Goal: Task Accomplishment & Management: Use online tool/utility

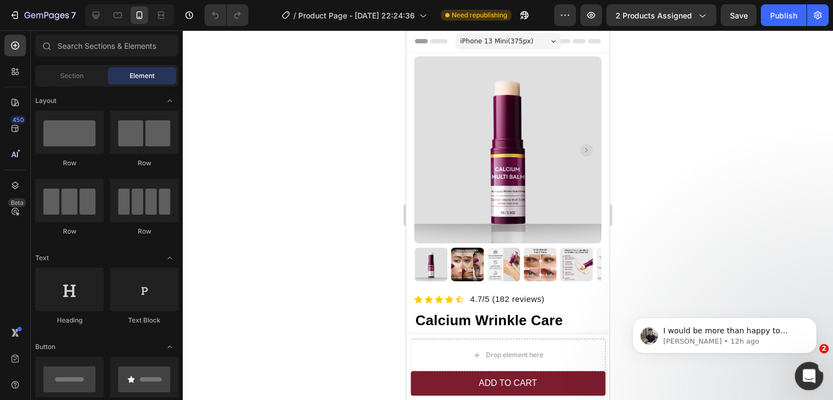
click at [805, 371] on icon "Open Intercom Messenger" at bounding box center [808, 375] width 18 height 18
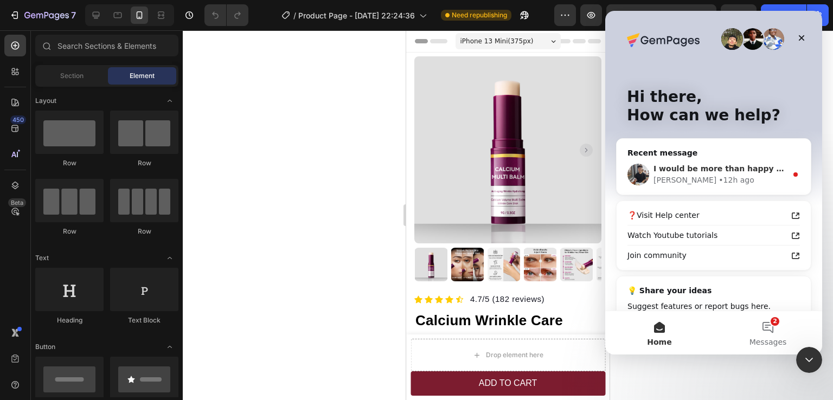
click at [728, 181] on div "[PERSON_NAME] • 12h ago" at bounding box center [720, 180] width 133 height 11
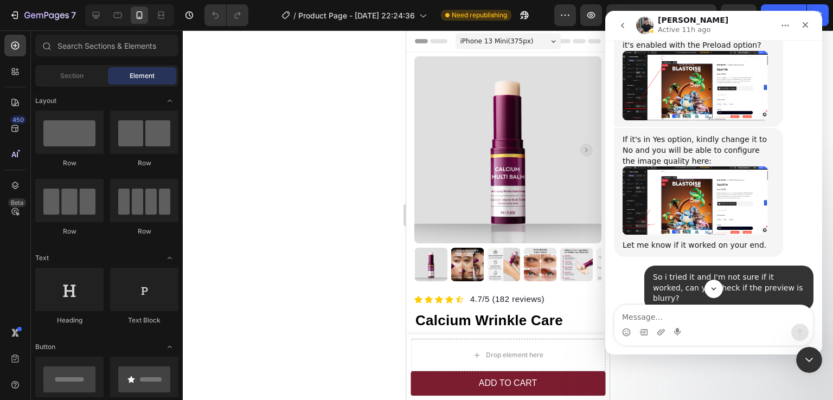
scroll to position [588, 0]
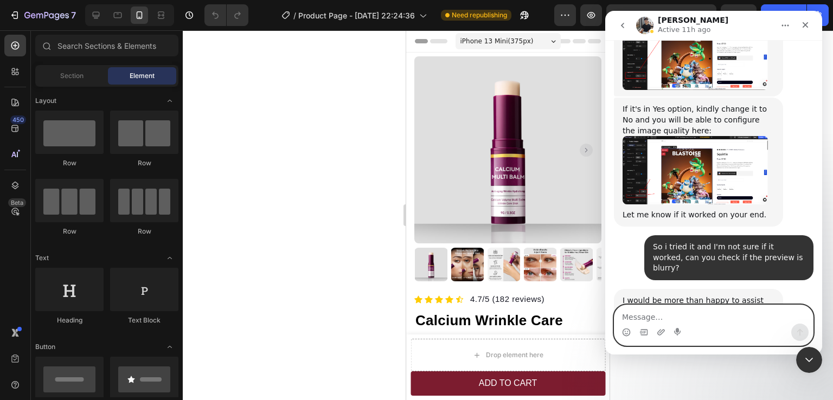
click at [673, 314] on textarea "Message…" at bounding box center [714, 314] width 199 height 18
paste textarea "[URL][DOMAIN_NAME][DOMAIN_NAME]"
type textarea "[URL][DOMAIN_NAME][DOMAIN_NAME]"
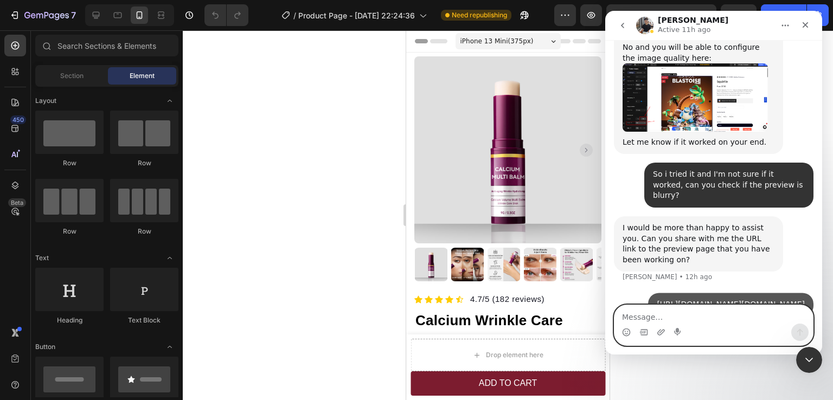
scroll to position [663, 0]
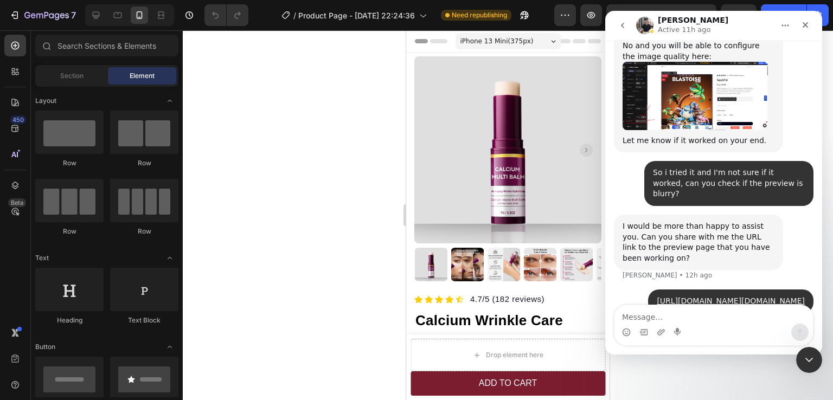
click at [310, 250] on div at bounding box center [508, 215] width 650 height 370
click at [808, 25] on icon "Close" at bounding box center [805, 25] width 9 height 9
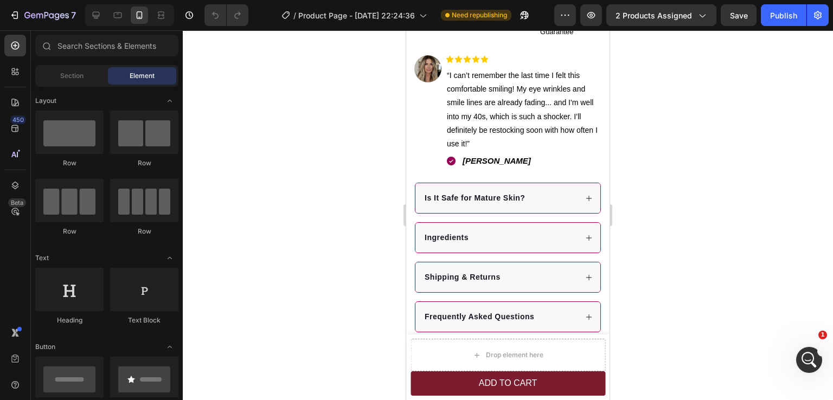
scroll to position [601, 0]
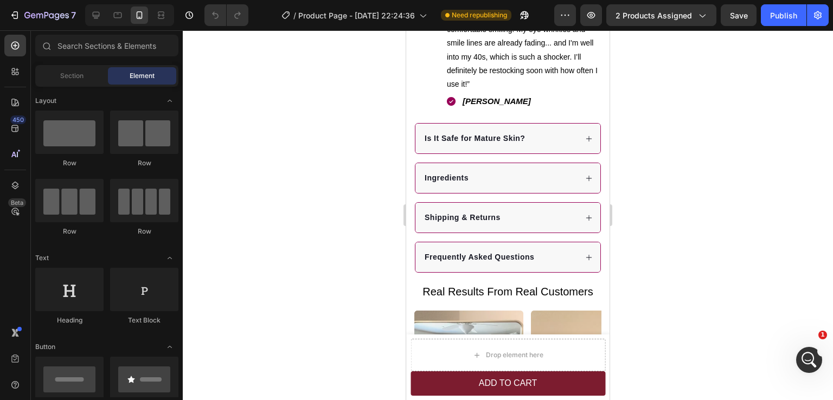
drag, startPoint x: 603, startPoint y: 371, endPoint x: 1025, endPoint y: 96, distance: 503.4
click at [535, 141] on div "Is It Safe for Mature Skin?" at bounding box center [508, 139] width 185 height 30
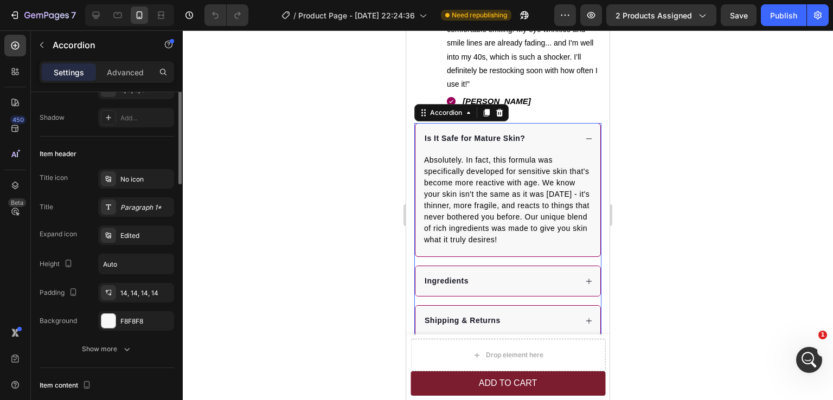
scroll to position [217, 0]
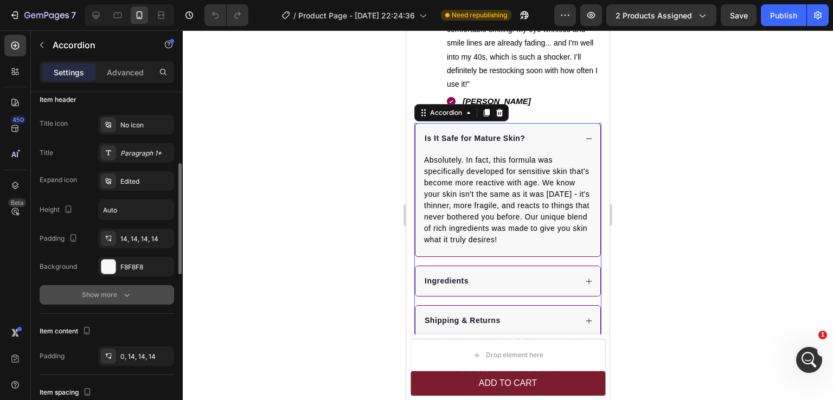
click at [118, 298] on div "Show more" at bounding box center [107, 295] width 50 height 11
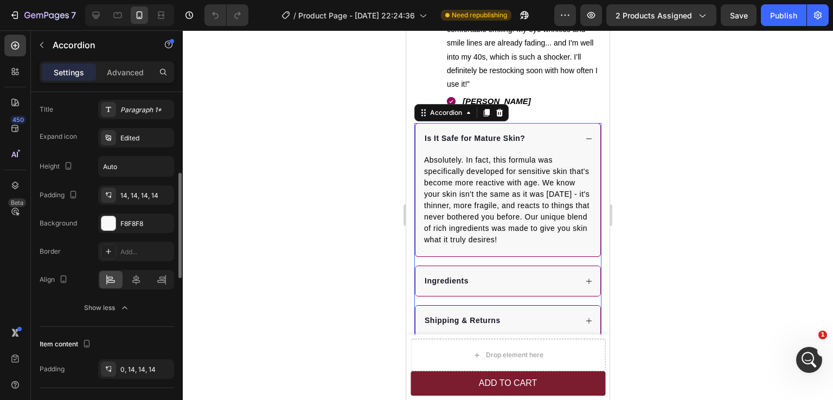
scroll to position [0, 0]
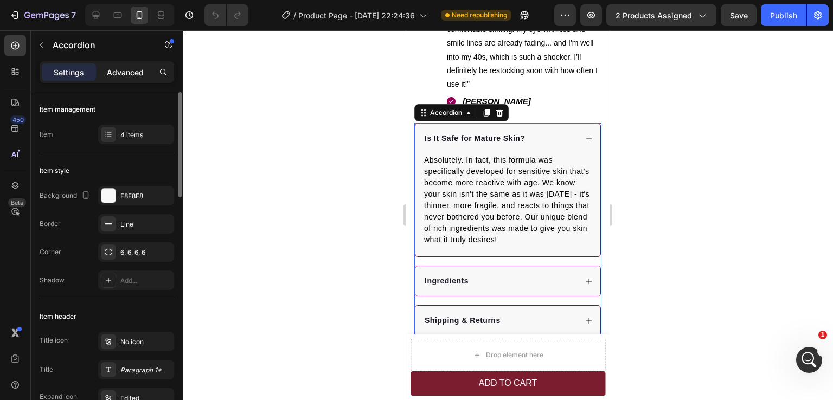
click at [128, 75] on p "Advanced" at bounding box center [125, 72] width 37 height 11
type input "100%"
type input "100"
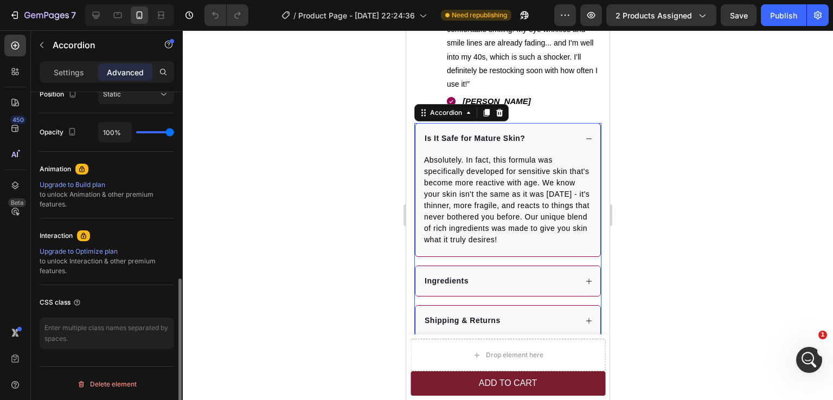
scroll to position [196, 0]
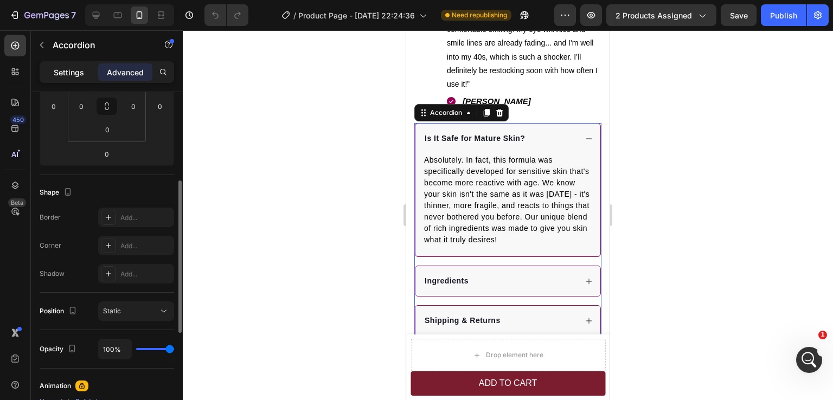
click at [69, 70] on p "Settings" at bounding box center [69, 72] width 30 height 11
type input "16"
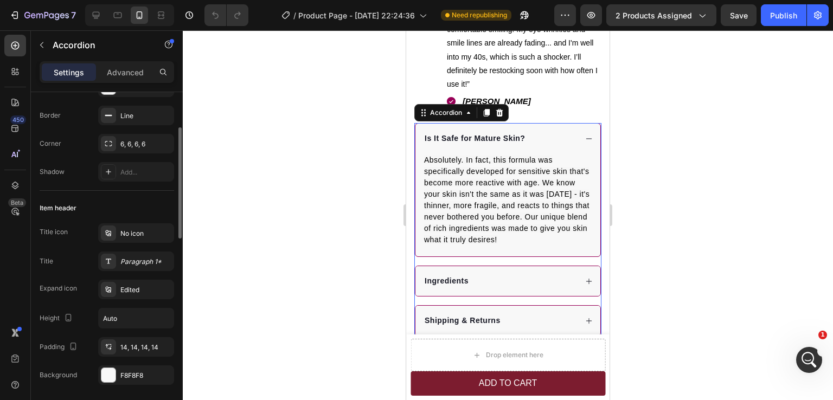
scroll to position [163, 0]
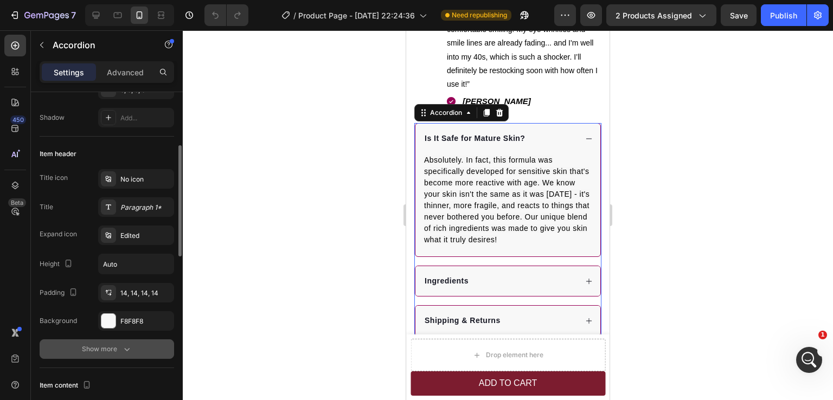
click at [115, 348] on div "Show more" at bounding box center [107, 349] width 50 height 11
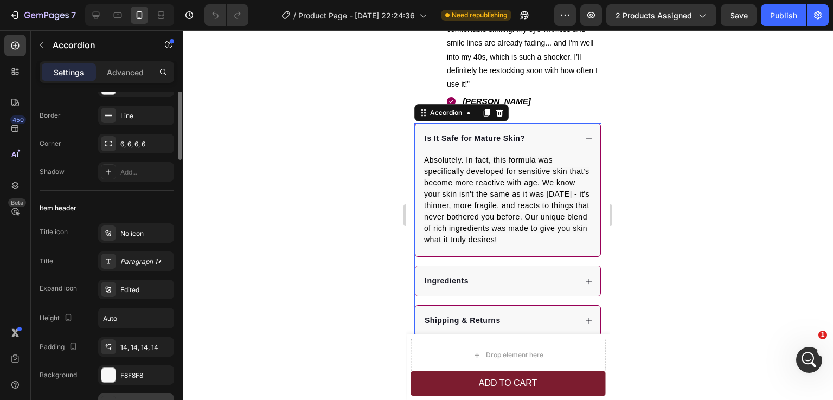
scroll to position [54, 0]
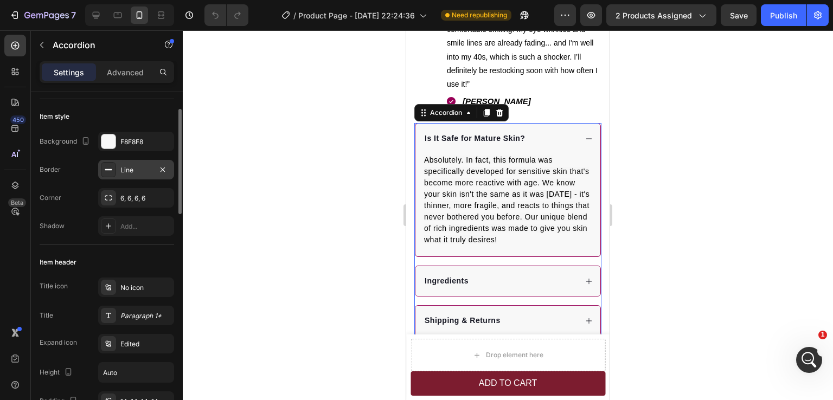
click at [127, 172] on div "Line" at bounding box center [135, 170] width 31 height 10
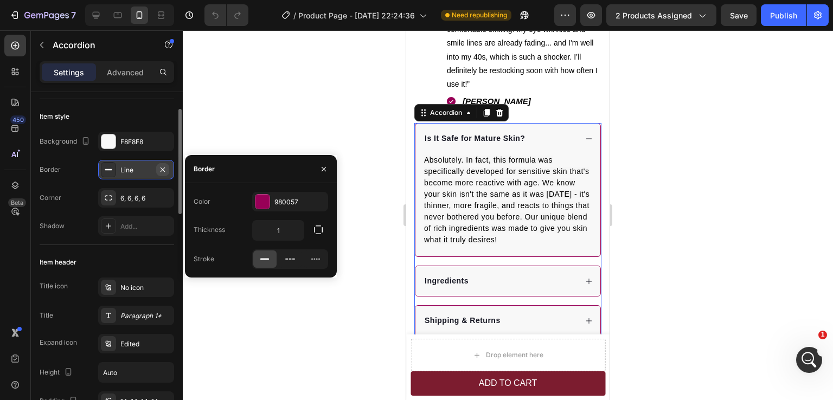
click at [164, 171] on icon "button" at bounding box center [163, 169] width 4 height 4
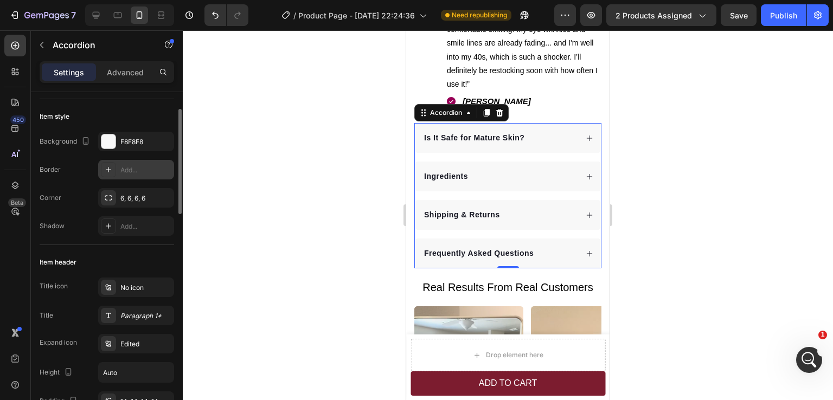
click at [645, 214] on div at bounding box center [508, 215] width 650 height 370
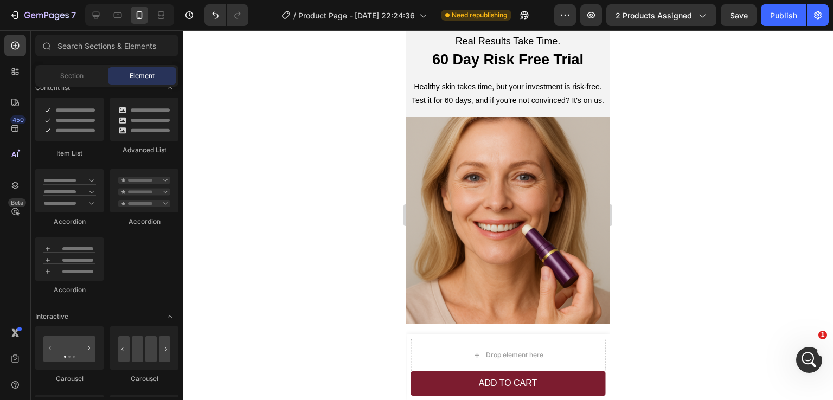
scroll to position [2650, 0]
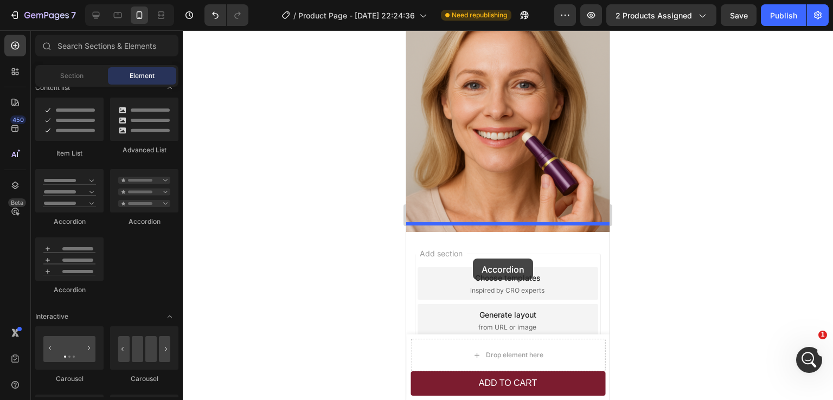
drag, startPoint x: 479, startPoint y: 218, endPoint x: 473, endPoint y: 257, distance: 39.4
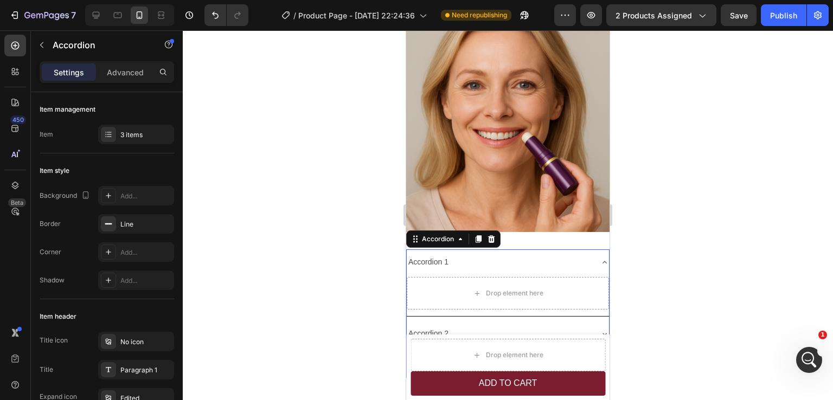
click at [693, 246] on div at bounding box center [508, 215] width 650 height 370
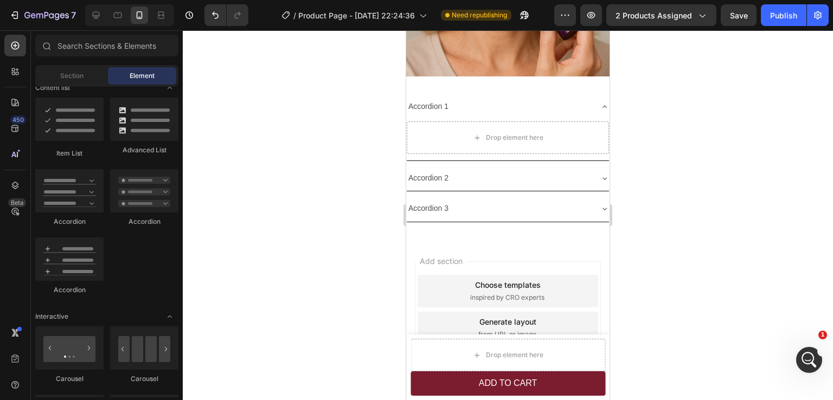
scroll to position [2741, 0]
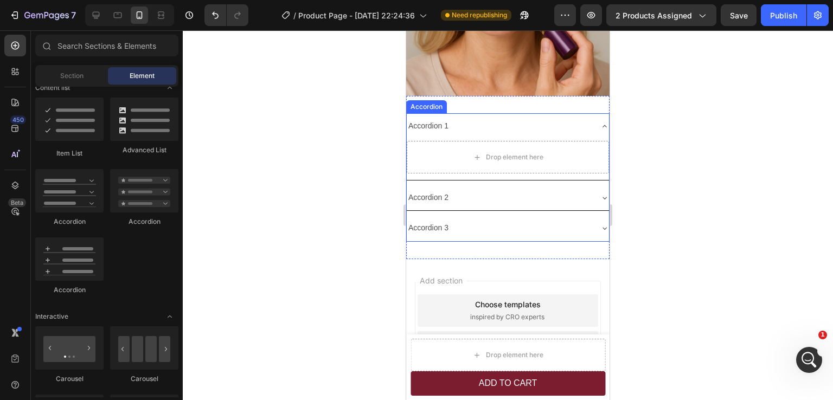
click at [466, 120] on div "Accordion 1" at bounding box center [499, 126] width 185 height 17
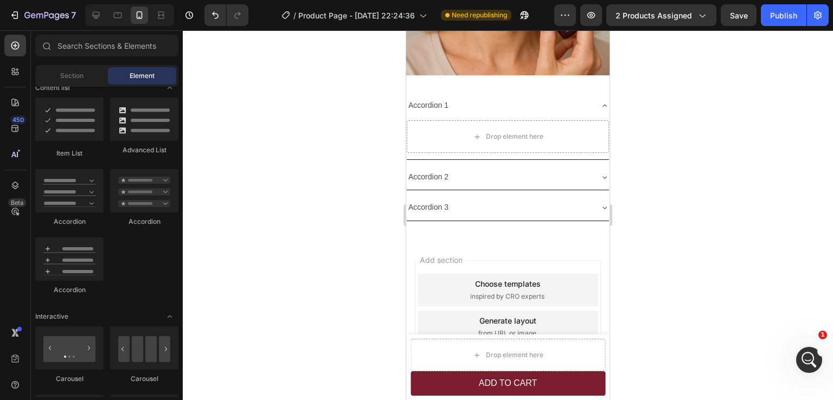
scroll to position [2812, 0]
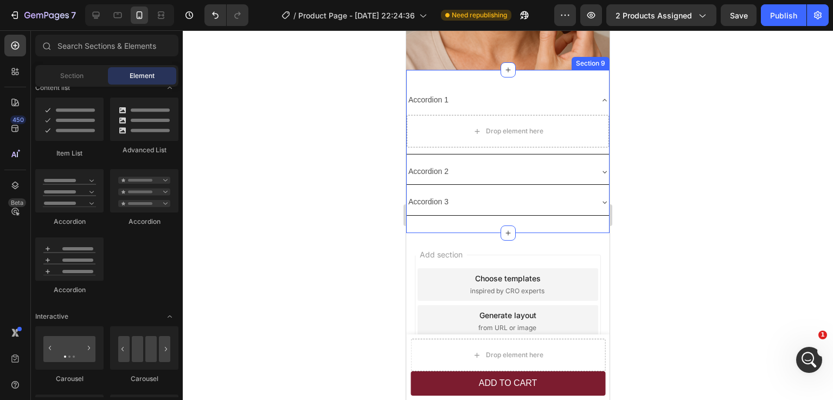
click at [468, 212] on div "Accordion 1 Drop element here Accordion 2 Accordion 3 Accordion Section 9" at bounding box center [507, 151] width 203 height 163
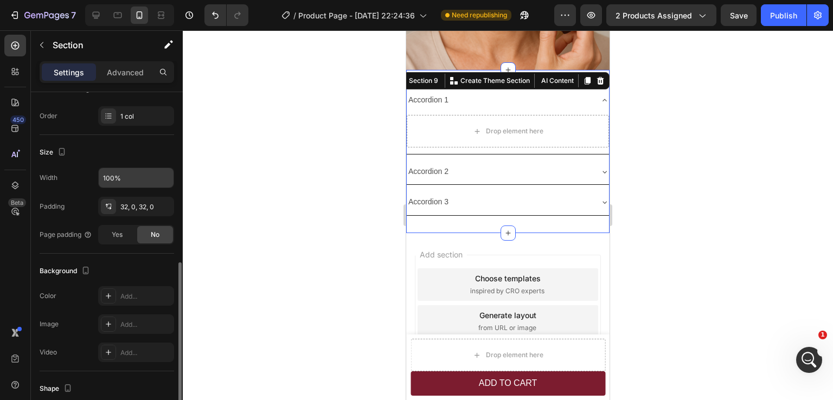
scroll to position [217, 0]
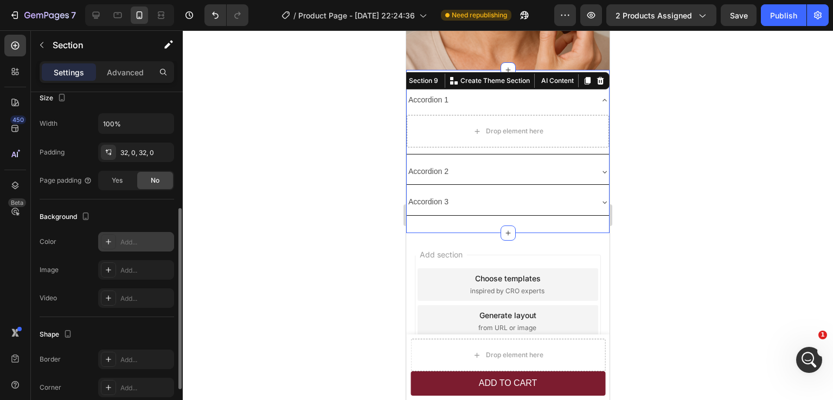
click at [139, 244] on div "Add..." at bounding box center [145, 243] width 51 height 10
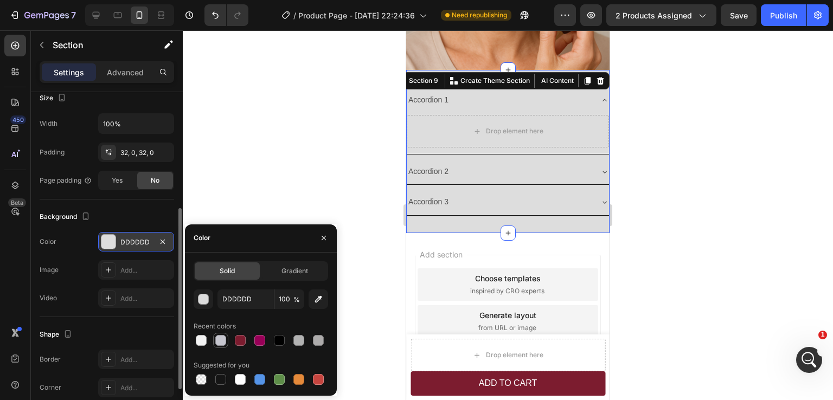
click at [221, 344] on div at bounding box center [220, 340] width 11 height 11
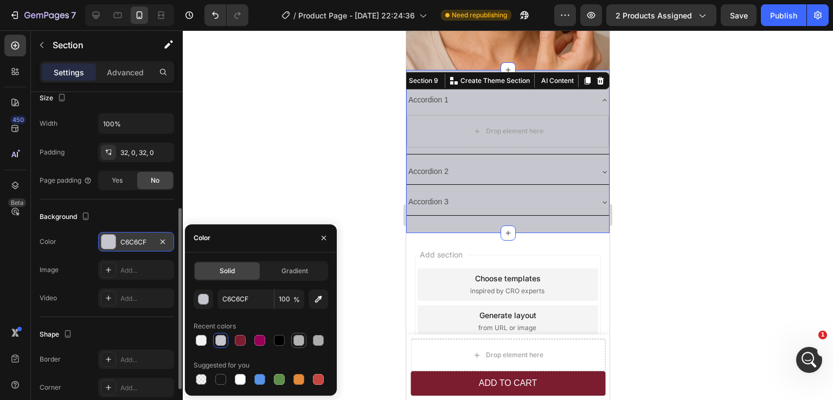
click at [300, 339] on div at bounding box center [299, 340] width 11 height 11
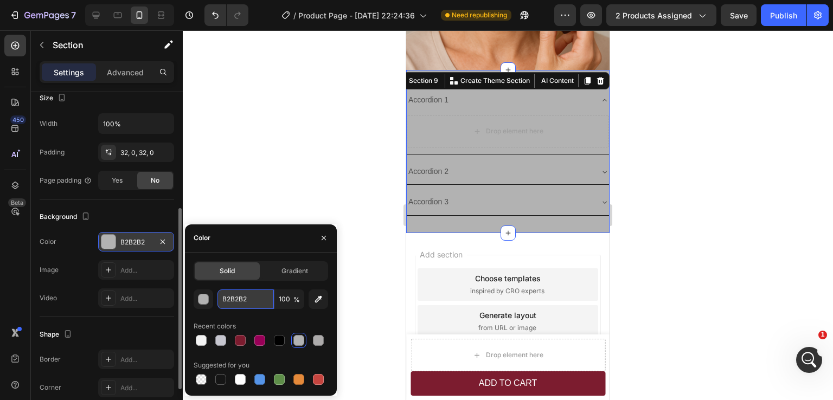
click at [239, 298] on input "B2B2B2" at bounding box center [246, 300] width 56 height 20
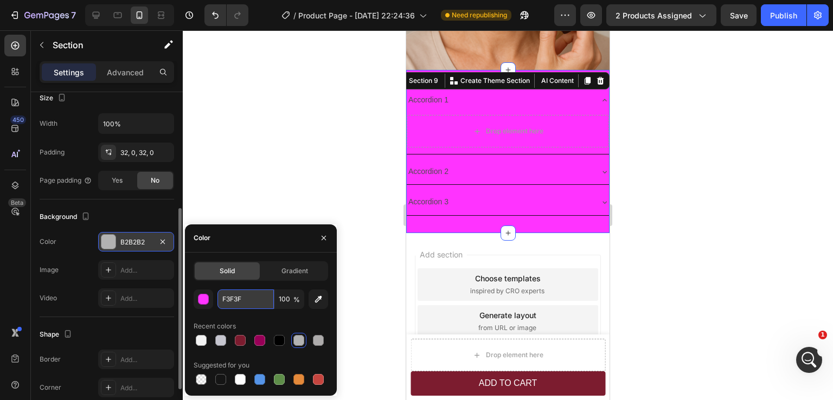
type input "F3F3F3"
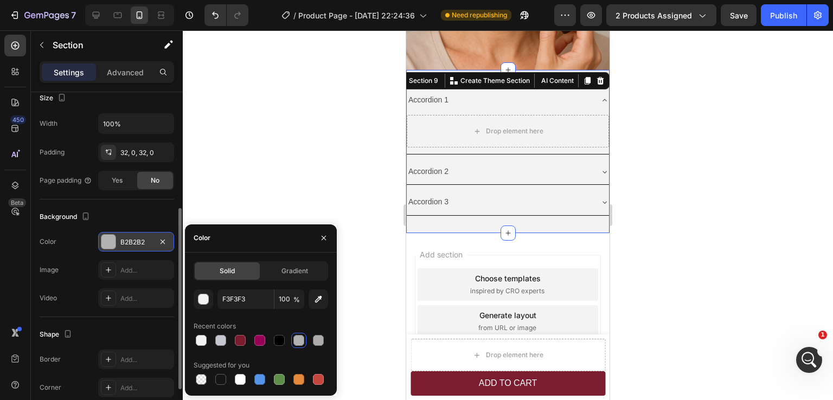
click at [706, 173] on div at bounding box center [508, 215] width 650 height 370
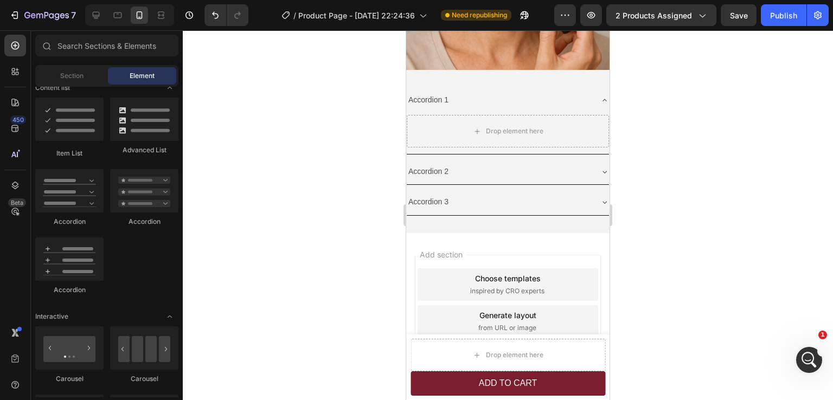
click at [706, 173] on div at bounding box center [508, 215] width 650 height 370
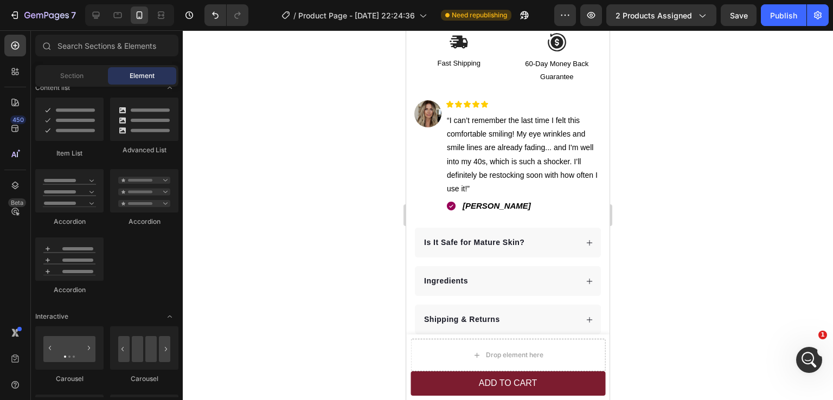
scroll to position [508, 0]
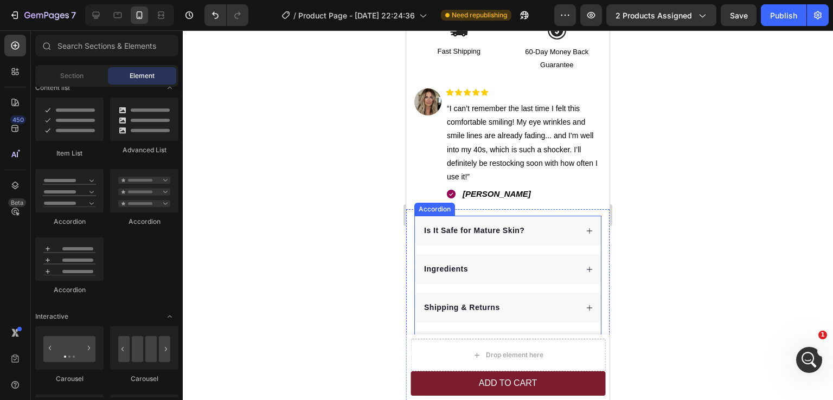
click at [490, 225] on p "Is It Safe for Mature Skin?" at bounding box center [474, 230] width 100 height 11
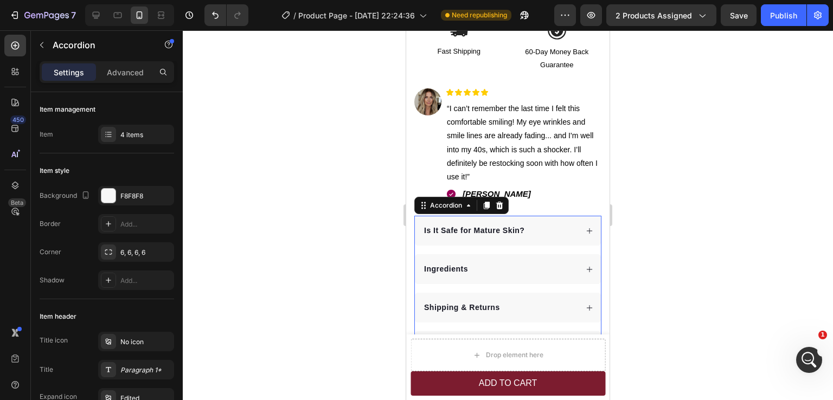
click at [665, 222] on div at bounding box center [508, 215] width 650 height 370
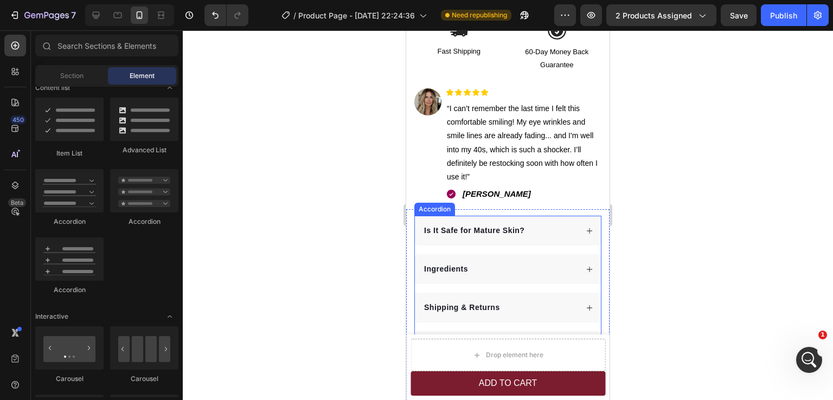
click at [532, 233] on div "Is It Safe for Mature Skin?" at bounding box center [508, 231] width 186 height 30
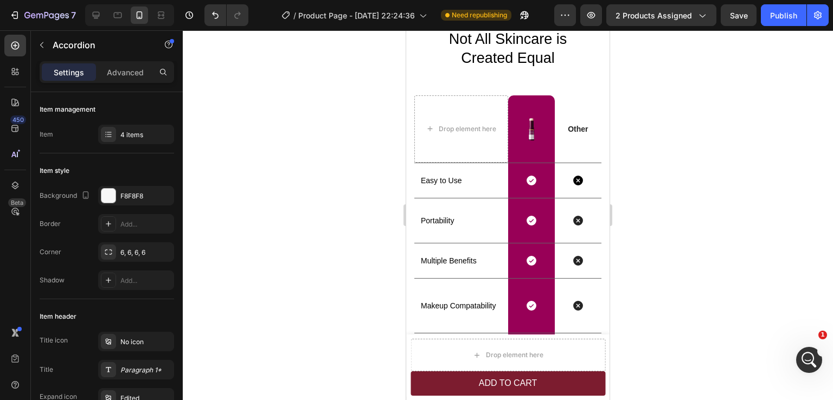
scroll to position [2787, 0]
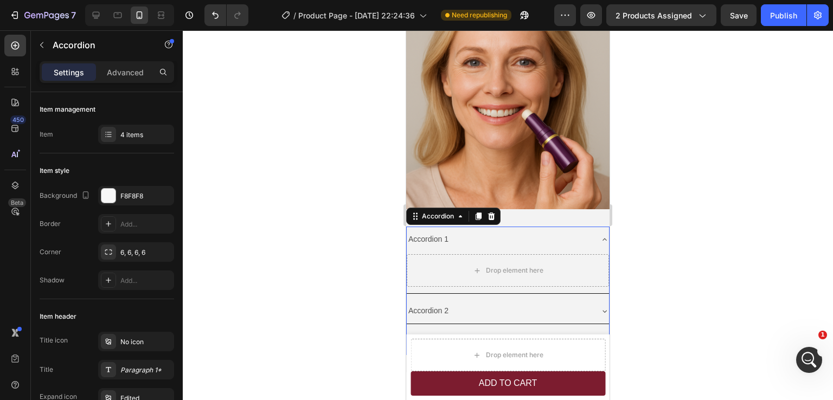
click at [425, 280] on div "Drop element here" at bounding box center [508, 272] width 202 height 41
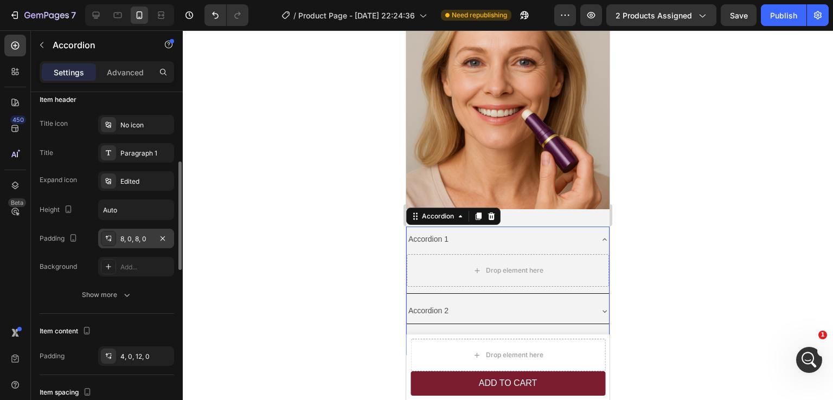
click at [123, 238] on div "8, 0, 8, 0" at bounding box center [135, 239] width 31 height 10
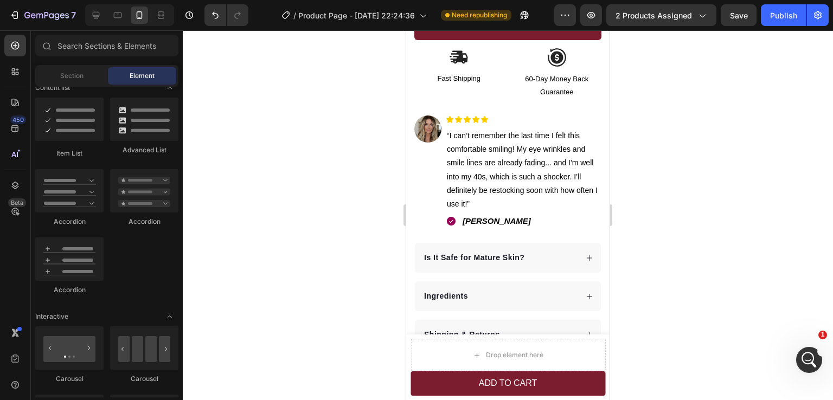
scroll to position [501, 0]
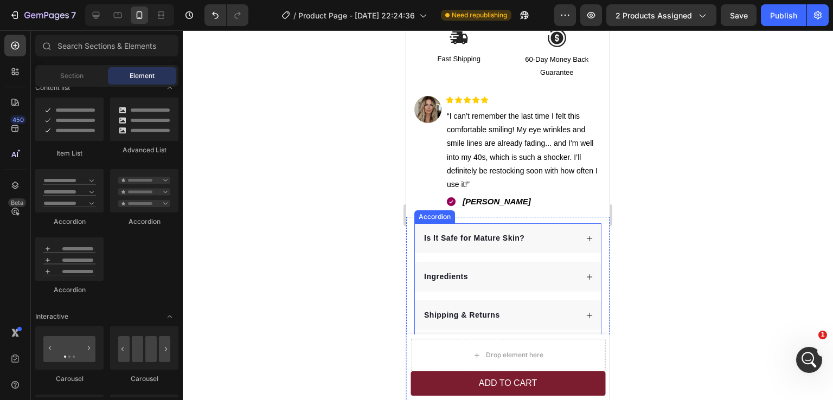
click at [516, 247] on div "Is It Safe for Mature Skin? Ingredients Shipping & Returns Frequently Asked Que…" at bounding box center [507, 296] width 187 height 145
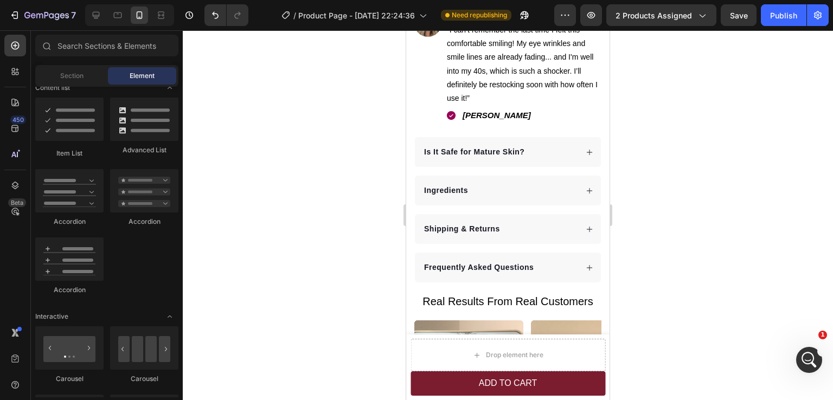
scroll to position [567, 0]
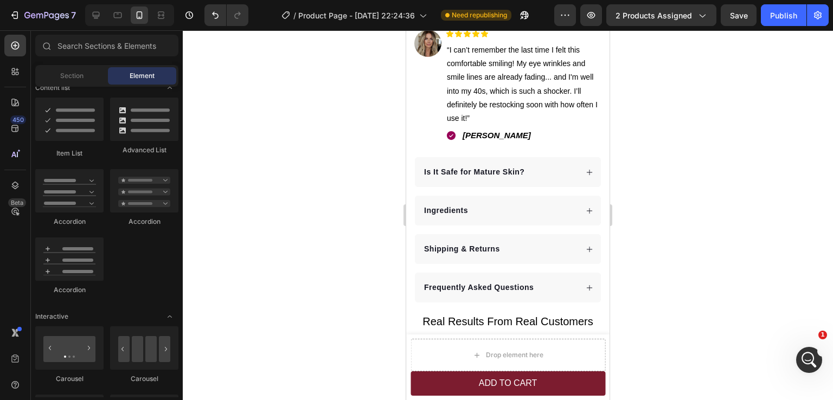
drag, startPoint x: 605, startPoint y: 124, endPoint x: 1017, endPoint y: 162, distance: 413.5
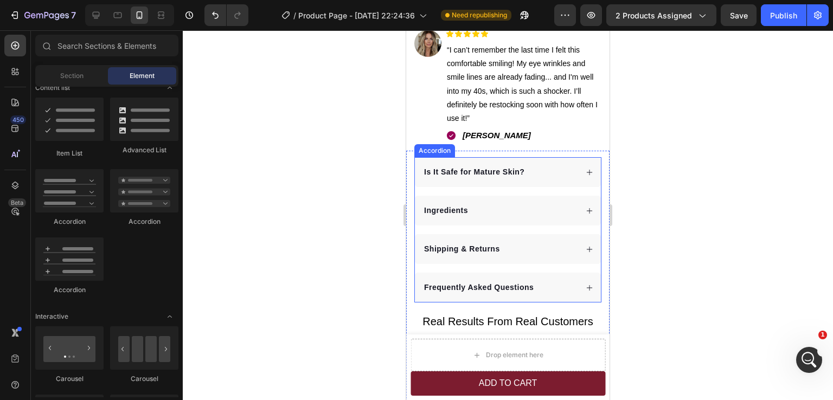
click at [471, 184] on div "Is It Safe for Mature Skin? Ingredients Shipping & Returns Frequently Asked Que…" at bounding box center [507, 229] width 187 height 145
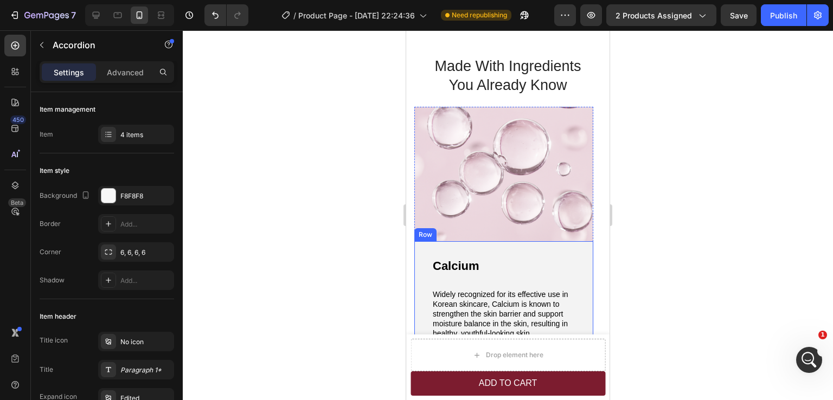
scroll to position [1164, 0]
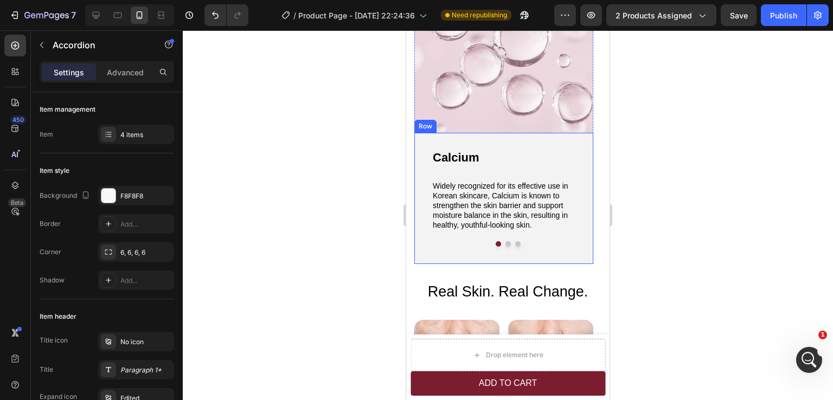
click at [450, 256] on div "Calcium Text Block Widely recognized for its effective use in Korean skincare, …" at bounding box center [503, 198] width 179 height 131
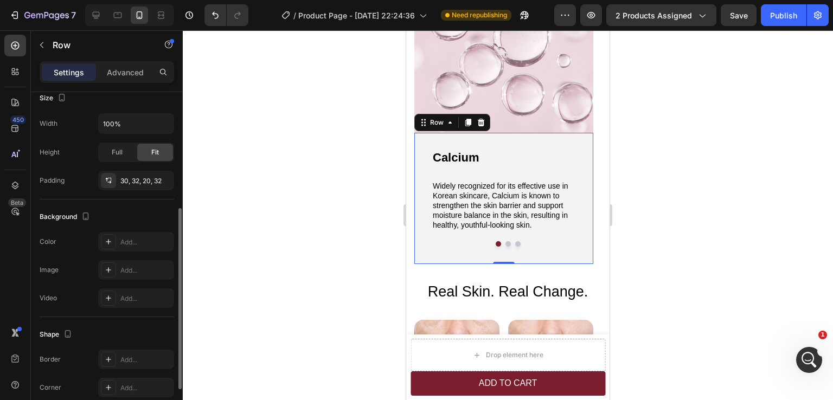
scroll to position [271, 0]
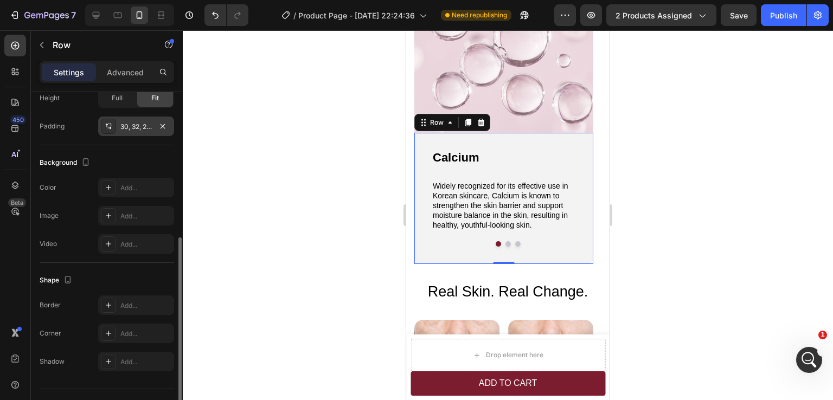
click at [138, 127] on div "30, 32, 20, 32" at bounding box center [135, 127] width 31 height 10
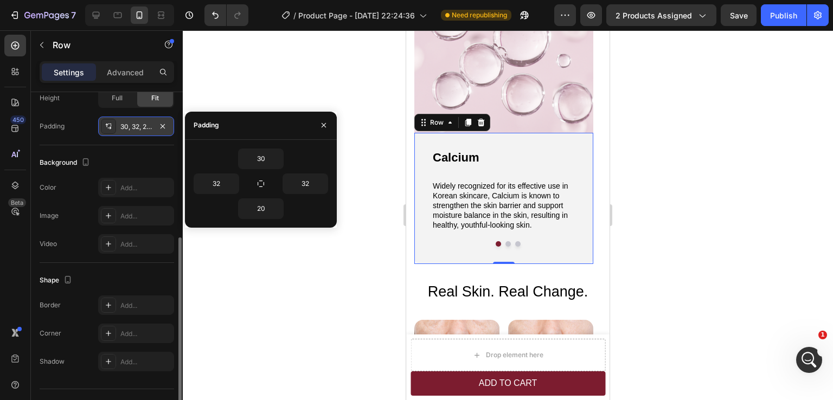
click at [138, 127] on div "30, 32, 20, 32" at bounding box center [135, 127] width 31 height 10
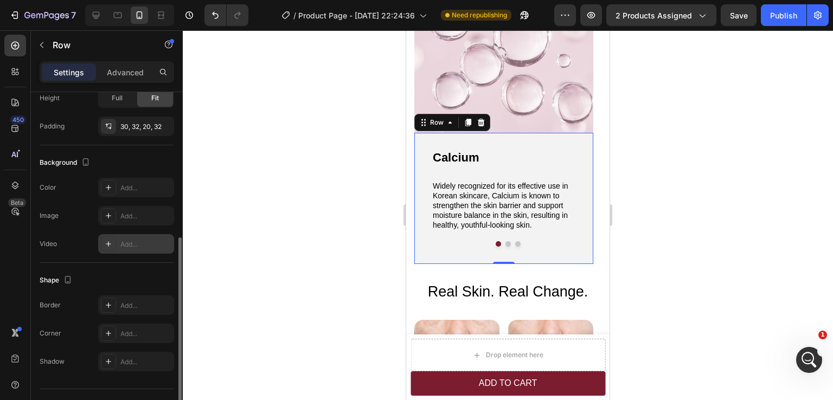
scroll to position [294, 0]
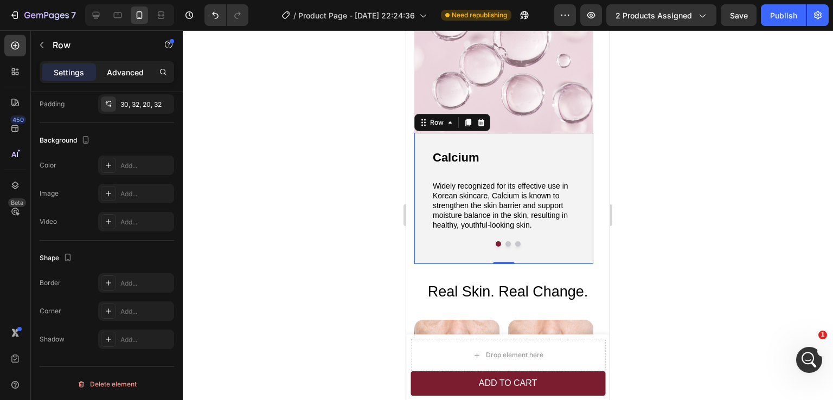
click at [132, 76] on p "Advanced" at bounding box center [125, 72] width 37 height 11
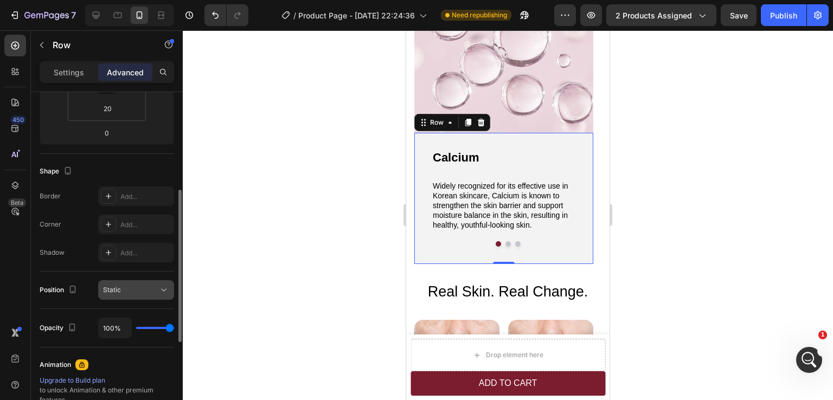
scroll to position [380, 0]
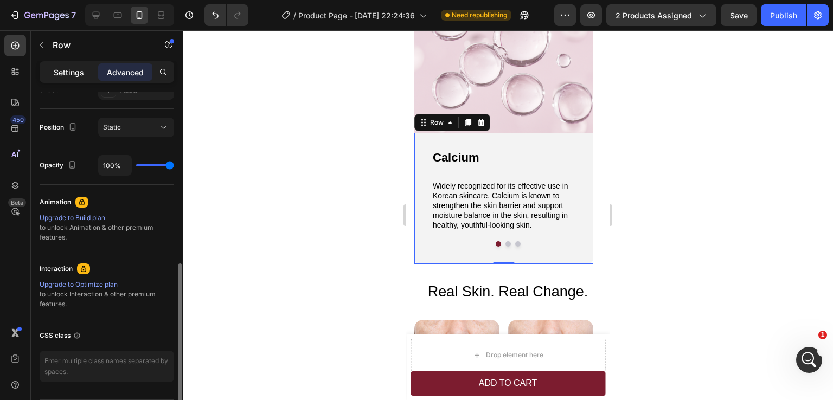
click at [68, 76] on p "Settings" at bounding box center [69, 72] width 30 height 11
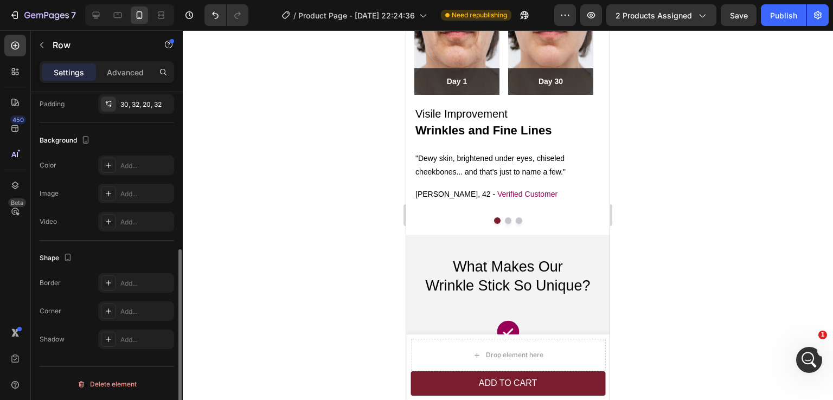
scroll to position [1598, 0]
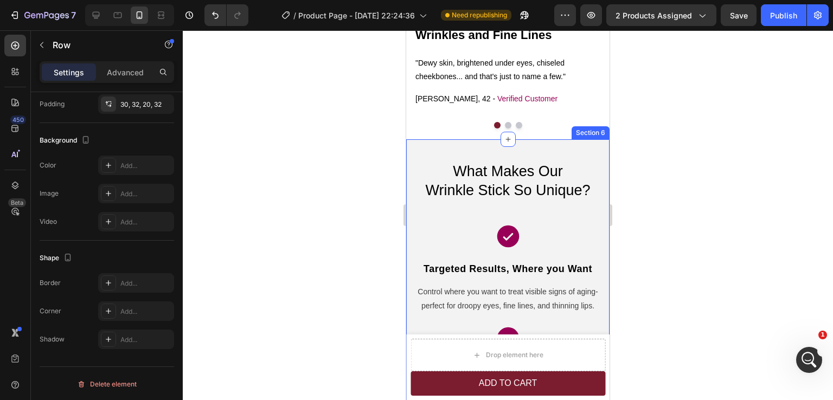
click at [417, 206] on div "What Makes Our Wrinkle Stick So Unique? Heading Icon Targeted Results, Where yo…" at bounding box center [507, 365] width 203 height 430
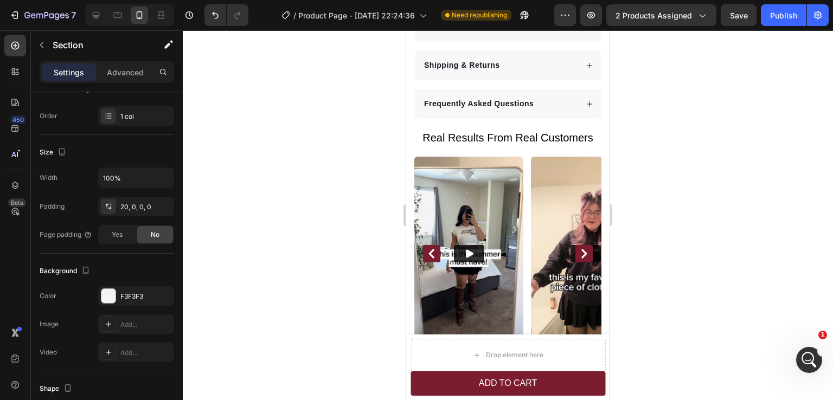
scroll to position [534, 0]
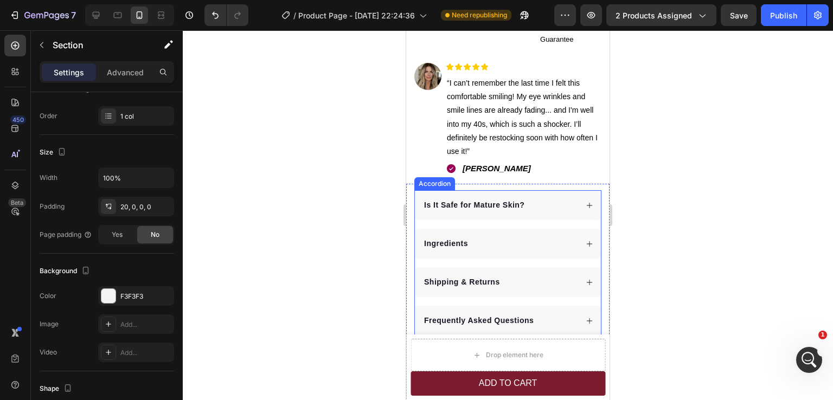
click at [510, 250] on div "Is It Safe for Mature Skin? Ingredients Shipping & Returns Frequently Asked Que…" at bounding box center [507, 262] width 187 height 145
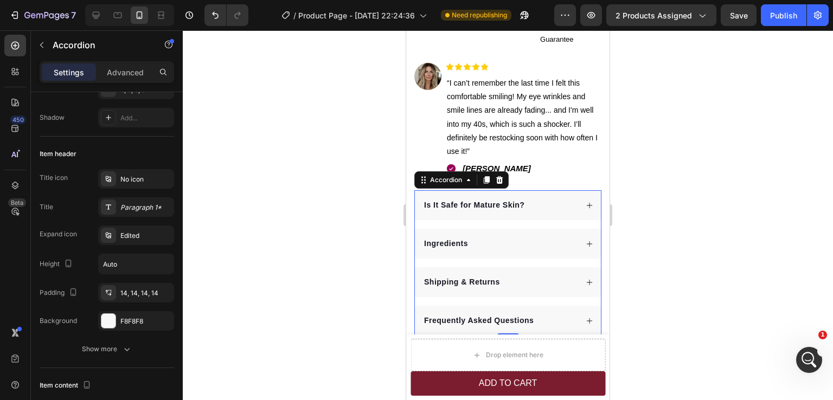
scroll to position [0, 0]
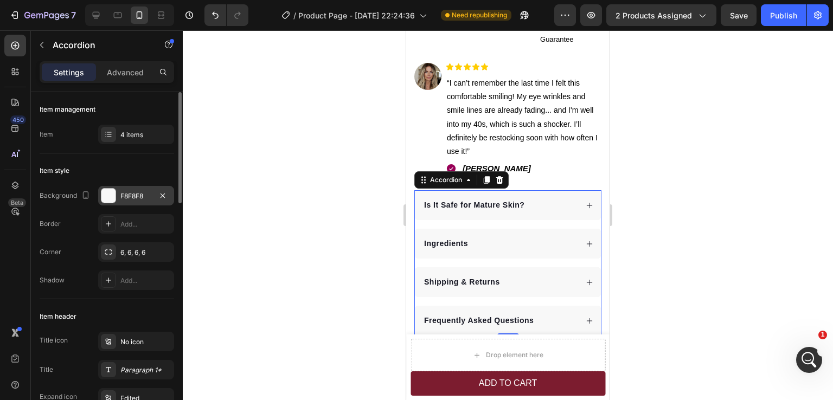
click at [132, 193] on div "F8F8F8" at bounding box center [135, 197] width 31 height 10
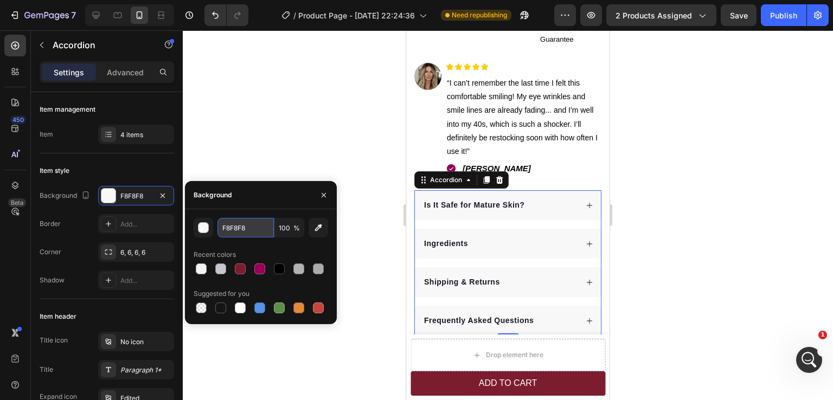
click at [239, 227] on input "F8F8F8" at bounding box center [246, 228] width 56 height 20
type input "f3f3f3"
click at [694, 233] on div at bounding box center [508, 215] width 650 height 370
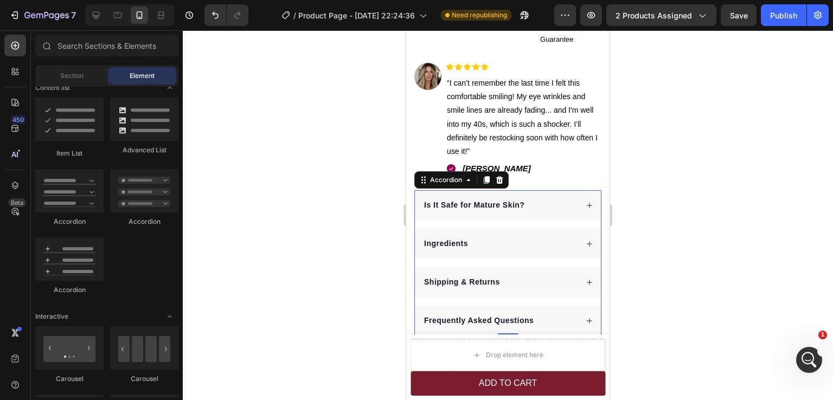
click at [694, 233] on div at bounding box center [508, 215] width 650 height 370
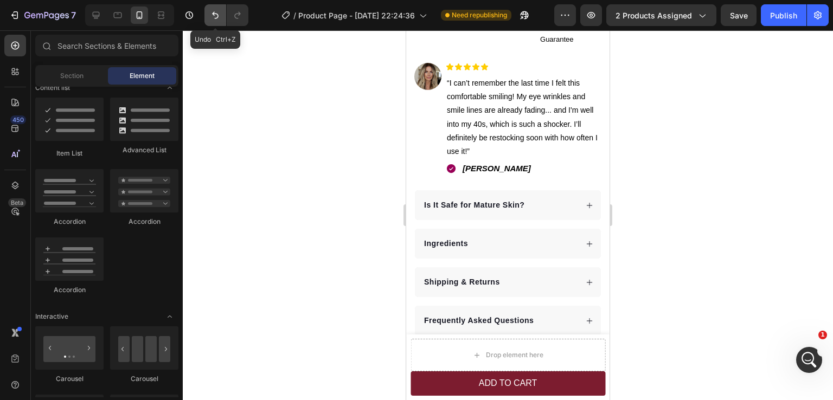
click at [215, 14] on icon "Undo/Redo" at bounding box center [215, 15] width 11 height 11
click at [233, 14] on icon "Undo/Redo" at bounding box center [237, 15] width 11 height 11
click at [219, 14] on icon "Undo/Redo" at bounding box center [215, 15] width 11 height 11
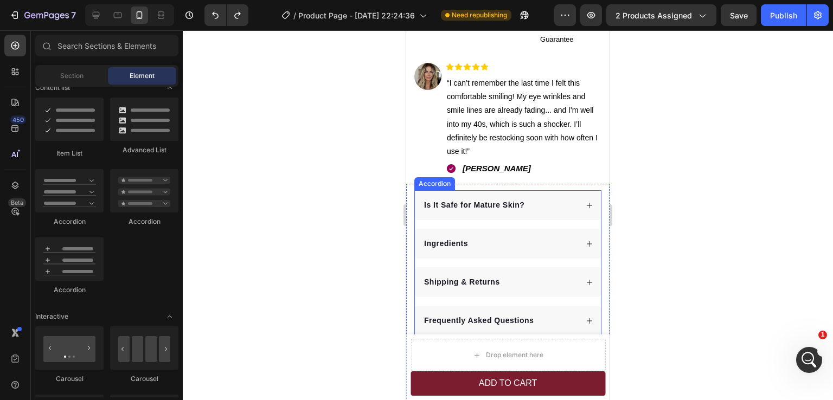
click at [455, 215] on div "Is It Safe for Mature Skin? Ingredients Shipping & Returns Frequently Asked Que…" at bounding box center [507, 262] width 187 height 145
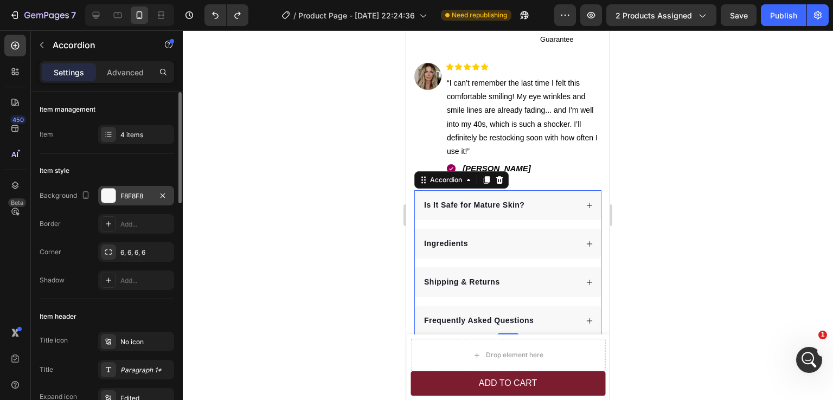
click at [132, 196] on div "F8F8F8" at bounding box center [135, 197] width 31 height 10
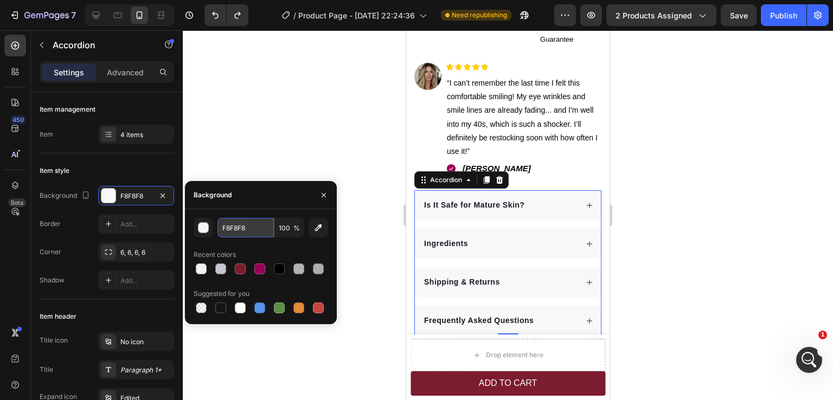
click at [243, 231] on input "F8F8F8" at bounding box center [246, 228] width 56 height 20
type input "f"
type input "F3F3F3"
click at [701, 228] on div at bounding box center [508, 215] width 650 height 370
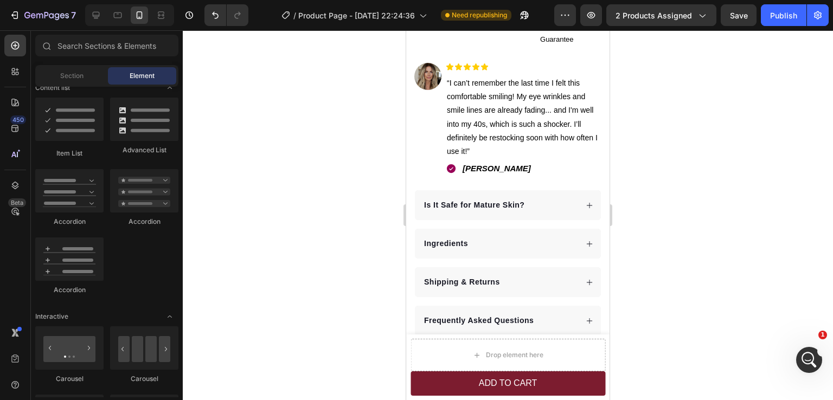
click at [701, 228] on div at bounding box center [508, 215] width 650 height 370
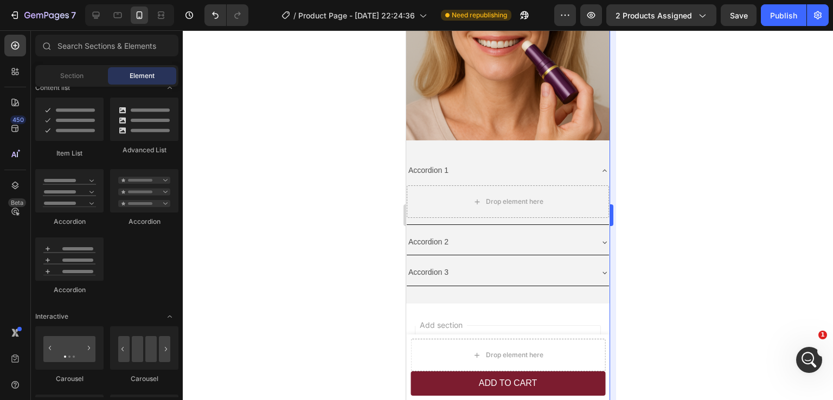
scroll to position [2722, 0]
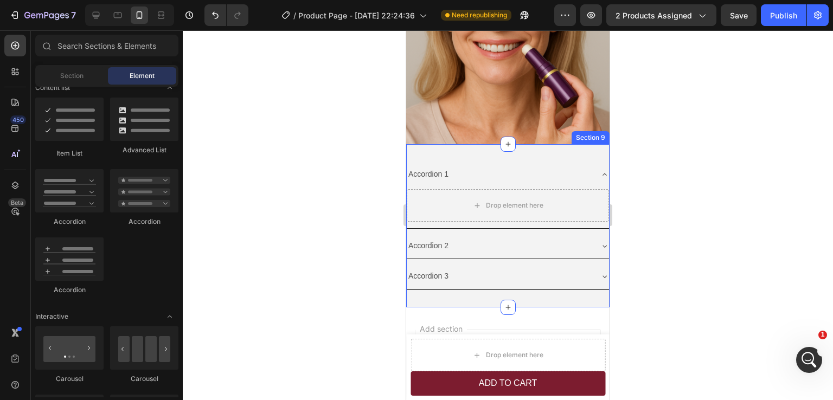
click at [513, 148] on div "Accordion 1 Drop element here Accordion 2 Accordion 3 Accordion Section 9" at bounding box center [507, 225] width 203 height 163
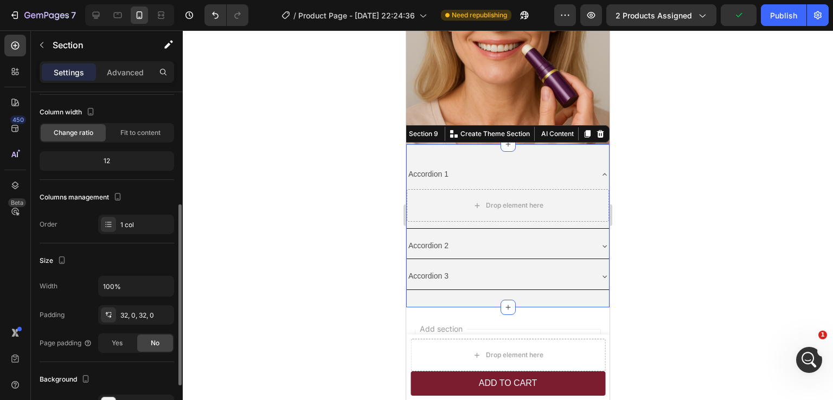
scroll to position [163, 0]
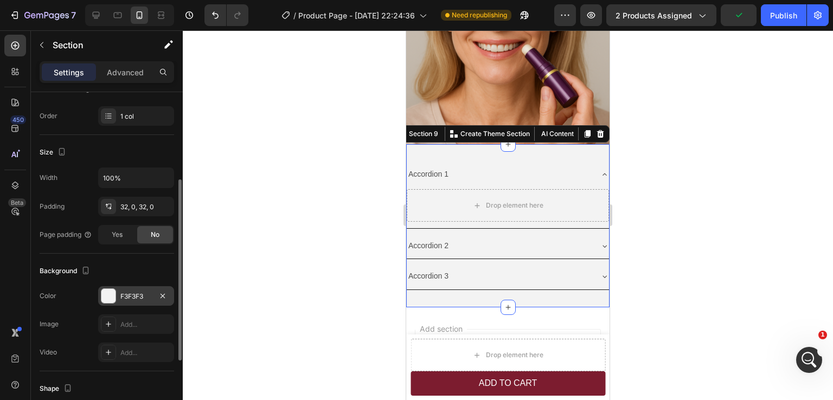
click at [138, 296] on div "F3F3F3" at bounding box center [135, 297] width 31 height 10
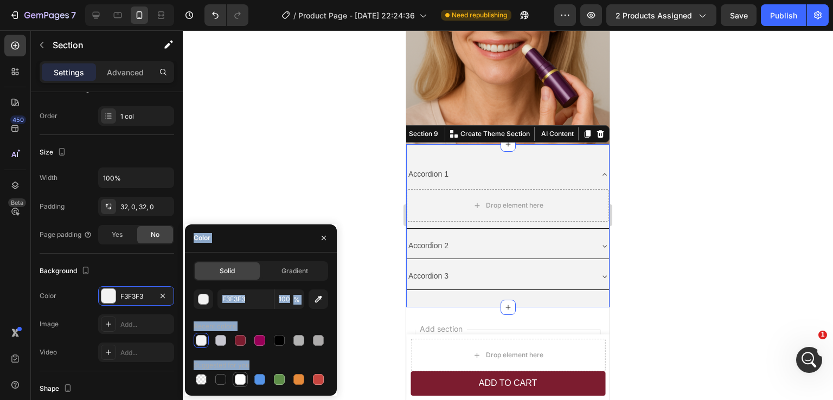
click at [241, 376] on div at bounding box center [240, 379] width 11 height 11
type input "FFFFFF"
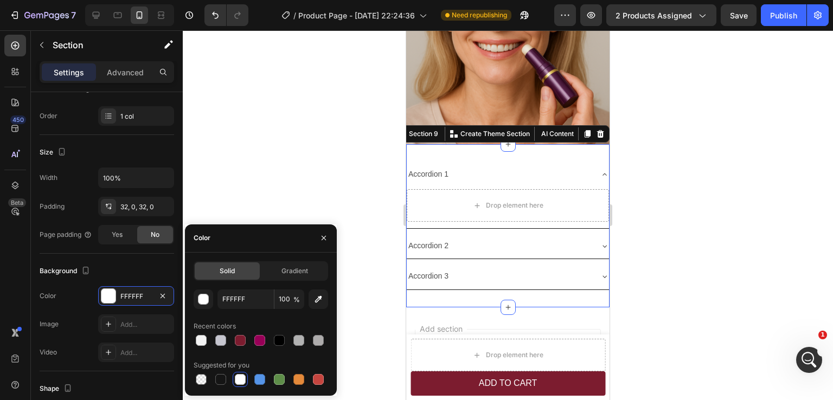
click at [762, 233] on div at bounding box center [508, 215] width 650 height 370
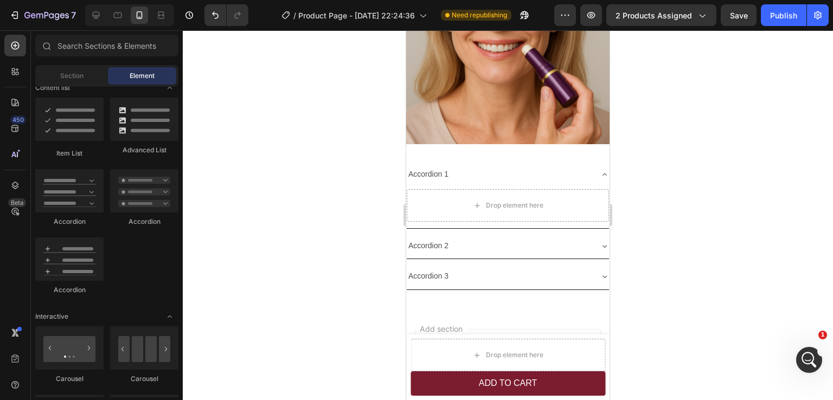
click at [762, 233] on div at bounding box center [508, 215] width 650 height 370
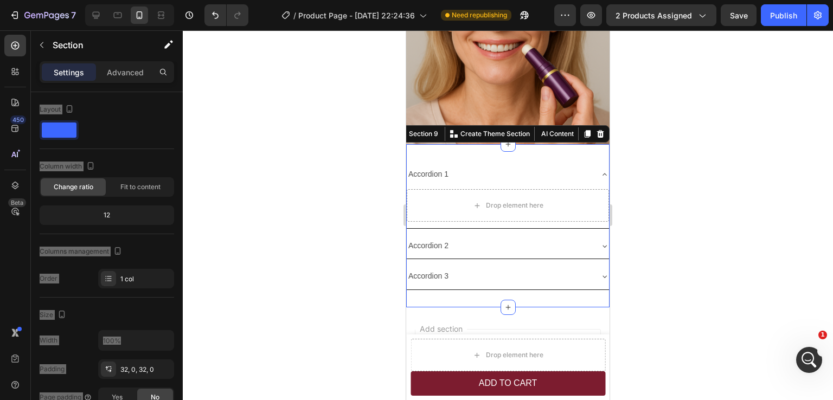
click at [484, 148] on div "Accordion 1 Drop element here Accordion 2 Accordion 3 Accordion Section 9 You c…" at bounding box center [507, 225] width 203 height 163
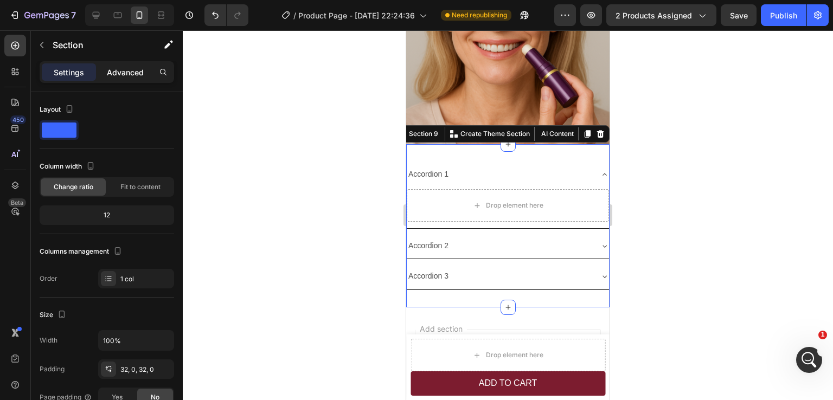
click at [121, 73] on p "Advanced" at bounding box center [125, 72] width 37 height 11
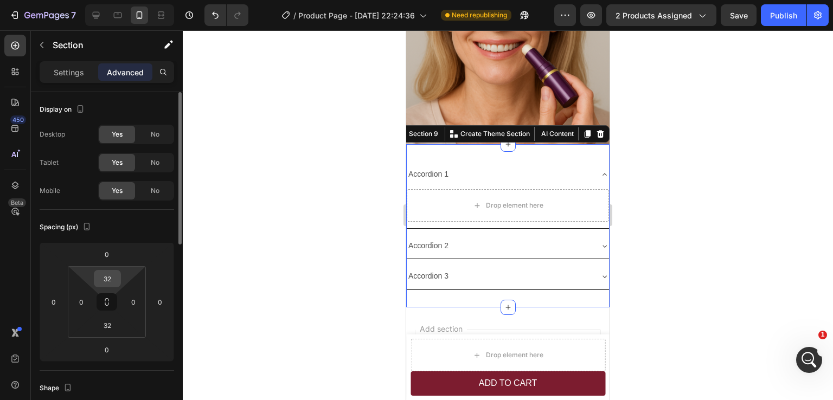
click at [107, 281] on input "32" at bounding box center [108, 279] width 22 height 16
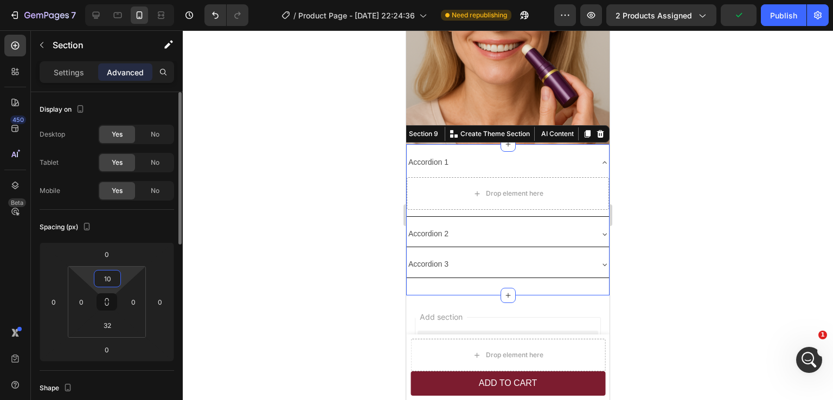
type input "1"
type input "20"
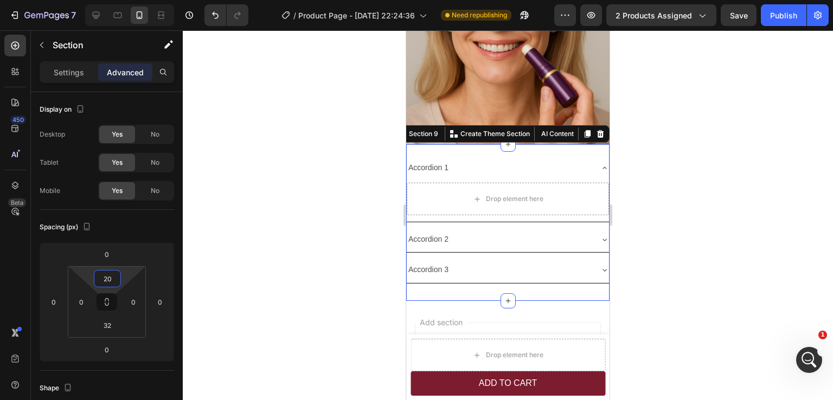
click at [794, 131] on div at bounding box center [508, 215] width 650 height 370
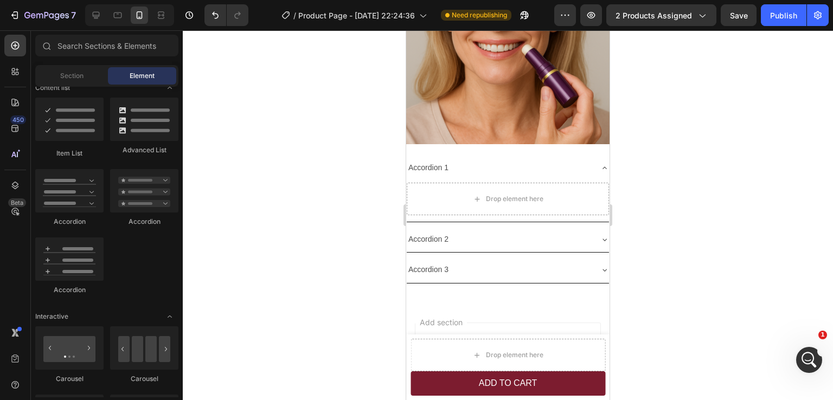
click at [739, 154] on div at bounding box center [508, 215] width 650 height 370
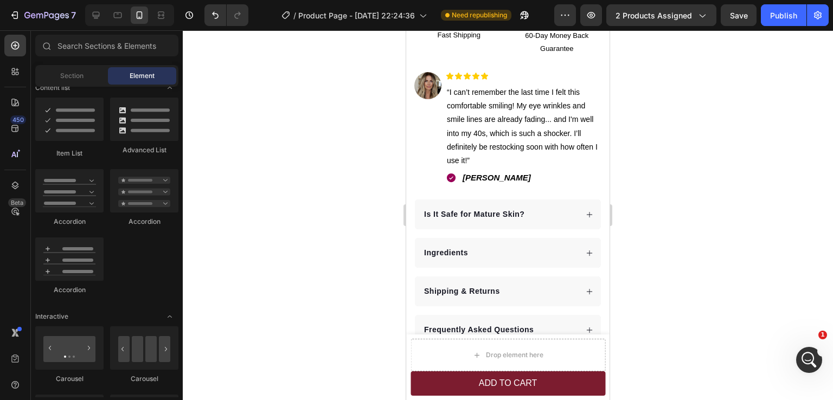
scroll to position [537, 0]
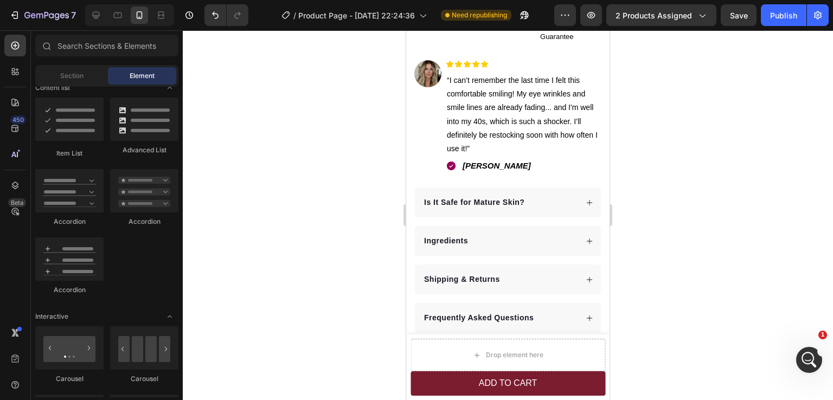
drag, startPoint x: 604, startPoint y: 363, endPoint x: 1028, endPoint y: 148, distance: 475.3
click at [528, 213] on div "Is It Safe for Mature Skin? Ingredients Shipping & Returns Frequently Asked Que…" at bounding box center [507, 260] width 187 height 145
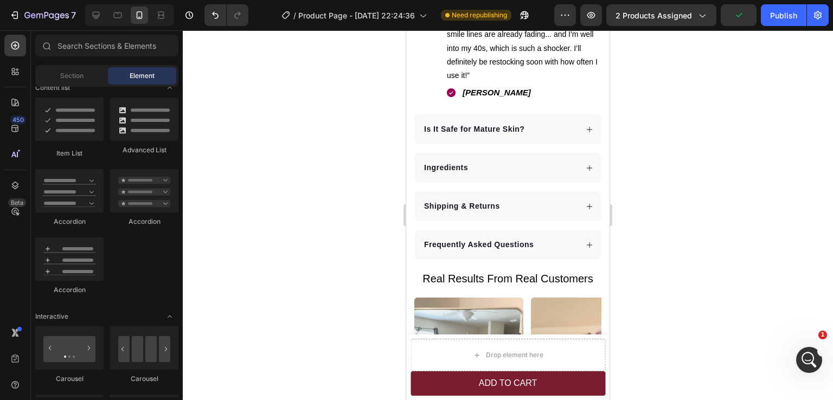
scroll to position [649, 0]
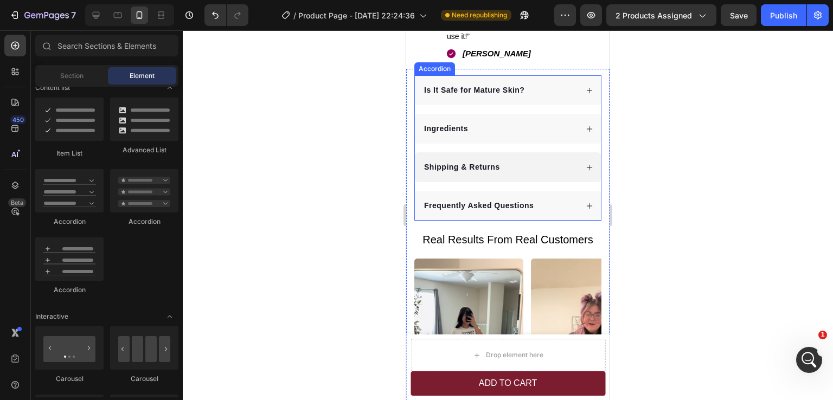
click at [514, 152] on div "Shipping & Returns" at bounding box center [508, 167] width 186 height 30
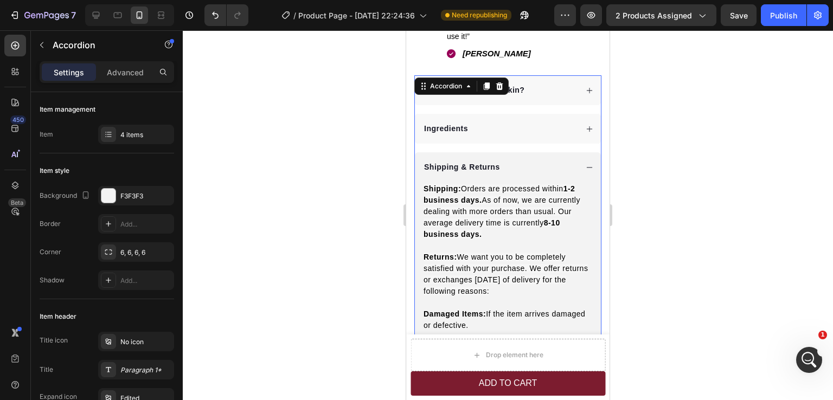
click at [543, 160] on div "Shipping & Returns" at bounding box center [500, 167] width 155 height 15
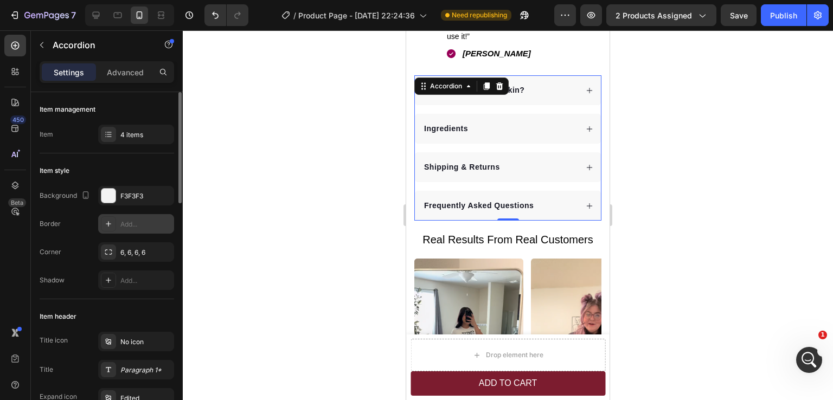
click at [132, 225] on div "Add..." at bounding box center [145, 225] width 51 height 10
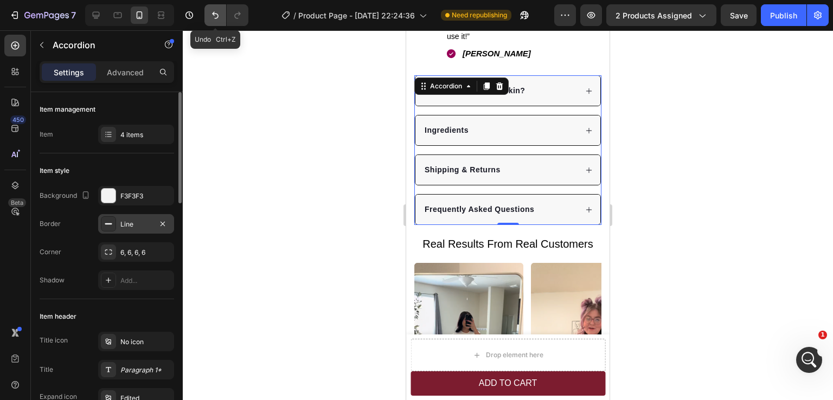
click at [220, 16] on icon "Undo/Redo" at bounding box center [215, 15] width 11 height 11
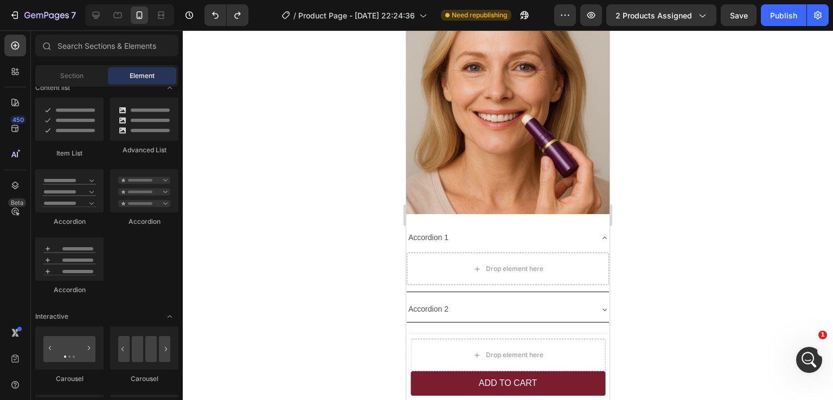
scroll to position [2692, 0]
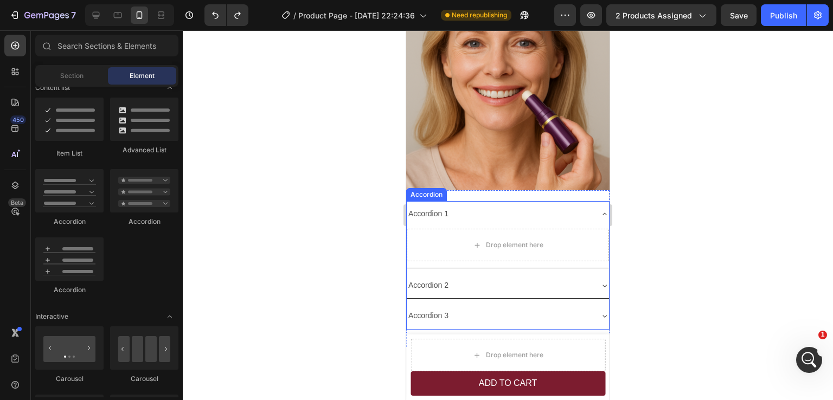
click at [509, 256] on div "Drop element here" at bounding box center [508, 247] width 202 height 41
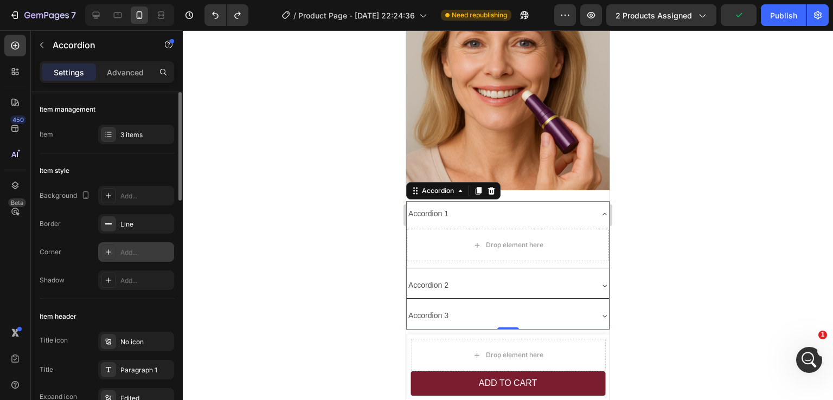
click at [130, 257] on div "Add..." at bounding box center [145, 253] width 51 height 10
click at [637, 229] on div at bounding box center [508, 215] width 650 height 370
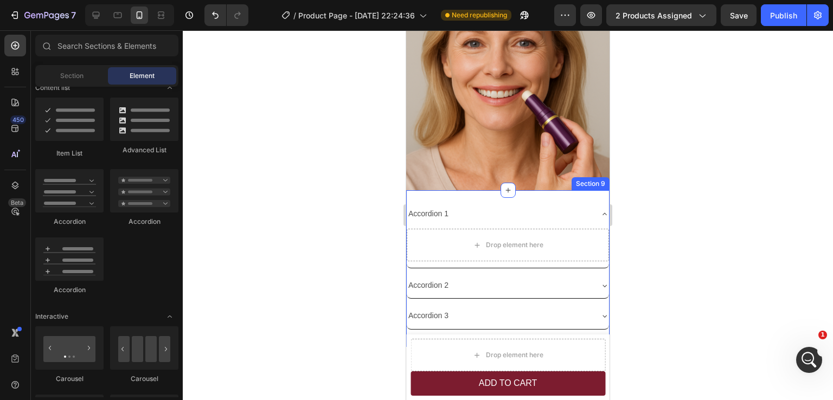
click at [545, 190] on div "Accordion 1 Drop element here Accordion 2 Accordion 3 Accordion Section 9" at bounding box center [507, 268] width 203 height 157
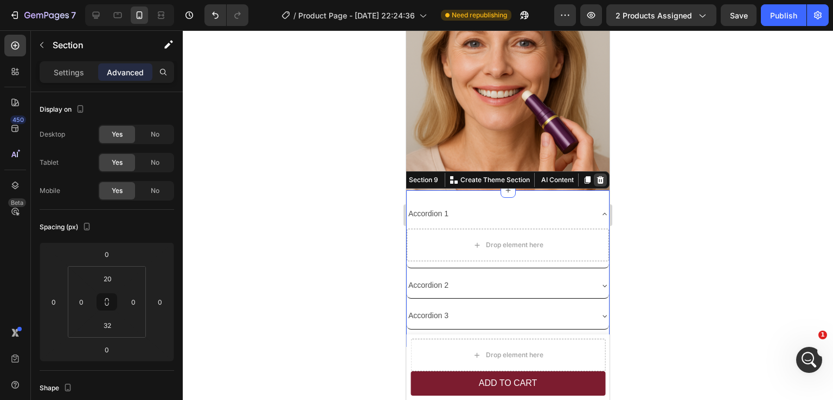
click at [596, 176] on icon at bounding box center [600, 180] width 9 height 9
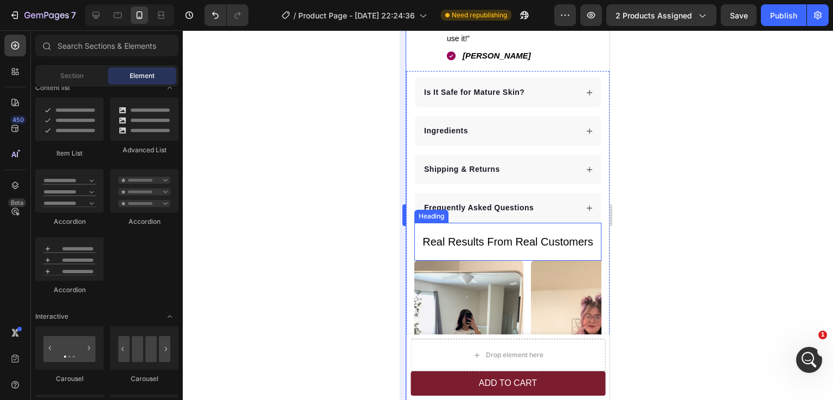
scroll to position [647, 0]
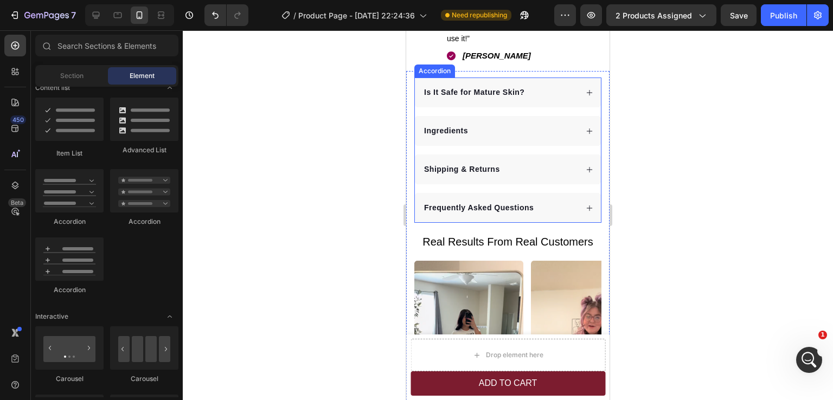
click at [421, 142] on div "Is It Safe for Mature Skin? Ingredients Shipping & Returns Frequently Asked Que…" at bounding box center [507, 150] width 187 height 145
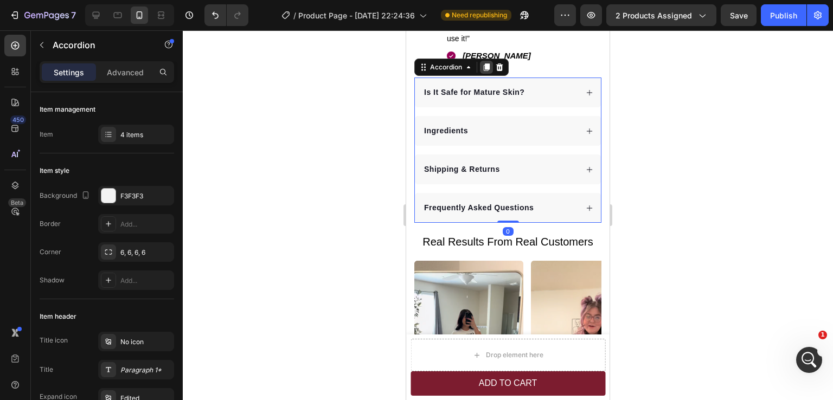
click at [487, 63] on icon at bounding box center [487, 67] width 6 height 8
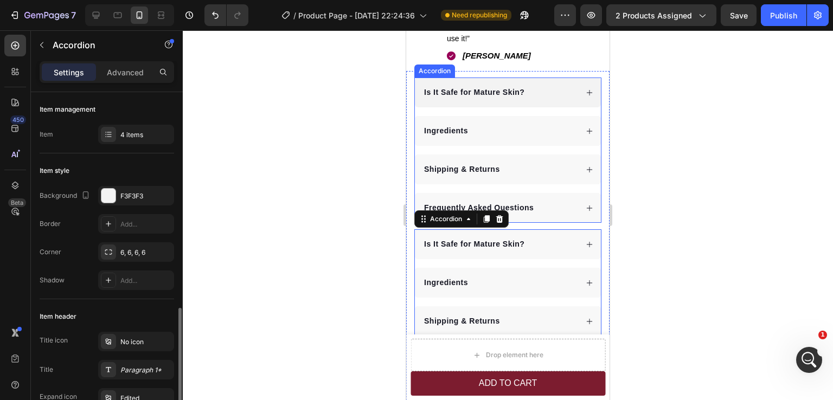
scroll to position [163, 0]
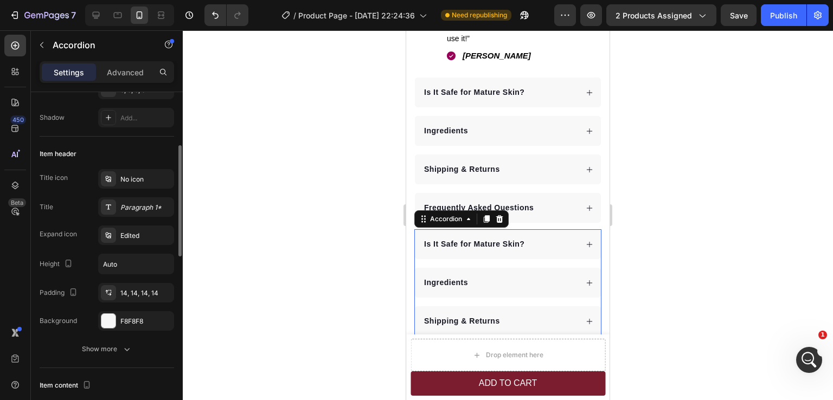
click at [655, 213] on div at bounding box center [508, 215] width 650 height 370
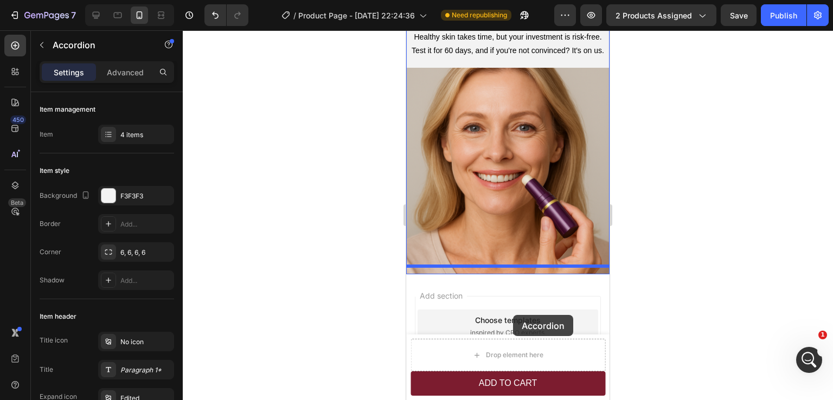
scroll to position [2801, 0]
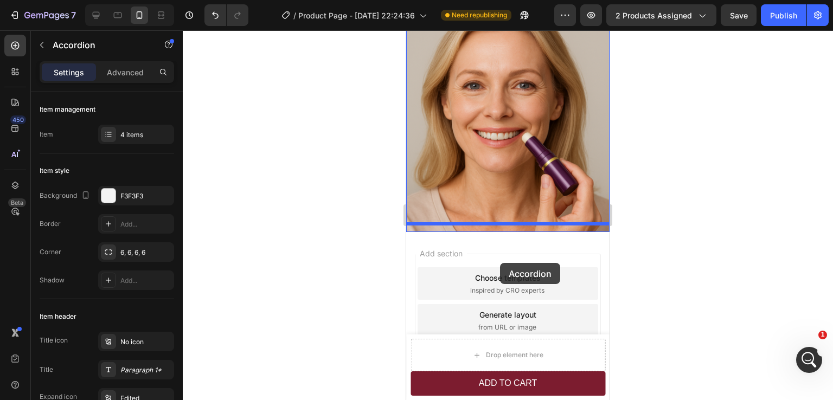
drag, startPoint x: 526, startPoint y: 253, endPoint x: 500, endPoint y: 263, distance: 27.8
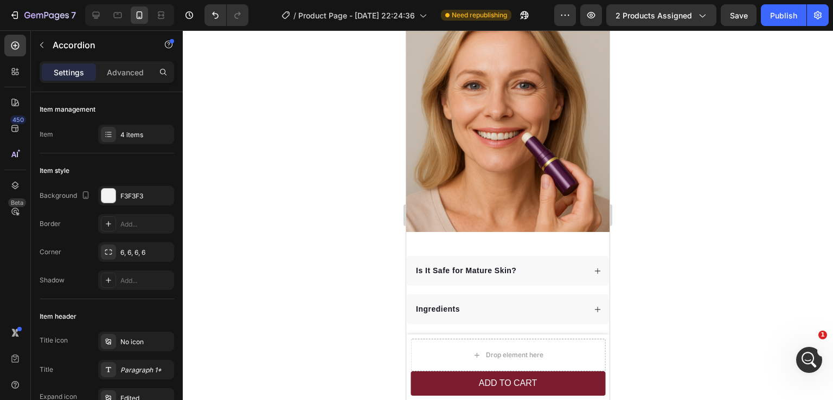
click at [667, 252] on div at bounding box center [508, 215] width 650 height 370
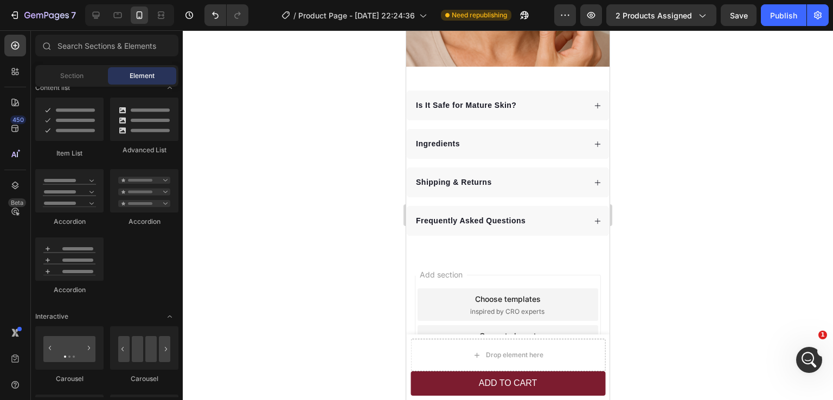
scroll to position [2949, 0]
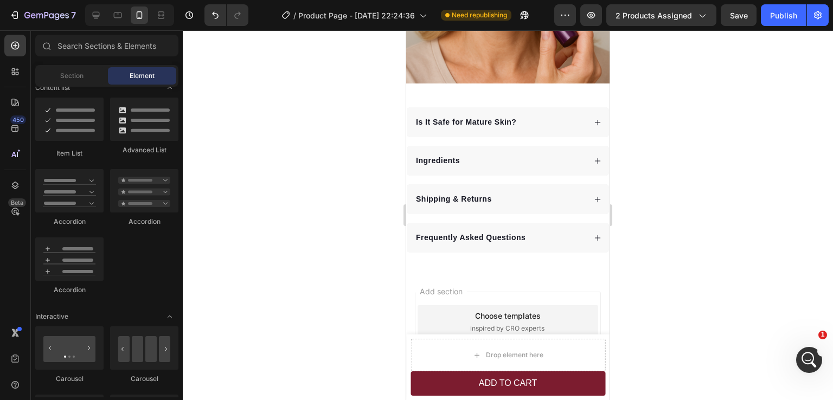
click at [696, 282] on div at bounding box center [508, 215] width 650 height 370
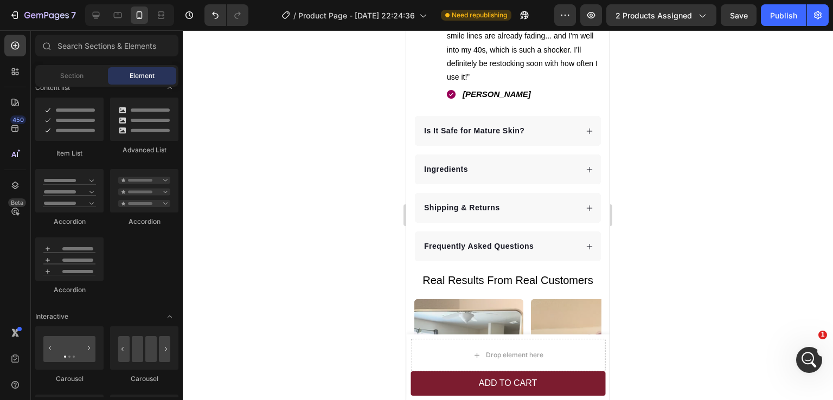
scroll to position [632, 0]
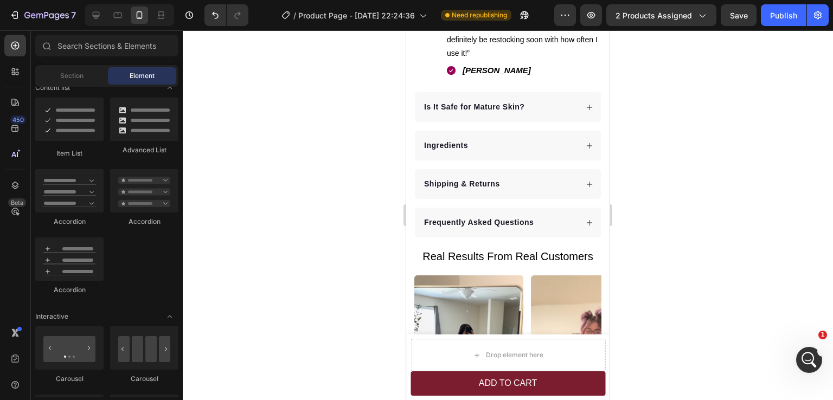
drag, startPoint x: 607, startPoint y: 361, endPoint x: 1017, endPoint y: 110, distance: 481.0
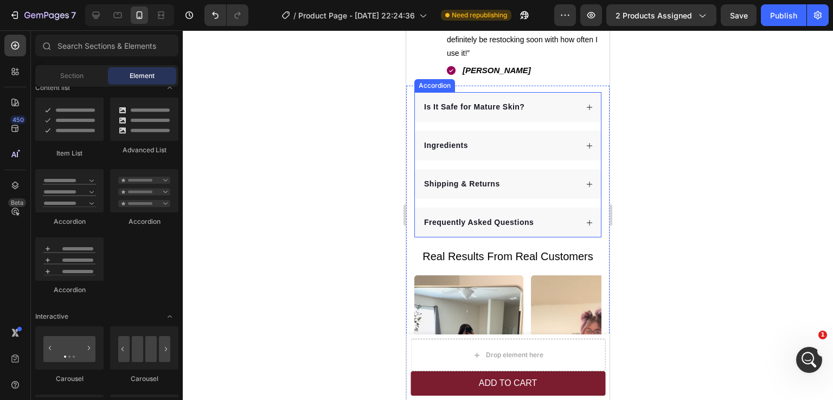
click at [418, 156] on div "Is It Safe for Mature Skin? Ingredients Shipping & Returns Frequently Asked Que…" at bounding box center [507, 164] width 187 height 145
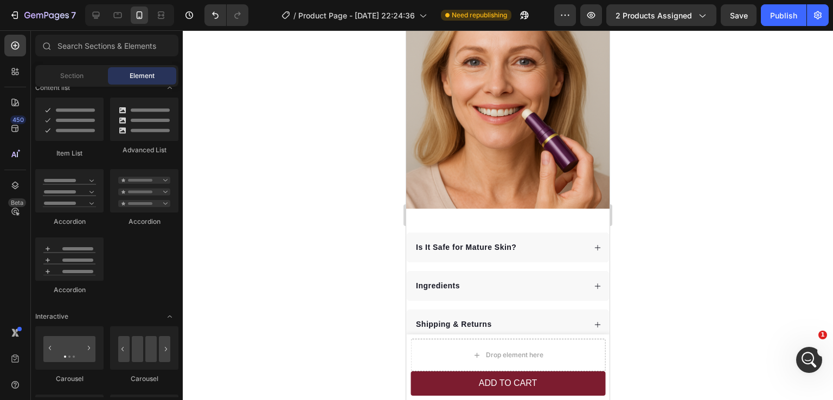
scroll to position [2820, 0]
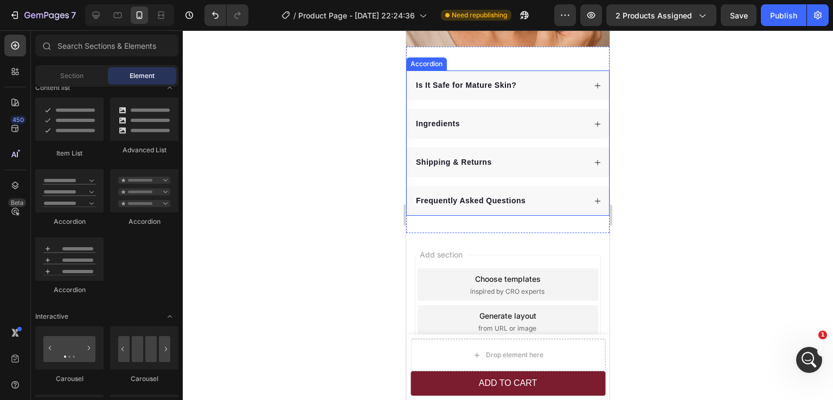
click at [506, 168] on div "Is It Safe for Mature Skin? Ingredients Shipping & Returns Frequently Asked Que…" at bounding box center [507, 143] width 203 height 145
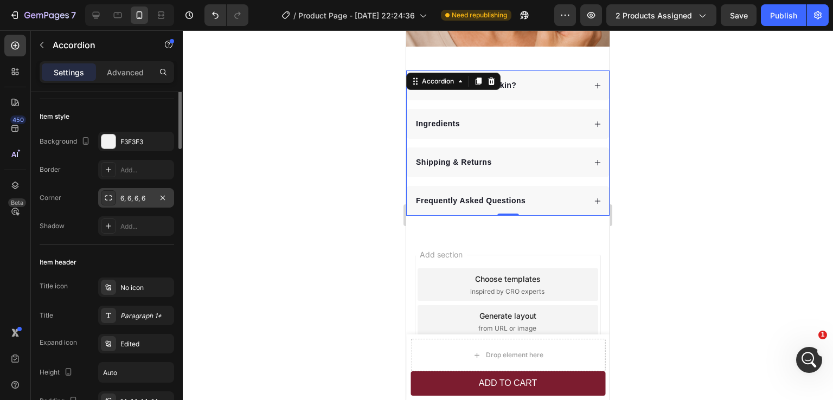
scroll to position [0, 0]
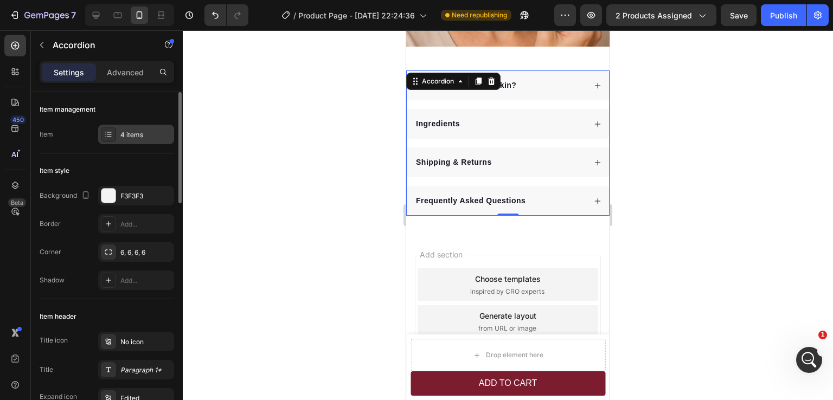
click at [130, 129] on div "4 items" at bounding box center [136, 135] width 76 height 20
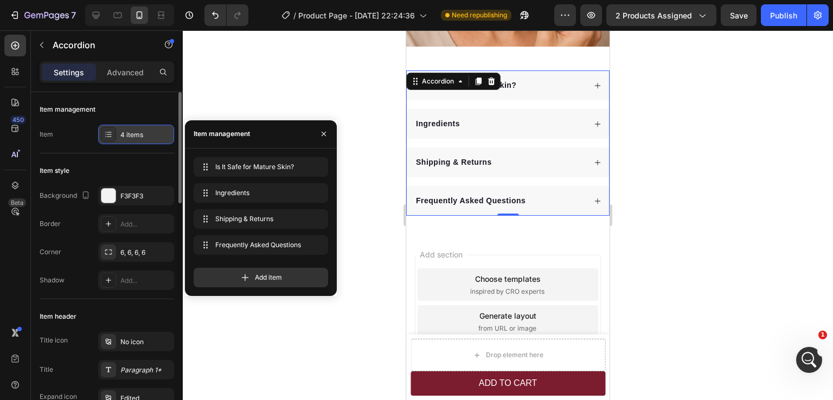
click at [130, 129] on div "4 items" at bounding box center [136, 135] width 76 height 20
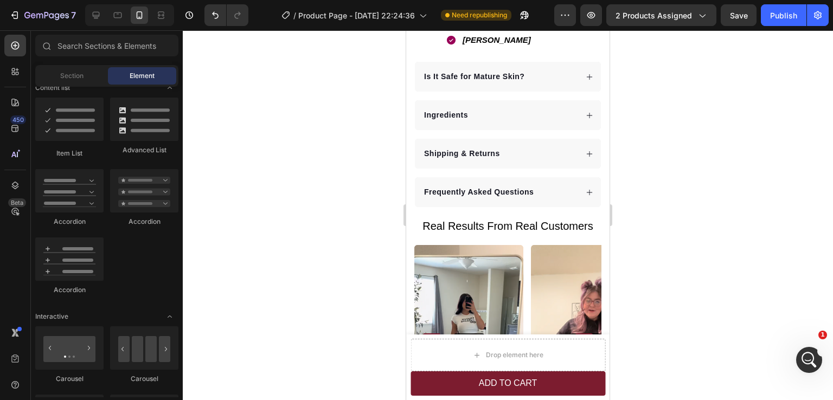
scroll to position [666, 0]
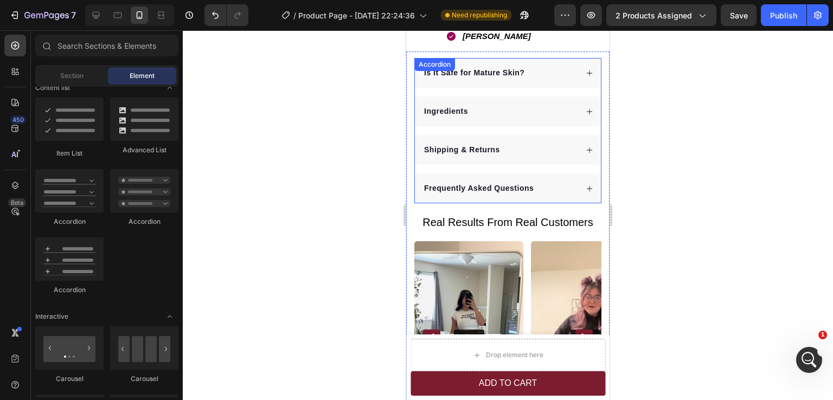
click at [509, 119] on div "Is It Safe for Mature Skin? Ingredients Shipping & Returns Frequently Asked Que…" at bounding box center [507, 130] width 187 height 145
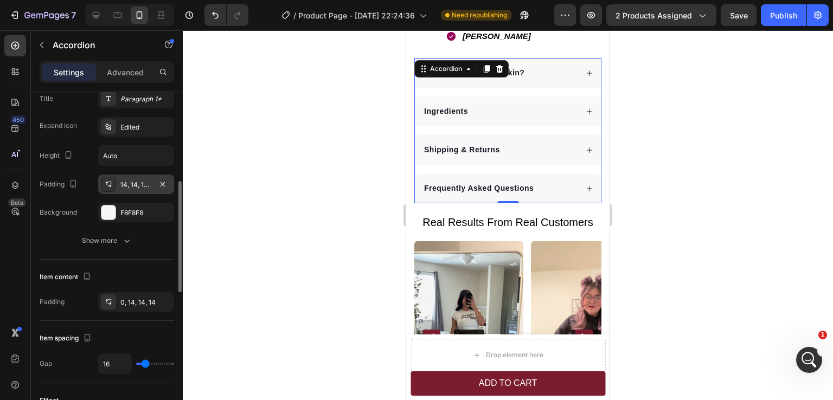
scroll to position [217, 0]
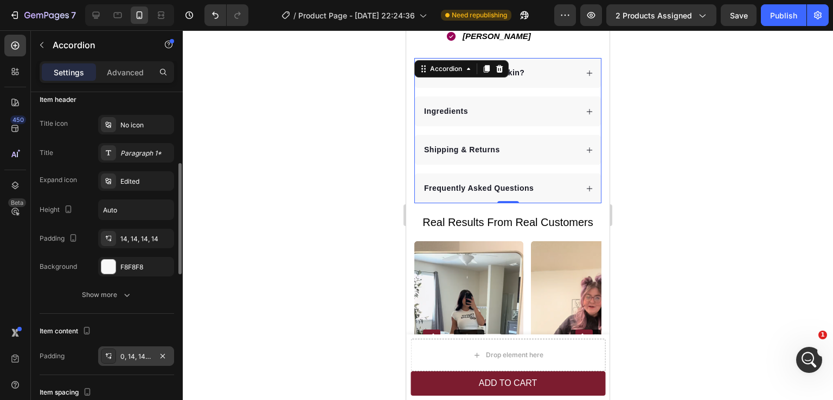
click at [127, 360] on div "0, 14, 14, 14" at bounding box center [135, 357] width 31 height 10
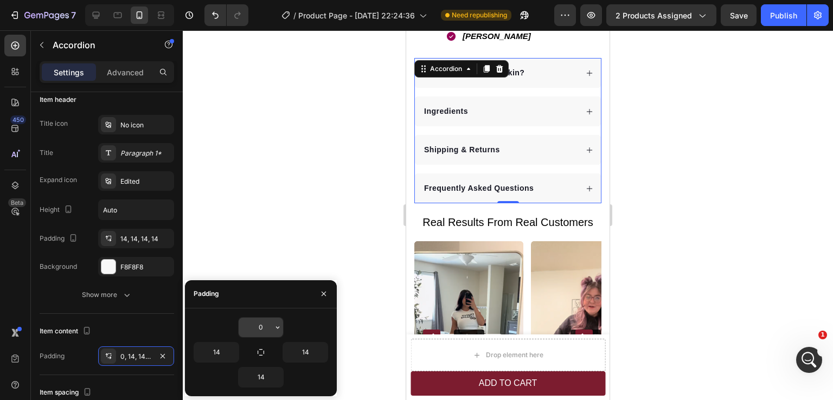
click at [263, 332] on input "0" at bounding box center [261, 328] width 44 height 20
type input "14"
click at [219, 16] on icon "Undo/Redo" at bounding box center [215, 15] width 11 height 11
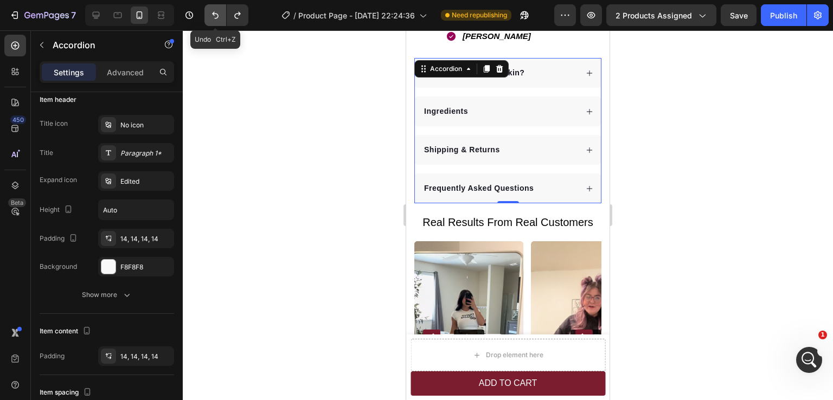
click at [214, 15] on icon "Undo/Redo" at bounding box center [215, 15] width 11 height 11
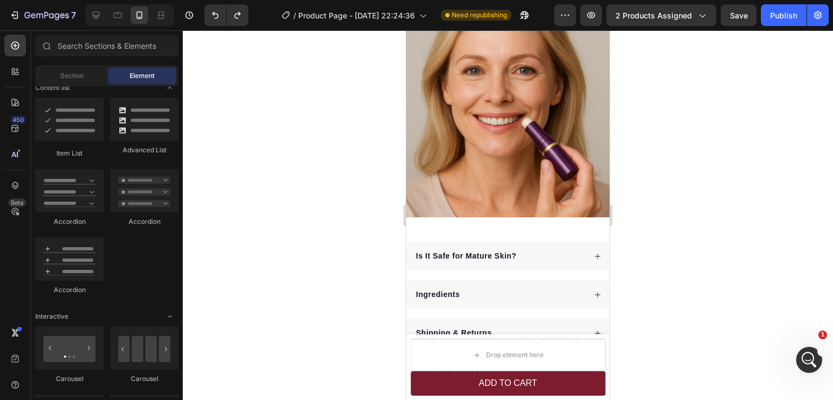
scroll to position [2748, 0]
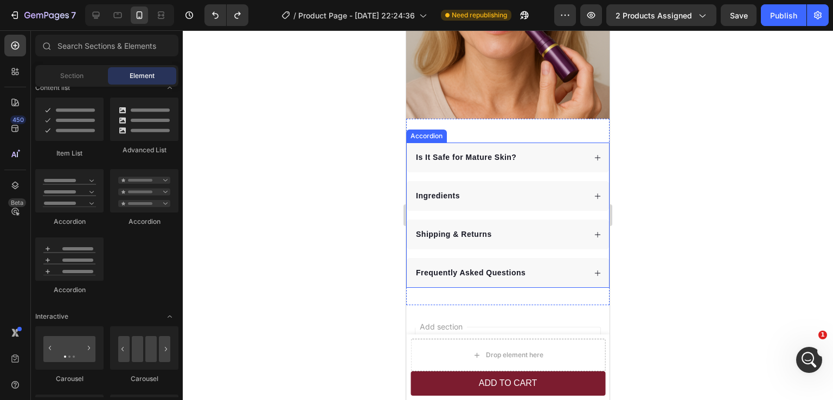
click at [509, 244] on div "Is It Safe for Mature Skin? Ingredients Shipping & Returns Frequently Asked Que…" at bounding box center [507, 215] width 203 height 145
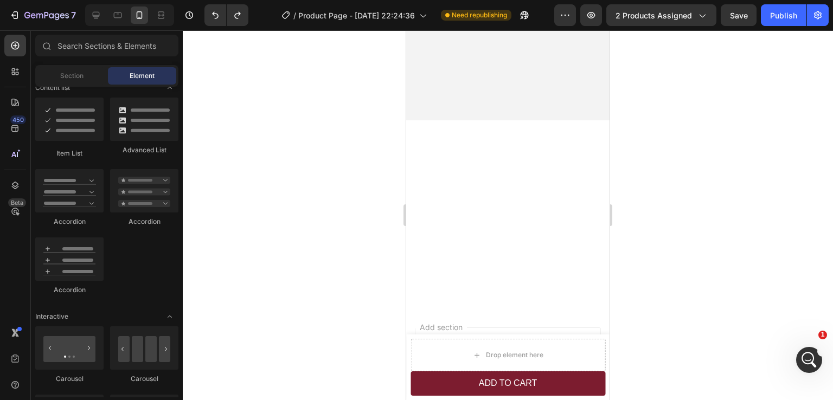
scroll to position [596, 0]
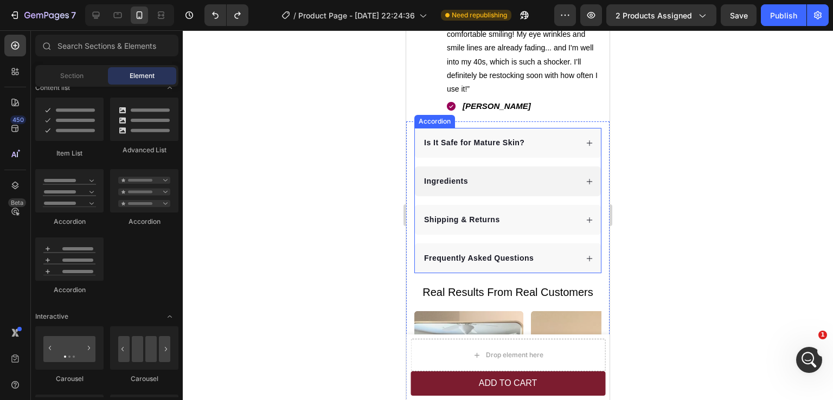
click at [537, 186] on div "Ingredients" at bounding box center [508, 182] width 186 height 30
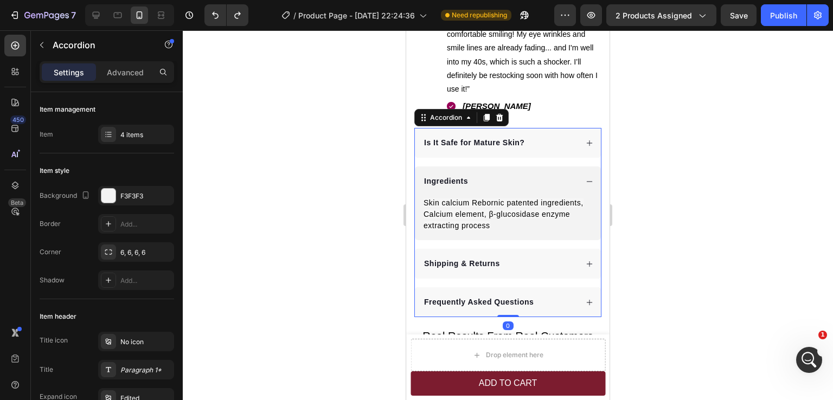
click at [560, 174] on div "Ingredients" at bounding box center [500, 181] width 155 height 15
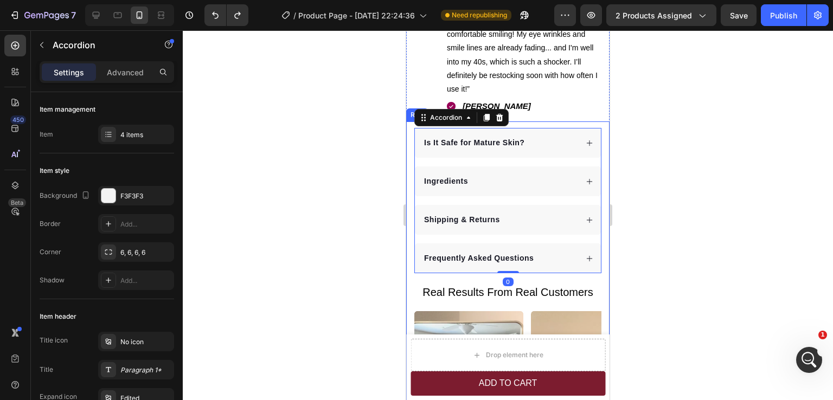
click at [676, 176] on div at bounding box center [508, 215] width 650 height 370
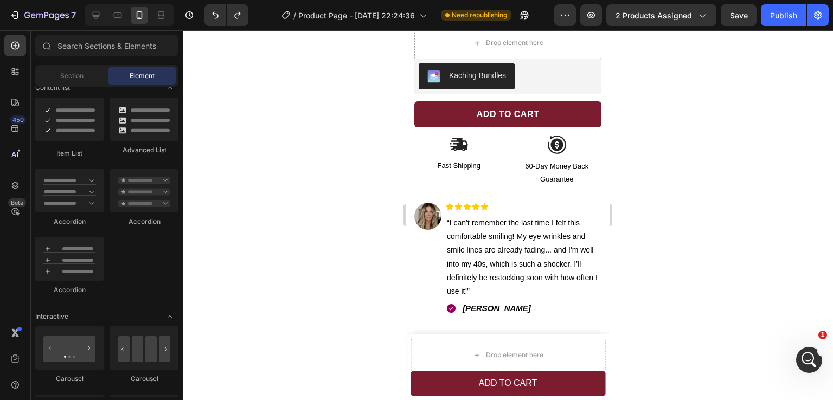
scroll to position [530, 0]
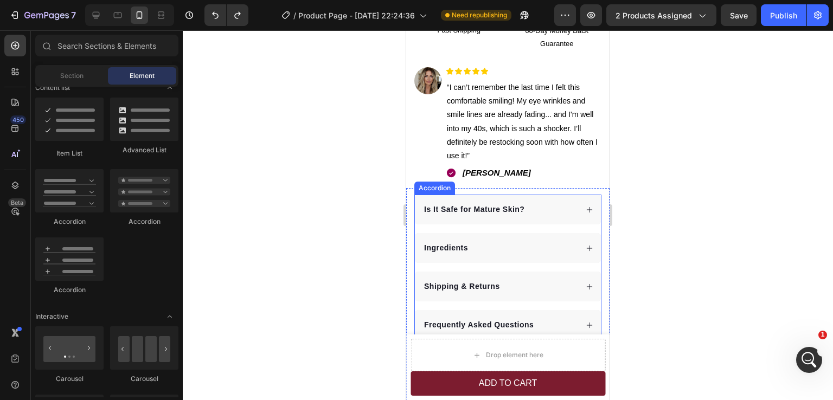
click at [508, 222] on div "Is It Safe for Mature Skin? Ingredients Shipping & Returns Frequently Asked Que…" at bounding box center [507, 267] width 187 height 145
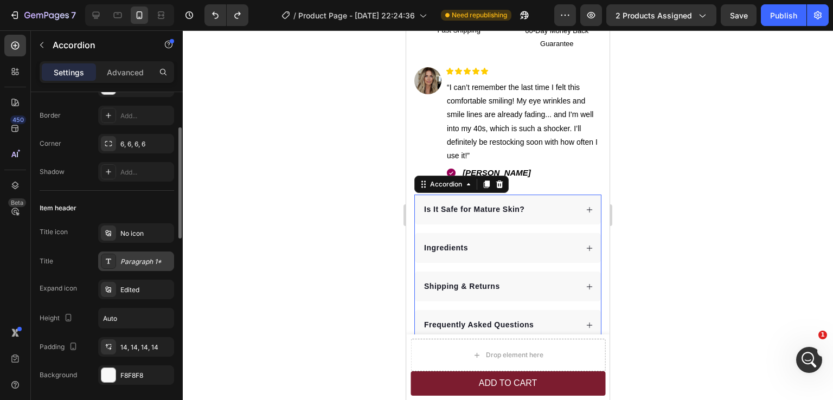
scroll to position [0, 0]
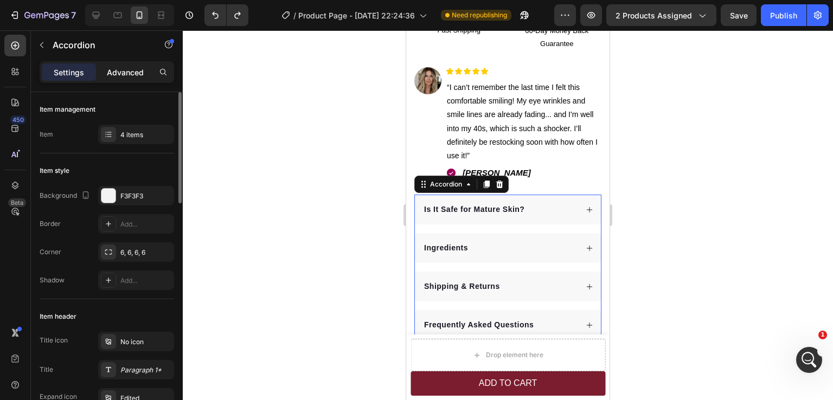
click at [124, 75] on p "Advanced" at bounding box center [125, 72] width 37 height 11
type input "100%"
type input "100"
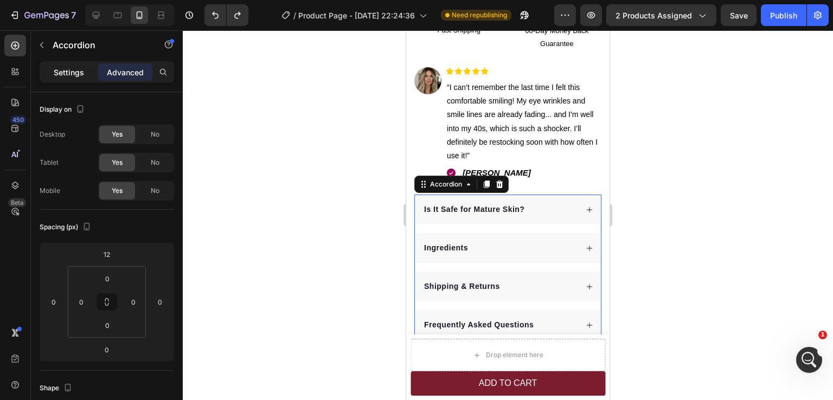
click at [78, 67] on p "Settings" at bounding box center [69, 72] width 30 height 11
type input "16"
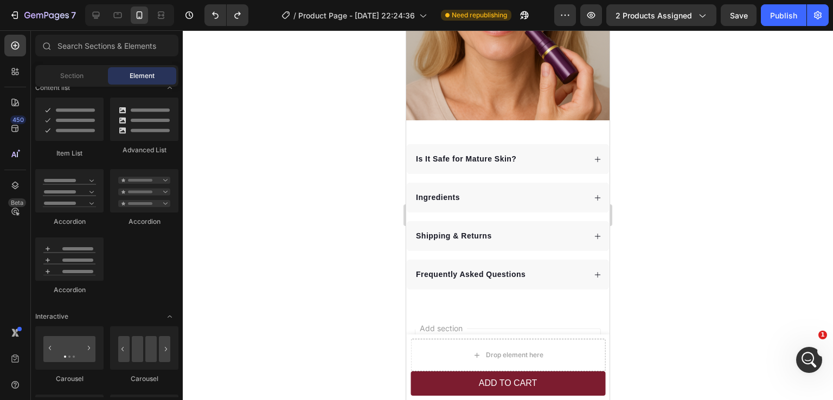
scroll to position [2750, 0]
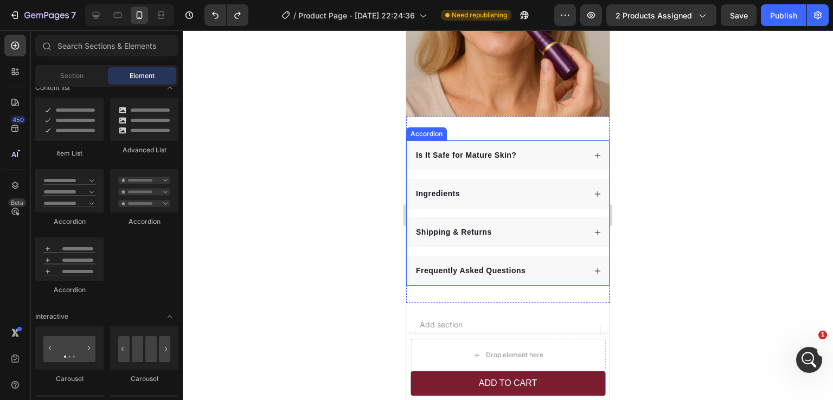
click at [537, 244] on div "Is It Safe for Mature Skin? Ingredients Shipping & Returns Frequently Asked Que…" at bounding box center [507, 213] width 203 height 145
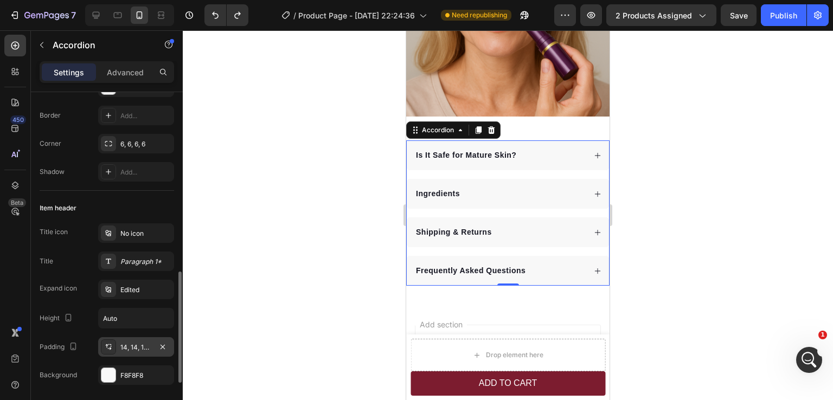
scroll to position [217, 0]
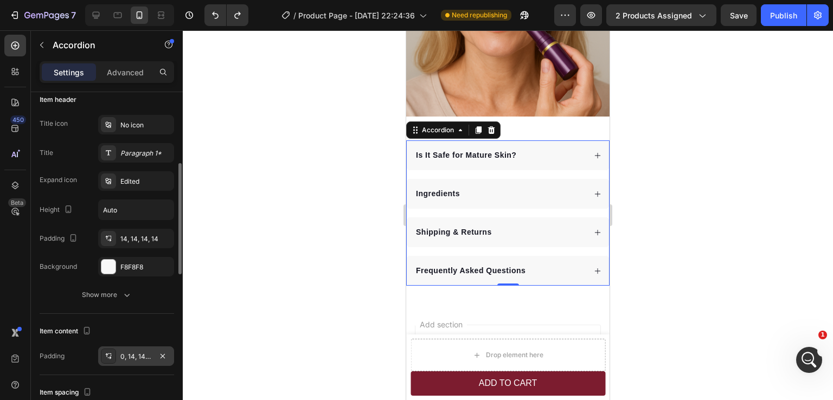
click at [133, 354] on div "0, 14, 14, 14" at bounding box center [135, 357] width 31 height 10
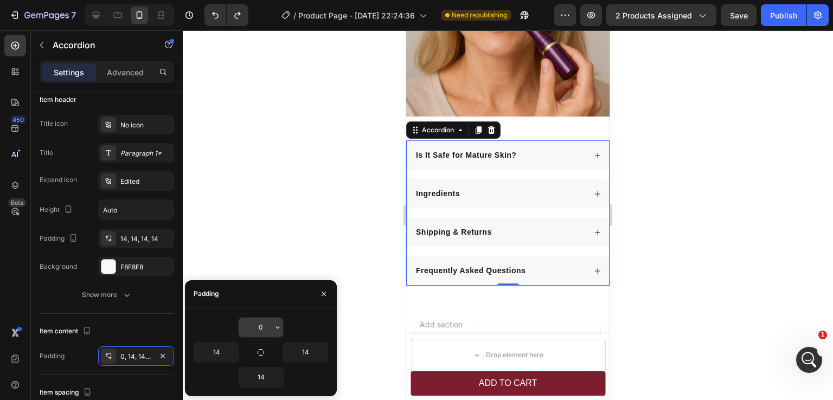
click at [266, 328] on input "0" at bounding box center [261, 328] width 44 height 20
click at [261, 326] on input "14" at bounding box center [261, 328] width 44 height 20
click at [256, 326] on input "104" at bounding box center [261, 328] width 44 height 20
type input "0"
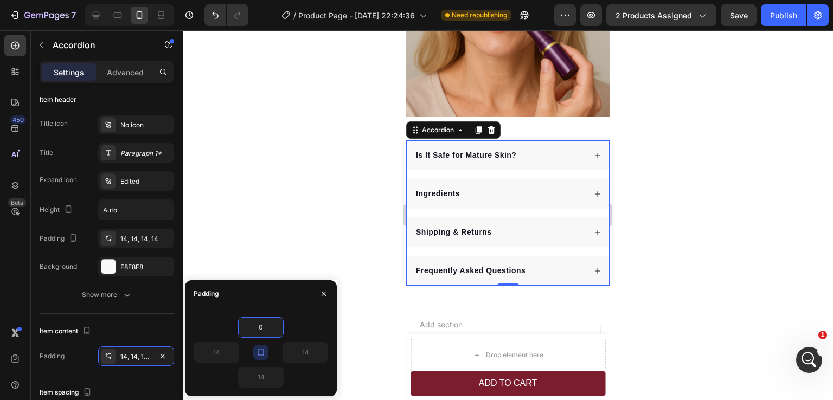
click at [360, 319] on div at bounding box center [508, 215] width 650 height 370
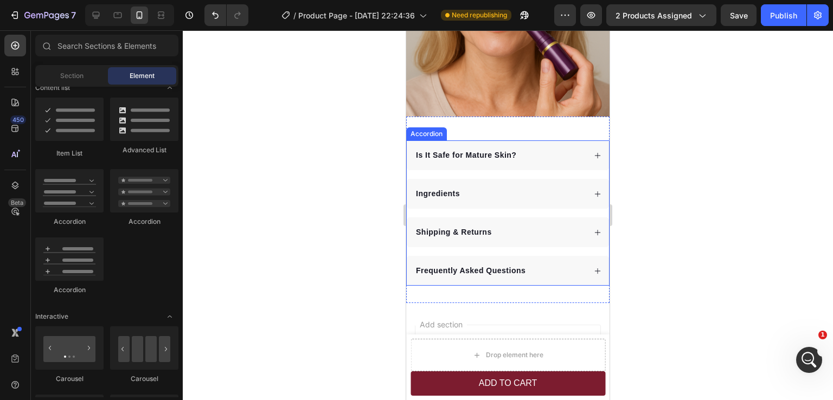
click at [494, 241] on div "Is It Safe for Mature Skin? Ingredients Shipping & Returns Frequently Asked Que…" at bounding box center [507, 213] width 203 height 145
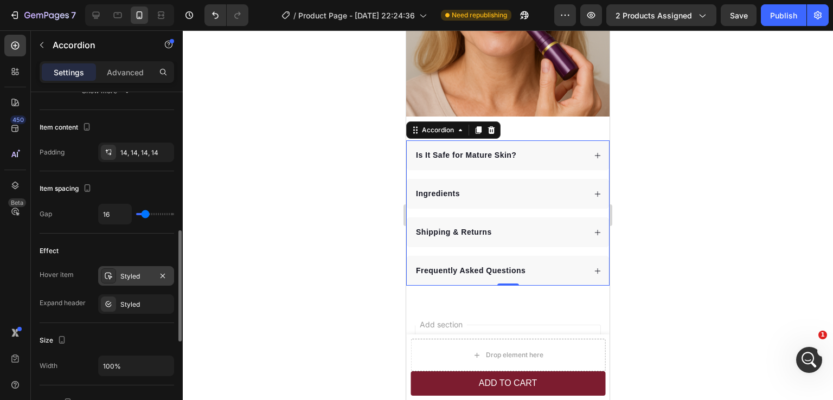
scroll to position [367, 0]
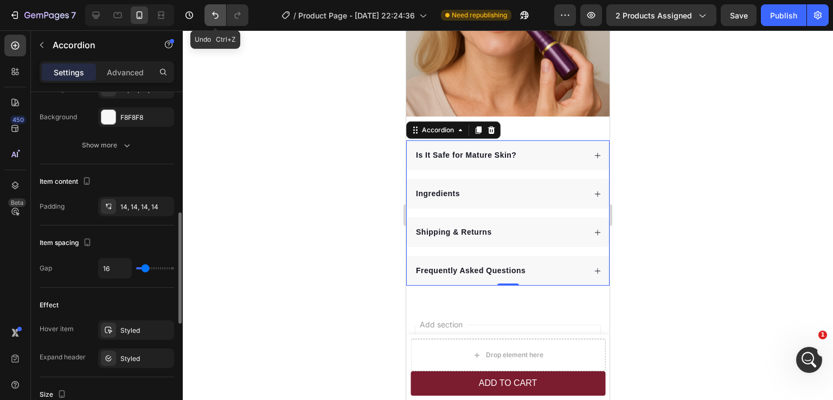
click at [215, 10] on icon "Undo/Redo" at bounding box center [215, 15] width 11 height 11
type input "24"
type input "26"
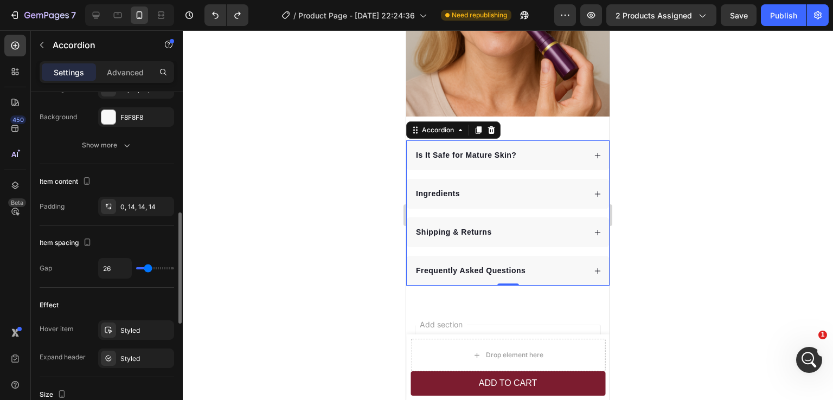
type input "27"
type input "29"
type input "31"
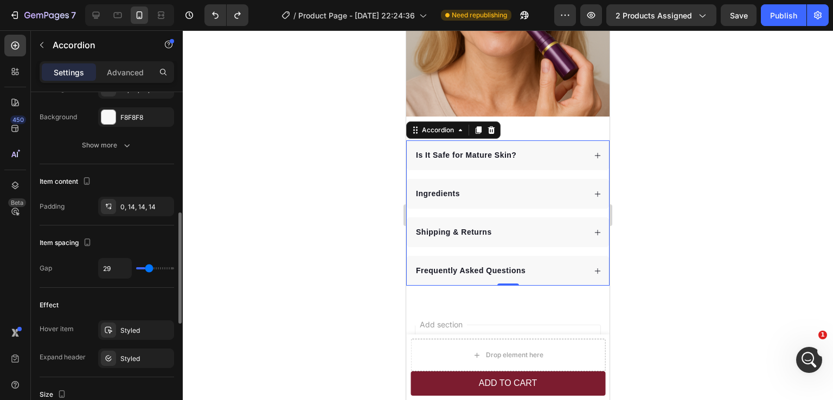
type input "31"
type input "33"
type input "36"
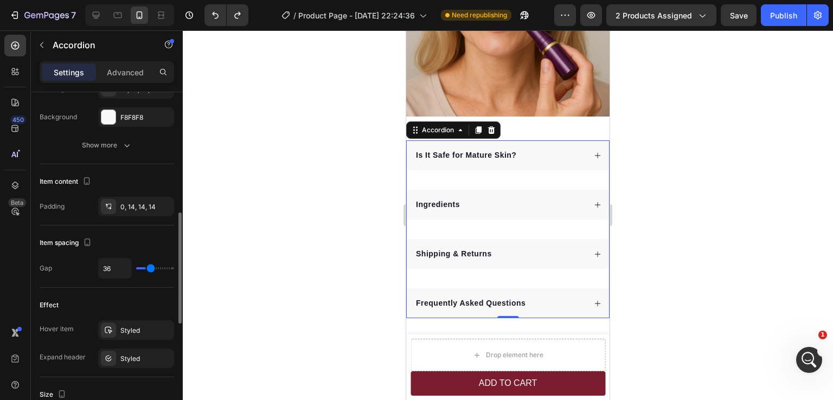
type input "37"
type input "39"
drag, startPoint x: 148, startPoint y: 267, endPoint x: 152, endPoint y: 272, distance: 6.1
type input "39"
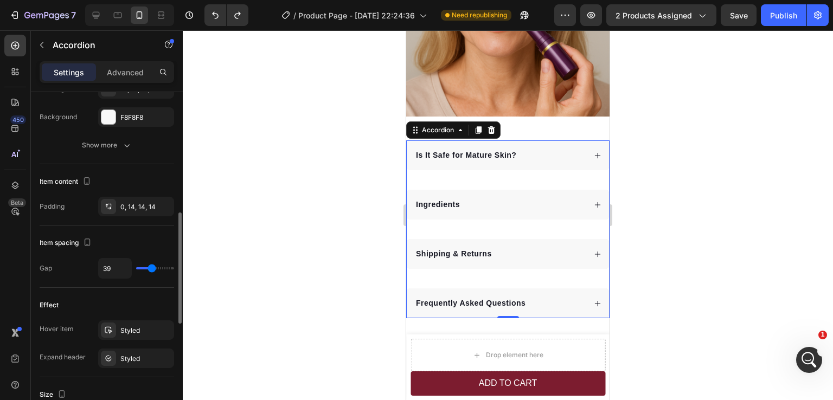
click at [152, 270] on input "range" at bounding box center [155, 268] width 38 height 2
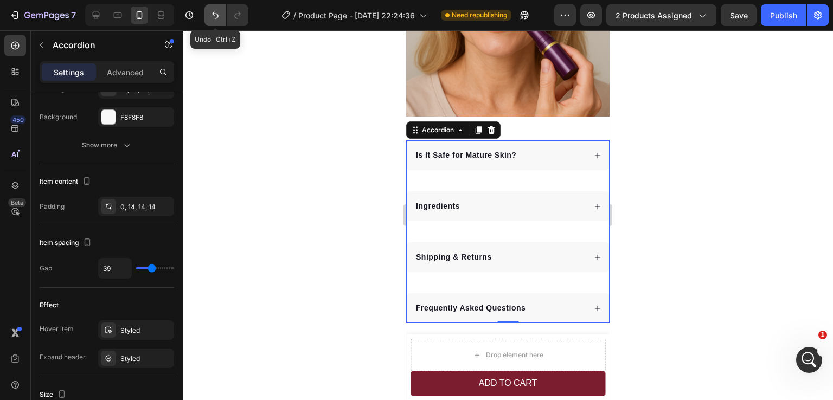
click at [218, 10] on icon "Undo/Redo" at bounding box center [215, 15] width 11 height 11
type input "16"
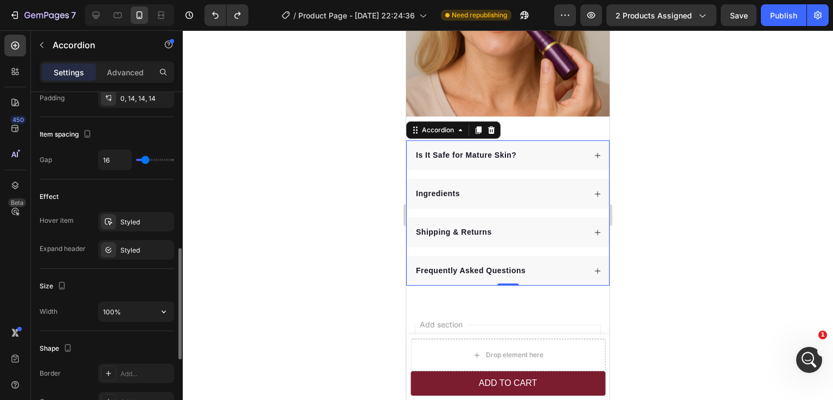
scroll to position [584, 0]
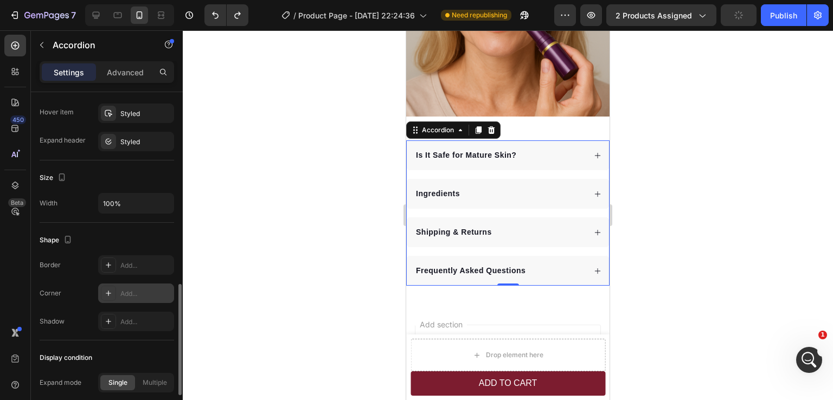
click at [126, 293] on div "Add..." at bounding box center [145, 294] width 51 height 10
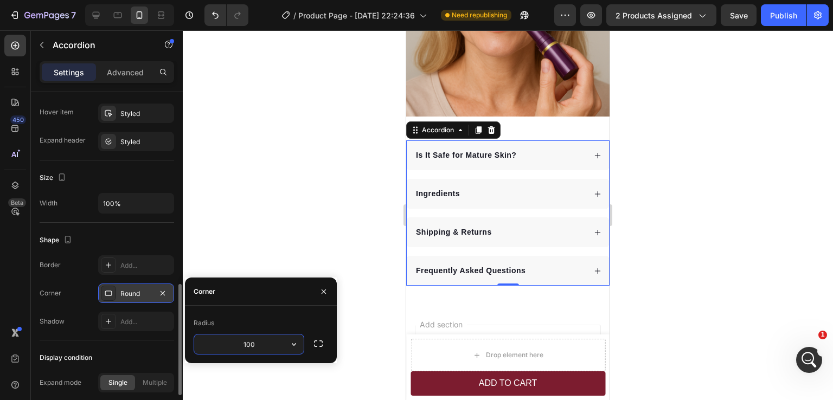
type input "100"
click at [209, 22] on button "Undo/Redo" at bounding box center [216, 15] width 22 height 22
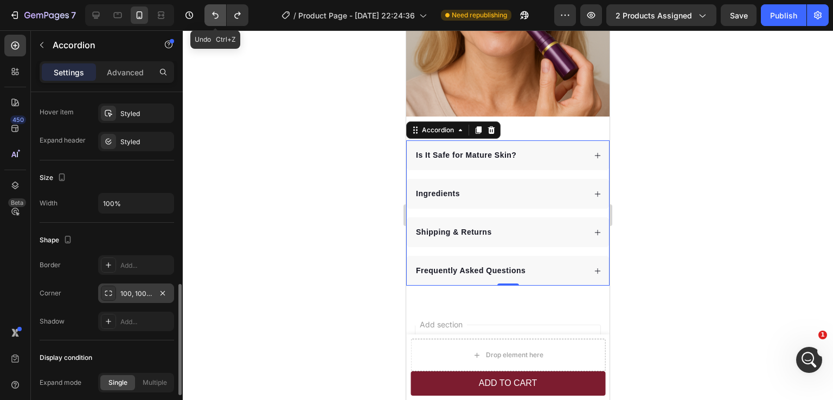
click at [209, 22] on button "Undo/Redo" at bounding box center [216, 15] width 22 height 22
click at [219, 12] on icon "Undo/Redo" at bounding box center [215, 15] width 11 height 11
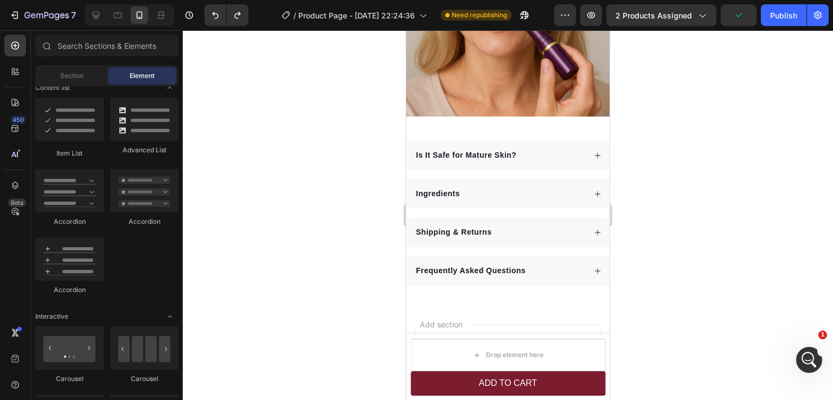
scroll to position [2789, 0]
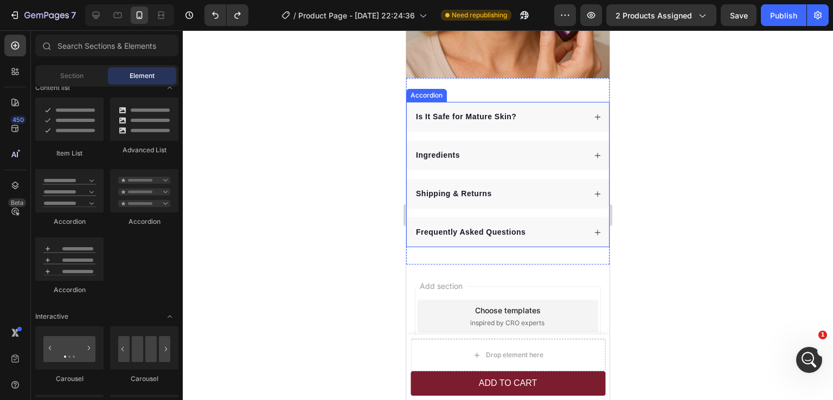
click at [519, 167] on div "Is It Safe for Mature Skin? Ingredients Shipping & Returns Frequently Asked Que…" at bounding box center [507, 174] width 203 height 145
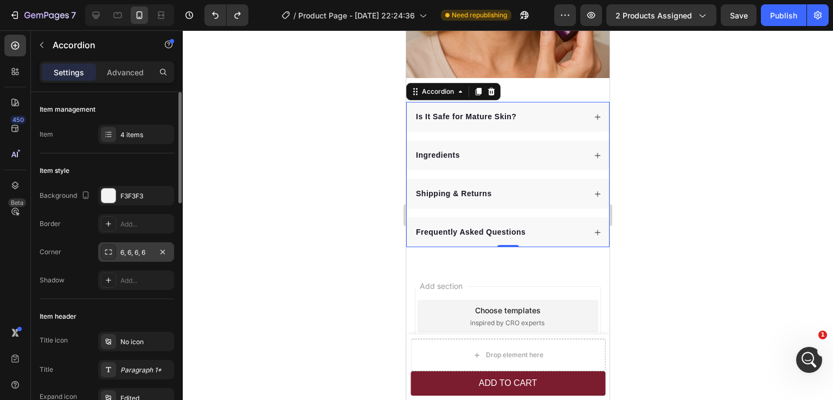
click at [132, 256] on div "6, 6, 6, 6" at bounding box center [135, 253] width 31 height 10
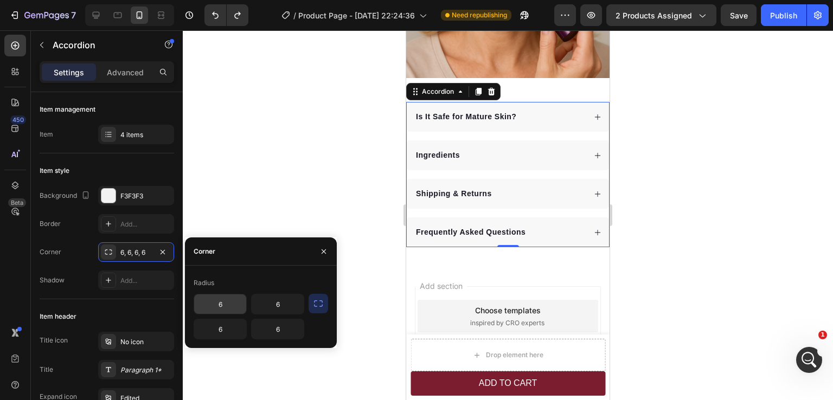
click at [221, 304] on input "6" at bounding box center [220, 305] width 52 height 20
type input "12"
click at [219, 17] on icon "Undo/Redo" at bounding box center [215, 15] width 11 height 11
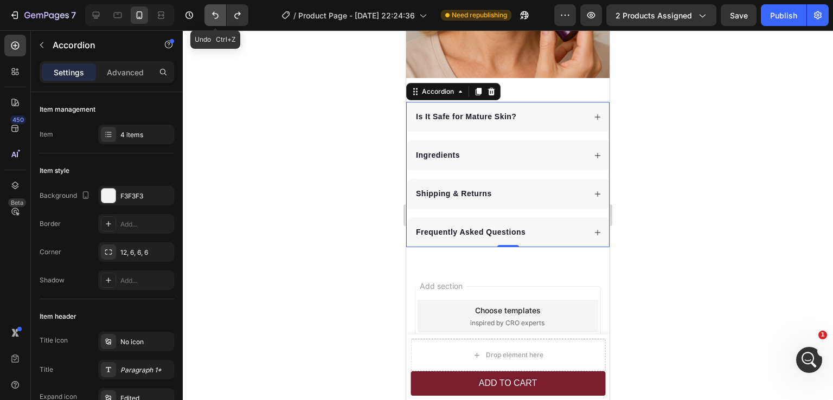
click at [219, 17] on icon "Undo/Redo" at bounding box center [215, 15] width 11 height 11
click at [124, 67] on p "Advanced" at bounding box center [125, 72] width 37 height 11
type input "100%"
type input "100"
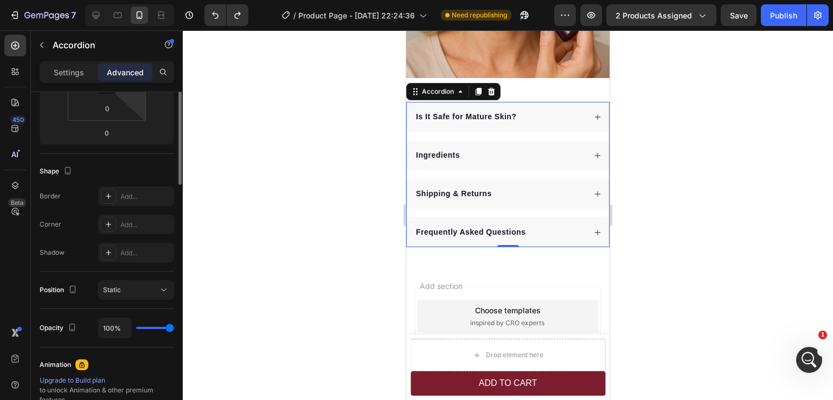
scroll to position [0, 0]
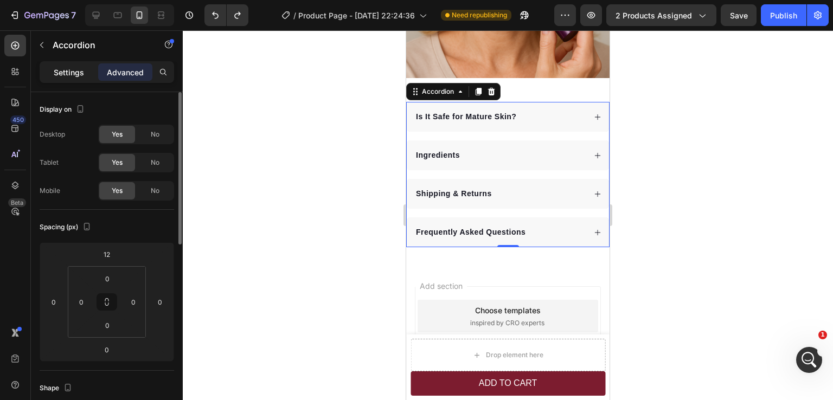
click at [76, 74] on p "Settings" at bounding box center [69, 72] width 30 height 11
type input "16"
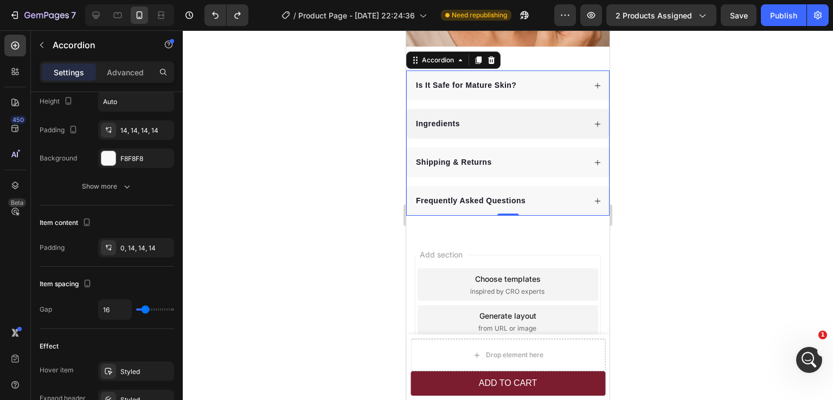
scroll to position [2657, 0]
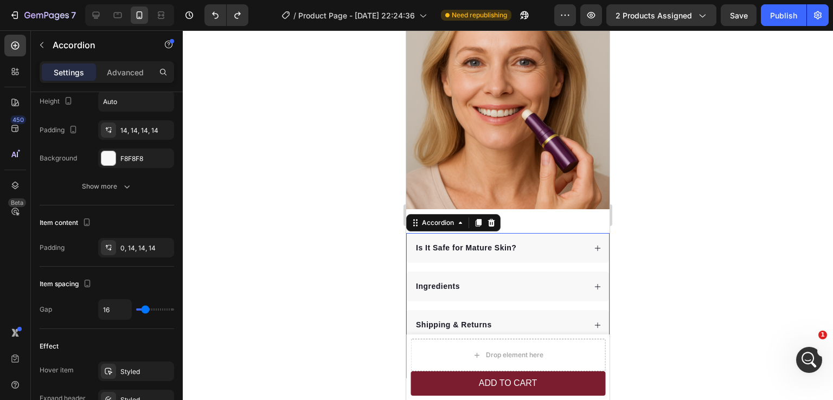
click at [684, 209] on div at bounding box center [508, 215] width 650 height 370
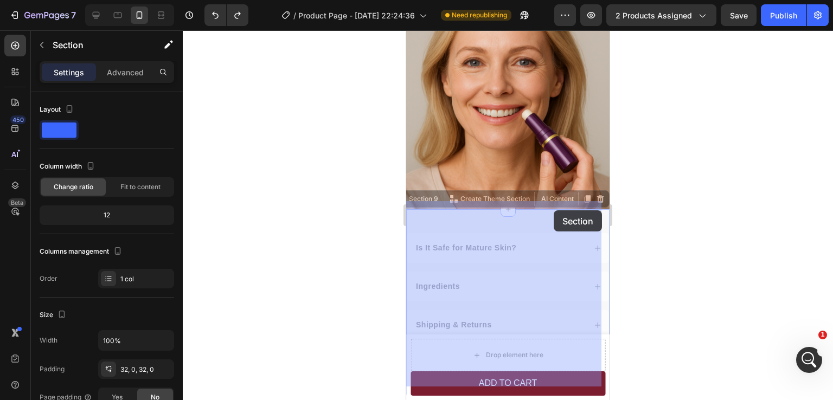
drag, startPoint x: 530, startPoint y: 218, endPoint x: 554, endPoint y: 211, distance: 25.4
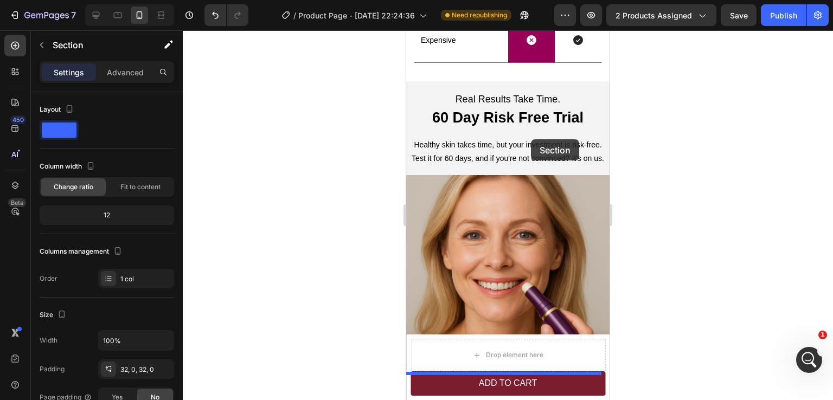
scroll to position [2440, 0]
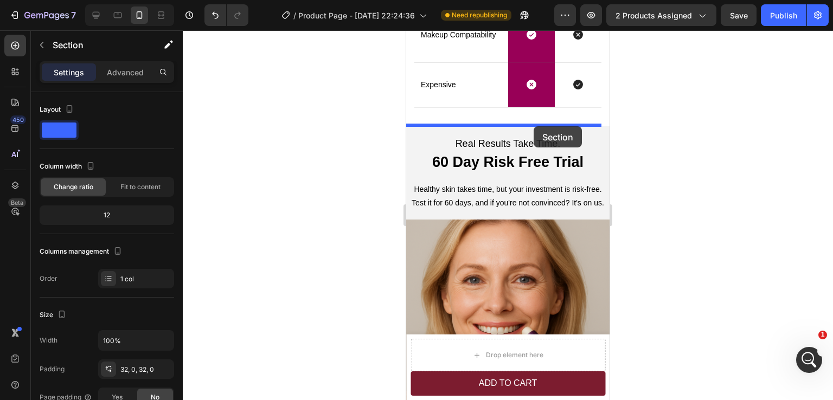
drag, startPoint x: 532, startPoint y: 214, endPoint x: 539, endPoint y: 124, distance: 90.3
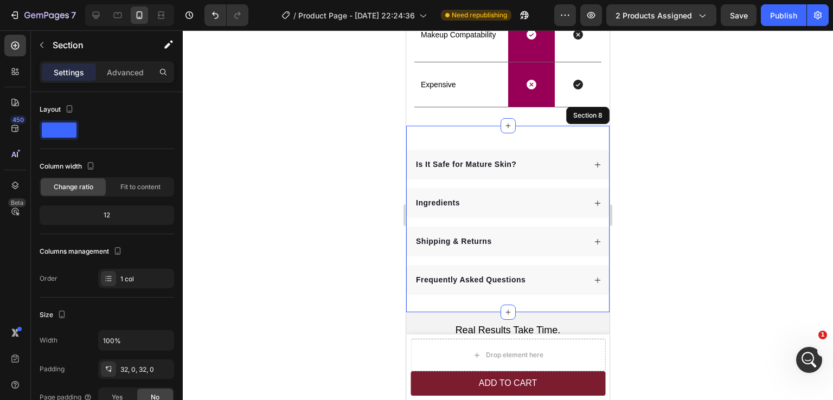
click at [680, 170] on div at bounding box center [508, 215] width 650 height 370
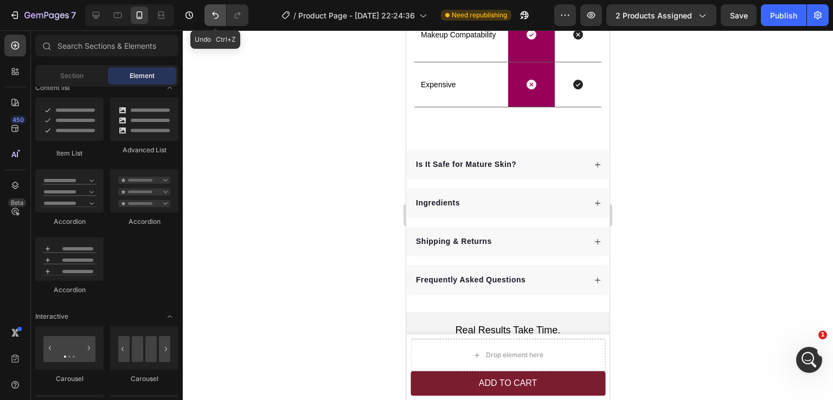
click at [214, 18] on icon "Undo/Redo" at bounding box center [215, 15] width 11 height 11
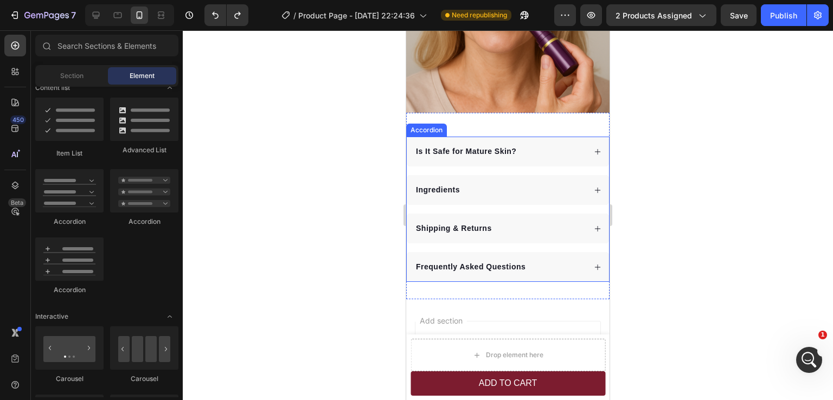
scroll to position [2712, 0]
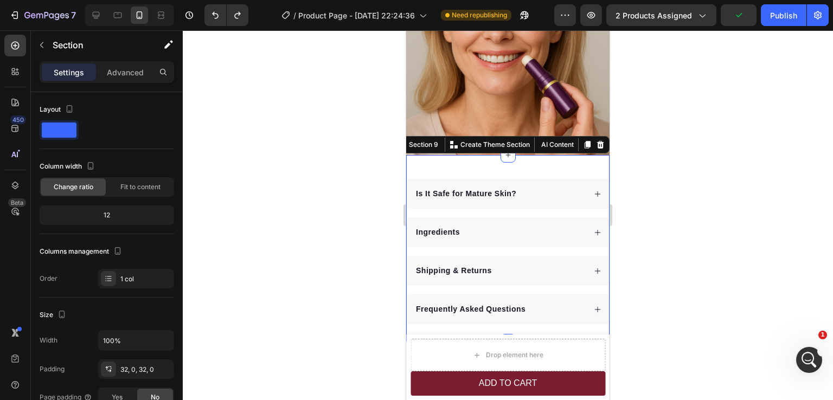
click at [465, 158] on div "Is It Safe for Mature Skin? Ingredients Shipping & Returns Frequently Asked Que…" at bounding box center [507, 248] width 203 height 187
click at [128, 284] on div "1 col" at bounding box center [136, 279] width 76 height 20
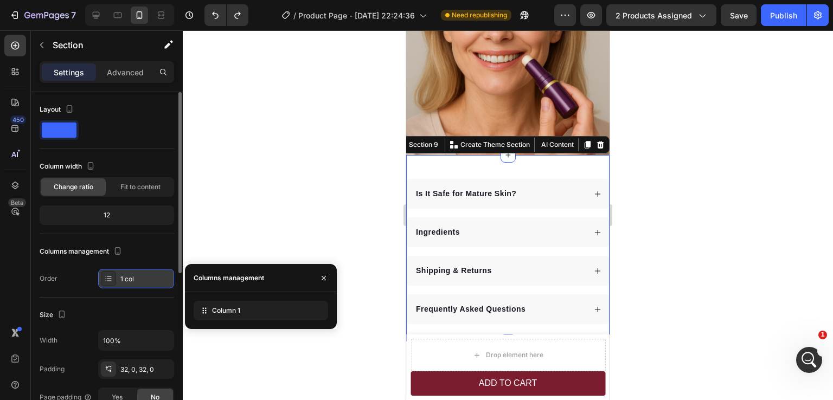
click at [128, 284] on div "1 col" at bounding box center [136, 279] width 76 height 20
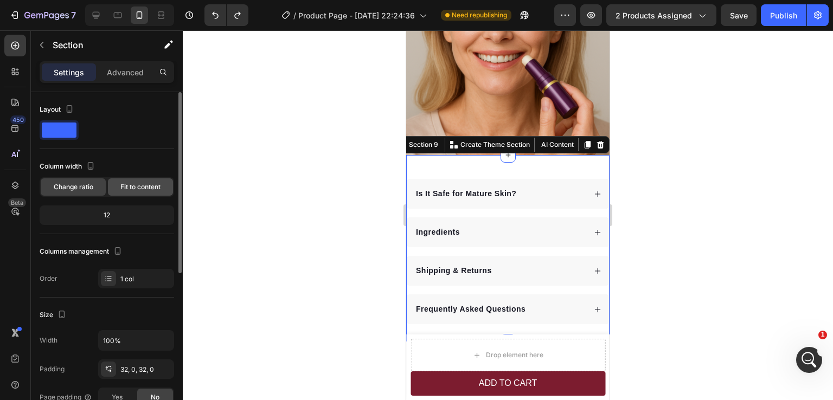
click at [133, 187] on span "Fit to content" at bounding box center [140, 187] width 40 height 10
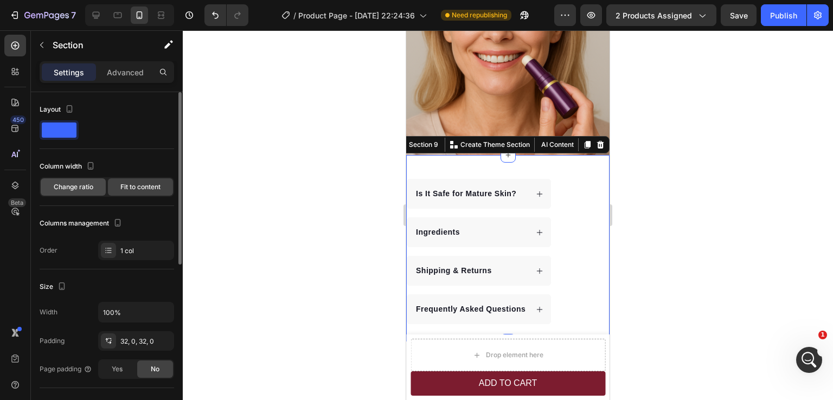
click at [82, 187] on span "Change ratio" at bounding box center [74, 187] width 40 height 10
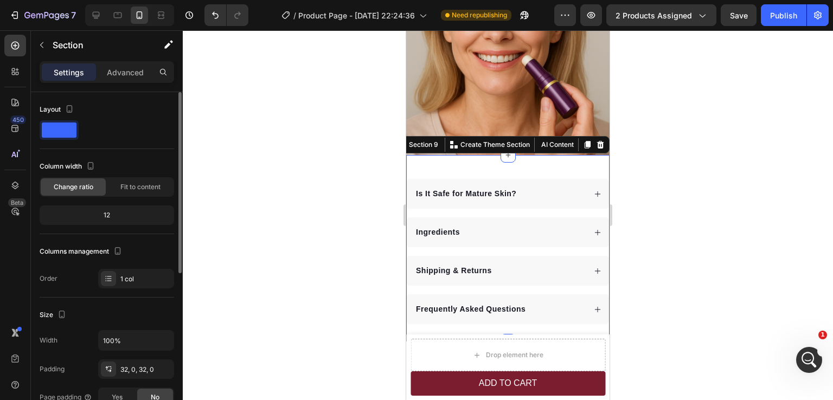
click at [110, 215] on div "12" at bounding box center [107, 215] width 130 height 15
click at [170, 49] on icon "button" at bounding box center [168, 44] width 11 height 11
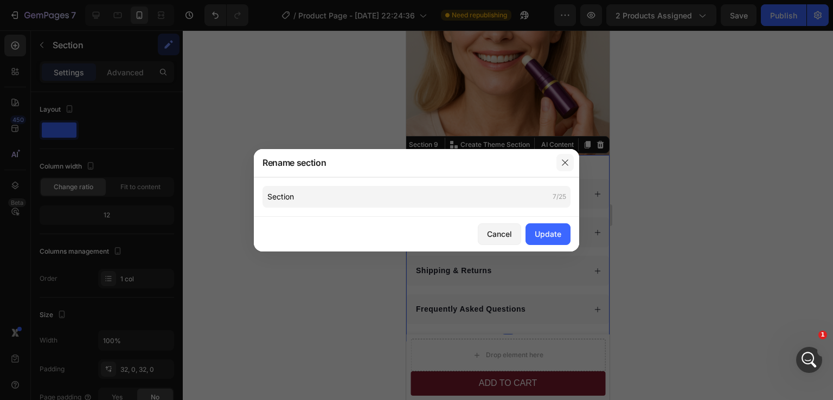
click at [567, 164] on icon "button" at bounding box center [565, 163] width 6 height 6
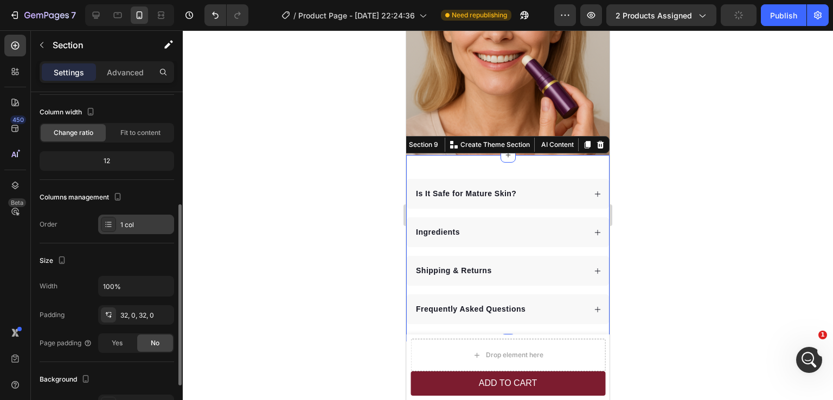
scroll to position [109, 0]
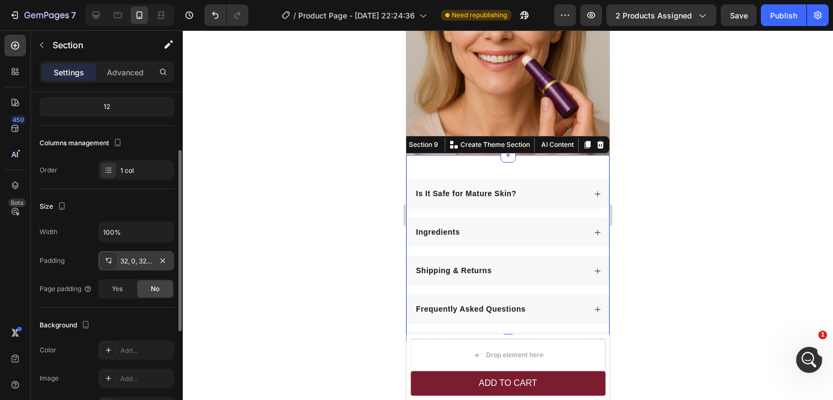
click at [132, 264] on div "32, 0, 32, 0" at bounding box center [135, 262] width 31 height 10
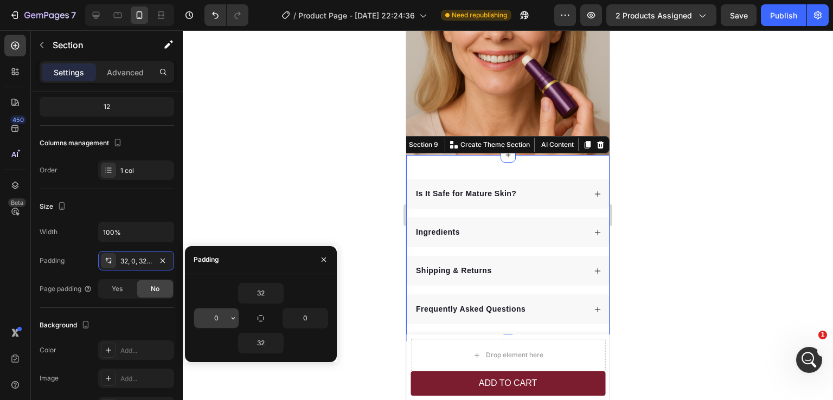
click at [225, 317] on input "0" at bounding box center [216, 319] width 44 height 20
type input "8"
click at [763, 212] on div at bounding box center [508, 215] width 650 height 370
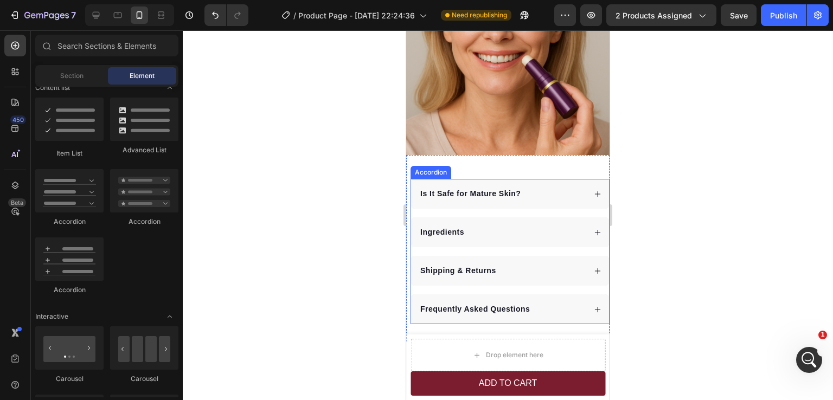
click at [447, 205] on div "Is It Safe for Mature Skin? Ingredients Shipping & Returns Frequently Asked Que…" at bounding box center [510, 251] width 199 height 145
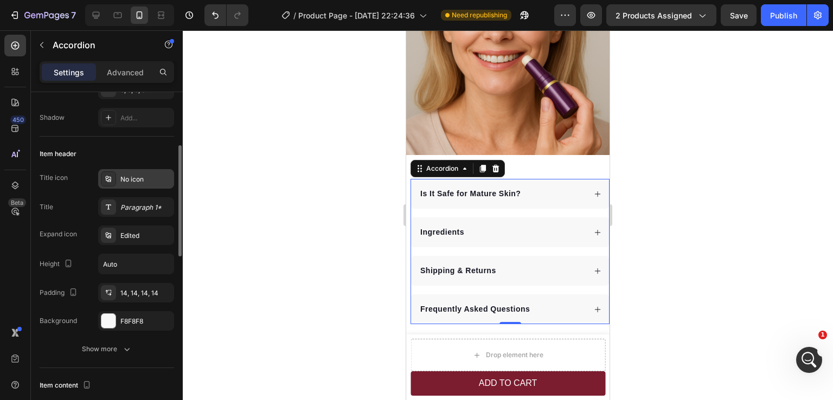
scroll to position [0, 0]
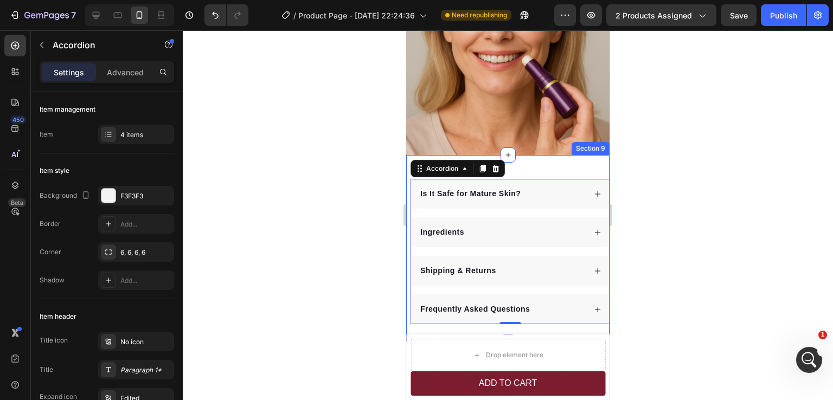
click at [535, 173] on div "Is It Safe for Mature Skin? Ingredients Shipping & Returns Frequently Asked Que…" at bounding box center [510, 249] width 199 height 152
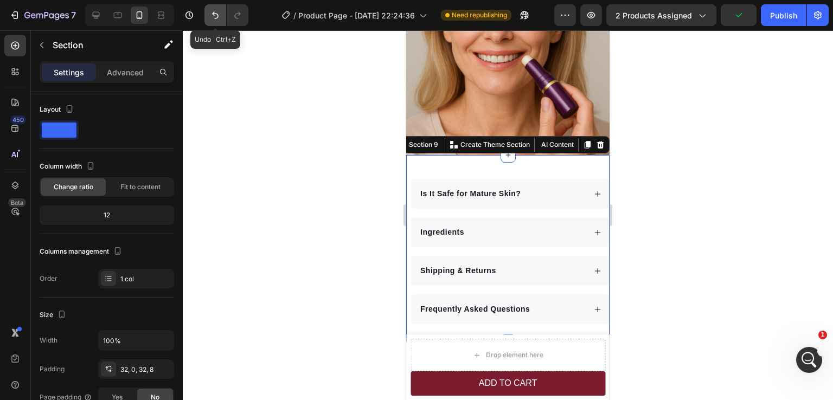
click at [216, 20] on icon "Undo/Redo" at bounding box center [215, 15] width 11 height 11
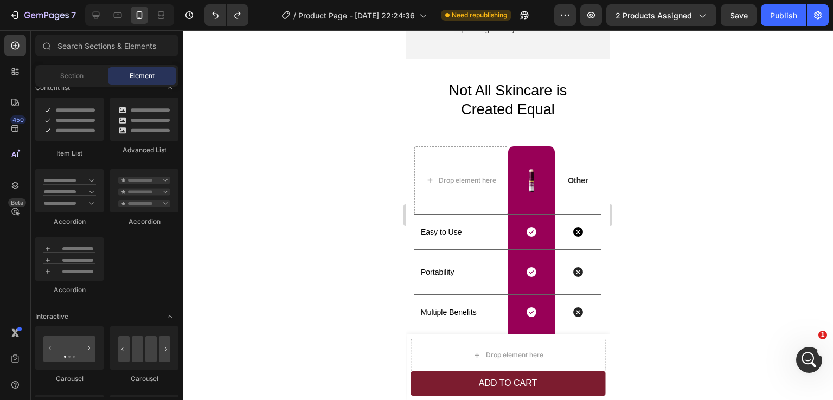
scroll to position [2106, 0]
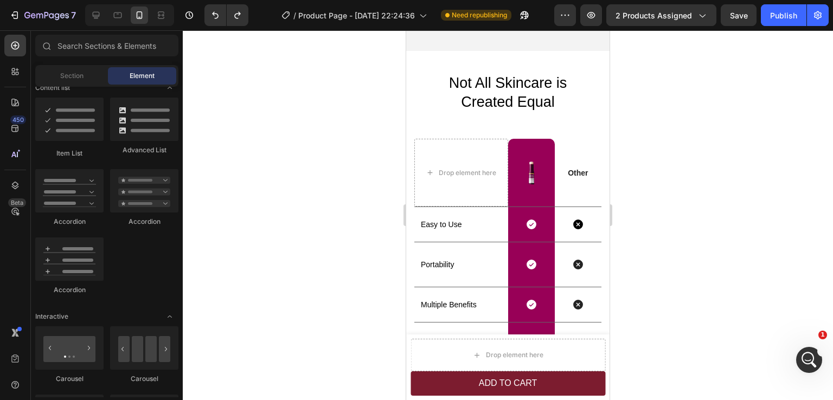
drag, startPoint x: 608, startPoint y: 333, endPoint x: 1017, endPoint y: 310, distance: 409.7
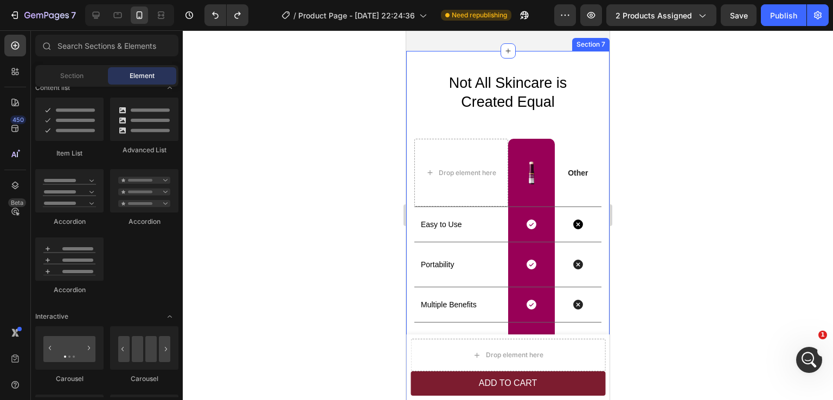
click at [411, 131] on div "Not All Skincare is Created Equal Heading Drop element here Image Row Other Tex…" at bounding box center [507, 246] width 203 height 390
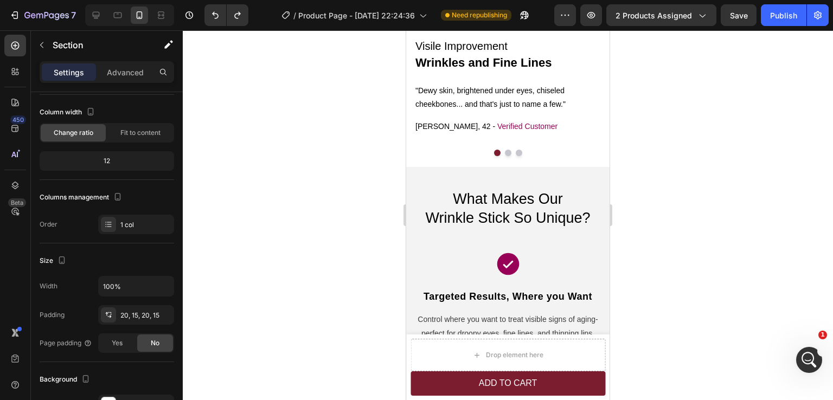
scroll to position [1455, 0]
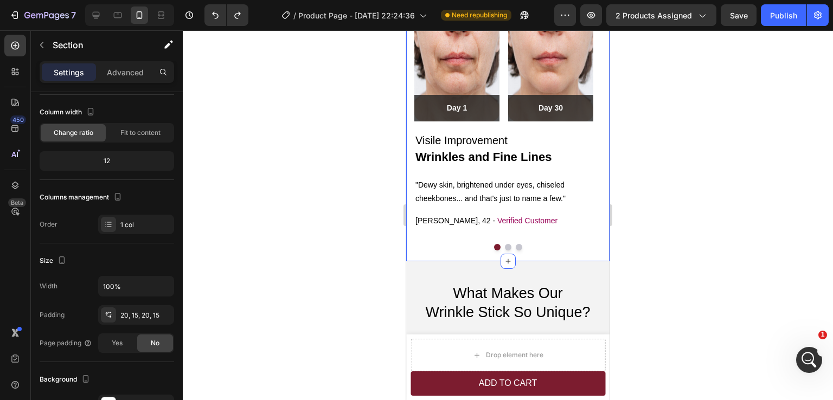
click at [412, 135] on div "Image Day 1 Text block Row Row Image Day 30 Text block Row Row Row Visile Impro…" at bounding box center [507, 135] width 203 height 254
click at [130, 318] on div "0, 15, 20, 15" at bounding box center [135, 316] width 31 height 10
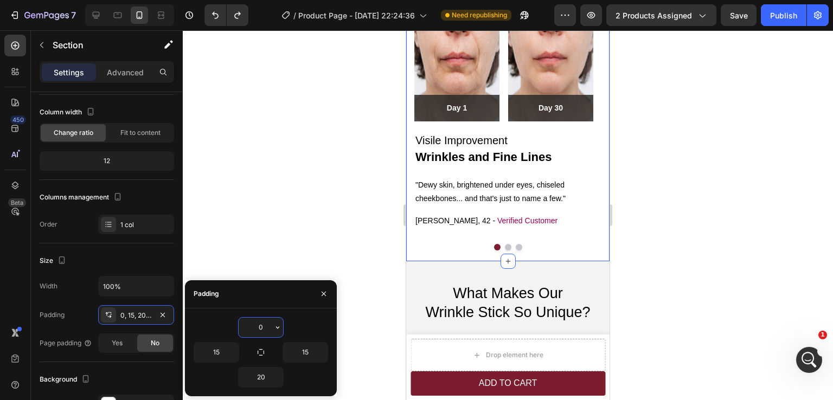
click at [258, 327] on input "0" at bounding box center [261, 328] width 44 height 20
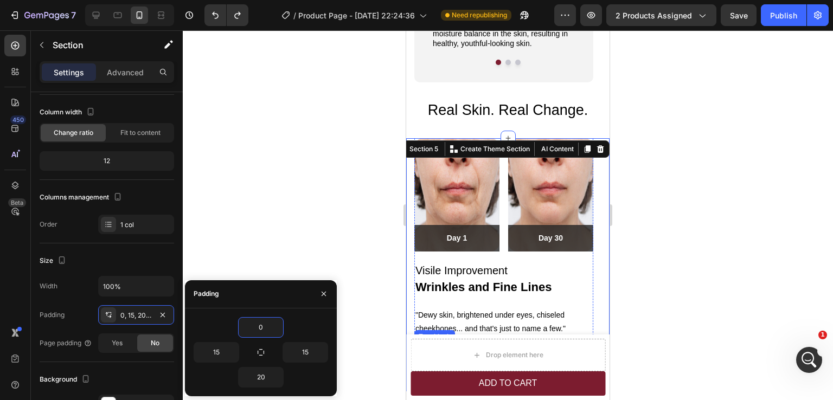
scroll to position [1292, 0]
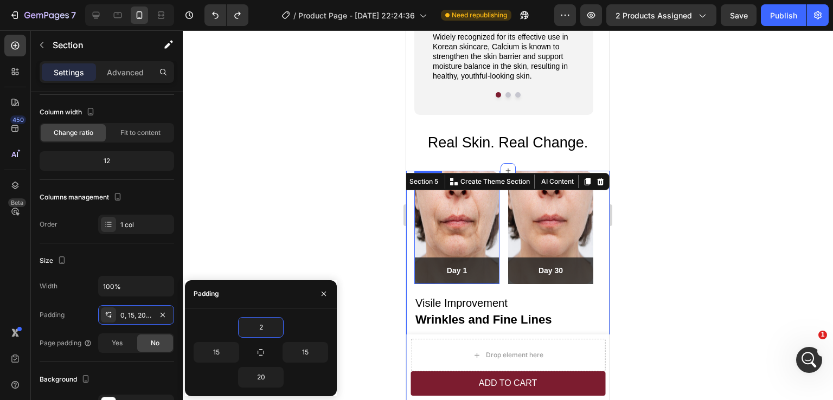
type input "20"
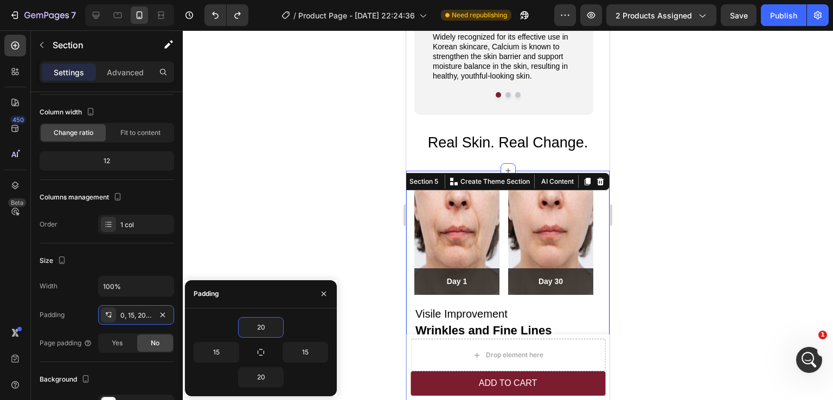
click at [710, 214] on div at bounding box center [508, 215] width 650 height 370
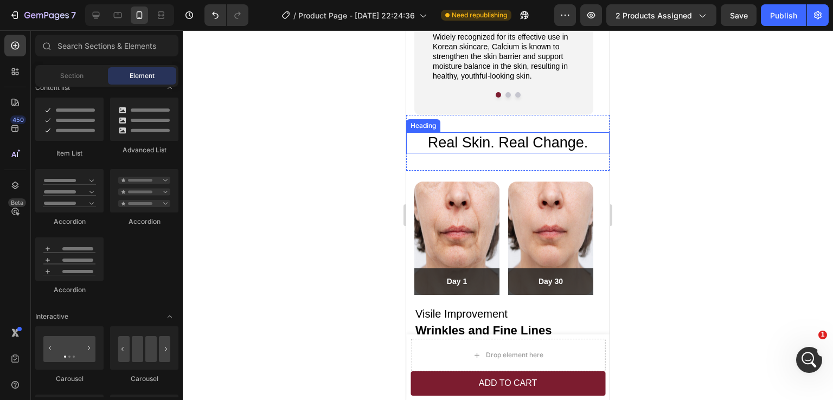
click at [551, 145] on h2 "Real Skin. Real Change." at bounding box center [507, 142] width 203 height 21
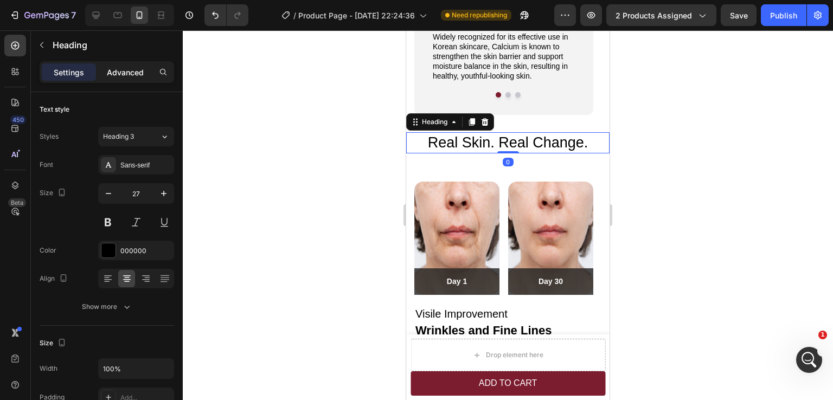
click at [137, 75] on p "Advanced" at bounding box center [125, 72] width 37 height 11
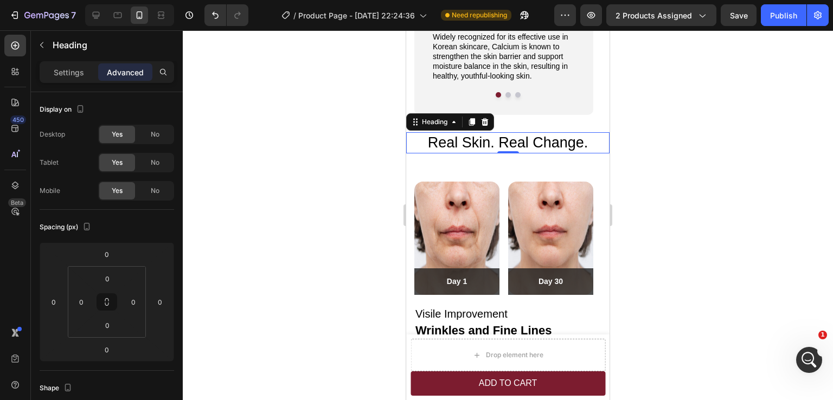
drag, startPoint x: 720, startPoint y: 157, endPoint x: 202, endPoint y: 127, distance: 519.6
click at [720, 157] on div at bounding box center [508, 215] width 650 height 370
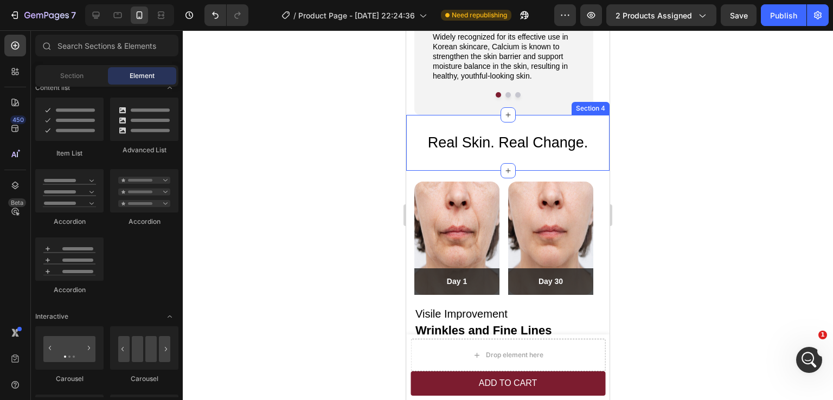
click at [545, 158] on div "Real Skin. Real Change. Heading Section 4" at bounding box center [507, 143] width 203 height 56
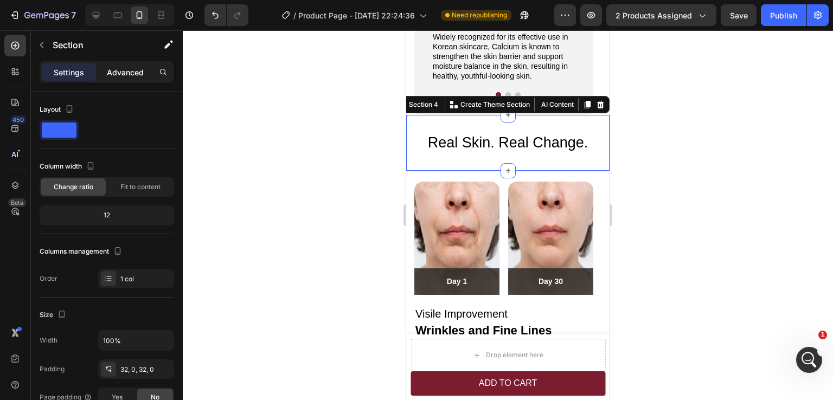
click at [124, 72] on p "Advanced" at bounding box center [125, 72] width 37 height 11
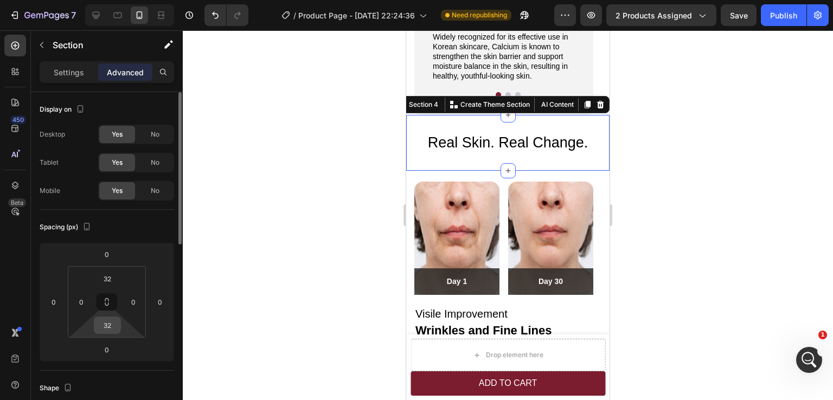
click at [106, 324] on input "32" at bounding box center [108, 325] width 22 height 16
type input "0"
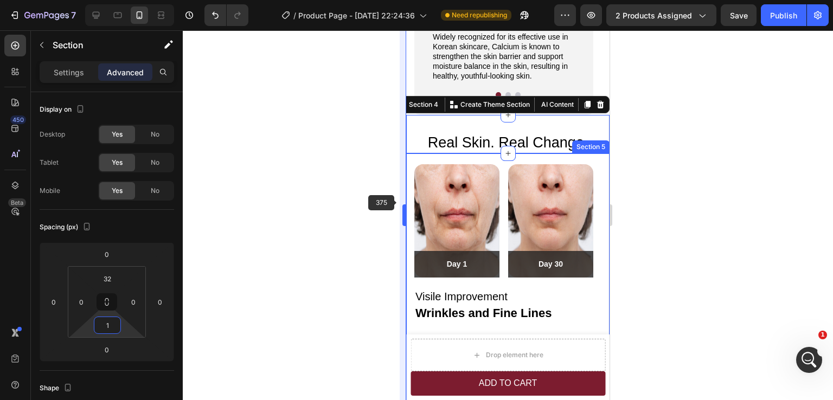
type input "12"
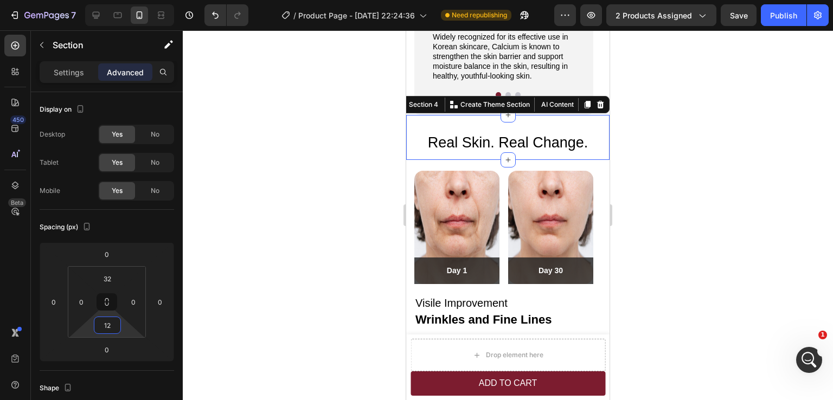
click at [757, 166] on div at bounding box center [508, 215] width 650 height 370
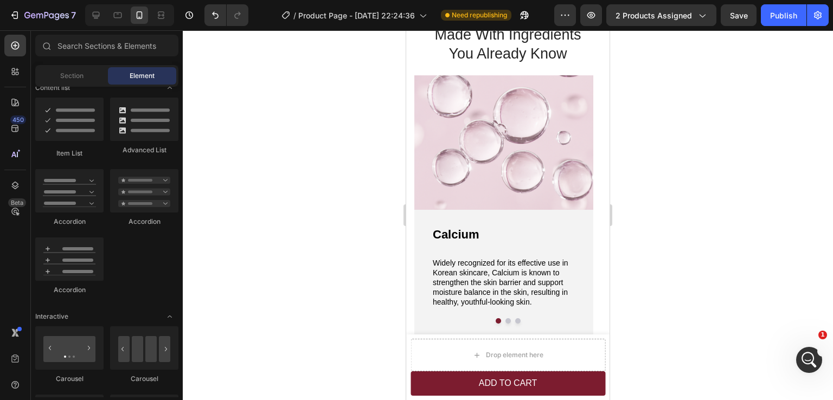
scroll to position [1058, 0]
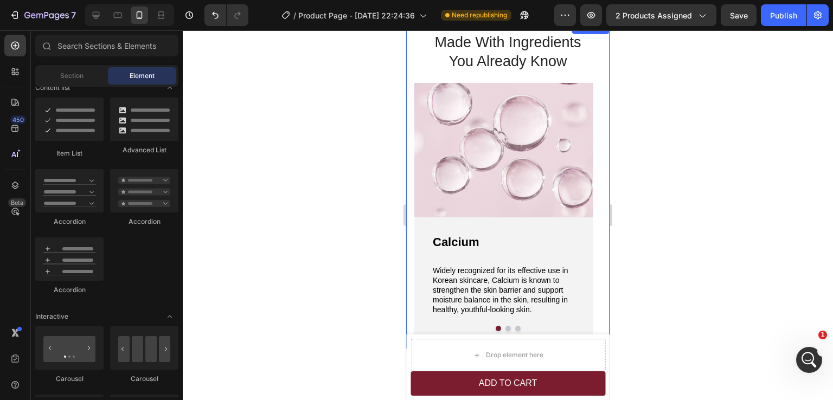
click at [413, 86] on div "Made With Ingredients You Already Know Heading Image Calcium Text Block Widely …" at bounding box center [507, 184] width 203 height 327
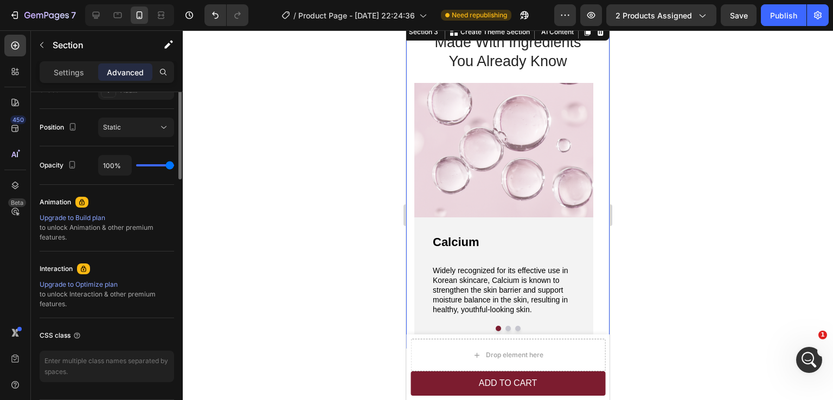
scroll to position [0, 0]
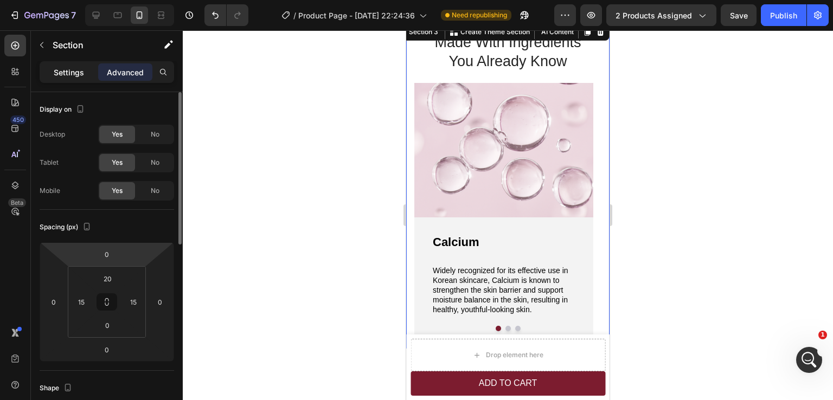
click at [69, 76] on p "Settings" at bounding box center [69, 72] width 30 height 11
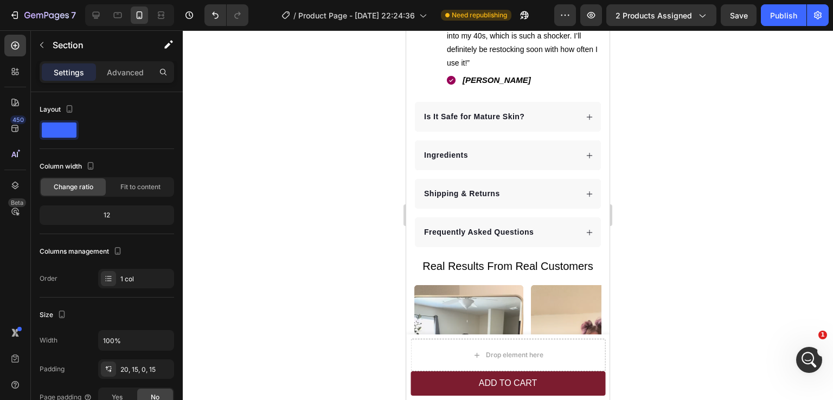
scroll to position [537, 0]
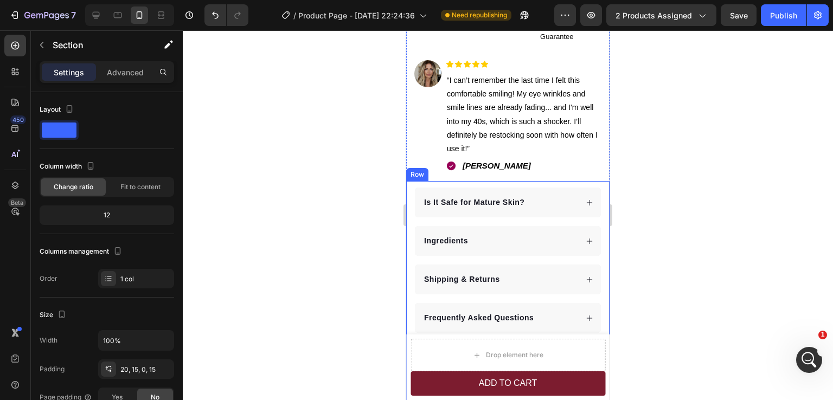
click at [410, 239] on div "Is It Safe for Mature Skin? Ingredients Shipping & Returns Frequently Asked Que…" at bounding box center [507, 373] width 203 height 384
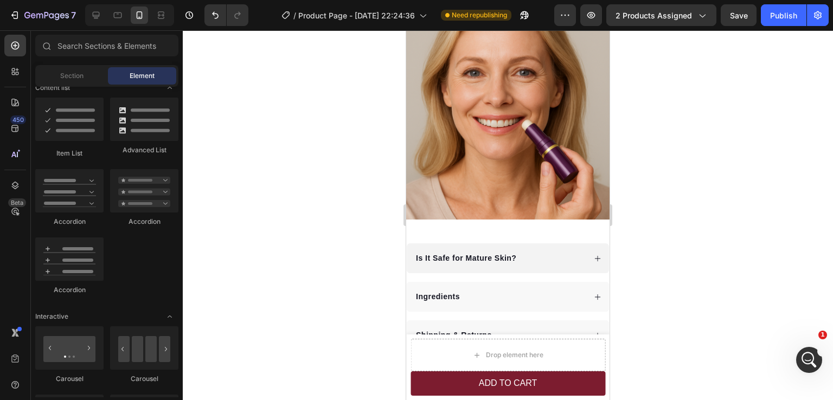
scroll to position [2658, 0]
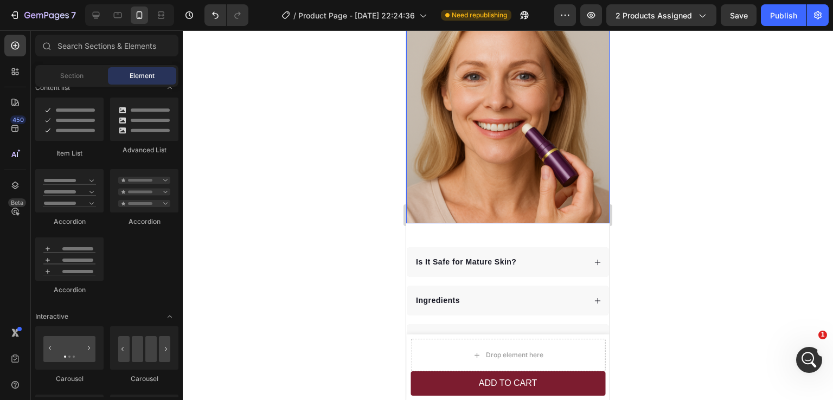
click at [549, 207] on img at bounding box center [507, 119] width 203 height 207
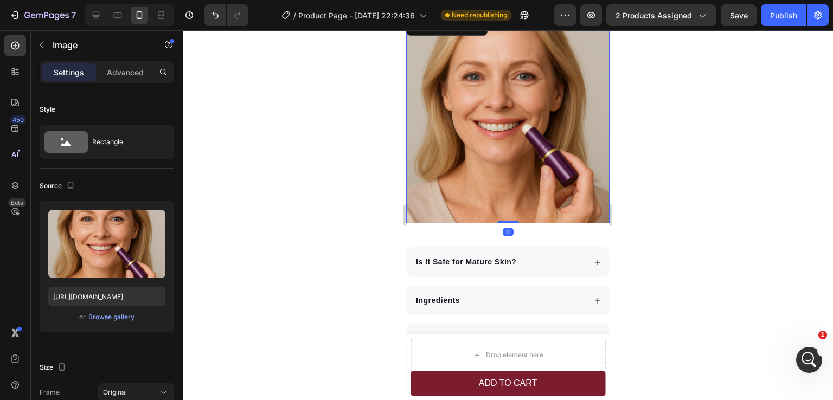
scroll to position [2550, 0]
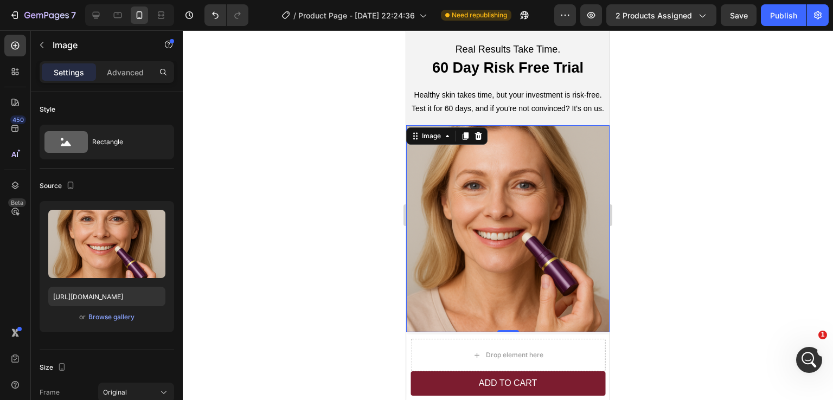
click at [438, 144] on div "Image" at bounding box center [446, 135] width 81 height 17
click at [438, 140] on div "Image" at bounding box center [431, 136] width 23 height 10
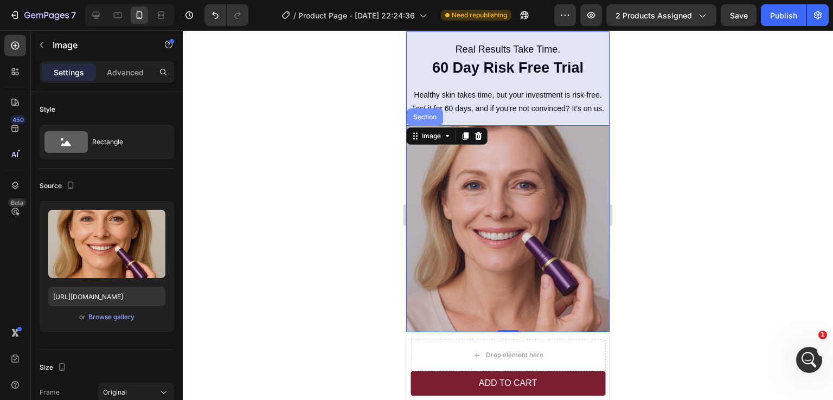
click at [425, 122] on div "Section" at bounding box center [425, 117] width 36 height 17
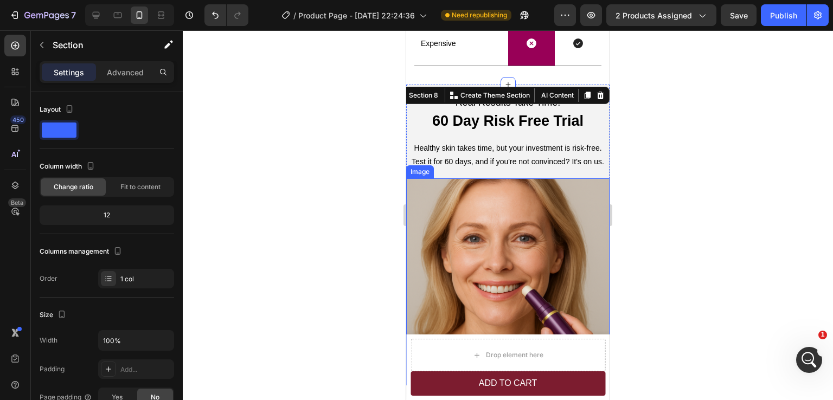
scroll to position [2441, 0]
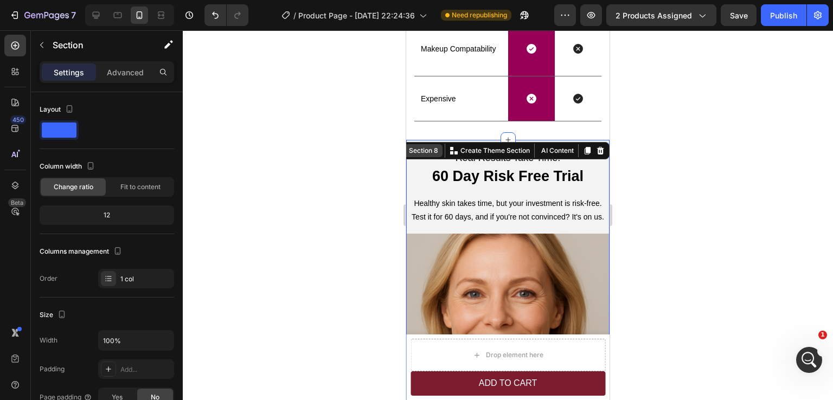
click at [421, 152] on div "Section 8" at bounding box center [424, 151] width 34 height 10
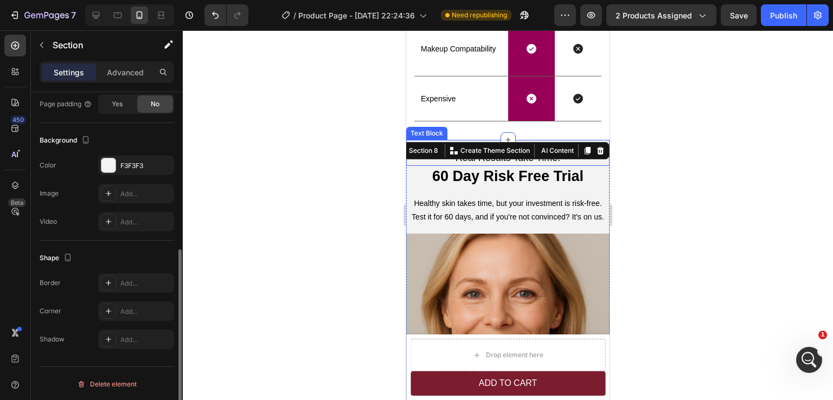
scroll to position [131, 0]
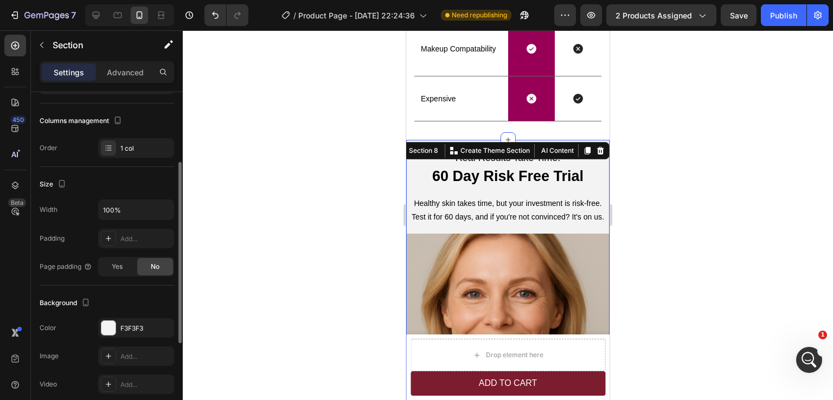
click at [675, 269] on div at bounding box center [508, 215] width 650 height 370
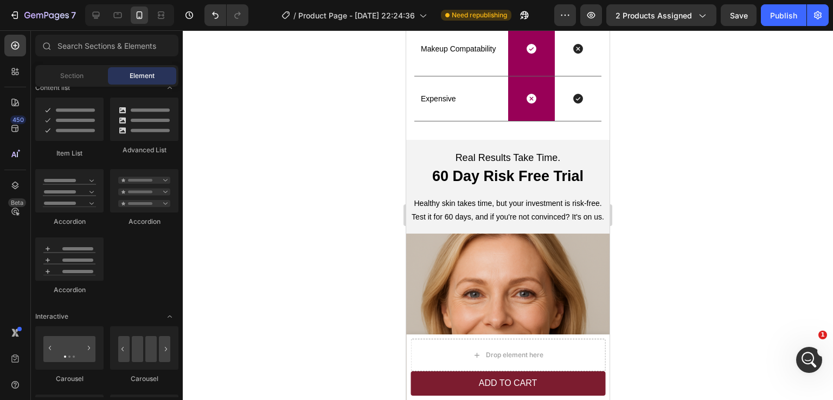
click at [675, 269] on div at bounding box center [508, 215] width 650 height 370
click at [666, 196] on div at bounding box center [508, 215] width 650 height 370
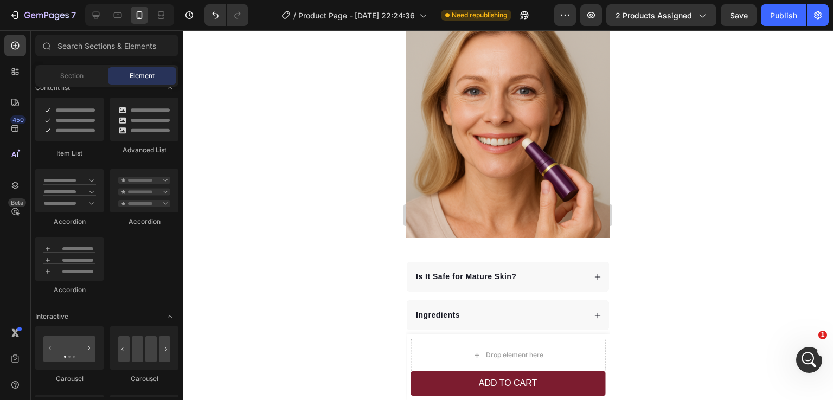
scroll to position [2624, 0]
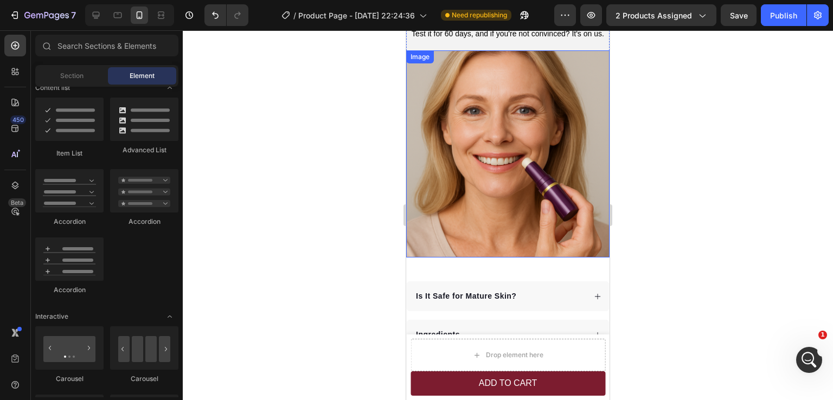
click at [551, 247] on img at bounding box center [507, 153] width 203 height 207
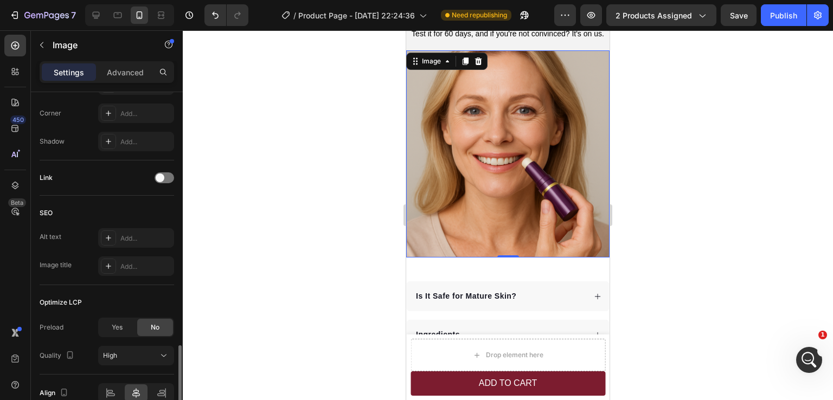
scroll to position [480, 0]
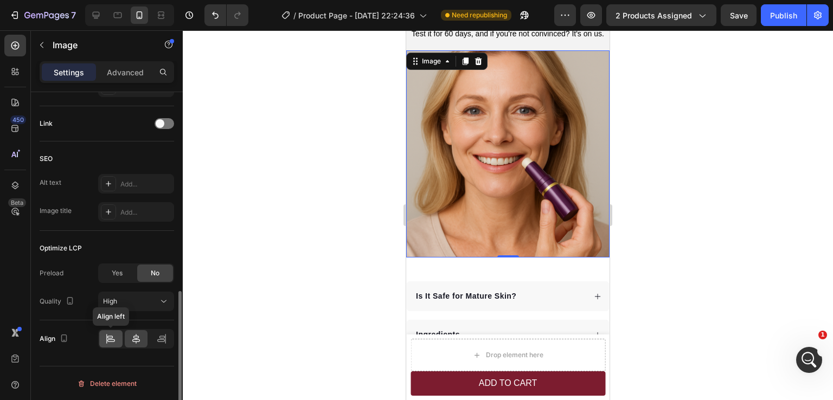
click at [113, 343] on icon at bounding box center [110, 339] width 11 height 11
click at [215, 21] on button "Undo/Redo" at bounding box center [216, 15] width 22 height 22
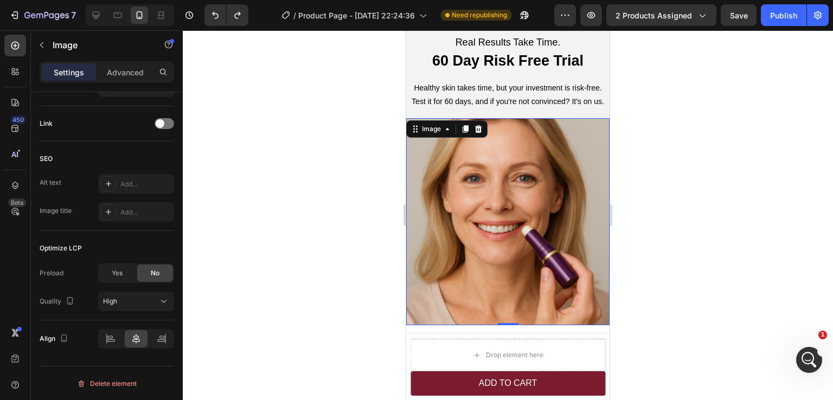
scroll to position [2516, 0]
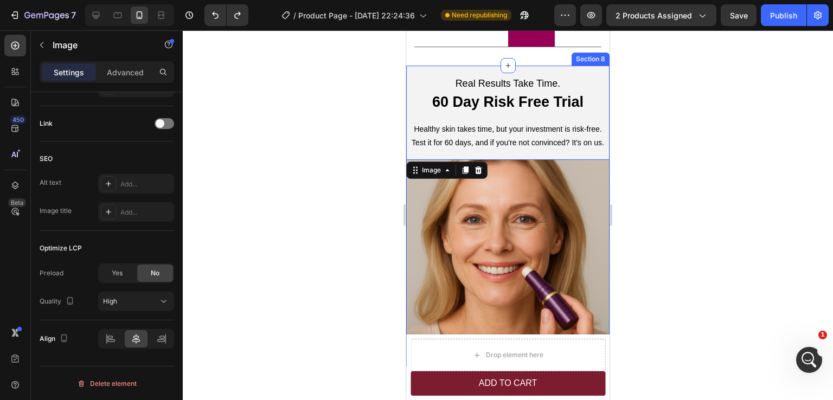
click at [599, 152] on div "Real Results Take Time. Text Block 60 Day Risk Free Trial Heading Healthy skin …" at bounding box center [507, 216] width 203 height 301
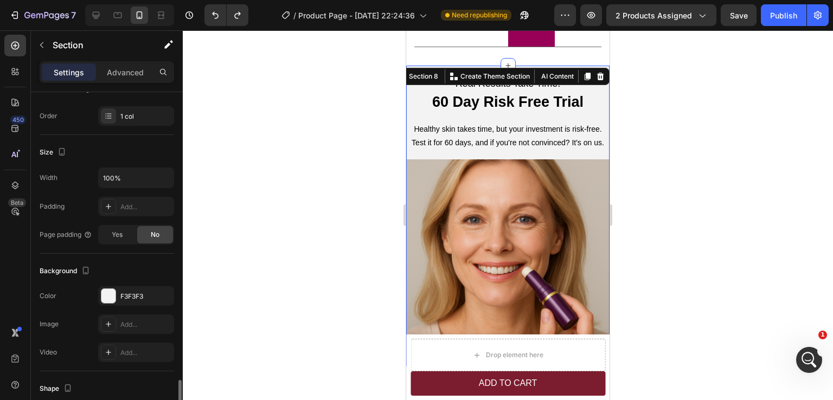
scroll to position [294, 0]
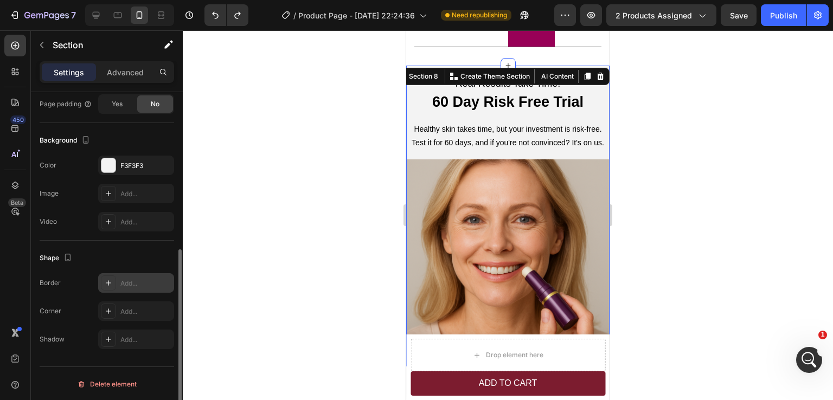
click at [130, 284] on div "Add..." at bounding box center [145, 284] width 51 height 10
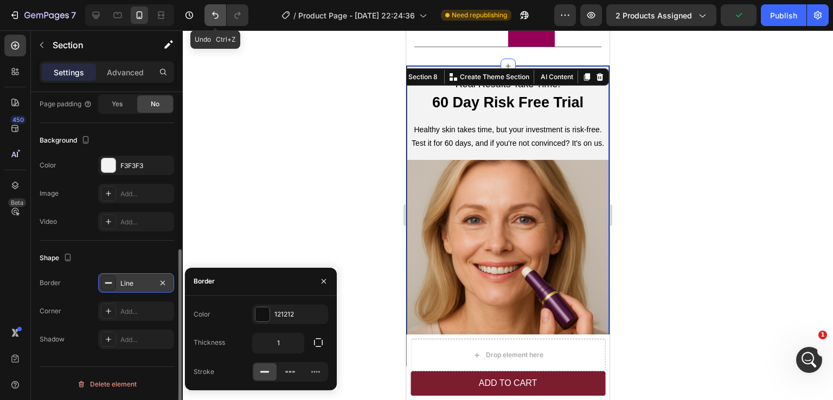
click at [219, 20] on icon "Undo/Redo" at bounding box center [215, 15] width 11 height 11
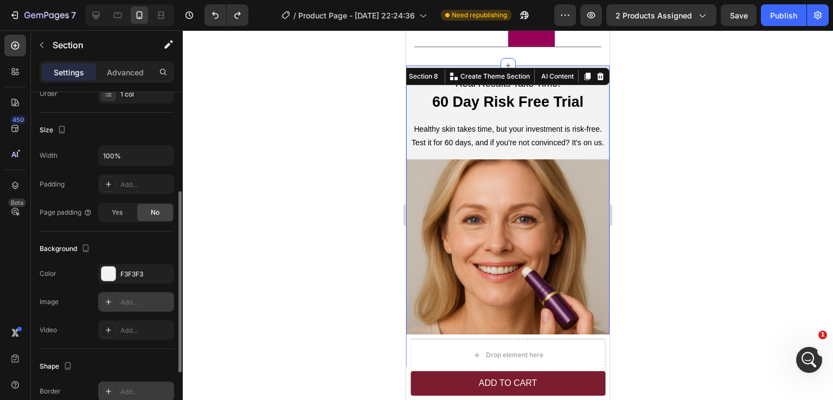
scroll to position [131, 0]
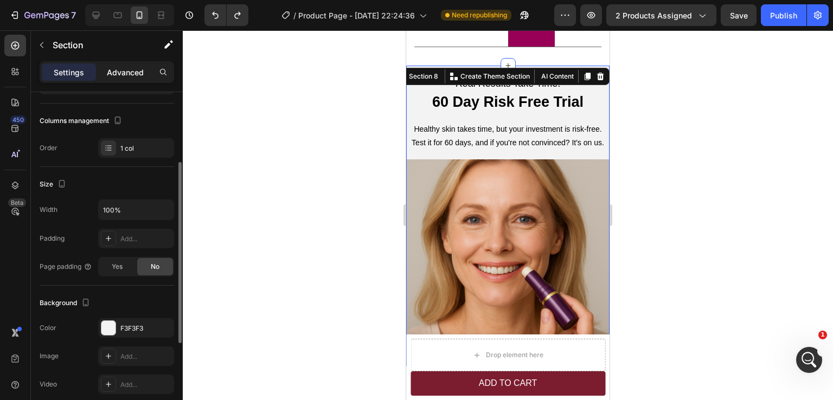
click at [123, 73] on p "Advanced" at bounding box center [125, 72] width 37 height 11
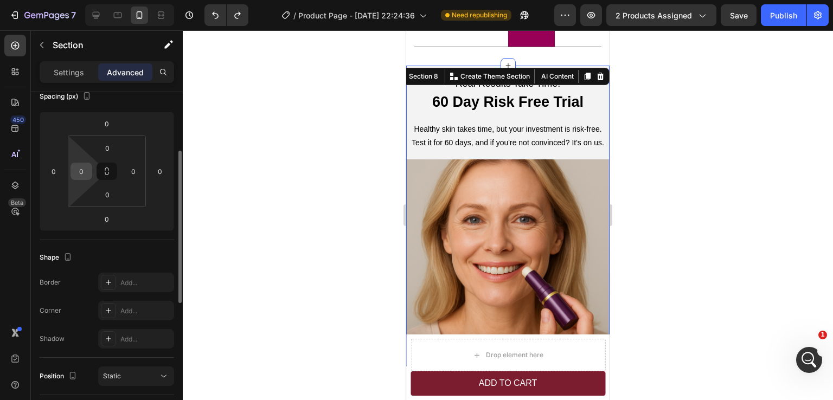
click at [85, 176] on input "0" at bounding box center [81, 171] width 16 height 16
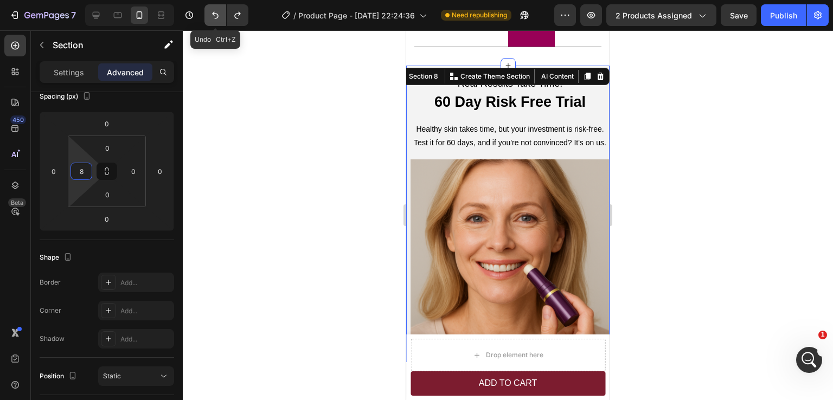
click at [210, 16] on icon "Undo/Redo" at bounding box center [215, 15] width 11 height 11
click at [212, 18] on icon "Undo/Redo" at bounding box center [215, 15] width 11 height 11
type input "0"
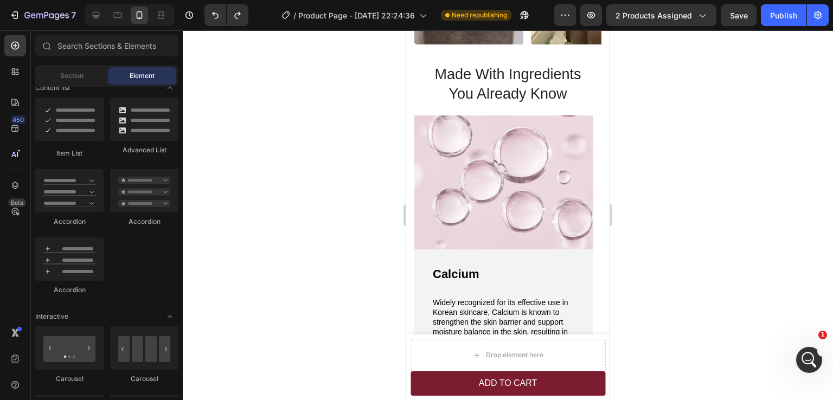
scroll to position [1044, 0]
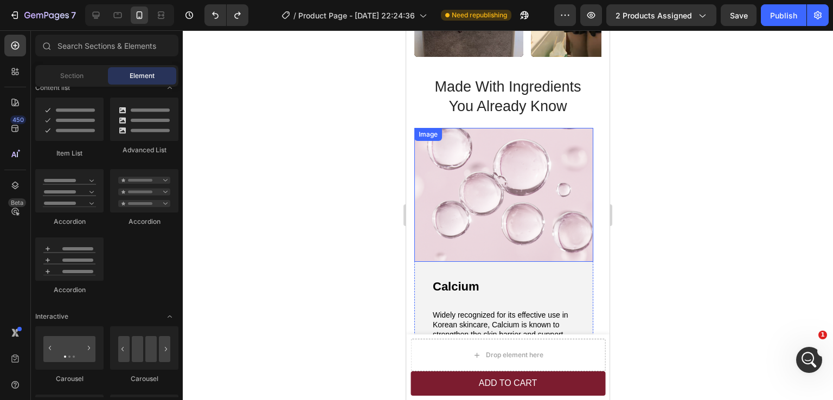
click at [538, 206] on img at bounding box center [503, 195] width 179 height 135
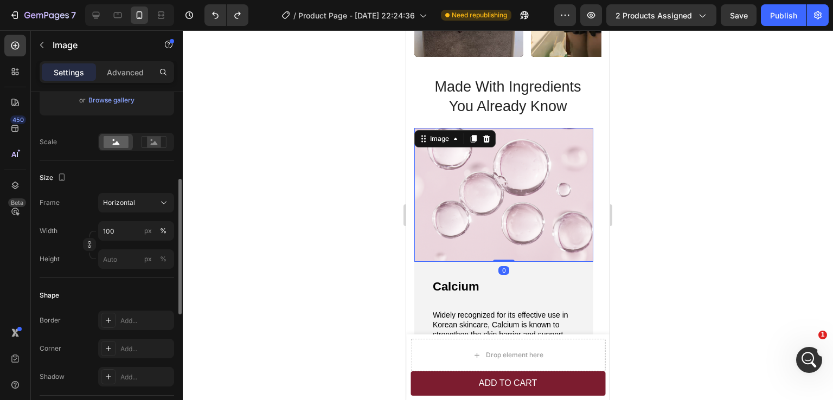
scroll to position [271, 0]
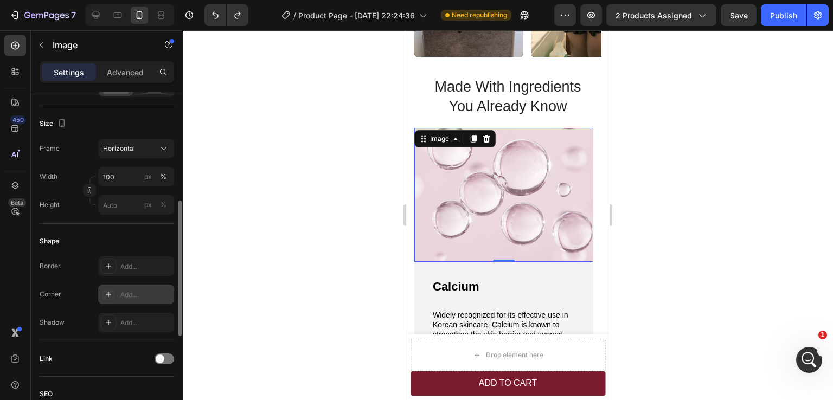
click at [132, 296] on div "Add..." at bounding box center [145, 295] width 51 height 10
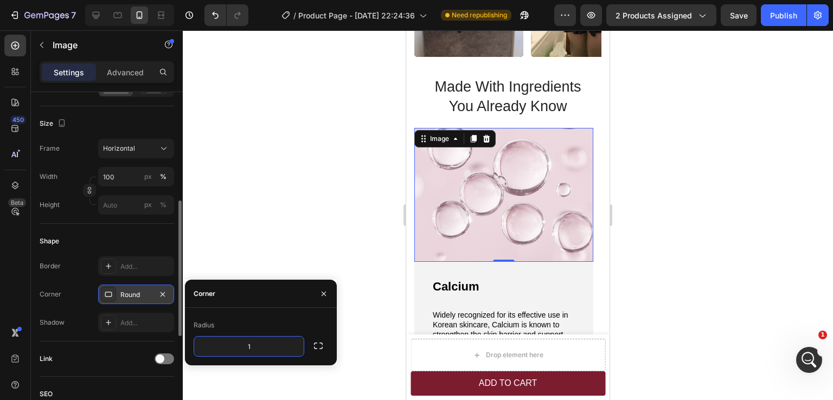
type input "16"
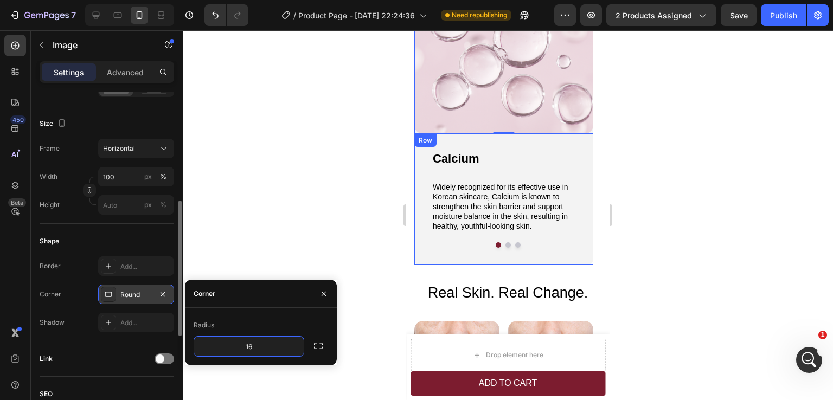
scroll to position [1099, 0]
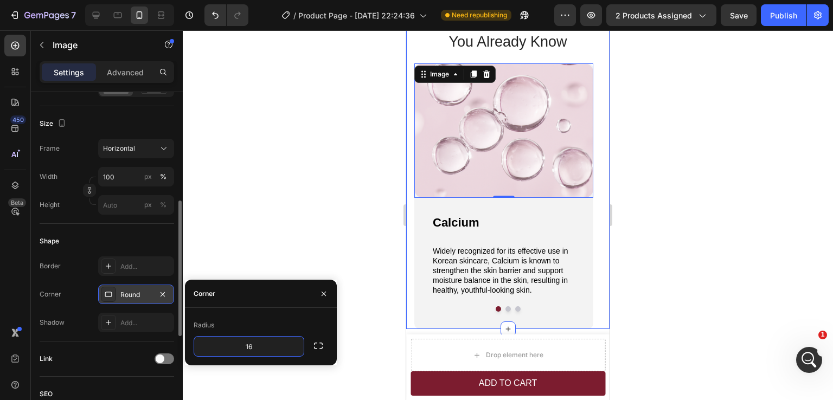
click at [672, 197] on div at bounding box center [508, 215] width 650 height 370
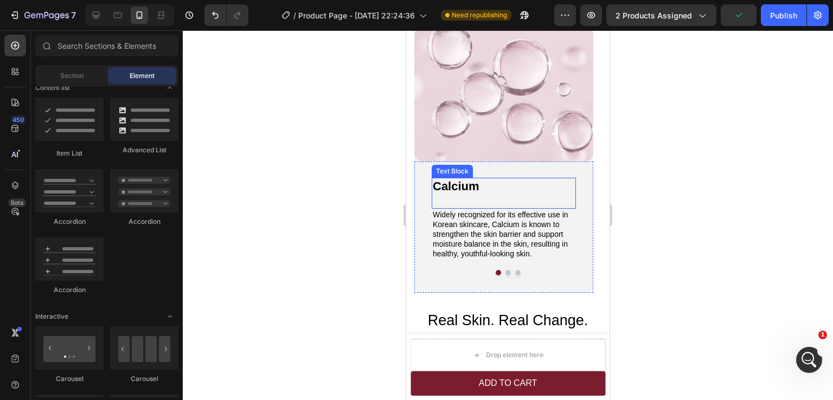
scroll to position [1153, 0]
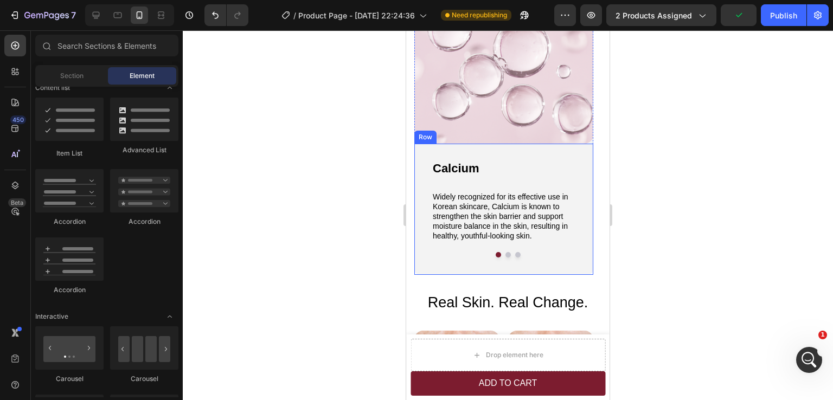
click at [590, 270] on div "Calcium Text Block Widely recognized for its effective use in Korean skincare, …" at bounding box center [503, 209] width 179 height 131
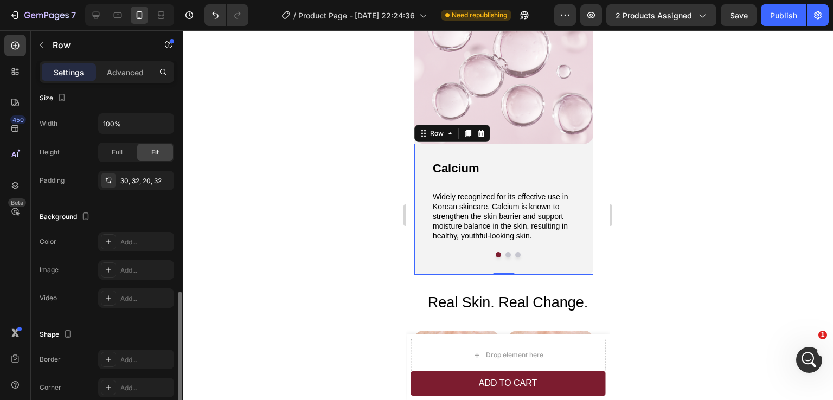
scroll to position [271, 0]
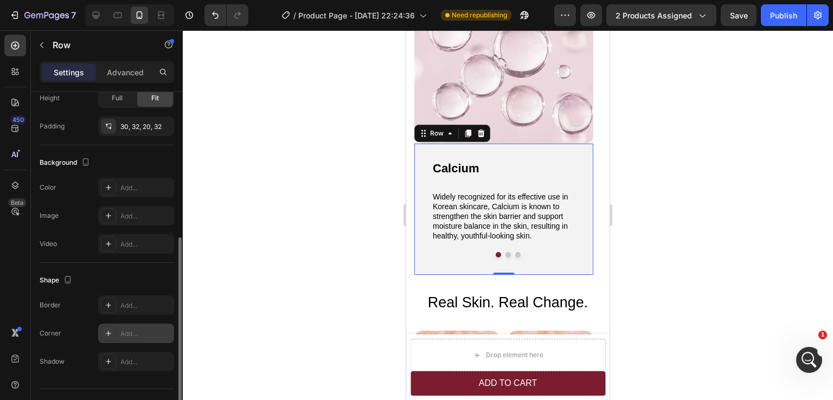
click at [130, 337] on div "Add..." at bounding box center [145, 334] width 51 height 10
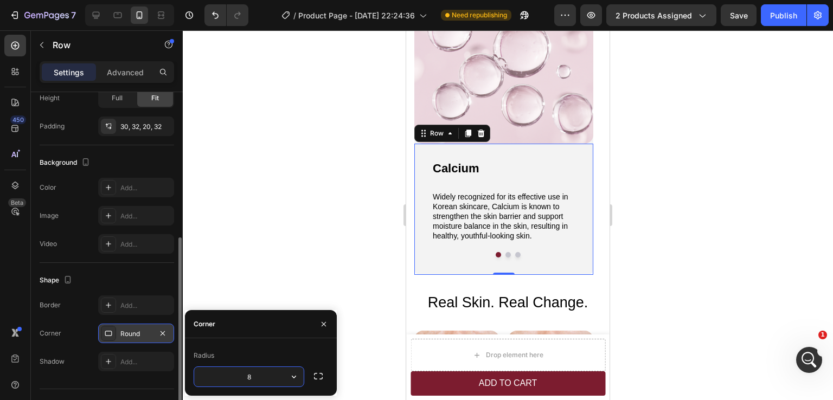
click at [656, 178] on div at bounding box center [508, 215] width 650 height 370
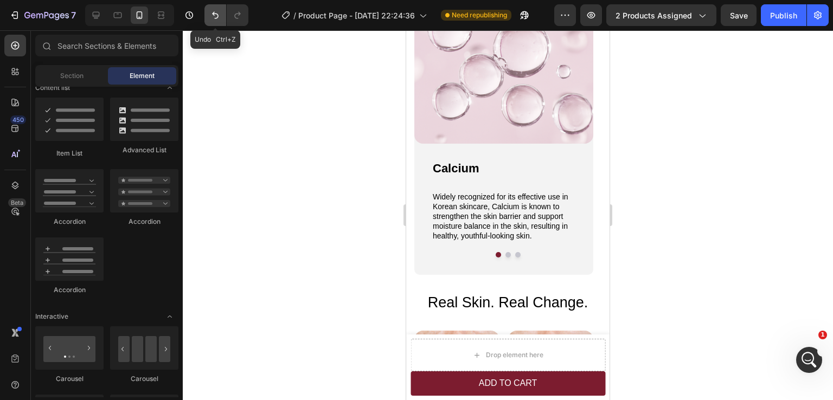
click at [217, 13] on icon "Undo/Redo" at bounding box center [215, 15] width 11 height 11
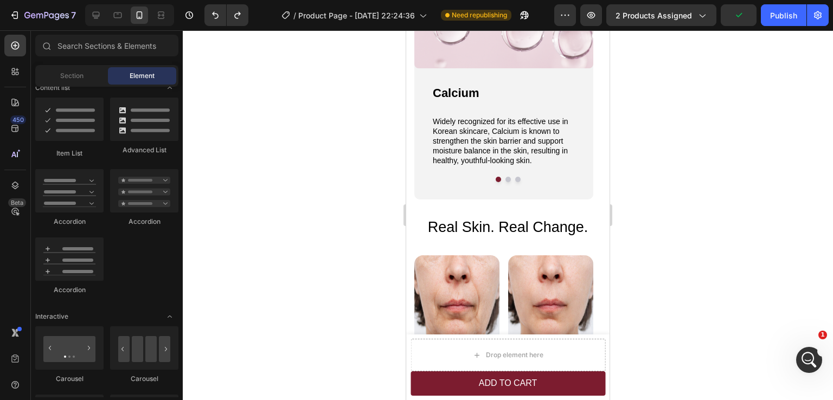
scroll to position [1120, 0]
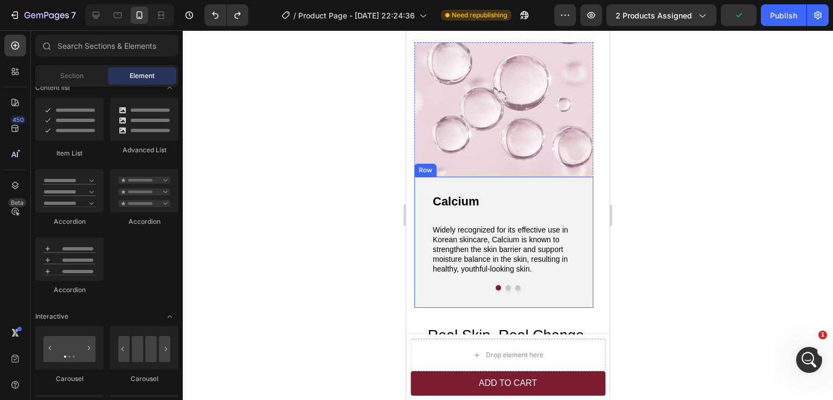
click at [423, 299] on div "Calcium Text Block Widely recognized for its effective use in Korean skincare, …" at bounding box center [503, 242] width 179 height 131
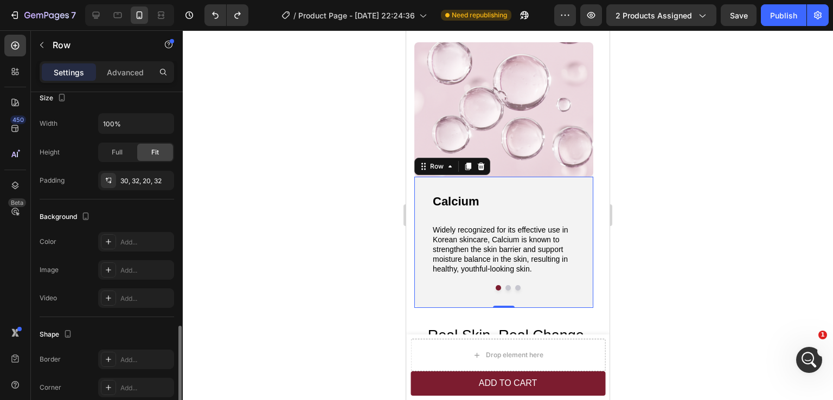
scroll to position [294, 0]
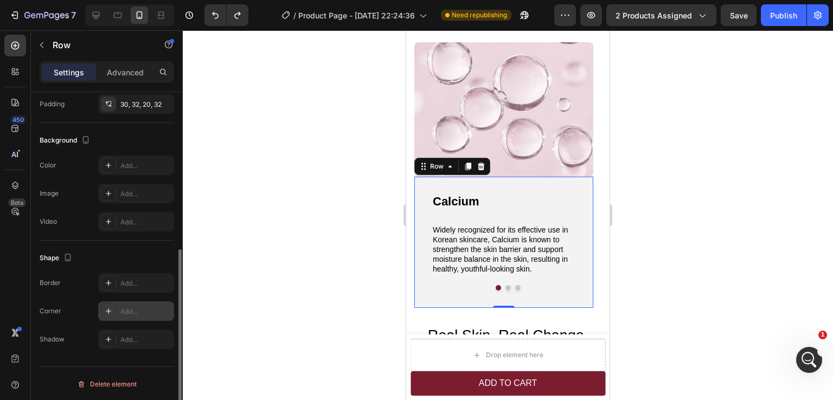
click at [131, 314] on div "Add..." at bounding box center [145, 312] width 51 height 10
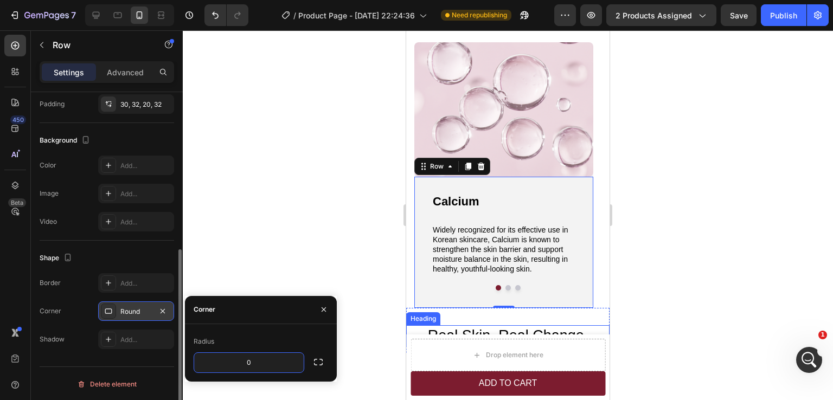
type input "0"
click at [747, 272] on div at bounding box center [508, 215] width 650 height 370
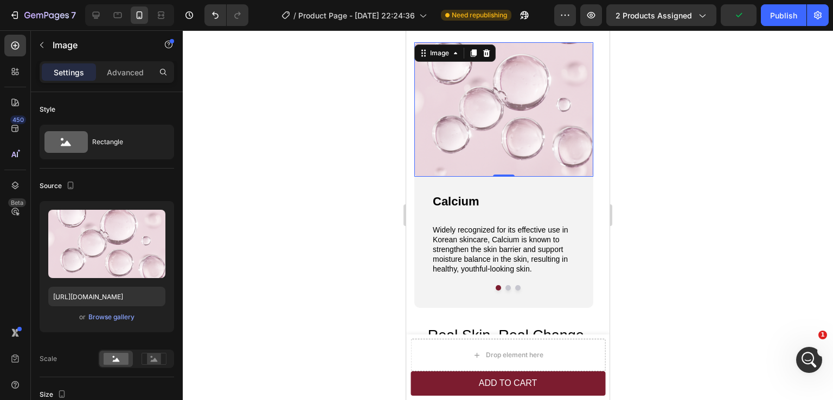
click at [589, 173] on img at bounding box center [503, 109] width 179 height 135
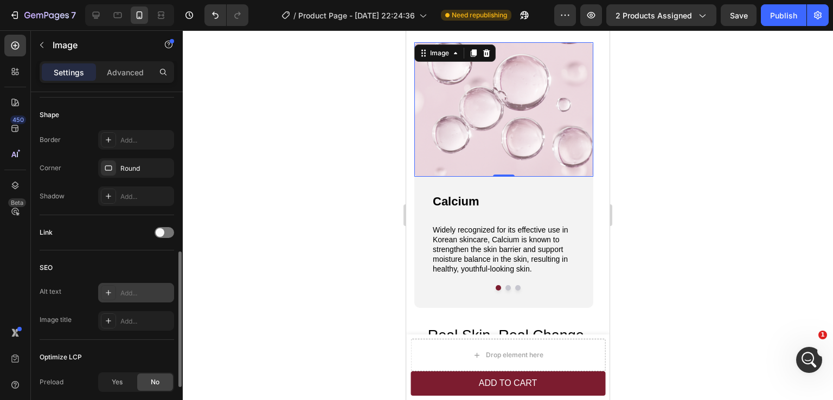
scroll to position [289, 0]
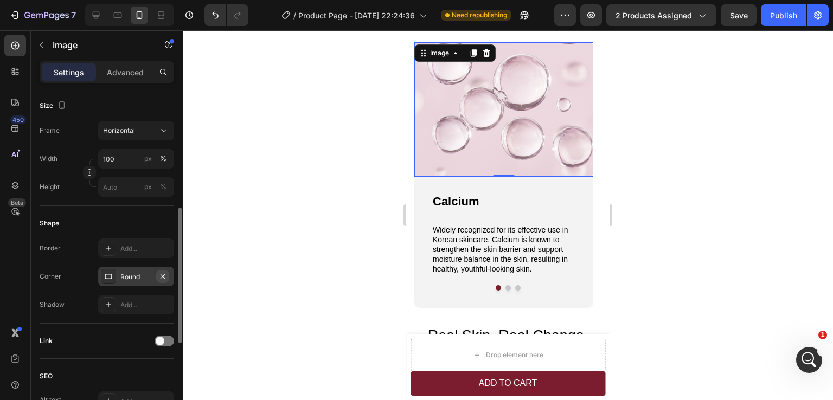
click at [163, 276] on icon "button" at bounding box center [162, 276] width 9 height 9
click at [644, 197] on div at bounding box center [508, 215] width 650 height 370
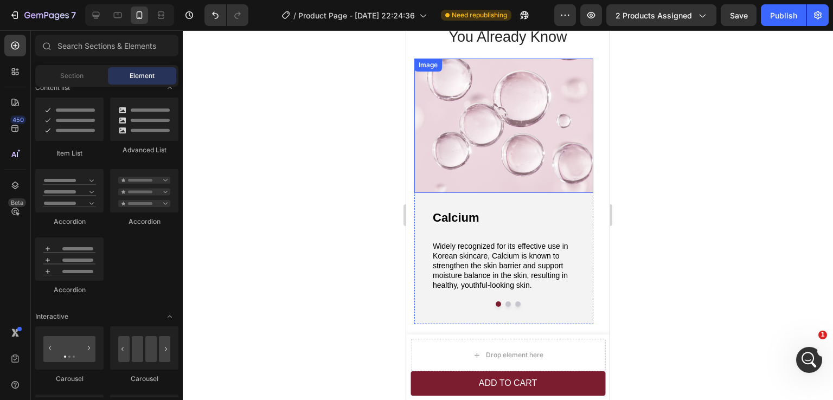
scroll to position [1067, 0]
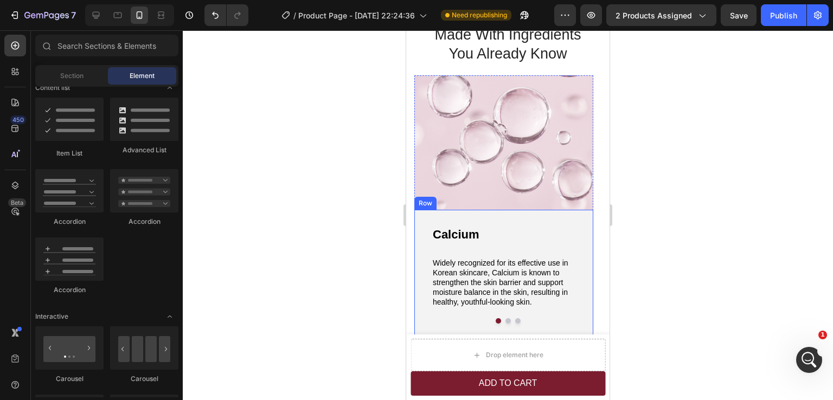
click at [592, 209] on img at bounding box center [503, 142] width 179 height 135
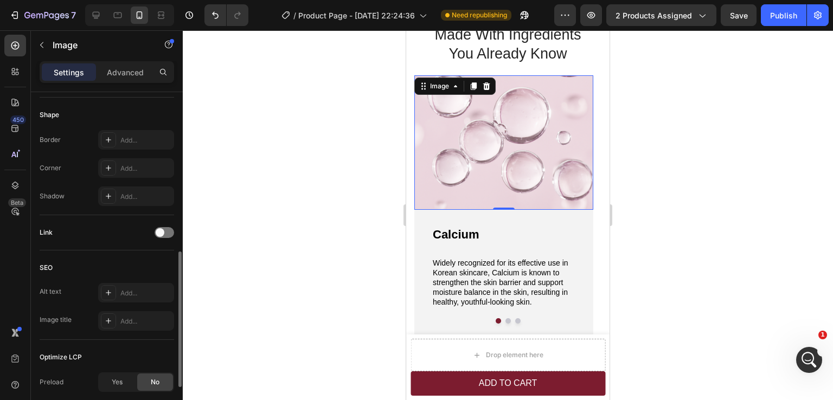
scroll to position [343, 0]
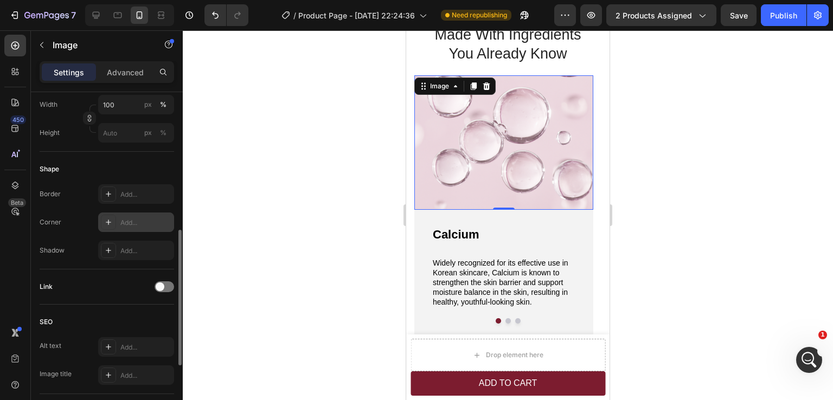
click at [130, 222] on div "Add..." at bounding box center [145, 223] width 51 height 10
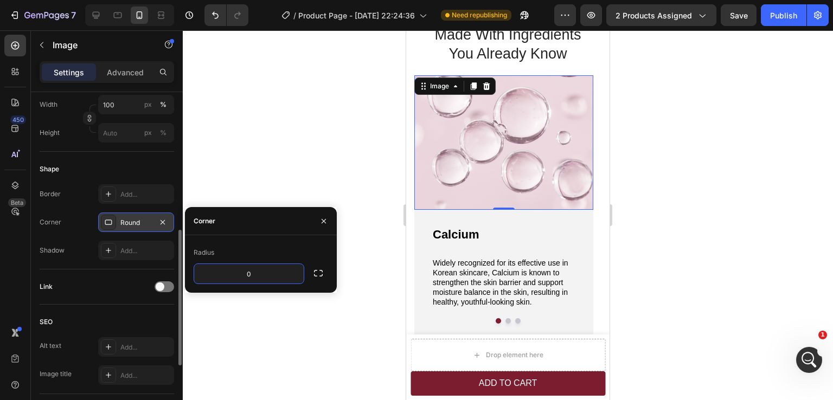
type input "0"
click at [267, 277] on input "0" at bounding box center [249, 274] width 110 height 20
click at [325, 289] on div "Radius 0" at bounding box center [261, 264] width 152 height 58
click at [697, 256] on div at bounding box center [508, 215] width 650 height 370
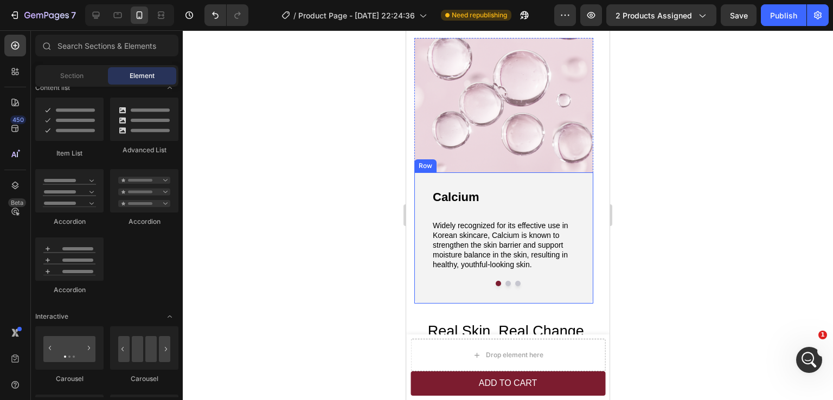
scroll to position [1121, 0]
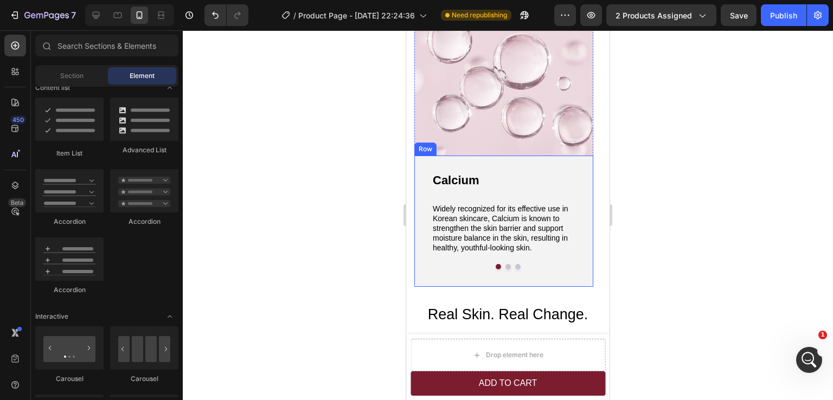
click at [590, 280] on div "Calcium Text Block Widely recognized for its effective use in Korean skincare, …" at bounding box center [503, 221] width 179 height 131
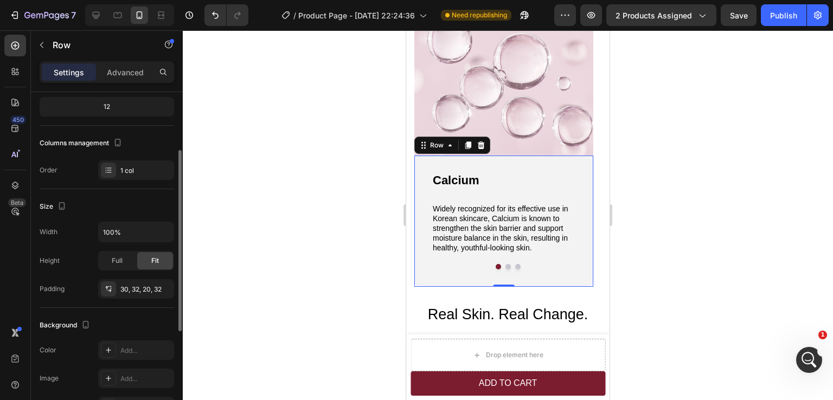
scroll to position [294, 0]
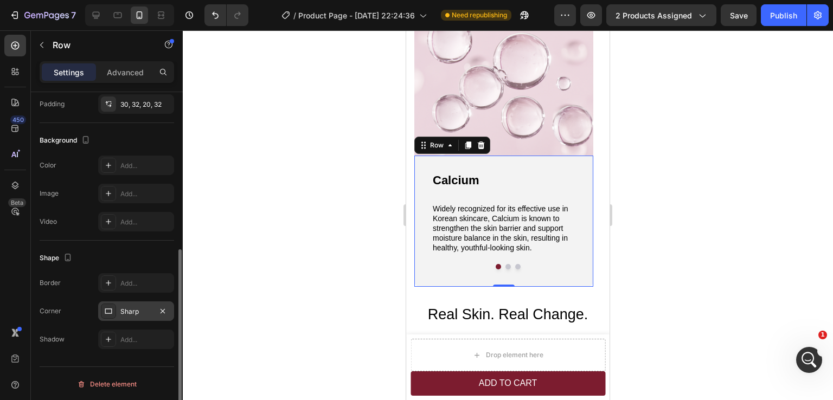
click at [136, 311] on div "Sharp" at bounding box center [135, 312] width 31 height 10
click at [673, 271] on div at bounding box center [508, 215] width 650 height 370
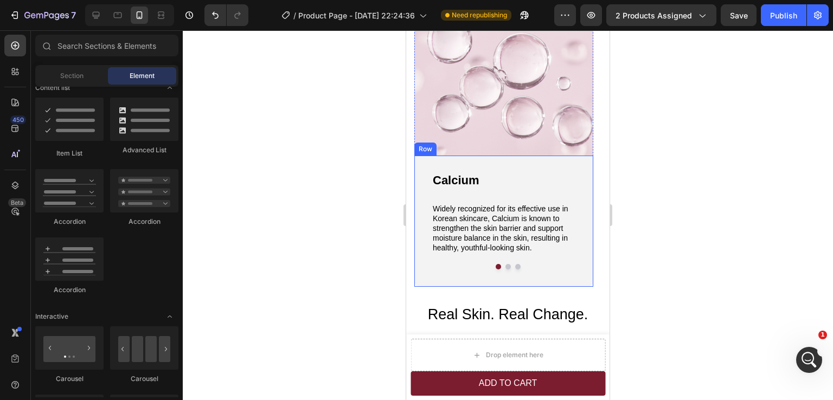
click at [579, 168] on div "Calcium Text Block Widely recognized for its effective use in Korean skincare, …" at bounding box center [503, 221] width 179 height 131
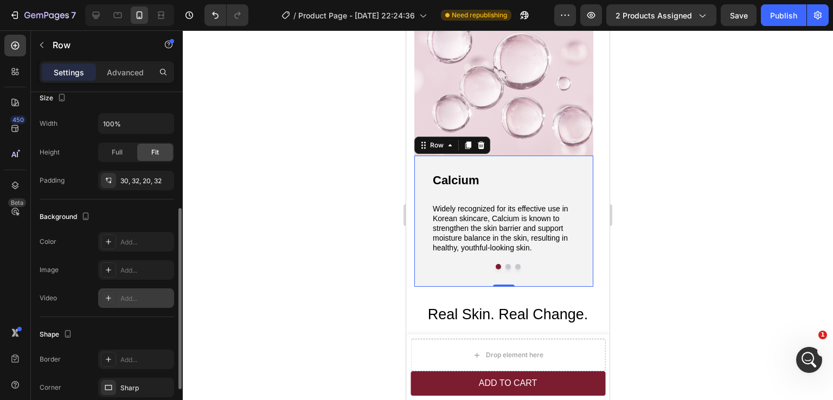
scroll to position [271, 0]
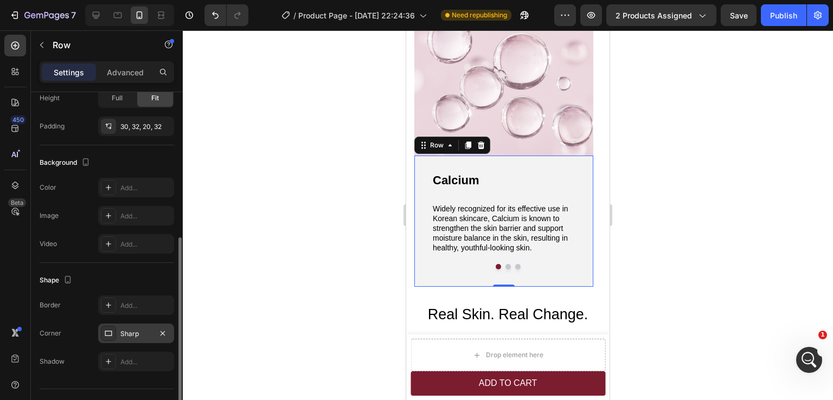
click at [135, 330] on div "Sharp" at bounding box center [135, 334] width 31 height 10
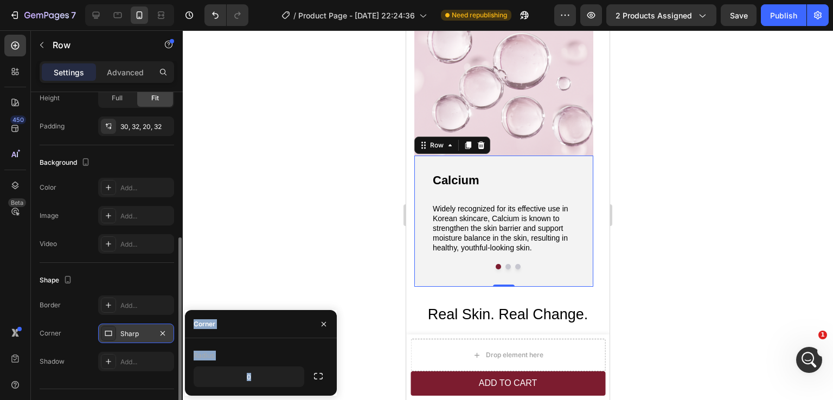
click at [135, 330] on div "Sharp" at bounding box center [135, 334] width 31 height 10
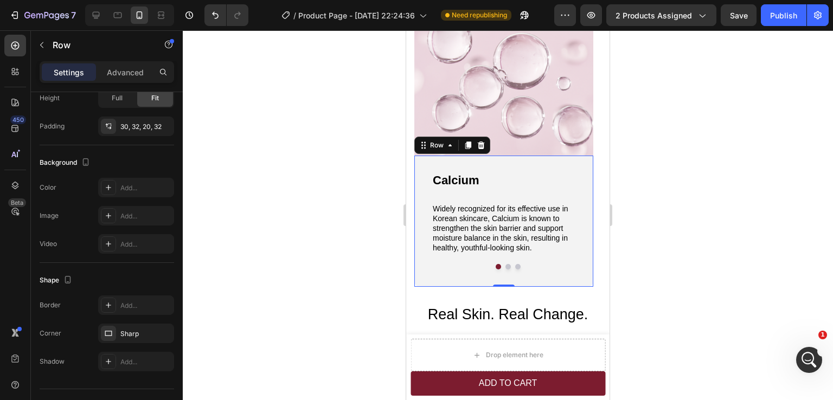
click at [653, 256] on div at bounding box center [508, 215] width 650 height 370
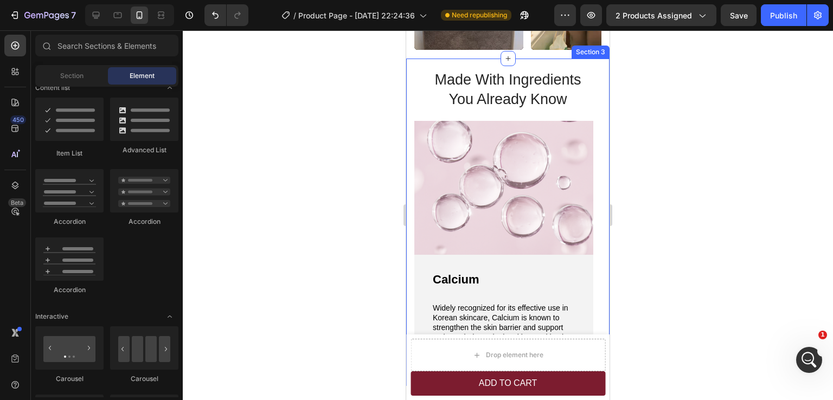
scroll to position [1034, 0]
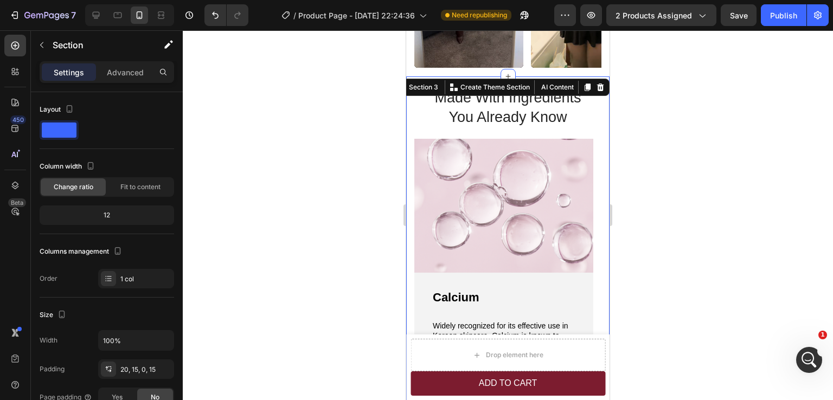
click at [598, 181] on div "Made With Ingredients You Already Know Heading Image Calcium Text Block Widely …" at bounding box center [507, 239] width 203 height 327
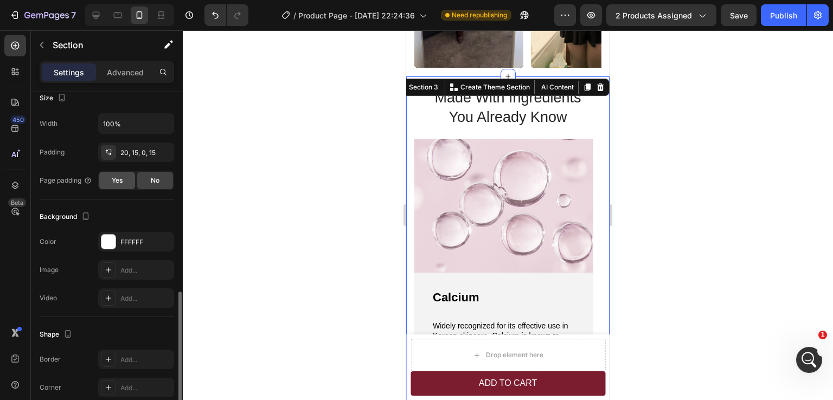
scroll to position [271, 0]
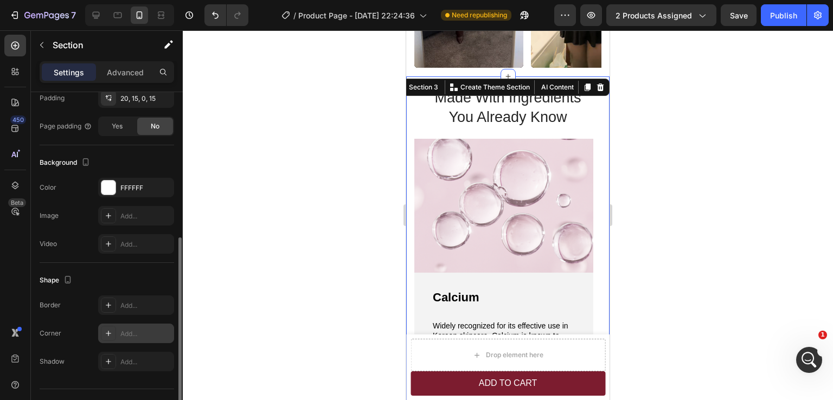
click at [123, 340] on div "Add..." at bounding box center [136, 334] width 76 height 20
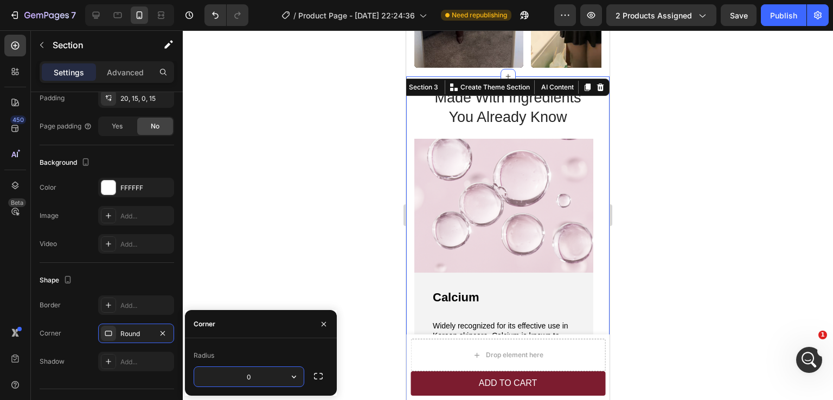
type input "0"
click at [675, 272] on div at bounding box center [508, 215] width 650 height 370
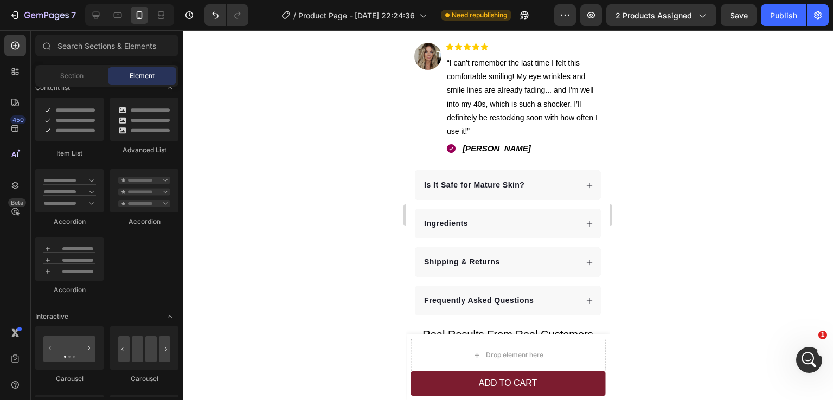
scroll to position [562, 0]
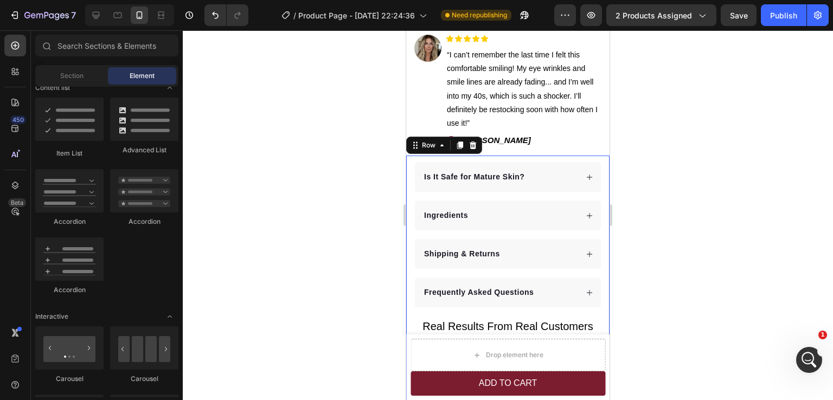
click at [597, 209] on div "Is It Safe for Mature Skin? Ingredients Shipping & Returns Frequently Asked Que…" at bounding box center [507, 348] width 203 height 384
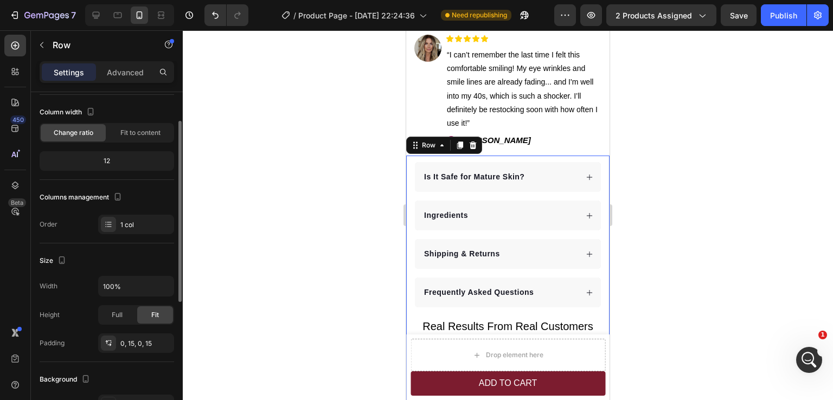
scroll to position [109, 0]
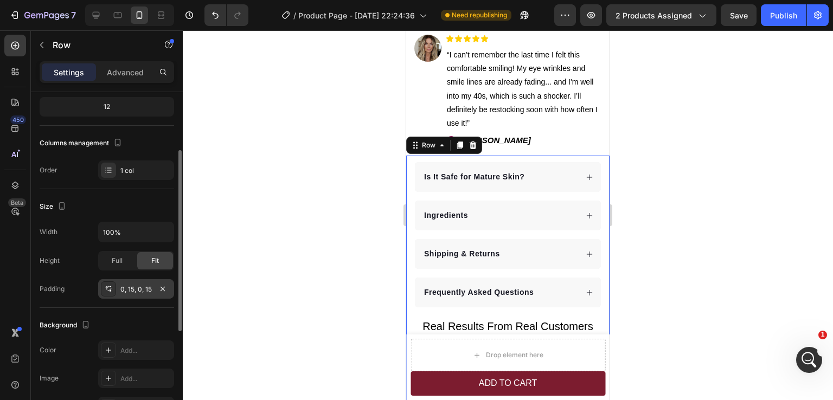
click at [131, 286] on div "0, 15, 0, 15" at bounding box center [135, 290] width 31 height 10
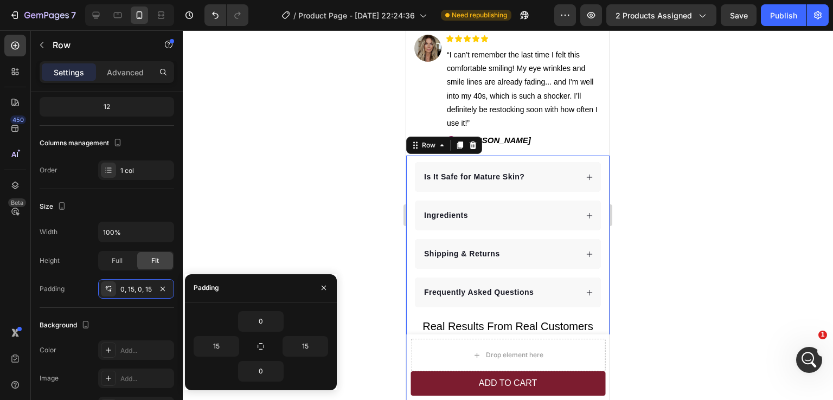
click at [682, 227] on div at bounding box center [508, 215] width 650 height 370
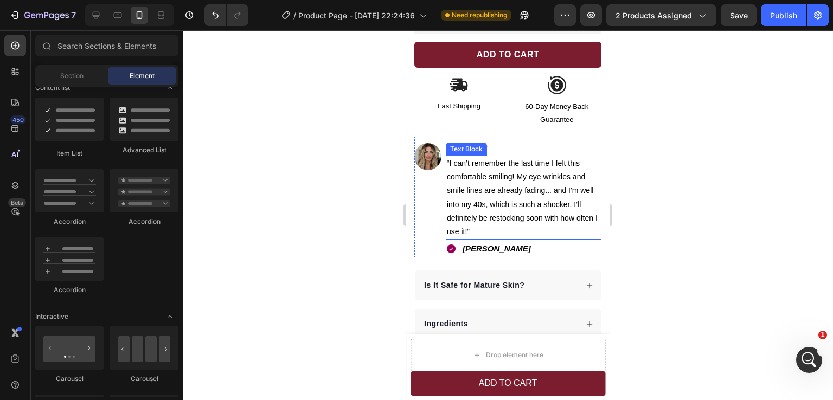
scroll to position [345, 0]
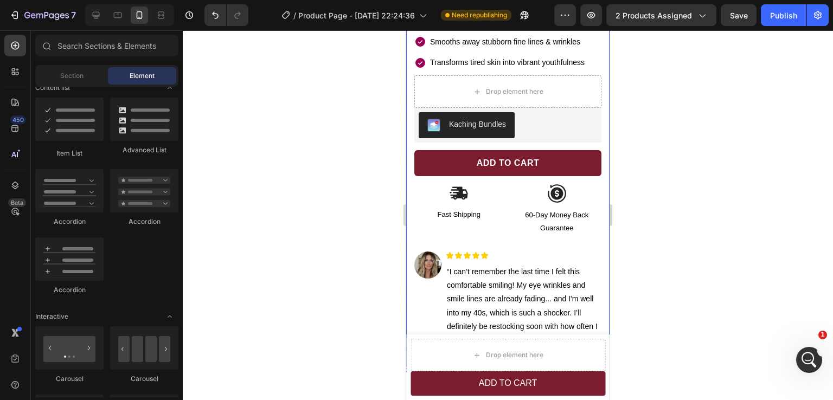
click at [412, 195] on div "Product Images Row Icon Icon Icon Icon Icon Icon List Hoz 4.7/5 (182 reviews) T…" at bounding box center [507, 38] width 203 height 655
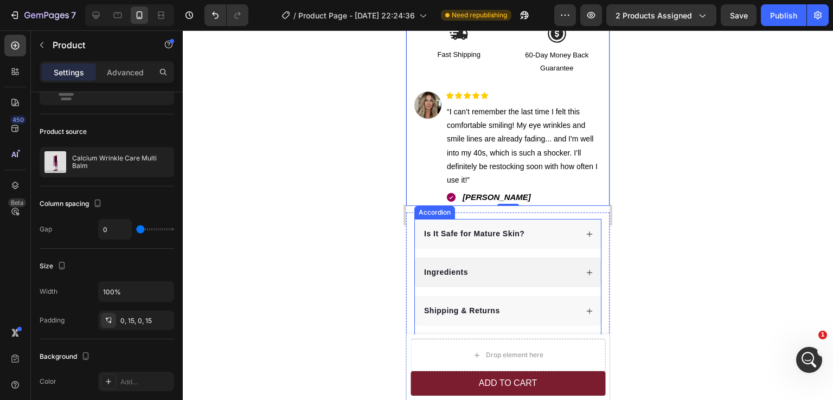
scroll to position [508, 0]
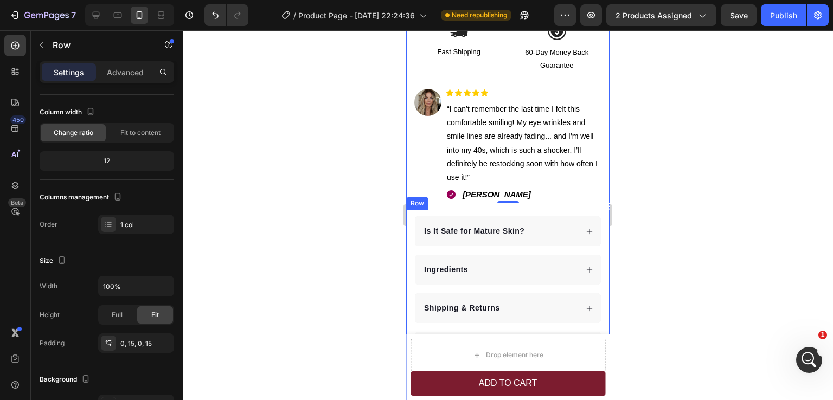
click at [410, 289] on div "Is It Safe for Mature Skin? Ingredients Shipping & Returns Frequently Asked Que…" at bounding box center [507, 402] width 203 height 384
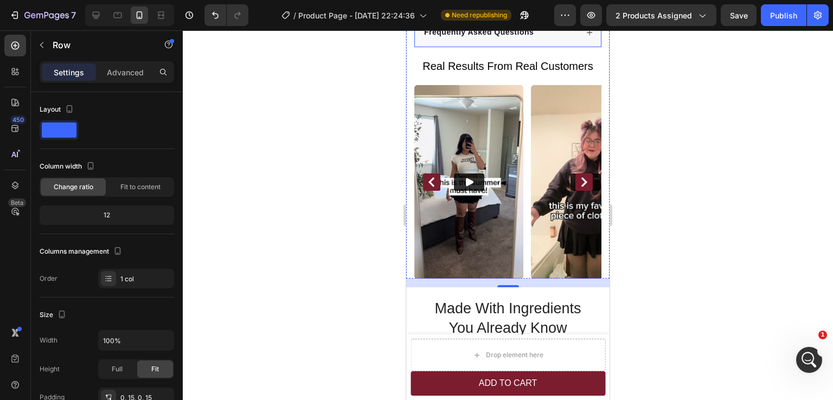
scroll to position [833, 0]
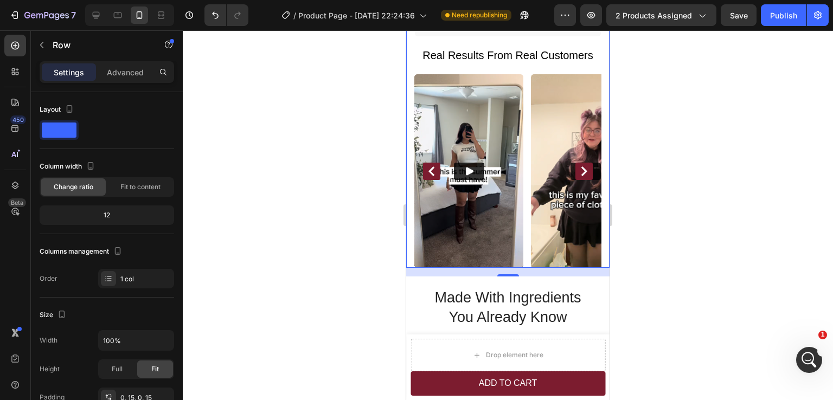
click at [412, 218] on div "Is It Safe for Mature Skin? Ingredients Shipping & Returns Frequently Asked Que…" at bounding box center [507, 76] width 203 height 384
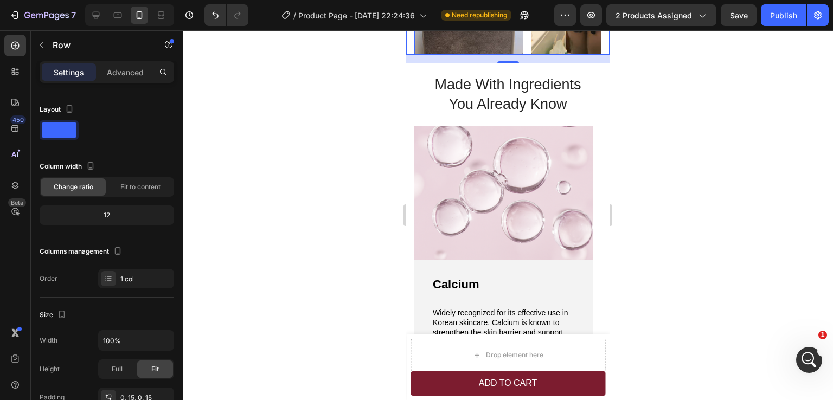
scroll to position [1050, 0]
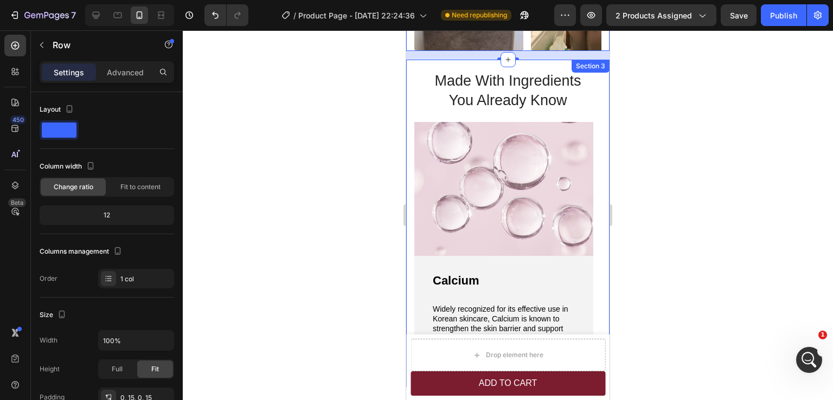
click at [410, 253] on div "Made With Ingredients You Already Know Heading Image Calcium Text Block Widely …" at bounding box center [507, 223] width 203 height 327
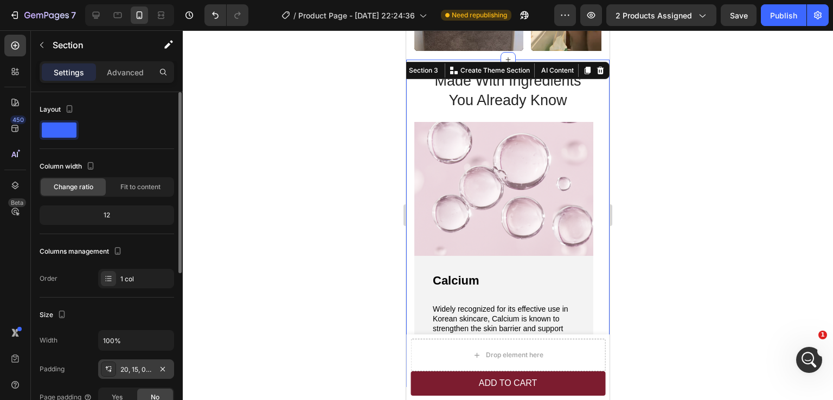
click at [130, 374] on div "20, 15, 0, 15" at bounding box center [135, 370] width 31 height 10
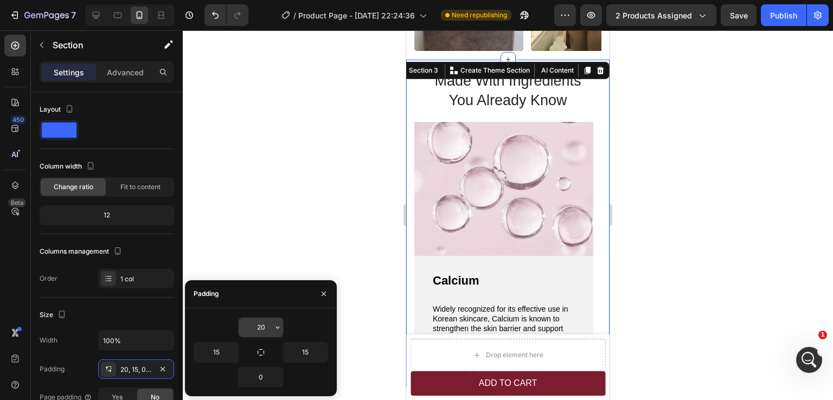
click at [260, 333] on input "20" at bounding box center [261, 328] width 44 height 20
type input "0"
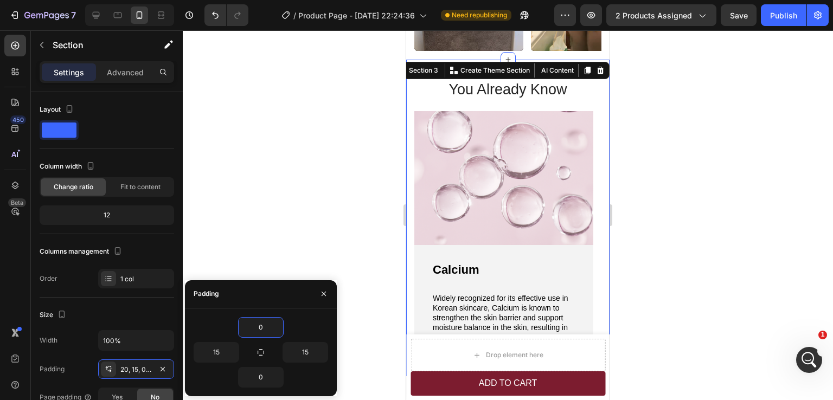
click at [632, 206] on div at bounding box center [508, 215] width 650 height 370
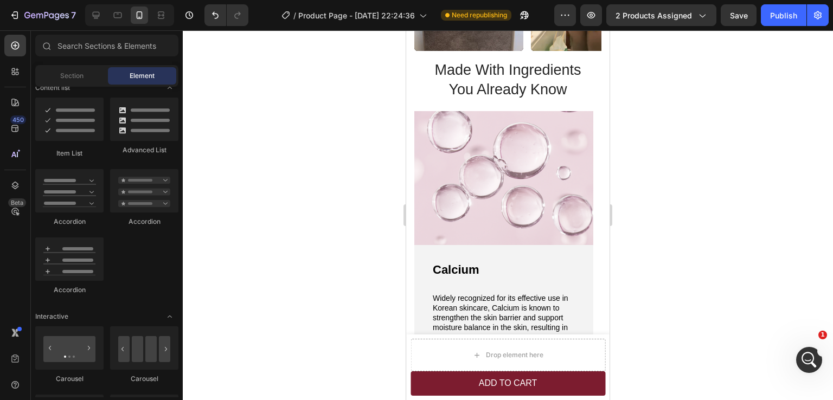
click at [632, 206] on div at bounding box center [508, 215] width 650 height 370
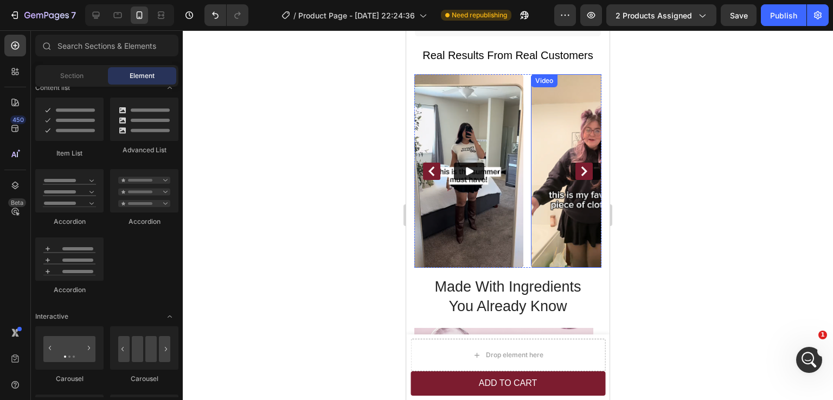
scroll to position [942, 0]
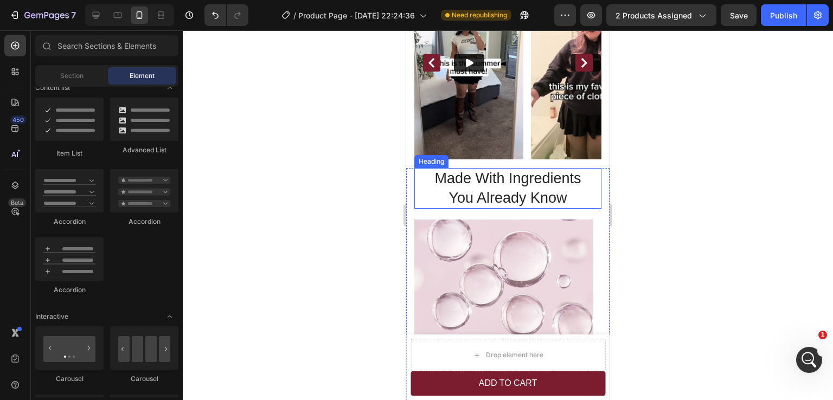
click at [515, 168] on h2 "Made With Ingredients You Already Know" at bounding box center [507, 188] width 187 height 40
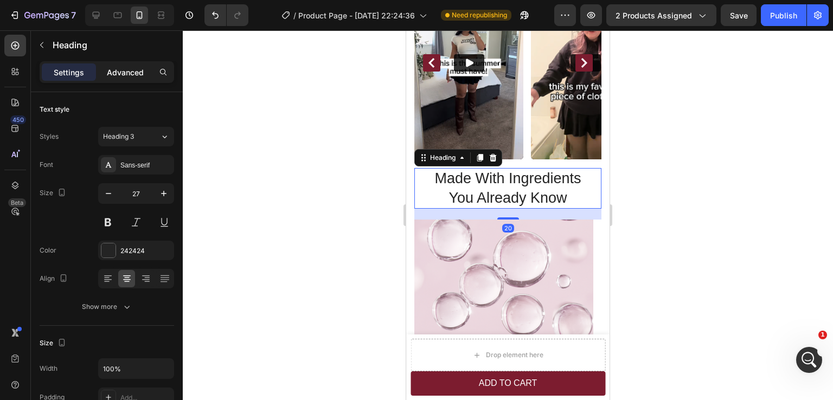
click at [118, 74] on p "Advanced" at bounding box center [125, 72] width 37 height 11
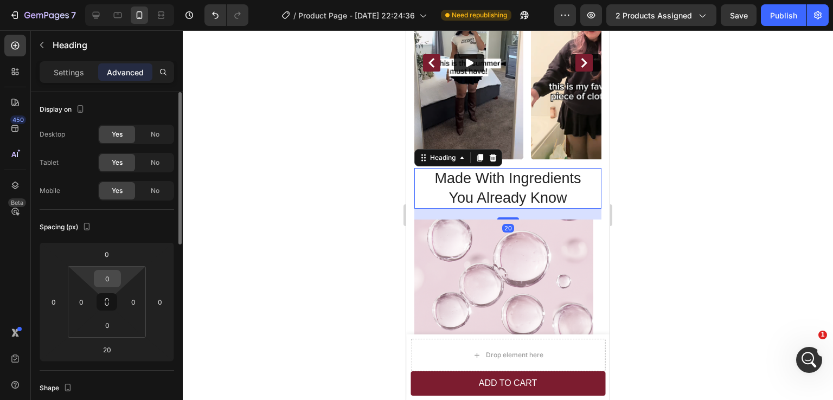
click at [106, 277] on input "0" at bounding box center [108, 279] width 22 height 16
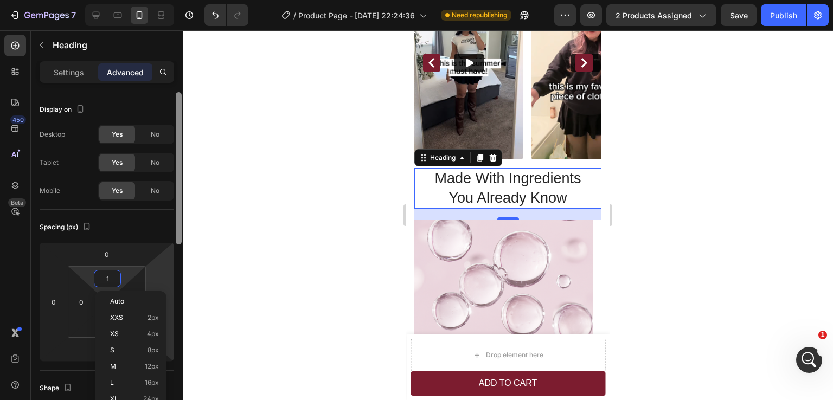
type input "12"
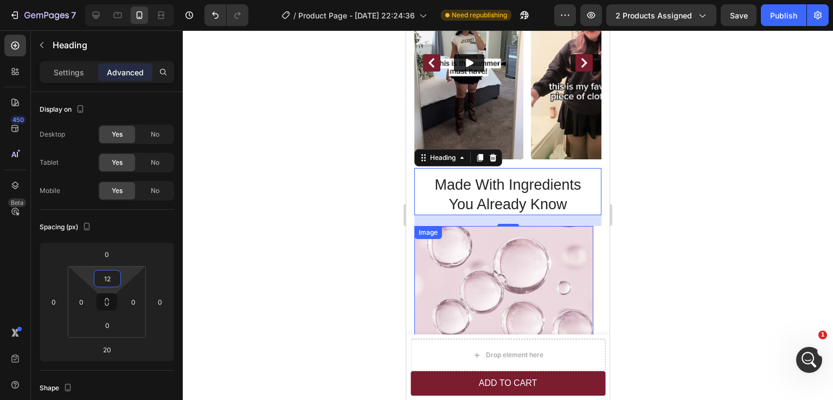
click at [665, 222] on div at bounding box center [508, 215] width 650 height 370
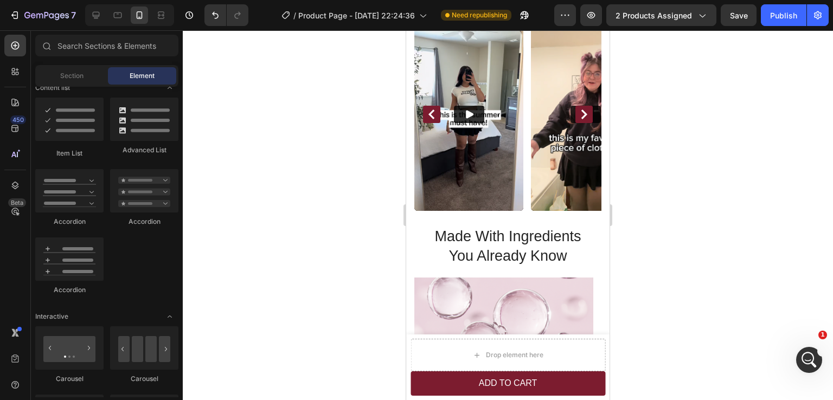
scroll to position [922, 0]
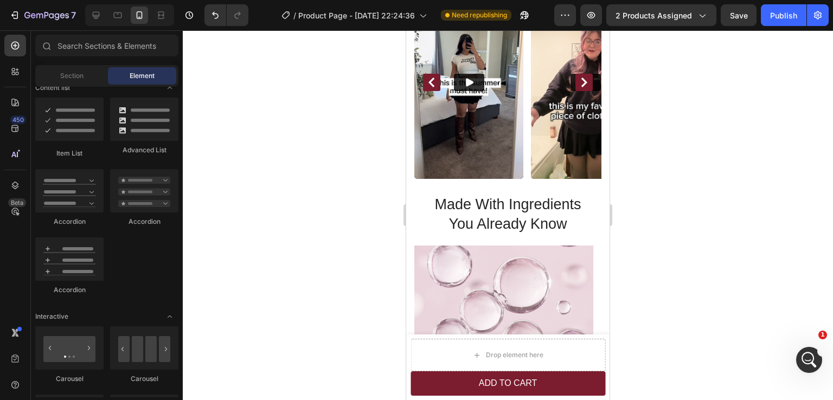
drag, startPoint x: 607, startPoint y: 163, endPoint x: 1023, endPoint y: 205, distance: 417.6
click at [481, 210] on h2 "Made With Ingredients You Already Know" at bounding box center [507, 214] width 187 height 40
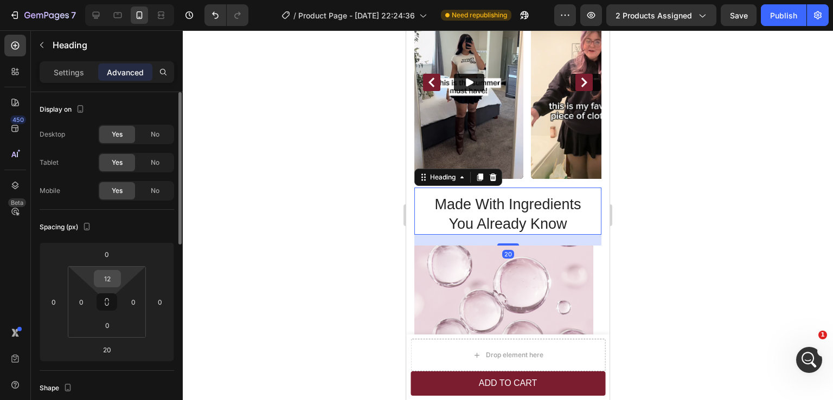
click at [104, 279] on input "12" at bounding box center [108, 279] width 22 height 16
type input "20"
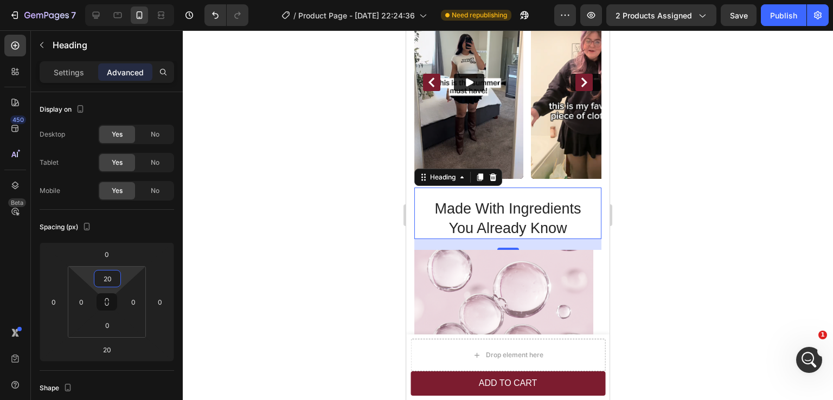
click at [718, 203] on div at bounding box center [508, 215] width 650 height 370
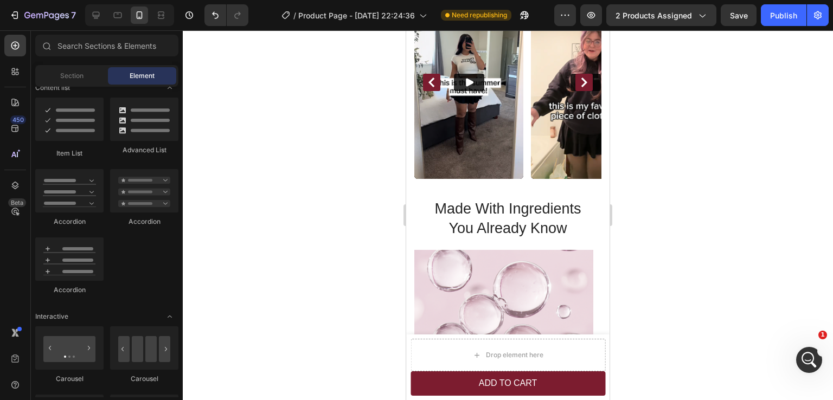
click at [718, 203] on div at bounding box center [508, 215] width 650 height 370
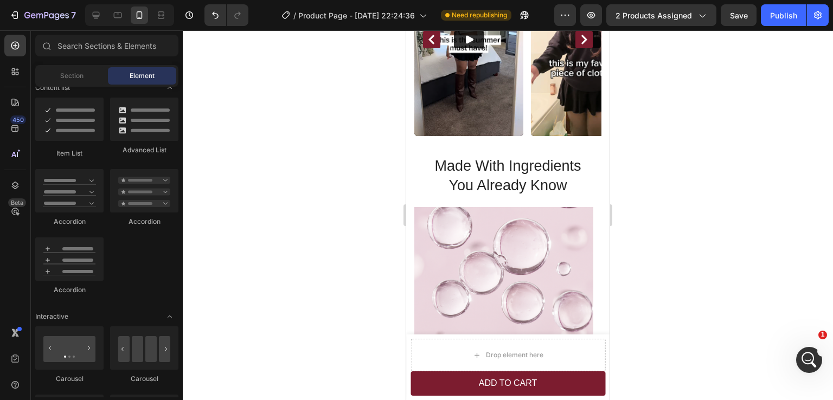
scroll to position [1009, 0]
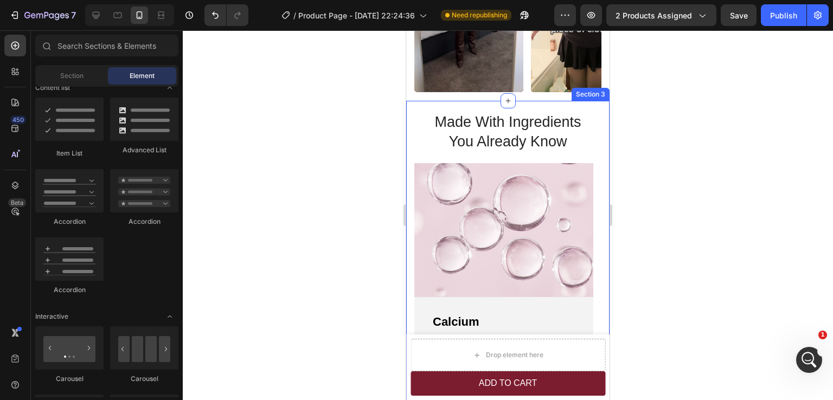
click at [418, 143] on div "Made With Ingredients You Already Know Heading Image Calcium Text Block Widely …" at bounding box center [507, 264] width 187 height 327
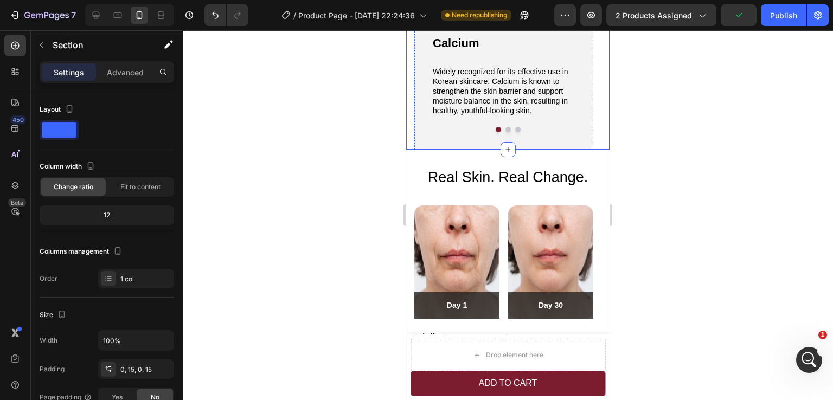
scroll to position [1335, 0]
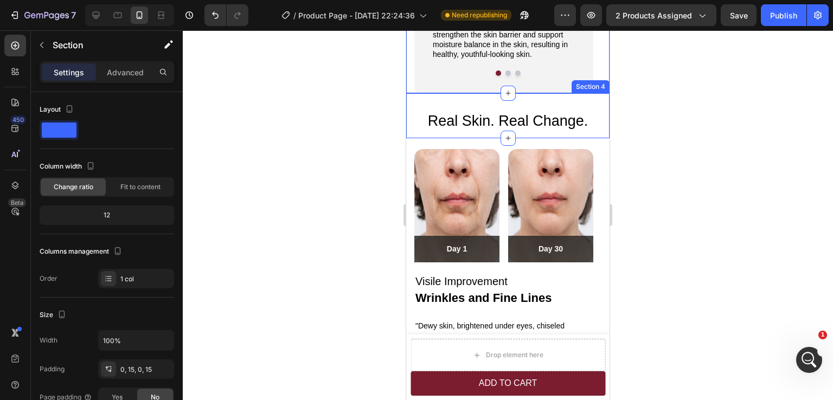
click at [412, 132] on div "Real Skin. Real Change. Heading Section 4" at bounding box center [507, 115] width 203 height 45
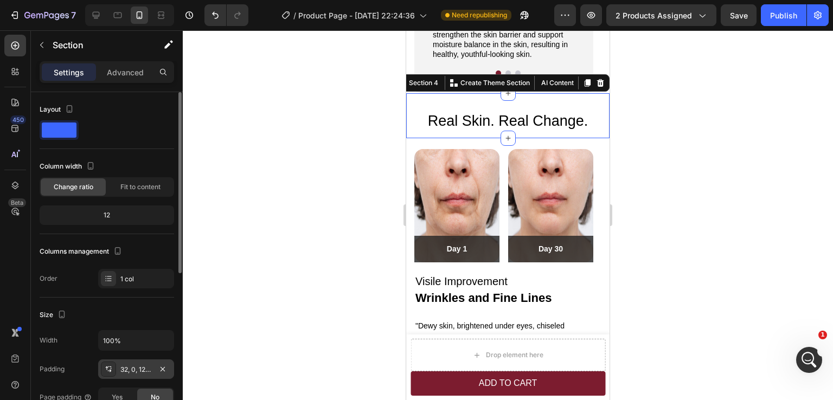
click at [127, 372] on div "32, 0, 12, 0" at bounding box center [135, 370] width 31 height 10
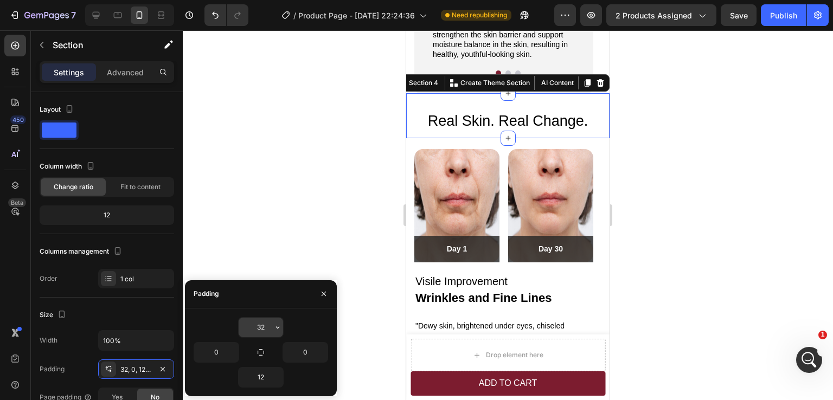
click at [259, 331] on input "32" at bounding box center [261, 328] width 44 height 20
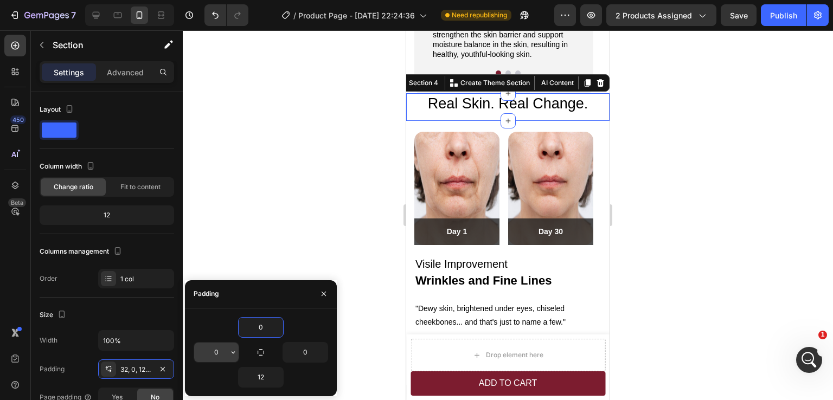
type input "0"
click at [220, 351] on input "0" at bounding box center [216, 353] width 44 height 20
type input "15"
click at [307, 352] on input "0" at bounding box center [305, 353] width 44 height 20
type input "15"
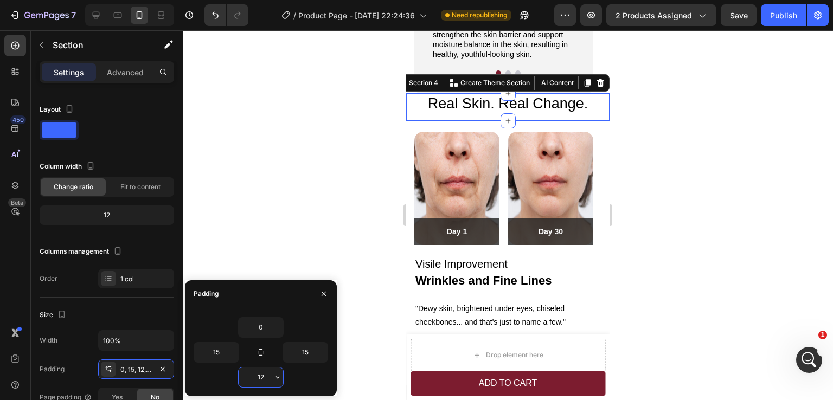
click at [263, 374] on input "12" at bounding box center [261, 378] width 44 height 20
type input "0"
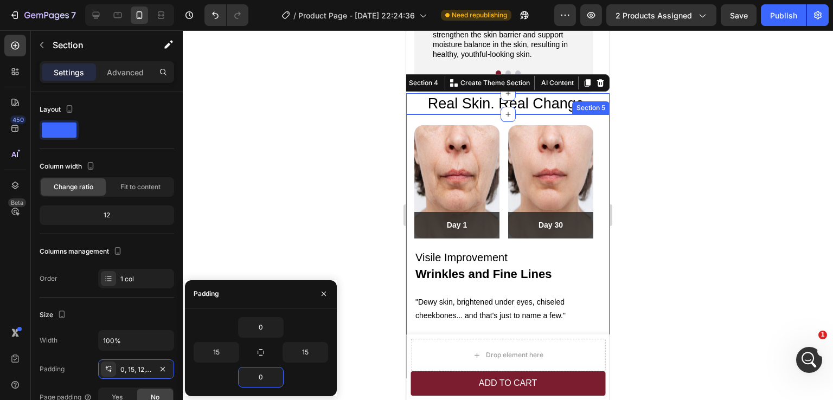
click at [666, 268] on div at bounding box center [508, 215] width 650 height 370
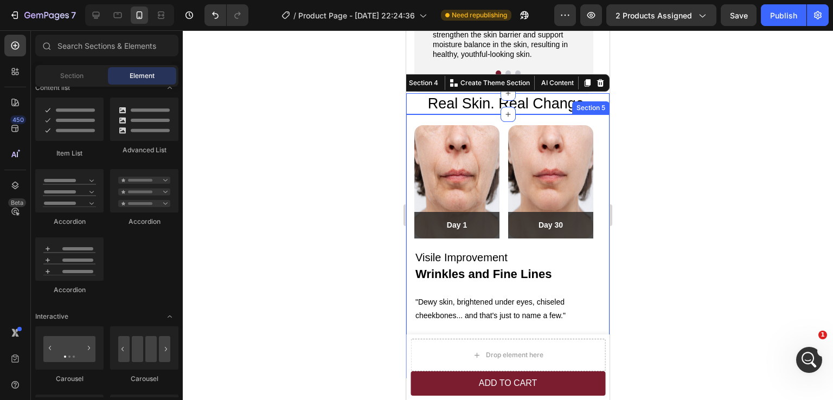
click at [666, 268] on div at bounding box center [508, 215] width 650 height 370
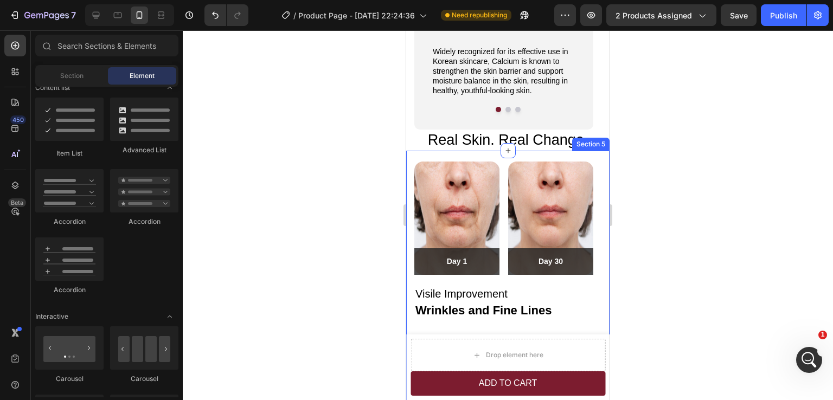
scroll to position [1280, 0]
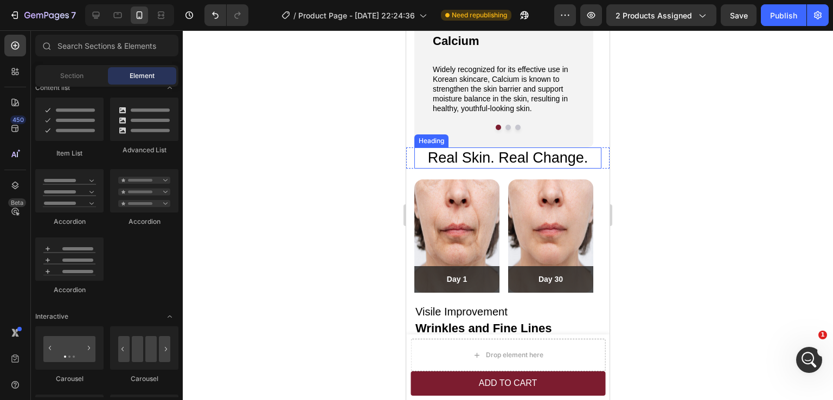
click at [459, 156] on h2 "Real Skin. Real Change." at bounding box center [507, 158] width 187 height 21
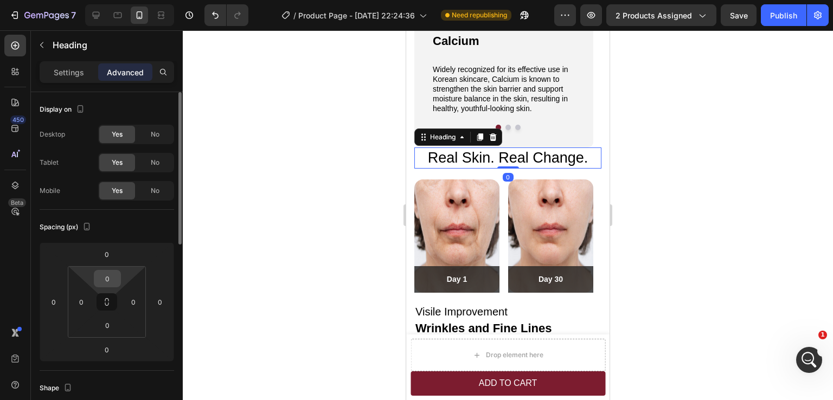
click at [102, 284] on input "0" at bounding box center [108, 279] width 22 height 16
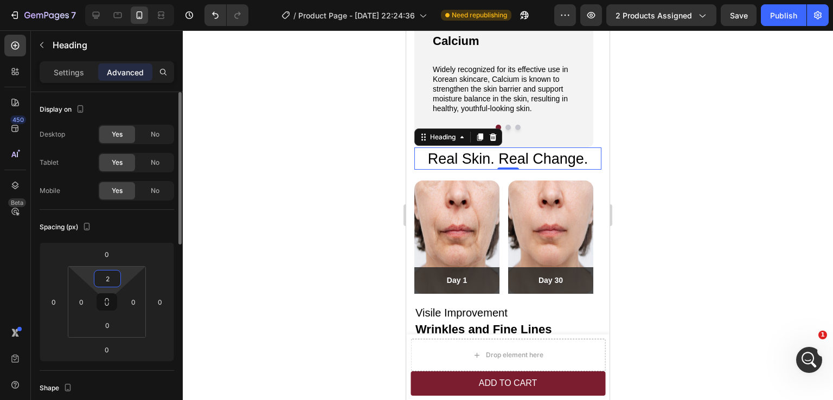
type input "20"
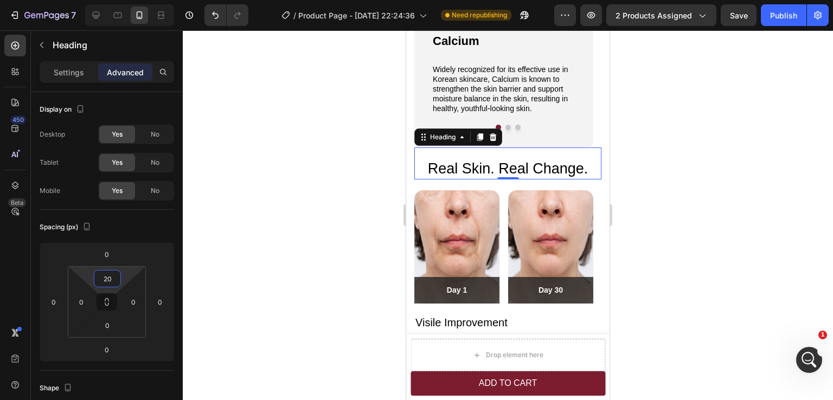
click at [672, 152] on div at bounding box center [508, 215] width 650 height 370
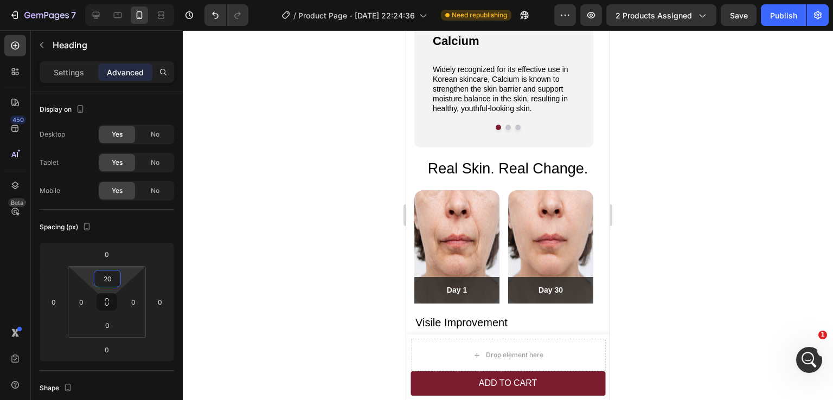
click at [672, 152] on div at bounding box center [508, 215] width 650 height 370
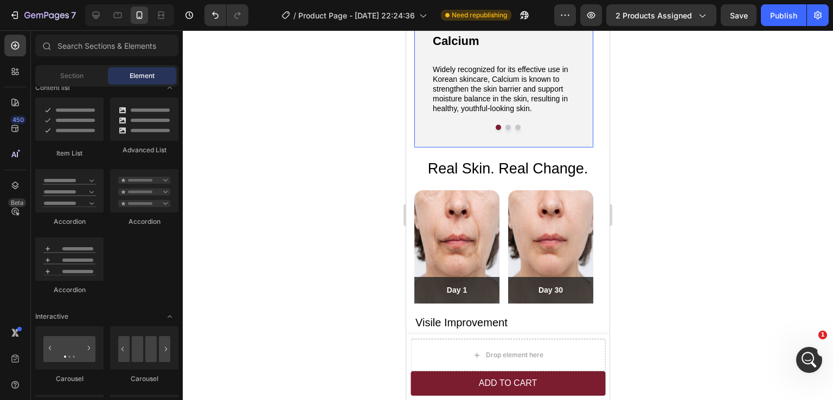
click at [547, 140] on div "Calcium Text Block Widely recognized for its effective use in Korean skincare, …" at bounding box center [503, 81] width 179 height 131
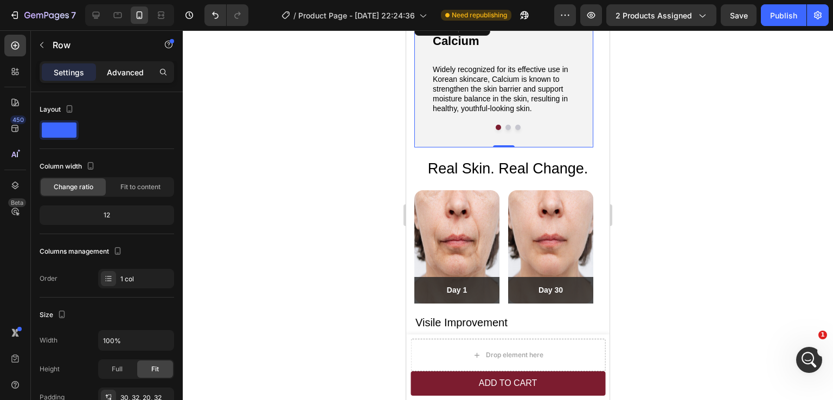
click at [132, 79] on div "Advanced" at bounding box center [125, 71] width 54 height 17
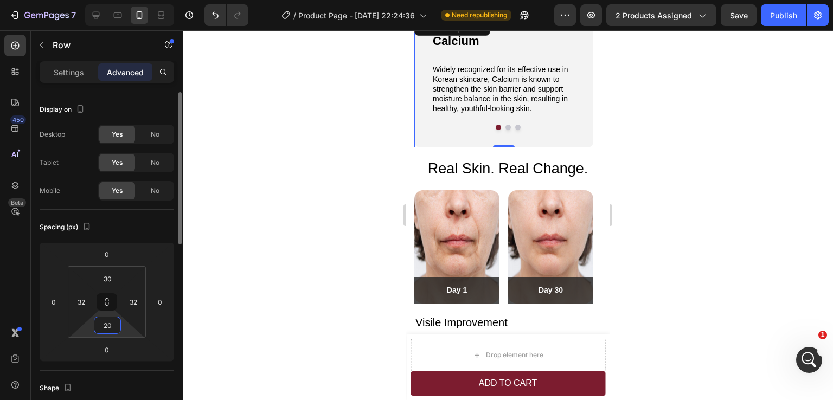
click at [110, 325] on input "20" at bounding box center [108, 325] width 22 height 16
type input "30"
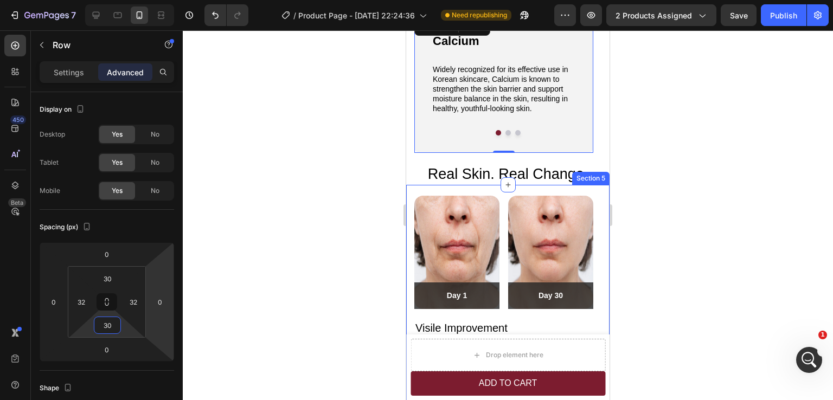
click at [695, 214] on div at bounding box center [508, 215] width 650 height 370
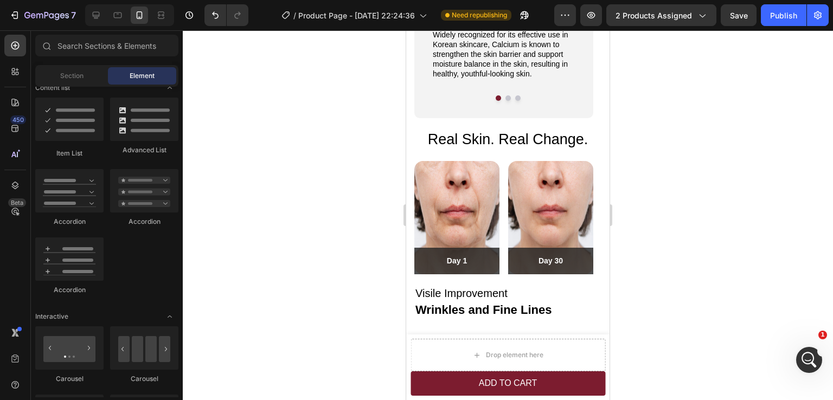
scroll to position [1359, 0]
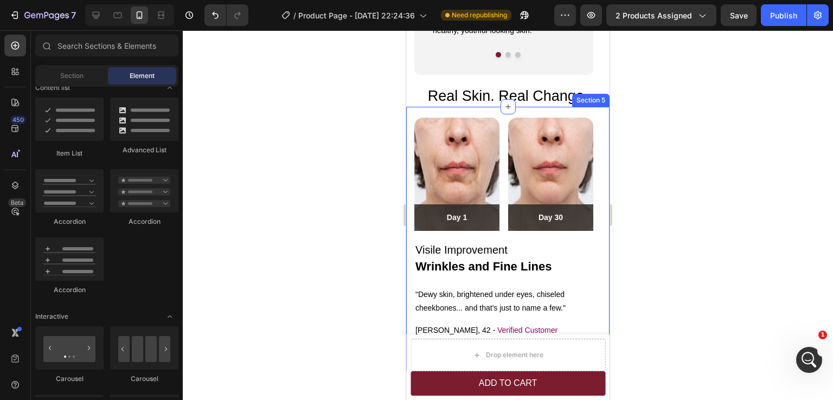
click at [413, 257] on div "Image Day 1 Text block Row Row Image Day 30 Text block Row Row Row Visile Impro…" at bounding box center [507, 239] width 203 height 265
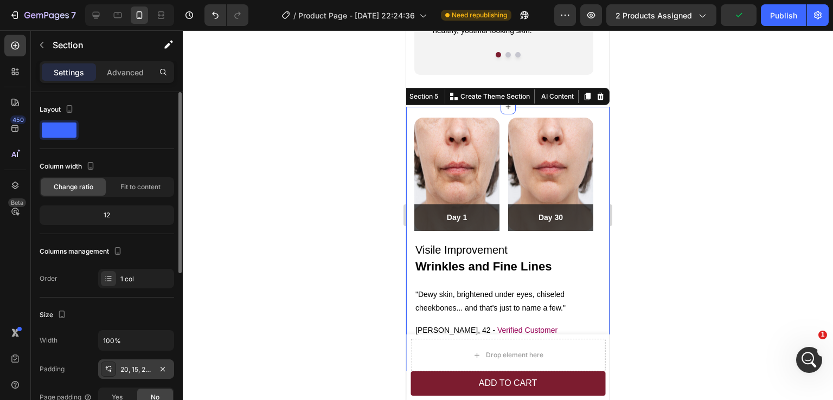
click at [124, 371] on div "20, 15, 20, 15" at bounding box center [135, 370] width 31 height 10
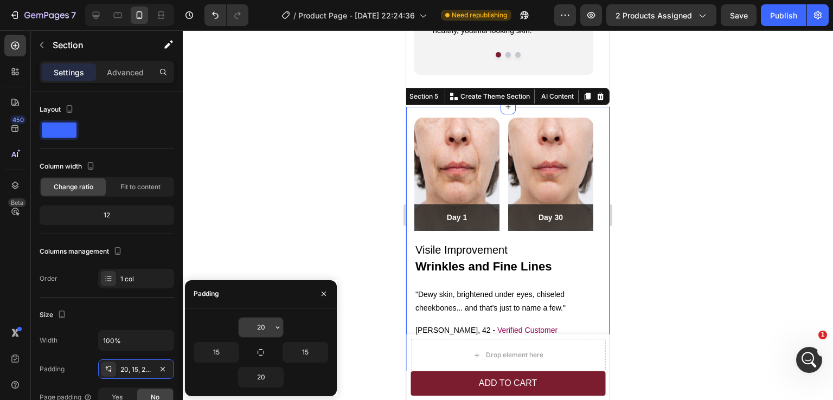
click at [263, 331] on input "20" at bounding box center [261, 328] width 44 height 20
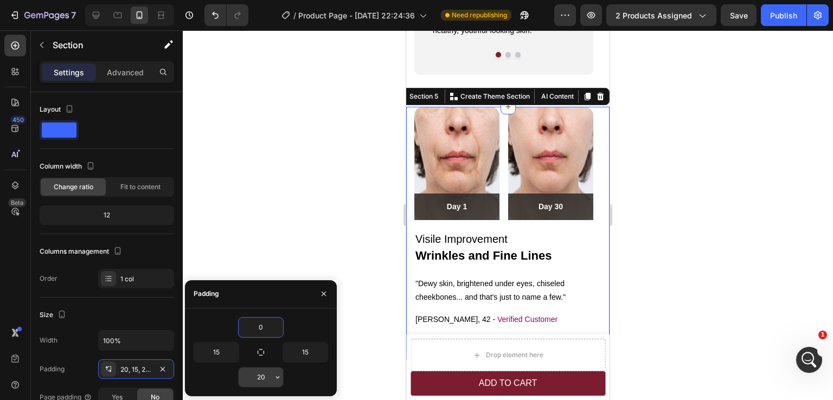
type input "0"
click at [264, 378] on input "20" at bounding box center [261, 378] width 44 height 20
type input "0"
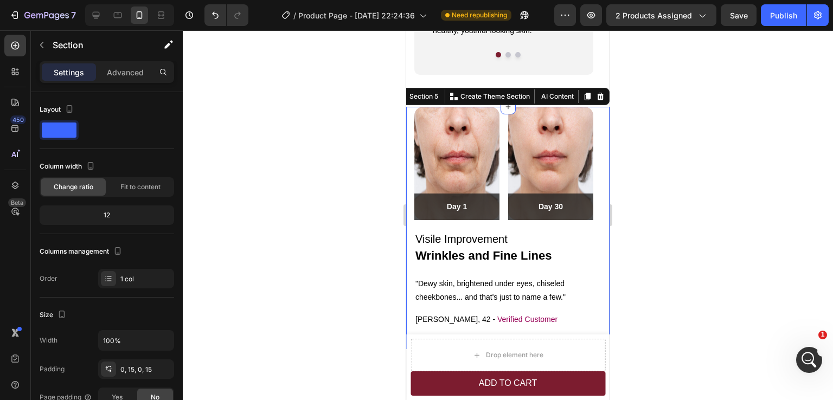
click at [684, 245] on div at bounding box center [508, 215] width 650 height 370
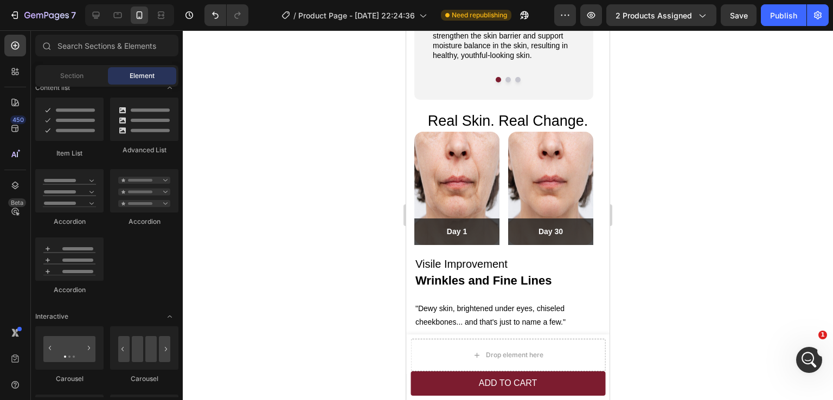
scroll to position [1326, 0]
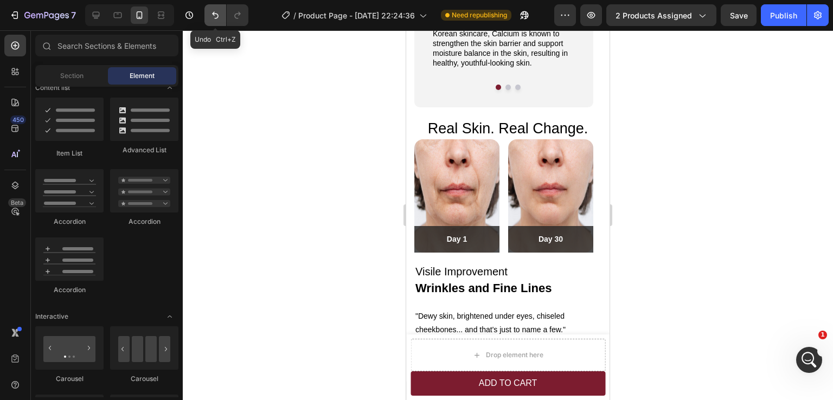
click at [216, 21] on button "Undo/Redo" at bounding box center [216, 15] width 22 height 22
click at [216, 20] on icon "Undo/Redo" at bounding box center [215, 15] width 11 height 11
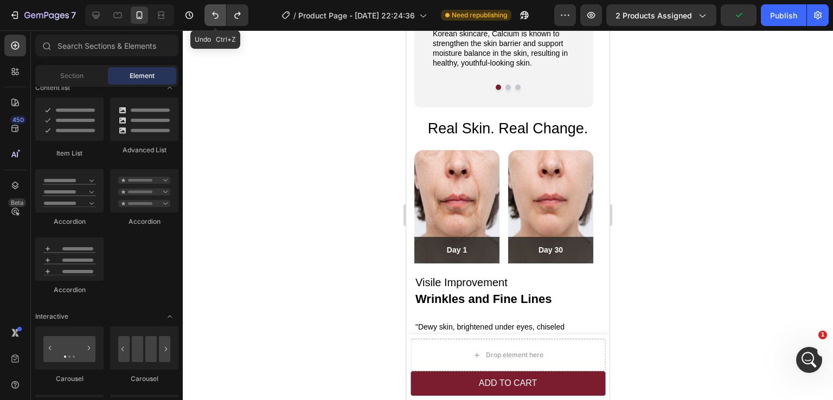
click at [216, 20] on icon "Undo/Redo" at bounding box center [215, 15] width 11 height 11
click at [232, 19] on icon "Undo/Redo" at bounding box center [237, 15] width 11 height 11
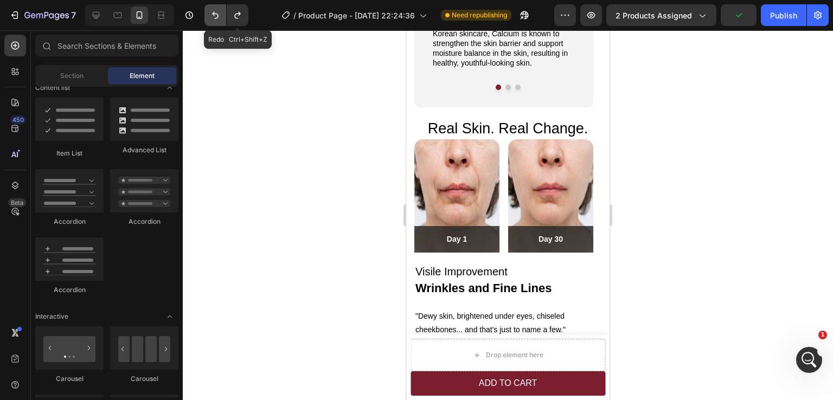
click at [215, 18] on icon "Undo/Redo" at bounding box center [215, 15] width 11 height 11
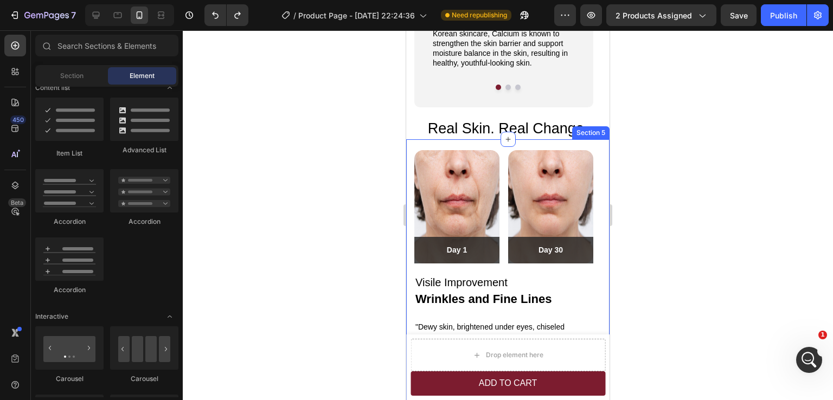
click at [410, 160] on div "Image Day 1 Text block Row Row Image Day 30 Text block Row Row Row Visile Impro…" at bounding box center [507, 271] width 203 height 265
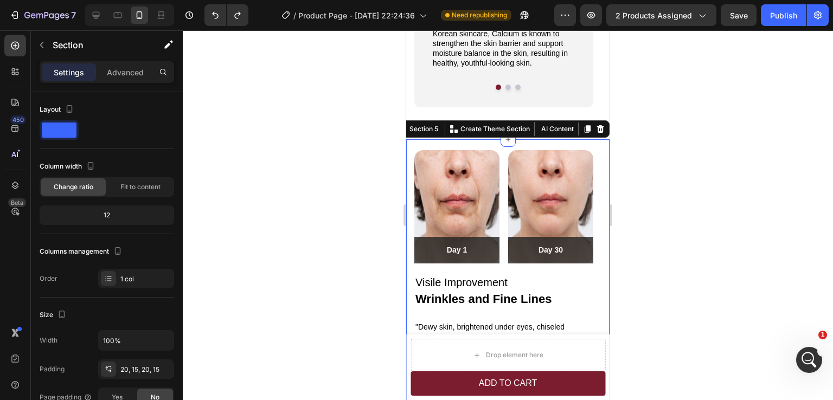
click at [698, 173] on div at bounding box center [508, 215] width 650 height 370
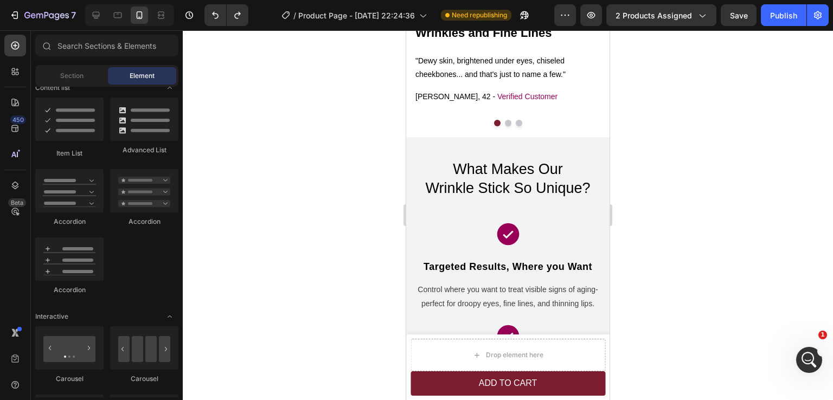
scroll to position [1597, 0]
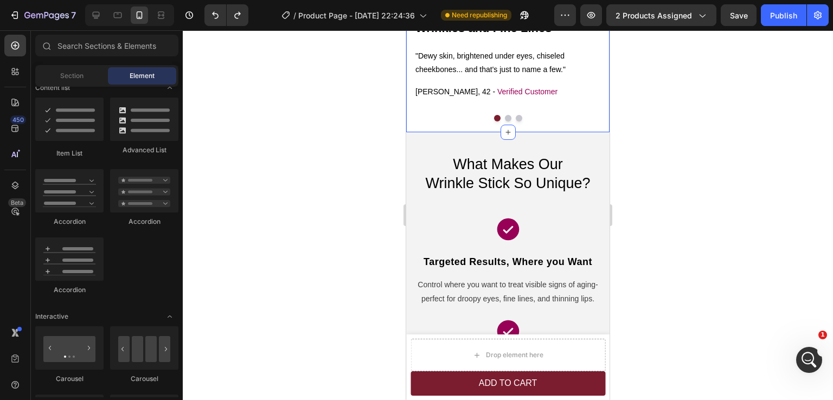
click at [449, 124] on div "Image Day 1 Text block Row Row Image Day 30 Text block Row Row Row Visile Impro…" at bounding box center [507, 0] width 203 height 265
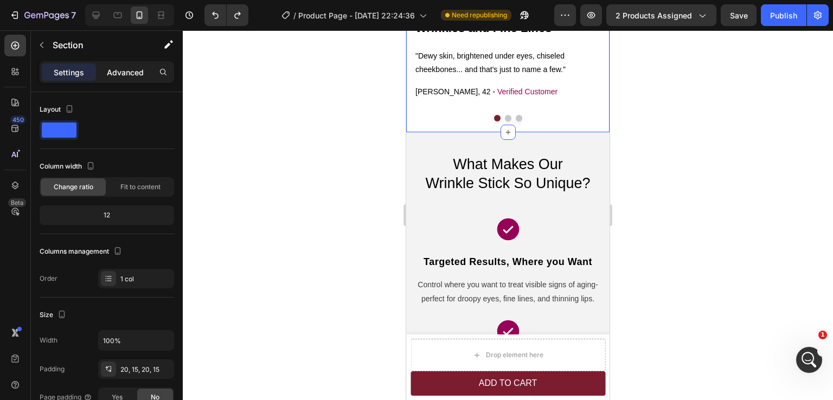
click at [120, 69] on p "Advanced" at bounding box center [125, 72] width 37 height 11
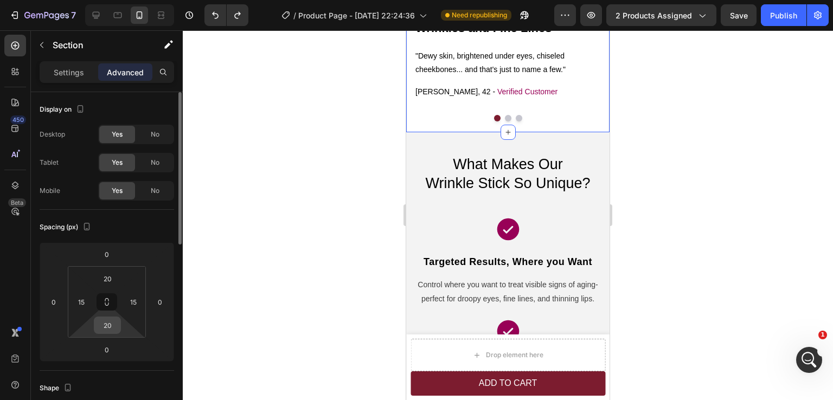
click at [110, 318] on input "20" at bounding box center [108, 325] width 22 height 16
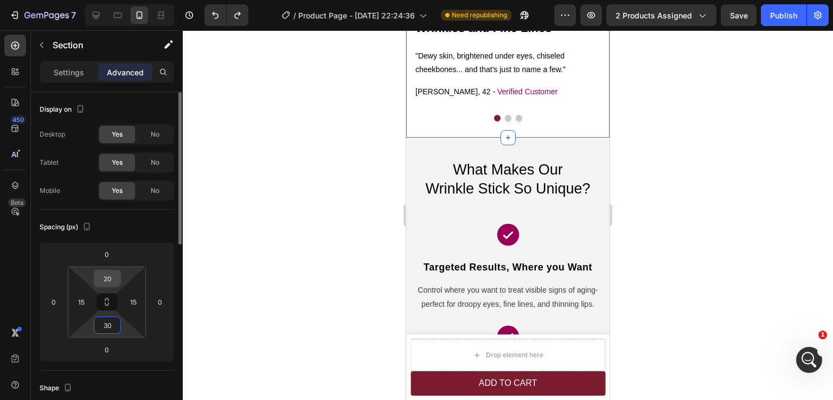
type input "30"
click at [109, 279] on input "20" at bounding box center [108, 279] width 22 height 16
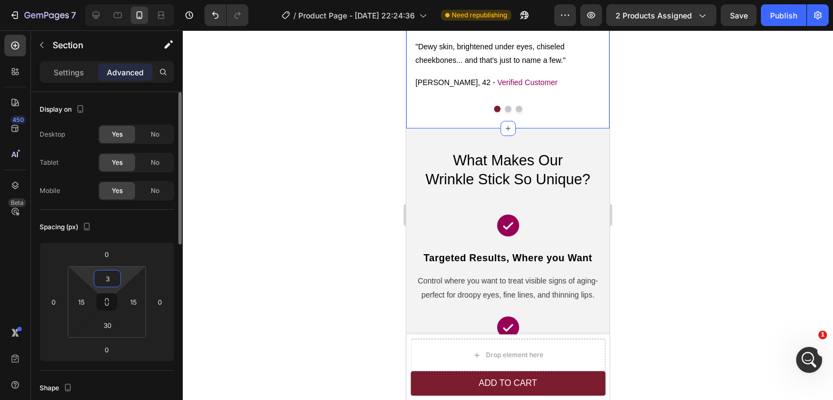
type input "30"
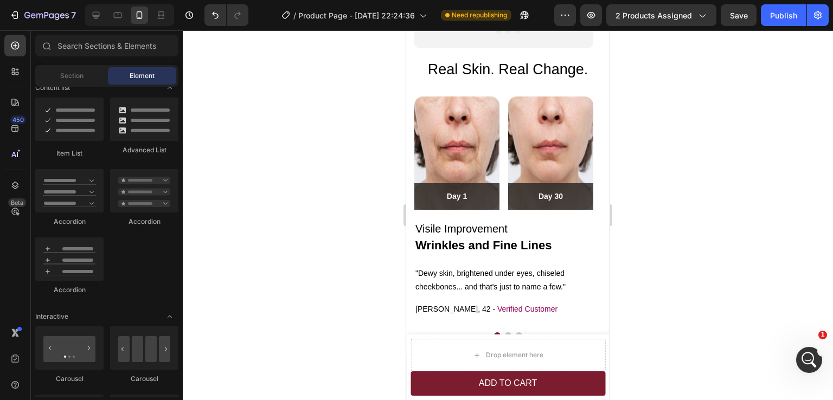
scroll to position [1397, 0]
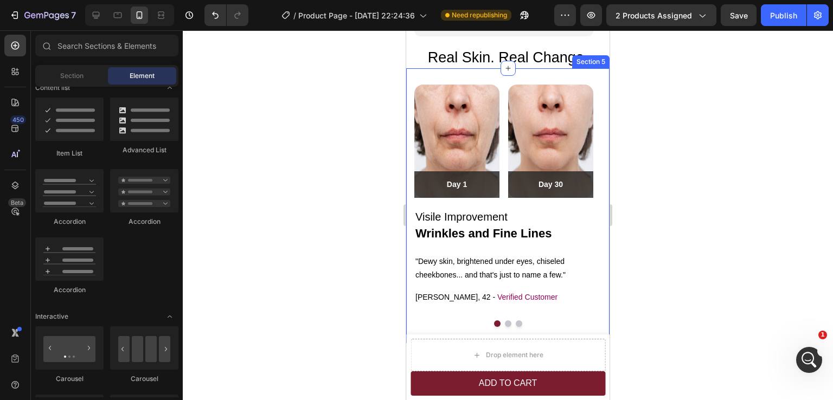
click at [411, 245] on div "Image Day 1 Text block Row Row Image Day 30 Text block Row Row Row Visile Impro…" at bounding box center [507, 206] width 203 height 276
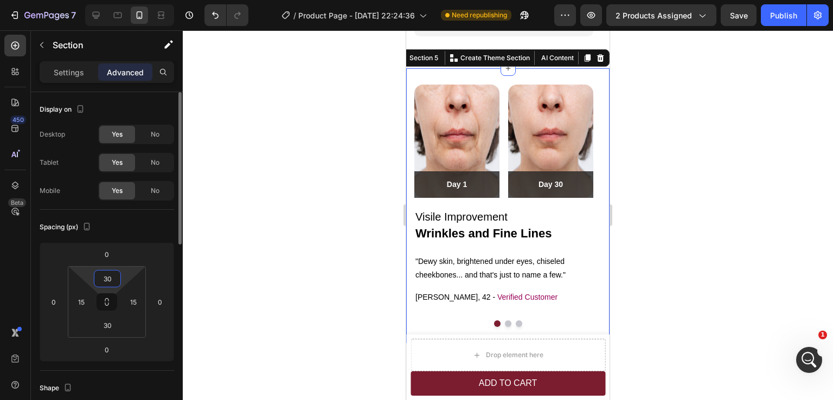
click at [106, 285] on input "30" at bounding box center [108, 279] width 22 height 16
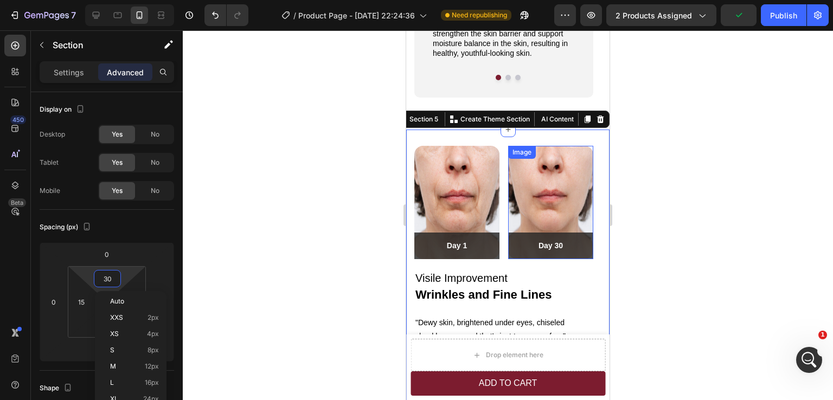
scroll to position [1289, 0]
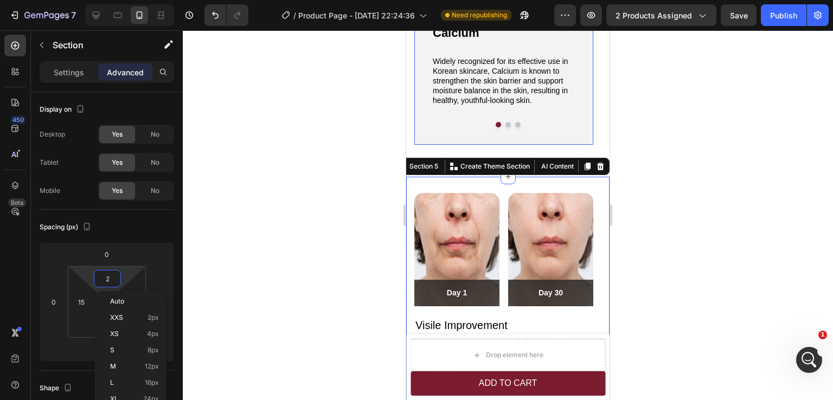
type input "20"
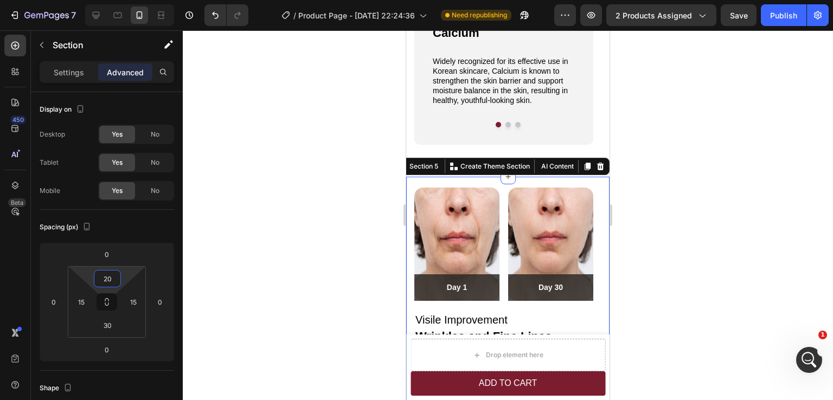
click at [753, 187] on div at bounding box center [508, 215] width 650 height 370
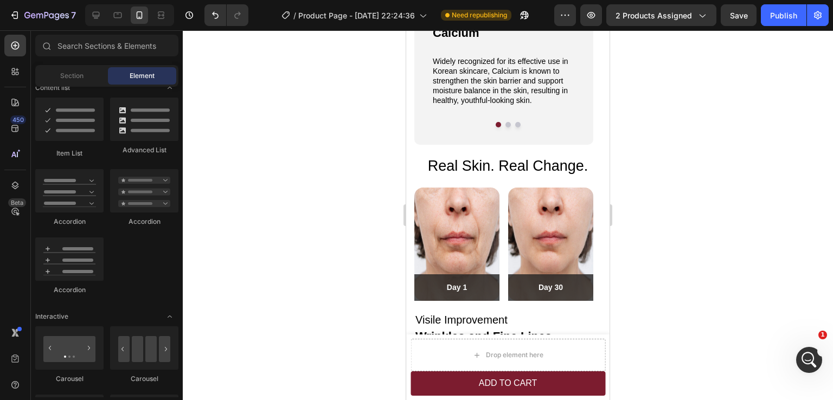
click at [753, 187] on div at bounding box center [508, 215] width 650 height 370
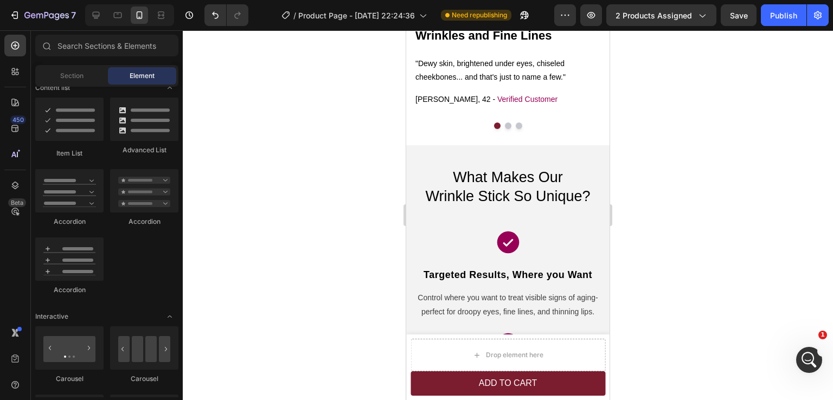
scroll to position [1581, 0]
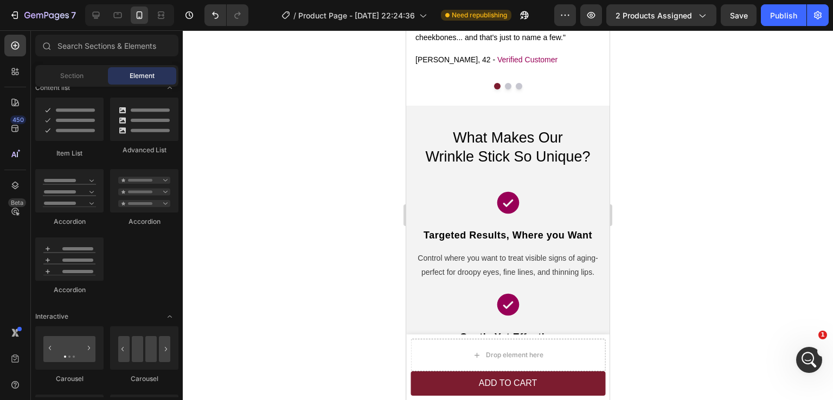
scroll to position [662, 0]
click at [410, 180] on div "What Makes Our Wrinkle Stick So Unique? Heading Icon Targeted Results, Where yo…" at bounding box center [507, 332] width 203 height 430
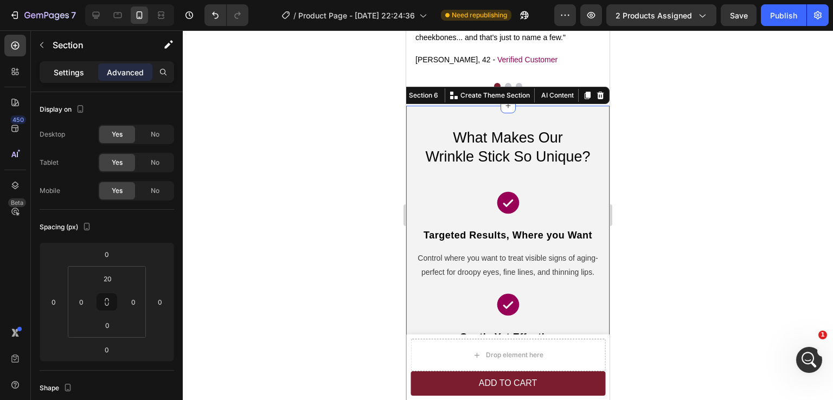
click at [79, 68] on p "Settings" at bounding box center [69, 72] width 30 height 11
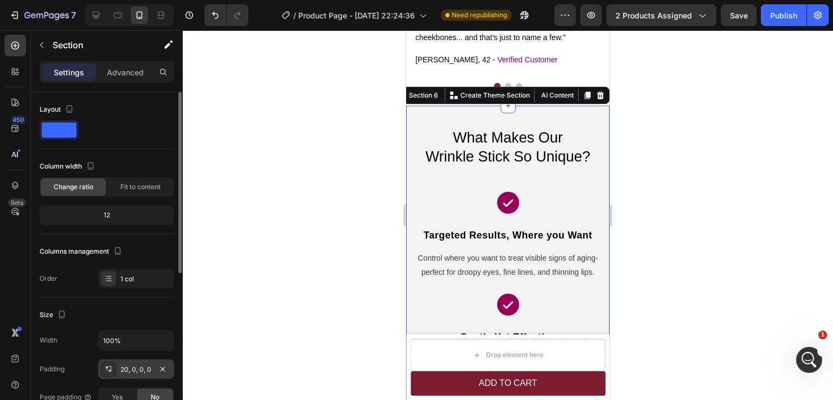
click at [130, 366] on div "20, 0, 0, 0" at bounding box center [135, 370] width 31 height 10
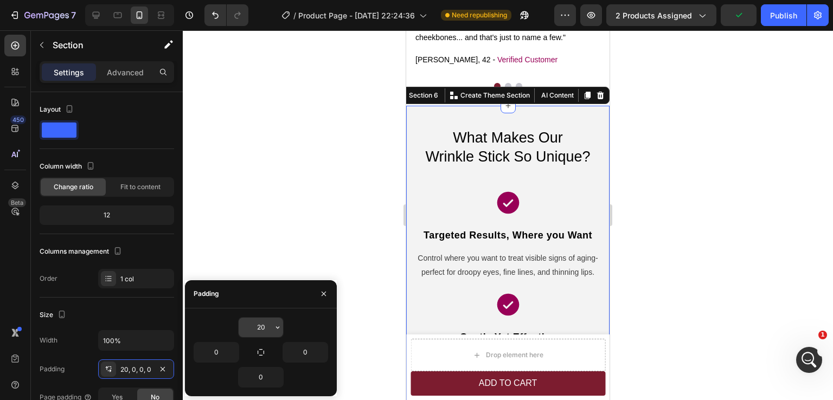
click at [263, 331] on input "20" at bounding box center [261, 328] width 44 height 20
type input "0"
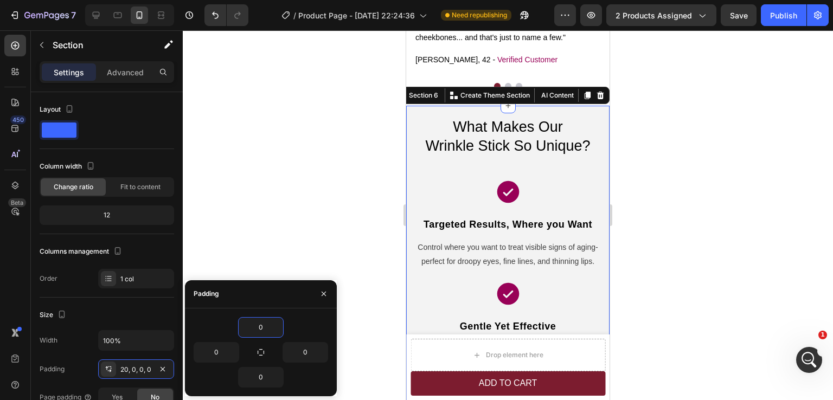
click at [648, 207] on div at bounding box center [508, 215] width 650 height 370
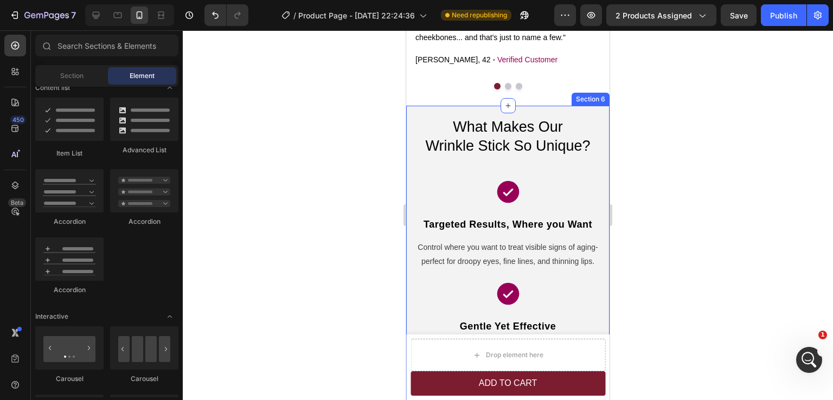
click at [471, 111] on div "What Makes Our Wrinkle Stick So Unique? Heading Icon Targeted Results, Where yo…" at bounding box center [507, 321] width 203 height 430
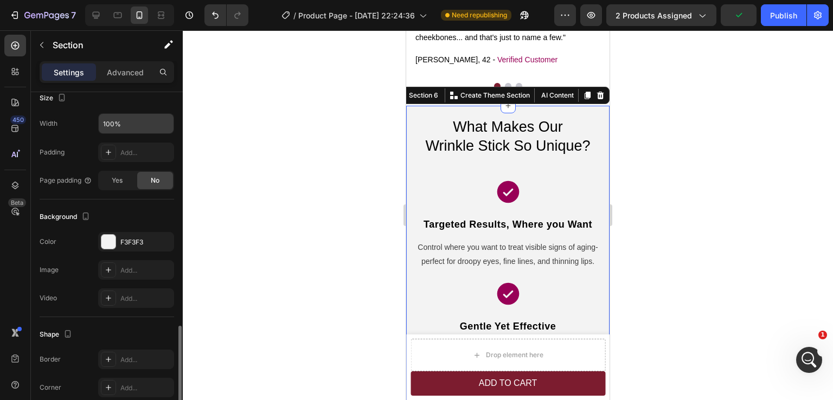
scroll to position [294, 0]
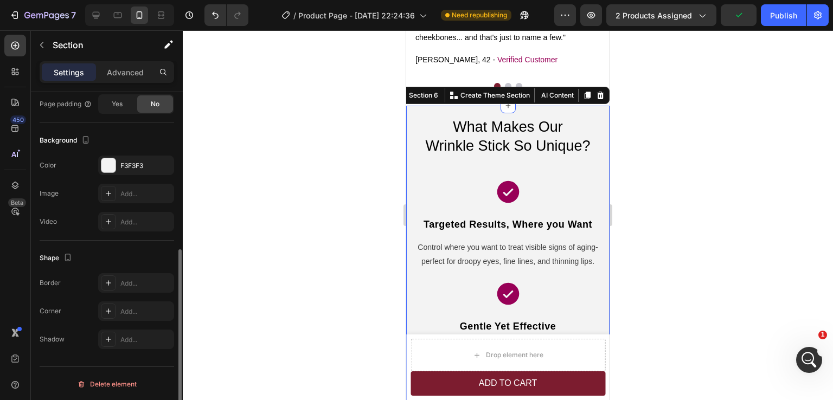
click at [686, 221] on div at bounding box center [508, 215] width 650 height 370
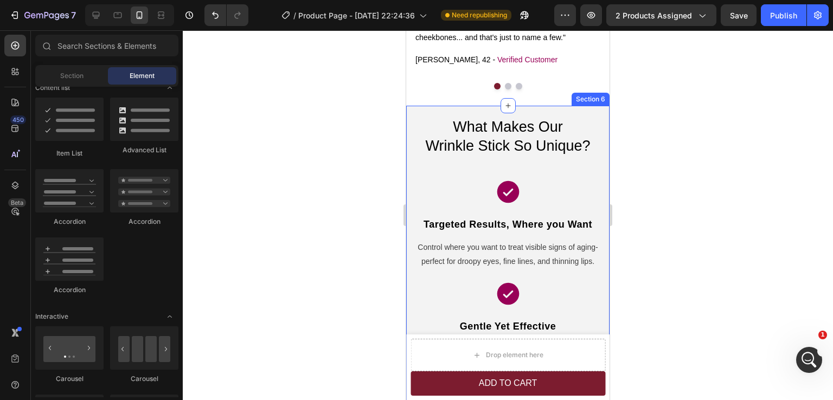
click at [599, 161] on div "What Makes Our Wrinkle Stick So Unique? Heading Icon Targeted Results, Where yo…" at bounding box center [507, 321] width 203 height 430
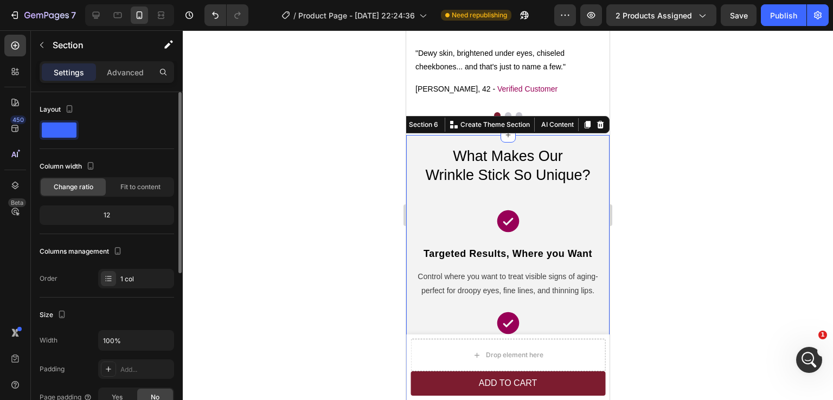
scroll to position [1575, 0]
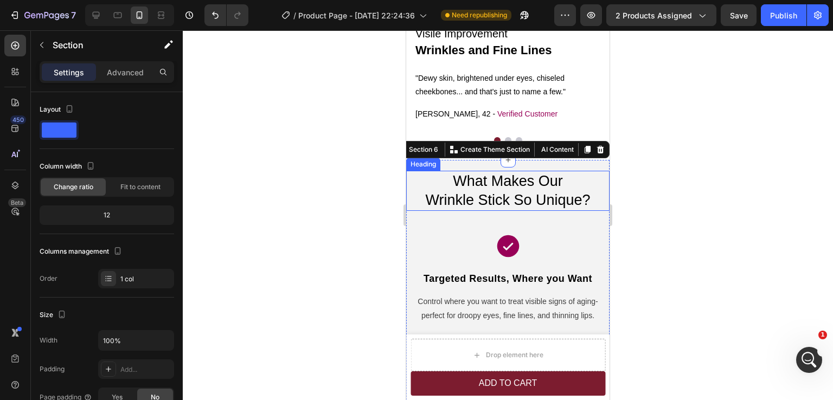
click at [474, 199] on span "Wrinkle Stick So Unique?" at bounding box center [507, 200] width 165 height 16
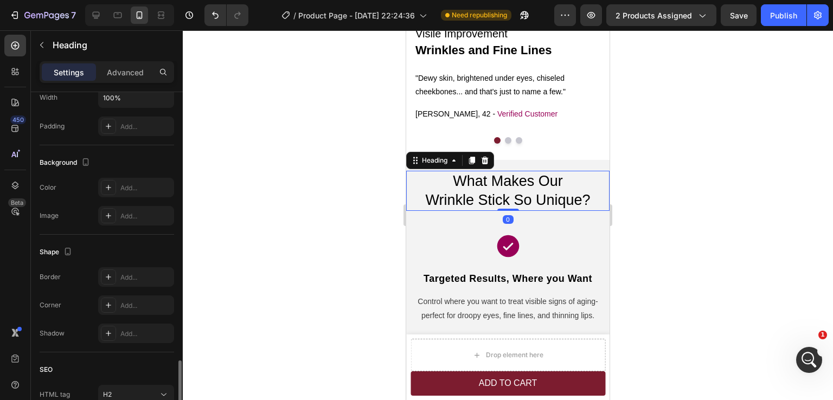
scroll to position [364, 0]
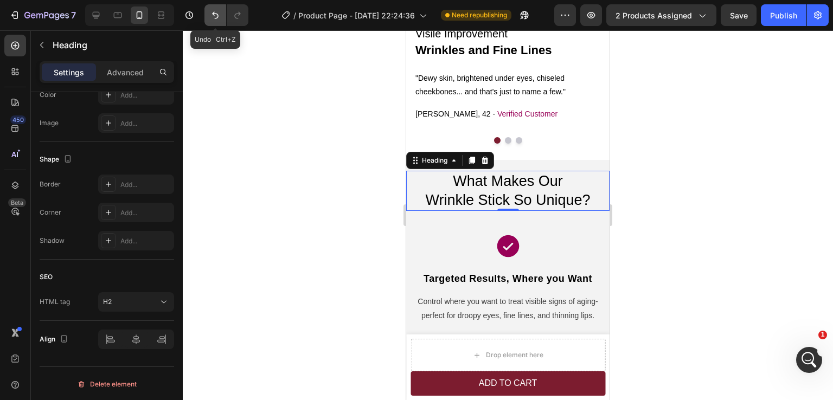
click at [216, 18] on icon "Undo/Redo" at bounding box center [215, 15] width 7 height 7
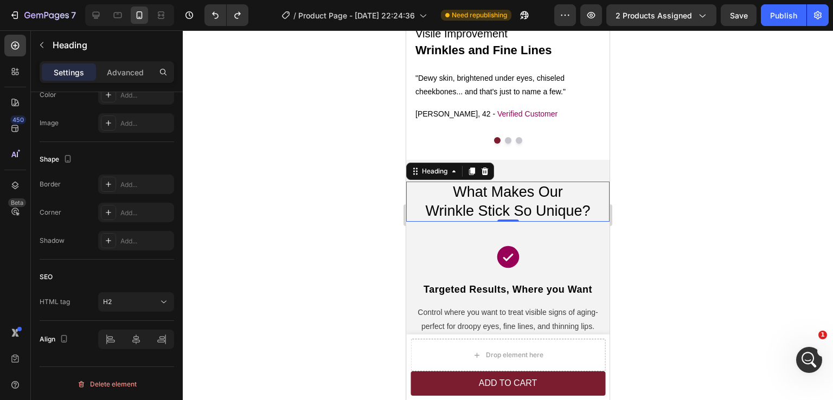
click at [699, 224] on div at bounding box center [508, 215] width 650 height 370
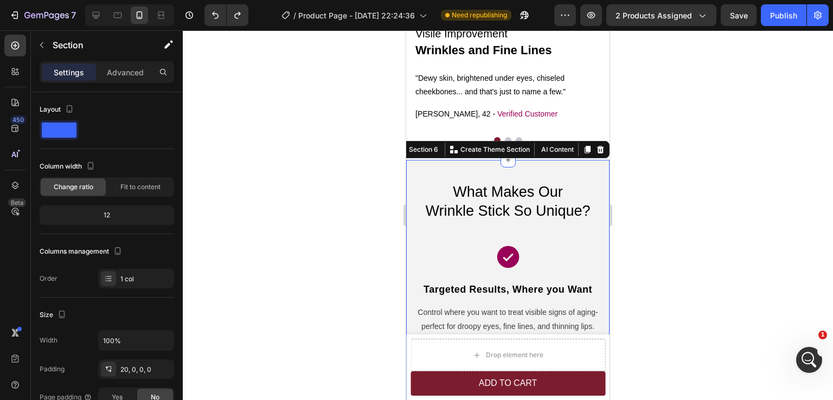
click at [601, 167] on div "What Makes Our Wrinkle Stick So Unique? Heading Icon Targeted Results, Where yo…" at bounding box center [507, 380] width 203 height 441
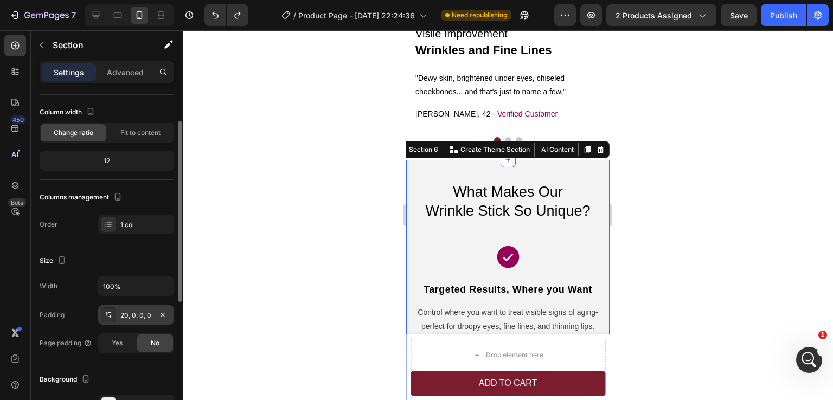
click at [127, 313] on div "20, 0, 0, 0" at bounding box center [135, 316] width 31 height 10
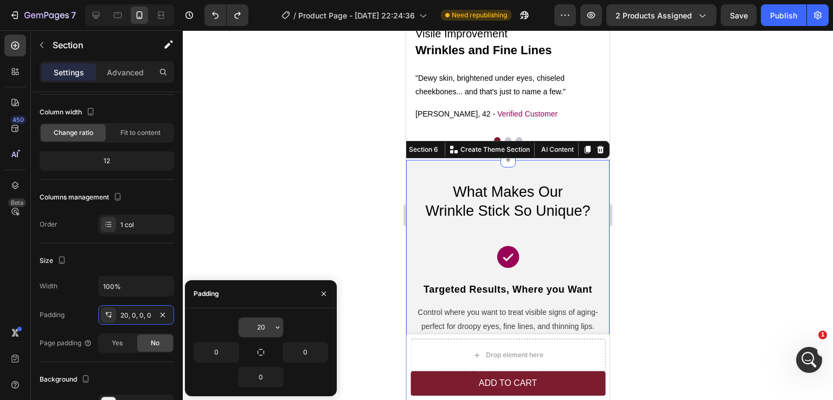
click at [263, 326] on input "20" at bounding box center [261, 328] width 44 height 20
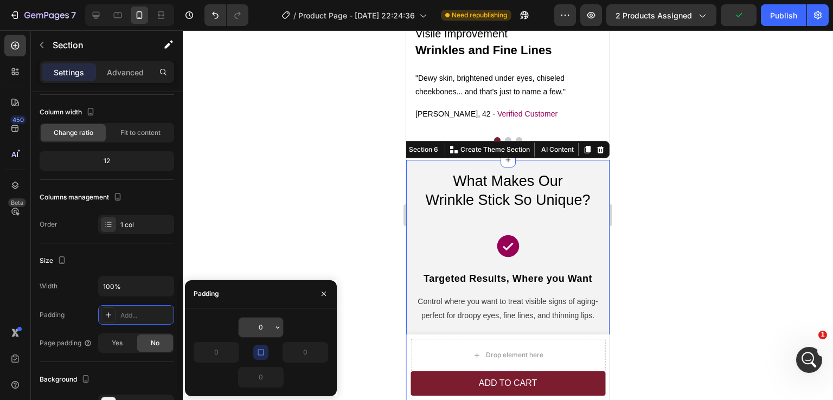
click at [263, 331] on input "0" at bounding box center [261, 328] width 44 height 20
click at [216, 12] on icon "Undo/Redo" at bounding box center [215, 15] width 11 height 11
type input "20"
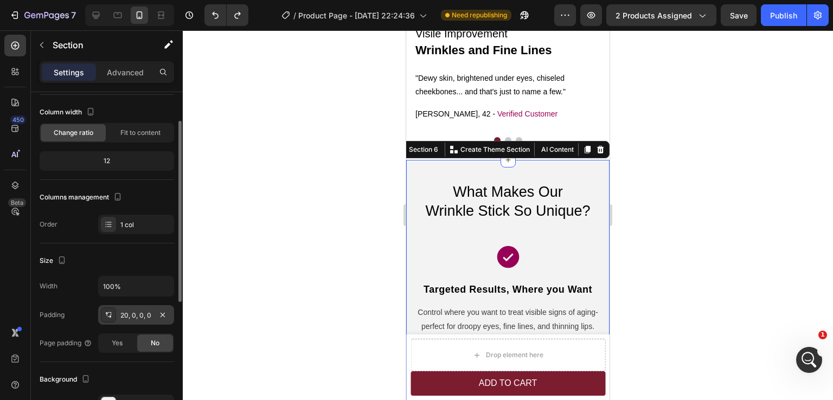
click at [141, 316] on div "20, 0, 0, 0" at bounding box center [135, 316] width 31 height 10
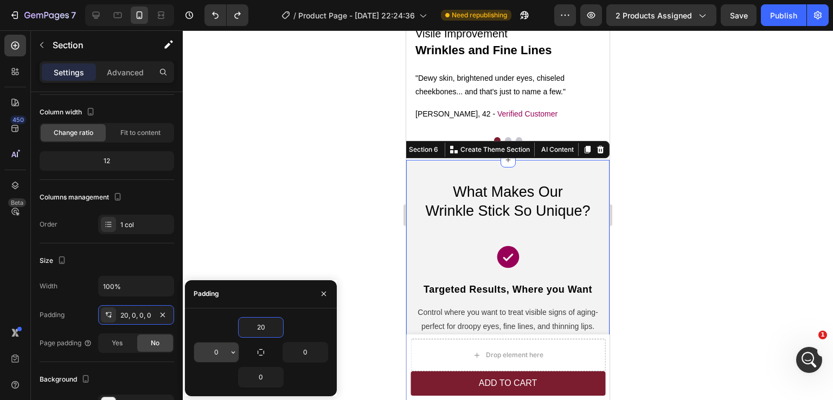
click at [224, 349] on input "0" at bounding box center [216, 353] width 44 height 20
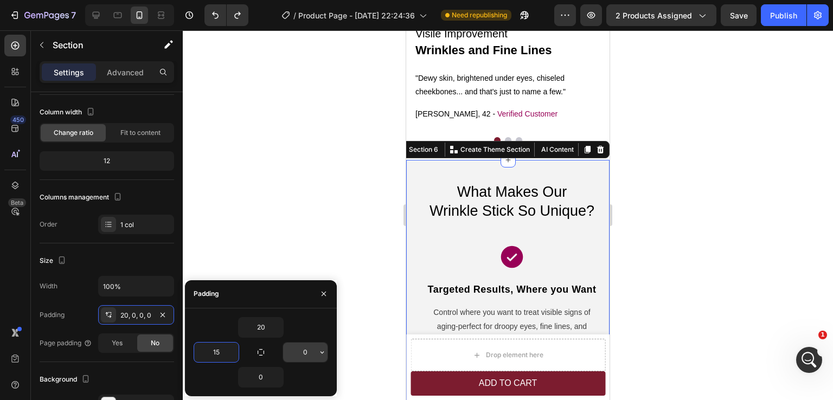
type input "15"
click at [304, 352] on input "0" at bounding box center [305, 353] width 44 height 20
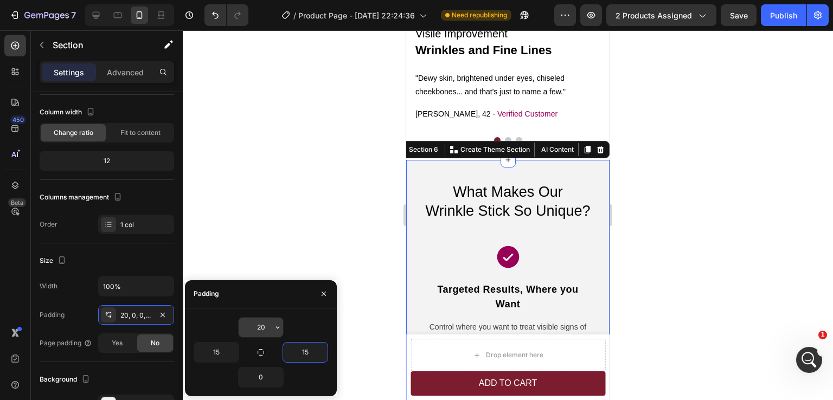
type input "15"
click at [261, 330] on input "20" at bounding box center [261, 328] width 44 height 20
type input "0"
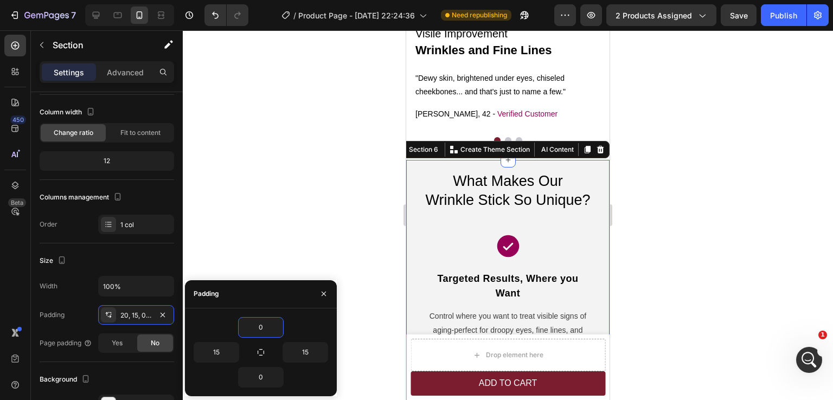
click at [688, 295] on div at bounding box center [508, 215] width 650 height 370
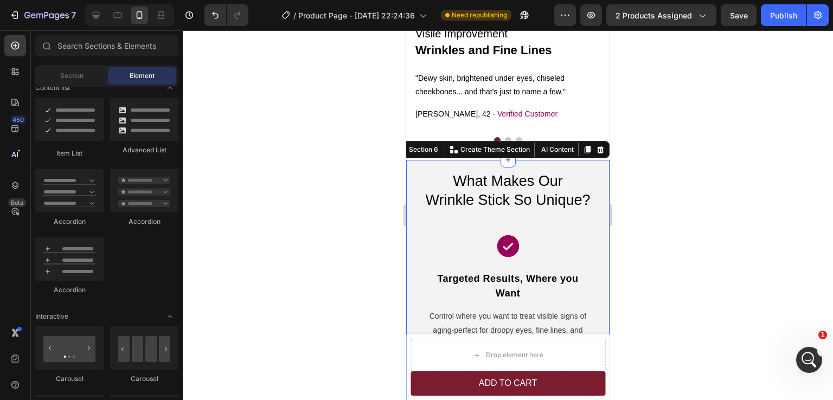
click at [688, 295] on div at bounding box center [508, 215] width 650 height 370
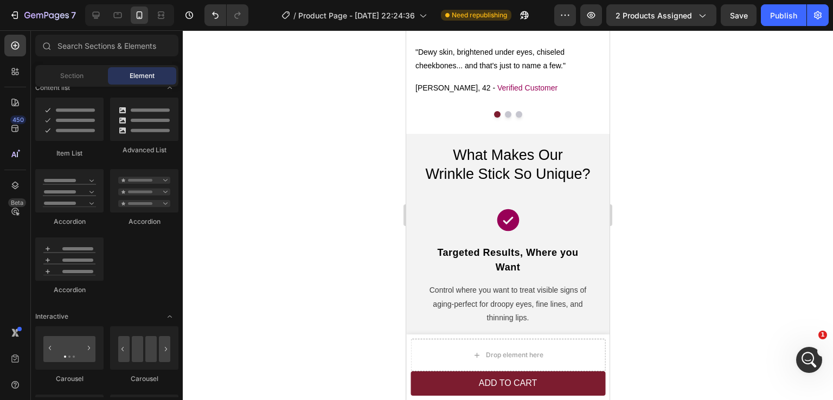
scroll to position [1593, 0]
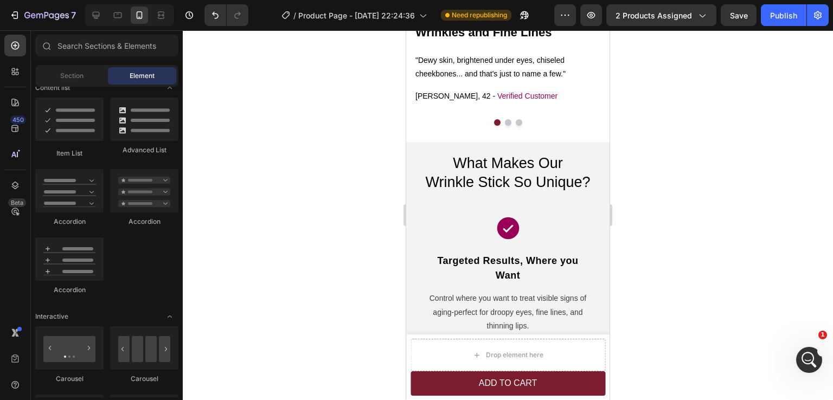
drag, startPoint x: 607, startPoint y: 227, endPoint x: 1018, endPoint y: 254, distance: 412.6
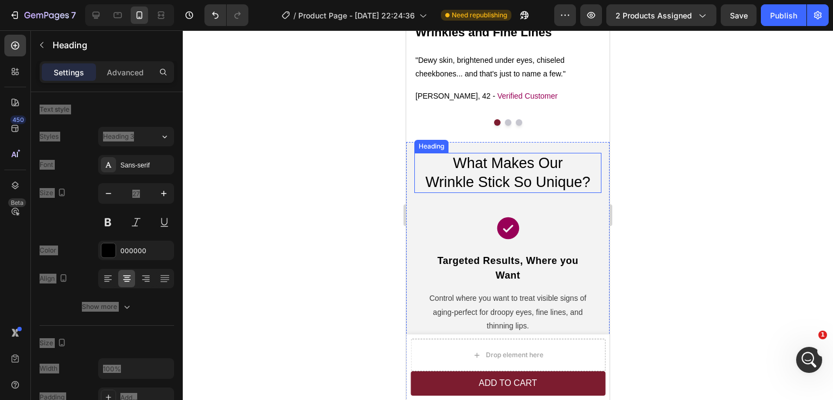
click at [511, 161] on span "What Makes Our" at bounding box center [508, 163] width 110 height 16
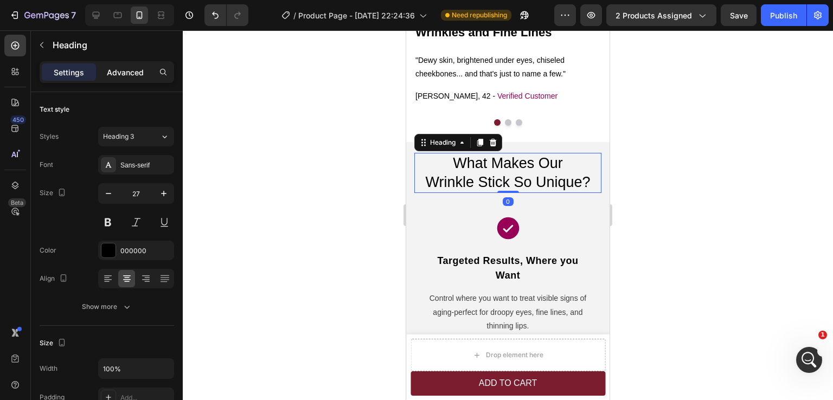
click at [126, 76] on p "Advanced" at bounding box center [125, 72] width 37 height 11
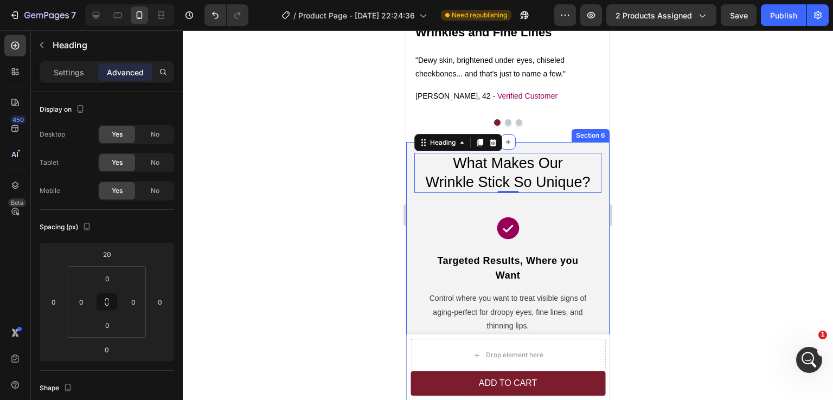
click at [540, 148] on div "What Makes Our Wrinkle Stick So Unique? Heading 0 Icon Targeted Results, Where …" at bounding box center [507, 377] width 187 height 471
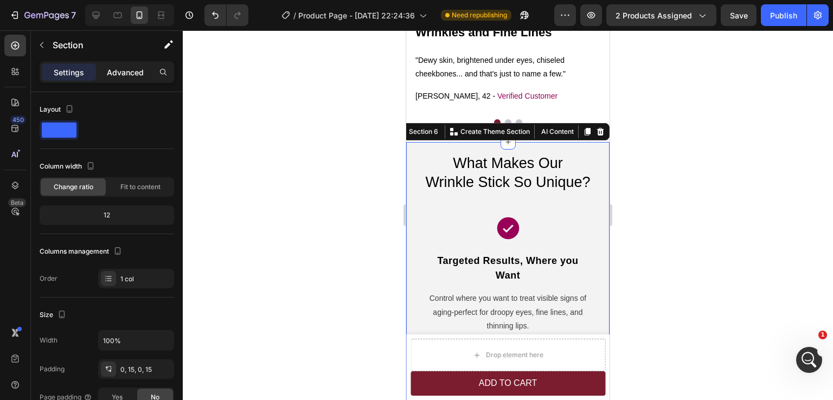
click at [124, 76] on p "Advanced" at bounding box center [125, 72] width 37 height 11
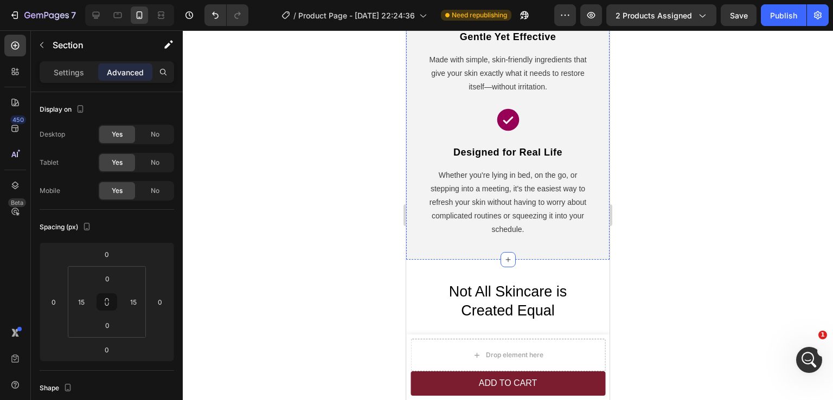
scroll to position [1973, 0]
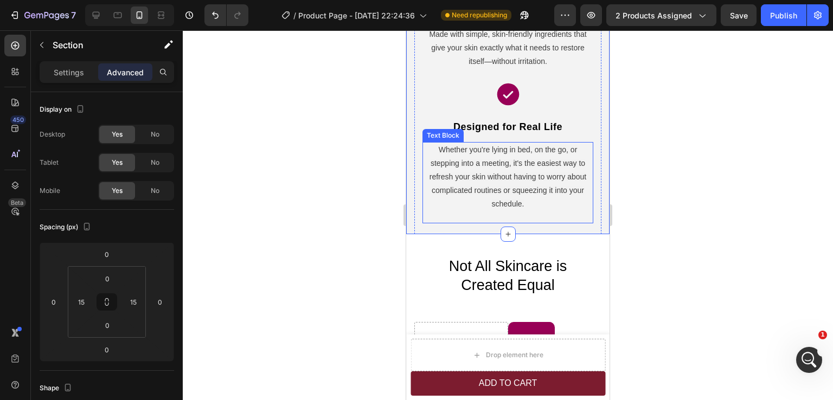
click at [547, 205] on p "Whether you're lying in bed, on the go, or stepping into a meeting, it's the ea…" at bounding box center [508, 177] width 169 height 68
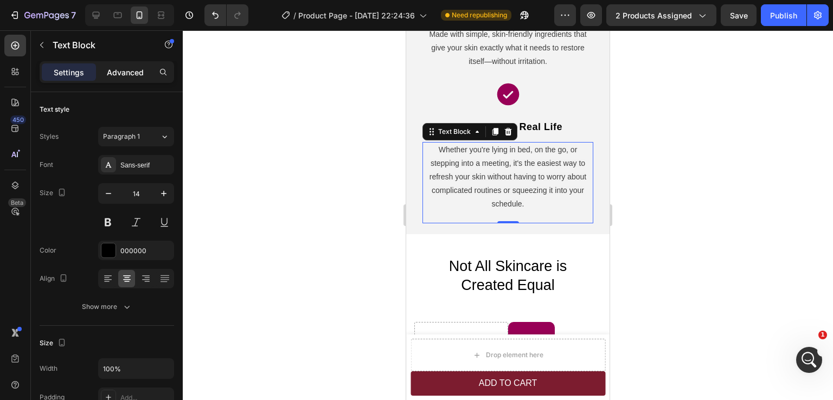
click at [115, 68] on p "Advanced" at bounding box center [125, 72] width 37 height 11
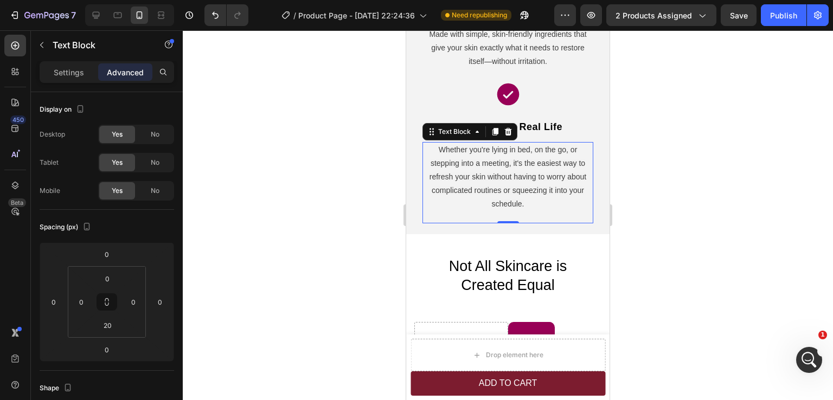
click at [730, 178] on div at bounding box center [508, 215] width 650 height 370
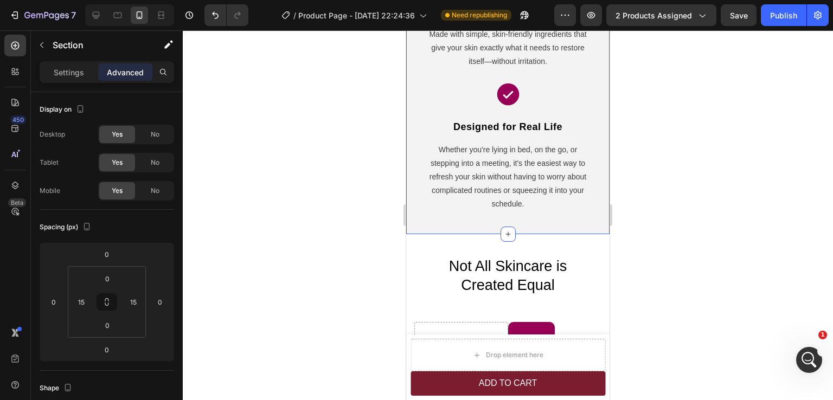
click at [681, 232] on div at bounding box center [508, 215] width 650 height 370
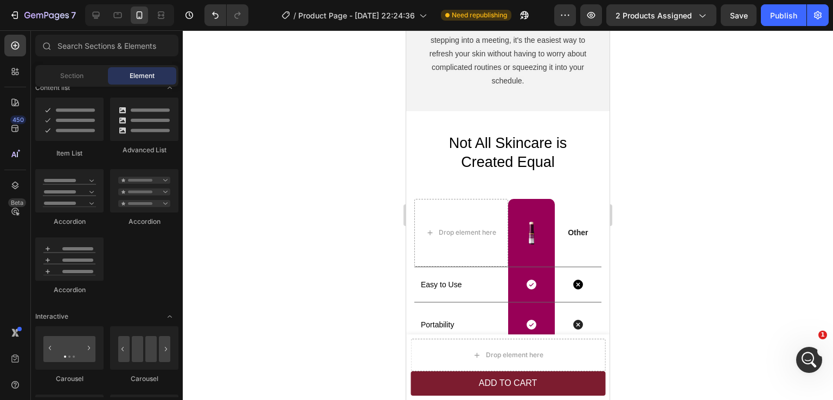
scroll to position [2116, 0]
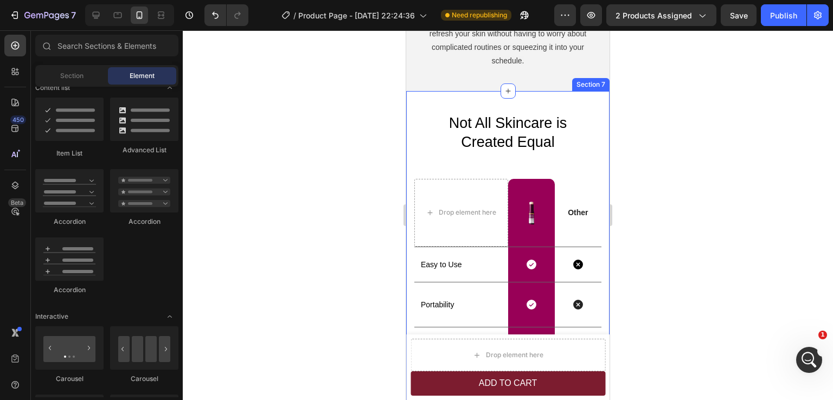
click at [597, 131] on div "Not All Skincare is Created Equal Heading Drop element here Image Row Other Tex…" at bounding box center [507, 286] width 203 height 390
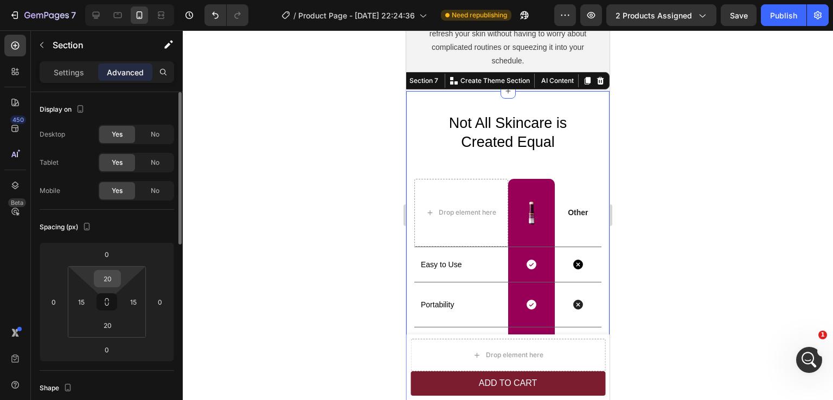
click at [113, 283] on input "20" at bounding box center [108, 279] width 22 height 16
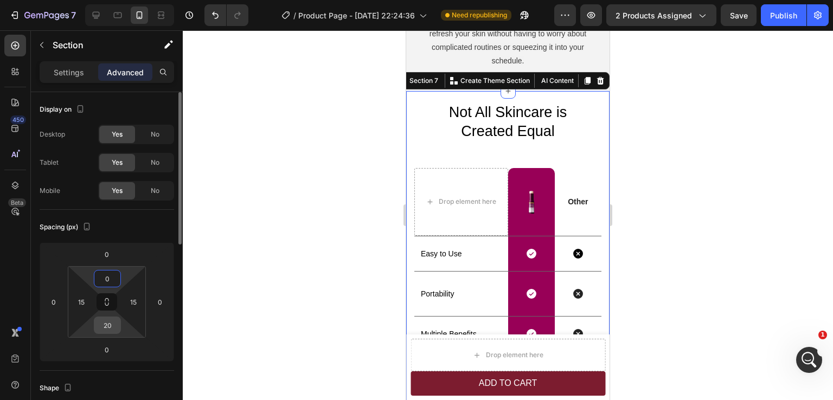
type input "0"
click at [111, 322] on input "20" at bounding box center [108, 325] width 22 height 16
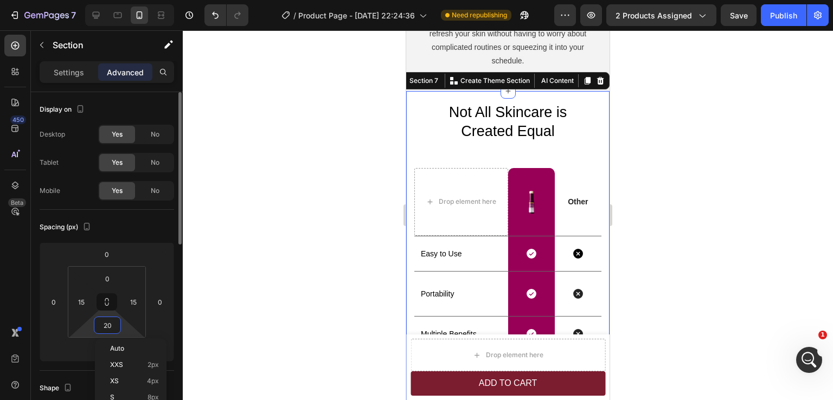
type input "0"
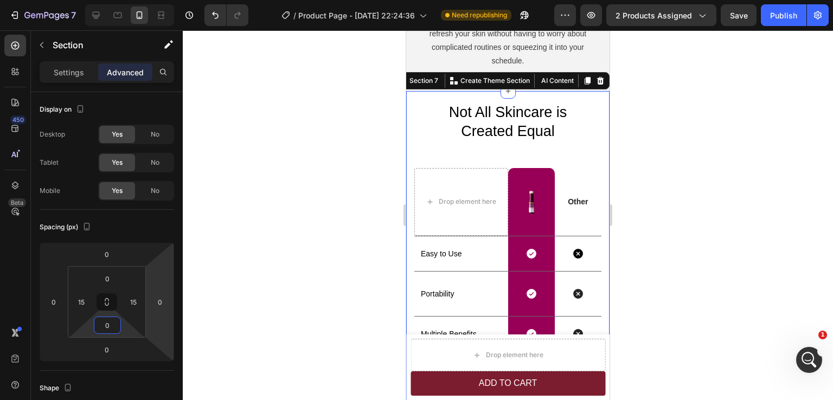
click at [675, 226] on div at bounding box center [508, 215] width 650 height 370
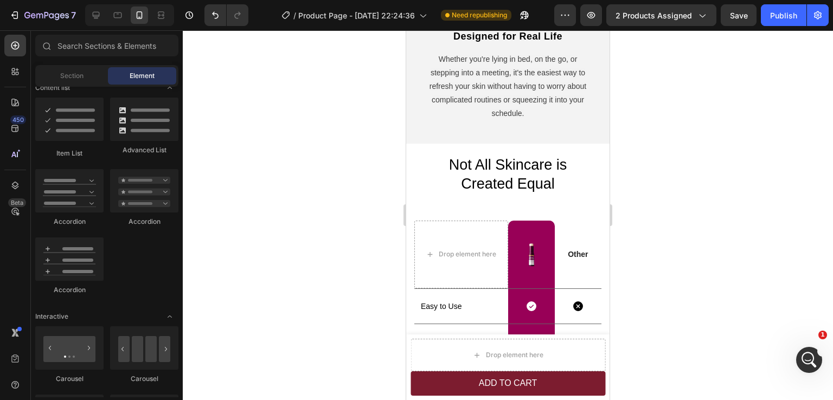
scroll to position [2027, 0]
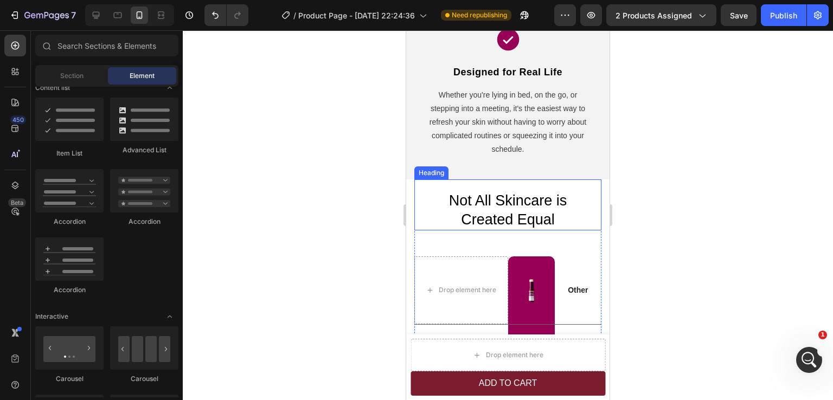
click at [479, 200] on h2 "Not All Skincare is Created Equal" at bounding box center [507, 210] width 187 height 40
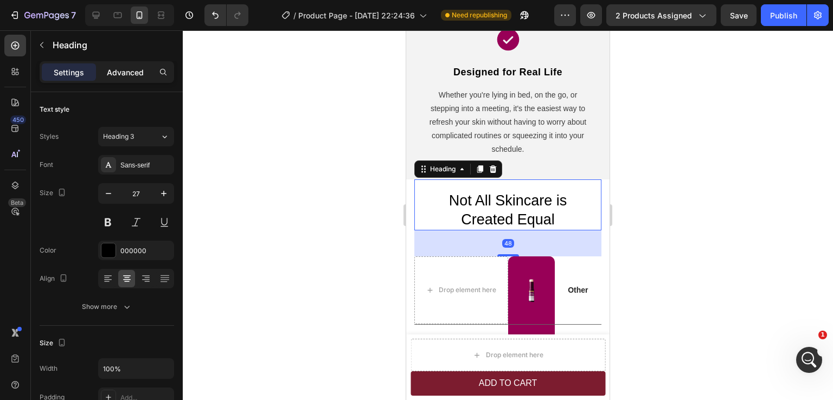
click at [123, 69] on p "Advanced" at bounding box center [125, 72] width 37 height 11
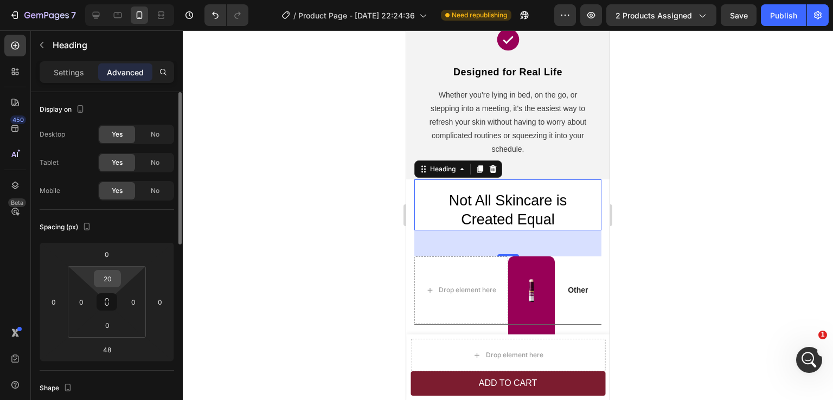
click at [109, 278] on input "20" at bounding box center [108, 279] width 22 height 16
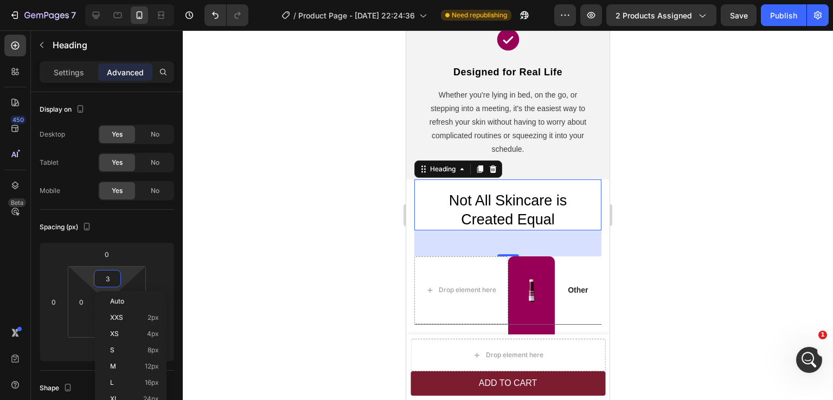
type input "30"
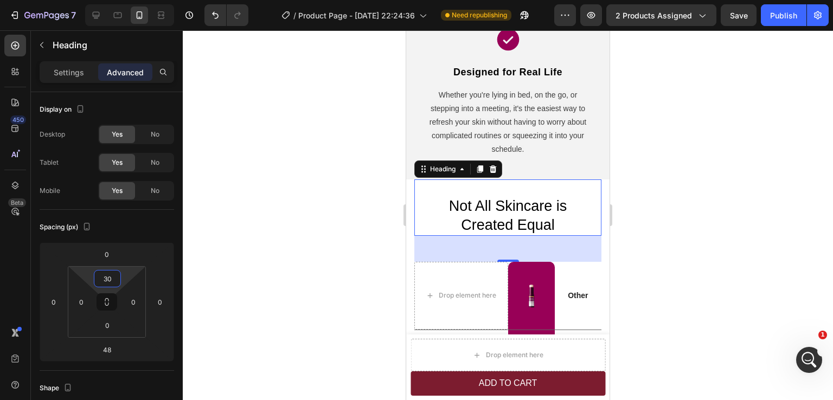
click at [665, 155] on div at bounding box center [508, 215] width 650 height 370
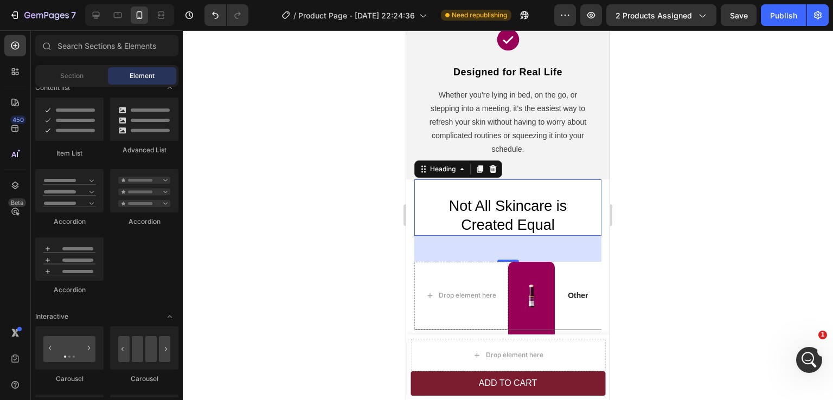
click at [665, 155] on div at bounding box center [508, 215] width 650 height 370
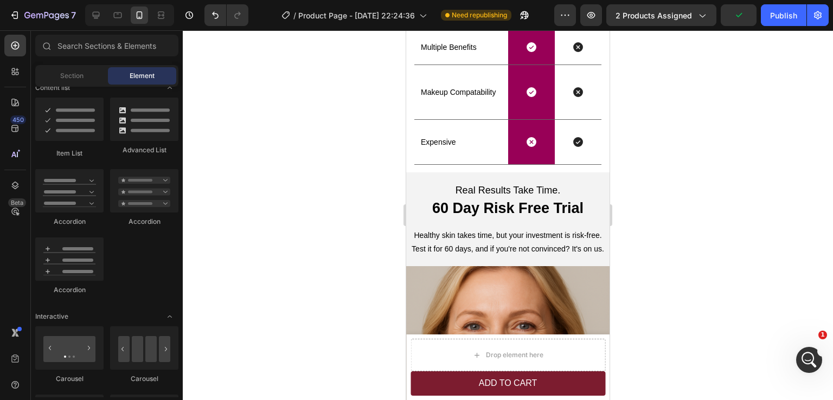
scroll to position [2396, 0]
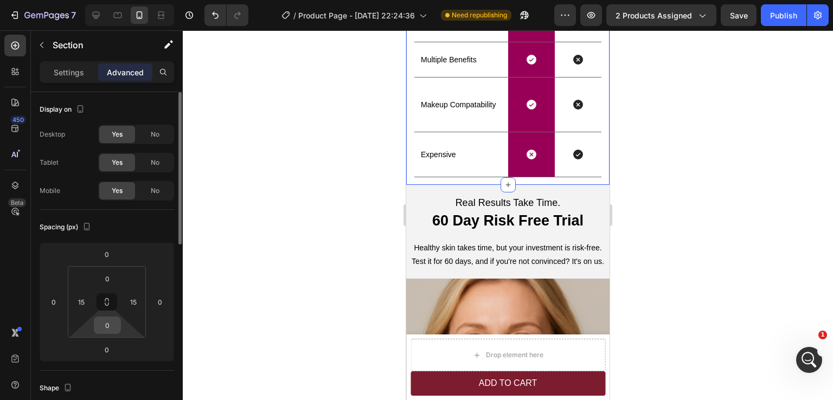
click at [110, 330] on input "0" at bounding box center [108, 325] width 22 height 16
type input "30"
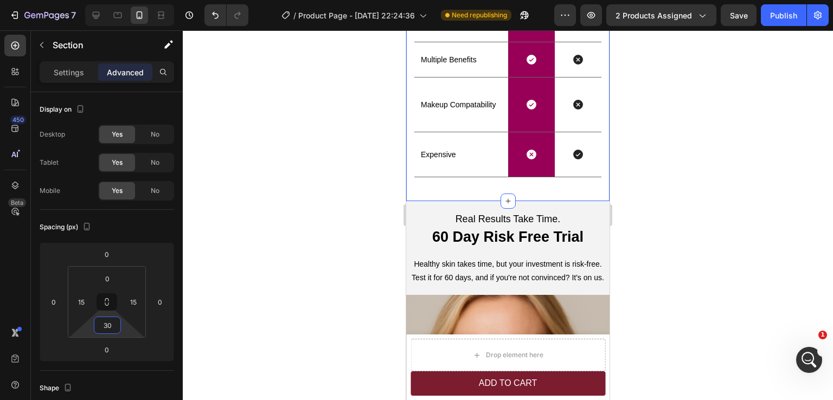
click at [656, 192] on div at bounding box center [508, 215] width 650 height 370
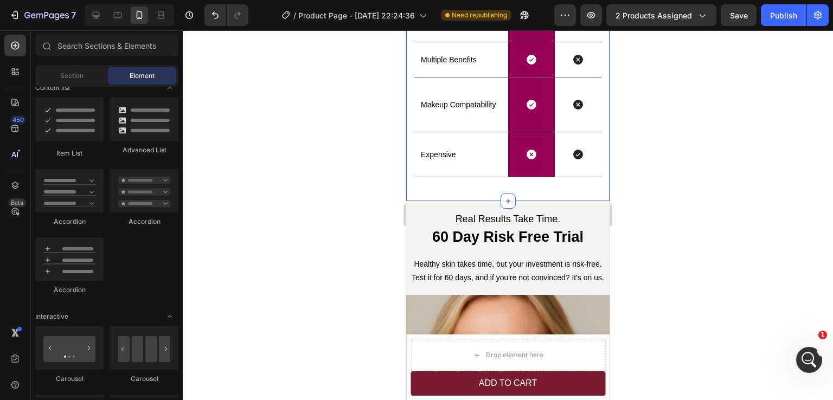
click at [599, 196] on div "Not All Skincare is Created Equal Heading Drop element here Image Row Other Tex…" at bounding box center [507, 6] width 203 height 390
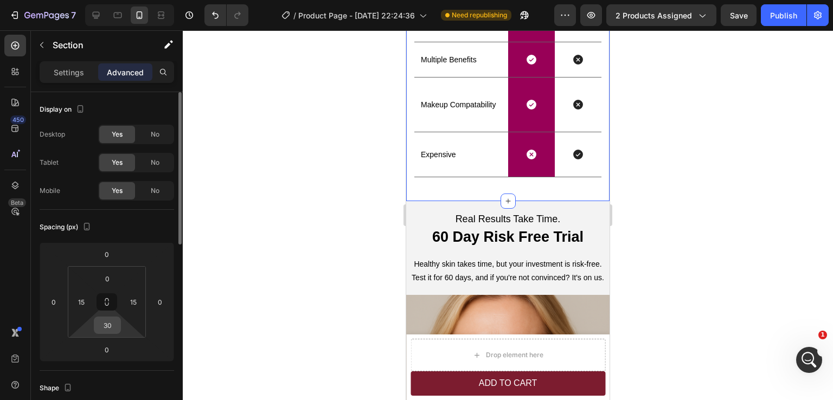
click at [110, 329] on input "30" at bounding box center [108, 325] width 22 height 16
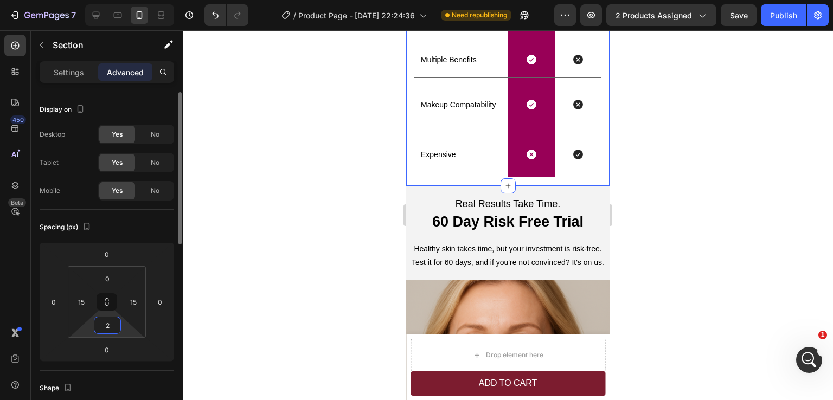
type input "20"
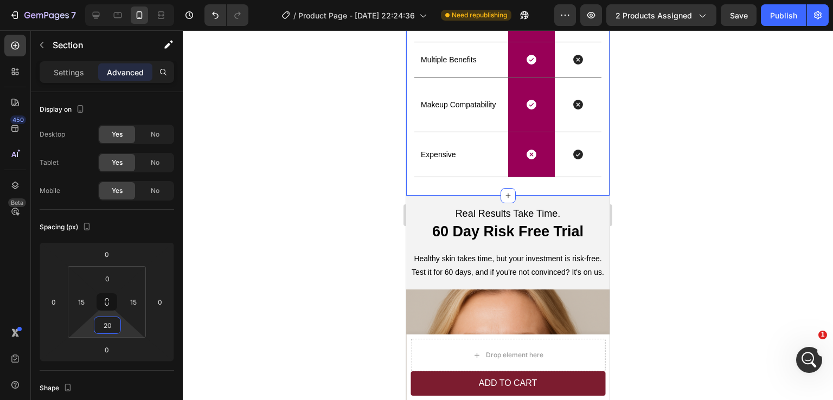
click at [731, 205] on div at bounding box center [508, 215] width 650 height 370
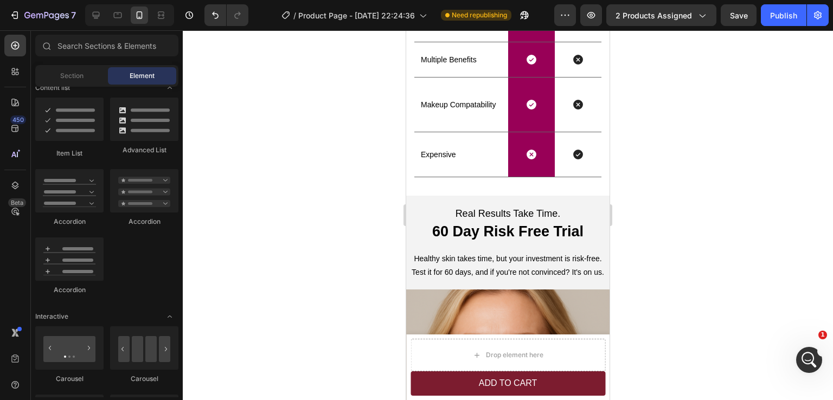
click at [731, 205] on div at bounding box center [508, 215] width 650 height 370
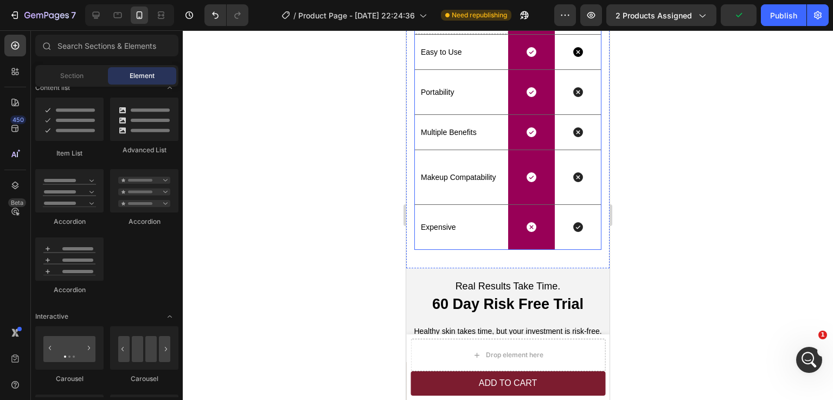
scroll to position [2342, 0]
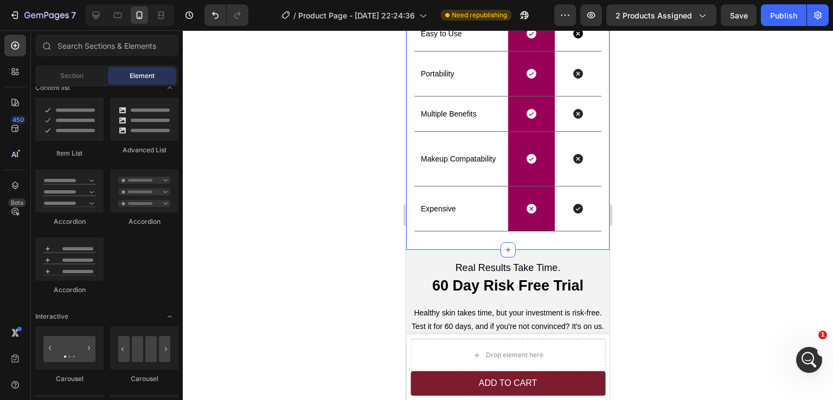
click at [596, 237] on div "Not All Skincare is Created Equal Heading Drop element here Image Row Other Tex…" at bounding box center [507, 57] width 203 height 385
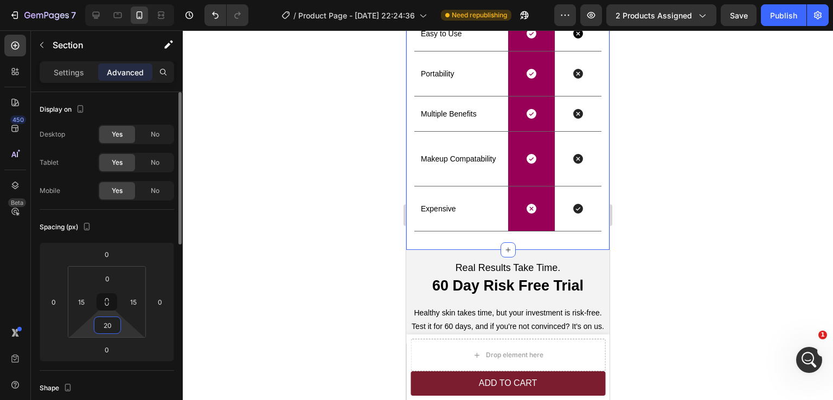
click at [111, 325] on input "20" at bounding box center [108, 325] width 22 height 16
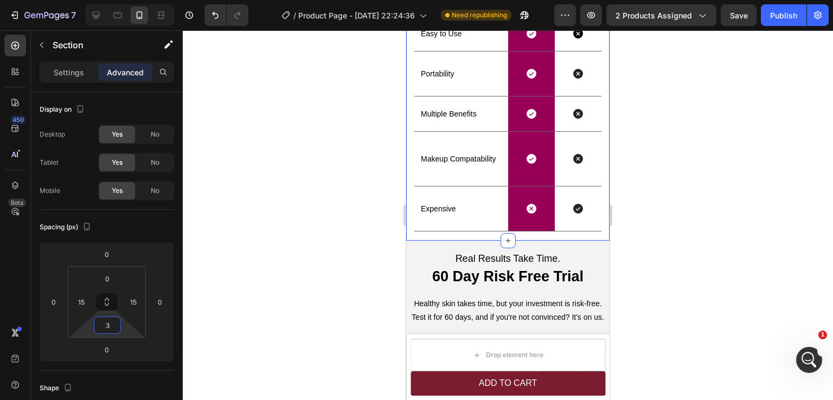
type input "30"
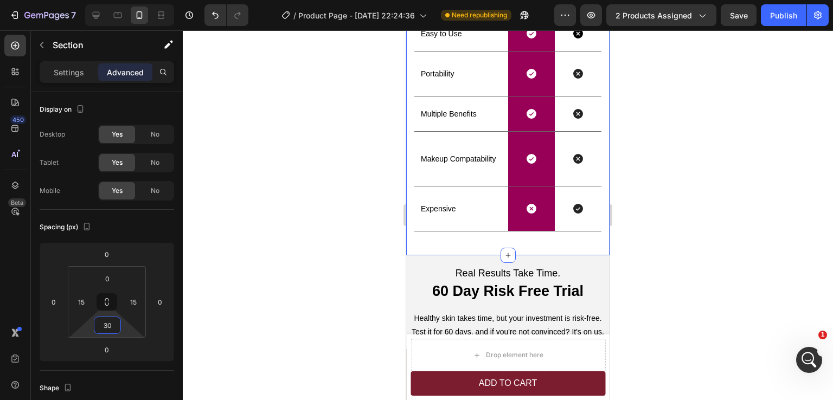
click at [723, 289] on div at bounding box center [508, 215] width 650 height 370
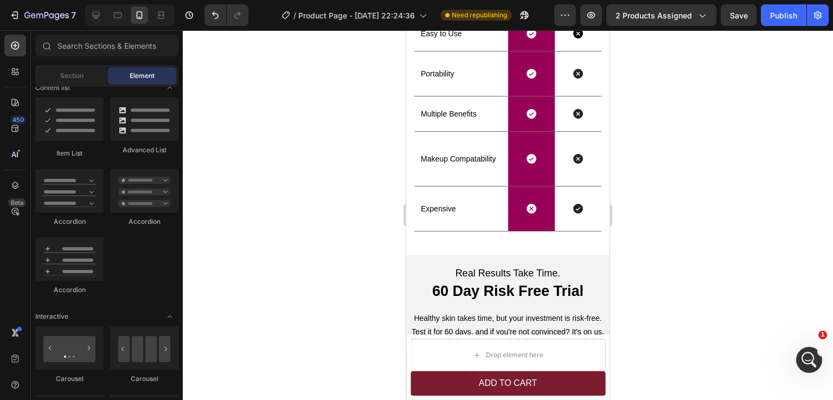
click at [723, 289] on div at bounding box center [508, 215] width 650 height 370
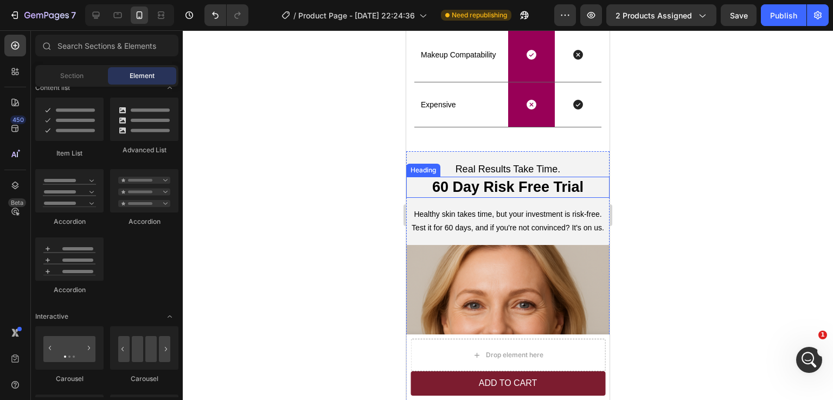
scroll to position [2450, 0]
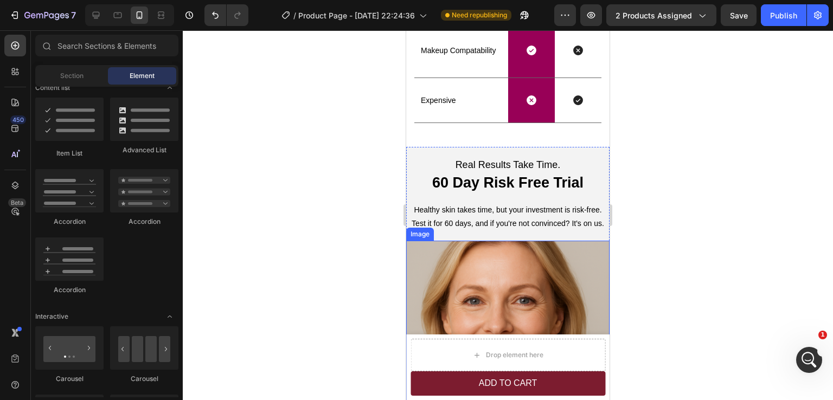
click at [730, 243] on div at bounding box center [508, 215] width 650 height 370
click at [599, 196] on div "Real Results Take Time. Text Block 60 Day Risk Free Trial Heading Healthy skin …" at bounding box center [507, 297] width 203 height 301
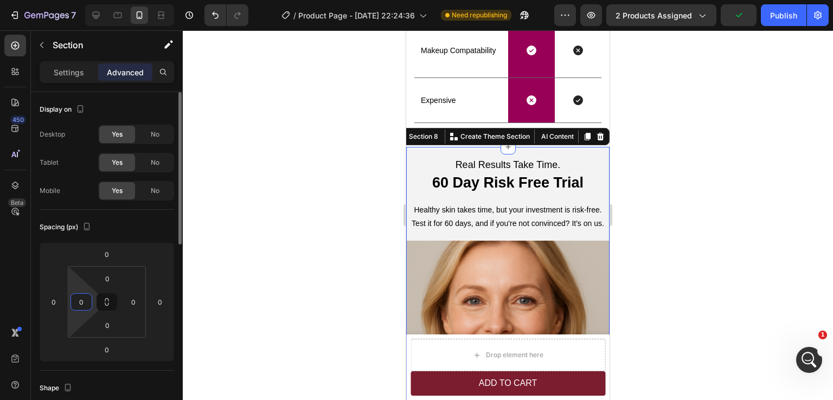
click at [85, 307] on input "0" at bounding box center [81, 302] width 16 height 16
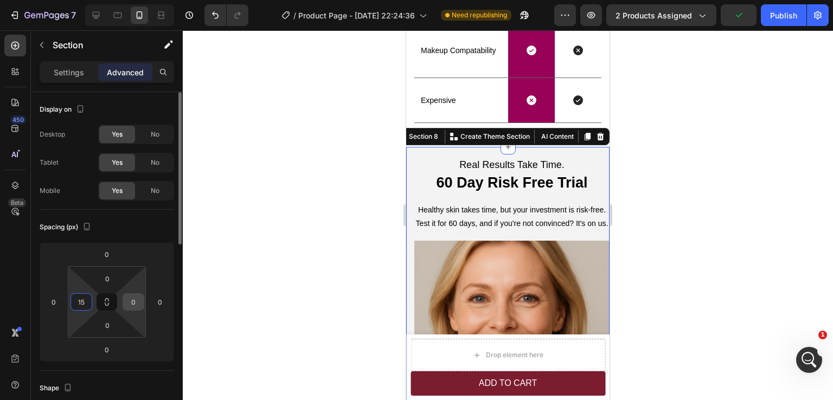
type input "15"
click at [133, 305] on input "0" at bounding box center [133, 302] width 16 height 16
type input "15"
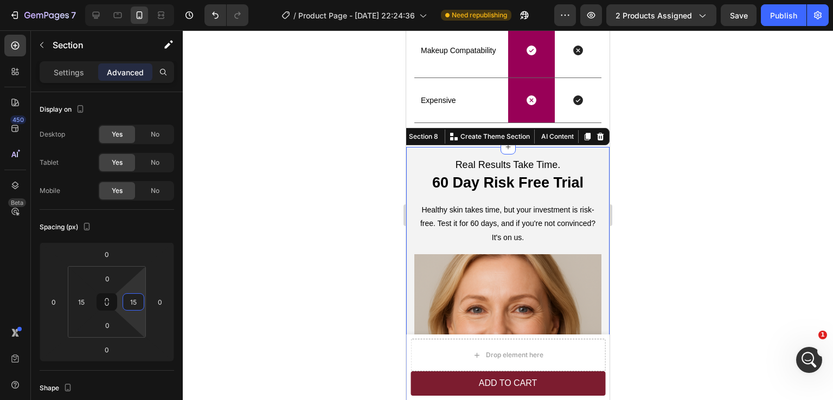
click at [710, 250] on div at bounding box center [508, 215] width 650 height 370
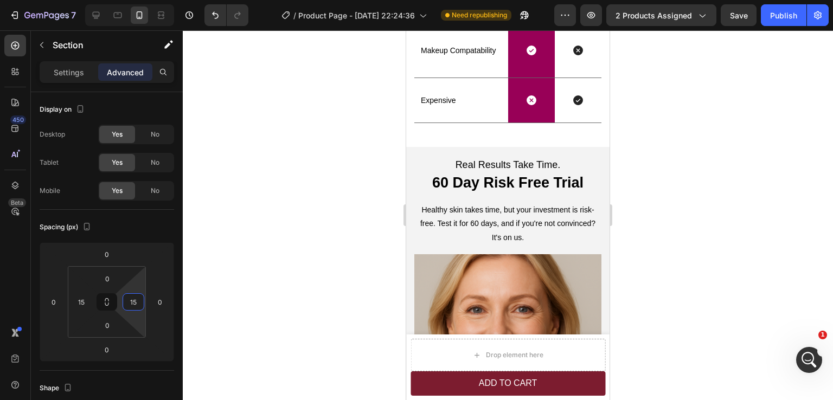
click at [710, 250] on div at bounding box center [508, 215] width 650 height 370
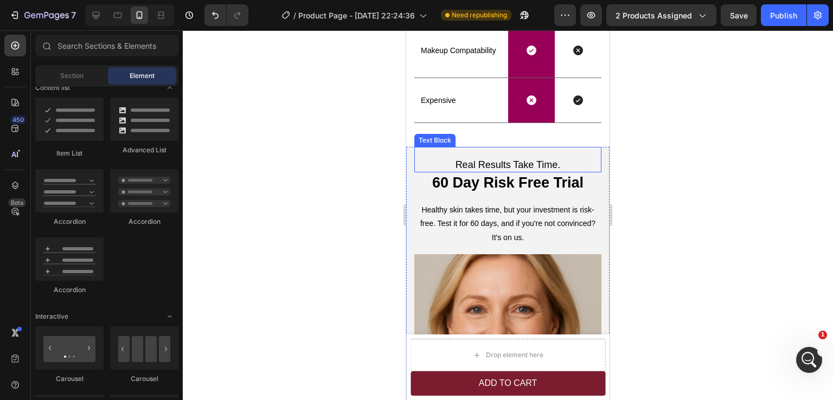
click at [506, 163] on p "Real Results Take Time." at bounding box center [508, 165] width 185 height 12
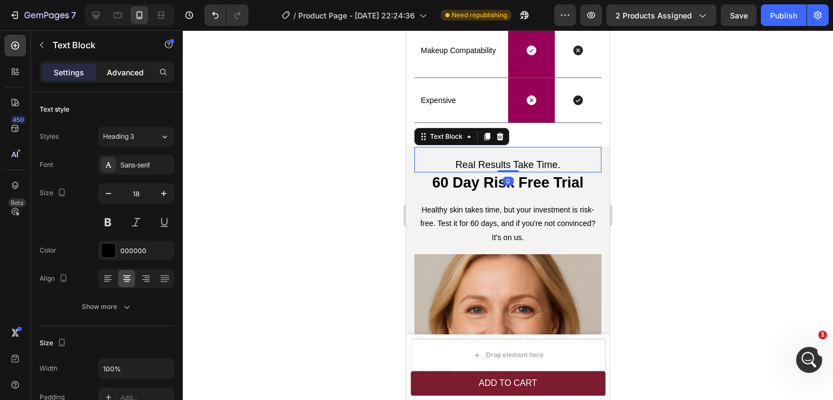
click at [120, 67] on p "Advanced" at bounding box center [125, 72] width 37 height 11
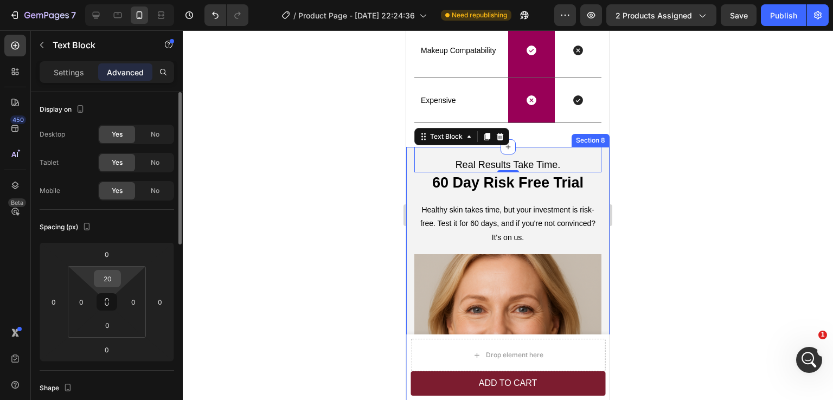
click at [106, 274] on input "20" at bounding box center [108, 279] width 22 height 16
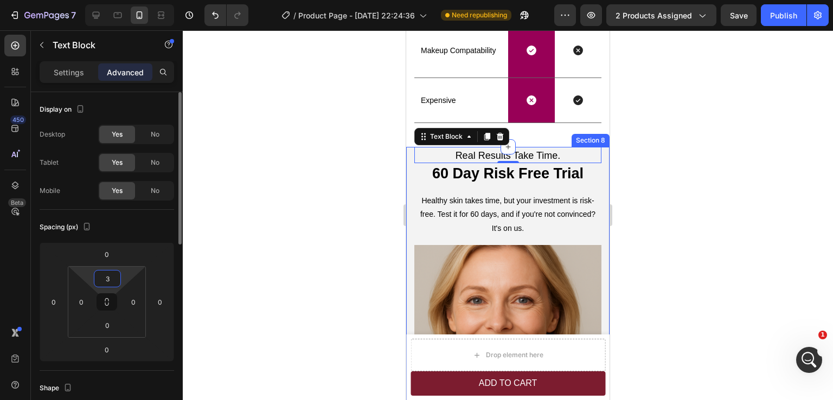
type input "30"
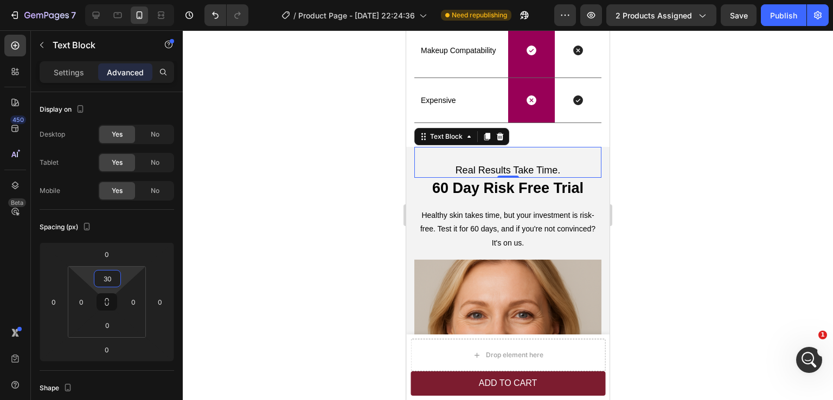
click at [715, 190] on div at bounding box center [508, 215] width 650 height 370
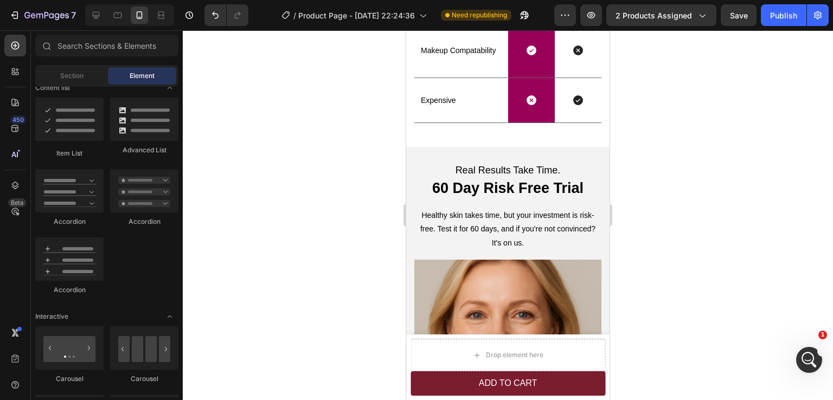
click at [715, 190] on div at bounding box center [508, 215] width 650 height 370
click at [216, 19] on icon "Undo/Redo" at bounding box center [215, 15] width 11 height 11
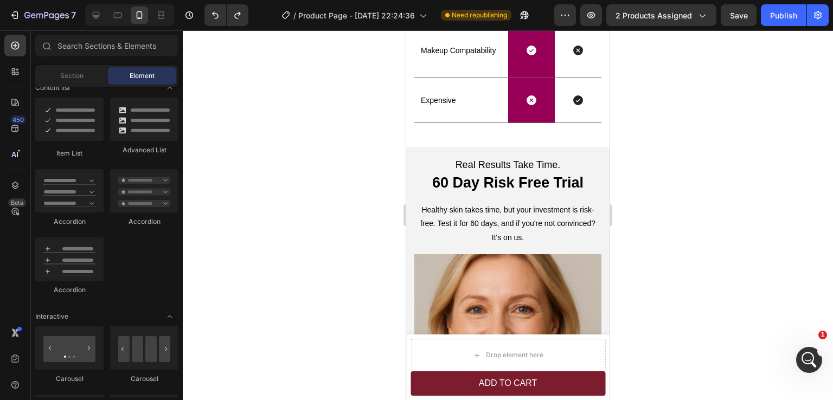
click at [680, 243] on div at bounding box center [508, 215] width 650 height 370
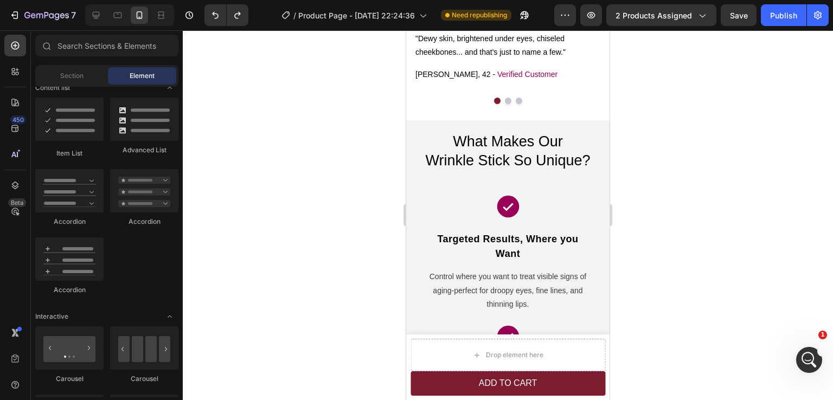
scroll to position [1603, 0]
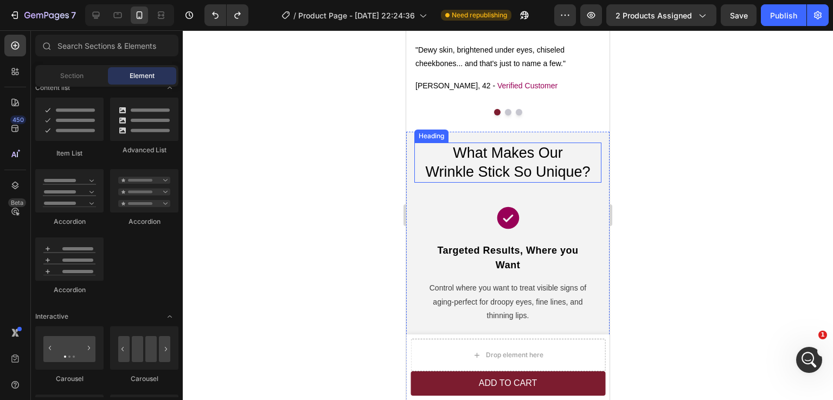
click at [488, 161] on h2 "What Makes Our Wrinkle Stick So Unique?" at bounding box center [507, 163] width 187 height 40
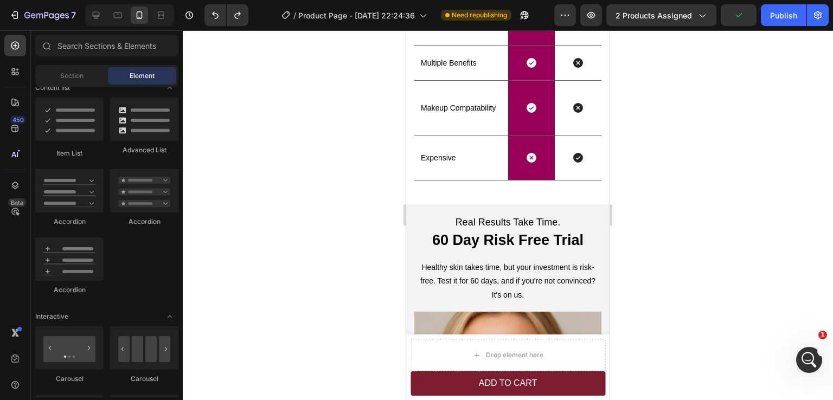
scroll to position [2400, 0]
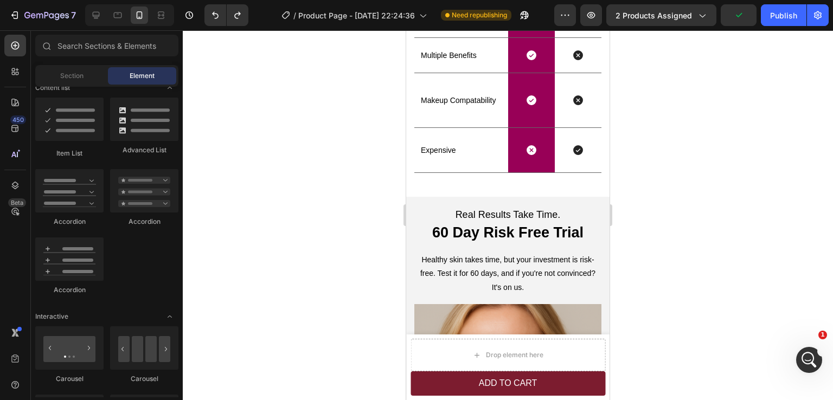
drag, startPoint x: 605, startPoint y: 224, endPoint x: 1016, endPoint y: 339, distance: 426.5
click at [480, 211] on p "Real Results Take Time." at bounding box center [508, 215] width 185 height 12
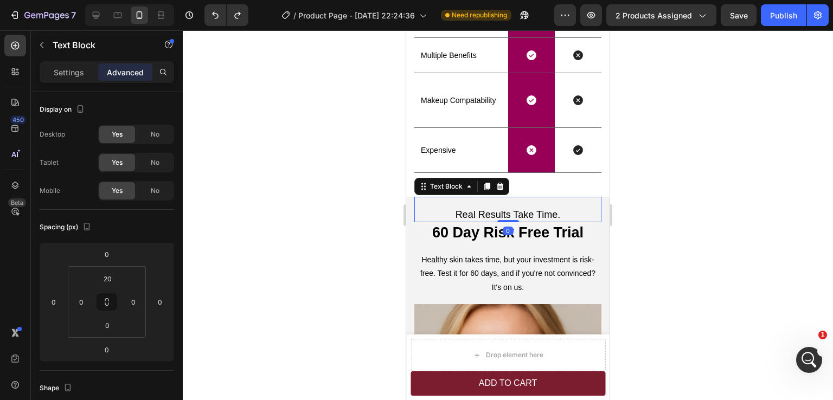
click at [732, 237] on div at bounding box center [508, 215] width 650 height 370
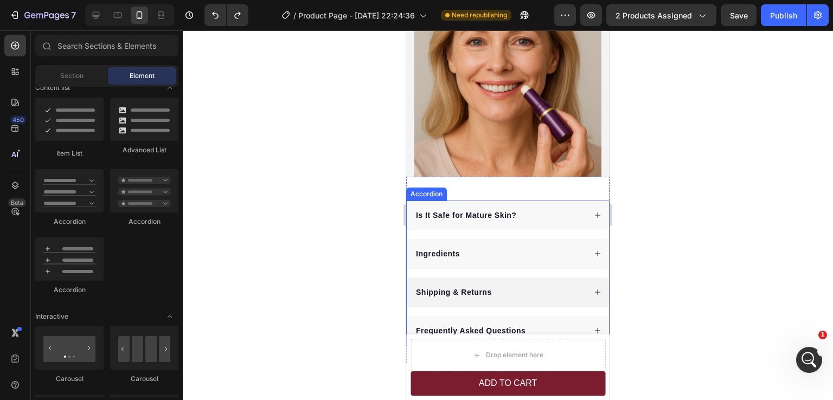
scroll to position [2726, 0]
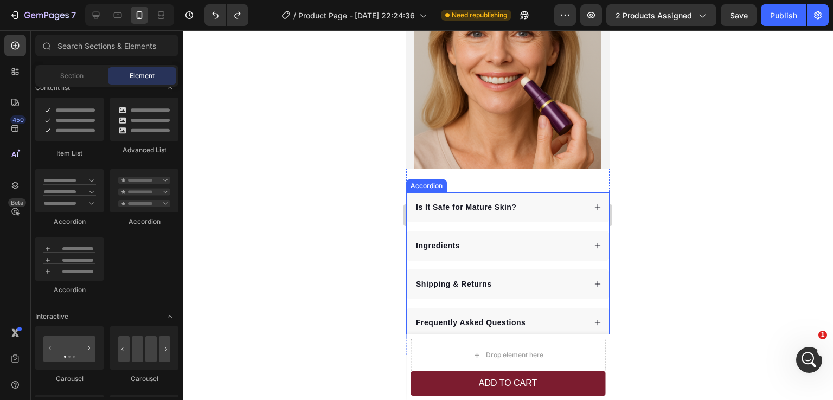
click at [597, 218] on div "Is It Safe for Mature Skin? Ingredients Shipping & Returns Frequently Asked Que…" at bounding box center [507, 265] width 203 height 145
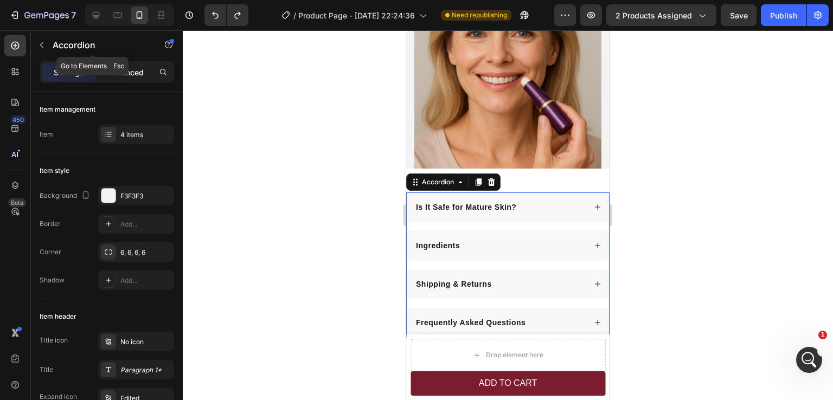
click at [123, 69] on p "Advanced" at bounding box center [125, 72] width 37 height 11
type input "100%"
type input "100"
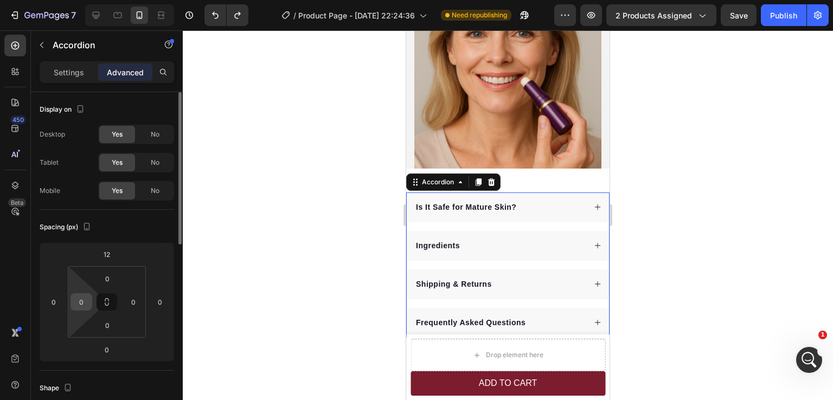
click at [78, 304] on input "0" at bounding box center [81, 302] width 16 height 16
type input "15"
click at [133, 300] on input "0" at bounding box center [133, 302] width 16 height 16
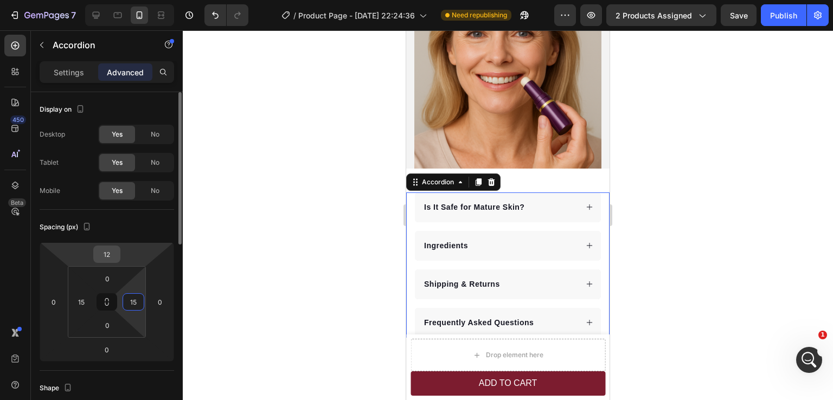
type input "15"
click at [111, 257] on input "12" at bounding box center [107, 254] width 22 height 16
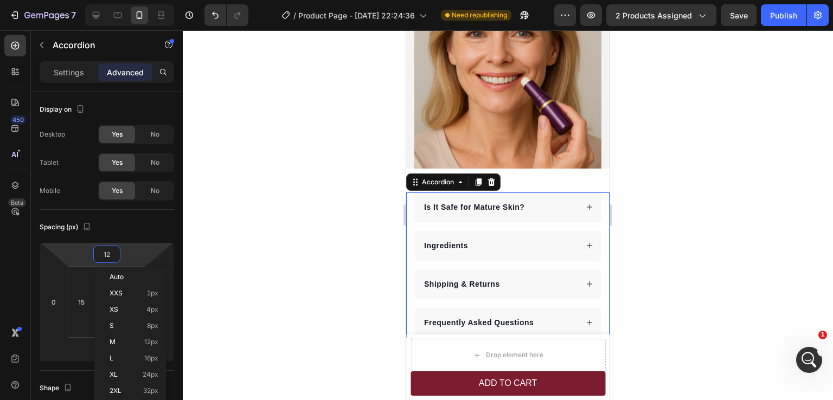
click at [675, 189] on div at bounding box center [508, 215] width 650 height 370
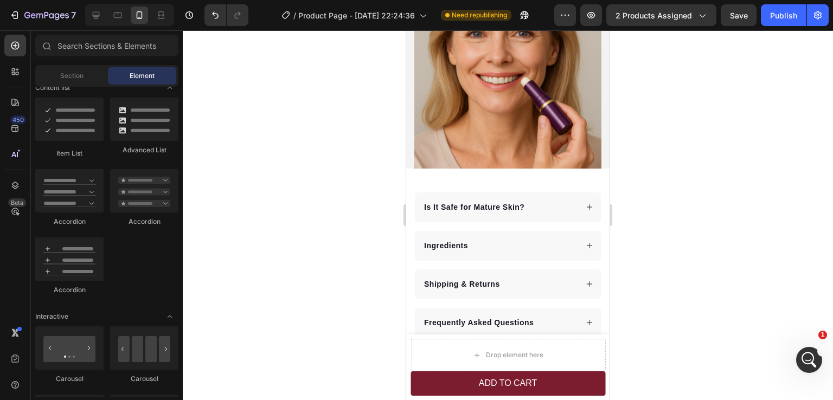
click at [675, 189] on div at bounding box center [508, 215] width 650 height 370
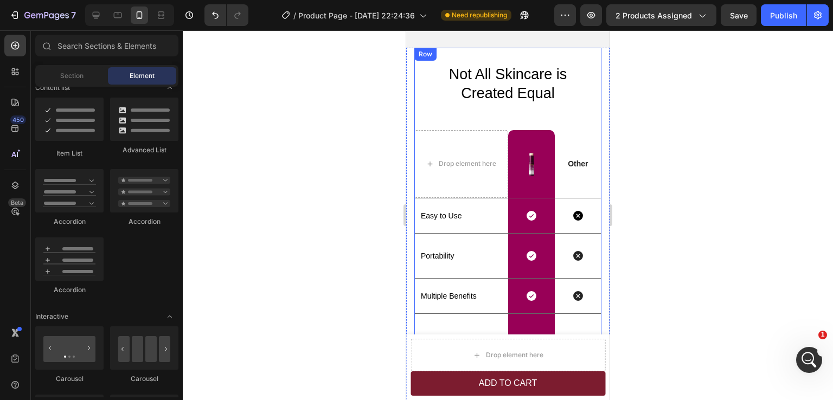
scroll to position [1997, 0]
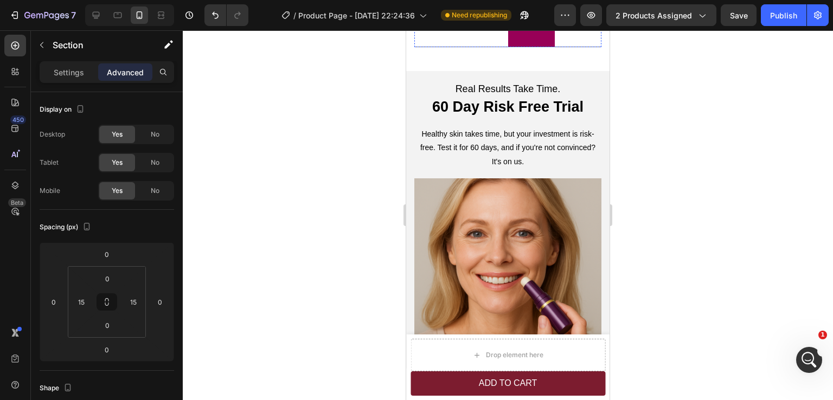
scroll to position [2539, 0]
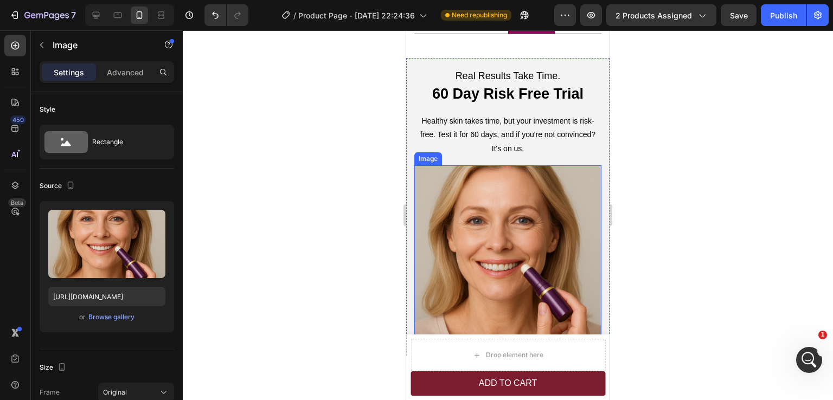
click at [527, 262] on img at bounding box center [507, 260] width 187 height 190
click at [124, 77] on p "Advanced" at bounding box center [125, 72] width 37 height 11
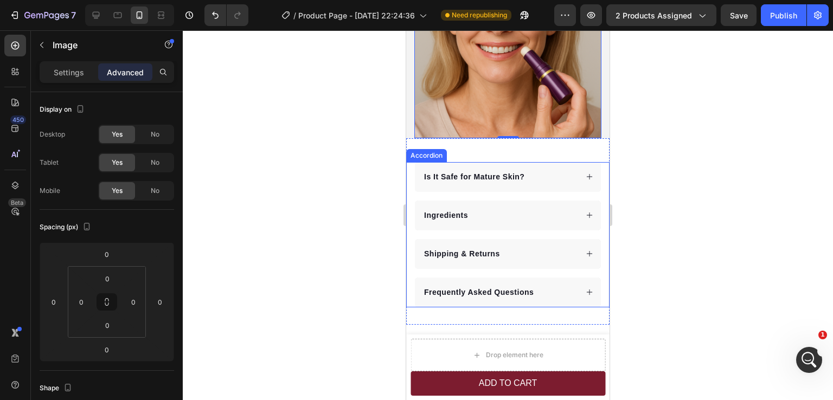
scroll to position [2702, 0]
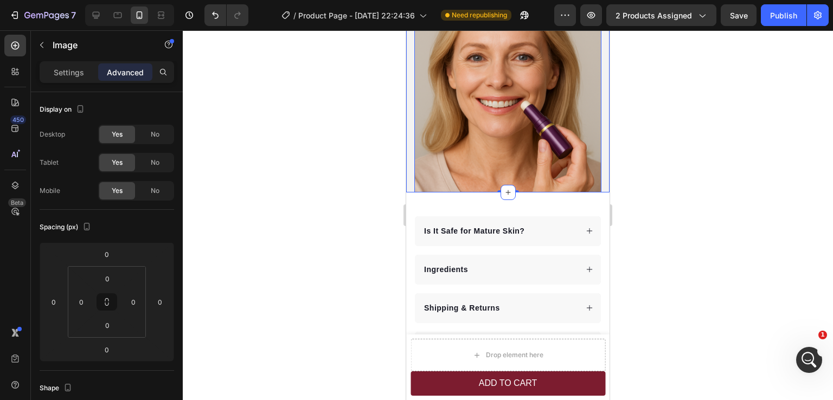
click at [600, 179] on div "Real Results Take Time. Text Block 60 Day Risk Free Trial Heading Healthy skin …" at bounding box center [507, 43] width 203 height 298
click at [83, 301] on input "15" at bounding box center [81, 302] width 16 height 16
type input "0"
click at [135, 303] on input "15" at bounding box center [133, 302] width 16 height 16
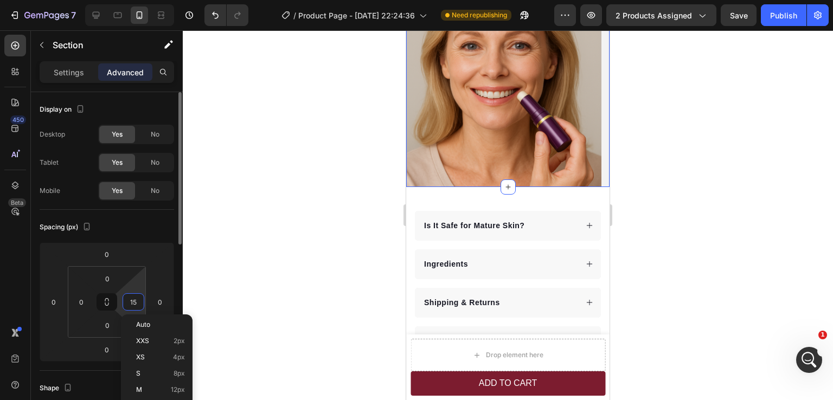
type input "0"
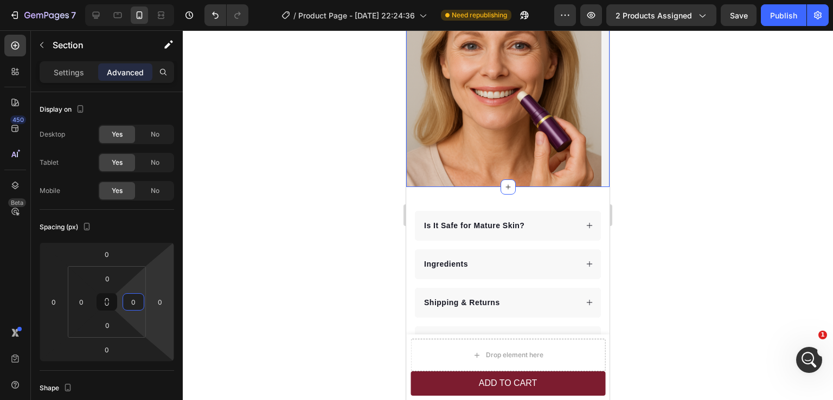
click at [664, 212] on div at bounding box center [508, 215] width 650 height 370
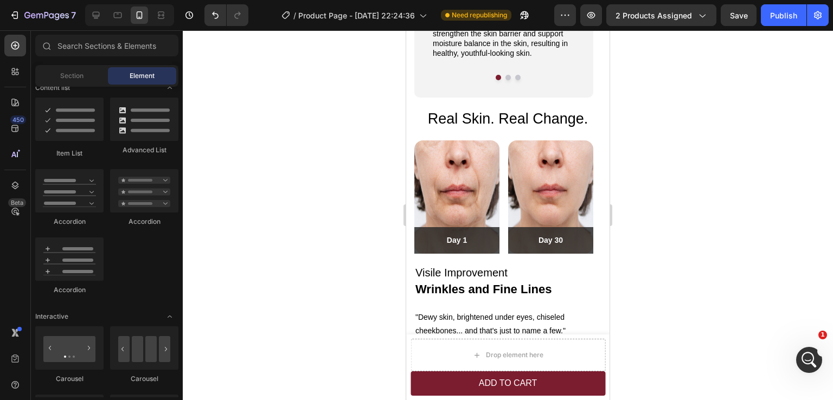
scroll to position [1400, 0]
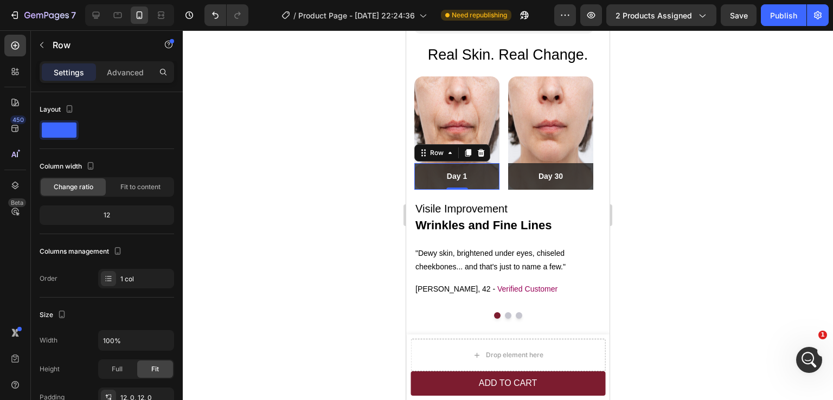
click at [493, 186] on div "Day 1 Text block Row 0" at bounding box center [456, 176] width 85 height 27
click at [130, 69] on p "Advanced" at bounding box center [125, 72] width 37 height 11
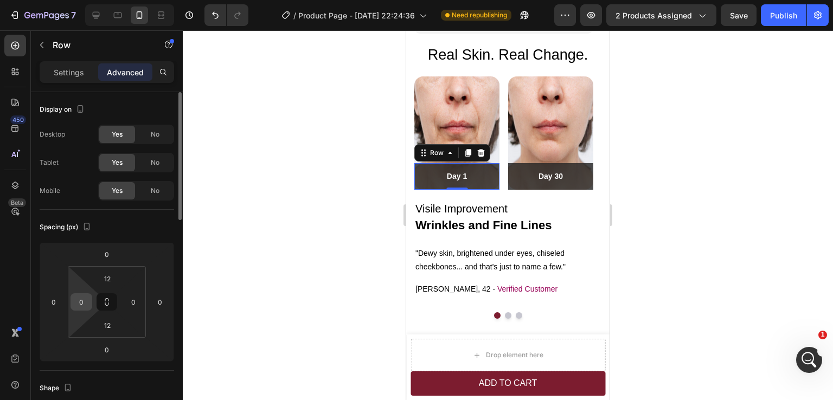
click at [81, 307] on input "0" at bounding box center [81, 302] width 16 height 16
click at [214, 17] on icon "Undo/Redo" at bounding box center [215, 15] width 11 height 11
type input "0"
click at [701, 150] on div at bounding box center [508, 215] width 650 height 370
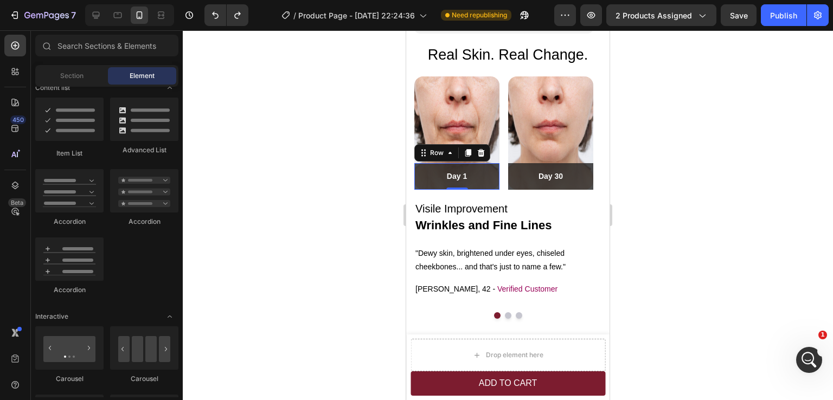
click at [496, 186] on div "Day 1 Text block Row 0" at bounding box center [456, 176] width 85 height 27
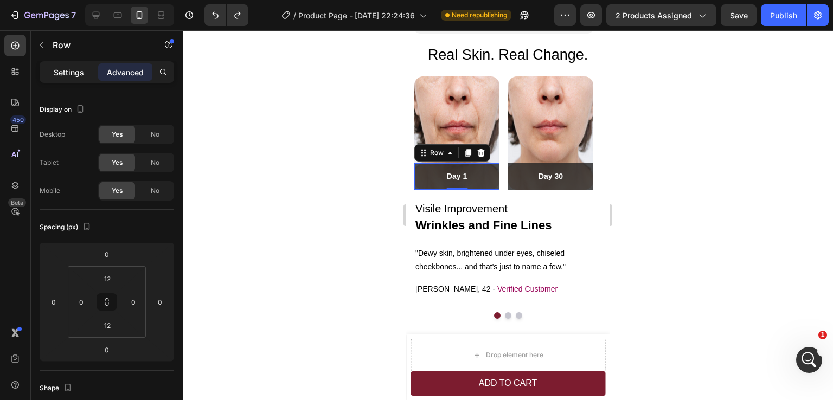
click at [80, 76] on p "Settings" at bounding box center [69, 72] width 30 height 11
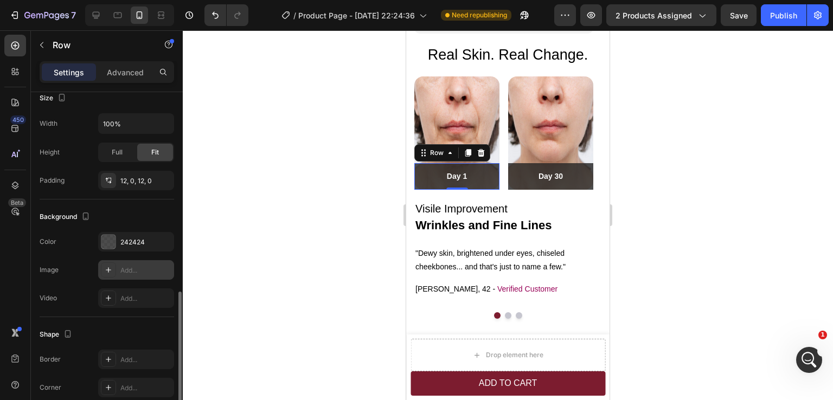
scroll to position [271, 0]
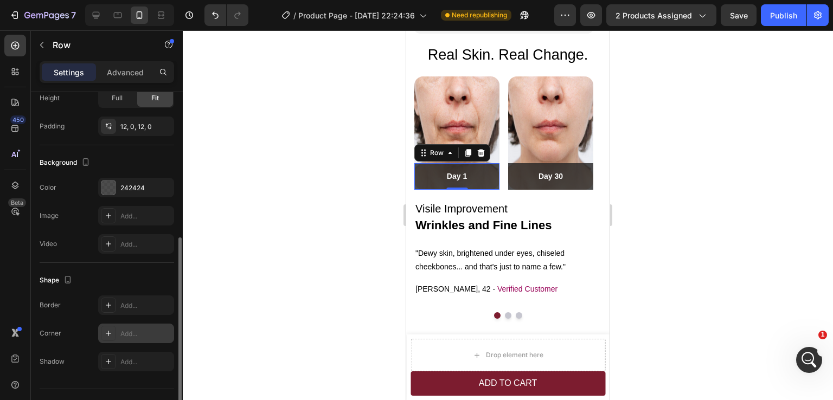
click at [132, 329] on div "Add..." at bounding box center [145, 334] width 51 height 10
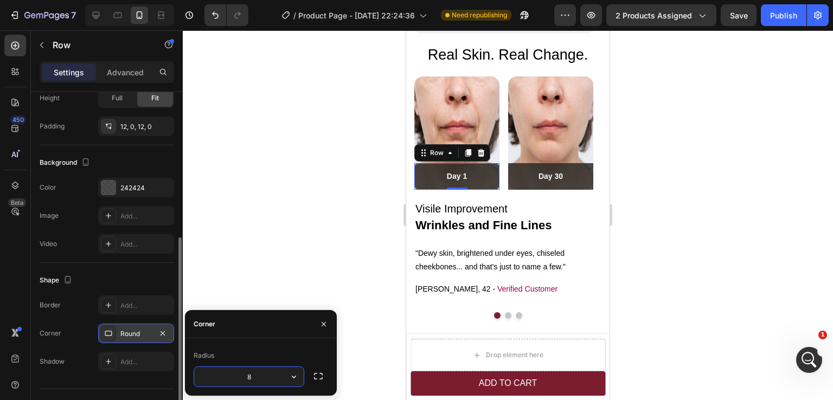
type input "0"
click at [705, 271] on div at bounding box center [508, 215] width 650 height 370
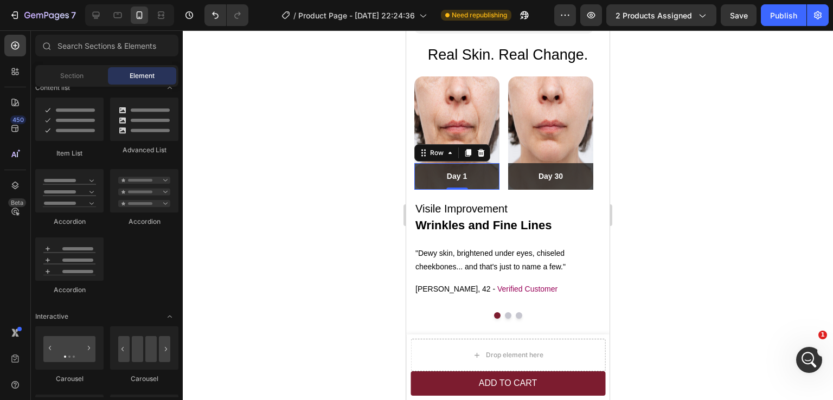
click at [705, 271] on div at bounding box center [508, 215] width 650 height 370
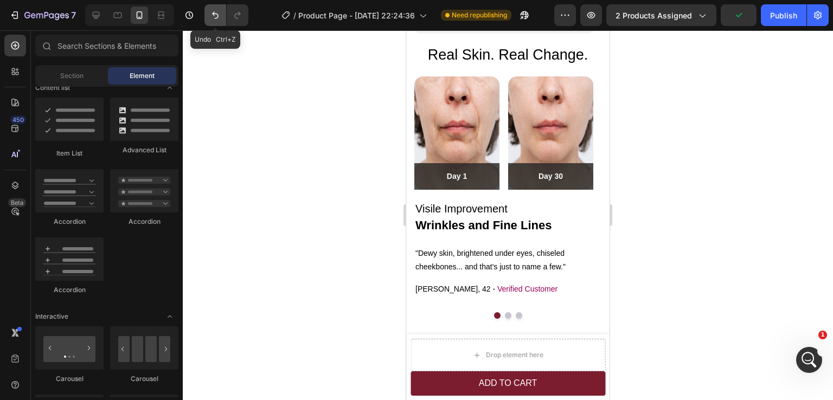
click at [215, 21] on button "Undo/Redo" at bounding box center [216, 15] width 22 height 22
click at [685, 158] on div at bounding box center [508, 215] width 650 height 370
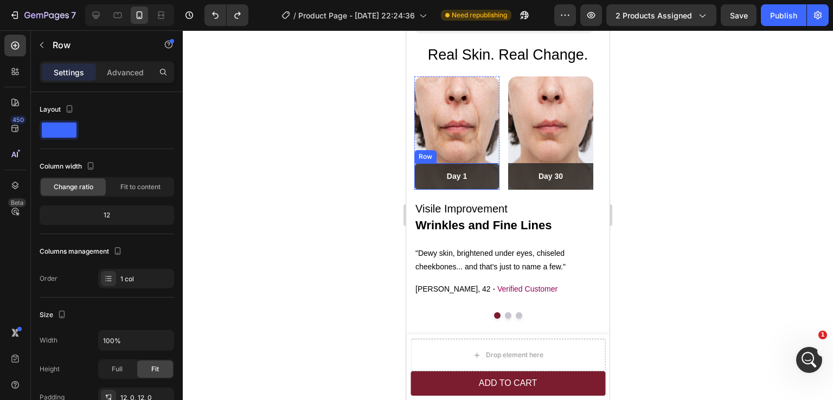
click at [492, 184] on div "Day 1 Text block Row" at bounding box center [456, 176] width 85 height 27
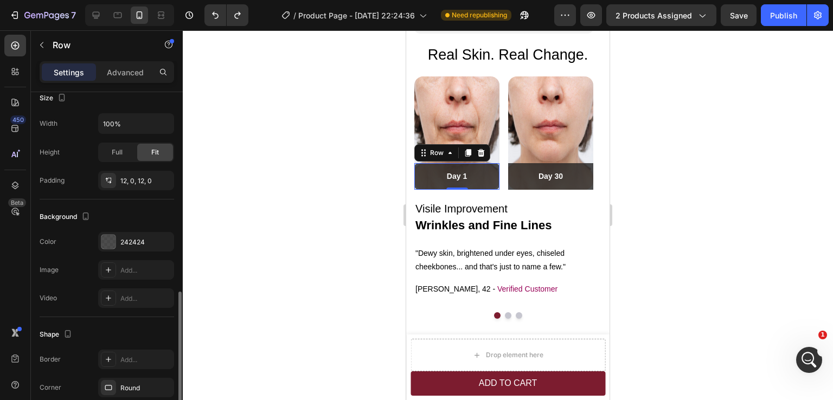
scroll to position [294, 0]
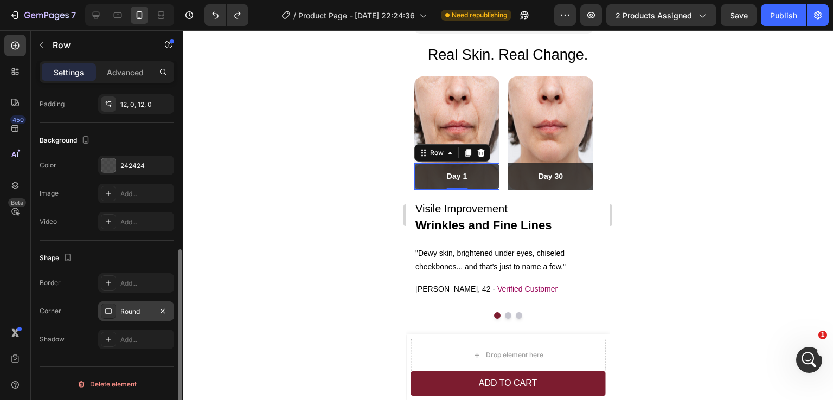
click at [137, 311] on div "Round" at bounding box center [135, 312] width 31 height 10
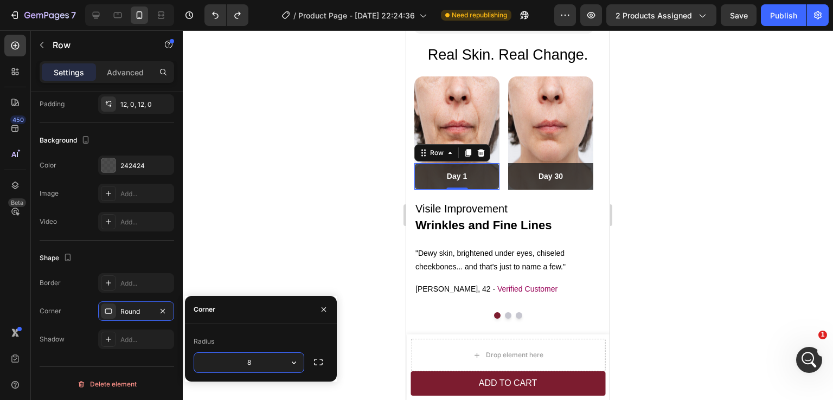
click at [250, 358] on input "8" at bounding box center [249, 363] width 110 height 20
type input "16"
click at [672, 267] on div at bounding box center [508, 215] width 650 height 370
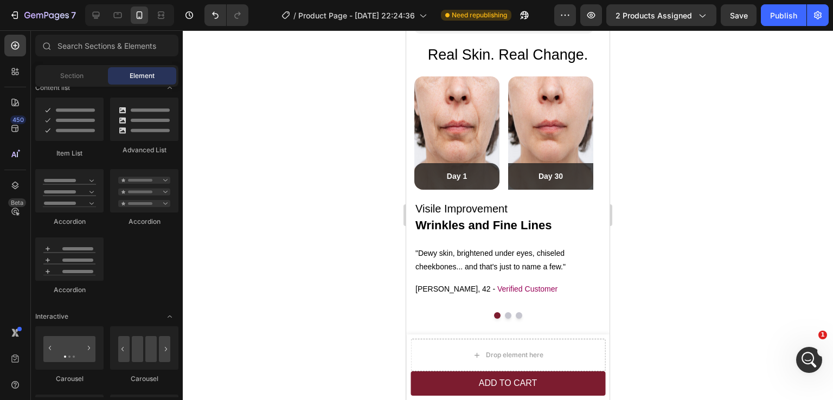
click at [672, 267] on div at bounding box center [508, 215] width 650 height 370
click at [479, 97] on img at bounding box center [456, 132] width 85 height 113
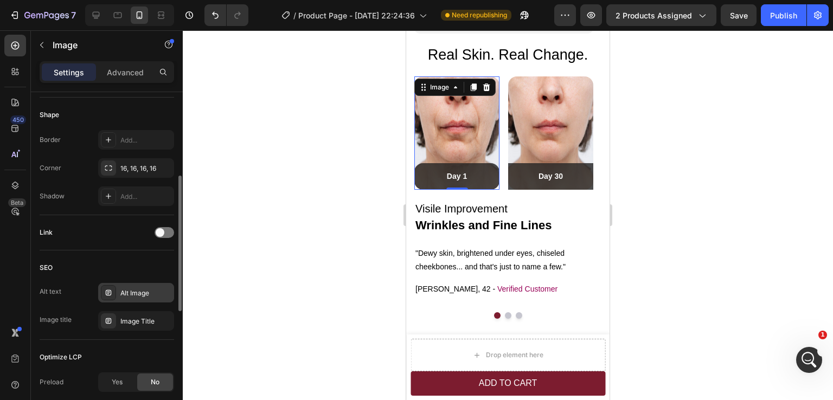
scroll to position [343, 0]
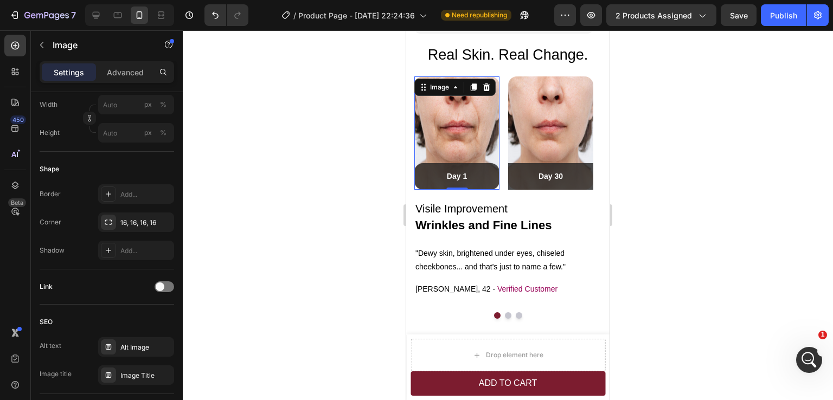
click at [684, 199] on div at bounding box center [508, 215] width 650 height 370
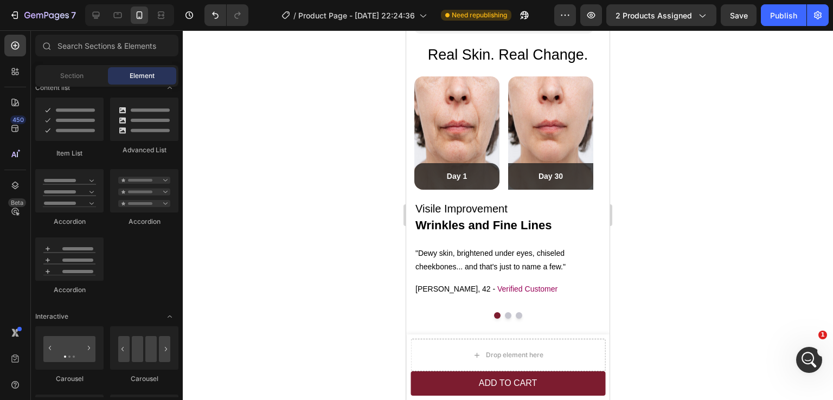
click at [675, 172] on div at bounding box center [508, 215] width 650 height 370
click at [498, 285] on span "Verified Customer" at bounding box center [528, 289] width 60 height 9
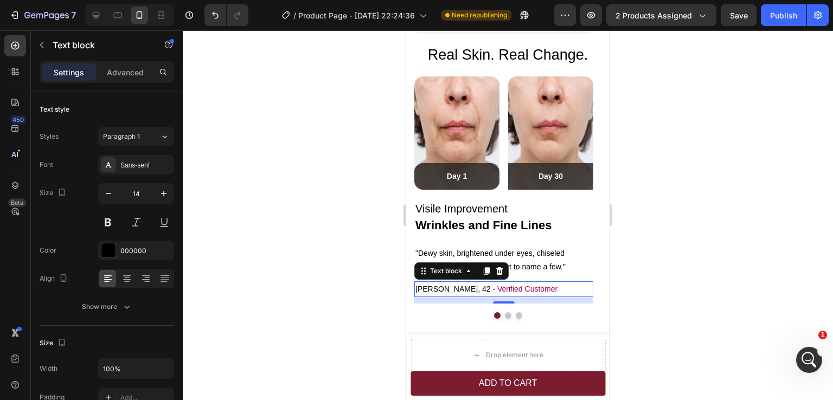
click at [501, 286] on span "Verified Customer" at bounding box center [528, 289] width 60 height 9
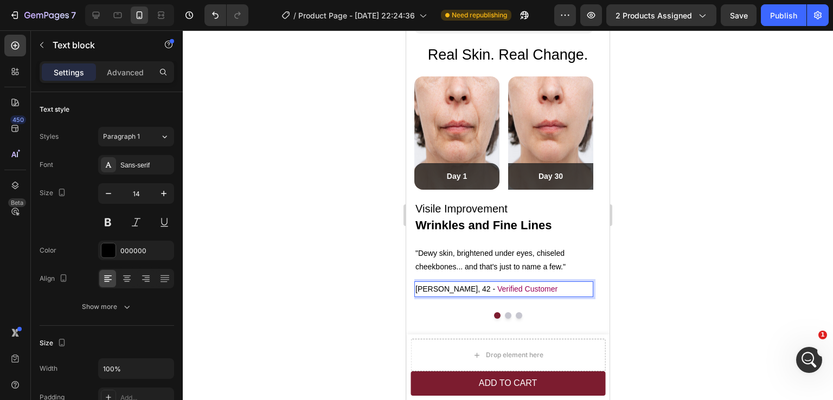
click at [503, 289] on span "Verified Customer" at bounding box center [528, 289] width 60 height 9
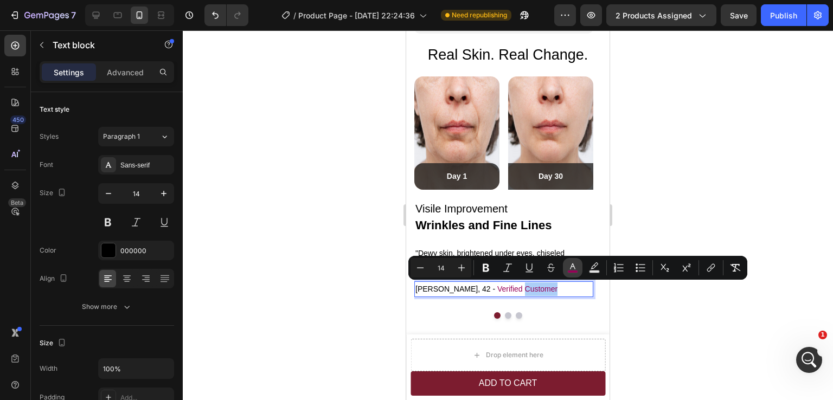
click at [576, 265] on icon "Editor contextual toolbar" at bounding box center [572, 268] width 11 height 11
type input "980057"
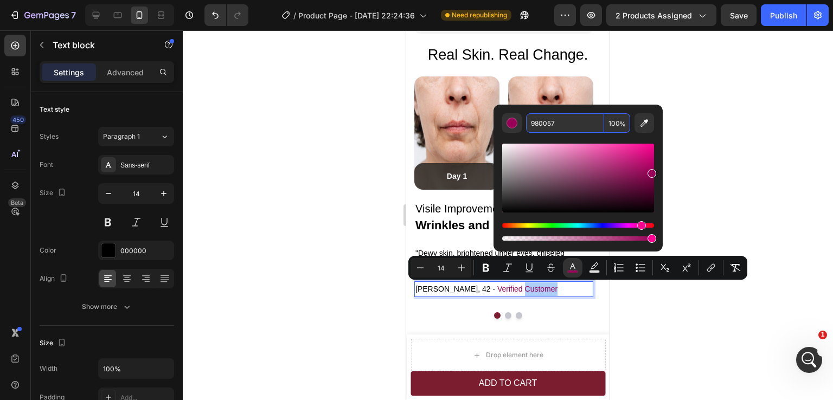
click at [545, 124] on input "980057" at bounding box center [565, 123] width 78 height 20
click at [719, 141] on div at bounding box center [508, 215] width 650 height 370
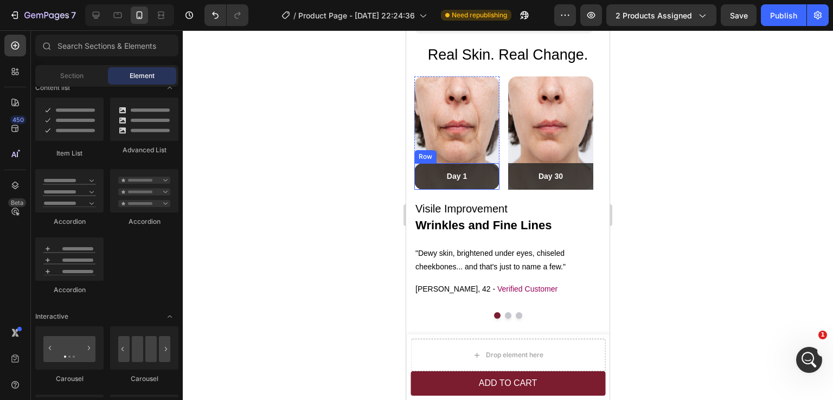
click at [493, 185] on div "Day 1 Text block Row" at bounding box center [456, 176] width 85 height 27
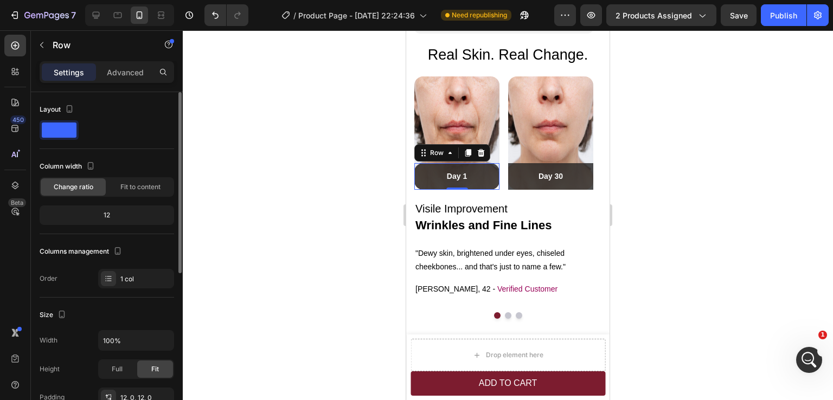
scroll to position [109, 0]
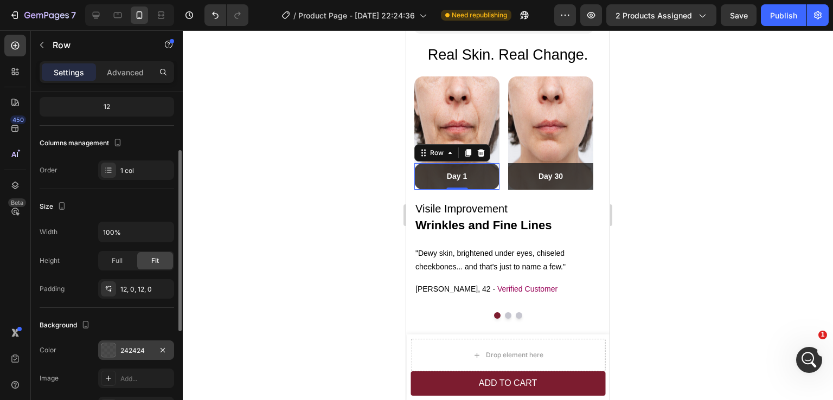
click at [141, 347] on div "242424" at bounding box center [135, 351] width 31 height 10
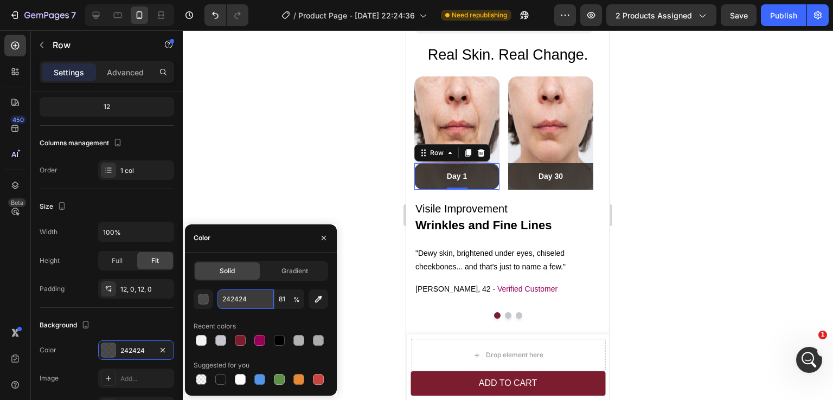
click at [239, 301] on input "242424" at bounding box center [246, 300] width 56 height 20
paste input "980057"
type input "980057"
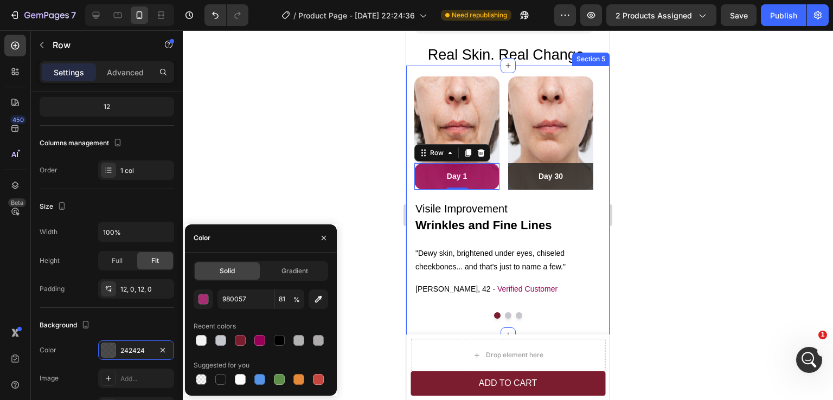
click at [688, 194] on div at bounding box center [508, 215] width 650 height 370
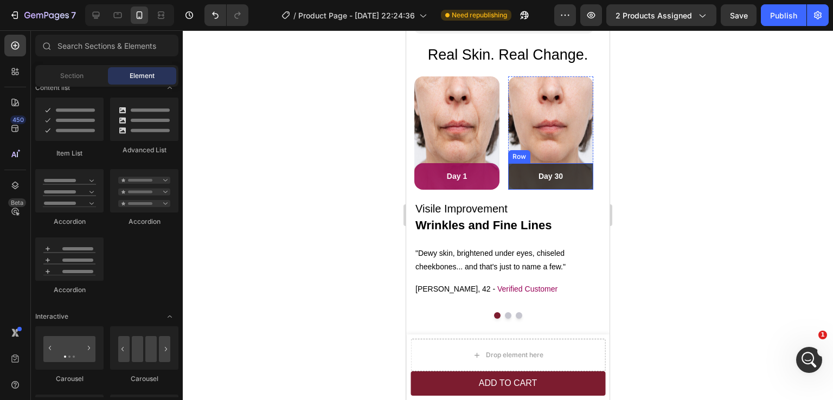
click at [582, 183] on div "Day 30 Text block Row" at bounding box center [550, 176] width 85 height 27
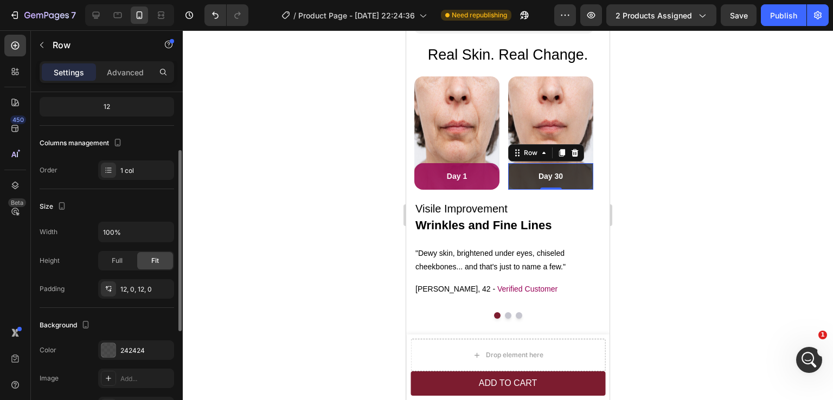
scroll to position [163, 0]
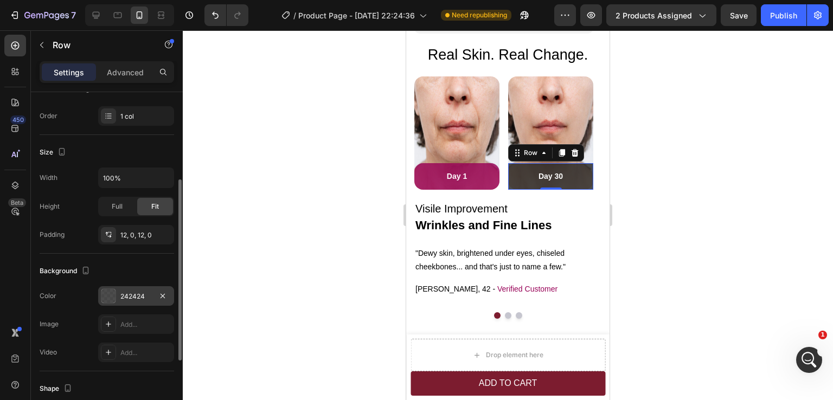
click at [136, 299] on div "242424" at bounding box center [135, 297] width 31 height 10
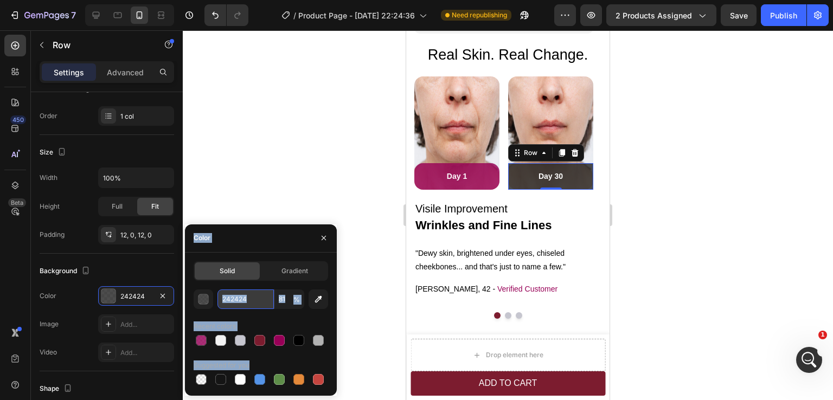
click at [240, 300] on input "242424" at bounding box center [246, 300] width 56 height 20
paste input "980057"
type input "980057"
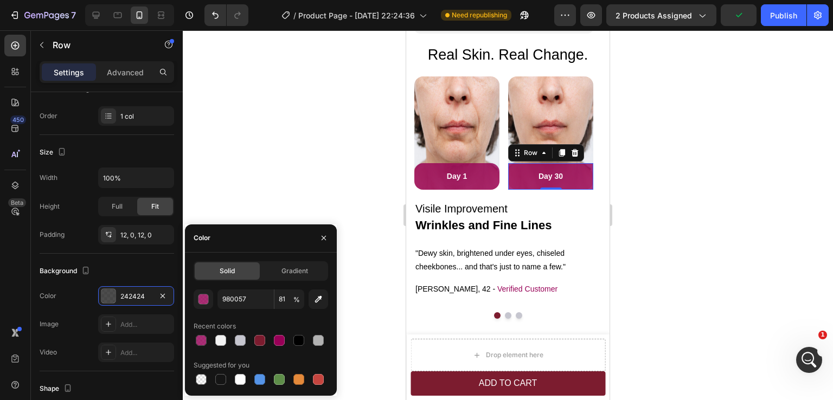
click at [662, 239] on div at bounding box center [508, 215] width 650 height 370
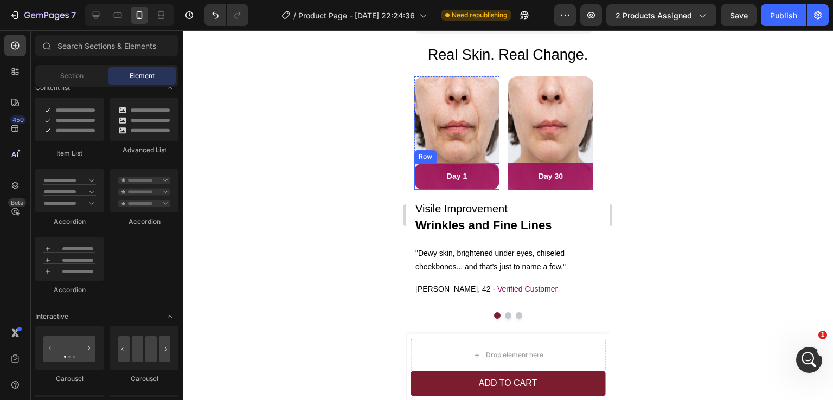
click at [491, 167] on div "Day 1 Text block Row" at bounding box center [456, 176] width 85 height 27
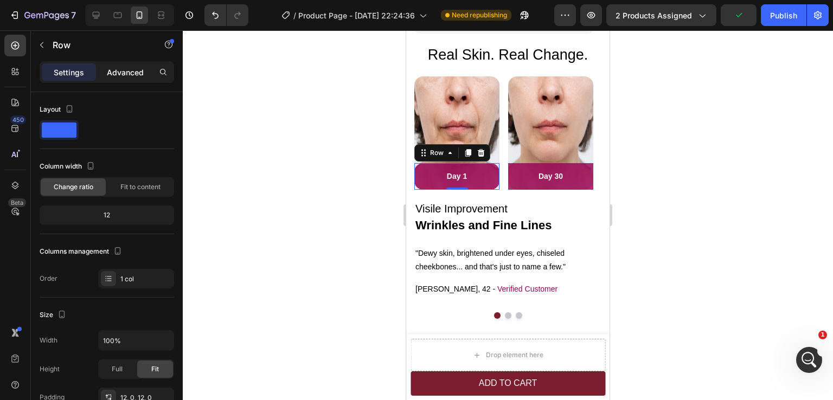
click at [120, 69] on p "Advanced" at bounding box center [125, 72] width 37 height 11
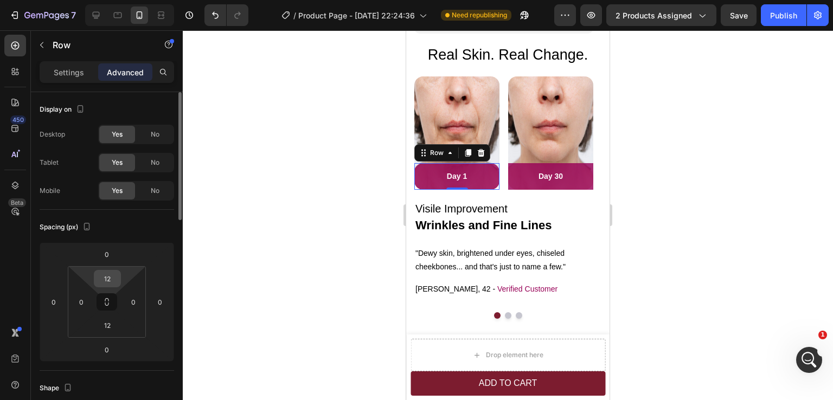
click at [109, 277] on input "12" at bounding box center [108, 279] width 22 height 16
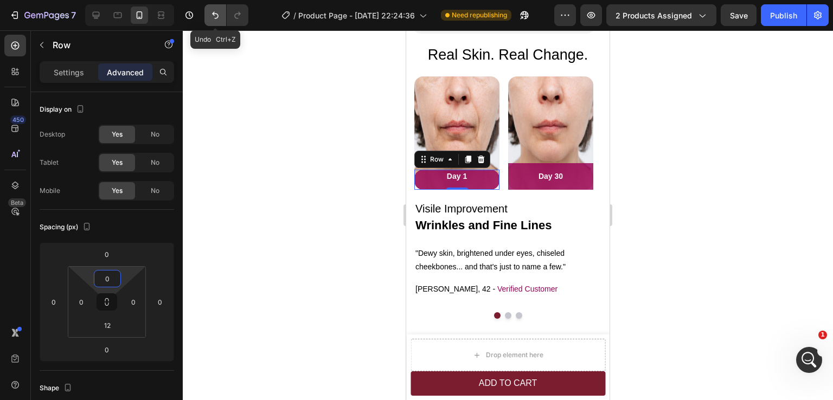
click at [213, 15] on icon "Undo/Redo" at bounding box center [215, 15] width 11 height 11
type input "12"
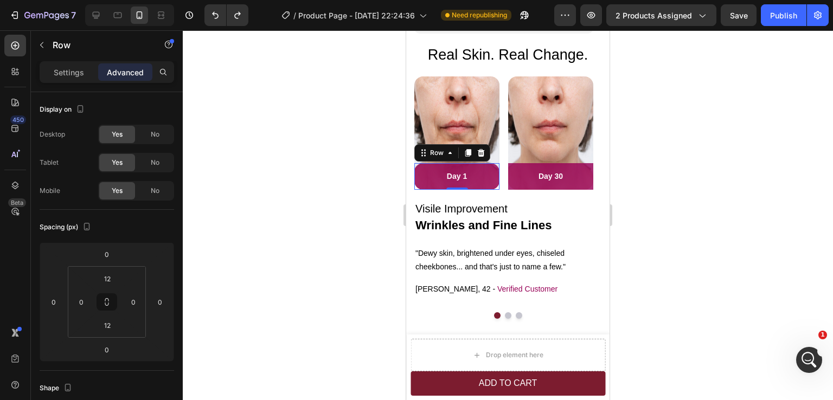
click at [706, 154] on div at bounding box center [508, 215] width 650 height 370
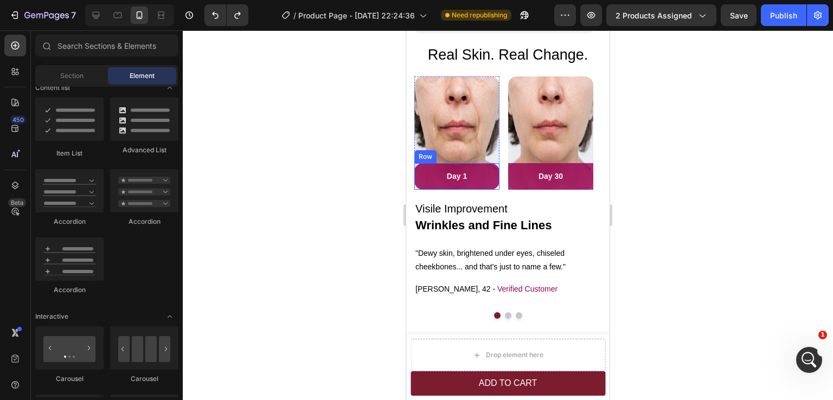
click at [493, 186] on div "Day 1 Text block Row" at bounding box center [456, 176] width 85 height 27
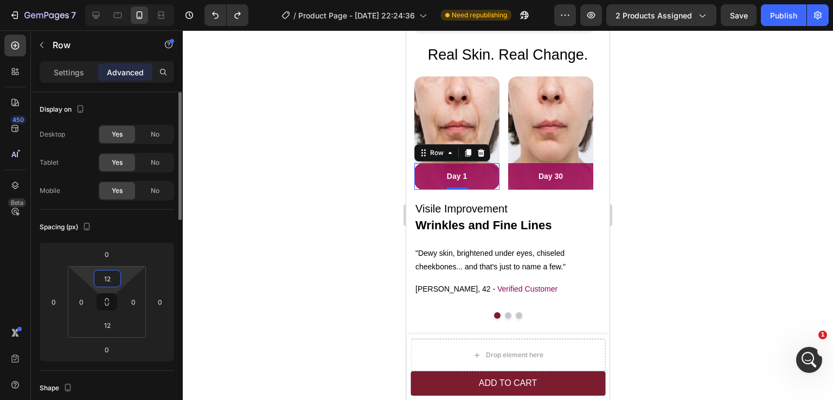
click at [105, 277] on input "12" at bounding box center [108, 279] width 22 height 16
type input "0"
click at [111, 322] on input "12" at bounding box center [108, 325] width 22 height 16
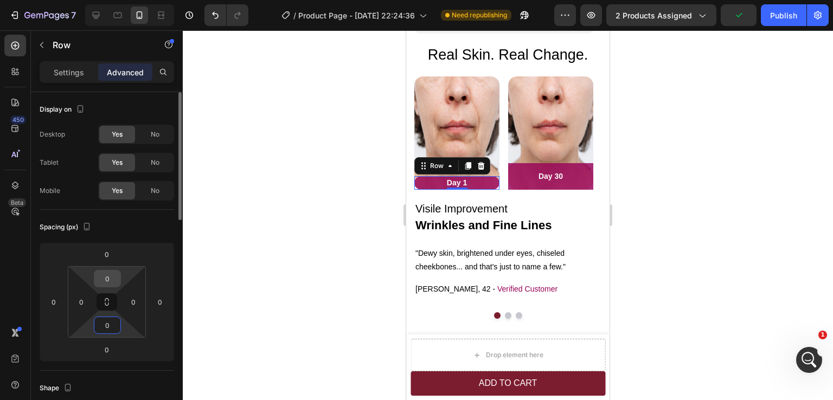
type input "0"
click at [111, 280] on input "0" at bounding box center [108, 279] width 22 height 16
type input "8"
click at [109, 326] on input "0" at bounding box center [108, 325] width 22 height 16
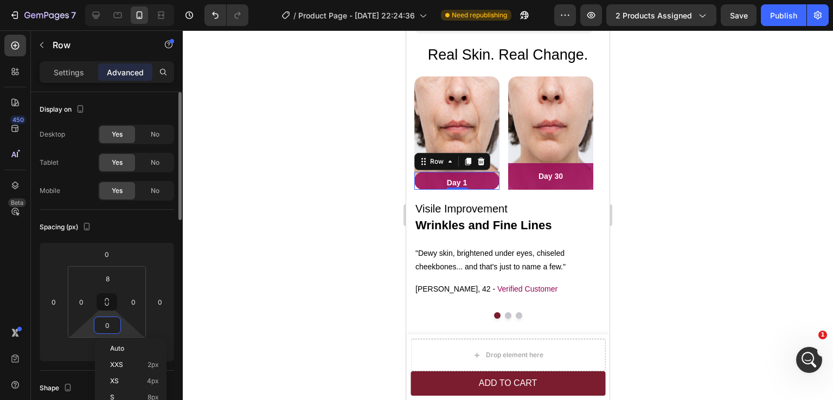
type input "8"
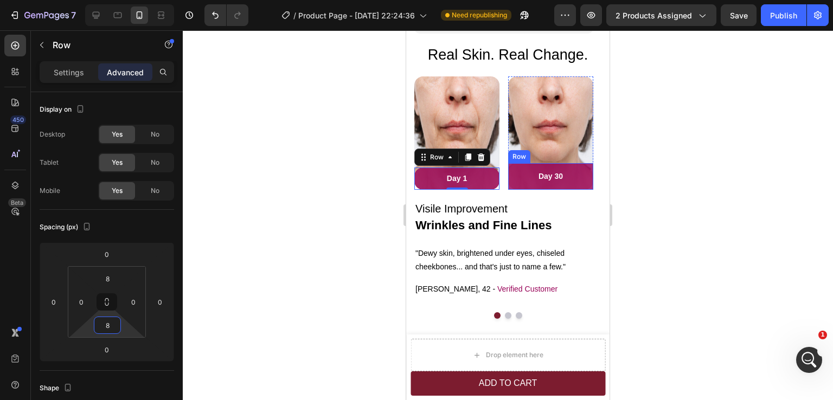
click at [588, 186] on div "Day 30 Text block Row" at bounding box center [550, 176] width 85 height 27
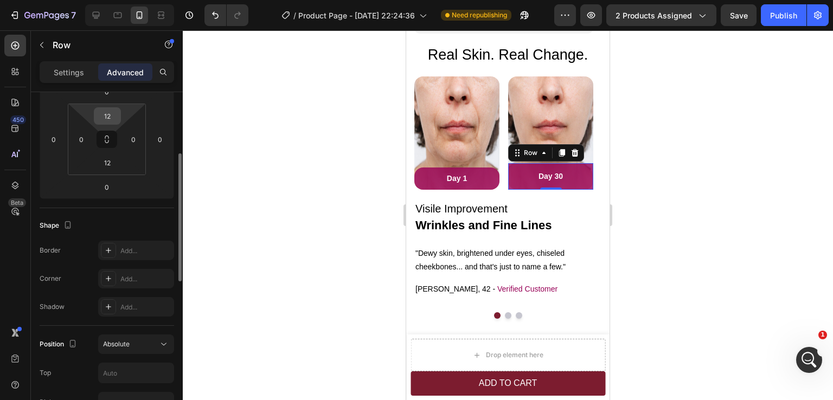
click at [109, 113] on input "12" at bounding box center [108, 116] width 22 height 16
type input "8"
click at [108, 164] on input "12" at bounding box center [108, 163] width 22 height 16
type input "8"
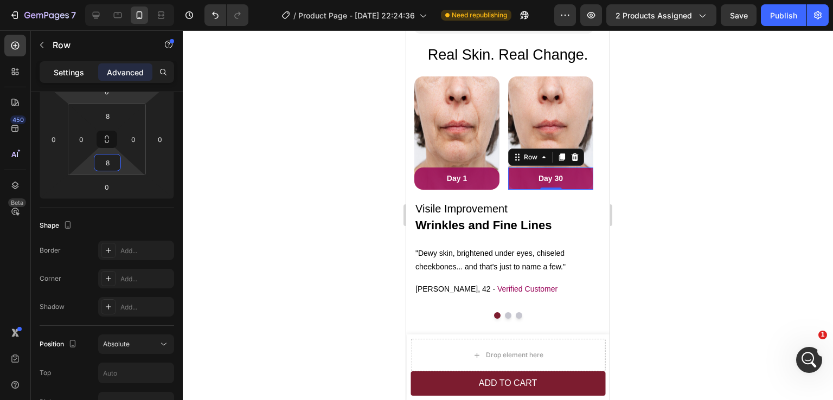
click at [67, 74] on p "Settings" at bounding box center [69, 72] width 30 height 11
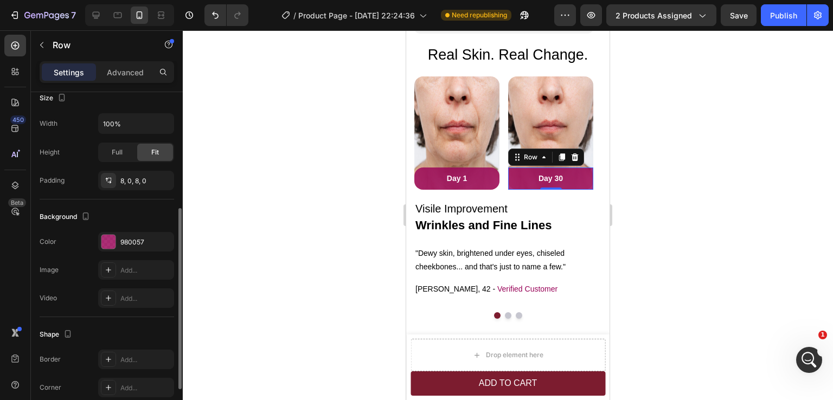
scroll to position [271, 0]
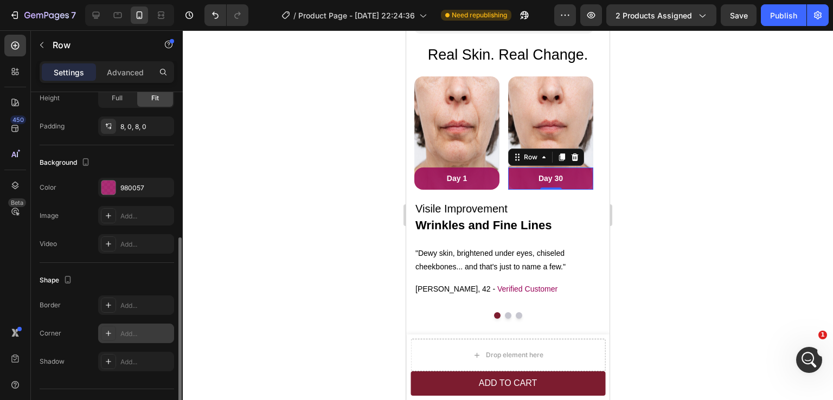
click at [130, 336] on div "Add..." at bounding box center [145, 334] width 51 height 10
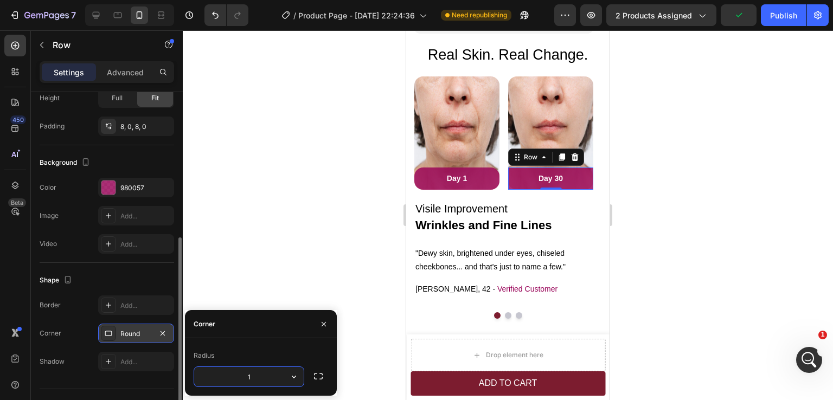
type input "16"
click at [493, 185] on div "Day 1 Text block Row" at bounding box center [456, 179] width 85 height 22
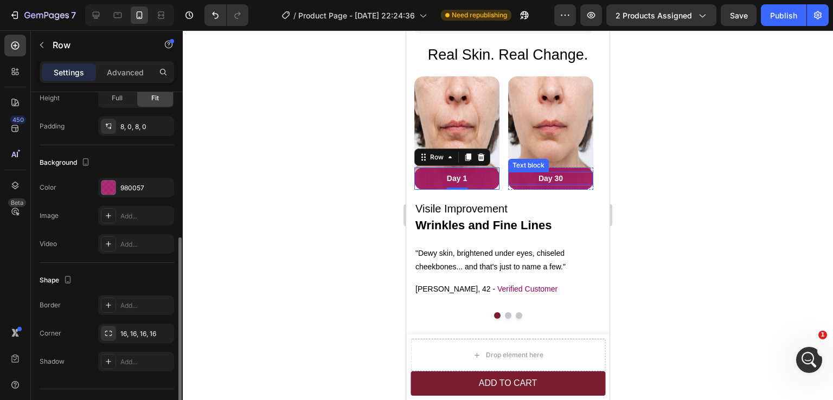
click at [585, 182] on p "Day 30" at bounding box center [550, 178] width 83 height 11
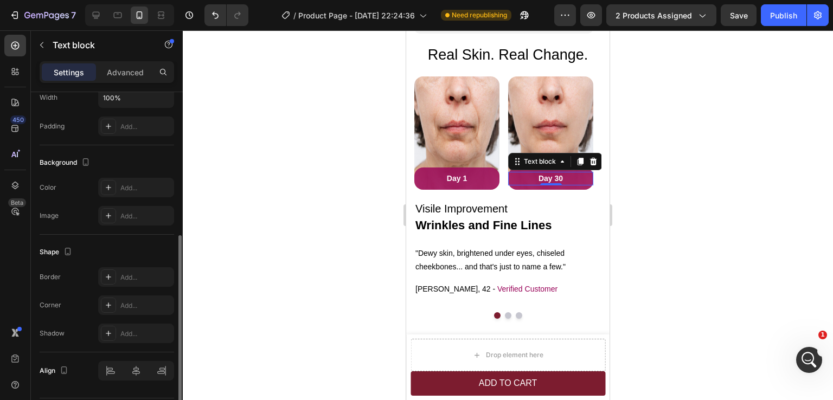
scroll to position [0, 0]
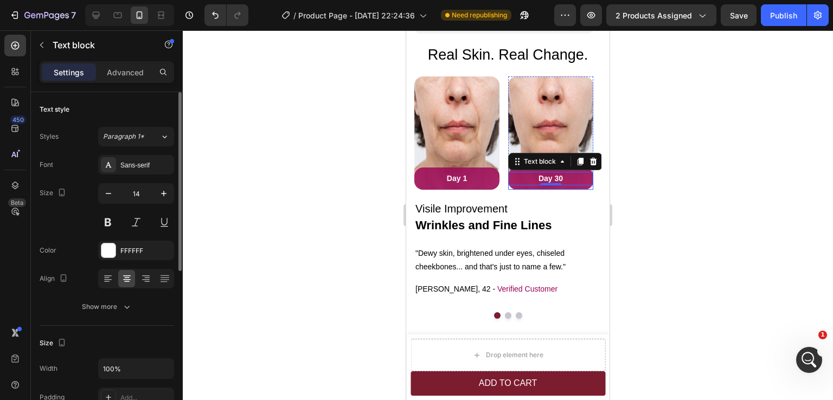
click at [584, 187] on div "Day 30 Text block 0 Row" at bounding box center [550, 179] width 85 height 22
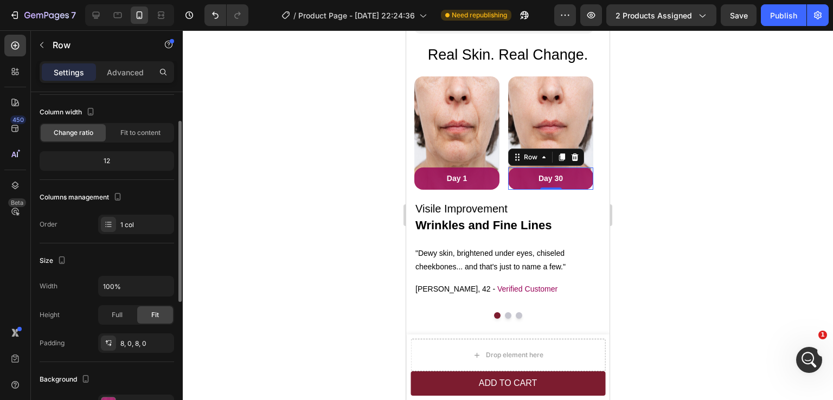
scroll to position [109, 0]
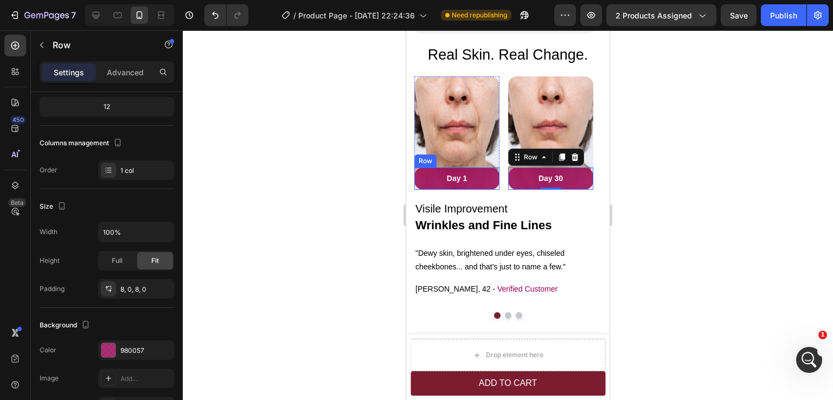
click at [493, 186] on div "Day 1 Text block Row" at bounding box center [456, 179] width 85 height 22
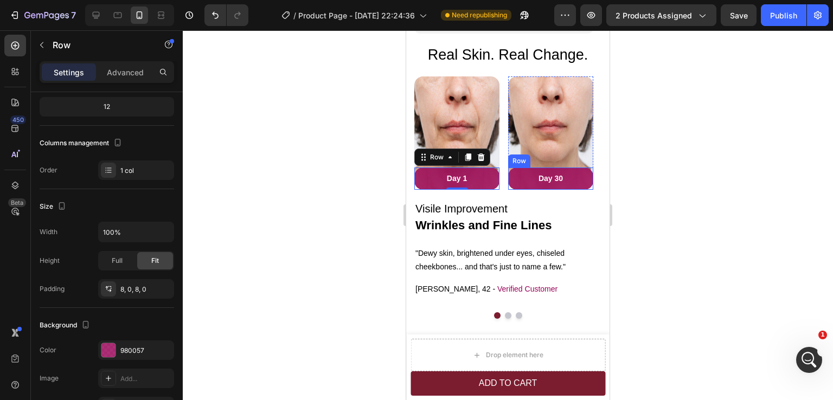
click at [585, 187] on div "Day 30 Text block Row" at bounding box center [550, 179] width 85 height 22
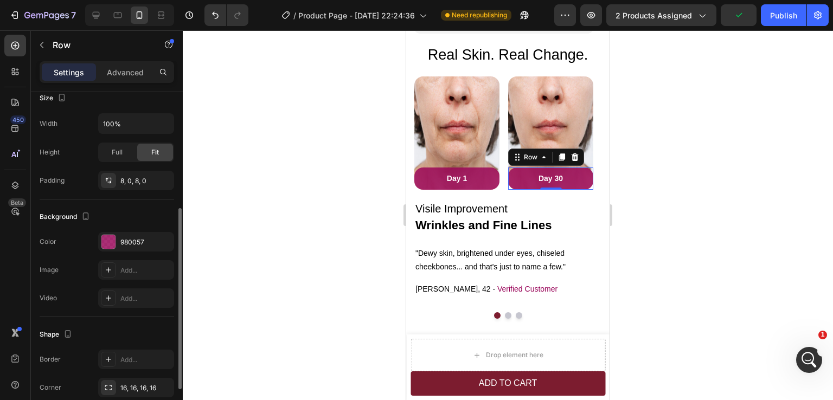
scroll to position [271, 0]
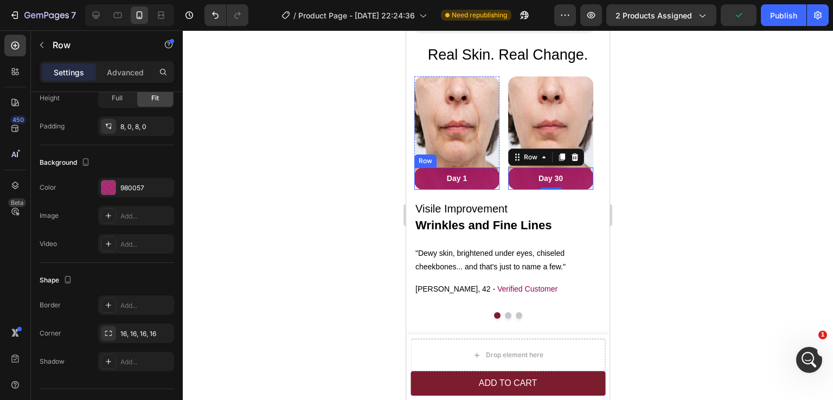
click at [491, 186] on div "Day 1 Text block Row" at bounding box center [456, 179] width 85 height 22
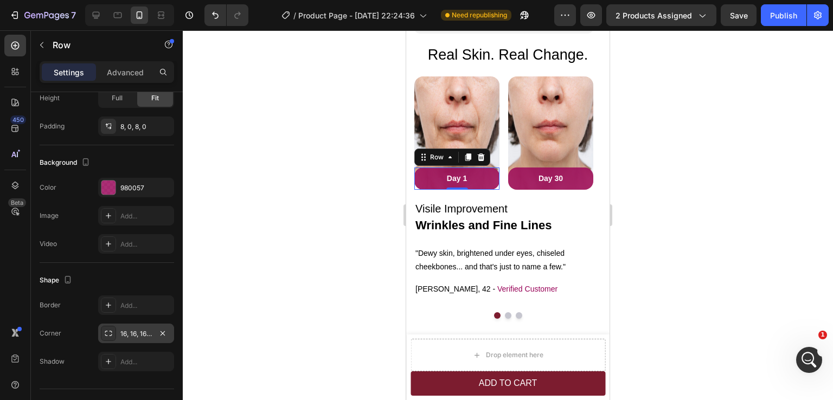
click at [137, 335] on div "16, 16, 16, 16" at bounding box center [135, 334] width 31 height 10
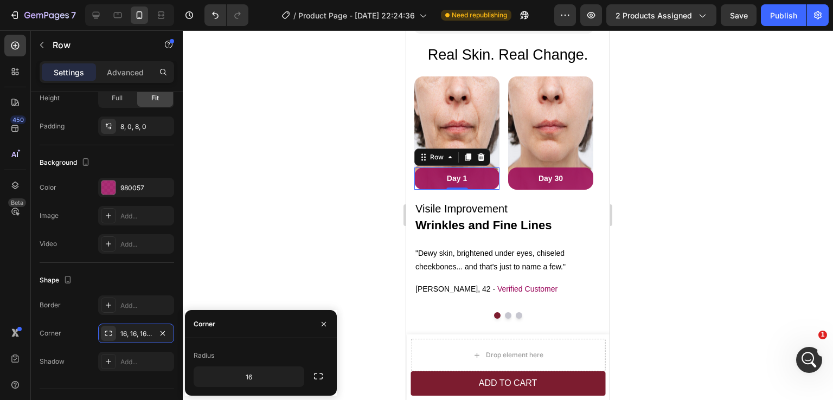
click at [113, 276] on div "Shape" at bounding box center [107, 280] width 135 height 17
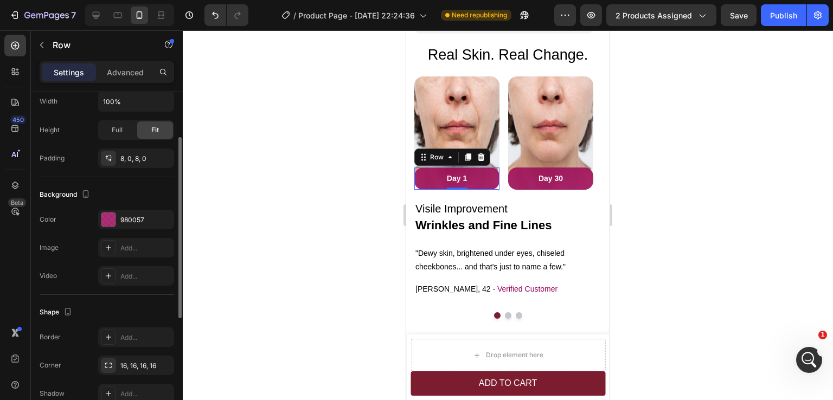
scroll to position [185, 0]
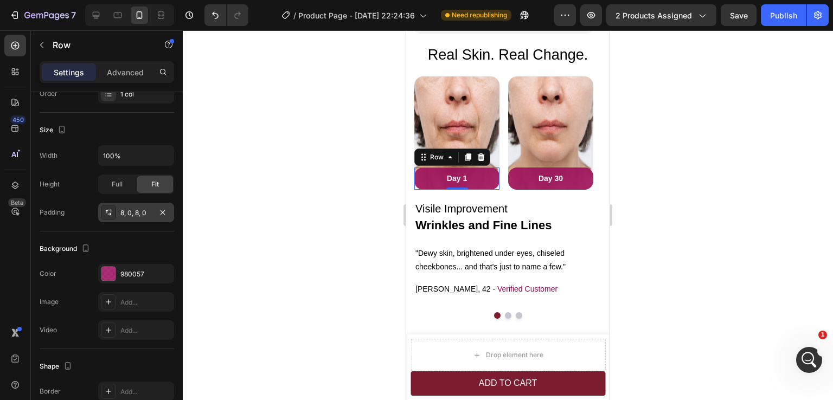
click at [127, 217] on div "8, 0, 8, 0" at bounding box center [136, 213] width 76 height 20
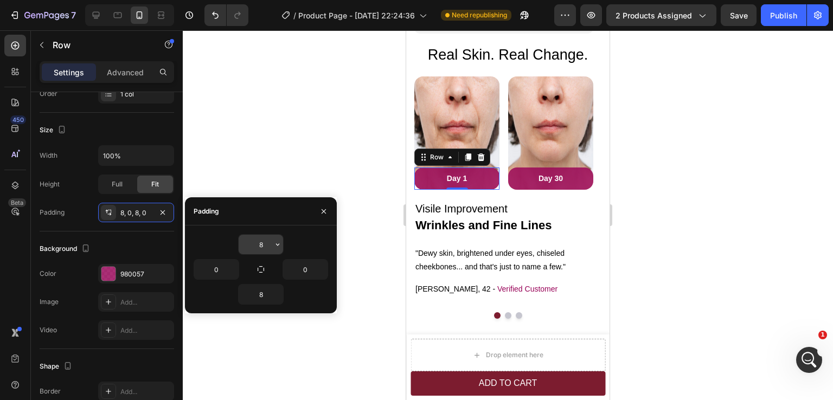
click at [258, 244] on input "8" at bounding box center [261, 245] width 44 height 20
type input "0"
click at [218, 23] on button "Undo/Redo" at bounding box center [216, 15] width 22 height 22
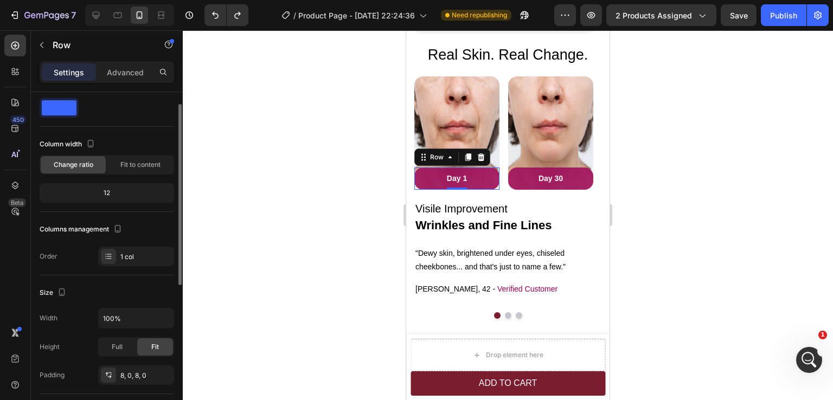
scroll to position [0, 0]
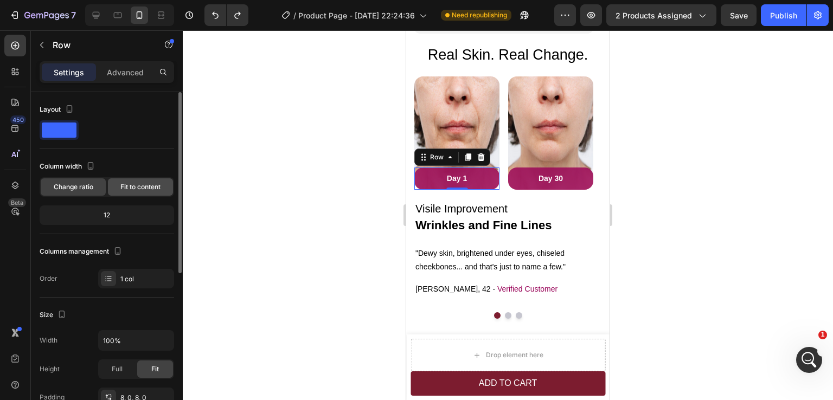
click at [145, 190] on span "Fit to content" at bounding box center [140, 187] width 40 height 10
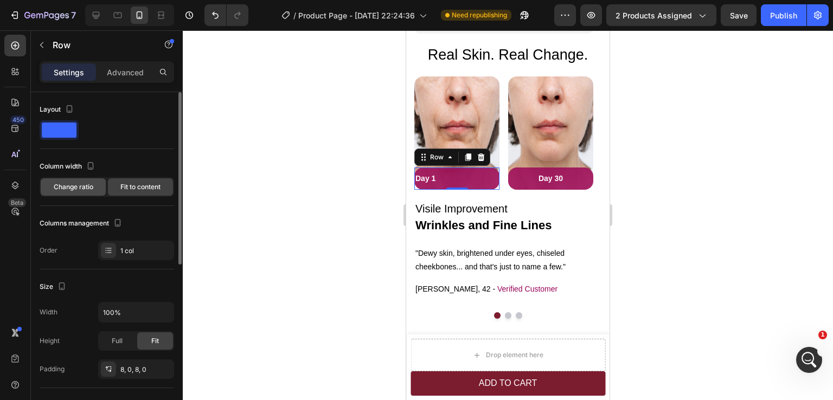
click at [78, 184] on span "Change ratio" at bounding box center [74, 187] width 40 height 10
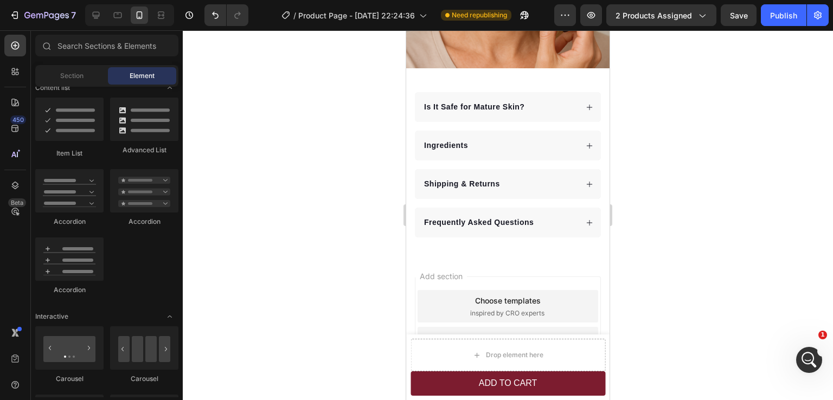
scroll to position [2797, 0]
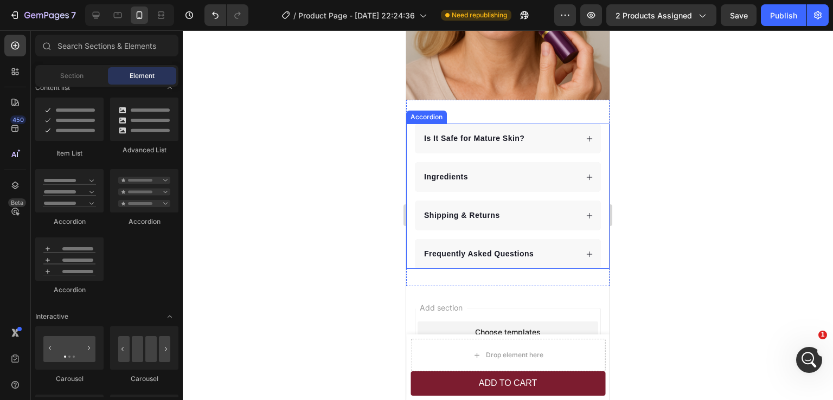
click at [566, 149] on div "Is It Safe for Mature Skin? Ingredients Shipping & Returns Frequently Asked Que…" at bounding box center [507, 196] width 187 height 145
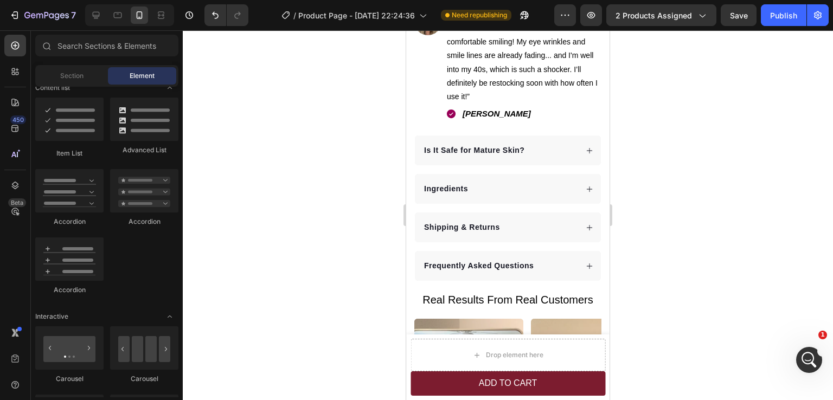
scroll to position [657, 0]
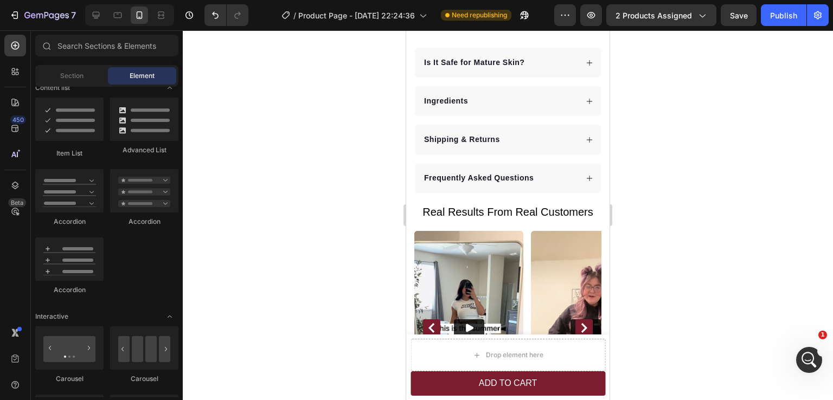
drag, startPoint x: 605, startPoint y: 363, endPoint x: 1018, endPoint y: 151, distance: 464.9
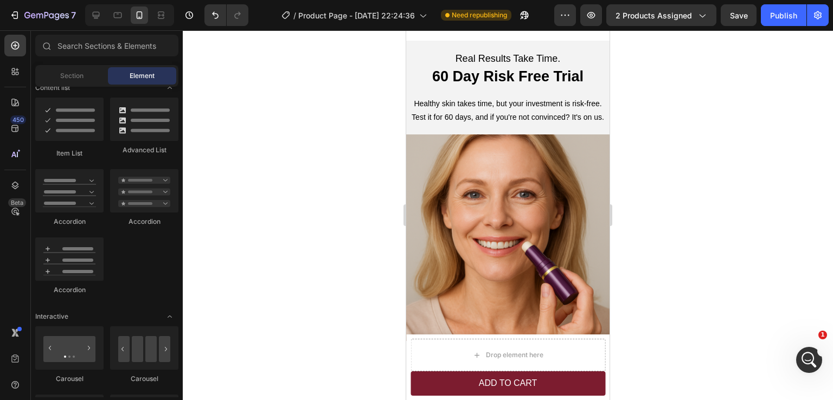
scroll to position [2453, 0]
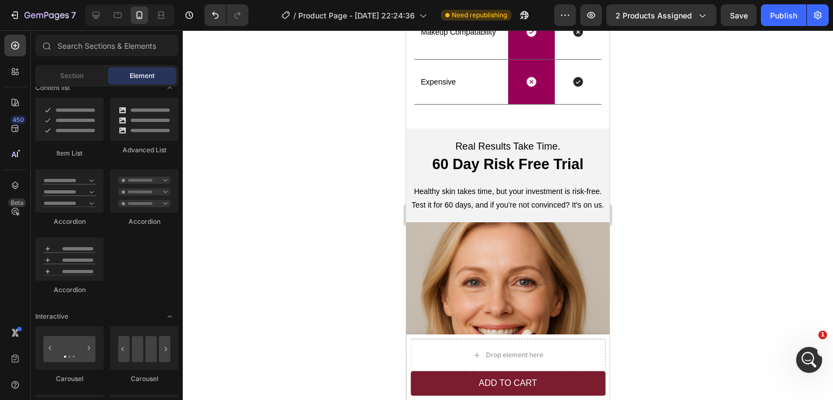
drag, startPoint x: 604, startPoint y: 141, endPoint x: 1017, endPoint y: 353, distance: 463.9
click at [497, 167] on h2 "60 Day Risk Free Trial" at bounding box center [507, 164] width 203 height 21
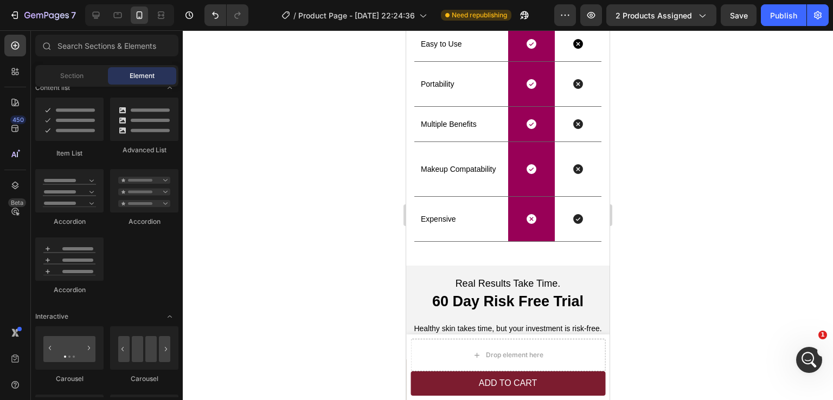
scroll to position [2356, 0]
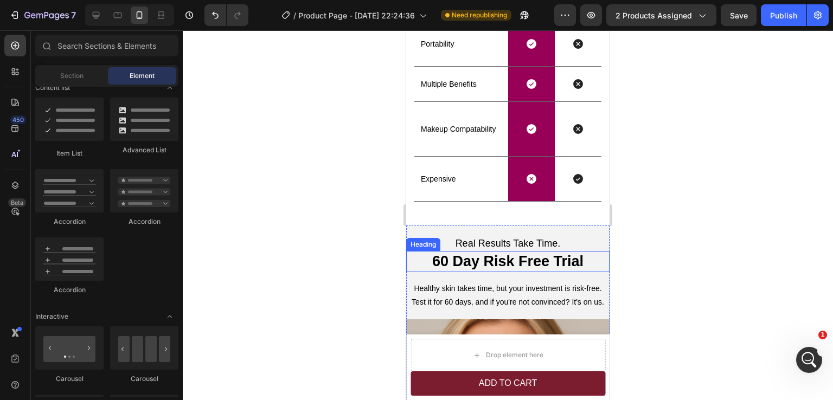
click at [530, 261] on h2 "60 Day Risk Free Trial" at bounding box center [507, 261] width 203 height 21
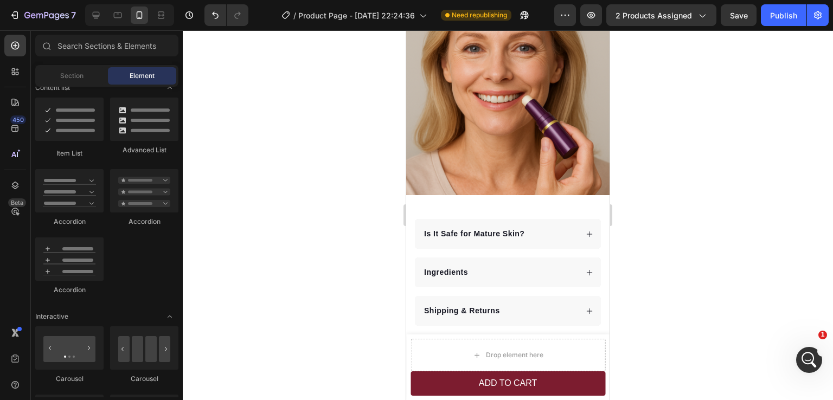
scroll to position [2778, 0]
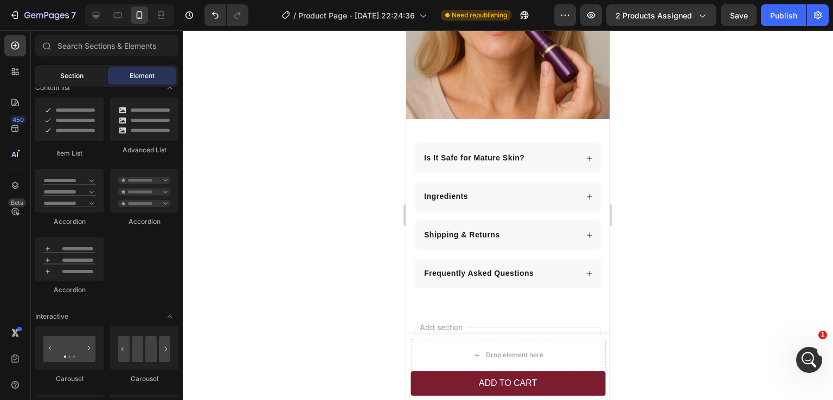
click at [79, 74] on span "Section" at bounding box center [71, 76] width 23 height 10
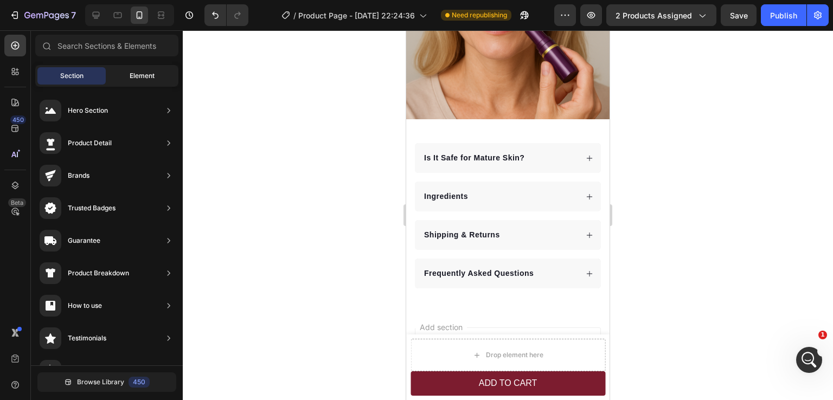
click at [139, 82] on div "Element" at bounding box center [142, 75] width 68 height 17
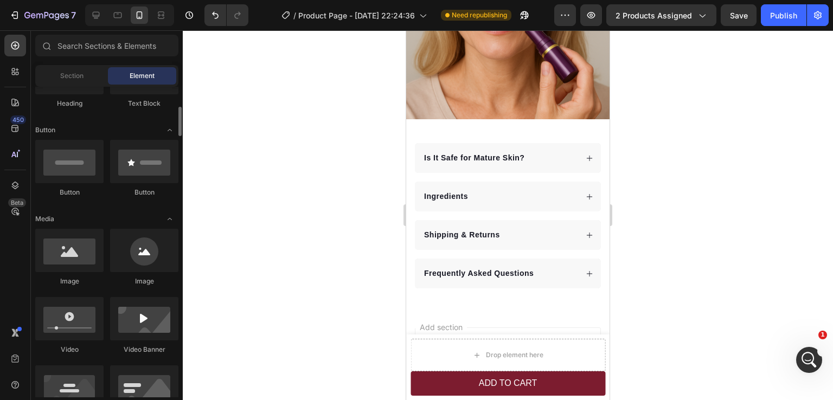
scroll to position [0, 0]
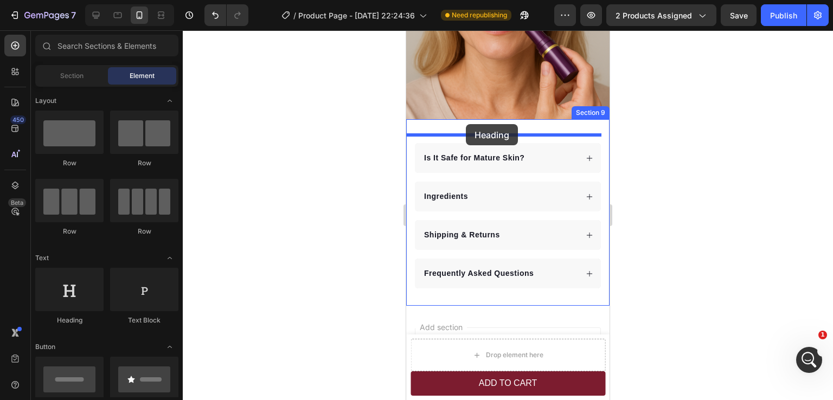
drag, startPoint x: 471, startPoint y: 327, endPoint x: 1077, endPoint y: 196, distance: 619.8
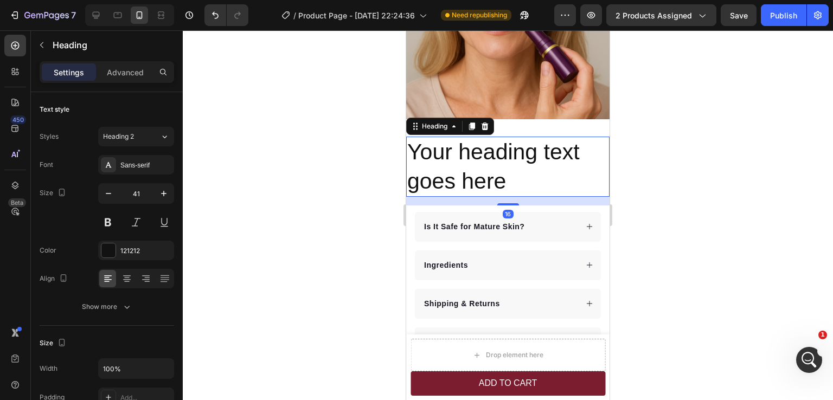
click at [716, 189] on div at bounding box center [508, 215] width 650 height 370
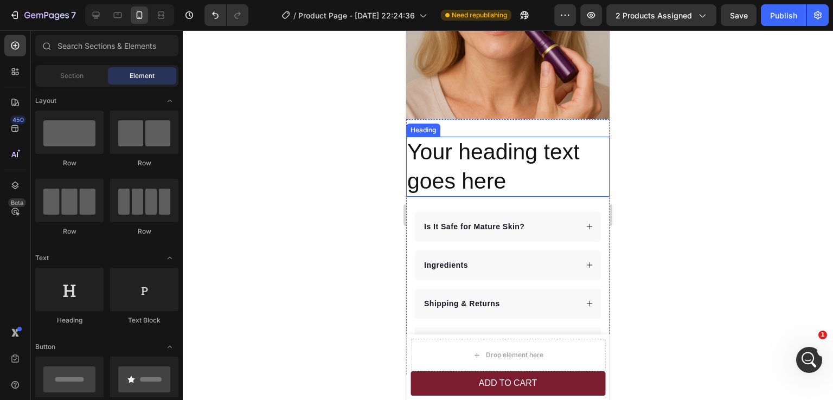
click at [470, 148] on h2 "Your heading text goes here" at bounding box center [507, 167] width 203 height 60
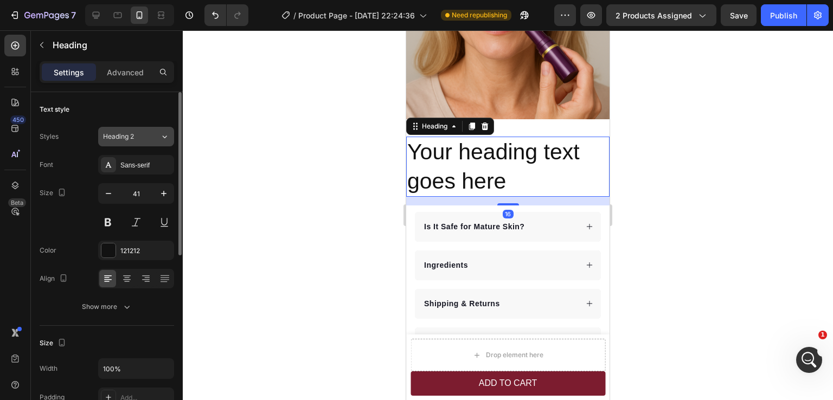
click at [133, 143] on button "Heading 2" at bounding box center [136, 137] width 76 height 20
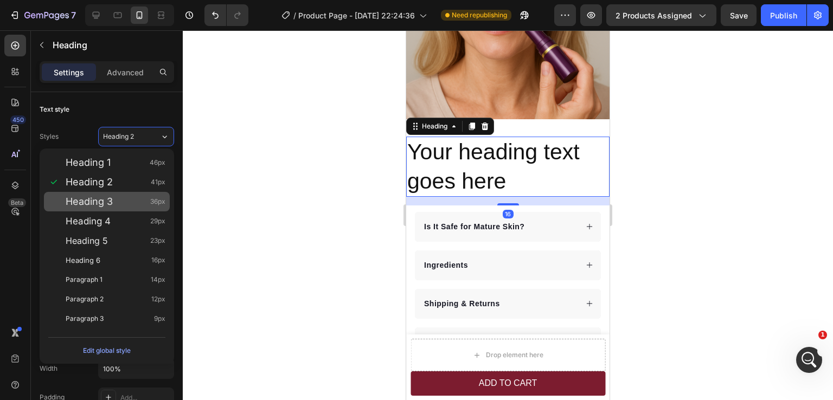
click at [99, 202] on span "Heading 3" at bounding box center [89, 201] width 47 height 11
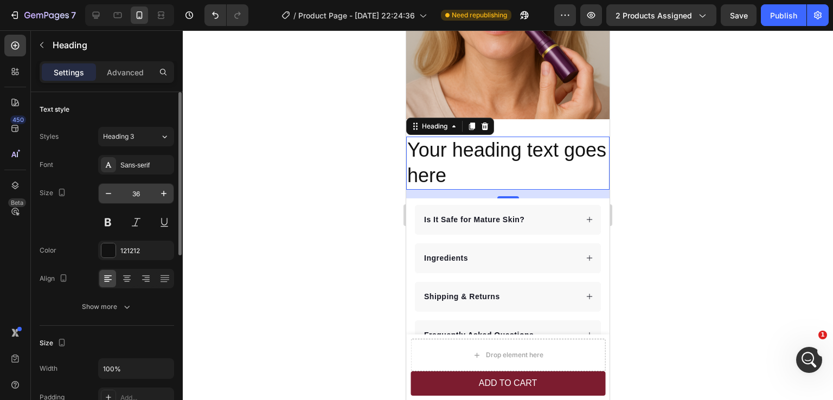
click at [138, 194] on input "36" at bounding box center [136, 194] width 36 height 20
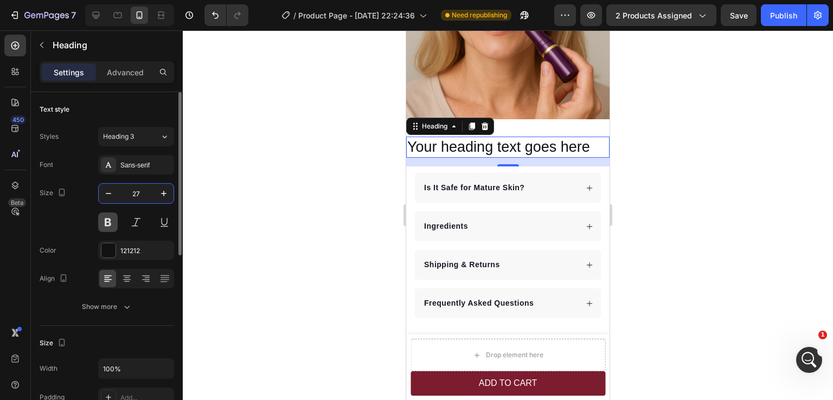
type input "27"
click at [108, 218] on button at bounding box center [108, 223] width 20 height 20
click at [534, 139] on h2 "Your heading text goes here" at bounding box center [507, 147] width 203 height 21
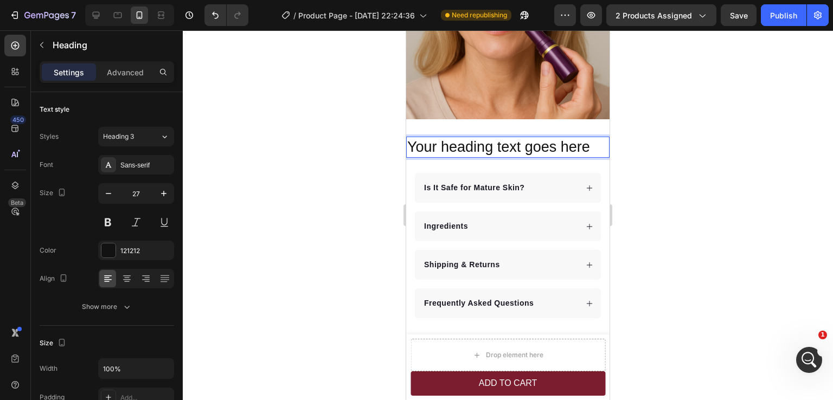
click at [534, 139] on p "Your heading text goes here" at bounding box center [507, 147] width 201 height 19
click at [124, 280] on icon at bounding box center [127, 278] width 11 height 11
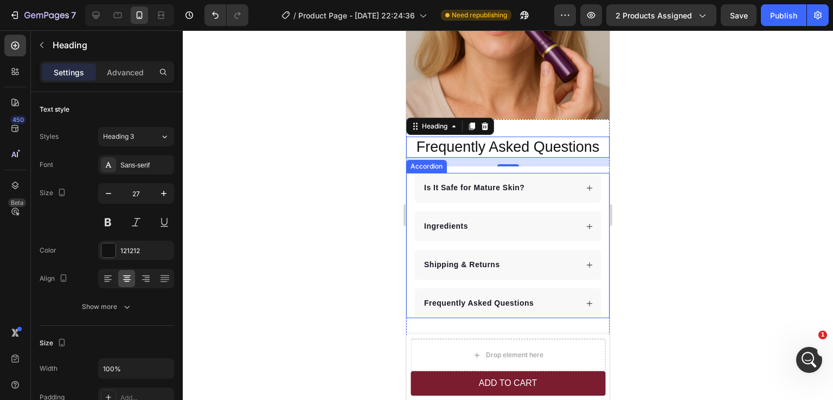
click at [690, 163] on div at bounding box center [508, 215] width 650 height 370
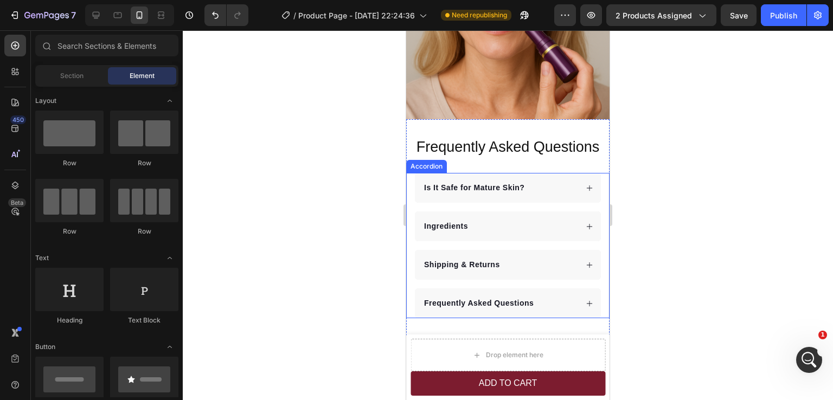
click at [690, 163] on div at bounding box center [508, 215] width 650 height 370
click at [684, 163] on div at bounding box center [508, 215] width 650 height 370
click at [656, 169] on div at bounding box center [508, 215] width 650 height 370
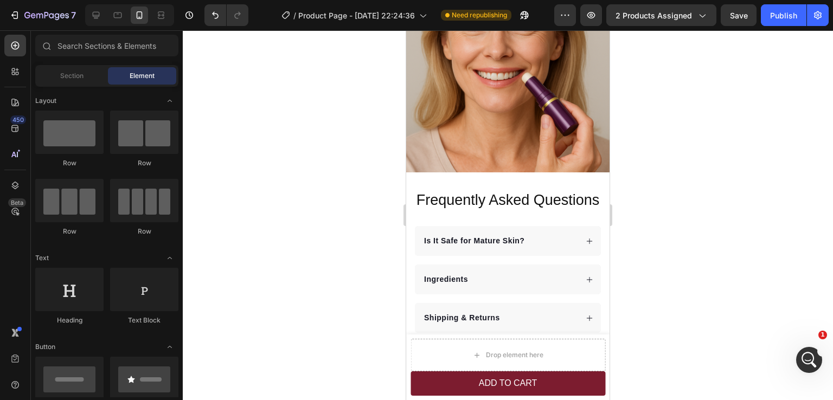
scroll to position [2700, 0]
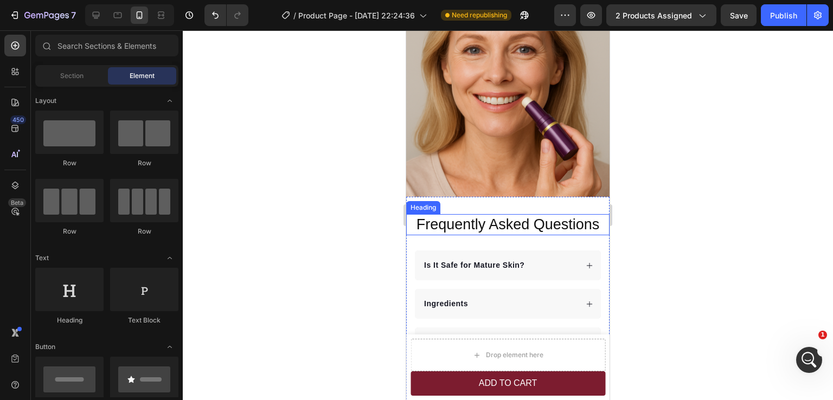
click at [521, 220] on h2 "Frequently Asked Questions" at bounding box center [507, 224] width 203 height 21
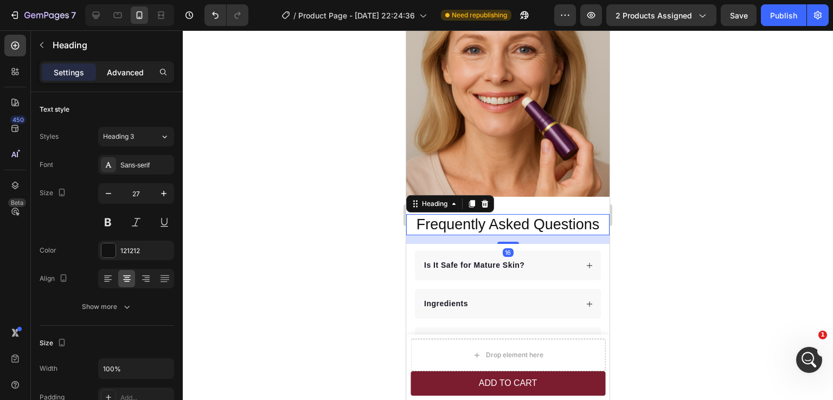
click at [131, 67] on p "Advanced" at bounding box center [125, 72] width 37 height 11
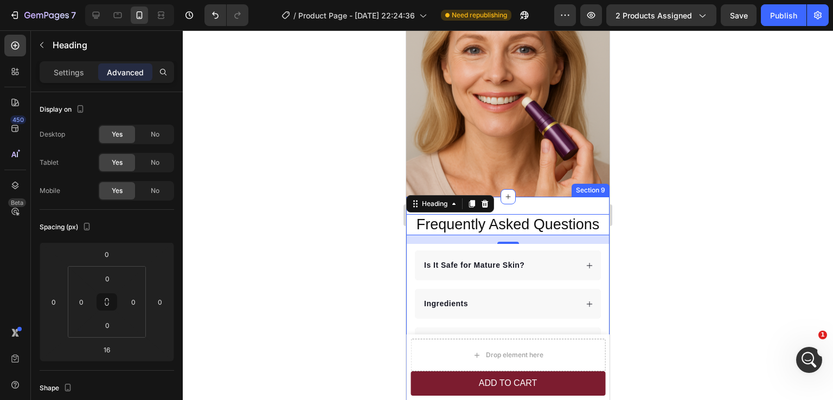
click at [564, 202] on div "Frequently Asked Questions Heading 16 Is It Safe for Mature Skin? Ingredients S…" at bounding box center [507, 305] width 203 height 216
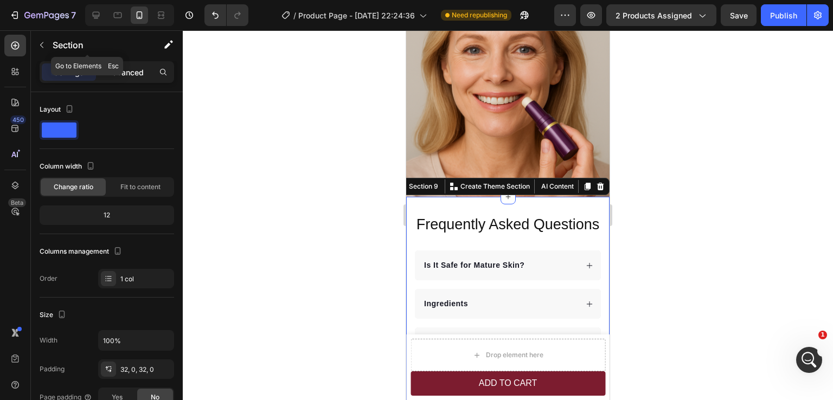
click at [120, 72] on p "Advanced" at bounding box center [125, 72] width 37 height 11
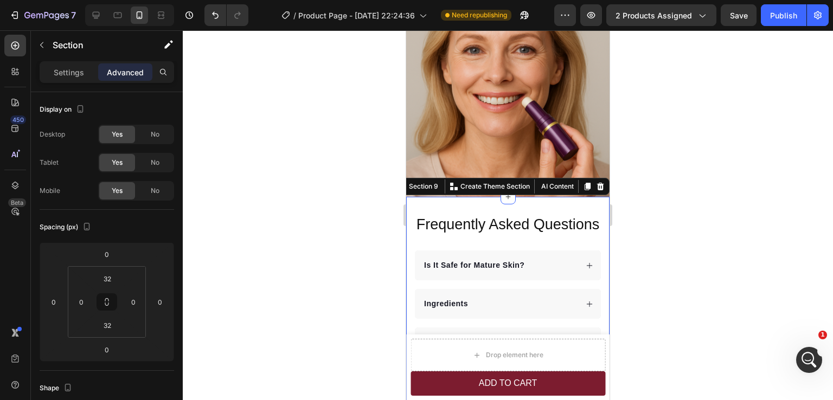
click at [731, 233] on div at bounding box center [508, 215] width 650 height 370
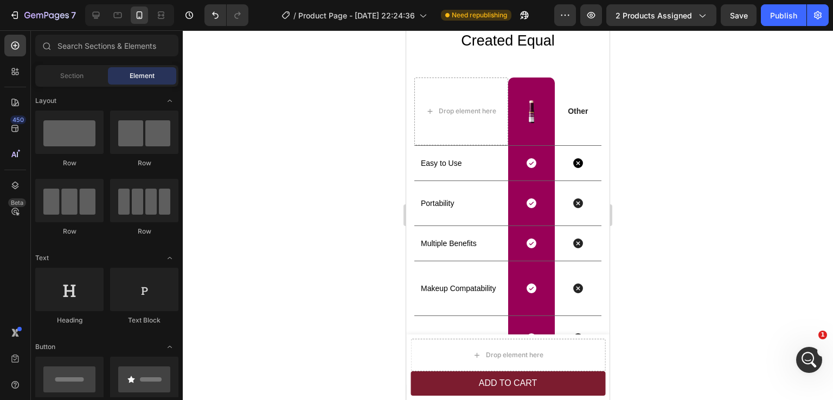
scroll to position [2049, 0]
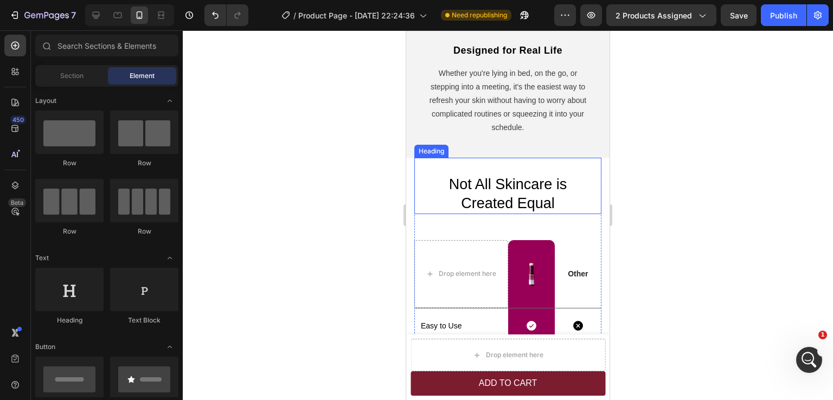
click at [514, 185] on h2 "Not All Skincare is Created Equal" at bounding box center [507, 194] width 187 height 40
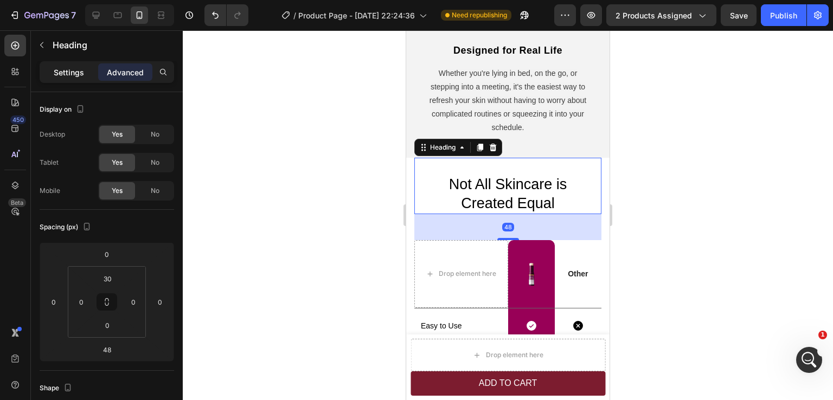
click at [60, 73] on p "Settings" at bounding box center [69, 72] width 30 height 11
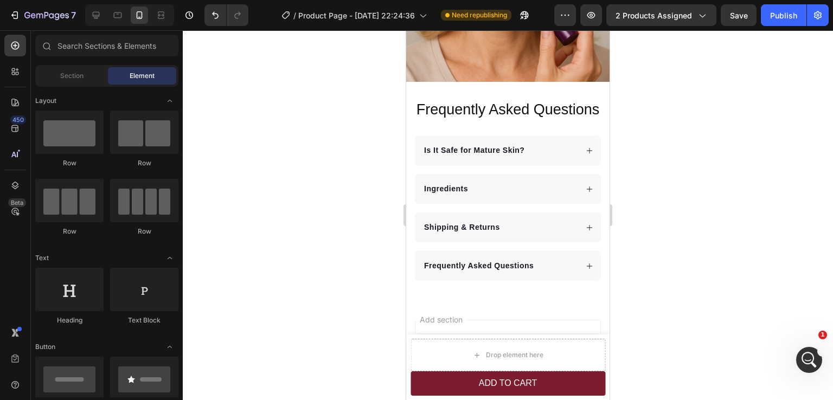
scroll to position [2828, 0]
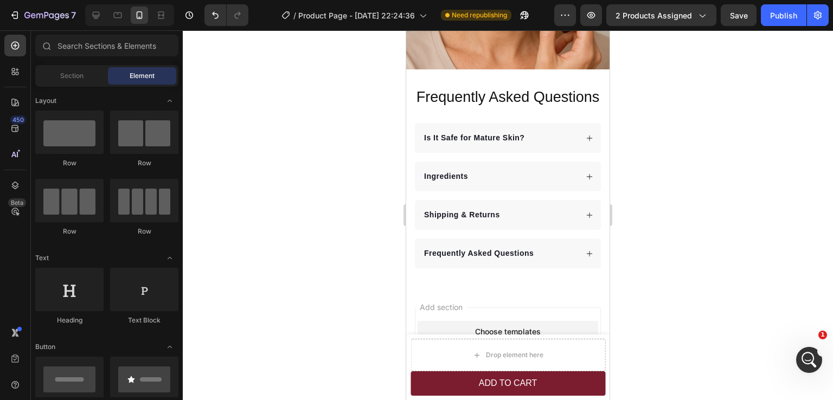
drag, startPoint x: 606, startPoint y: 350, endPoint x: 1017, endPoint y: 384, distance: 412.0
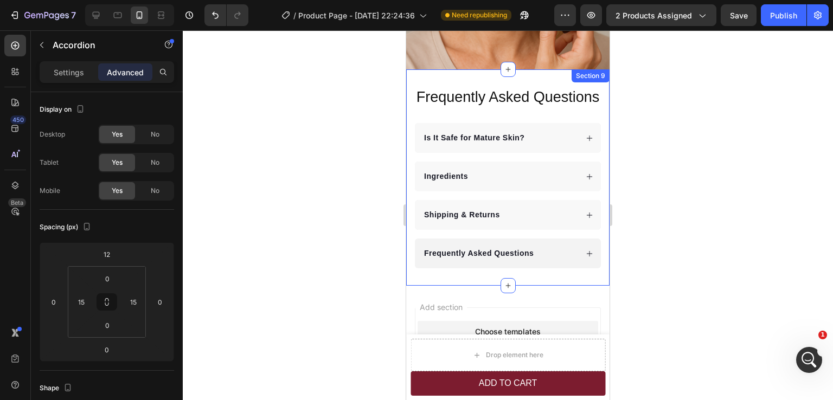
click at [495, 248] on p "Frequently Asked Questions" at bounding box center [479, 253] width 110 height 11
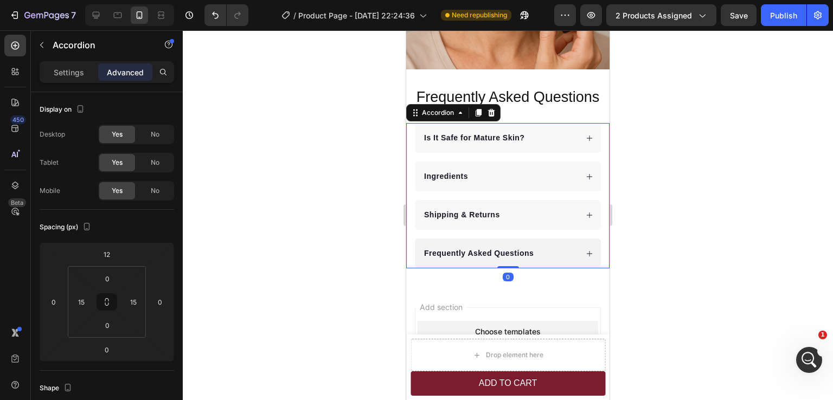
click at [495, 248] on p "Frequently Asked Questions" at bounding box center [479, 253] width 110 height 11
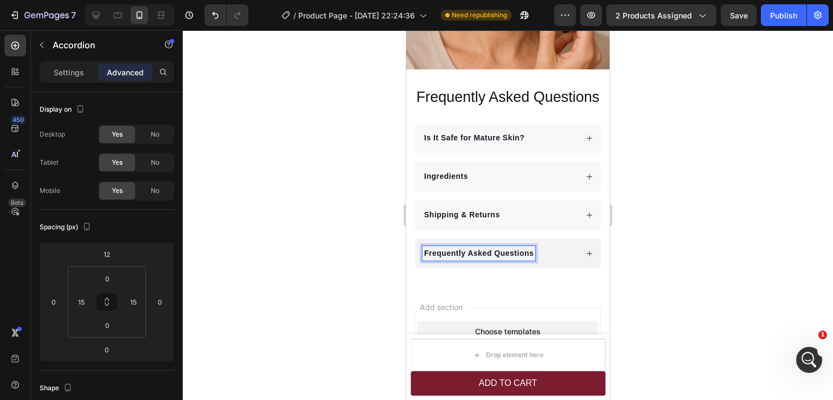
click at [569, 246] on div "Frequently Asked Questions" at bounding box center [508, 254] width 186 height 30
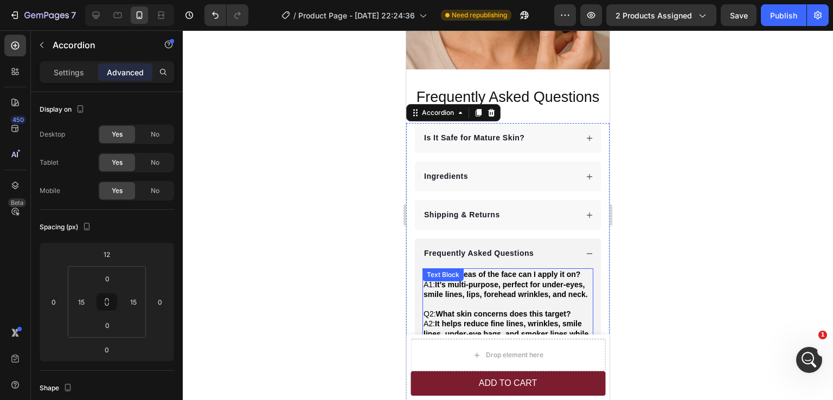
click at [512, 270] on strong "What areas of the face can I apply it on?" at bounding box center [508, 274] width 145 height 9
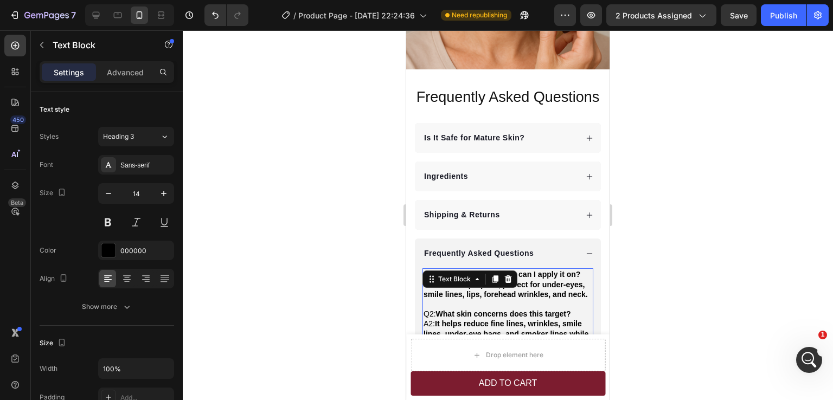
click at [553, 270] on strong "What areas of the face can I apply it on?" at bounding box center [508, 274] width 145 height 9
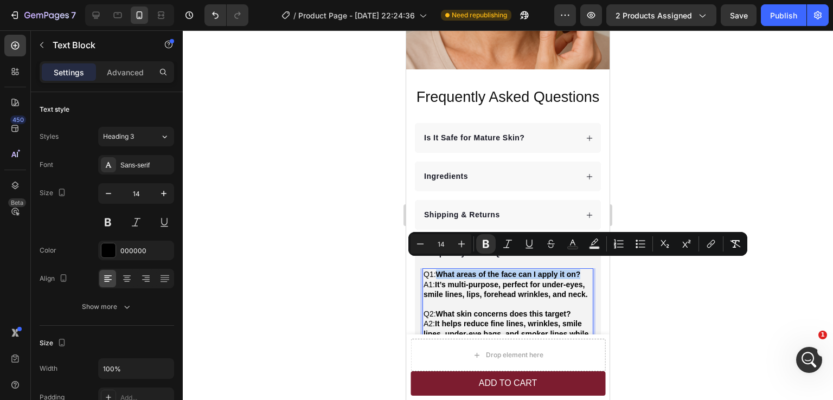
drag, startPoint x: 439, startPoint y: 264, endPoint x: 581, endPoint y: 263, distance: 141.6
click at [581, 270] on strong "What areas of the face can I apply it on?" at bounding box center [508, 274] width 145 height 9
copy strong "What areas of the face can I apply it on?"
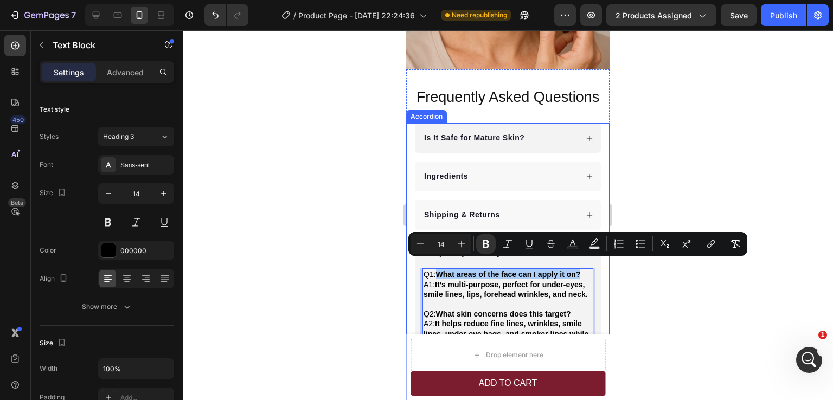
click at [498, 132] on p "Is It Safe for Mature Skin?" at bounding box center [474, 137] width 100 height 11
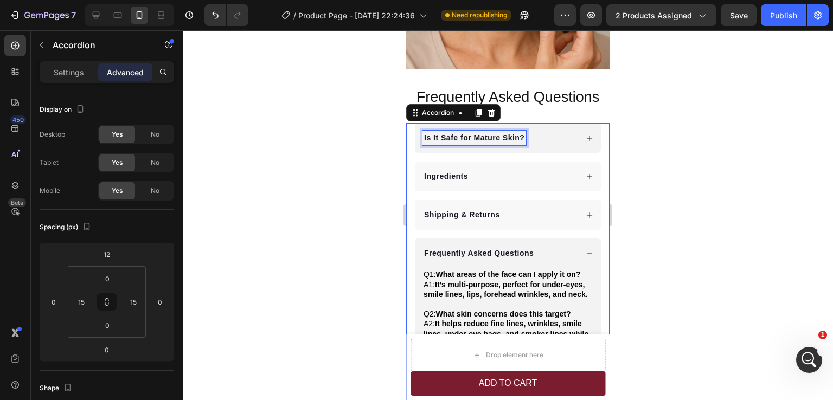
click at [477, 132] on p "Is It Safe for Mature Skin?" at bounding box center [474, 137] width 100 height 11
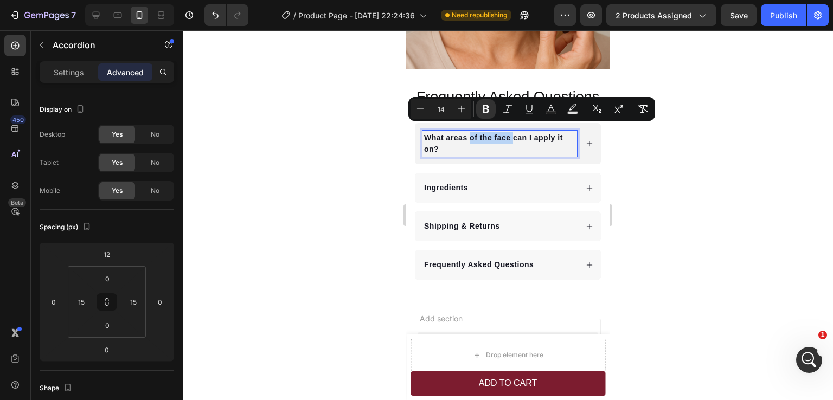
drag, startPoint x: 514, startPoint y: 129, endPoint x: 472, endPoint y: 129, distance: 42.3
click at [472, 133] on strong "What areas of the face can I apply it on?" at bounding box center [493, 143] width 139 height 20
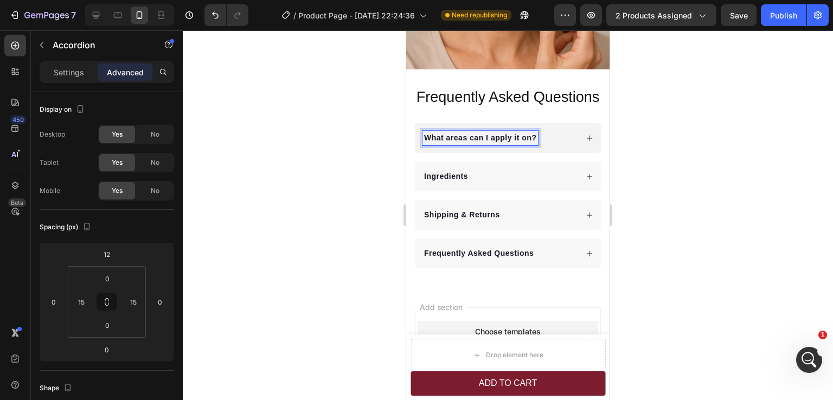
click at [455, 133] on strong "What areas can I apply it on?" at bounding box center [480, 137] width 112 height 9
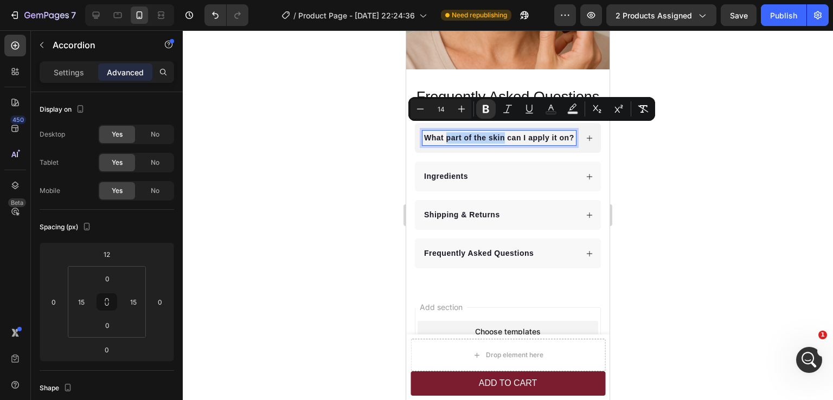
drag, startPoint x: 447, startPoint y: 131, endPoint x: 503, endPoint y: 131, distance: 55.9
click at [503, 133] on strong "What part of the skin can I apply it on?" at bounding box center [499, 137] width 150 height 9
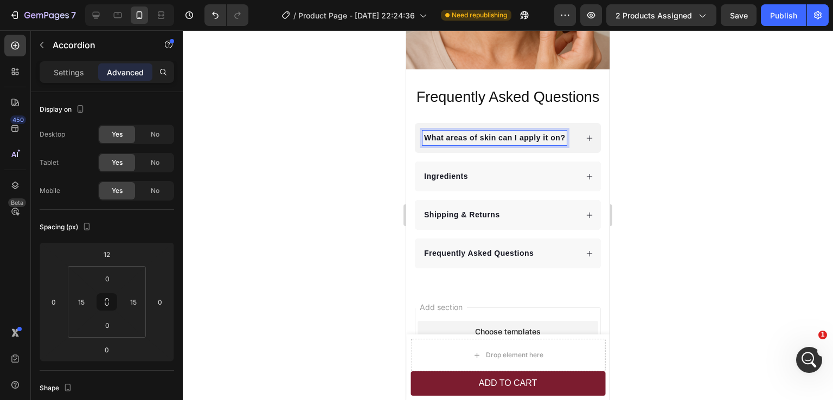
click at [694, 177] on div at bounding box center [508, 215] width 650 height 370
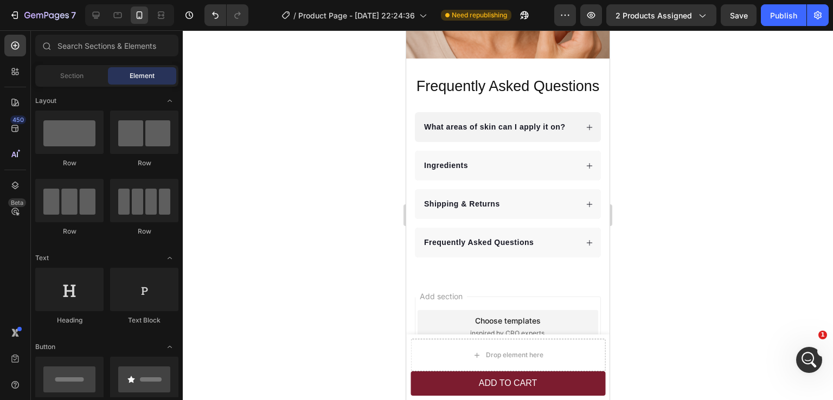
scroll to position [2843, 0]
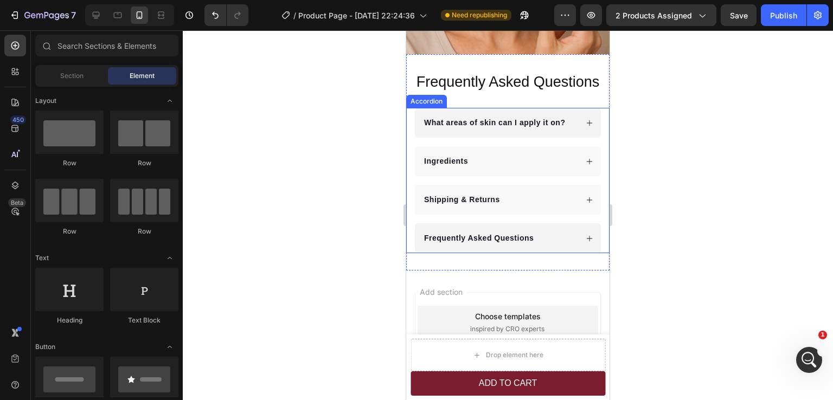
click at [551, 231] on div "Frequently Asked Questions" at bounding box center [500, 238] width 155 height 15
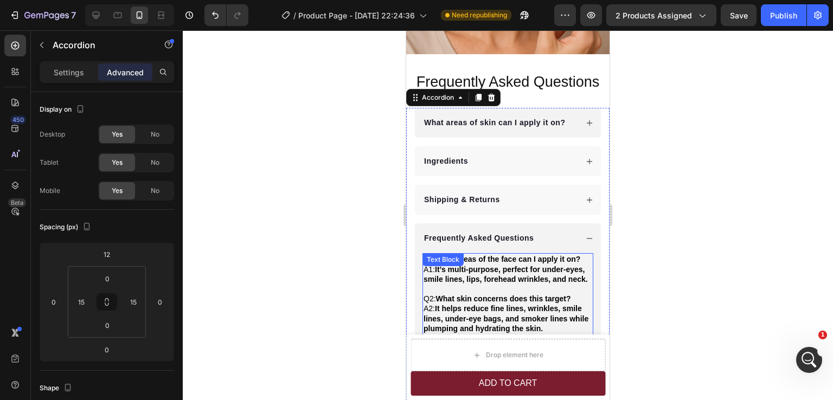
click at [456, 266] on strong "It’s multi-purpose, perfect for under-eyes, smile lines, lips, forehead wrinkle…" at bounding box center [506, 274] width 164 height 18
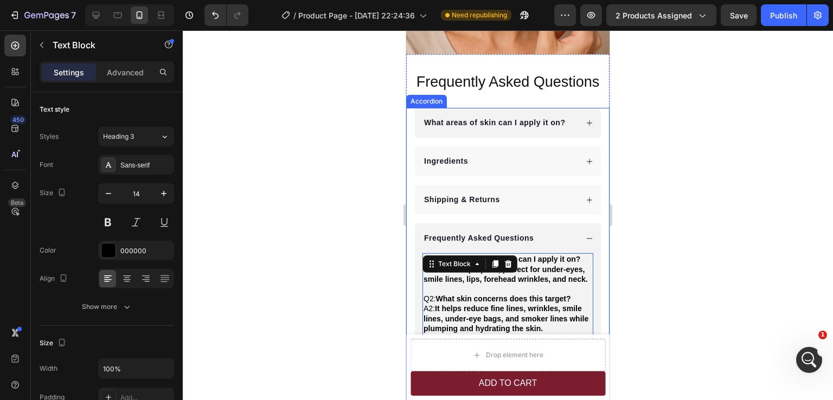
click at [489, 118] on strong "What areas of skin can I apply it on?" at bounding box center [494, 122] width 141 height 9
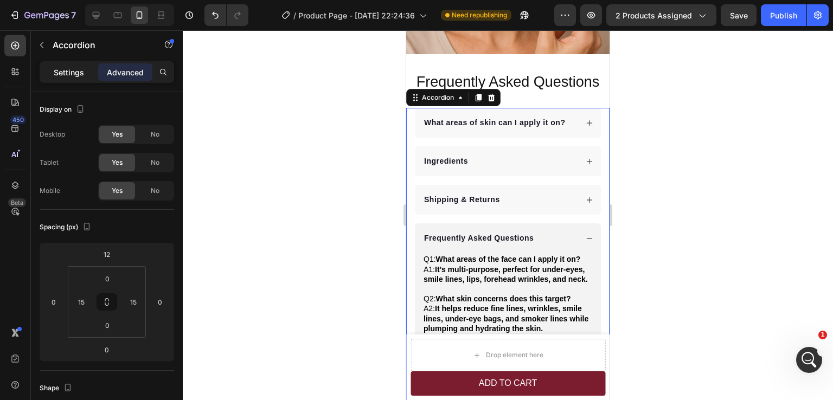
click at [68, 71] on p "Settings" at bounding box center [69, 72] width 30 height 11
type input "16"
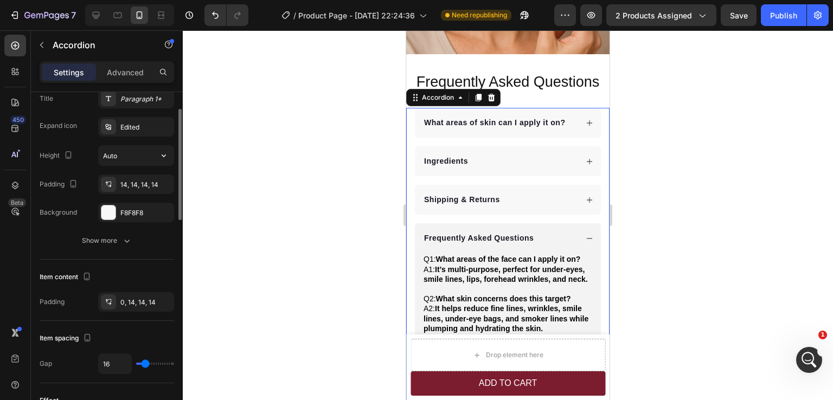
scroll to position [0, 0]
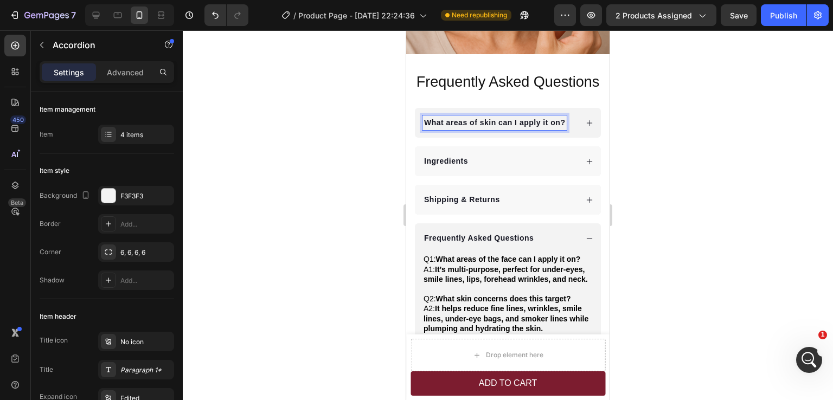
click at [486, 118] on strong "What areas of skin can I apply it on?" at bounding box center [494, 122] width 141 height 9
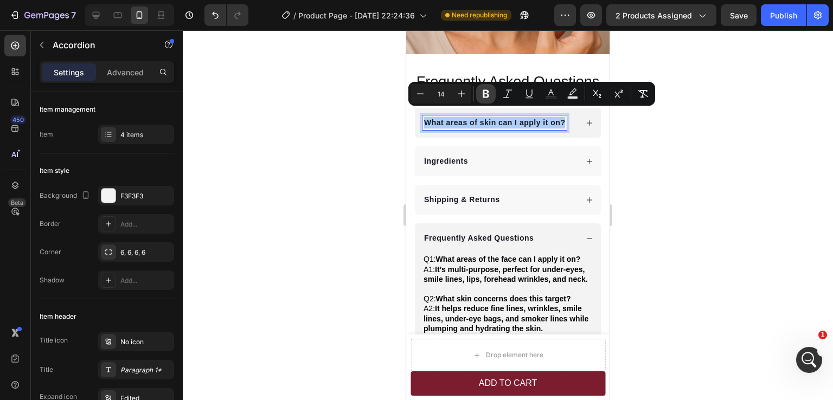
click at [486, 96] on icon "Editor contextual toolbar" at bounding box center [486, 93] width 11 height 11
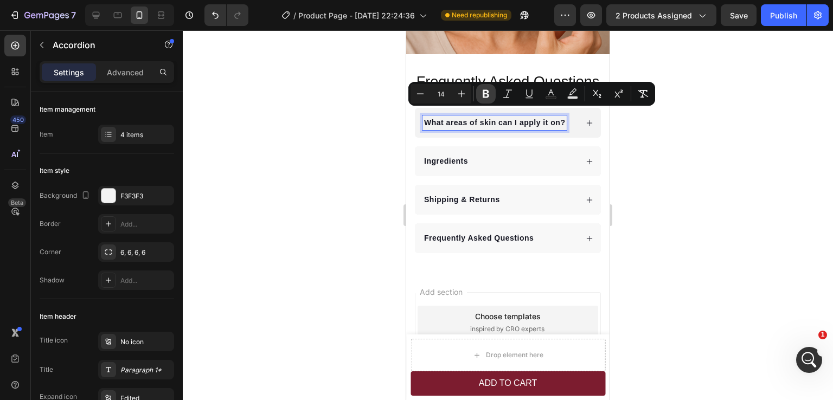
click at [486, 96] on icon "Editor contextual toolbar" at bounding box center [486, 93] width 11 height 11
click at [691, 148] on div at bounding box center [508, 215] width 650 height 370
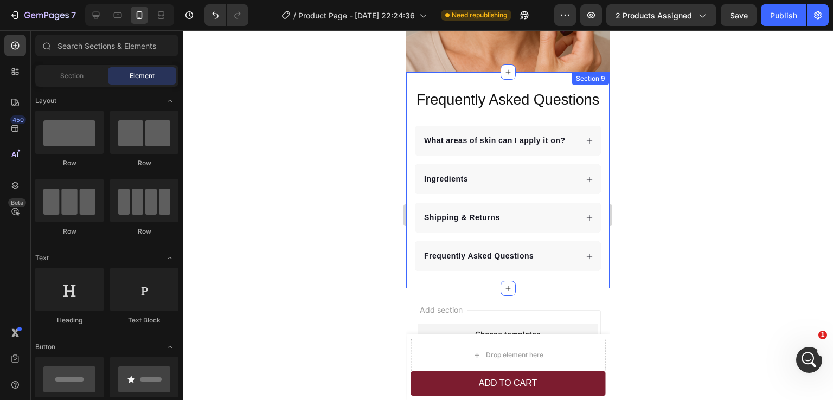
scroll to position [2829, 0]
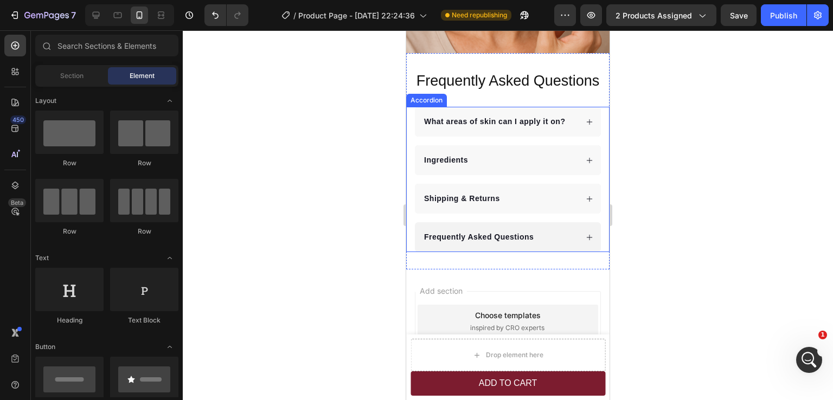
click at [550, 230] on div "Frequently Asked Questions" at bounding box center [500, 237] width 155 height 15
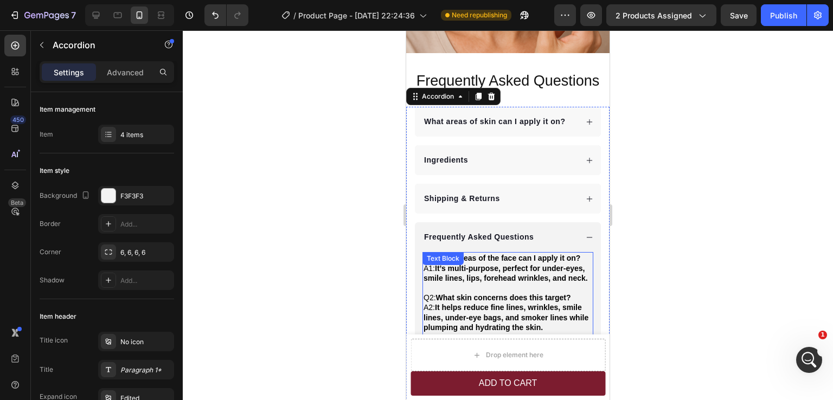
click at [471, 263] on p "Q1: What areas of the face can I apply it on? A1: It’s multi-purpose, perfect f…" at bounding box center [508, 268] width 169 height 30
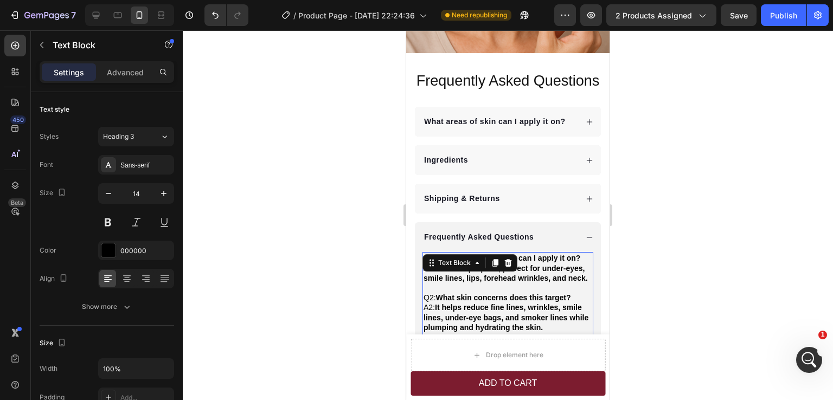
click at [456, 273] on p "Q1: What areas of the face can I apply it on? A1: It’s multi-purpose, perfect f…" at bounding box center [508, 268] width 169 height 30
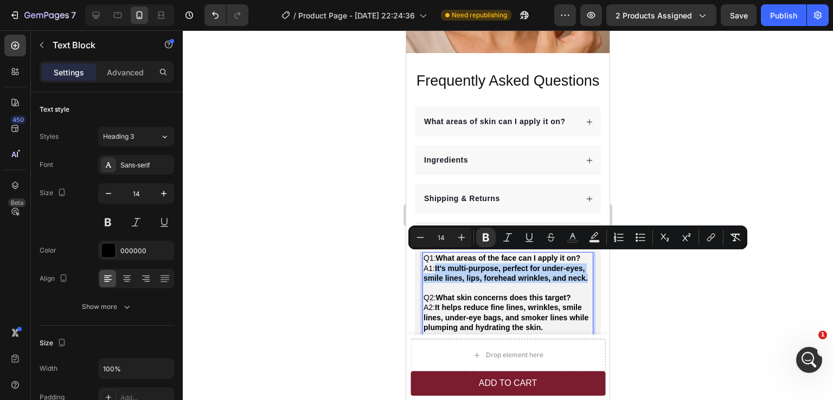
drag, startPoint x: 437, startPoint y: 259, endPoint x: 458, endPoint y: 278, distance: 28.0
click at [458, 278] on strong "It’s multi-purpose, perfect for under-eyes, smile lines, lips, forehead wrinkle…" at bounding box center [506, 273] width 164 height 18
copy strong "It’s multi-purpose, perfect for under-eyes, smile lines, lips, forehead wrinkle…"
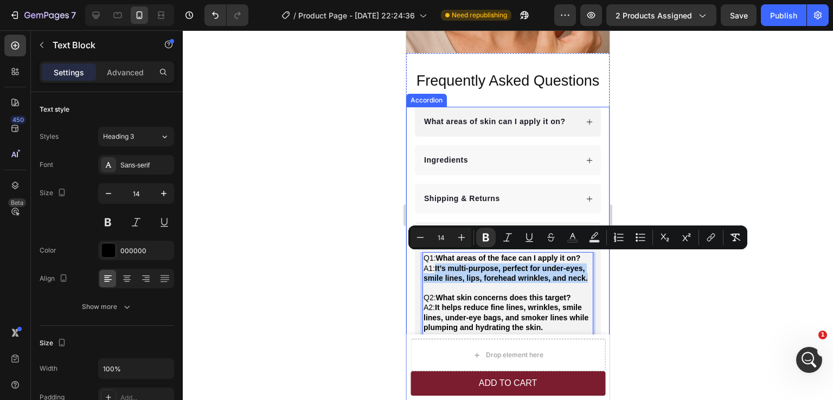
click at [571, 120] on div "What areas of skin can I apply it on?" at bounding box center [508, 122] width 186 height 30
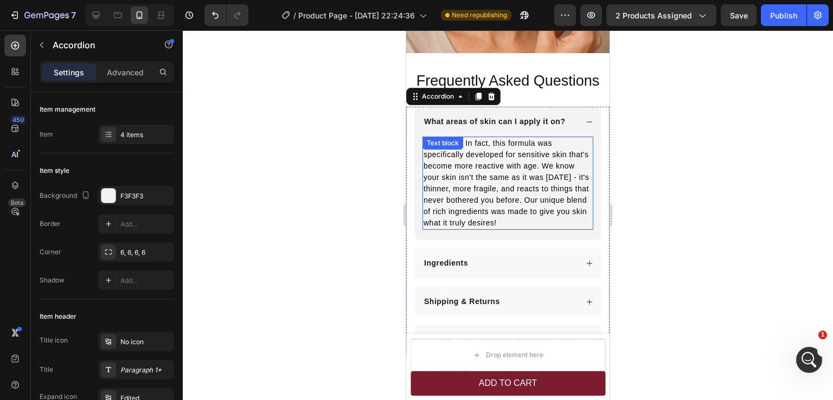
click at [497, 146] on span "Absolutely. In fact, this formula was specifically developed for sensitive skin…" at bounding box center [506, 183] width 165 height 88
click at [463, 146] on div "Text block" at bounding box center [443, 143] width 41 height 13
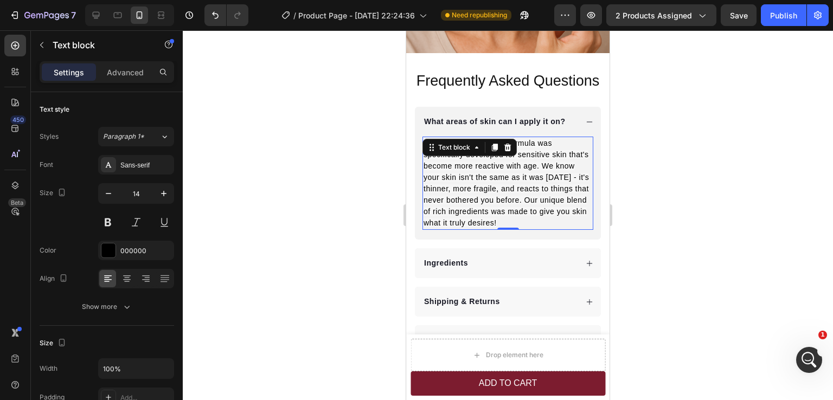
click at [497, 146] on div "Text block" at bounding box center [470, 147] width 94 height 17
click at [508, 162] on p "Absolutely. In fact, this formula was specifically developed for sensitive skin…" at bounding box center [508, 183] width 169 height 91
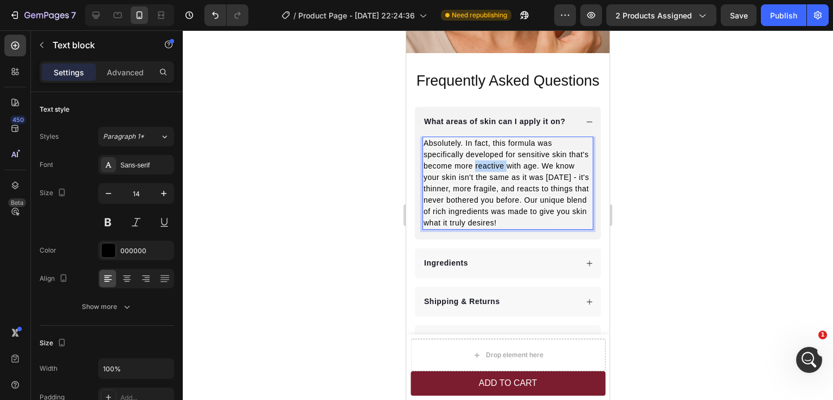
click at [508, 162] on p "Absolutely. In fact, this formula was specifically developed for sensitive skin…" at bounding box center [508, 183] width 169 height 91
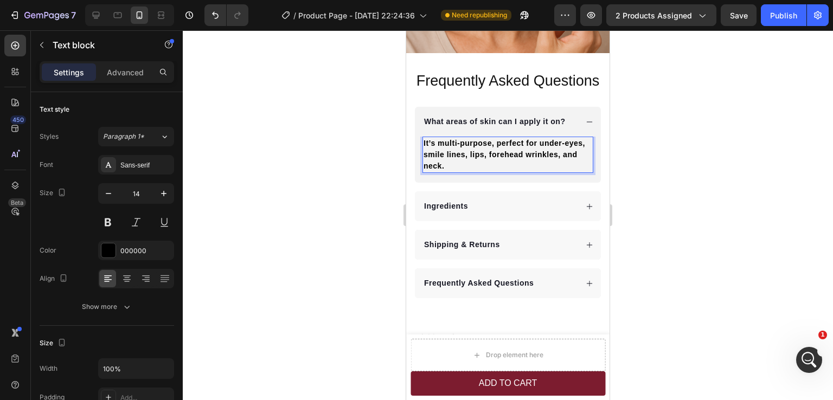
click at [474, 145] on strong "It’s multi-purpose, perfect for under-eyes, smile lines, lips, forehead wrinkle…" at bounding box center [505, 154] width 162 height 31
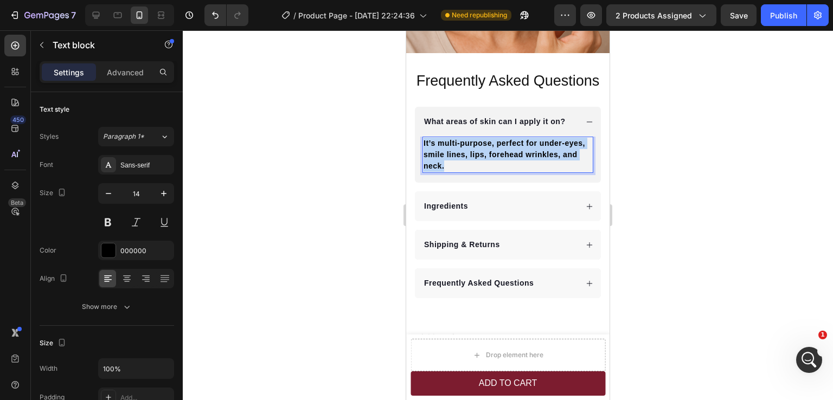
click at [474, 145] on strong "It’s multi-purpose, perfect for under-eyes, smile lines, lips, forehead wrinkle…" at bounding box center [505, 154] width 162 height 31
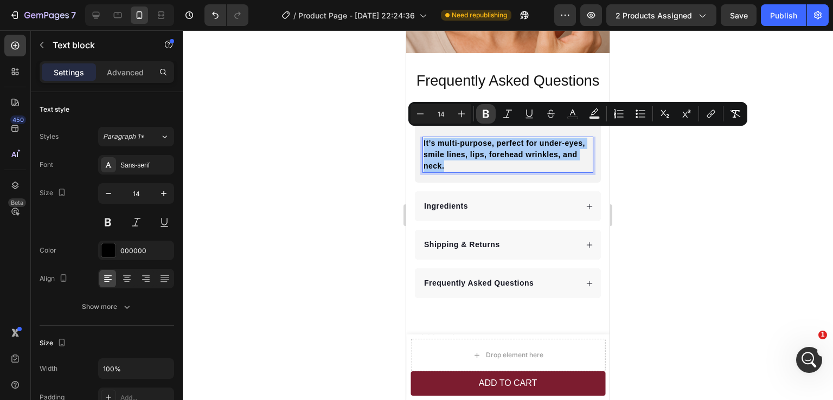
click at [488, 116] on icon "Editor contextual toolbar" at bounding box center [486, 114] width 7 height 8
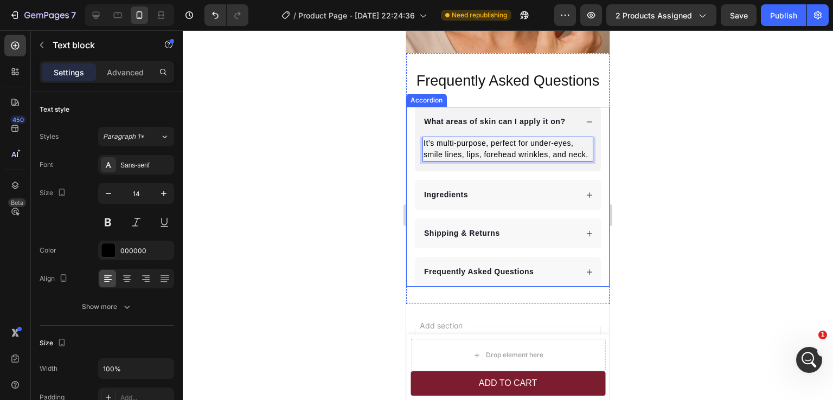
click at [494, 116] on p "What areas of skin can I apply it on?" at bounding box center [494, 121] width 141 height 11
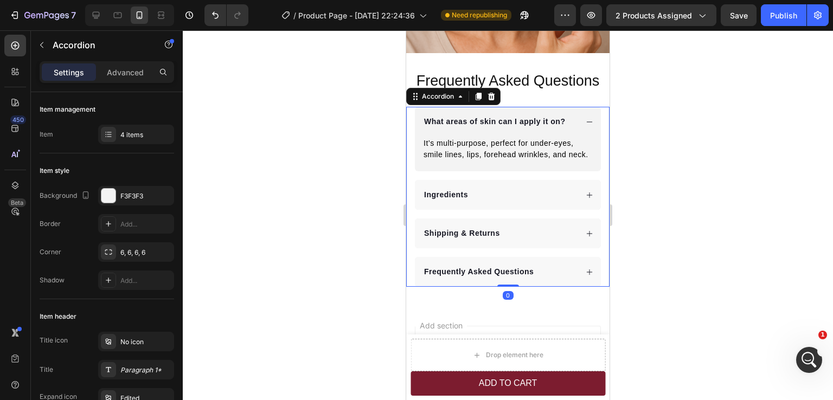
click at [499, 116] on p "What areas of skin can I apply it on?" at bounding box center [494, 121] width 141 height 11
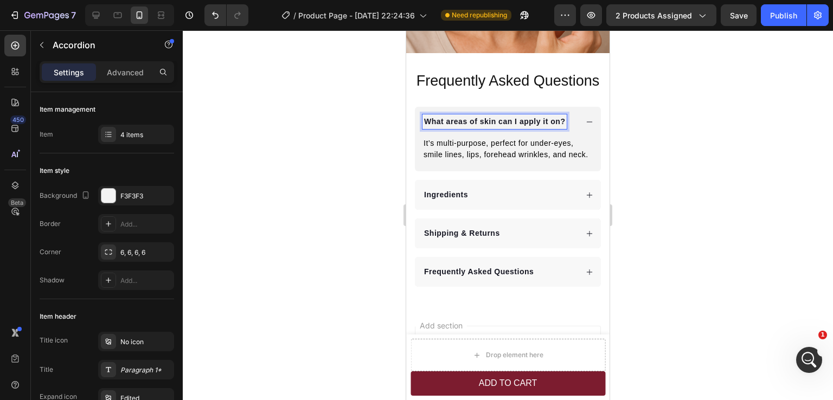
click at [711, 159] on div at bounding box center [508, 215] width 650 height 370
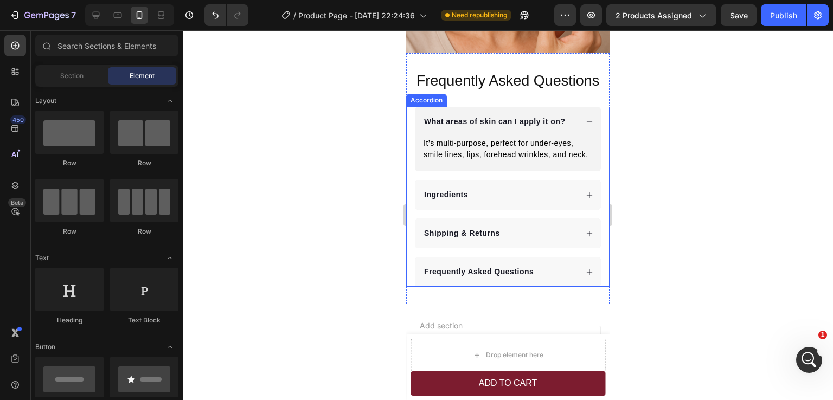
click at [501, 116] on p "What areas of skin can I apply it on?" at bounding box center [494, 121] width 141 height 11
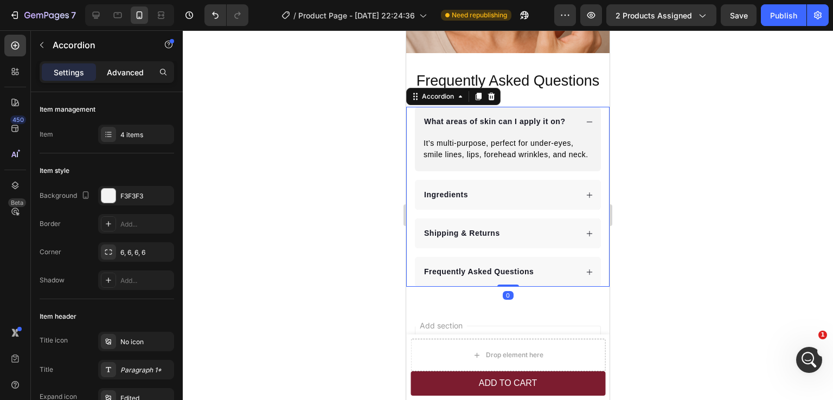
click at [122, 78] on div "Advanced" at bounding box center [125, 71] width 54 height 17
type input "100%"
type input "100"
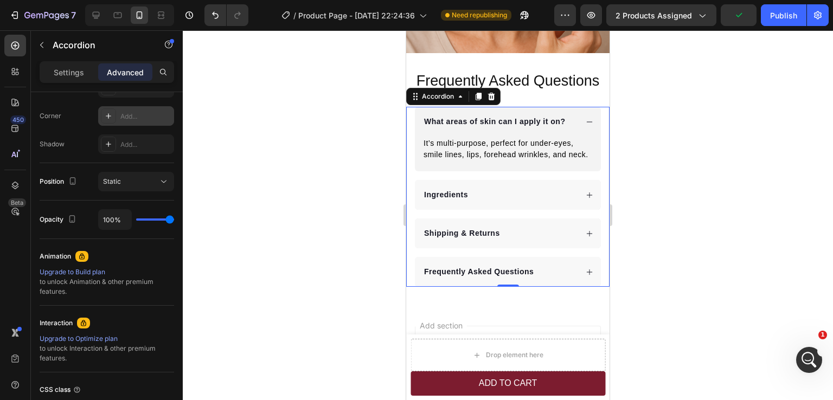
scroll to position [0, 0]
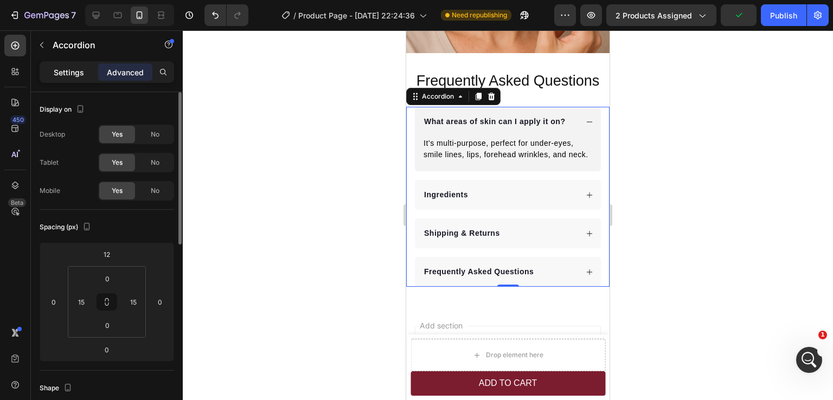
click at [82, 74] on p "Settings" at bounding box center [69, 72] width 30 height 11
type input "16"
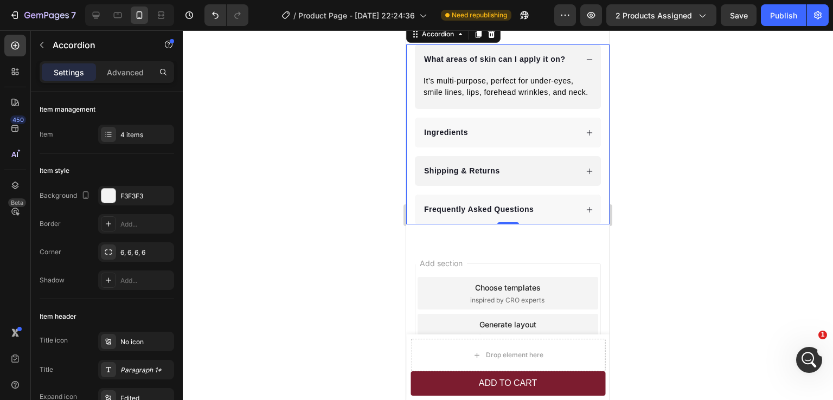
scroll to position [2912, 0]
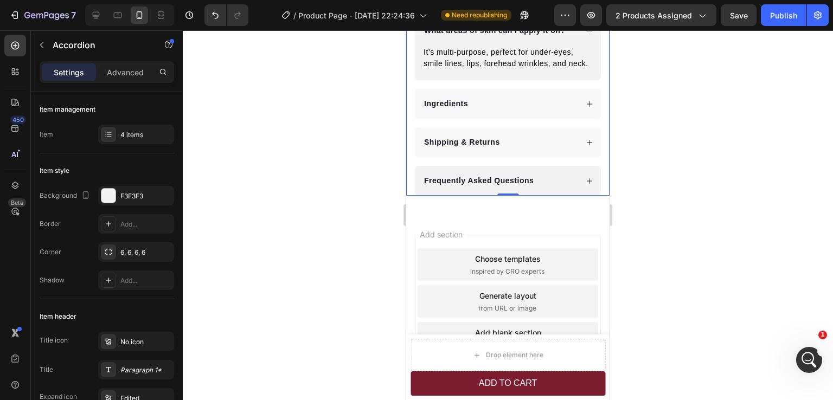
click at [542, 188] on div "Frequently Asked Questions" at bounding box center [500, 181] width 155 height 15
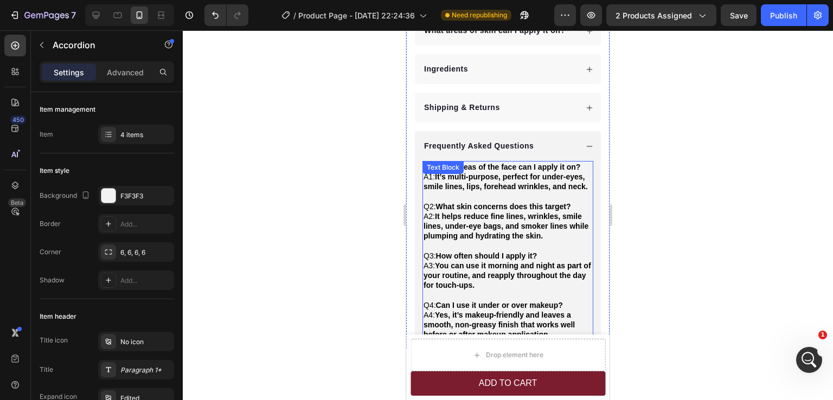
click at [456, 212] on p "Q2: What skin concerns does this target?" at bounding box center [508, 207] width 169 height 10
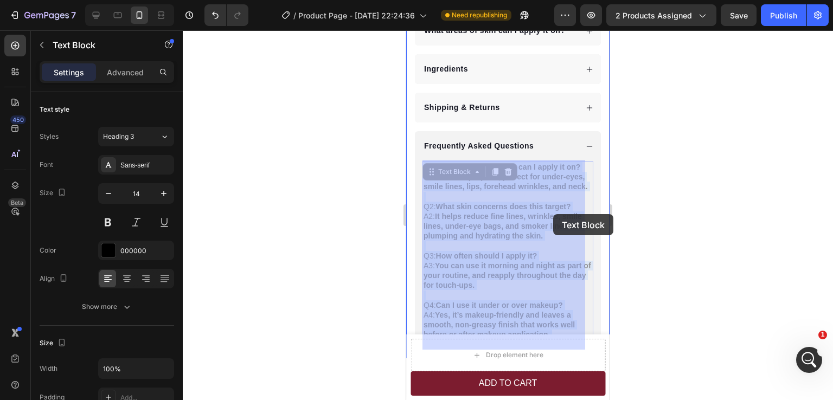
drag, startPoint x: 439, startPoint y: 215, endPoint x: 553, endPoint y: 214, distance: 114.5
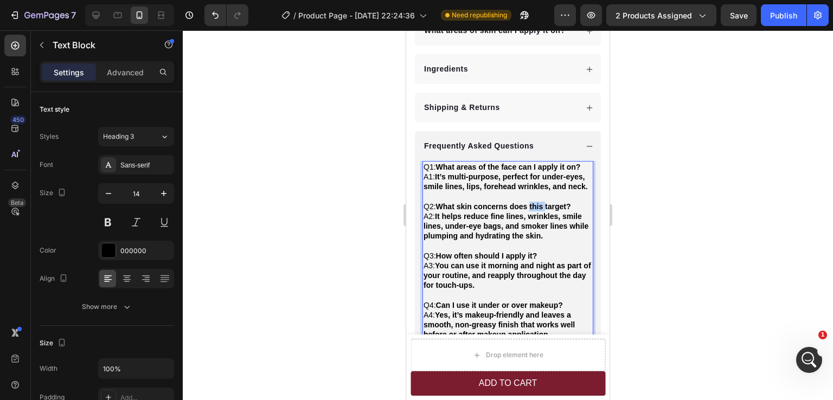
click at [542, 211] on strong "What skin concerns does this target?" at bounding box center [503, 206] width 135 height 9
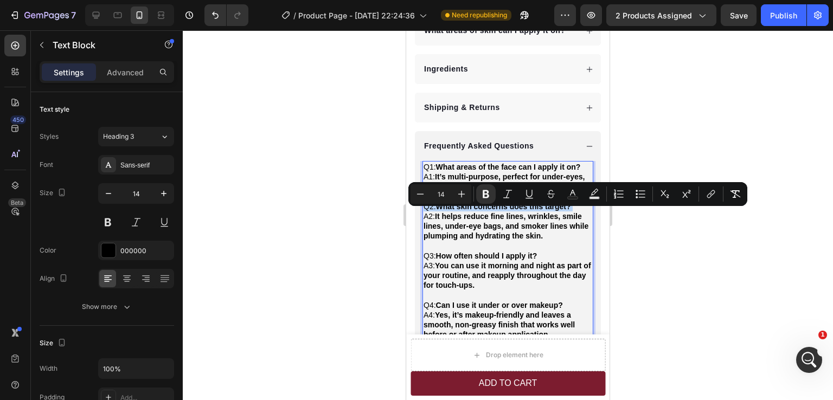
click at [542, 211] on strong "What skin concerns does this target?" at bounding box center [503, 206] width 135 height 9
copy p "Q2: What skin concerns does this target?"
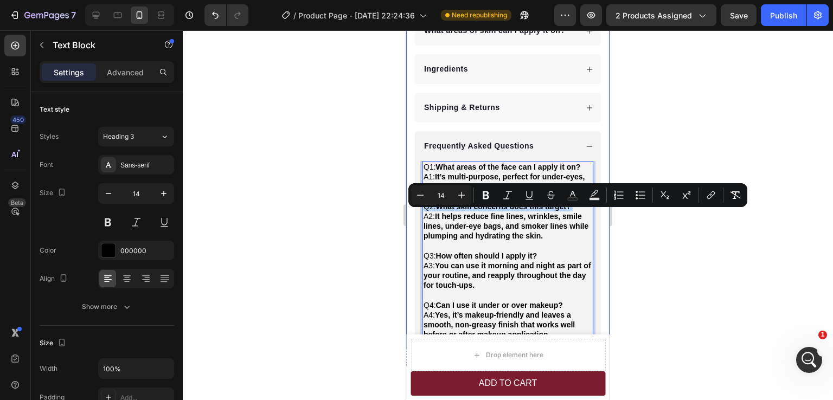
scroll to position [2858, 0]
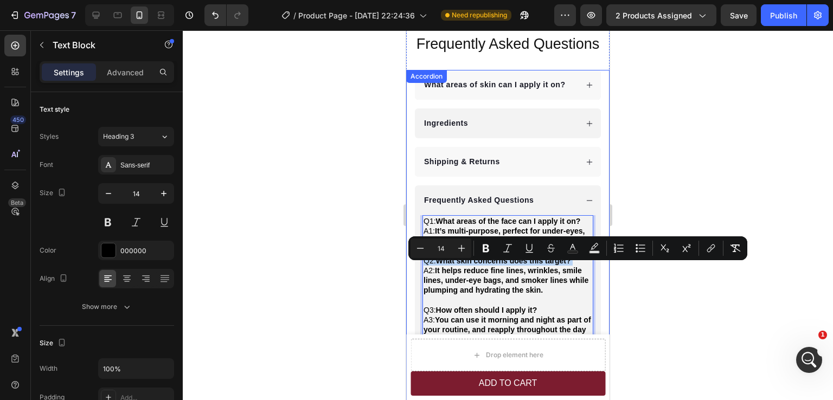
click at [451, 124] on p "Ingredients" at bounding box center [446, 123] width 44 height 11
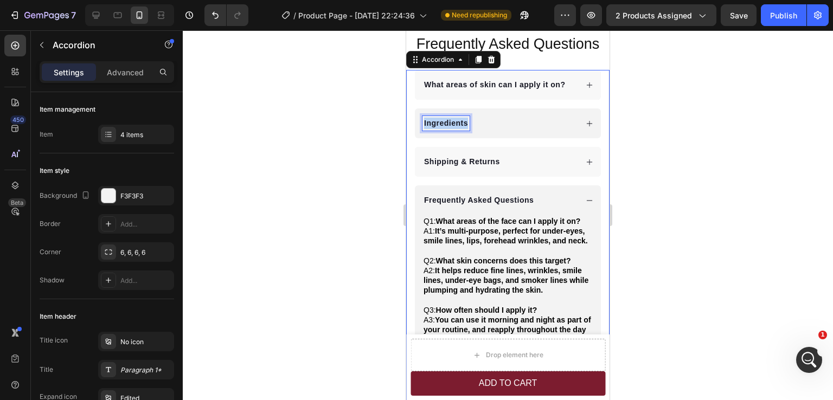
click at [451, 124] on p "Ingredients" at bounding box center [446, 123] width 44 height 11
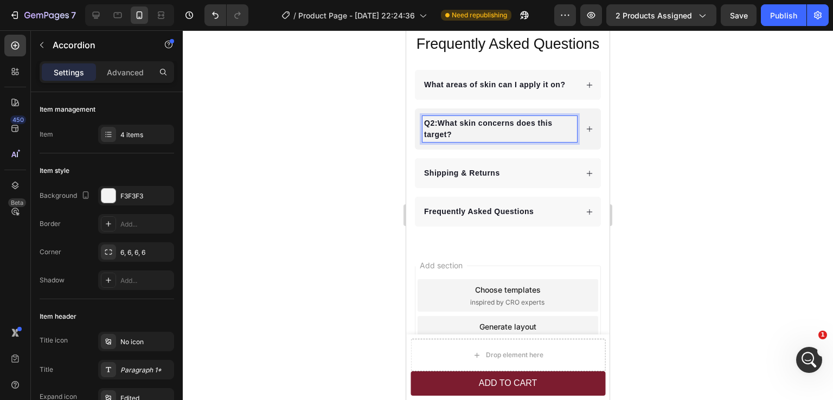
click at [439, 122] on strong "What skin concerns does this target?" at bounding box center [488, 129] width 128 height 20
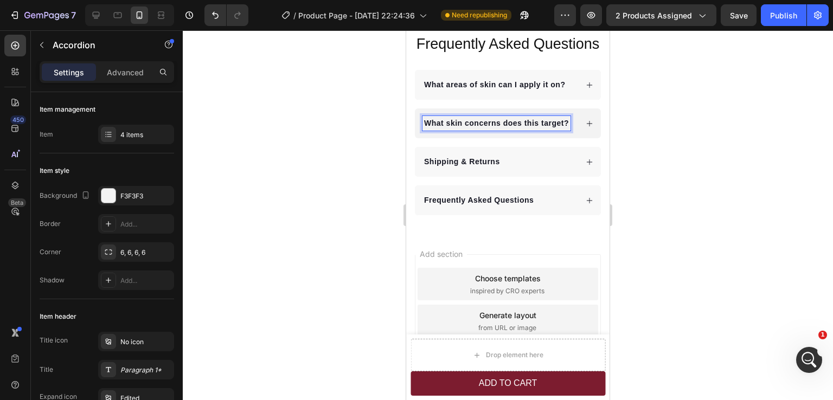
click at [681, 168] on div at bounding box center [508, 215] width 650 height 370
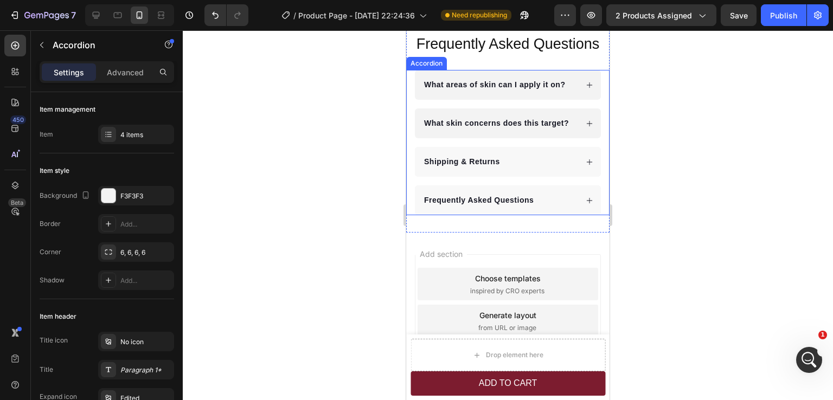
click at [522, 94] on div "What areas of skin can I apply it on?" at bounding box center [508, 85] width 186 height 30
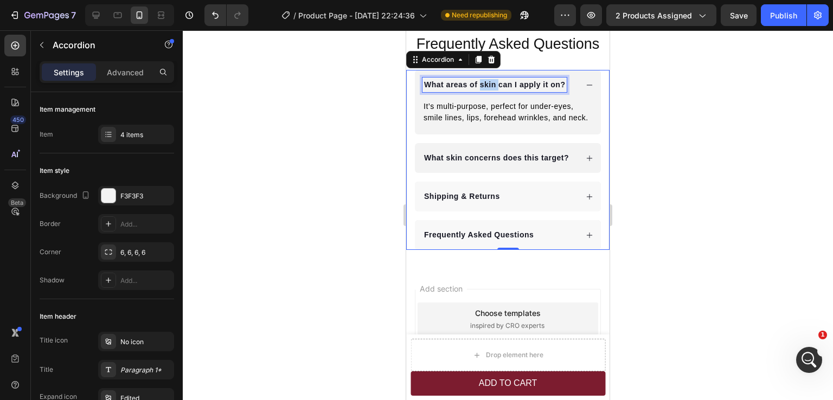
click at [488, 87] on p "What areas of skin can I apply it on?" at bounding box center [494, 84] width 141 height 11
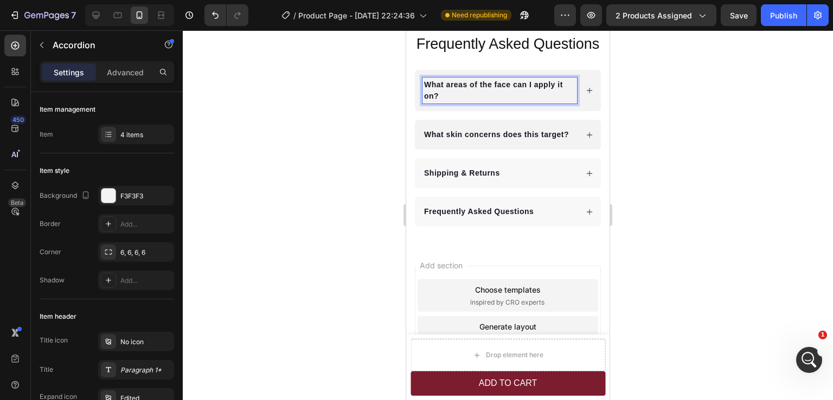
click at [575, 104] on div "What areas of the face can I apply it on?" at bounding box center [508, 90] width 186 height 41
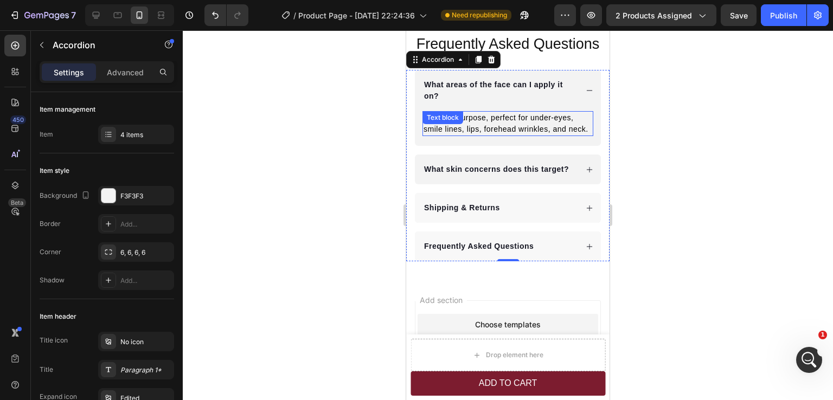
click at [491, 120] on div "It’s multi-purpose, perfect for under-eyes, smile lines, lips, forehead wrinkle…" at bounding box center [508, 123] width 171 height 25
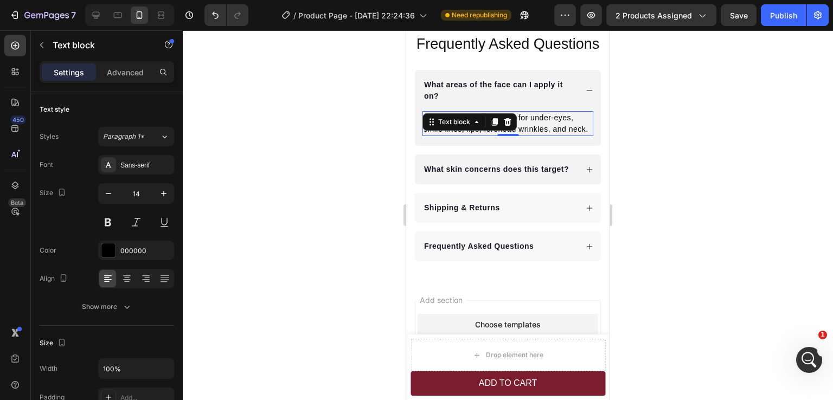
click at [537, 135] on p "It’s multi-purpose, perfect for under-eyes, smile lines, lips, forehead wrinkle…" at bounding box center [508, 123] width 169 height 23
click at [436, 117] on p "It’s multi-purpose, perfect for under-eyes, smile lines, lips, forehead wrinkle…" at bounding box center [508, 123] width 169 height 23
click at [490, 119] on p "It’s multi-purpose, perfect for under-eyes, smile lines, lips, forehead wrinkle…" at bounding box center [508, 123] width 169 height 23
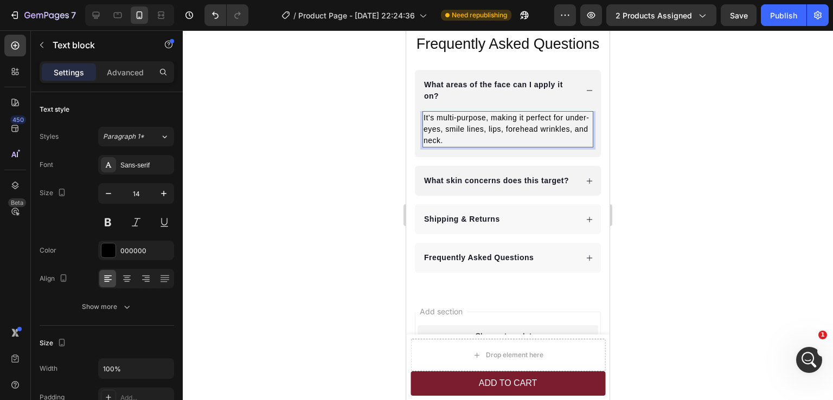
click at [565, 120] on p "It’s multi-purpose, making it perfect for under-eyes, smile lines, lips, forehe…" at bounding box center [508, 129] width 169 height 34
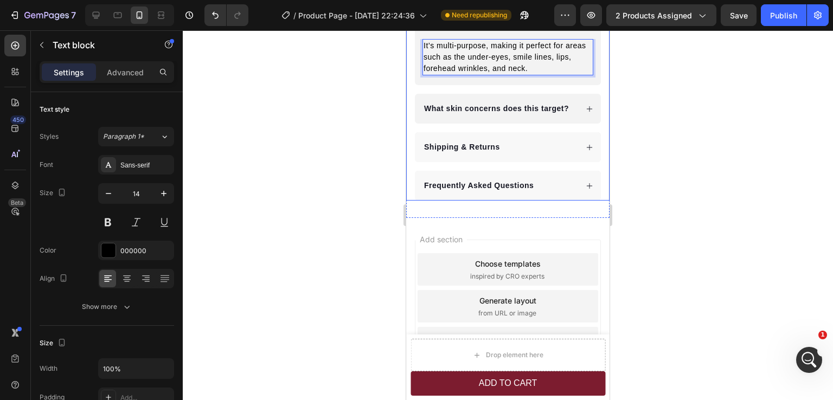
scroll to position [2934, 0]
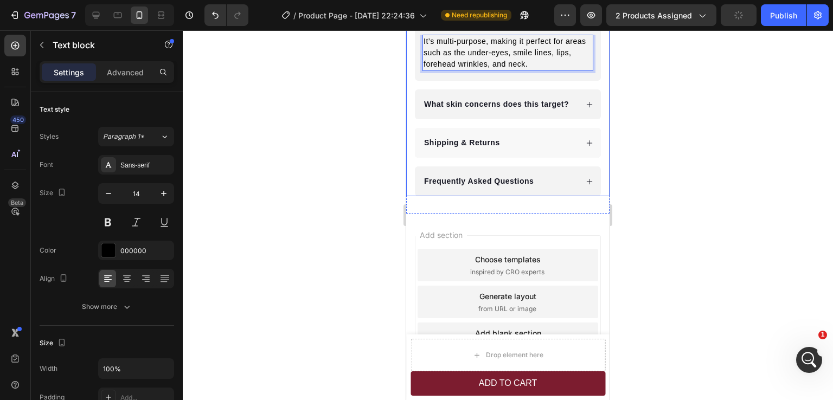
click at [551, 189] on div "Frequently Asked Questions" at bounding box center [500, 181] width 155 height 15
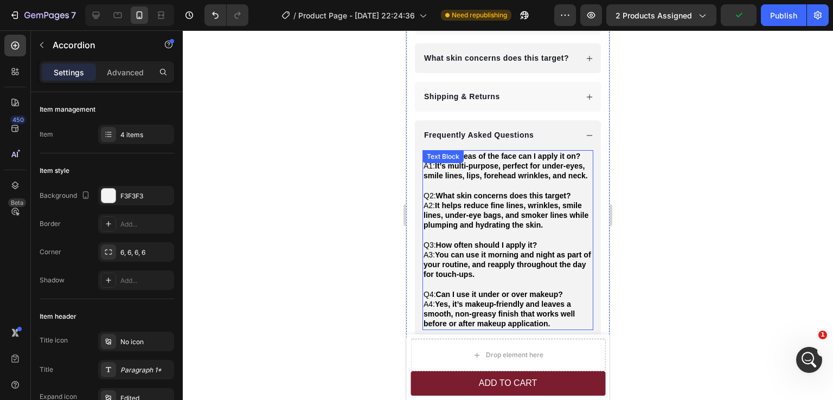
click at [453, 228] on strong "It helps reduce fine lines, wrinkles, smile lines, under-eye bags, and smoker l…" at bounding box center [506, 215] width 165 height 28
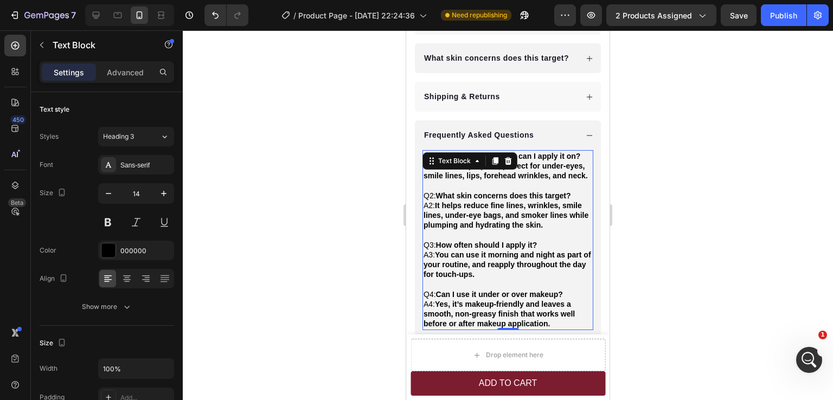
click at [439, 225] on strong "It helps reduce fine lines, wrinkles, smile lines, under-eye bags, and smoker l…" at bounding box center [506, 215] width 165 height 28
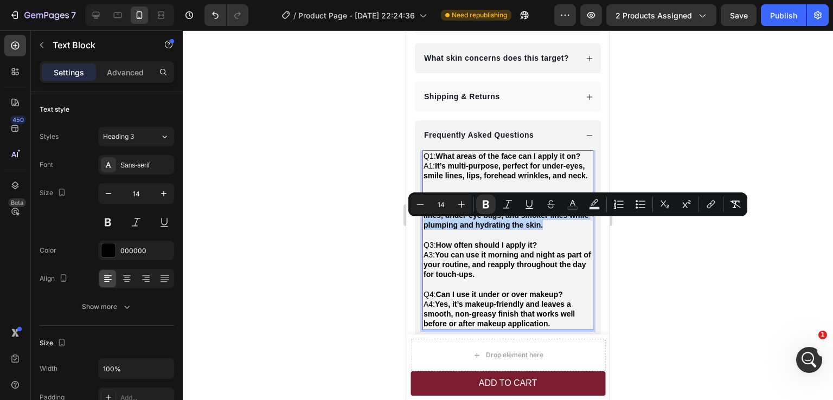
drag, startPoint x: 438, startPoint y: 225, endPoint x: 565, endPoint y: 248, distance: 129.6
click at [565, 231] on p "A2: It helps reduce fine lines, wrinkles, smile lines, under-eye bags, and smok…" at bounding box center [508, 216] width 169 height 30
copy strong "It helps reduce fine lines, wrinkles, smile lines, under-eye bags, and smoker l…"
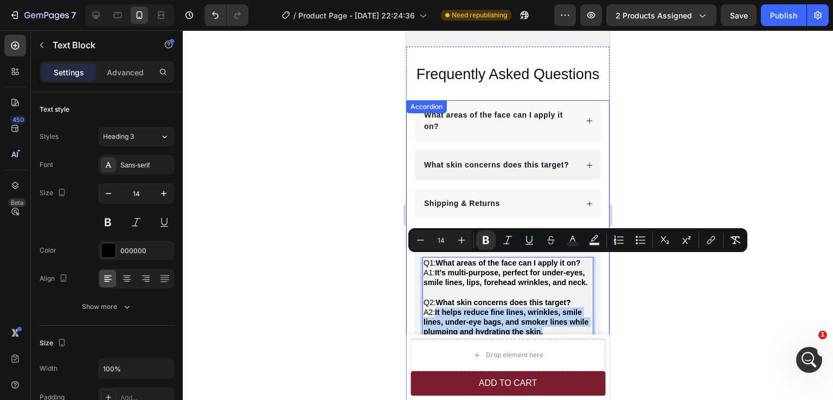
scroll to position [2826, 0]
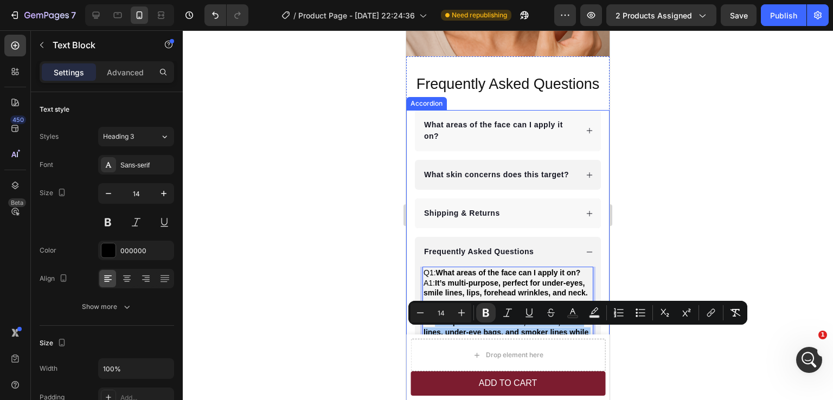
click at [571, 178] on div "What skin concerns does this target?" at bounding box center [508, 175] width 186 height 30
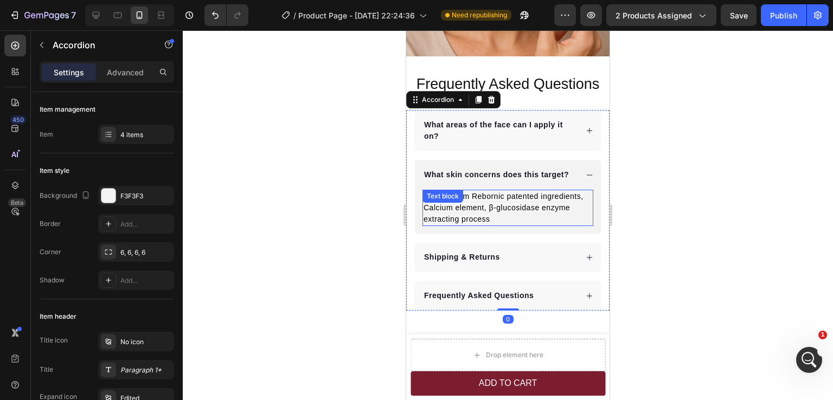
click at [480, 202] on span "Skin calcium Rebornic patented ingredients, Calcium element, β-glucosidase enzy…" at bounding box center [504, 207] width 160 height 31
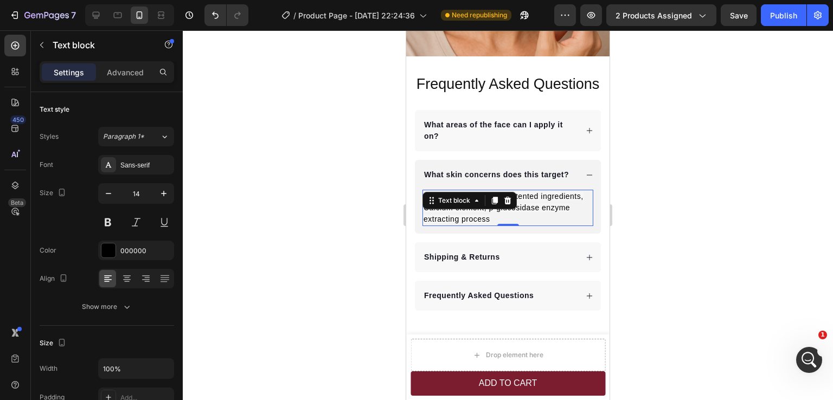
click at [480, 202] on icon at bounding box center [477, 200] width 9 height 9
click at [211, 17] on icon "Undo/Redo" at bounding box center [215, 15] width 11 height 11
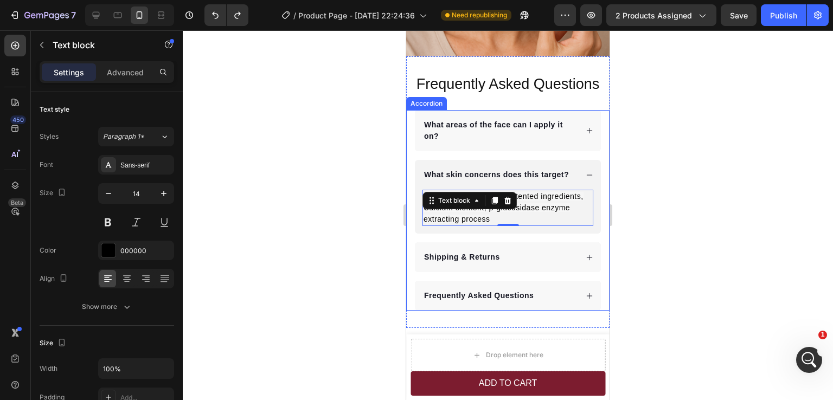
click at [544, 122] on p "What areas of the face can I apply it on?" at bounding box center [499, 130] width 151 height 23
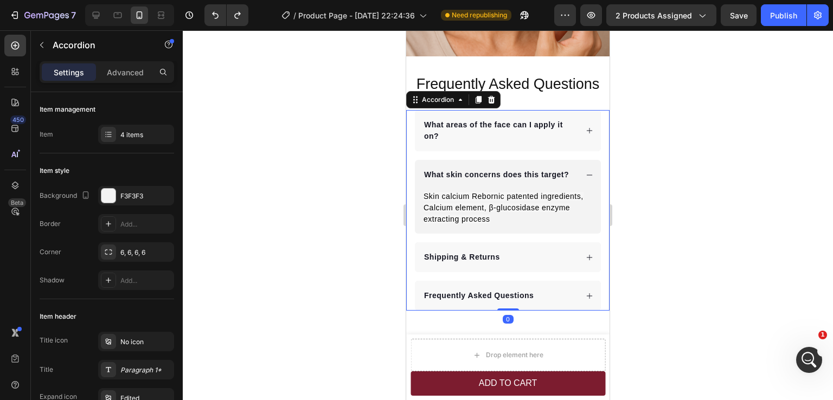
click at [573, 135] on div "What areas of the face can I apply it on?" at bounding box center [508, 130] width 186 height 41
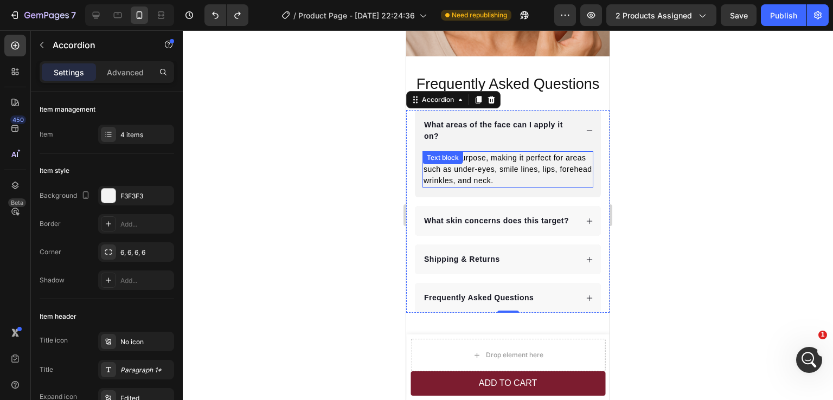
click at [475, 162] on p "It’s multi-purpose, making it perfect for areas such as under-eyes, smile lines…" at bounding box center [508, 169] width 169 height 34
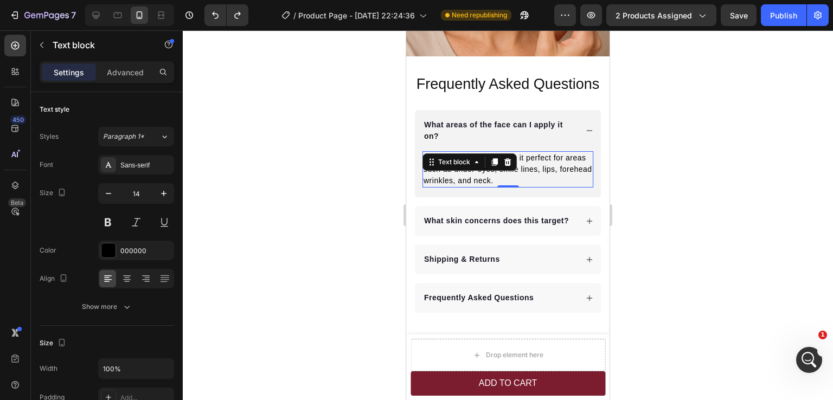
click at [532, 165] on p "It’s multi-purpose, making it perfect for areas such as under-eyes, smile lines…" at bounding box center [508, 169] width 169 height 34
click at [477, 159] on p "It’s multi-purpose, making it perfect for areas such as under-eyes, smile lines…" at bounding box center [508, 169] width 169 height 34
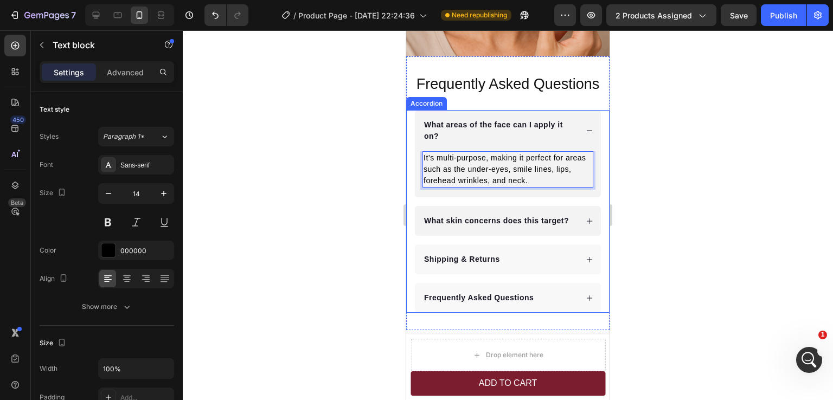
click at [573, 228] on div "What skin concerns does this target?" at bounding box center [508, 221] width 186 height 30
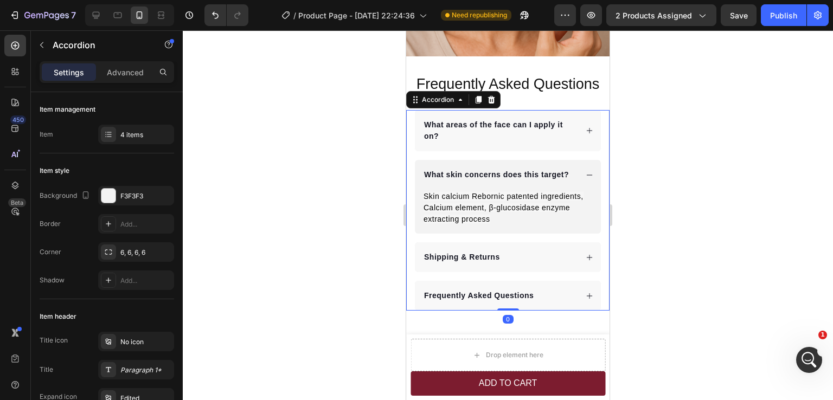
click at [483, 208] on span "Skin calcium Rebornic patented ingredients, Calcium element, β-glucosidase enzy…" at bounding box center [504, 207] width 160 height 31
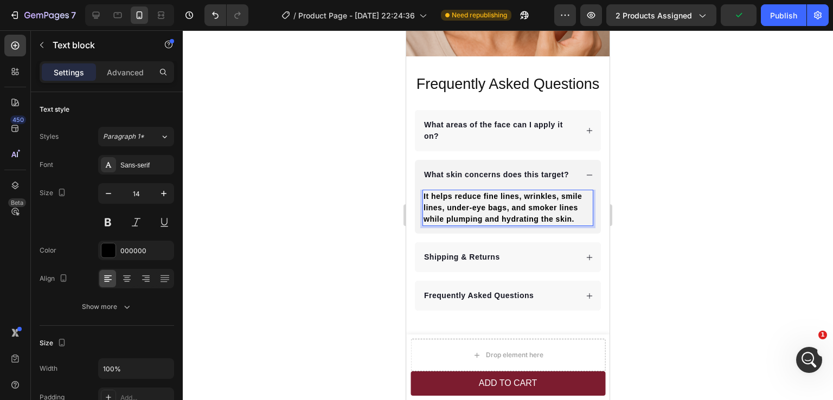
click at [516, 203] on strong "It helps reduce fine lines, wrinkles, smile lines, under-eye bags, and smoker l…" at bounding box center [503, 207] width 158 height 31
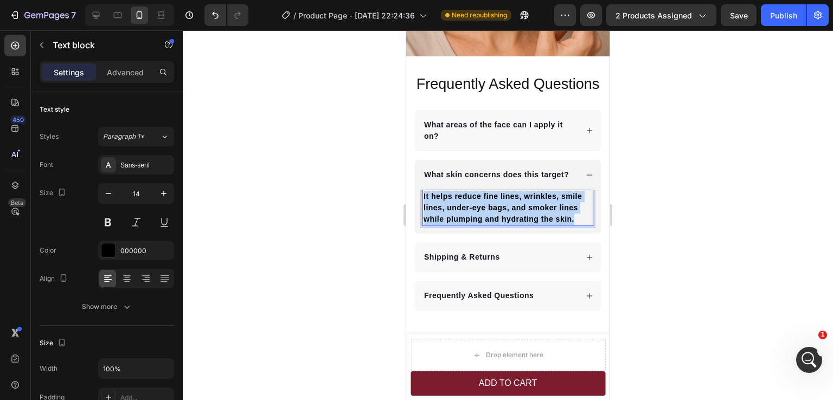
click at [516, 203] on strong "It helps reduce fine lines, wrinkles, smile lines, under-eye bags, and smoker l…" at bounding box center [503, 207] width 158 height 31
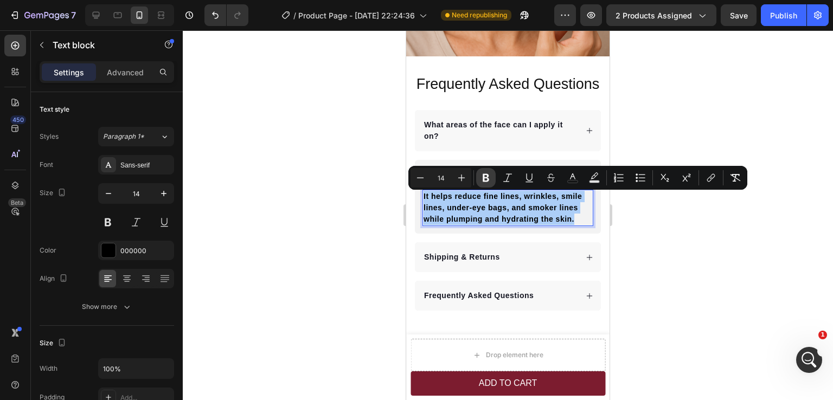
click at [486, 180] on icon "Editor contextual toolbar" at bounding box center [486, 178] width 11 height 11
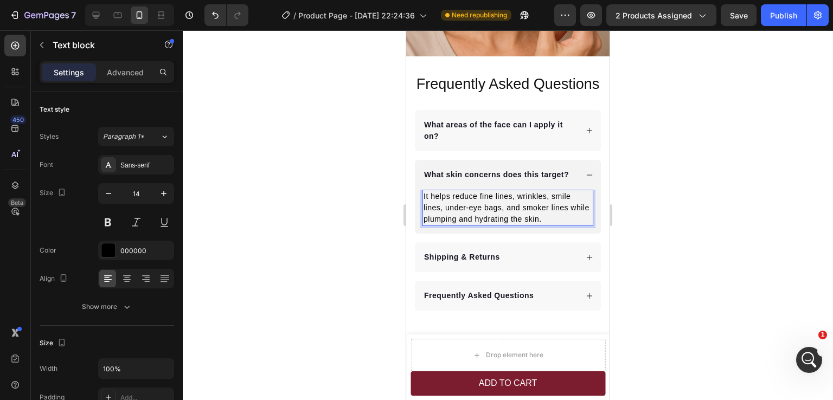
click at [661, 275] on div at bounding box center [508, 215] width 650 height 370
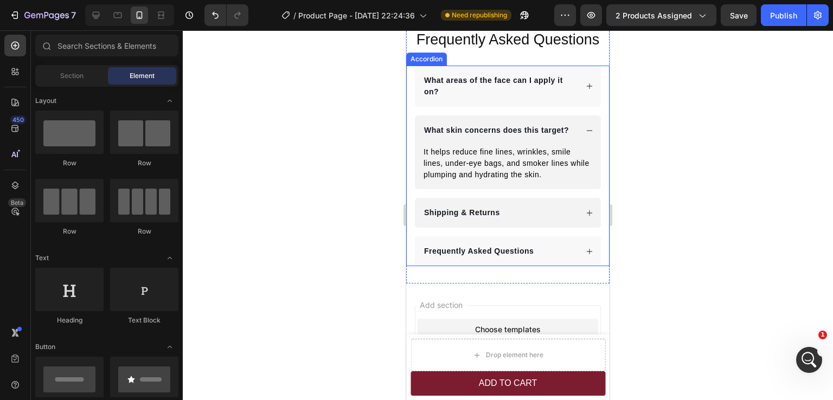
scroll to position [2880, 0]
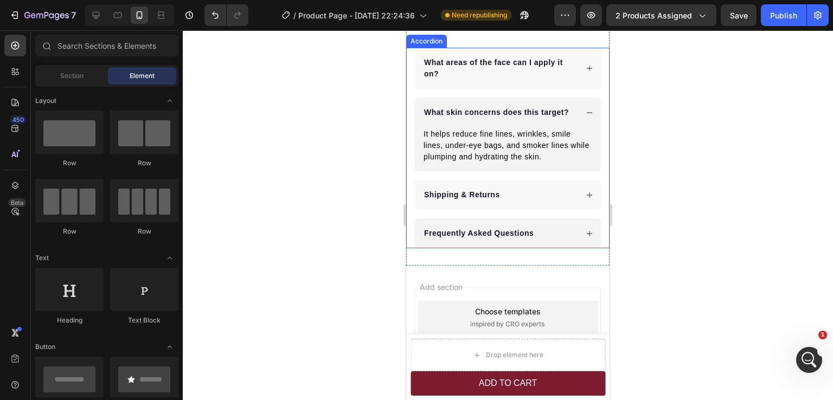
click at [549, 241] on div "Frequently Asked Questions" at bounding box center [500, 233] width 155 height 15
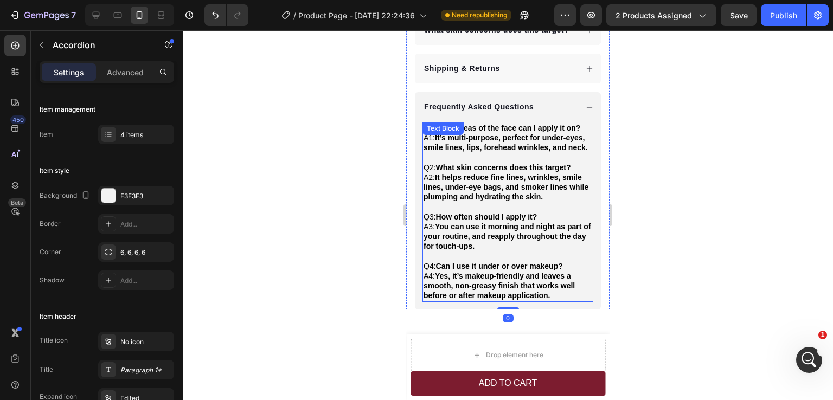
scroll to position [2988, 0]
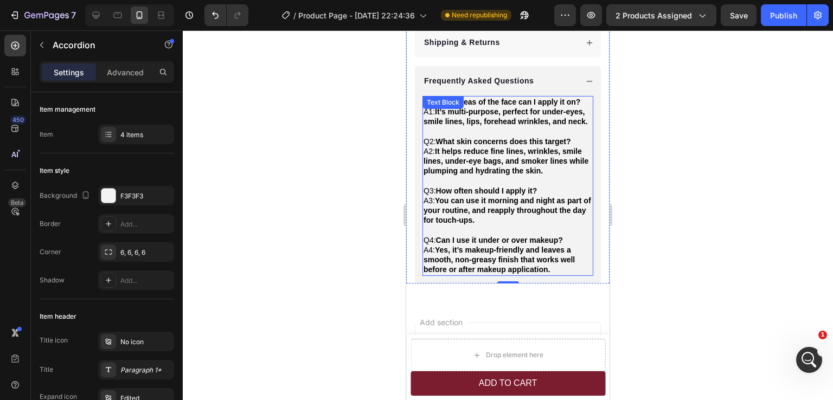
click at [494, 195] on strong "How often should I apply it?" at bounding box center [486, 191] width 101 height 9
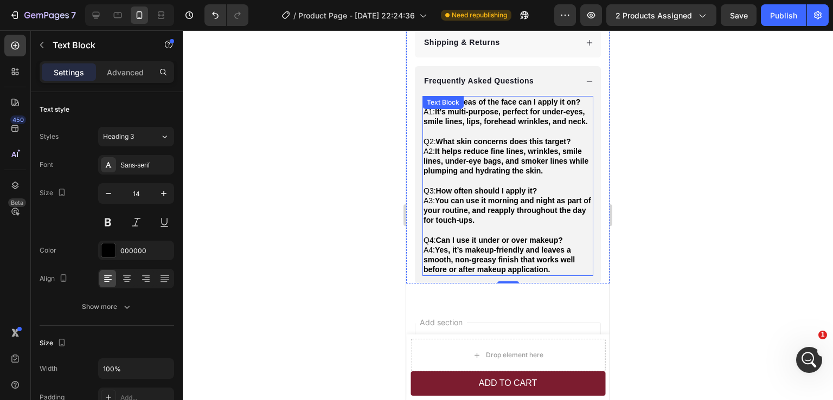
click at [494, 195] on strong "How often should I apply it?" at bounding box center [486, 191] width 101 height 9
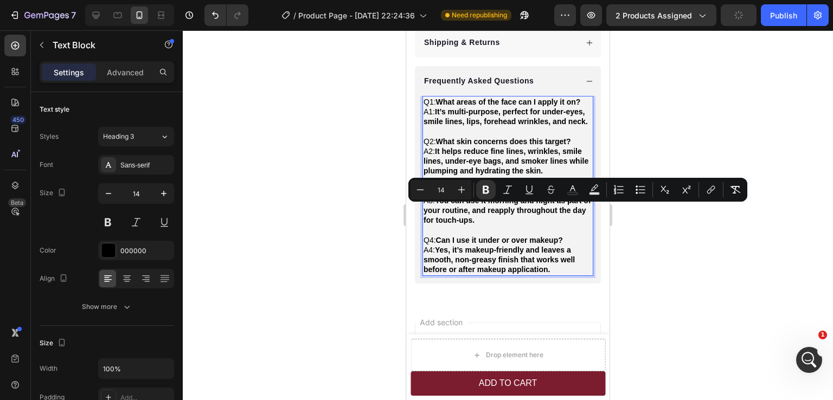
click at [494, 195] on strong "How often should I apply it?" at bounding box center [486, 191] width 101 height 9
copy p "Q3: How often should I apply it?"
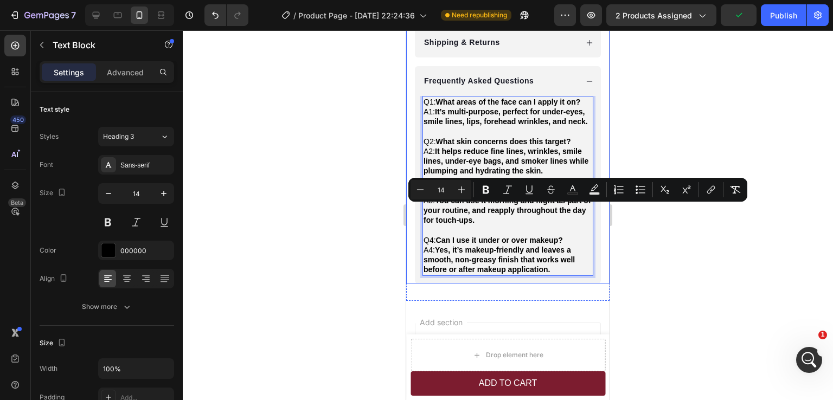
click at [490, 48] on p "Shipping & Returns" at bounding box center [462, 42] width 76 height 11
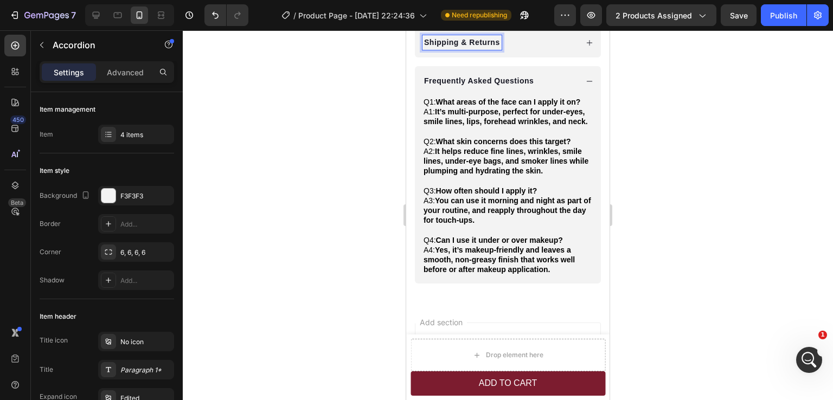
click at [485, 48] on p "Shipping & Returns" at bounding box center [462, 42] width 76 height 11
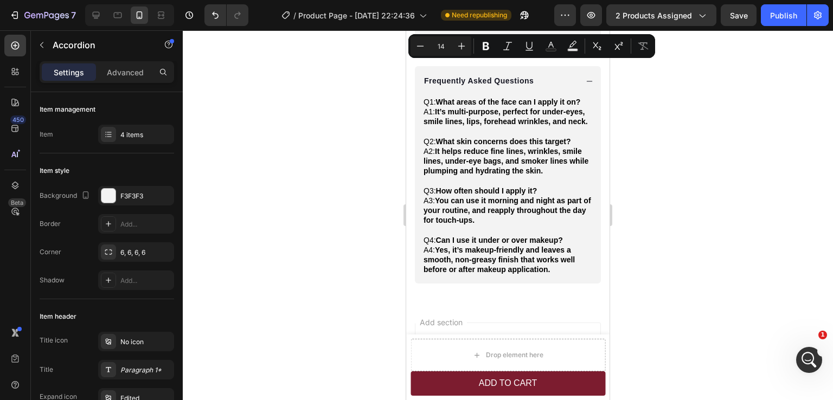
click at [499, 69] on div "What areas of the face can I apply it on? What skin concerns does this target? …" at bounding box center [507, 111] width 187 height 345
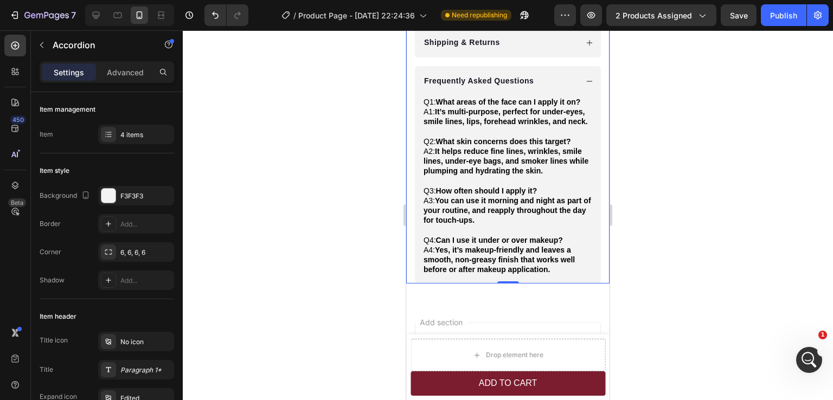
scroll to position [2934, 0]
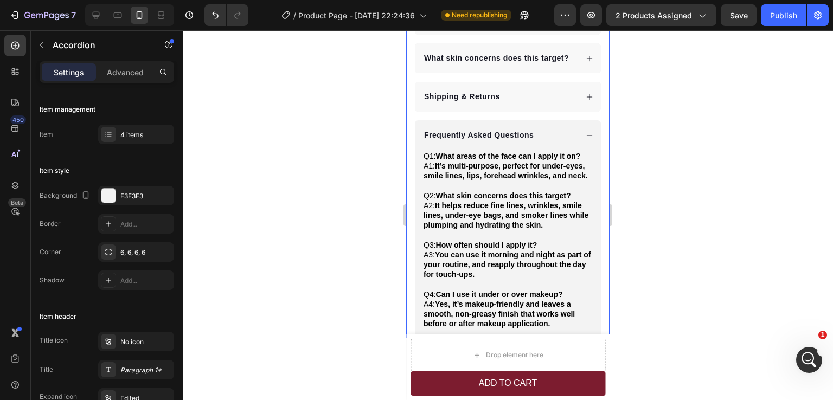
click at [484, 103] on p "Shipping & Returns" at bounding box center [462, 96] width 76 height 11
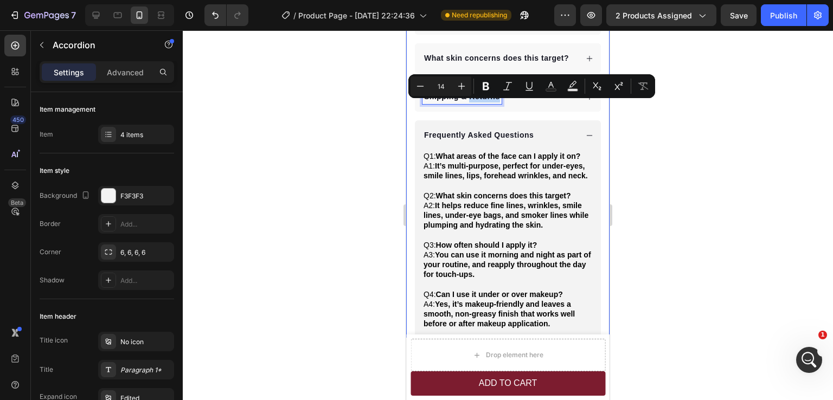
click at [484, 103] on p "Shipping & Returns" at bounding box center [462, 96] width 76 height 11
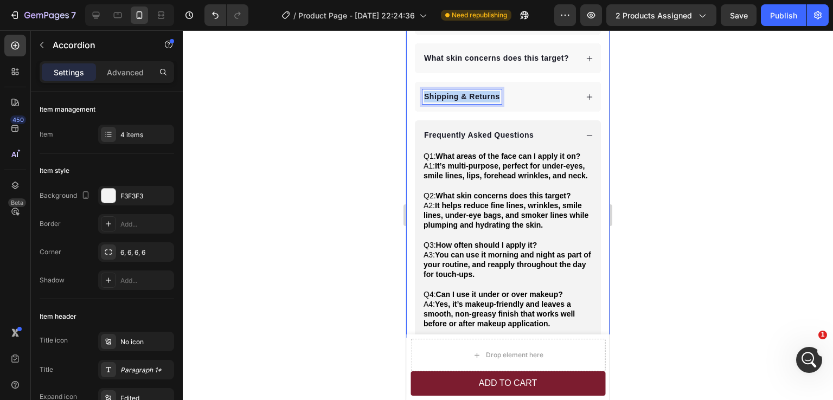
click at [484, 103] on p "Shipping & Returns" at bounding box center [462, 96] width 76 height 11
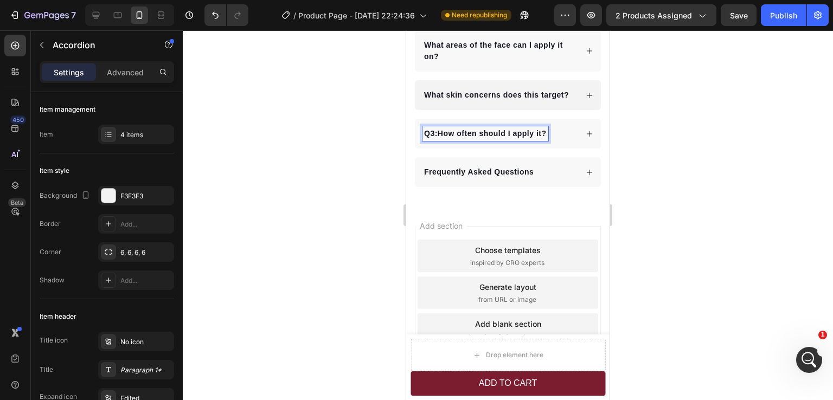
scroll to position [2888, 0]
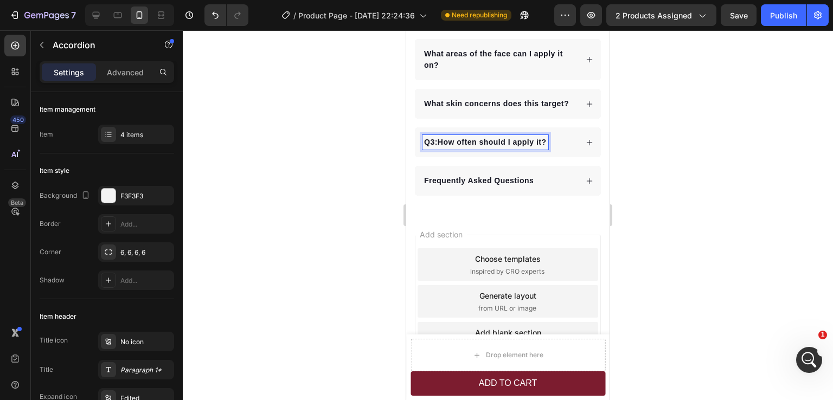
click at [439, 146] on strong "How often should I apply it?" at bounding box center [492, 142] width 109 height 9
click at [558, 188] on div "Frequently Asked Questions" at bounding box center [500, 181] width 155 height 15
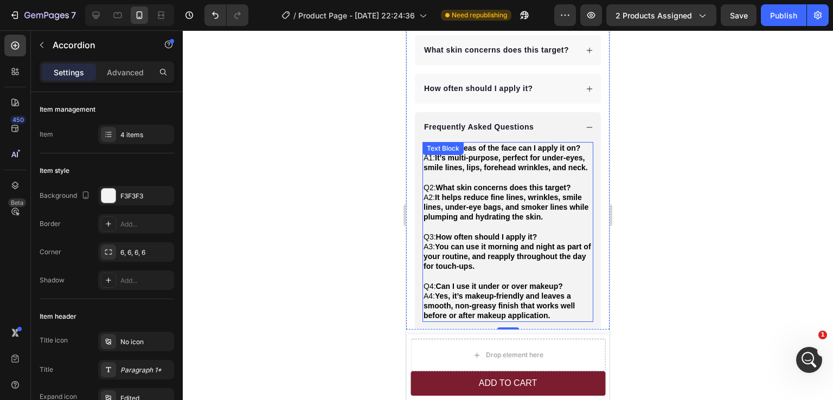
scroll to position [2943, 0]
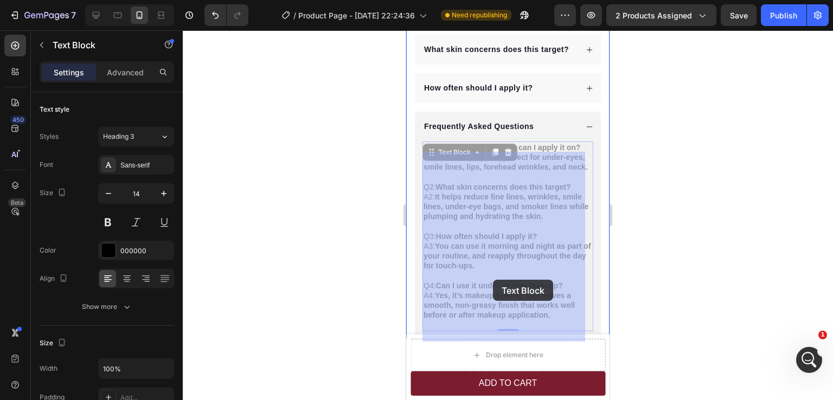
drag, startPoint x: 438, startPoint y: 265, endPoint x: 494, endPoint y: 280, distance: 57.4
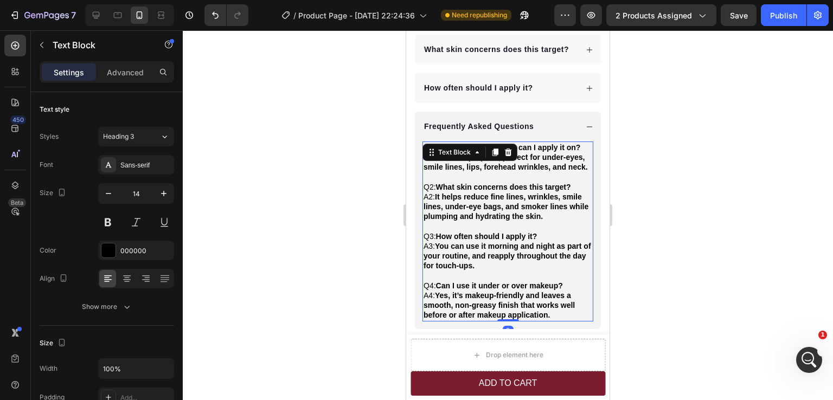
click at [438, 269] on strong "You can use it morning and night as part of your routine, and reapply throughou…" at bounding box center [508, 256] width 168 height 28
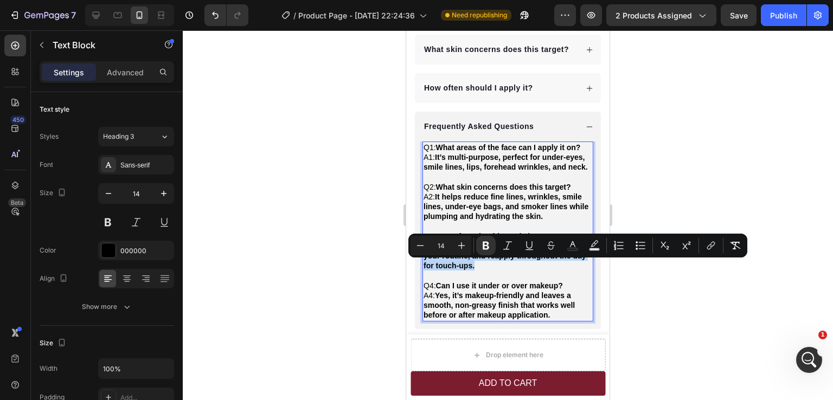
drag, startPoint x: 438, startPoint y: 266, endPoint x: 495, endPoint y: 283, distance: 58.9
click at [495, 271] on p "A3: You can use it morning and night as part of your routine, and reapply throu…" at bounding box center [508, 256] width 169 height 30
copy strong "You can use it morning and night as part of your routine, and reapply throughou…"
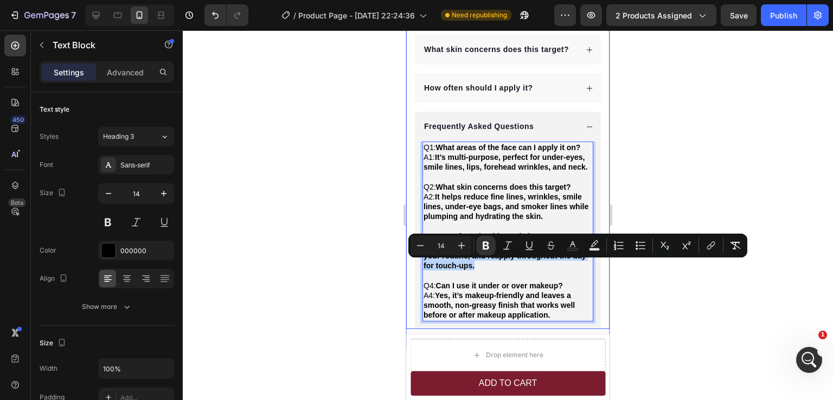
click at [554, 95] on div "How often should I apply it?" at bounding box center [500, 88] width 155 height 15
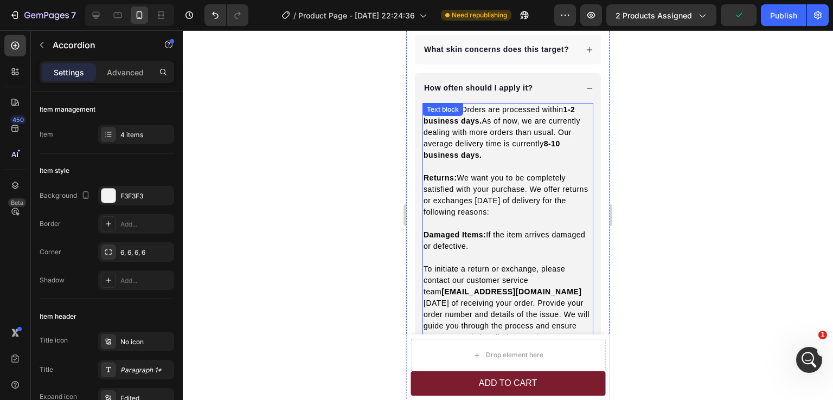
click at [492, 135] on span "Shipping: Orders are processed within 1-2 business days. As of now, we are curr…" at bounding box center [502, 132] width 157 height 54
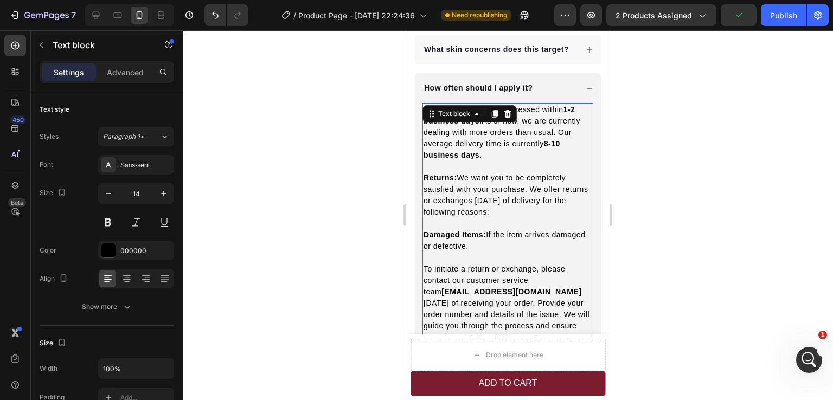
click at [492, 135] on span "Shipping: Orders are processed within 1-2 business days. As of now, we are curr…" at bounding box center [502, 132] width 157 height 54
click at [493, 135] on span "Shipping: Orders are processed within 1-2 business days. As of now, we are curr…" at bounding box center [502, 132] width 157 height 54
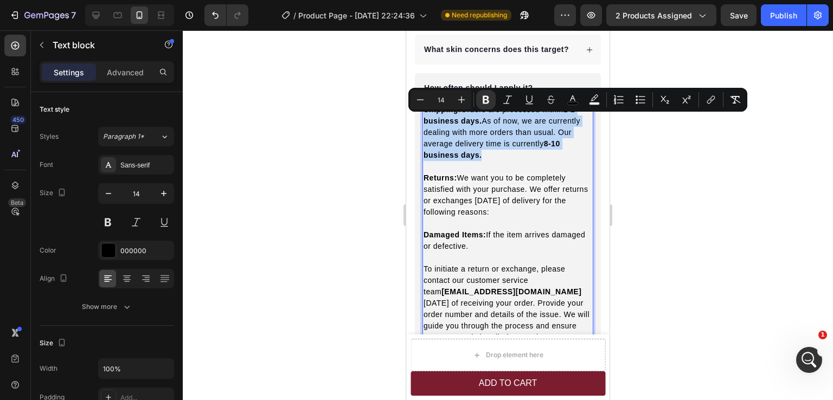
click at [497, 173] on p "Rich Text Editor. Editing area: main" at bounding box center [508, 166] width 169 height 11
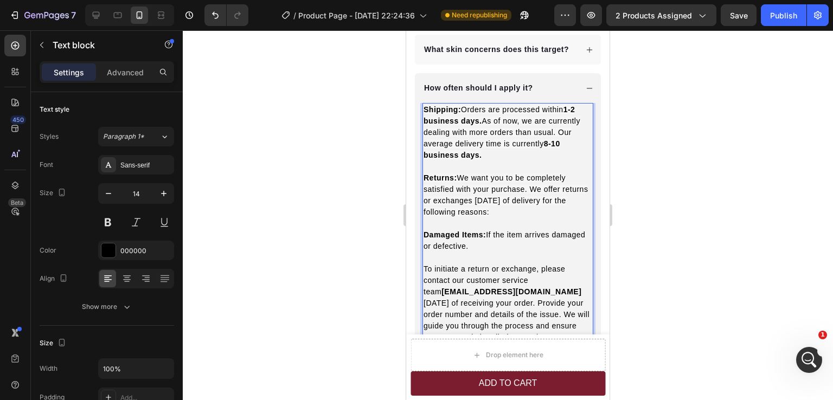
click at [425, 114] on strong "Shipping:" at bounding box center [442, 109] width 37 height 9
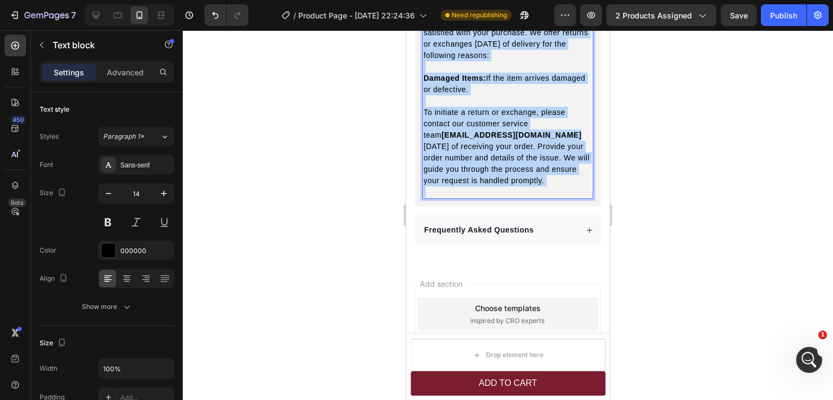
scroll to position [3105, 0]
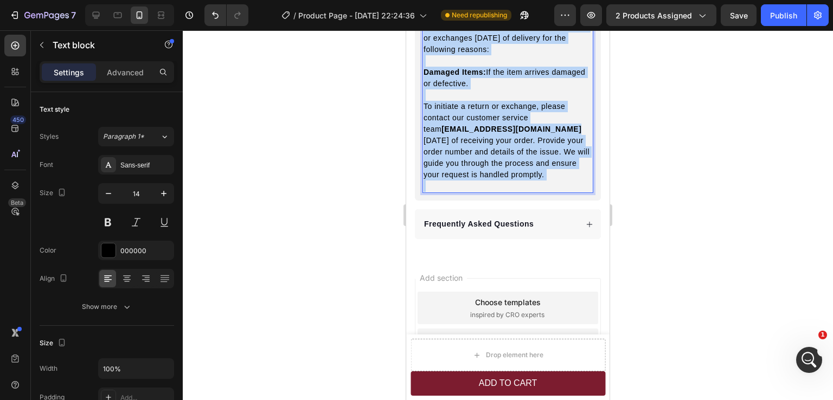
drag, startPoint x: 425, startPoint y: 121, endPoint x: 545, endPoint y: 189, distance: 138.5
click at [545, 189] on div "Shipping: Orders are processed within 1-2 business days. As of now, we are curr…" at bounding box center [508, 66] width 171 height 253
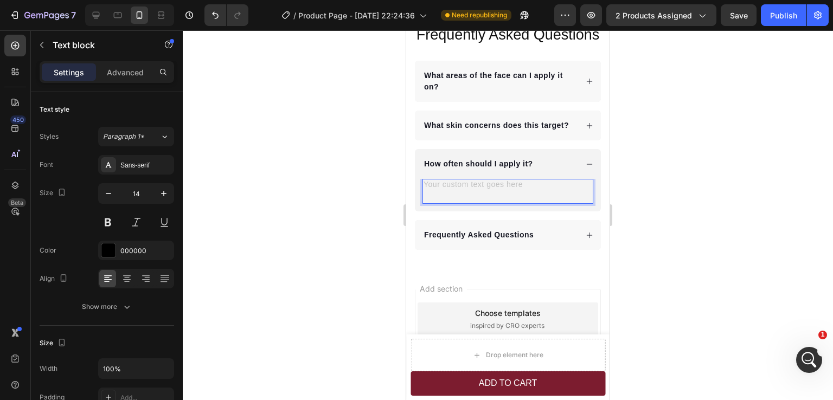
scroll to position [2867, 0]
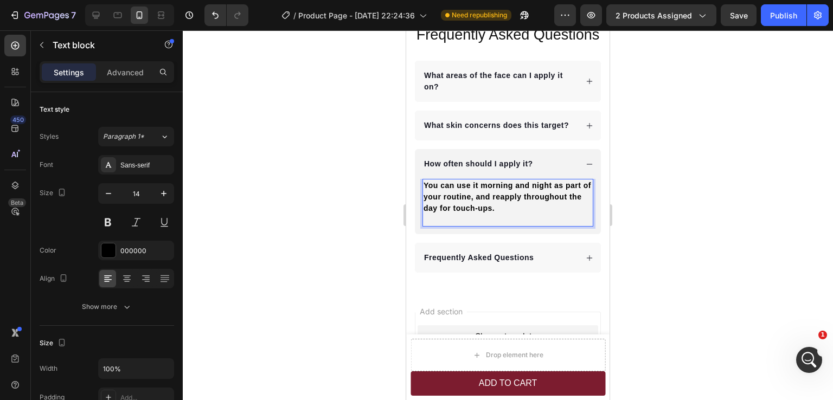
click at [493, 209] on strong "You can use it morning and night as part of your routine, and reapply throughou…" at bounding box center [508, 196] width 168 height 31
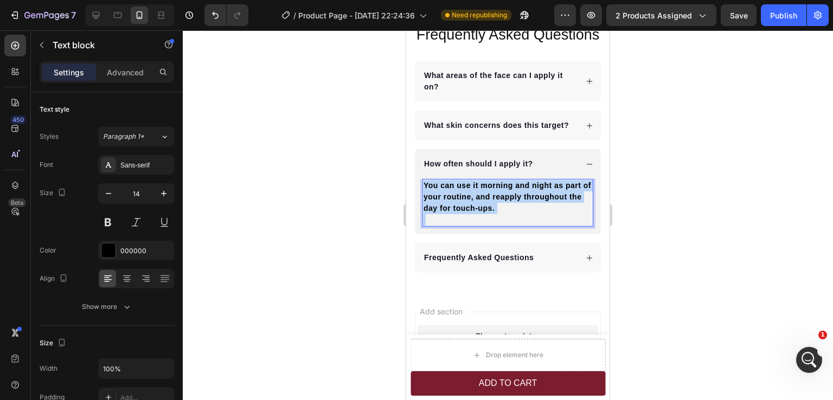
click at [493, 209] on strong "You can use it morning and night as part of your routine, and reapply throughou…" at bounding box center [508, 196] width 168 height 31
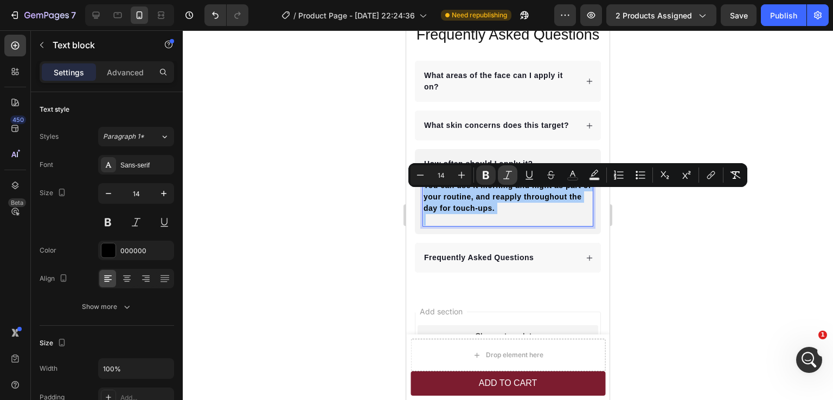
click at [493, 177] on button "Bold" at bounding box center [486, 175] width 20 height 20
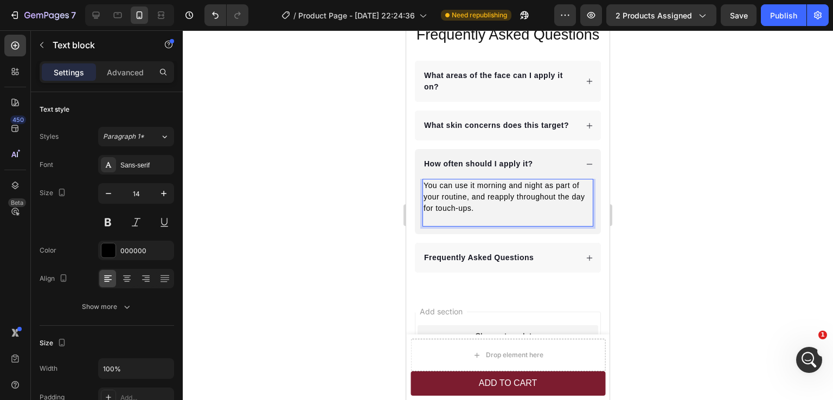
click at [642, 253] on div at bounding box center [508, 215] width 650 height 370
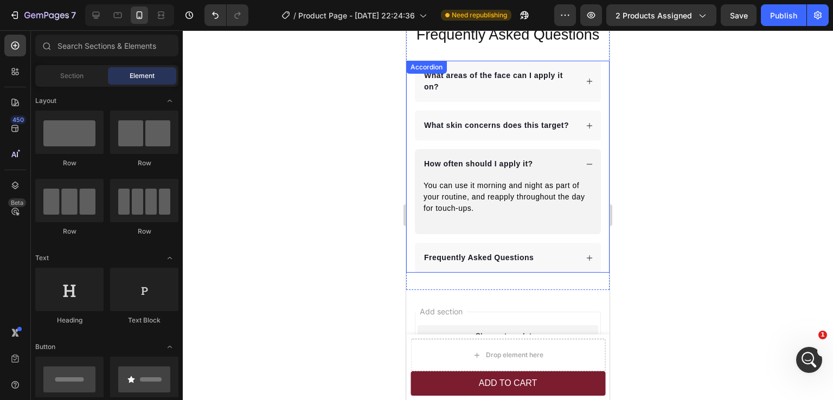
scroll to position [2921, 0]
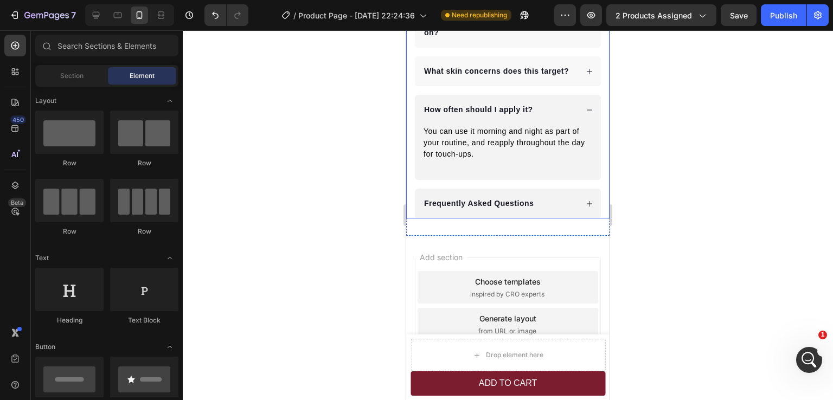
click at [551, 211] on div "Frequently Asked Questions" at bounding box center [500, 203] width 155 height 15
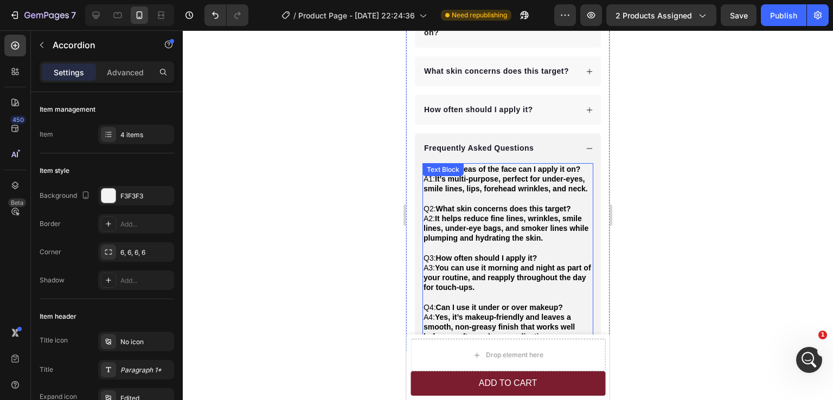
scroll to position [2975, 0]
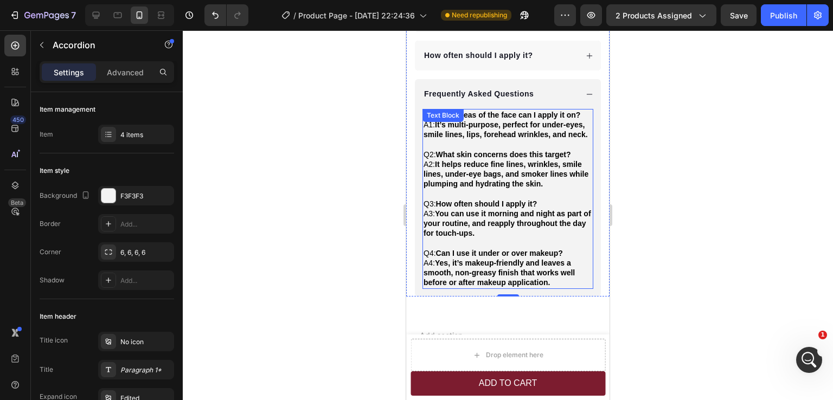
click at [441, 283] on strong "Yes, it’s makeup-friendly and leaves a smooth, non-greasy finish that works wel…" at bounding box center [499, 273] width 151 height 28
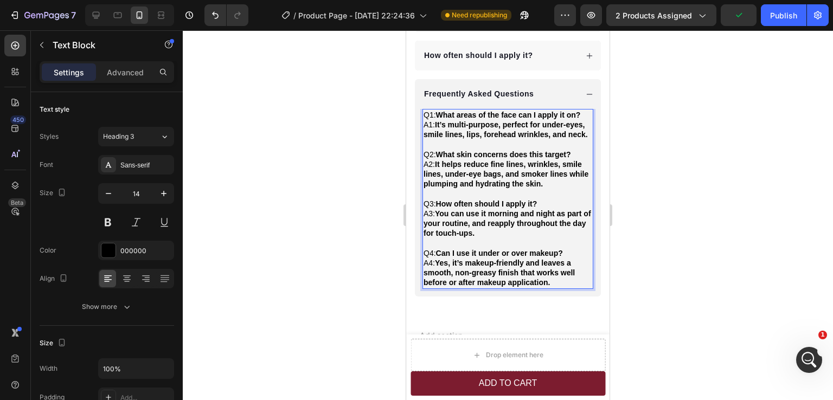
click at [438, 283] on strong "Yes, it’s makeup-friendly and leaves a smooth, non-greasy finish that works wel…" at bounding box center [499, 273] width 151 height 28
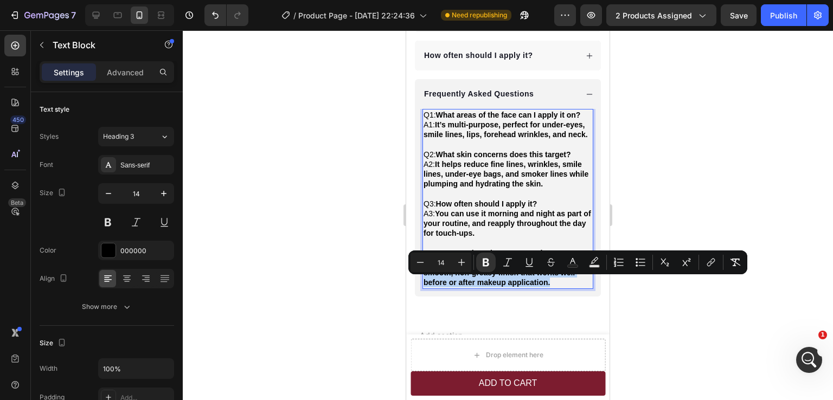
drag, startPoint x: 438, startPoint y: 283, endPoint x: 558, endPoint y: 306, distance: 122.1
click at [558, 288] on p "A4: Yes, it’s makeup-friendly and leaves a smooth, non-greasy finish that works…" at bounding box center [508, 273] width 169 height 30
copy strong "Yes, it’s makeup-friendly and leaves a smooth, non-greasy finish that works wel…"
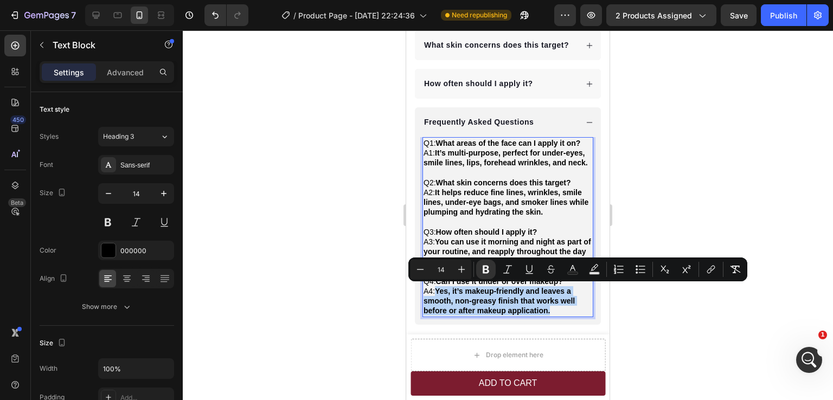
scroll to position [2921, 0]
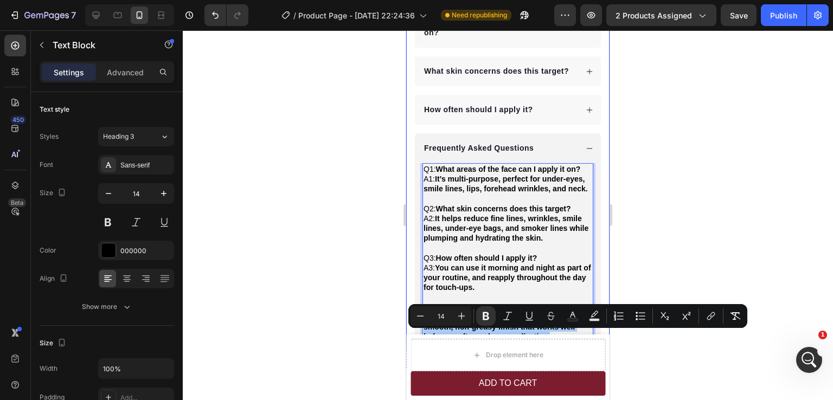
click at [650, 173] on div at bounding box center [508, 215] width 650 height 370
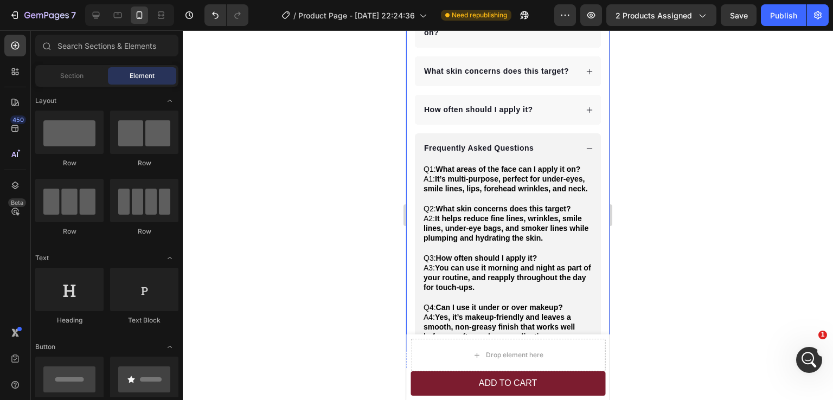
click at [501, 154] on p "Frequently Asked Questions" at bounding box center [479, 148] width 110 height 11
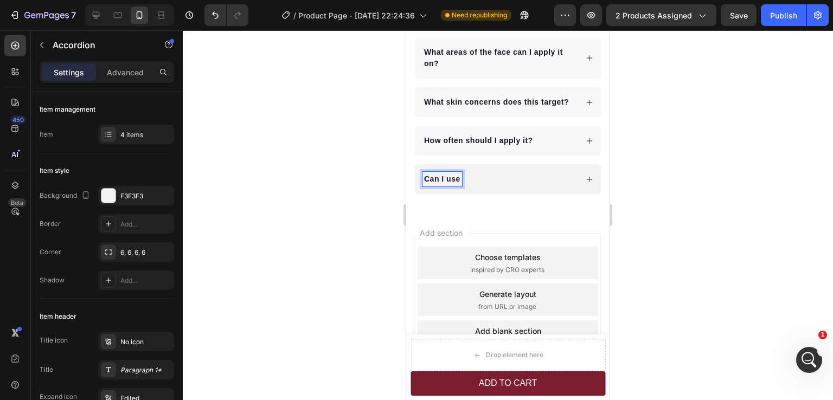
scroll to position [2888, 0]
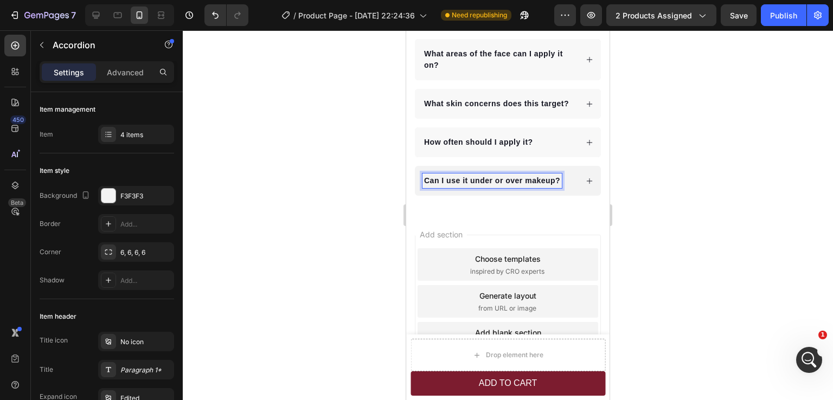
click at [567, 188] on div "Can I use it under or over makeup?" at bounding box center [500, 181] width 155 height 15
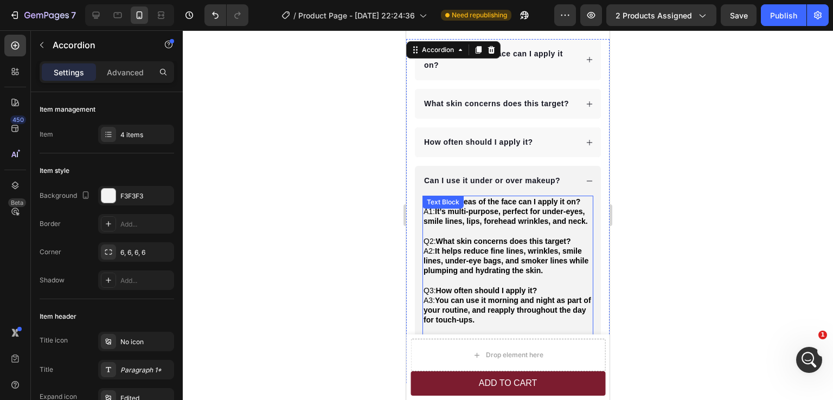
click at [495, 220] on div "Q1: What areas of the face can I apply it on? A1: It’s multi-purpose, perfect f…" at bounding box center [508, 286] width 171 height 180
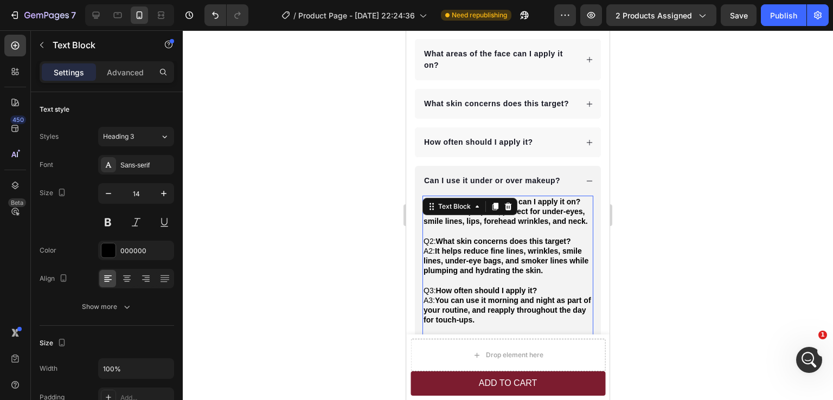
click at [495, 211] on icon at bounding box center [496, 207] width 6 height 8
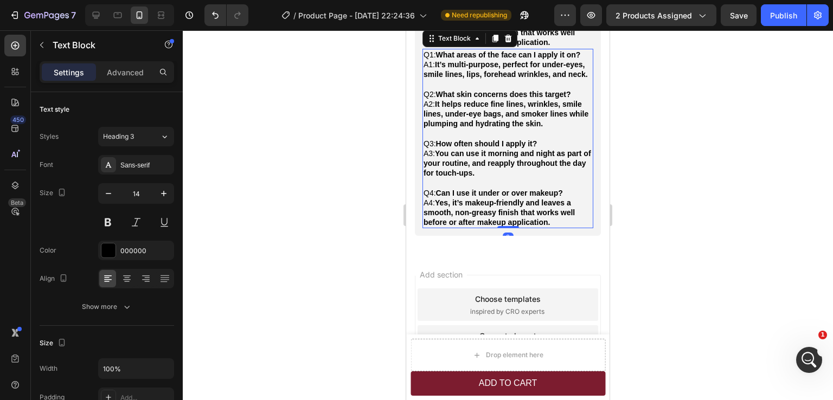
scroll to position [3216, 0]
click at [216, 22] on button "Undo/Redo" at bounding box center [216, 15] width 22 height 22
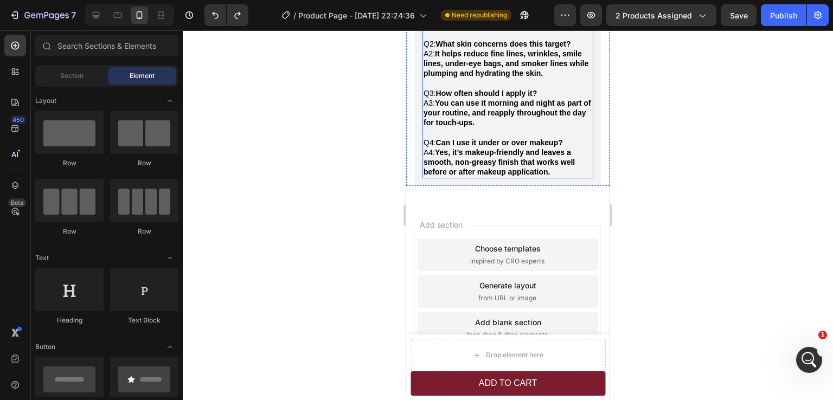
scroll to position [2977, 0]
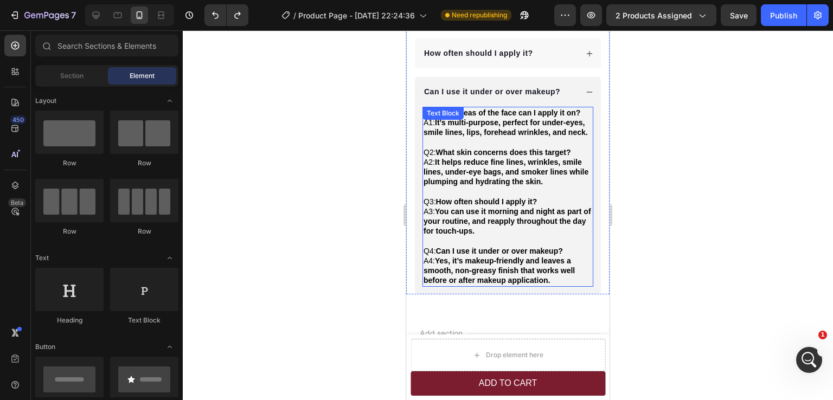
click at [558, 286] on p "A4: Yes, it’s makeup-friendly and leaves a smooth, non-greasy finish that works…" at bounding box center [508, 271] width 169 height 30
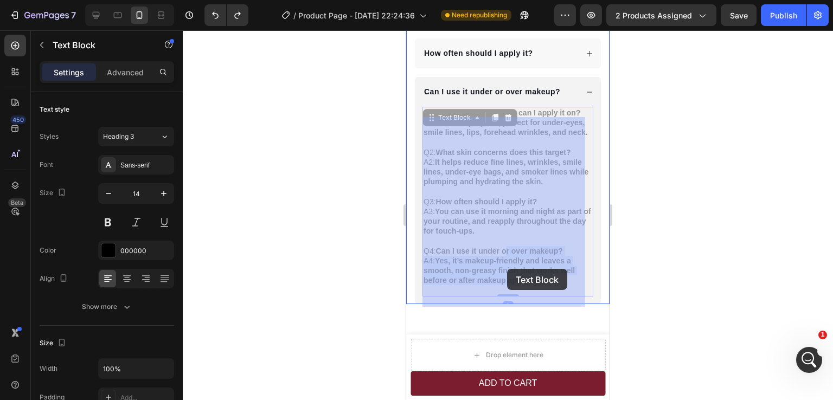
drag, startPoint x: 556, startPoint y: 301, endPoint x: 507, endPoint y: 269, distance: 57.9
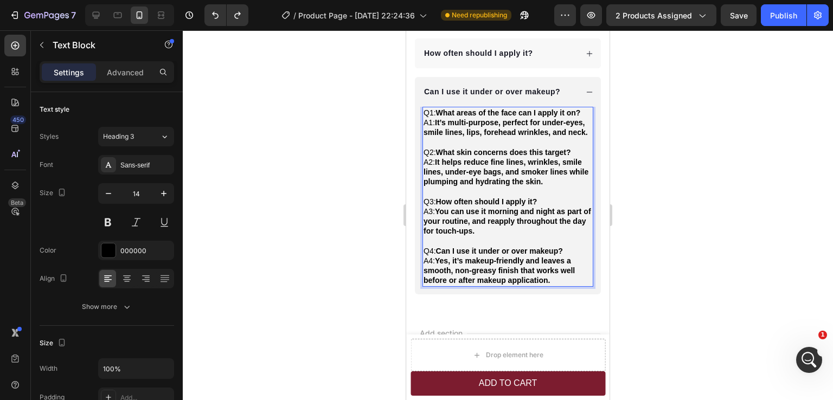
click at [553, 286] on p "A4: Yes, it’s makeup-friendly and leaves a smooth, non-greasy finish that works…" at bounding box center [508, 271] width 169 height 30
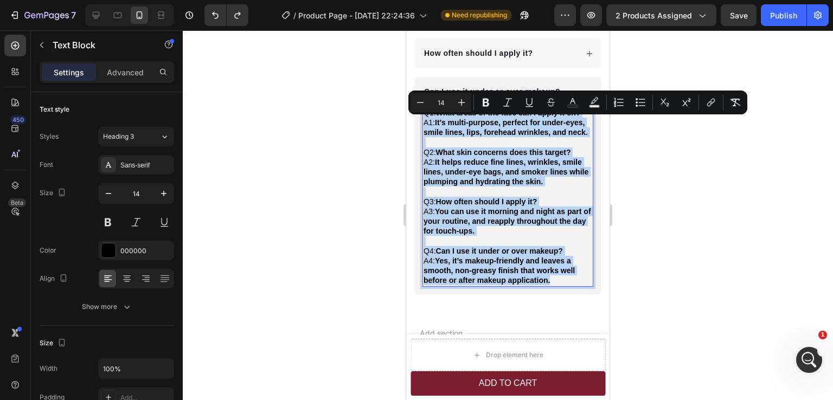
drag, startPoint x: 553, startPoint y: 301, endPoint x: 425, endPoint y: 123, distance: 219.7
click at [425, 123] on div "Q1: What areas of the face can I apply it on? A1: It’s multi-purpose, perfect f…" at bounding box center [508, 197] width 171 height 180
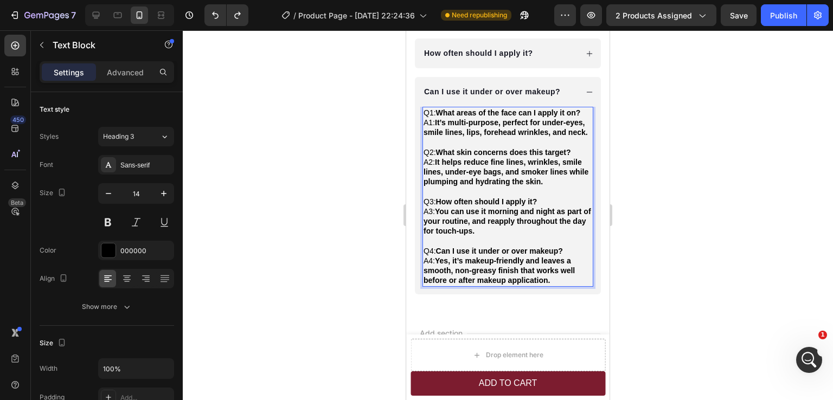
scroll to position [2928, 0]
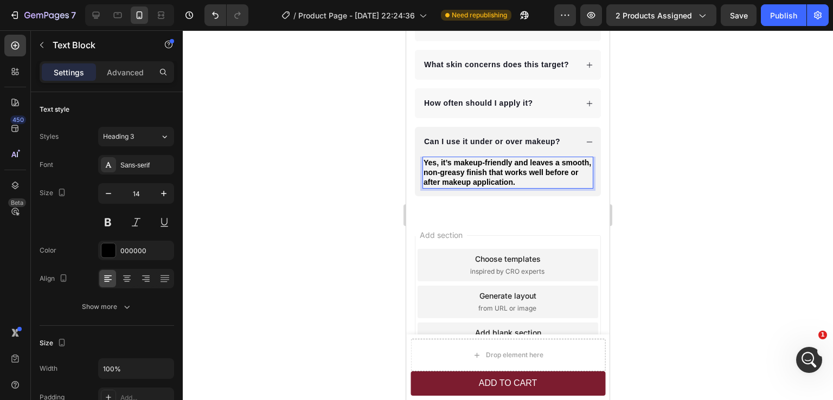
click at [476, 183] on strong "Yes, it’s makeup-friendly and leaves a smooth, non-greasy finish that works wel…" at bounding box center [508, 172] width 168 height 28
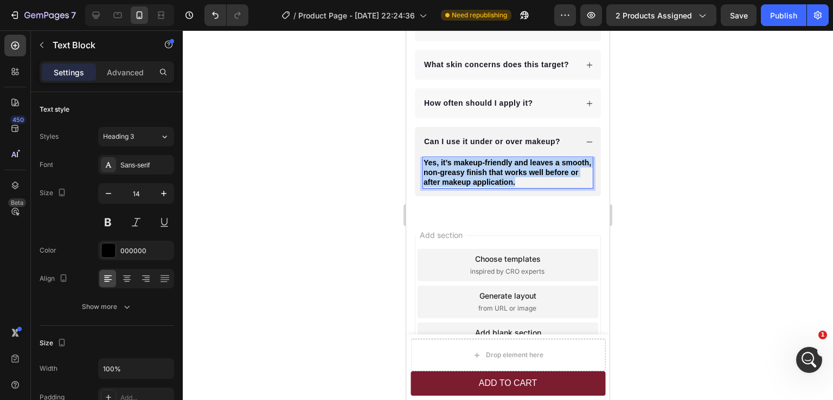
click at [476, 183] on strong "Yes, it’s makeup-friendly and leaves a smooth, non-greasy finish that works wel…" at bounding box center [508, 172] width 168 height 28
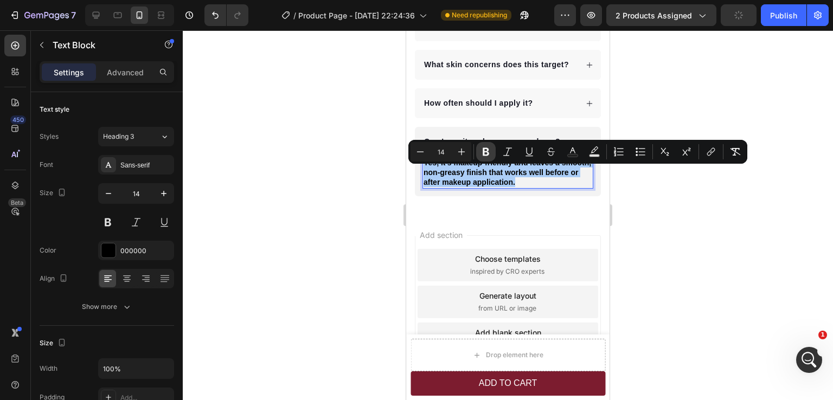
click at [493, 154] on button "Bold" at bounding box center [486, 152] width 20 height 20
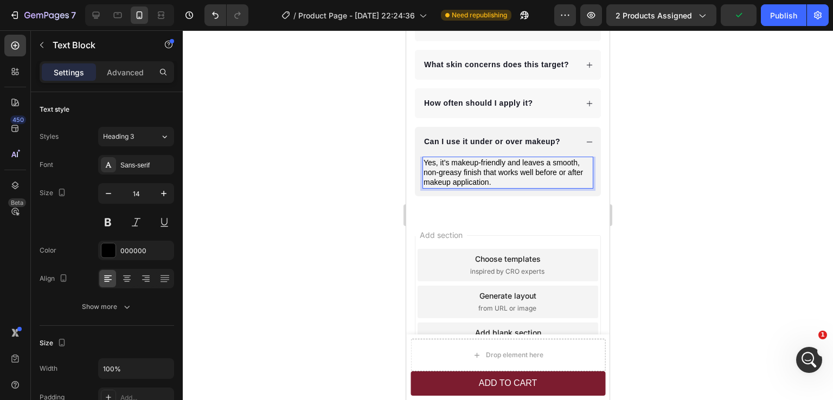
click at [662, 245] on div at bounding box center [508, 215] width 650 height 370
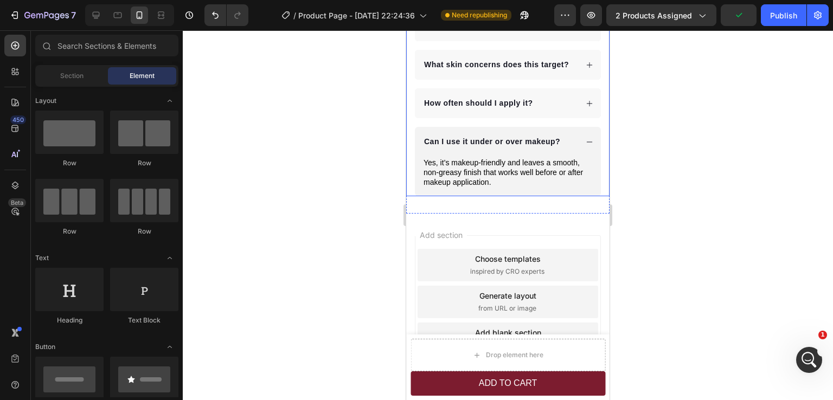
click at [586, 146] on icon at bounding box center [590, 142] width 8 height 8
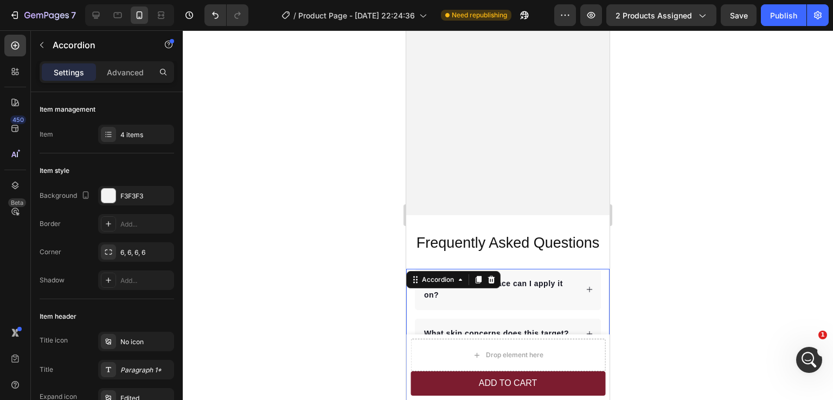
scroll to position [2653, 0]
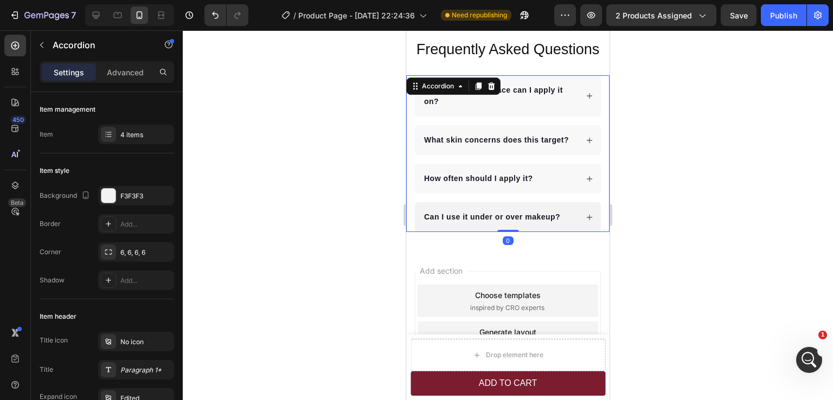
click at [672, 225] on div at bounding box center [508, 215] width 650 height 370
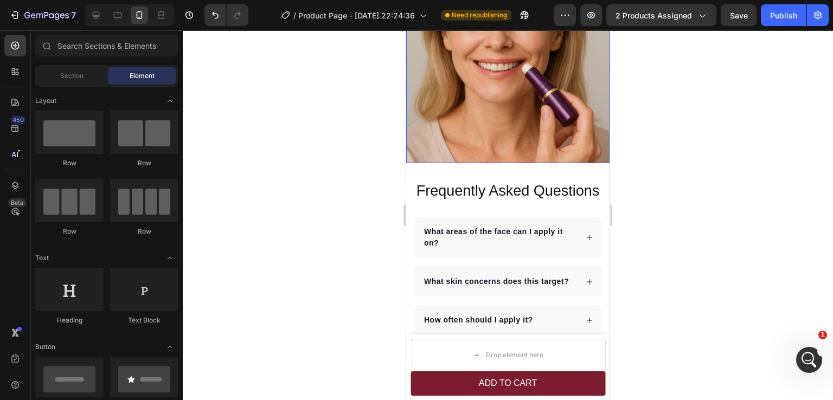
scroll to position [2816, 0]
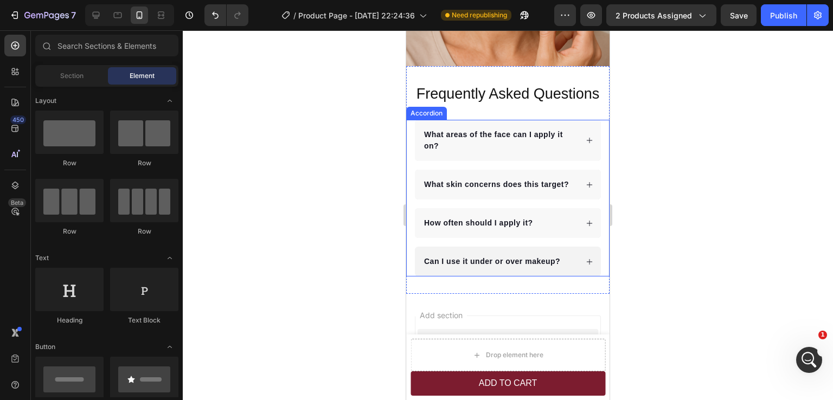
click at [596, 144] on div "What areas of the face can I apply it on? What skin concerns does this target? …" at bounding box center [507, 198] width 203 height 157
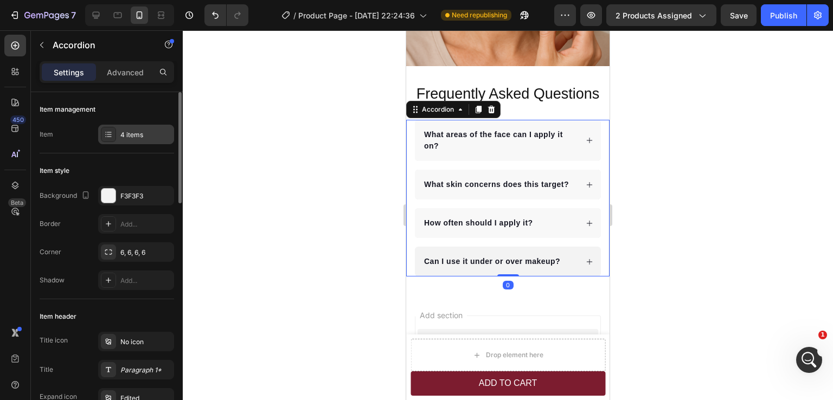
click at [132, 129] on div "4 items" at bounding box center [136, 135] width 76 height 20
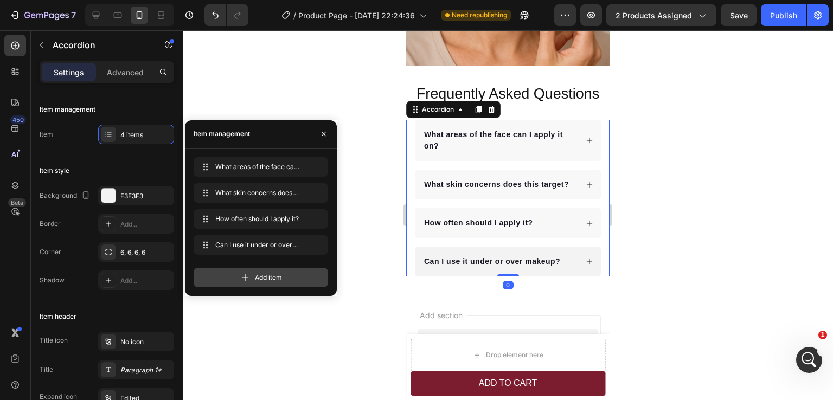
click at [276, 274] on span "Add item" at bounding box center [268, 278] width 27 height 10
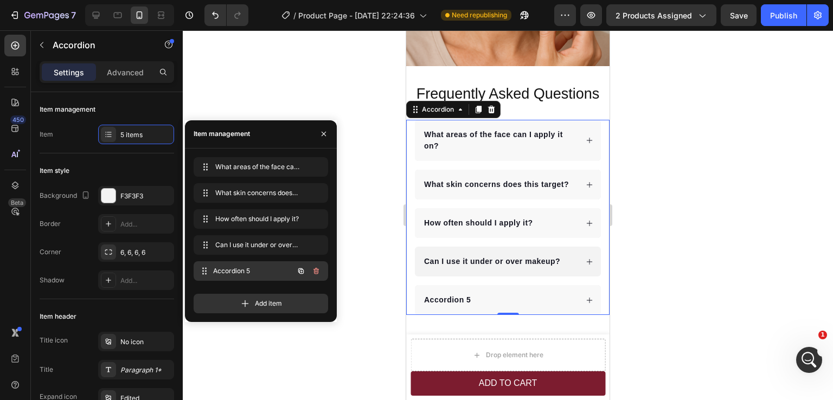
click at [238, 269] on span "Accordion 5" at bounding box center [253, 271] width 80 height 10
click at [449, 303] on div "Accordion 5" at bounding box center [448, 300] width 50 height 15
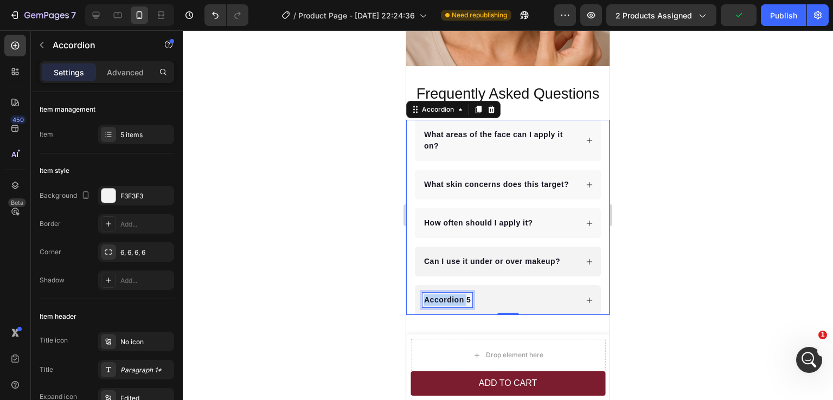
click at [449, 303] on p "Accordion 5" at bounding box center [447, 300] width 47 height 11
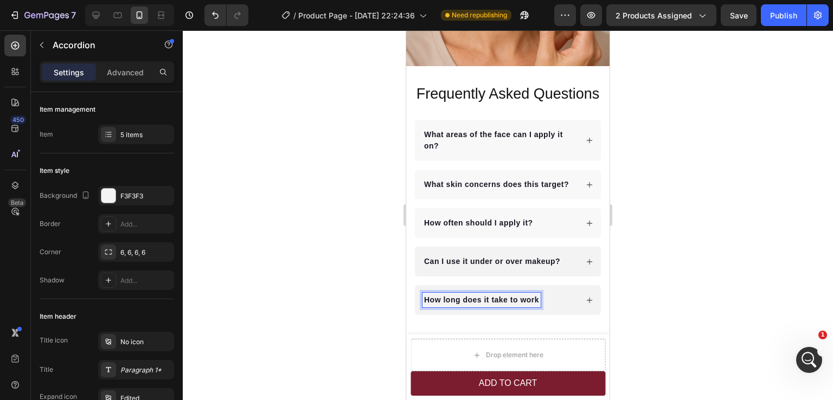
click at [560, 307] on div "How long does it take to work" at bounding box center [500, 300] width 155 height 15
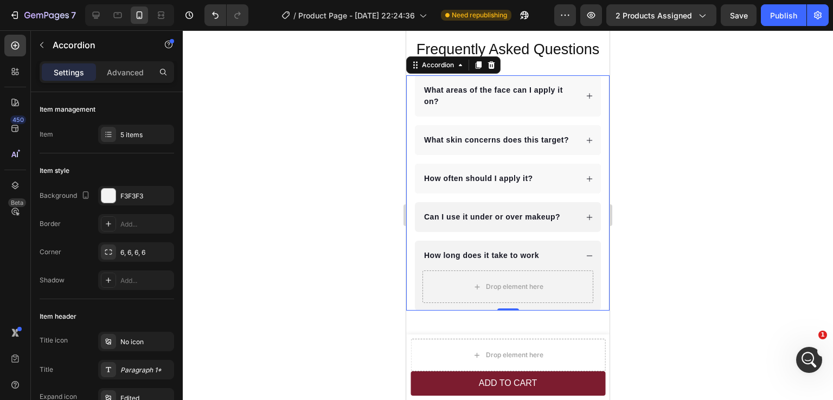
scroll to position [2870, 0]
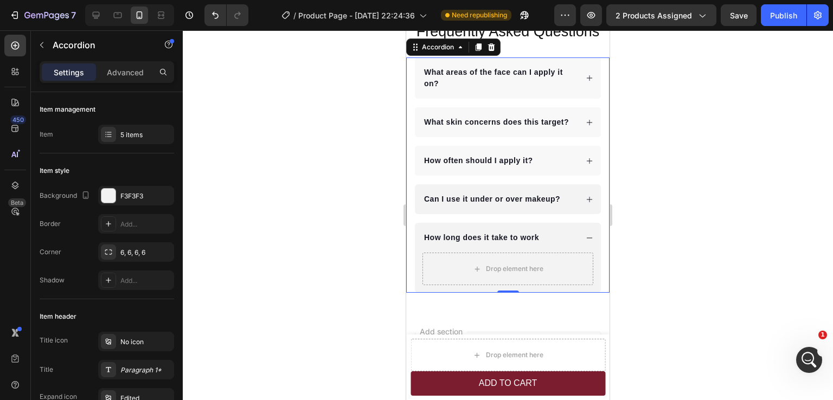
click at [565, 207] on div "Can I use it under or over makeup?" at bounding box center [500, 199] width 155 height 15
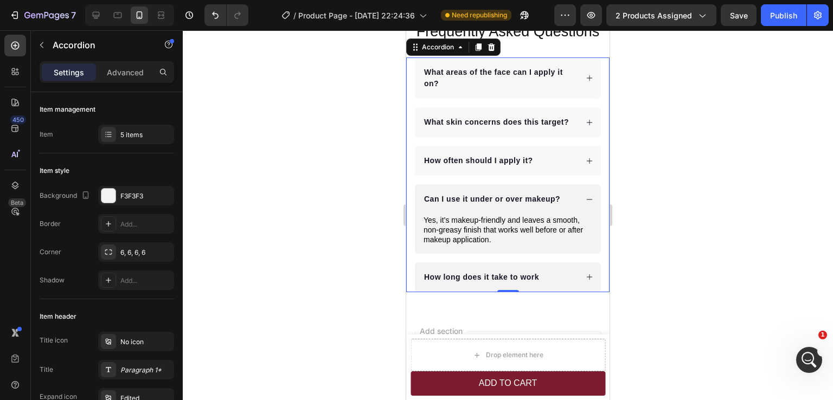
click at [549, 285] on div "How long does it take to work" at bounding box center [500, 277] width 155 height 15
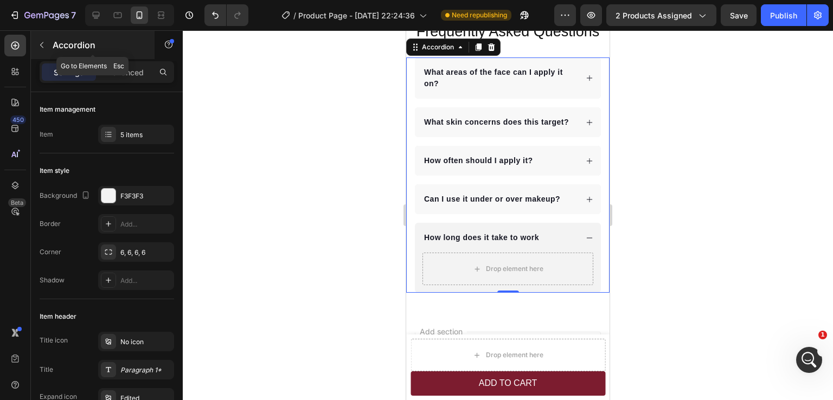
click at [47, 46] on button "button" at bounding box center [41, 44] width 17 height 17
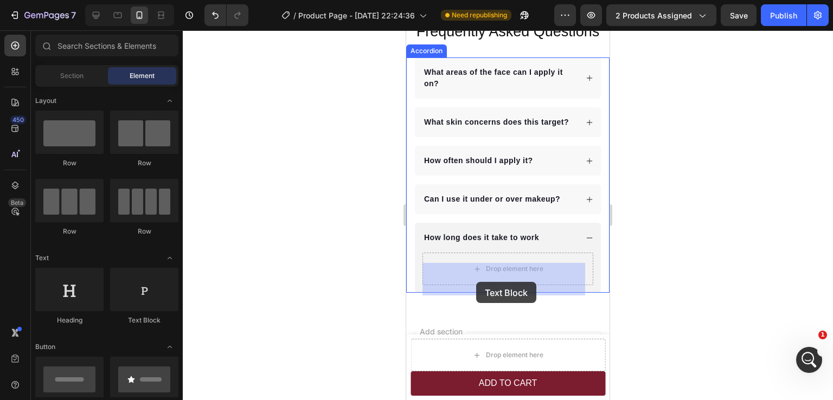
drag, startPoint x: 543, startPoint y: 333, endPoint x: 476, endPoint y: 282, distance: 83.2
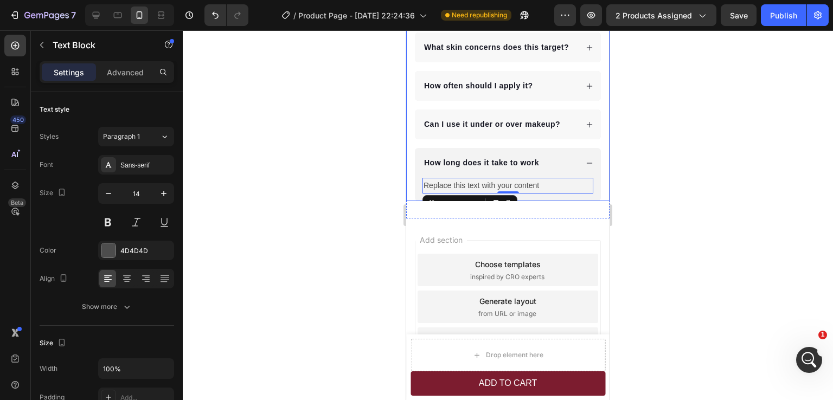
scroll to position [2950, 0]
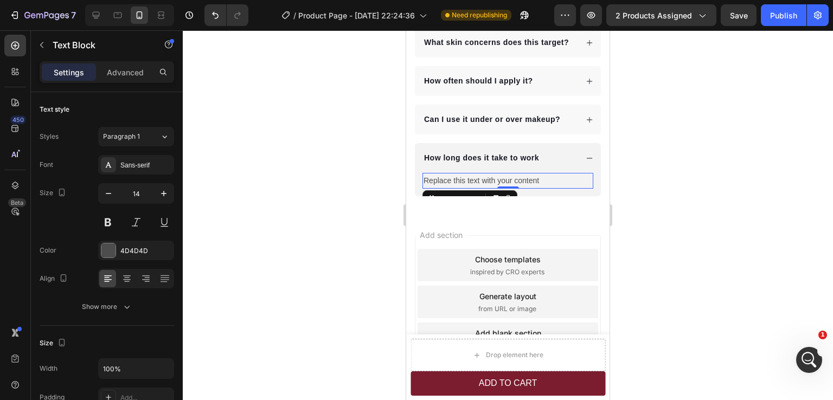
click at [531, 189] on div "Replace this text with your content" at bounding box center [508, 181] width 171 height 16
click at [531, 188] on p "Replace this text with your content" at bounding box center [508, 181] width 169 height 14
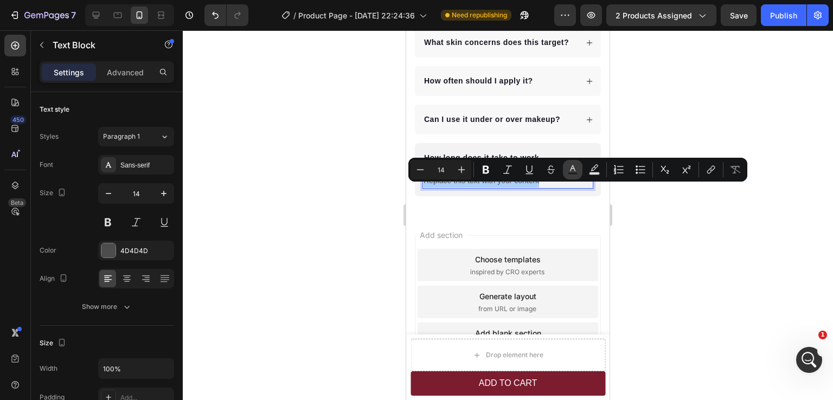
click at [572, 174] on rect "Editor contextual toolbar" at bounding box center [573, 174] width 10 height 3
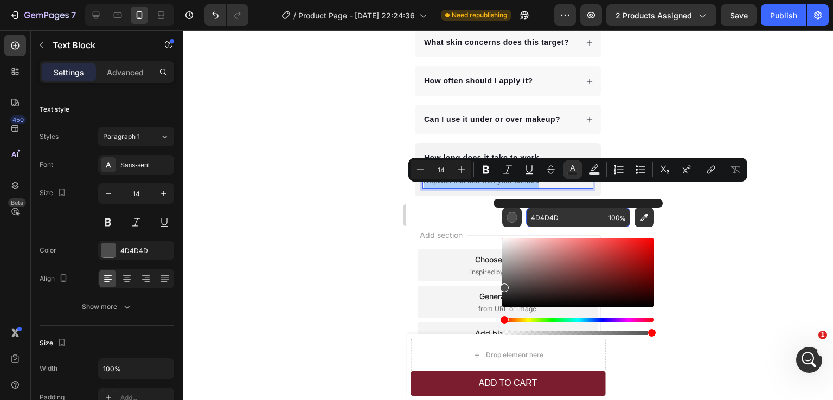
click at [547, 220] on input "4D4D4D" at bounding box center [565, 218] width 78 height 20
type input "000000"
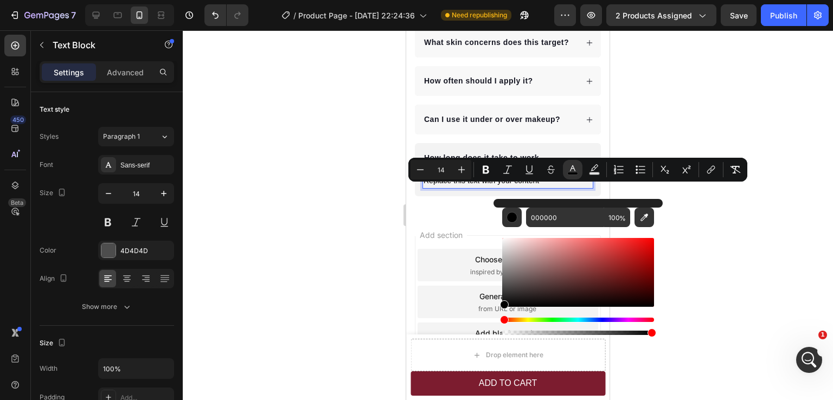
click at [690, 244] on div at bounding box center [508, 215] width 650 height 370
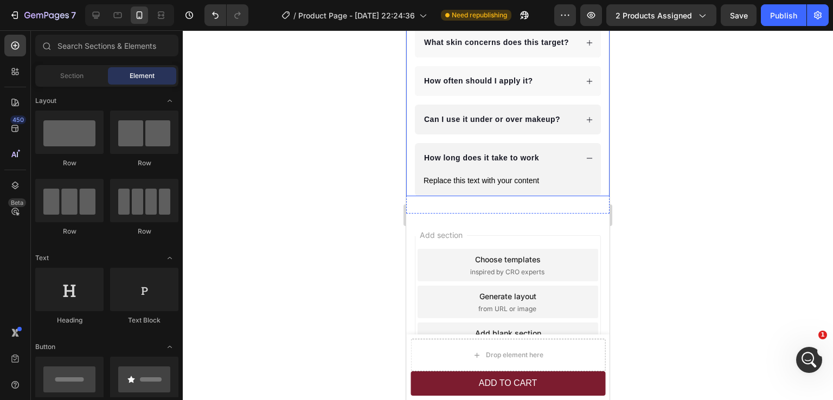
click at [571, 135] on div "Can I use it under or over makeup?" at bounding box center [508, 120] width 186 height 30
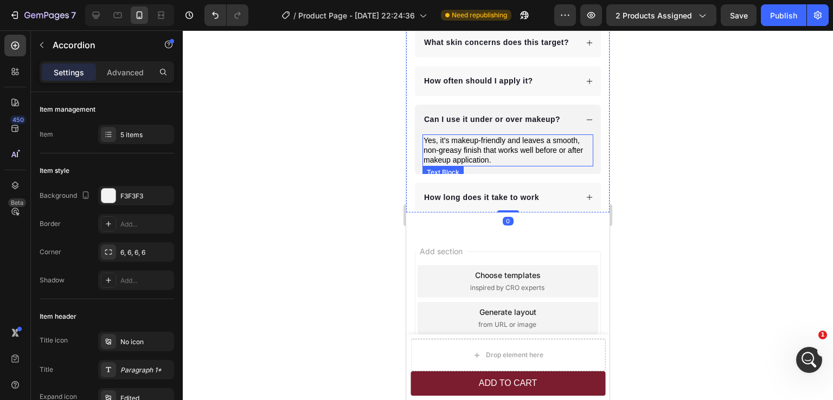
click at [501, 156] on p "Yes, it’s makeup-friendly and leaves a smooth, non-greasy finish that works wel…" at bounding box center [508, 151] width 169 height 30
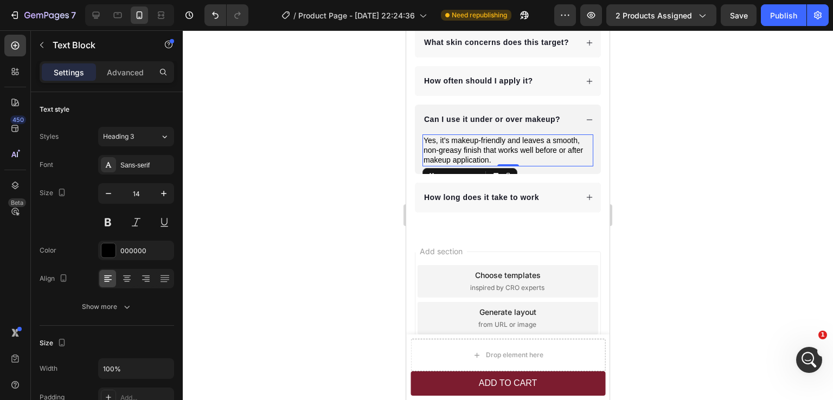
click at [501, 156] on p "Yes, it’s makeup-friendly and leaves a smooth, non-greasy finish that works wel…" at bounding box center [508, 151] width 169 height 30
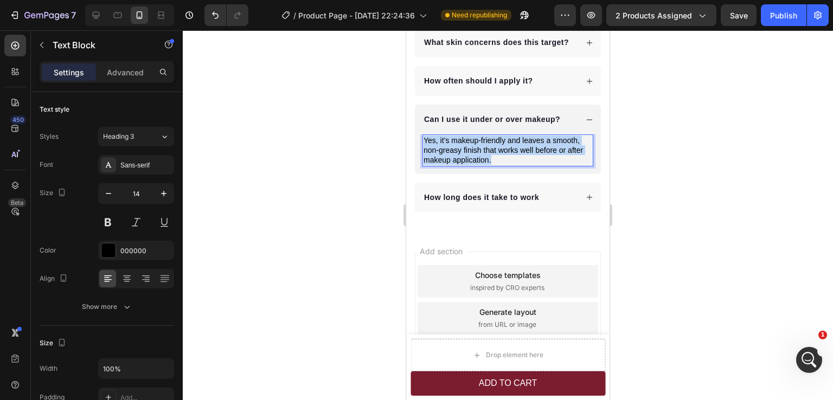
click at [501, 156] on p "Yes, it’s makeup-friendly and leaves a smooth, non-greasy finish that works wel…" at bounding box center [508, 151] width 169 height 30
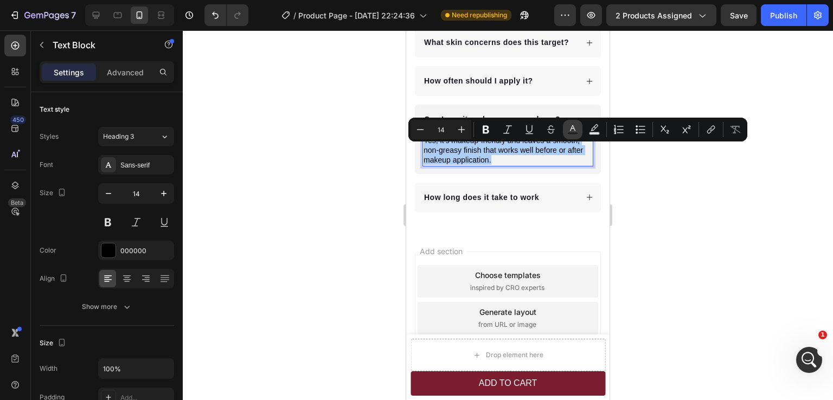
click at [569, 127] on icon "Editor contextual toolbar" at bounding box center [572, 129] width 11 height 11
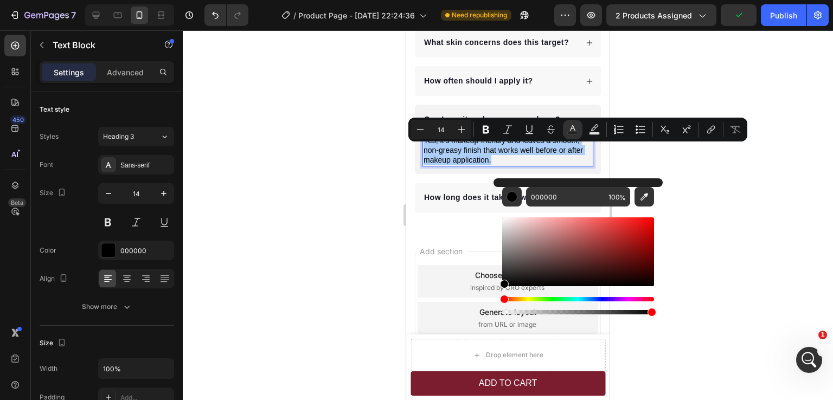
click at [689, 211] on div at bounding box center [508, 215] width 650 height 370
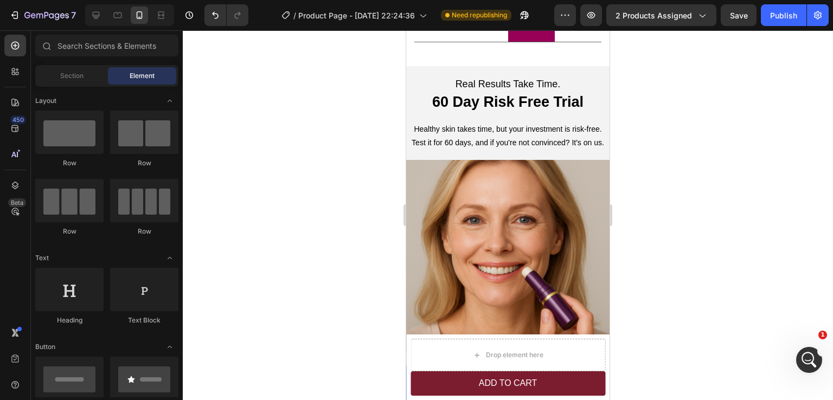
scroll to position [2407, 0]
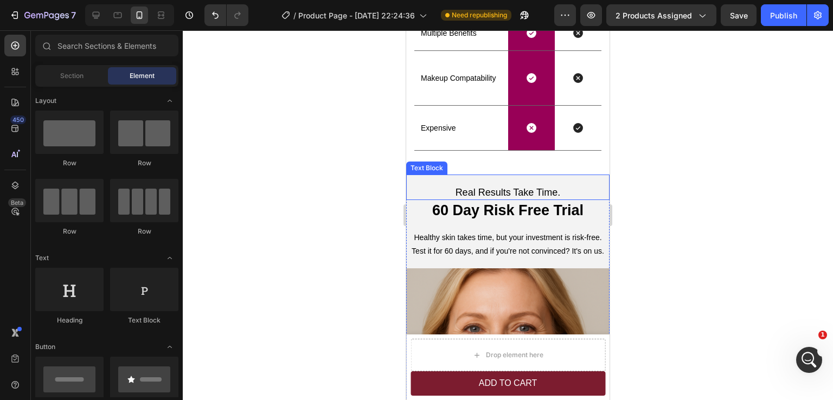
click at [506, 192] on p "Real Results Take Time." at bounding box center [507, 193] width 201 height 12
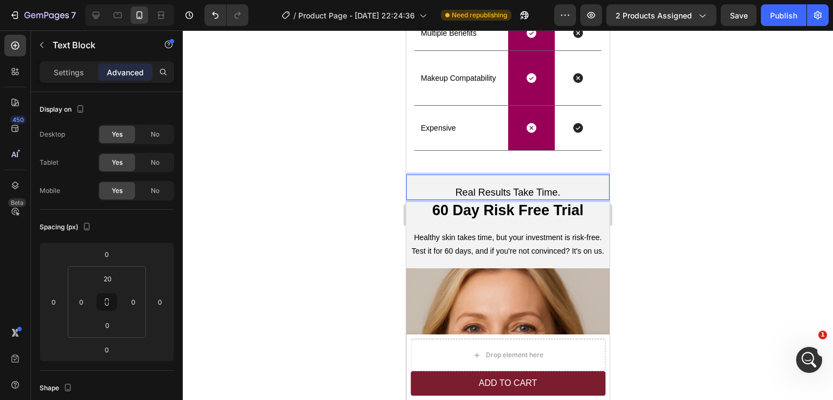
click at [506, 192] on p "Real Results Take Time." at bounding box center [507, 193] width 201 height 12
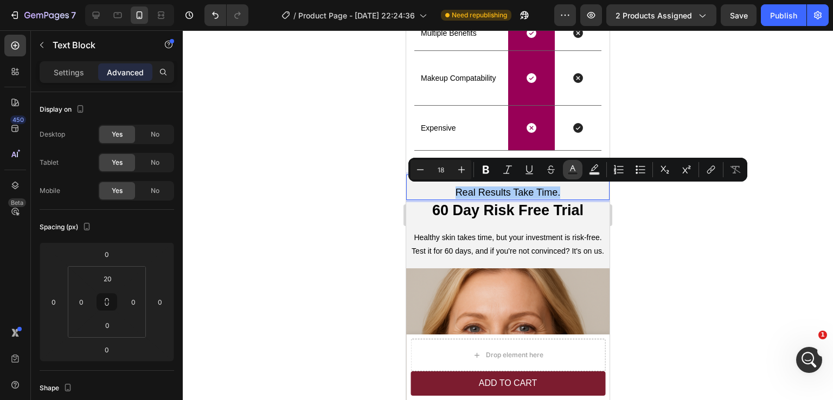
click at [573, 169] on icon "Editor contextual toolbar" at bounding box center [572, 168] width 5 height 6
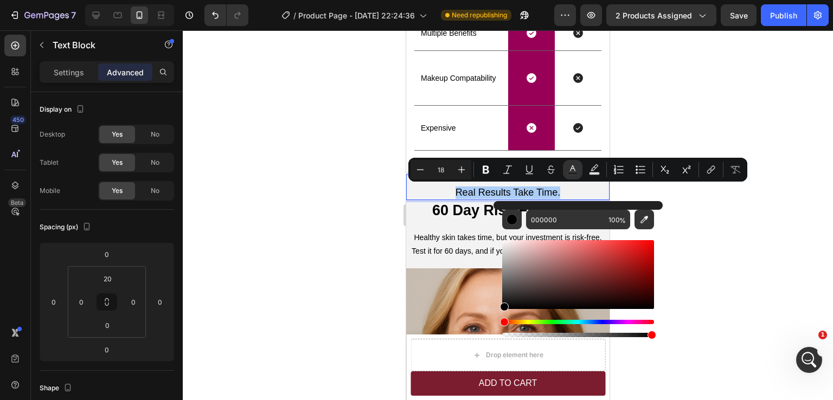
click at [711, 248] on div at bounding box center [508, 215] width 650 height 370
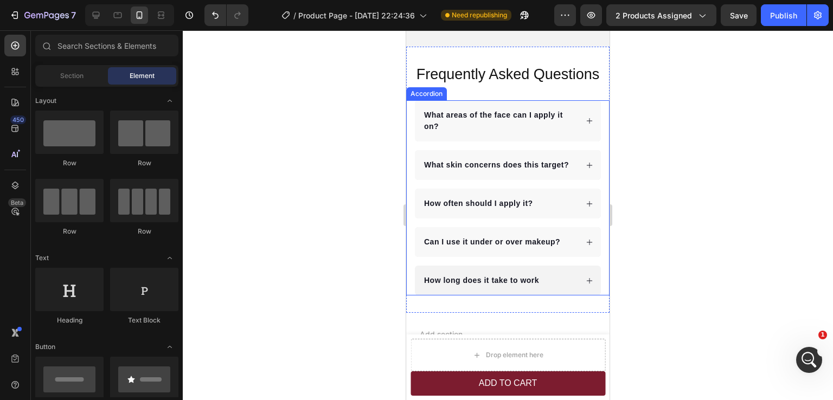
scroll to position [2896, 0]
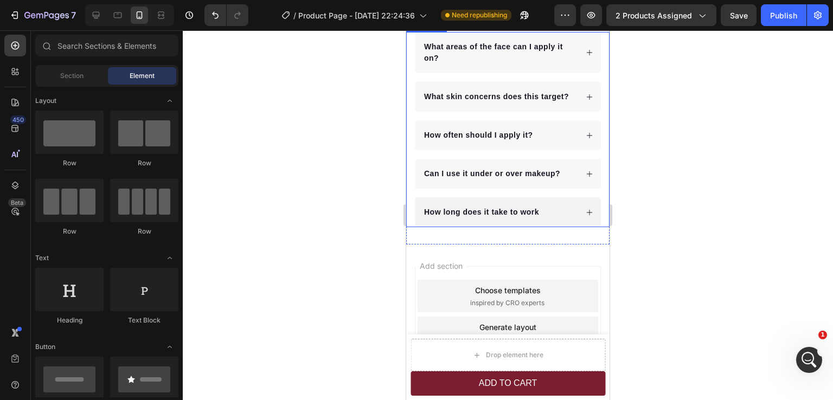
click at [553, 220] on div "How long does it take to work" at bounding box center [500, 212] width 155 height 15
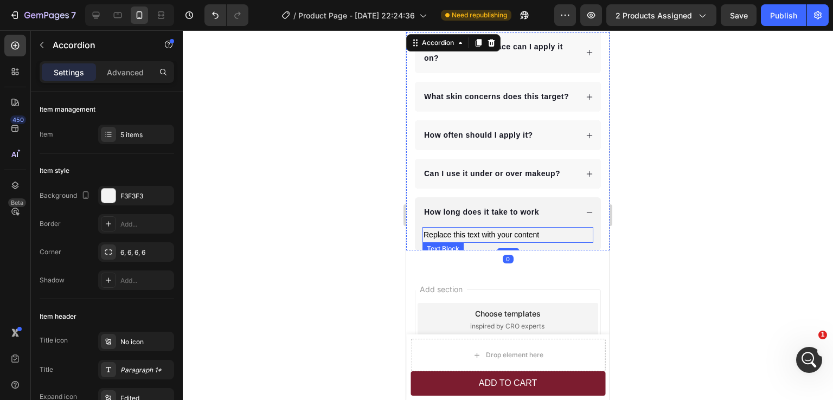
click at [501, 239] on span "Replace this text with your content" at bounding box center [482, 235] width 116 height 9
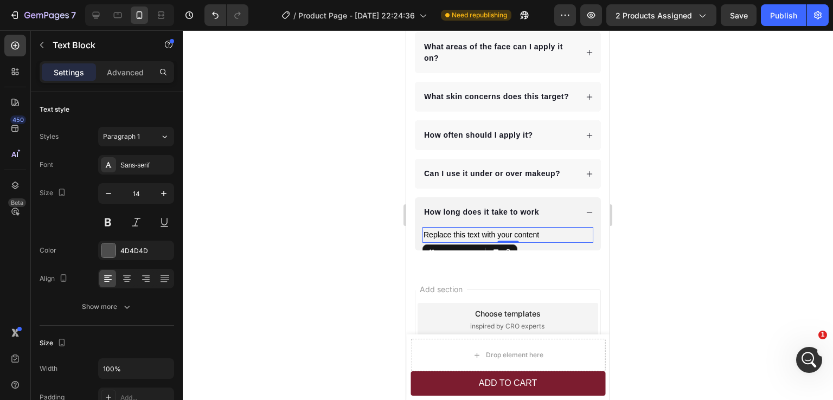
click at [501, 239] on span "Replace this text with your content" at bounding box center [482, 235] width 116 height 9
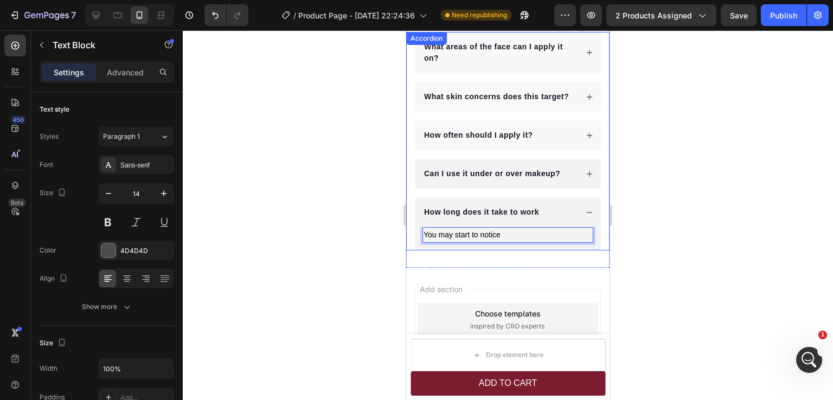
click at [571, 189] on div "Can I use it under or over makeup?" at bounding box center [508, 174] width 186 height 30
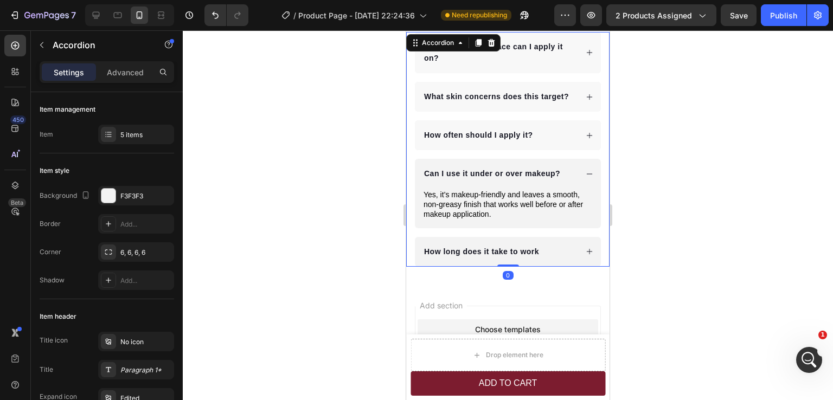
click at [564, 259] on div "How long does it take to work" at bounding box center [500, 252] width 155 height 15
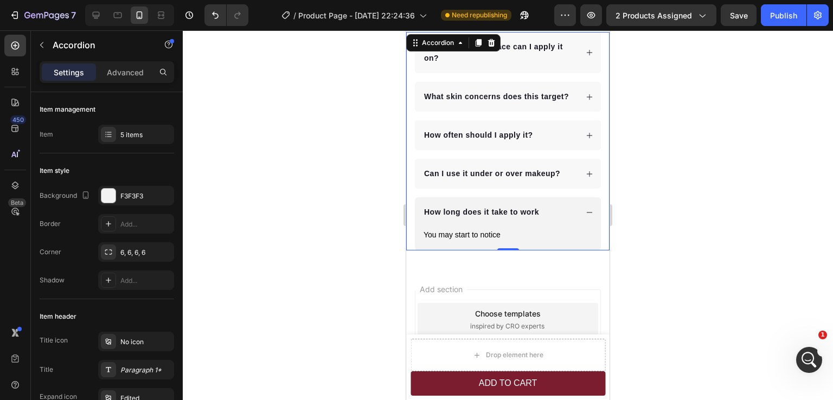
click at [506, 242] on p "You may start to notice" at bounding box center [508, 235] width 169 height 14
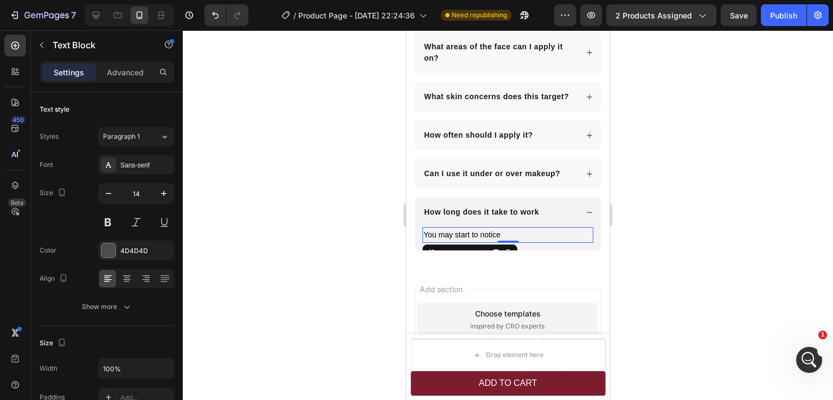
click at [506, 242] on p "You may start to notice" at bounding box center [508, 235] width 169 height 14
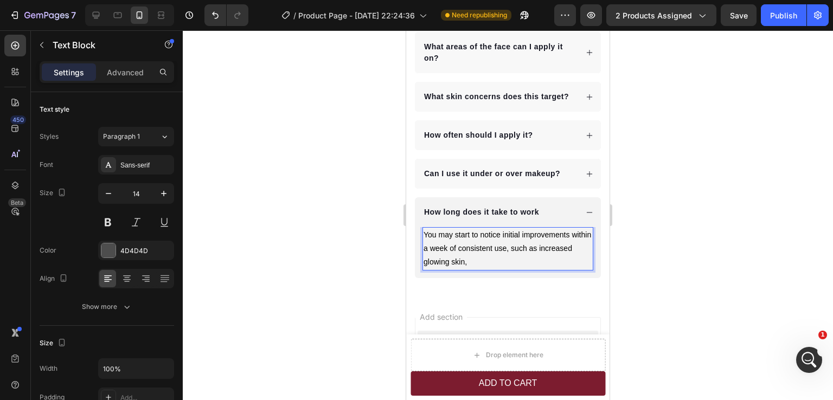
click at [472, 266] on span "You may start to notice initial improvements within a week of consistent use, s…" at bounding box center [508, 249] width 168 height 36
click at [508, 270] on p "You may start to notice initial improvements within a week of consistent use, s…" at bounding box center [508, 248] width 169 height 41
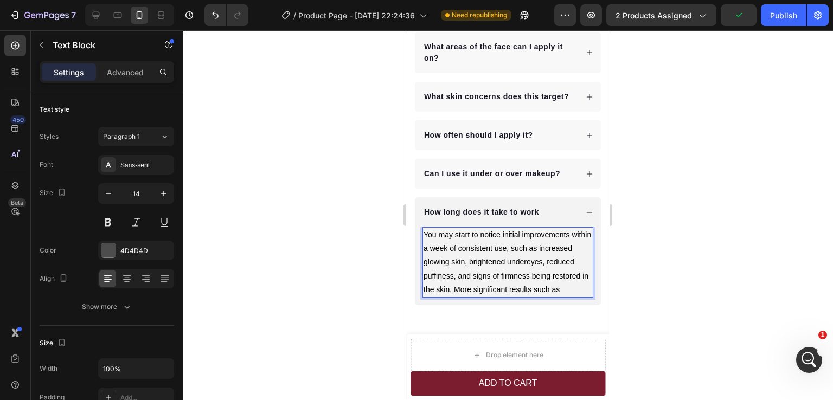
click at [563, 272] on span "You may start to notice initial improvements within a week of consistent use, s…" at bounding box center [508, 262] width 168 height 63
click at [453, 297] on p "You may start to notice initial improvements within a week of consistent use, s…" at bounding box center [508, 262] width 169 height 68
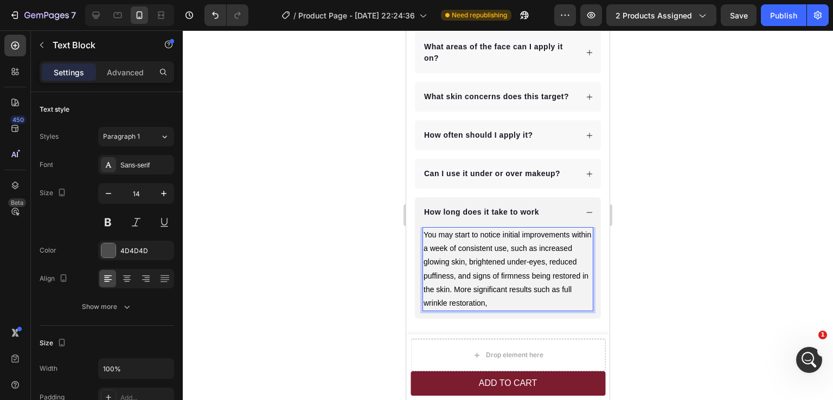
click at [547, 287] on span "You may start to notice initial improvements within a week of consistent use, s…" at bounding box center [508, 269] width 168 height 77
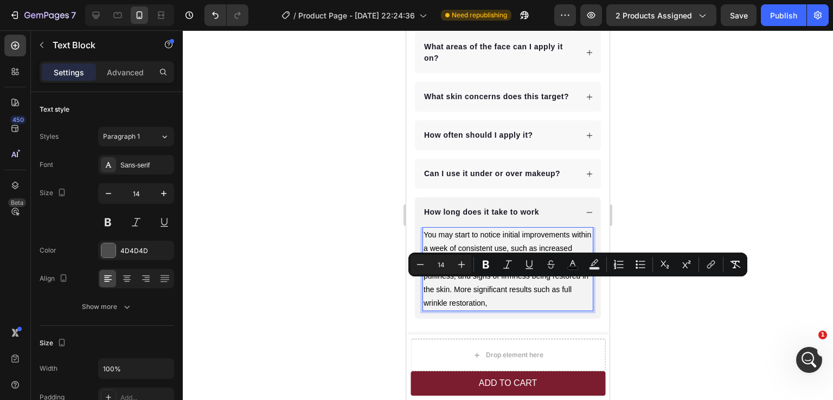
click at [534, 310] on p "You may start to notice initial improvements within a week of consistent use, s…" at bounding box center [508, 269] width 169 height 82
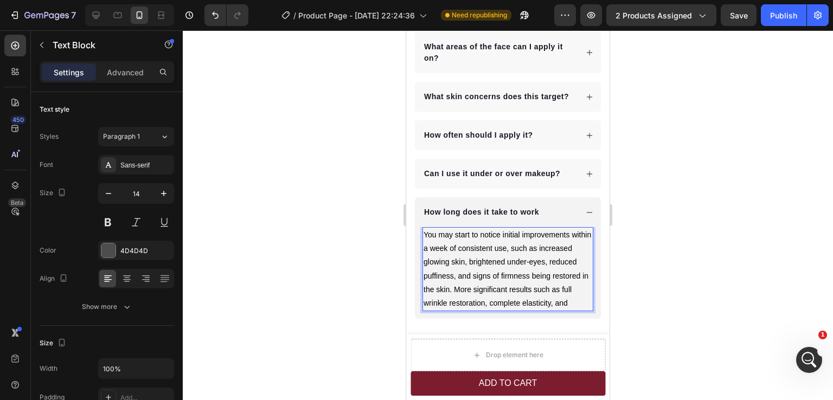
click at [505, 271] on span "You may start to notice initial improvements within a week of consistent use, s…" at bounding box center [508, 269] width 168 height 77
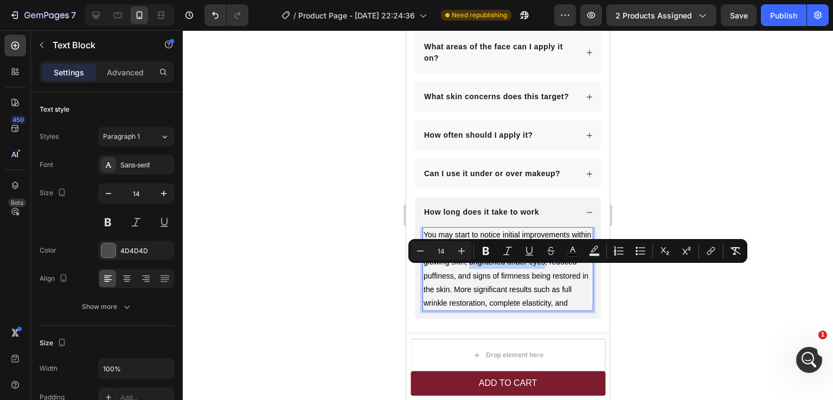
drag, startPoint x: 505, startPoint y: 271, endPoint x: 579, endPoint y: 272, distance: 74.3
click at [579, 272] on span "You may start to notice initial improvements within a week of consistent use, s…" at bounding box center [508, 269] width 168 height 77
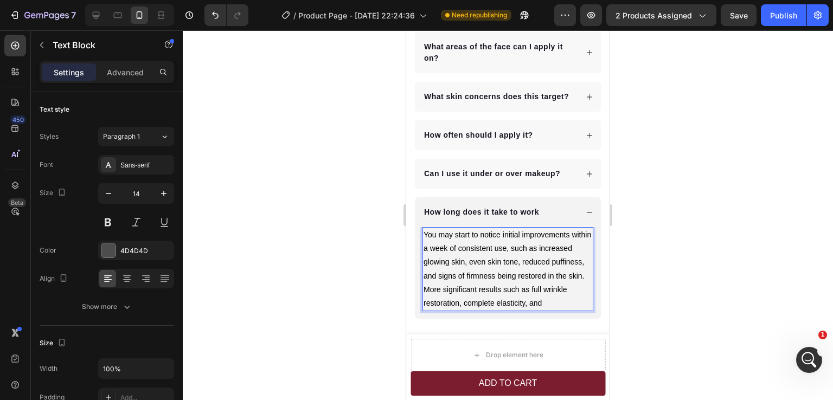
click at [473, 310] on p "You may start to notice initial improvements within a week of consistent use, s…" at bounding box center [508, 269] width 169 height 82
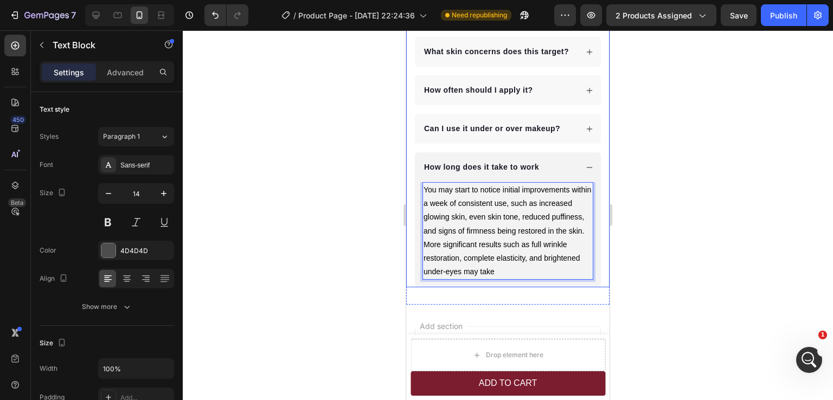
scroll to position [3004, 0]
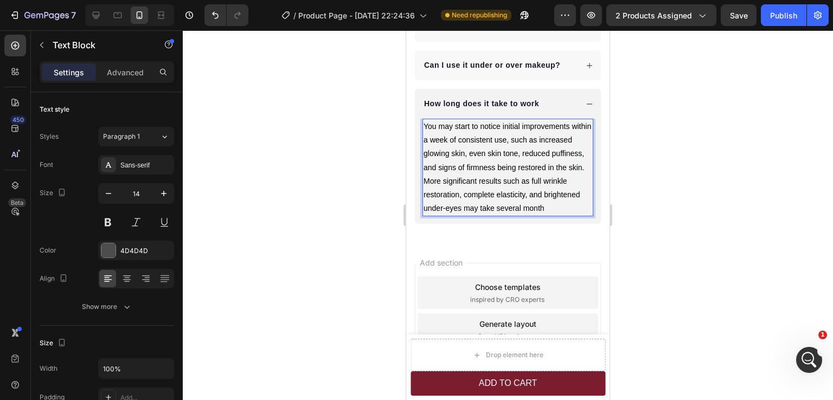
click at [456, 213] on span "You may start to notice initial improvements within a week of consistent use, s…" at bounding box center [508, 167] width 168 height 91
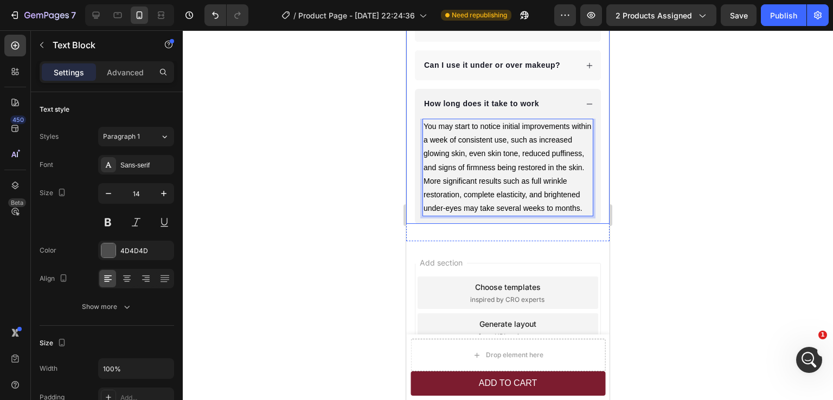
click at [562, 111] on div "How long does it take to work" at bounding box center [500, 104] width 155 height 15
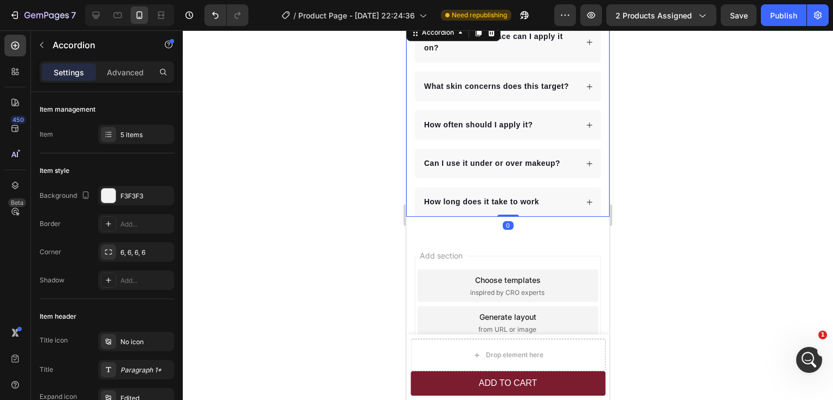
scroll to position [2873, 0]
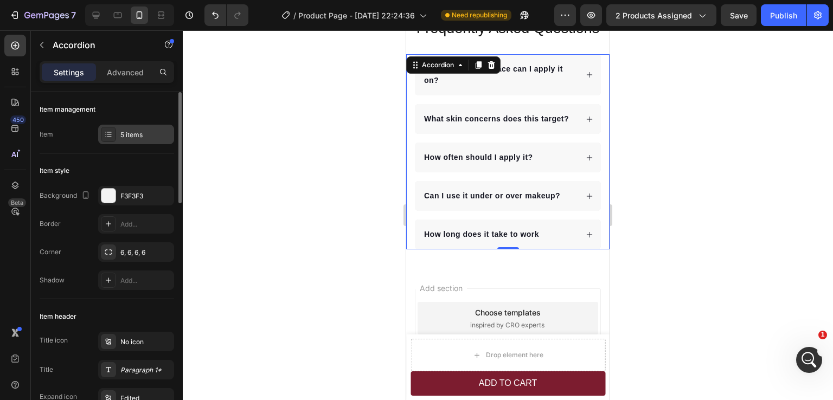
click at [123, 133] on div "5 items" at bounding box center [145, 135] width 51 height 10
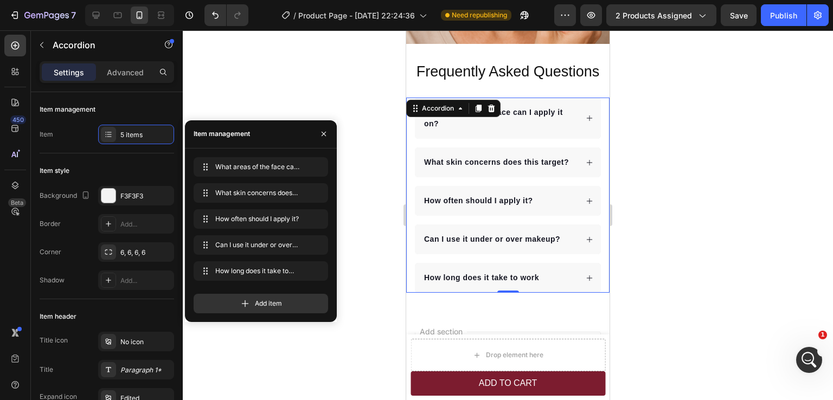
scroll to position [2819, 0]
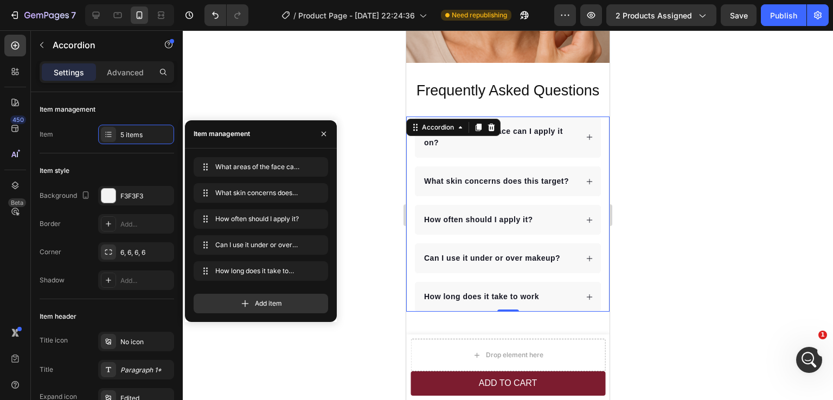
click at [635, 176] on div at bounding box center [508, 215] width 650 height 370
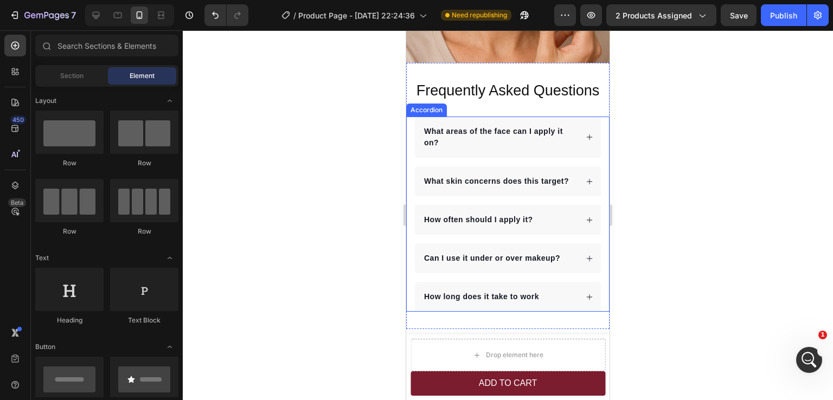
click at [571, 153] on div "What areas of the face can I apply it on? What skin concerns does this target? …" at bounding box center [507, 214] width 187 height 195
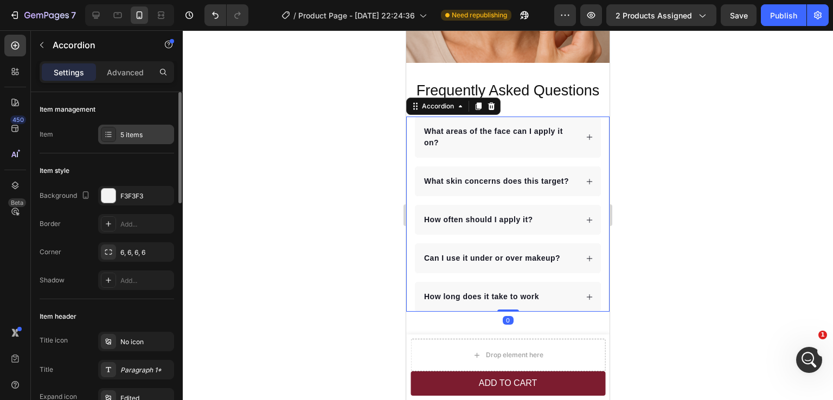
click at [131, 135] on div "5 items" at bounding box center [145, 135] width 51 height 10
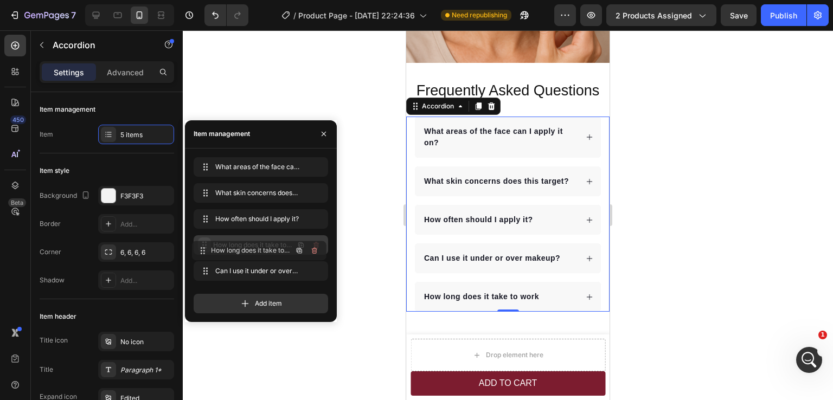
drag, startPoint x: 205, startPoint y: 269, endPoint x: 203, endPoint y: 248, distance: 20.7
click at [722, 255] on div at bounding box center [508, 215] width 650 height 370
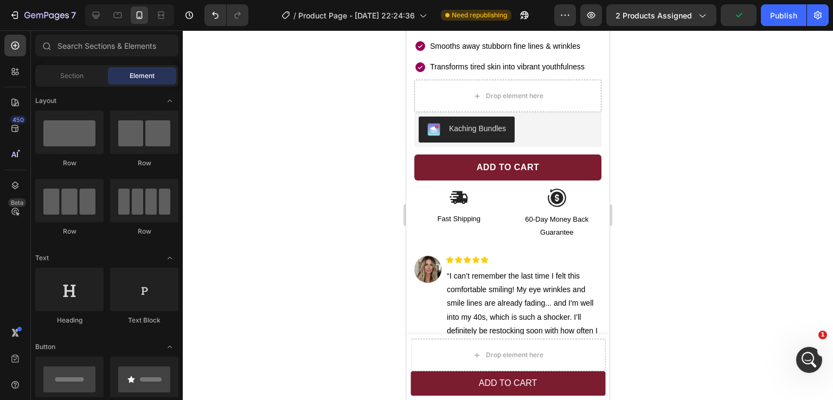
scroll to position [336, 0]
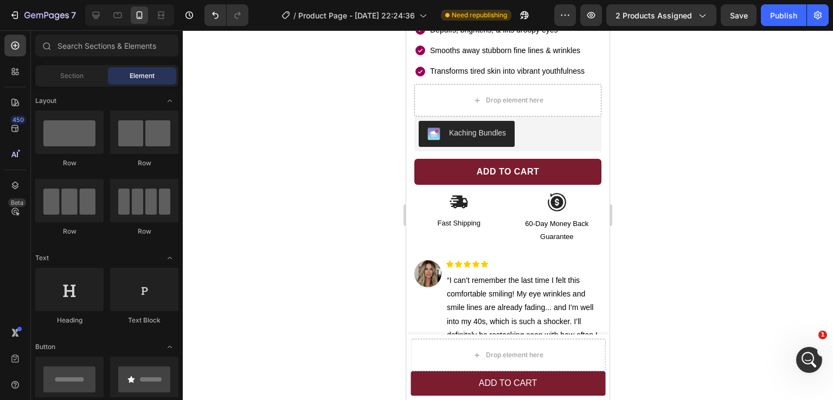
drag, startPoint x: 603, startPoint y: 365, endPoint x: 1016, endPoint y: 111, distance: 484.4
click at [456, 193] on img at bounding box center [459, 202] width 20 height 19
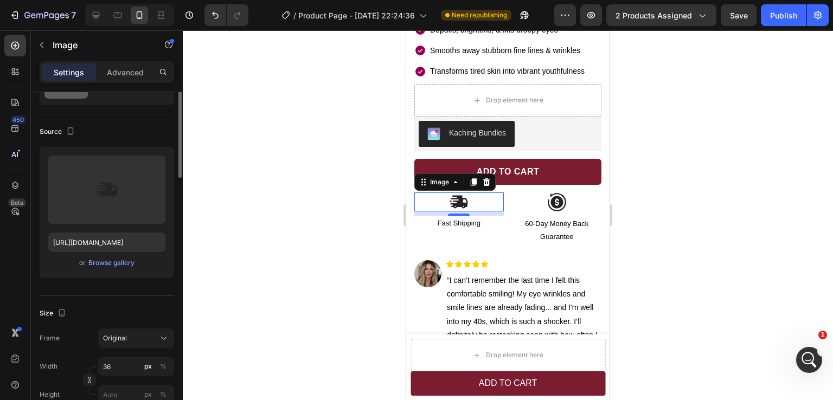
scroll to position [0, 0]
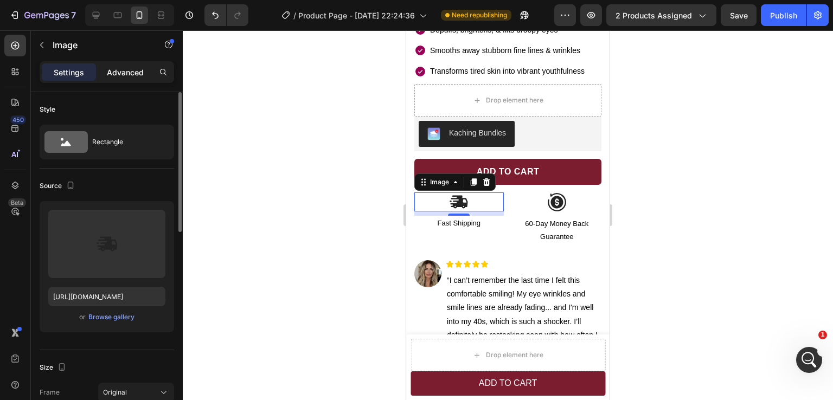
click at [122, 74] on p "Advanced" at bounding box center [125, 72] width 37 height 11
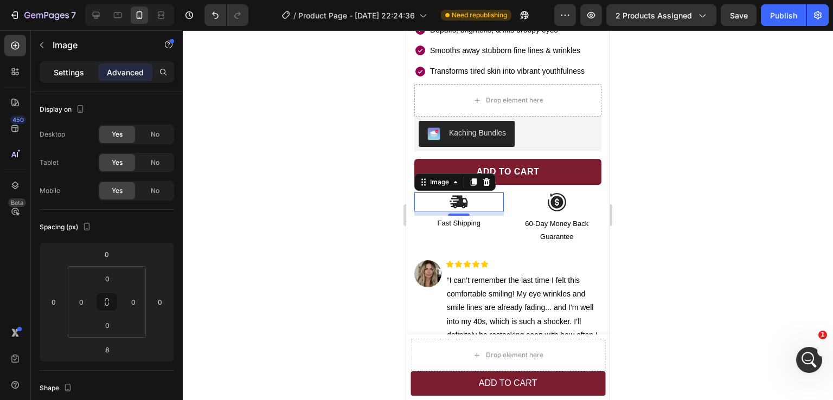
click at [79, 67] on p "Settings" at bounding box center [69, 72] width 30 height 11
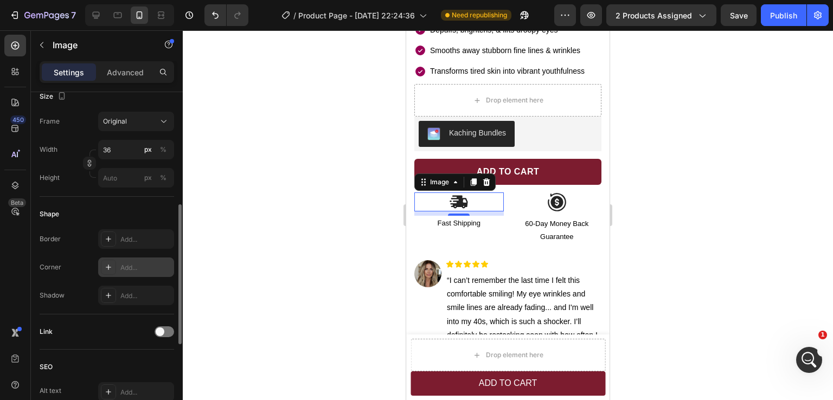
scroll to position [217, 0]
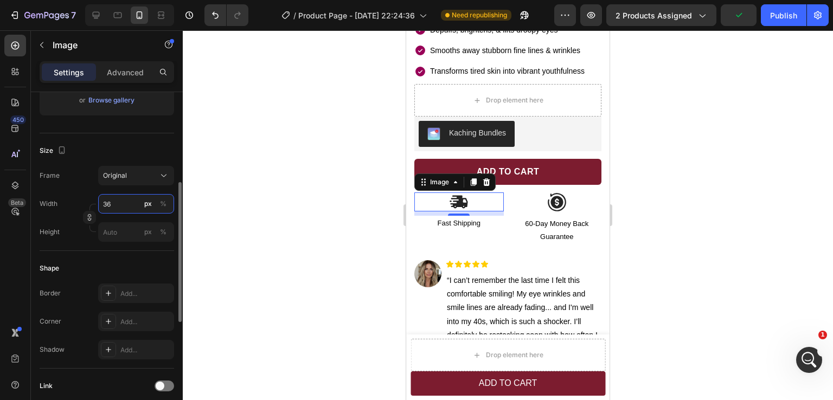
click at [108, 207] on input "36" at bounding box center [136, 204] width 76 height 20
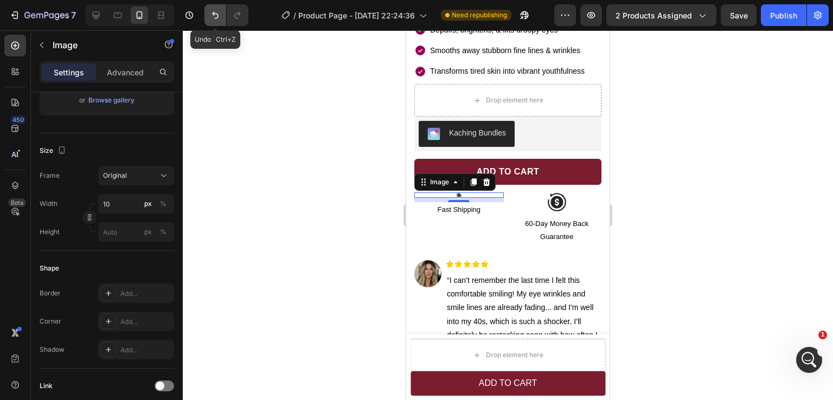
click at [222, 17] on button "Undo/Redo" at bounding box center [216, 15] width 22 height 22
click at [220, 16] on icon "Undo/Redo" at bounding box center [215, 15] width 11 height 11
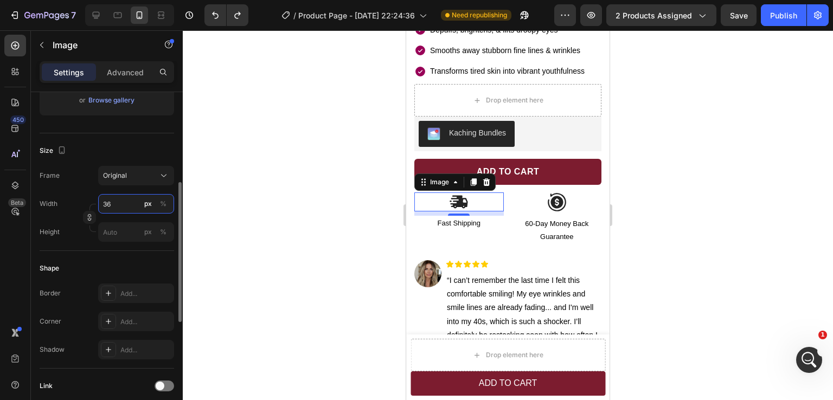
click at [107, 202] on input "36" at bounding box center [136, 204] width 76 height 20
click at [108, 205] on input "20" at bounding box center [136, 204] width 76 height 20
click at [109, 205] on input "24" at bounding box center [136, 204] width 76 height 20
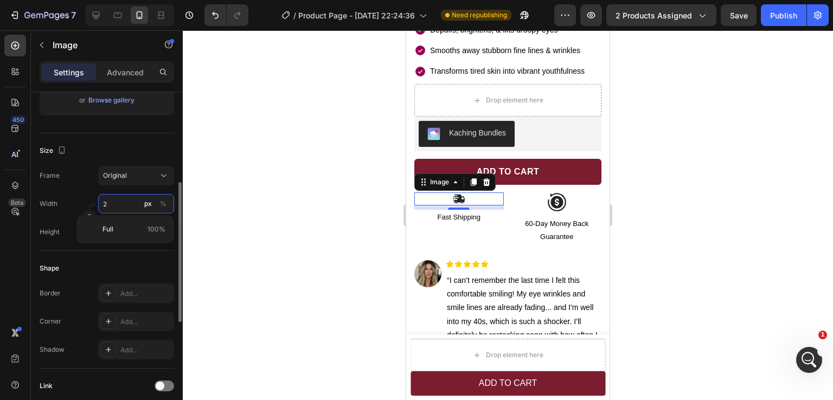
type input "28"
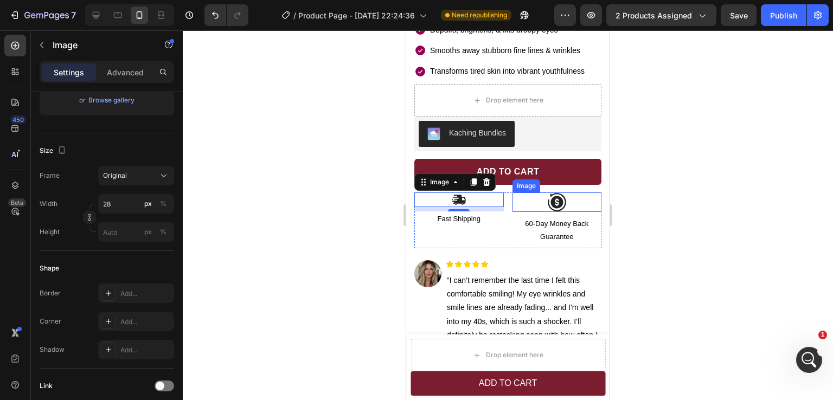
click at [552, 195] on img at bounding box center [557, 203] width 20 height 20
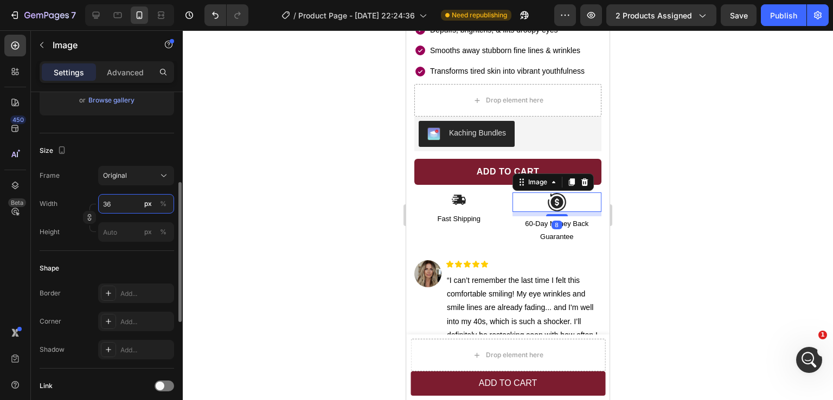
click at [109, 205] on input "36" at bounding box center [136, 204] width 76 height 20
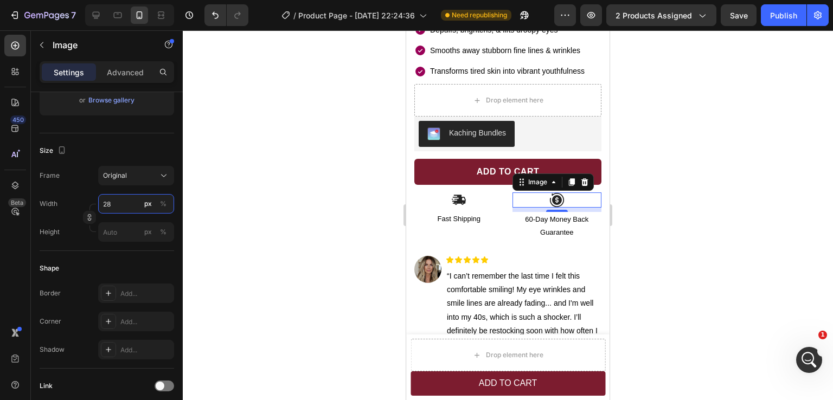
type input "28"
click at [688, 237] on div at bounding box center [508, 215] width 650 height 370
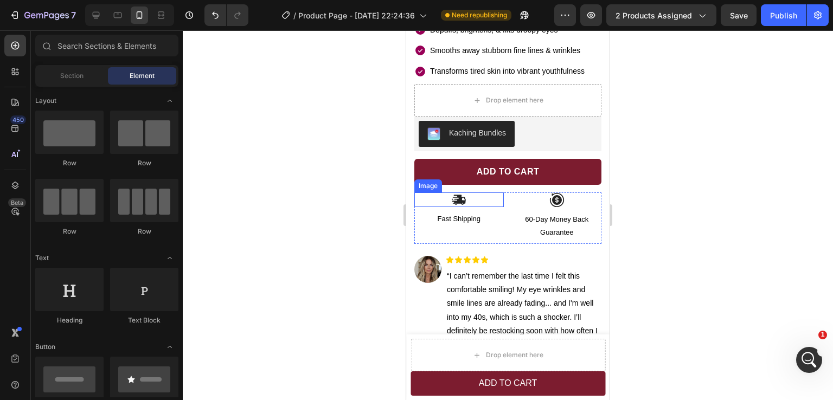
click at [460, 193] on img at bounding box center [458, 200] width 15 height 15
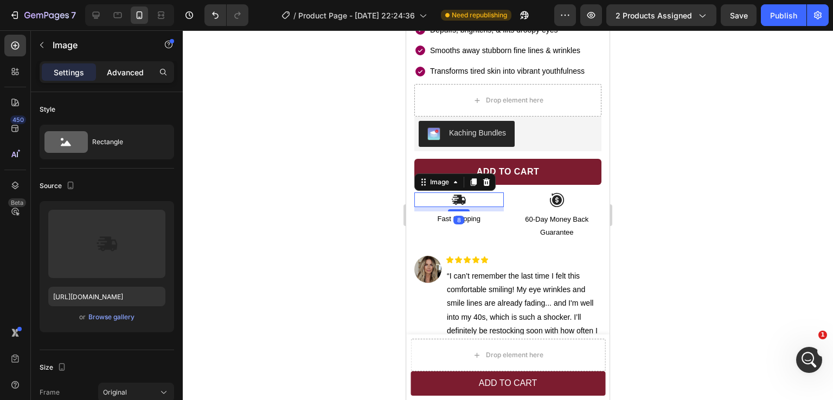
click at [119, 76] on p "Advanced" at bounding box center [125, 72] width 37 height 11
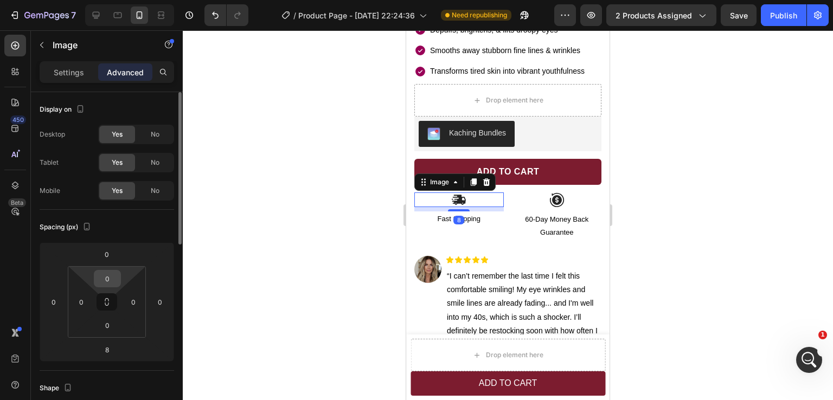
click at [106, 278] on input "0" at bounding box center [108, 279] width 22 height 16
type input "8"
click at [664, 184] on div at bounding box center [508, 215] width 650 height 370
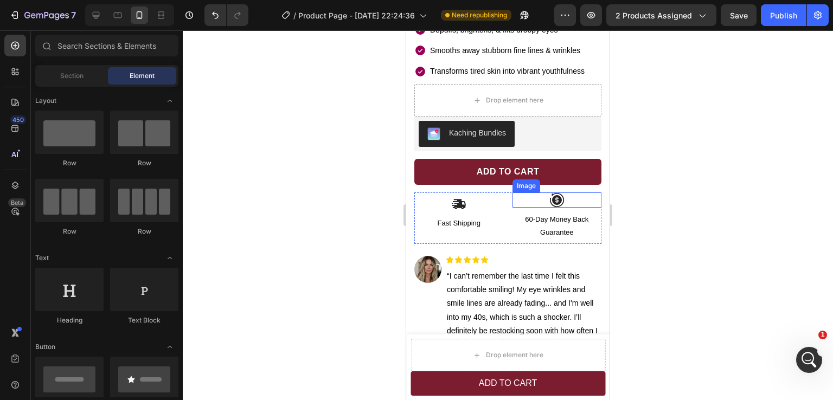
click at [557, 196] on img at bounding box center [557, 200] width 15 height 15
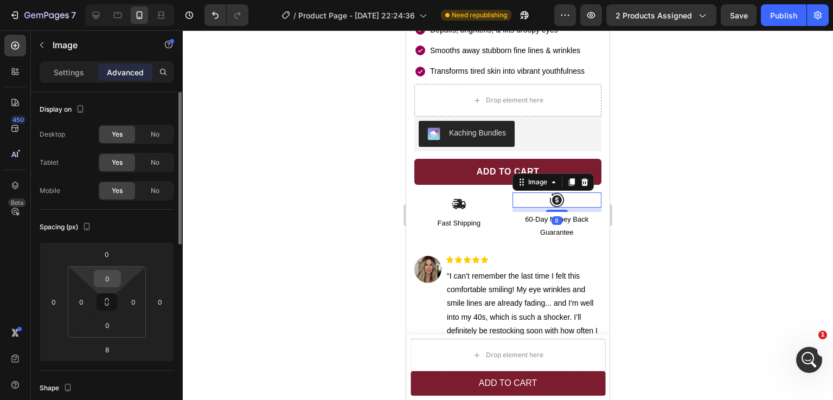
click at [109, 278] on input "0" at bounding box center [108, 279] width 22 height 16
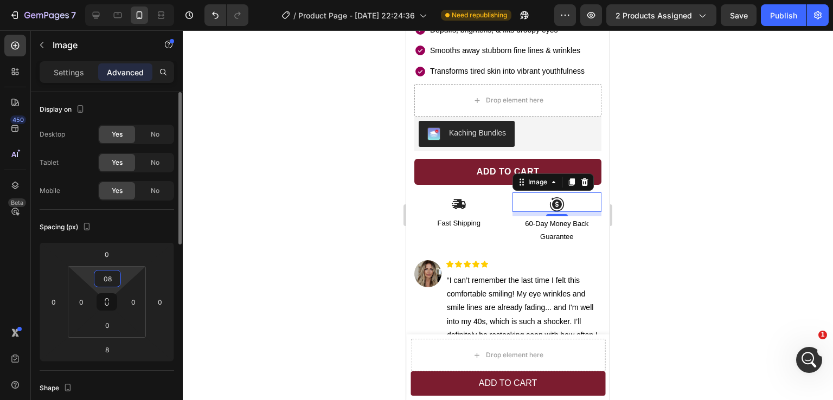
click at [106, 276] on input "08" at bounding box center [108, 279] width 22 height 16
click at [106, 277] on input "08" at bounding box center [108, 279] width 22 height 16
type input "8"
click at [673, 239] on div at bounding box center [508, 215] width 650 height 370
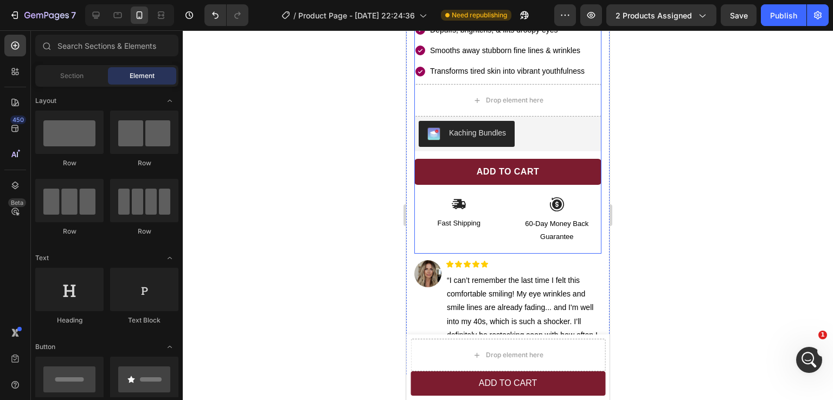
click at [547, 240] on div "Icon Icon Icon Icon Icon Icon List Hoz 4.7/5 (182 reviews) Text block Row Calci…" at bounding box center [507, 100] width 187 height 307
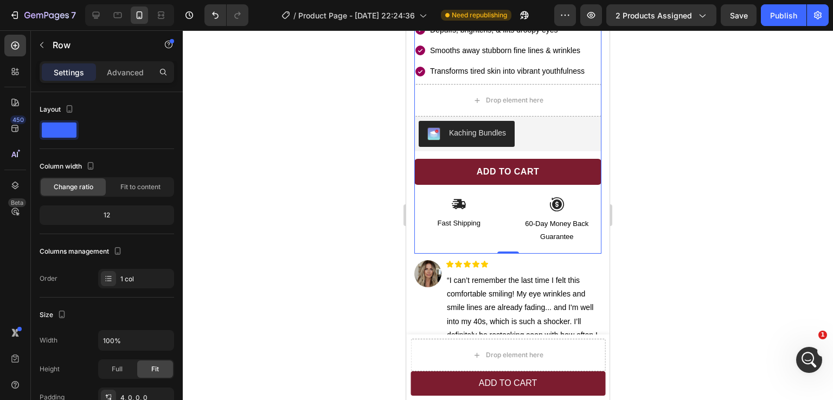
click at [682, 228] on div at bounding box center [508, 215] width 650 height 370
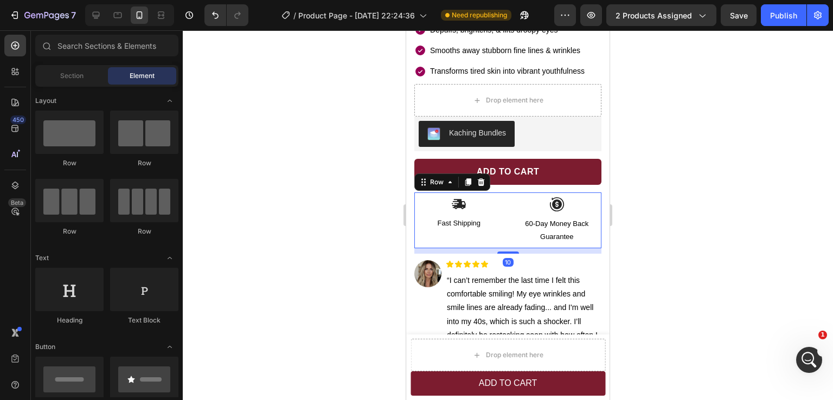
click at [498, 235] on div "Image Fast Shipping Text Block" at bounding box center [459, 221] width 90 height 56
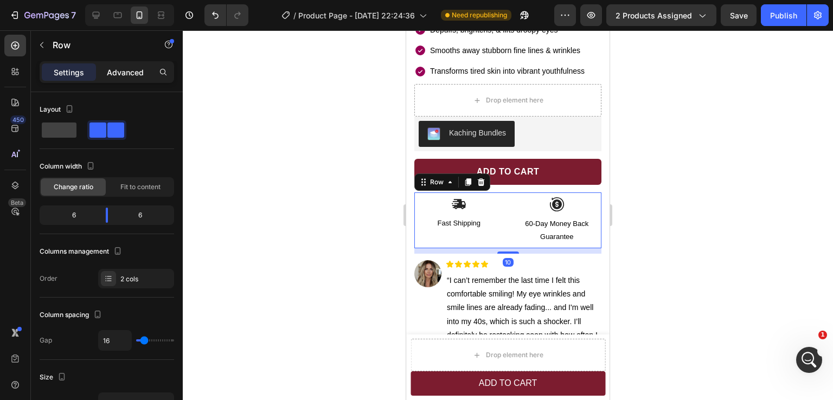
click at [127, 78] on div "Advanced" at bounding box center [125, 71] width 54 height 17
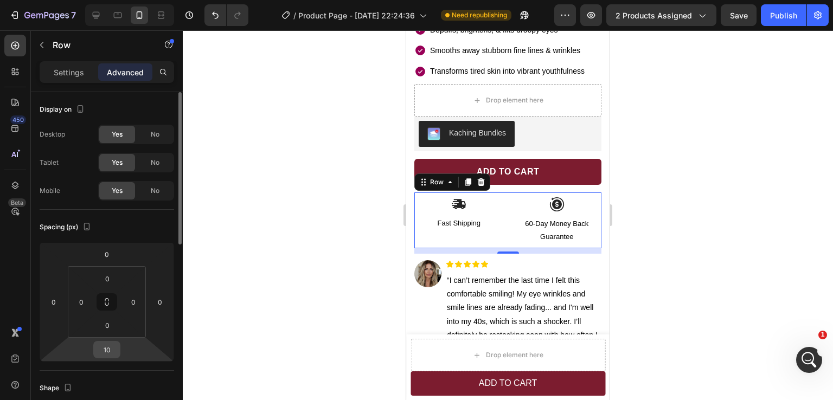
click at [111, 347] on input "10" at bounding box center [107, 350] width 22 height 16
type input "20"
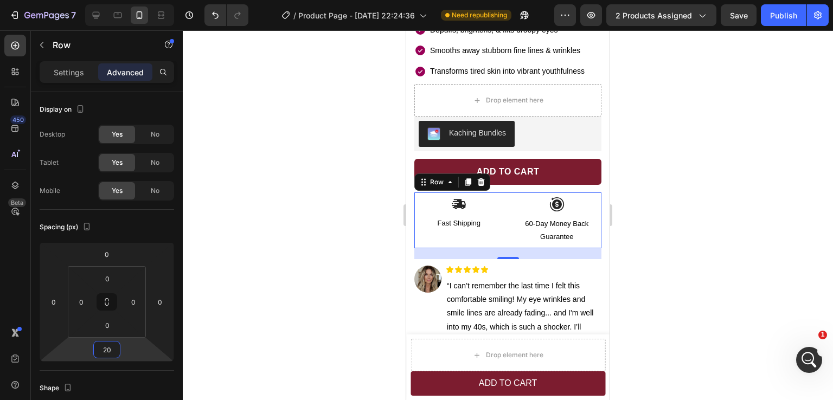
click at [685, 268] on div at bounding box center [508, 215] width 650 height 370
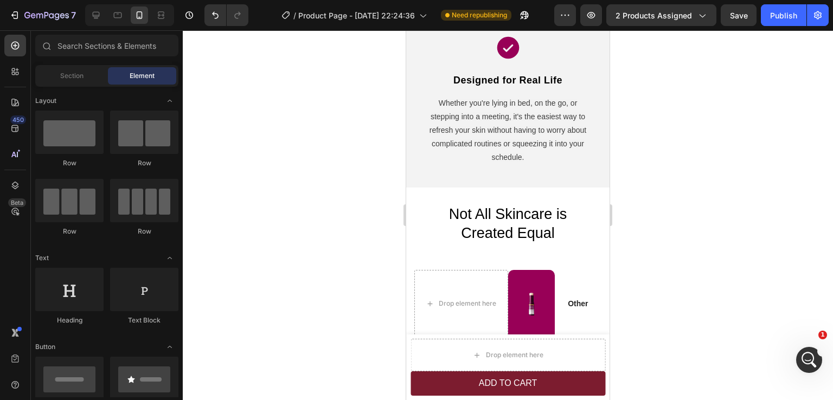
scroll to position [1970, 0]
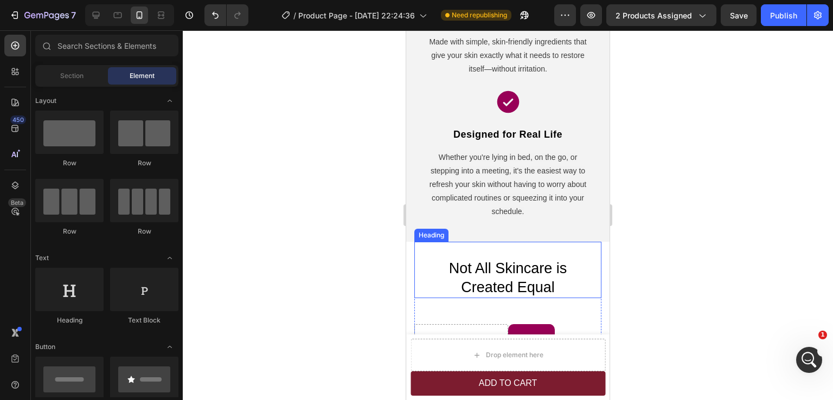
click at [484, 269] on h2 "Not All Skincare is Created Equal" at bounding box center [507, 278] width 187 height 40
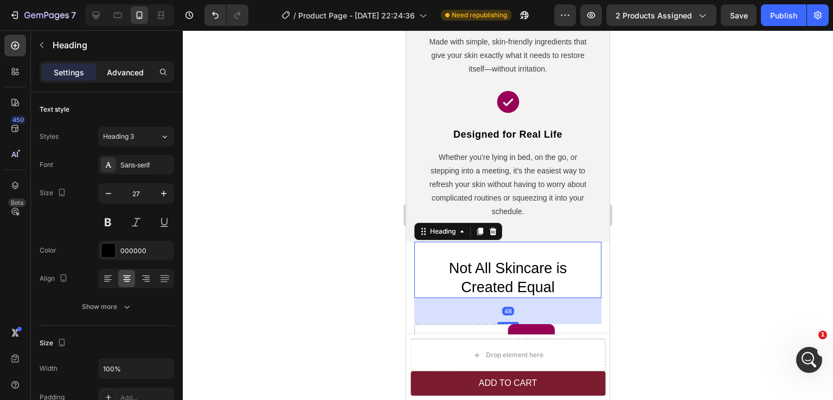
click at [115, 68] on p "Advanced" at bounding box center [125, 72] width 37 height 11
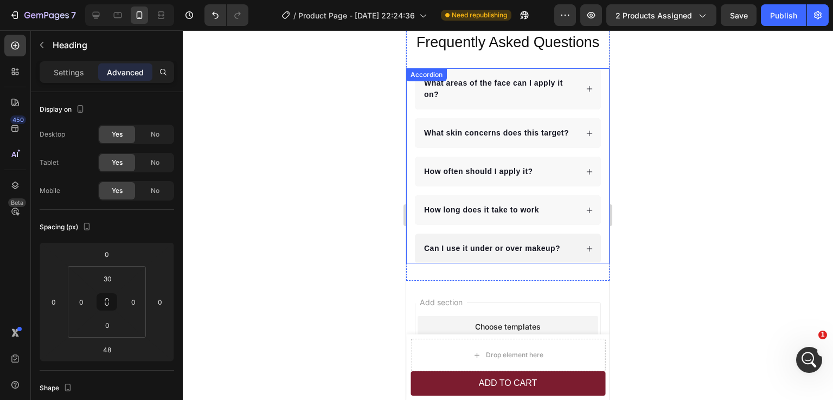
scroll to position [2676, 0]
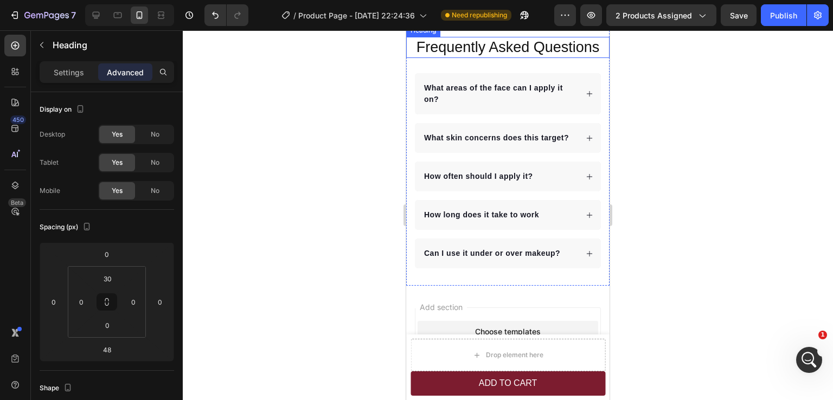
click at [476, 58] on h2 "Frequently Asked Questions" at bounding box center [507, 47] width 203 height 21
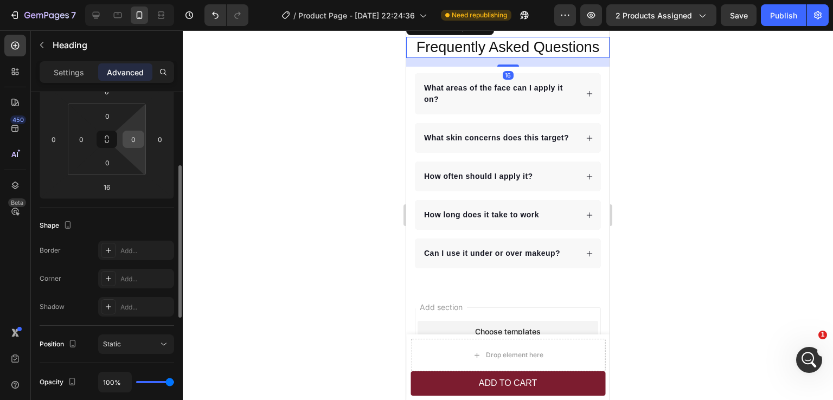
scroll to position [54, 0]
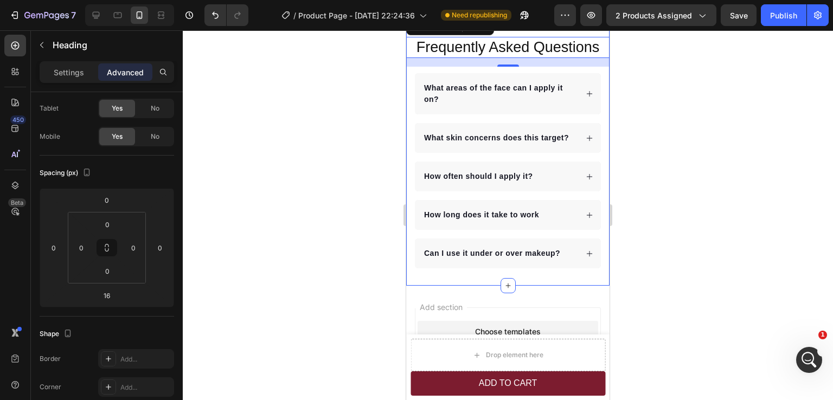
click at [556, 228] on div "Frequently Asked Questions Heading 16 What areas of the face can I apply it on?…" at bounding box center [507, 153] width 203 height 266
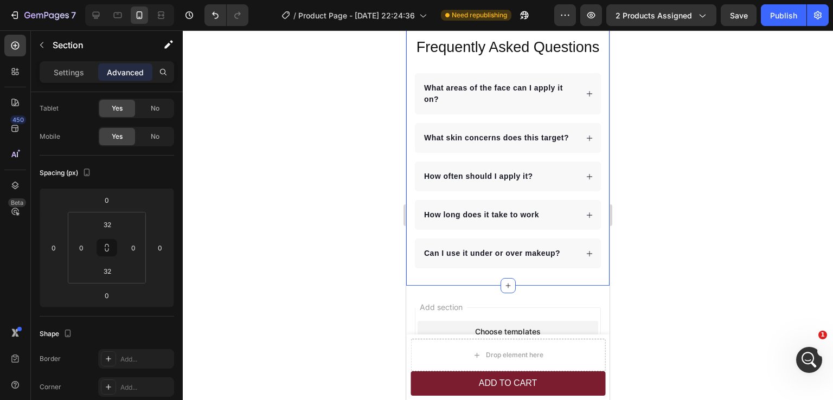
scroll to position [0, 0]
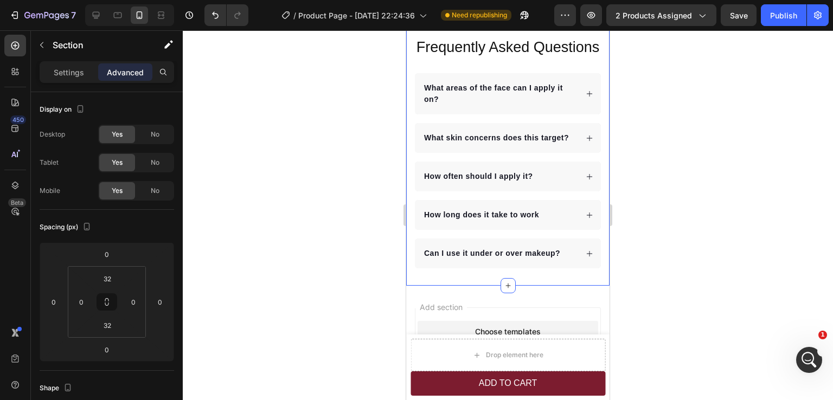
click at [772, 229] on div at bounding box center [508, 215] width 650 height 370
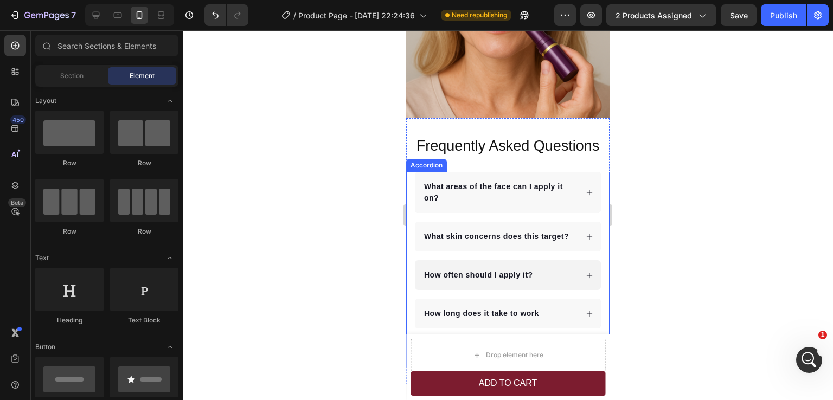
scroll to position [2784, 0]
click at [478, 207] on div "What areas of the face can I apply it on? What skin concerns does this target? …" at bounding box center [507, 269] width 187 height 195
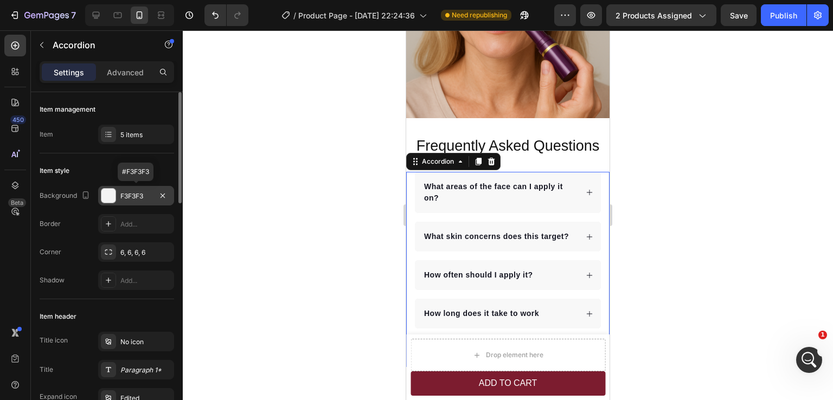
click at [141, 202] on div "F3F3F3" at bounding box center [136, 196] width 76 height 20
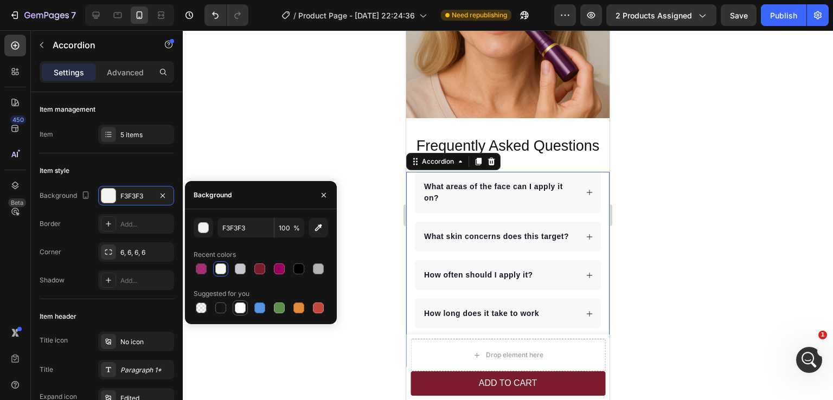
click at [239, 310] on div at bounding box center [240, 308] width 11 height 11
type input "FFFFFF"
click at [665, 251] on div at bounding box center [508, 215] width 650 height 370
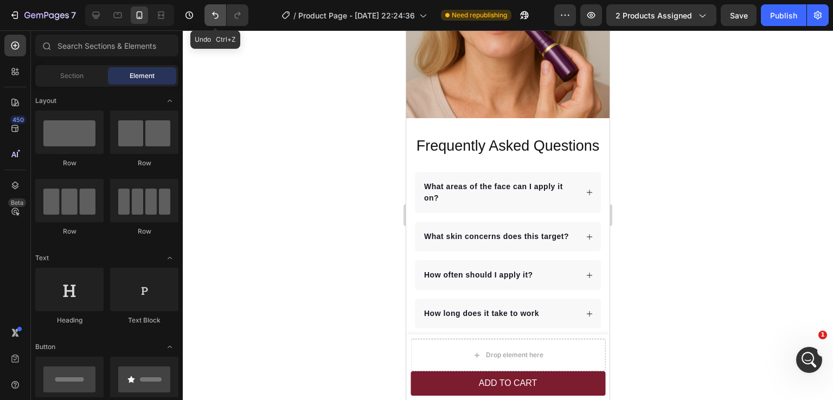
click at [208, 15] on button "Undo/Redo" at bounding box center [216, 15] width 22 height 22
click at [242, 14] on icon "Undo/Redo" at bounding box center [237, 15] width 11 height 11
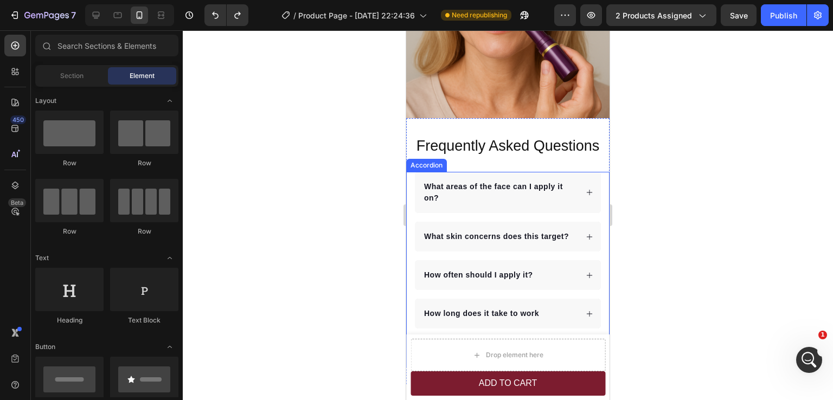
click at [493, 205] on div "What areas of the face can I apply it on? What skin concerns does this target? …" at bounding box center [507, 269] width 187 height 195
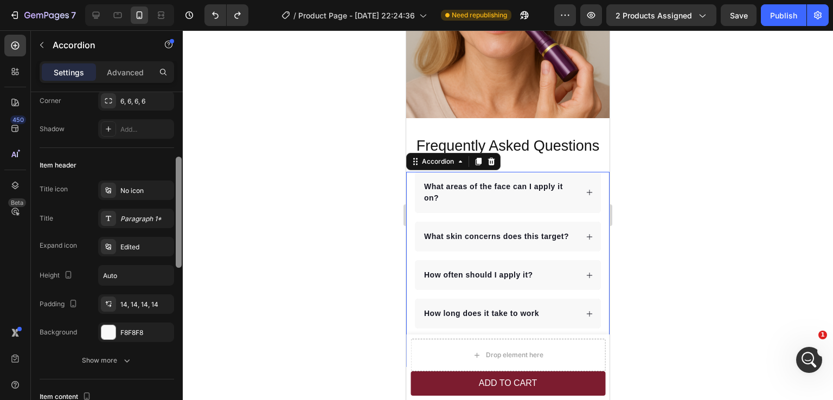
scroll to position [165, 0]
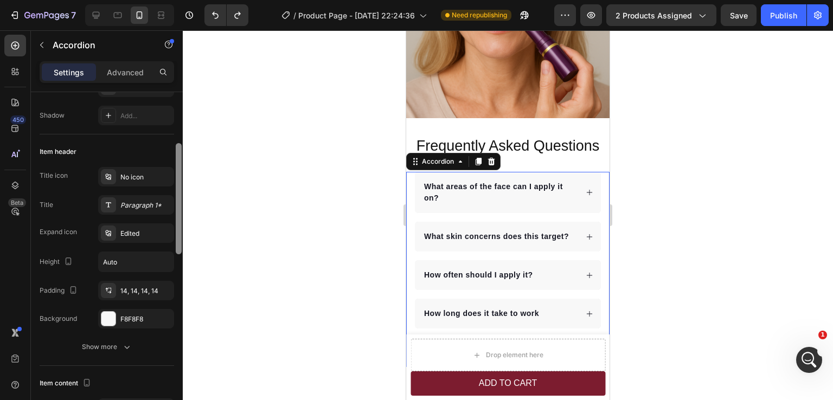
drag, startPoint x: 179, startPoint y: 187, endPoint x: 187, endPoint y: 241, distance: 54.8
click at [187, 0] on div "7 / Product Page - Mar 7, 22:24:36 Need republishing Preview 2 products assigne…" at bounding box center [416, 0] width 833 height 0
click at [134, 316] on div "F8F8F8" at bounding box center [135, 320] width 31 height 10
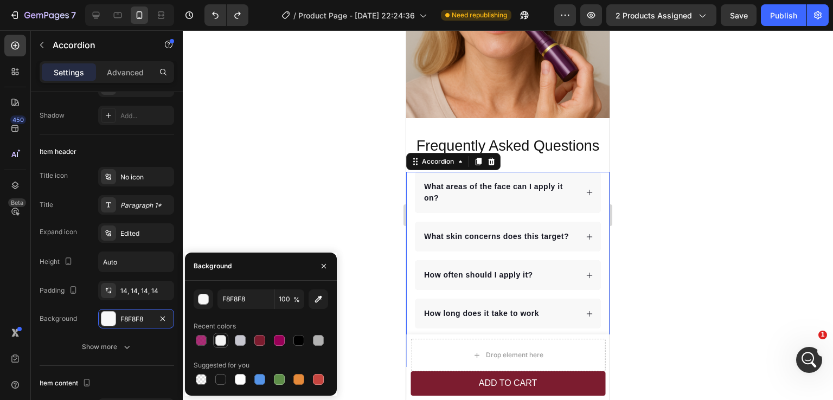
click at [221, 342] on div at bounding box center [220, 340] width 11 height 11
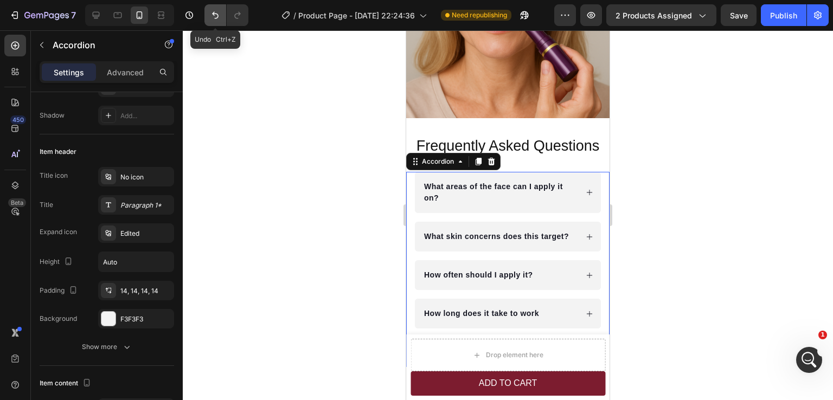
click at [215, 18] on icon "Undo/Redo" at bounding box center [215, 15] width 7 height 7
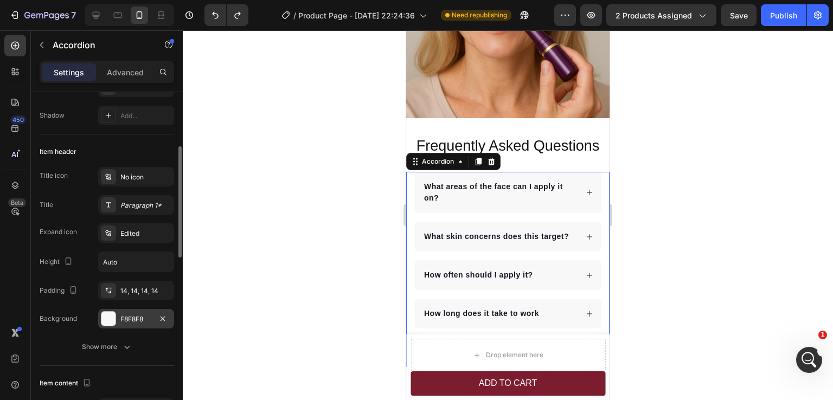
click at [136, 315] on div "F8F8F8" at bounding box center [135, 320] width 31 height 10
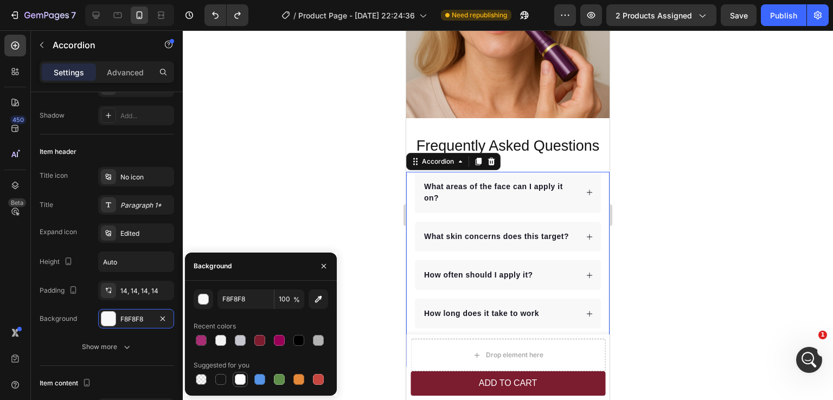
click at [237, 380] on div at bounding box center [240, 379] width 11 height 11
type input "FFFFFF"
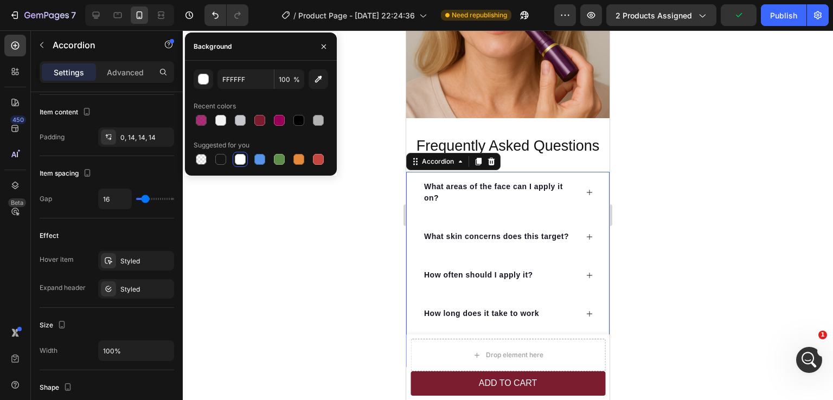
scroll to position [599, 0]
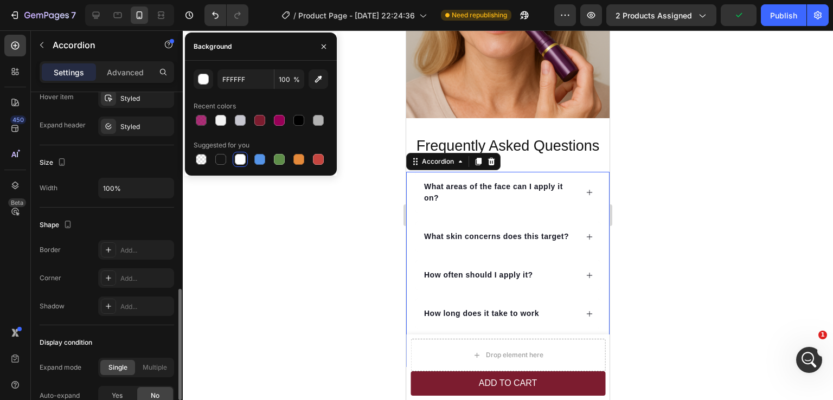
click at [141, 216] on div "Shape" at bounding box center [107, 224] width 135 height 17
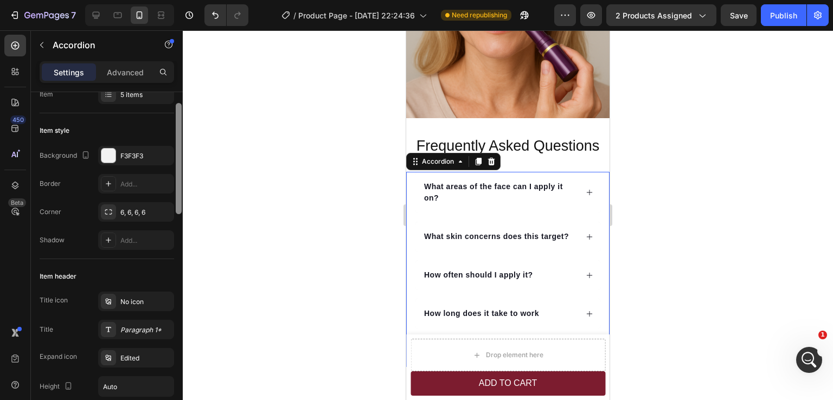
scroll to position [39, 0]
drag, startPoint x: 178, startPoint y: 315, endPoint x: 182, endPoint y: 131, distance: 184.5
click at [182, 131] on div at bounding box center [179, 261] width 8 height 339
click at [132, 190] on div "Add..." at bounding box center [145, 186] width 51 height 10
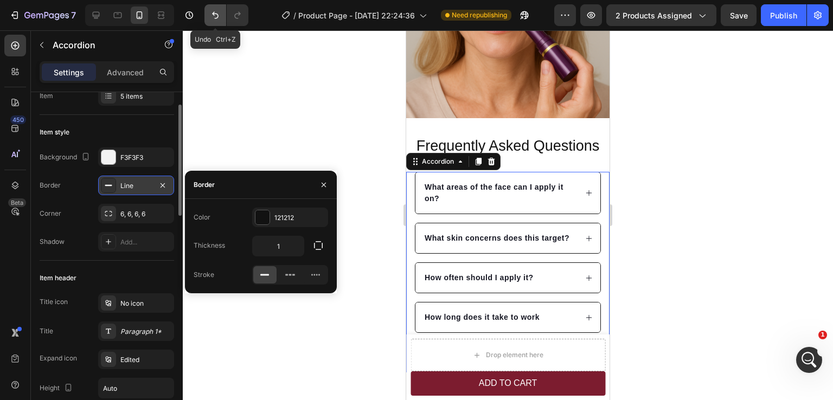
click at [216, 18] on icon "Undo/Redo" at bounding box center [215, 15] width 7 height 7
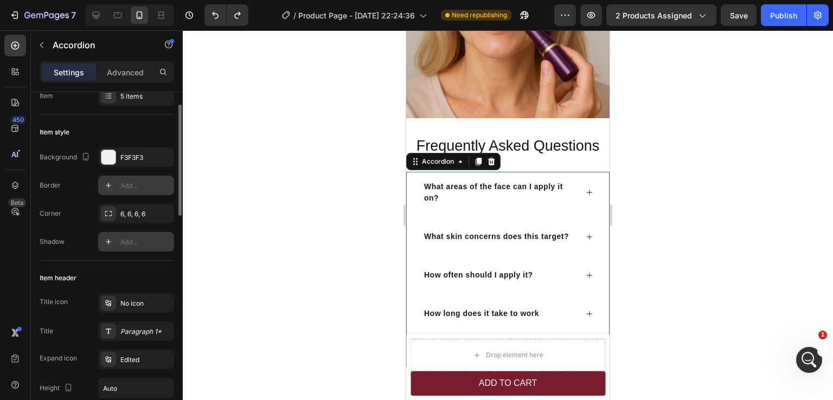
scroll to position [147, 0]
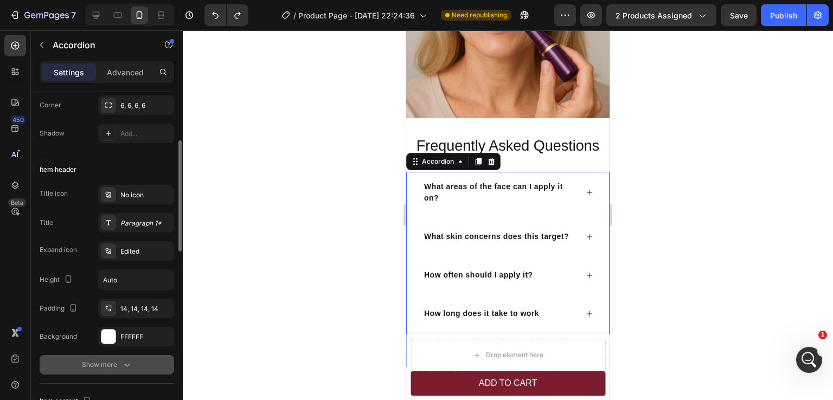
click at [120, 362] on div "Show more" at bounding box center [107, 365] width 50 height 11
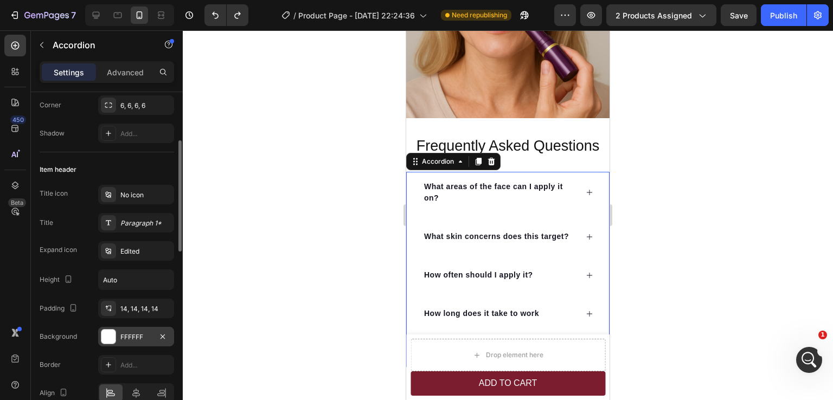
scroll to position [201, 0]
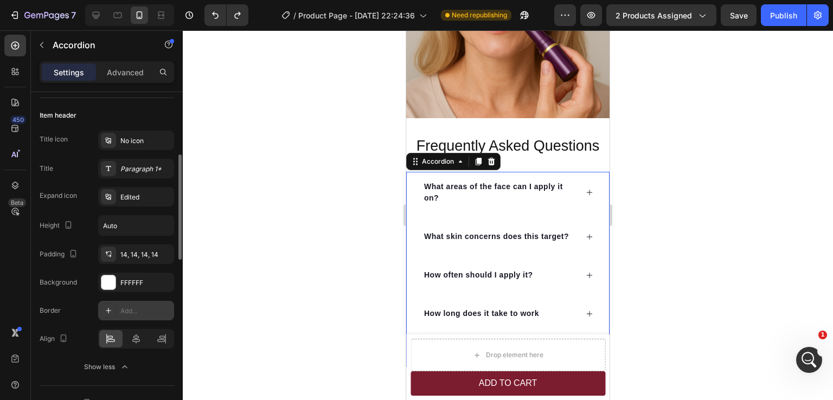
click at [128, 307] on div "Add..." at bounding box center [145, 312] width 51 height 10
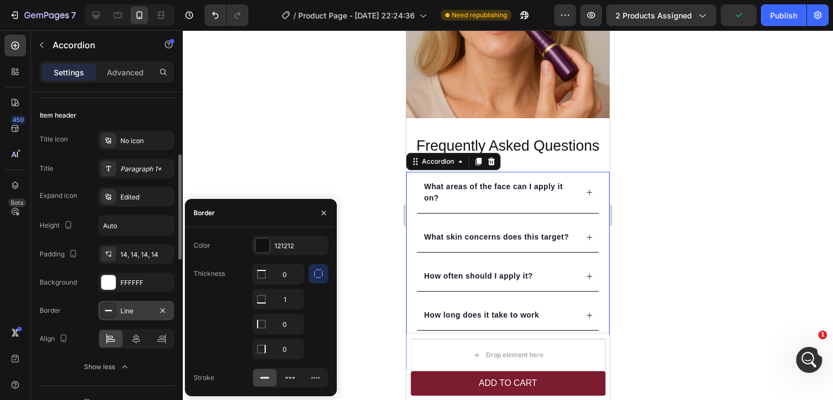
click at [640, 221] on div at bounding box center [508, 215] width 650 height 370
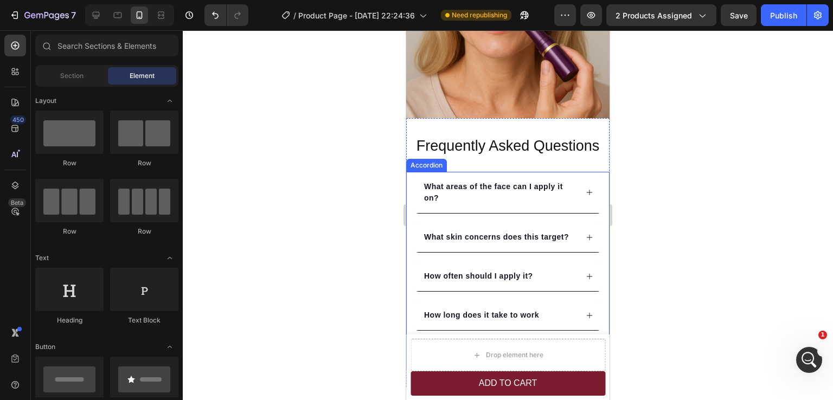
click at [479, 208] on div "What areas of the face can I apply it on? What skin concerns does this target? …" at bounding box center [507, 271] width 187 height 198
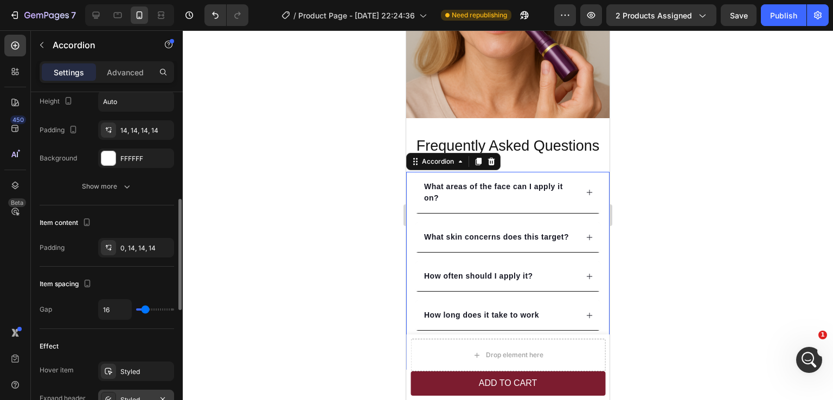
scroll to position [217, 0]
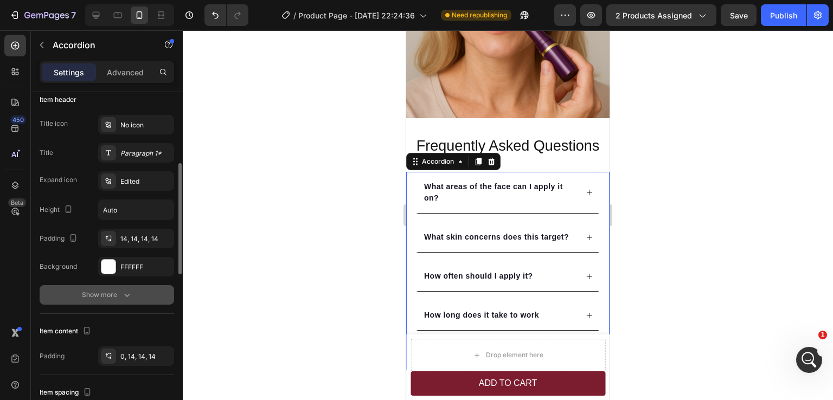
click at [115, 294] on div "Show more" at bounding box center [107, 295] width 50 height 11
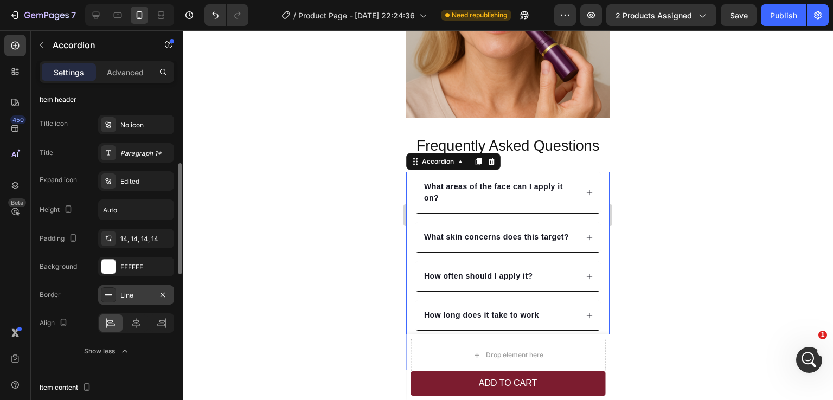
click at [130, 296] on div "Line" at bounding box center [135, 296] width 31 height 10
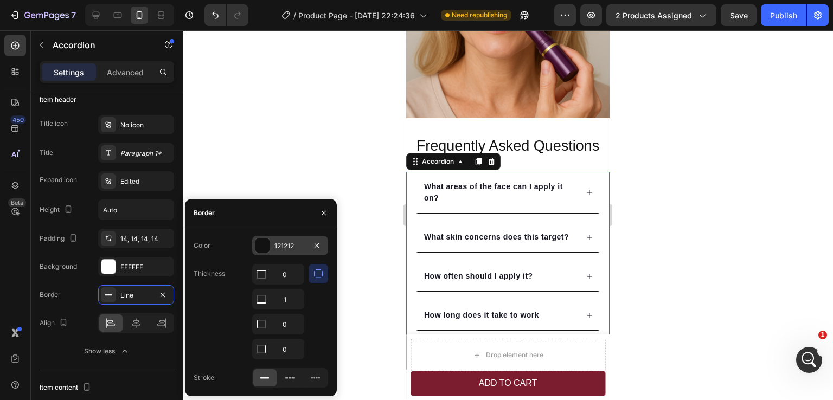
click at [280, 247] on div "121212" at bounding box center [290, 246] width 31 height 10
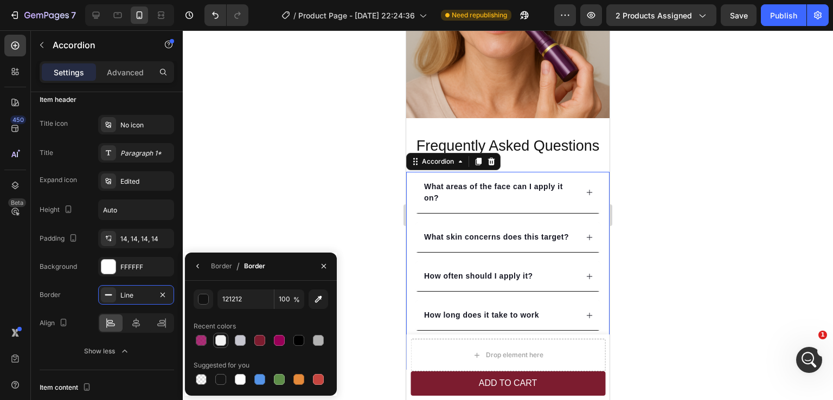
click at [226, 342] on div at bounding box center [220, 340] width 11 height 11
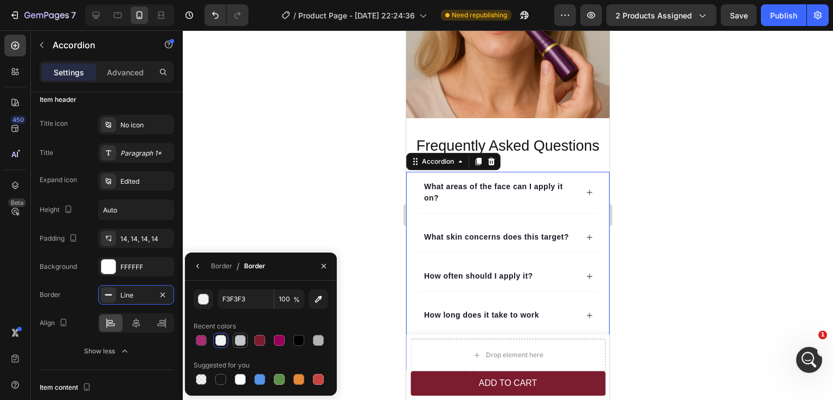
click at [239, 341] on div at bounding box center [240, 340] width 11 height 11
type input "C6C6CF"
click at [703, 248] on div at bounding box center [508, 215] width 650 height 370
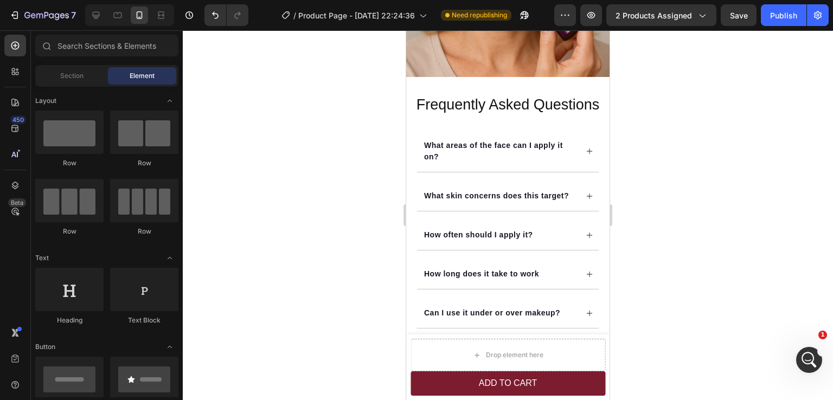
scroll to position [2798, 0]
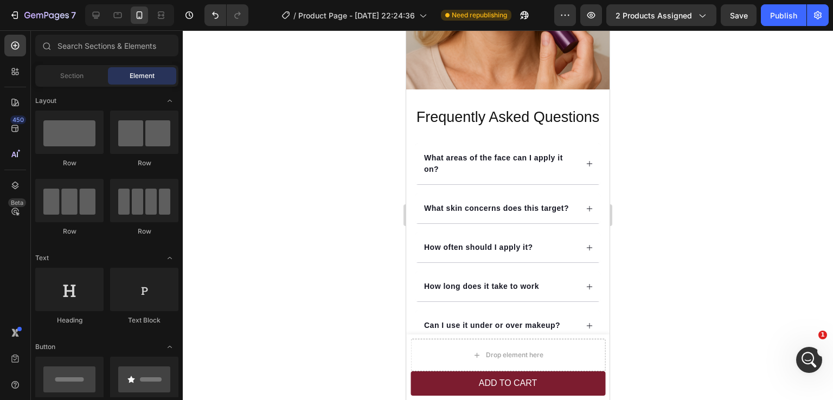
drag, startPoint x: 607, startPoint y: 356, endPoint x: 1030, endPoint y: 348, distance: 423.8
click at [380, 0] on html "7 / Product Page - Mar 7, 22:24:36 Need republishing Preview 2 products assigne…" at bounding box center [416, 0] width 833 height 0
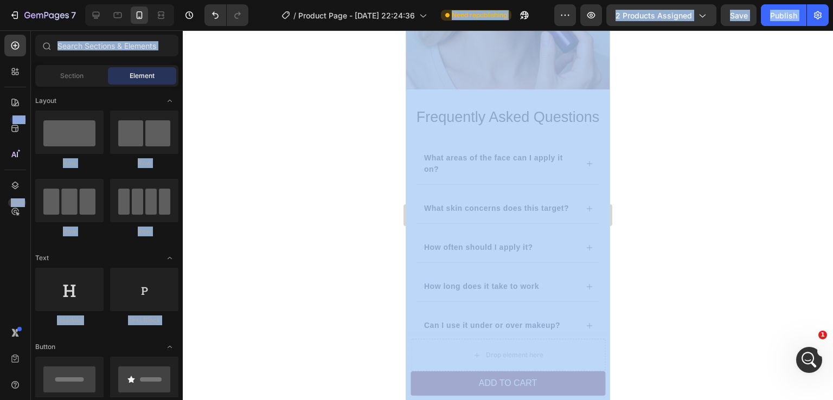
click at [642, 144] on div at bounding box center [508, 215] width 650 height 370
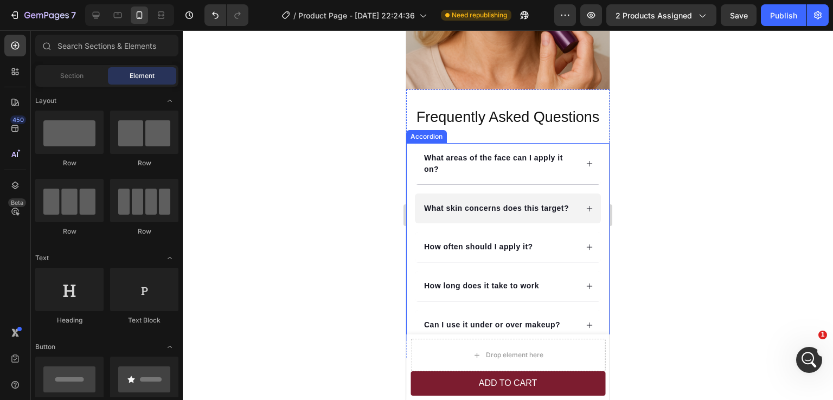
click at [537, 224] on div "What skin concerns does this target?" at bounding box center [508, 209] width 186 height 30
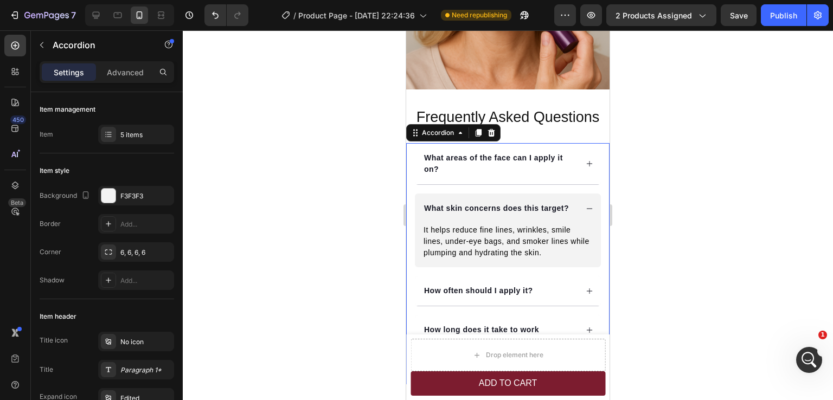
click at [662, 238] on div at bounding box center [508, 215] width 650 height 370
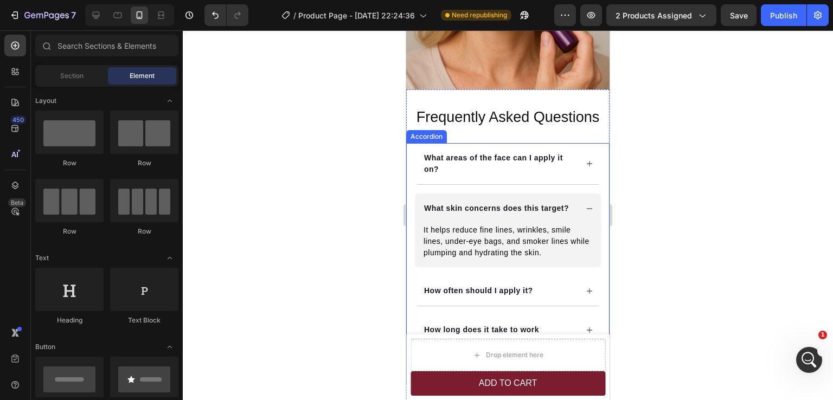
click at [569, 208] on div "What skin concerns does this target?" at bounding box center [508, 209] width 186 height 30
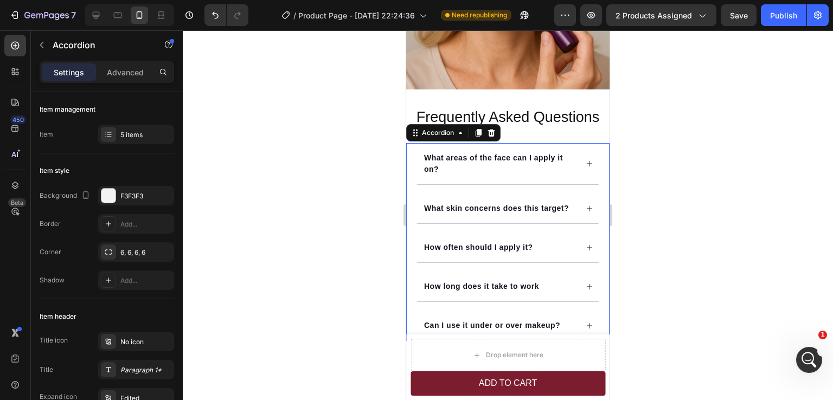
click at [590, 231] on div "What areas of the face can I apply it on? What skin concerns does this target? …" at bounding box center [507, 242] width 187 height 198
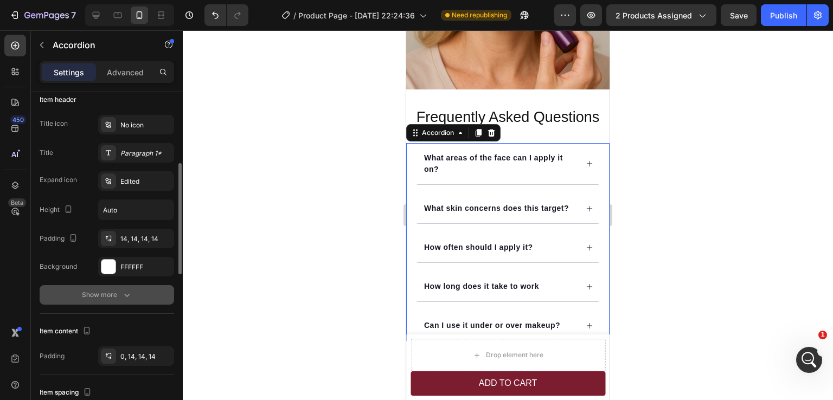
click at [115, 292] on div "Show more" at bounding box center [107, 295] width 50 height 11
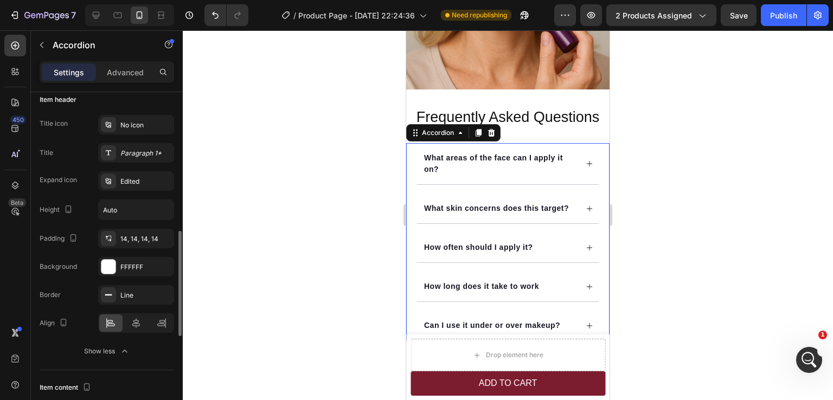
scroll to position [326, 0]
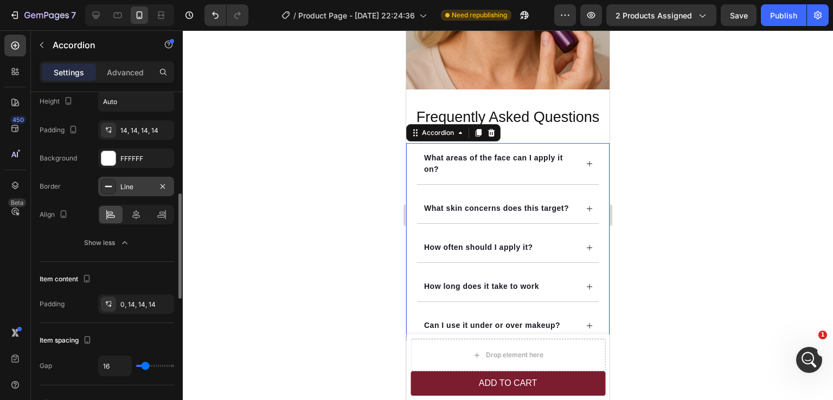
click at [130, 184] on div "Line" at bounding box center [135, 187] width 31 height 10
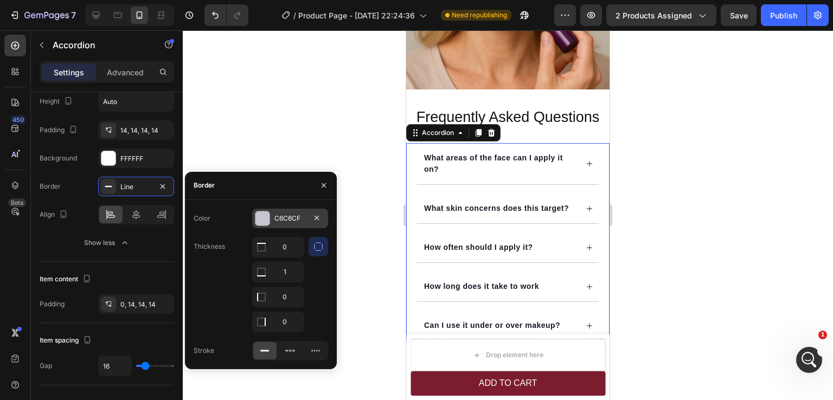
click at [287, 220] on div "C6C6CF" at bounding box center [290, 219] width 31 height 10
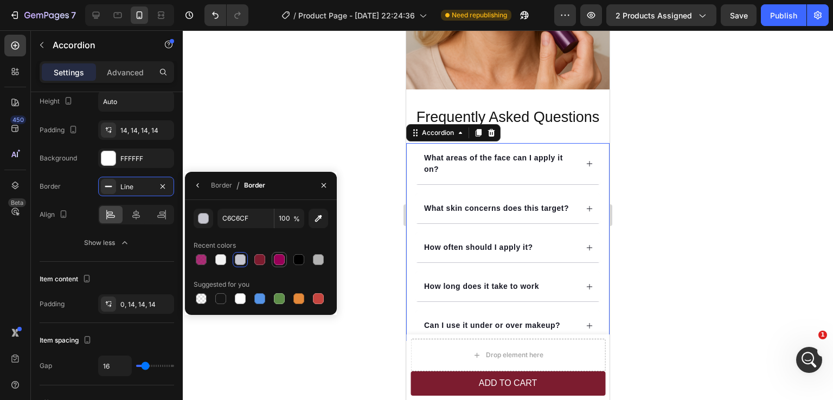
click at [276, 263] on div at bounding box center [279, 259] width 11 height 11
type input "980057"
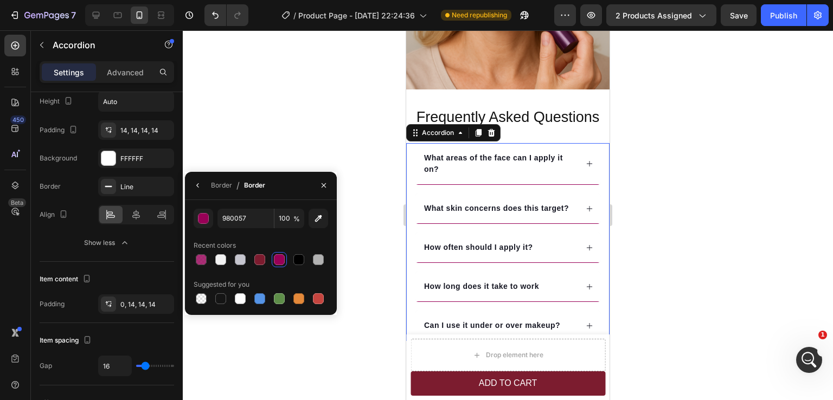
click at [677, 175] on div at bounding box center [508, 215] width 650 height 370
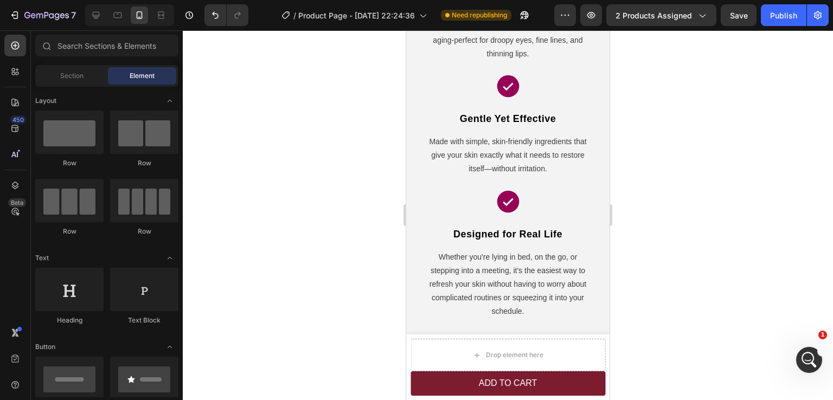
drag, startPoint x: 604, startPoint y: 346, endPoint x: 1019, endPoint y: 270, distance: 422.0
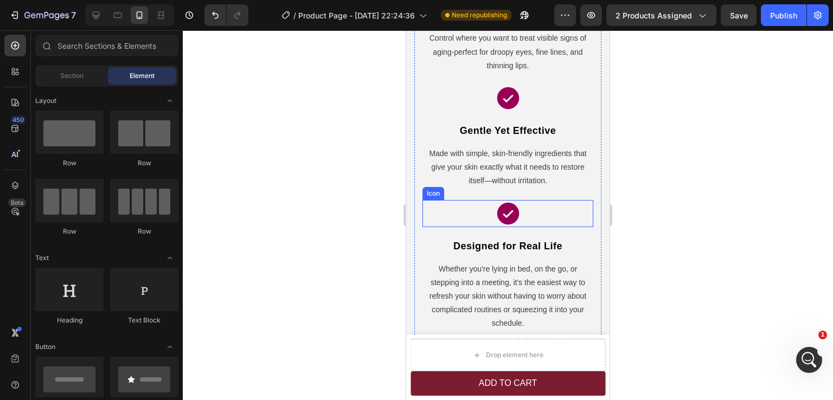
click at [505, 211] on icon at bounding box center [508, 213] width 22 height 22
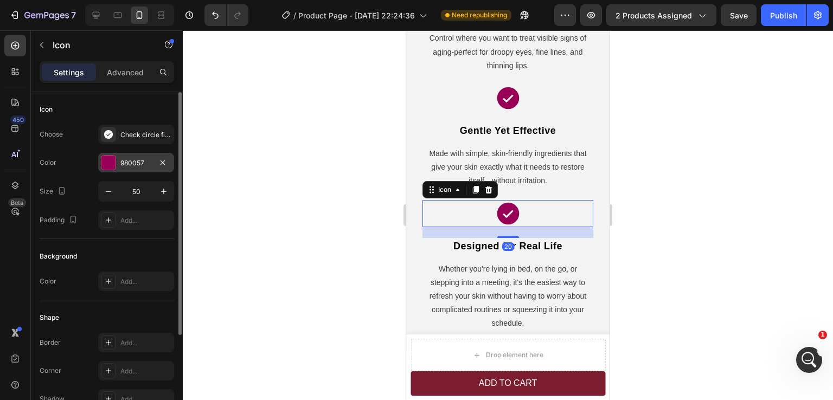
click at [137, 163] on div "980057" at bounding box center [136, 163] width 76 height 20
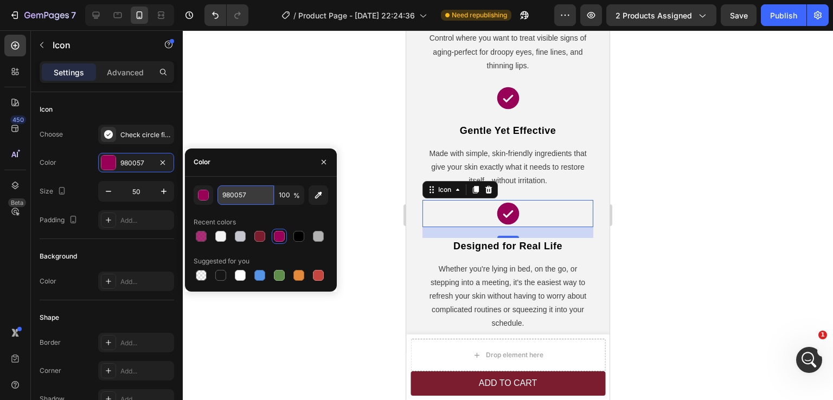
click at [232, 196] on input "980057" at bounding box center [246, 196] width 56 height 20
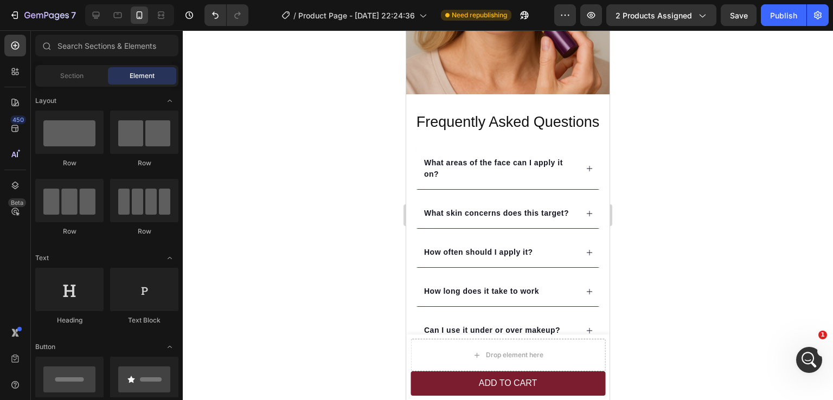
scroll to position [2797, 0]
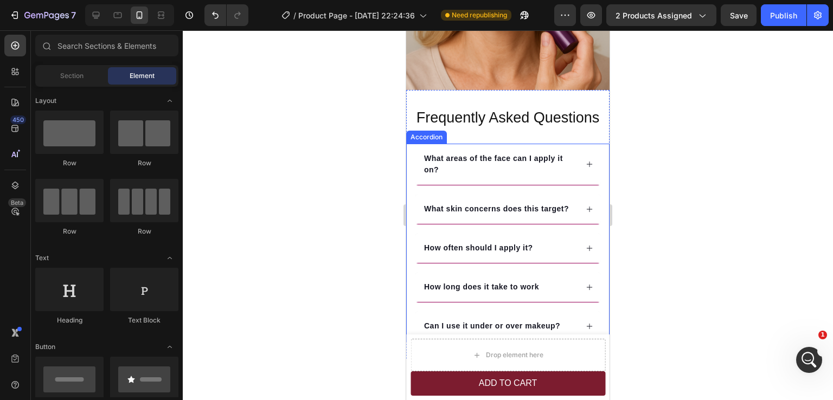
click at [521, 233] on div "What areas of the face can I apply it on? What skin concerns does this target? …" at bounding box center [507, 243] width 187 height 198
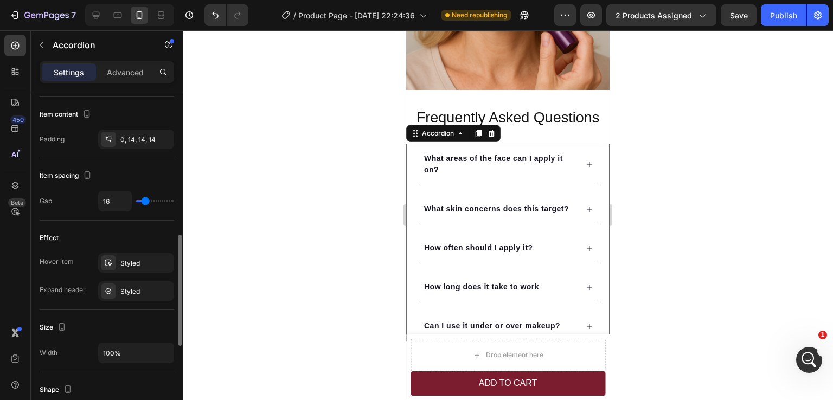
scroll to position [326, 0]
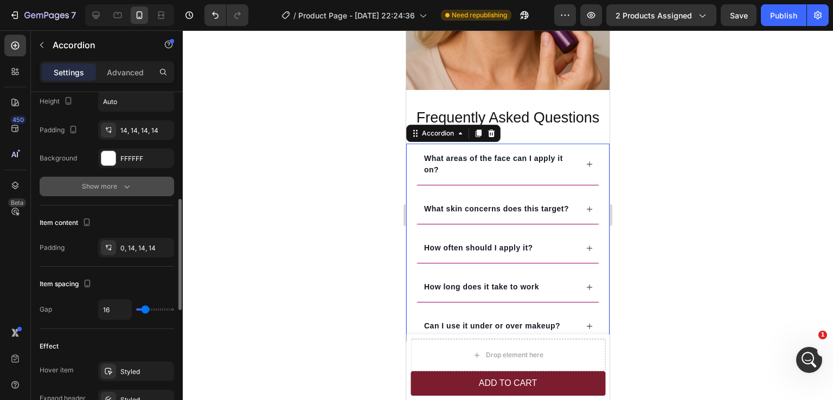
click at [118, 190] on div "Show more" at bounding box center [107, 186] width 50 height 11
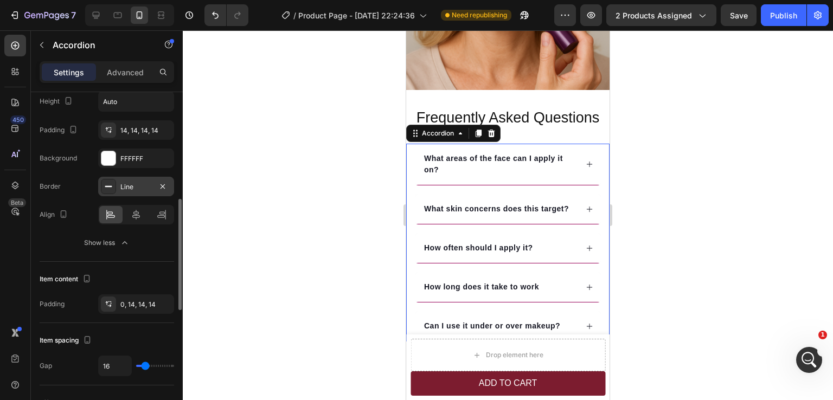
click at [136, 186] on div "Line" at bounding box center [135, 187] width 31 height 10
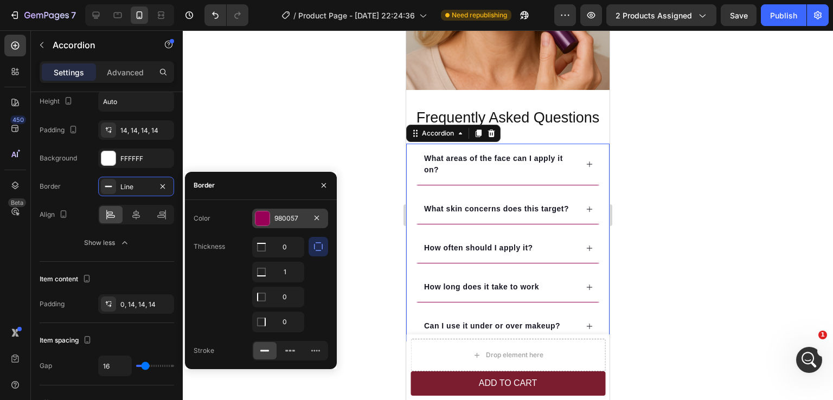
click at [288, 219] on div "980057" at bounding box center [290, 219] width 31 height 10
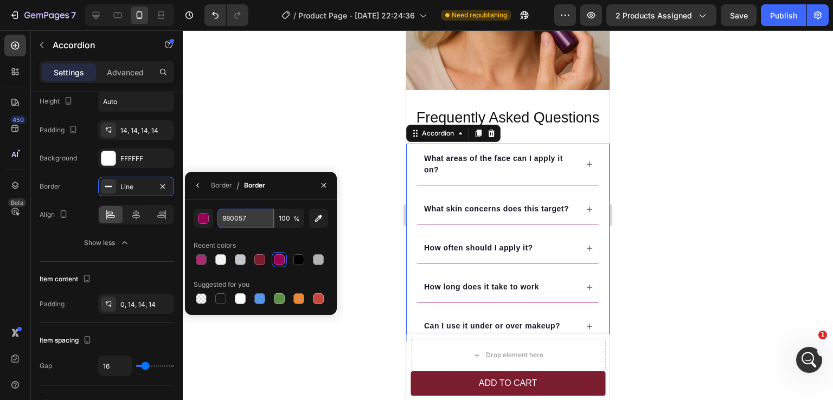
click at [226, 220] on input "980057" at bounding box center [246, 219] width 56 height 20
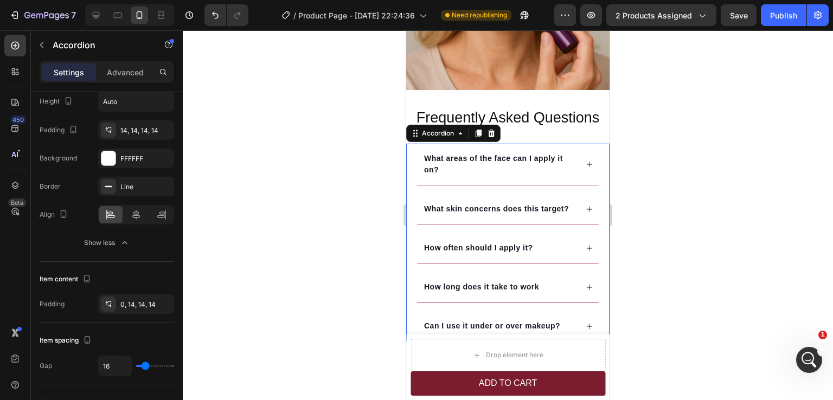
click at [665, 240] on div at bounding box center [508, 215] width 650 height 370
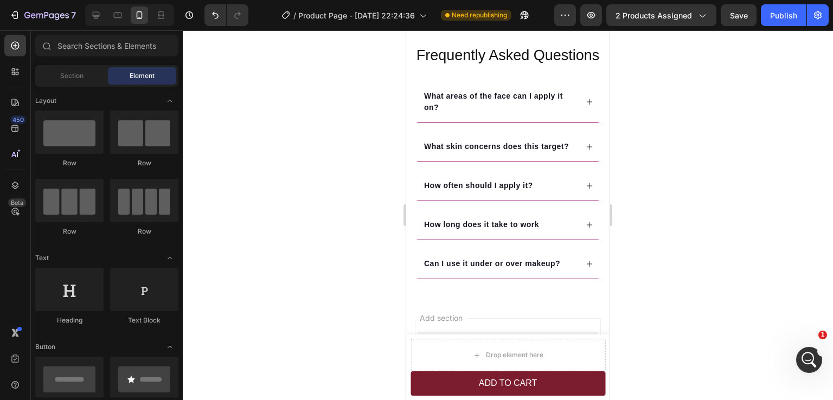
scroll to position [2852, 0]
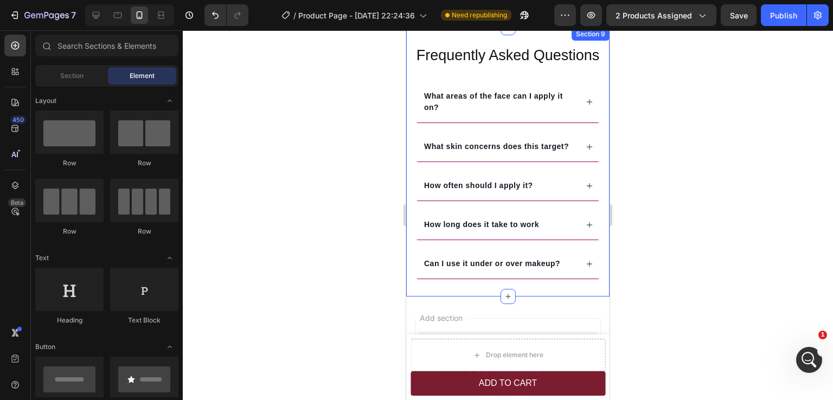
click at [568, 297] on div "Frequently Asked Questions Heading What areas of the face can I apply it on? Wh…" at bounding box center [507, 162] width 203 height 269
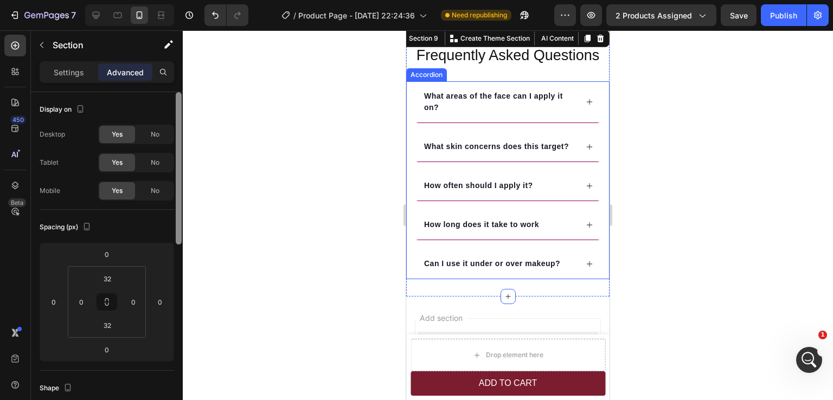
click at [177, 107] on div "Display on Desktop Yes No Tablet Yes No Mobile Yes No Spacing (px) 0 0 0 0 32 0…" at bounding box center [107, 261] width 152 height 339
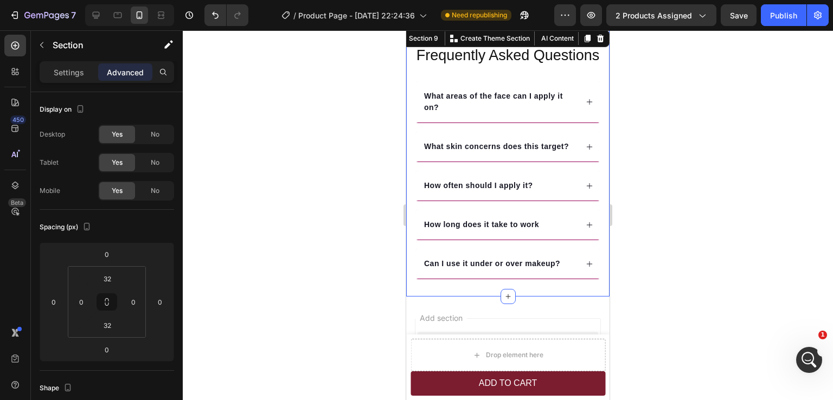
click at [688, 243] on div at bounding box center [508, 215] width 650 height 370
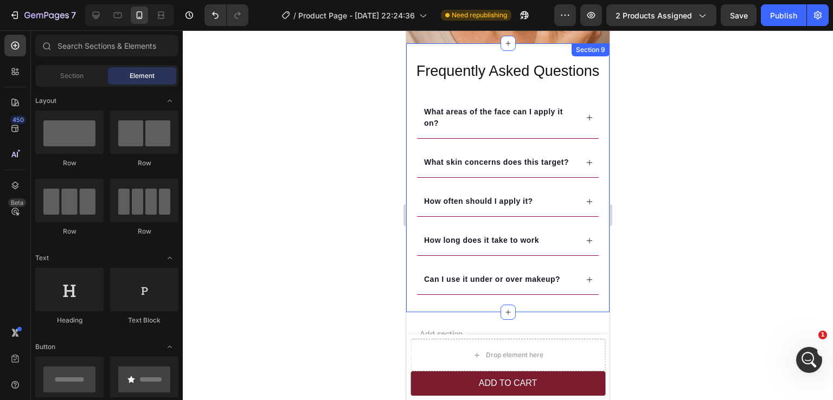
scroll to position [2826, 0]
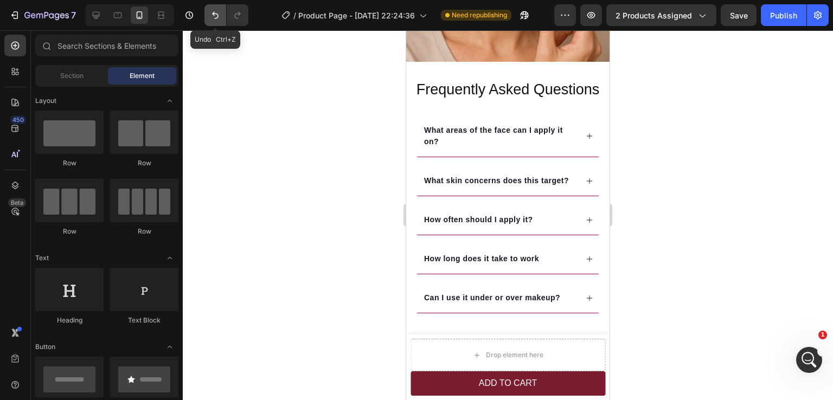
click at [214, 20] on icon "Undo/Redo" at bounding box center [215, 15] width 11 height 11
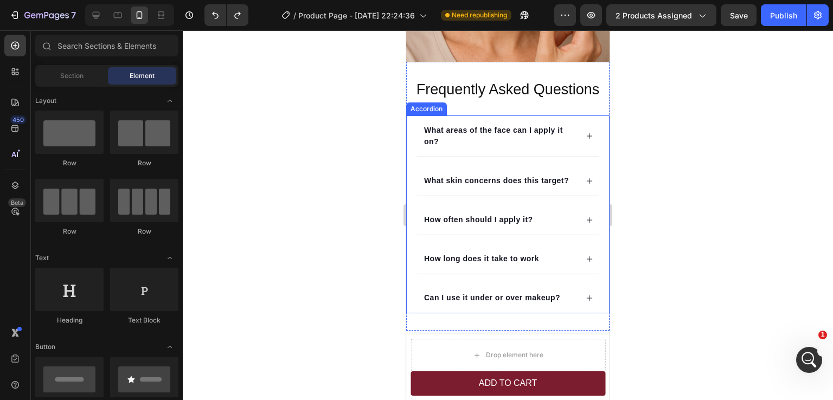
click at [538, 196] on div "What skin concerns does this target?" at bounding box center [508, 181] width 186 height 30
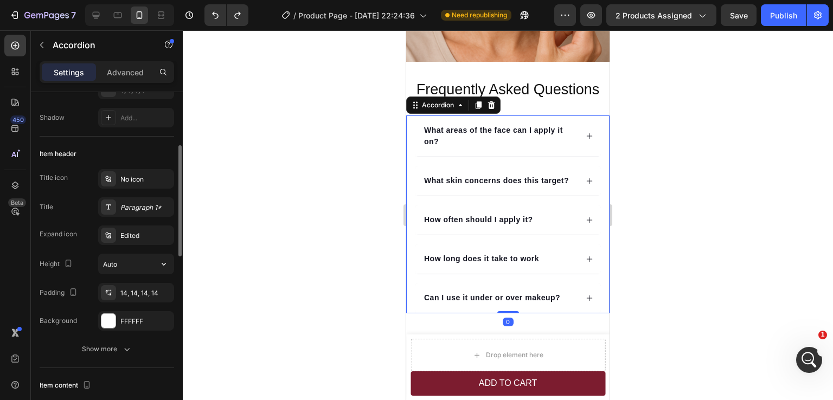
scroll to position [217, 0]
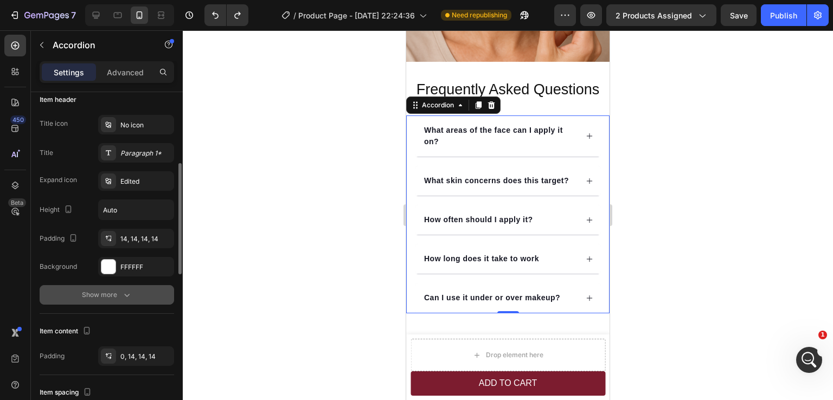
click at [109, 296] on div "Show more" at bounding box center [107, 295] width 50 height 11
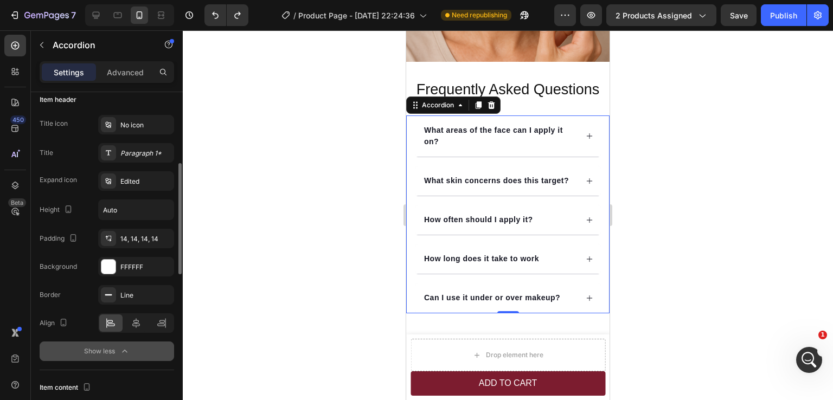
scroll to position [271, 0]
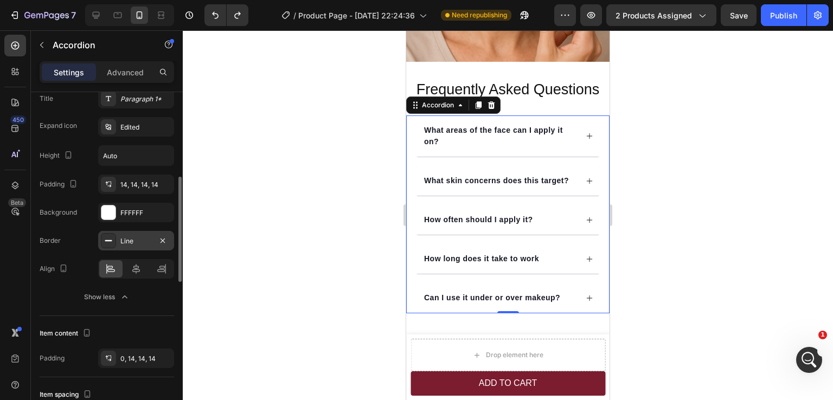
click at [129, 247] on div "Line" at bounding box center [136, 241] width 76 height 20
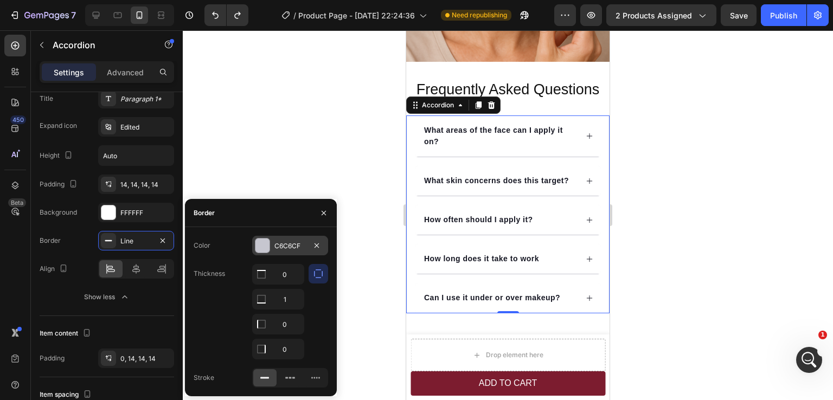
click at [288, 248] on div "C6C6CF" at bounding box center [290, 246] width 31 height 10
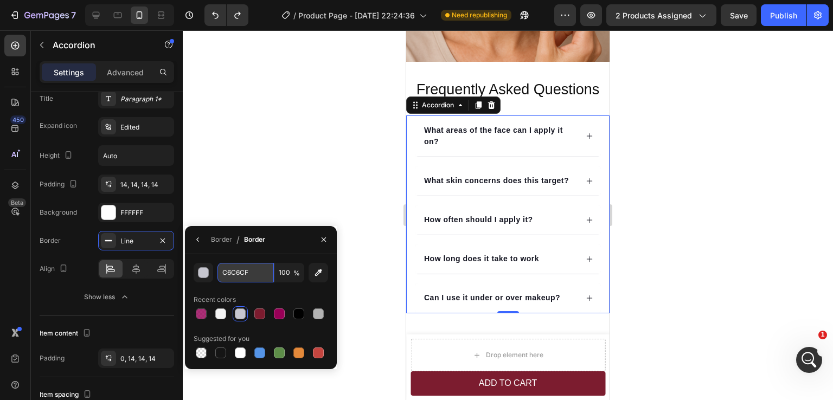
click at [235, 271] on input "C6C6CF" at bounding box center [246, 273] width 56 height 20
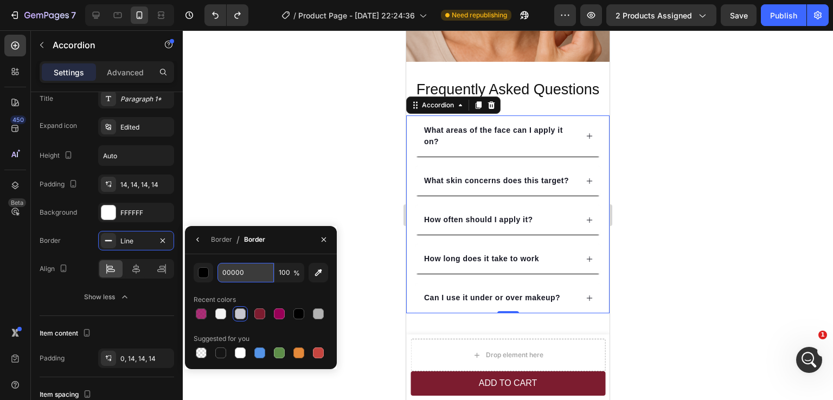
type input "000000"
click at [702, 185] on div at bounding box center [508, 215] width 650 height 370
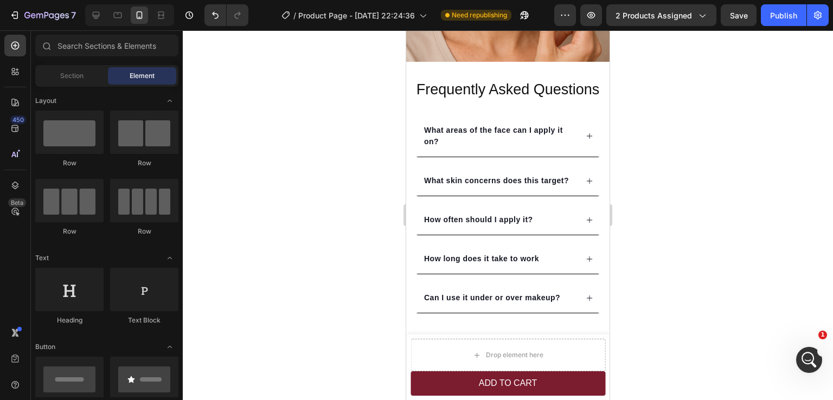
click at [702, 185] on div at bounding box center [508, 215] width 650 height 370
click at [217, 16] on icon "Undo/Redo" at bounding box center [215, 15] width 11 height 11
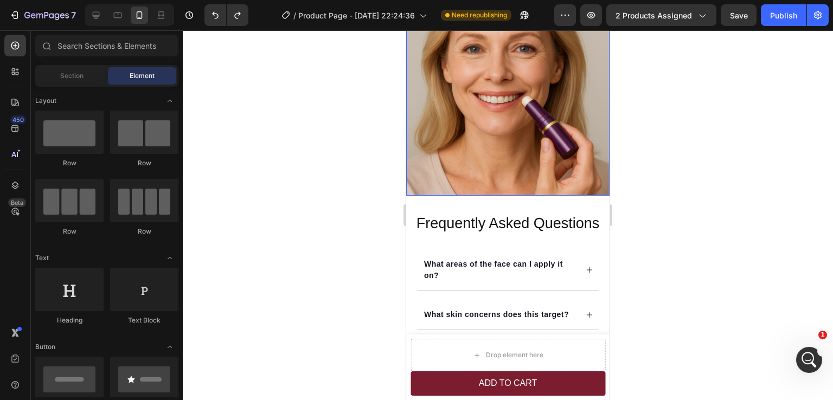
scroll to position [2717, 0]
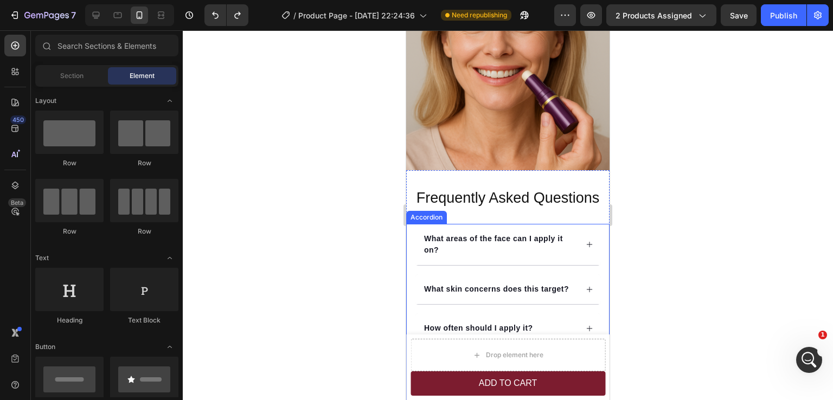
click at [414, 263] on div "What areas of the face can I apply it on? What skin concerns does this target? …" at bounding box center [507, 323] width 187 height 198
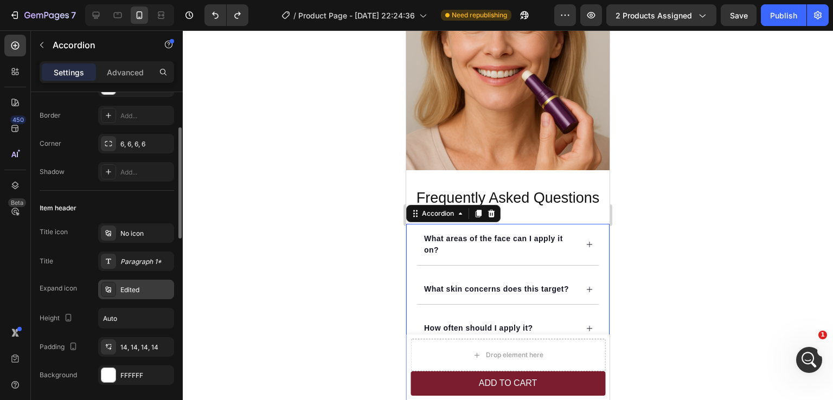
scroll to position [163, 0]
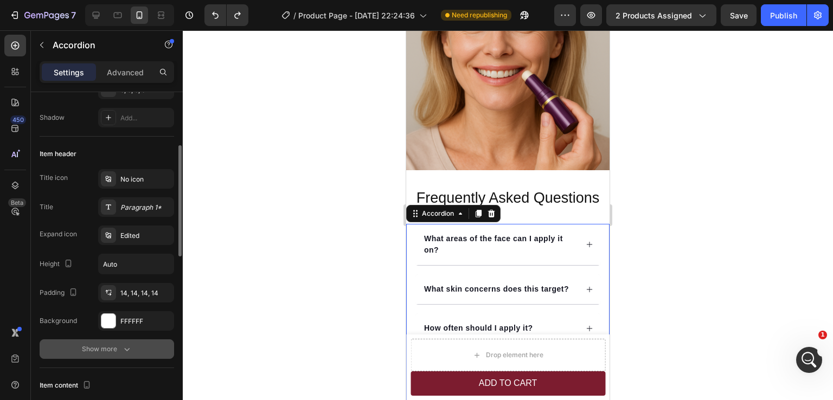
click at [116, 344] on div "Show more" at bounding box center [107, 349] width 50 height 11
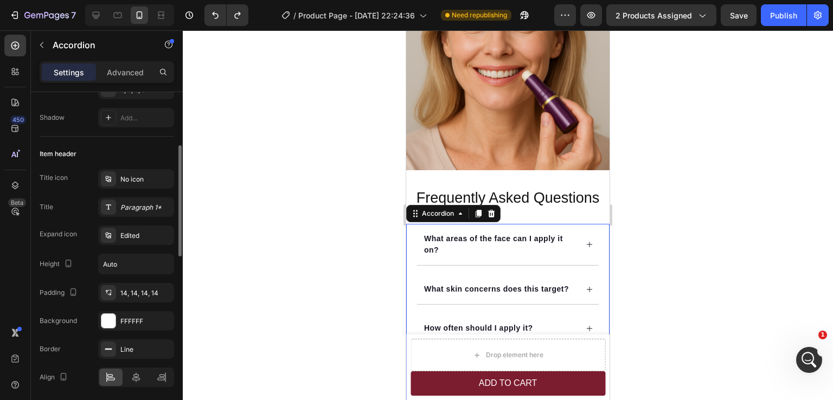
scroll to position [217, 0]
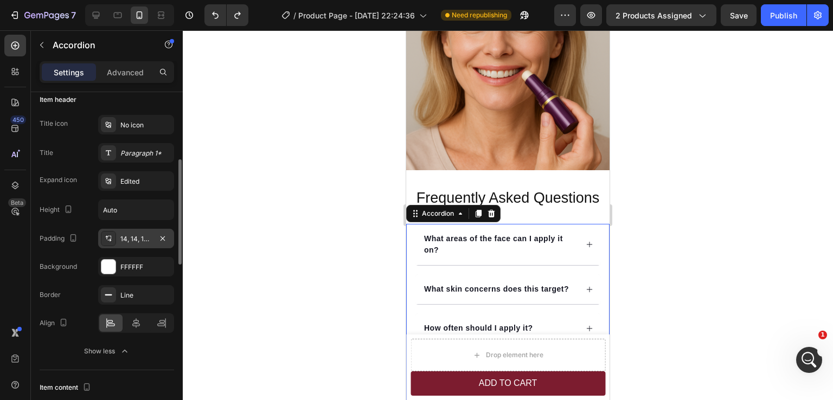
click at [133, 244] on div "14, 14, 14, 14" at bounding box center [136, 239] width 76 height 20
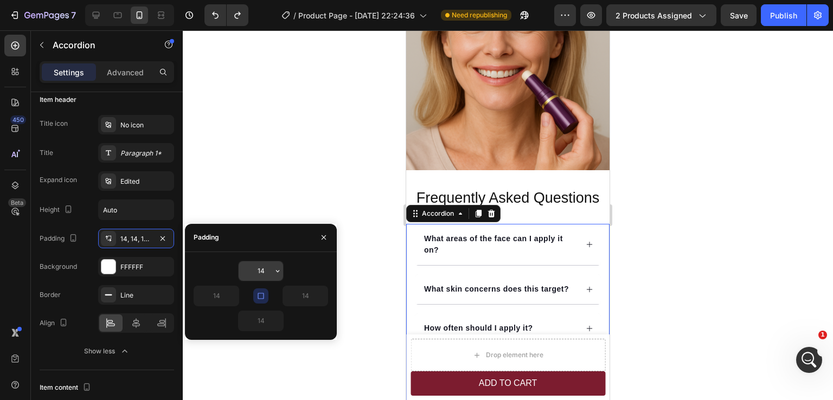
click at [262, 272] on input "14" at bounding box center [261, 272] width 44 height 20
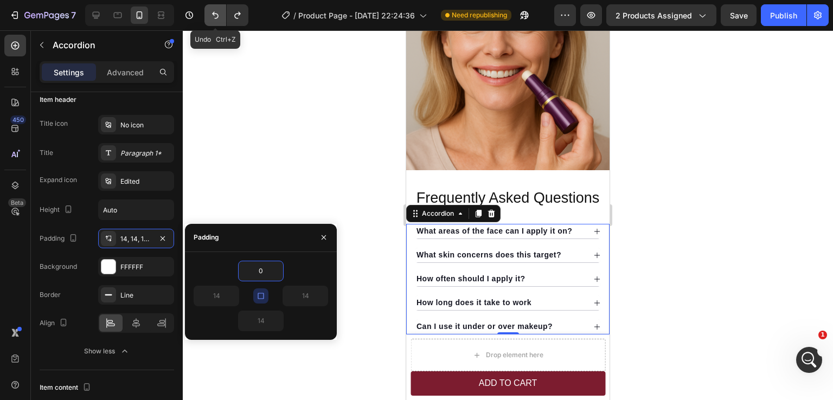
click at [210, 20] on icon "Undo/Redo" at bounding box center [215, 15] width 11 height 11
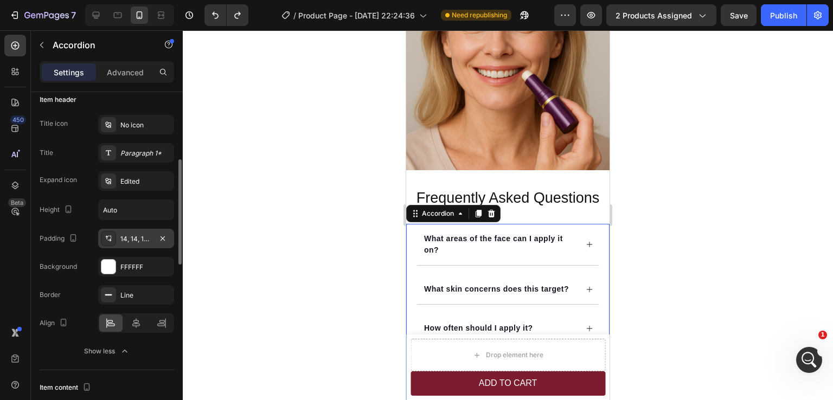
click at [131, 238] on div "14, 14, 14, 14" at bounding box center [135, 239] width 31 height 10
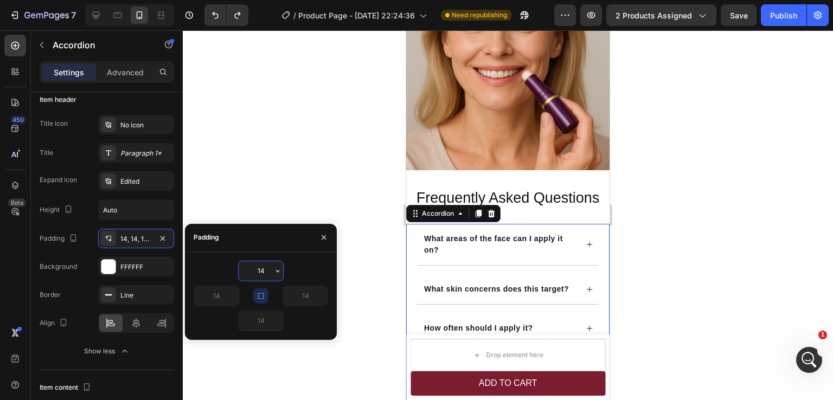
type input "8"
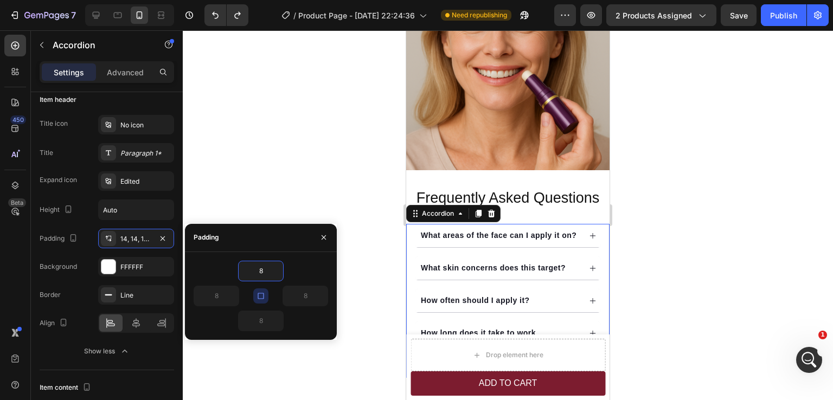
click at [697, 216] on div at bounding box center [508, 215] width 650 height 370
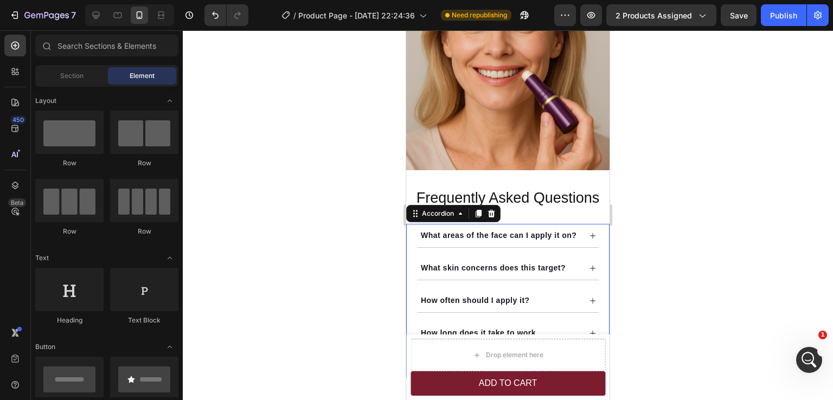
click at [697, 216] on div at bounding box center [508, 215] width 650 height 370
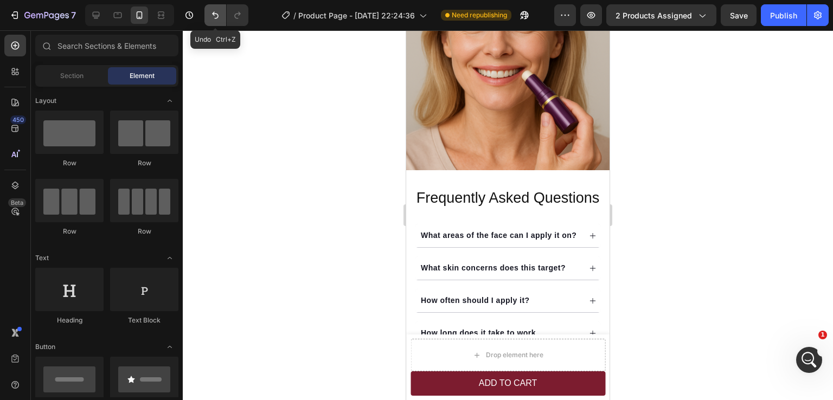
click at [216, 16] on icon "Undo/Redo" at bounding box center [215, 15] width 11 height 11
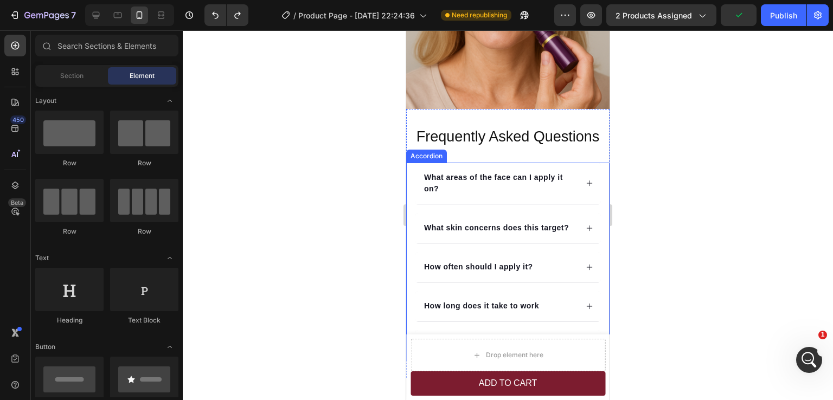
scroll to position [2826, 0]
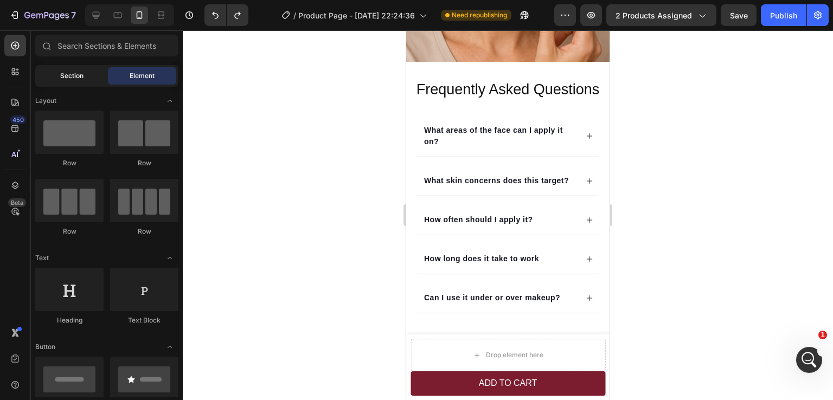
click at [72, 78] on span "Section" at bounding box center [71, 76] width 23 height 10
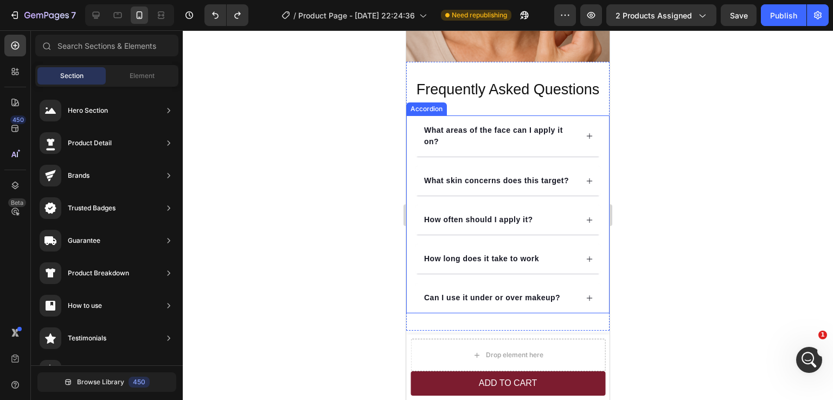
click at [568, 152] on div "What areas of the face can I apply it on? What skin concerns does this target? …" at bounding box center [507, 215] width 187 height 198
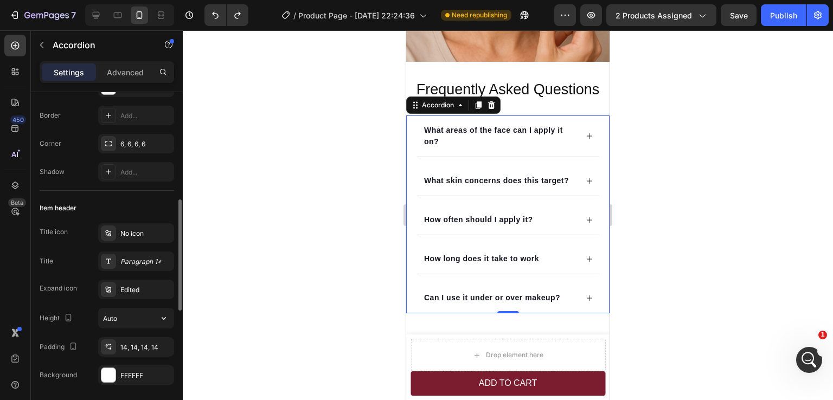
scroll to position [163, 0]
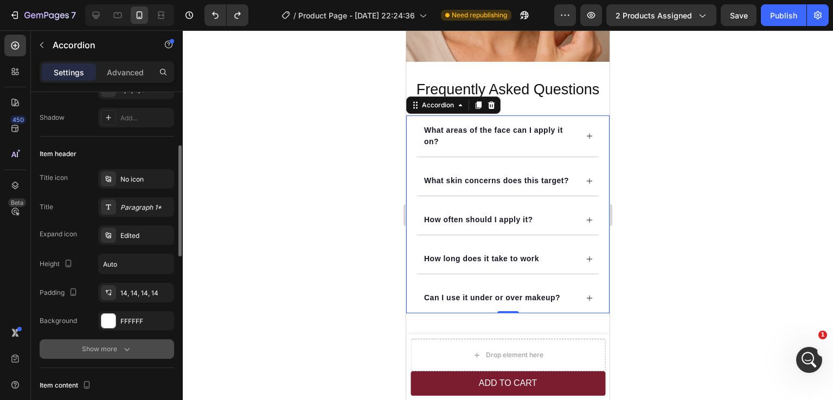
click at [115, 349] on div "Show more" at bounding box center [107, 349] width 50 height 11
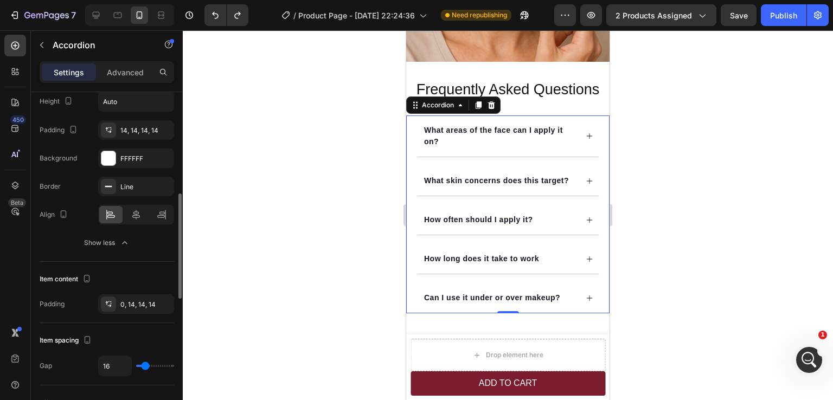
scroll to position [380, 0]
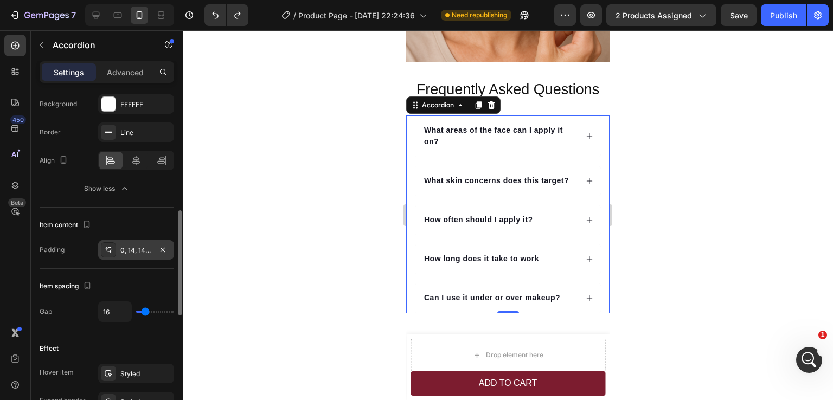
click at [128, 254] on div "0, 14, 14, 14" at bounding box center [135, 251] width 31 height 10
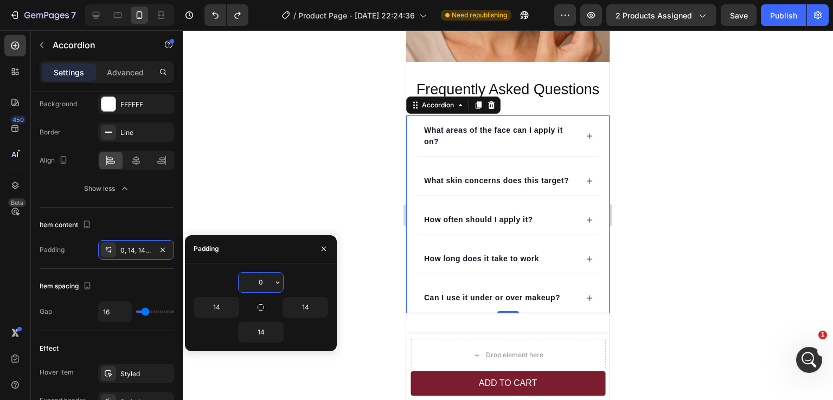
click at [267, 285] on input "0" at bounding box center [261, 283] width 44 height 20
click at [260, 283] on input "14" at bounding box center [261, 283] width 44 height 20
click at [260, 283] on input "104" at bounding box center [261, 283] width 44 height 20
type input "0"
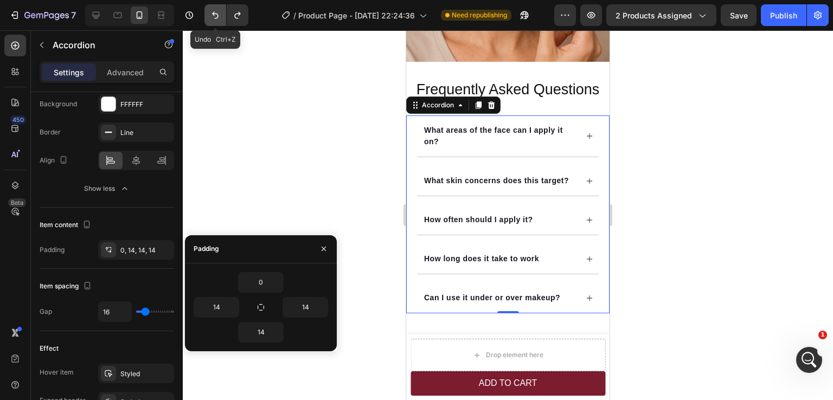
click at [217, 7] on button "Undo/Redo" at bounding box center [216, 15] width 22 height 22
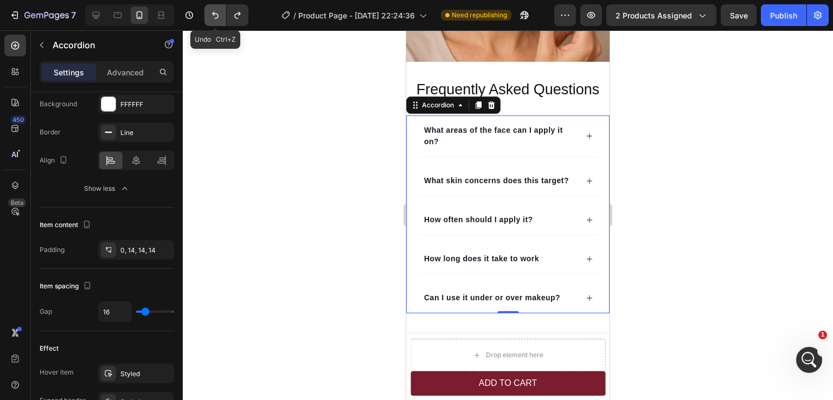
click at [217, 7] on button "Undo/Redo" at bounding box center [216, 15] width 22 height 22
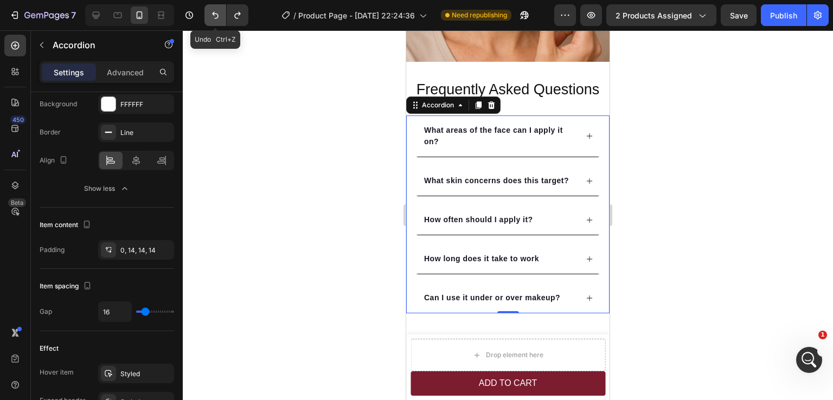
click at [217, 7] on button "Undo/Redo" at bounding box center [216, 15] width 22 height 22
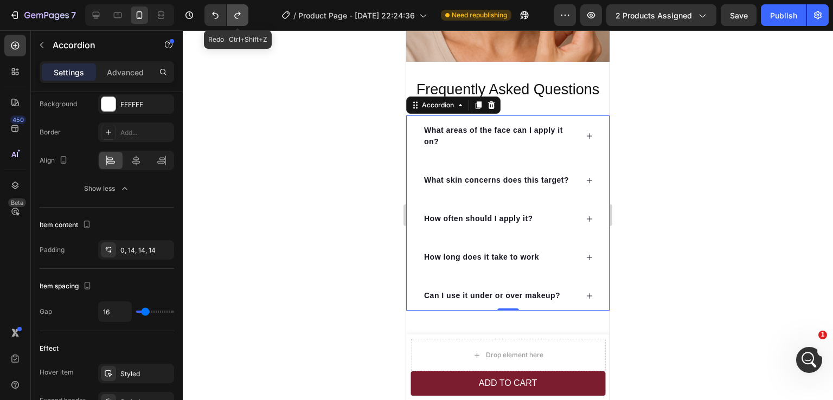
click at [233, 12] on icon "Undo/Redo" at bounding box center [237, 15] width 11 height 11
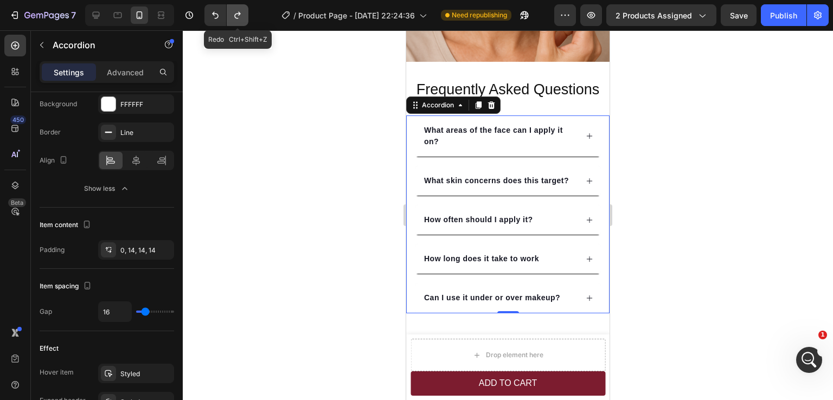
click at [233, 12] on icon "Undo/Redo" at bounding box center [237, 15] width 11 height 11
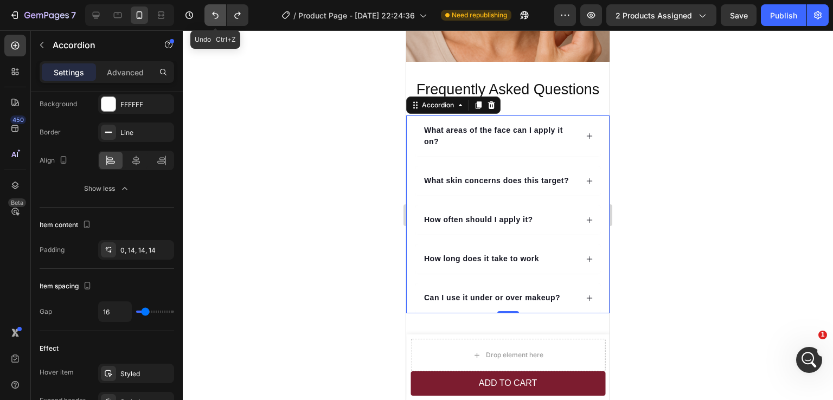
click at [219, 15] on icon "Undo/Redo" at bounding box center [215, 15] width 11 height 11
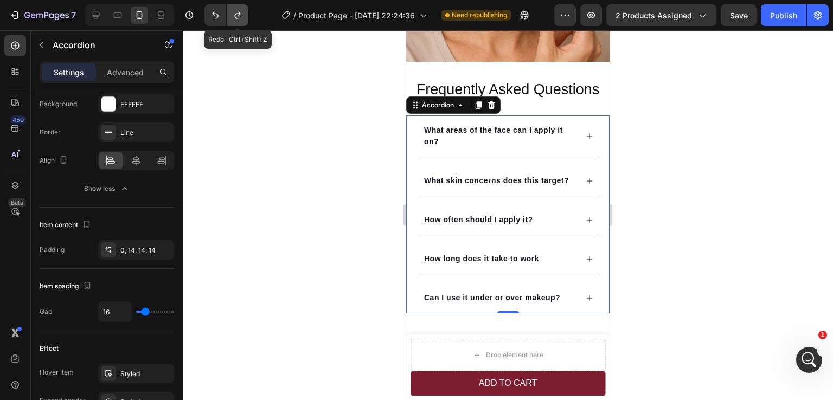
click at [234, 15] on icon "Undo/Redo" at bounding box center [237, 15] width 11 height 11
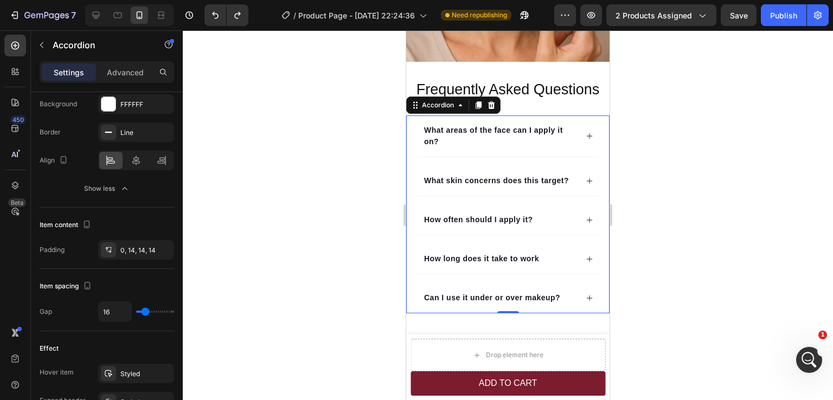
click at [688, 137] on div at bounding box center [508, 215] width 650 height 370
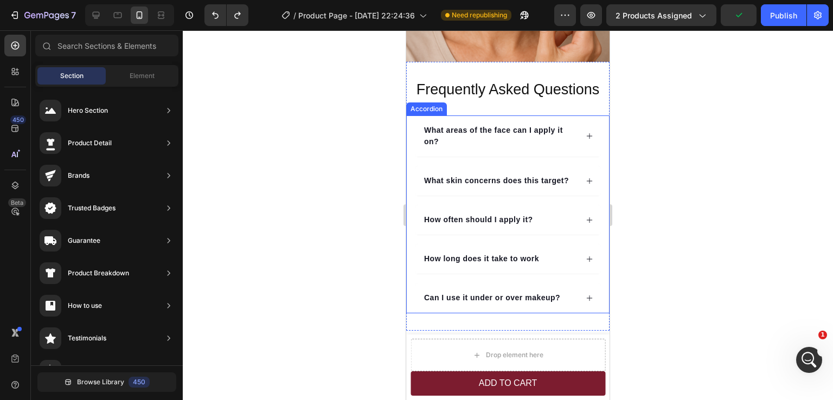
click at [500, 150] on div "What areas of the face can I apply it on? What skin concerns does this target? …" at bounding box center [507, 215] width 187 height 198
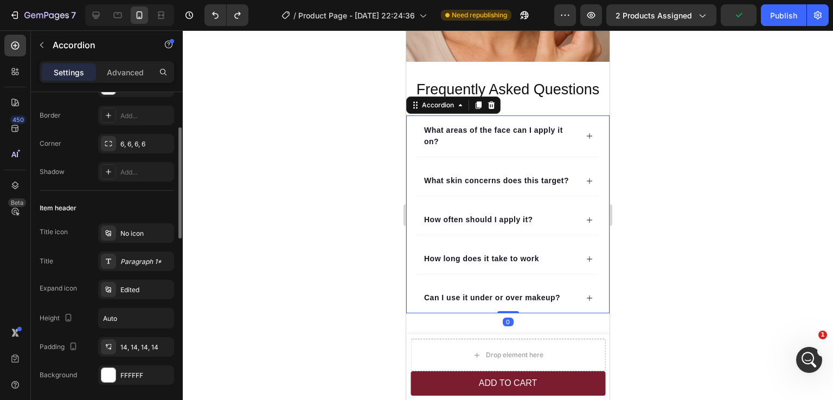
scroll to position [163, 0]
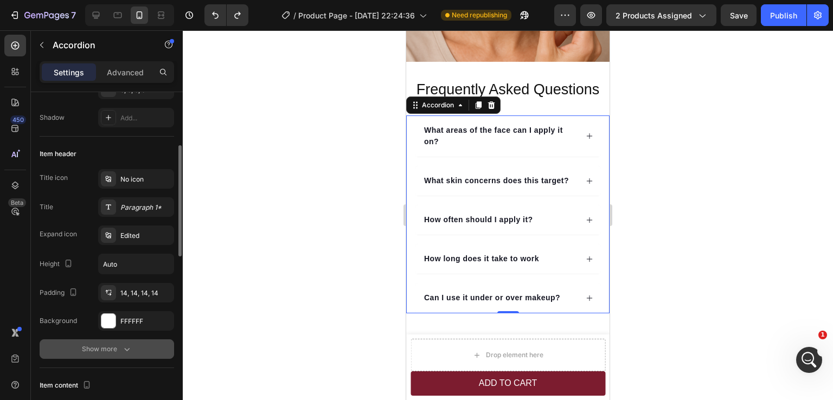
click at [130, 341] on button "Show more" at bounding box center [107, 350] width 135 height 20
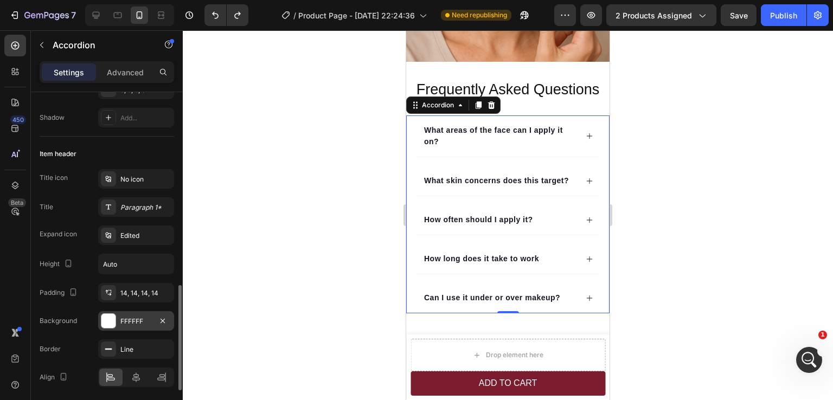
scroll to position [271, 0]
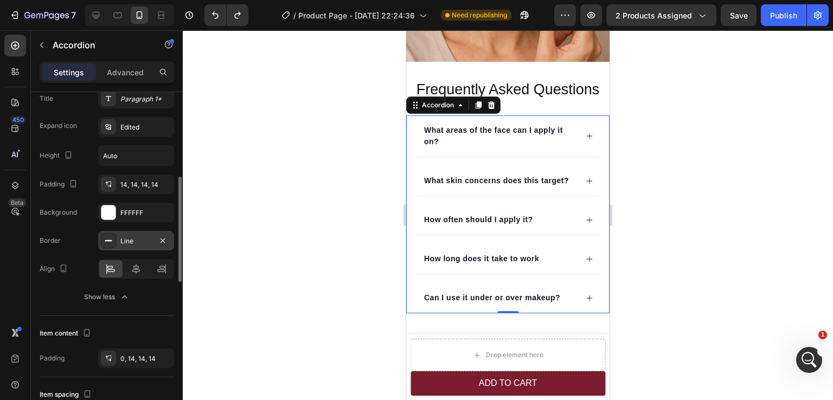
click at [135, 246] on div "Line" at bounding box center [136, 241] width 76 height 20
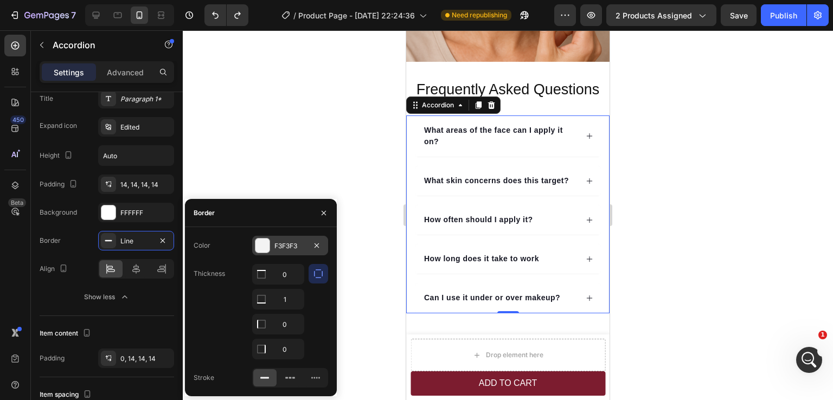
click at [292, 250] on div "F3F3F3" at bounding box center [290, 246] width 31 height 10
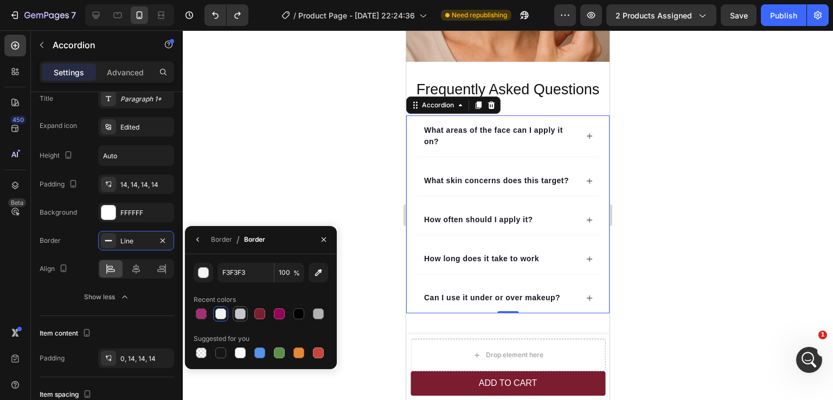
click at [239, 317] on div at bounding box center [240, 314] width 11 height 11
type input "C6C6CF"
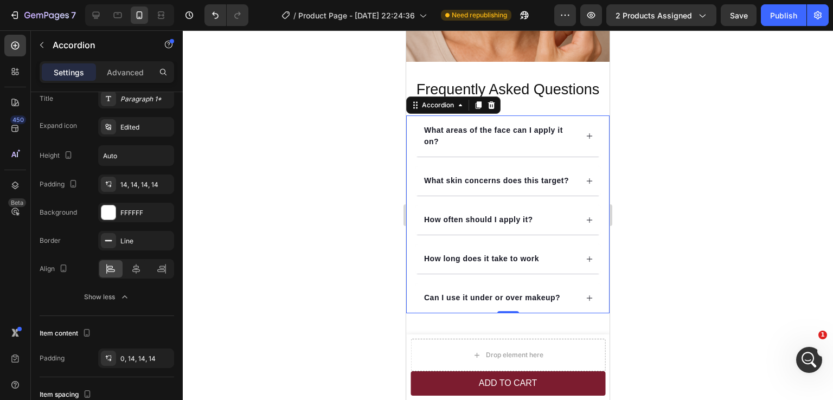
click at [726, 220] on div at bounding box center [508, 215] width 650 height 370
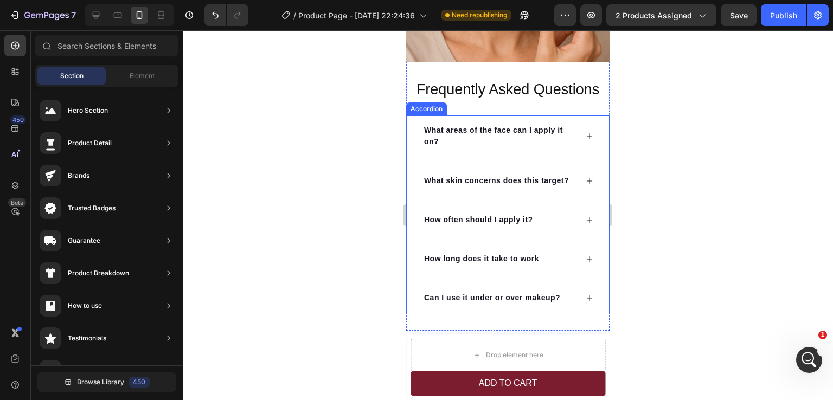
click at [596, 187] on div "What areas of the face can I apply it on? What skin concerns does this target? …" at bounding box center [507, 215] width 203 height 198
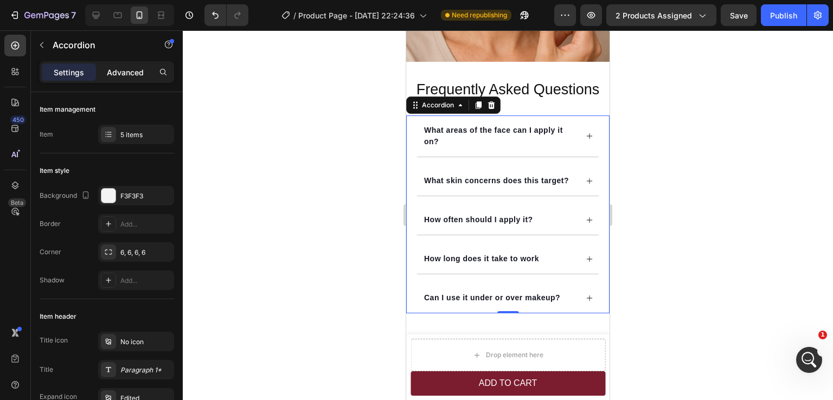
click at [125, 70] on p "Advanced" at bounding box center [125, 72] width 37 height 11
type input "100%"
type input "100"
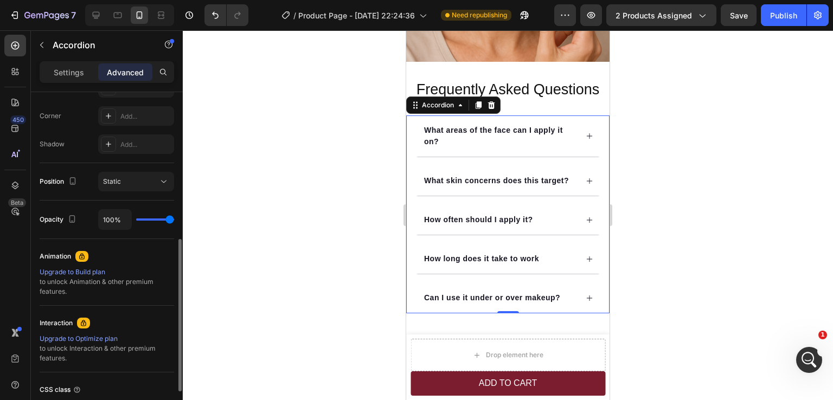
scroll to position [217, 0]
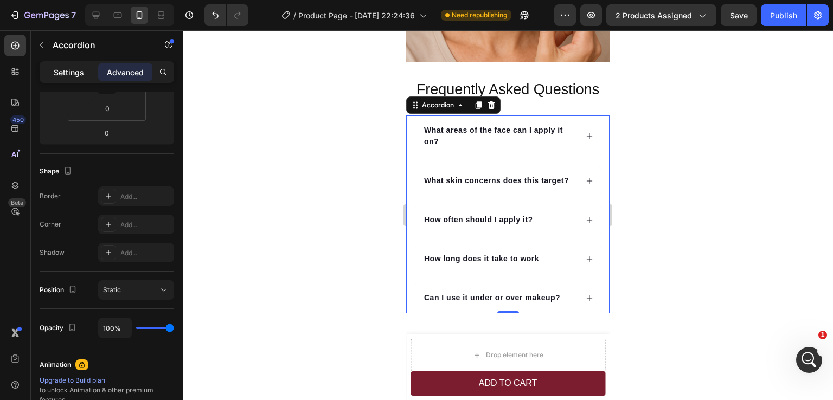
click at [70, 63] on div "Settings" at bounding box center [69, 71] width 54 height 17
type input "16"
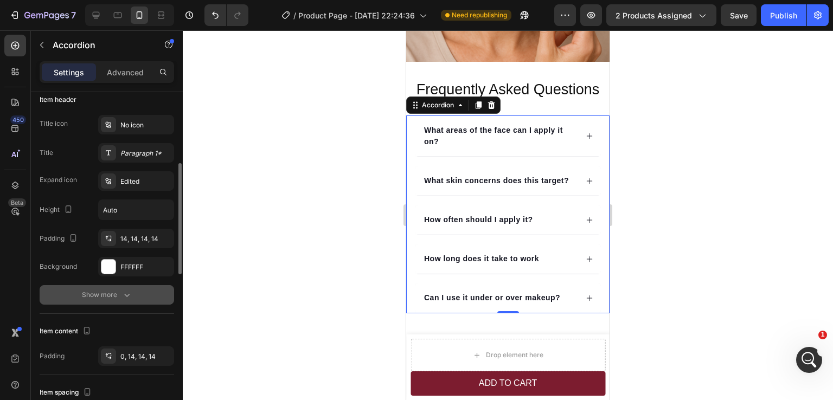
click at [105, 291] on div "Show more" at bounding box center [107, 295] width 50 height 11
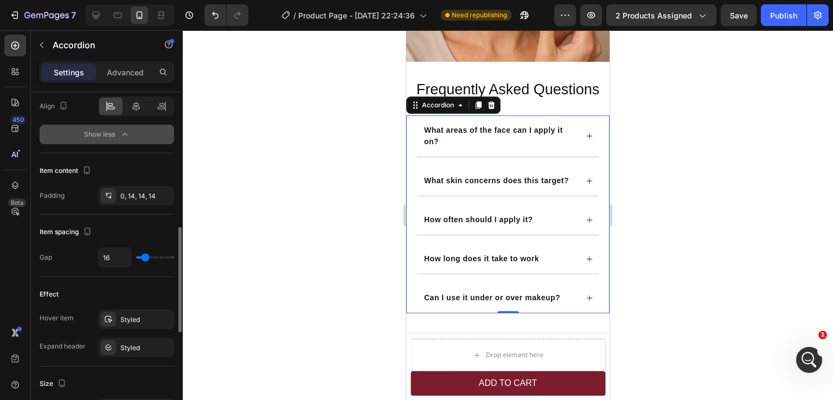
scroll to position [488, 0]
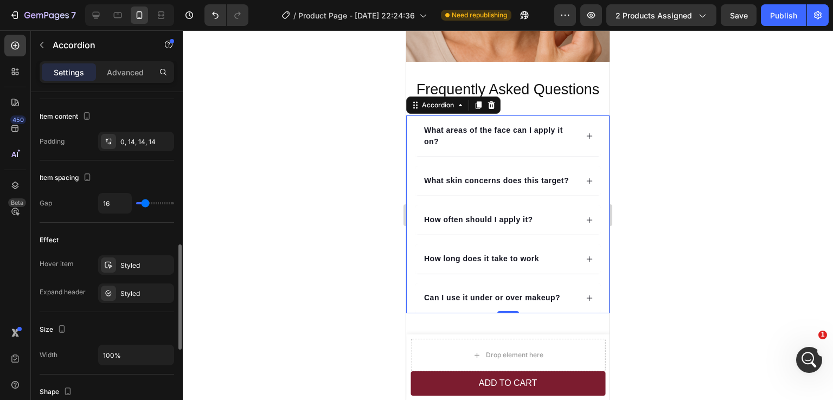
click at [135, 274] on div "Hover item Styled Expand header Styled" at bounding box center [107, 280] width 135 height 48
click at [135, 269] on div "Styled" at bounding box center [135, 266] width 31 height 10
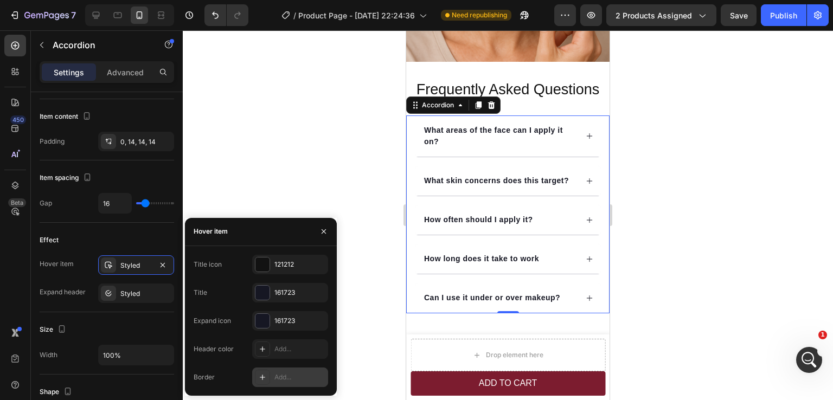
click at [298, 371] on div "Add..." at bounding box center [290, 378] width 76 height 20
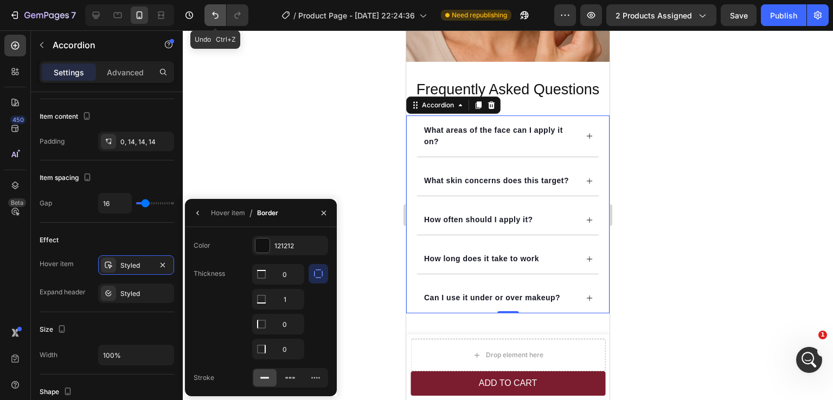
click at [215, 16] on icon "Undo/Redo" at bounding box center [215, 15] width 11 height 11
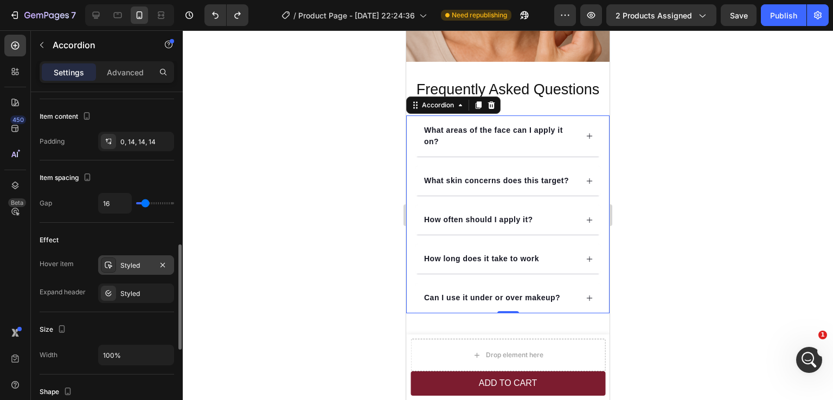
click at [125, 262] on div "Styled" at bounding box center [135, 266] width 31 height 10
click at [696, 202] on div at bounding box center [508, 215] width 650 height 370
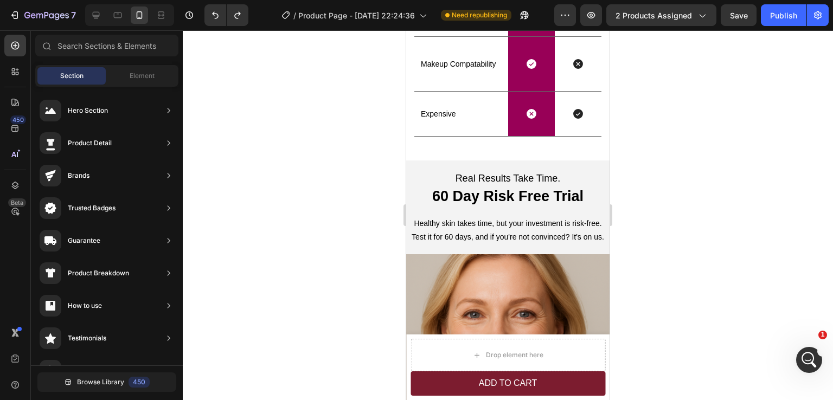
scroll to position [2446, 0]
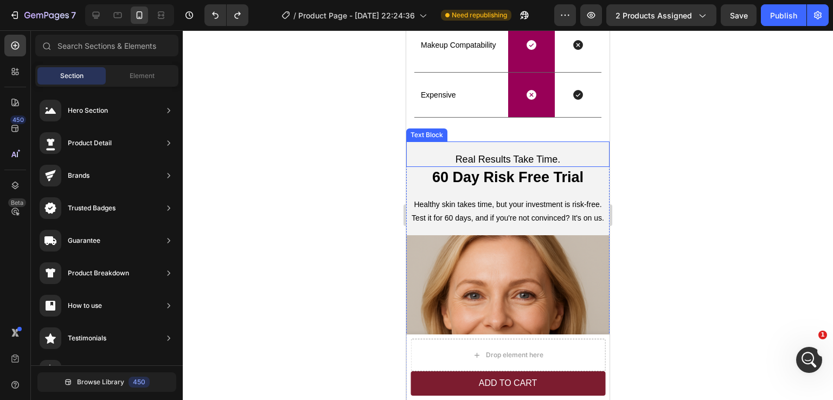
click at [510, 154] on p "Real Results Take Time." at bounding box center [507, 160] width 201 height 12
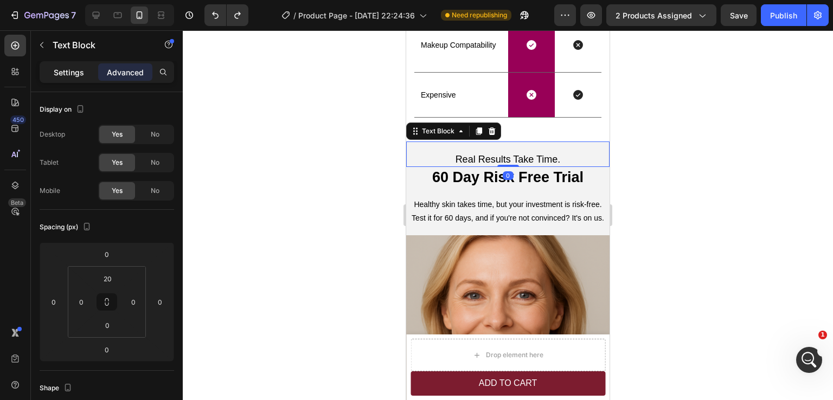
click at [71, 73] on p "Settings" at bounding box center [69, 72] width 30 height 11
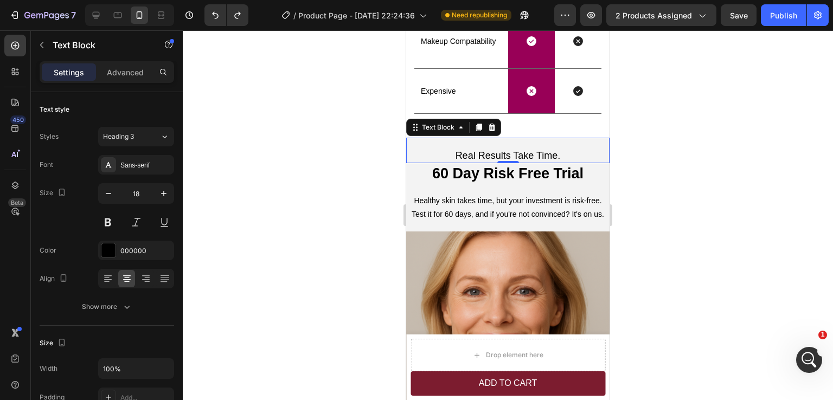
scroll to position [2391, 0]
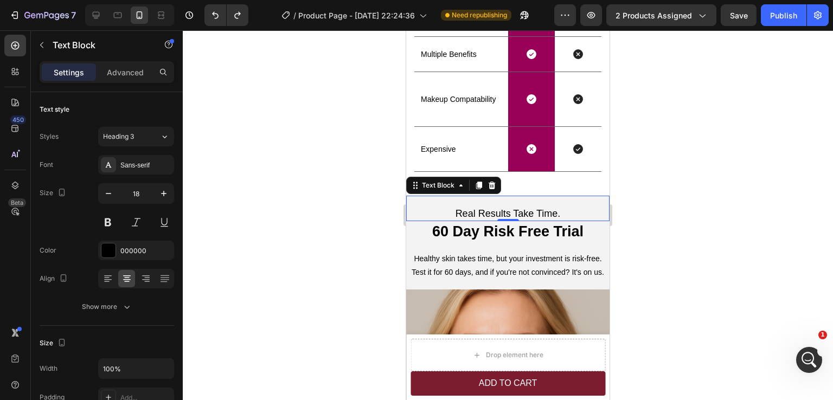
click at [505, 233] on div "0" at bounding box center [508, 230] width 11 height 9
click at [441, 231] on h2 "60 Day Risk Free Trial" at bounding box center [507, 231] width 203 height 21
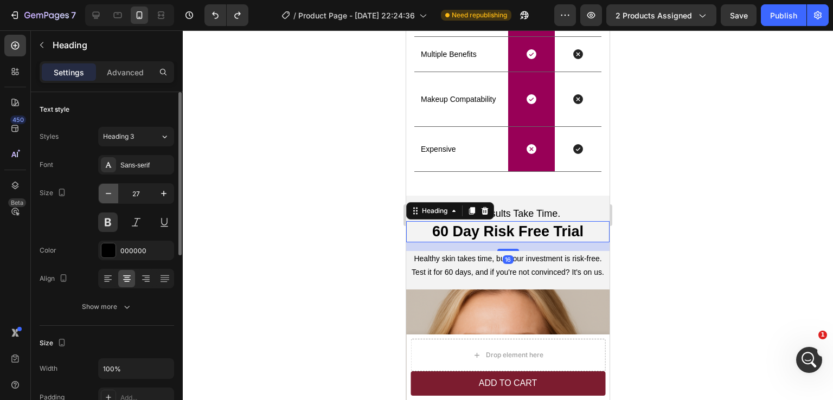
click at [105, 196] on icon "button" at bounding box center [108, 193] width 11 height 11
type input "25"
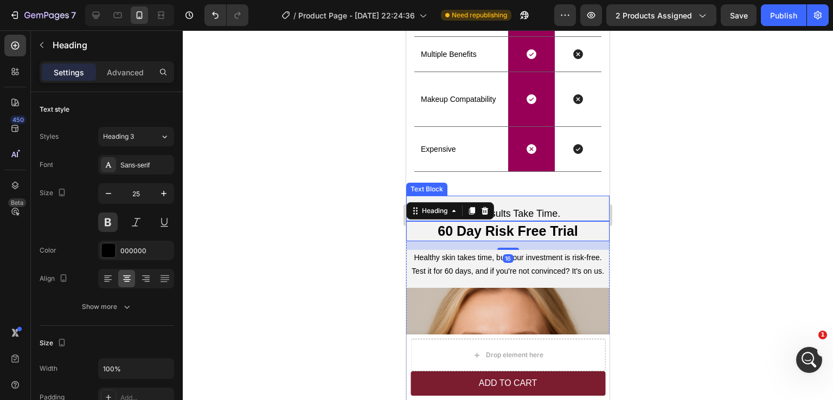
click at [671, 199] on div at bounding box center [508, 215] width 650 height 370
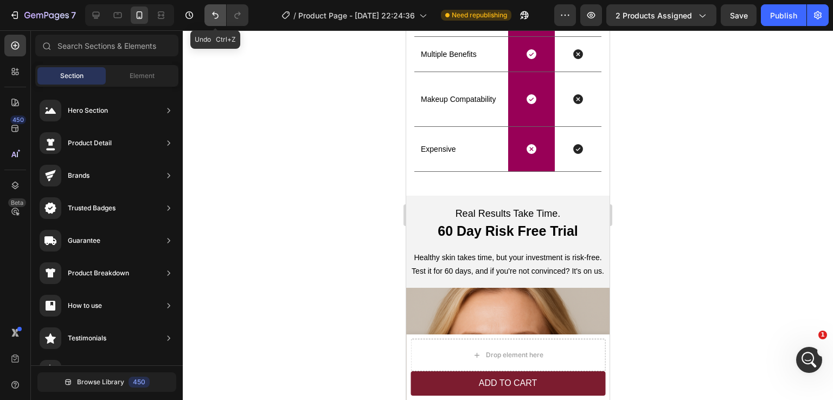
click at [216, 15] on icon "Undo/Redo" at bounding box center [215, 15] width 11 height 11
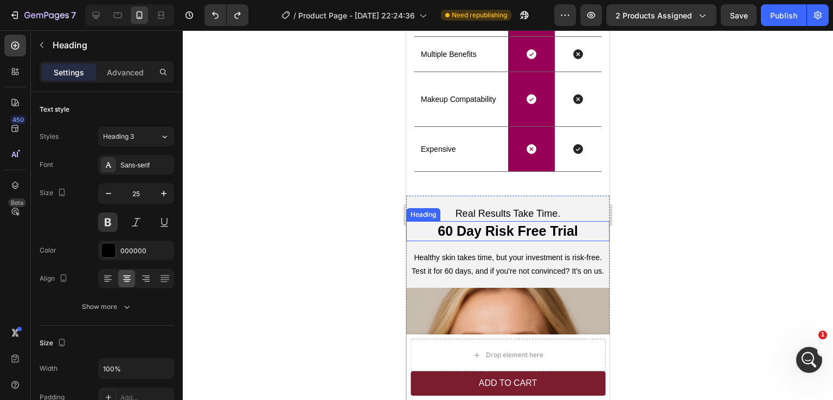
click at [451, 232] on h2 "60 Day Risk Free Trial" at bounding box center [507, 231] width 203 height 20
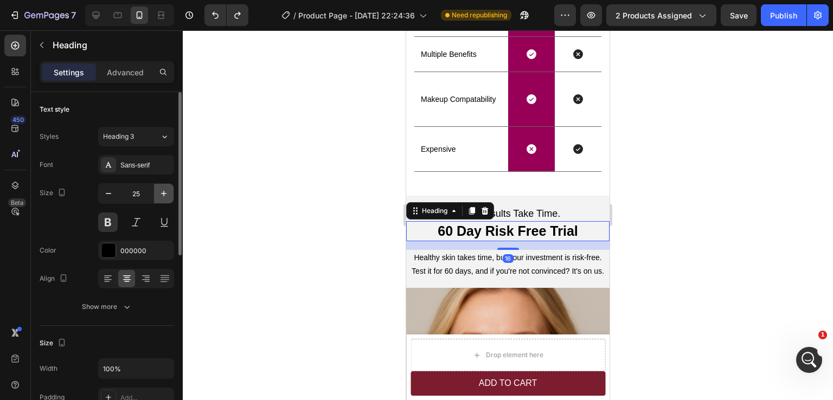
click at [160, 193] on icon "button" at bounding box center [163, 193] width 11 height 11
type input "27"
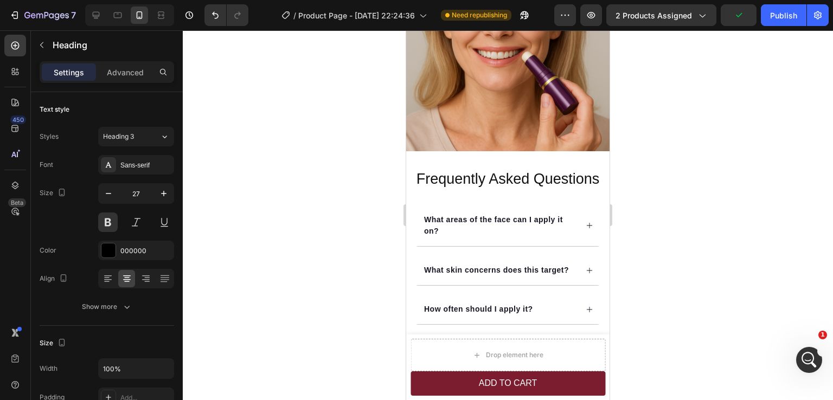
scroll to position [2717, 0]
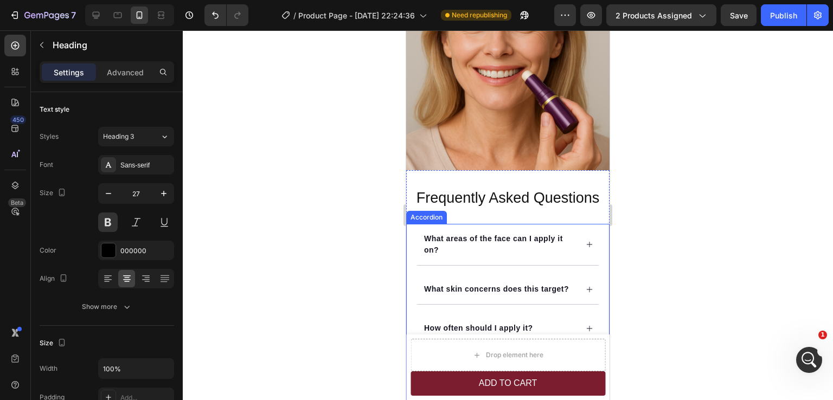
click at [412, 224] on div "What areas of the face can I apply it on? What skin concerns does this target? …" at bounding box center [507, 323] width 203 height 198
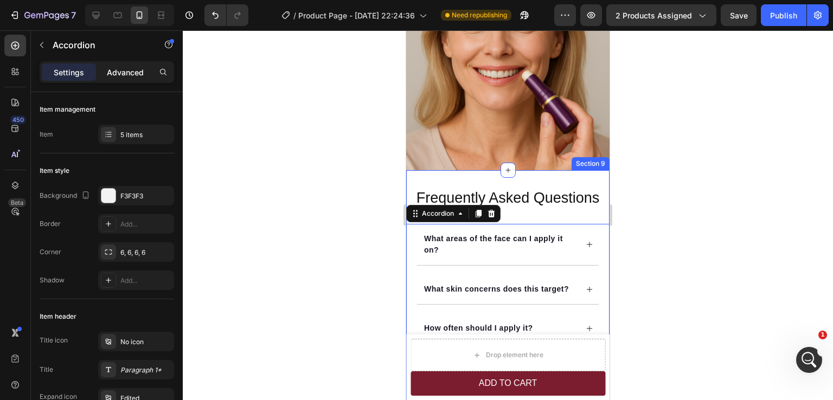
click at [114, 72] on p "Advanced" at bounding box center [125, 72] width 37 height 11
type input "100%"
type input "100"
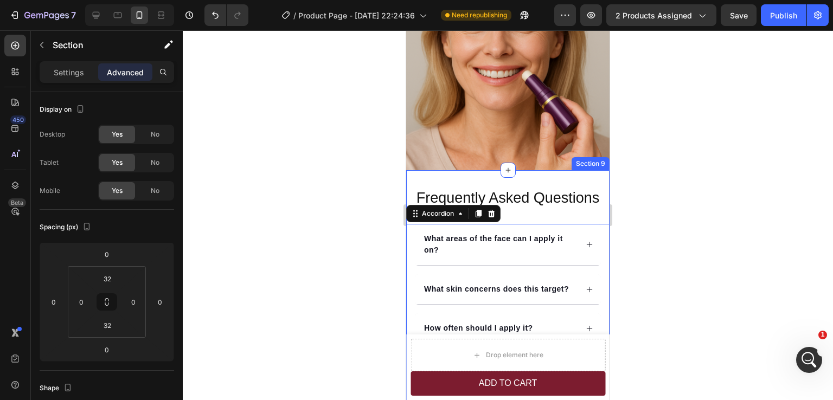
click at [549, 203] on div "Frequently Asked Questions Heading What areas of the face can I apply it on? Wh…" at bounding box center [507, 305] width 203 height 234
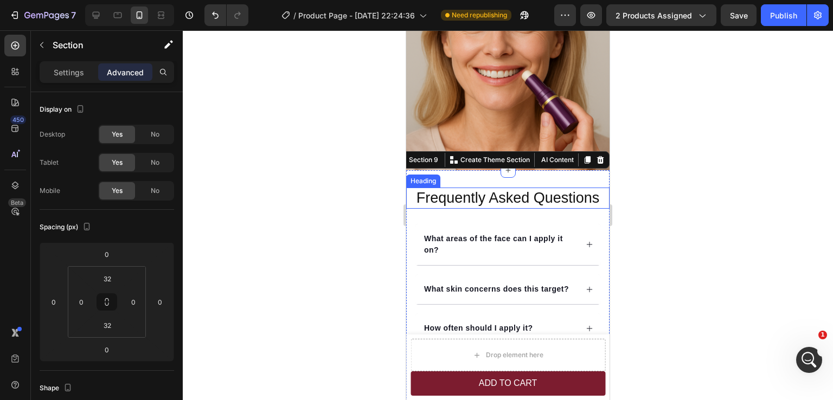
click at [541, 193] on h2 "Frequently Asked Questions" at bounding box center [507, 198] width 203 height 21
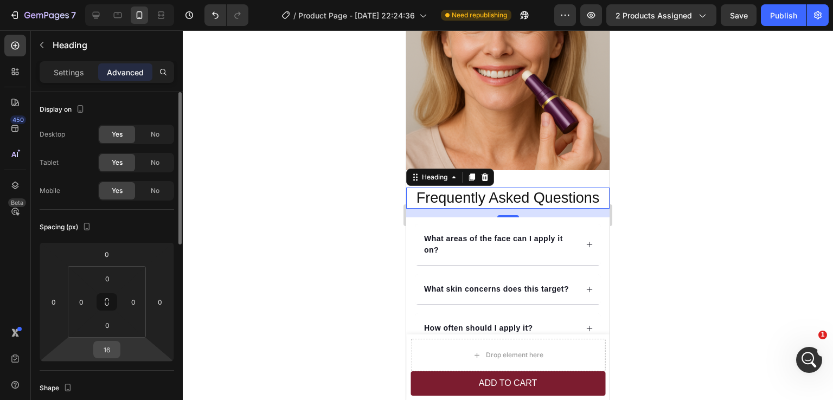
click at [109, 354] on input "16" at bounding box center [107, 350] width 22 height 16
type input "0"
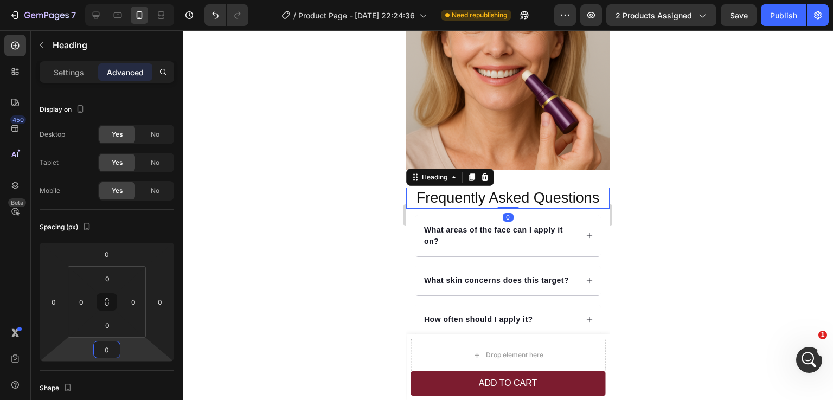
click at [668, 251] on div at bounding box center [508, 215] width 650 height 370
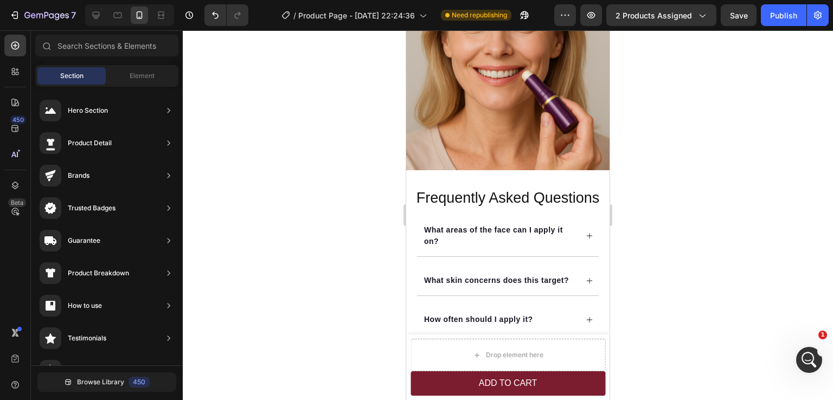
click at [668, 251] on div at bounding box center [508, 215] width 650 height 370
click at [577, 195] on h2 "Frequently Asked Questions" at bounding box center [507, 198] width 203 height 21
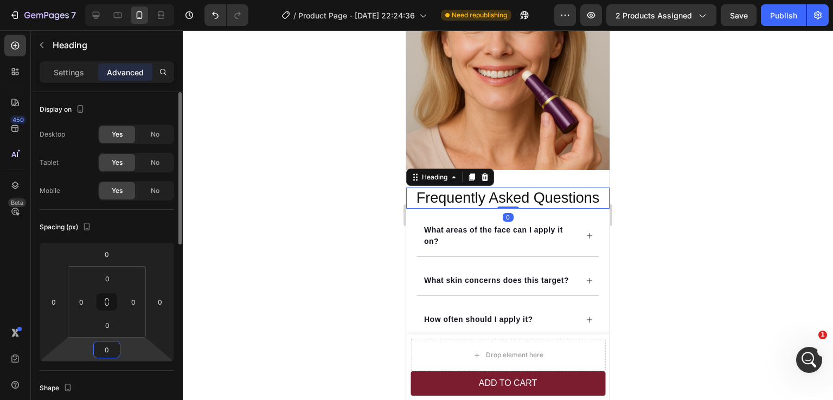
click at [107, 349] on input "0" at bounding box center [107, 350] width 22 height 16
type input "8"
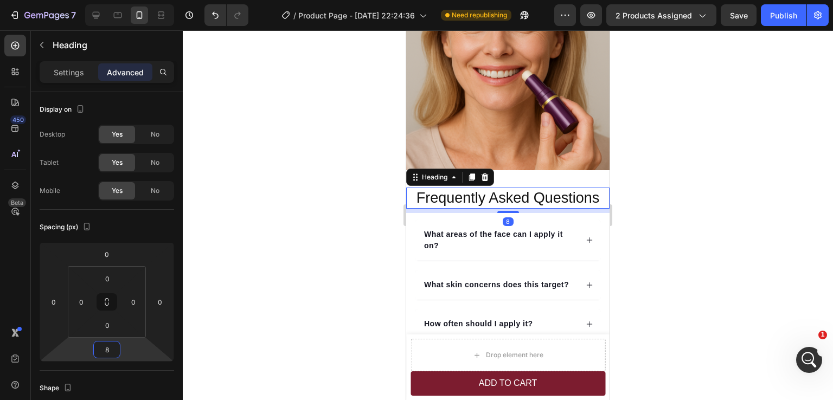
click at [653, 234] on div at bounding box center [508, 215] width 650 height 370
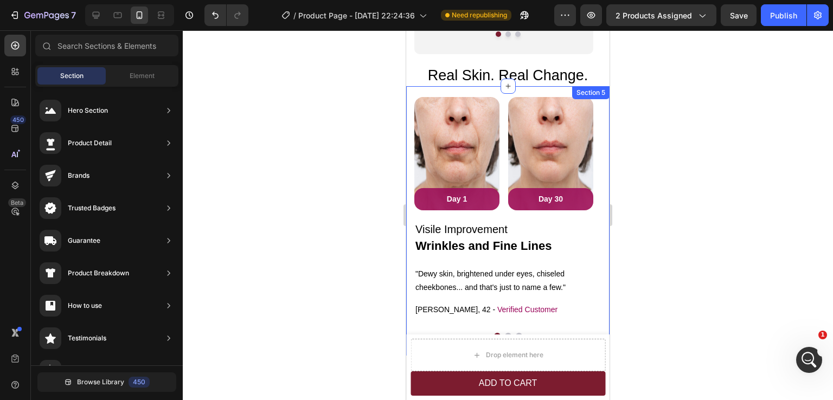
scroll to position [1411, 0]
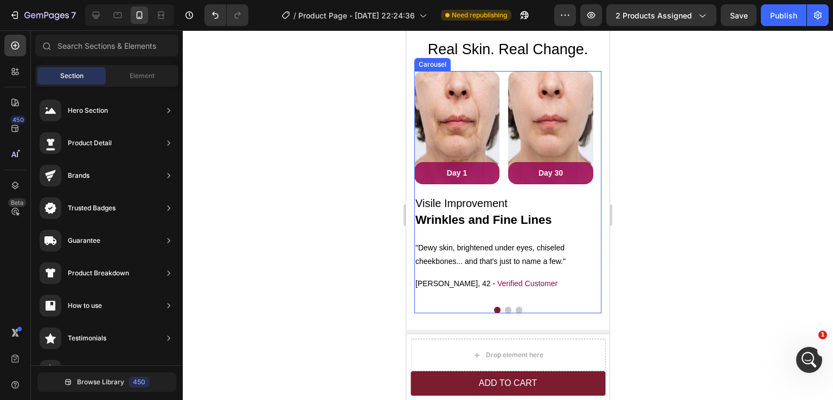
click at [505, 309] on button "Dot" at bounding box center [508, 310] width 7 height 7
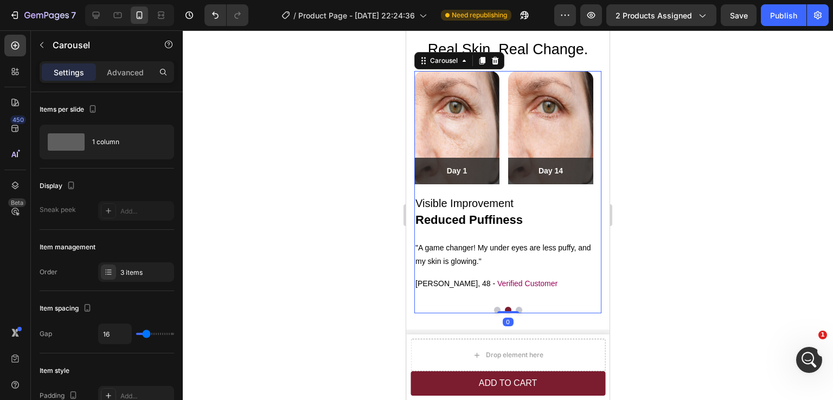
click at [516, 308] on button "Dot" at bounding box center [519, 310] width 7 height 7
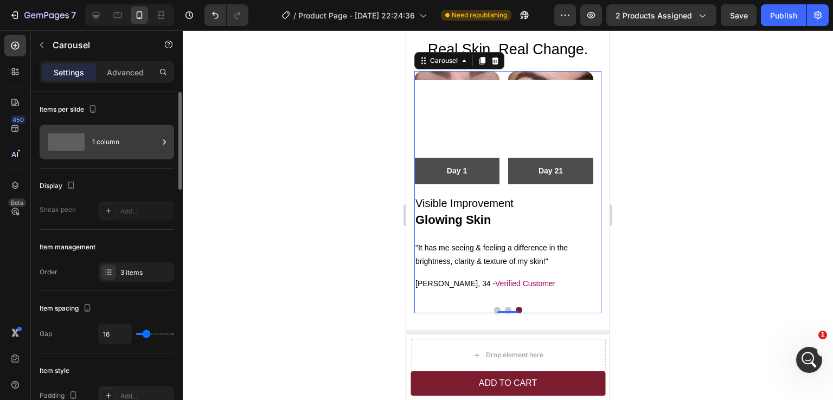
click at [105, 144] on div "1 column" at bounding box center [125, 142] width 66 height 25
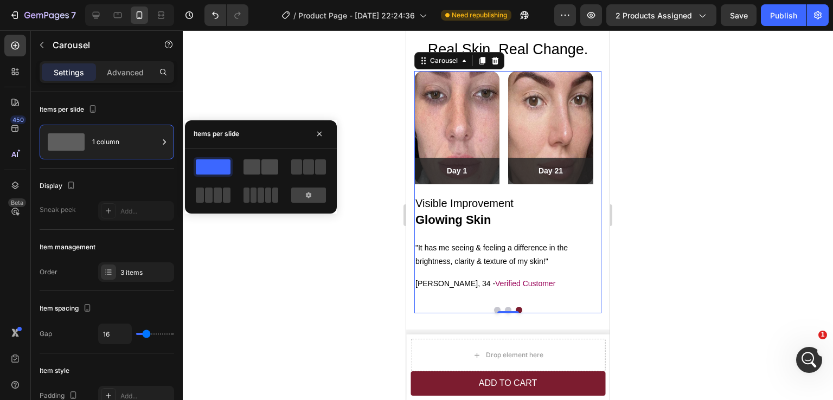
click at [263, 169] on span at bounding box center [270, 167] width 17 height 15
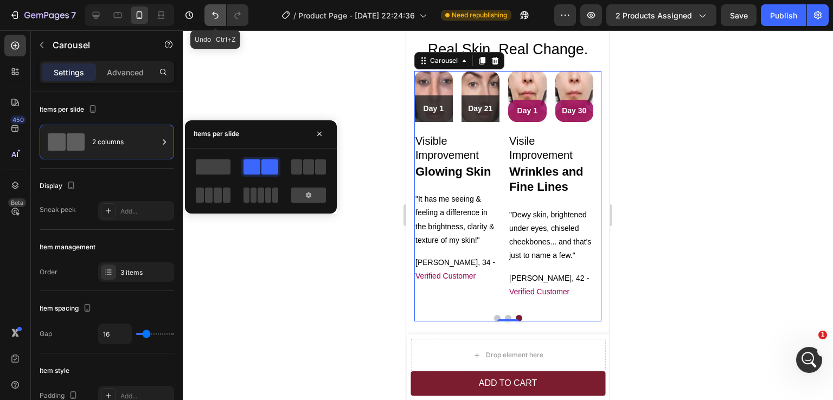
click at [212, 21] on button "Undo/Redo" at bounding box center [216, 15] width 22 height 22
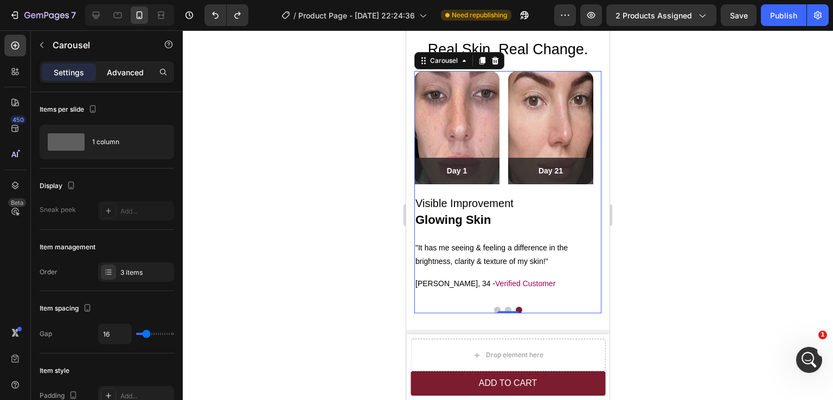
click at [122, 72] on p "Advanced" at bounding box center [125, 72] width 37 height 11
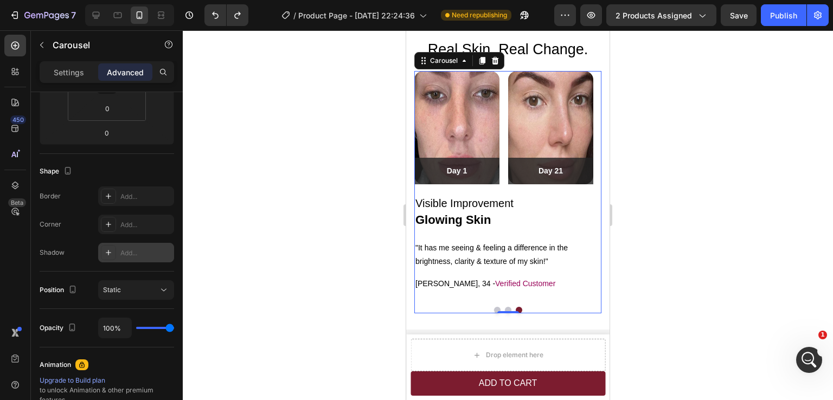
scroll to position [0, 0]
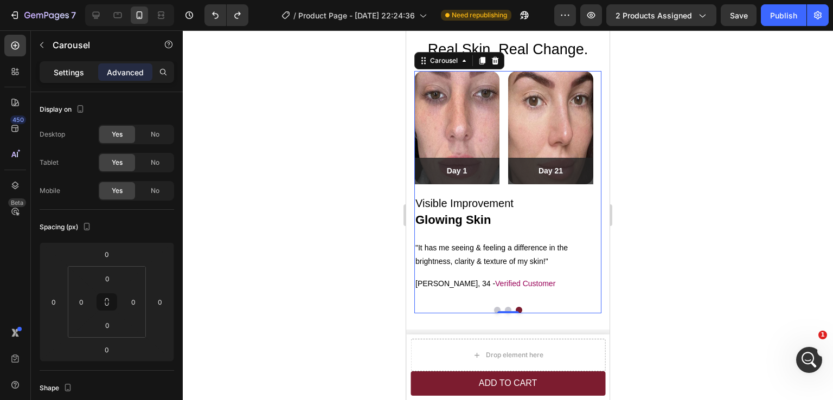
click at [78, 73] on p "Settings" at bounding box center [69, 72] width 30 height 11
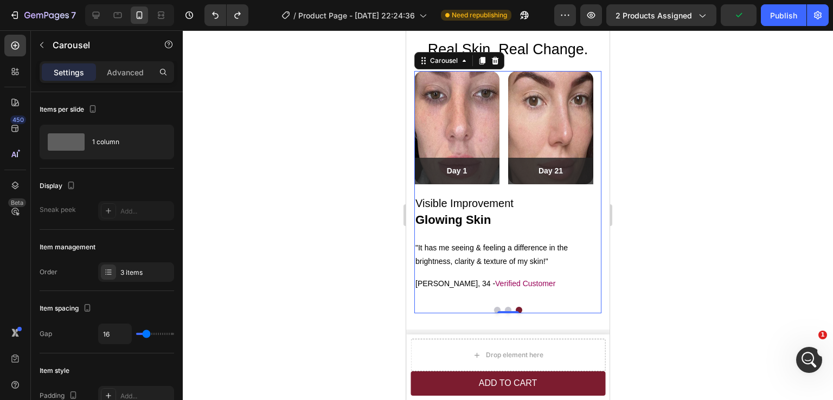
click at [688, 205] on div at bounding box center [508, 215] width 650 height 370
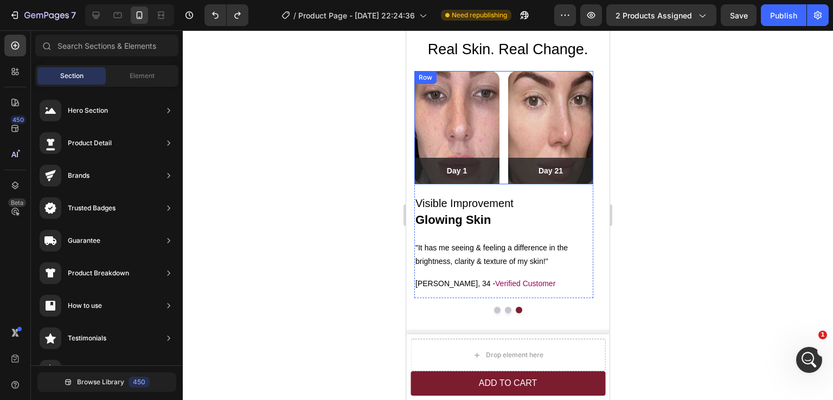
click at [506, 103] on div "Image Day 1 Text block Row Row Image Day 21 Text block Row Row Row" at bounding box center [503, 127] width 179 height 113
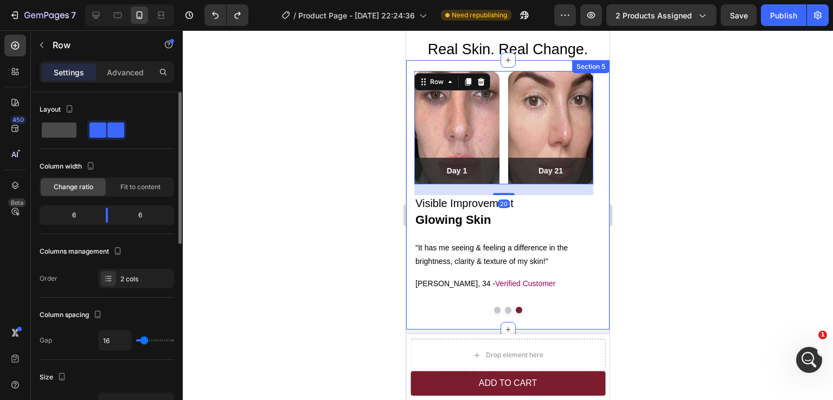
click at [63, 130] on span at bounding box center [59, 130] width 35 height 15
type input "0"
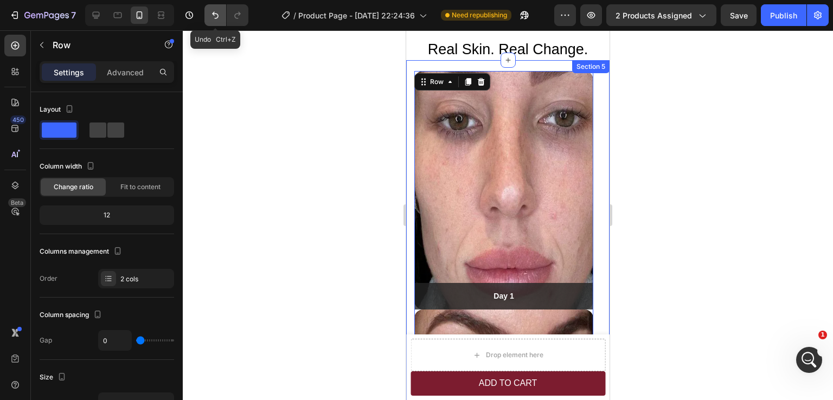
click at [215, 15] on icon "Undo/Redo" at bounding box center [215, 15] width 11 height 11
type input "16"
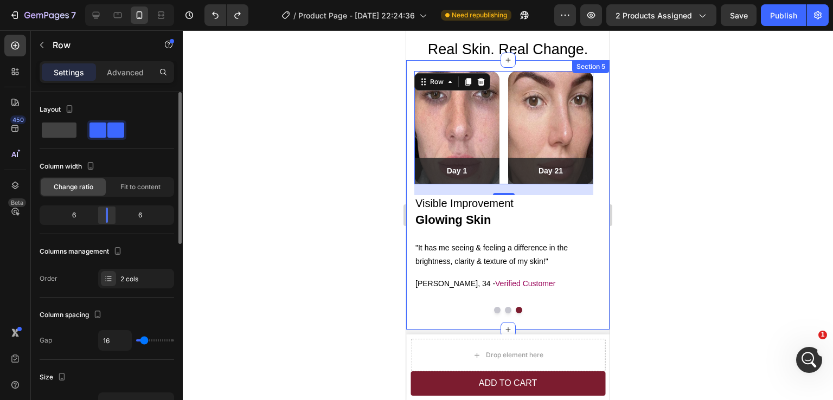
scroll to position [54, 0]
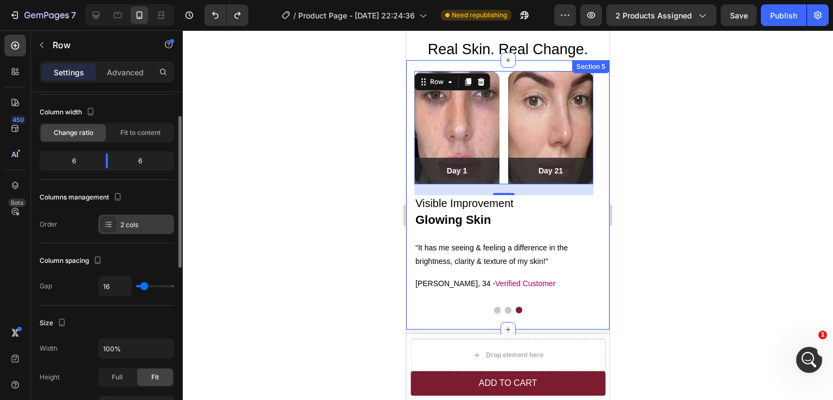
click at [137, 231] on div "2 cols" at bounding box center [136, 225] width 76 height 20
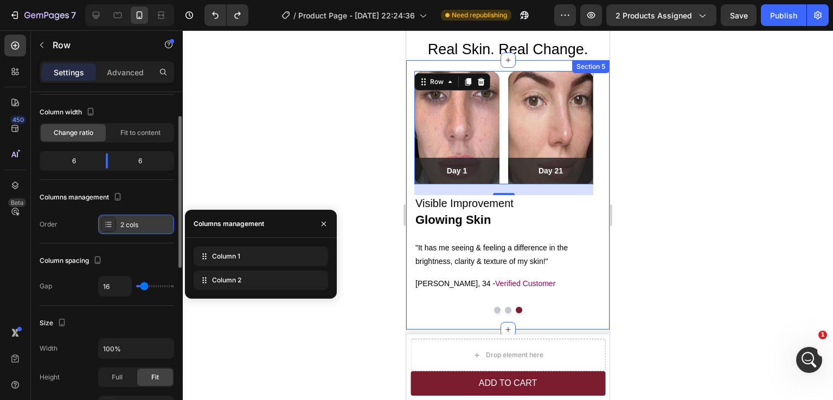
click at [137, 230] on div "2 cols" at bounding box center [136, 225] width 76 height 20
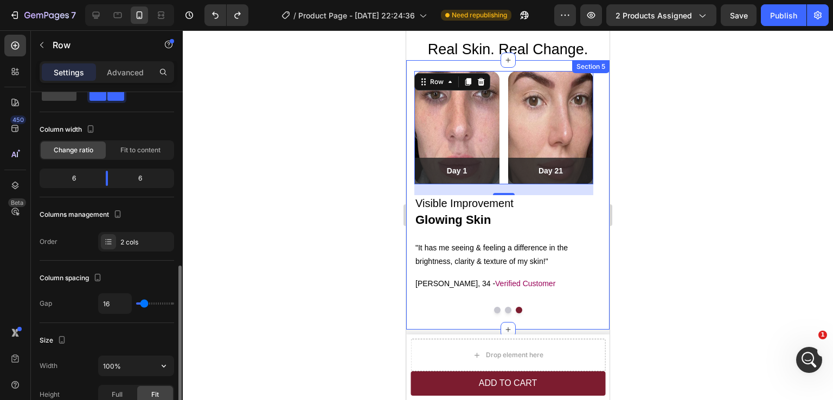
scroll to position [0, 0]
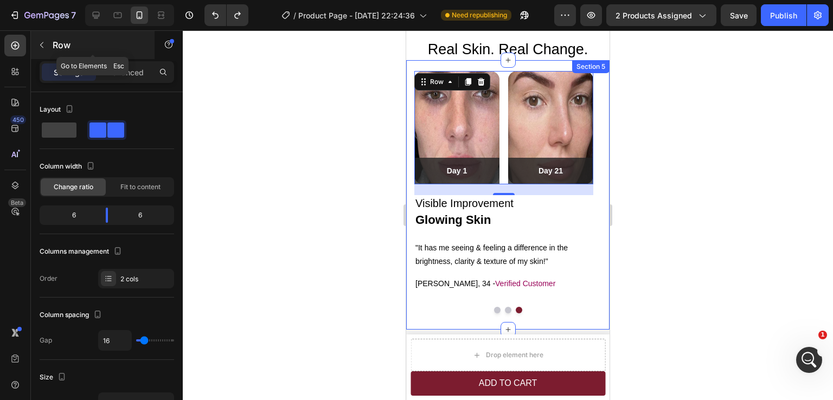
click at [39, 48] on icon "button" at bounding box center [41, 45] width 9 height 9
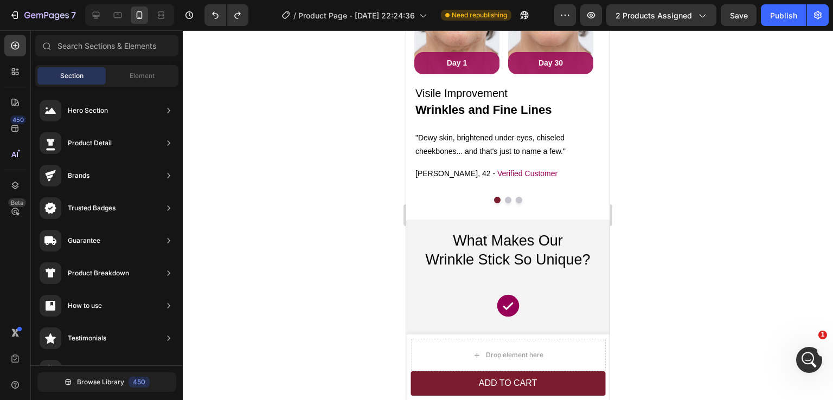
scroll to position [1591, 0]
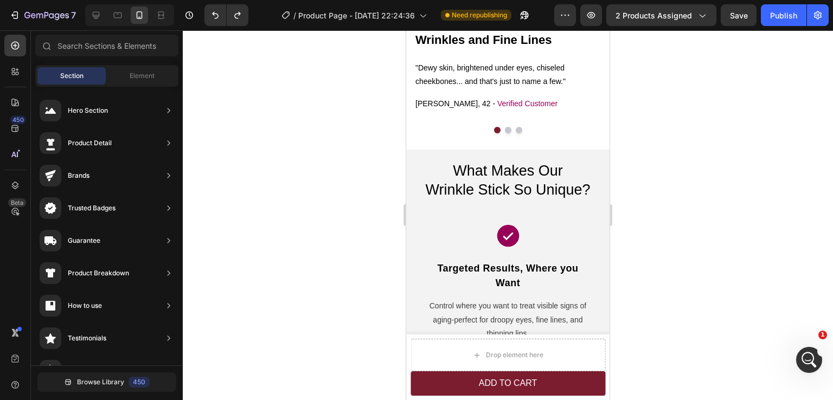
drag, startPoint x: 605, startPoint y: 348, endPoint x: 1018, endPoint y: 257, distance: 423.3
click at [481, 170] on span "What Makes Our" at bounding box center [508, 171] width 110 height 16
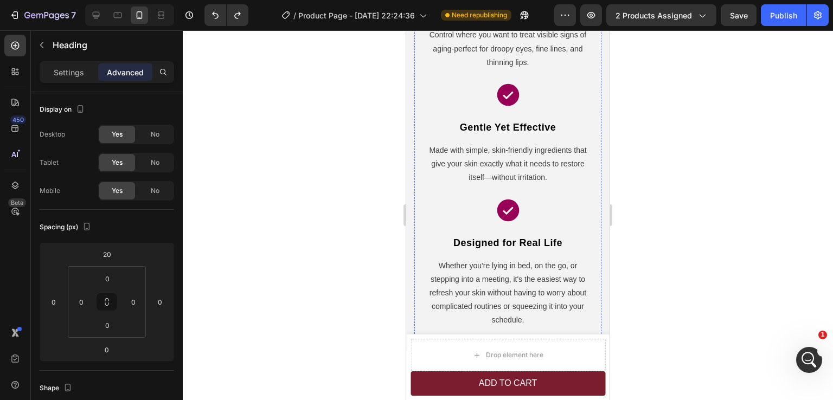
scroll to position [1970, 0]
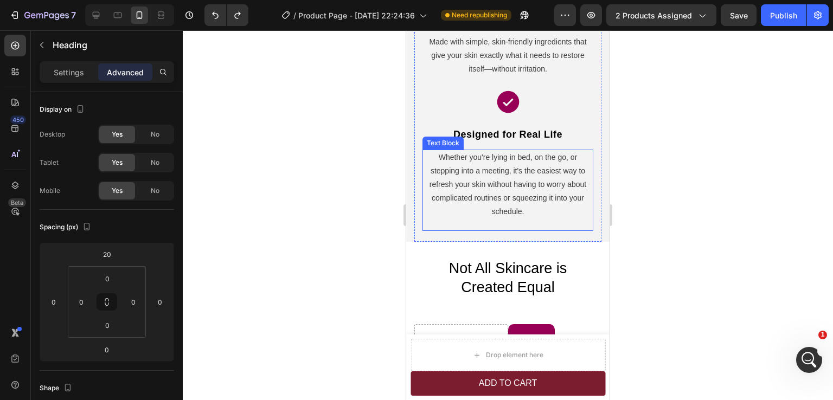
click at [516, 212] on span "Whether you're lying in bed, on the go, or stepping into a meeting, it's the ea…" at bounding box center [508, 184] width 157 height 63
click at [563, 237] on div "Icon Targeted Results, Where you Want Text block Control where you want to trea…" at bounding box center [507, 42] width 187 height 399
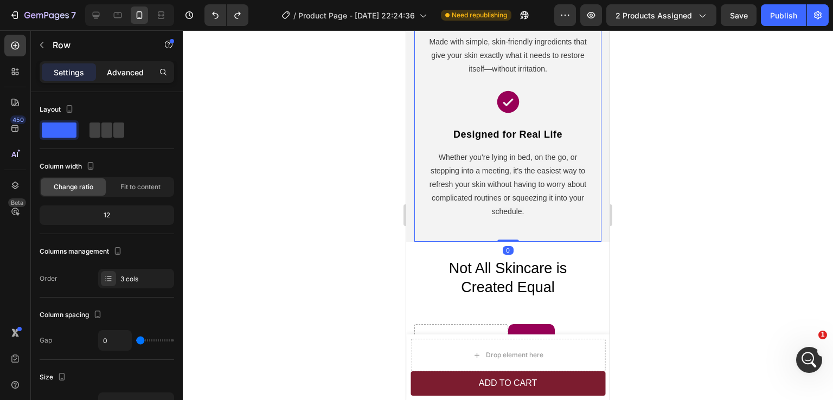
click at [128, 71] on p "Advanced" at bounding box center [125, 72] width 37 height 11
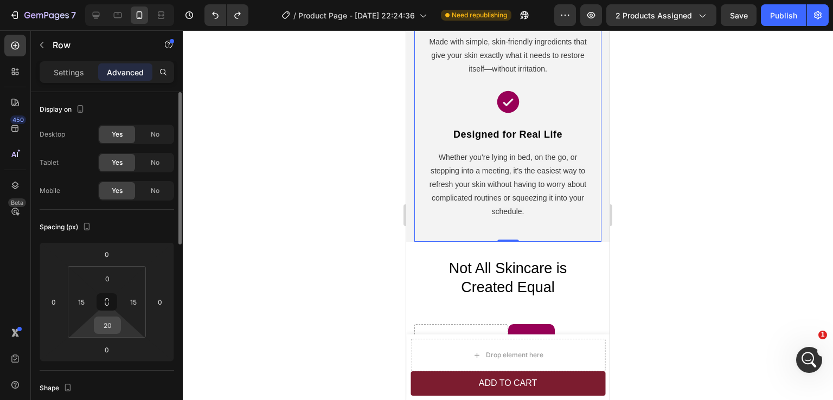
click at [109, 328] on input "20" at bounding box center [108, 325] width 22 height 16
type input "0"
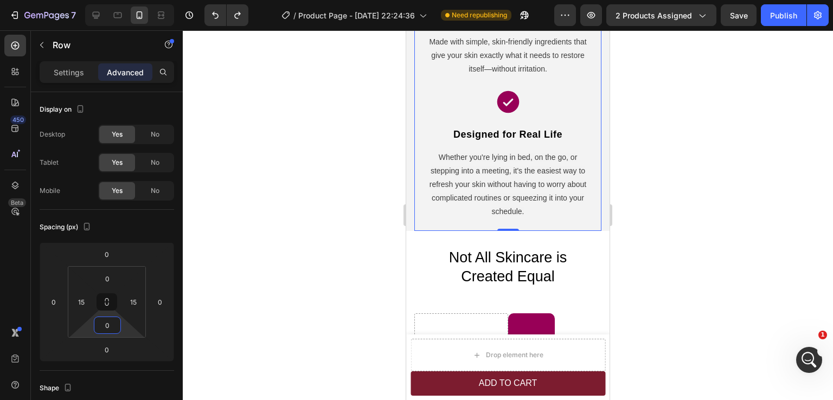
click at [687, 220] on div at bounding box center [508, 215] width 650 height 370
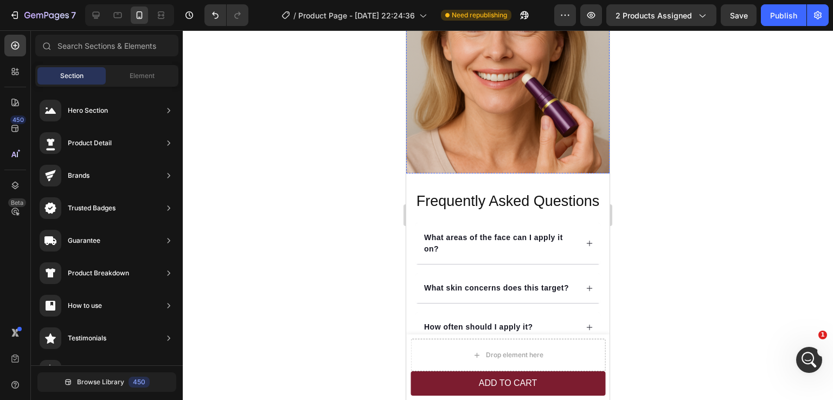
scroll to position [2730, 0]
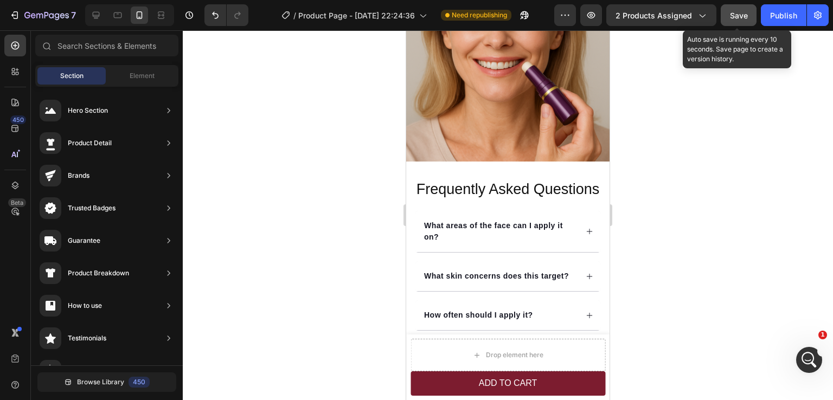
click at [737, 15] on span "Save" at bounding box center [739, 15] width 18 height 9
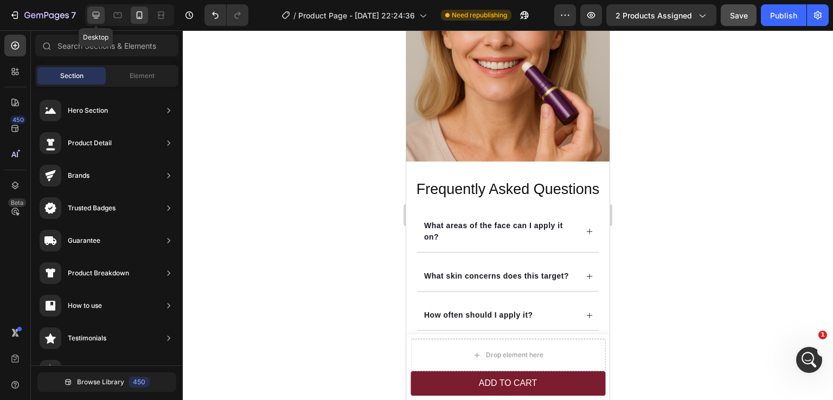
click at [96, 16] on icon at bounding box center [96, 15] width 7 height 7
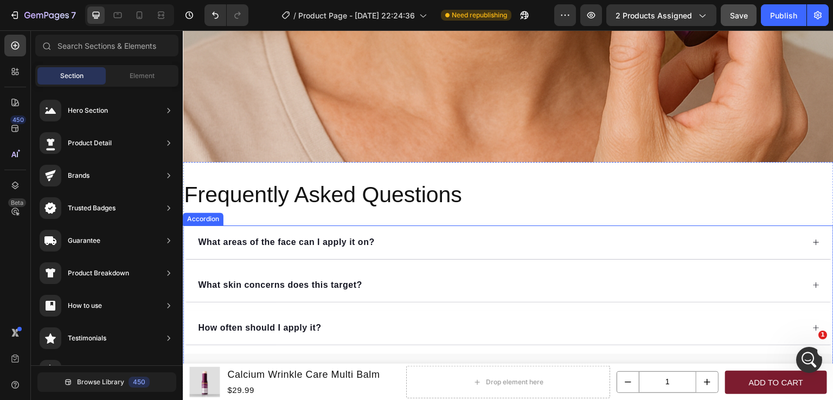
scroll to position [3435, 0]
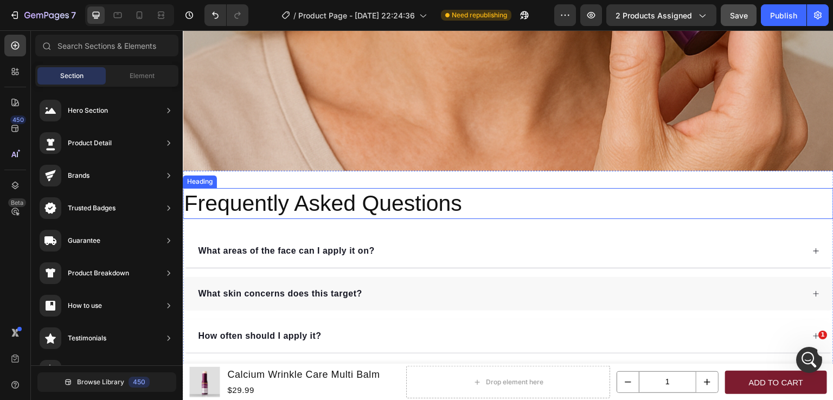
click at [451, 189] on h2 "Frequently Asked Questions" at bounding box center [508, 203] width 651 height 31
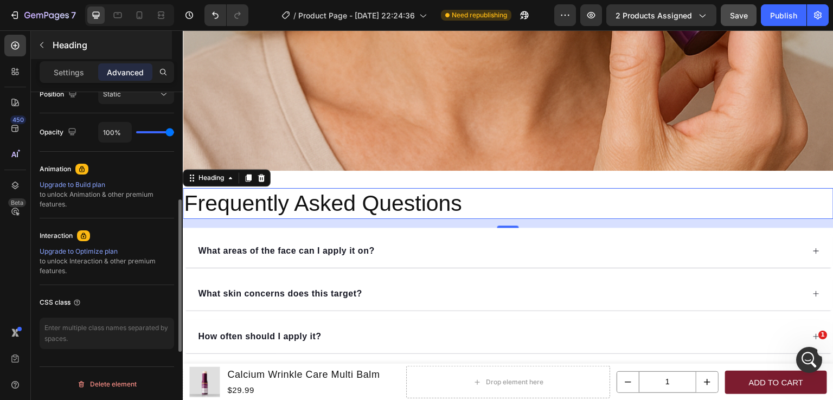
scroll to position [359, 0]
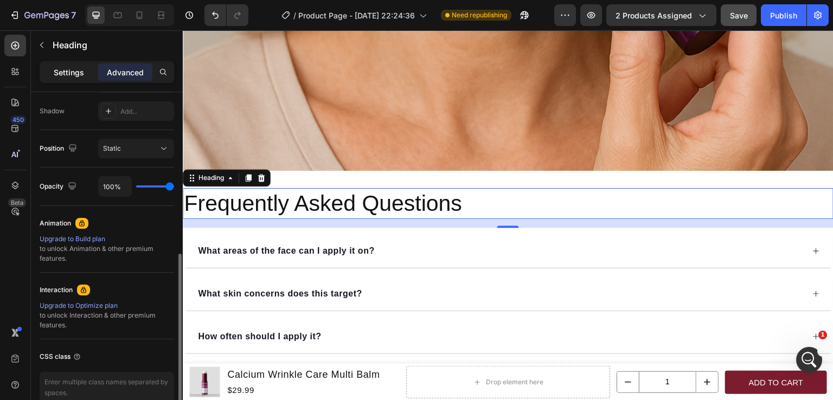
click at [65, 66] on div "Settings" at bounding box center [69, 71] width 54 height 17
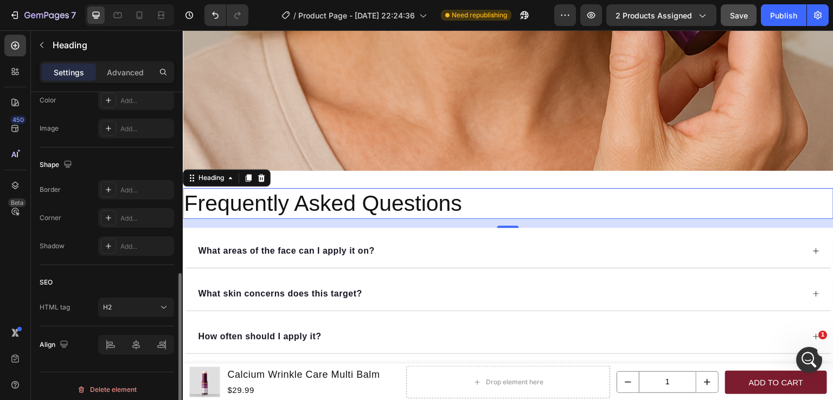
scroll to position [364, 0]
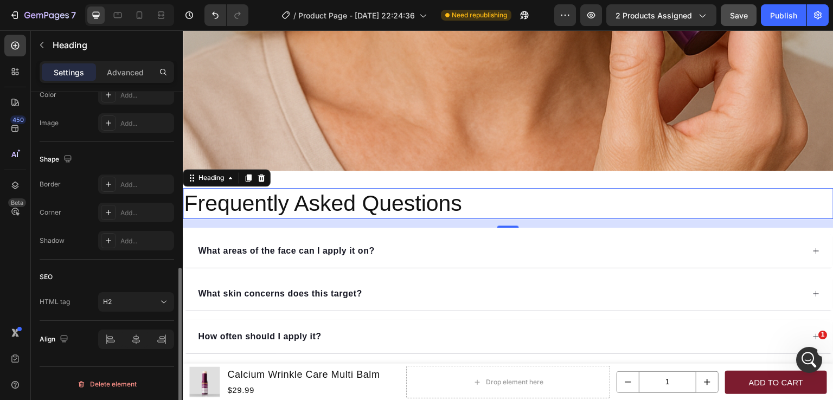
click at [352, 199] on h2 "Frequently Asked Questions" at bounding box center [508, 203] width 651 height 31
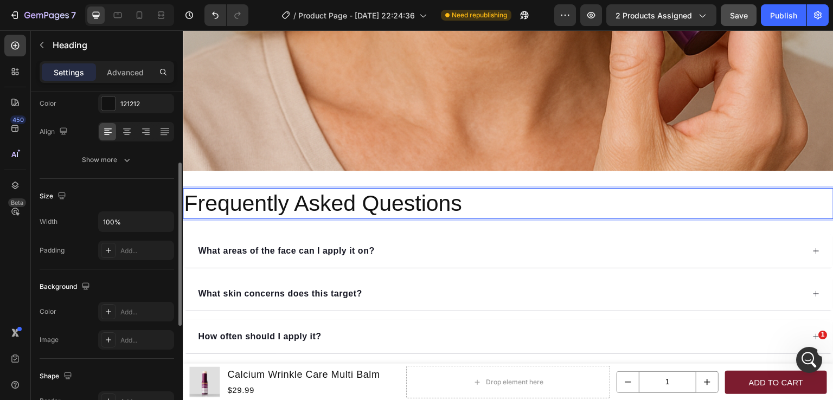
scroll to position [0, 0]
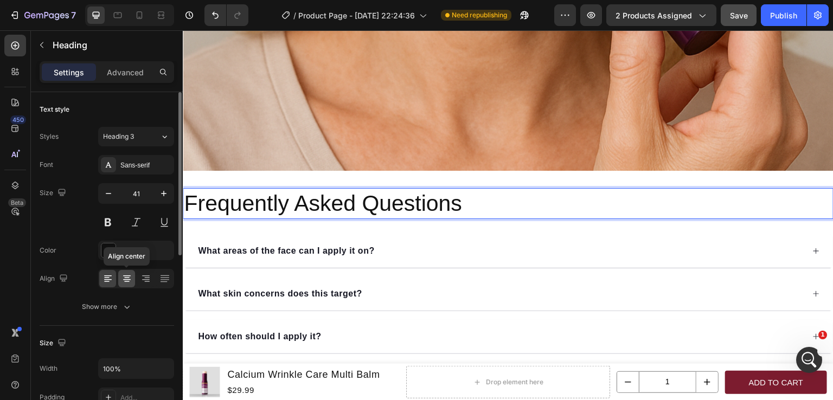
click at [127, 276] on icon at bounding box center [127, 276] width 8 height 1
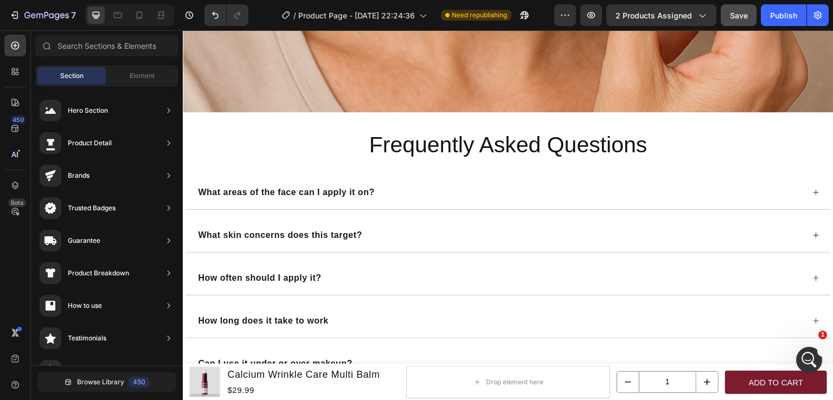
scroll to position [3421, 0]
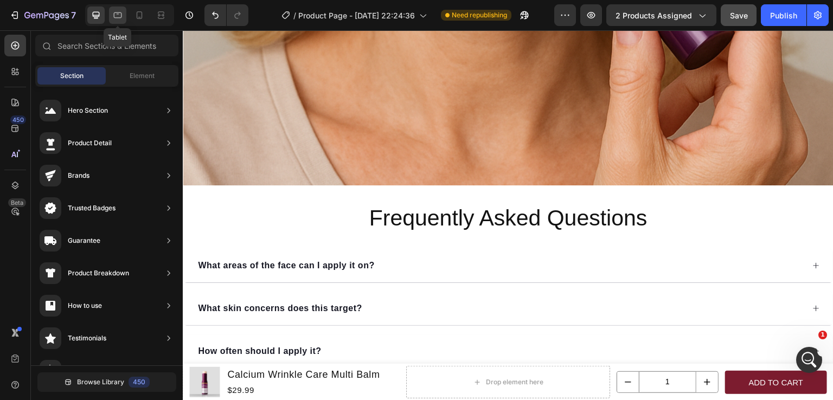
click at [118, 16] on icon at bounding box center [117, 15] width 11 height 11
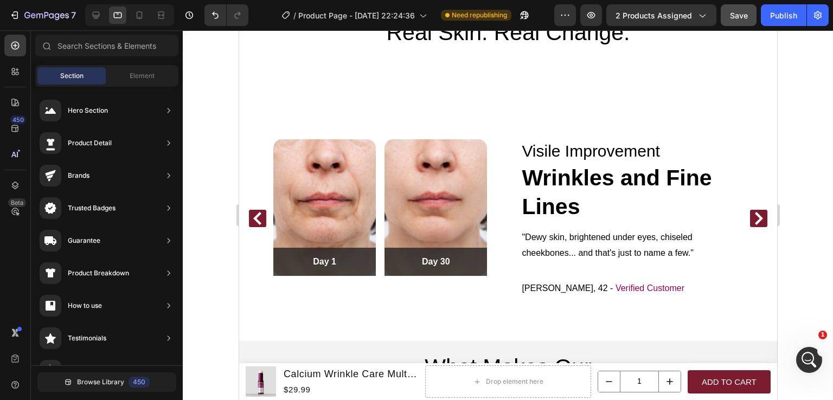
scroll to position [1417, 0]
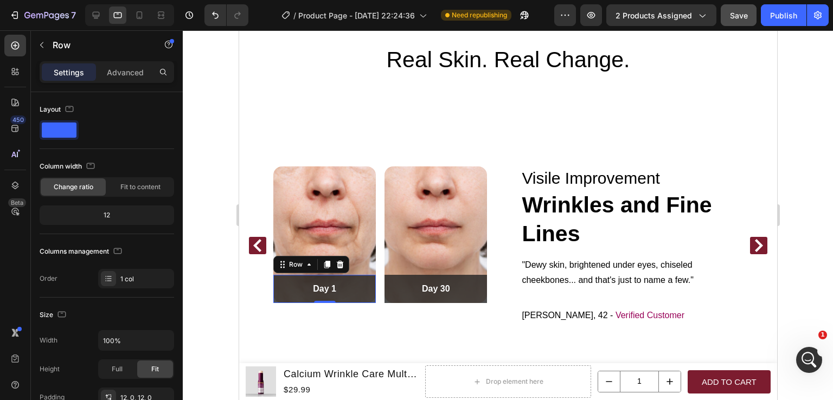
click at [364, 299] on div "Day 1 Text block Row 0" at bounding box center [324, 289] width 103 height 28
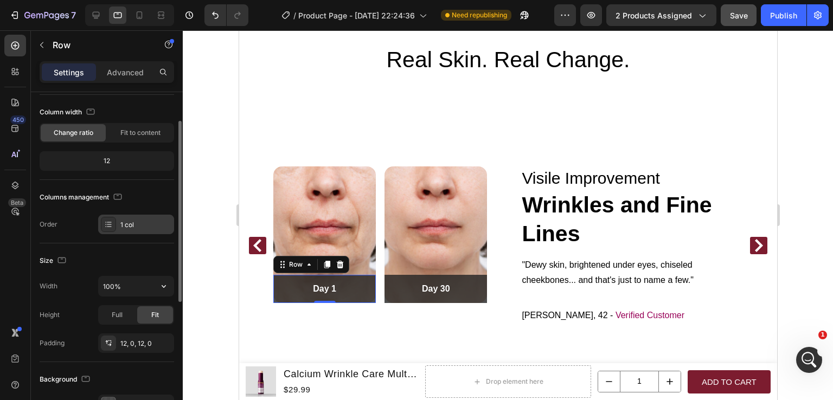
scroll to position [109, 0]
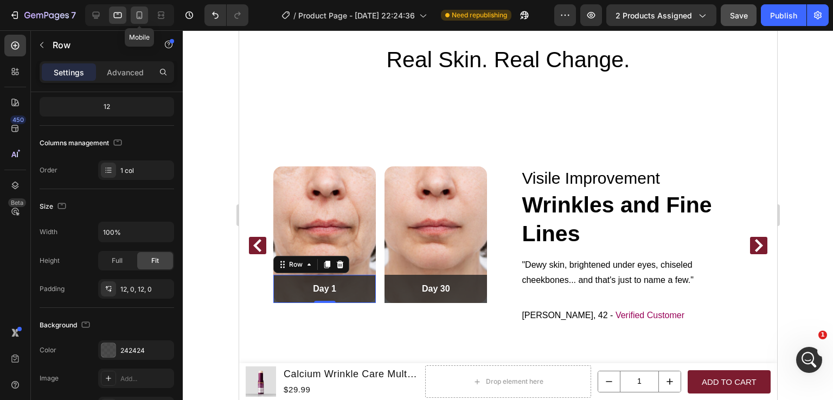
click at [141, 14] on icon at bounding box center [139, 15] width 11 height 11
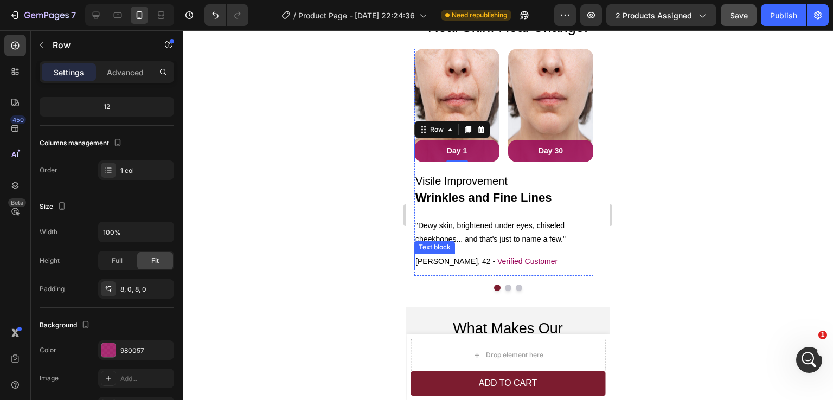
scroll to position [1414, 0]
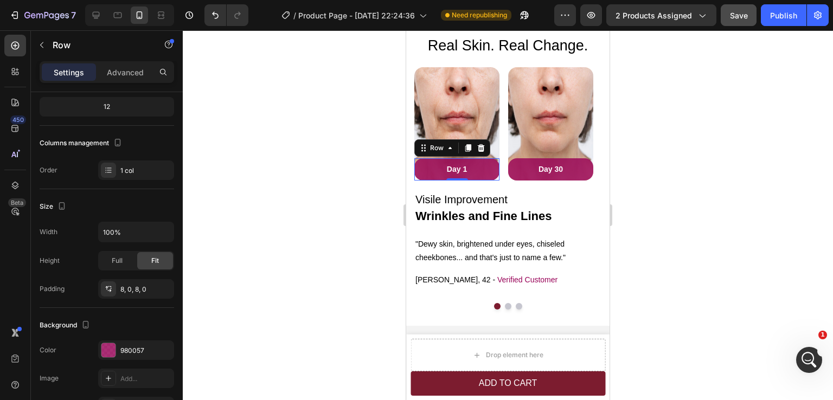
click at [489, 177] on div "Day 1 Text block Row 0" at bounding box center [456, 169] width 85 height 22
click at [132, 355] on div "980057" at bounding box center [136, 351] width 76 height 20
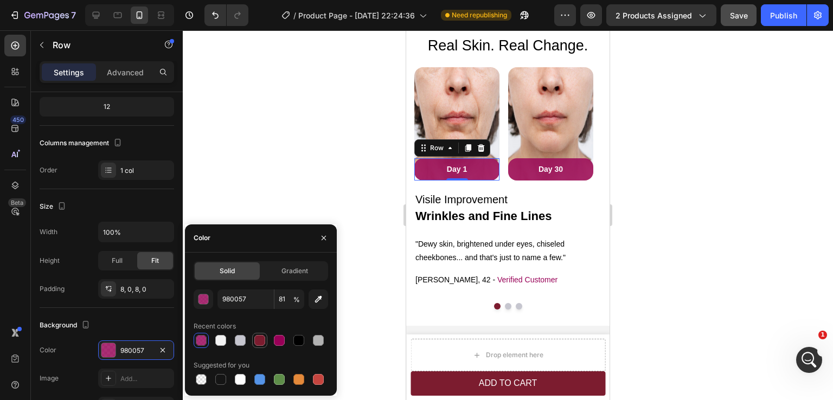
click at [260, 342] on div at bounding box center [259, 340] width 11 height 11
type input "7C1C2F"
type input "100"
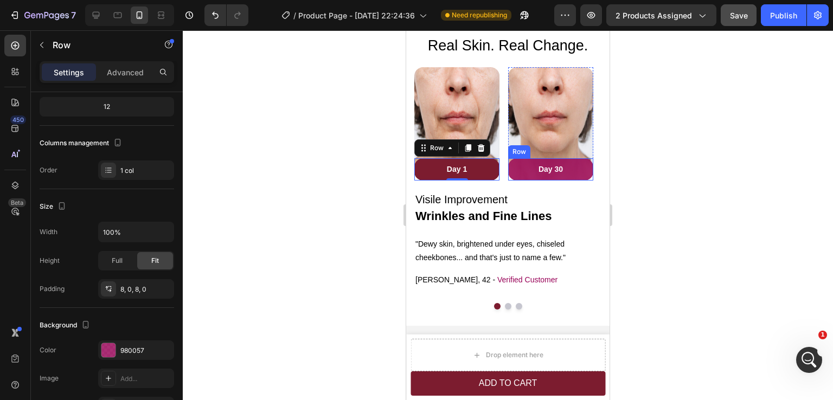
click at [584, 176] on div "Day 30 Text block Row" at bounding box center [550, 169] width 85 height 22
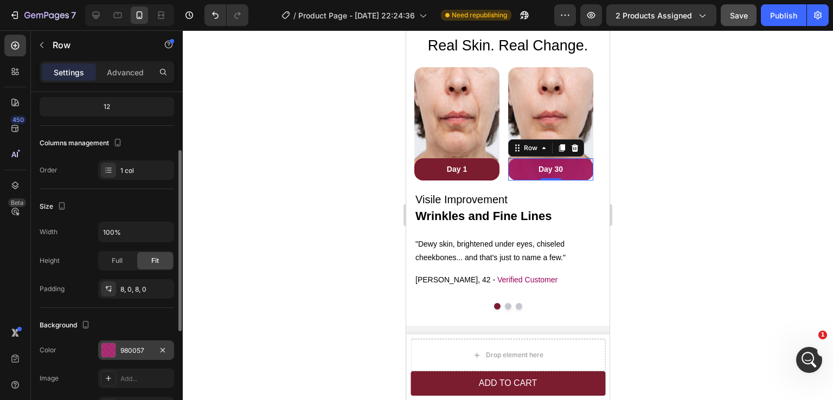
click at [142, 346] on div "980057" at bounding box center [135, 351] width 31 height 10
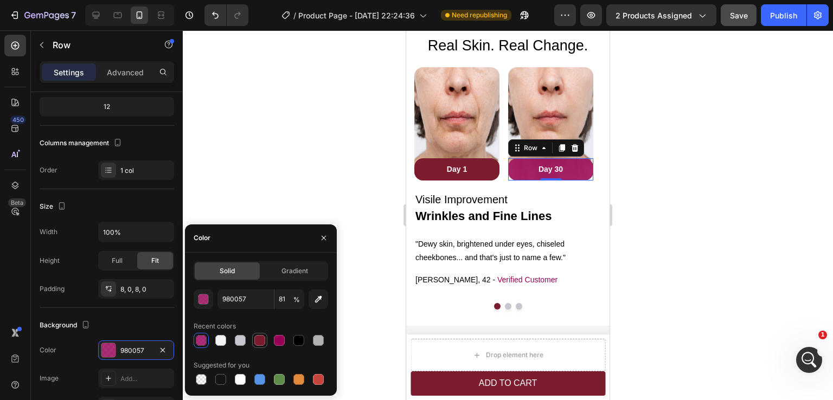
click at [259, 343] on div at bounding box center [259, 340] width 11 height 11
type input "7C1C2F"
type input "100"
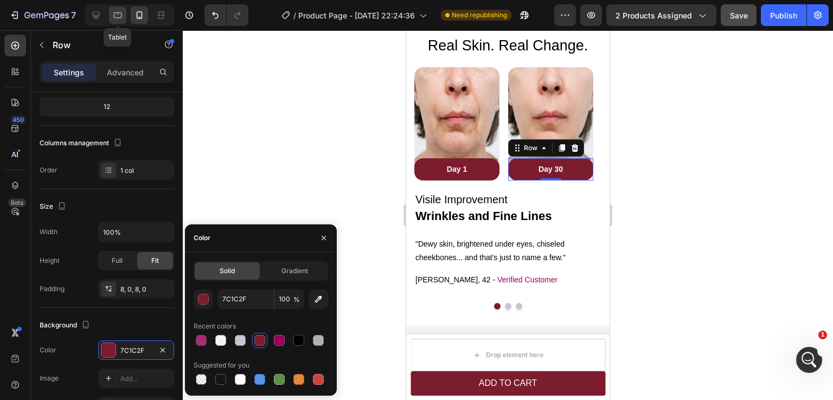
click at [121, 20] on icon at bounding box center [117, 15] width 11 height 11
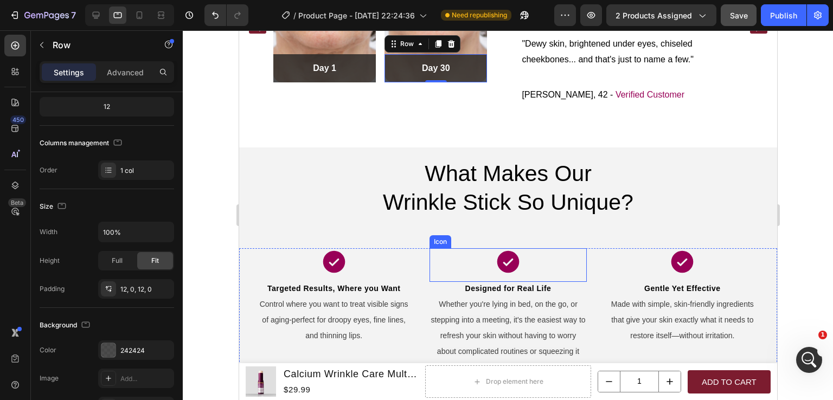
scroll to position [1612, 0]
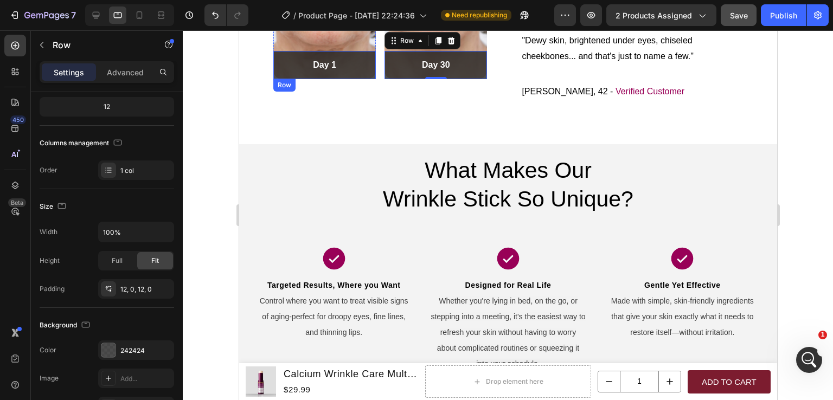
click at [366, 76] on div "Day 1 Text block Row" at bounding box center [324, 65] width 103 height 28
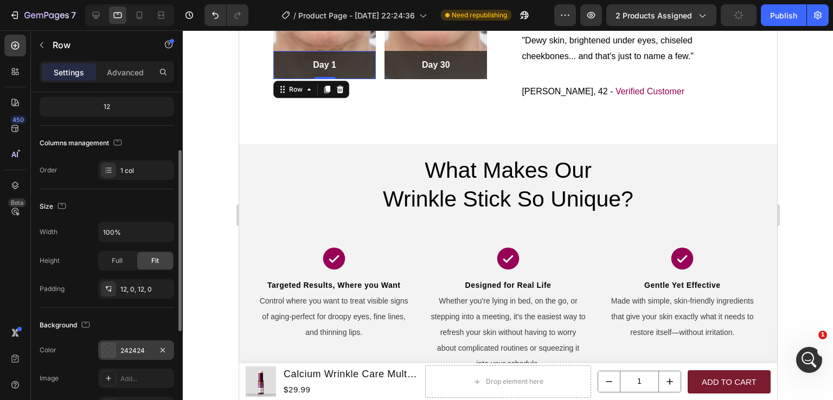
click at [138, 352] on div "242424" at bounding box center [135, 351] width 31 height 10
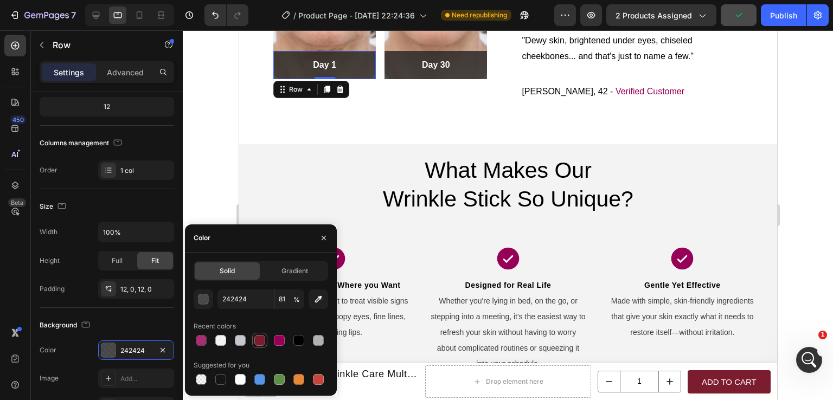
click at [256, 342] on div at bounding box center [259, 340] width 11 height 11
type input "7C1C2F"
type input "100"
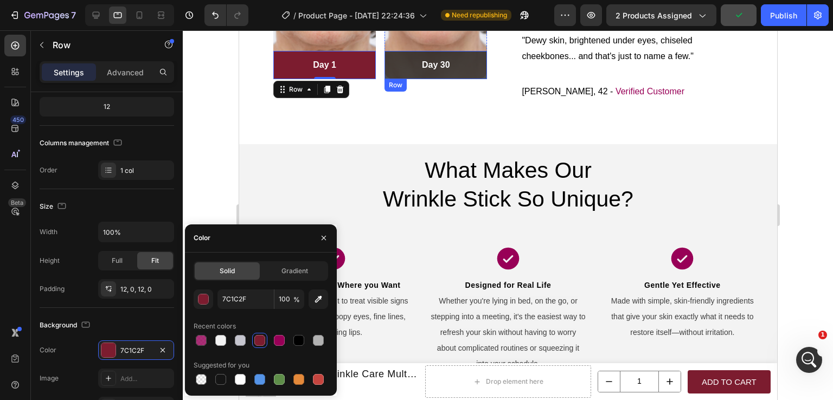
click at [476, 75] on div "Day 30 Text block Row" at bounding box center [435, 65] width 103 height 28
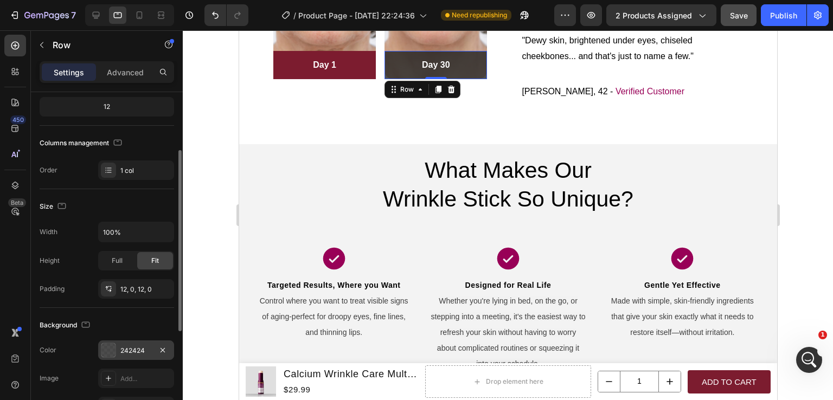
click at [132, 352] on div "242424" at bounding box center [135, 351] width 31 height 10
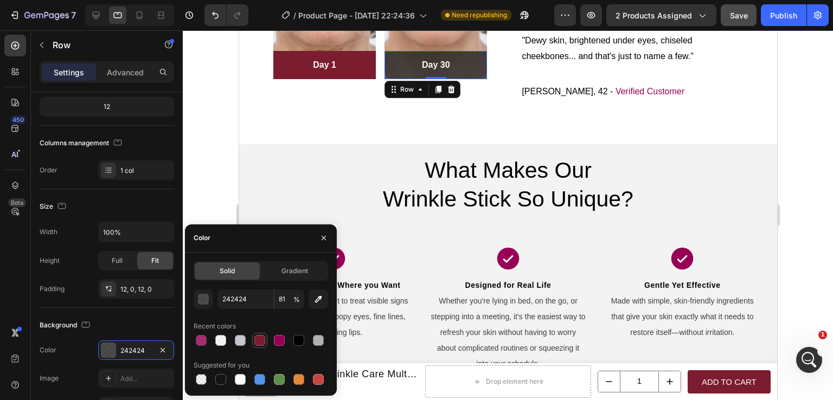
click at [261, 339] on div at bounding box center [259, 340] width 11 height 11
type input "7C1C2F"
type input "100"
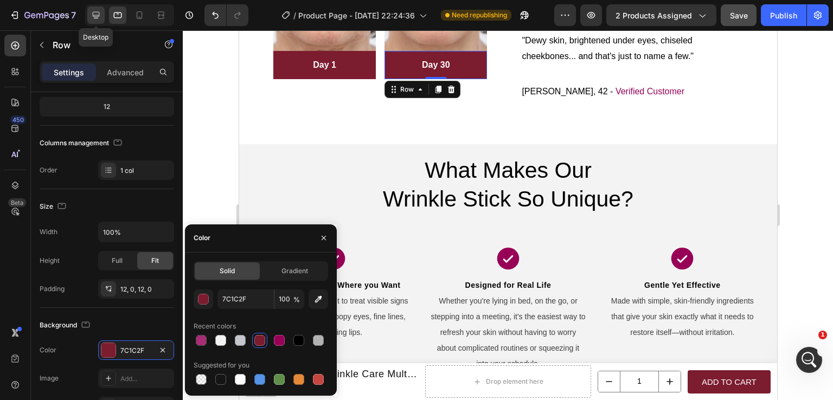
click at [100, 16] on icon at bounding box center [96, 15] width 11 height 11
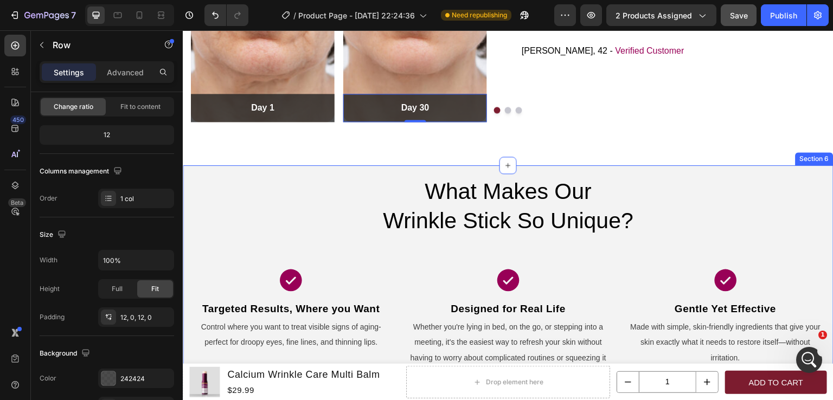
scroll to position [1638, 0]
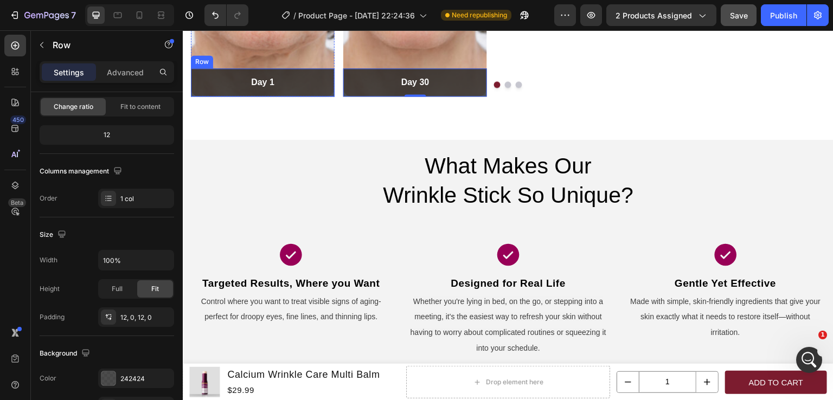
click at [323, 92] on div "Day 1 Text block Row" at bounding box center [263, 82] width 144 height 28
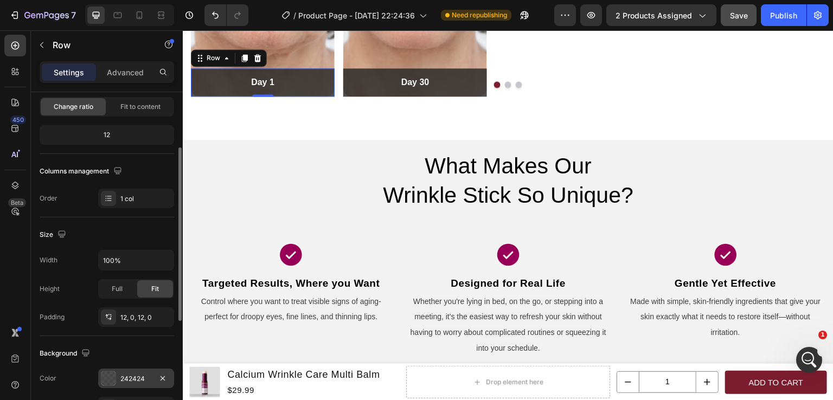
click at [132, 374] on div "242424" at bounding box center [135, 379] width 31 height 10
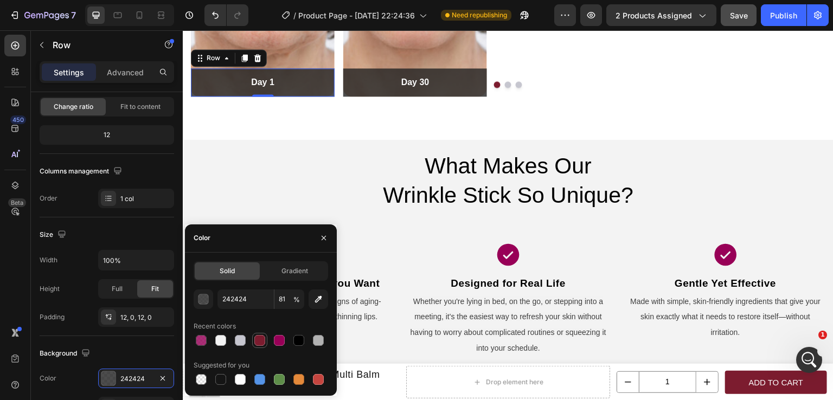
click at [258, 341] on div at bounding box center [259, 340] width 11 height 11
type input "7C1C2F"
type input "100"
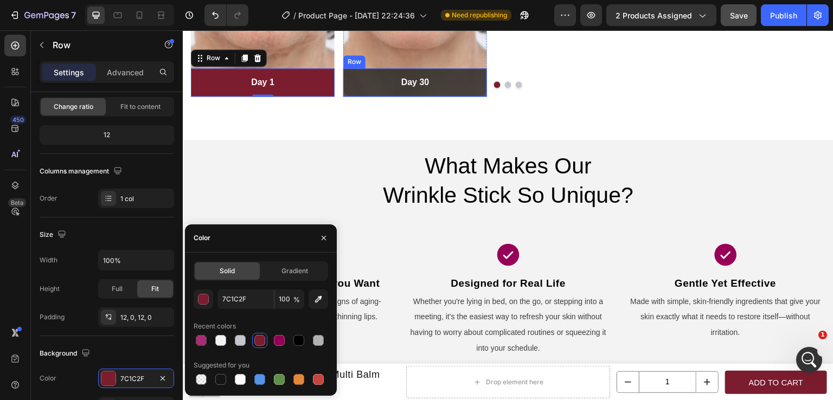
click at [474, 92] on div "Day 30 Text block Row" at bounding box center [415, 82] width 144 height 28
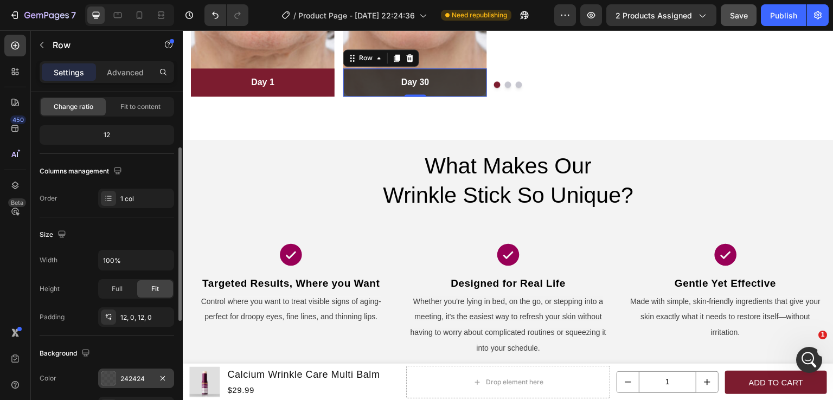
click at [140, 375] on div "242424" at bounding box center [135, 379] width 31 height 10
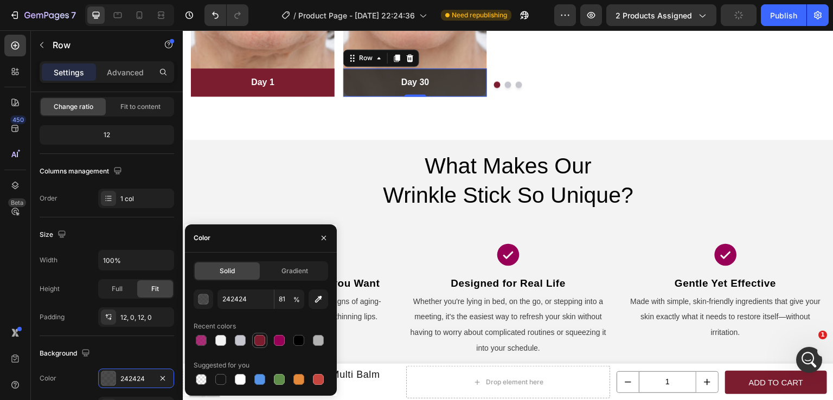
click at [259, 339] on div at bounding box center [259, 340] width 11 height 11
type input "7C1C2F"
type input "100"
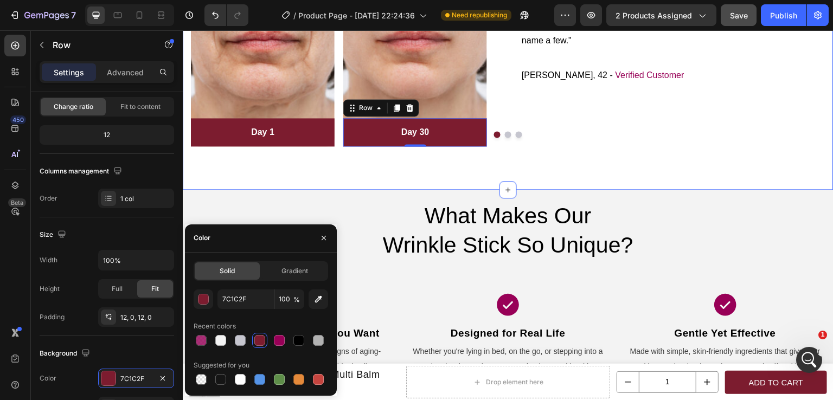
scroll to position [1530, 0]
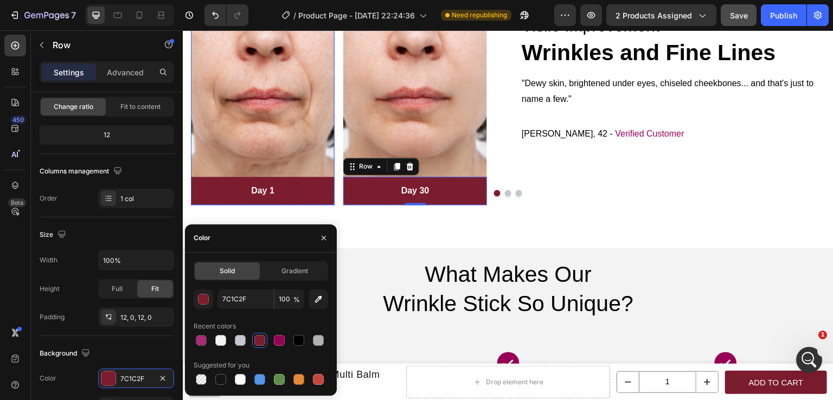
click at [331, 171] on img at bounding box center [263, 110] width 144 height 192
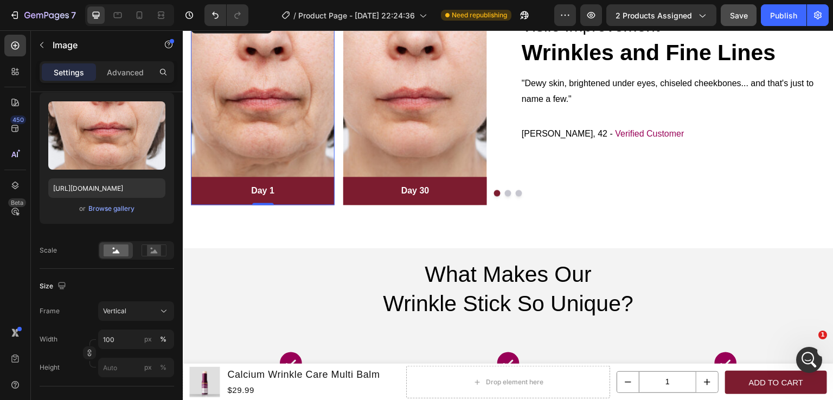
scroll to position [0, 0]
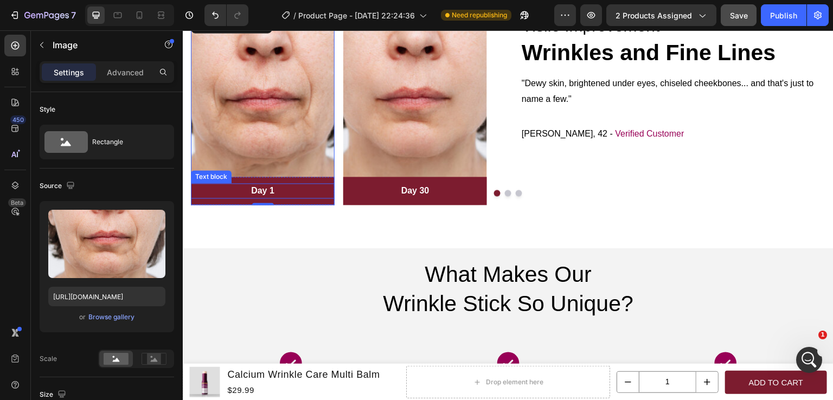
click at [329, 197] on div "Day 1" at bounding box center [263, 190] width 144 height 15
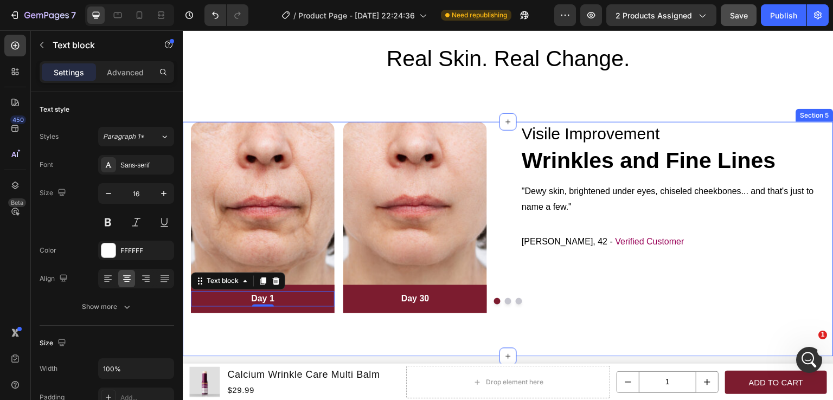
click at [541, 321] on div "Image Day 1 Text block 0 Row Row Image Day 30 Text block Row Row Row Visile Imp…" at bounding box center [508, 239] width 651 height 235
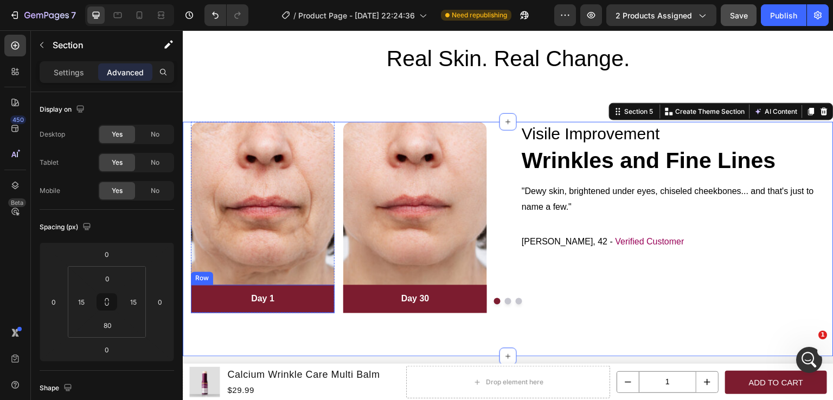
click at [311, 309] on div "Day 1 Text block Row" at bounding box center [263, 299] width 144 height 28
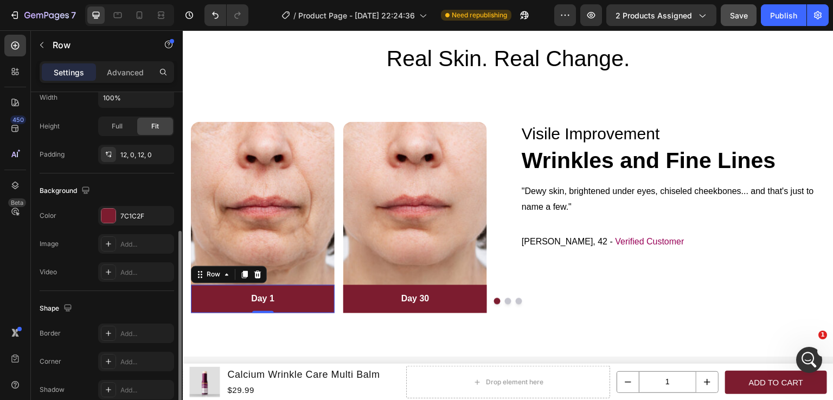
scroll to position [322, 0]
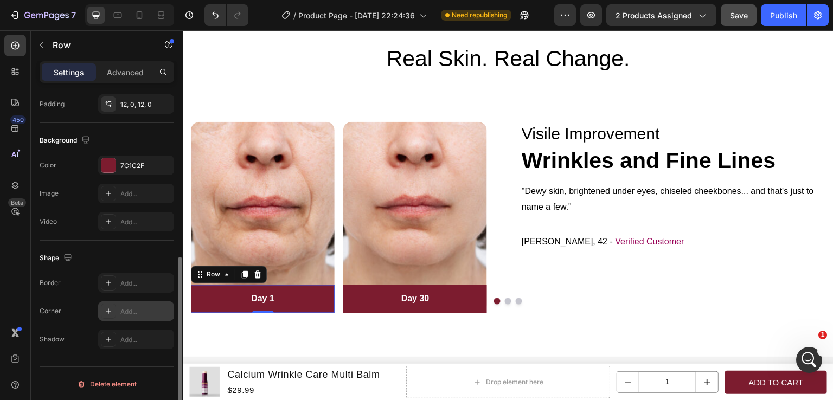
click at [140, 313] on div "Add..." at bounding box center [145, 312] width 51 height 10
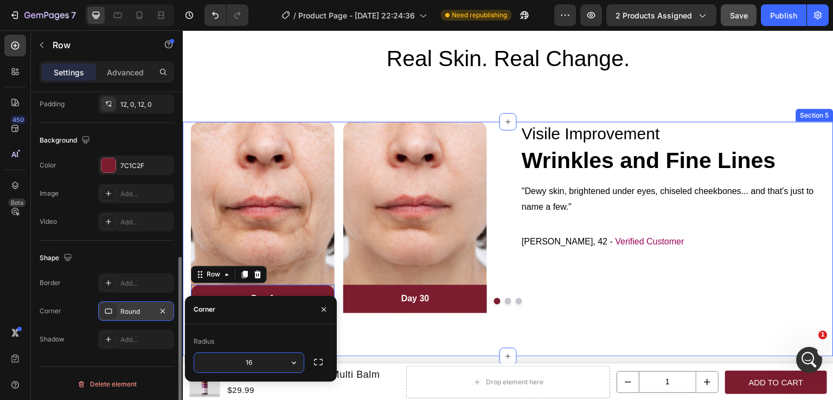
type input "16"
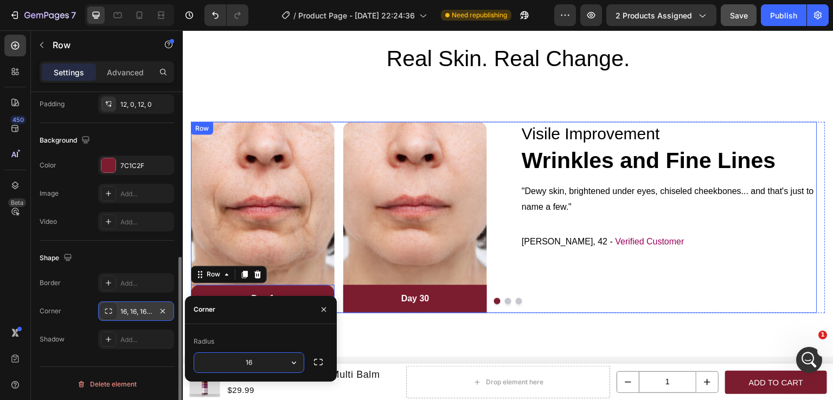
click at [585, 314] on div "Visile Improvement Heading Wrinkles and Fine Lines Heading "Dewy skin, brighten…" at bounding box center [669, 218] width 296 height 192
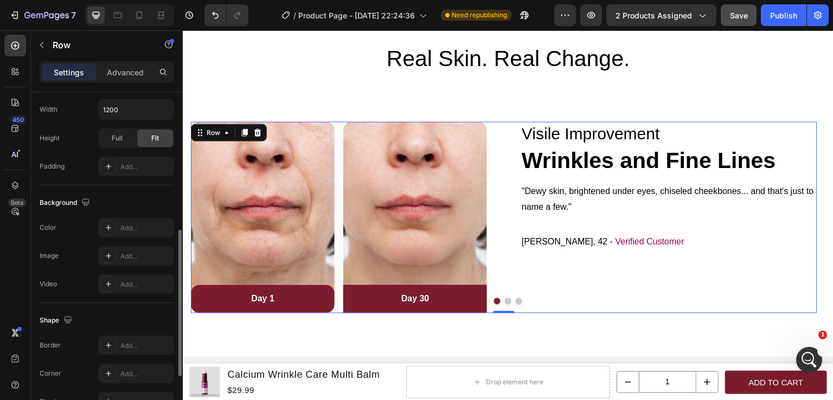
scroll to position [321, 0]
click at [478, 310] on div "Day 30 Text block Row" at bounding box center [415, 299] width 144 height 28
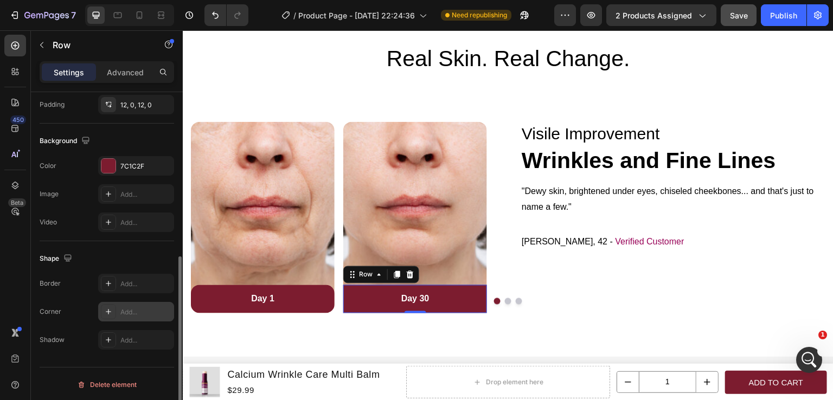
click at [133, 316] on div "Add..." at bounding box center [145, 313] width 51 height 10
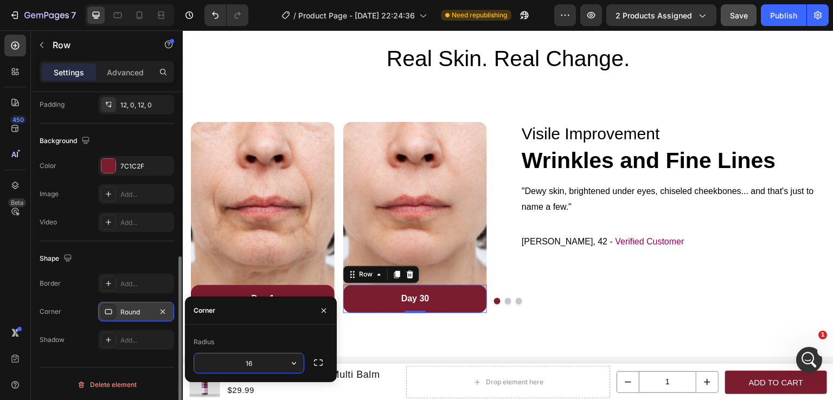
type input "16"
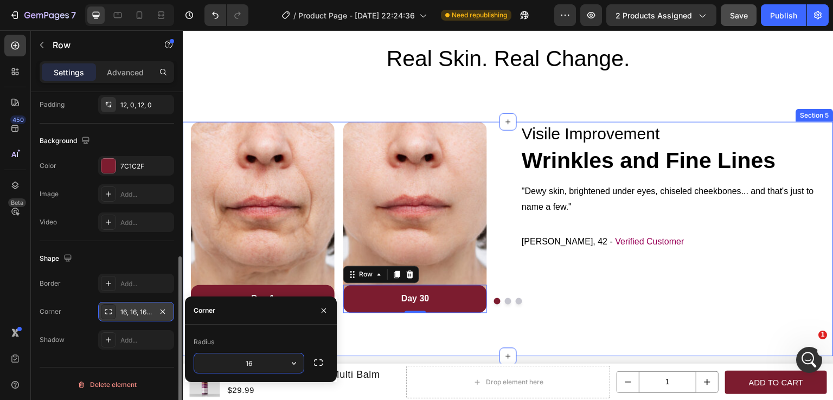
click at [546, 329] on div "Image Day 1 Text block Row Row Image Day 30 Text block Row 0 Row Row Visile Imp…" at bounding box center [508, 239] width 651 height 235
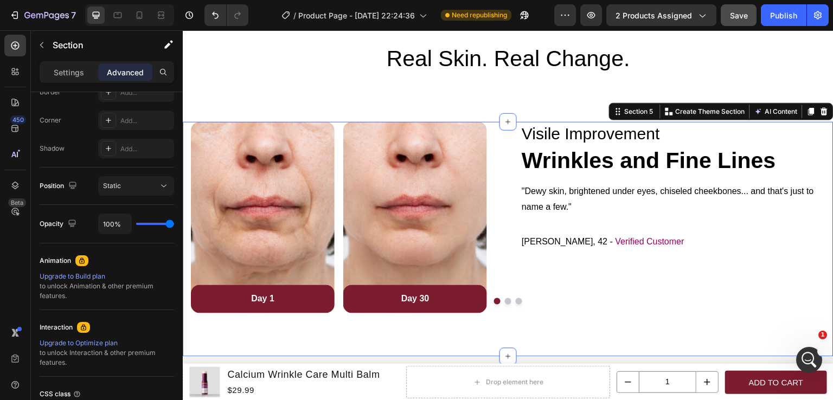
scroll to position [0, 0]
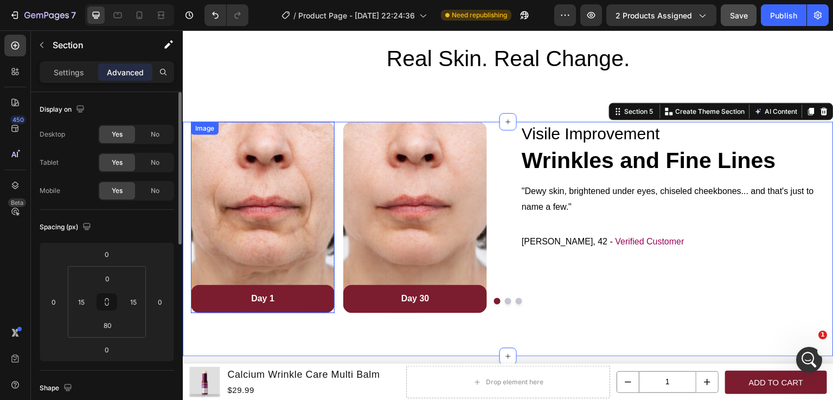
click at [327, 139] on img at bounding box center [263, 218] width 144 height 192
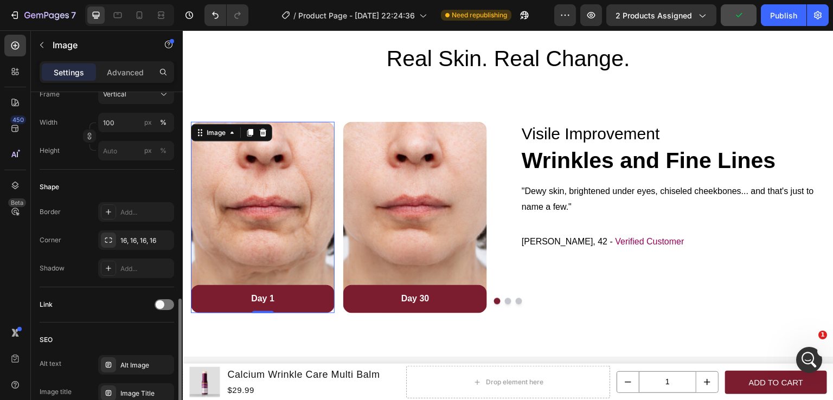
scroll to position [380, 0]
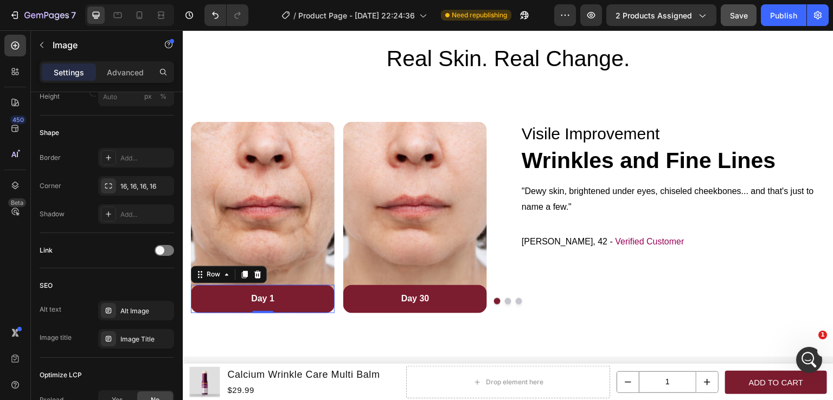
click at [323, 309] on div "Day 1 Text block Row 0" at bounding box center [263, 299] width 144 height 28
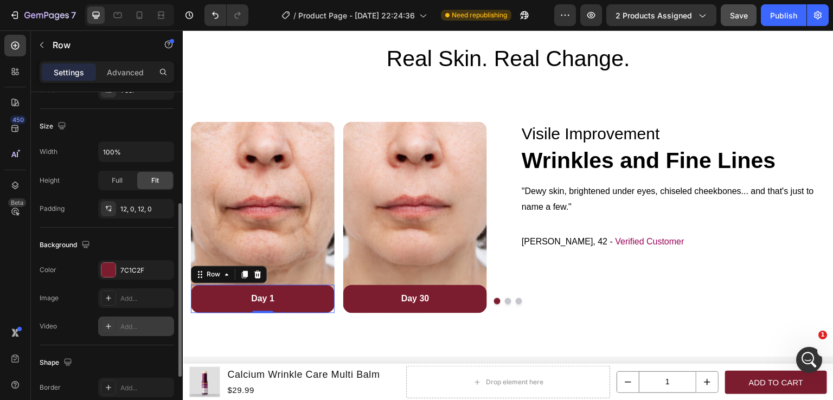
scroll to position [271, 0]
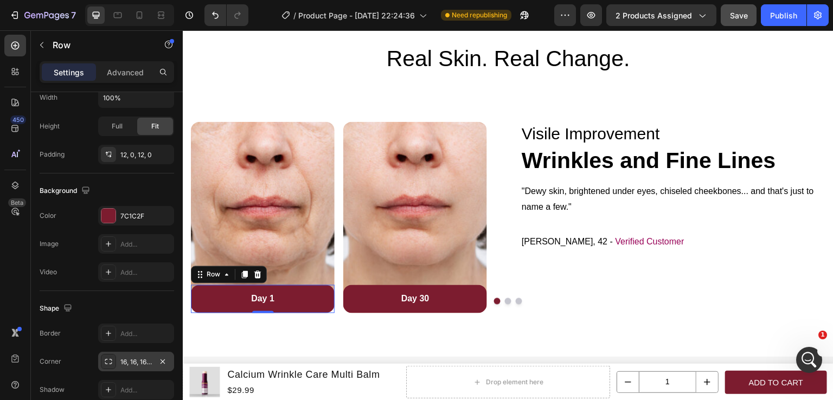
click at [135, 359] on div "16, 16, 16, 16" at bounding box center [135, 363] width 31 height 10
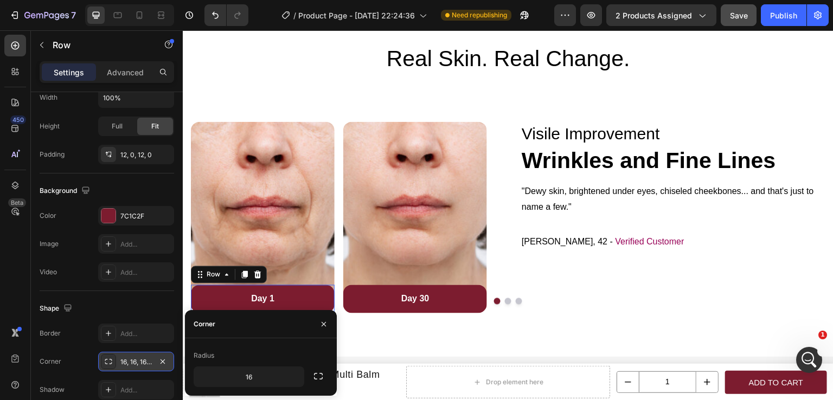
click at [135, 359] on div "16, 16, 16, 16" at bounding box center [135, 363] width 31 height 10
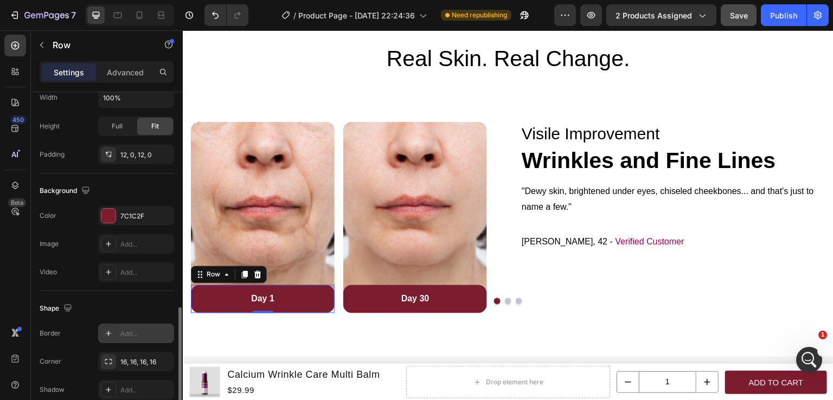
scroll to position [322, 0]
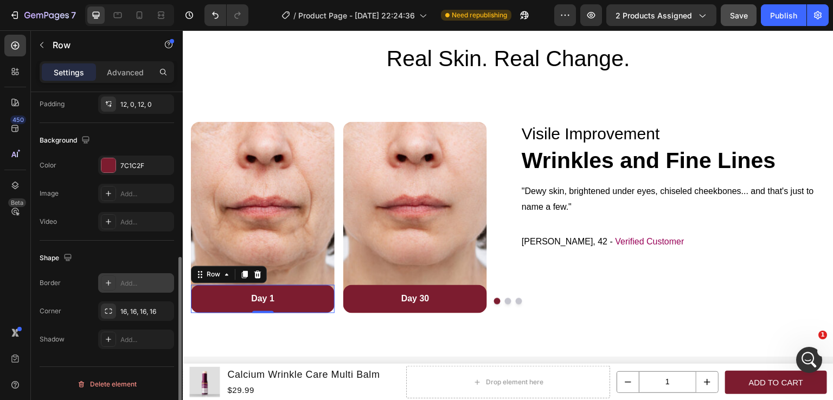
click at [130, 285] on div "Add..." at bounding box center [145, 284] width 51 height 10
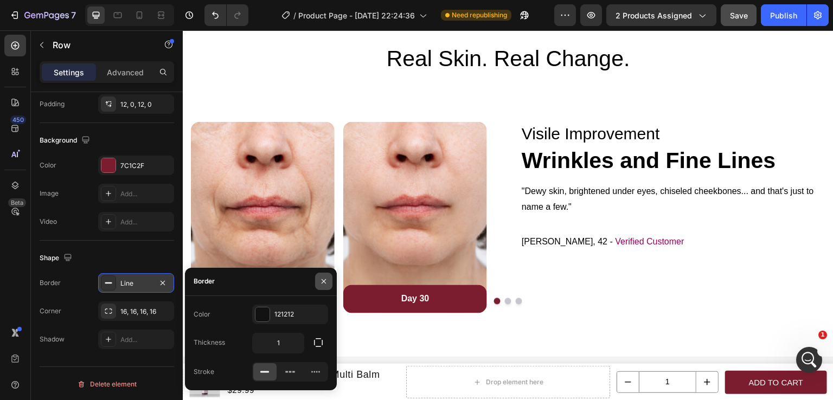
click at [323, 282] on icon "button" at bounding box center [324, 281] width 9 height 9
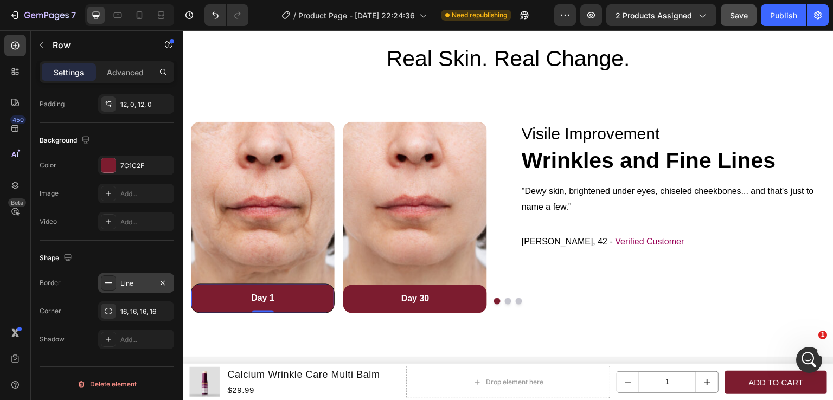
click at [148, 279] on div "Line" at bounding box center [135, 284] width 31 height 10
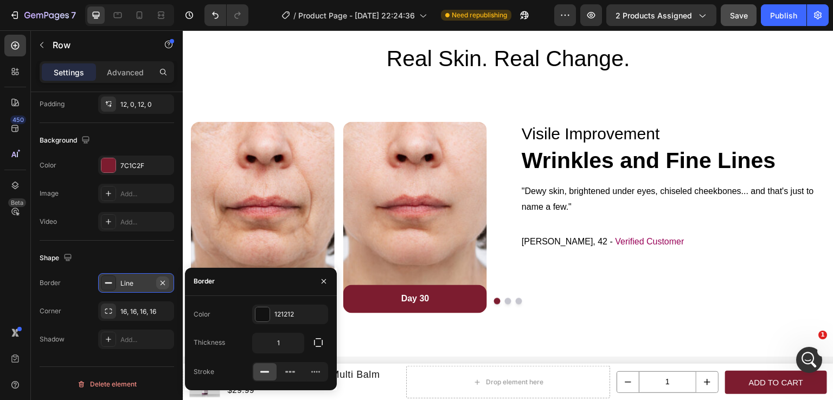
click at [162, 279] on icon "button" at bounding box center [162, 283] width 9 height 9
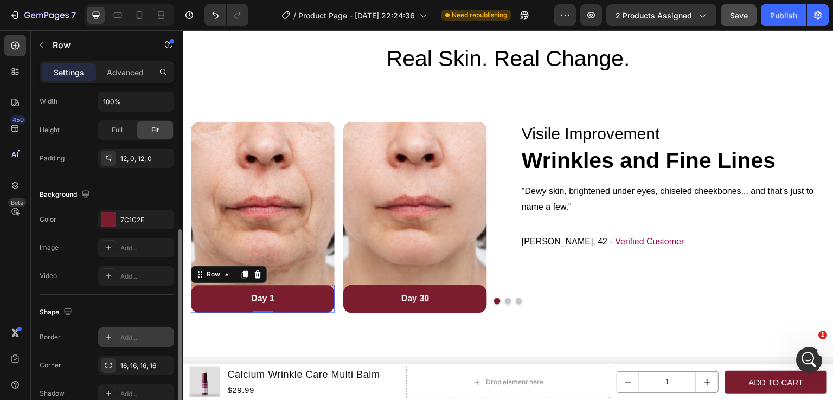
scroll to position [213, 0]
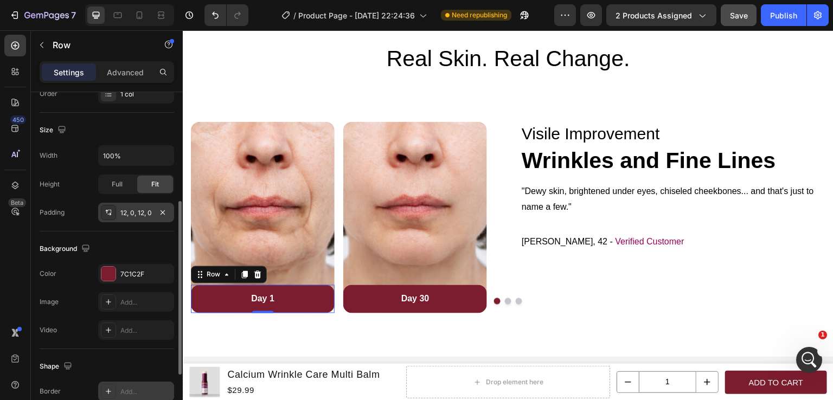
click at [135, 214] on div "12, 0, 12, 0" at bounding box center [135, 213] width 31 height 10
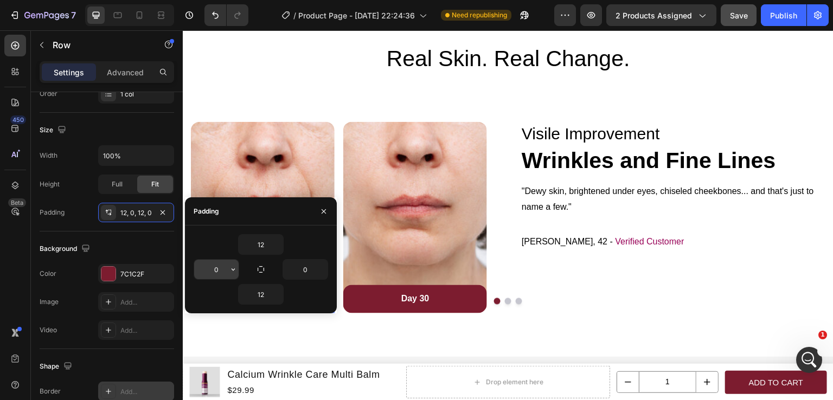
click at [219, 269] on input "0" at bounding box center [216, 270] width 44 height 20
type input "1"
click at [320, 212] on icon "button" at bounding box center [324, 211] width 9 height 9
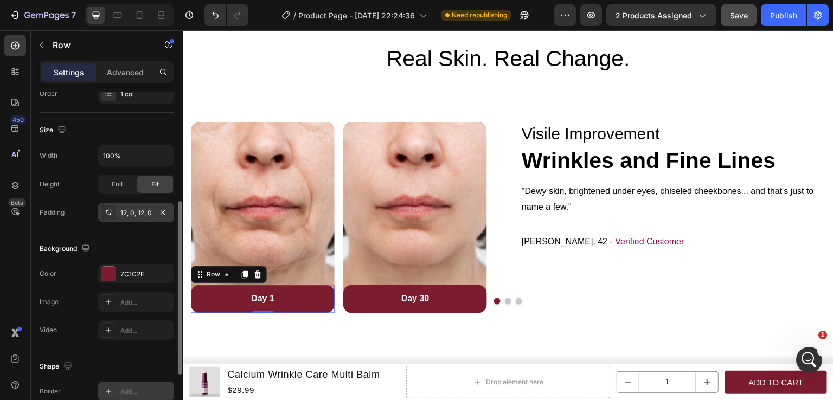
scroll to position [159, 0]
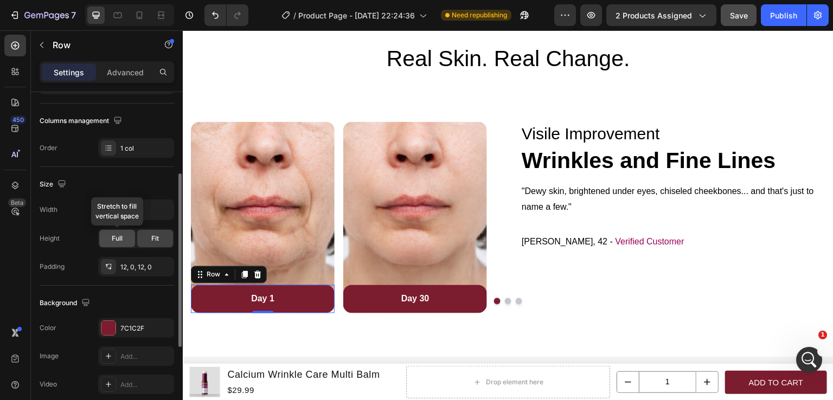
click at [124, 240] on div "Full" at bounding box center [117, 238] width 36 height 17
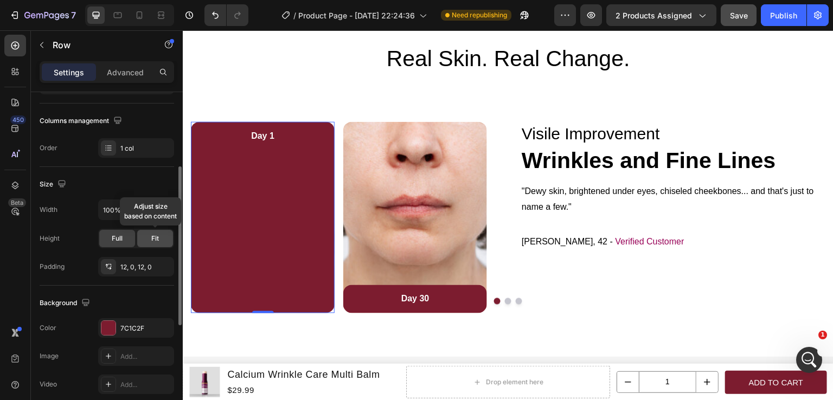
click at [154, 240] on span "Fit" at bounding box center [155, 239] width 8 height 10
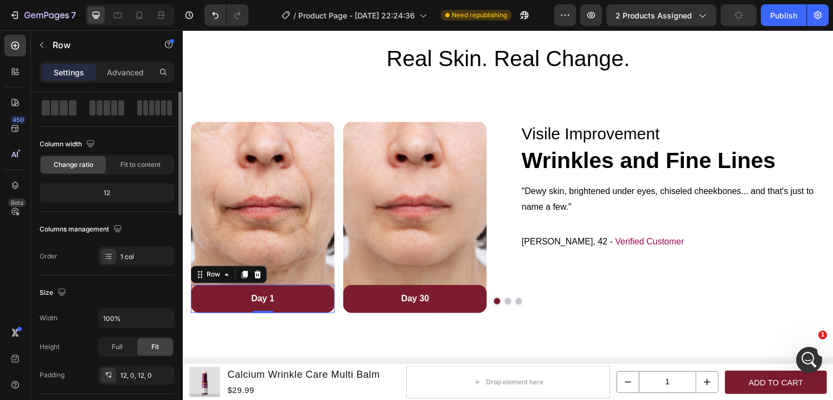
scroll to position [0, 0]
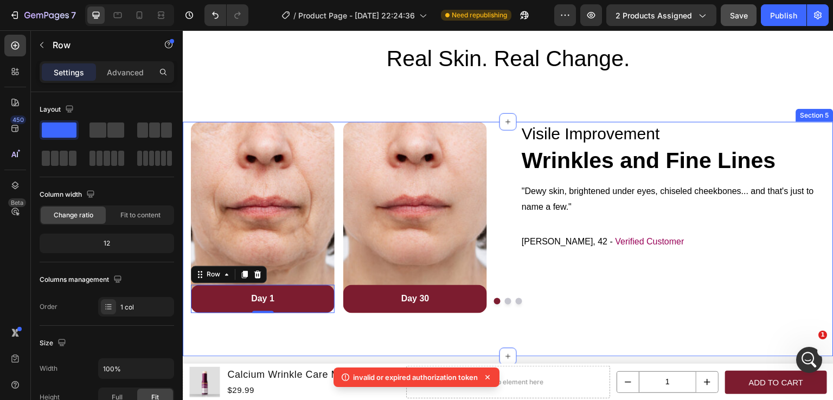
click at [595, 326] on div "Image Day 1 Text block Row 0 Row Image Day 30 Text block Row Row Row Visile Imp…" at bounding box center [508, 239] width 651 height 235
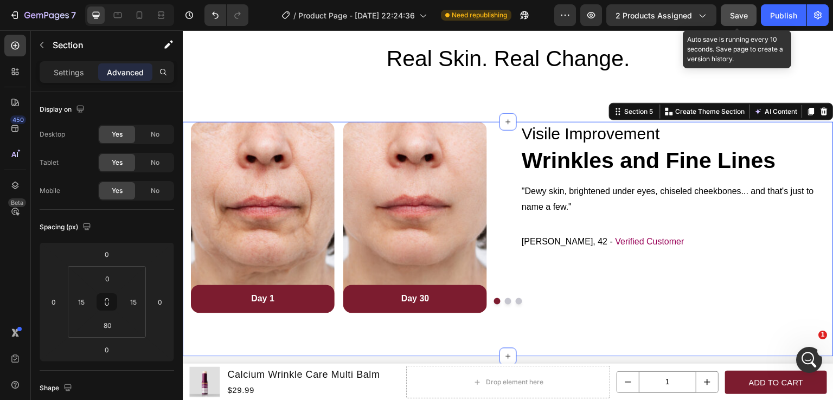
click at [744, 15] on span "Save" at bounding box center [739, 15] width 18 height 9
click at [738, 20] on div "Save" at bounding box center [739, 15] width 18 height 11
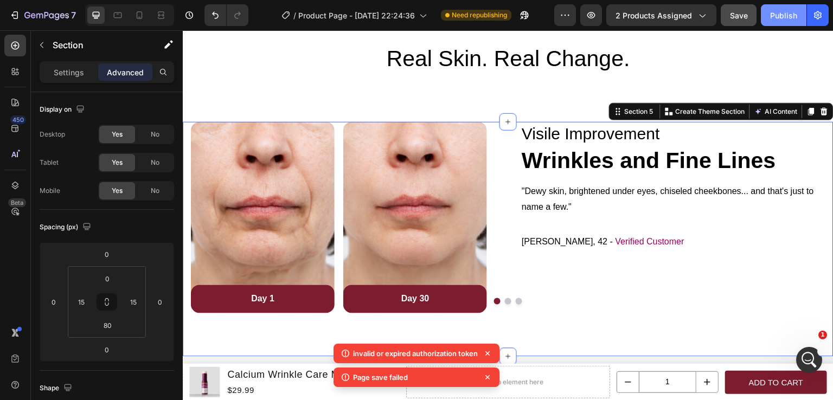
click at [782, 18] on div "Publish" at bounding box center [783, 15] width 27 height 11
click at [490, 354] on icon at bounding box center [487, 353] width 11 height 11
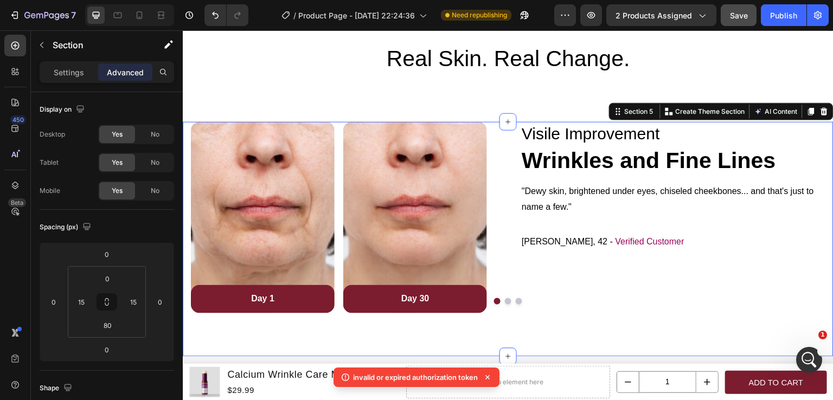
click at [492, 378] on icon at bounding box center [487, 377] width 11 height 11
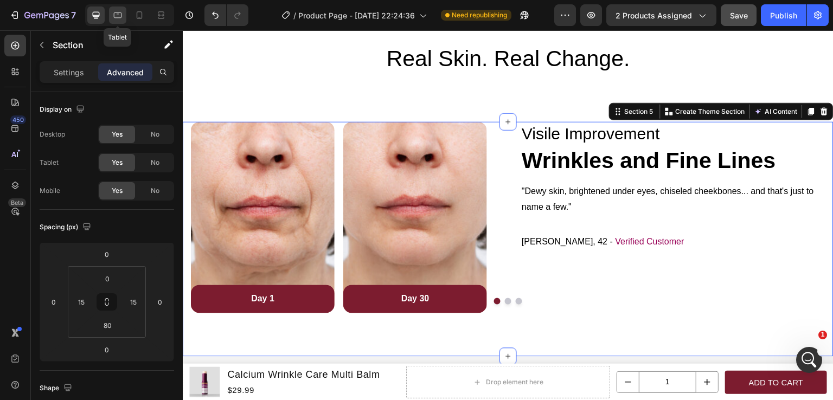
click at [122, 20] on icon at bounding box center [117, 15] width 11 height 11
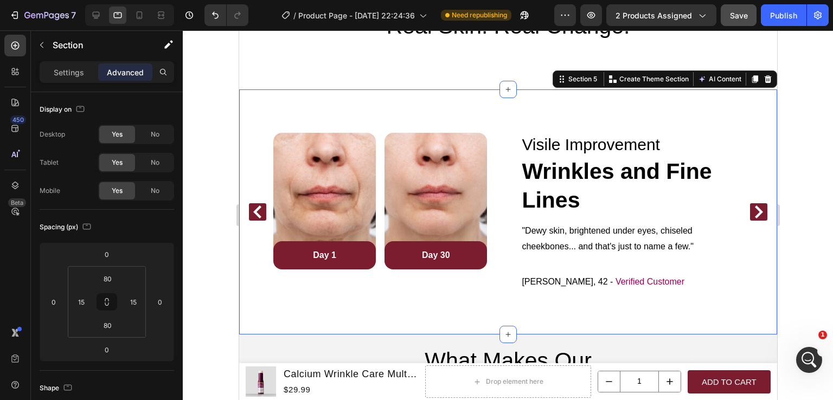
scroll to position [1442, 0]
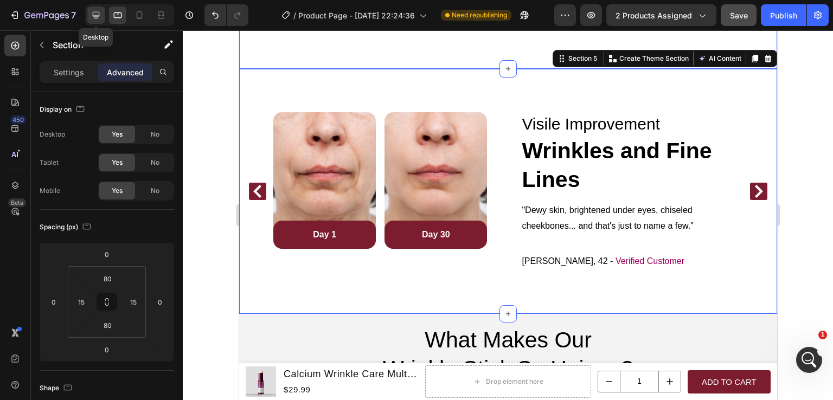
click at [93, 20] on icon at bounding box center [96, 15] width 11 height 11
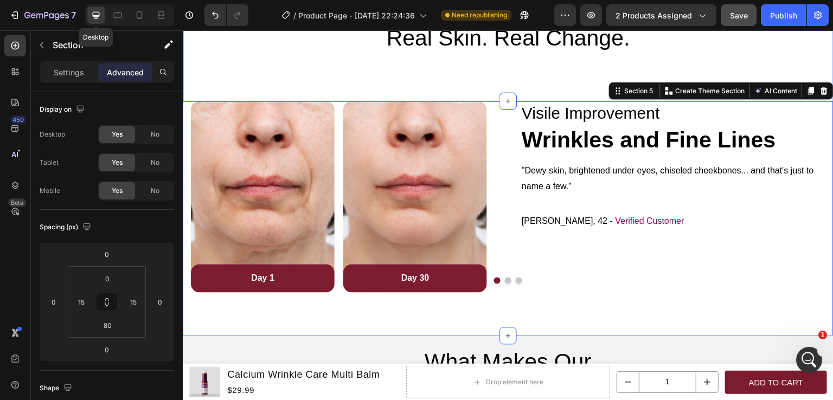
scroll to position [1475, 0]
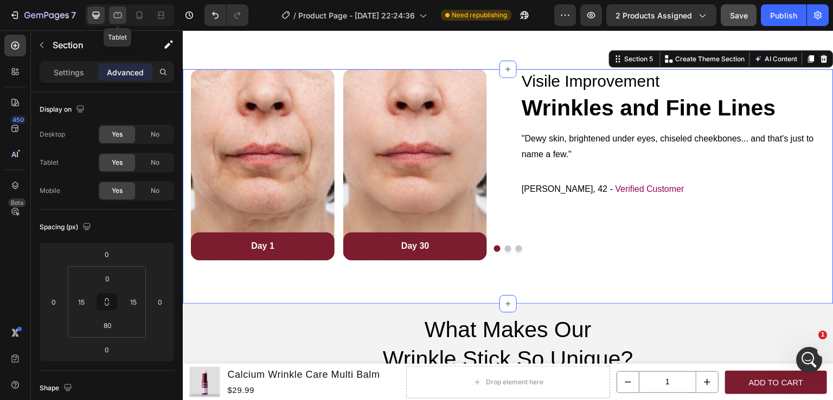
click at [117, 18] on icon at bounding box center [117, 15] width 11 height 11
type input "80"
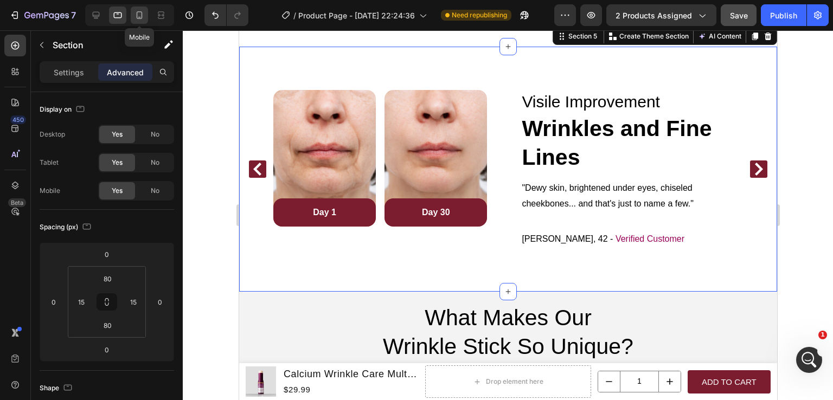
scroll to position [1442, 0]
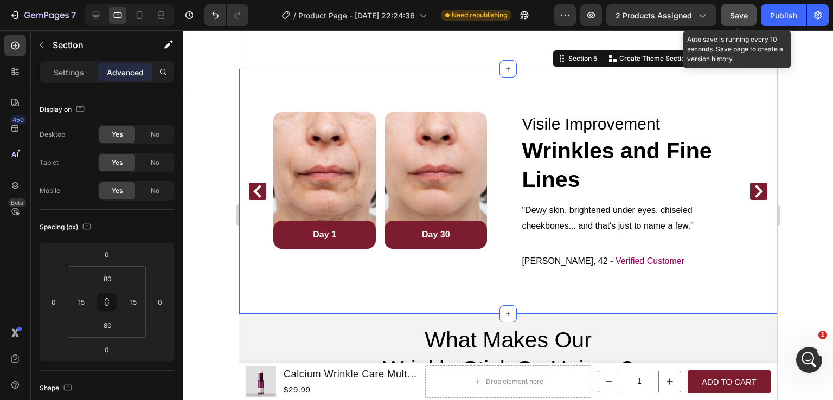
click at [746, 18] on span "Save" at bounding box center [739, 15] width 18 height 9
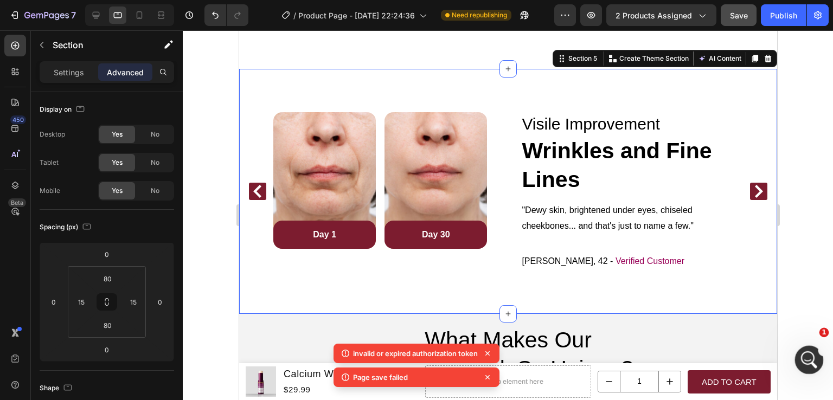
click at [806, 362] on icon "Open Intercom Messenger" at bounding box center [808, 359] width 18 height 18
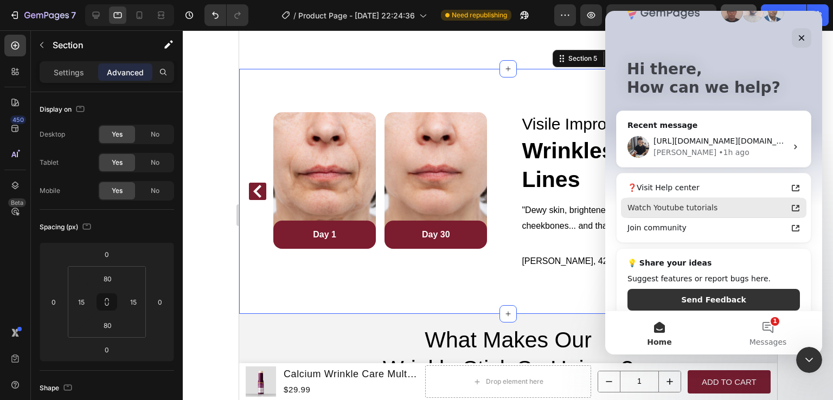
scroll to position [41, 0]
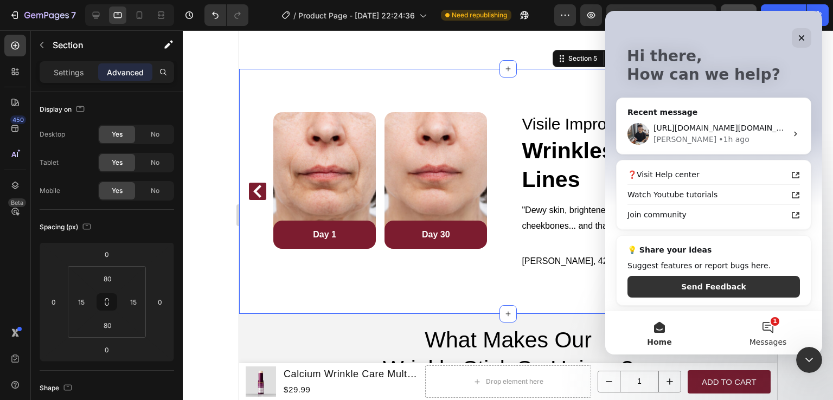
click at [766, 330] on button "1 Messages" at bounding box center [768, 332] width 109 height 43
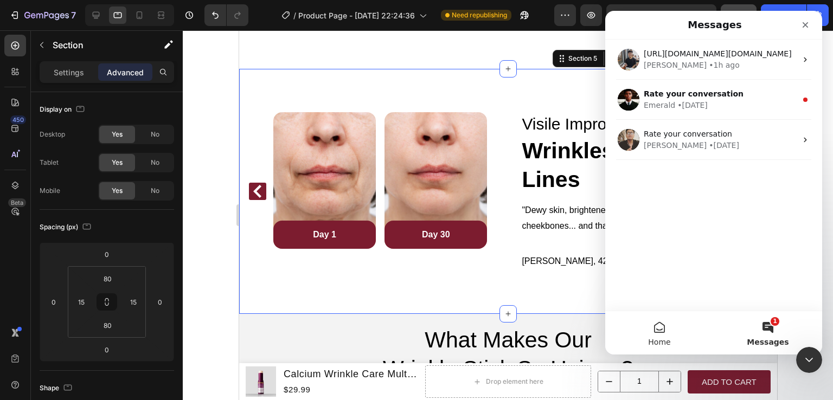
click at [668, 329] on button "Home" at bounding box center [659, 332] width 109 height 43
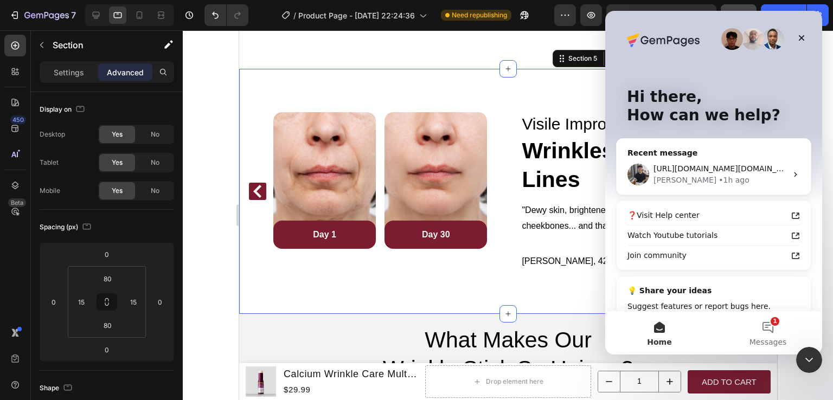
click at [680, 107] on p "How can we help?" at bounding box center [714, 115] width 174 height 18
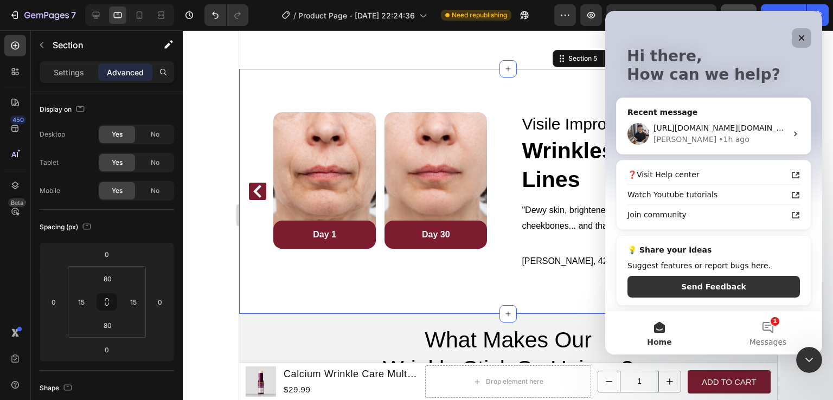
click at [799, 41] on icon "Close" at bounding box center [802, 38] width 9 height 9
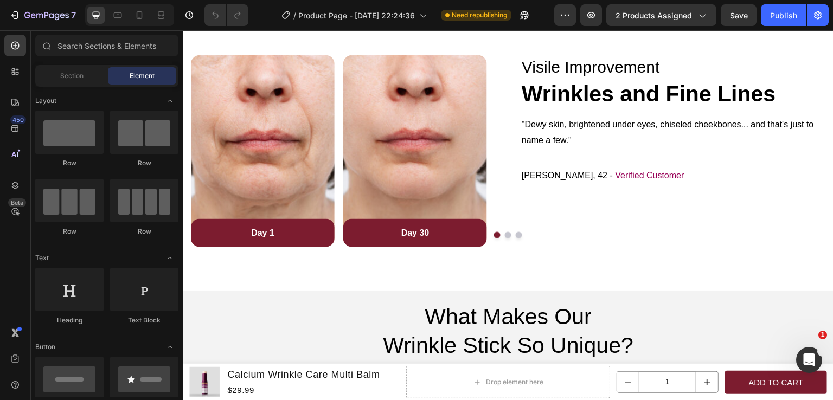
scroll to position [1372, 0]
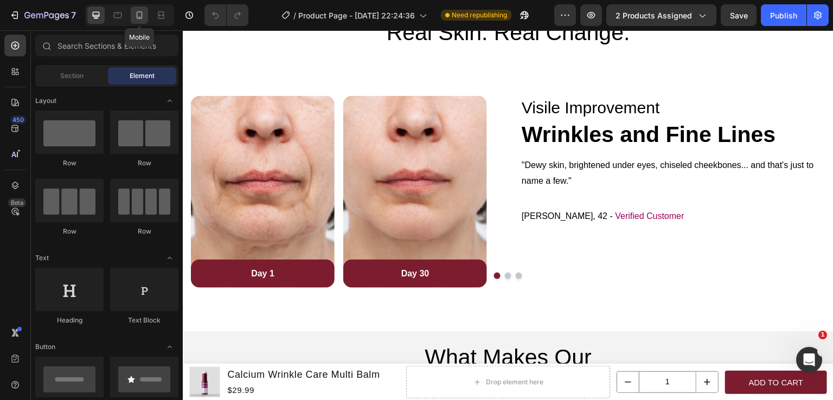
click at [140, 18] on icon at bounding box center [140, 15] width 6 height 8
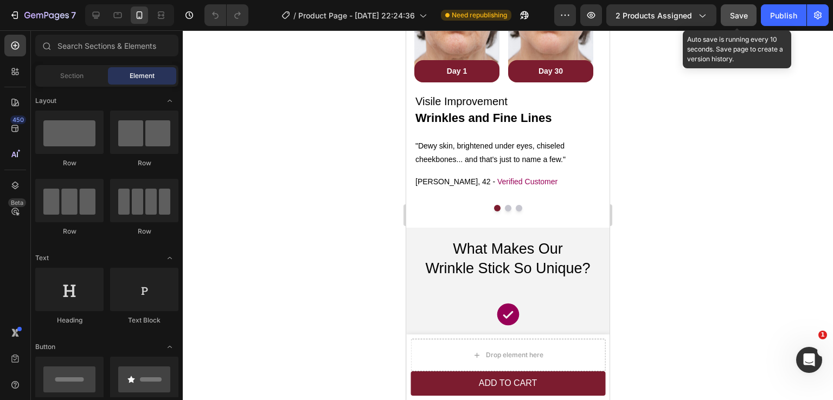
click at [747, 20] on div "Save" at bounding box center [739, 15] width 18 height 11
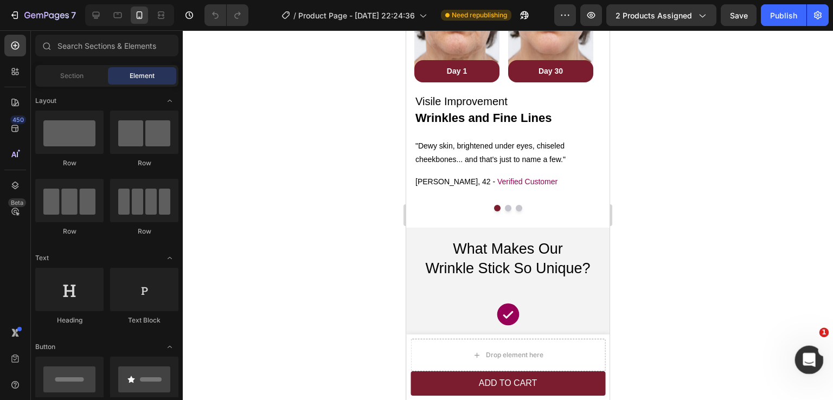
click at [814, 359] on icon "Open Intercom Messenger" at bounding box center [808, 359] width 18 height 18
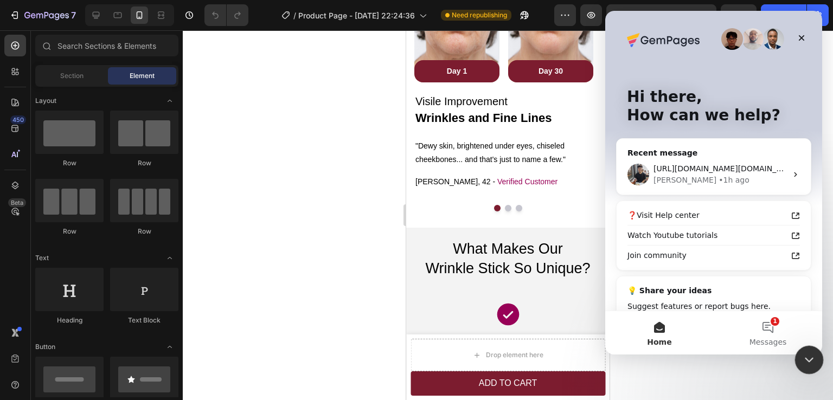
click at [812, 358] on icon "Close Intercom Messenger" at bounding box center [807, 358] width 13 height 13
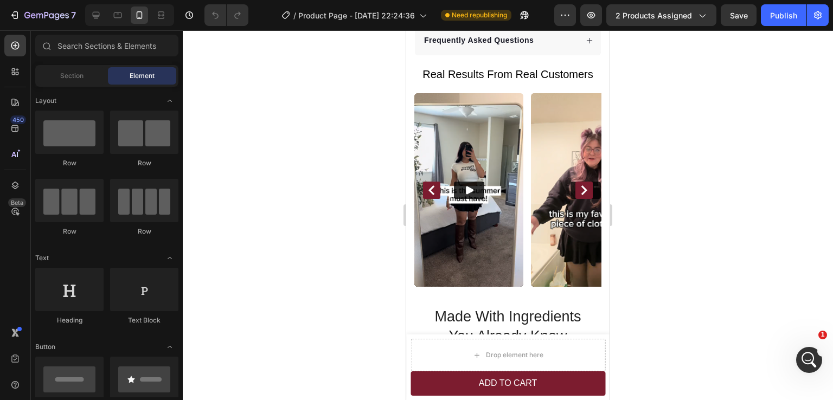
scroll to position [852, 0]
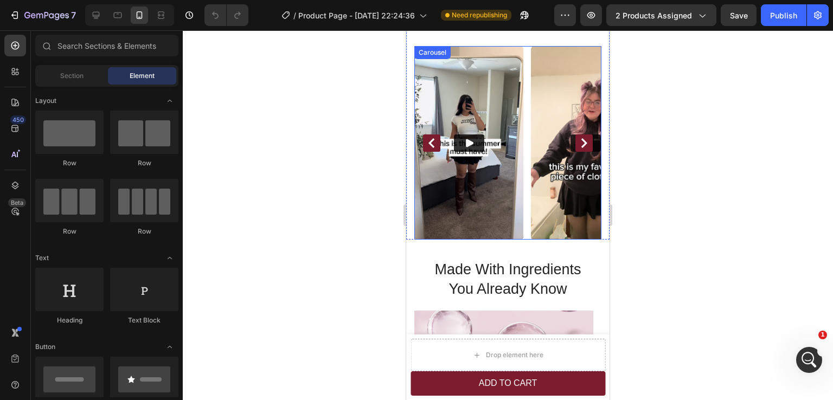
click at [527, 240] on div "Video Video Video Drop element here Drop element here" at bounding box center [507, 143] width 187 height 194
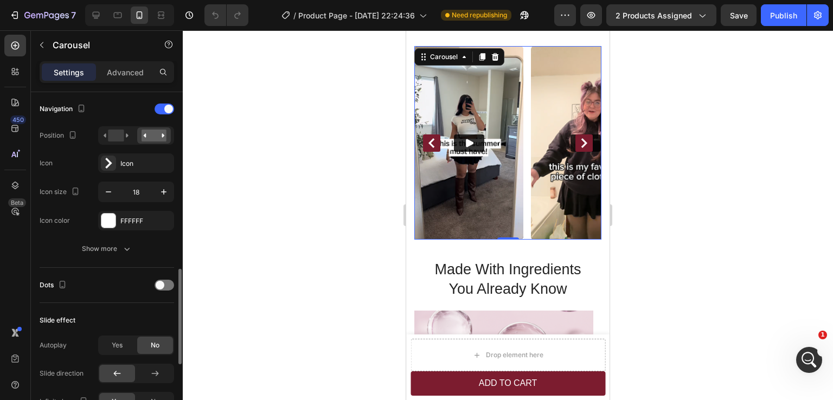
scroll to position [488, 0]
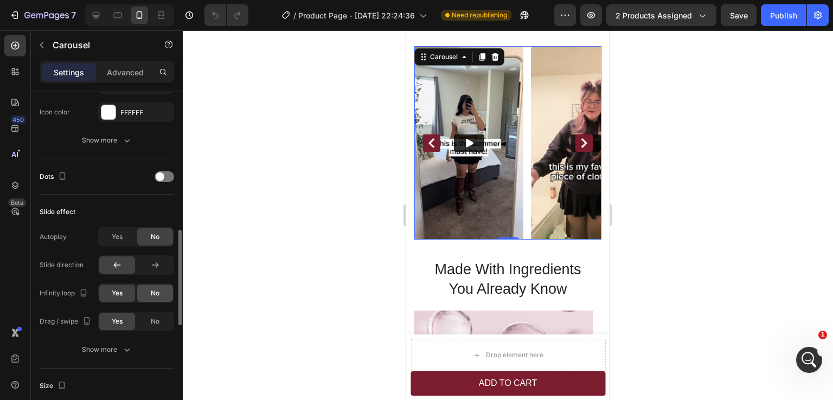
click at [148, 290] on div "No" at bounding box center [155, 293] width 36 height 17
click at [582, 145] on icon "Carousel Next Arrow" at bounding box center [585, 143] width 6 height 10
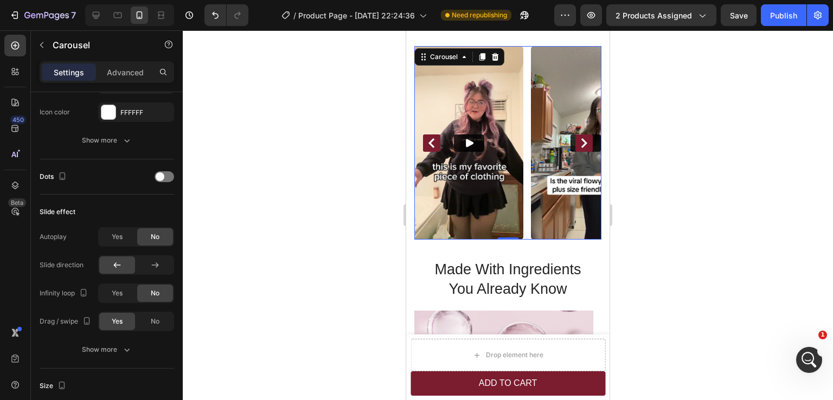
click at [582, 145] on icon "Carousel Next Arrow" at bounding box center [585, 143] width 6 height 10
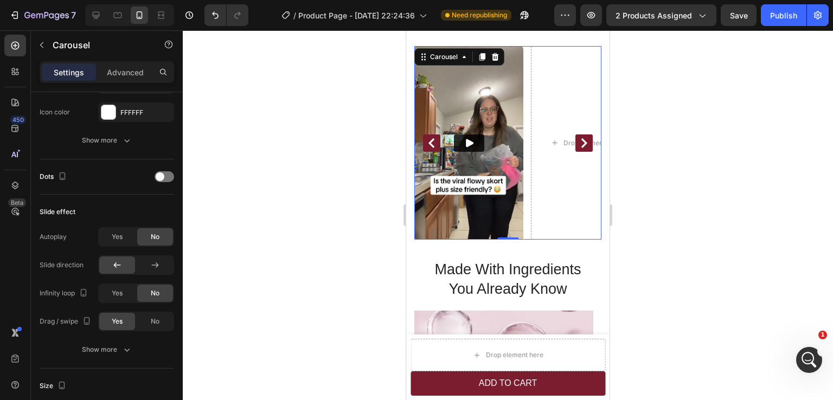
click at [430, 152] on button "Carousel Back Arrow" at bounding box center [431, 143] width 17 height 17
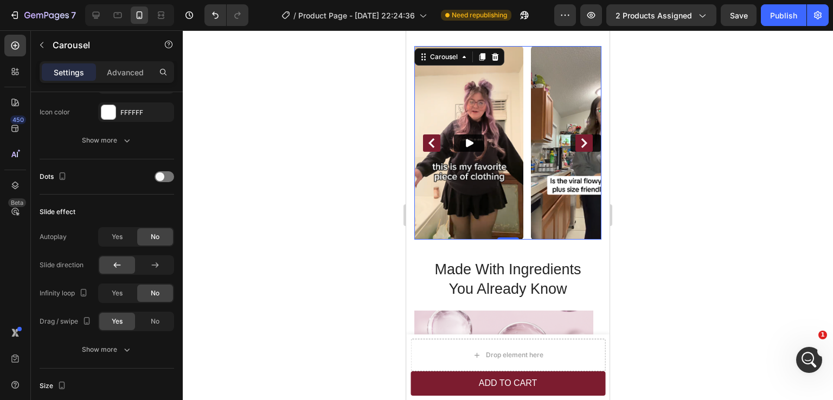
click at [430, 148] on icon "Carousel Back Arrow" at bounding box center [432, 143] width 10 height 10
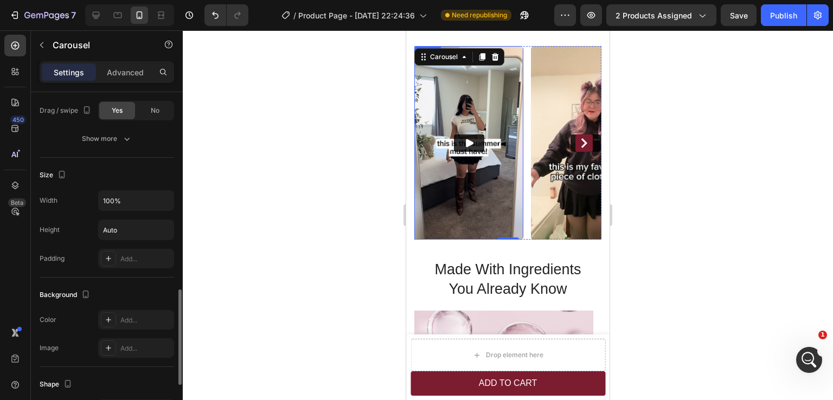
scroll to position [862, 0]
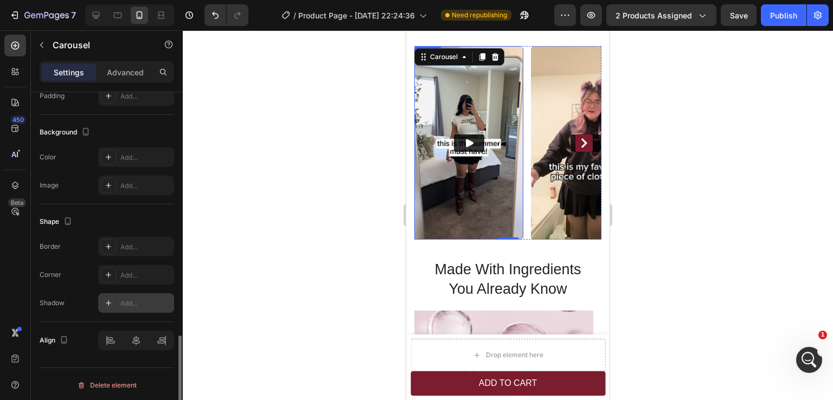
click at [124, 299] on div "Add..." at bounding box center [145, 304] width 51 height 10
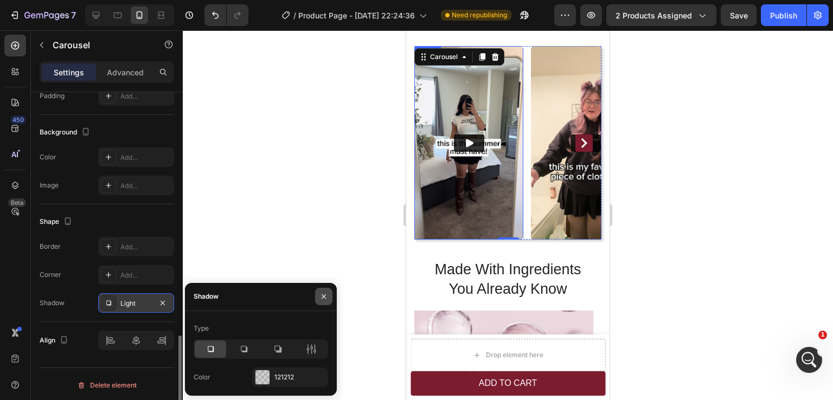
click at [321, 299] on icon "button" at bounding box center [324, 296] width 9 height 9
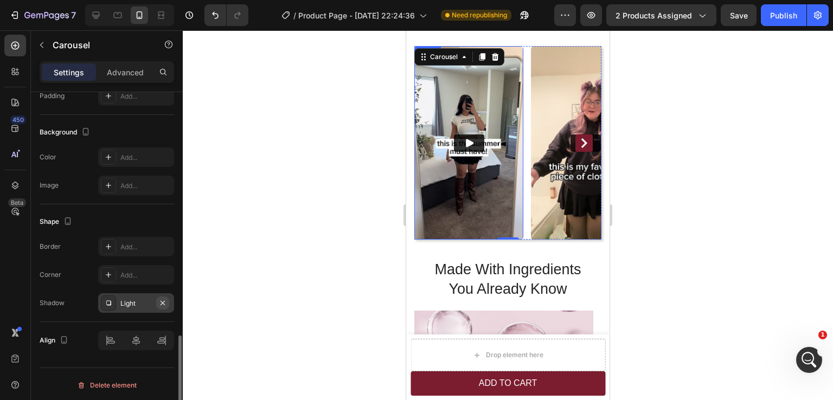
click at [161, 301] on icon "button" at bounding box center [162, 303] width 9 height 9
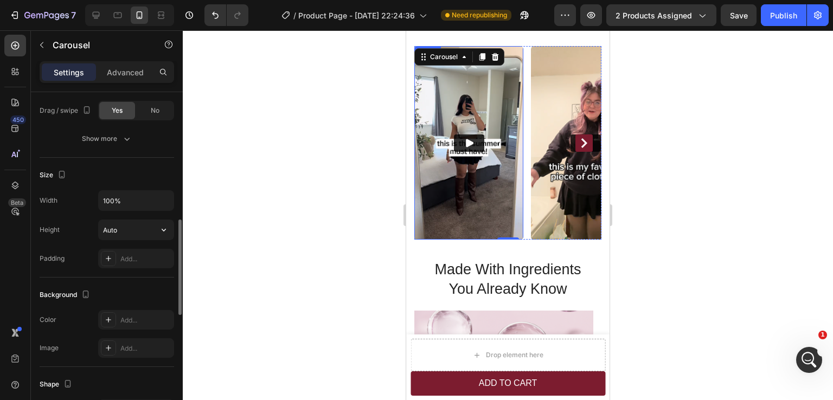
scroll to position [645, 0]
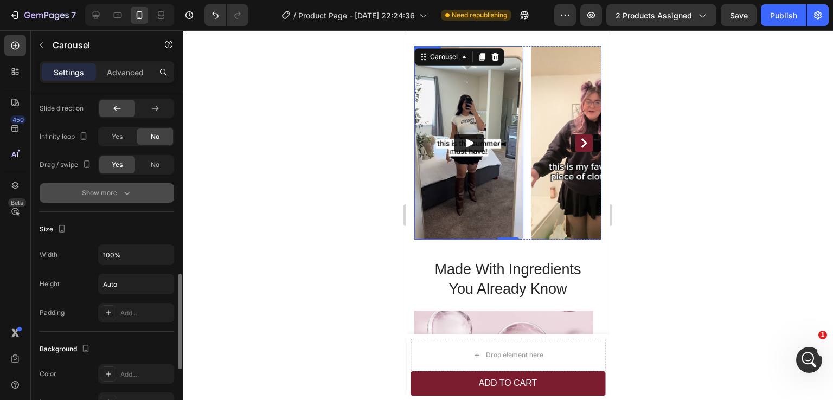
click at [111, 192] on div "Show more" at bounding box center [107, 193] width 50 height 11
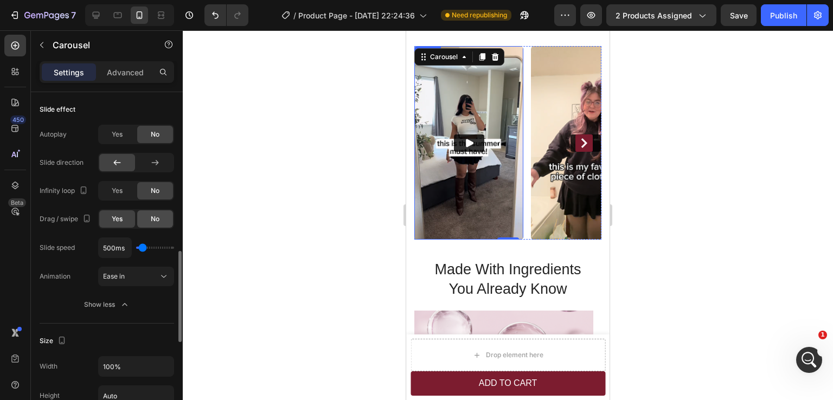
scroll to position [537, 0]
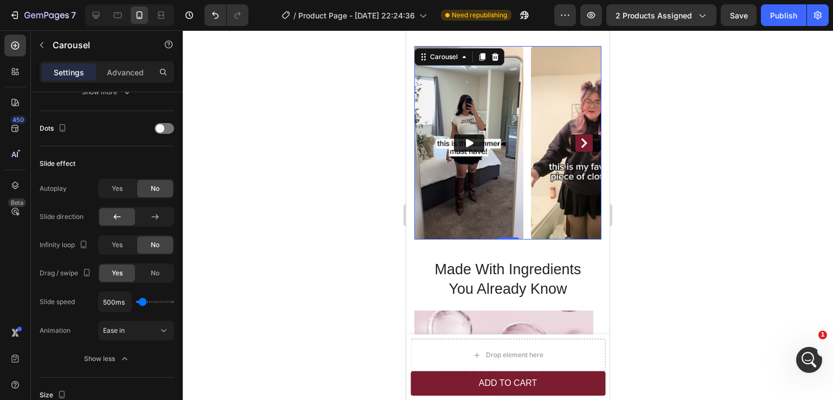
click at [576, 152] on button "Carousel Next Arrow" at bounding box center [584, 143] width 17 height 17
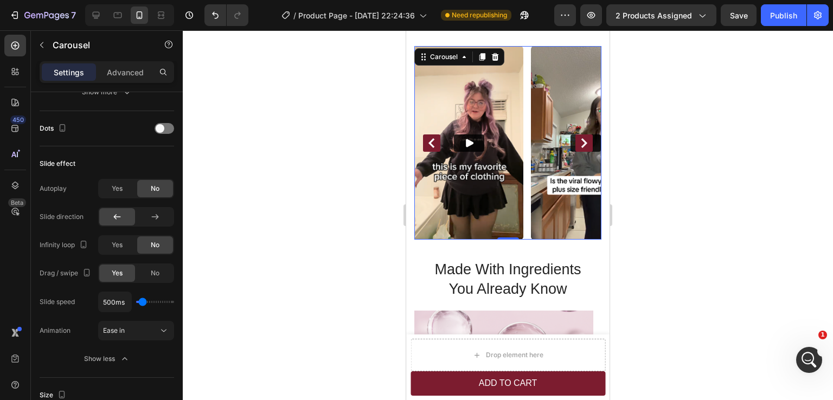
click at [430, 148] on icon "Carousel Back Arrow" at bounding box center [432, 143] width 10 height 10
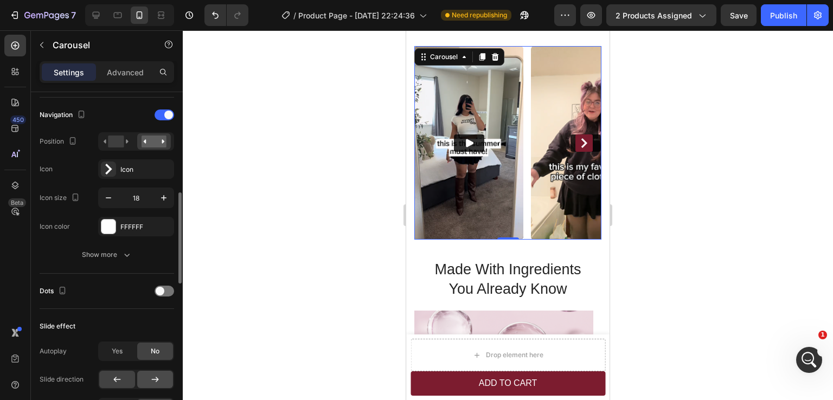
scroll to position [320, 0]
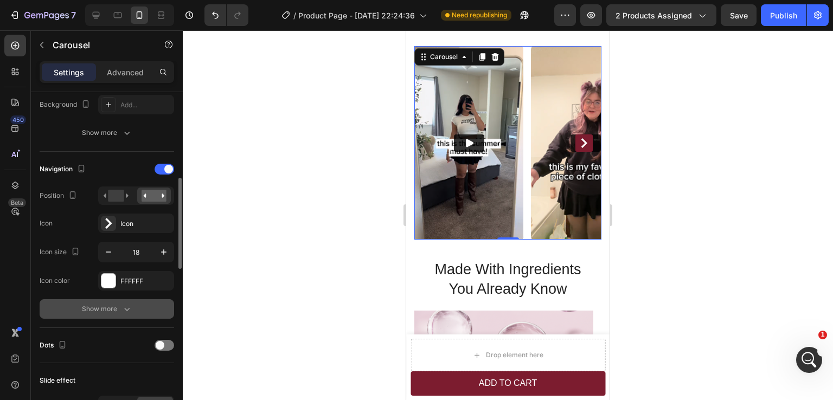
click at [122, 307] on icon "button" at bounding box center [127, 309] width 11 height 11
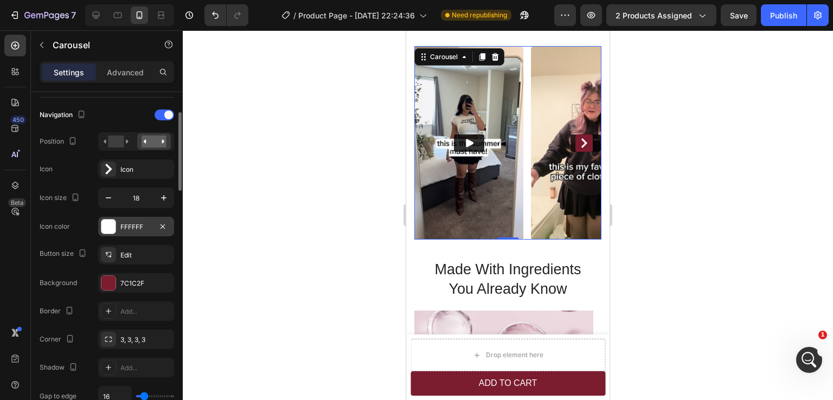
scroll to position [265, 0]
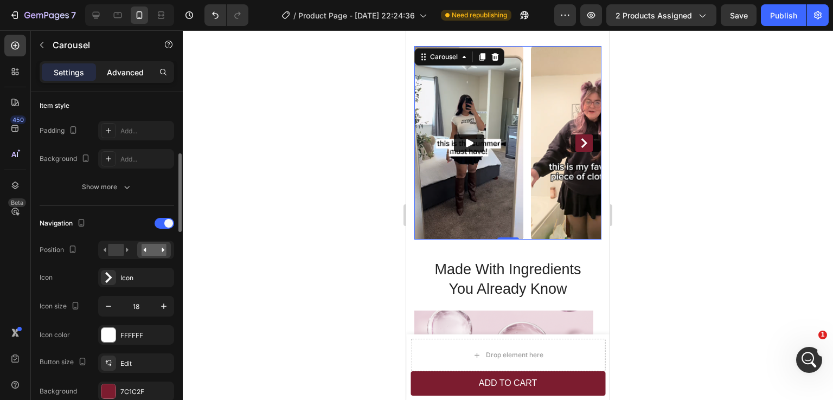
click at [118, 72] on p "Advanced" at bounding box center [125, 72] width 37 height 11
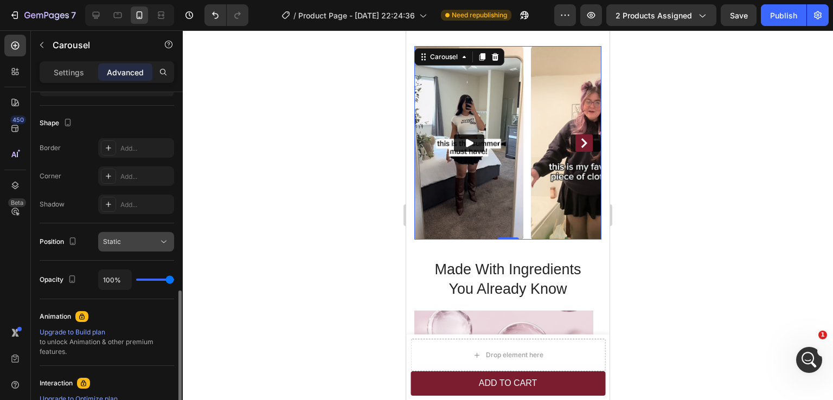
scroll to position [320, 0]
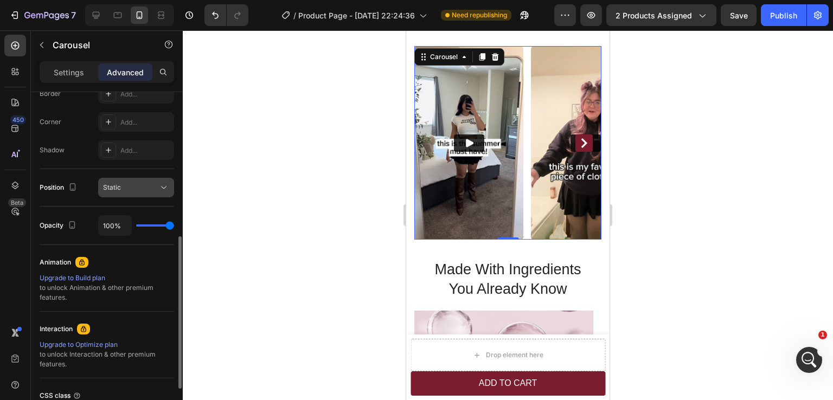
click at [129, 185] on div "Static" at bounding box center [130, 188] width 55 height 10
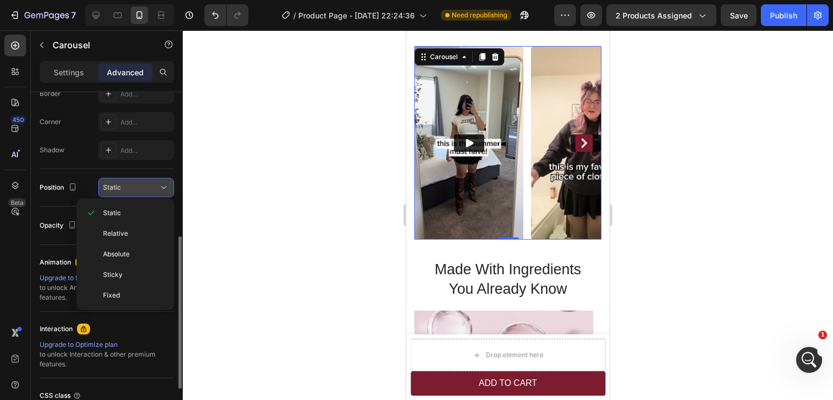
click at [129, 185] on div "Static" at bounding box center [130, 188] width 55 height 10
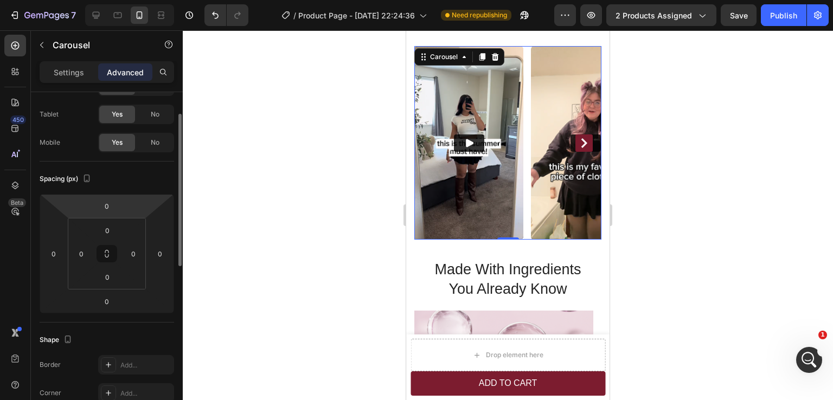
scroll to position [0, 0]
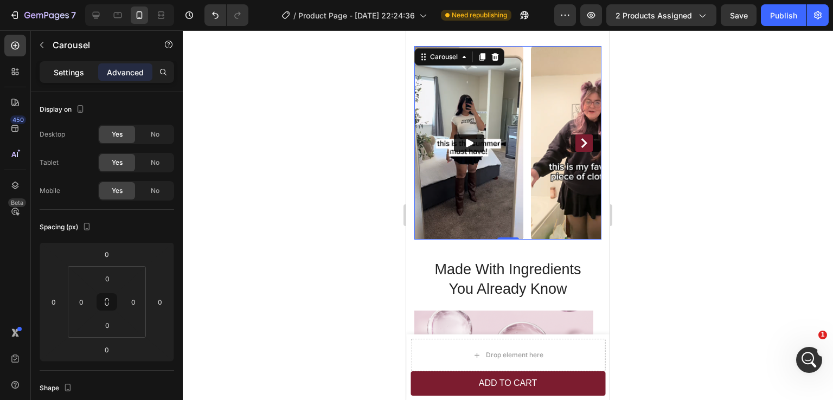
click at [79, 78] on div "Settings" at bounding box center [69, 71] width 54 height 17
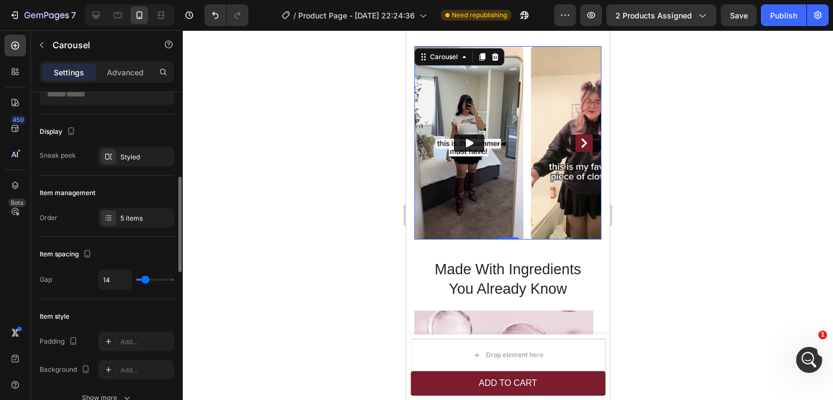
scroll to position [109, 0]
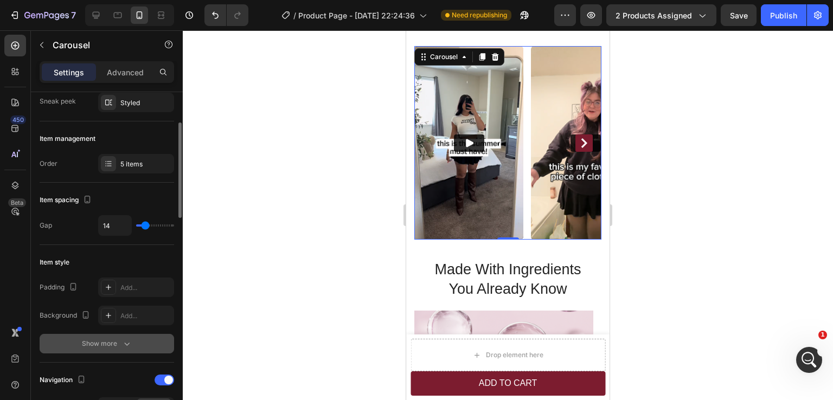
click at [118, 339] on div "Show more" at bounding box center [107, 344] width 50 height 11
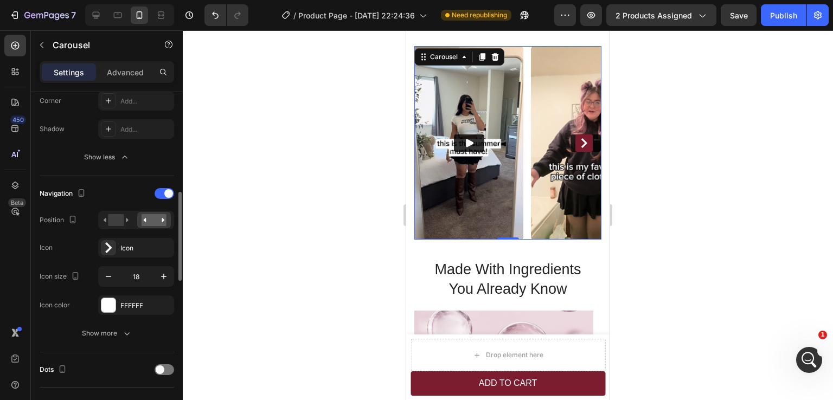
scroll to position [434, 0]
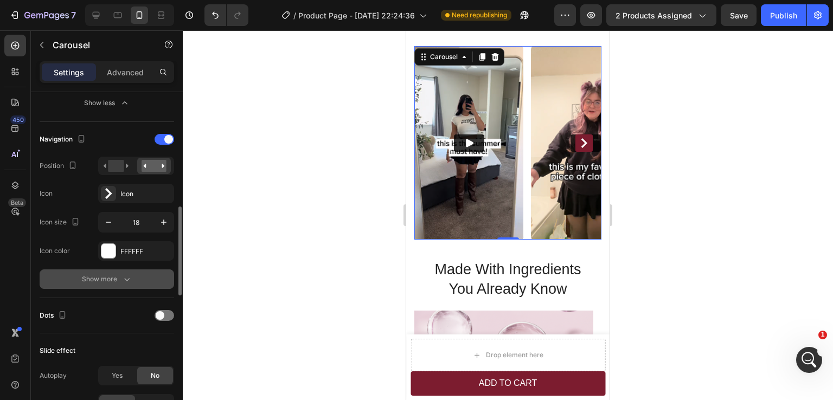
click at [114, 276] on div "Show more" at bounding box center [107, 279] width 50 height 11
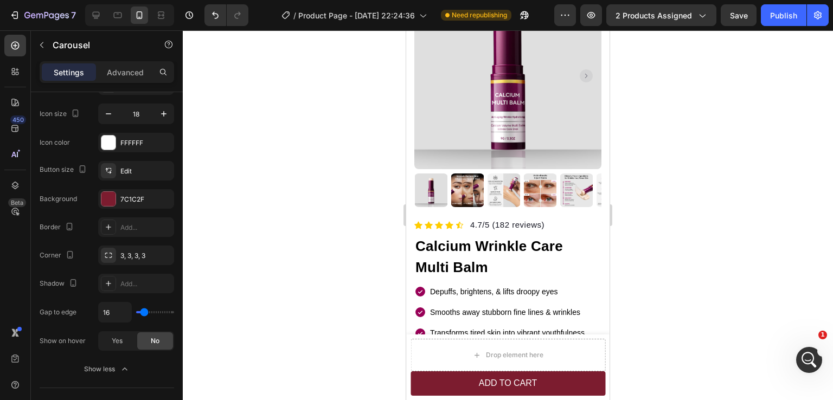
scroll to position [0, 0]
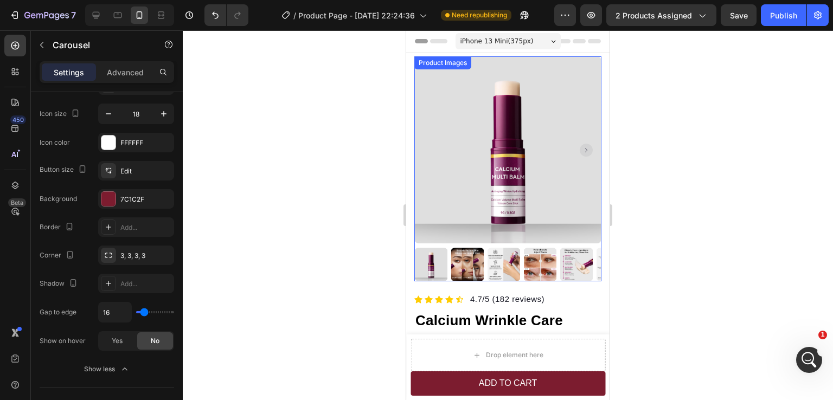
click at [537, 109] on img at bounding box center [507, 149] width 187 height 187
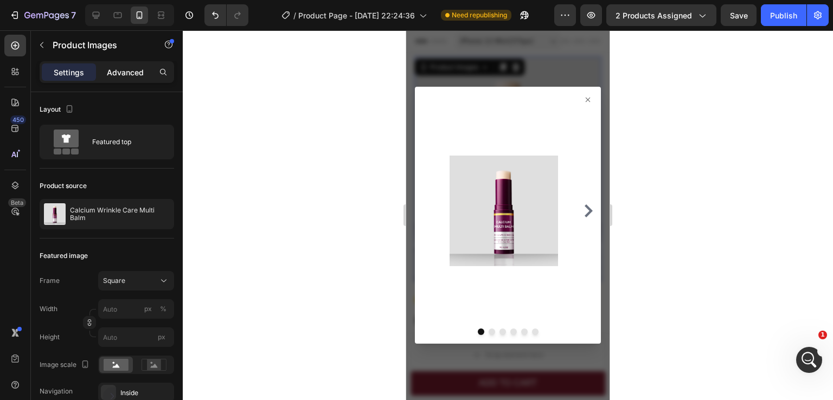
click at [131, 70] on p "Advanced" at bounding box center [125, 72] width 37 height 11
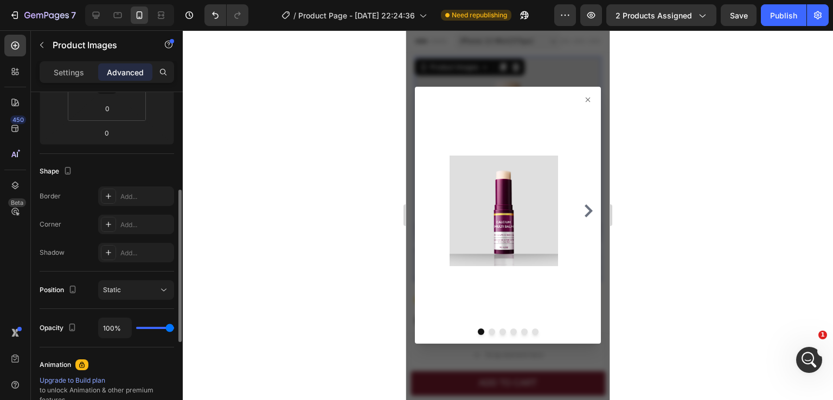
scroll to position [380, 0]
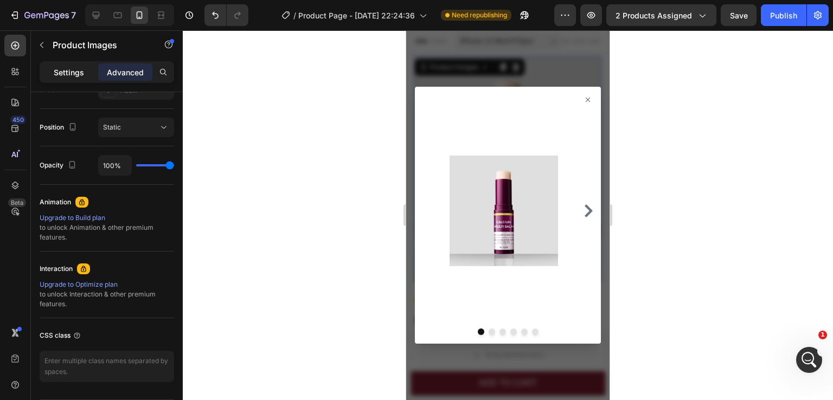
click at [80, 69] on p "Settings" at bounding box center [69, 72] width 30 height 11
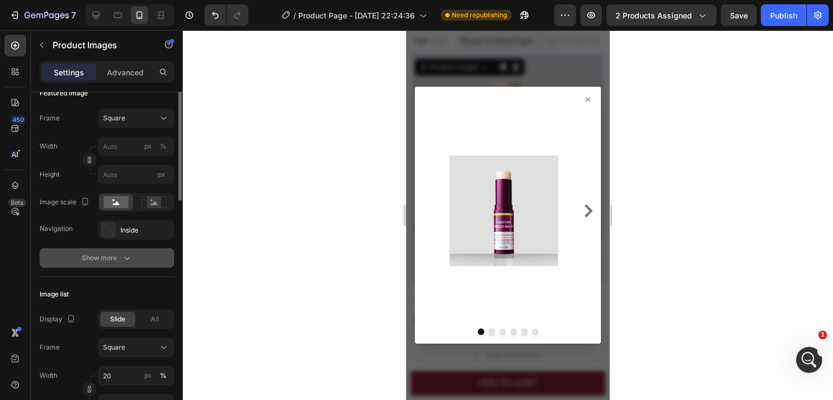
scroll to position [0, 0]
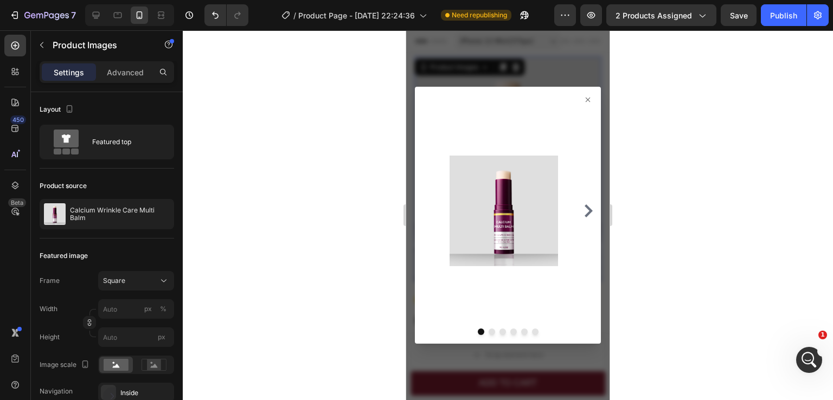
click at [584, 98] on icon at bounding box center [588, 99] width 9 height 9
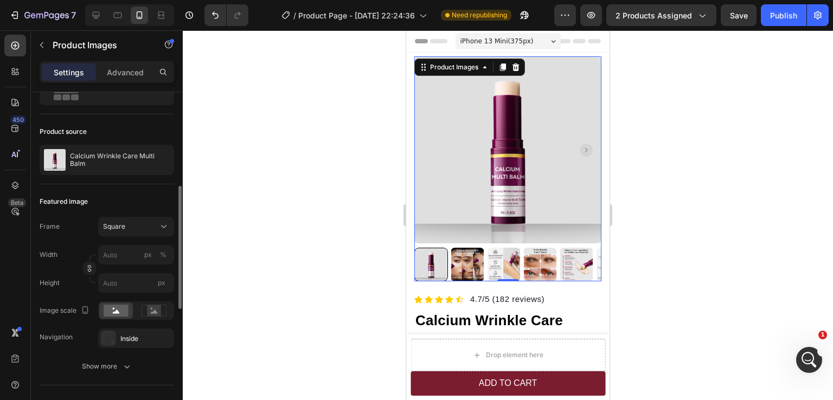
scroll to position [109, 0]
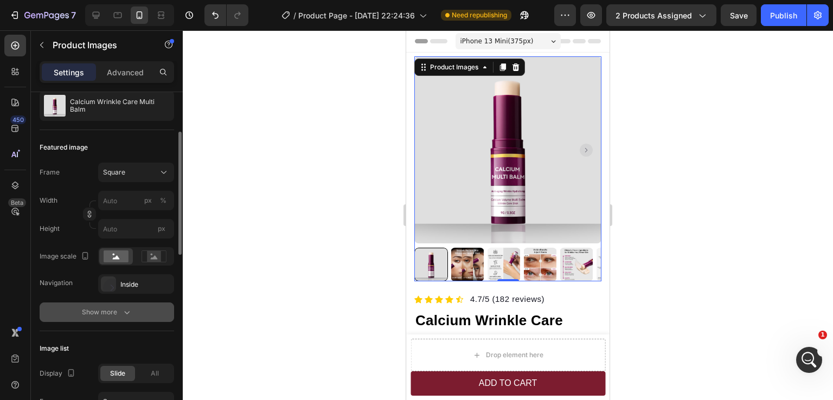
click at [108, 311] on div "Show more" at bounding box center [107, 312] width 50 height 11
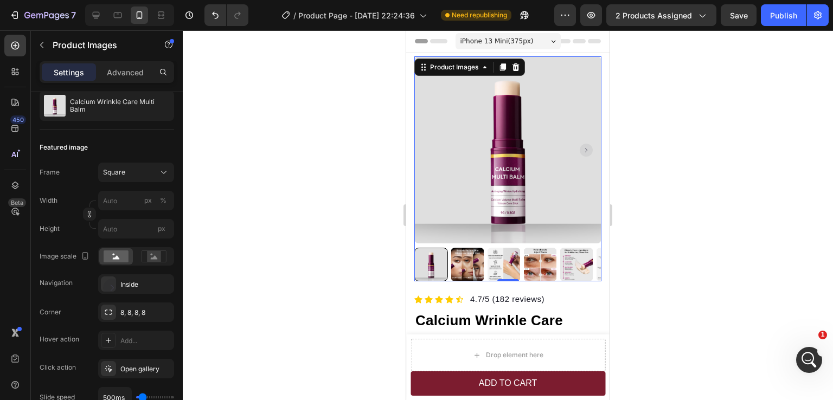
scroll to position [0, 0]
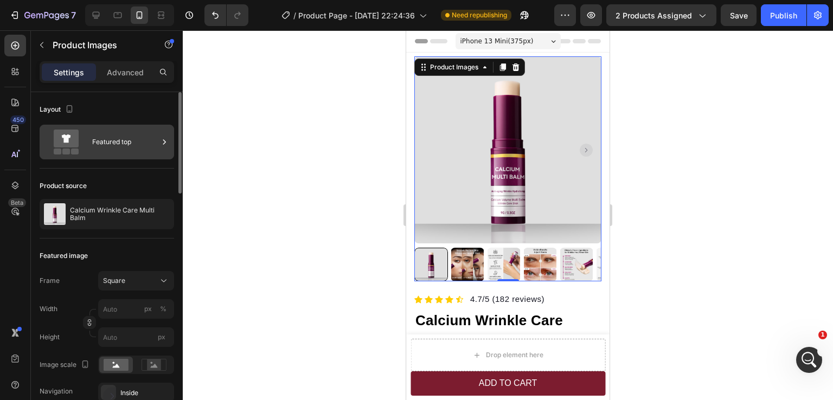
click at [123, 149] on div "Featured top" at bounding box center [125, 142] width 66 height 25
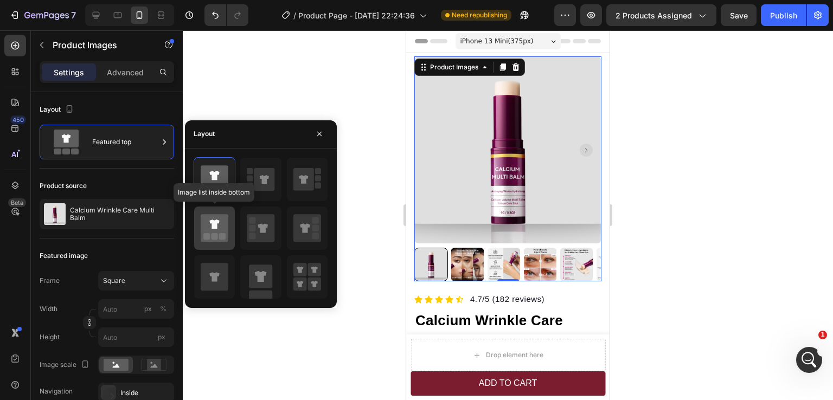
click at [214, 222] on icon at bounding box center [214, 224] width 10 height 9
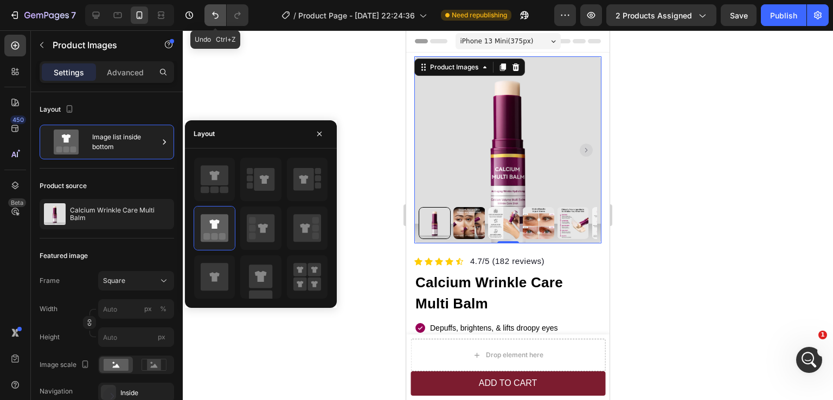
click at [216, 14] on icon "Undo/Redo" at bounding box center [215, 15] width 7 height 7
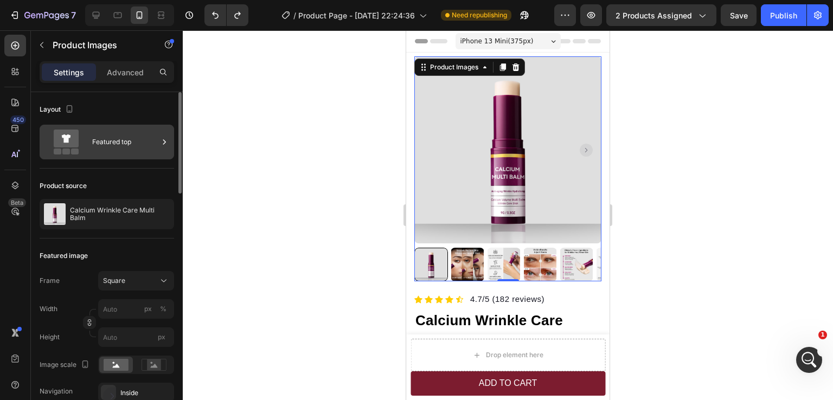
click at [120, 136] on div "Featured top" at bounding box center [125, 142] width 66 height 25
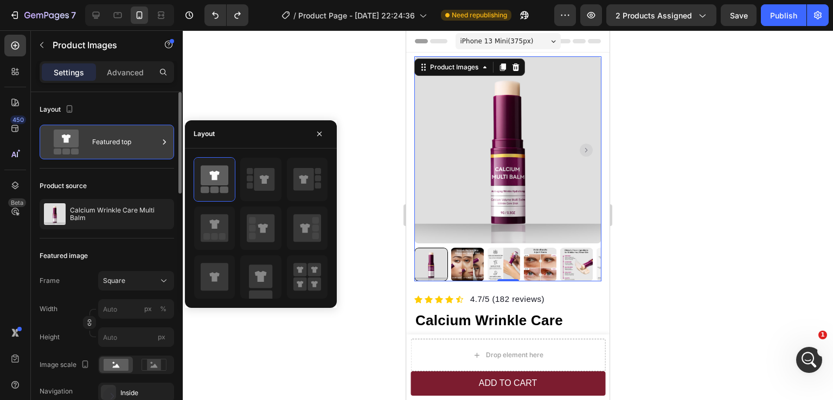
click at [156, 141] on div "Featured top" at bounding box center [125, 142] width 66 height 25
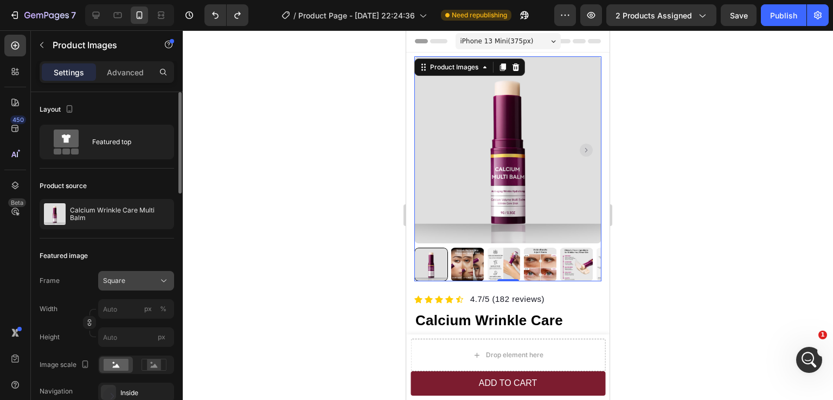
click at [139, 278] on div "Square" at bounding box center [129, 281] width 53 height 10
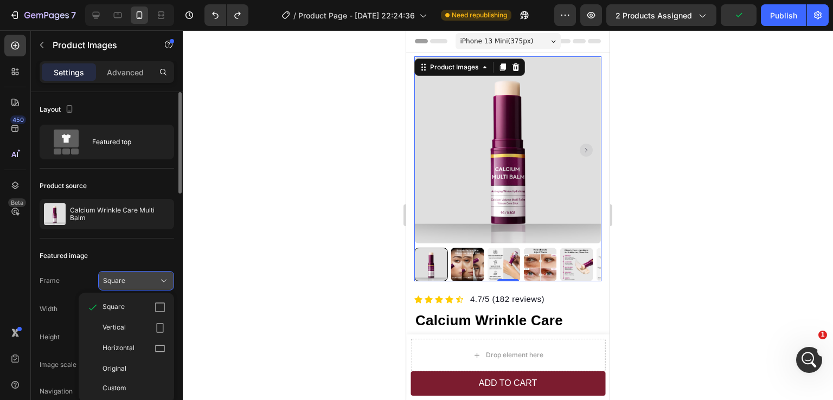
click at [139, 278] on div "Square" at bounding box center [129, 281] width 53 height 10
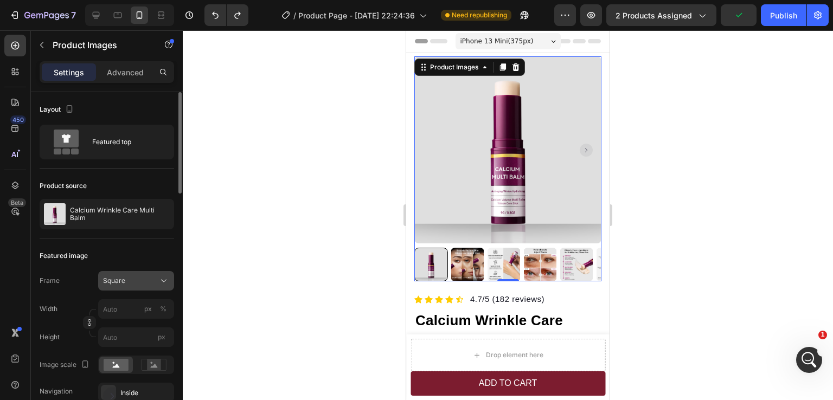
click at [139, 278] on div "Square" at bounding box center [129, 281] width 53 height 10
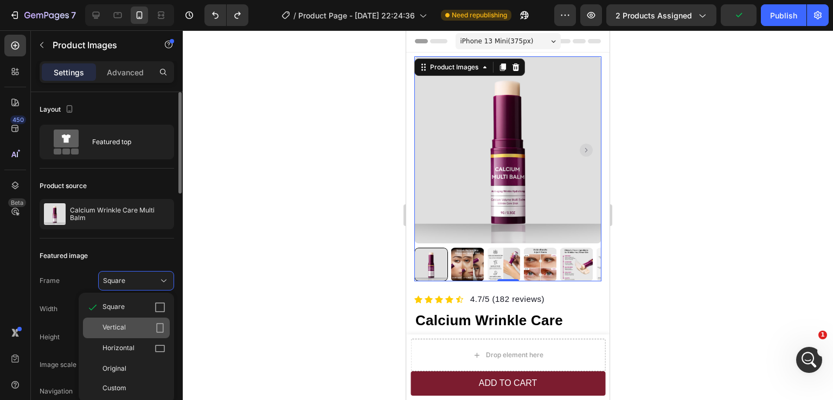
click at [130, 324] on div "Vertical" at bounding box center [134, 328] width 63 height 11
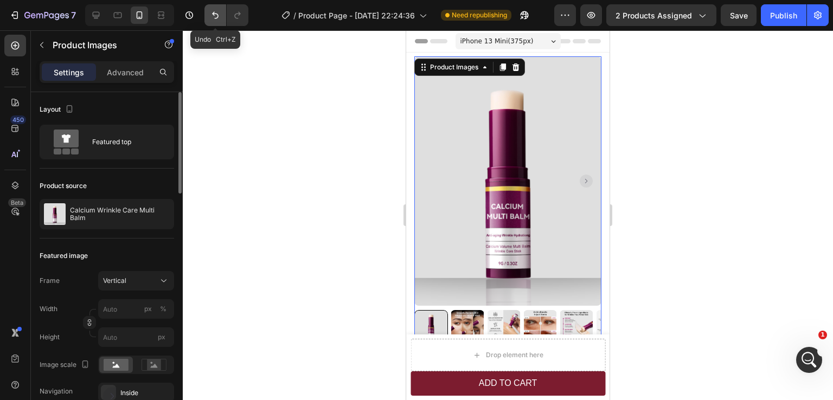
click at [208, 18] on button "Undo/Redo" at bounding box center [216, 15] width 22 height 22
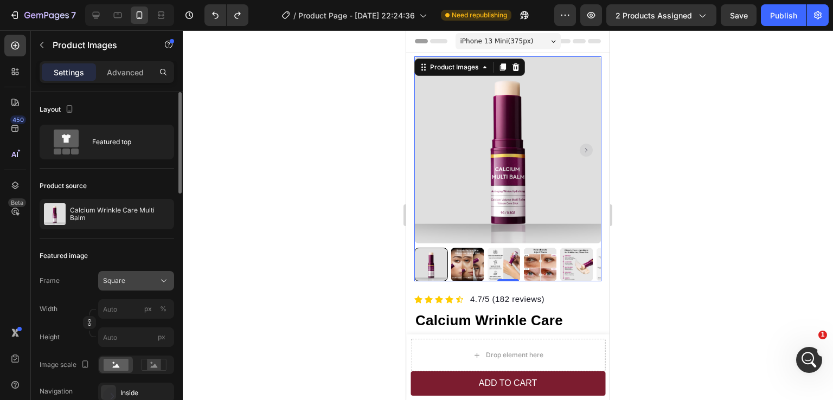
click at [122, 285] on span "Square" at bounding box center [114, 281] width 22 height 10
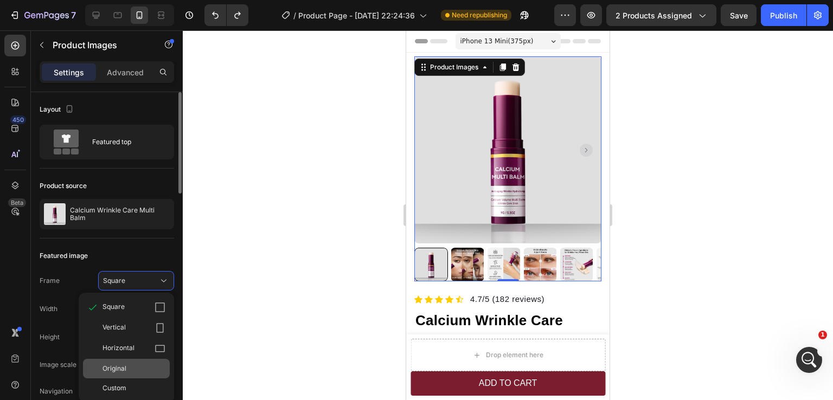
click at [127, 365] on div "Original" at bounding box center [134, 369] width 63 height 10
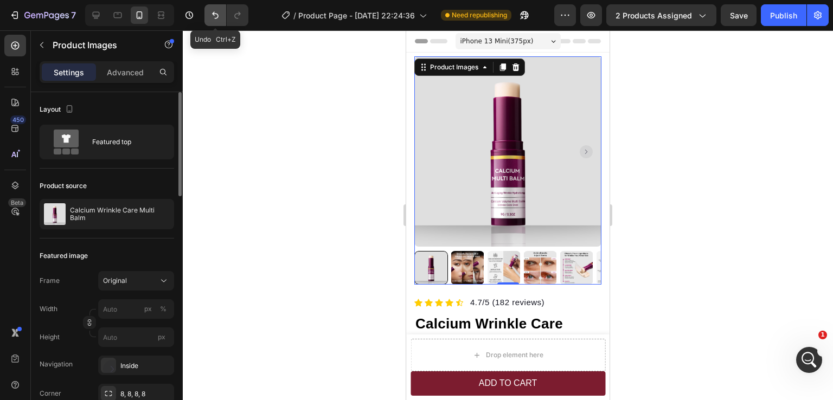
click at [215, 14] on icon "Undo/Redo" at bounding box center [215, 15] width 7 height 7
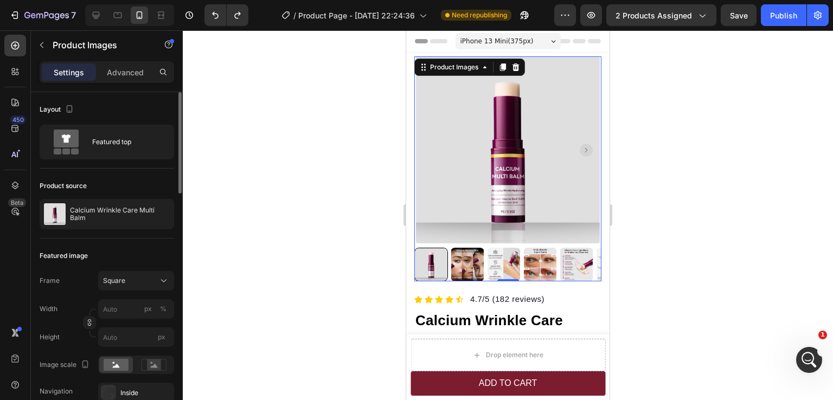
click at [749, 226] on div at bounding box center [508, 215] width 650 height 370
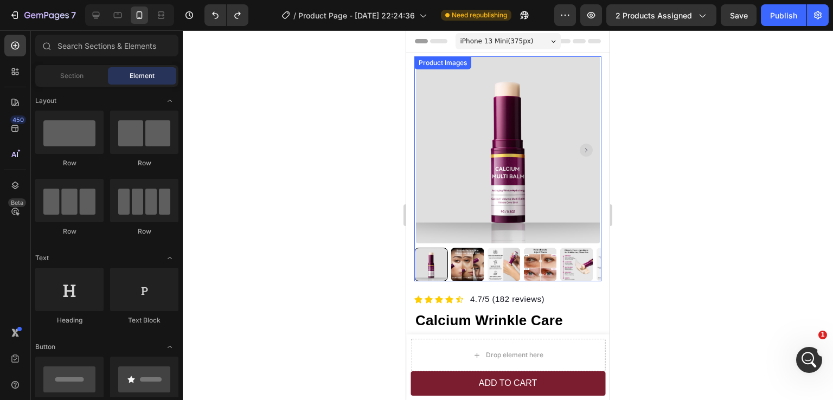
click at [469, 166] on img at bounding box center [507, 149] width 187 height 187
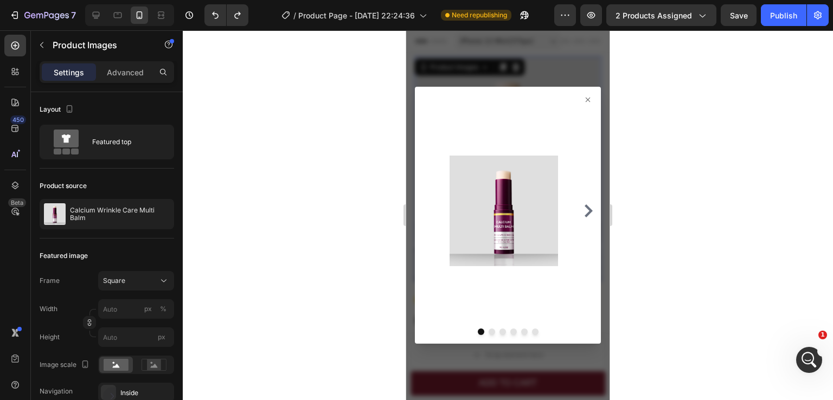
click at [586, 99] on icon at bounding box center [588, 100] width 4 height 4
click at [123, 276] on span "Square" at bounding box center [114, 281] width 22 height 10
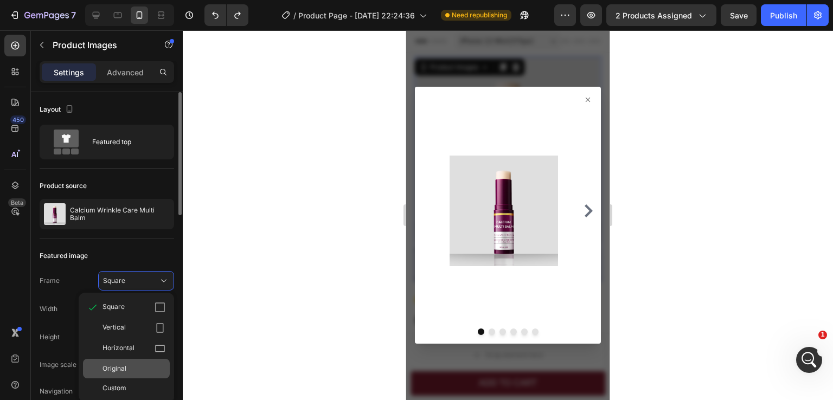
drag, startPoint x: 127, startPoint y: 366, endPoint x: 77, endPoint y: 150, distance: 221.6
click at [127, 366] on div "Original" at bounding box center [134, 369] width 63 height 10
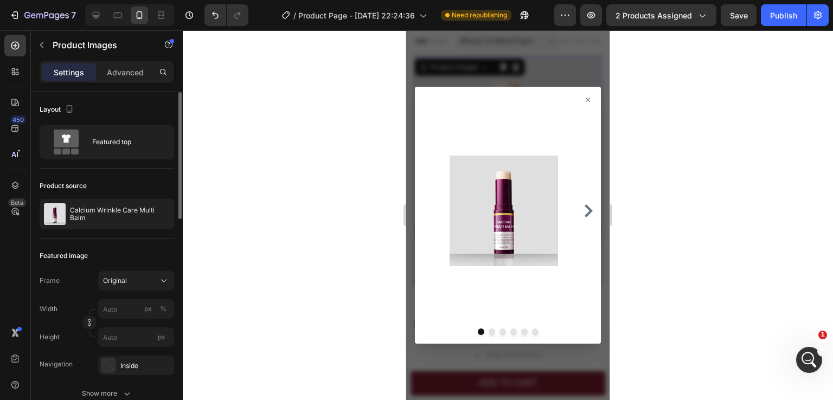
click at [584, 100] on icon at bounding box center [588, 99] width 9 height 9
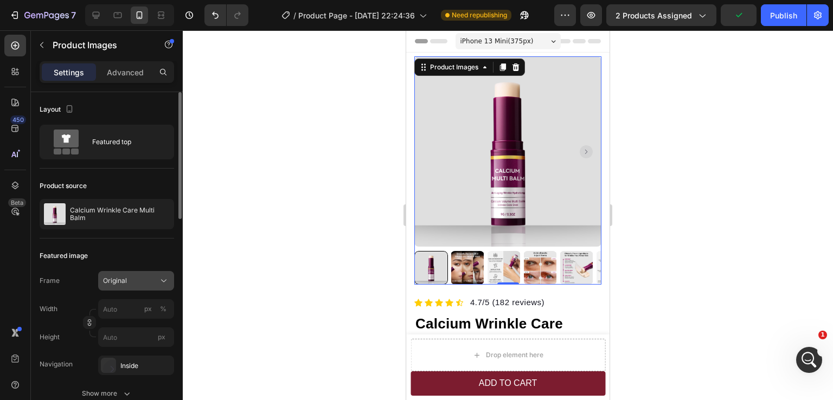
scroll to position [54, 0]
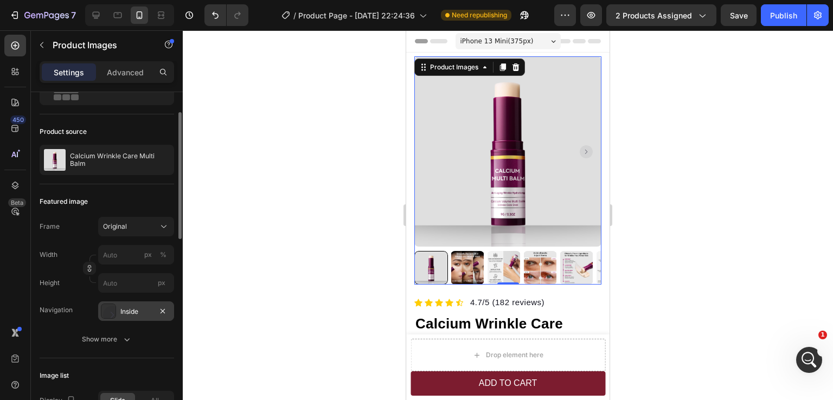
click at [124, 313] on div "Inside" at bounding box center [135, 312] width 31 height 10
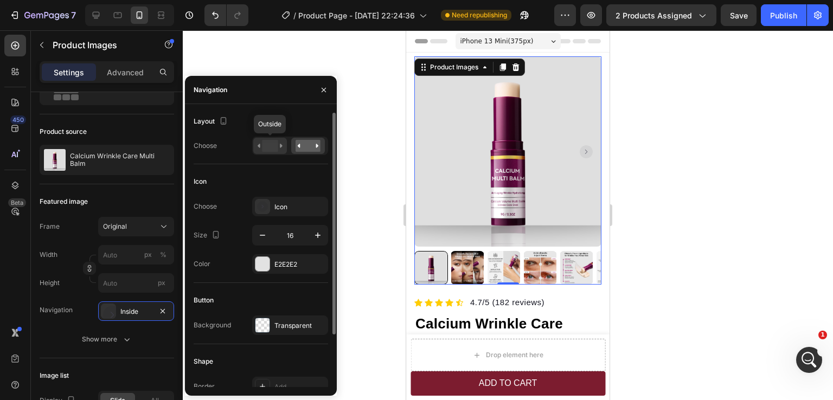
click at [273, 148] on rect at bounding box center [270, 146] width 16 height 12
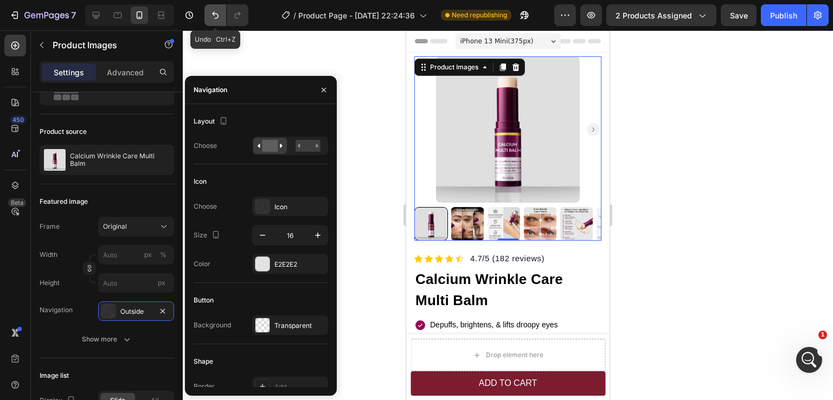
click at [213, 16] on icon "Undo/Redo" at bounding box center [215, 15] width 11 height 11
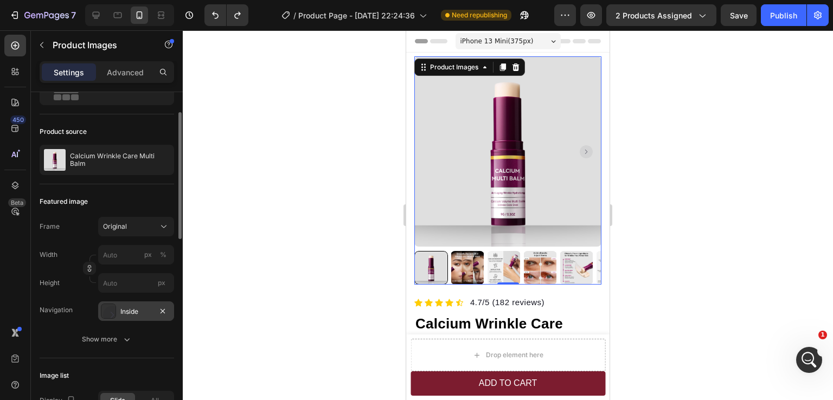
click at [128, 314] on div "Inside" at bounding box center [135, 312] width 31 height 10
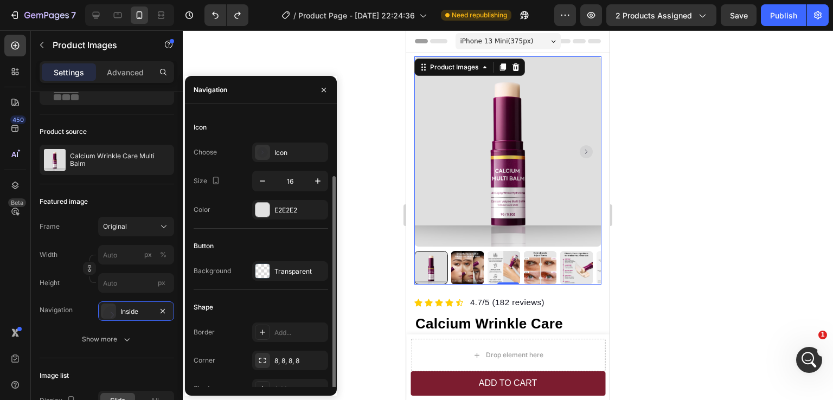
scroll to position [65, 0]
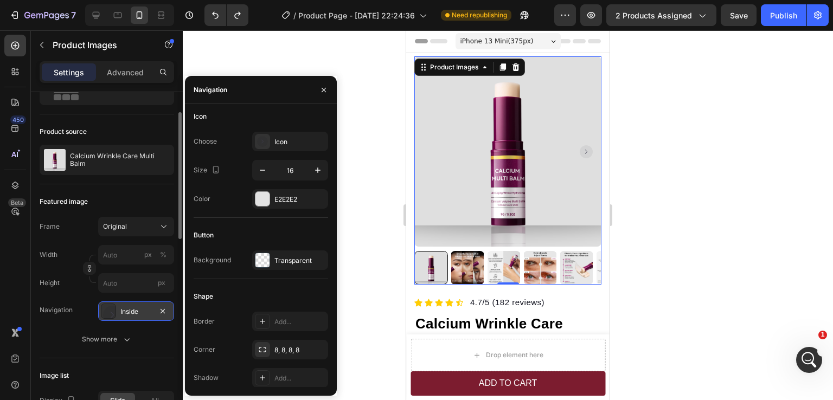
click at [142, 309] on div "Inside" at bounding box center [135, 312] width 31 height 10
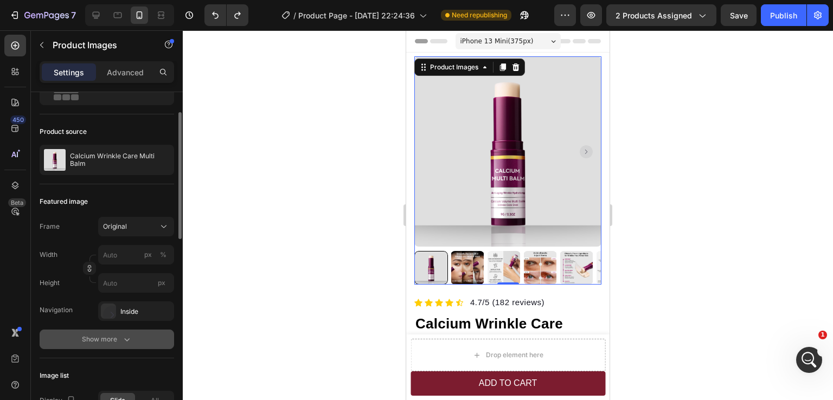
click at [116, 334] on div "Show more" at bounding box center [107, 339] width 50 height 11
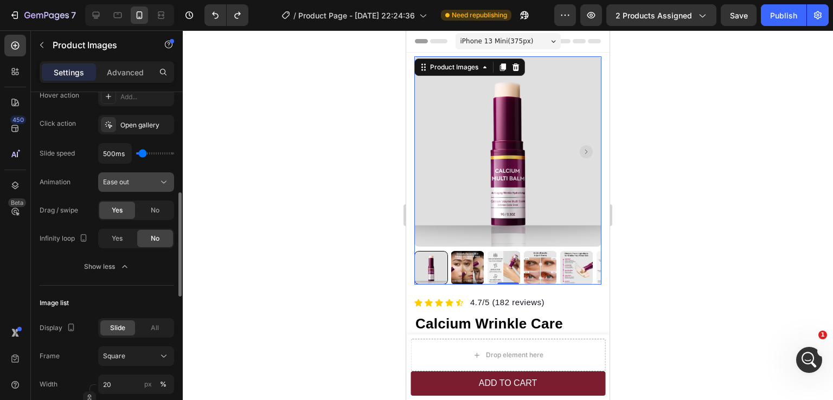
scroll to position [380, 0]
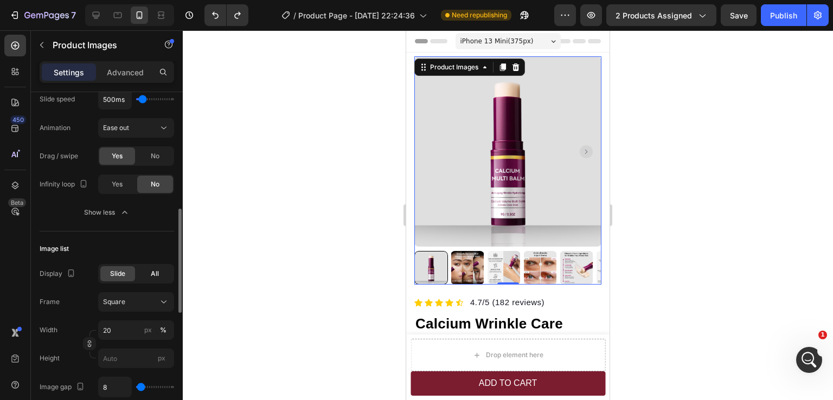
click at [152, 276] on span "All" at bounding box center [155, 274] width 8 height 10
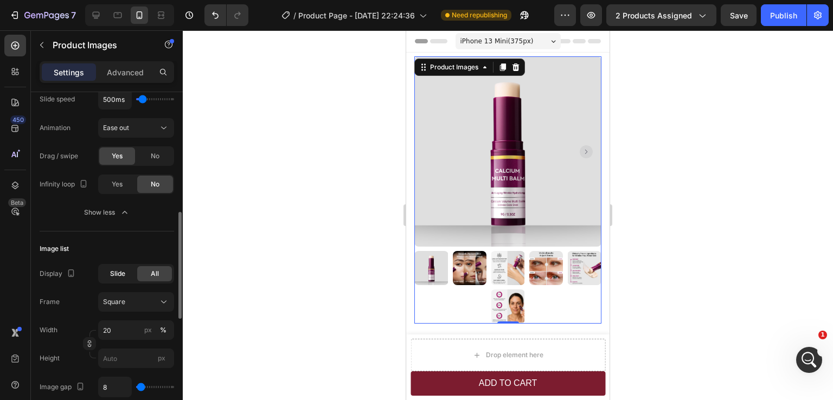
click at [124, 274] on span "Slide" at bounding box center [117, 274] width 15 height 10
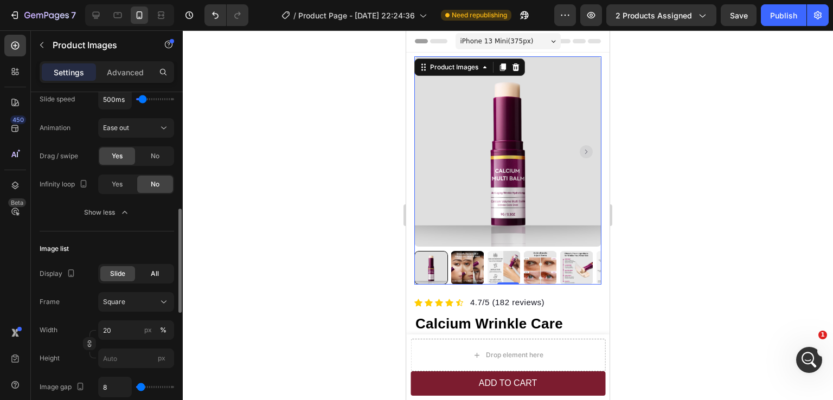
click at [149, 275] on div "All" at bounding box center [154, 273] width 35 height 15
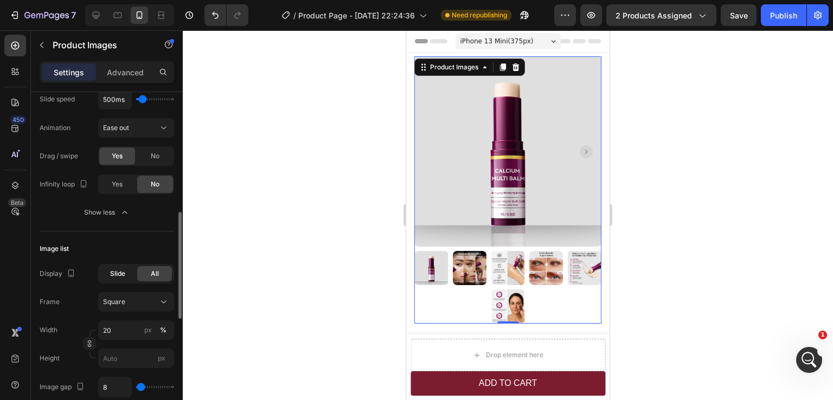
click at [124, 275] on span "Slide" at bounding box center [117, 274] width 15 height 10
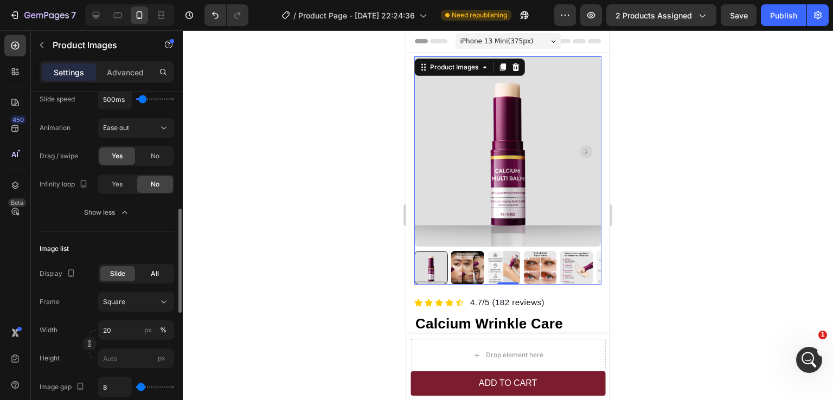
click at [151, 274] on span "All" at bounding box center [155, 274] width 8 height 10
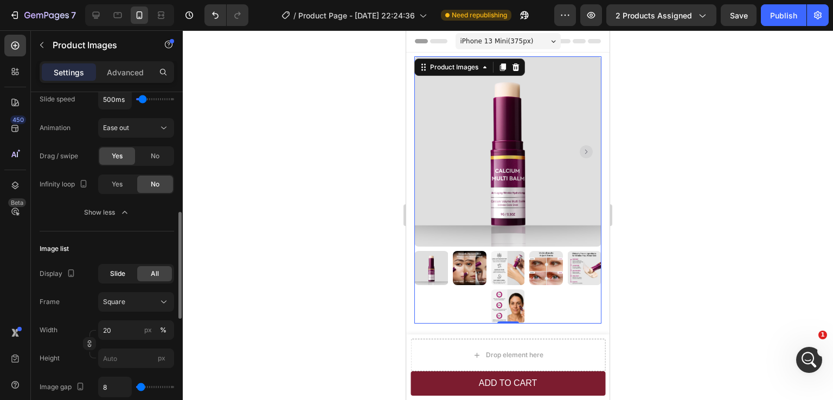
click at [123, 274] on span "Slide" at bounding box center [117, 274] width 15 height 10
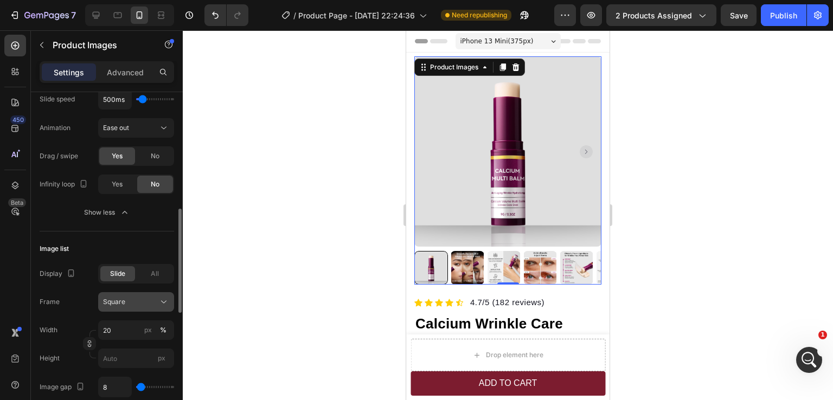
click at [150, 298] on div "Square" at bounding box center [129, 302] width 53 height 10
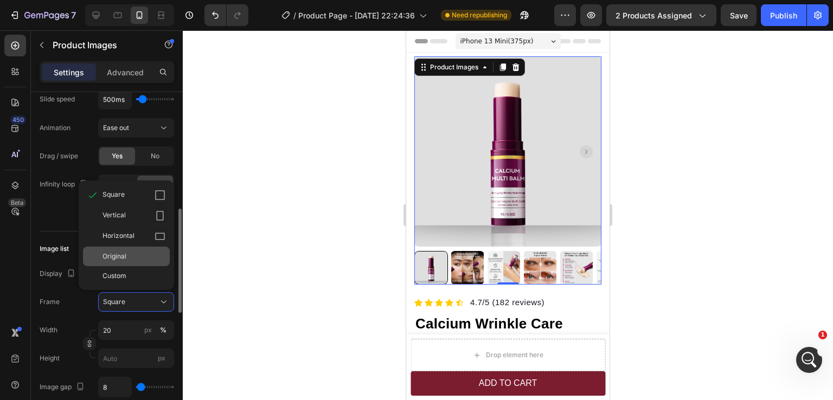
click at [131, 260] on div "Original" at bounding box center [134, 257] width 63 height 10
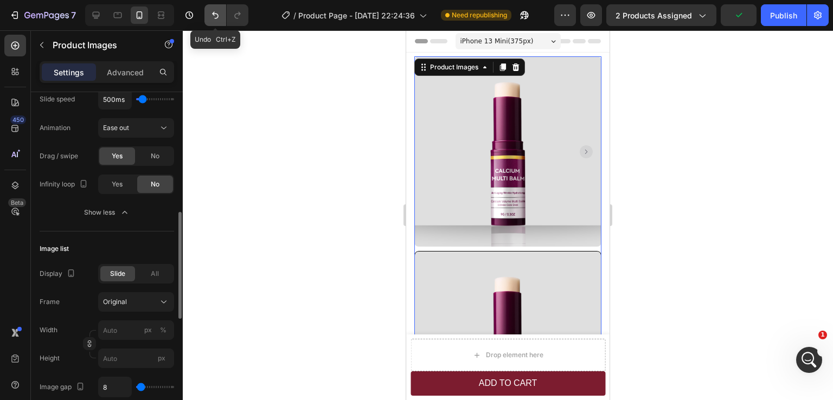
click at [221, 9] on button "Undo/Redo" at bounding box center [216, 15] width 22 height 22
type input "20"
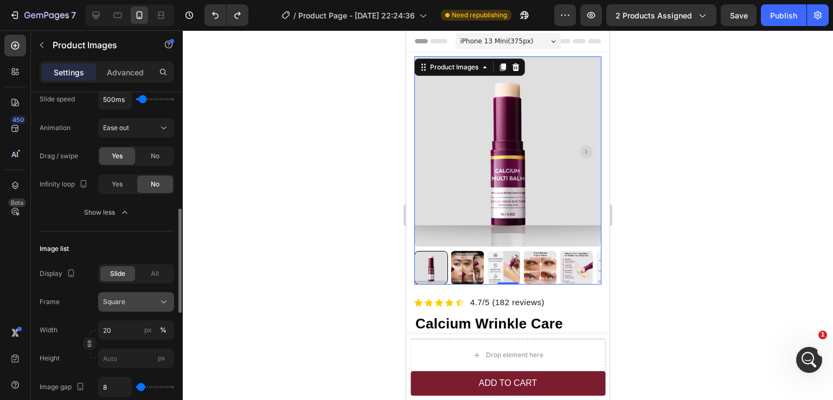
click at [132, 298] on div "Square" at bounding box center [129, 302] width 53 height 10
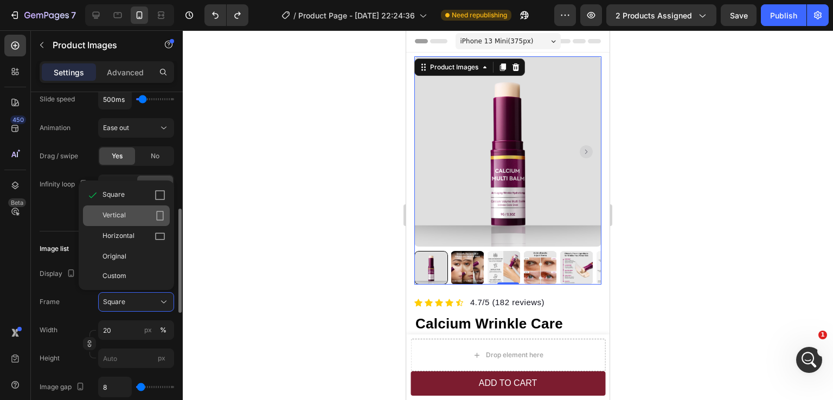
click at [117, 220] on span "Vertical" at bounding box center [114, 216] width 23 height 11
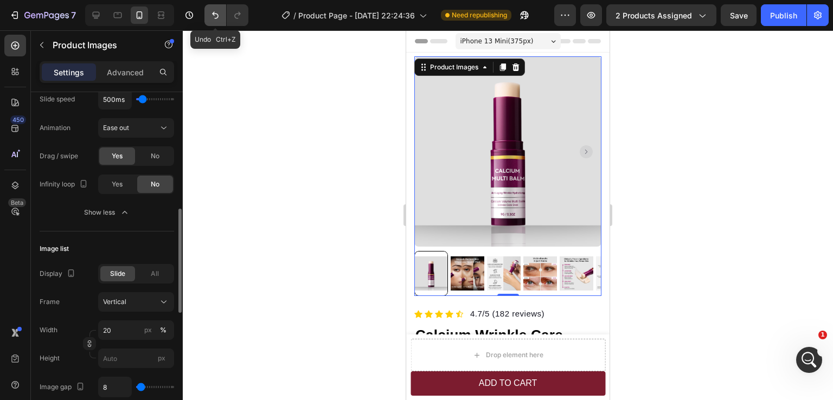
click at [218, 12] on icon "Undo/Redo" at bounding box center [215, 15] width 11 height 11
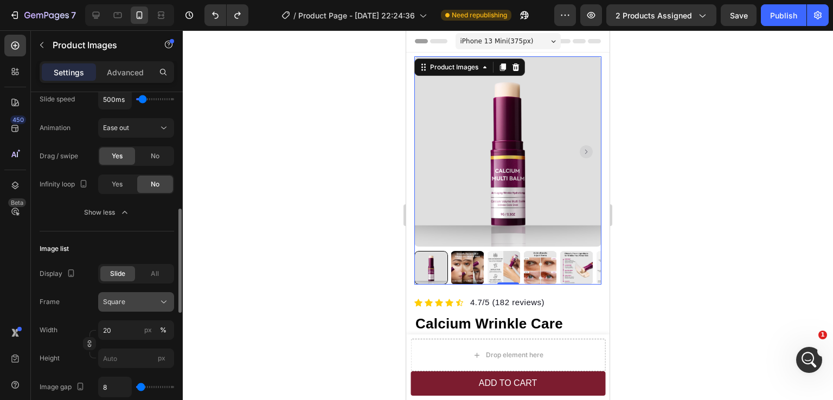
click at [138, 299] on div "Square" at bounding box center [129, 302] width 53 height 10
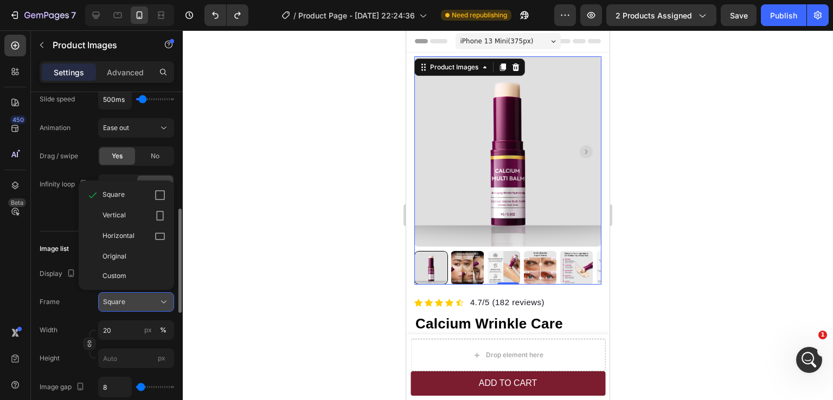
click at [136, 298] on div "Square" at bounding box center [129, 302] width 53 height 10
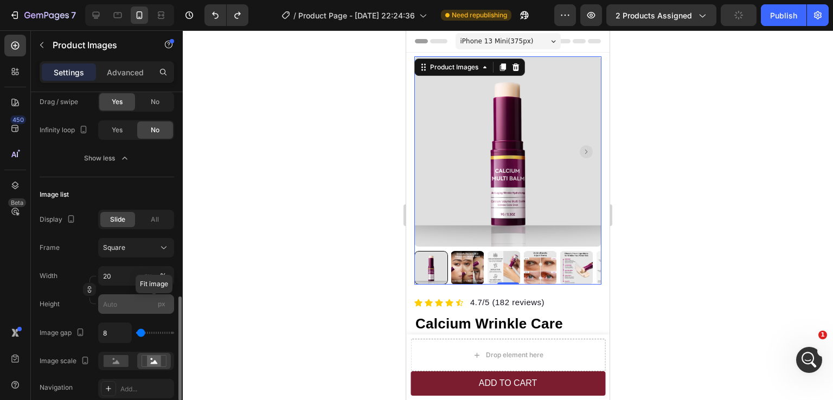
scroll to position [488, 0]
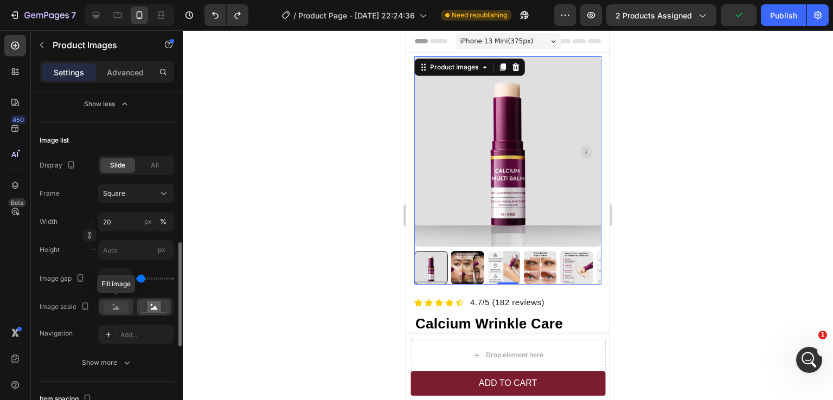
click at [117, 309] on icon at bounding box center [116, 308] width 7 height 4
click at [148, 307] on rect at bounding box center [154, 307] width 14 height 11
drag, startPoint x: 143, startPoint y: 279, endPoint x: 150, endPoint y: 278, distance: 6.6
type input "165"
click at [150, 278] on input "range" at bounding box center [155, 279] width 38 height 2
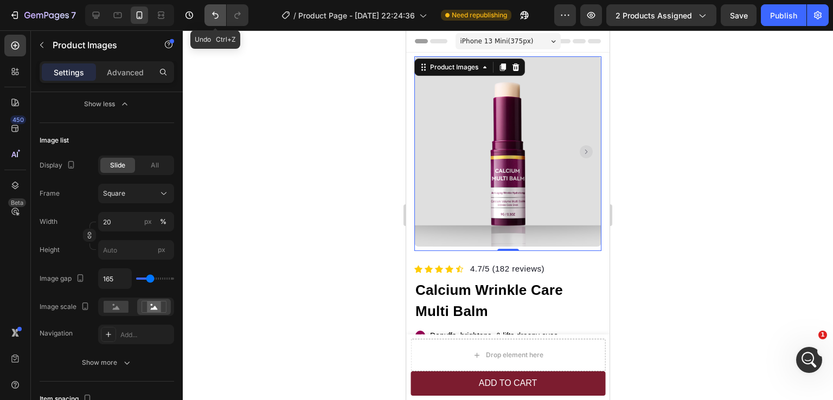
click at [221, 13] on button "Undo/Redo" at bounding box center [216, 15] width 22 height 22
type input "8"
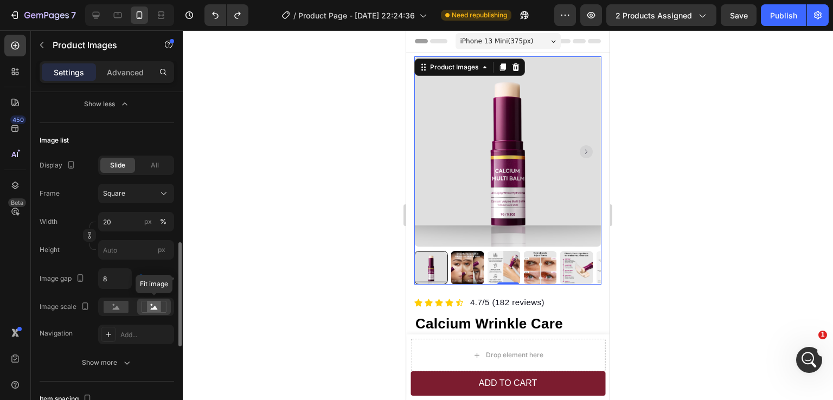
scroll to position [543, 0]
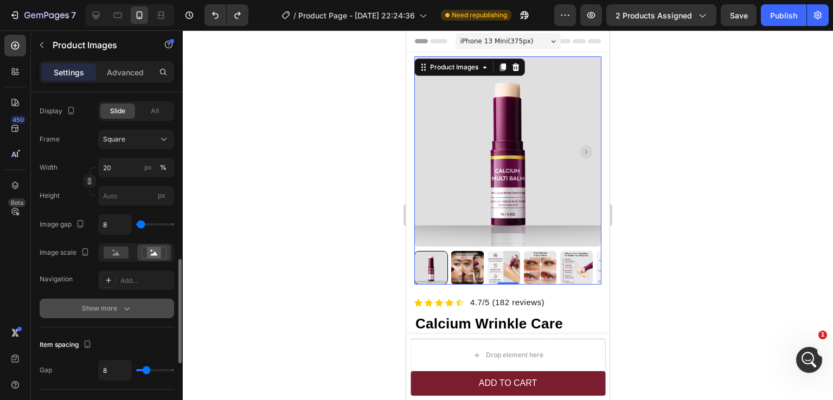
click at [113, 307] on div "Show more" at bounding box center [107, 308] width 50 height 11
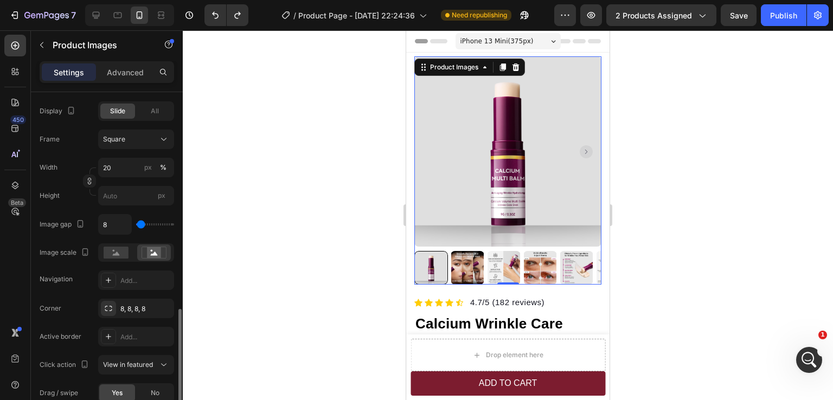
scroll to position [597, 0]
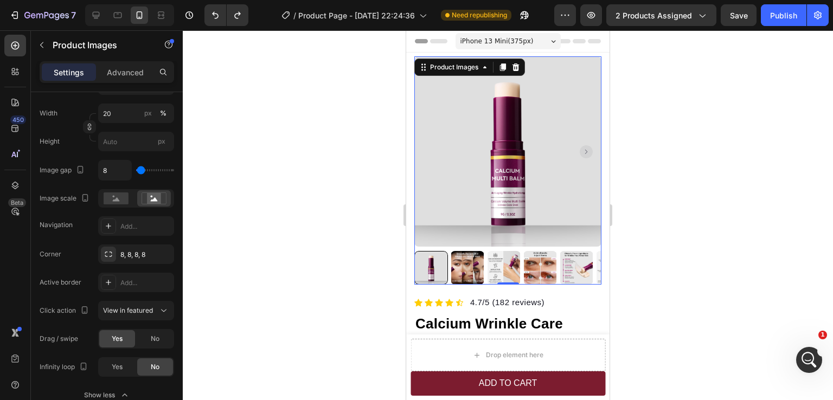
click at [580, 145] on rect "Carousel Next Arrow" at bounding box center [586, 151] width 13 height 13
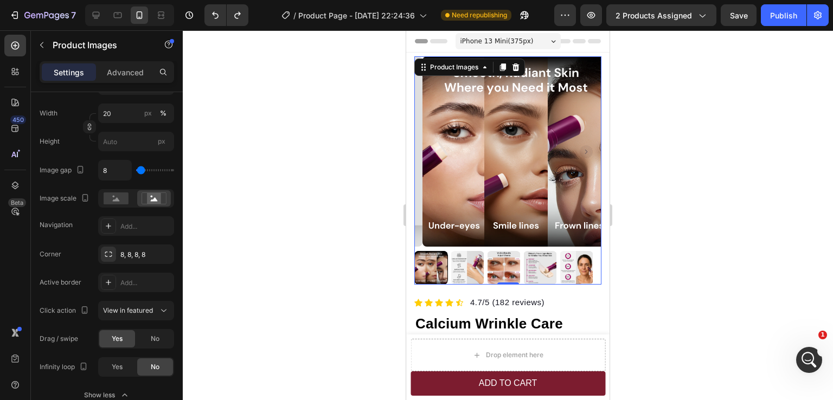
click at [430, 150] on rect "Carousel Back Arrow" at bounding box center [429, 151] width 13 height 13
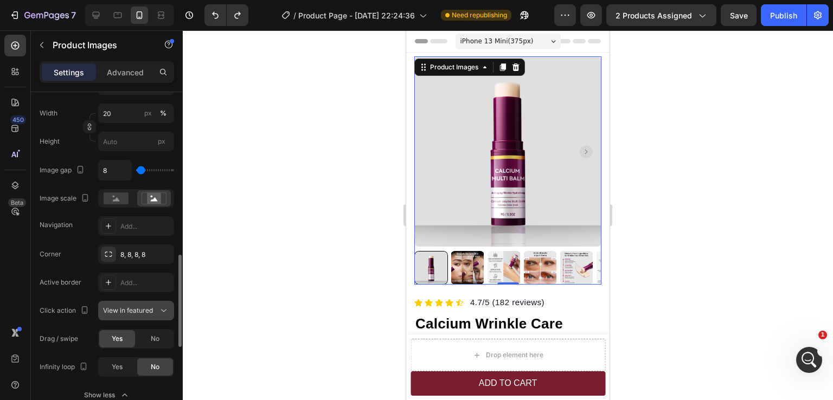
click at [136, 309] on span "View in featured" at bounding box center [128, 311] width 50 height 8
click at [141, 312] on span "View in featured" at bounding box center [128, 311] width 50 height 8
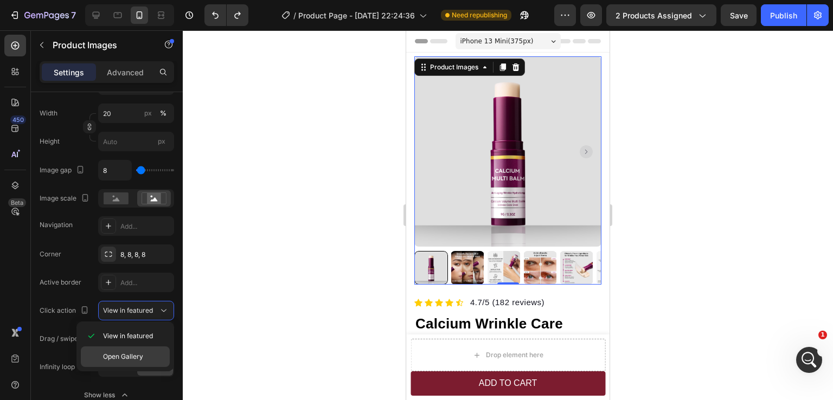
click at [132, 358] on span "Open Gallery" at bounding box center [123, 357] width 40 height 10
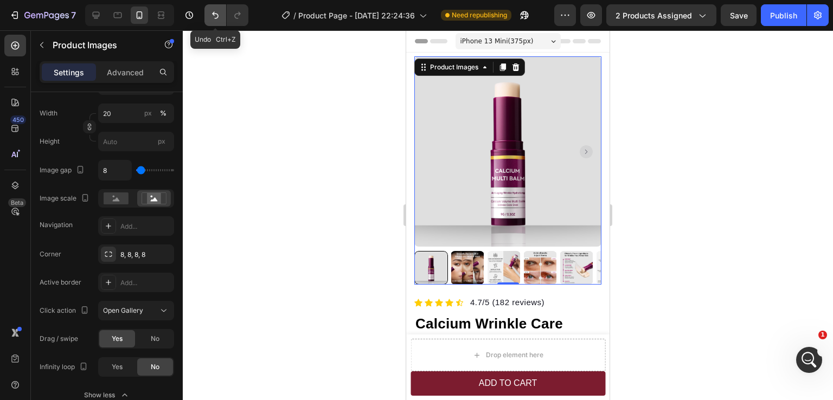
click at [219, 20] on icon "Undo/Redo" at bounding box center [215, 15] width 11 height 11
click at [132, 227] on div "Add..." at bounding box center [145, 227] width 51 height 10
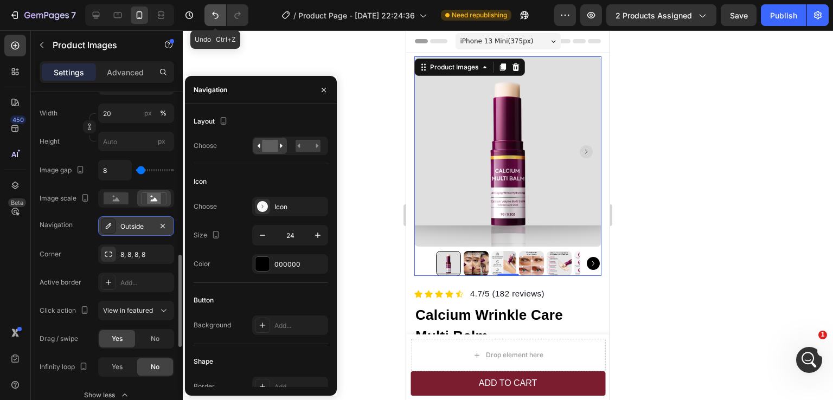
click at [215, 14] on icon "Undo/Redo" at bounding box center [215, 15] width 7 height 7
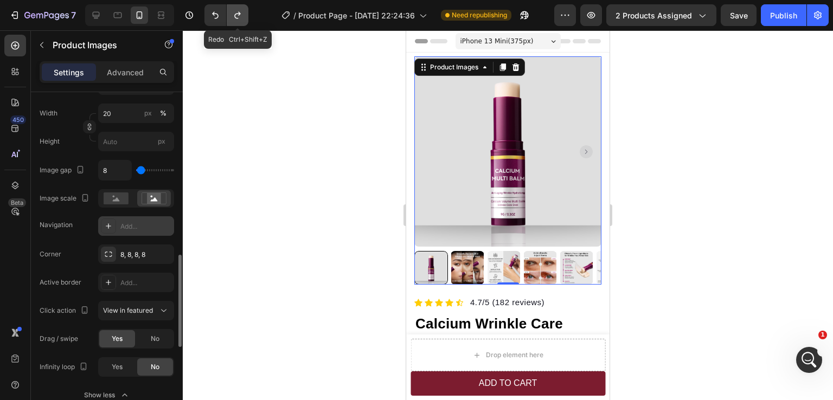
click at [234, 16] on icon "Undo/Redo" at bounding box center [237, 15] width 11 height 11
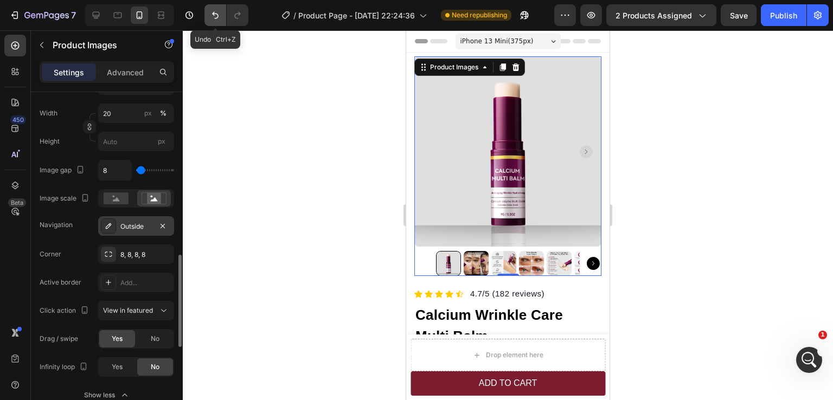
click at [218, 17] on icon "Undo/Redo" at bounding box center [215, 15] width 7 height 7
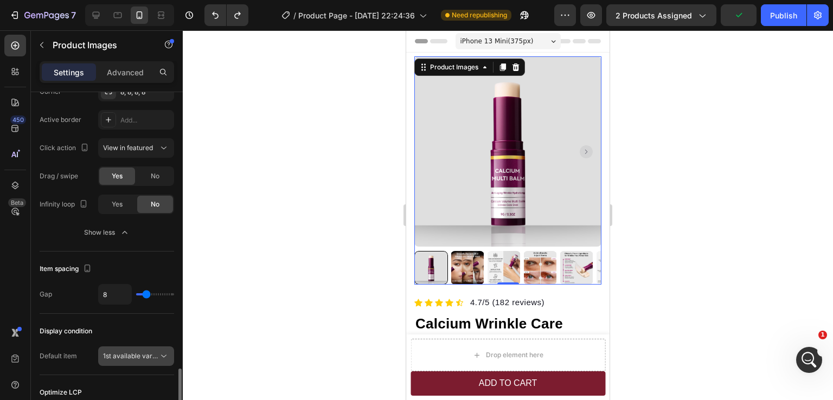
scroll to position [814, 0]
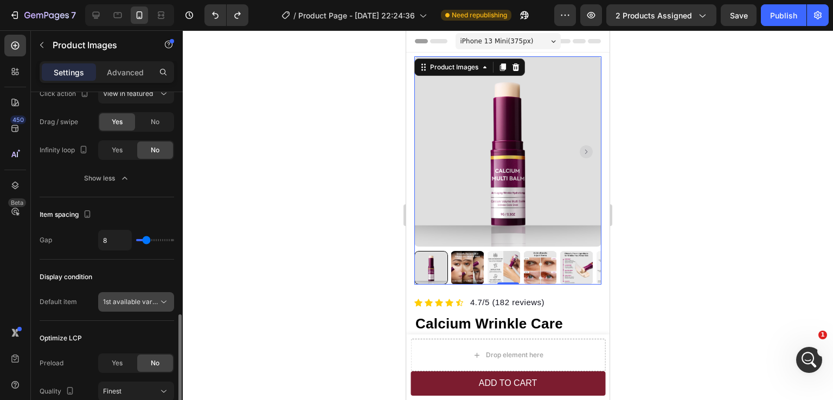
click at [133, 303] on span "1st available variant" at bounding box center [133, 302] width 61 height 8
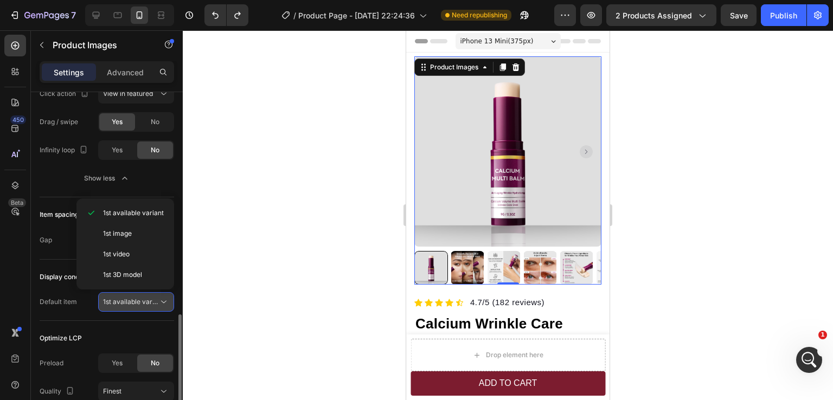
click at [133, 303] on span "1st available variant" at bounding box center [133, 302] width 61 height 8
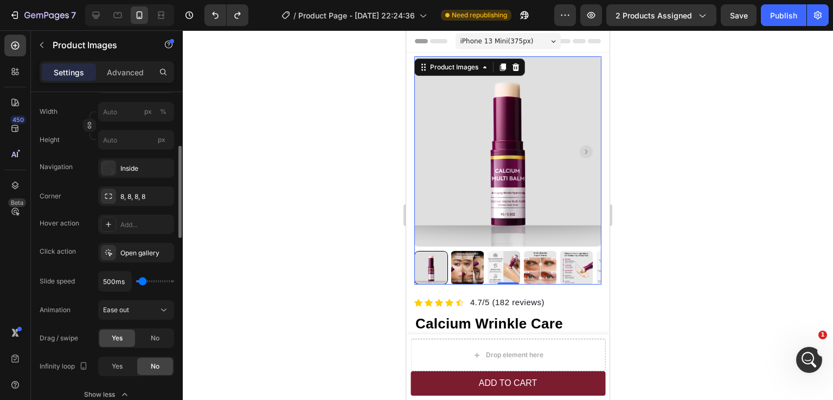
scroll to position [0, 0]
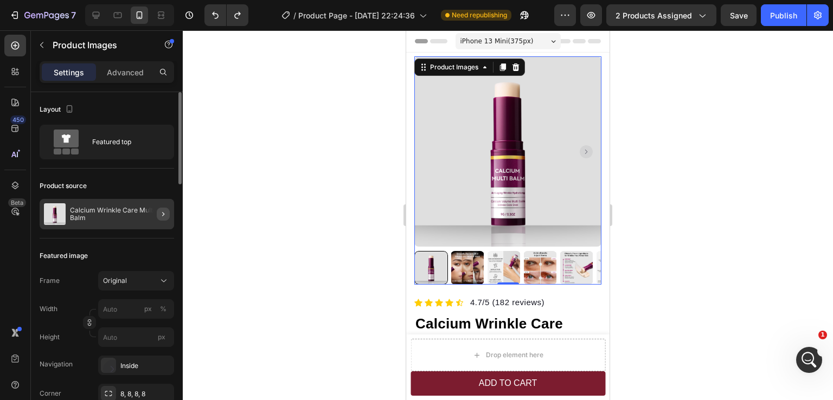
click at [157, 218] on button "button" at bounding box center [163, 214] width 13 height 13
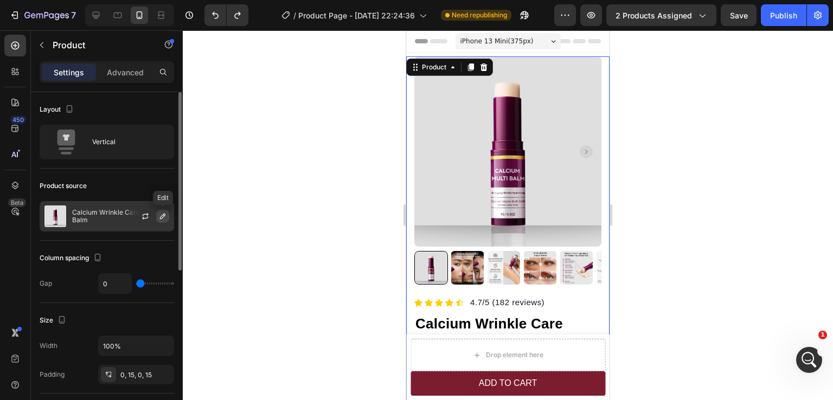
click at [163, 216] on icon "button" at bounding box center [162, 216] width 5 height 5
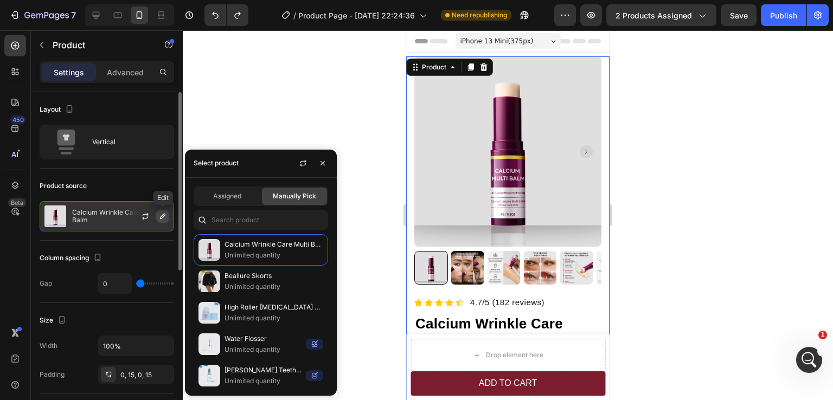
click at [163, 216] on icon "button" at bounding box center [162, 216] width 5 height 5
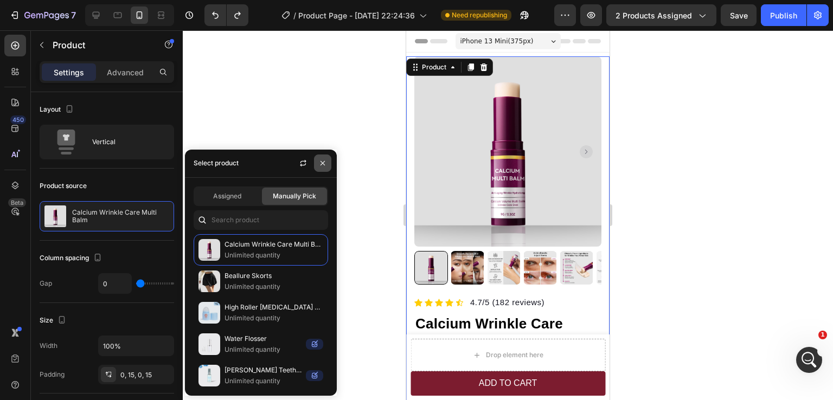
click at [327, 165] on button "button" at bounding box center [322, 163] width 17 height 17
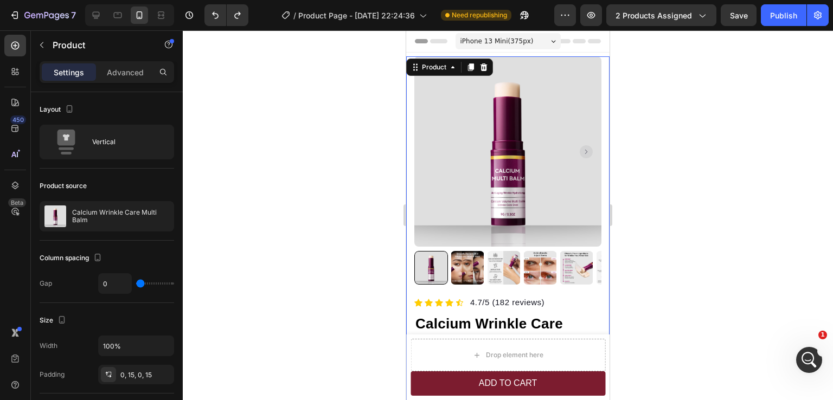
type input "16"
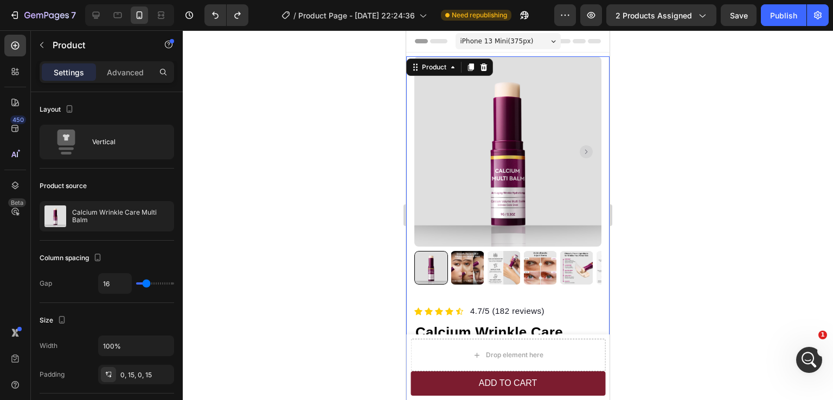
type input "16"
click at [146, 285] on input "range" at bounding box center [155, 284] width 38 height 2
click at [219, 10] on icon "Undo/Redo" at bounding box center [215, 15] width 11 height 11
type input "0"
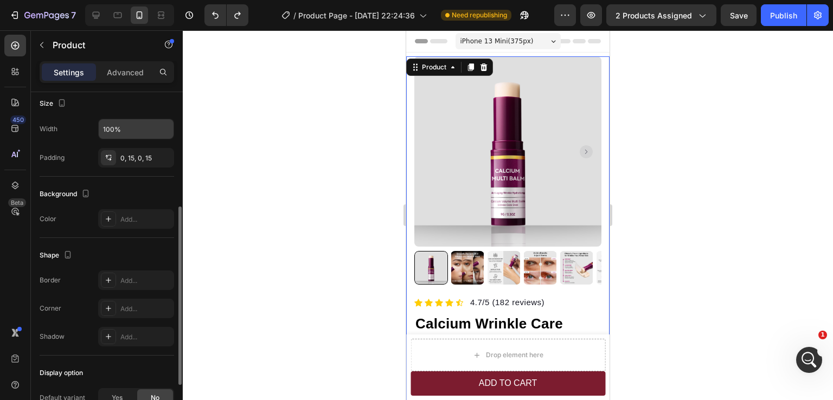
scroll to position [271, 0]
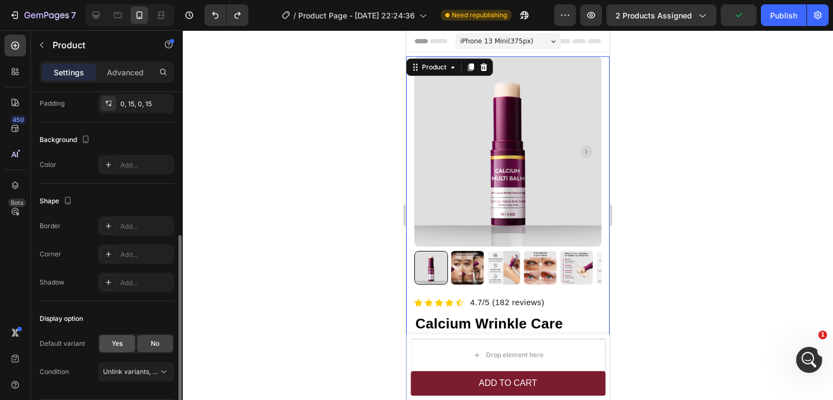
click at [122, 346] on span "Yes" at bounding box center [117, 344] width 11 height 10
click at [152, 346] on span "No" at bounding box center [155, 344] width 9 height 10
click at [129, 347] on div "Yes" at bounding box center [117, 343] width 36 height 17
click at [148, 346] on div "No" at bounding box center [155, 343] width 36 height 17
click at [137, 369] on span "Unlink variants, quantity <br> between same products" at bounding box center [186, 372] width 167 height 8
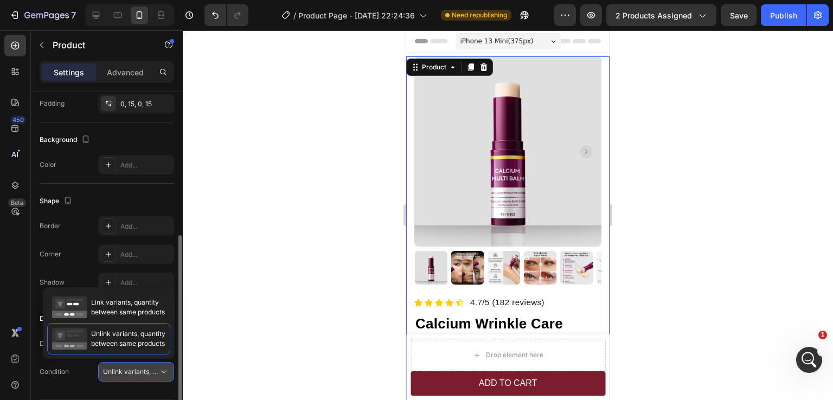
click at [137, 369] on span "Unlink variants, quantity <br> between same products" at bounding box center [186, 372] width 167 height 8
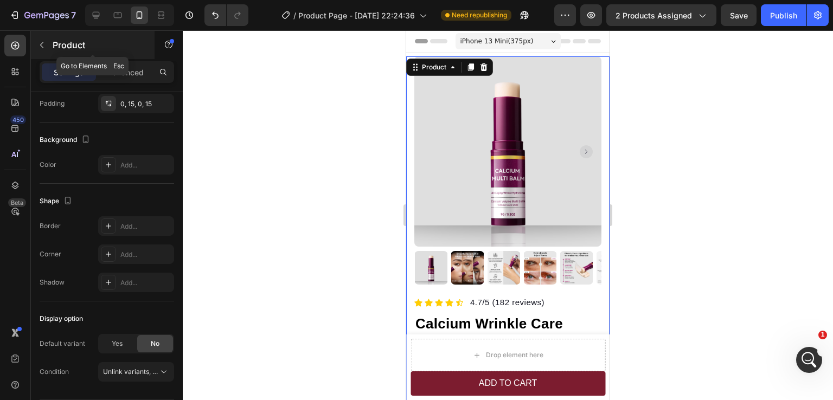
click at [43, 42] on icon "button" at bounding box center [41, 45] width 3 height 6
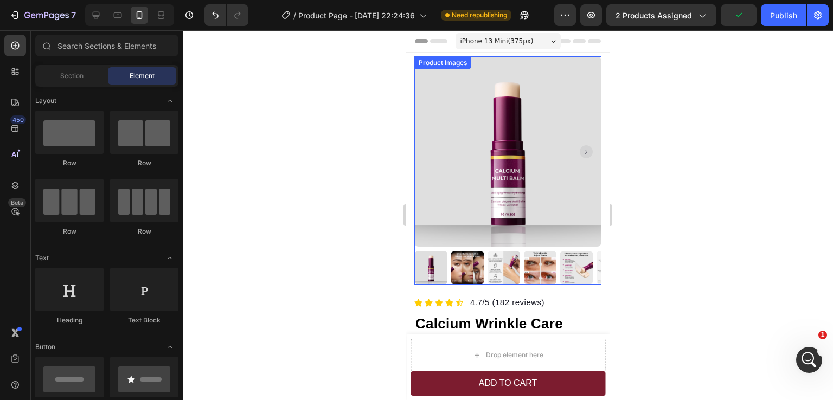
click at [558, 174] on img at bounding box center [507, 151] width 187 height 190
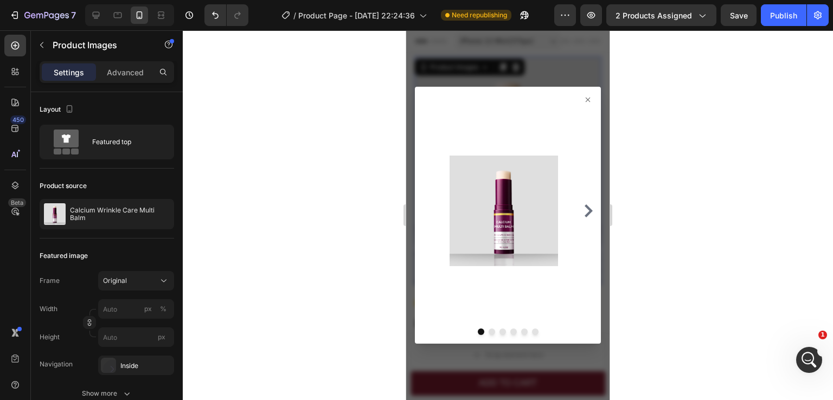
click at [584, 95] on icon at bounding box center [588, 99] width 9 height 9
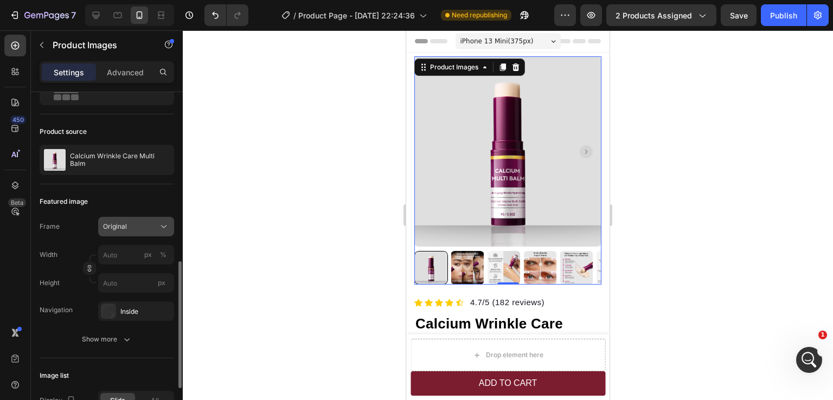
scroll to position [163, 0]
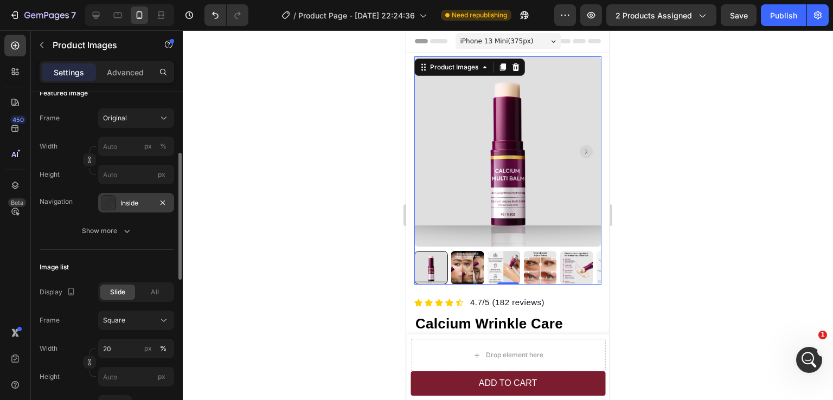
click at [138, 207] on div "Inside" at bounding box center [135, 204] width 31 height 10
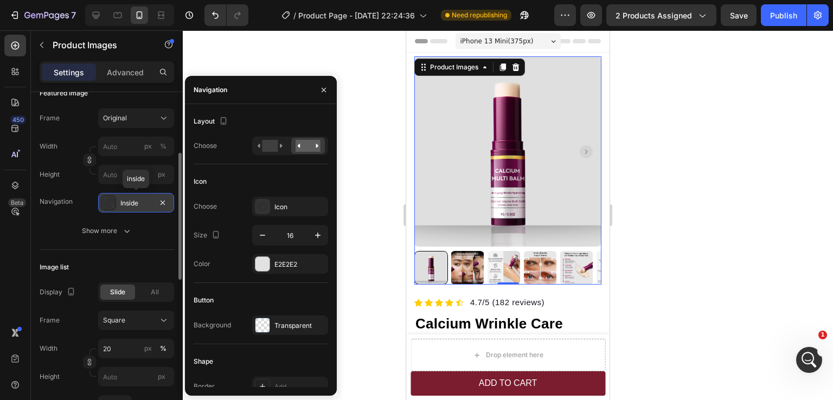
click at [138, 207] on div "Inside" at bounding box center [135, 204] width 31 height 10
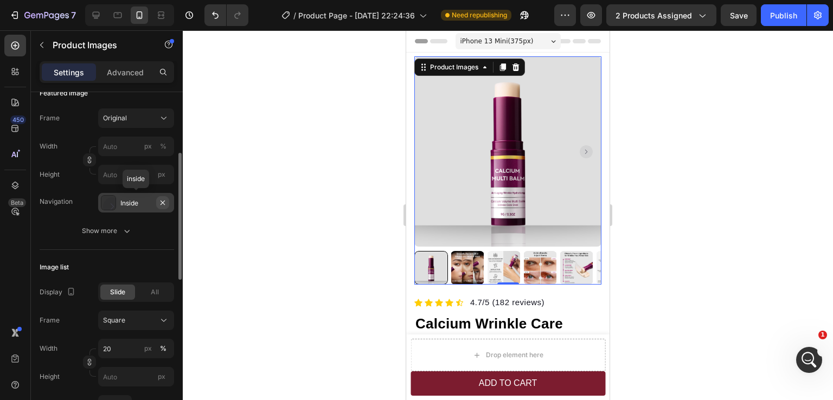
click at [158, 204] on icon "button" at bounding box center [162, 203] width 9 height 9
click at [214, 23] on button "Undo/Redo" at bounding box center [216, 15] width 22 height 22
click at [127, 206] on div "Inside" at bounding box center [135, 204] width 31 height 10
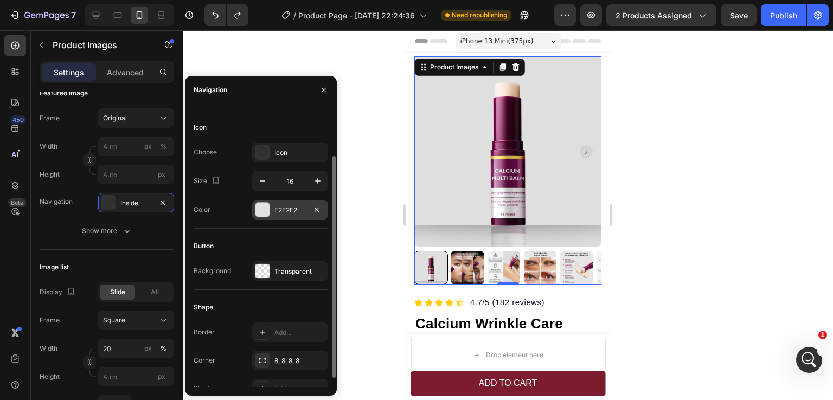
scroll to position [65, 0]
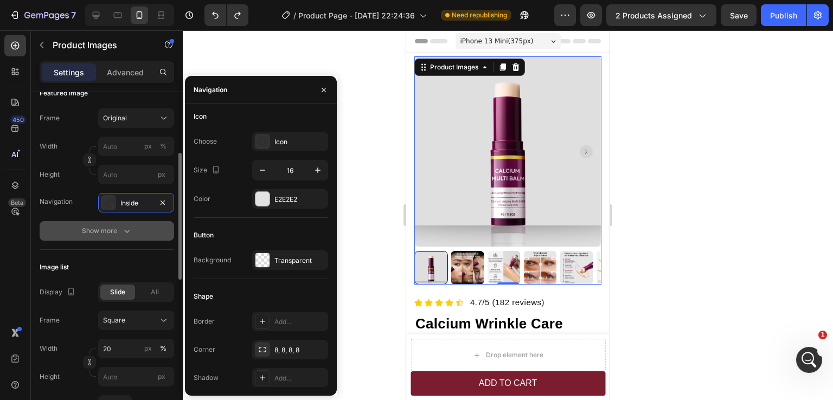
click at [110, 231] on div "Show more" at bounding box center [107, 231] width 50 height 11
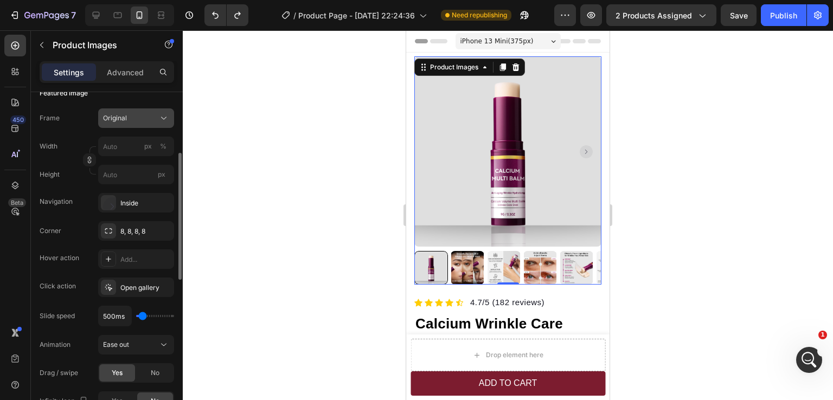
click at [123, 120] on span "Original" at bounding box center [115, 118] width 24 height 10
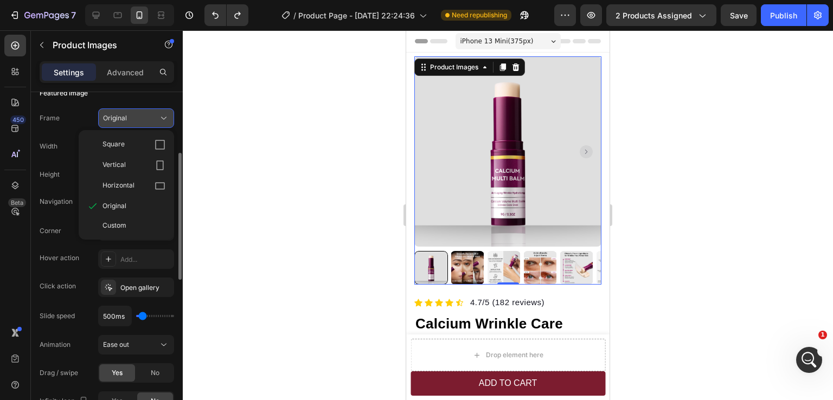
click at [123, 120] on span "Original" at bounding box center [115, 118] width 24 height 10
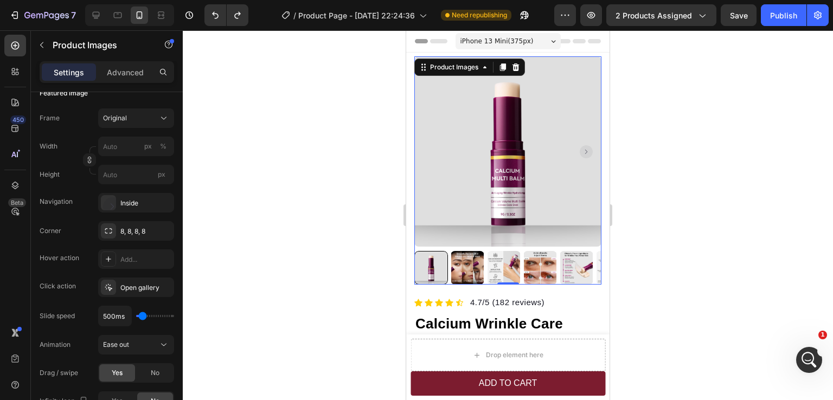
click at [701, 262] on div at bounding box center [508, 215] width 650 height 370
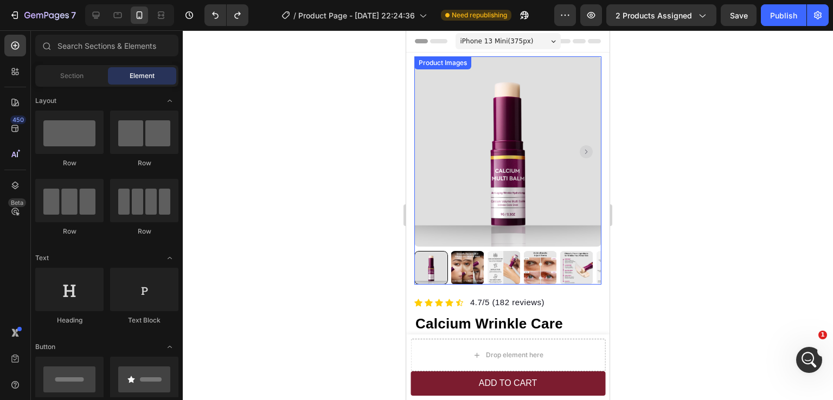
click at [556, 179] on img at bounding box center [507, 151] width 187 height 190
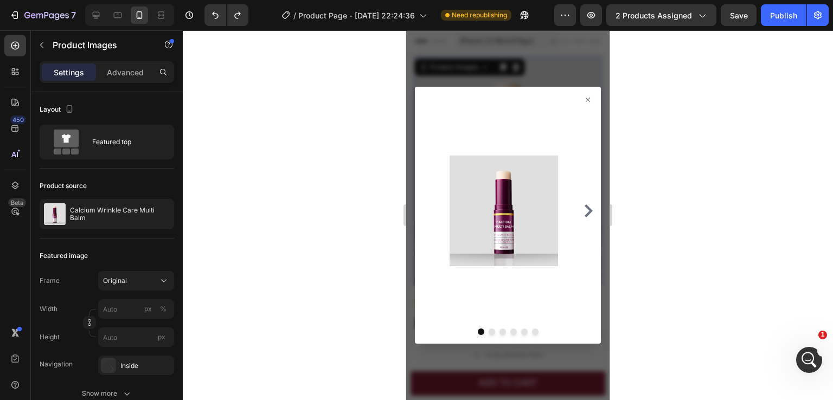
click at [586, 101] on icon at bounding box center [588, 100] width 4 height 4
click at [584, 95] on icon at bounding box center [588, 99] width 9 height 9
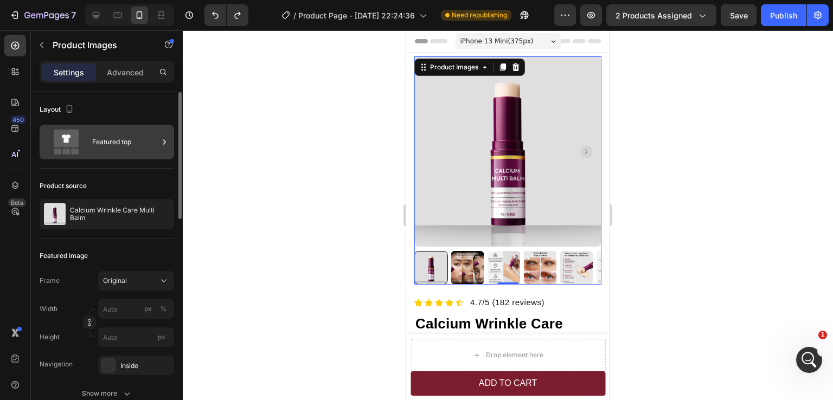
click at [131, 144] on div "Featured top" at bounding box center [125, 142] width 66 height 25
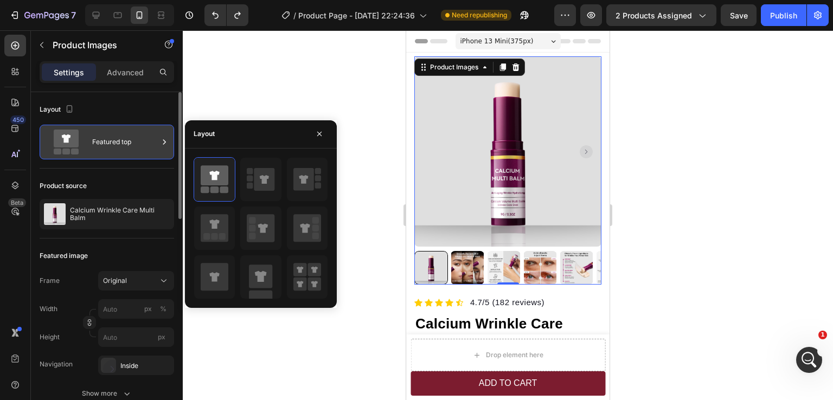
click at [150, 139] on div "Featured top" at bounding box center [125, 142] width 66 height 25
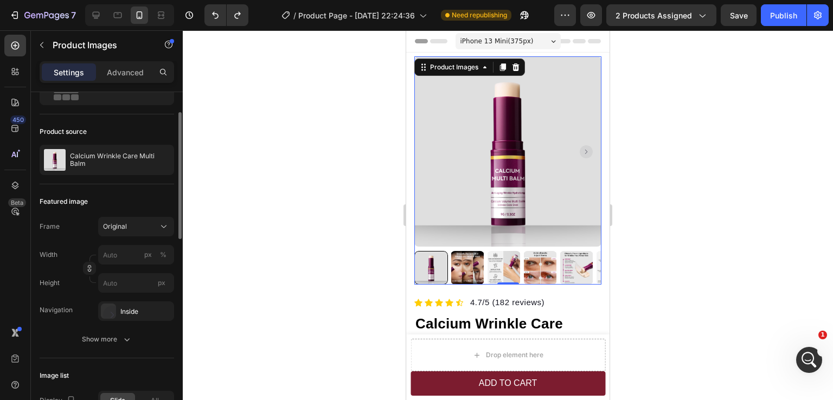
scroll to position [109, 0]
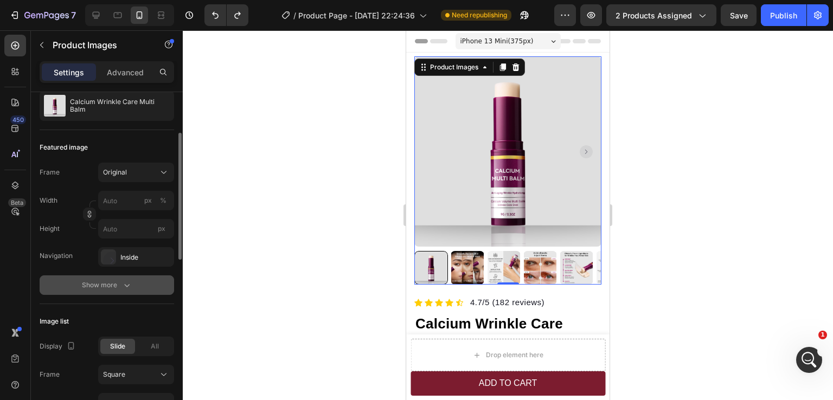
click at [115, 282] on div "Show more" at bounding box center [107, 285] width 50 height 11
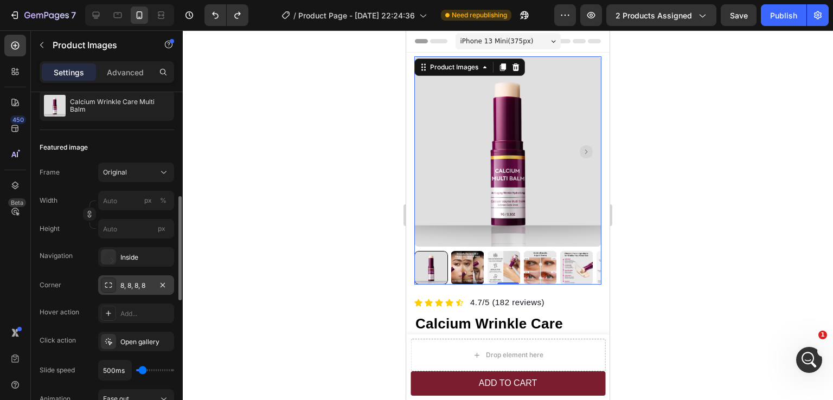
scroll to position [163, 0]
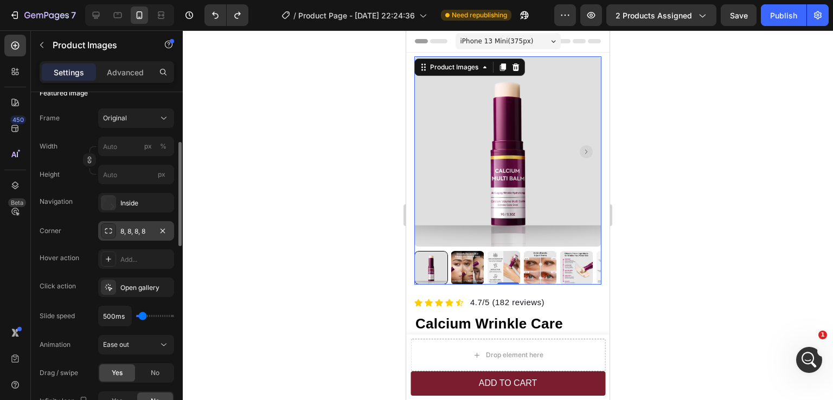
click at [133, 231] on div "8, 8, 8, 8" at bounding box center [135, 232] width 31 height 10
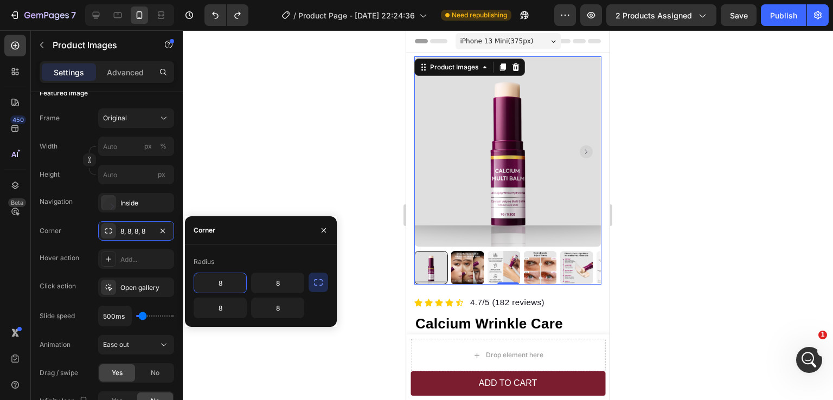
click at [234, 284] on input "8" at bounding box center [220, 283] width 52 height 20
type input "20"
click at [217, 22] on button "Undo/Redo" at bounding box center [216, 15] width 22 height 22
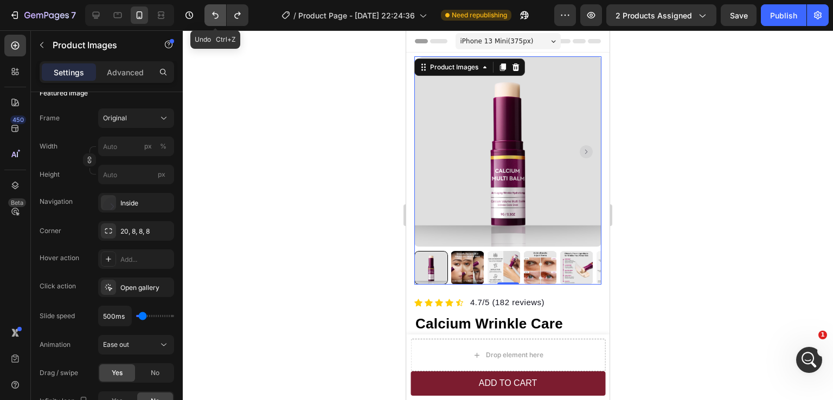
click at [217, 22] on button "Undo/Redo" at bounding box center [216, 15] width 22 height 22
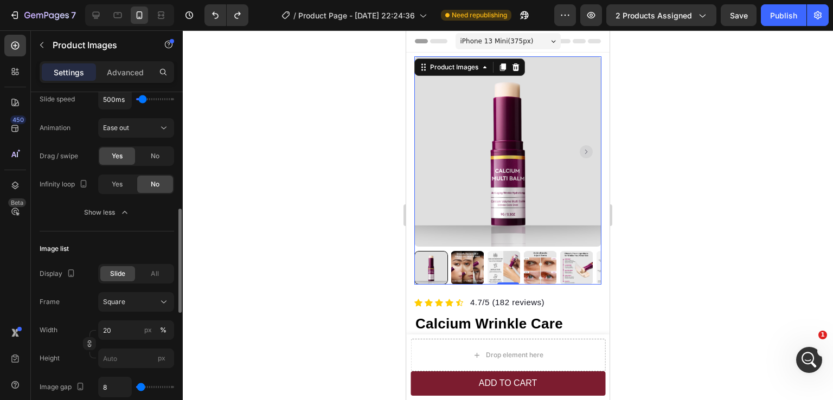
scroll to position [434, 0]
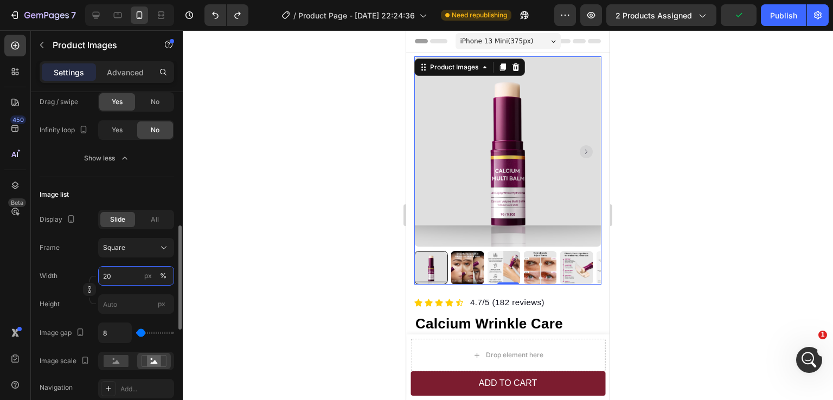
click at [116, 281] on input "20" at bounding box center [136, 276] width 76 height 20
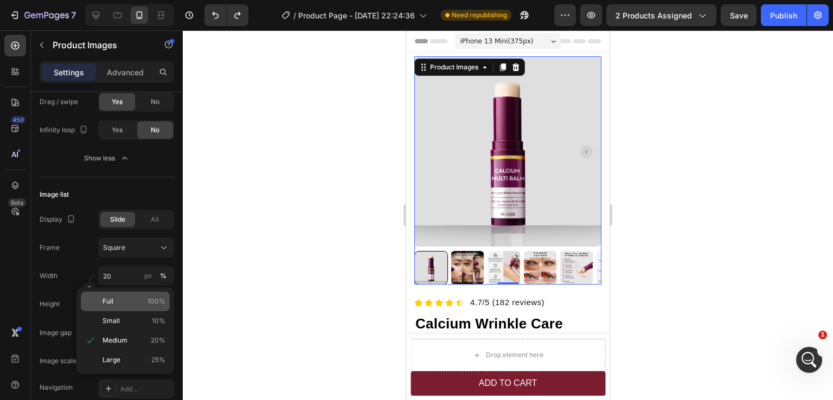
click at [124, 304] on p "Full 100%" at bounding box center [134, 302] width 63 height 10
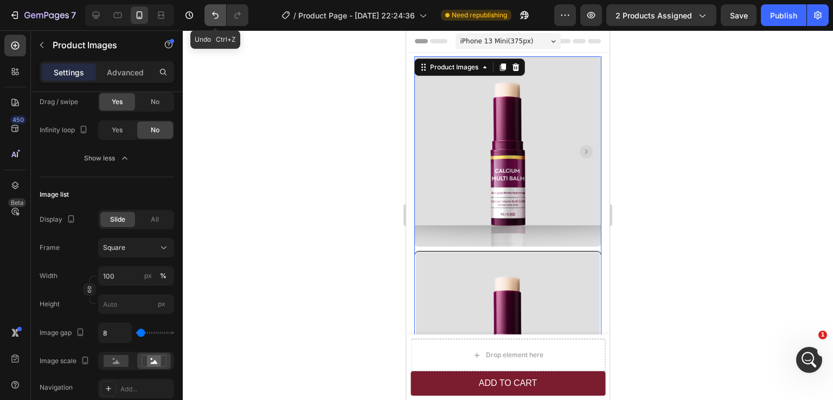
click at [215, 24] on button "Undo/Redo" at bounding box center [216, 15] width 22 height 22
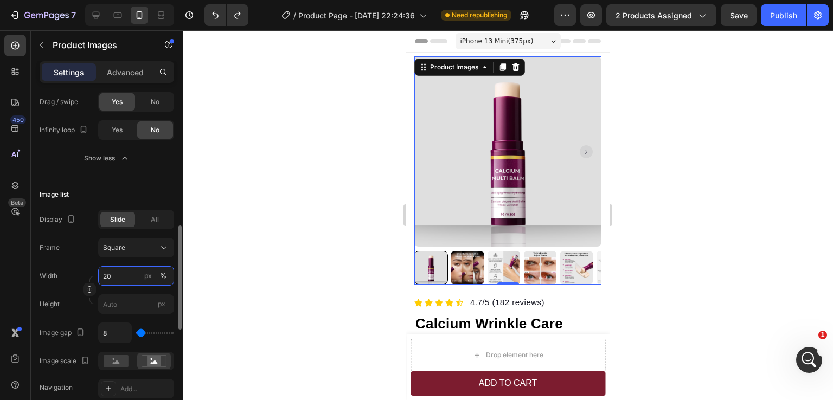
click at [114, 278] on input "20" at bounding box center [136, 276] width 76 height 20
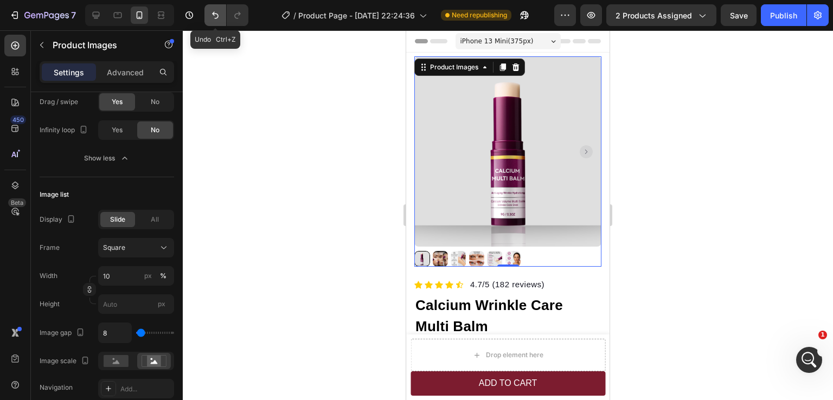
click at [217, 15] on icon "Undo/Redo" at bounding box center [215, 15] width 11 height 11
click at [211, 20] on icon "Undo/Redo" at bounding box center [215, 15] width 11 height 11
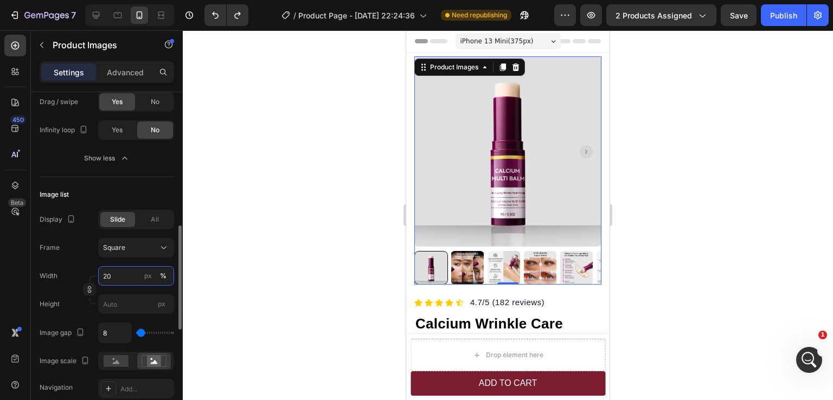
click at [108, 276] on input "20" at bounding box center [136, 276] width 76 height 20
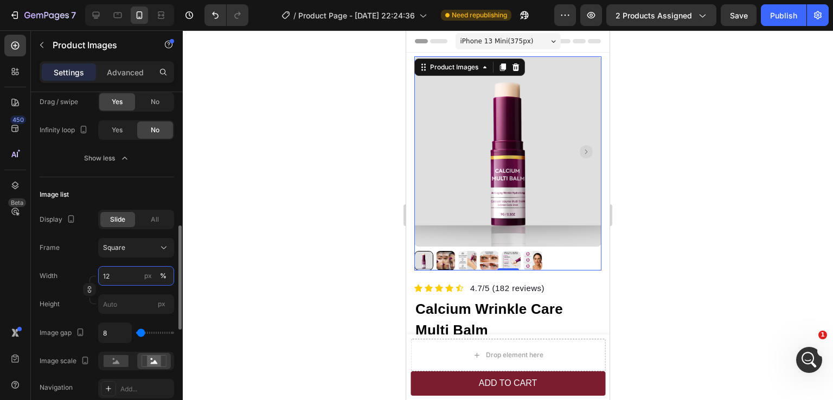
click at [107, 276] on input "12" at bounding box center [136, 276] width 76 height 20
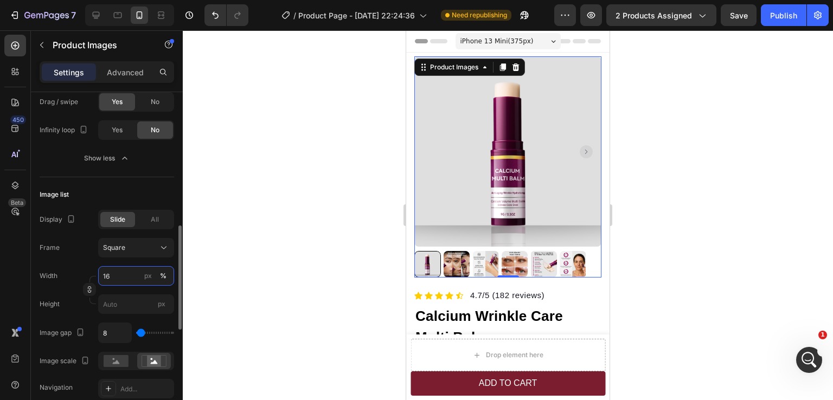
click at [116, 278] on input "16" at bounding box center [136, 276] width 76 height 20
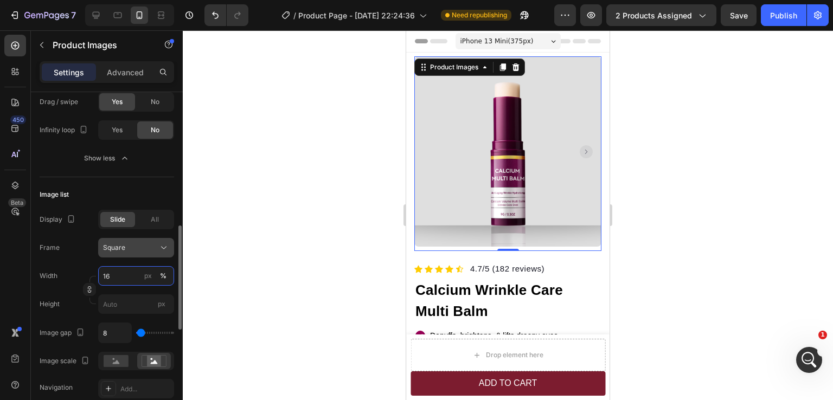
type input "1"
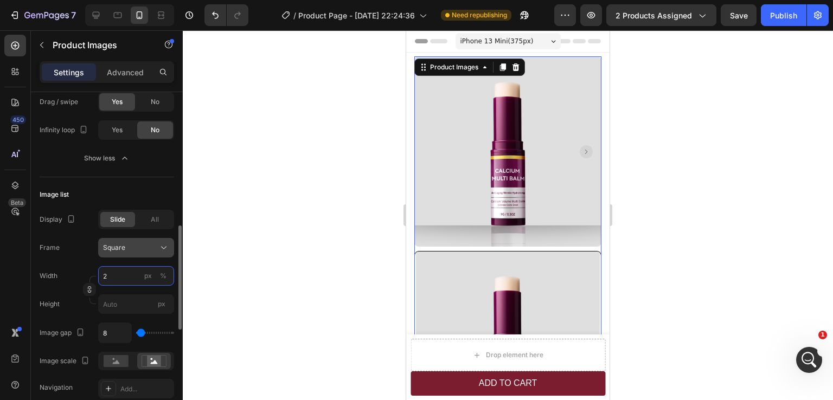
type input "20"
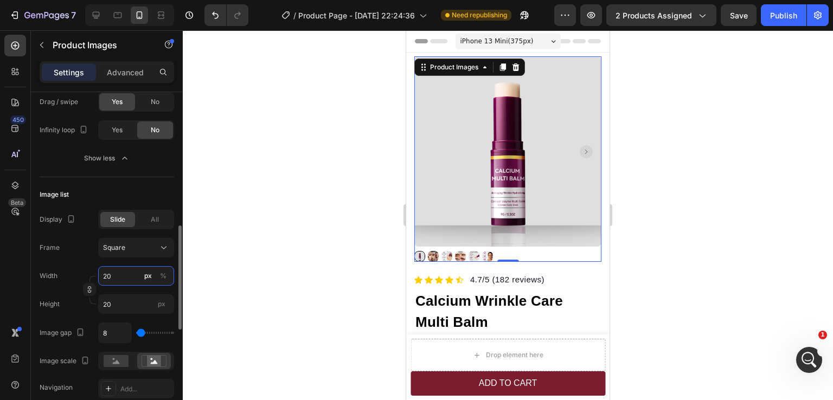
click at [106, 277] on input "20" at bounding box center [136, 276] width 76 height 20
type input "1"
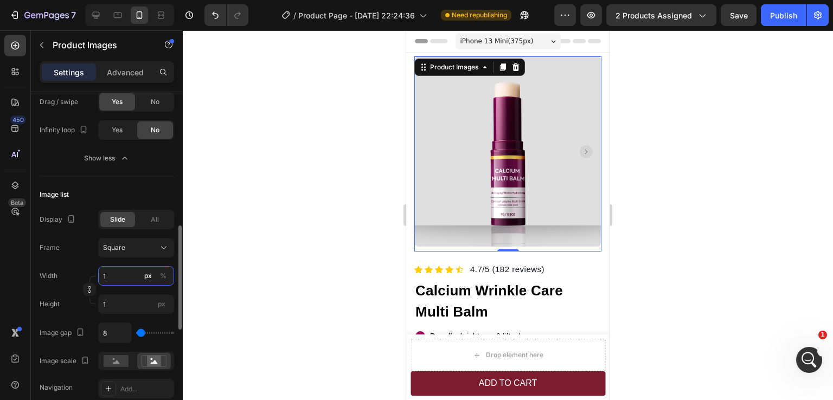
type input "16"
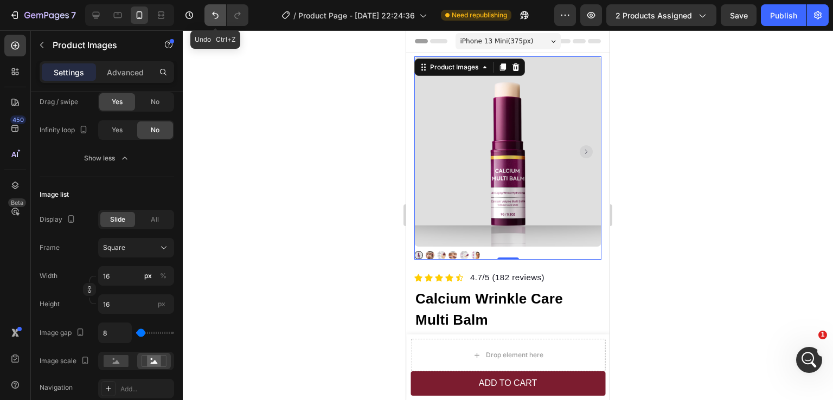
click at [216, 18] on icon "Undo/Redo" at bounding box center [215, 15] width 7 height 7
type input "20"
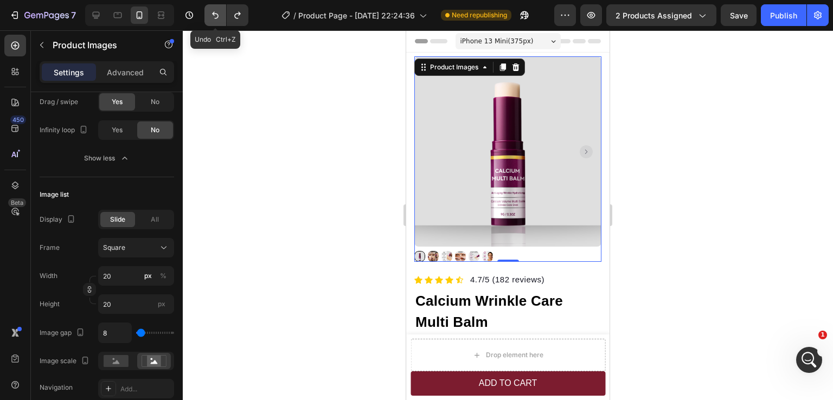
click at [216, 18] on icon "Undo/Redo" at bounding box center [215, 15] width 7 height 7
type input "1"
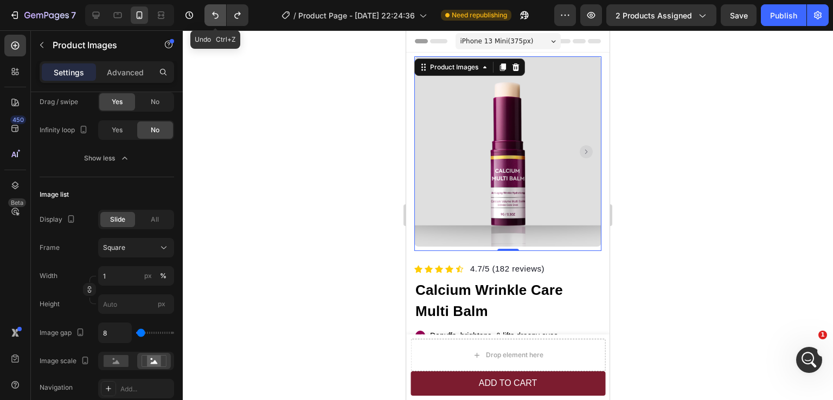
click at [216, 18] on icon "Undo/Redo" at bounding box center [215, 15] width 7 height 7
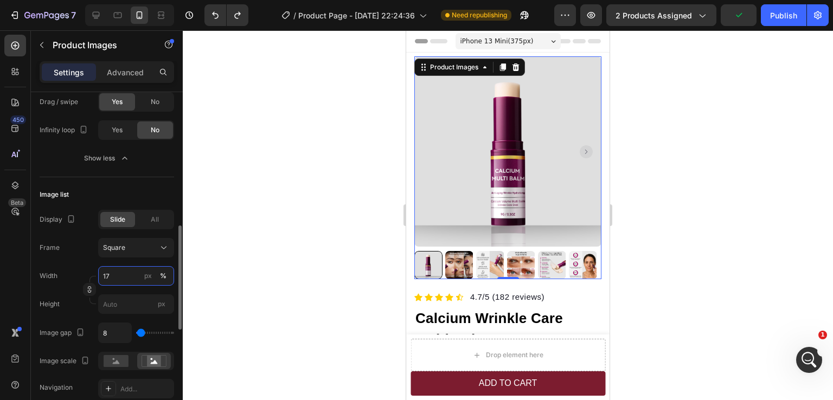
click at [117, 276] on input "17" at bounding box center [136, 276] width 76 height 20
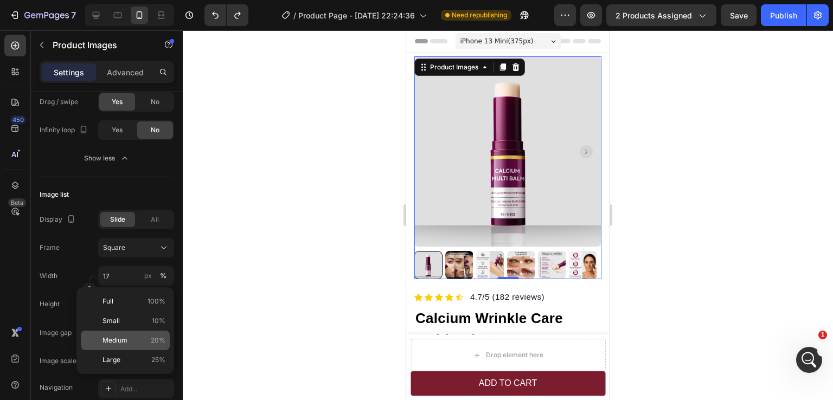
click at [131, 339] on p "Medium 20%" at bounding box center [134, 341] width 63 height 10
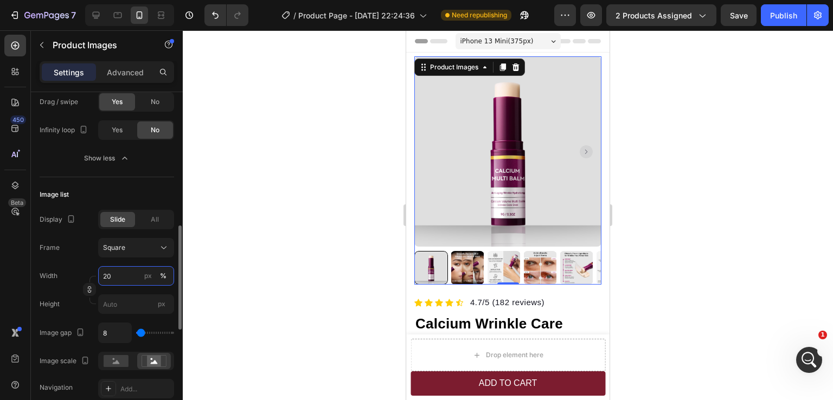
click at [121, 278] on input "20" at bounding box center [136, 276] width 76 height 20
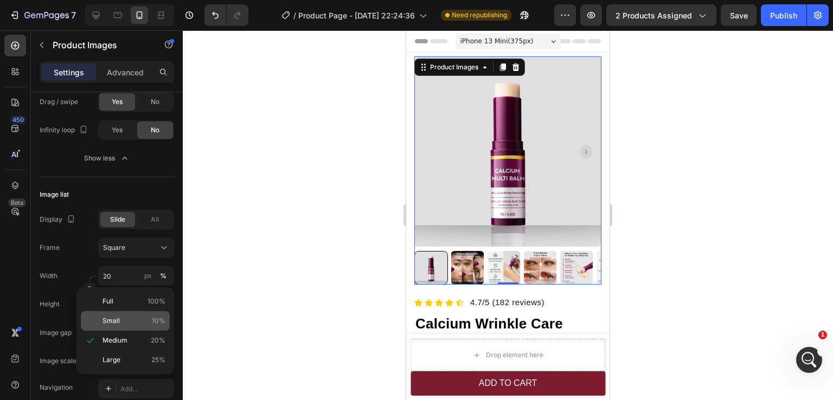
click at [124, 318] on p "Small 10%" at bounding box center [134, 321] width 63 height 10
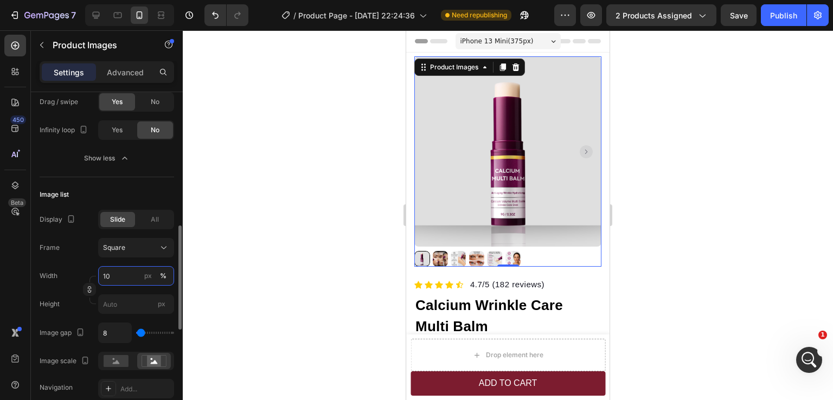
click at [110, 274] on input "10" at bounding box center [136, 276] width 76 height 20
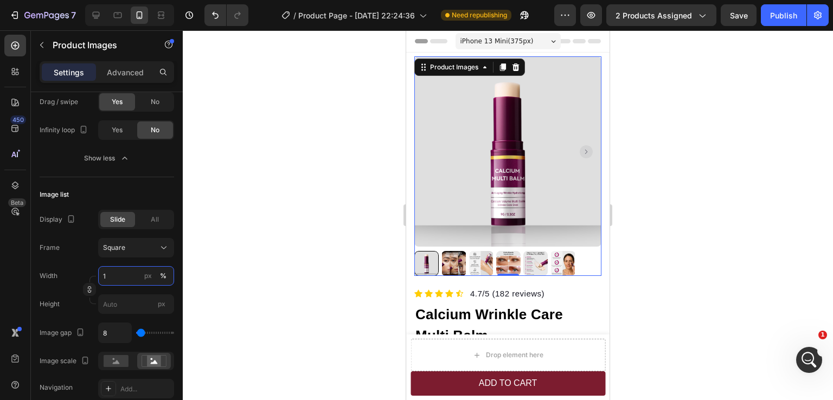
type input "16"
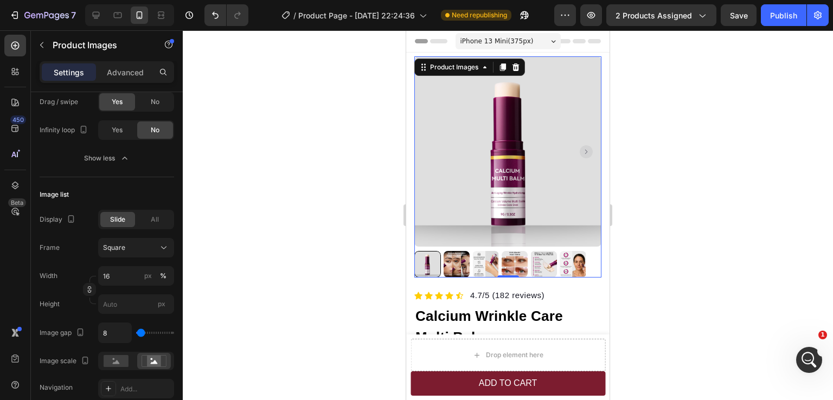
click at [690, 265] on div at bounding box center [508, 215] width 650 height 370
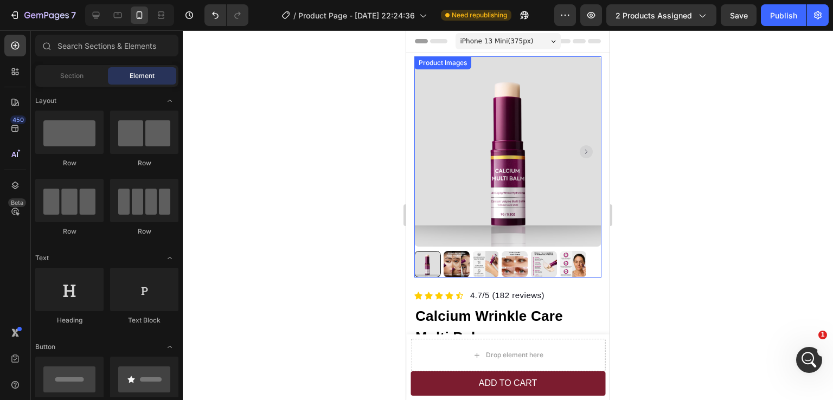
click at [587, 264] on div at bounding box center [507, 264] width 187 height 27
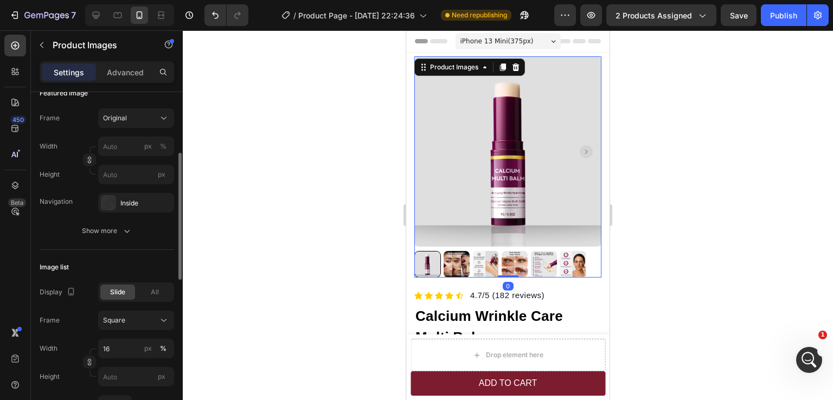
scroll to position [271, 0]
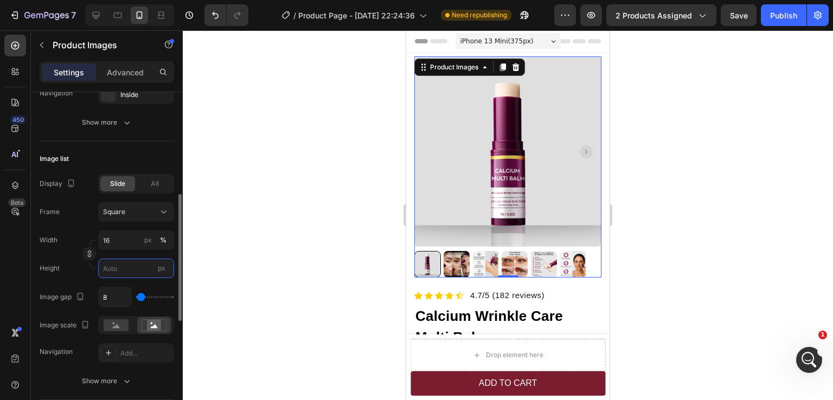
click at [125, 273] on input "px" at bounding box center [136, 269] width 76 height 20
type input "1"
type input "16"
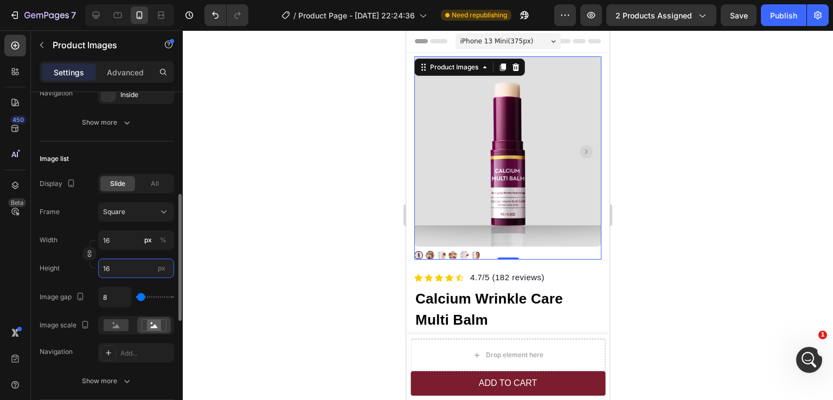
type input "1"
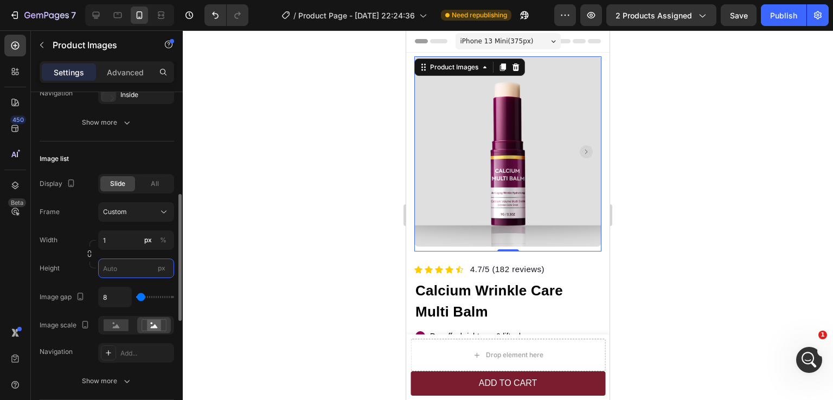
type input "1"
click at [214, 10] on icon "Undo/Redo" at bounding box center [215, 15] width 11 height 11
type input "1"
click at [214, 10] on icon "Undo/Redo" at bounding box center [215, 15] width 11 height 11
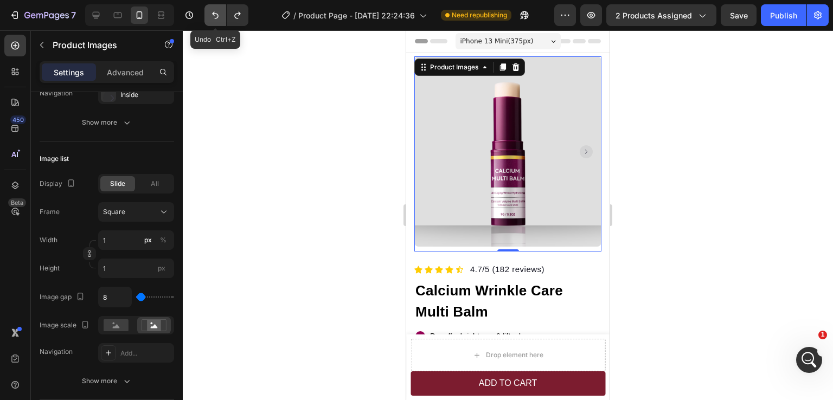
type input "16"
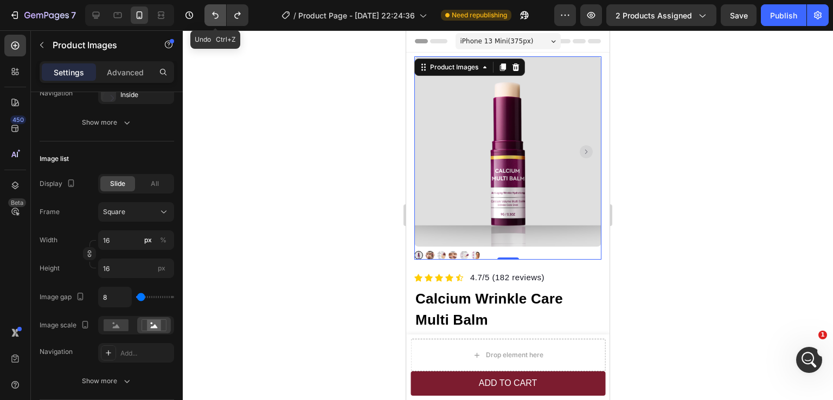
click at [214, 10] on icon "Undo/Redo" at bounding box center [215, 15] width 11 height 11
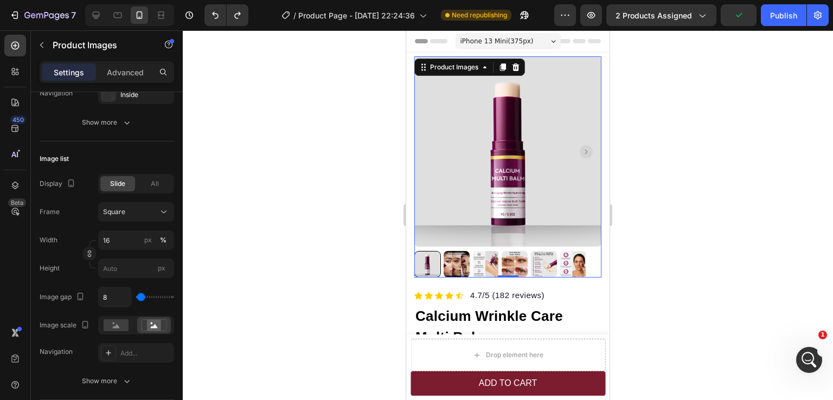
click at [707, 189] on div at bounding box center [508, 215] width 650 height 370
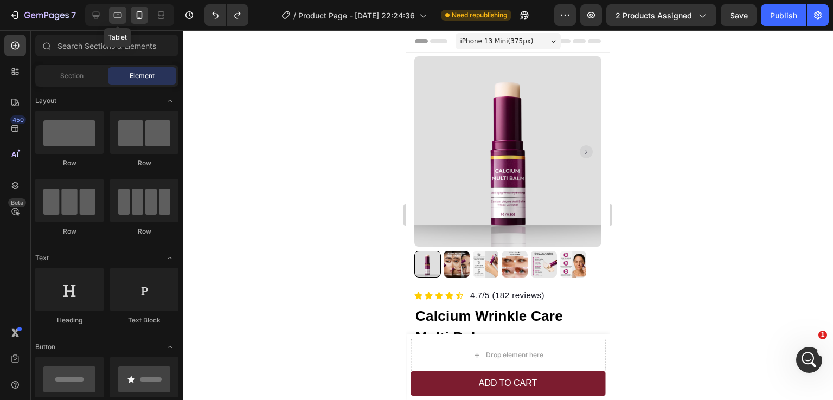
click at [116, 20] on icon at bounding box center [117, 15] width 11 height 11
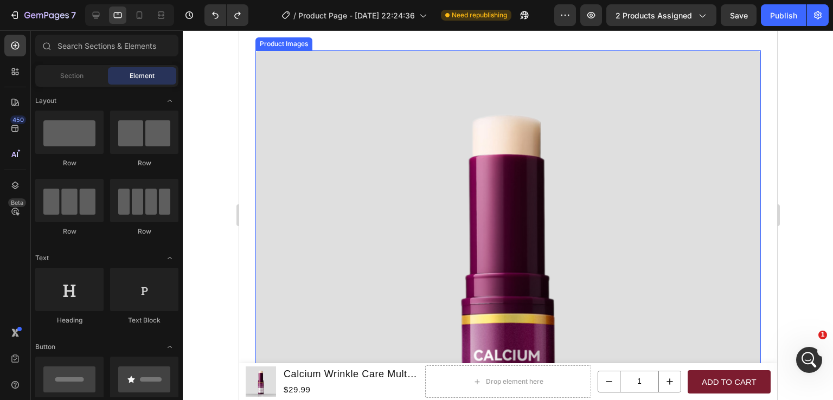
scroll to position [54, 0]
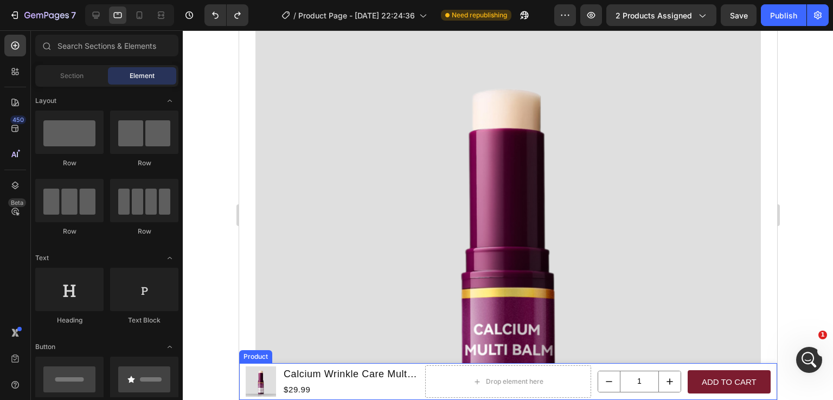
click at [243, 378] on div "Product Images Calcium Wrinkle Care Multi Balm Product Title $29.99 Product Pri…" at bounding box center [508, 381] width 538 height 37
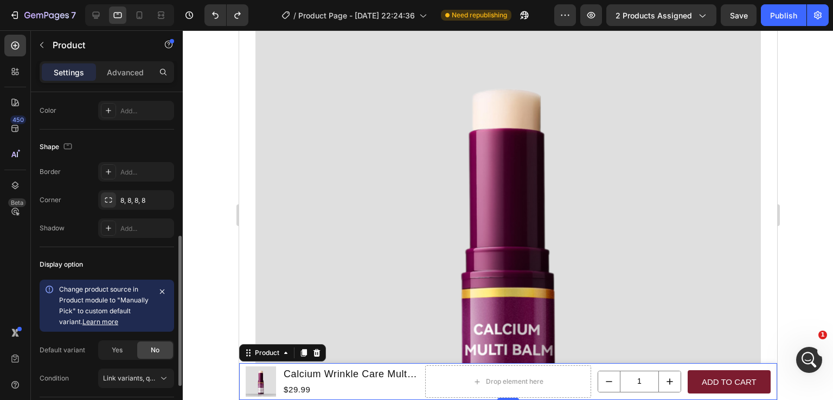
scroll to position [380, 0]
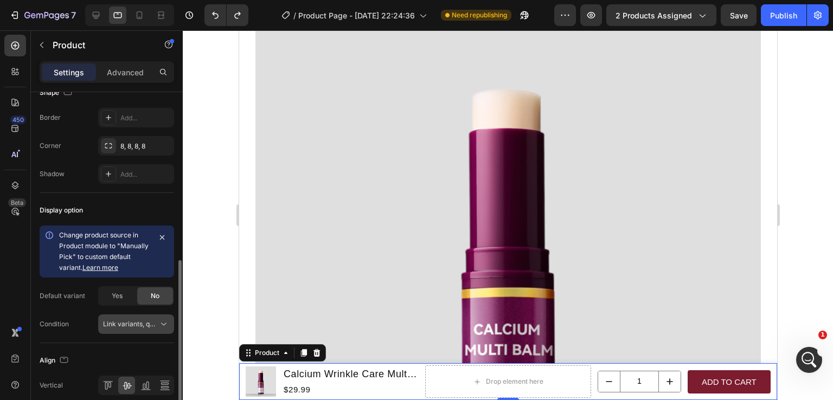
click at [145, 327] on span "Link variants, quantity <br> between same products" at bounding box center [130, 325] width 55 height 10
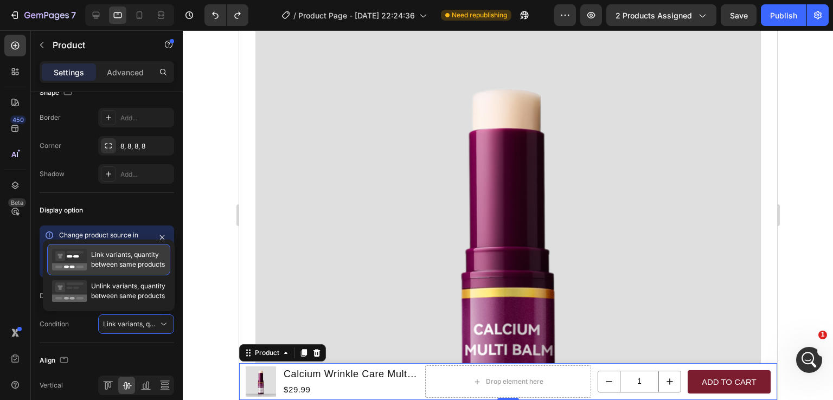
click at [117, 261] on span "Link variants, quantity between same products" at bounding box center [128, 260] width 74 height 20
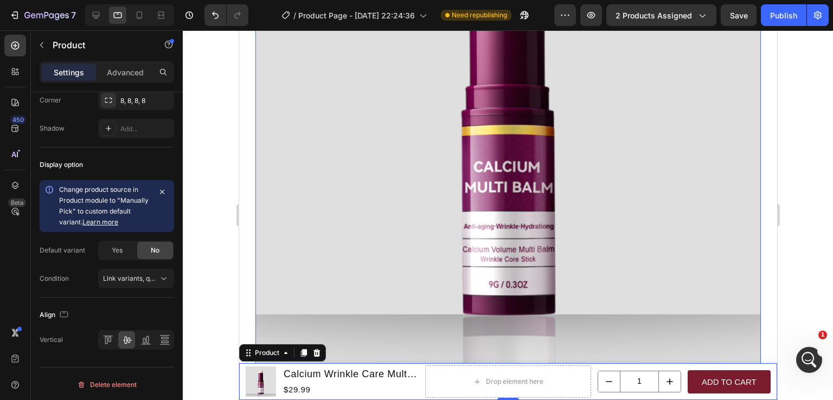
scroll to position [0, 0]
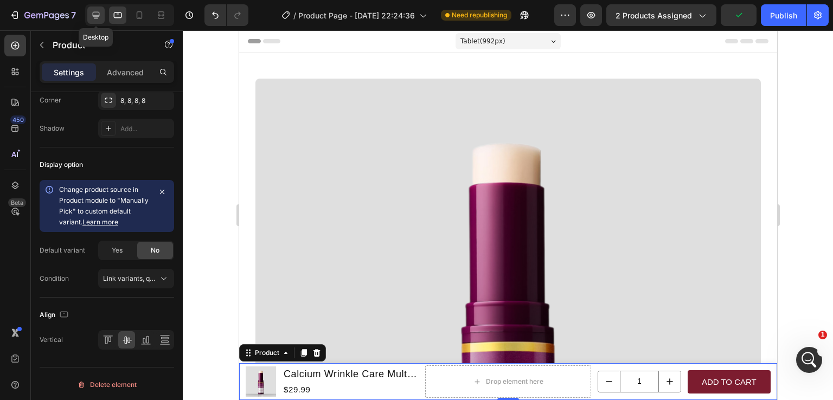
click at [100, 14] on icon at bounding box center [96, 15] width 11 height 11
type input "1200"
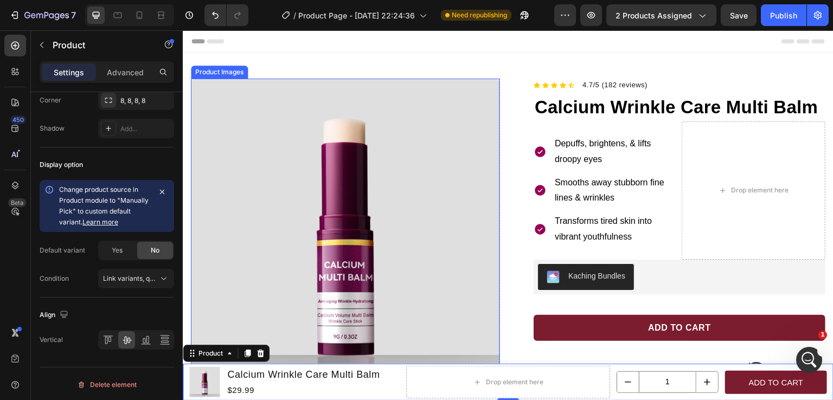
click at [450, 129] on img at bounding box center [345, 233] width 309 height 309
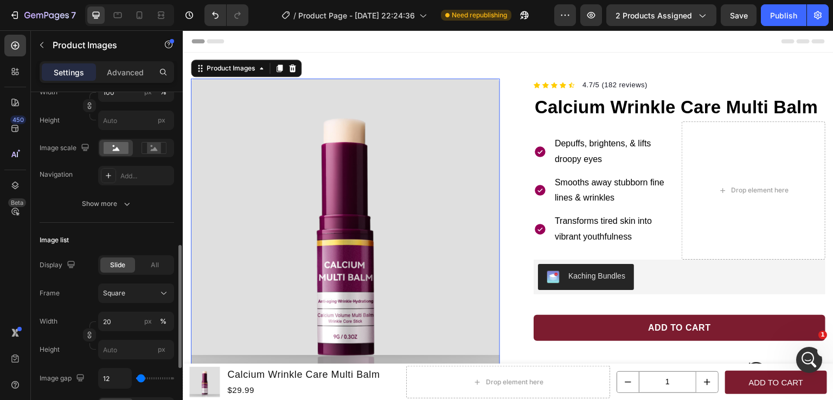
scroll to position [271, 0]
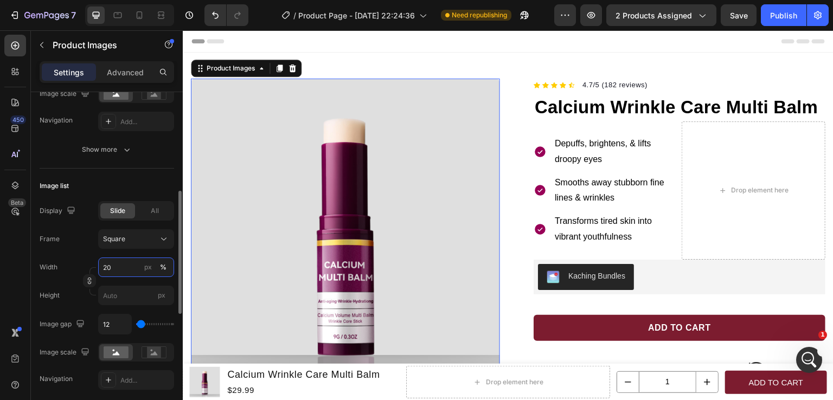
click at [122, 270] on input "20" at bounding box center [136, 268] width 76 height 20
click at [121, 269] on input "20" at bounding box center [136, 268] width 76 height 20
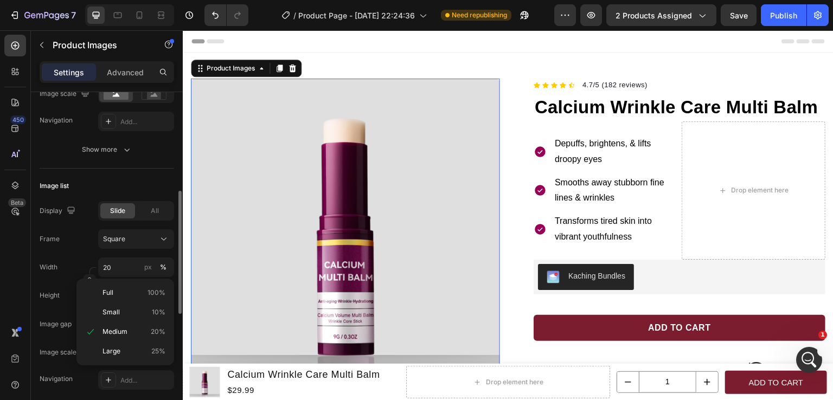
click at [146, 183] on div "Image list" at bounding box center [107, 185] width 135 height 17
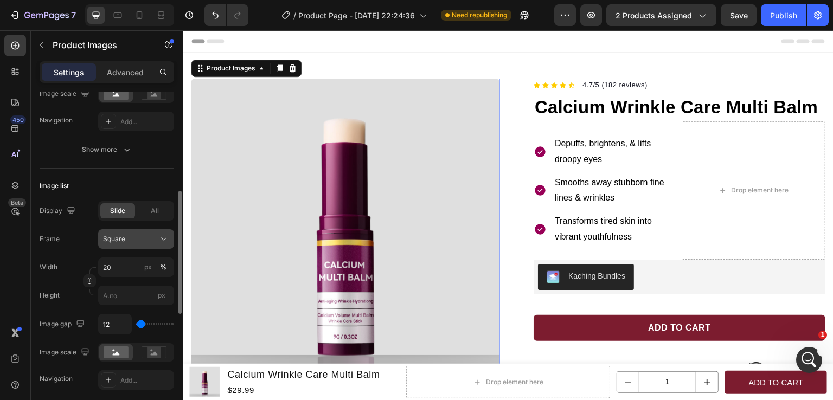
click at [144, 238] on div "Square" at bounding box center [129, 239] width 53 height 10
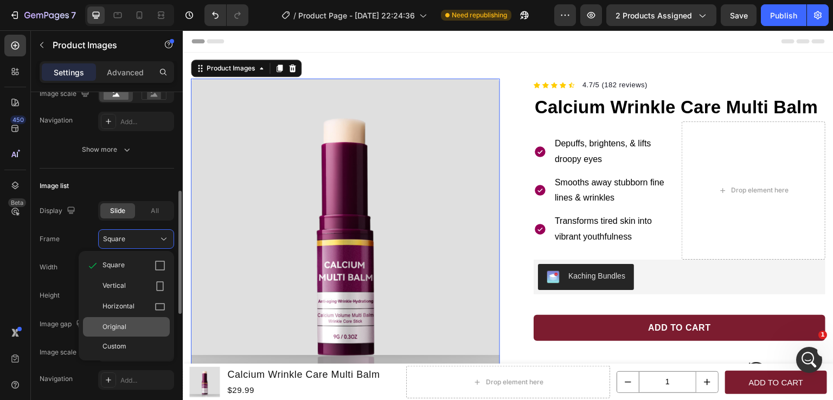
click at [129, 322] on div "Original" at bounding box center [134, 327] width 63 height 10
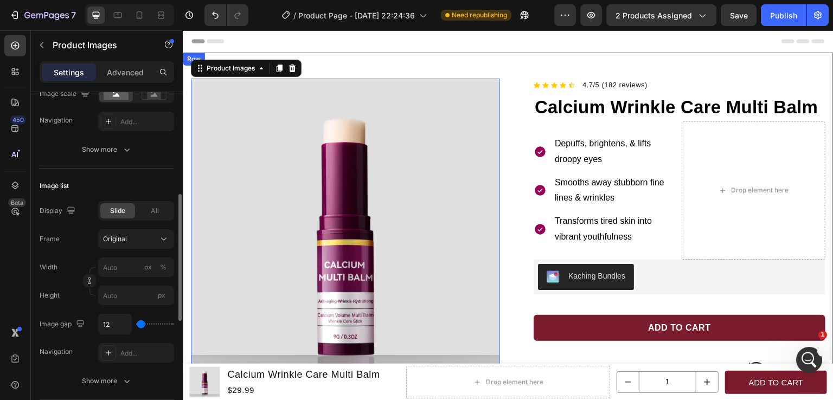
click at [496, 61] on div "Product Images 0 Row Icon Icon Icon Icon Icon Icon List Hoz 4.7/5 (182 reviews)…" at bounding box center [508, 403] width 651 height 700
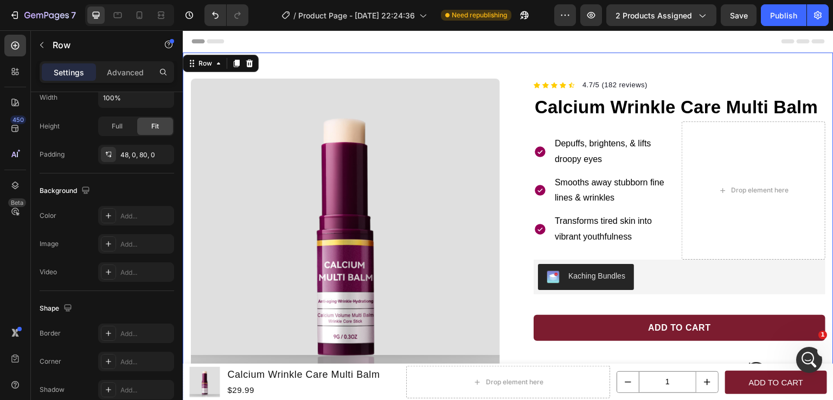
scroll to position [0, 0]
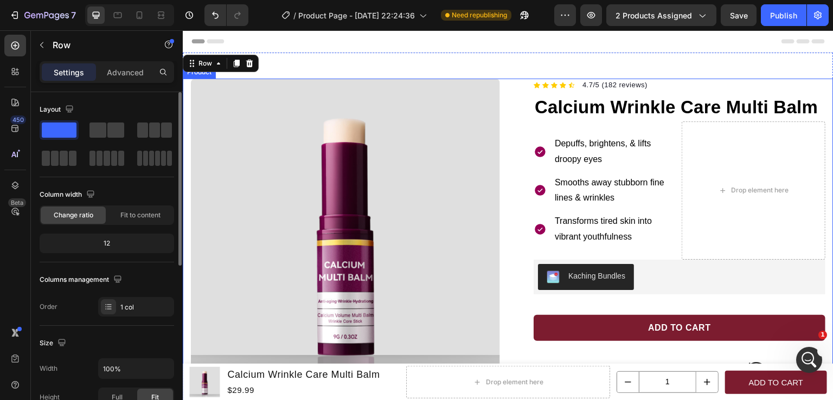
click at [505, 97] on div "Product Images Row Icon Icon Icon Icon Icon Icon List Hoz 4.7/5 (182 reviews) T…" at bounding box center [508, 394] width 651 height 630
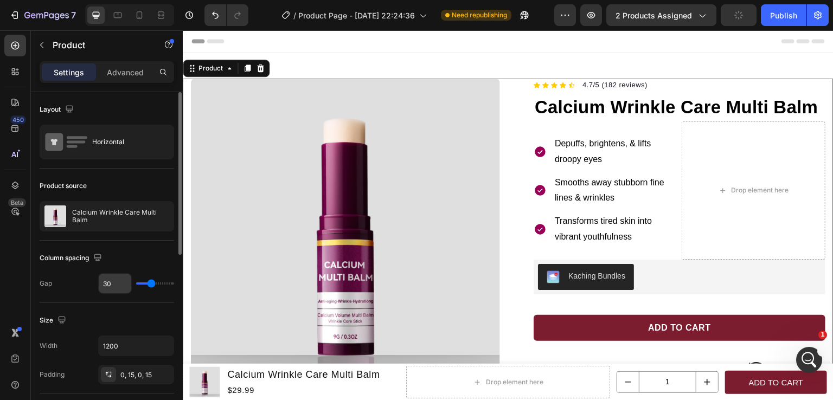
click at [115, 287] on input "30" at bounding box center [115, 284] width 33 height 20
type input "2"
type input "20"
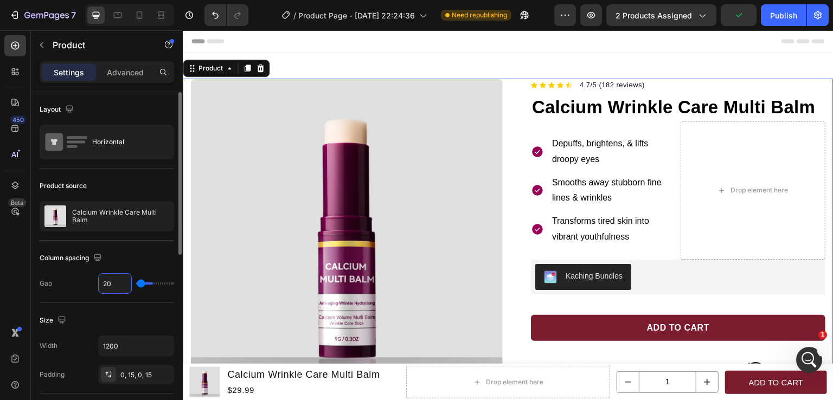
type input "20"
click at [222, 15] on button "Undo/Redo" at bounding box center [216, 15] width 22 height 22
type input "30"
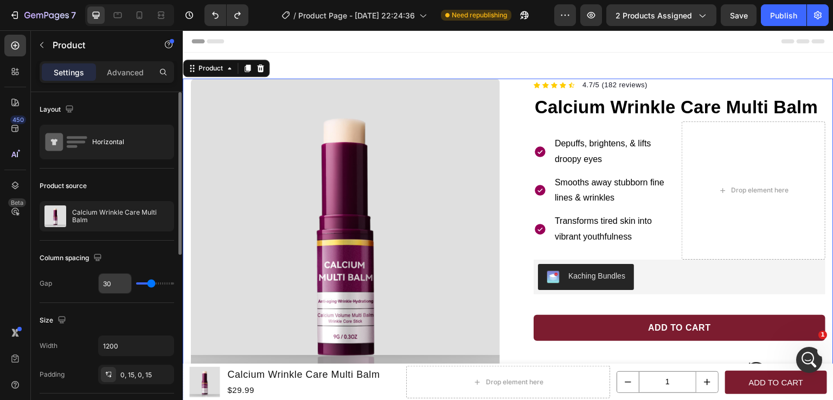
scroll to position [54, 0]
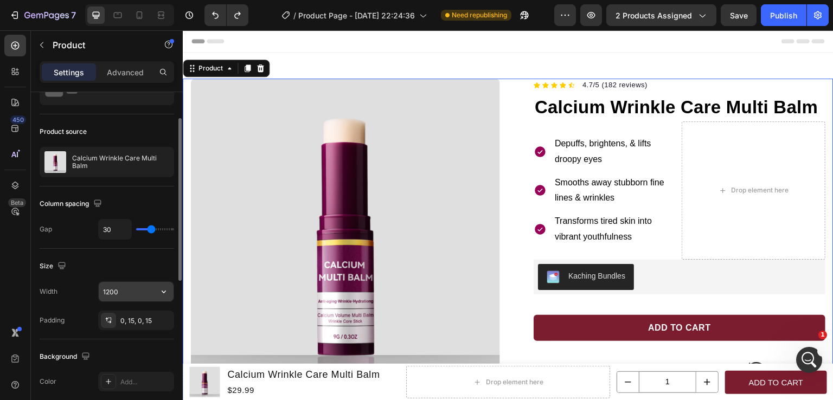
click at [110, 292] on input "1200" at bounding box center [136, 292] width 75 height 20
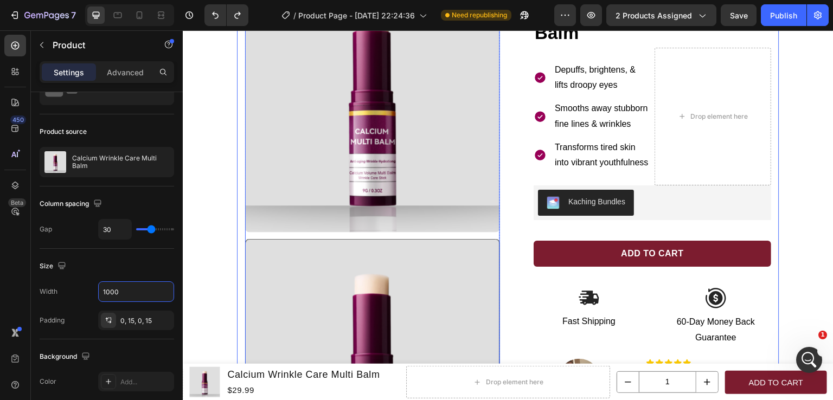
scroll to position [0, 0]
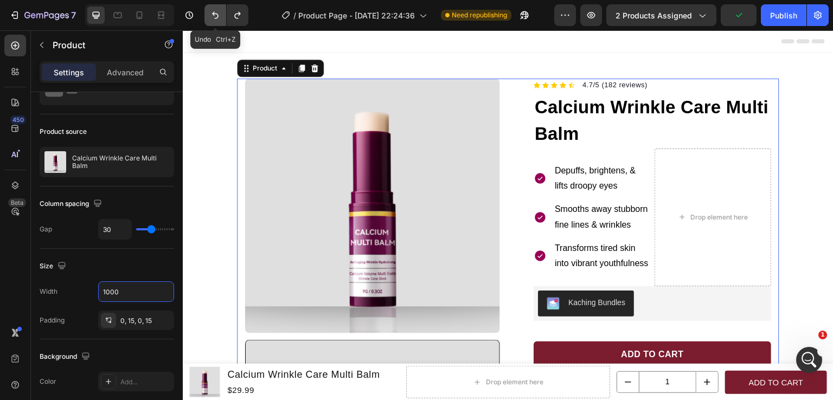
click at [213, 18] on icon "Undo/Redo" at bounding box center [215, 15] width 11 height 11
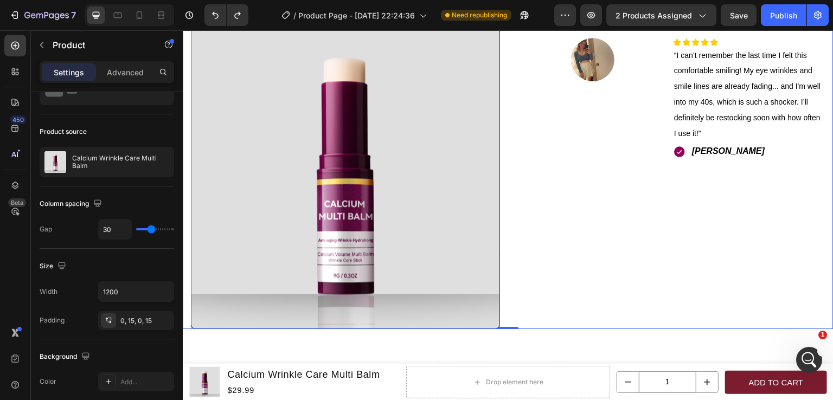
scroll to position [163, 0]
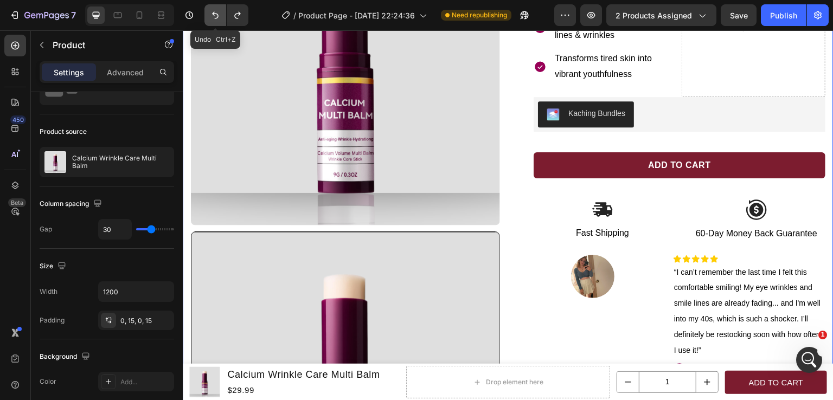
click at [215, 16] on icon "Undo/Redo" at bounding box center [215, 15] width 11 height 11
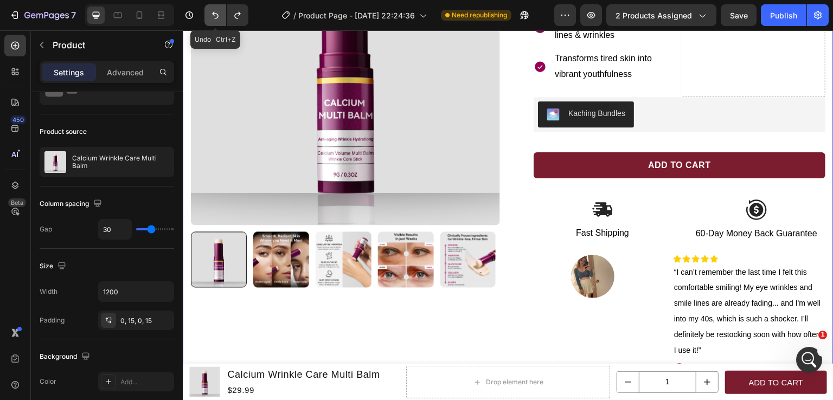
click at [215, 16] on icon "Undo/Redo" at bounding box center [215, 15] width 11 height 11
click at [233, 20] on icon "Undo/Redo" at bounding box center [237, 15] width 11 height 11
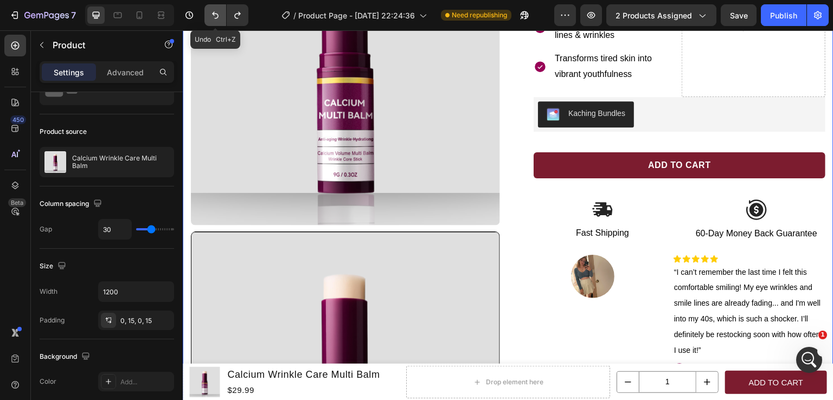
click at [223, 20] on button "Undo/Redo" at bounding box center [216, 15] width 22 height 22
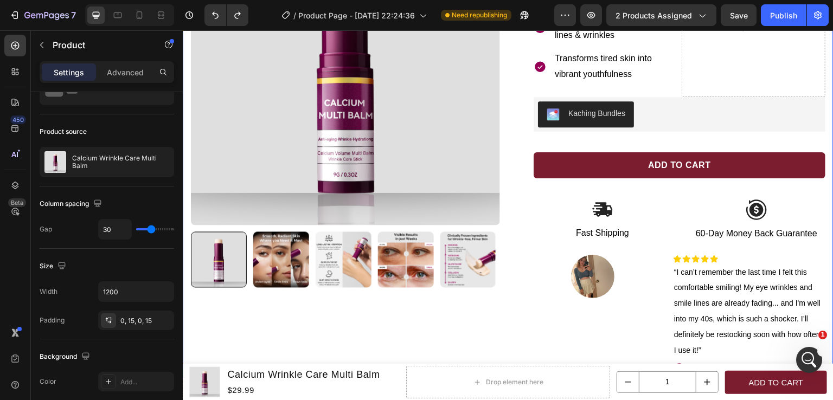
scroll to position [0, 0]
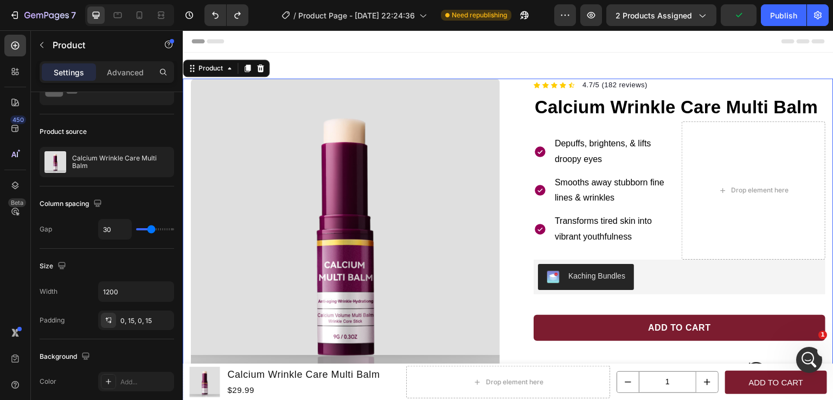
click at [509, 192] on div "Product Images Row Icon Icon Icon Icon Icon Icon List Hoz 4.7/5 (182 reviews) T…" at bounding box center [508, 310] width 651 height 462
click at [114, 294] on input "1200" at bounding box center [136, 292] width 75 height 20
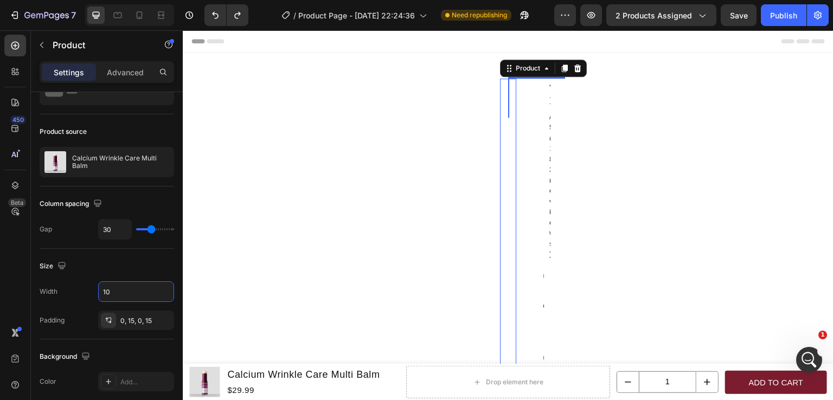
type input "1"
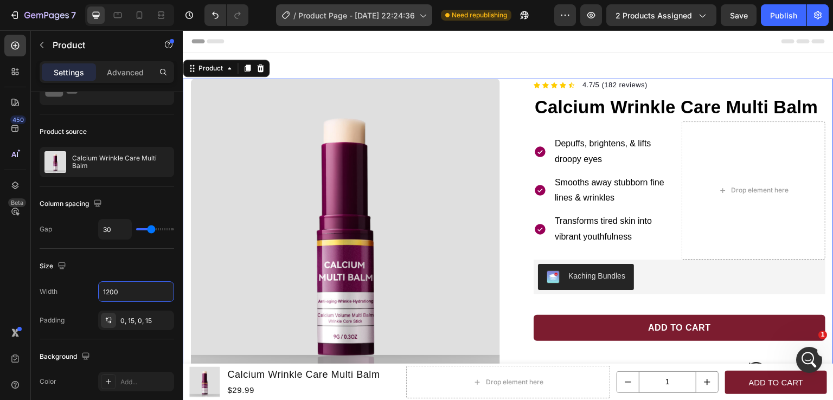
type input "1200"
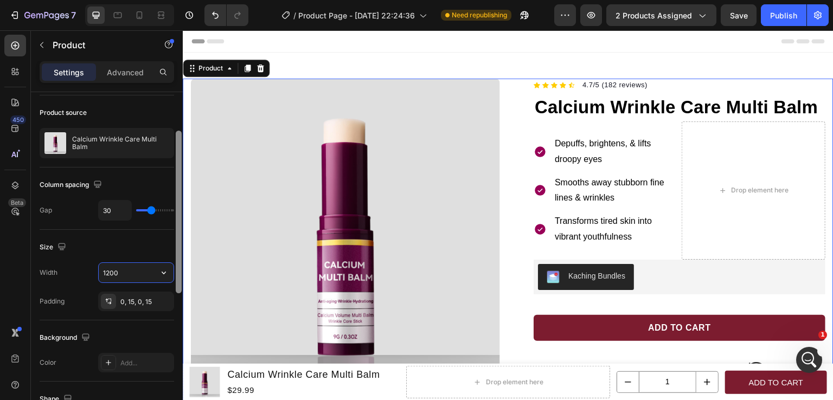
scroll to position [76, 0]
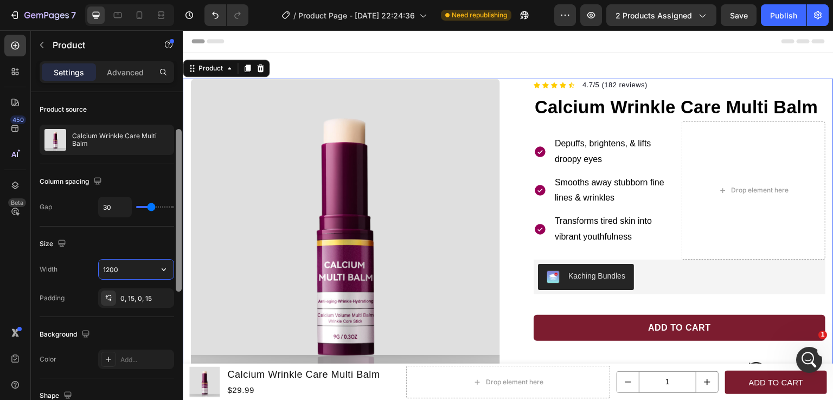
drag, startPoint x: 361, startPoint y: 281, endPoint x: 365, endPoint y: 292, distance: 11.5
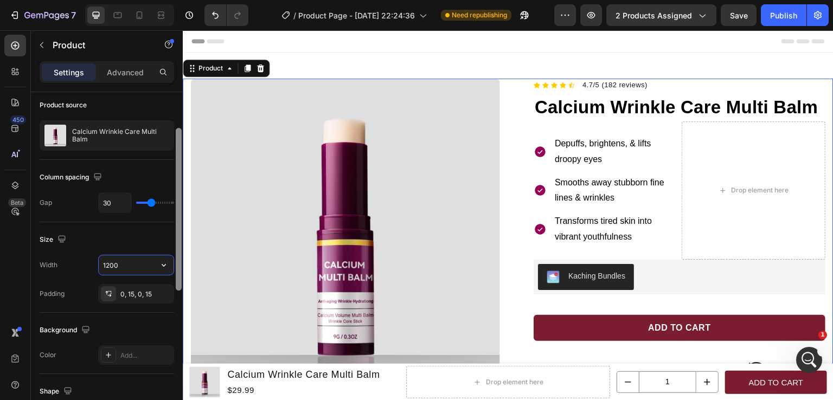
scroll to position [85, 0]
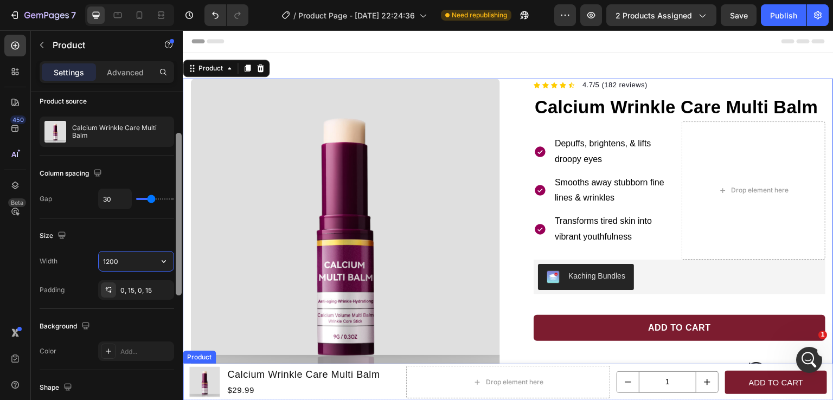
click at [187, 384] on div "Product Images Calcium Wrinkle Care Multi Balm Product Title $29.99 Product Pri…" at bounding box center [508, 382] width 651 height 37
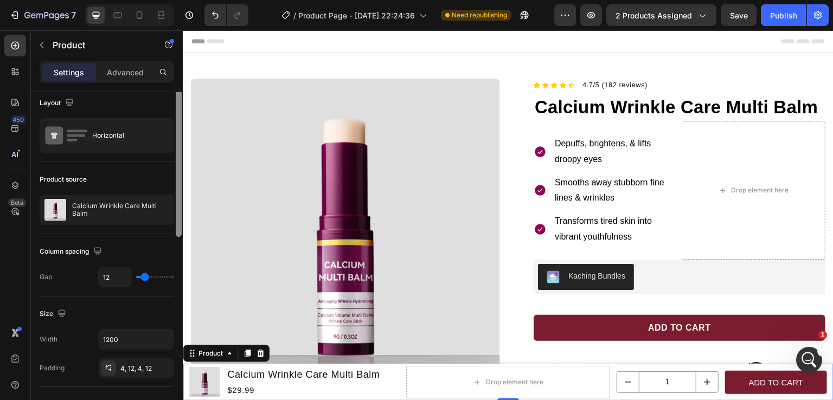
scroll to position [1, 0]
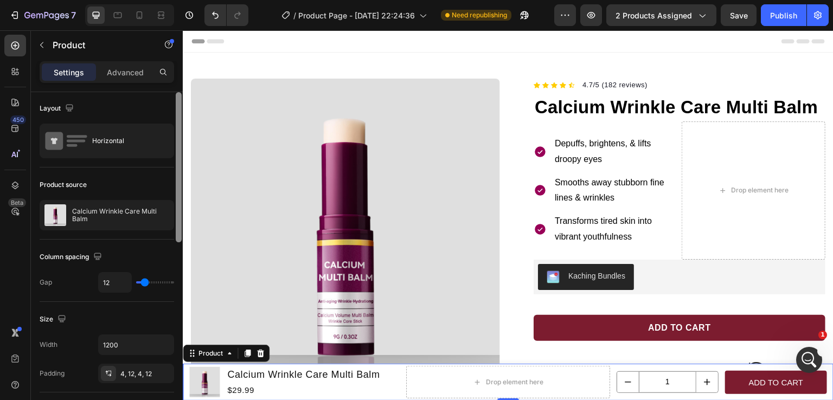
click at [179, 225] on div at bounding box center [179, 167] width 6 height 150
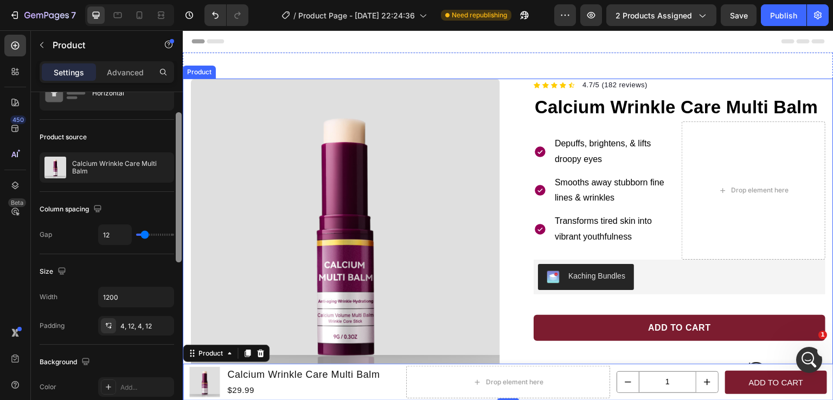
scroll to position [54, 0]
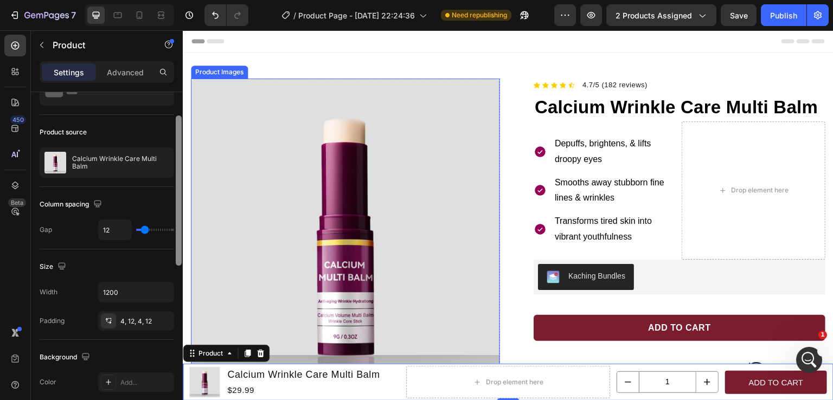
drag, startPoint x: 362, startPoint y: 255, endPoint x: 184, endPoint y: 272, distance: 178.8
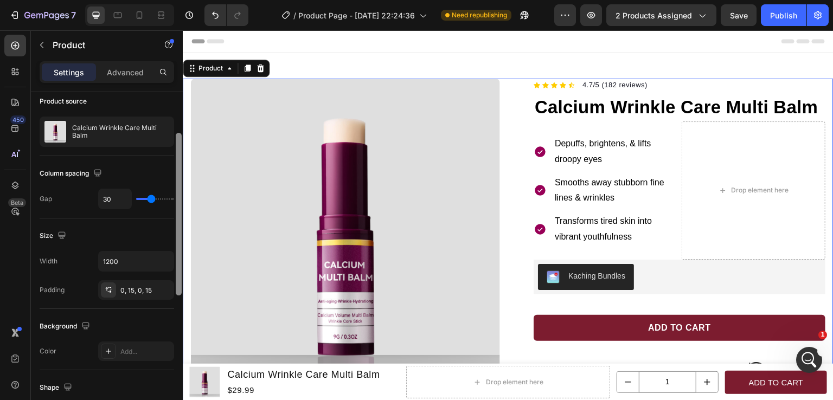
click at [180, 262] on div at bounding box center [179, 214] width 6 height 163
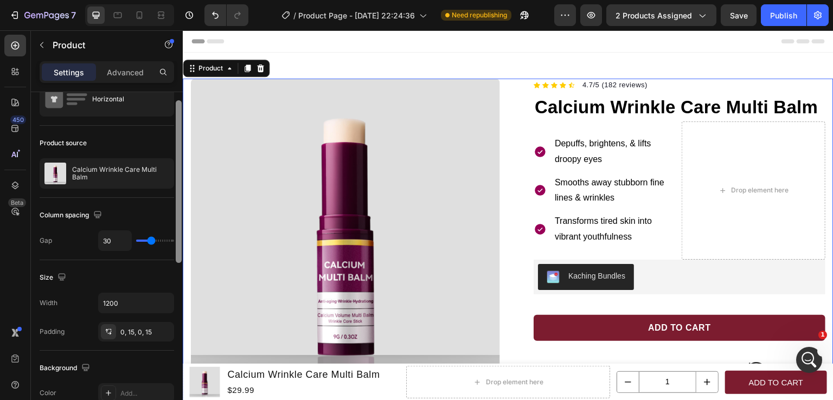
scroll to position [30, 0]
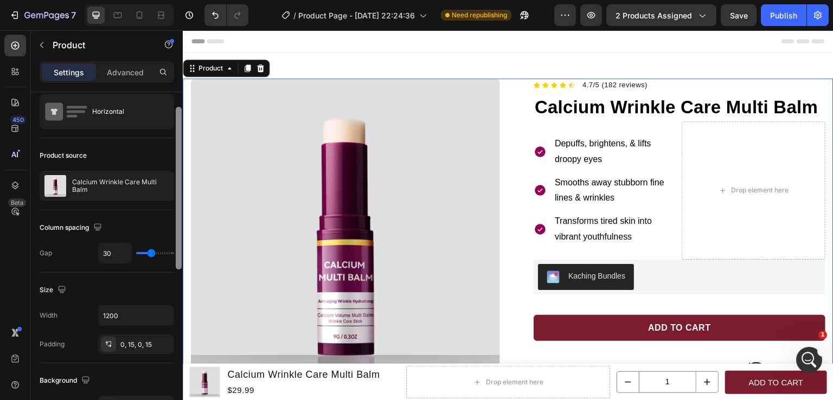
drag, startPoint x: 362, startPoint y: 292, endPoint x: 184, endPoint y: 297, distance: 178.0
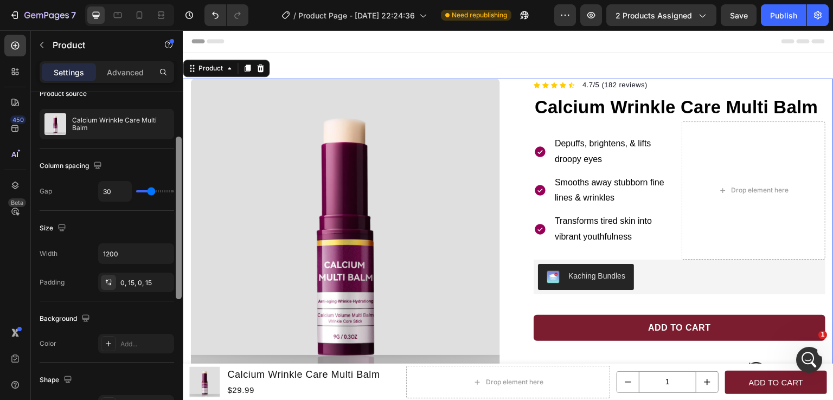
click at [177, 265] on div at bounding box center [179, 218] width 6 height 163
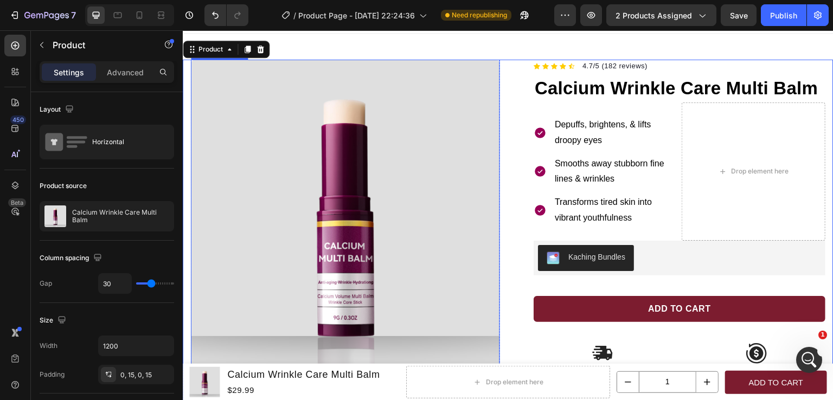
scroll to position [0, 0]
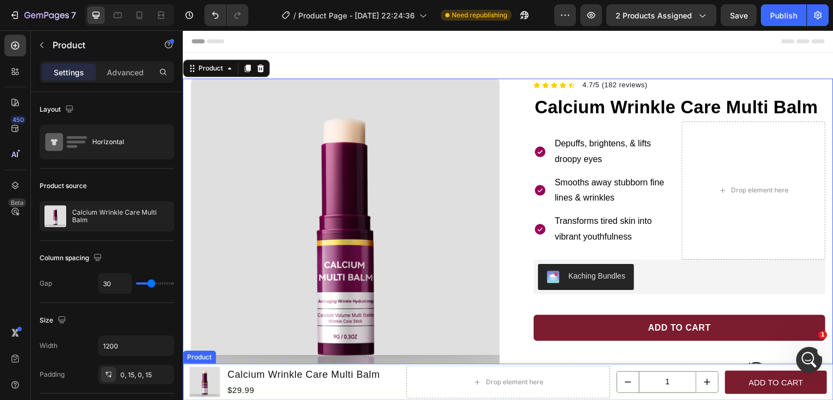
click at [187, 388] on div "Product Images Calcium Wrinkle Care Multi Balm Product Title $29.99 Product Pri…" at bounding box center [508, 382] width 651 height 37
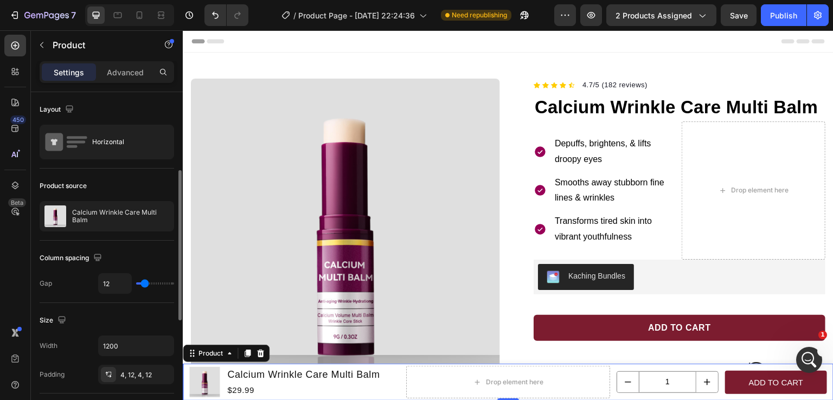
scroll to position [54, 0]
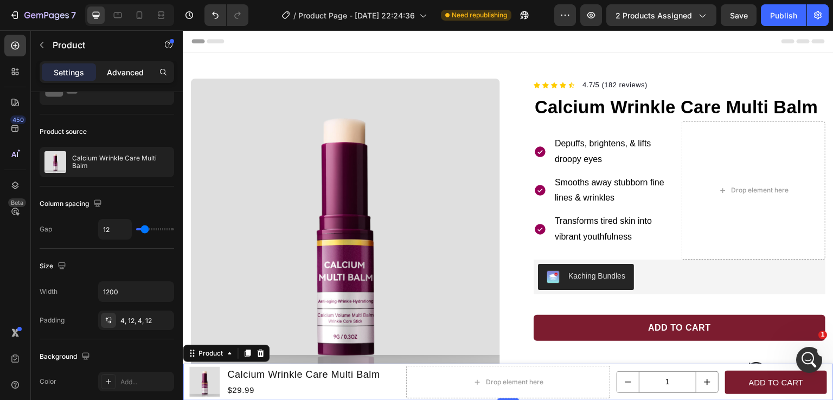
click at [119, 67] on p "Advanced" at bounding box center [125, 72] width 37 height 11
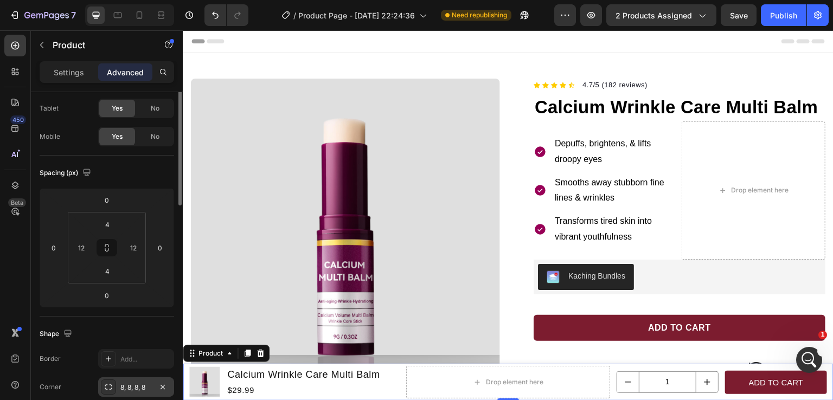
scroll to position [0, 0]
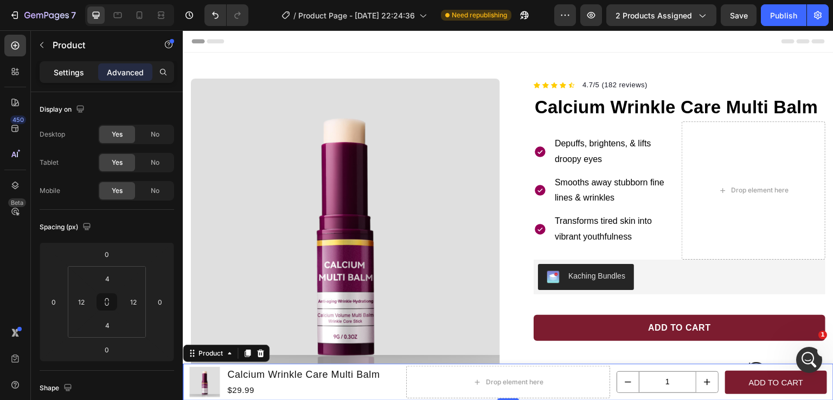
click at [84, 74] on div "Settings" at bounding box center [69, 71] width 54 height 17
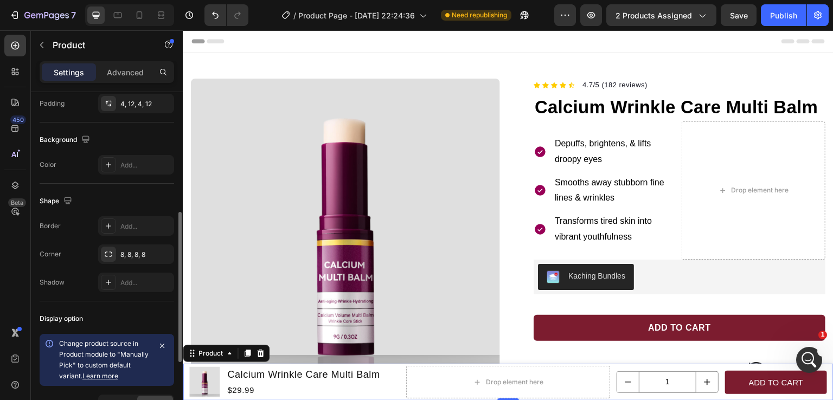
scroll to position [425, 0]
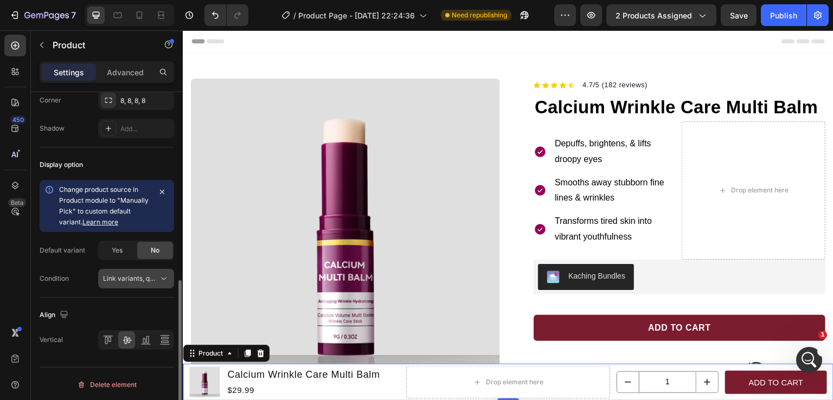
click at [129, 276] on span "Link variants, quantity <br> between same products" at bounding box center [183, 279] width 160 height 8
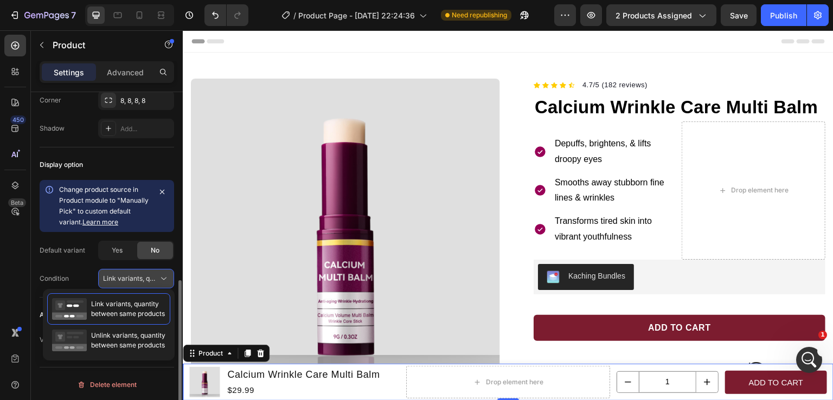
click at [129, 276] on span "Link variants, quantity <br> between same products" at bounding box center [183, 279] width 160 height 8
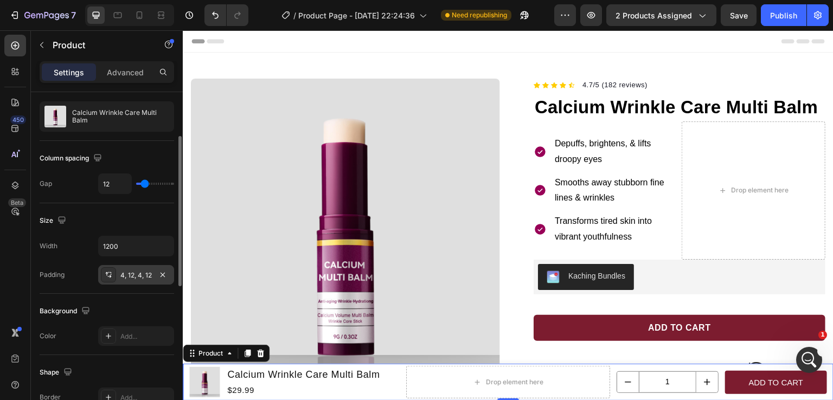
scroll to position [0, 0]
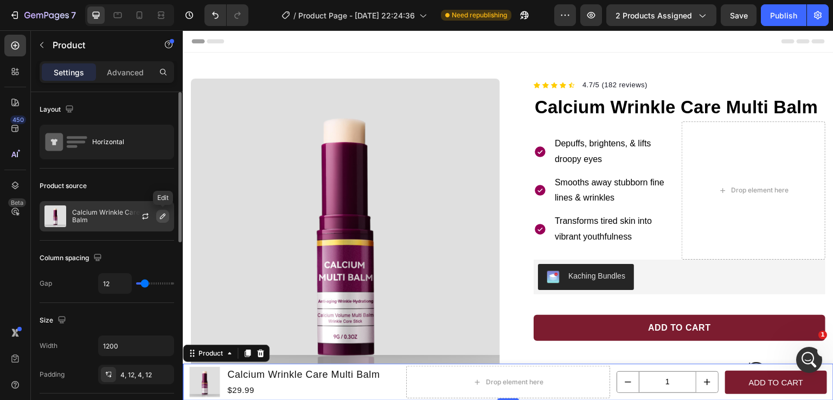
click at [160, 218] on icon "button" at bounding box center [162, 216] width 5 height 5
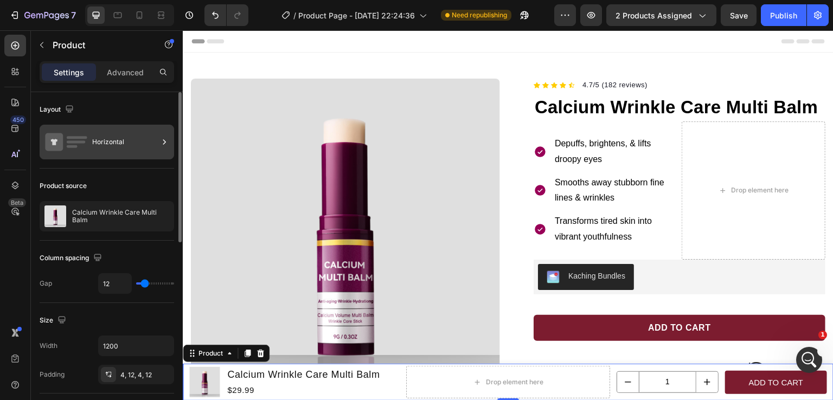
click at [109, 139] on div "Horizontal" at bounding box center [125, 142] width 66 height 25
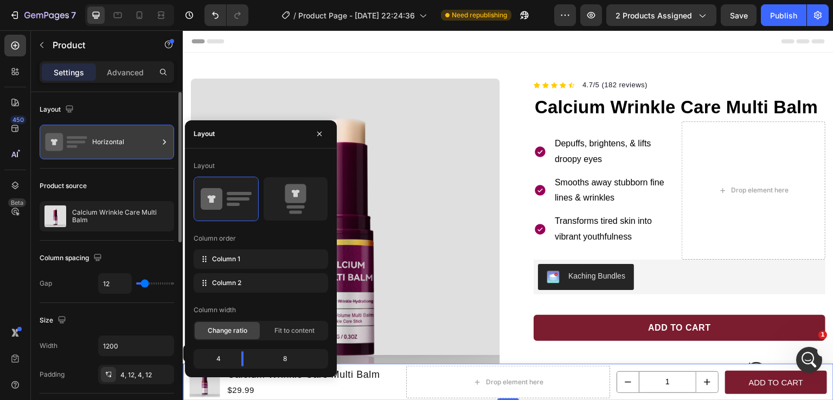
click at [141, 144] on div "Horizontal" at bounding box center [125, 142] width 66 height 25
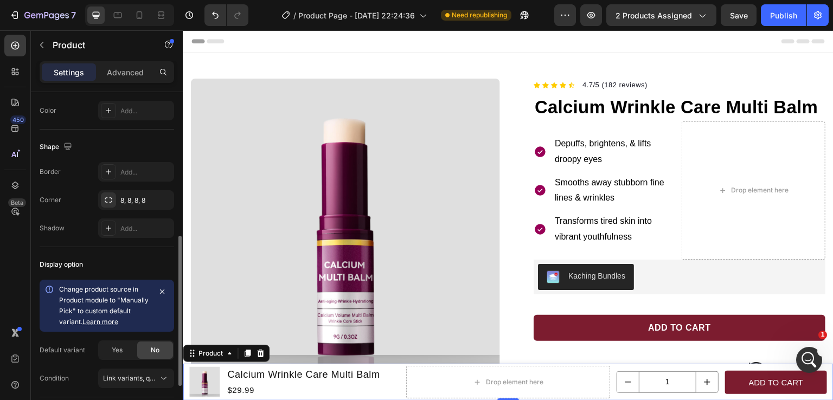
scroll to position [425, 0]
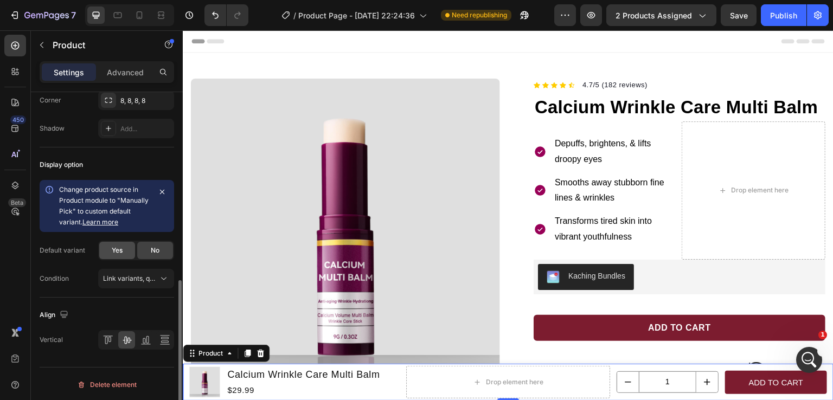
click at [112, 252] on span "Yes" at bounding box center [117, 251] width 11 height 10
click at [149, 251] on div "No" at bounding box center [155, 250] width 36 height 17
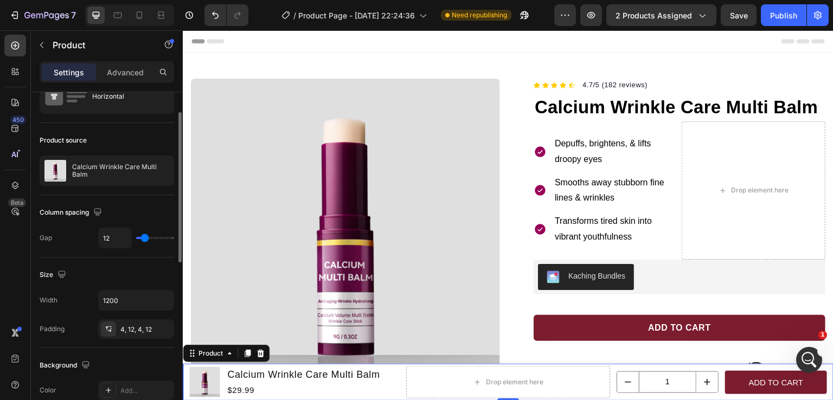
scroll to position [0, 0]
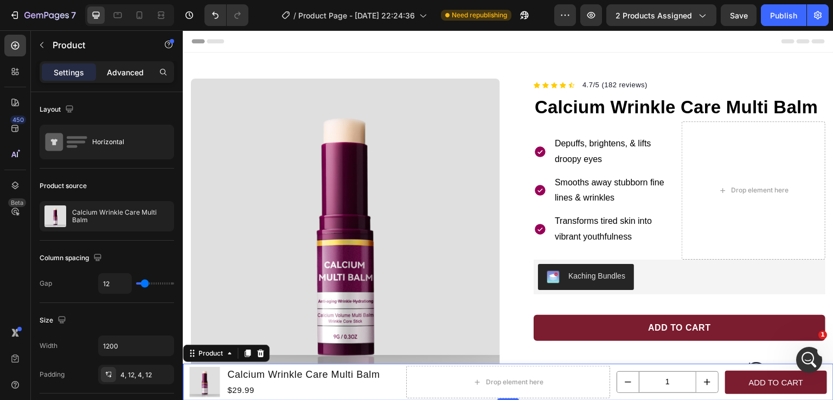
click at [130, 67] on p "Advanced" at bounding box center [125, 72] width 37 height 11
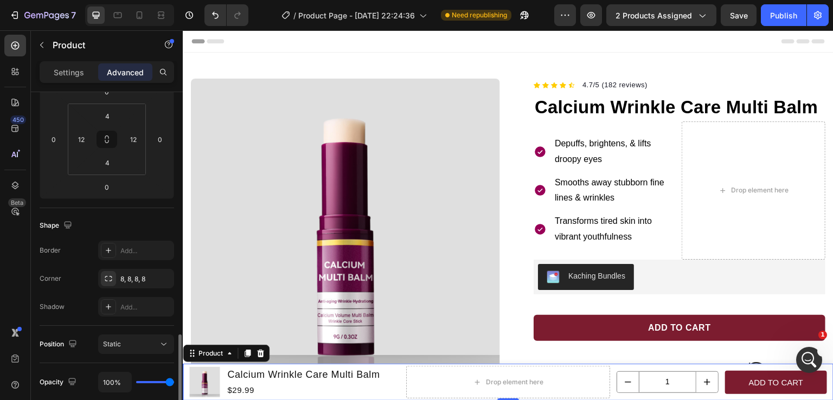
scroll to position [271, 0]
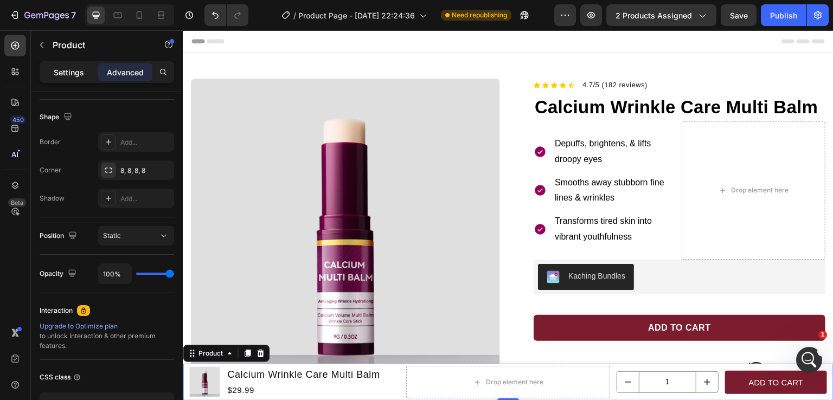
click at [78, 79] on div "Settings" at bounding box center [69, 71] width 54 height 17
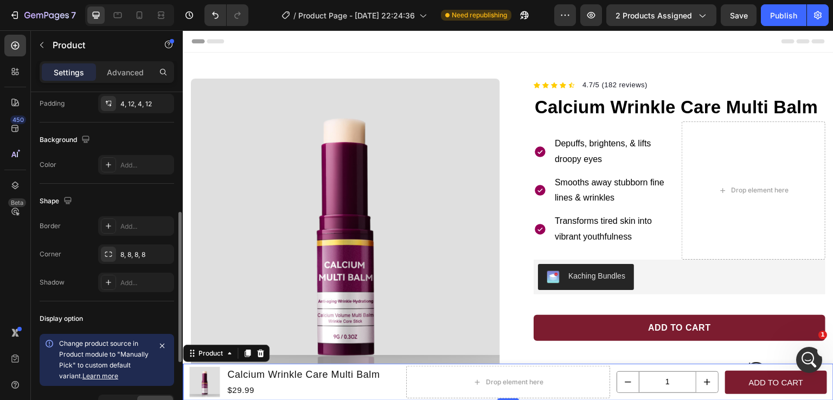
scroll to position [380, 0]
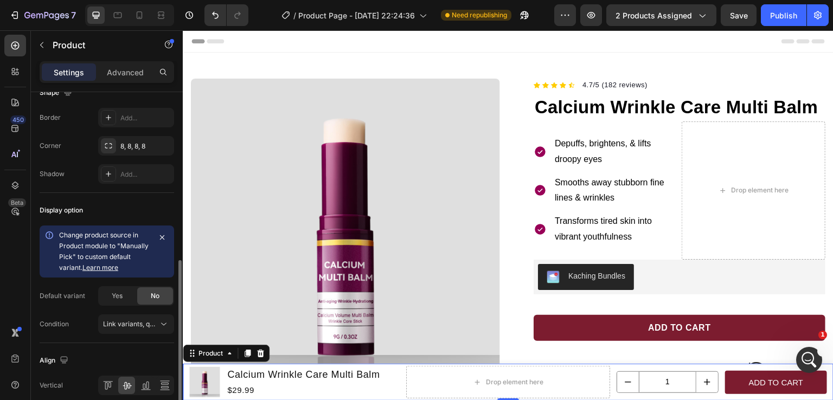
click at [113, 267] on link "Learn more" at bounding box center [100, 268] width 36 height 8
click at [163, 74] on icon at bounding box center [163, 72] width 9 height 9
click at [164, 71] on icon at bounding box center [163, 72] width 9 height 9
click at [127, 76] on input "text" at bounding box center [107, 72] width 135 height 22
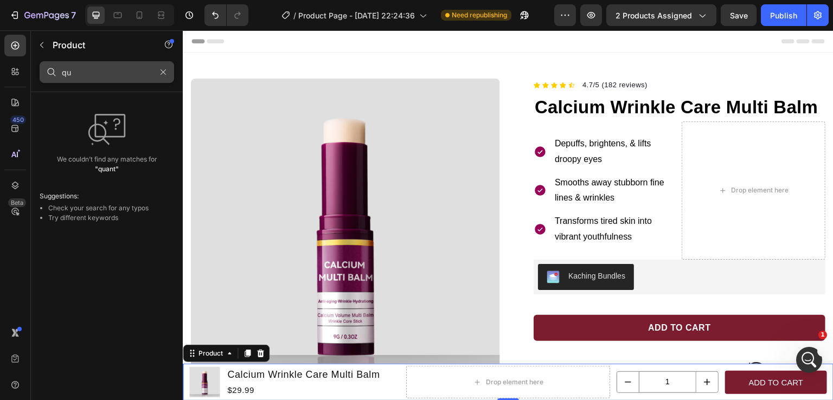
type input "q"
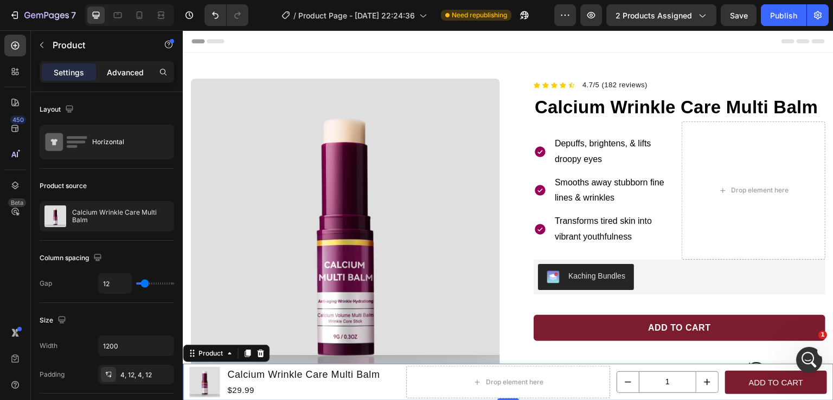
click at [106, 69] on div "Advanced" at bounding box center [125, 71] width 54 height 17
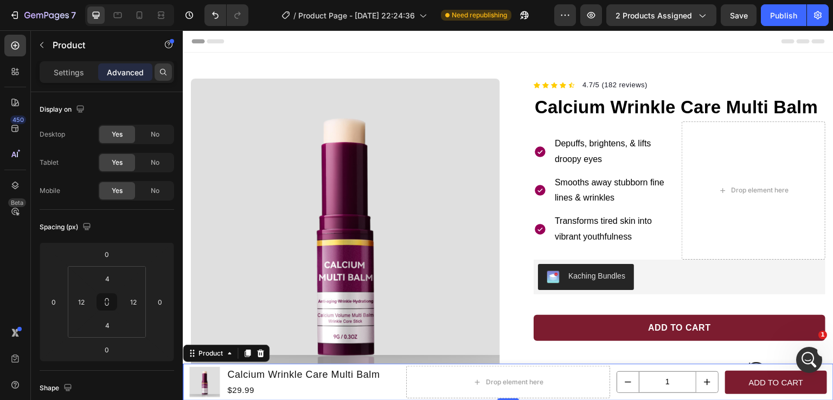
click at [159, 74] on icon at bounding box center [163, 72] width 9 height 9
click at [117, 76] on input "text" at bounding box center [107, 72] width 135 height 22
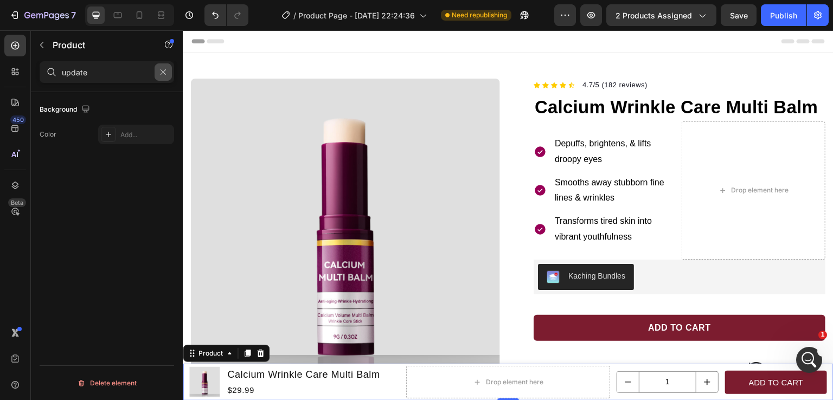
type input "update"
click at [160, 74] on icon "button" at bounding box center [164, 72] width 8 height 8
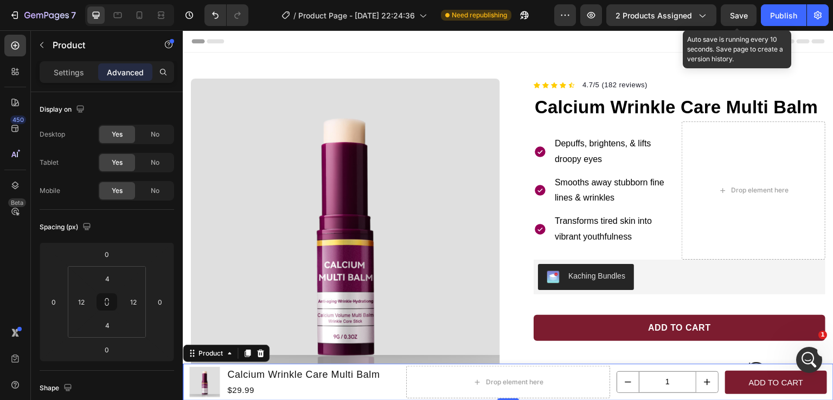
drag, startPoint x: 735, startPoint y: 18, endPoint x: 737, endPoint y: 27, distance: 8.4
click at [735, 18] on span "Save" at bounding box center [739, 15] width 18 height 9
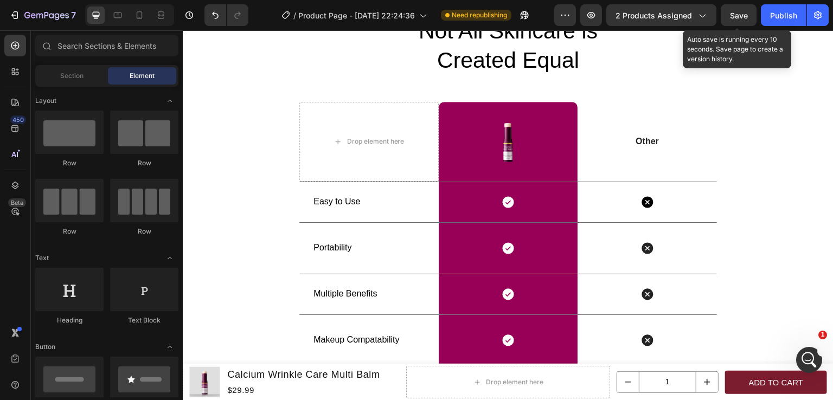
scroll to position [1960, 0]
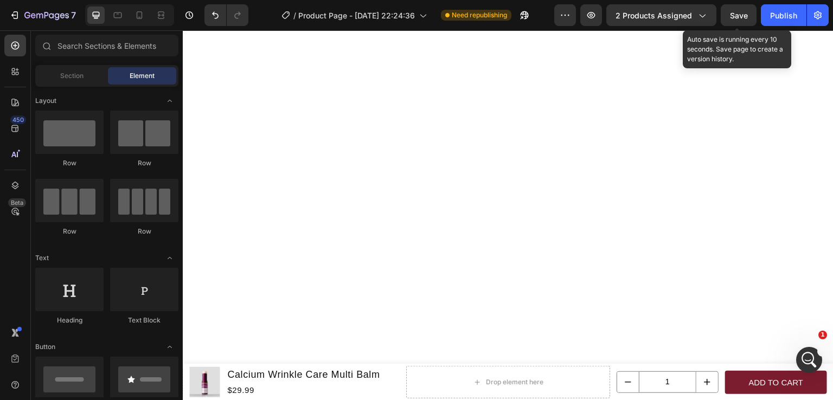
drag, startPoint x: 831, startPoint y: 246, endPoint x: 719, endPoint y: 31, distance: 241.9
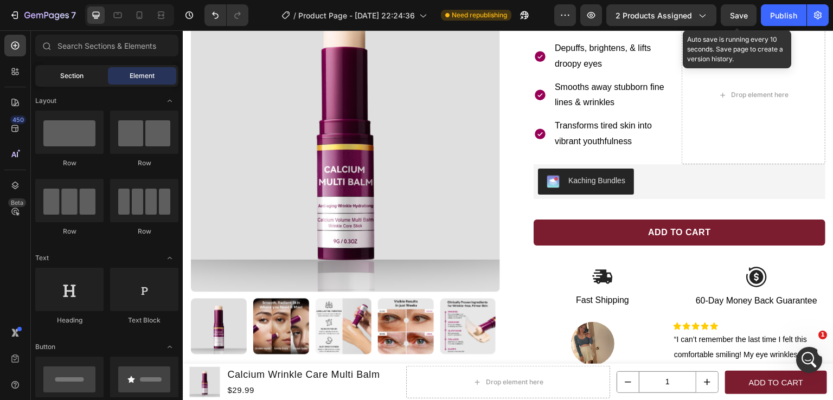
click at [67, 74] on span "Section" at bounding box center [71, 76] width 23 height 10
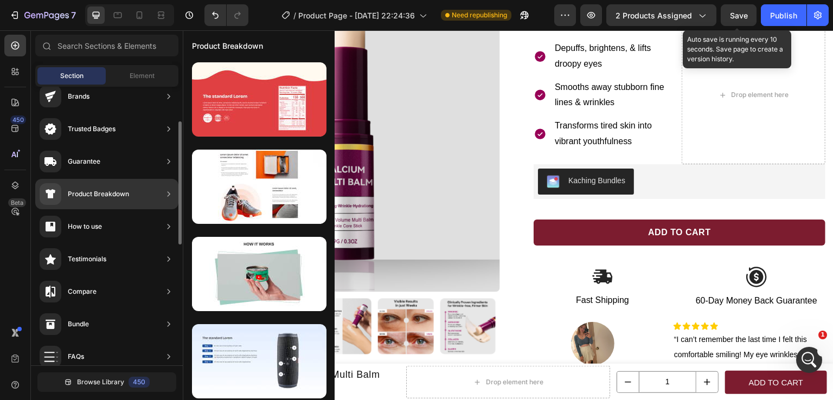
scroll to position [0, 0]
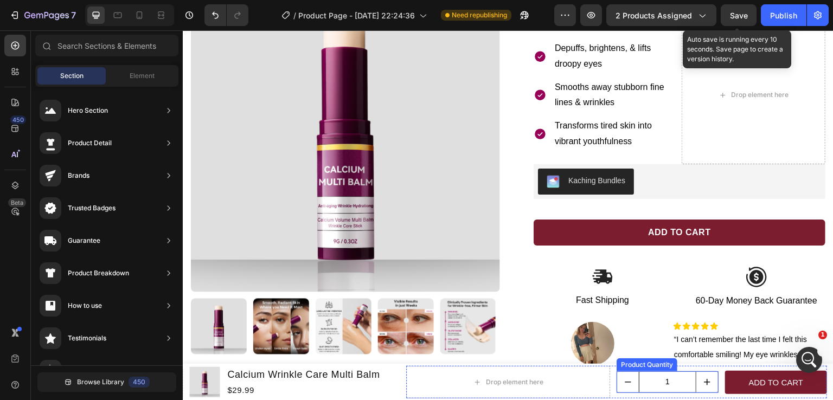
click at [648, 378] on input "1" at bounding box center [668, 382] width 58 height 21
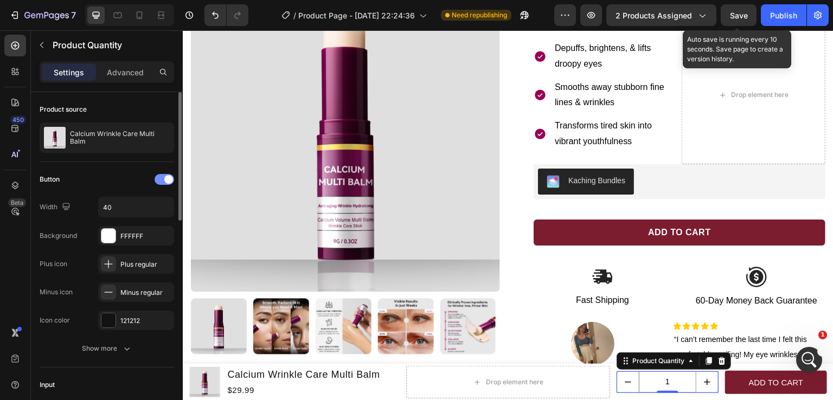
click at [167, 178] on span at bounding box center [168, 179] width 9 height 9
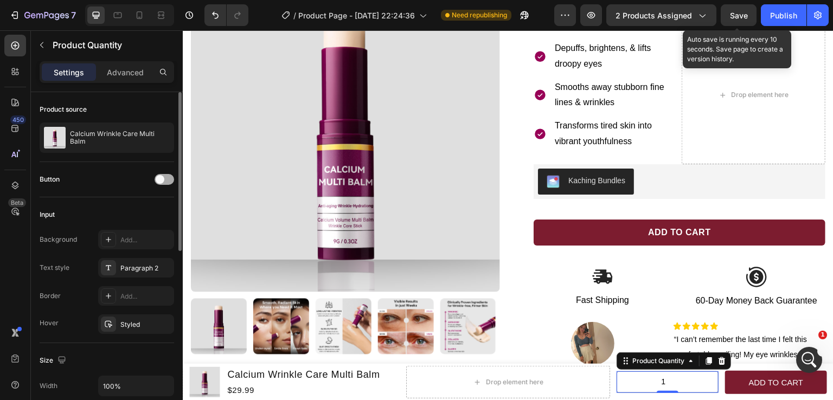
click at [161, 180] on span at bounding box center [160, 179] width 9 height 9
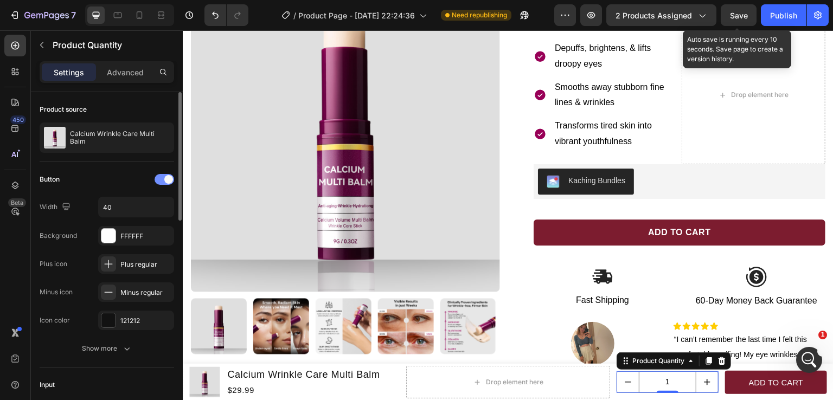
click at [165, 181] on span at bounding box center [168, 179] width 9 height 9
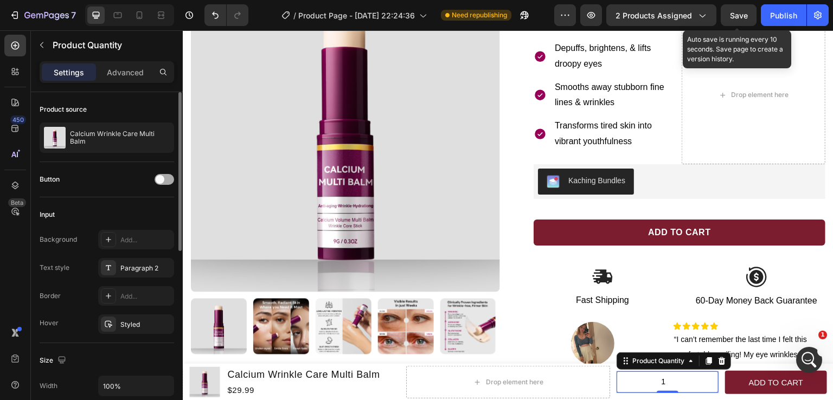
click at [165, 181] on div at bounding box center [165, 179] width 20 height 11
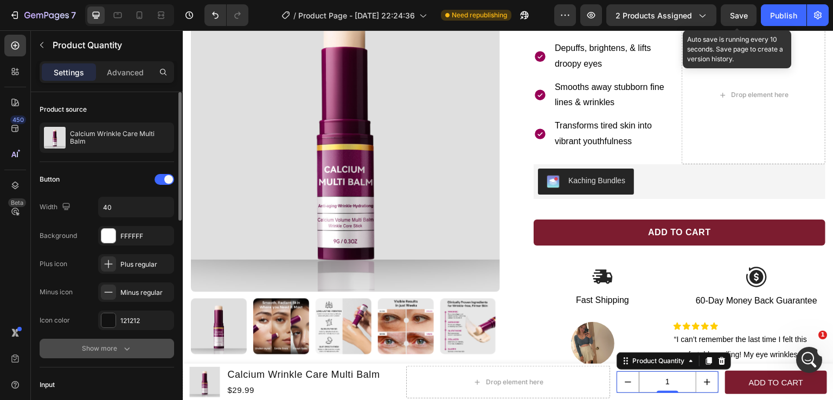
click at [124, 344] on icon "button" at bounding box center [127, 348] width 11 height 11
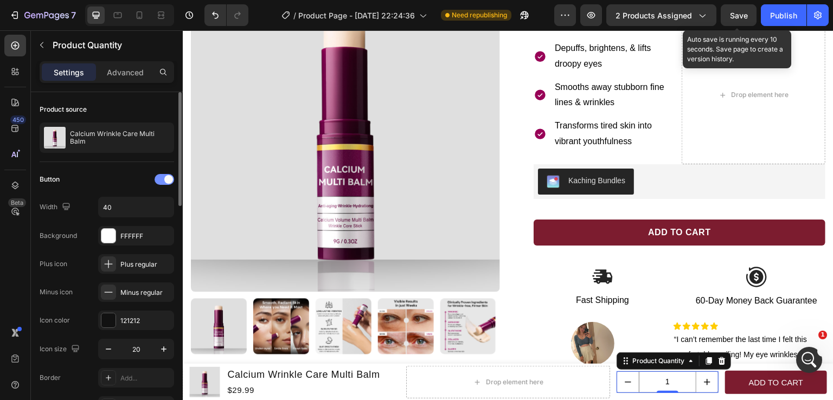
click at [166, 178] on span at bounding box center [168, 179] width 9 height 9
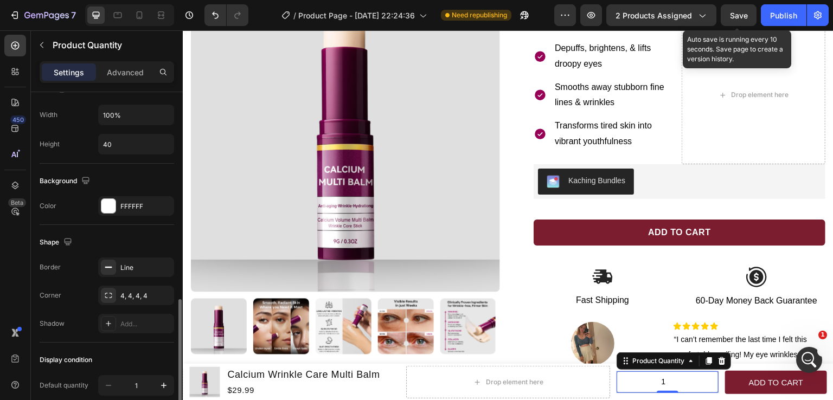
scroll to position [326, 0]
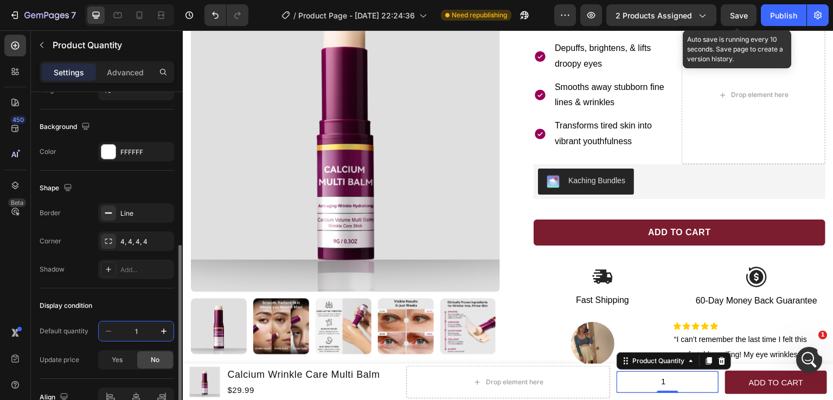
click at [139, 328] on input "1" at bounding box center [136, 332] width 36 height 20
type input "0"
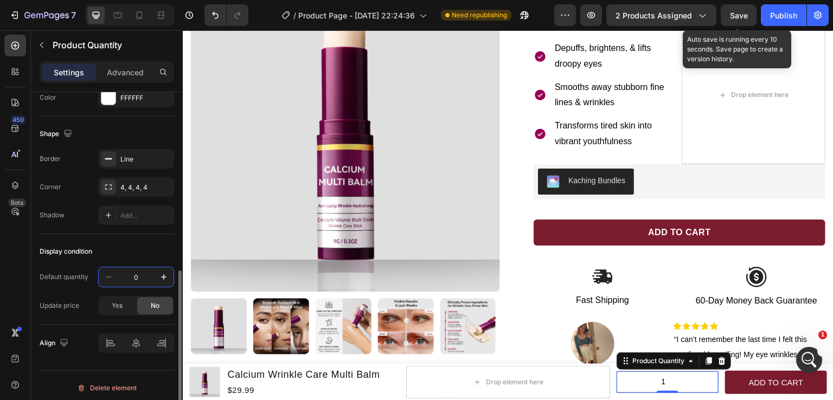
drag, startPoint x: 141, startPoint y: 274, endPoint x: 117, endPoint y: 278, distance: 24.3
click at [119, 278] on input "0" at bounding box center [136, 277] width 36 height 20
click at [152, 248] on div "Display condition" at bounding box center [107, 251] width 135 height 17
type input "1"
click at [128, 70] on p "Advanced" at bounding box center [125, 72] width 37 height 11
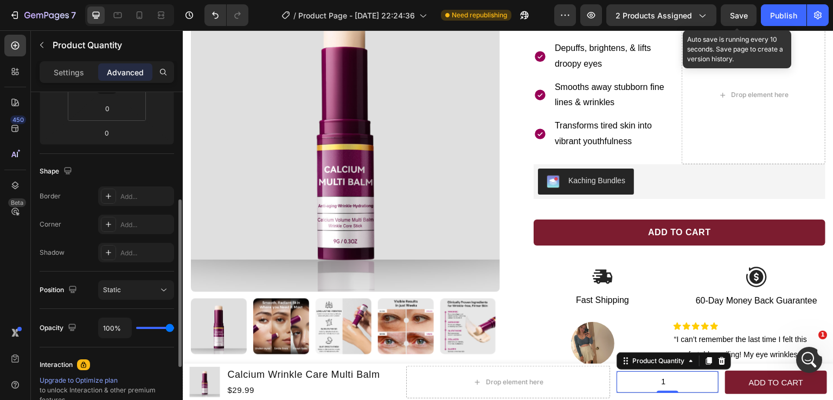
scroll to position [0, 0]
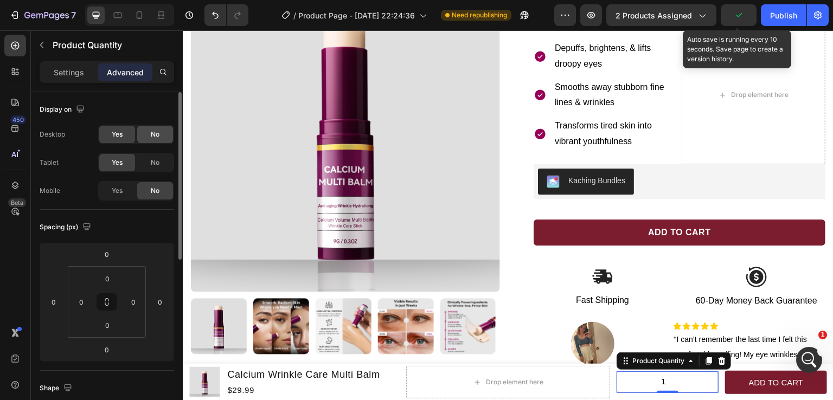
click at [151, 136] on span "No" at bounding box center [155, 135] width 9 height 10
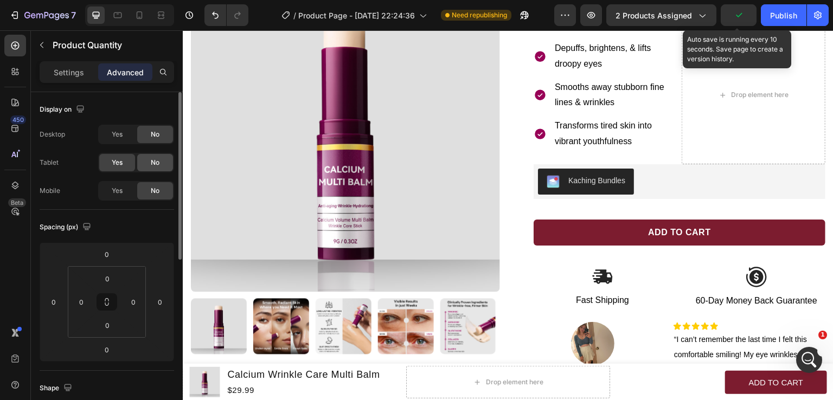
click at [154, 164] on span "No" at bounding box center [155, 163] width 9 height 10
click at [69, 75] on p "Settings" at bounding box center [69, 72] width 30 height 11
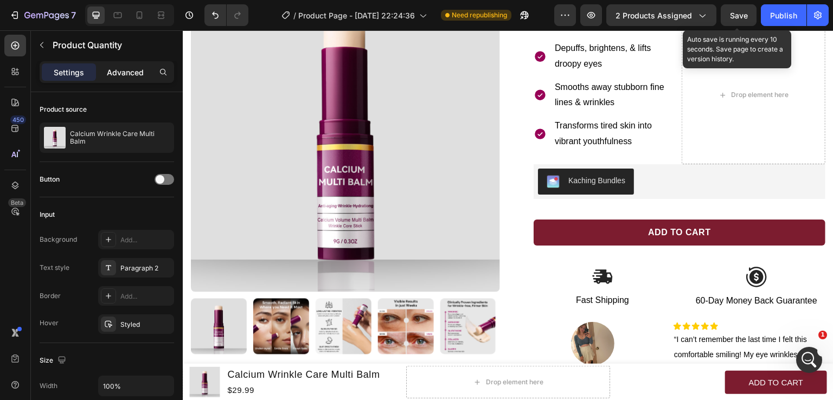
drag, startPoint x: 124, startPoint y: 68, endPoint x: 34, endPoint y: 105, distance: 97.0
click at [124, 68] on p "Advanced" at bounding box center [125, 72] width 37 height 11
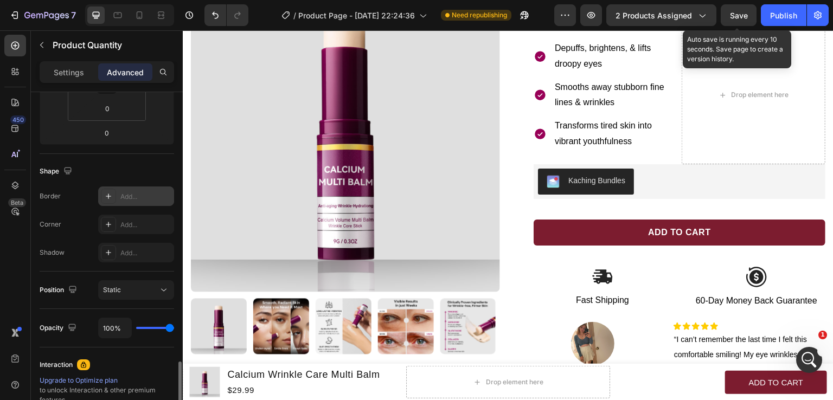
scroll to position [346, 0]
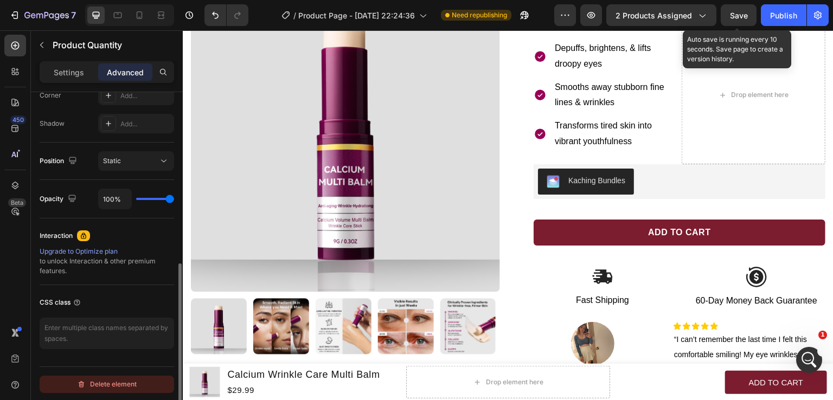
click at [122, 378] on div "Delete element" at bounding box center [107, 384] width 60 height 13
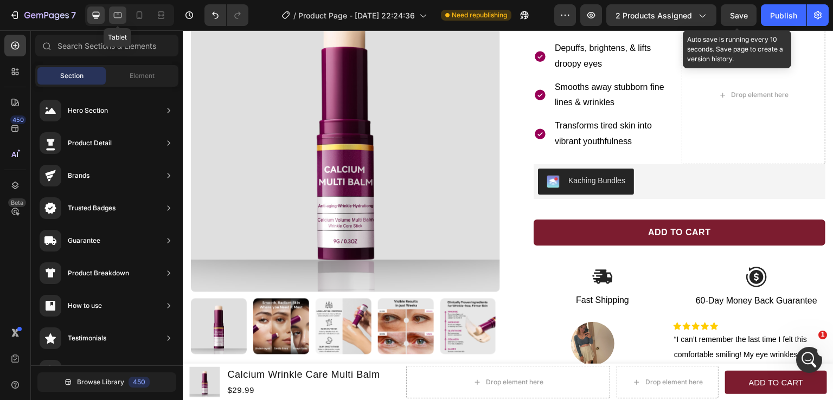
click at [121, 16] on icon at bounding box center [118, 15] width 8 height 6
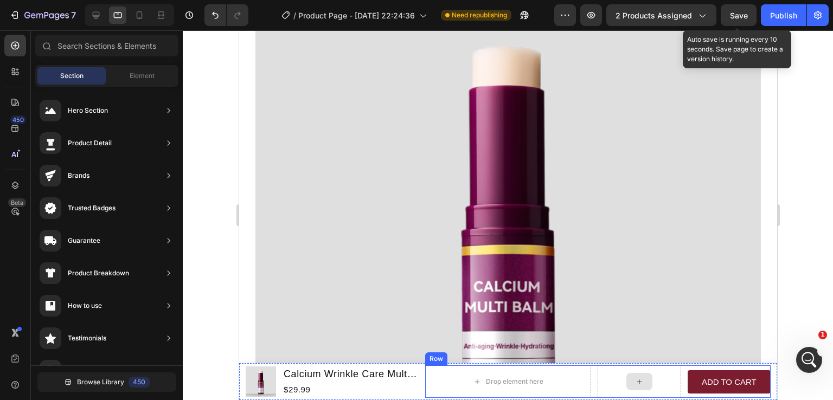
scroll to position [150, 0]
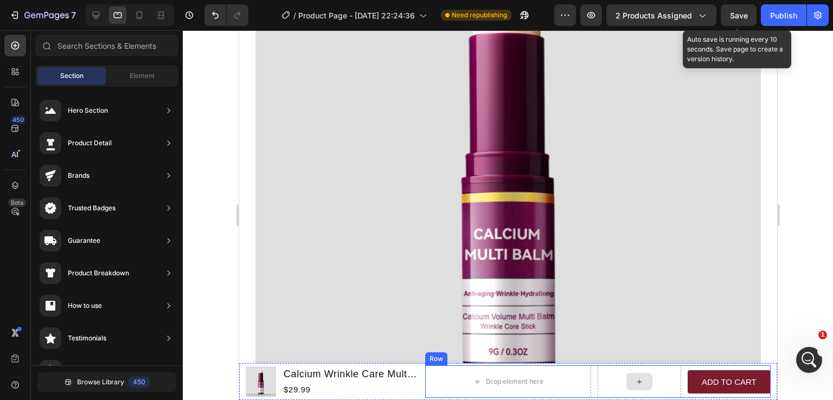
click at [626, 380] on div at bounding box center [639, 381] width 26 height 17
click at [433, 386] on div "Drop element here" at bounding box center [508, 382] width 167 height 33
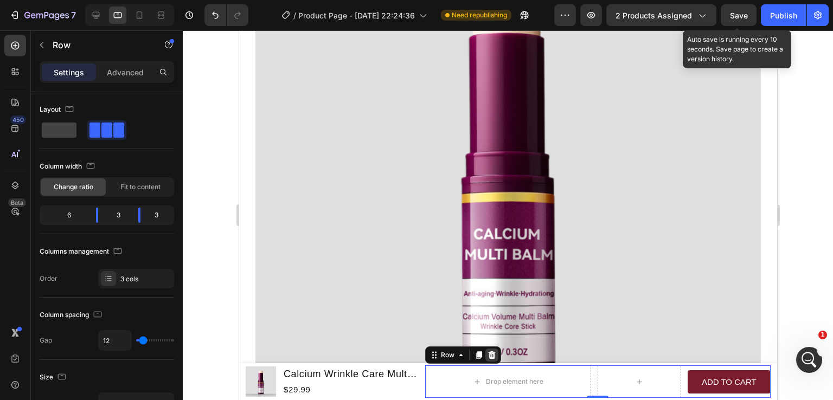
click at [491, 354] on icon at bounding box center [491, 356] width 7 height 8
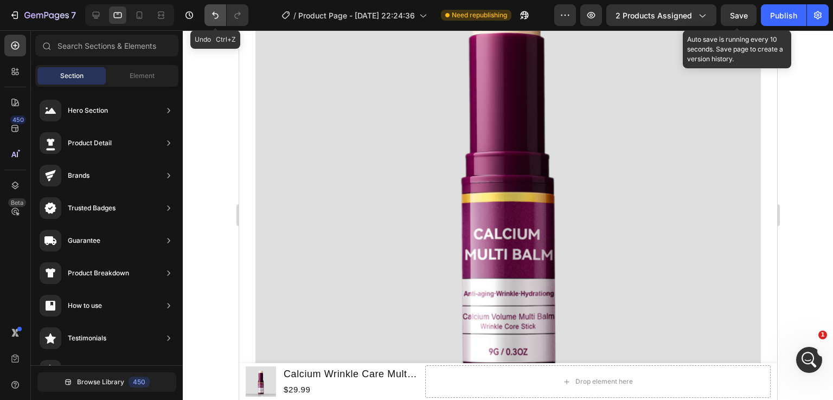
click at [214, 14] on icon "Undo/Redo" at bounding box center [215, 15] width 11 height 11
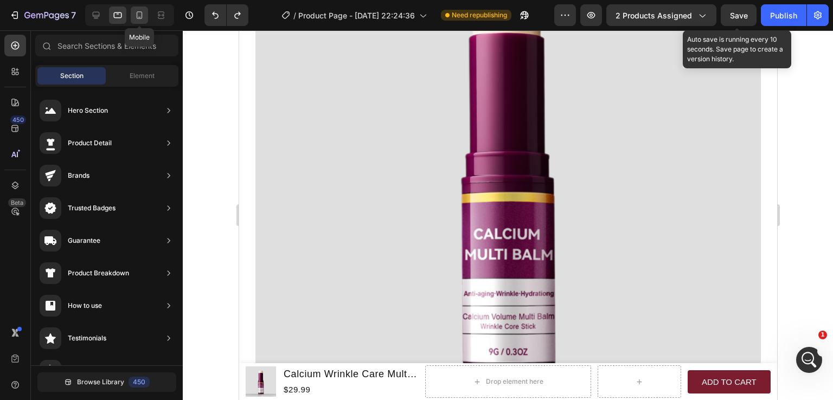
drag, startPoint x: 136, startPoint y: 19, endPoint x: 265, endPoint y: 353, distance: 358.0
click at [136, 19] on icon at bounding box center [139, 15] width 11 height 11
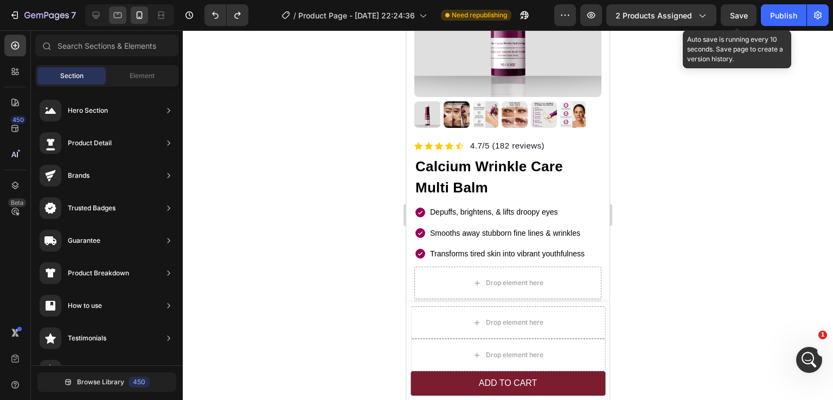
click at [119, 16] on icon at bounding box center [117, 15] width 11 height 11
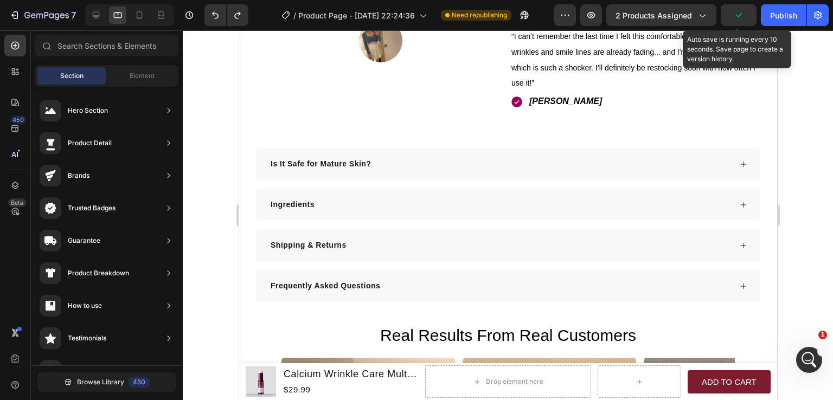
scroll to position [485, 0]
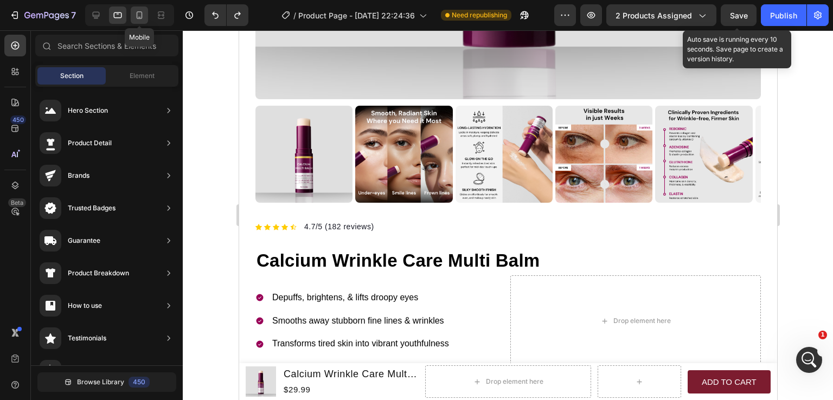
click at [143, 18] on icon at bounding box center [139, 15] width 11 height 11
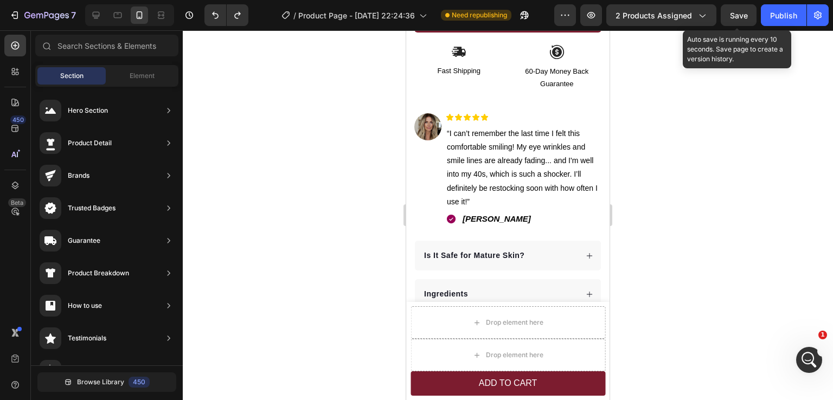
click at [117, 19] on icon at bounding box center [117, 15] width 11 height 11
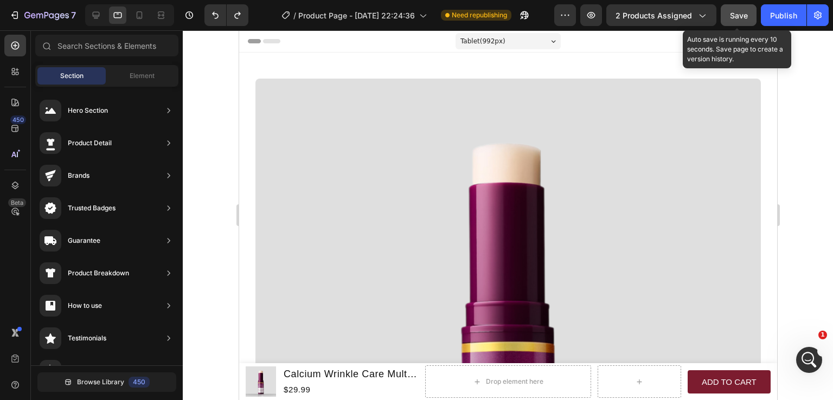
click at [743, 20] on div "Save" at bounding box center [739, 15] width 18 height 11
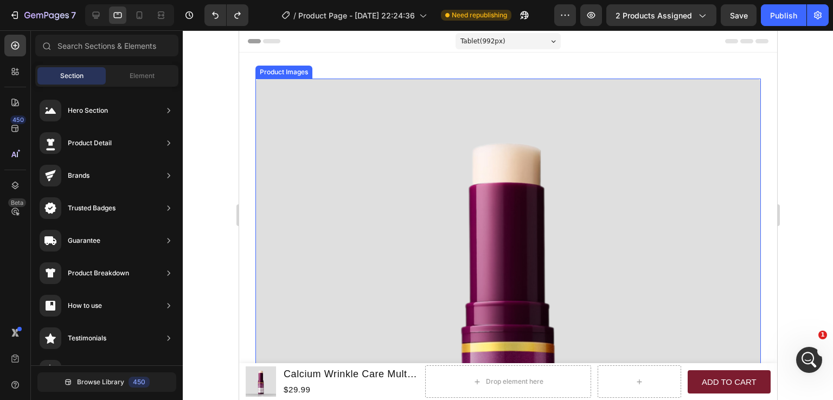
click at [627, 106] on img at bounding box center [508, 332] width 506 height 506
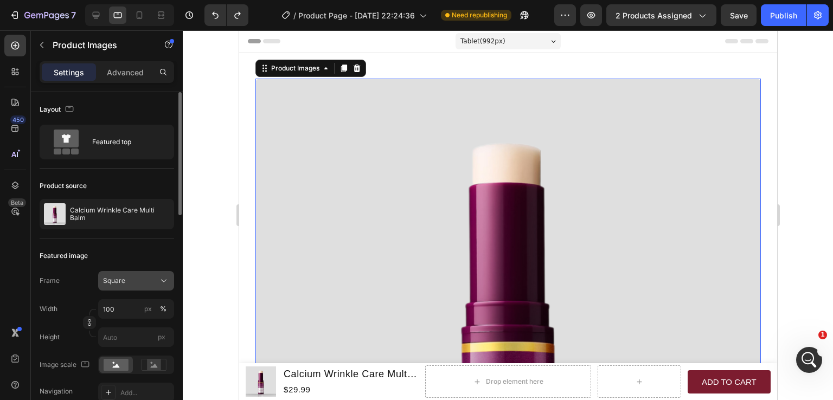
click at [122, 276] on span "Square" at bounding box center [114, 281] width 22 height 10
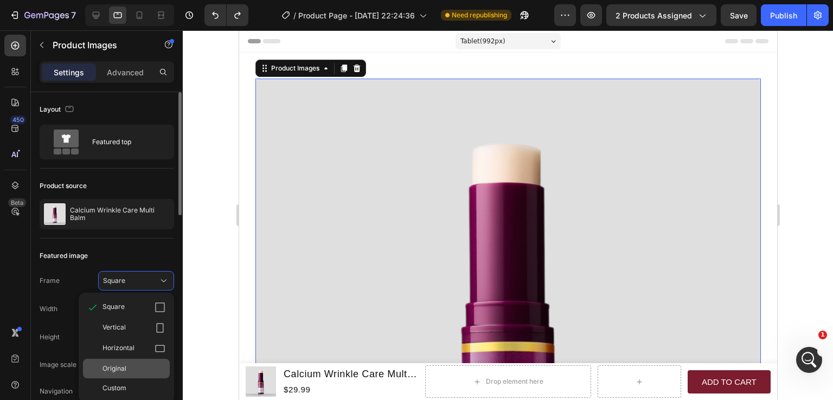
click at [124, 365] on span "Original" at bounding box center [115, 369] width 24 height 10
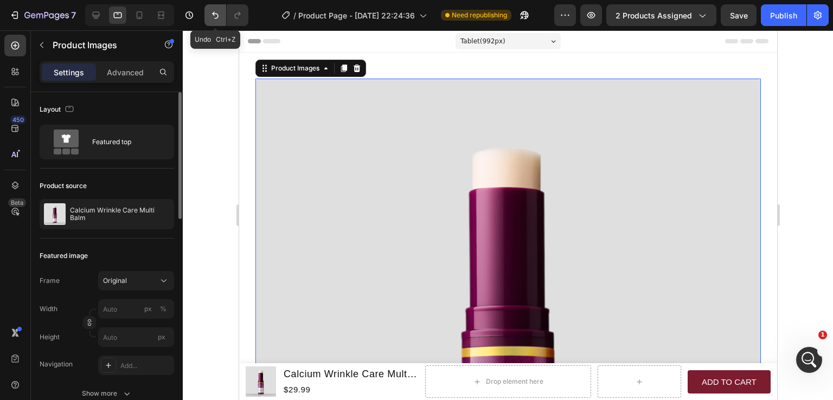
click at [213, 16] on icon "Undo/Redo" at bounding box center [215, 15] width 11 height 11
type input "100"
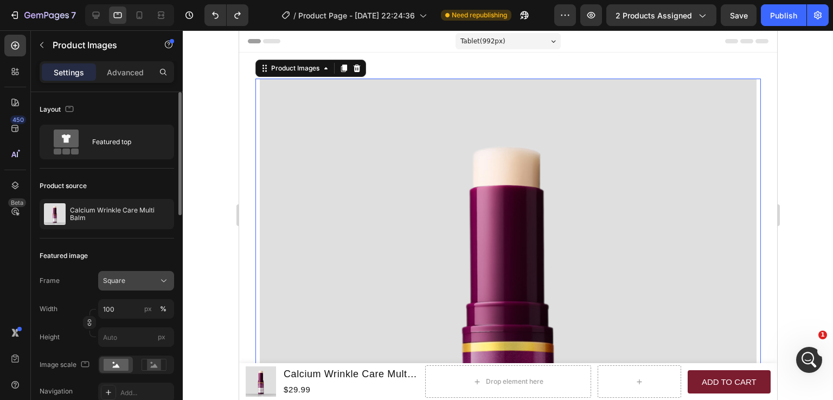
click at [126, 283] on div "Square" at bounding box center [129, 281] width 53 height 10
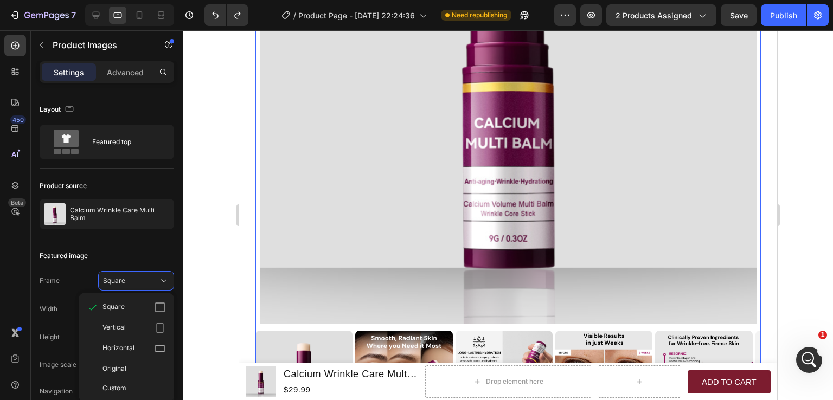
scroll to position [271, 0]
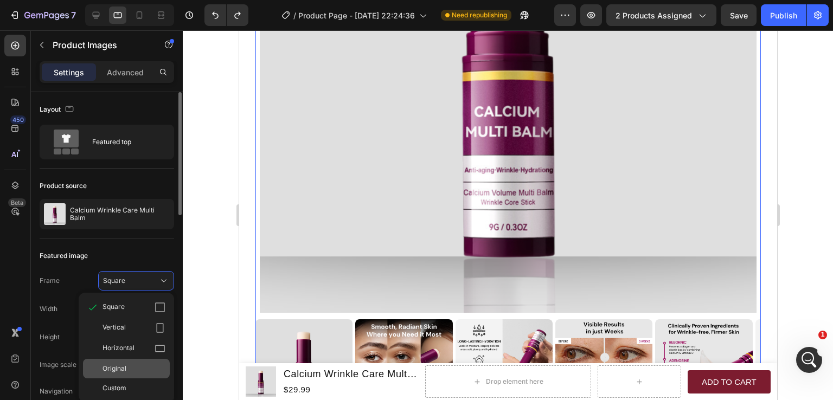
click at [125, 365] on span "Original" at bounding box center [115, 369] width 24 height 10
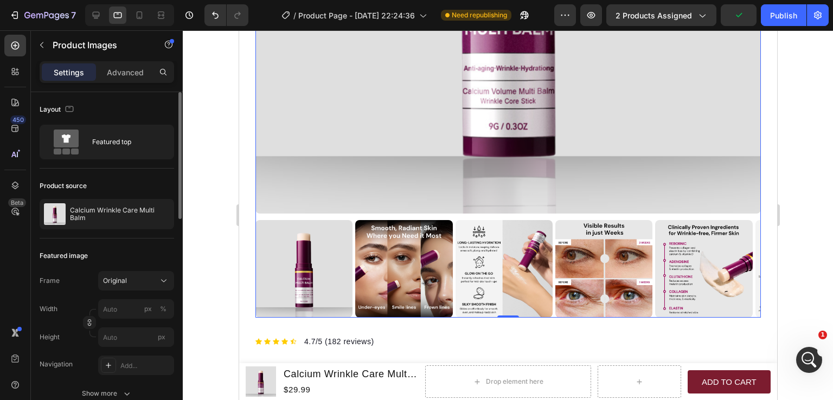
scroll to position [326, 0]
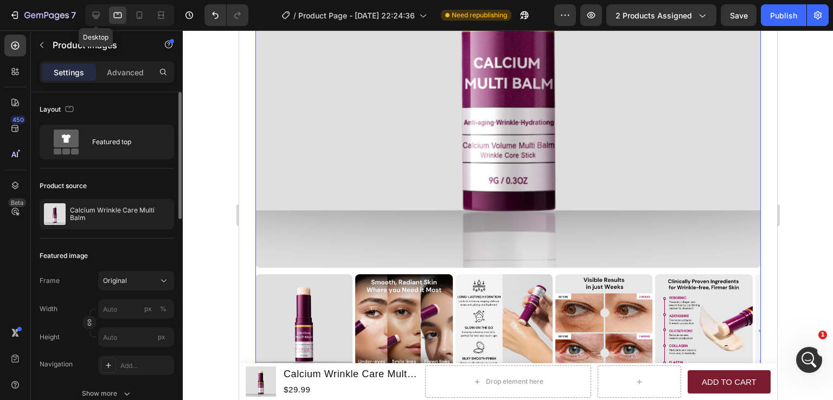
click at [98, 17] on icon at bounding box center [96, 15] width 11 height 11
type input "100"
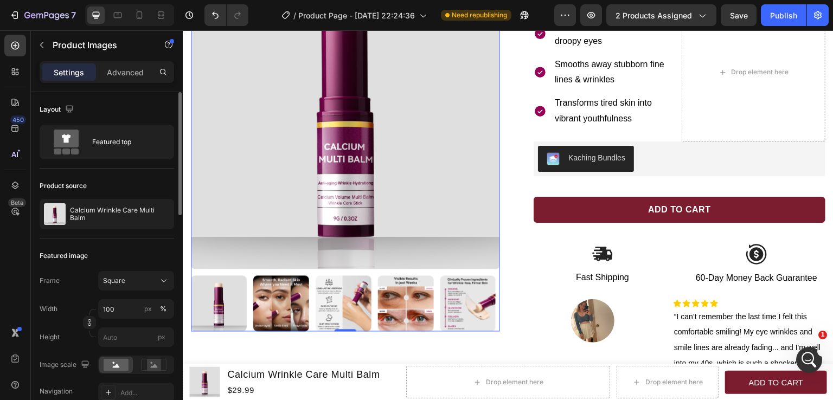
scroll to position [173, 0]
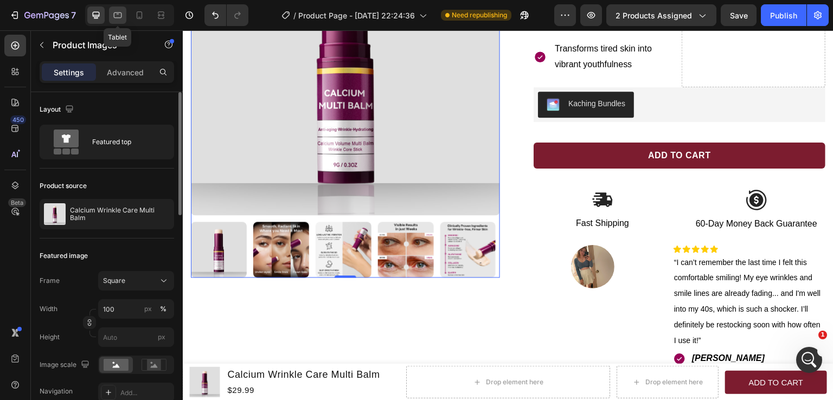
drag, startPoint x: 120, startPoint y: 11, endPoint x: 41, endPoint y: 56, distance: 90.8
click at [120, 11] on icon at bounding box center [117, 15] width 11 height 11
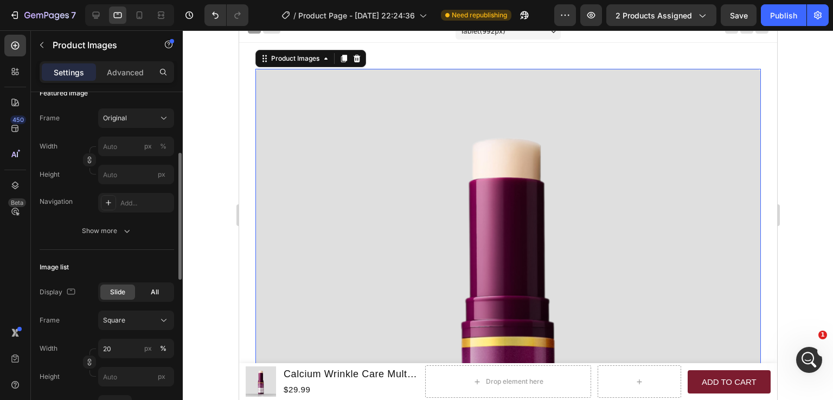
scroll to position [217, 0]
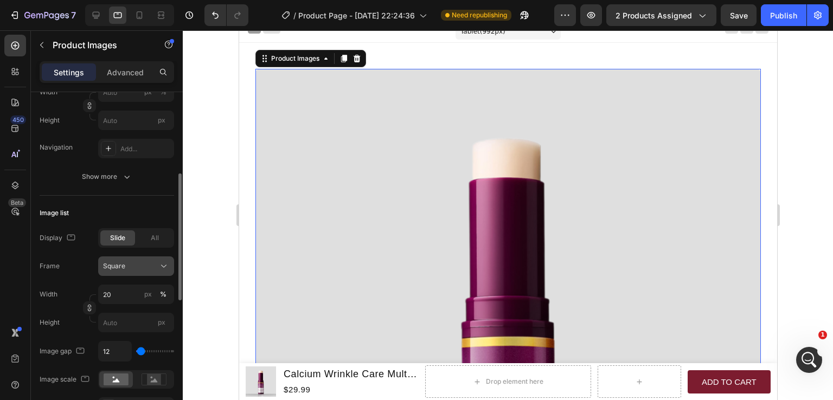
click at [124, 272] on button "Square" at bounding box center [136, 267] width 76 height 20
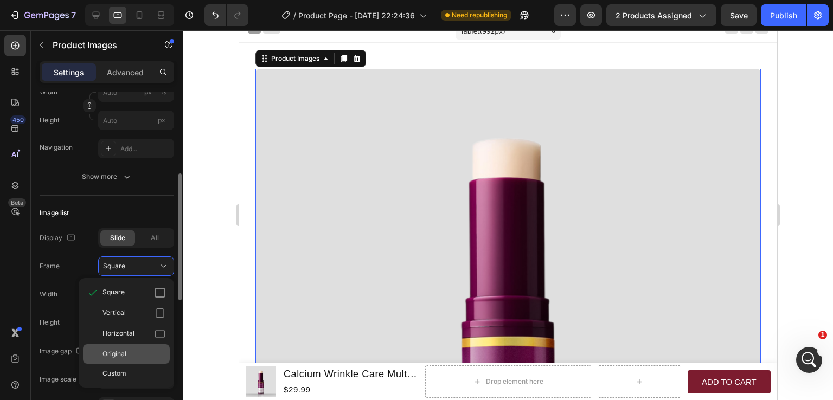
click at [127, 351] on div "Original" at bounding box center [134, 354] width 63 height 10
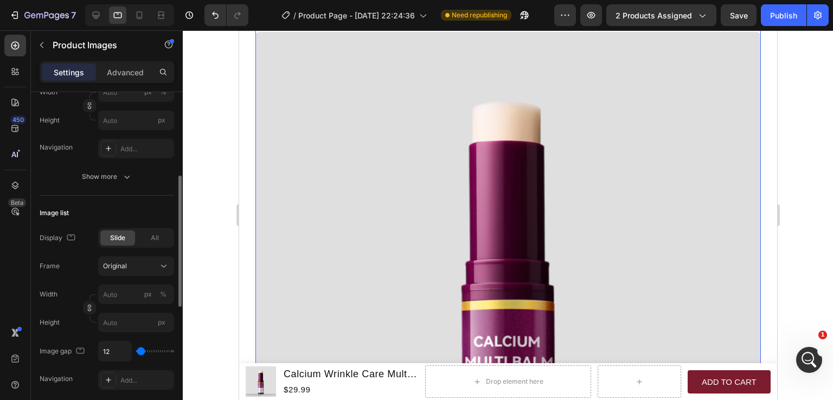
scroll to position [661, 0]
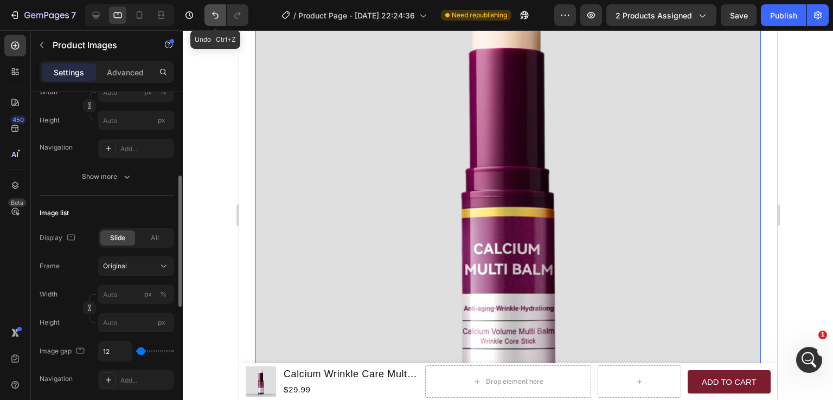
click at [217, 15] on icon "Undo/Redo" at bounding box center [215, 15] width 7 height 7
type input "20"
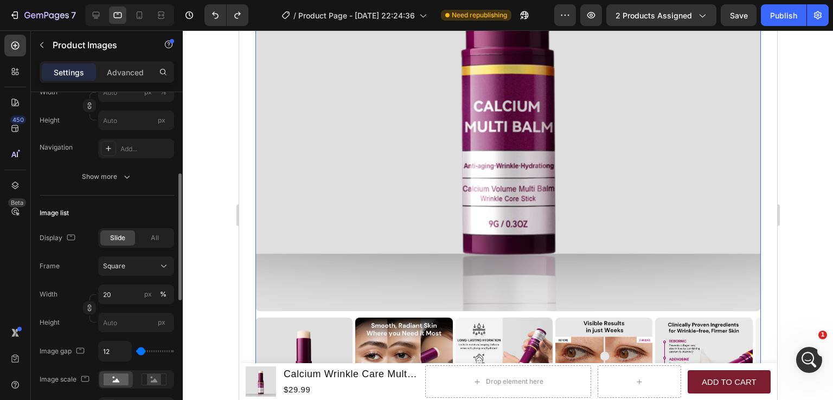
scroll to position [281, 0]
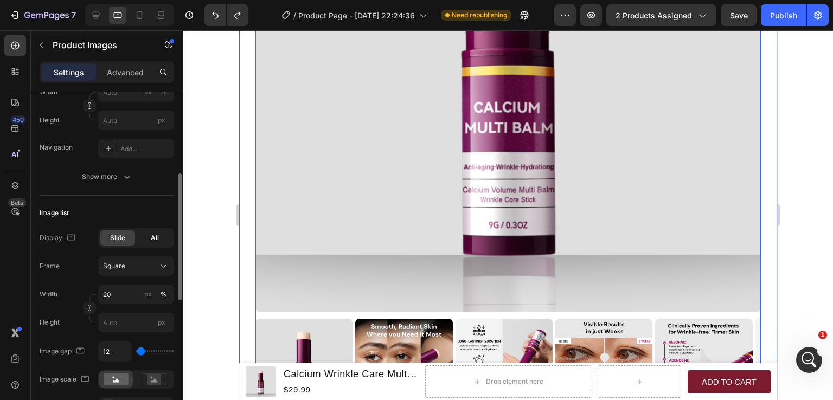
click at [148, 241] on div "All" at bounding box center [154, 238] width 35 height 15
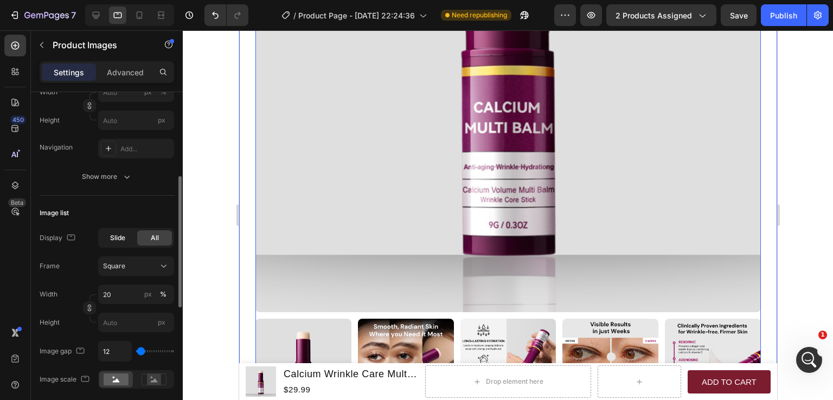
drag, startPoint x: 122, startPoint y: 239, endPoint x: 95, endPoint y: 224, distance: 31.4
click at [122, 239] on span "Slide" at bounding box center [117, 238] width 15 height 10
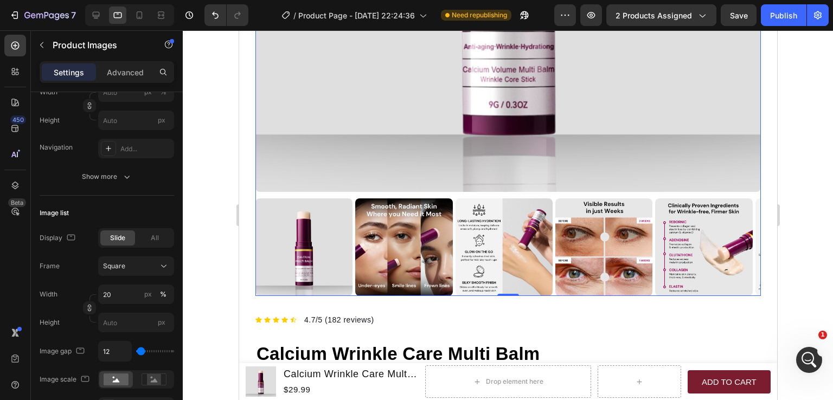
scroll to position [390, 0]
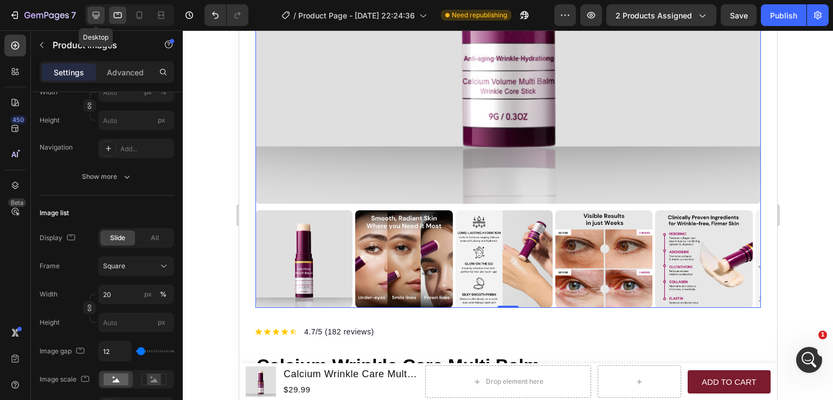
click at [99, 11] on icon at bounding box center [96, 15] width 11 height 11
type input "100"
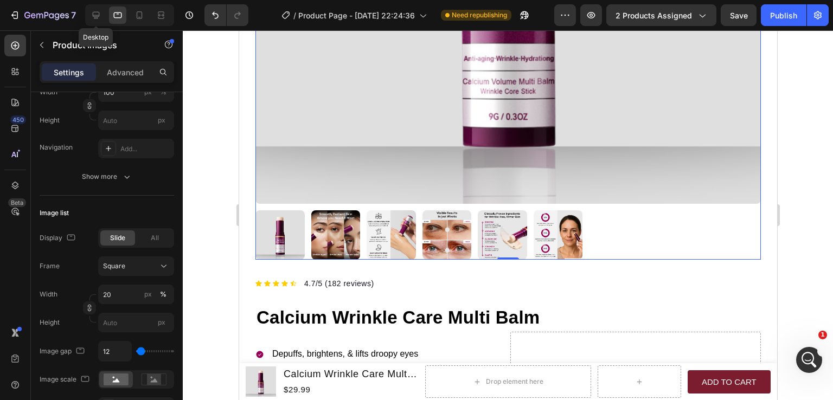
click at [122, 16] on icon at bounding box center [117, 15] width 11 height 11
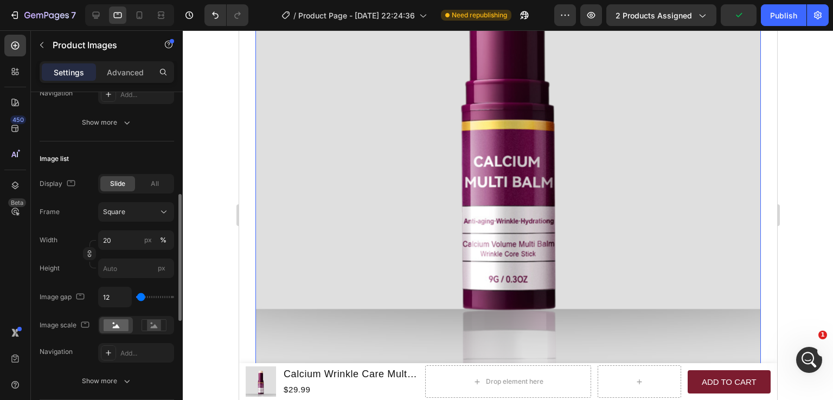
scroll to position [380, 0]
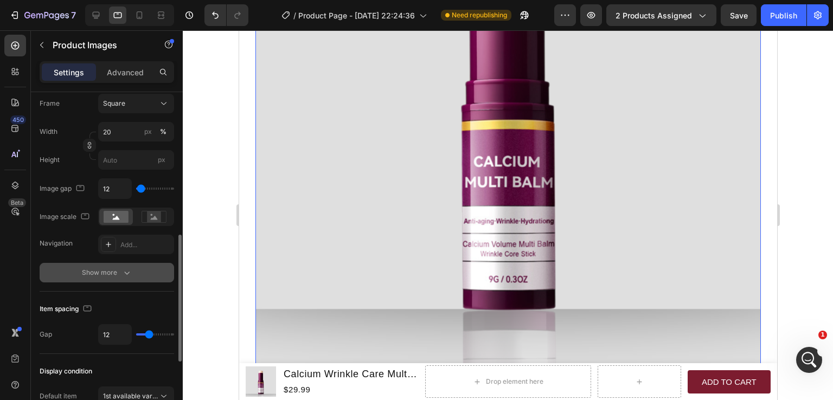
click at [111, 276] on div "Show more" at bounding box center [107, 272] width 50 height 11
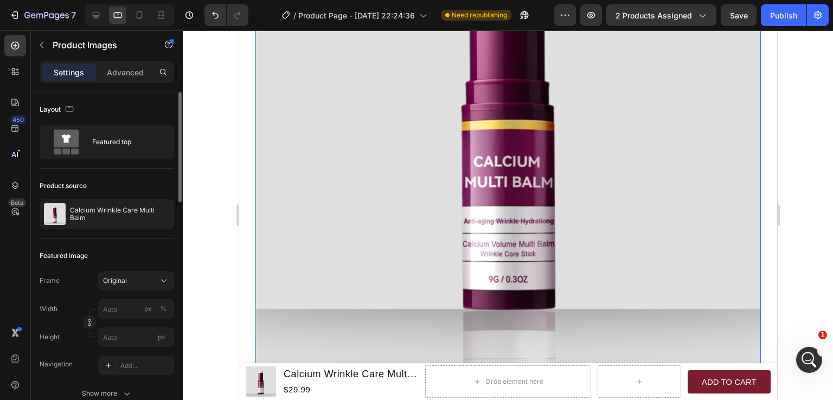
scroll to position [54, 0]
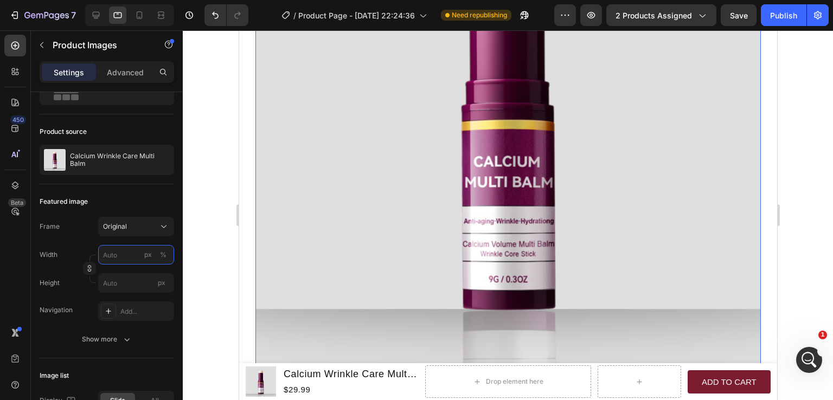
click at [120, 258] on input "px %" at bounding box center [136, 255] width 76 height 20
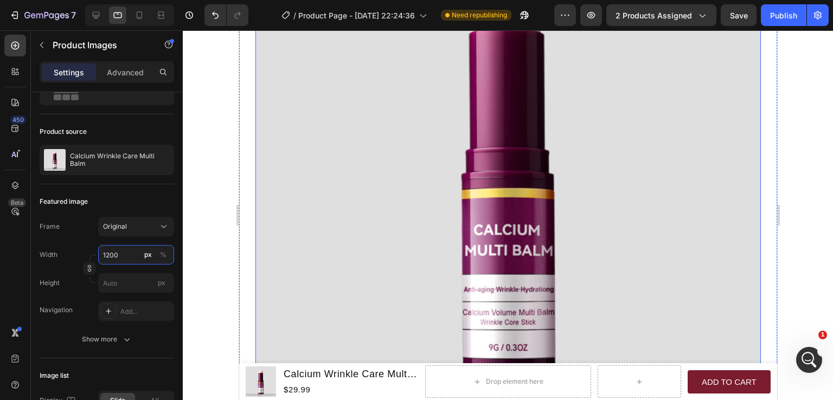
scroll to position [0, 0]
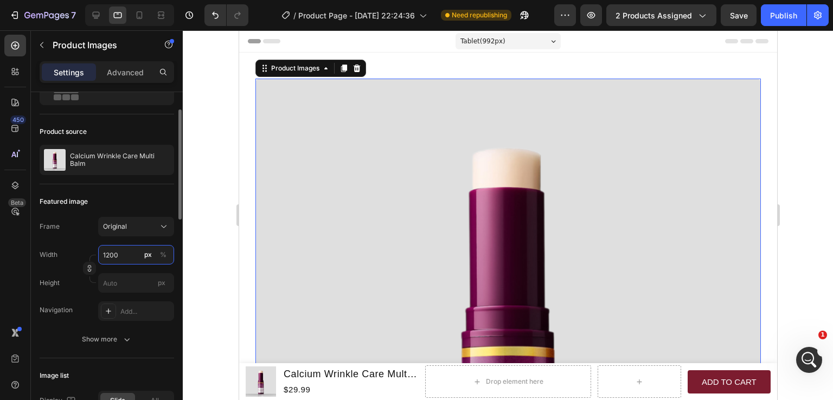
click at [111, 258] on input "1200" at bounding box center [136, 255] width 76 height 20
click at [110, 254] on input "1000" at bounding box center [136, 255] width 76 height 20
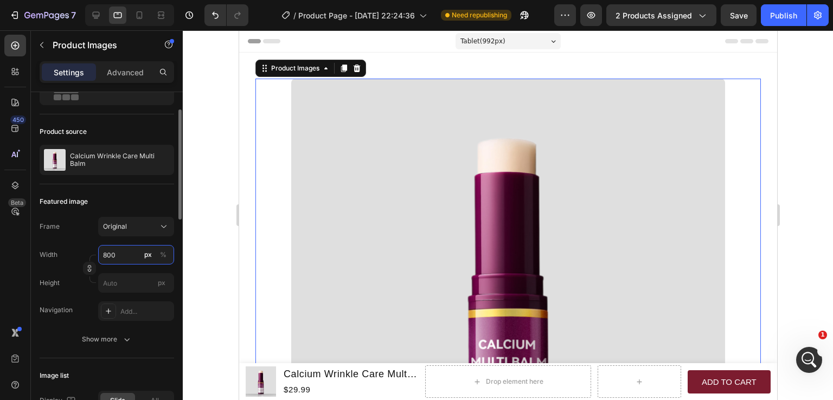
click at [111, 256] on input "800" at bounding box center [136, 255] width 76 height 20
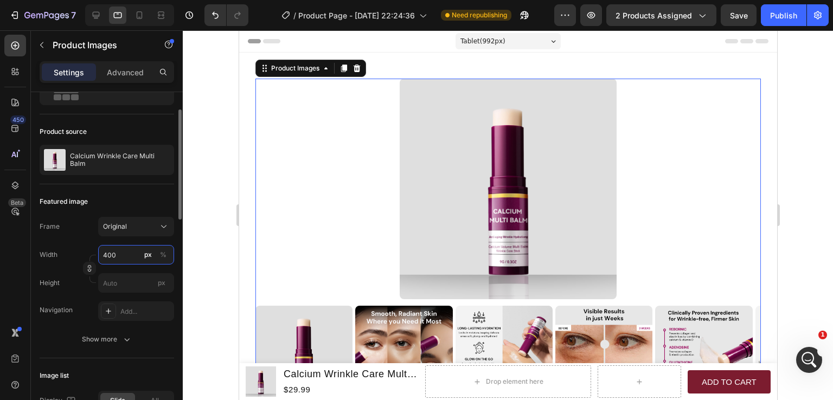
click at [109, 254] on input "400" at bounding box center [136, 255] width 76 height 20
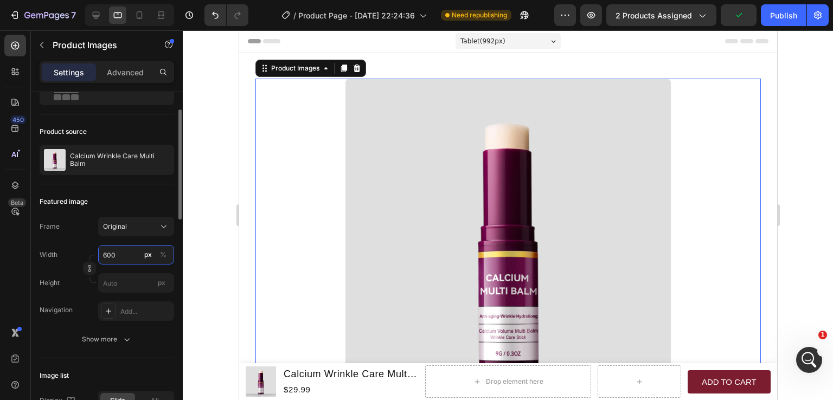
click at [109, 254] on input "600" at bounding box center [136, 255] width 76 height 20
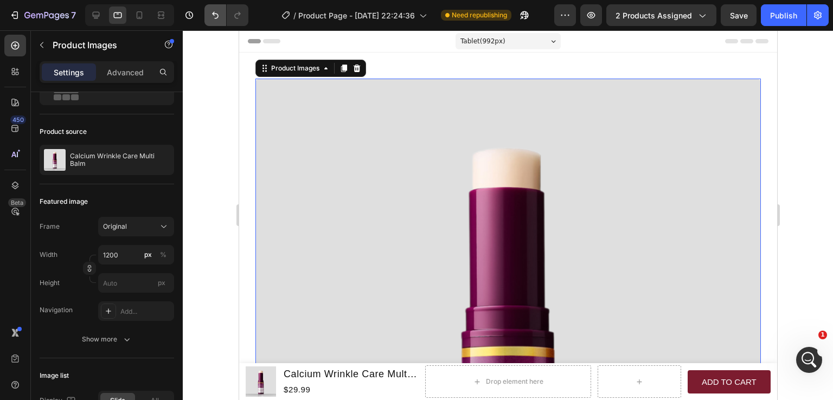
click at [214, 22] on button "Undo/Redo" at bounding box center [216, 15] width 22 height 22
click at [214, 21] on button "Undo/Redo" at bounding box center [216, 15] width 22 height 22
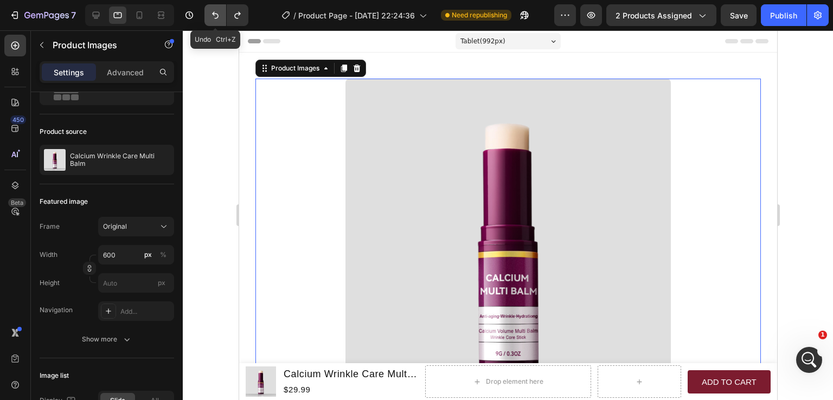
click at [214, 21] on button "Undo/Redo" at bounding box center [216, 15] width 22 height 22
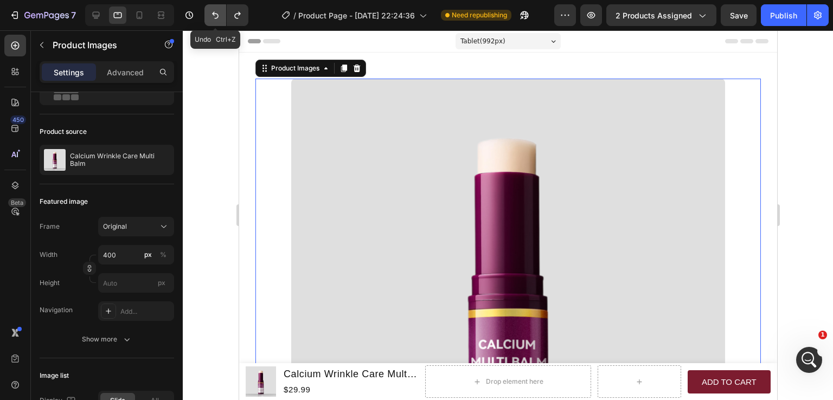
click at [214, 21] on button "Undo/Redo" at bounding box center [216, 15] width 22 height 22
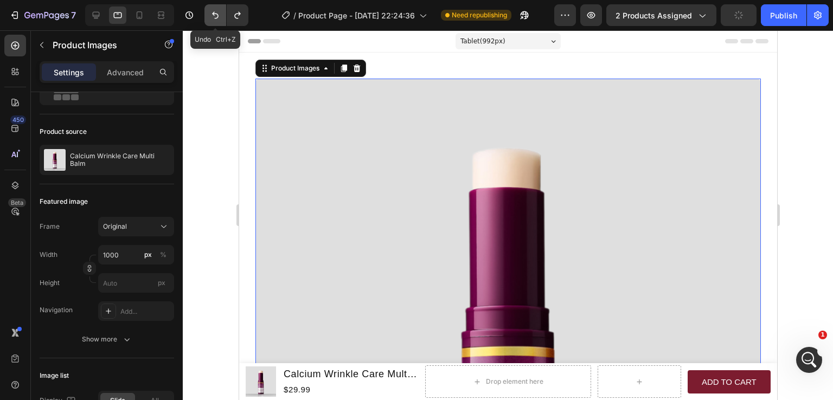
type input "1200"
click at [214, 21] on button "Undo/Redo" at bounding box center [216, 15] width 22 height 22
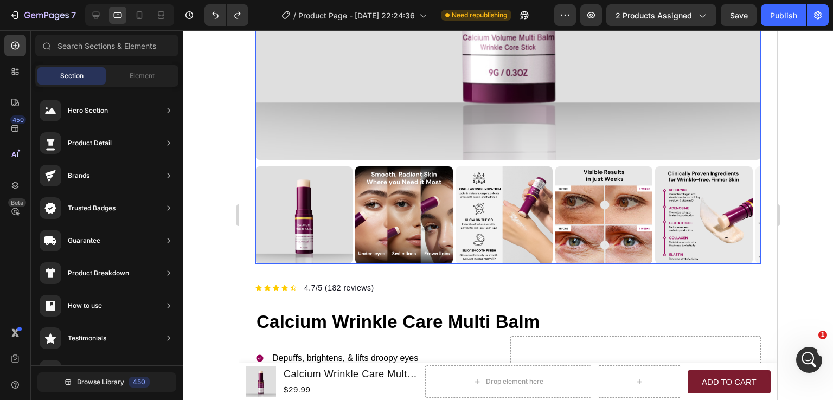
scroll to position [414, 0]
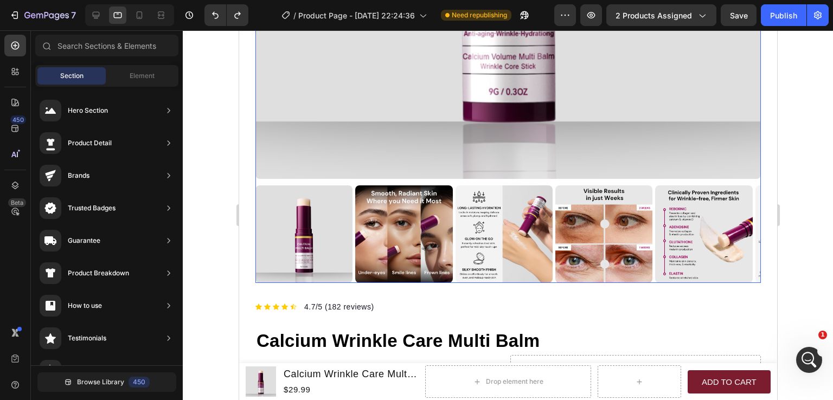
click at [453, 186] on div at bounding box center [508, 234] width 506 height 97
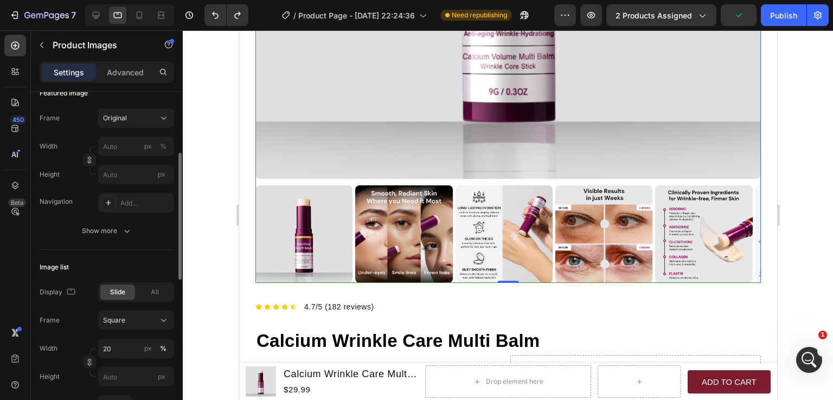
scroll to position [217, 0]
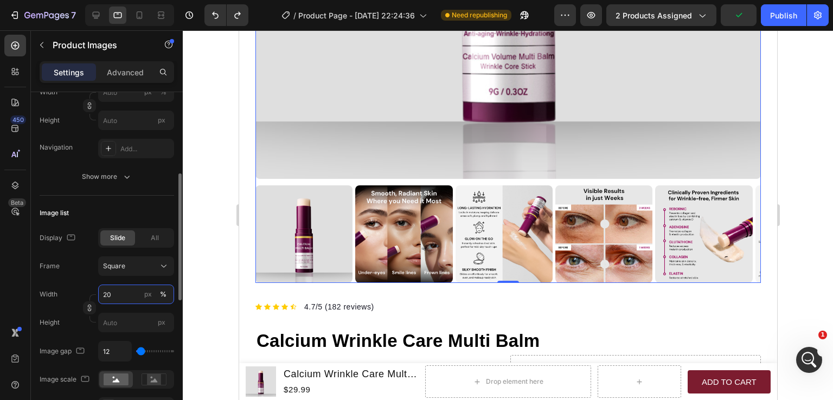
click at [107, 296] on input "20" at bounding box center [136, 295] width 76 height 20
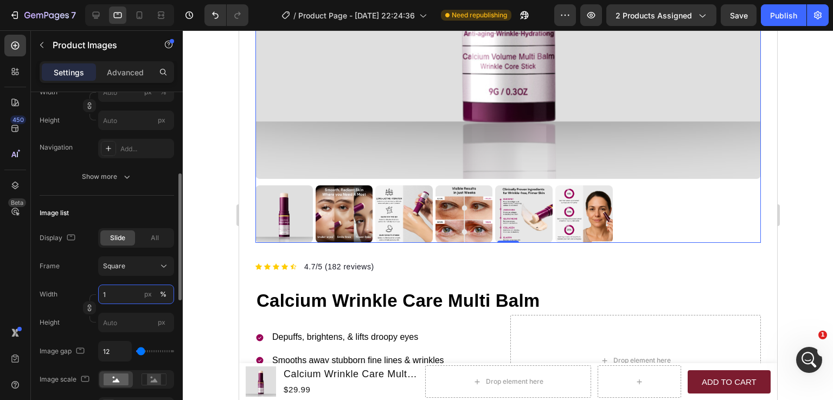
type input "16"
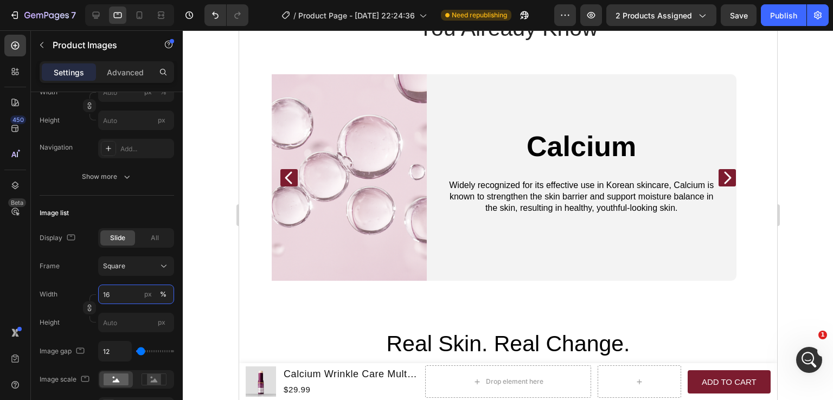
scroll to position [1662, 0]
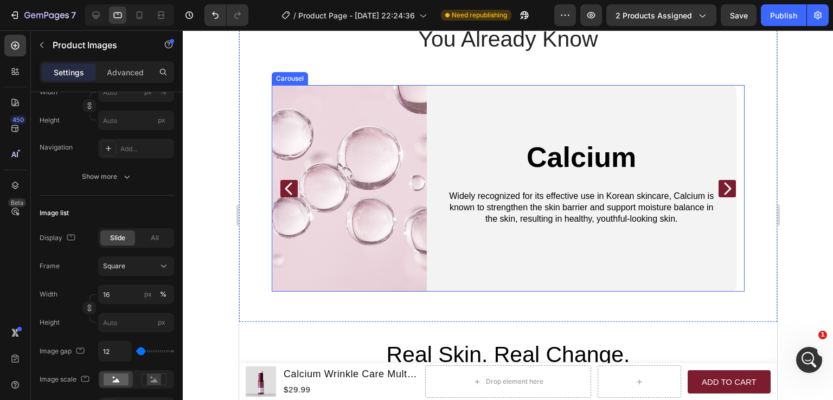
click at [724, 190] on icon "Carousel Next Arrow" at bounding box center [726, 188] width 17 height 17
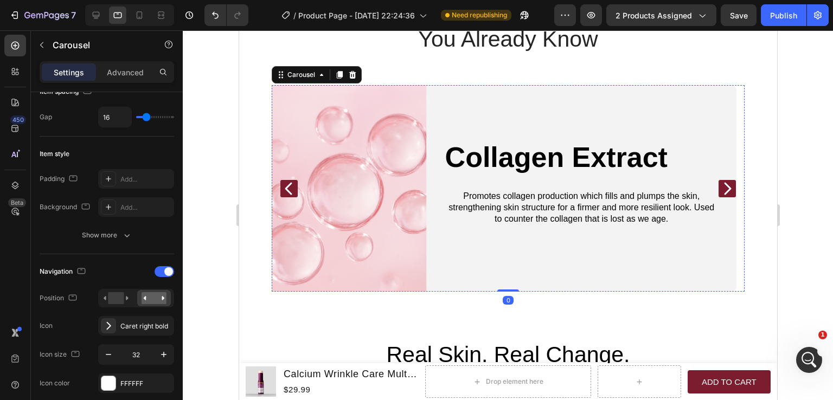
scroll to position [0, 0]
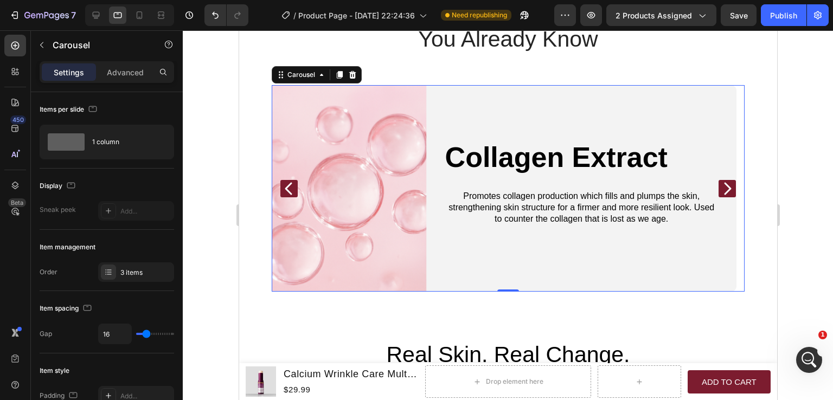
click at [798, 259] on div at bounding box center [508, 215] width 650 height 370
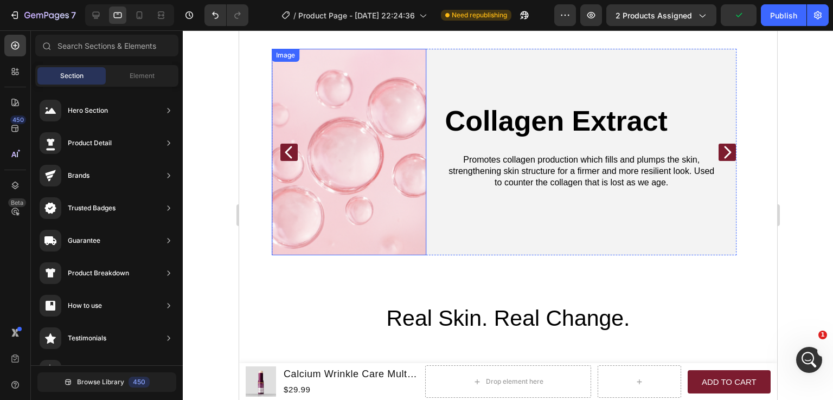
scroll to position [1650, 0]
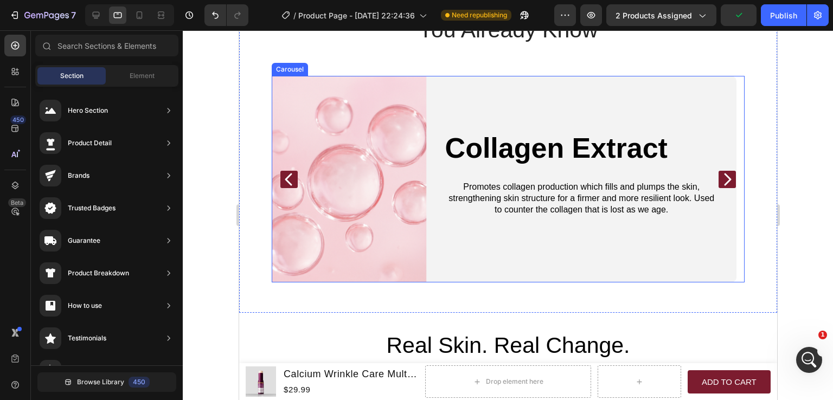
click at [285, 185] on icon "Carousel Back Arrow" at bounding box center [288, 179] width 17 height 17
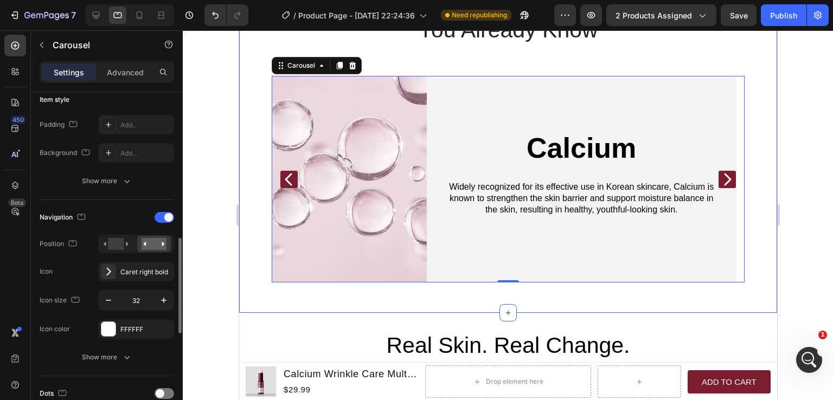
scroll to position [326, 0]
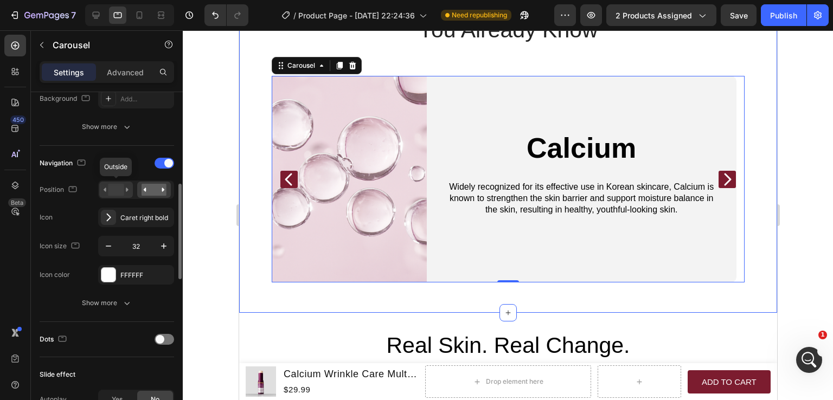
click at [113, 187] on rect at bounding box center [116, 190] width 16 height 12
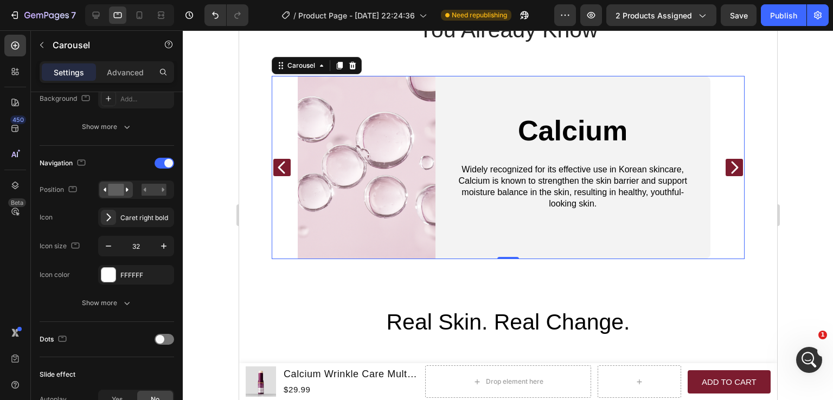
click at [794, 259] on div at bounding box center [508, 215] width 650 height 370
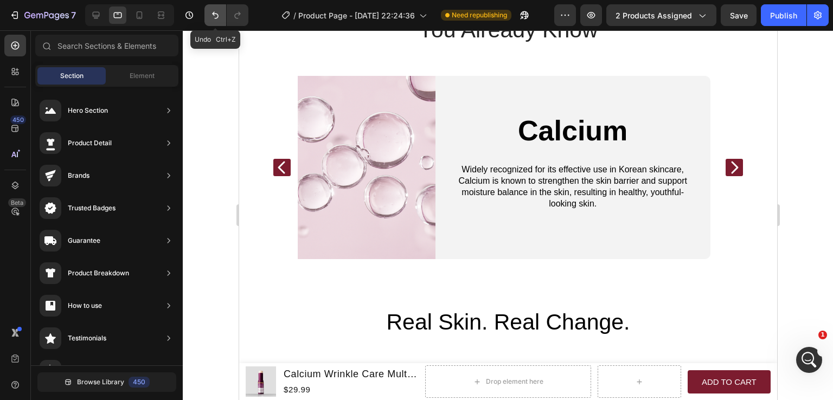
click at [218, 16] on icon "Undo/Redo" at bounding box center [215, 15] width 7 height 7
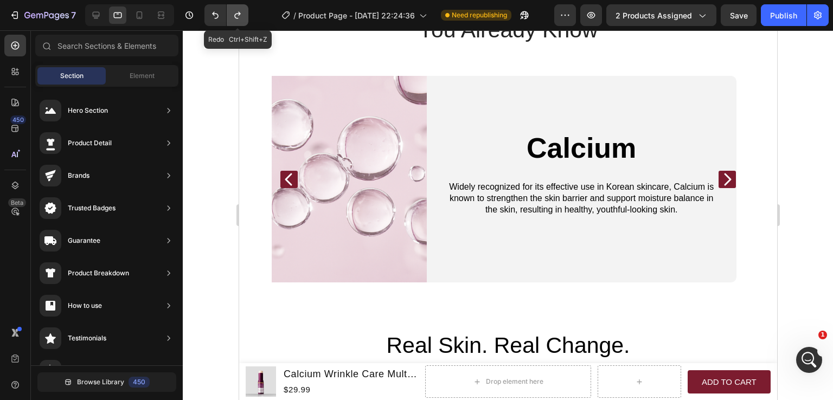
click at [244, 14] on button "Undo/Redo" at bounding box center [238, 15] width 22 height 22
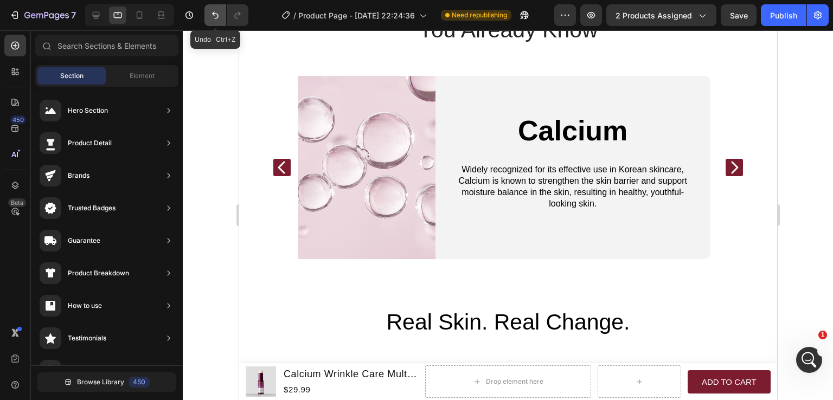
click at [219, 19] on icon "Undo/Redo" at bounding box center [215, 15] width 11 height 11
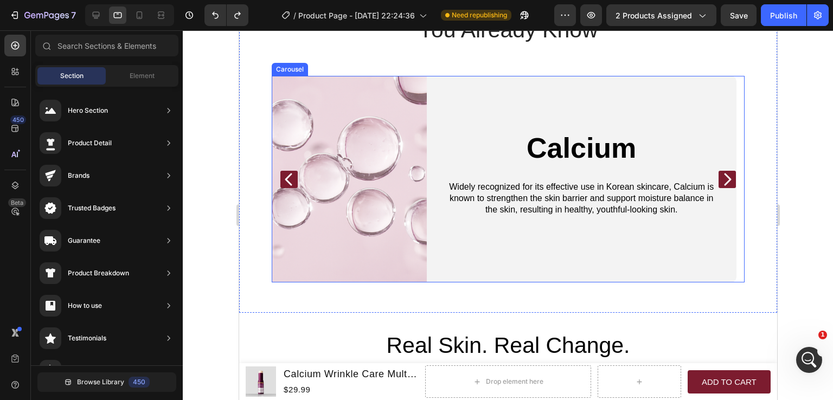
click at [291, 178] on icon "Carousel Back Arrow" at bounding box center [288, 179] width 17 height 17
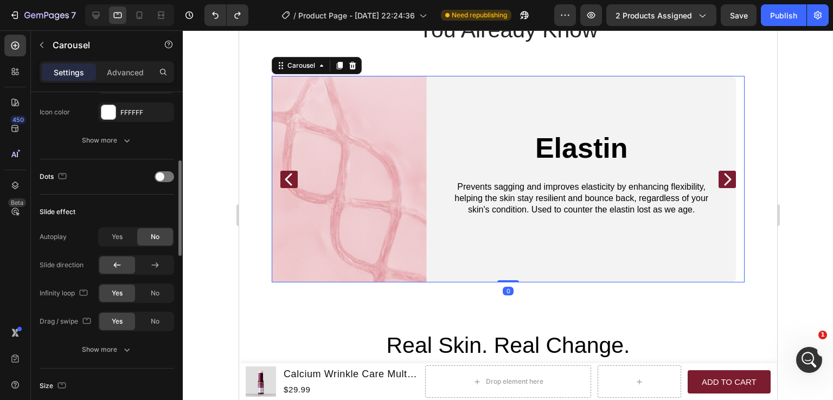
scroll to position [380, 0]
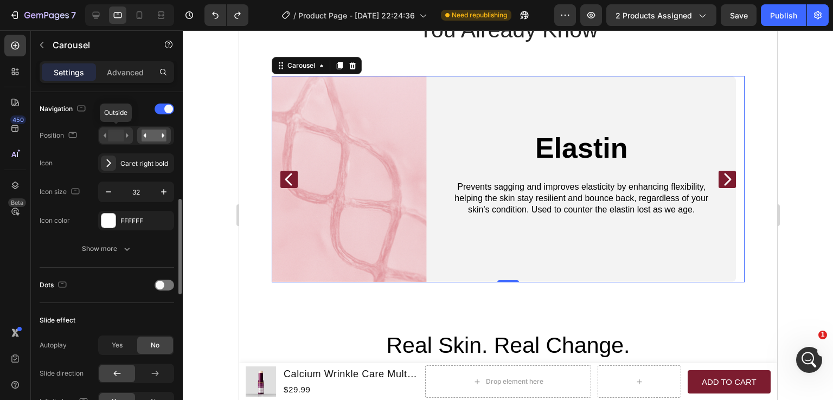
click at [116, 142] on div at bounding box center [116, 135] width 34 height 16
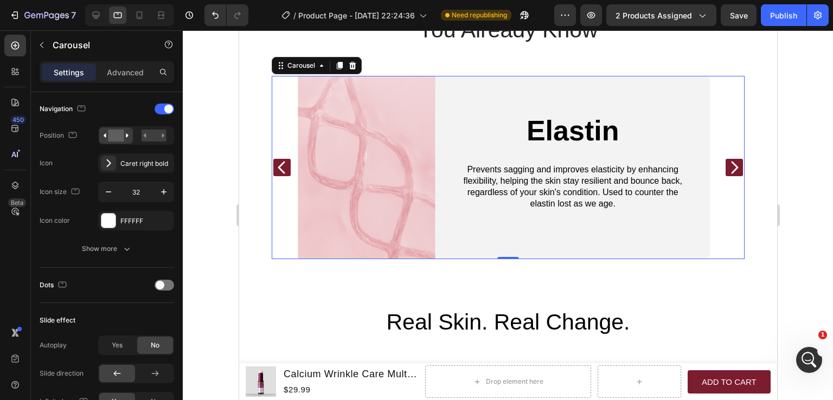
click at [808, 244] on div at bounding box center [508, 215] width 650 height 370
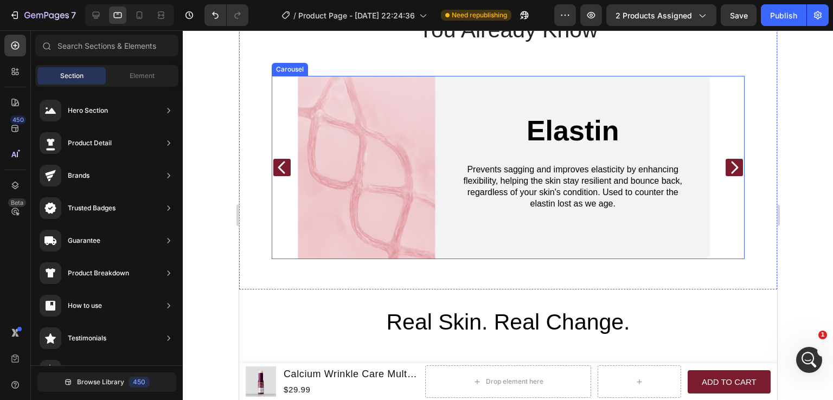
click at [731, 170] on icon "Carousel Next Arrow" at bounding box center [734, 168] width 7 height 12
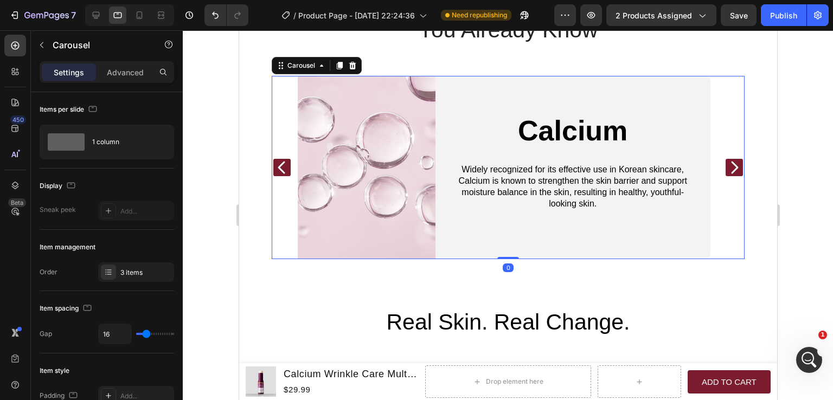
click at [731, 170] on icon "Carousel Next Arrow" at bounding box center [734, 168] width 7 height 12
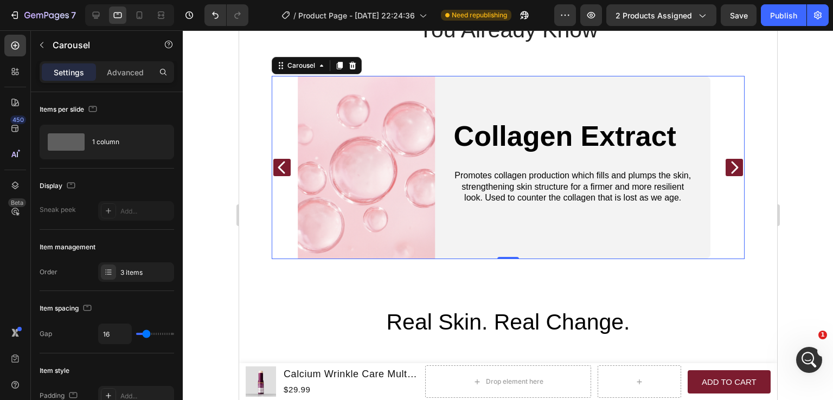
click at [283, 171] on icon "Carousel Back Arrow" at bounding box center [280, 168] width 7 height 12
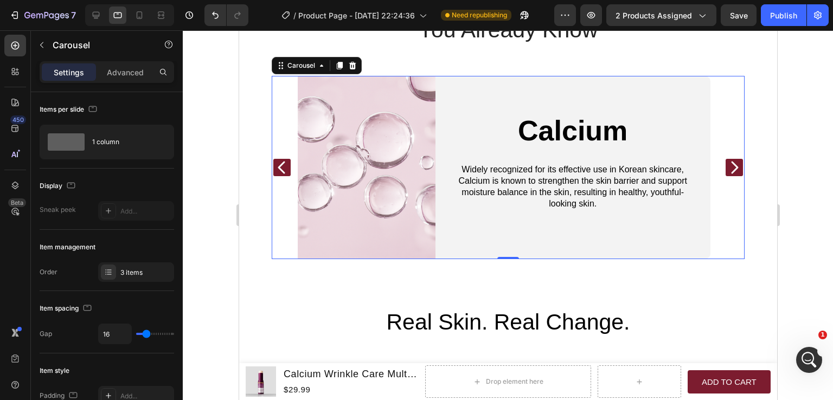
click at [283, 171] on icon "Carousel Back Arrow" at bounding box center [280, 168] width 7 height 12
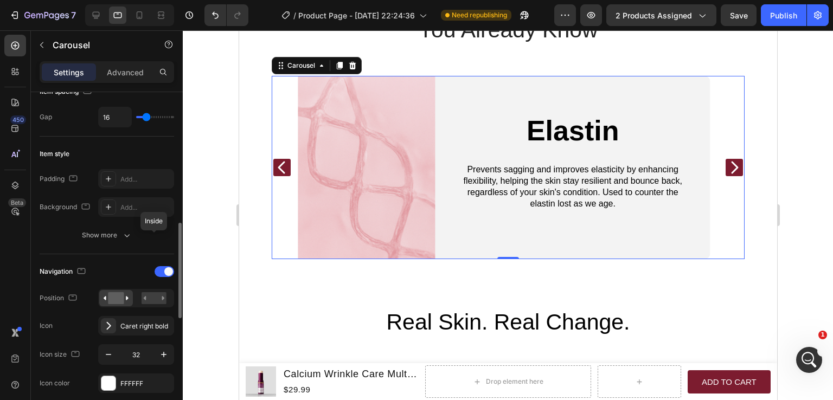
scroll to position [326, 0]
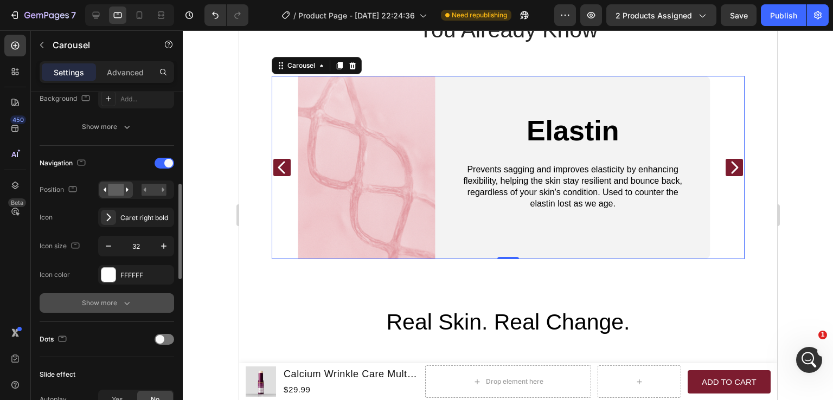
click at [106, 299] on div "Show more" at bounding box center [107, 303] width 50 height 11
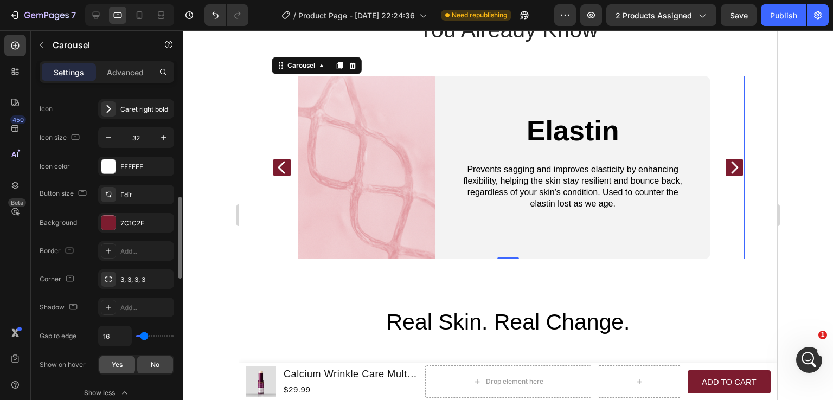
scroll to position [380, 0]
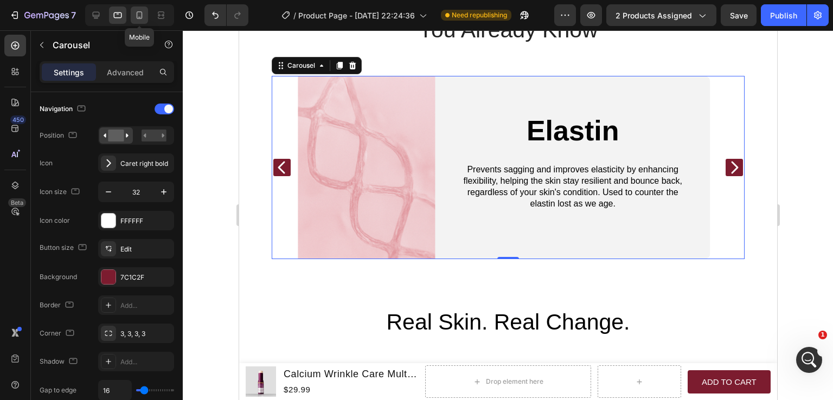
click at [145, 16] on div at bounding box center [139, 15] width 17 height 17
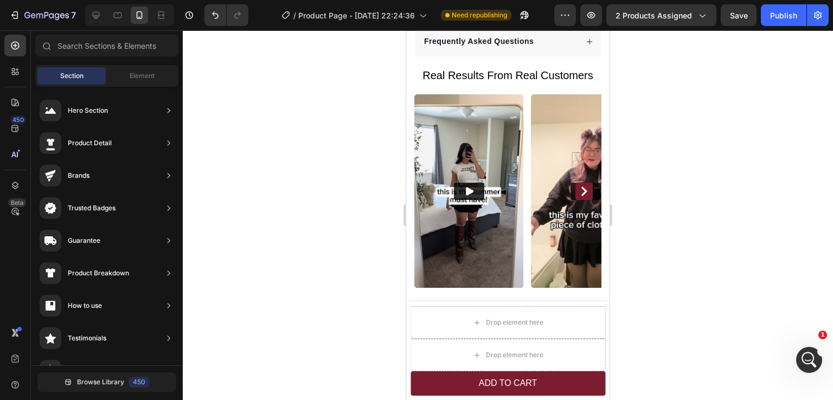
scroll to position [820, 0]
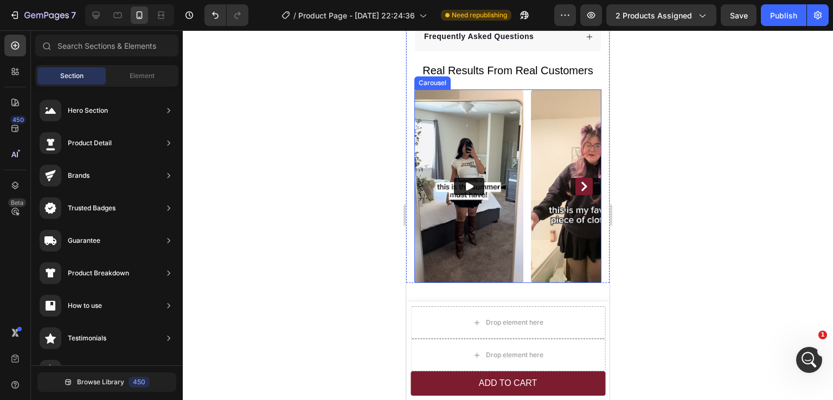
click at [582, 182] on icon "Carousel Next Arrow" at bounding box center [585, 187] width 6 height 10
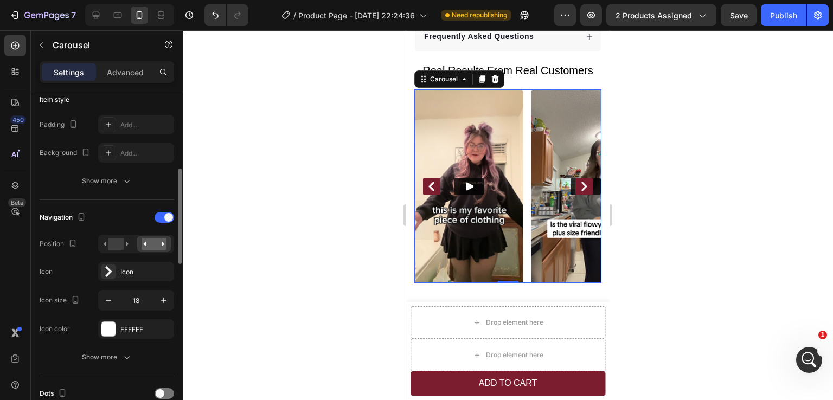
scroll to position [326, 0]
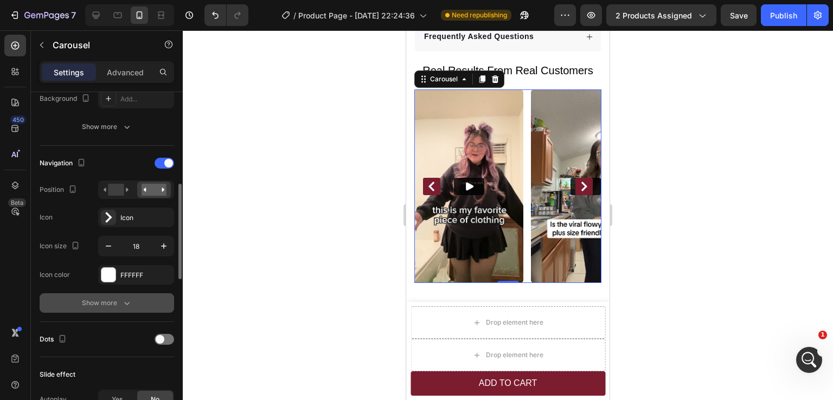
click at [113, 300] on div "Show more" at bounding box center [107, 303] width 50 height 11
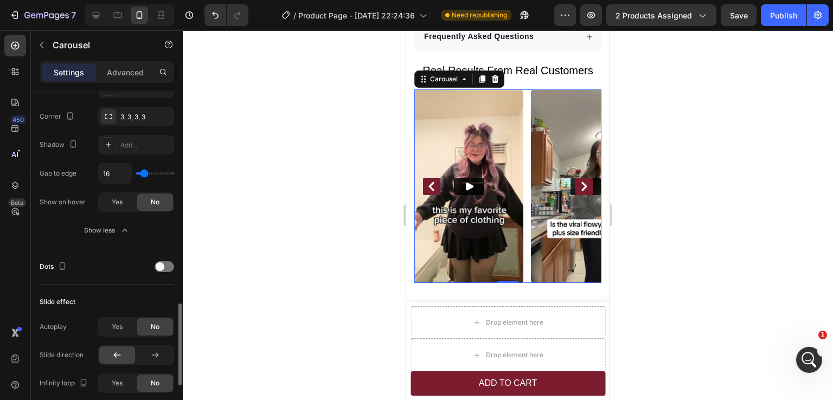
scroll to position [651, 0]
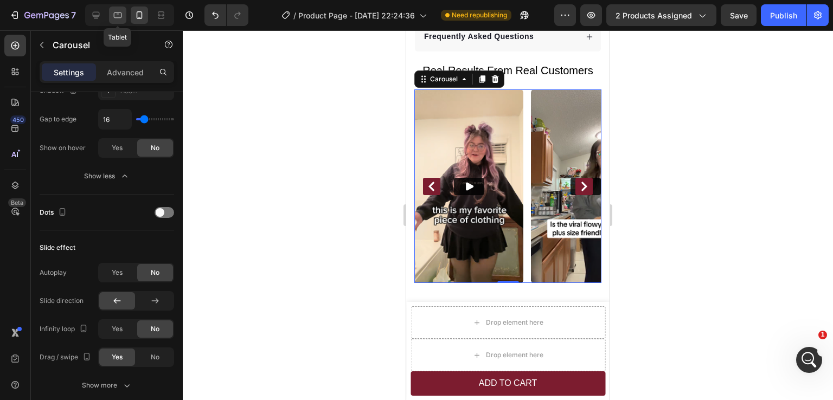
click at [122, 10] on icon at bounding box center [117, 15] width 11 height 11
type input "24"
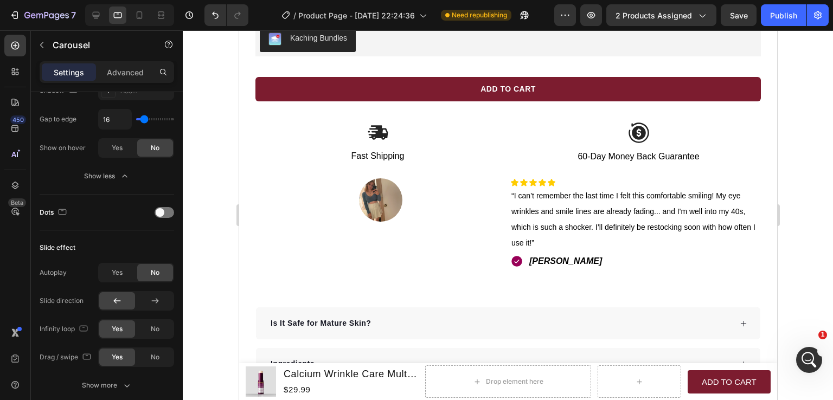
scroll to position [1261, 0]
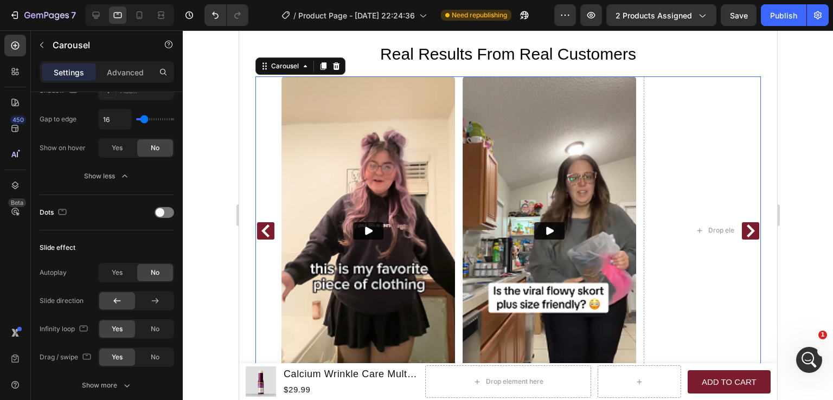
click at [267, 225] on icon "Carousel Back Arrow" at bounding box center [265, 231] width 13 height 13
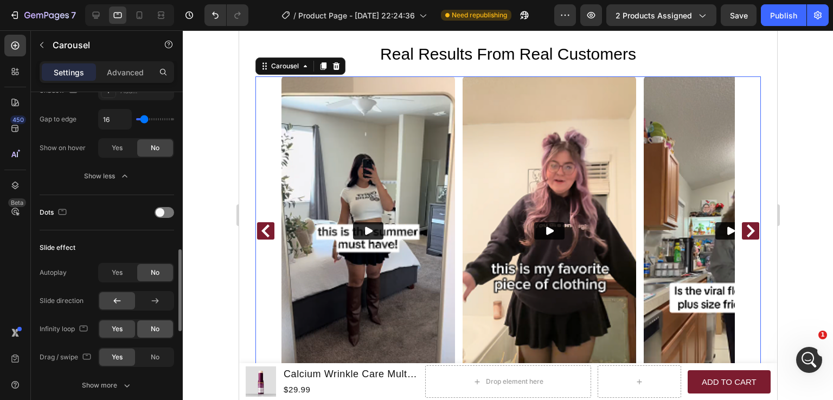
click at [156, 327] on span "No" at bounding box center [155, 329] width 9 height 10
click at [92, 17] on icon at bounding box center [96, 15] width 11 height 11
type input "30"
type input "1200"
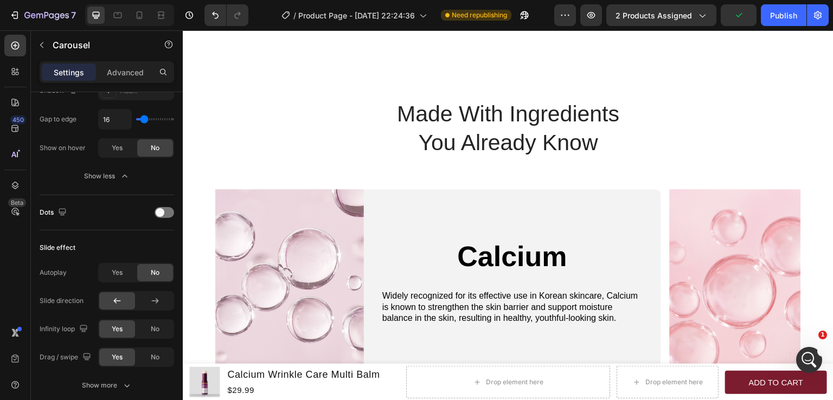
scroll to position [1062, 0]
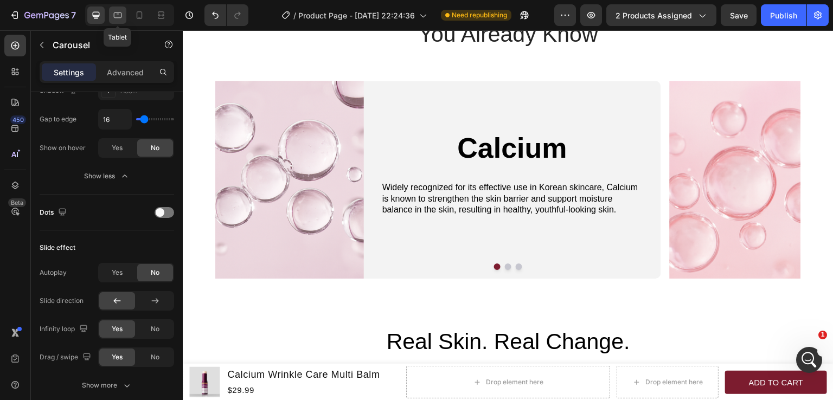
click at [114, 20] on icon at bounding box center [117, 15] width 11 height 11
type input "14"
type input "100%"
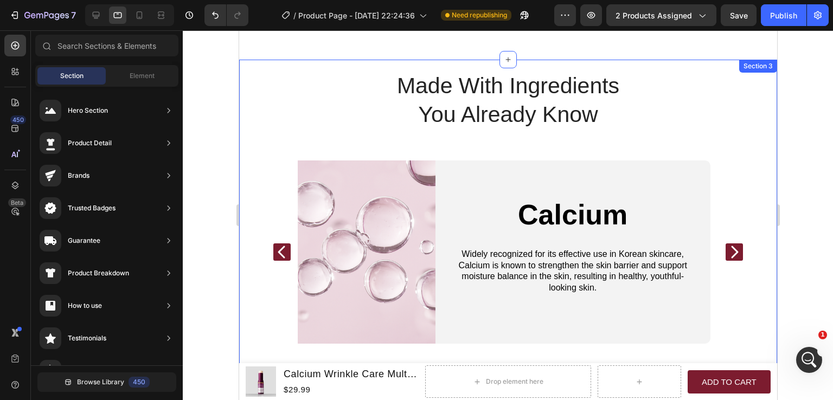
scroll to position [1717, 0]
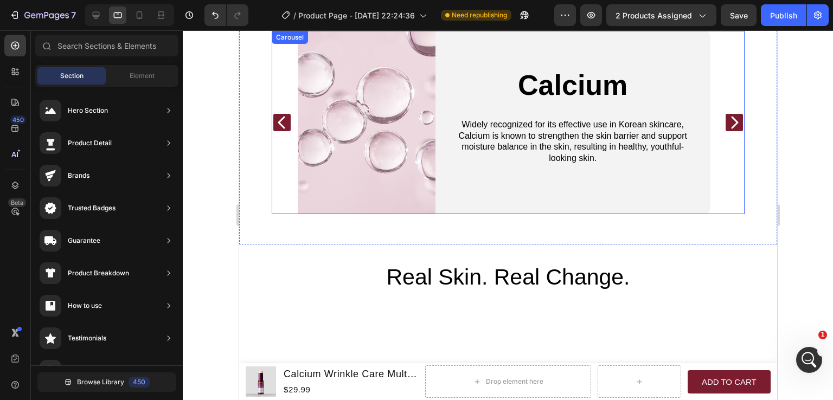
click at [281, 126] on icon "Carousel Back Arrow" at bounding box center [280, 123] width 7 height 12
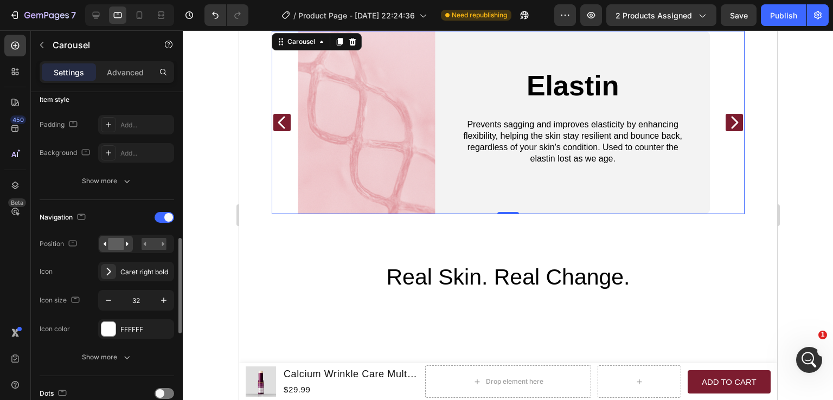
scroll to position [326, 0]
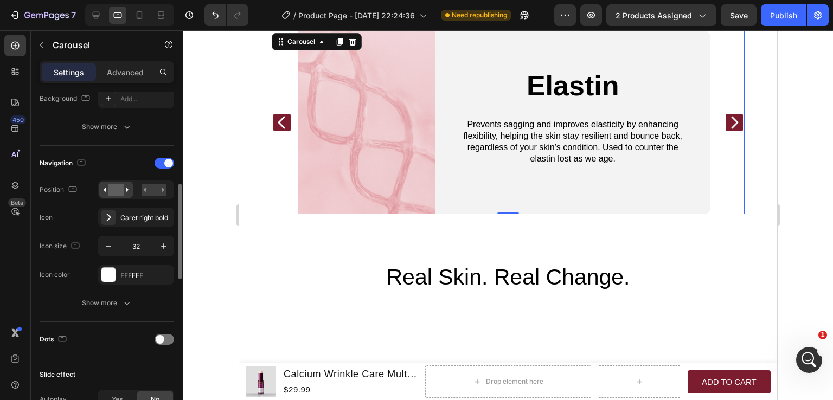
click at [156, 335] on div at bounding box center [165, 339] width 20 height 11
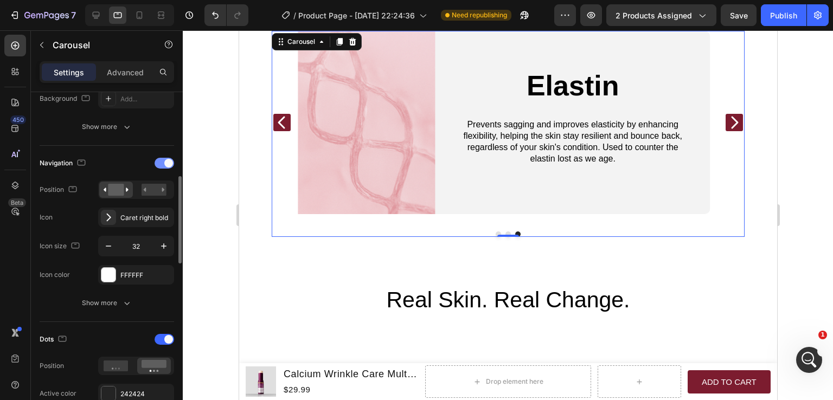
click at [167, 161] on span at bounding box center [168, 163] width 9 height 9
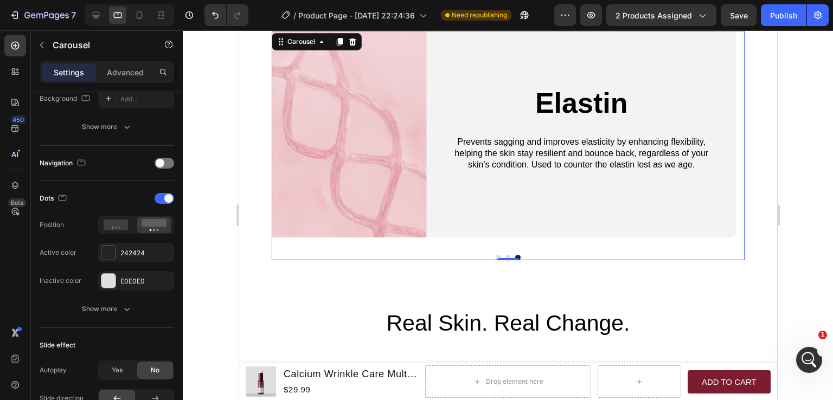
click at [495, 255] on button "Dot" at bounding box center [497, 257] width 5 height 5
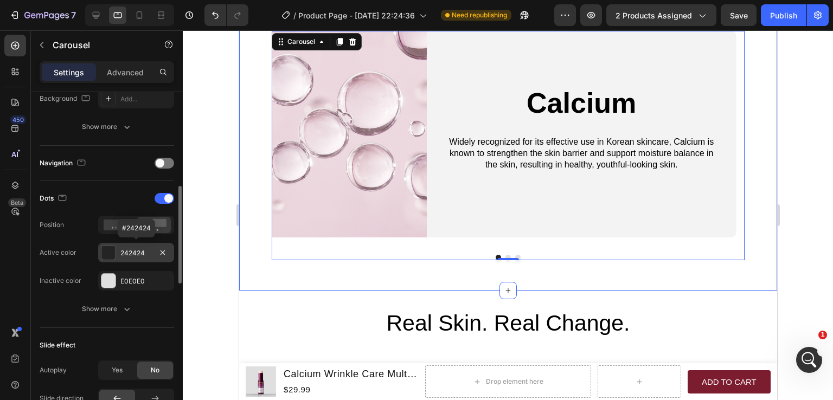
click at [134, 255] on div "242424" at bounding box center [135, 253] width 31 height 10
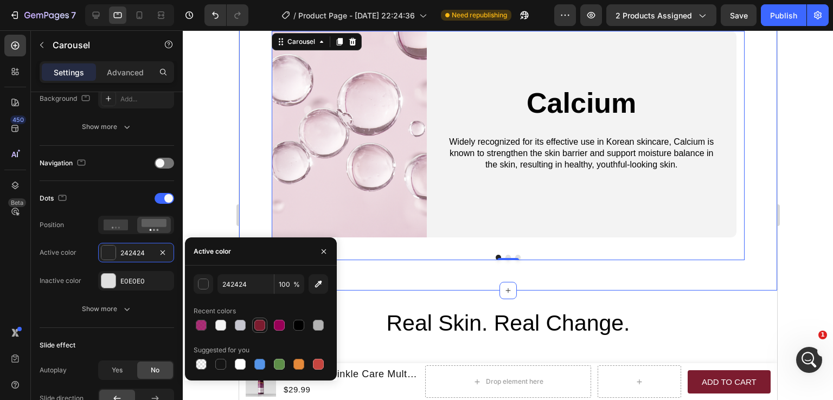
click at [259, 322] on div at bounding box center [259, 325] width 11 height 11
type input "7C1C2F"
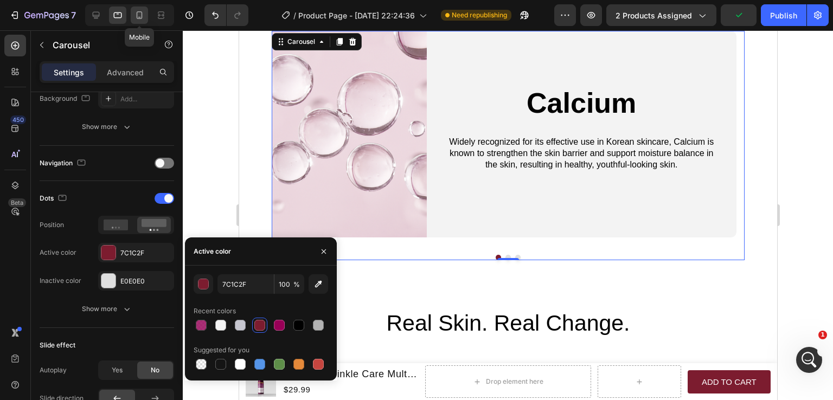
click at [136, 20] on icon at bounding box center [139, 15] width 11 height 11
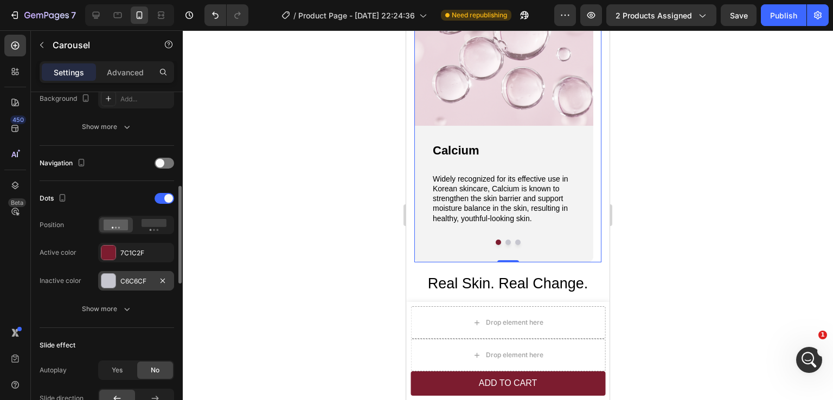
click at [133, 279] on div "C6C6CF" at bounding box center [135, 282] width 31 height 10
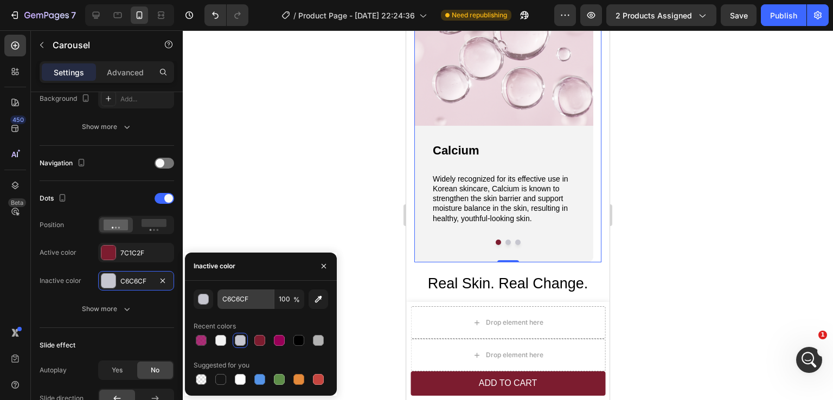
scroll to position [1640, 0]
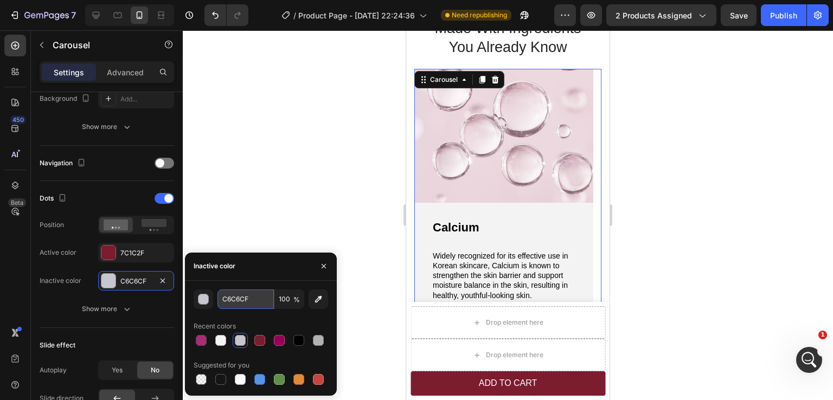
click at [0, 0] on input "C6C6CF" at bounding box center [0, 0] width 0 height 0
click at [120, 19] on icon at bounding box center [117, 15] width 11 height 11
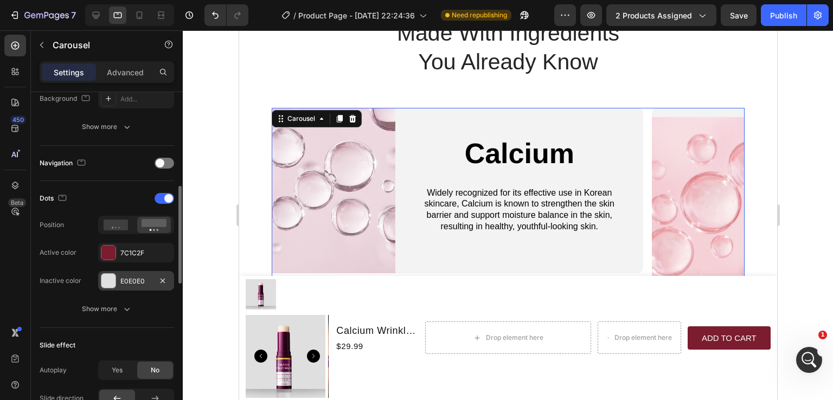
click at [129, 284] on div "E0E0E0" at bounding box center [135, 282] width 31 height 10
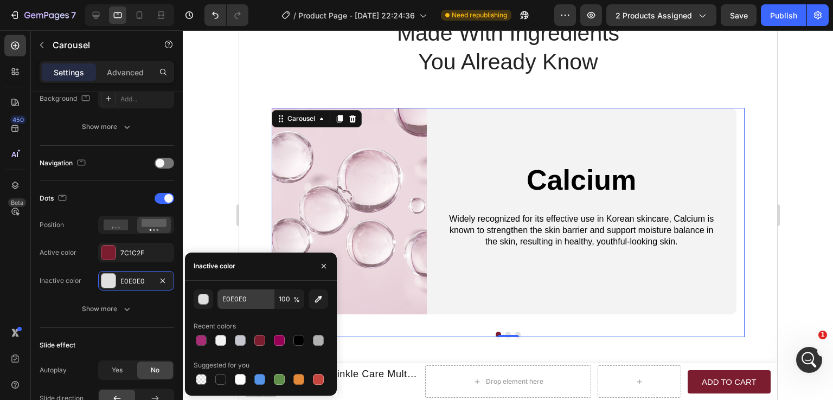
scroll to position [1679, 0]
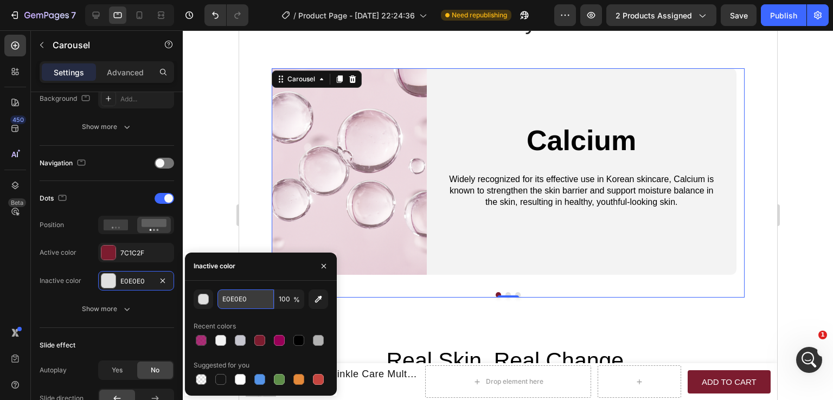
click at [0, 0] on input "E0E0E0" at bounding box center [0, 0] width 0 height 0
paste input "C6C6CF"
type input "C6C6CF"
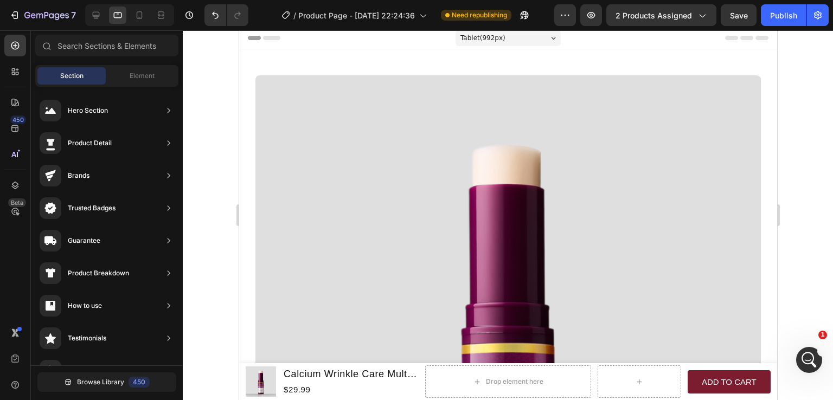
scroll to position [0, 0]
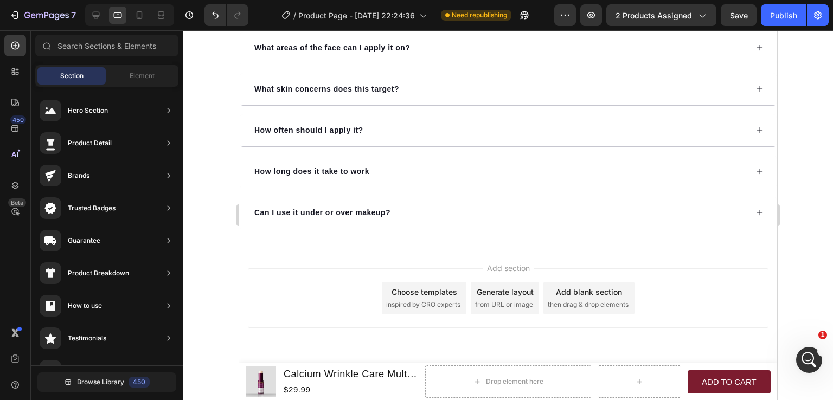
drag, startPoint x: 773, startPoint y: 61, endPoint x: 1019, endPoint y: 413, distance: 429.0
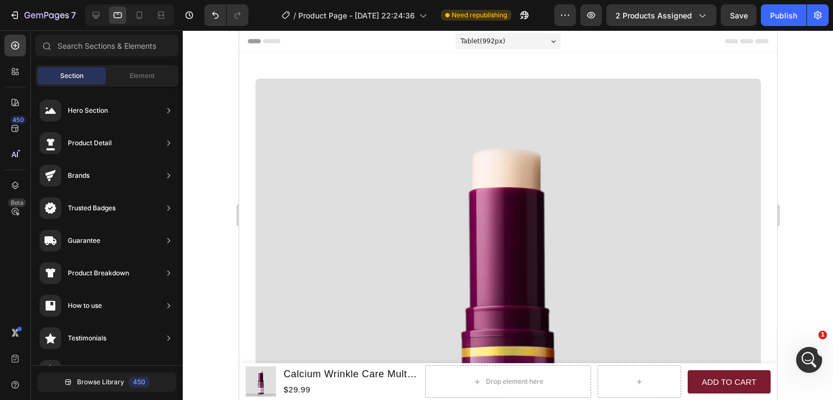
drag, startPoint x: 775, startPoint y: 376, endPoint x: 1032, endPoint y: 100, distance: 377.7
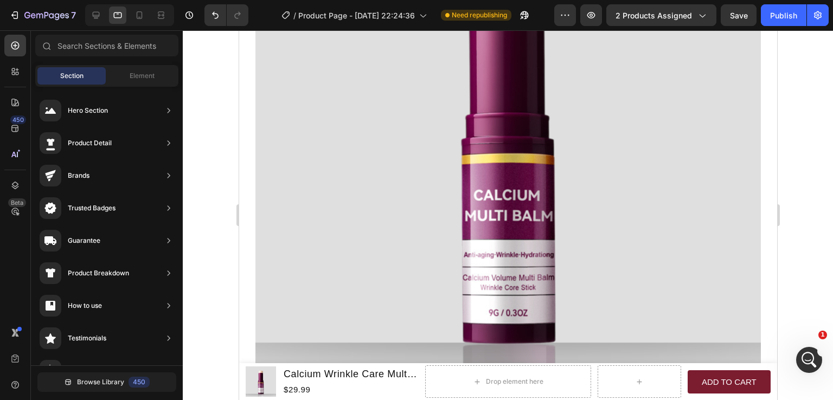
scroll to position [224, 0]
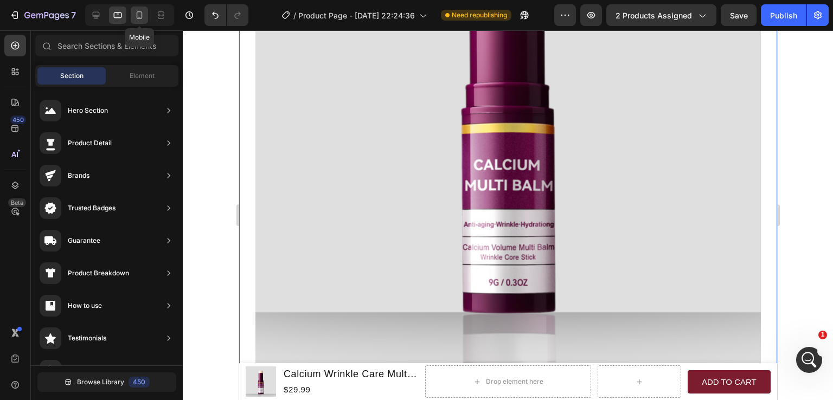
click at [137, 18] on icon at bounding box center [140, 15] width 6 height 8
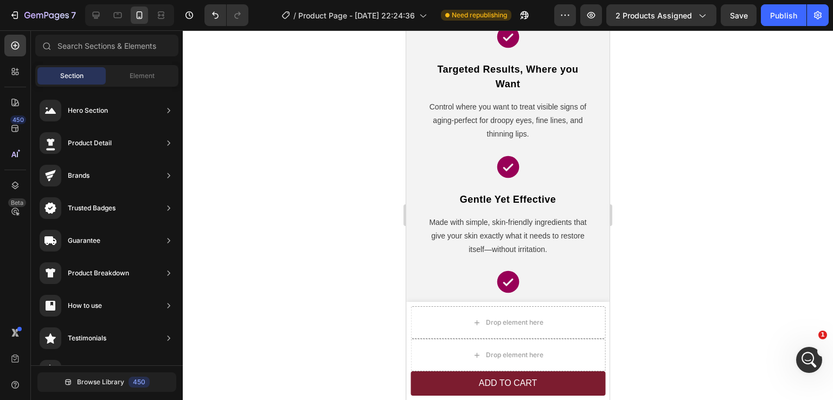
scroll to position [1800, 0]
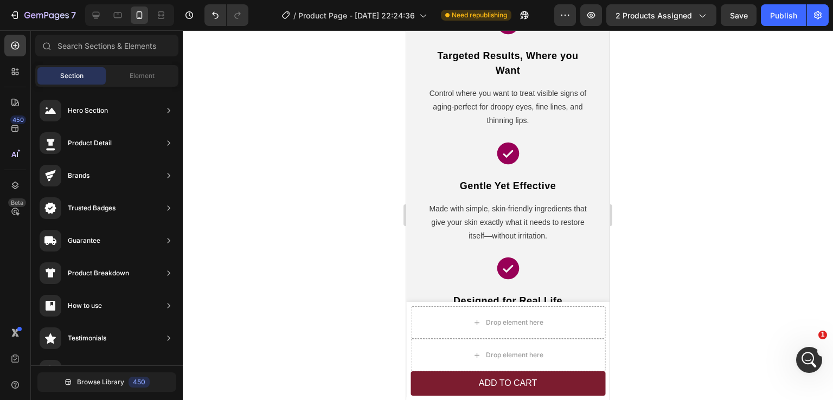
drag, startPoint x: 607, startPoint y: 116, endPoint x: 1029, endPoint y: 267, distance: 448.9
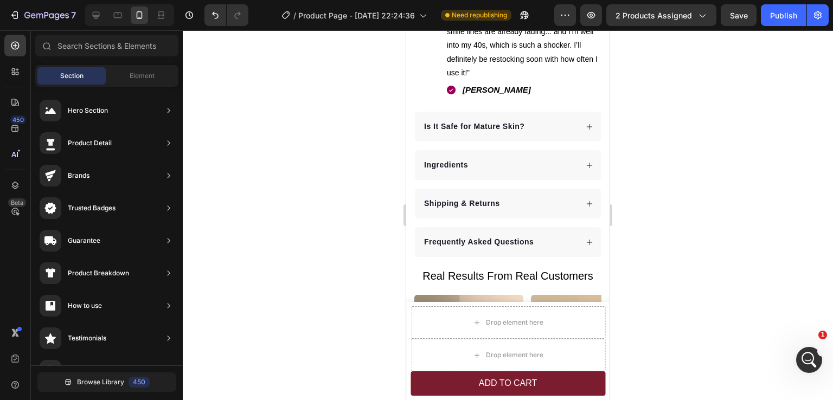
scroll to position [0, 0]
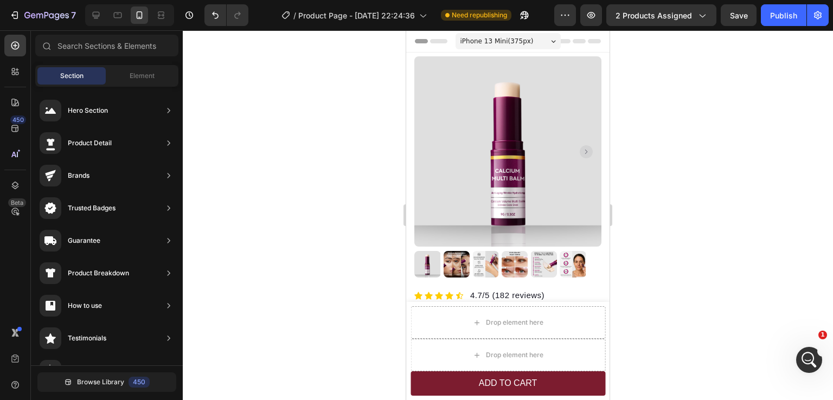
drag, startPoint x: 608, startPoint y: 167, endPoint x: 1016, endPoint y: 76, distance: 418.3
drag, startPoint x: 605, startPoint y: 55, endPoint x: 1024, endPoint y: 81, distance: 419.6
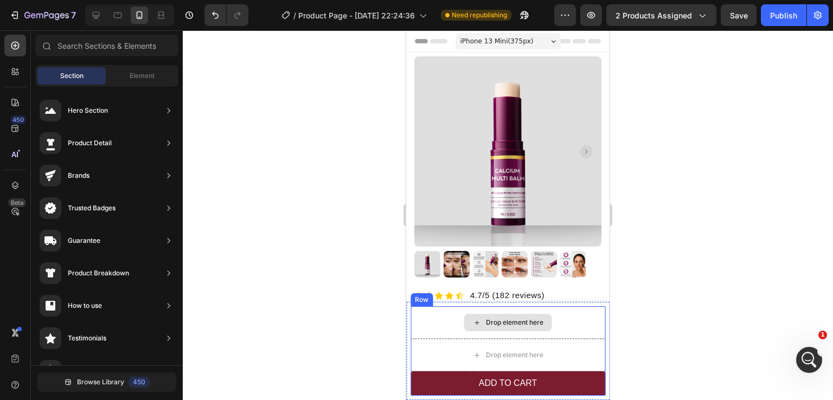
click at [562, 326] on div "Drop element here" at bounding box center [508, 323] width 195 height 33
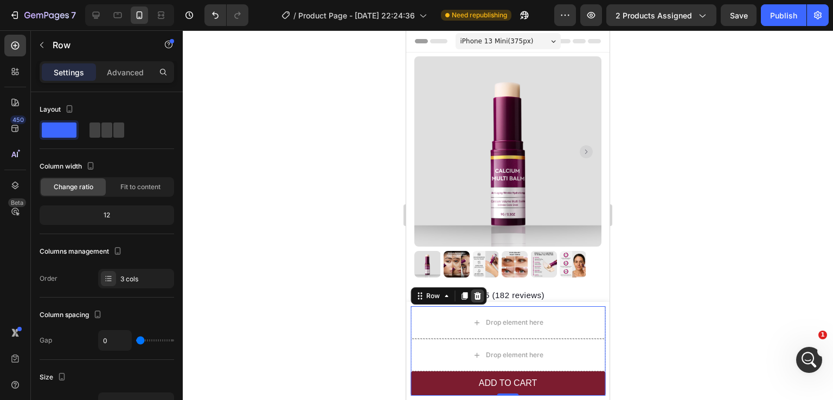
click at [475, 297] on icon at bounding box center [477, 296] width 7 height 8
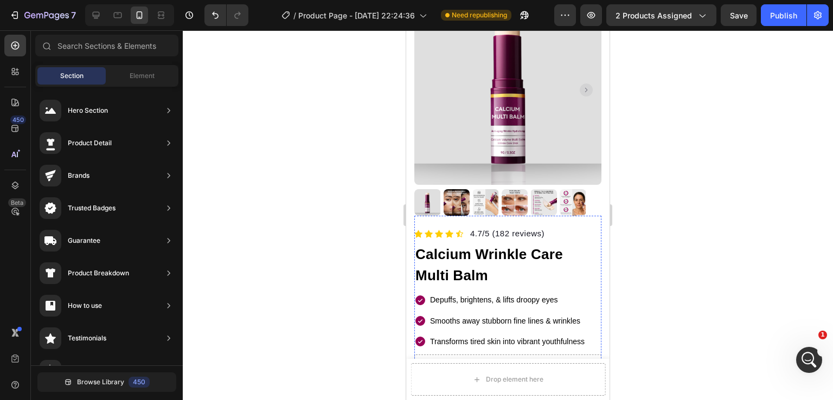
scroll to position [109, 0]
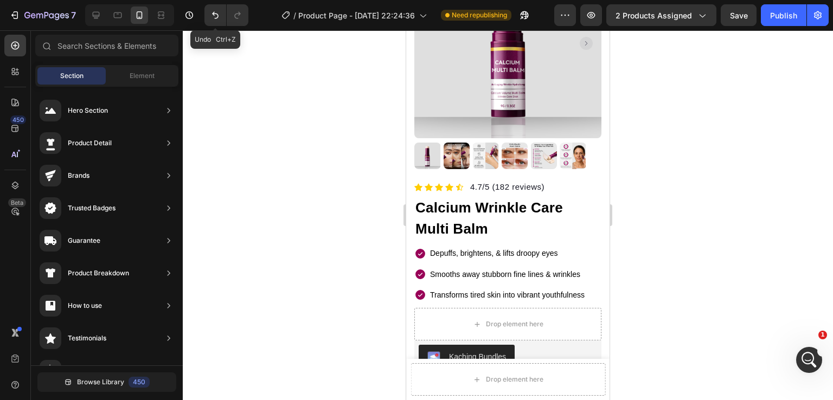
click at [217, 11] on icon "Undo/Redo" at bounding box center [215, 15] width 11 height 11
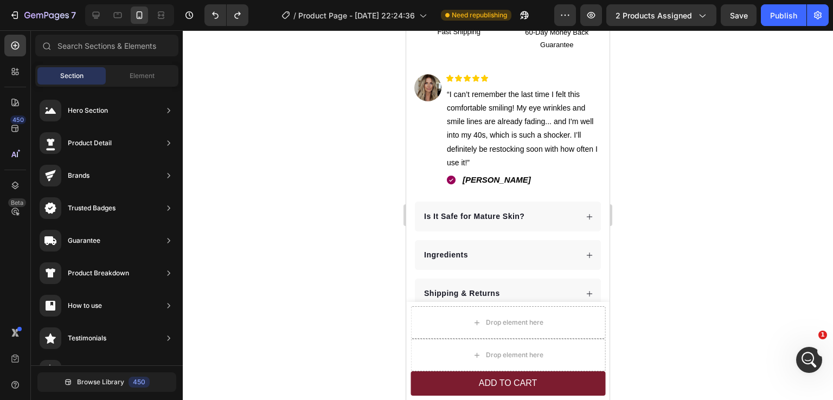
scroll to position [488, 0]
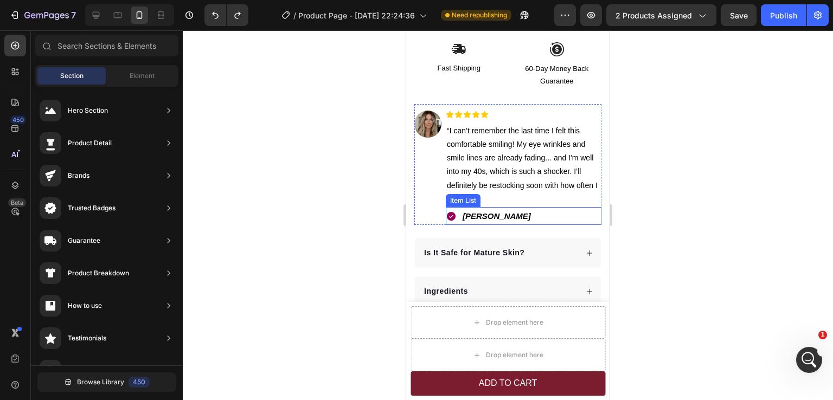
click at [512, 207] on div "[PERSON_NAME]" at bounding box center [524, 216] width 156 height 18
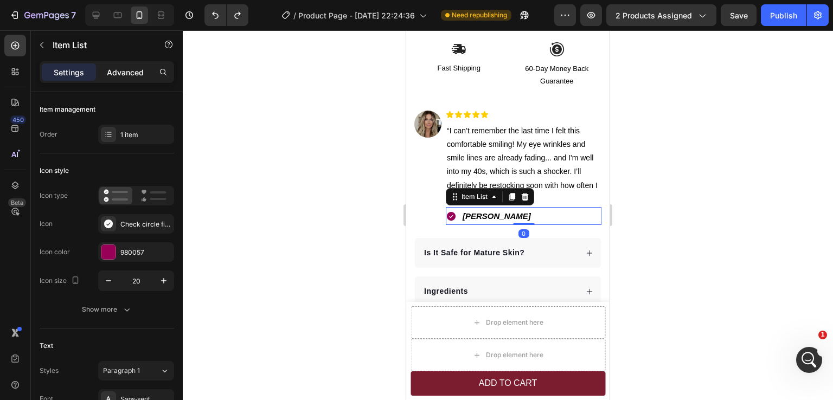
click at [115, 69] on p "Advanced" at bounding box center [125, 72] width 37 height 11
type input "100%"
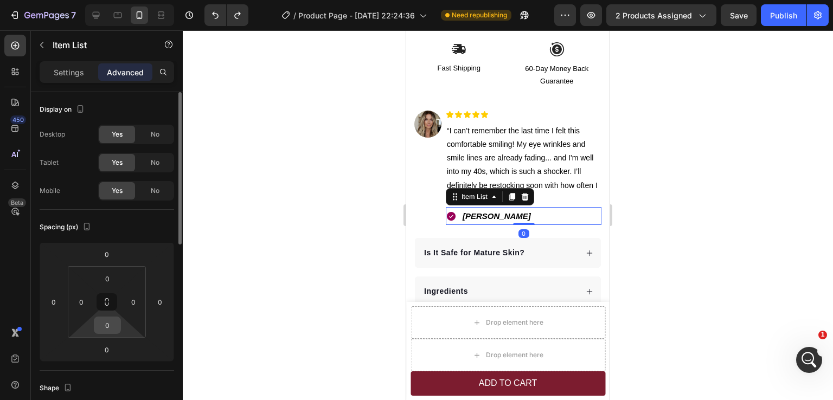
click at [110, 321] on input "0" at bounding box center [108, 325] width 22 height 16
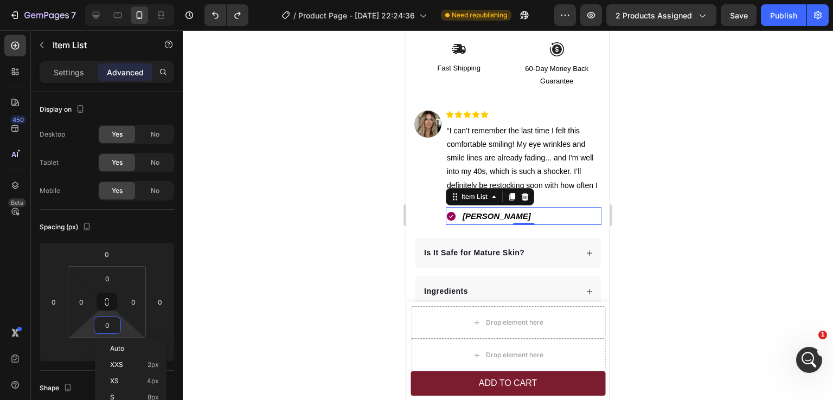
type input "8"
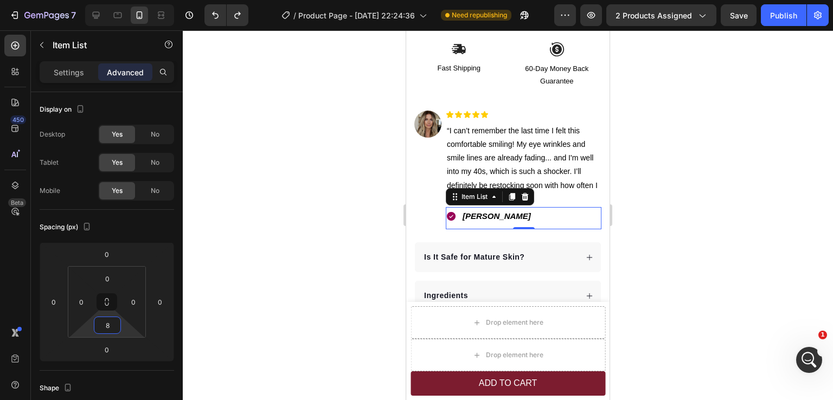
click at [656, 271] on div at bounding box center [508, 215] width 650 height 370
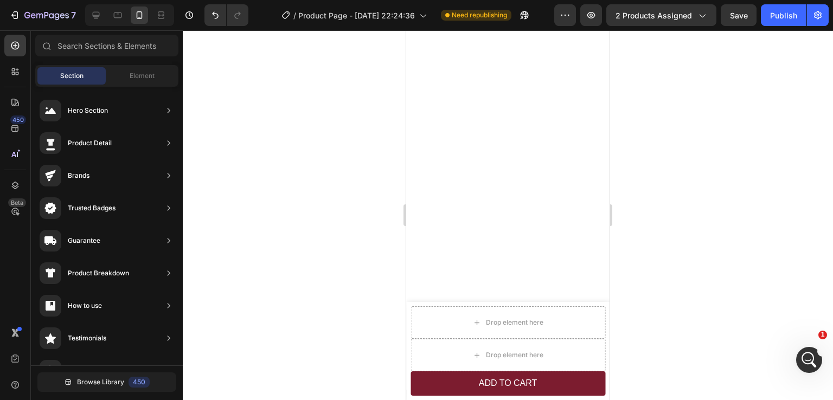
scroll to position [0, 0]
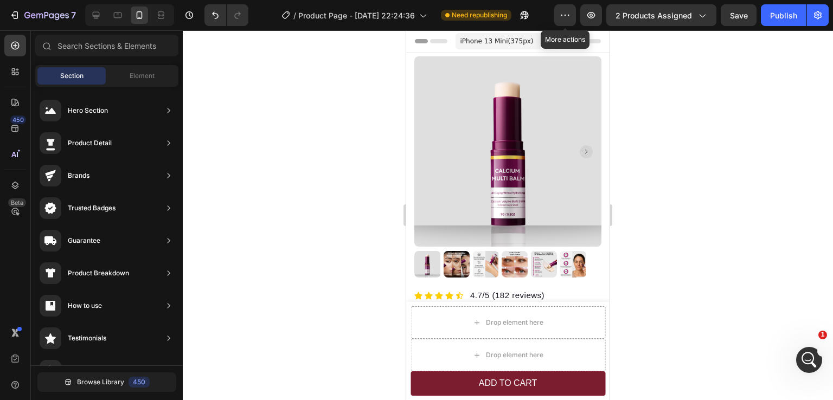
drag, startPoint x: 608, startPoint y: 55, endPoint x: 1021, endPoint y: 85, distance: 413.9
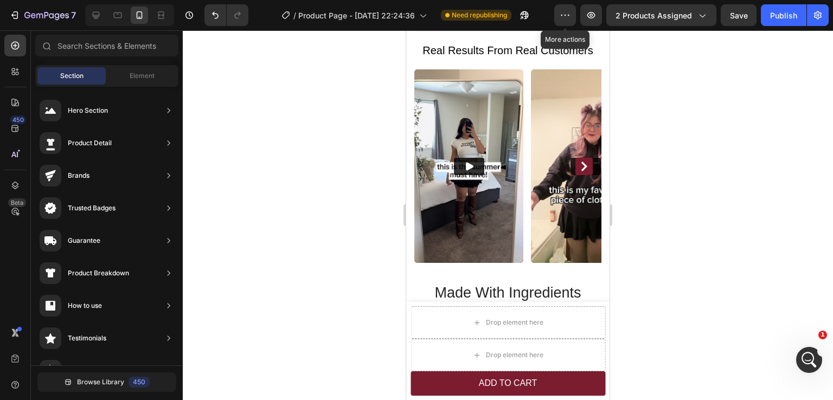
scroll to position [816, 0]
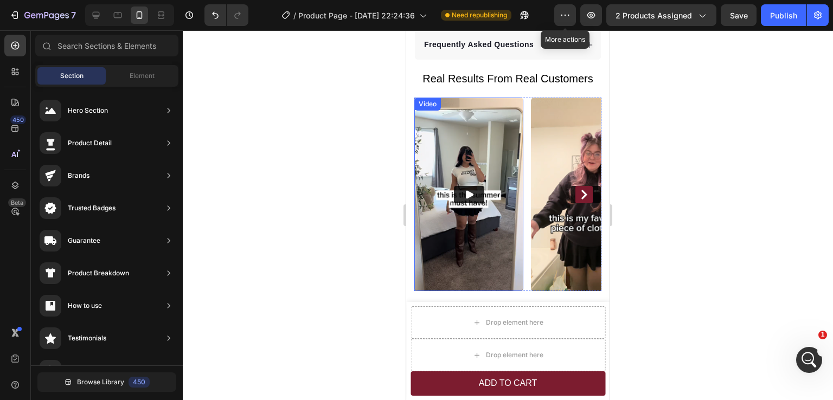
click at [495, 144] on img at bounding box center [468, 195] width 109 height 194
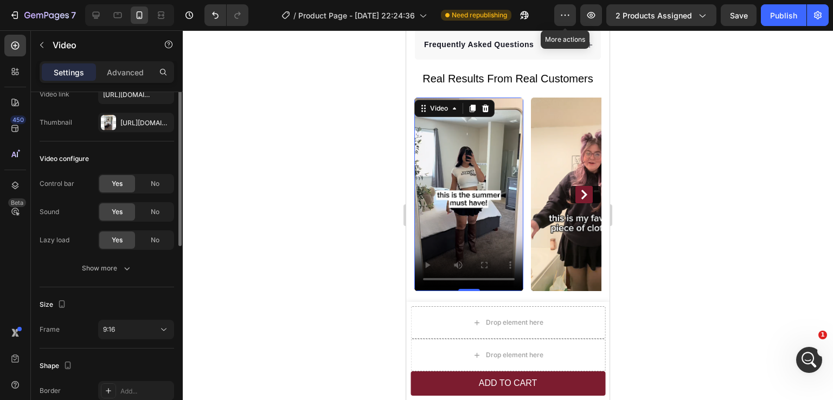
scroll to position [0, 0]
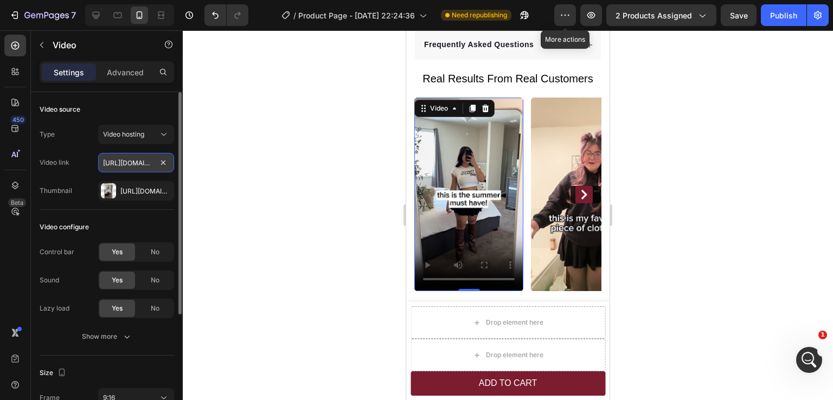
click at [135, 165] on input "[URL][DOMAIN_NAME]" at bounding box center [136, 163] width 76 height 20
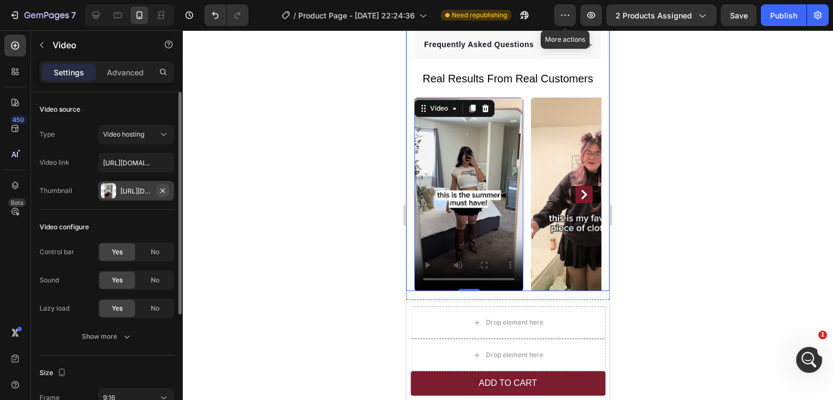
click at [164, 192] on icon "button" at bounding box center [163, 190] width 4 height 4
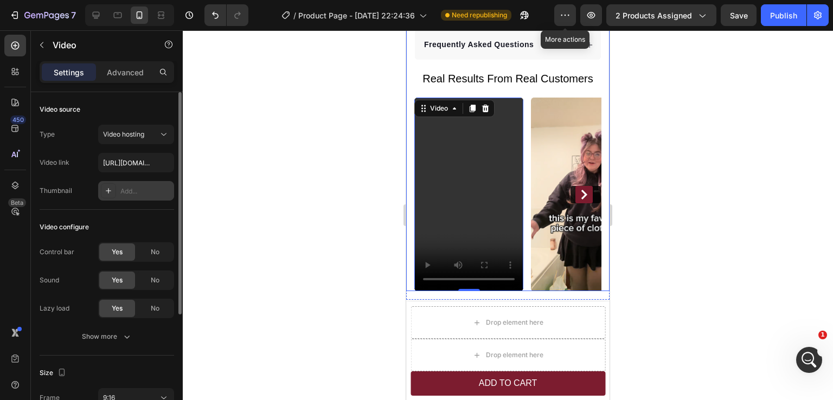
click at [132, 192] on div "Add..." at bounding box center [145, 192] width 51 height 10
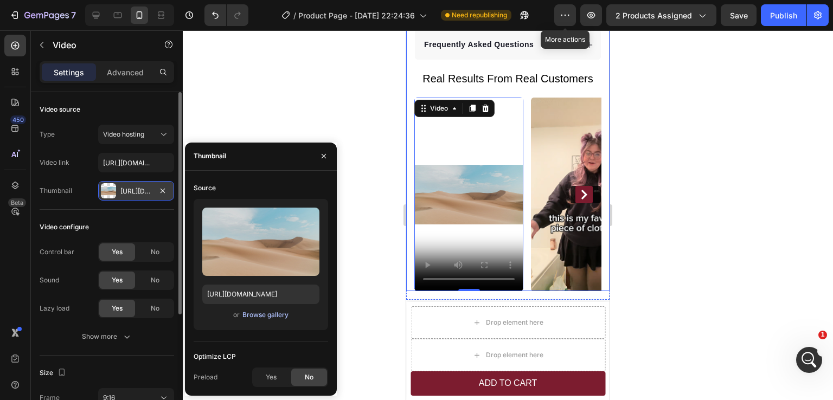
click at [269, 316] on div "Browse gallery" at bounding box center [266, 315] width 46 height 10
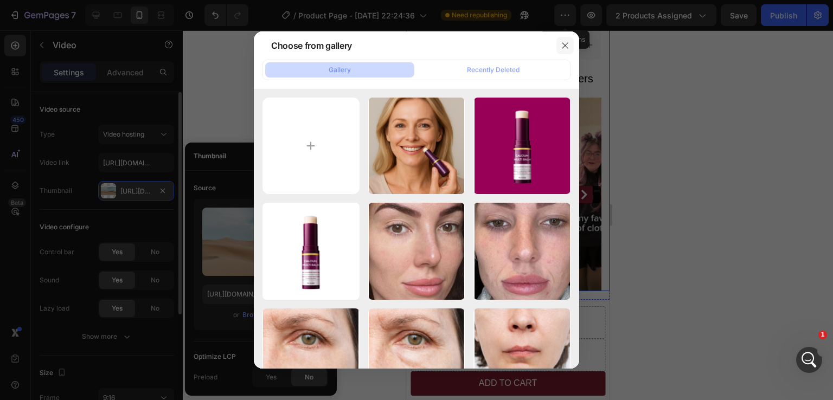
click at [561, 46] on icon "button" at bounding box center [565, 45] width 9 height 9
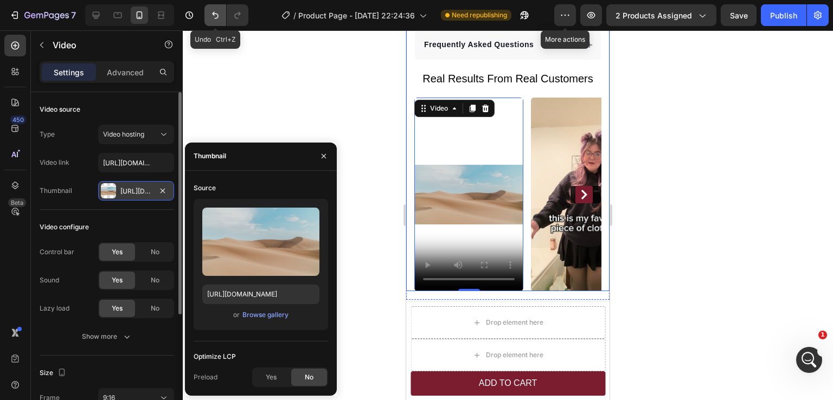
click at [216, 20] on icon "Undo/Redo" at bounding box center [215, 15] width 11 height 11
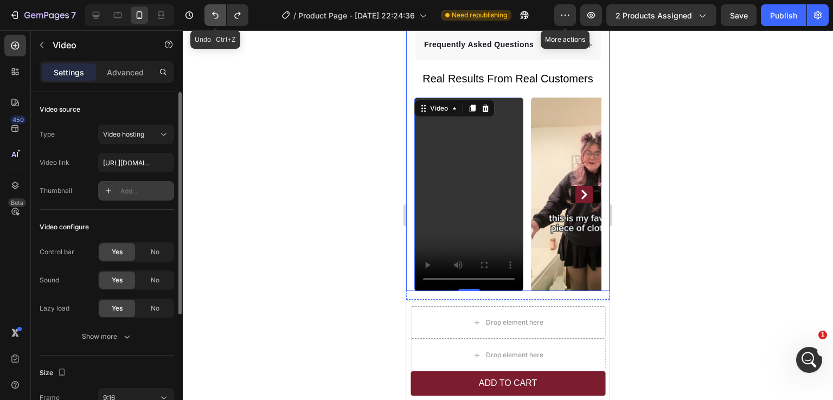
click at [216, 20] on icon "Undo/Redo" at bounding box center [215, 15] width 11 height 11
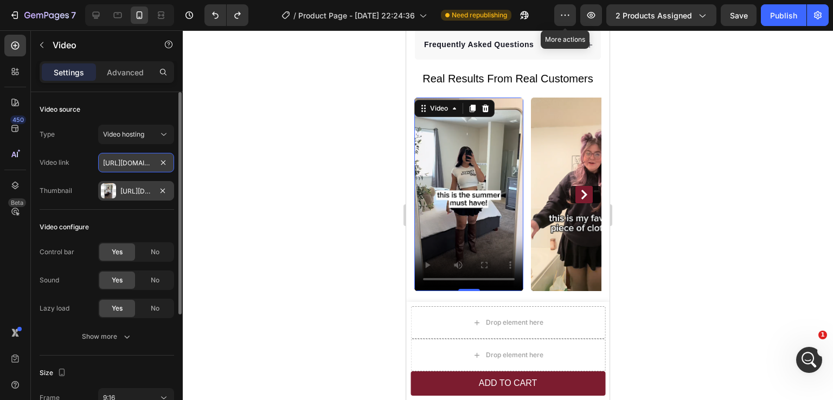
click at [129, 165] on input "[URL][DOMAIN_NAME]" at bounding box center [136, 163] width 76 height 20
click at [141, 164] on input "text" at bounding box center [136, 163] width 76 height 20
click at [82, 151] on div "Type Video hosting Video link Thumbnail [URL][DOMAIN_NAME]" at bounding box center [107, 163] width 135 height 76
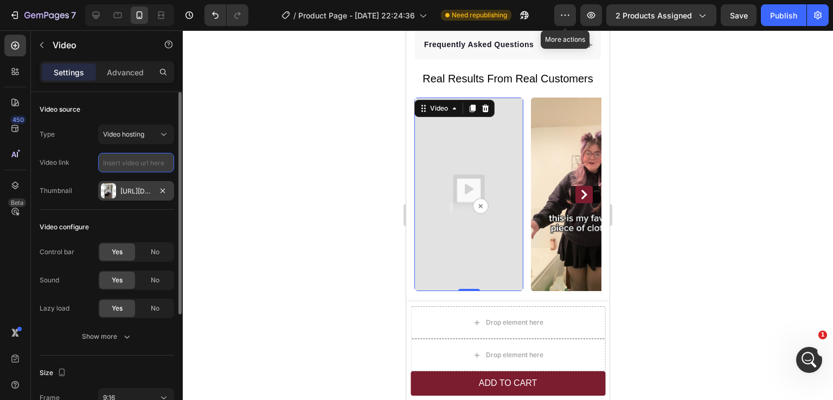
click at [118, 163] on input "text" at bounding box center [136, 163] width 76 height 20
click at [457, 178] on img at bounding box center [468, 195] width 109 height 194
click at [157, 193] on button "button" at bounding box center [162, 190] width 13 height 13
click at [135, 165] on input "text" at bounding box center [136, 163] width 76 height 20
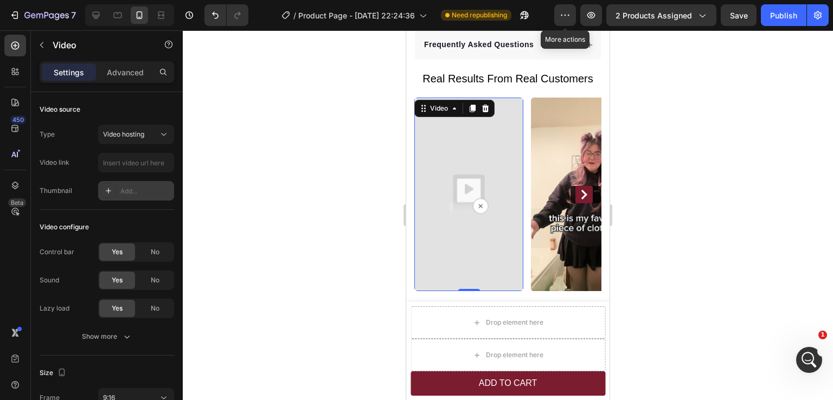
click at [118, 189] on div "Add..." at bounding box center [136, 191] width 76 height 20
type input "https://ucarecdn.com/06075225-af9e-460c-8e3c-6be63c0b773a/-/format/auto/"
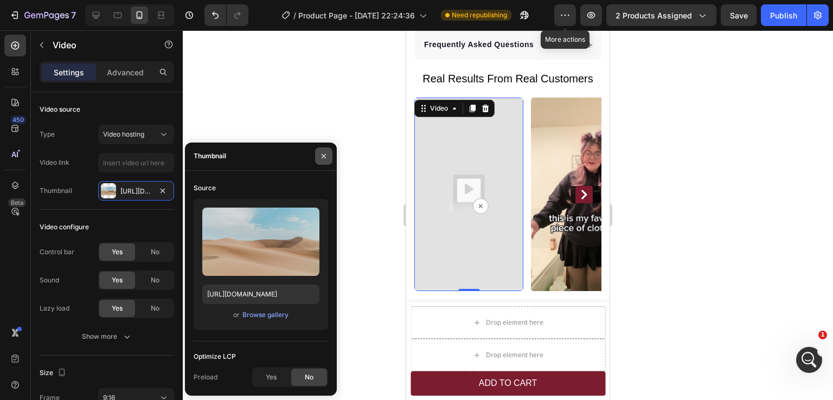
click at [322, 156] on icon "button" at bounding box center [324, 156] width 9 height 9
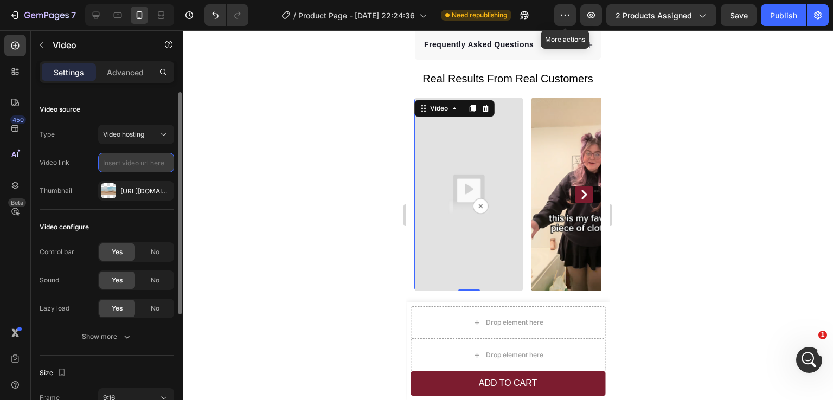
click at [143, 169] on input "text" at bounding box center [136, 163] width 76 height 20
click at [127, 162] on input "text" at bounding box center [136, 163] width 76 height 20
paste input "https://admin.shopify.com/store/a593fb-12/content/files/30085727191155?selected…"
type input "https://admin.shopify.com/store/a593fb-12/content/files/30085727191155?selected…"
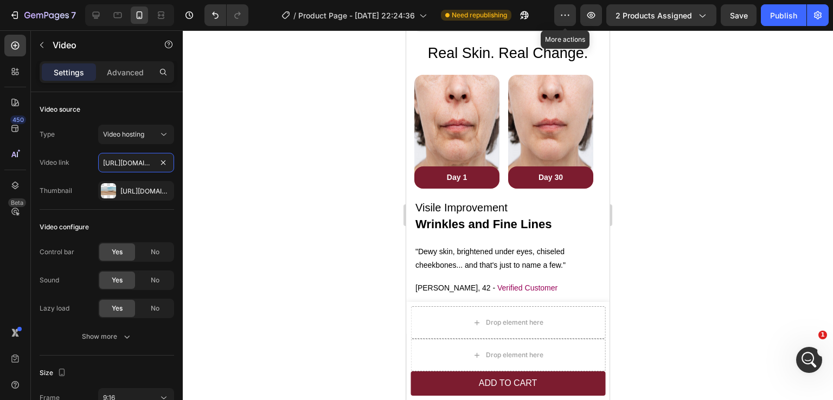
scroll to position [1359, 0]
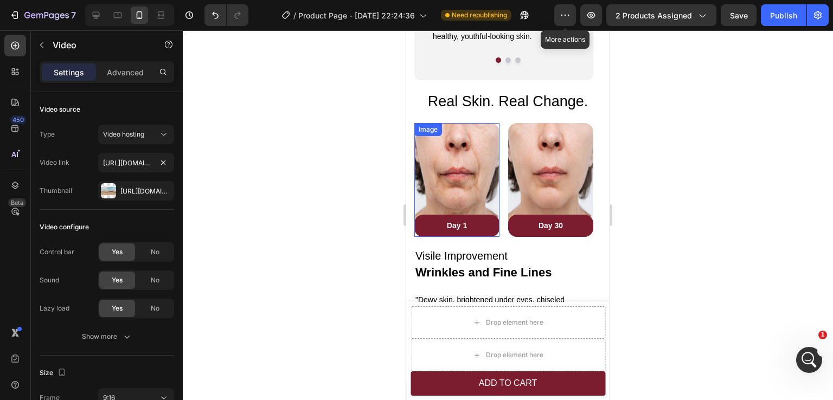
click at [459, 163] on img at bounding box center [456, 179] width 85 height 113
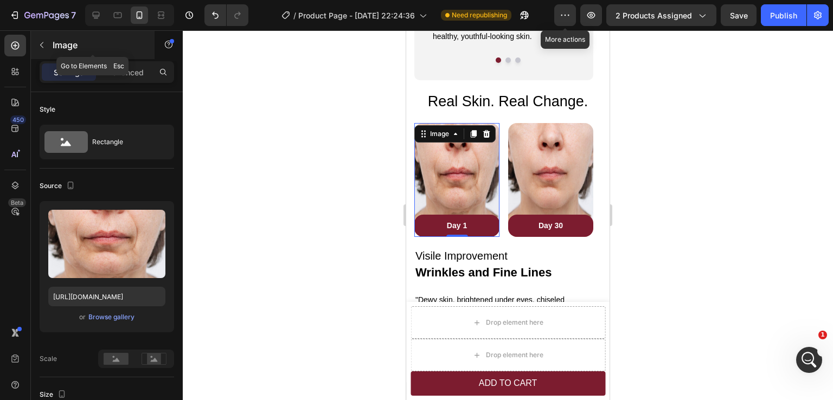
click at [39, 50] on button "button" at bounding box center [41, 44] width 17 height 17
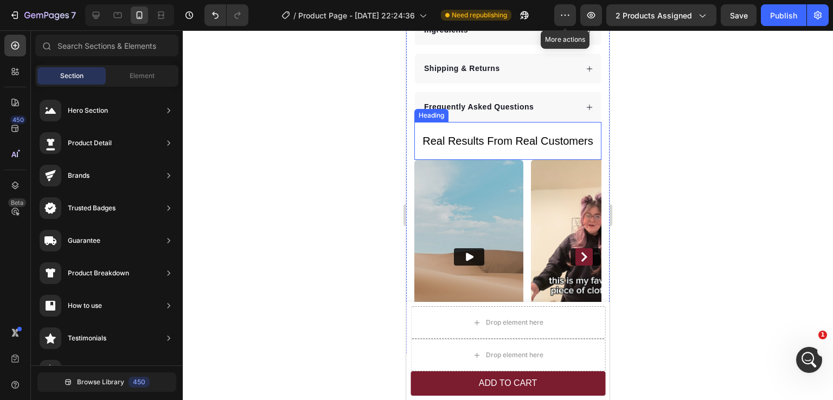
scroll to position [779, 0]
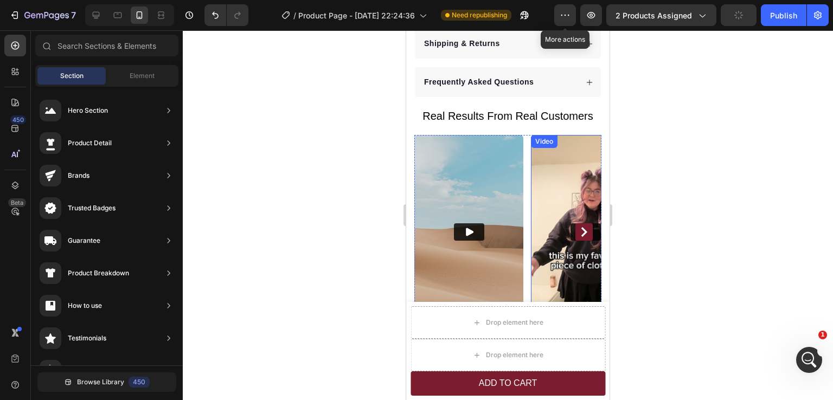
click at [546, 187] on img at bounding box center [585, 232] width 109 height 194
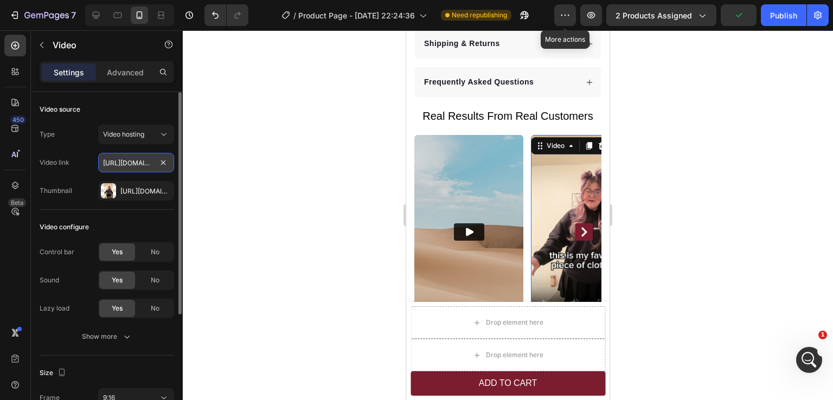
click at [133, 165] on input "https://cdn.shopify.com/videos/c/o/v/813c09e1a6b0409692af0beae53f64a2.mp4" at bounding box center [136, 163] width 76 height 20
click at [127, 163] on input "https://cdn.shopify.com/videos/c/o/v/813c09e1a6b0409692af0beae53f64a2.mp4" at bounding box center [136, 163] width 76 height 20
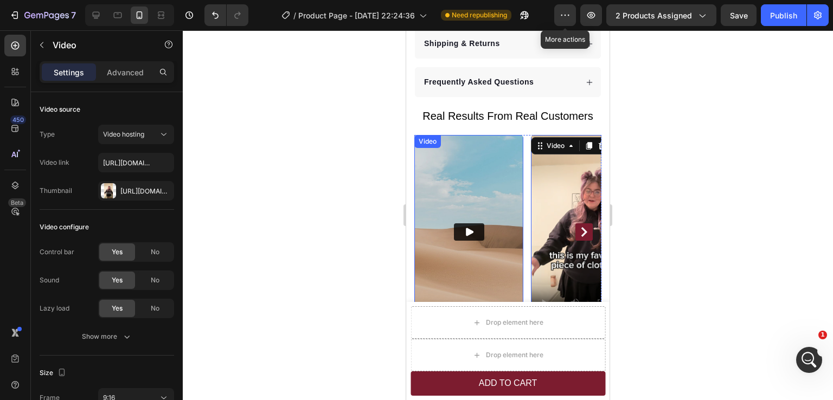
click at [471, 176] on img at bounding box center [468, 232] width 109 height 194
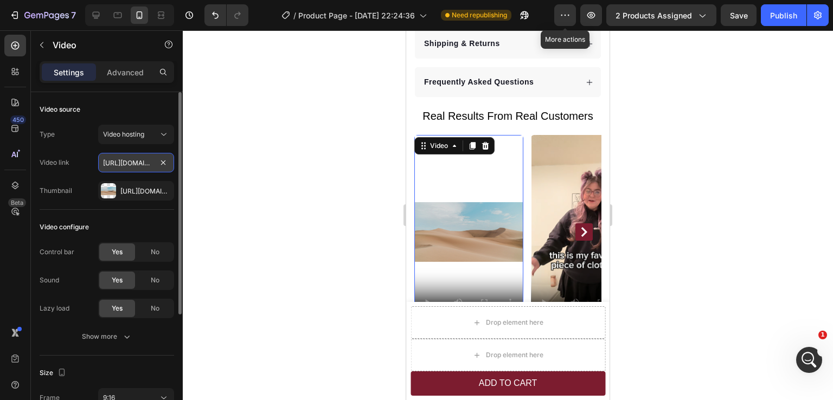
click at [129, 166] on input "https://admin.shopify.com/store/a593fb-12/content/files/30085727191155?selected…" at bounding box center [136, 163] width 76 height 20
paste input "cdn.shopify.com/videos/c/o/v/5c4c5f19aeda471e85096d38045f6dd5.mp4"
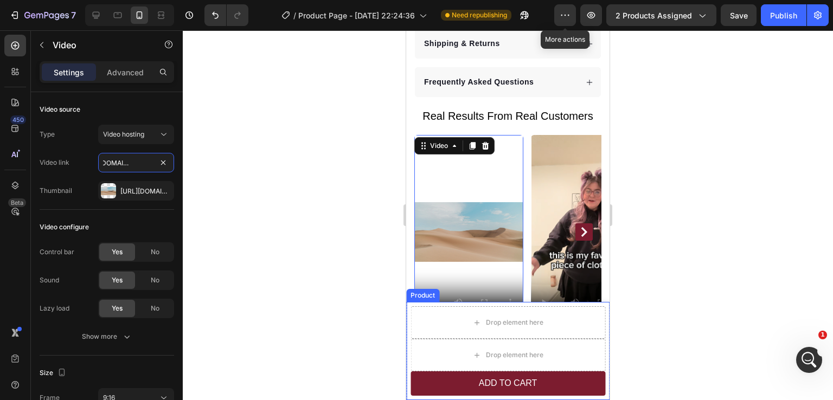
type input "https://cdn.shopify.com/videos/c/o/v/5c4c5f19aeda471e85096d38045f6dd5.mp4"
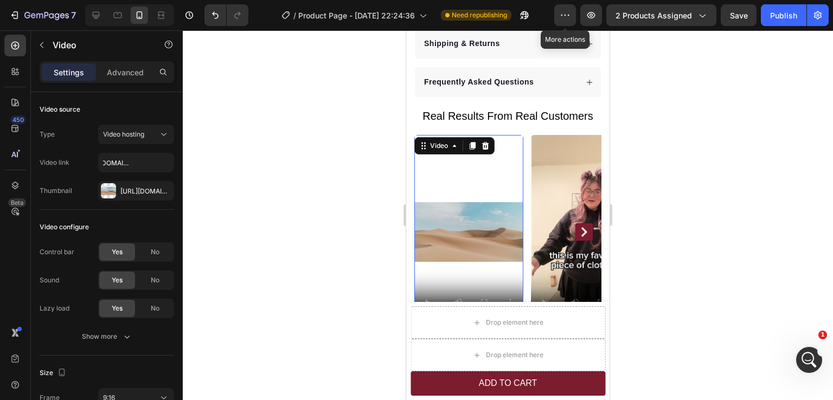
scroll to position [0, 0]
click at [130, 163] on input "https://cdn.shopify.com/videos/c/o/v/5c4c5f19aeda471e85096d38045f6dd5.mp4" at bounding box center [136, 163] width 76 height 20
click at [553, 194] on video at bounding box center [585, 232] width 109 height 194
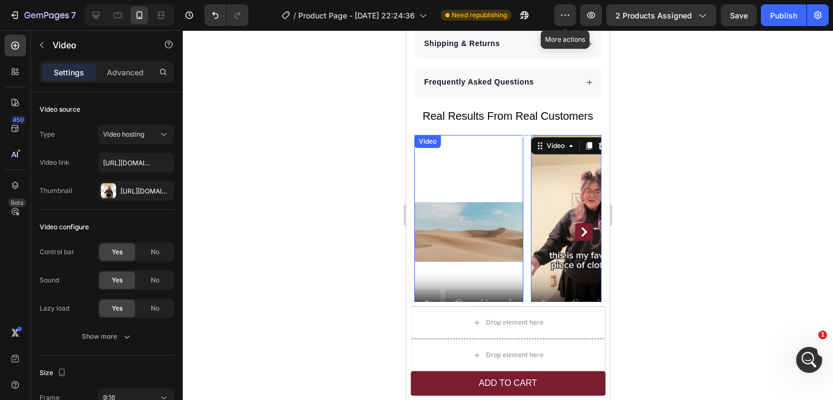
click at [480, 182] on video at bounding box center [468, 232] width 109 height 194
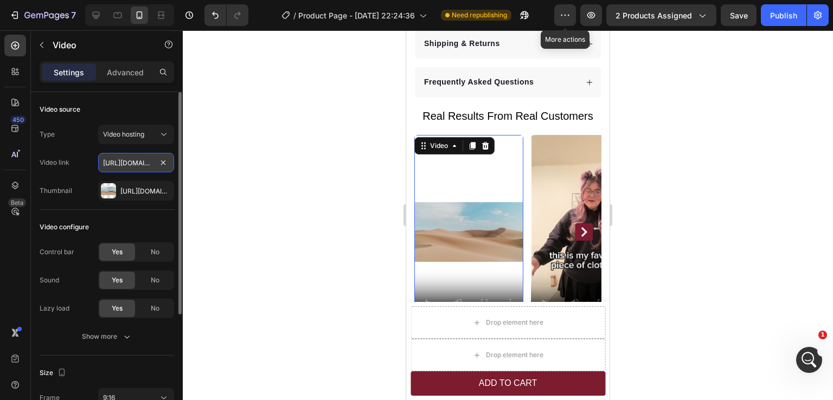
click at [119, 164] on input "https://cdn.shopify.com/videos/c/o/v/5c4c5f19aeda471e85096d38045f6dd5.mp4" at bounding box center [136, 163] width 76 height 20
type input "https://cdn.shopify.com/videos/c/o/v/e4ed171393ce43bcbd02d1368bbc0a8c.mp4"
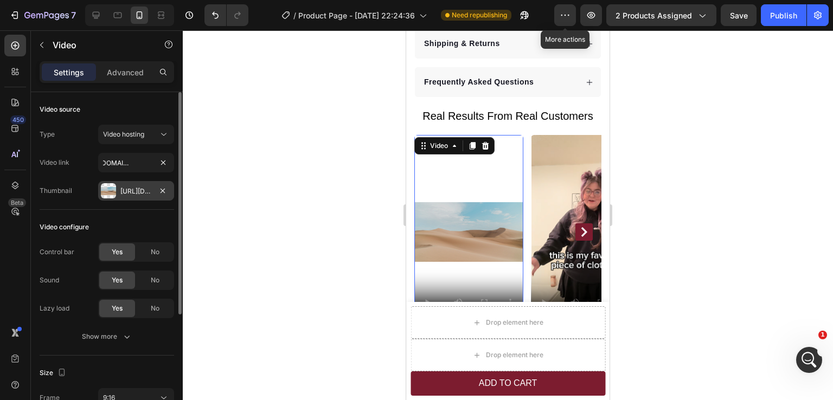
click at [132, 195] on div "Https://ucarecdn.Com/06075225-af9e-460c-8e3c-6be63c0b773a/-/format/auto/" at bounding box center [135, 192] width 31 height 10
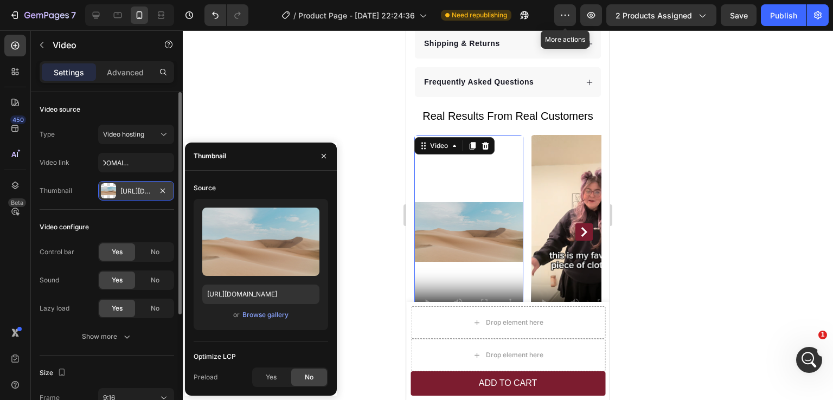
scroll to position [0, 0]
click at [269, 315] on div "Browse gallery" at bounding box center [266, 315] width 46 height 10
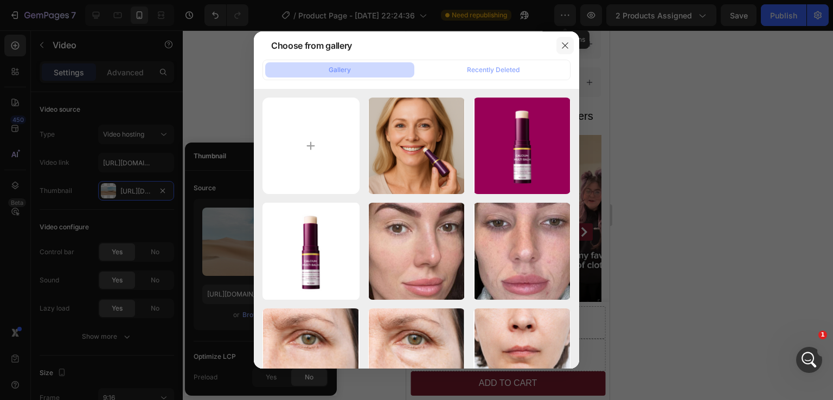
click at [564, 46] on icon "button" at bounding box center [565, 45] width 9 height 9
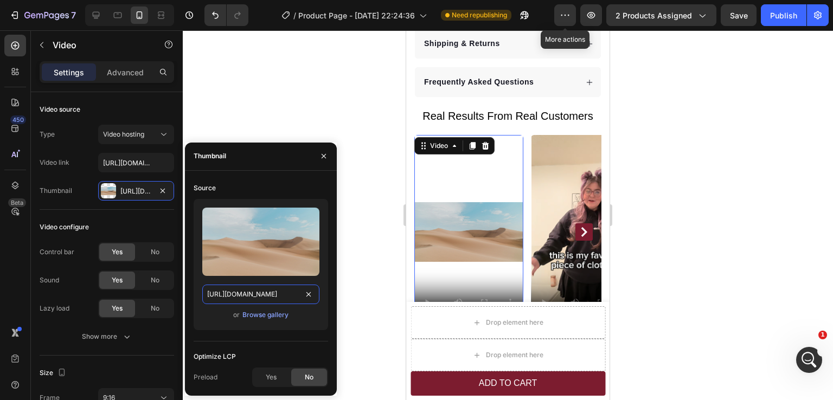
click at [253, 291] on input "https://ucarecdn.com/06075225-af9e-460c-8e3c-6be63c0b773a/-/format/auto/" at bounding box center [260, 295] width 117 height 20
paste input "cdn.shopify.com/s/files/1/0615/2624/5491/files/Capture_c8710ddc-38b5-4b57-adc9-…"
type input "https://cdn.shopify.com/s/files/1/0615/2624/5491/files/Capture_c8710ddc-38b5-4b…"
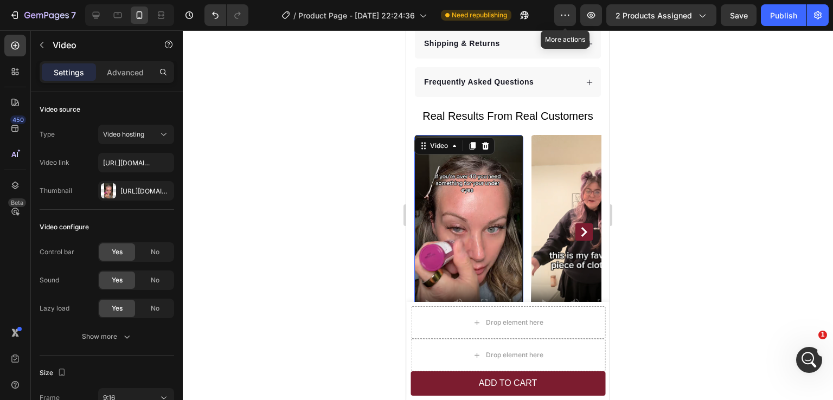
click at [673, 242] on div at bounding box center [508, 215] width 650 height 370
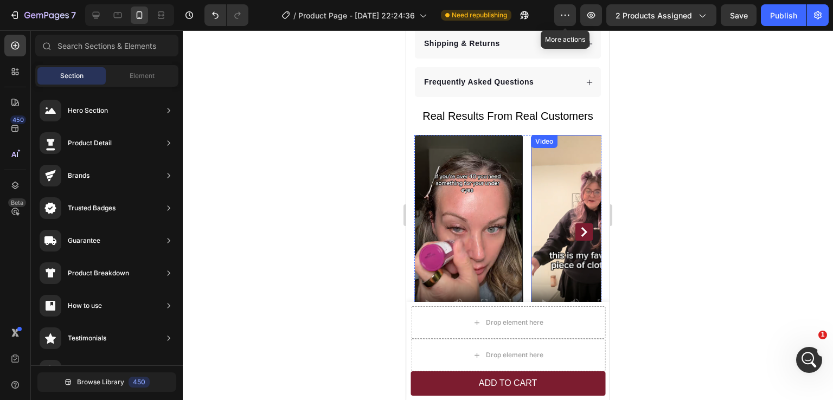
click at [566, 196] on video at bounding box center [585, 232] width 109 height 194
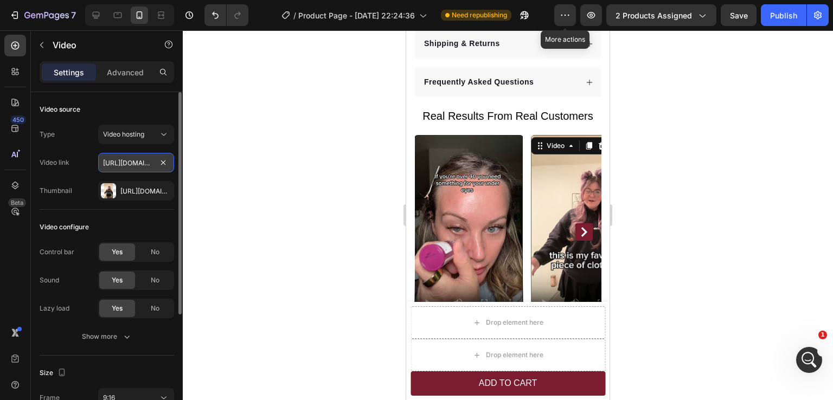
click at [122, 162] on input "https://cdn.shopify.com/videos/c/o/v/813c09e1a6b0409692af0beae53f64a2.mp4" at bounding box center [136, 163] width 76 height 20
type input "https://cdn.shopify.com/videos/c/o/v/19650895f7884b9d866430201be468dc.mp4"
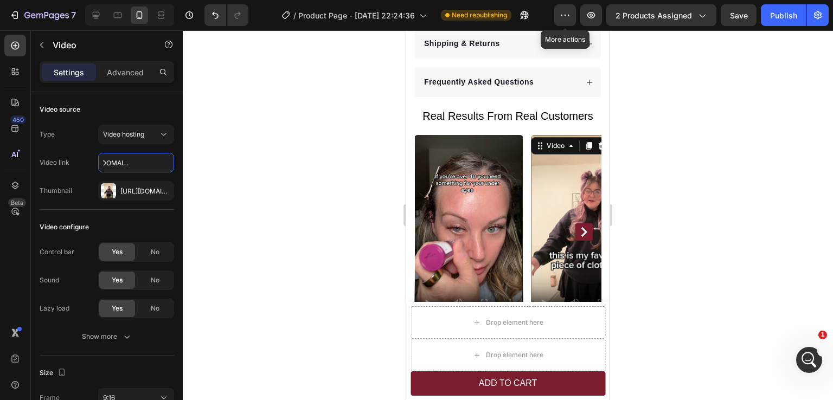
scroll to position [0, 0]
click at [139, 187] on div "Https://cdn.Shopify.Com/s/files/1/0615/2624/5491/files/Capture_c0eb8c99-e840-42…" at bounding box center [135, 192] width 31 height 10
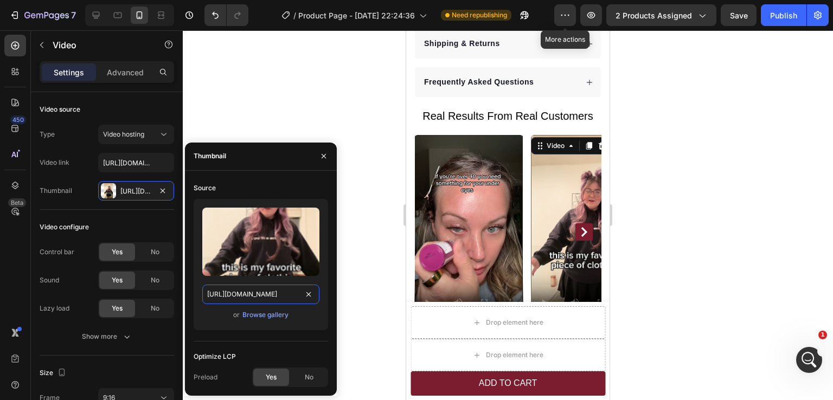
click at [252, 297] on input "https://cdn.shopify.com/s/files/1/0615/2624/5491/files/Capture_c0eb8c99-e840-42…" at bounding box center [260, 295] width 117 height 20
paste input "bb9def6b-1f6d-48e2-b6e2-64d3a977c57b.png?v=1756332266"
type input "https://cdn.shopify.com/s/files/1/0615/2624/5491/files/Capture_bb9def6b-1f6d-48…"
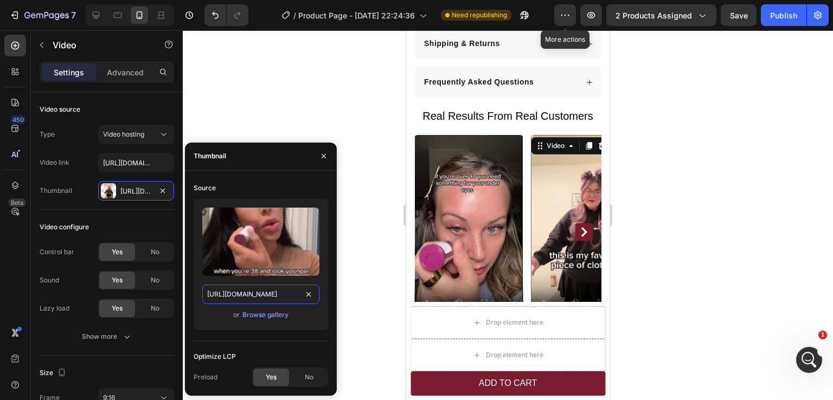
scroll to position [0, 303]
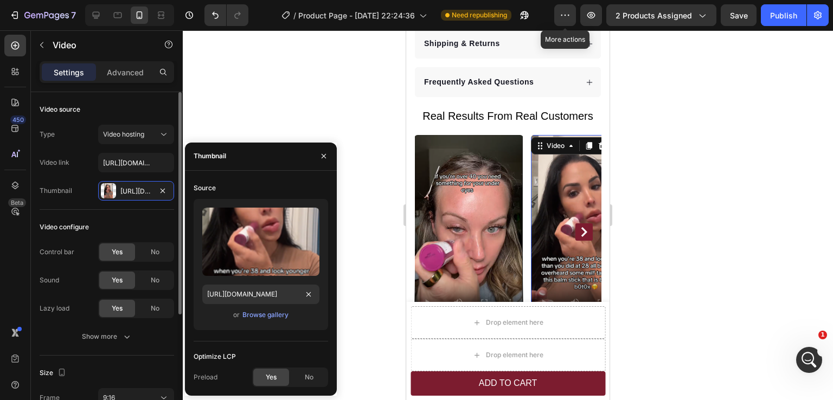
click at [133, 105] on div "Video source" at bounding box center [107, 109] width 135 height 17
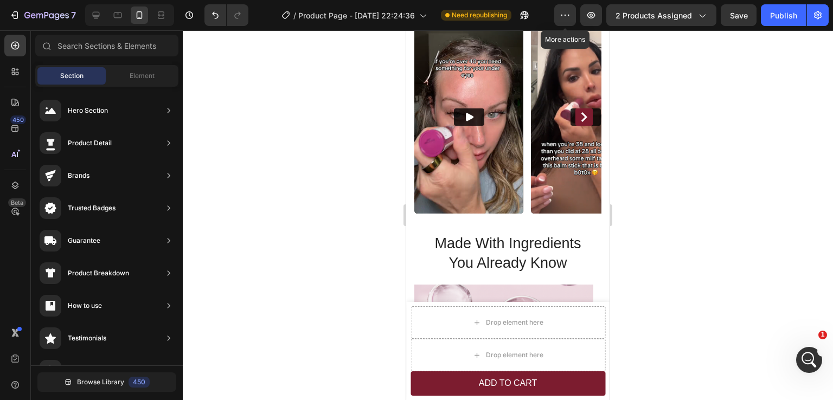
scroll to position [852, 0]
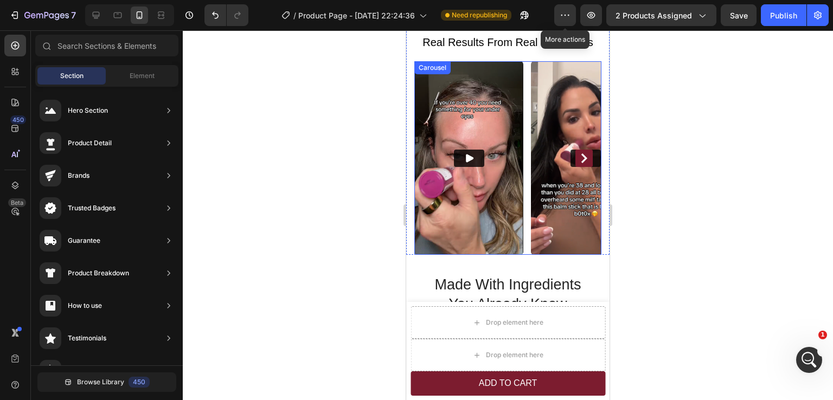
click at [579, 154] on icon "Carousel Next Arrow" at bounding box center [584, 159] width 10 height 10
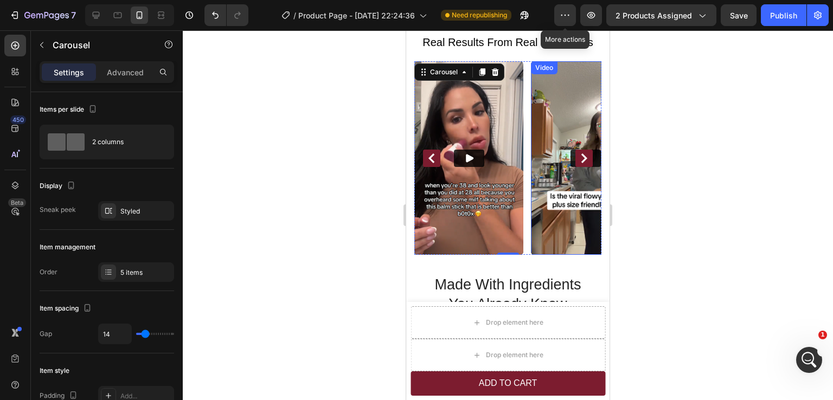
click at [548, 174] on img at bounding box center [585, 158] width 109 height 194
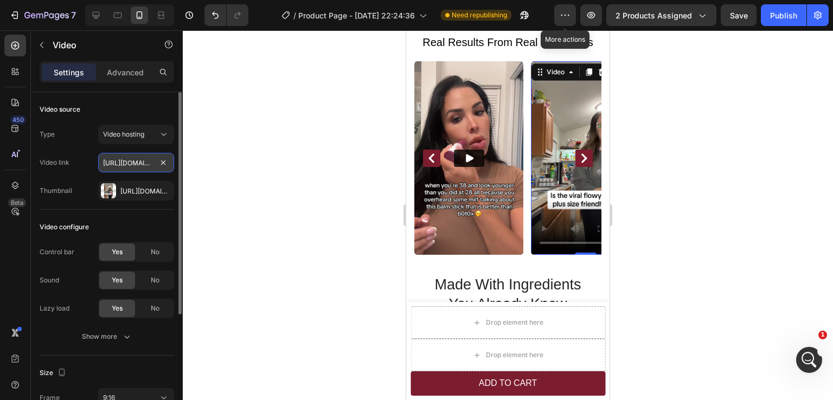
click at [119, 165] on input "https://cdn.shopify.com/videos/c/o/v/c466be7c0abd4dcba7a815b0bbff3352.mp4" at bounding box center [136, 163] width 76 height 20
paste input "46b8efd781774ba09ecfc85c21396f40"
type input "https://cdn.shopify.com/videos/c/o/v/46b8efd781774ba09ecfc85c21396f40.mp4"
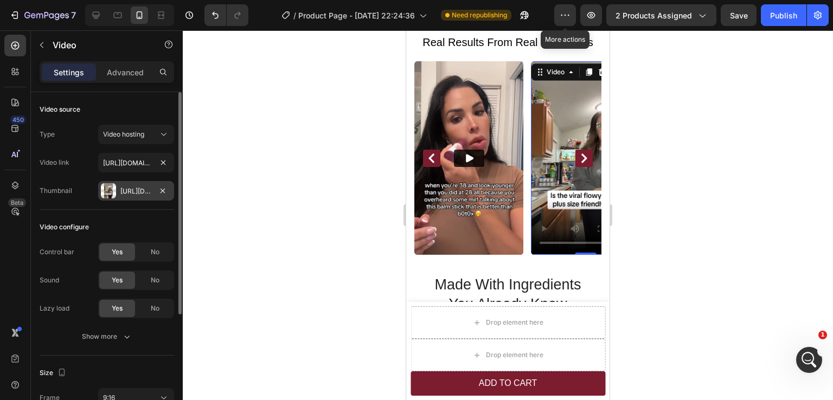
click at [138, 193] on div "Https://cdn.Shopify.Com/s/files/1/0615/2624/5491/files/Capture_05b807f5-90ab-4f…" at bounding box center [135, 192] width 31 height 10
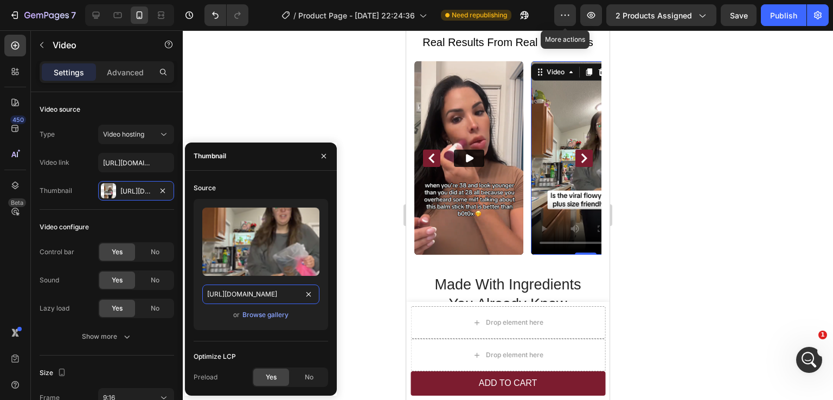
click at [254, 296] on input "https://cdn.shopify.com/s/files/1/0615/2624/5491/files/Capture_05b807f5-90ab-4f…" at bounding box center [260, 295] width 117 height 20
paste input "e1514653-1115-49ea-8d1e-046a25db3430.png?v=1756332677"
type input "https://cdn.shopify.com/s/files/1/0615/2624/5491/files/Capture_e1514653-1115-49…"
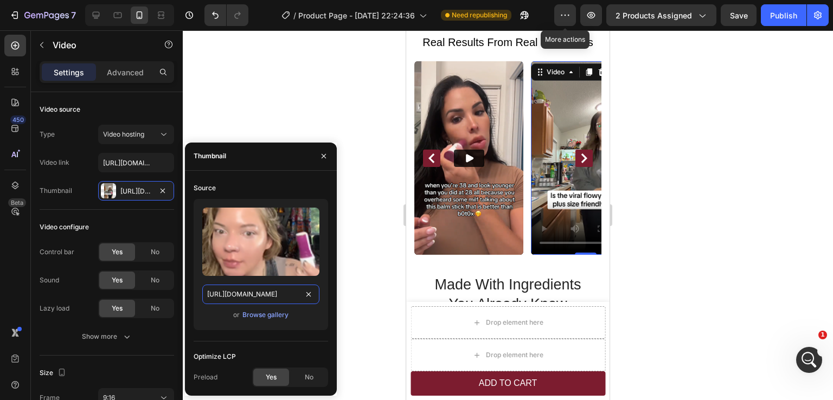
scroll to position [0, 299]
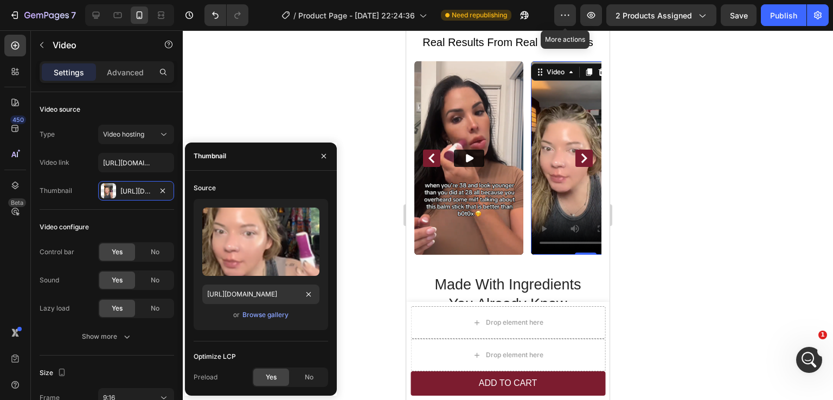
click at [747, 225] on div at bounding box center [508, 215] width 650 height 370
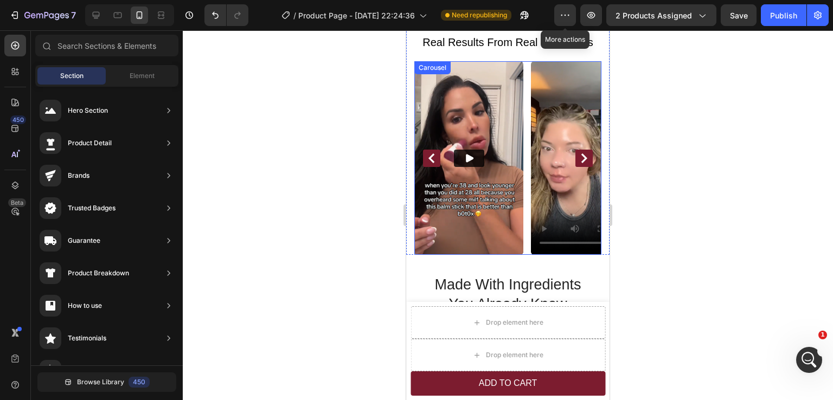
click at [582, 154] on icon "Carousel Next Arrow" at bounding box center [585, 159] width 6 height 10
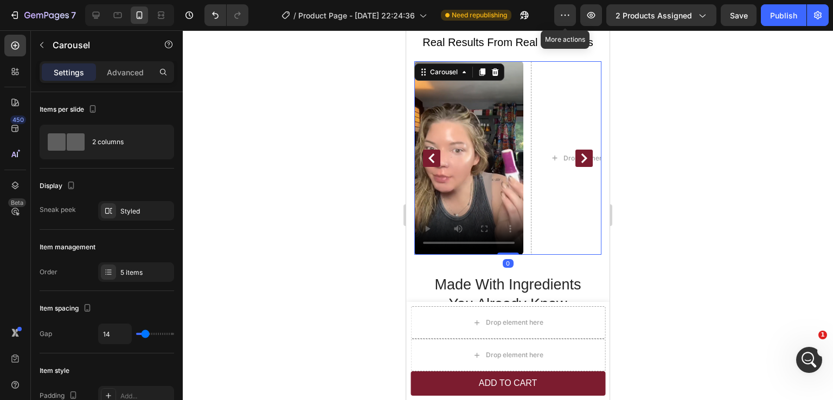
click at [579, 154] on icon "Carousel Next Arrow" at bounding box center [584, 159] width 10 height 10
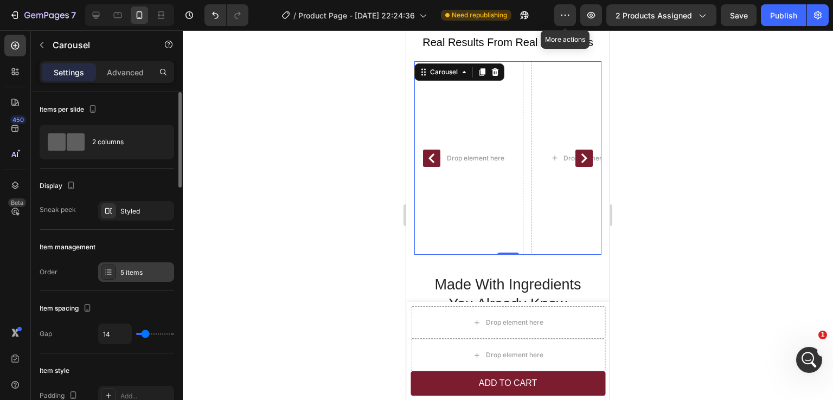
click at [129, 277] on div "5 items" at bounding box center [136, 273] width 76 height 20
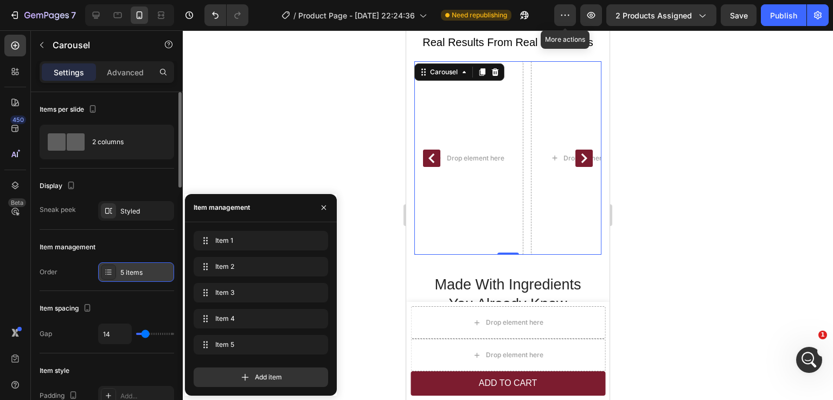
click at [129, 277] on div "5 items" at bounding box center [136, 273] width 76 height 20
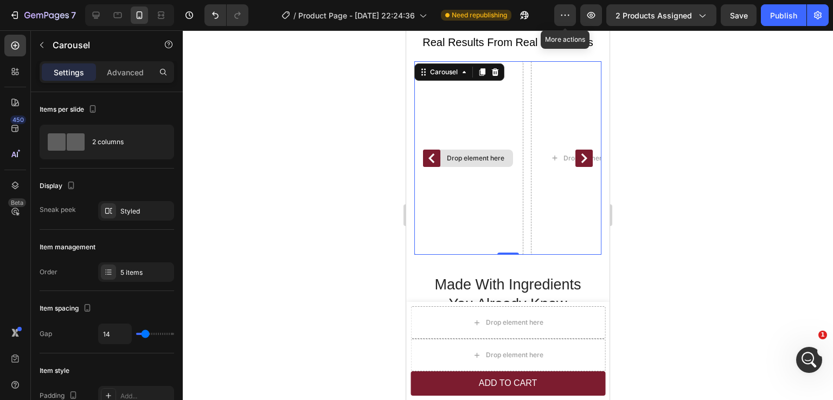
click at [464, 189] on div "Drop element here" at bounding box center [468, 158] width 109 height 194
click at [469, 154] on div "Drop element here" at bounding box center [476, 158] width 58 height 9
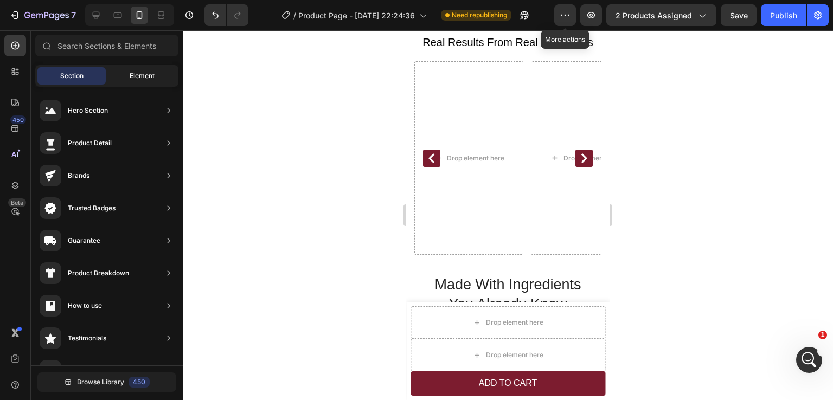
click at [150, 74] on span "Element" at bounding box center [142, 76] width 25 height 10
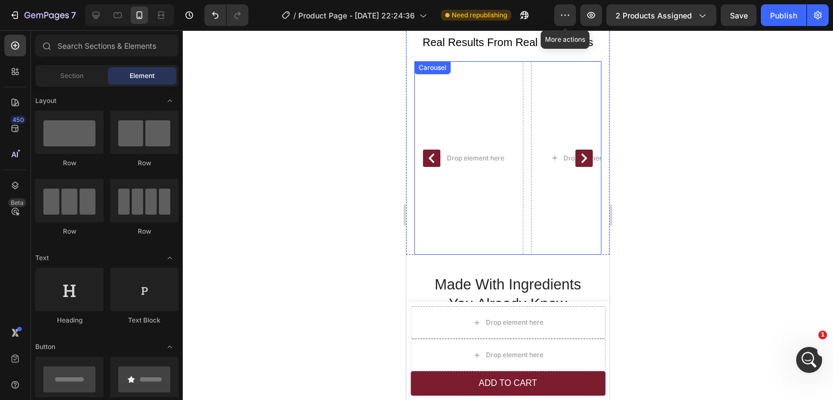
click at [432, 154] on icon "Carousel Back Arrow" at bounding box center [432, 159] width 10 height 10
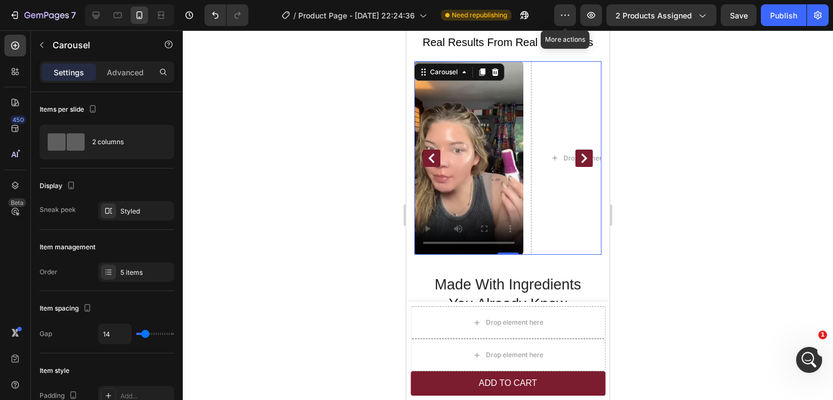
click at [673, 126] on div at bounding box center [508, 215] width 650 height 370
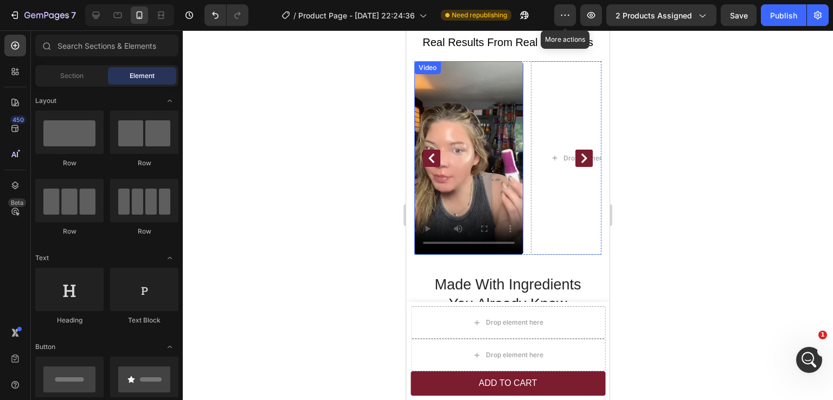
click at [464, 75] on video at bounding box center [468, 158] width 109 height 194
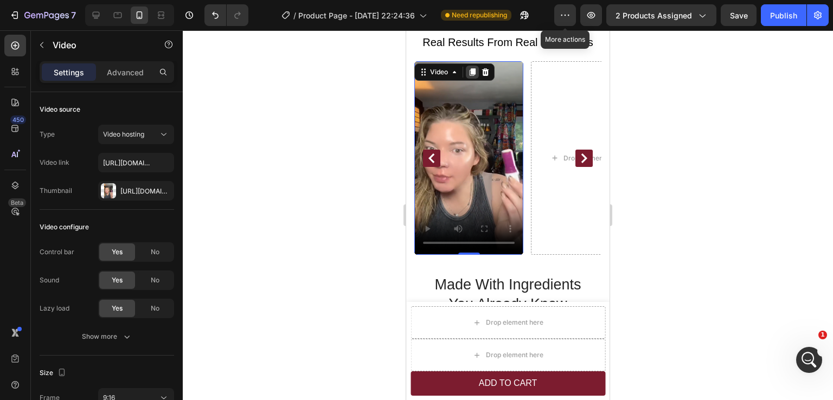
click at [470, 68] on icon at bounding box center [473, 72] width 6 height 8
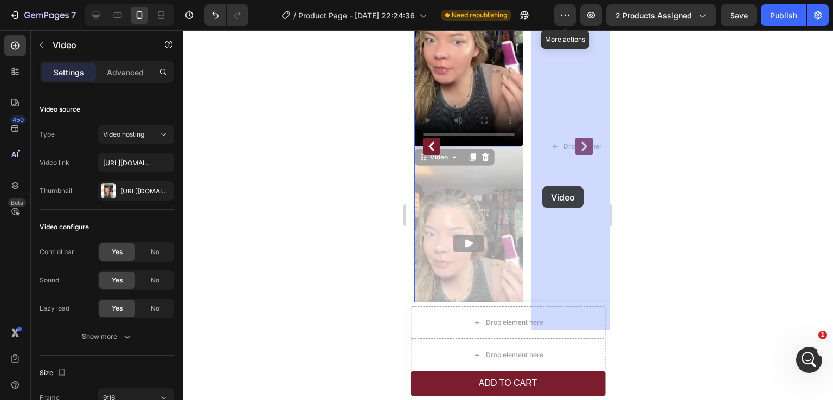
scroll to position [864, 0]
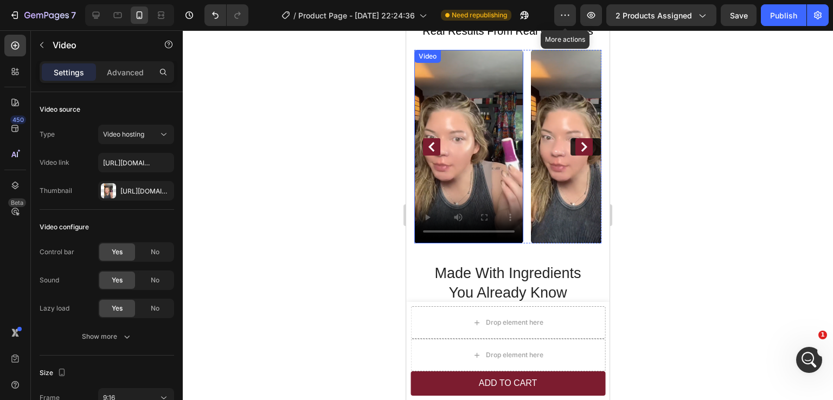
click at [431, 142] on icon "Carousel Back Arrow" at bounding box center [432, 147] width 6 height 10
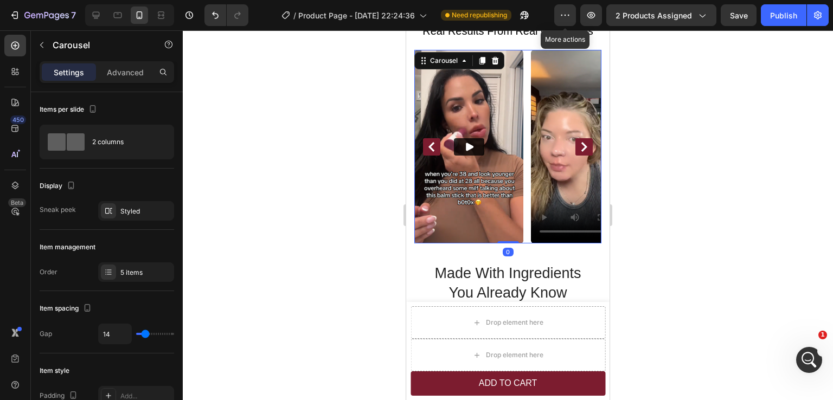
click at [579, 142] on icon "Carousel Next Arrow" at bounding box center [584, 147] width 10 height 10
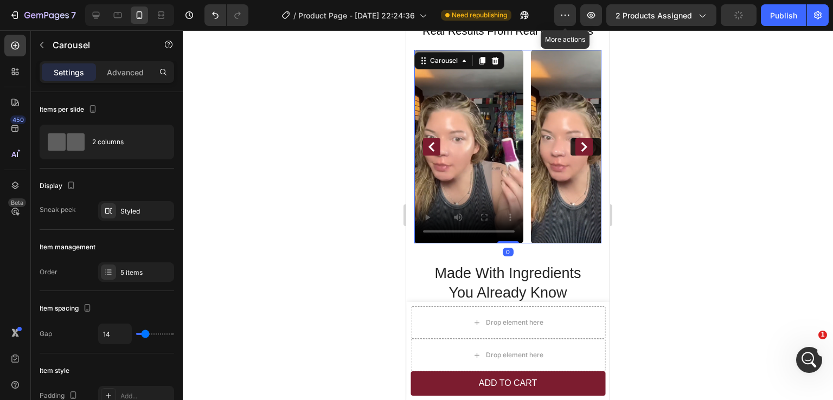
click at [579, 142] on icon "Carousel Next Arrow" at bounding box center [584, 147] width 10 height 10
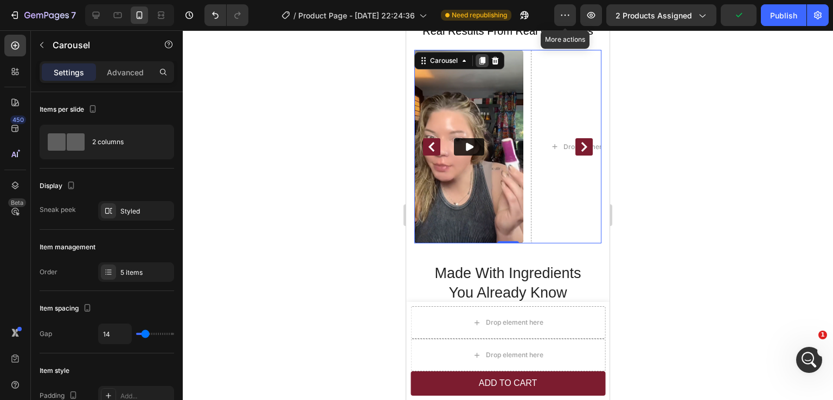
click at [482, 57] on icon at bounding box center [483, 61] width 6 height 8
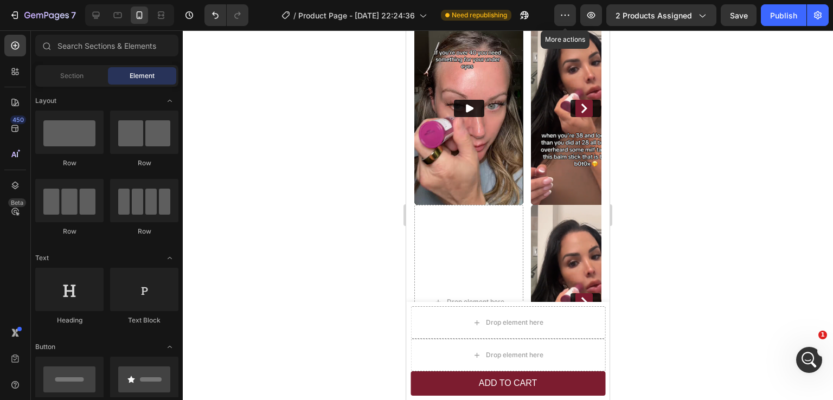
scroll to position [920, 0]
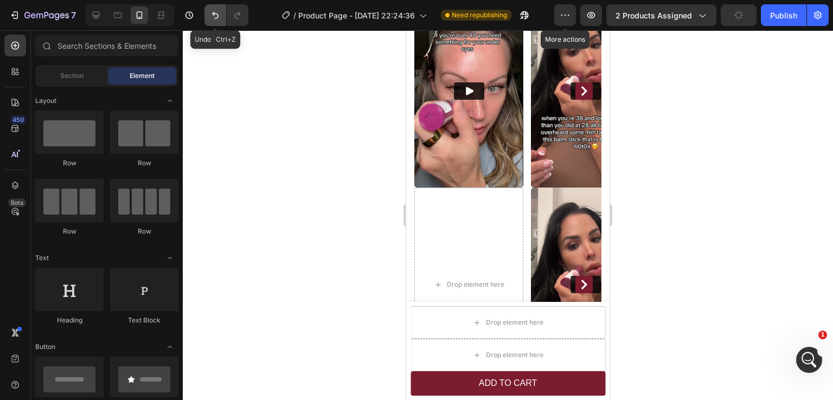
click at [213, 20] on icon "Undo/Redo" at bounding box center [215, 15] width 11 height 11
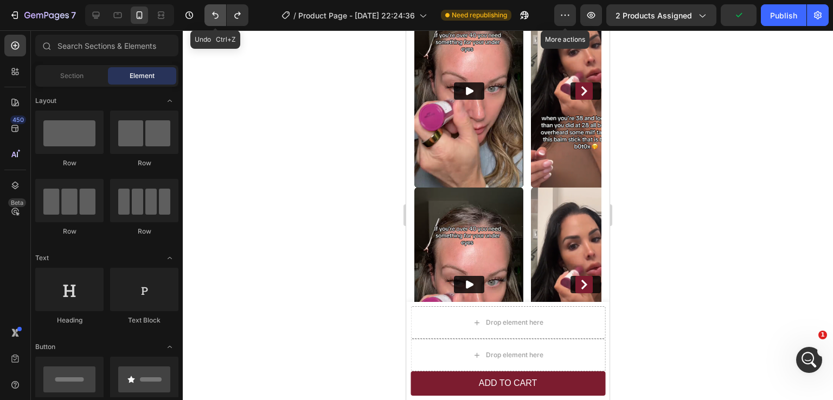
click at [213, 20] on icon "Undo/Redo" at bounding box center [215, 15] width 11 height 11
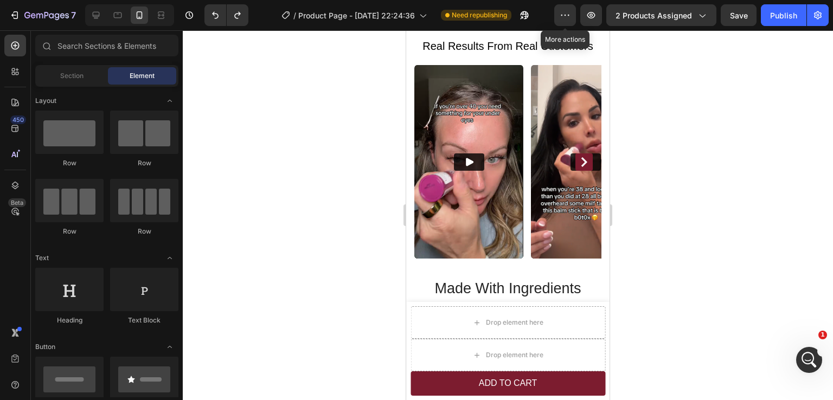
scroll to position [840, 0]
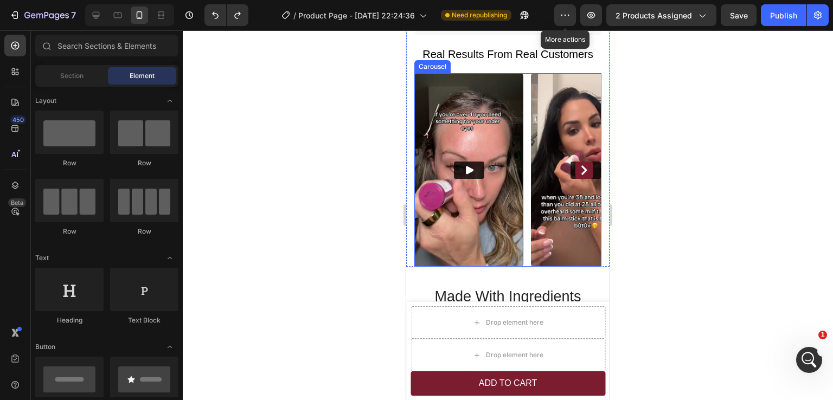
click at [579, 165] on icon "Carousel Next Arrow" at bounding box center [584, 170] width 10 height 10
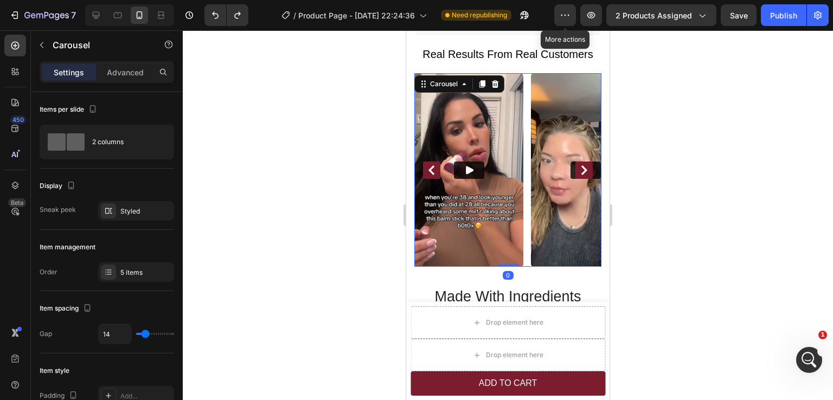
click at [579, 165] on icon "Carousel Next Arrow" at bounding box center [584, 170] width 10 height 10
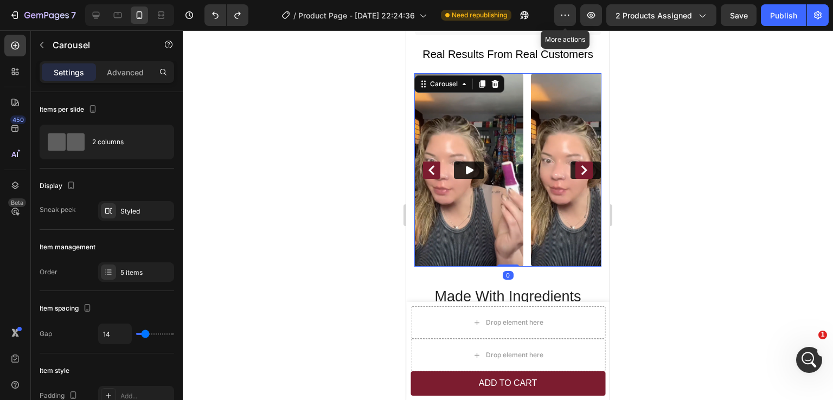
click at [579, 165] on icon "Carousel Next Arrow" at bounding box center [584, 170] width 10 height 10
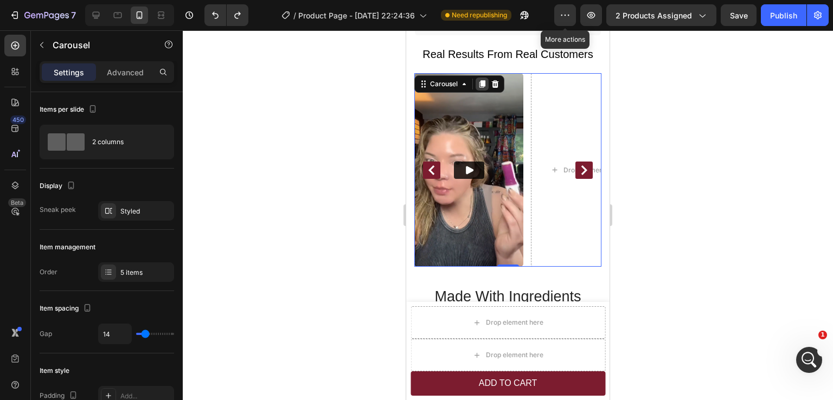
click at [481, 80] on icon at bounding box center [482, 84] width 9 height 9
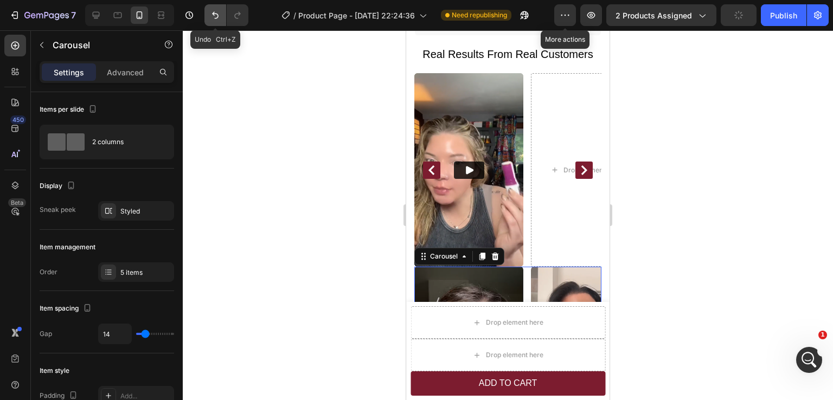
click at [212, 19] on icon "Undo/Redo" at bounding box center [215, 15] width 11 height 11
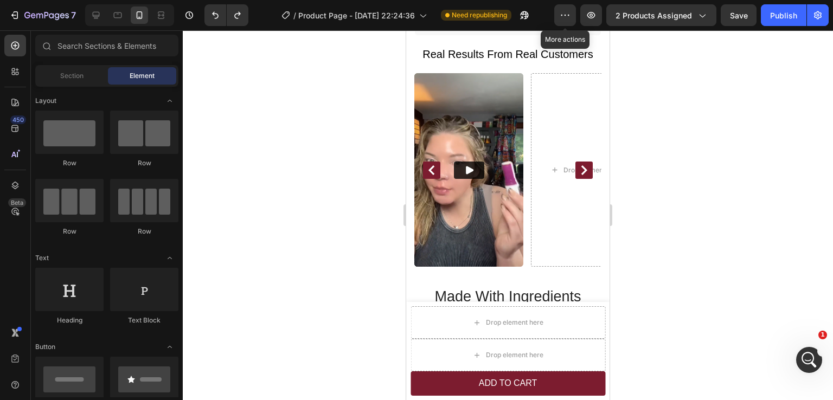
scroll to position [840, 0]
click at [489, 81] on div "Video" at bounding box center [468, 171] width 109 height 194
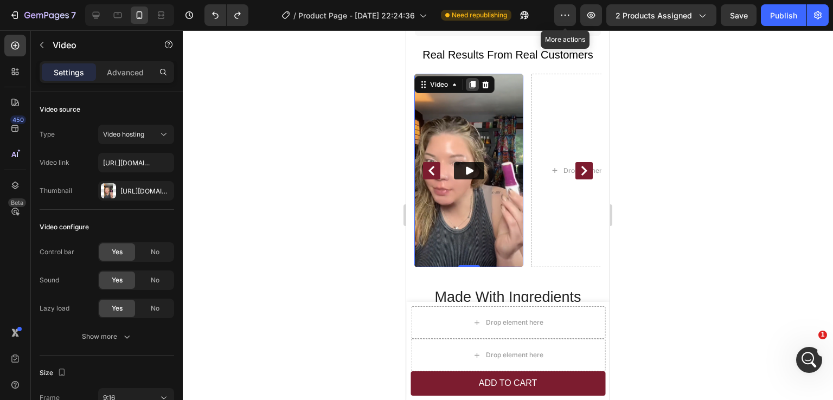
click at [473, 81] on icon at bounding box center [473, 85] width 6 height 8
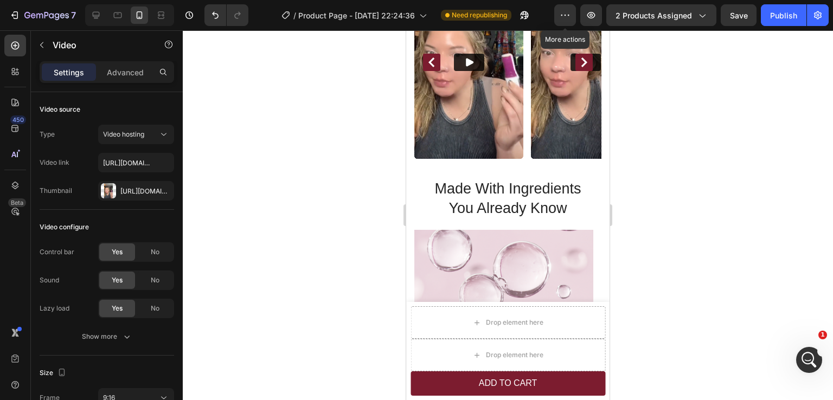
scroll to position [851, 0]
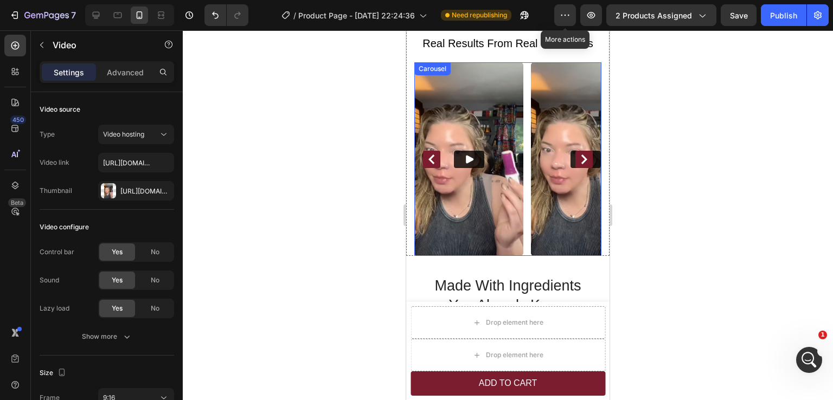
click at [579, 155] on icon "Carousel Next Arrow" at bounding box center [584, 160] width 10 height 10
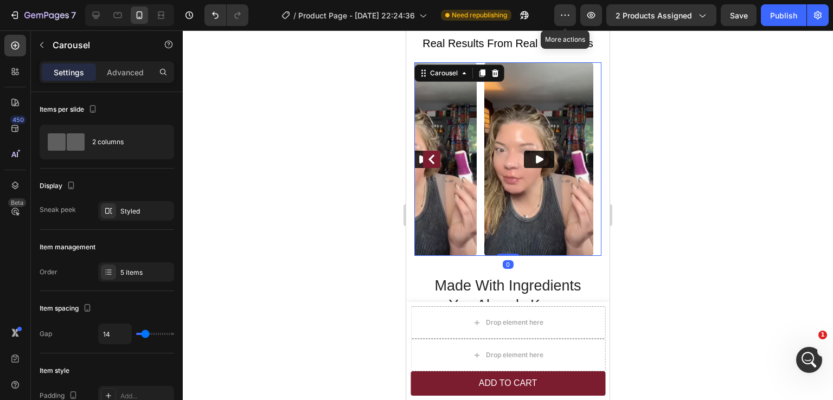
click at [431, 155] on icon "Carousel Back Arrow" at bounding box center [432, 160] width 6 height 10
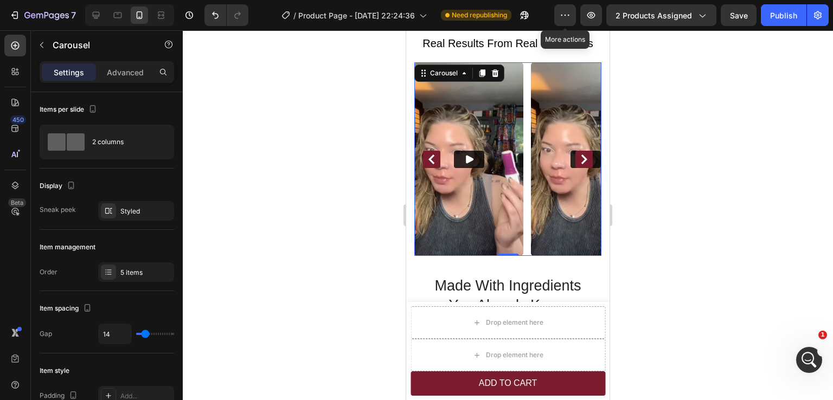
click at [431, 155] on icon "Carousel Back Arrow" at bounding box center [432, 160] width 6 height 10
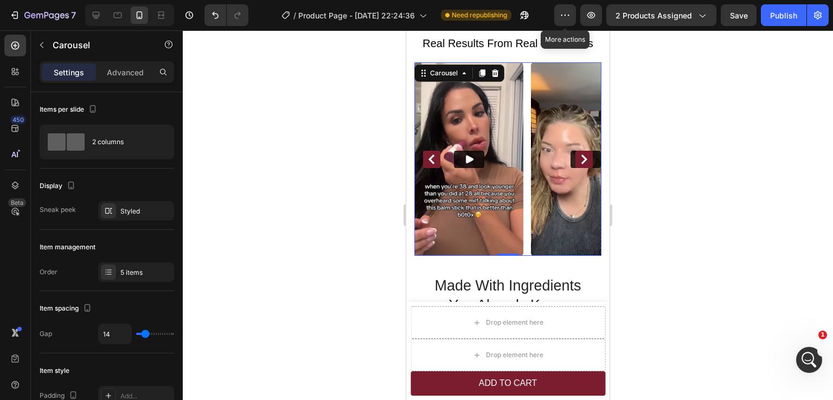
click at [431, 155] on icon "Carousel Back Arrow" at bounding box center [432, 160] width 6 height 10
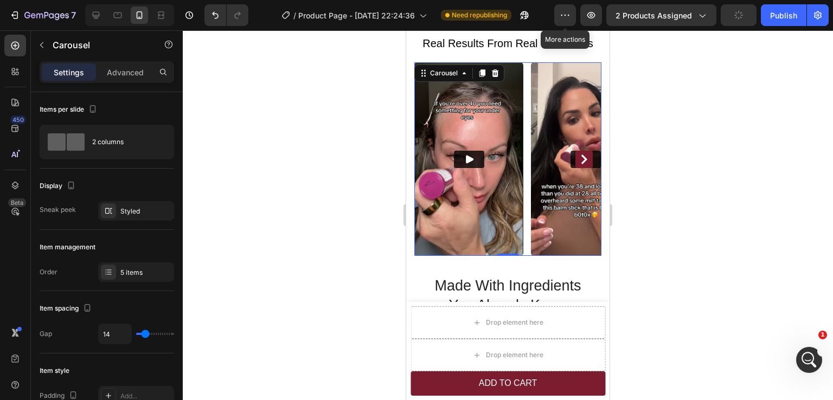
click at [576, 154] on button "Carousel Next Arrow" at bounding box center [584, 159] width 17 height 17
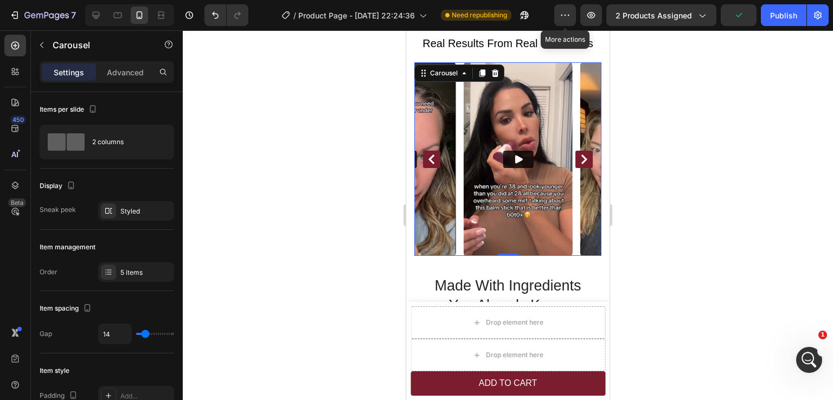
click at [579, 155] on icon "Carousel Next Arrow" at bounding box center [584, 160] width 10 height 10
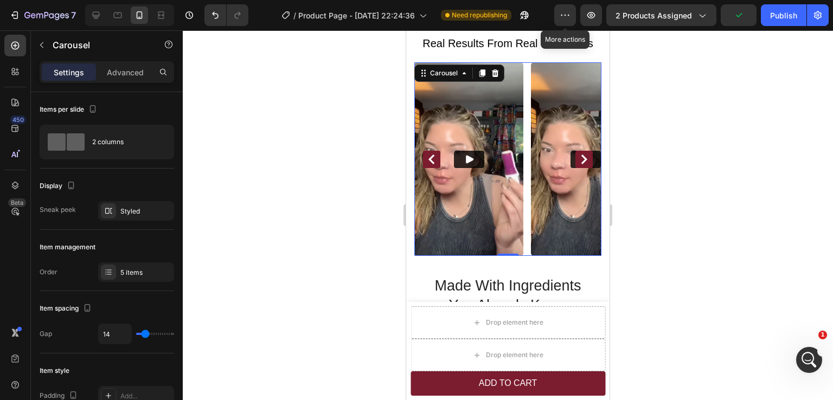
click at [579, 155] on icon "Carousel Next Arrow" at bounding box center [584, 160] width 10 height 10
click at [498, 120] on img at bounding box center [468, 159] width 109 height 194
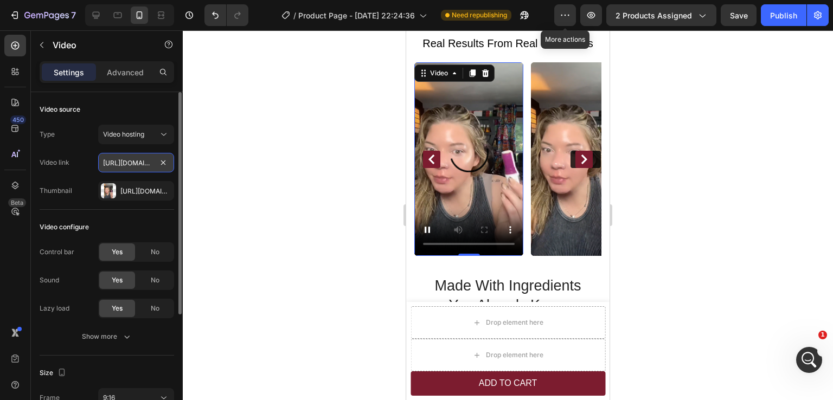
click at [130, 167] on input "https://cdn.shopify.com/videos/c/o/v/46b8efd781774ba09ecfc85c21396f40.mp4" at bounding box center [136, 163] width 76 height 20
paste input "91ea2e643cc8413da73ddb16504c8f0"
type input "https://cdn.shopify.com/videos/c/o/v/91ea2e643cc8413da73ddb16504c8f00.mp4"
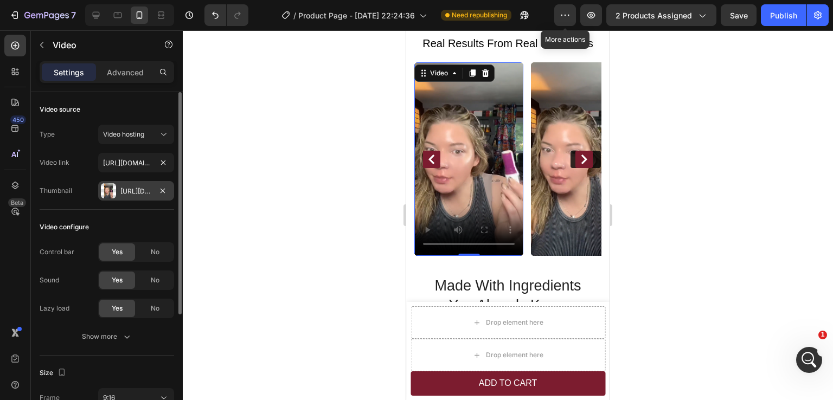
click at [145, 189] on div "Https://cdn.Shopify.Com/s/files/1/0615/2624/5491/files/Capture_e1514653-1115-49…" at bounding box center [135, 192] width 31 height 10
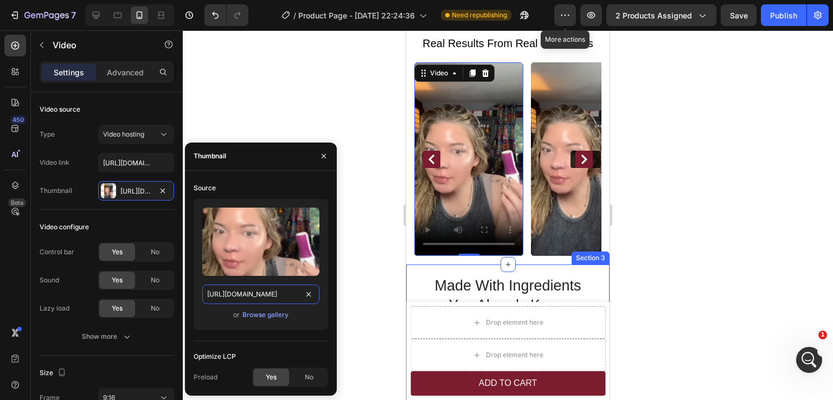
click at [260, 296] on input "https://cdn.shopify.com/s/files/1/0615/2624/5491/files/Capture_e1514653-1115-49…" at bounding box center [260, 295] width 117 height 20
paste input "5beb0d44-aeb0-41d0-a7ff-ecb4993c5890.png?v=1756333132"
type input "https://cdn.shopify.com/s/files/1/0615/2624/5491/files/Capture_5beb0d44-aeb0-41…"
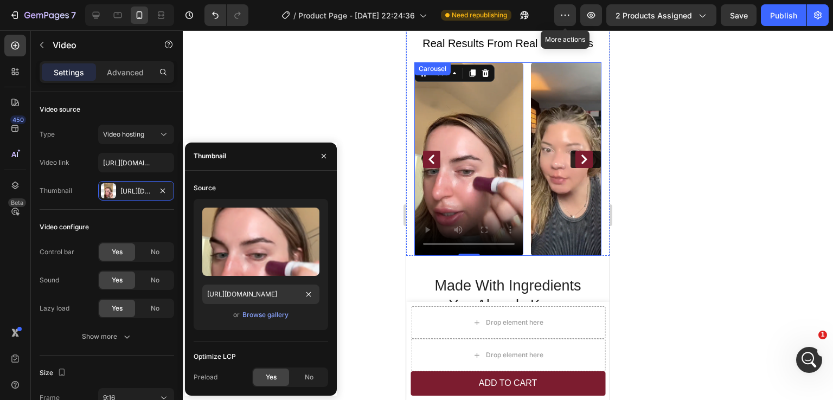
click at [579, 155] on icon "Carousel Next Arrow" at bounding box center [584, 160] width 10 height 10
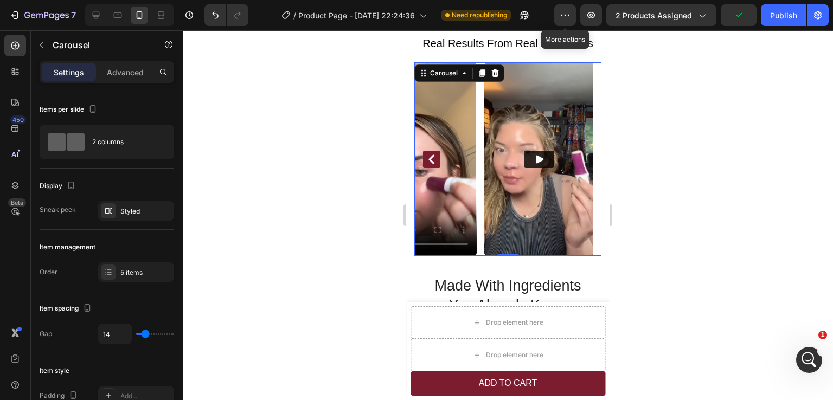
click at [686, 248] on div at bounding box center [508, 215] width 650 height 370
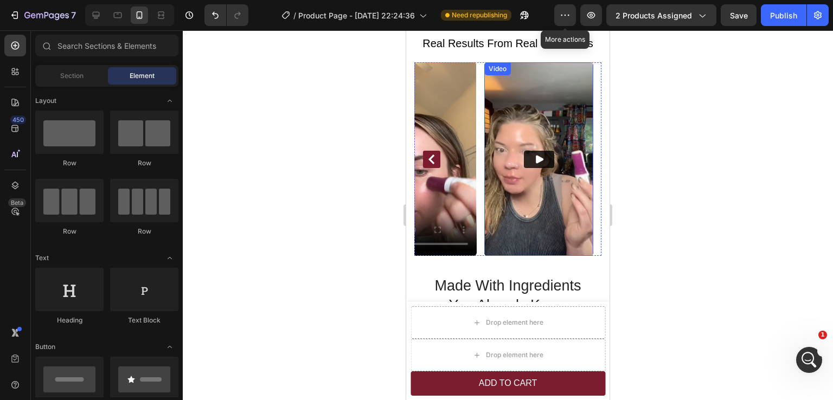
click at [550, 180] on img at bounding box center [538, 159] width 109 height 194
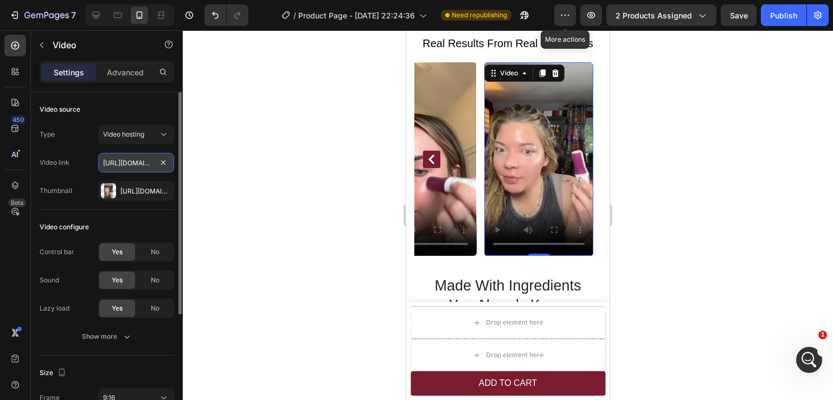
click at [127, 166] on input "https://cdn.shopify.com/videos/c/o/v/46b8efd781774ba09ecfc85c21396f40.mp4" at bounding box center [136, 163] width 76 height 20
paste input "c97aae9fb5054710af3b1b0a568fb304"
type input "https://cdn.shopify.com/videos/c/o/v/c97aae9fb5054710af3b1b0a568fb304.mp4"
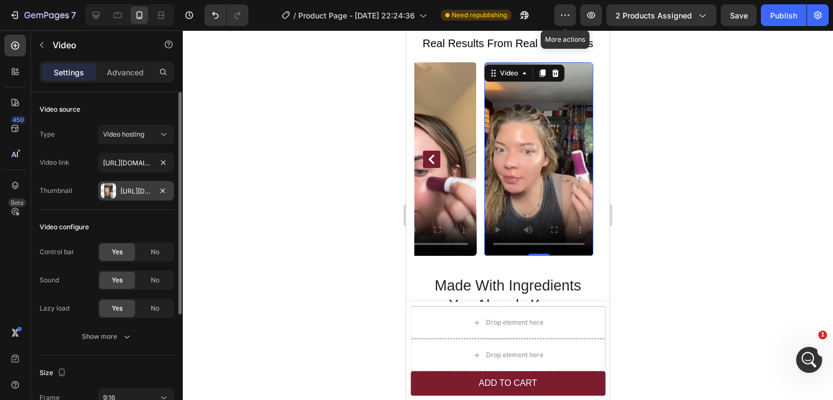
click at [143, 192] on div "Https://cdn.Shopify.Com/s/files/1/0615/2624/5491/files/Capture_e1514653-1115-49…" at bounding box center [135, 192] width 31 height 10
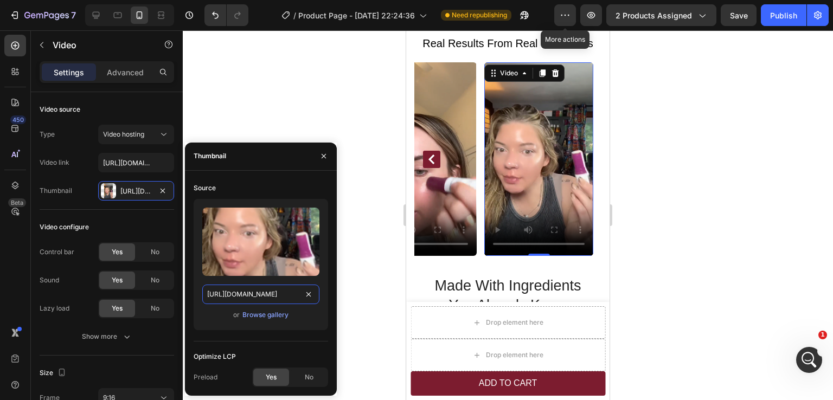
click at [273, 292] on input "https://cdn.shopify.com/s/files/1/0615/2624/5491/files/Capture_e1514653-1115-49…" at bounding box center [260, 295] width 117 height 20
paste input "73430214-de6c-45db-9731-c8f00884fdd3.png?v=1756333563"
type input "https://cdn.shopify.com/s/files/1/0615/2624/5491/files/Capture_73430214-de6c-45…"
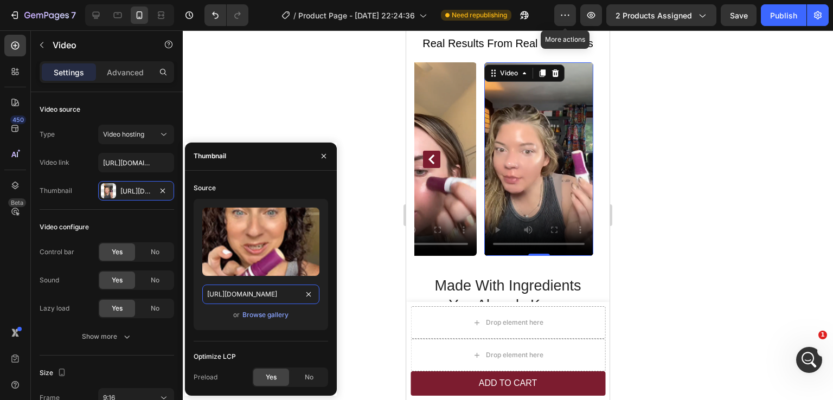
scroll to position [0, 302]
click at [704, 233] on div at bounding box center [508, 215] width 650 height 370
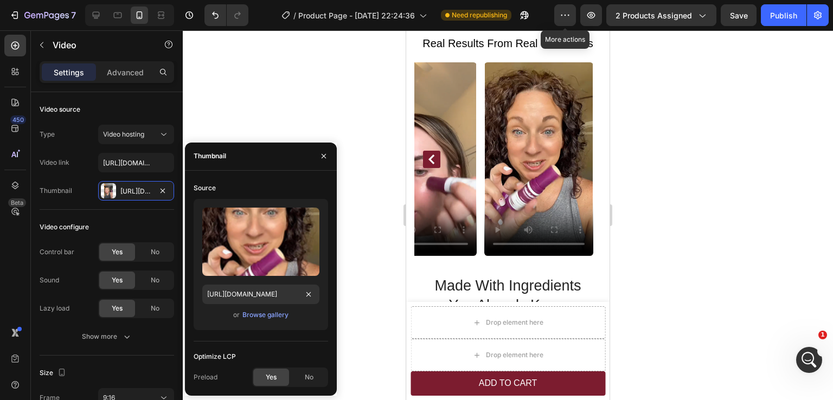
scroll to position [0, 0]
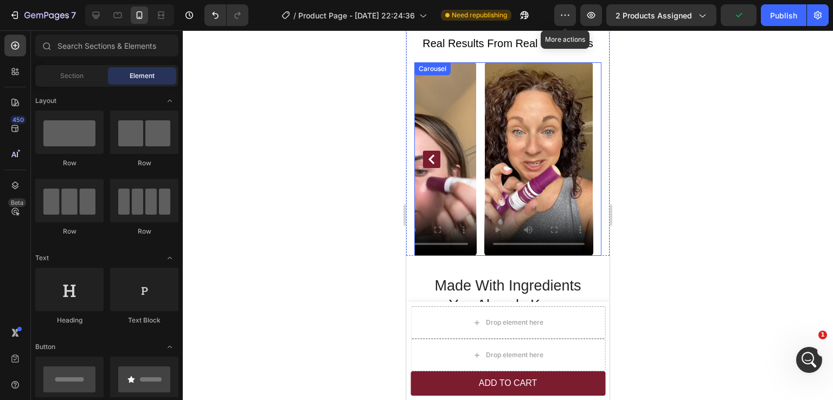
click at [433, 155] on icon "Carousel Back Arrow" at bounding box center [432, 160] width 6 height 10
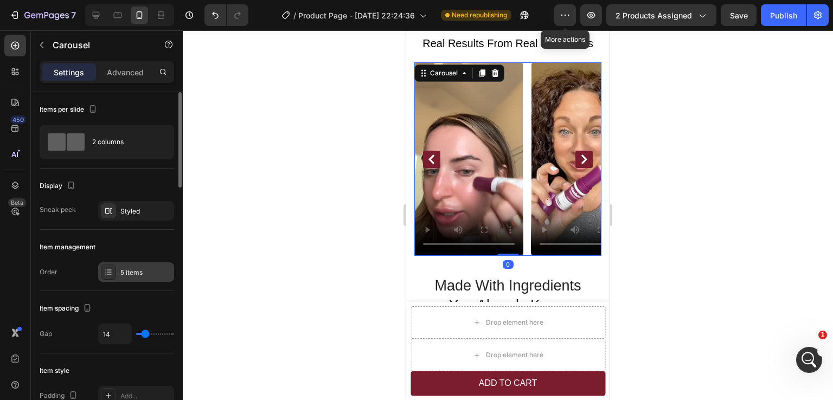
click at [132, 268] on div "5 items" at bounding box center [145, 273] width 51 height 10
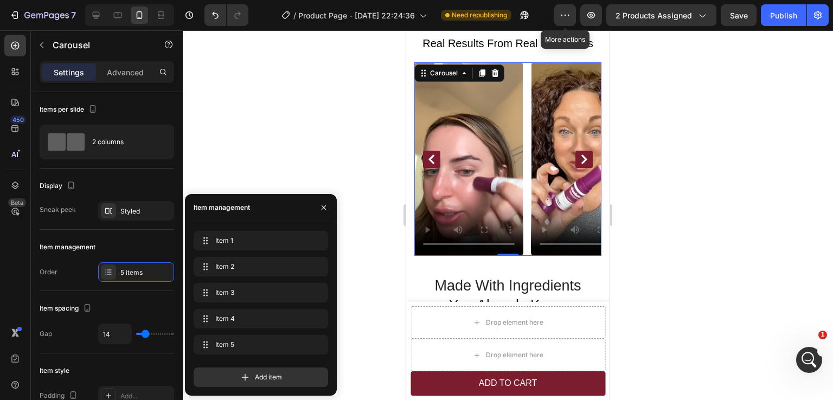
click at [432, 154] on button "Carousel Back Arrow" at bounding box center [431, 159] width 17 height 17
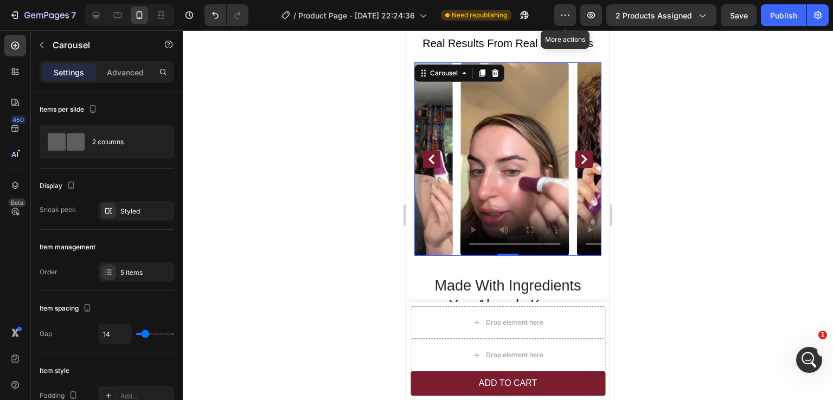
click at [432, 154] on button "Carousel Back Arrow" at bounding box center [431, 159] width 17 height 17
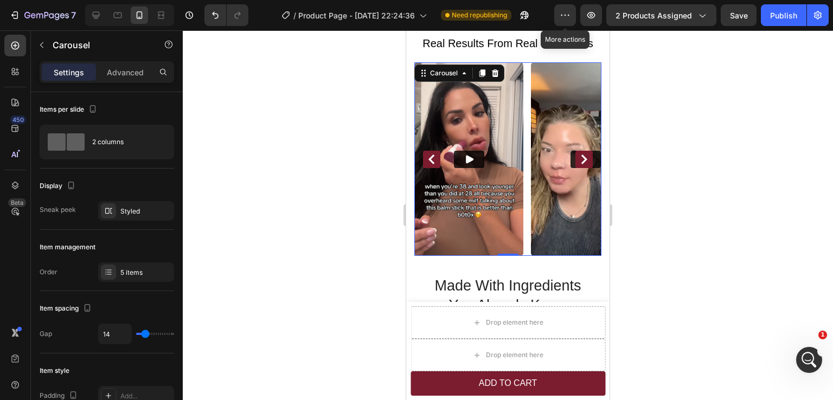
click at [432, 154] on button "Carousel Back Arrow" at bounding box center [431, 159] width 17 height 17
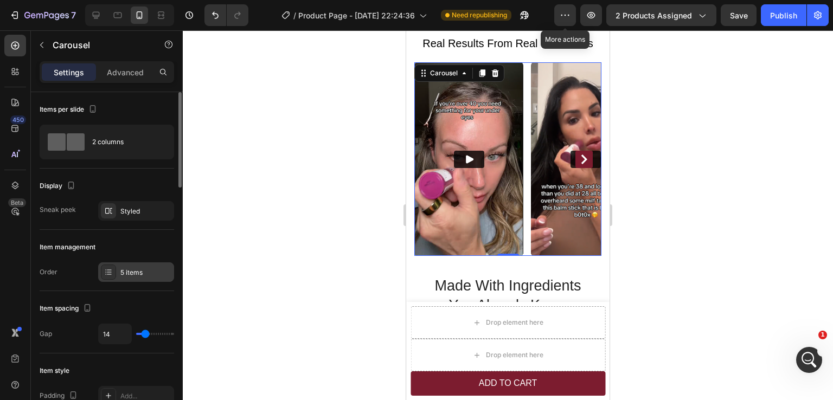
click at [127, 265] on div "5 items" at bounding box center [136, 273] width 76 height 20
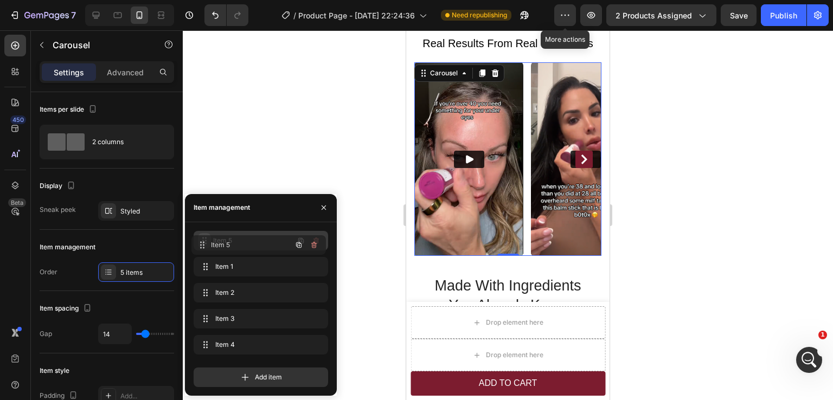
drag, startPoint x: 203, startPoint y: 343, endPoint x: 201, endPoint y: 244, distance: 99.9
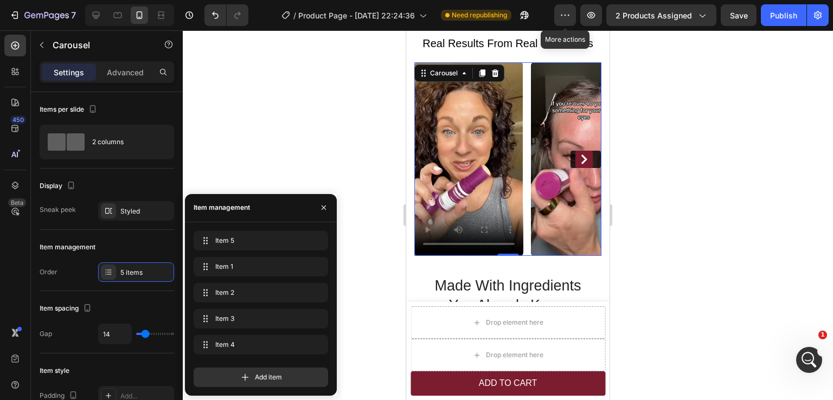
click at [579, 155] on icon "Carousel Next Arrow" at bounding box center [584, 160] width 10 height 10
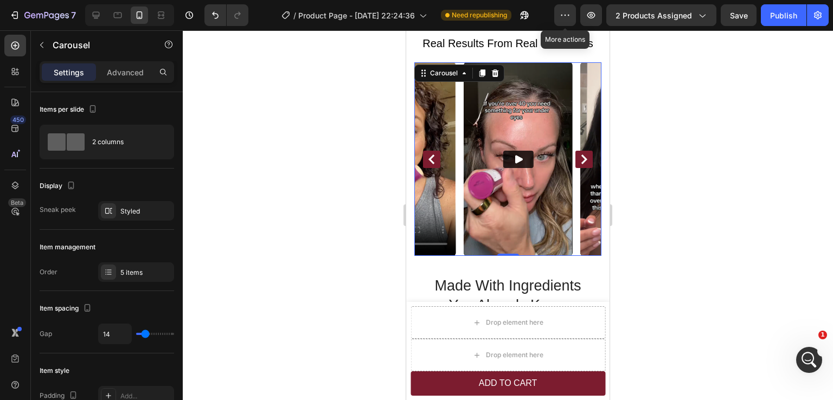
click at [579, 155] on icon "Carousel Next Arrow" at bounding box center [584, 160] width 10 height 10
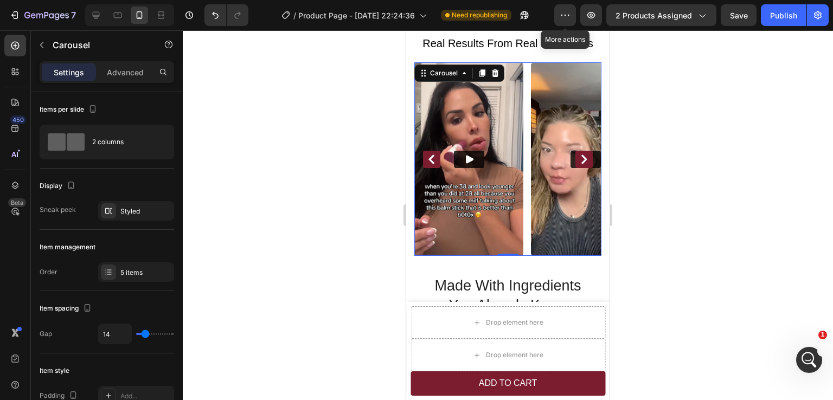
click at [431, 155] on icon "Carousel Back Arrow" at bounding box center [432, 160] width 10 height 10
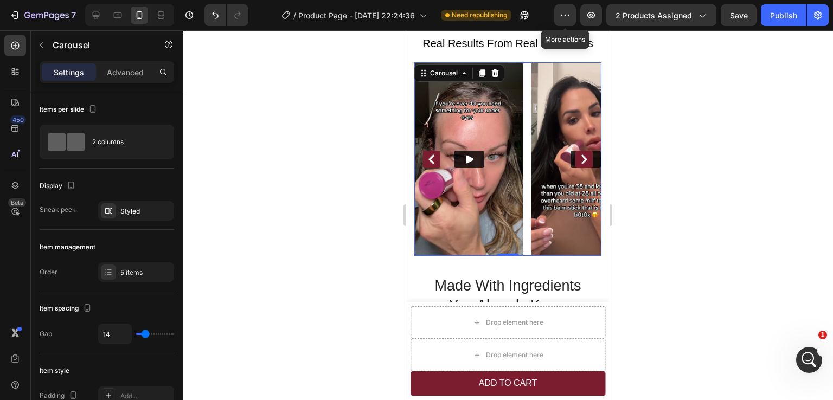
click at [576, 152] on button "Carousel Next Arrow" at bounding box center [584, 159] width 17 height 17
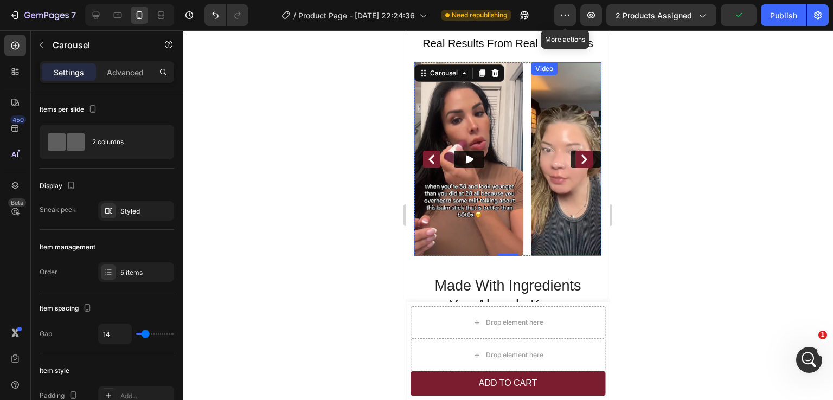
click at [582, 155] on icon "Carousel Next Arrow" at bounding box center [585, 160] width 6 height 10
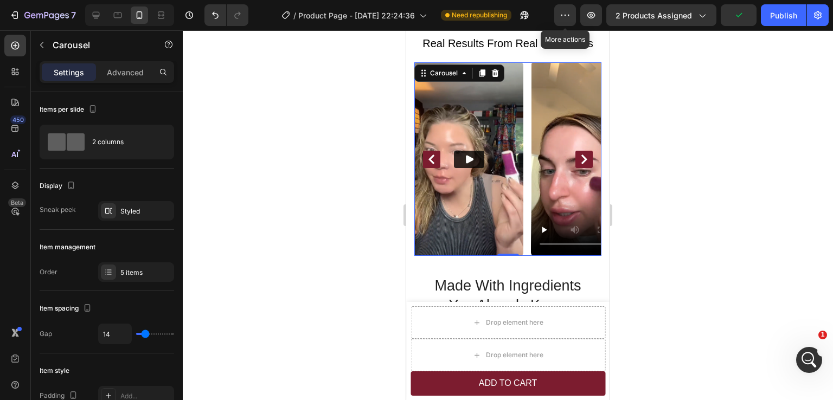
click at [430, 155] on icon "Carousel Back Arrow" at bounding box center [432, 160] width 10 height 10
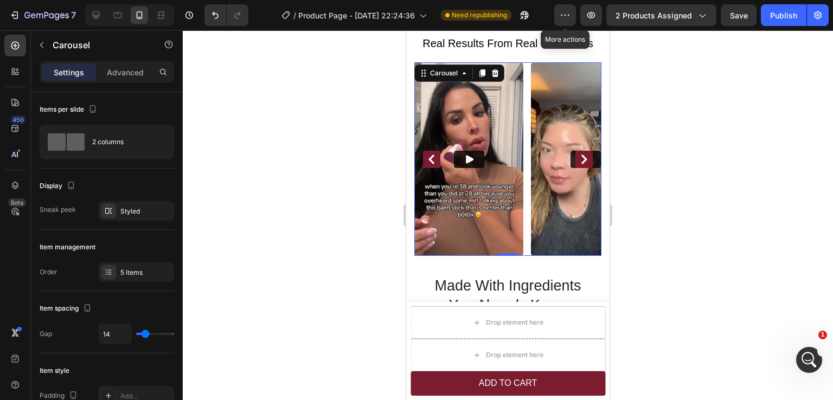
click at [579, 155] on icon "Carousel Next Arrow" at bounding box center [584, 160] width 10 height 10
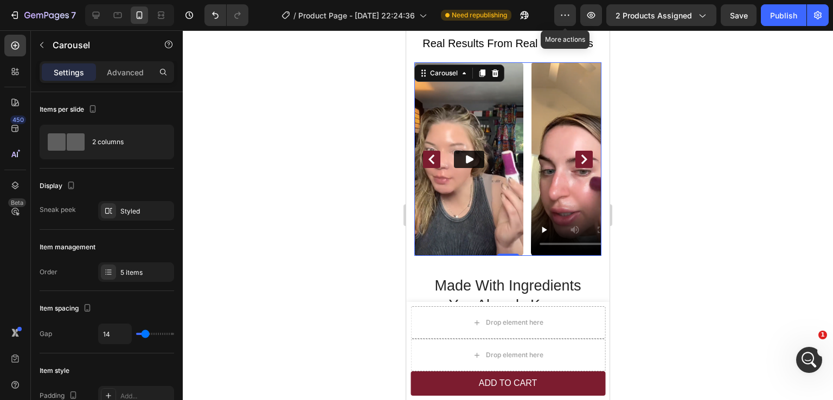
click at [434, 155] on icon "Carousel Back Arrow" at bounding box center [432, 160] width 10 height 10
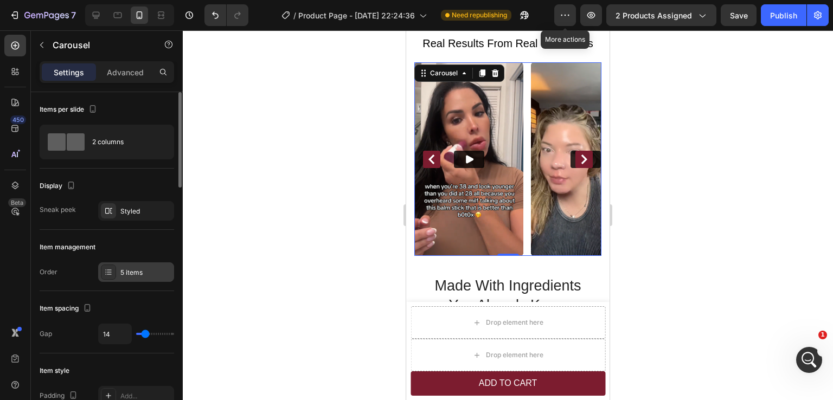
click at [131, 270] on div "5 items" at bounding box center [145, 273] width 51 height 10
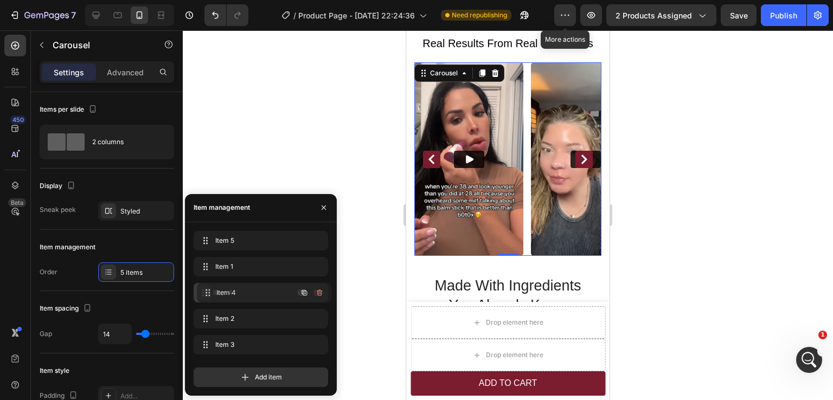
drag, startPoint x: 200, startPoint y: 346, endPoint x: 45, endPoint y: 197, distance: 214.5
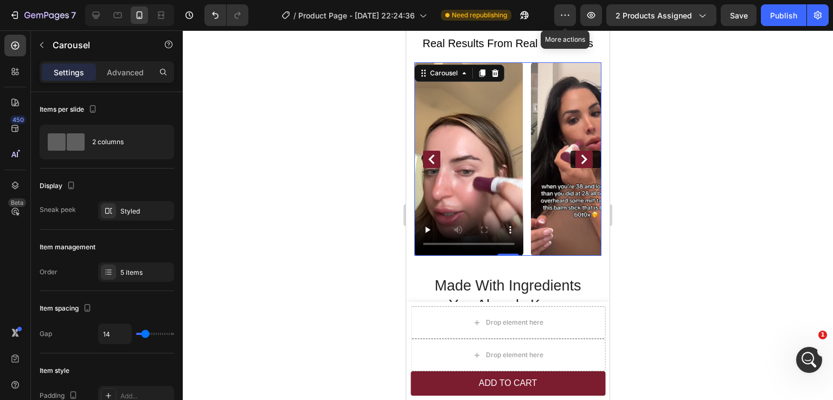
click at [438, 151] on button "Carousel Back Arrow" at bounding box center [431, 159] width 17 height 17
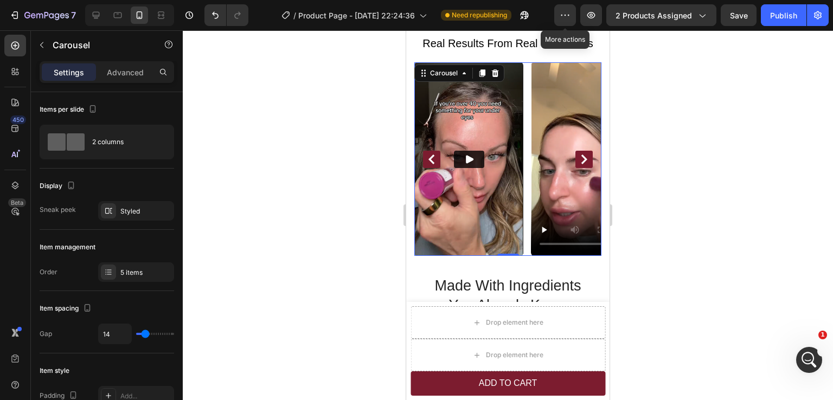
click at [438, 151] on button "Carousel Back Arrow" at bounding box center [431, 159] width 17 height 17
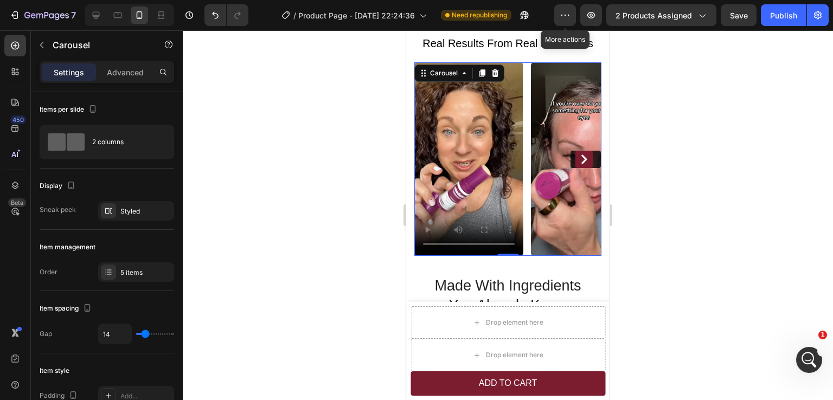
click at [579, 155] on icon "Carousel Next Arrow" at bounding box center [584, 160] width 10 height 10
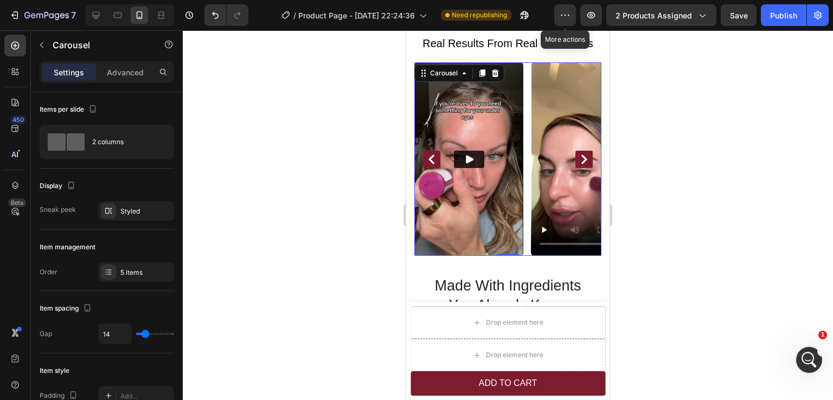
click at [579, 155] on icon "Carousel Next Arrow" at bounding box center [584, 160] width 10 height 10
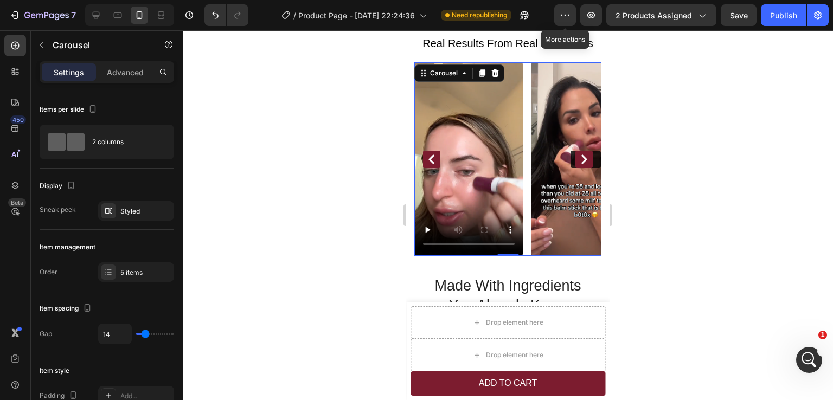
click at [579, 155] on icon "Carousel Next Arrow" at bounding box center [584, 160] width 10 height 10
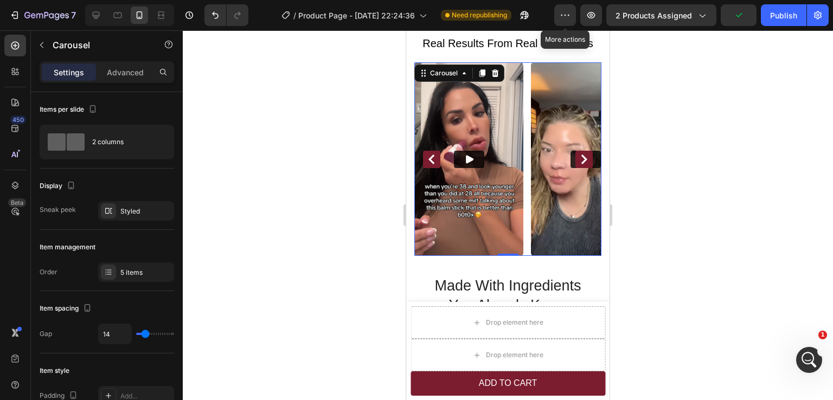
click at [434, 155] on icon "Carousel Back Arrow" at bounding box center [432, 160] width 6 height 10
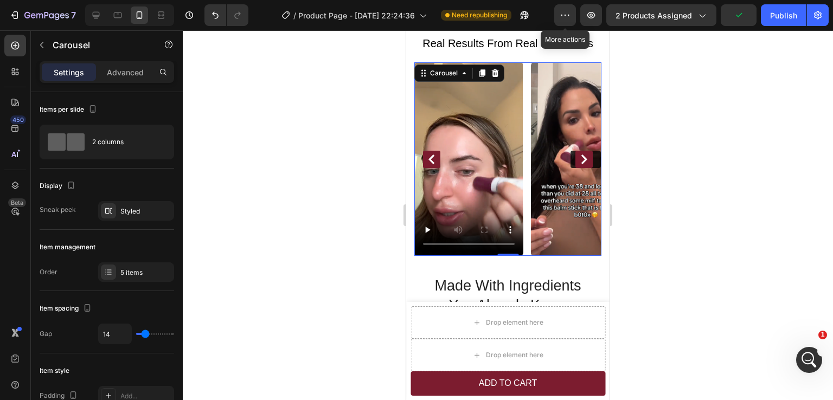
click at [579, 155] on icon "Carousel Next Arrow" at bounding box center [584, 160] width 10 height 10
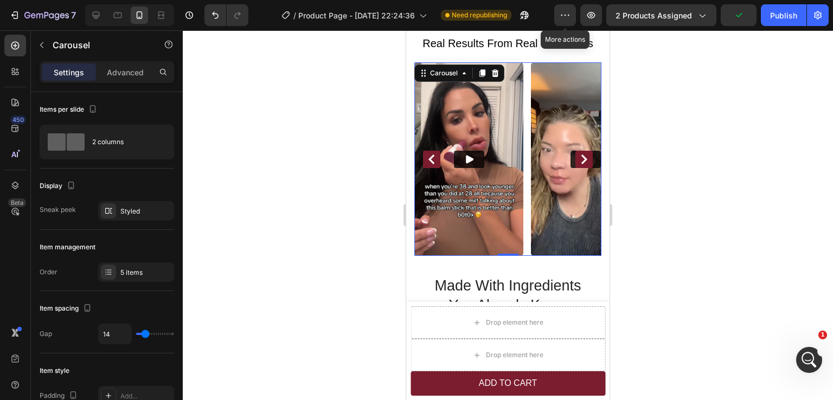
click at [579, 155] on icon "Carousel Next Arrow" at bounding box center [584, 160] width 10 height 10
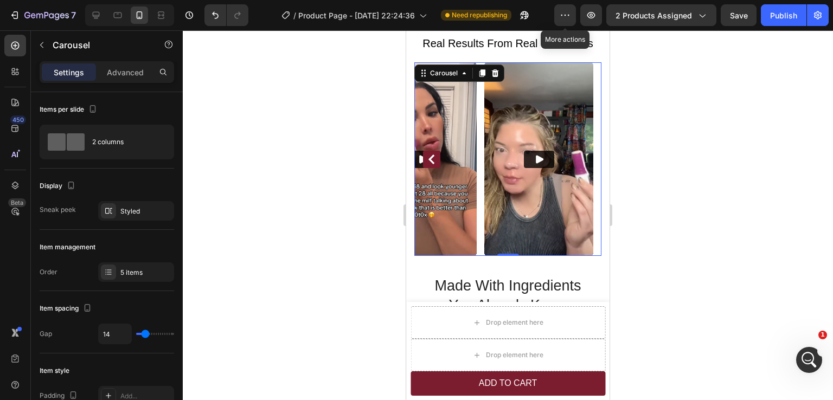
click at [430, 155] on icon "Carousel Back Arrow" at bounding box center [432, 160] width 10 height 10
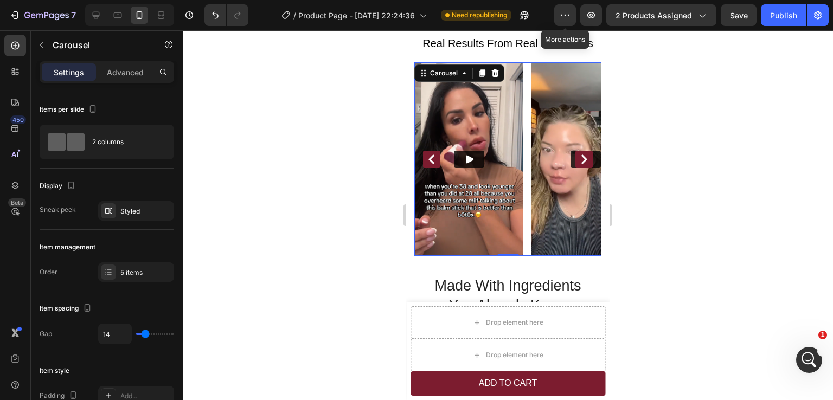
click at [430, 155] on icon "Carousel Back Arrow" at bounding box center [432, 160] width 10 height 10
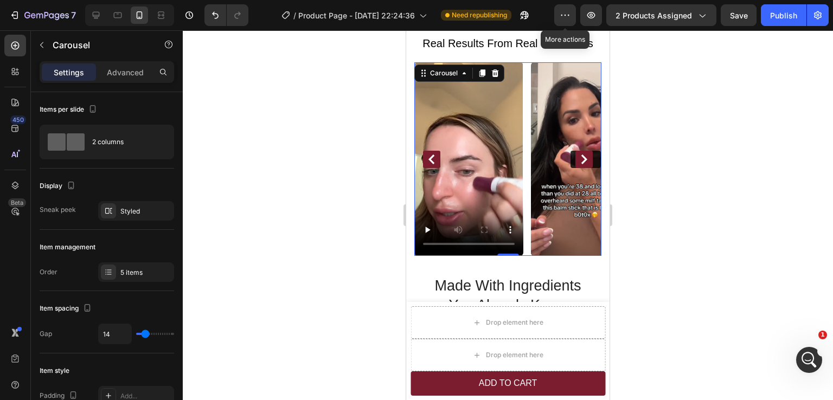
click at [430, 155] on icon "Carousel Back Arrow" at bounding box center [432, 160] width 10 height 10
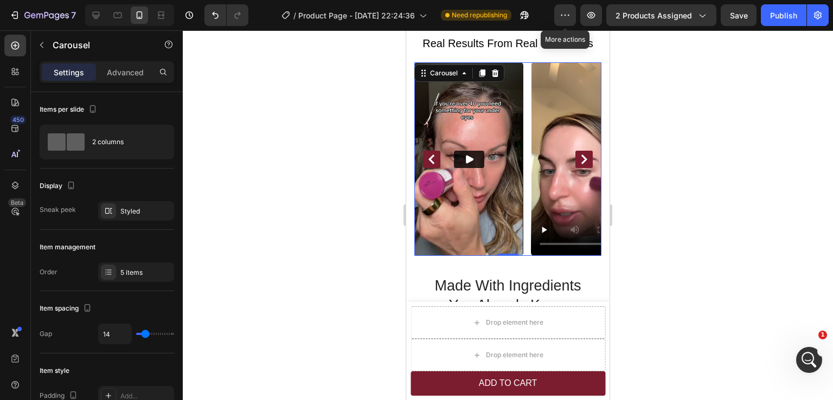
click at [430, 155] on icon "Carousel Back Arrow" at bounding box center [432, 160] width 10 height 10
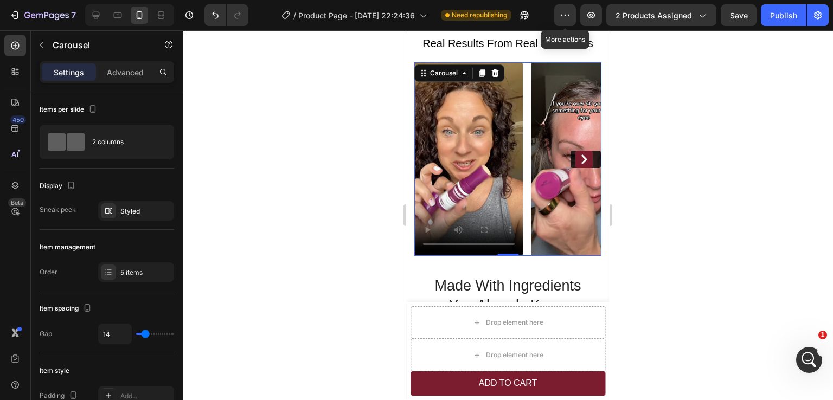
click at [579, 155] on icon "Carousel Next Arrow" at bounding box center [584, 160] width 10 height 10
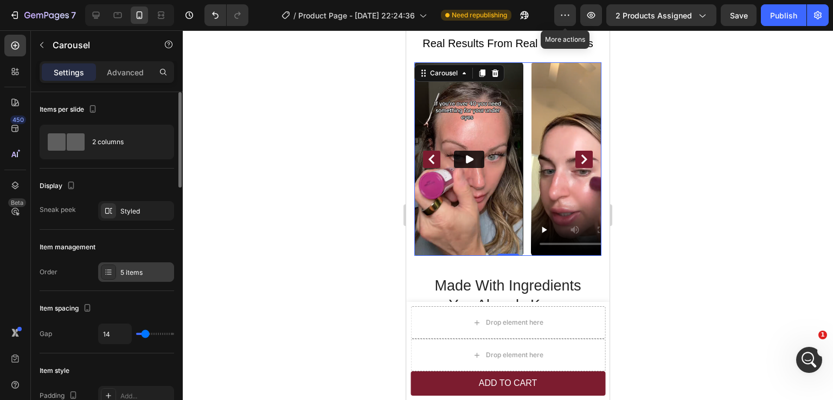
click at [121, 273] on div "5 items" at bounding box center [145, 273] width 51 height 10
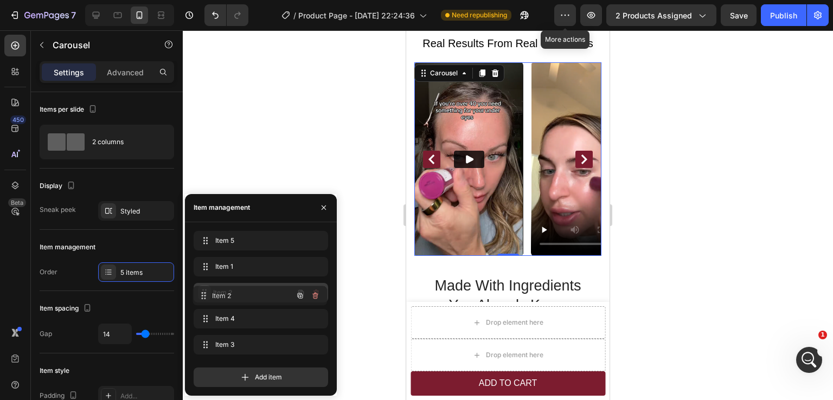
drag, startPoint x: 207, startPoint y: 317, endPoint x: 51, endPoint y: 216, distance: 185.8
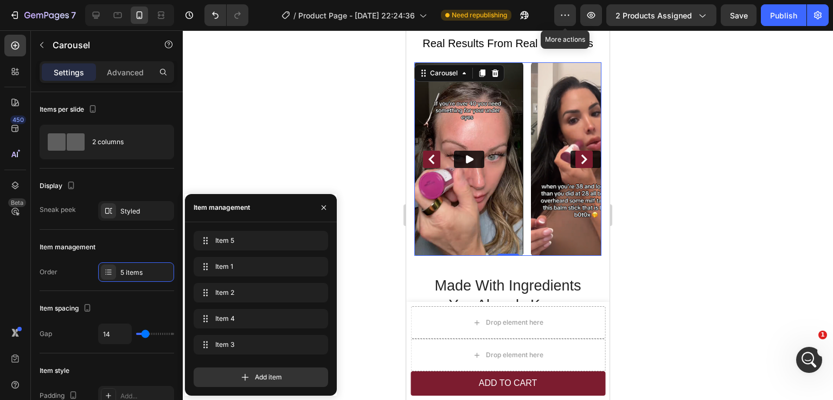
click at [431, 155] on icon "Carousel Back Arrow" at bounding box center [432, 160] width 10 height 10
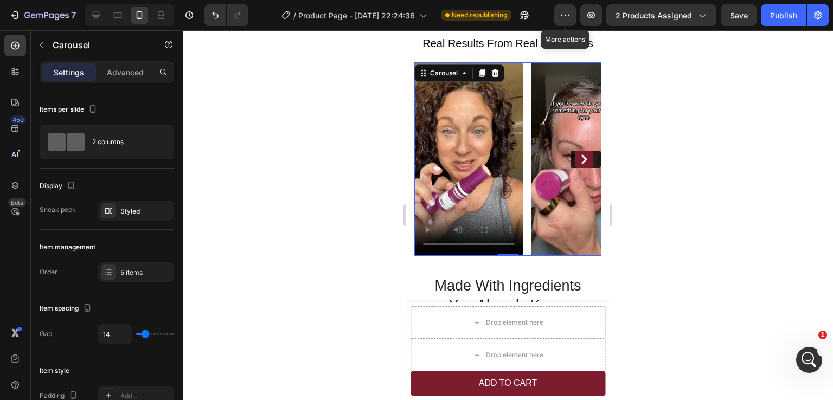
click at [431, 154] on video at bounding box center [468, 159] width 109 height 194
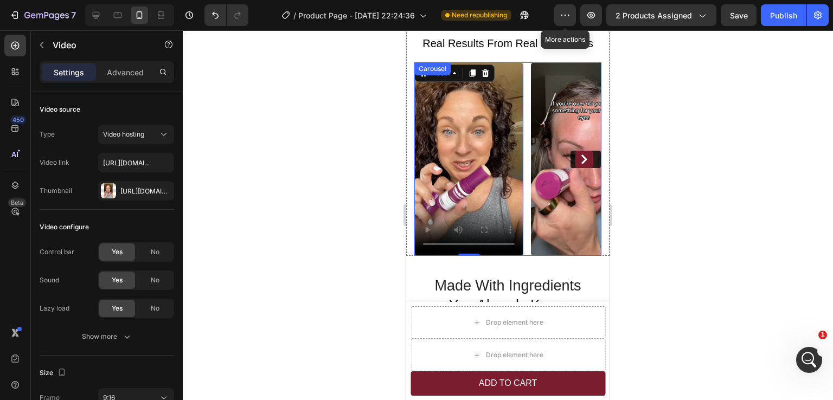
click at [579, 155] on icon "Carousel Next Arrow" at bounding box center [584, 160] width 10 height 10
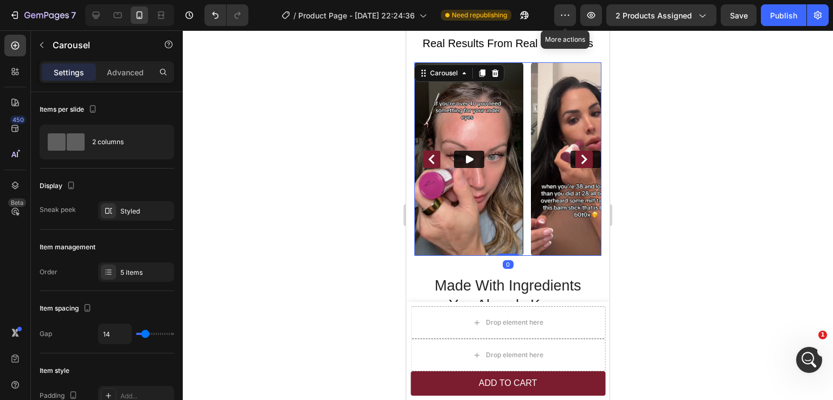
click at [579, 155] on icon "Carousel Next Arrow" at bounding box center [584, 160] width 10 height 10
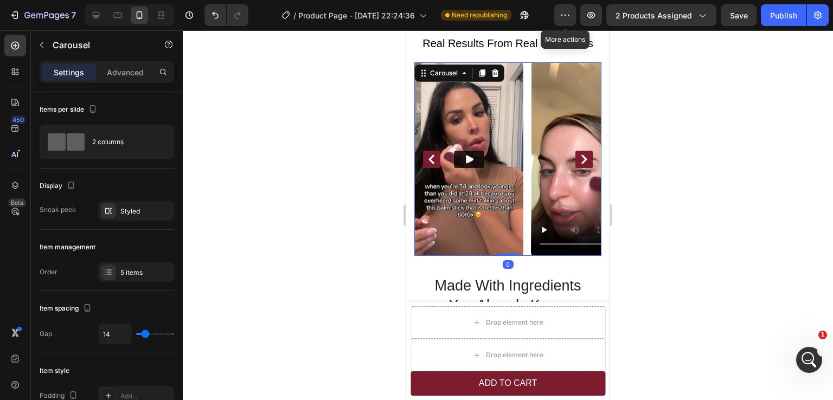
click at [579, 155] on icon "Carousel Next Arrow" at bounding box center [584, 160] width 10 height 10
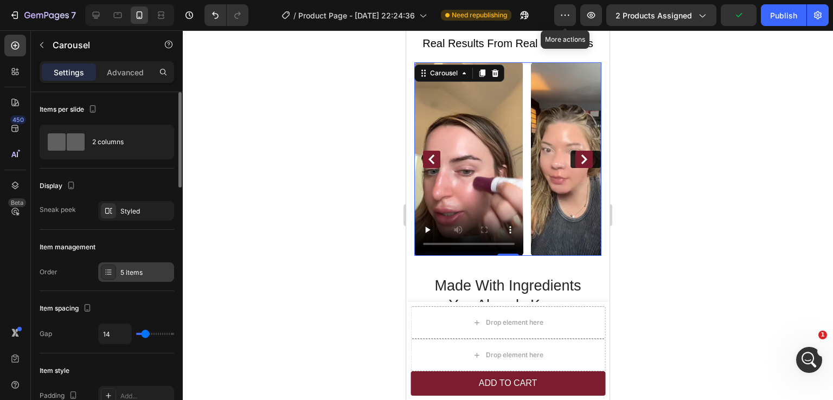
click at [123, 273] on div "5 items" at bounding box center [145, 273] width 51 height 10
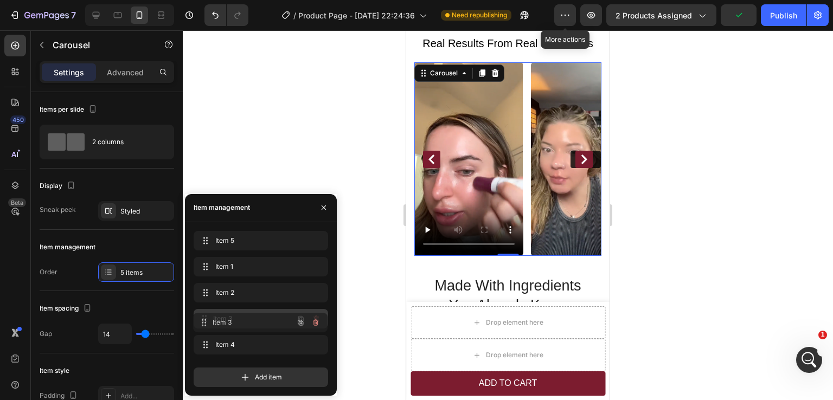
drag, startPoint x: 206, startPoint y: 343, endPoint x: 354, endPoint y: 284, distance: 159.5
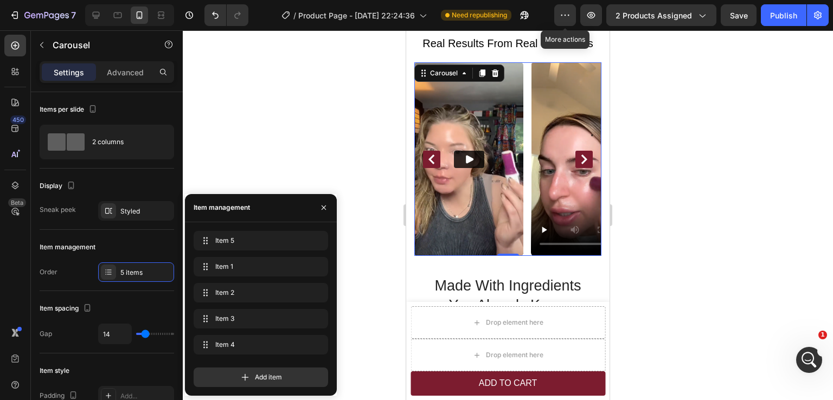
click at [686, 206] on div at bounding box center [508, 215] width 650 height 370
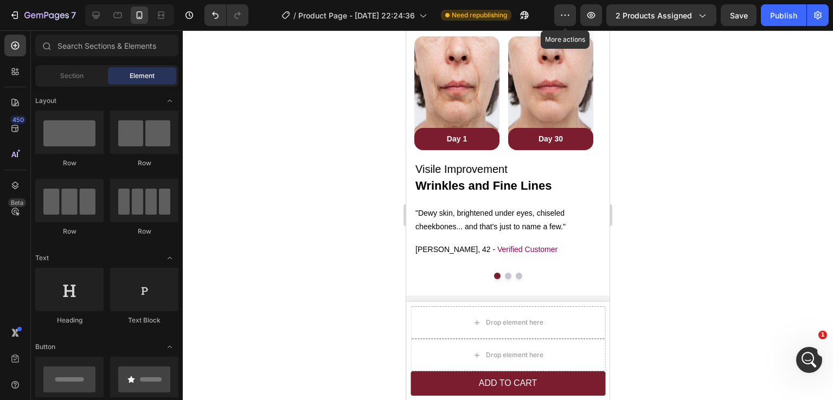
scroll to position [1458, 0]
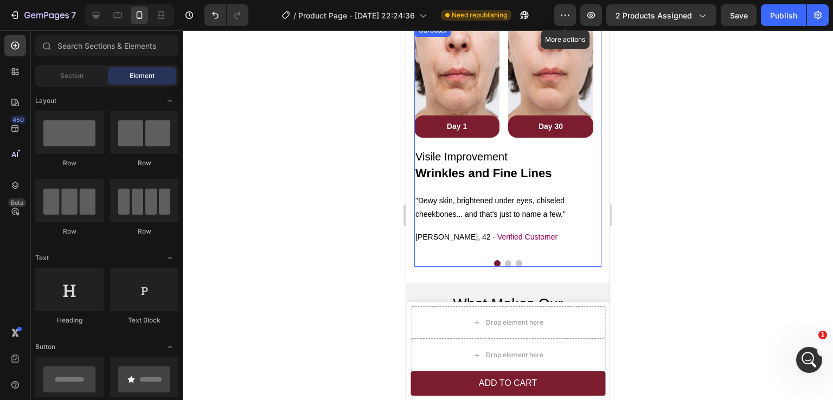
click at [516, 261] on button "Dot" at bounding box center [519, 263] width 7 height 7
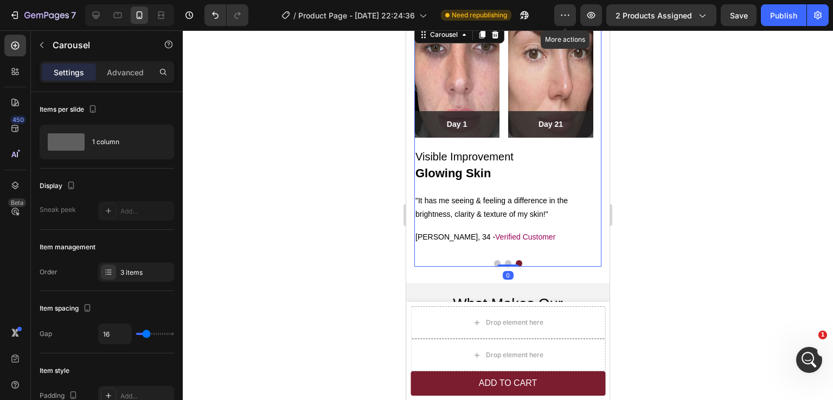
click at [494, 262] on button "Dot" at bounding box center [497, 263] width 7 height 7
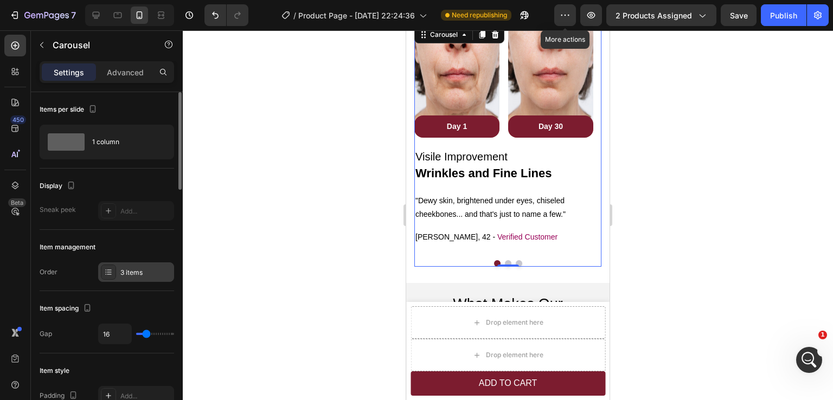
click at [132, 275] on div "3 items" at bounding box center [145, 273] width 51 height 10
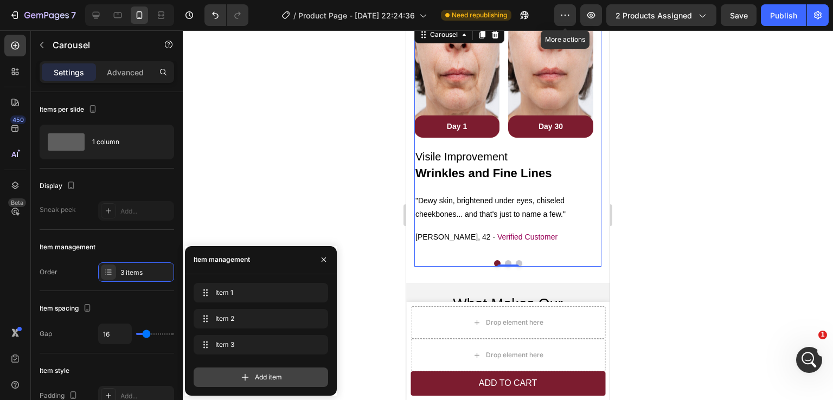
click at [273, 373] on span "Add item" at bounding box center [268, 378] width 27 height 10
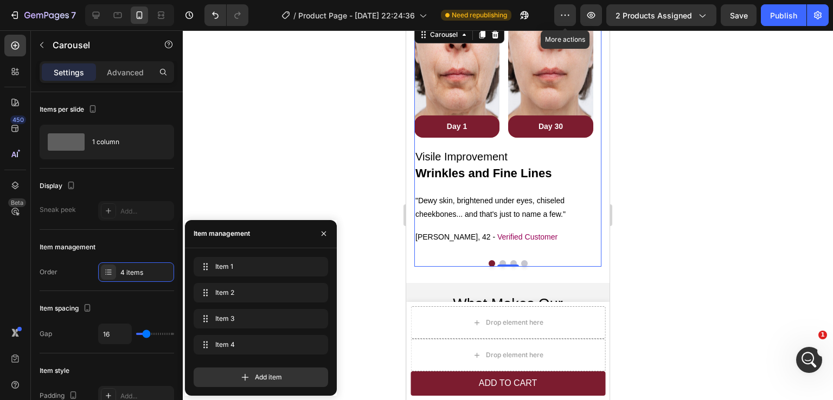
click at [521, 262] on button "Dot" at bounding box center [524, 263] width 7 height 7
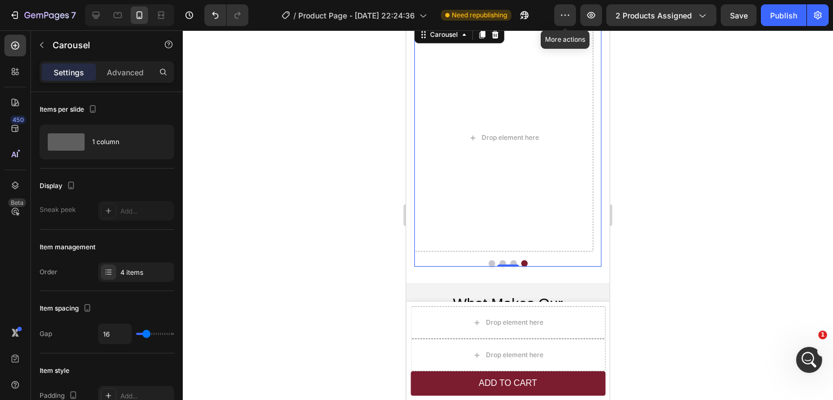
click at [511, 260] on button "Dot" at bounding box center [514, 263] width 7 height 7
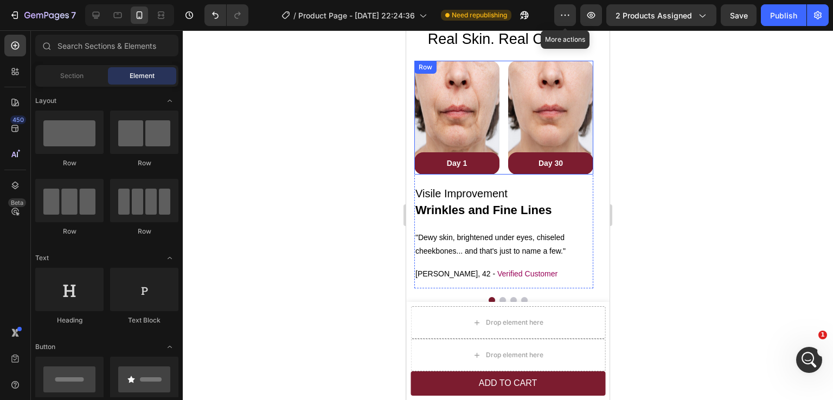
scroll to position [1357, 0]
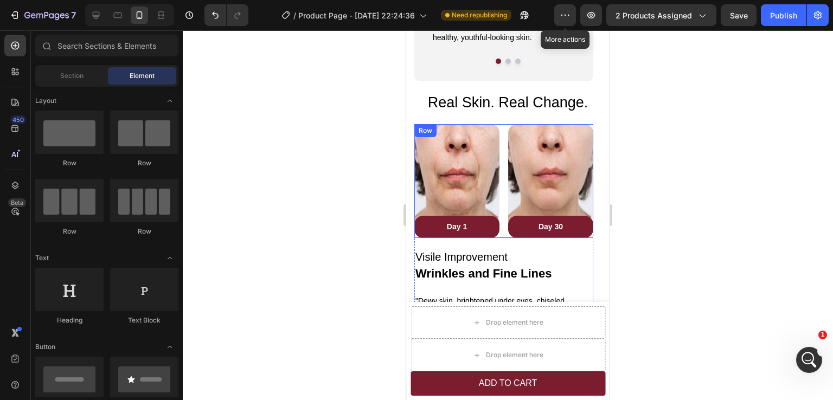
click at [504, 146] on div "Image Day 1 Text block Row Row Image Day 30 Text block Row Row Row" at bounding box center [503, 180] width 179 height 113
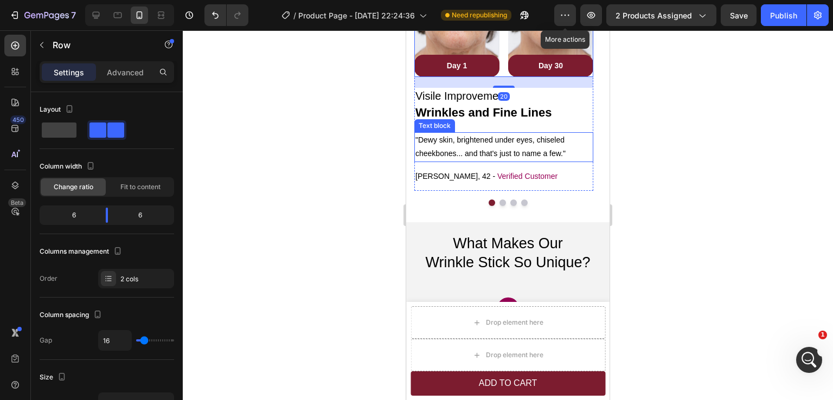
scroll to position [1520, 0]
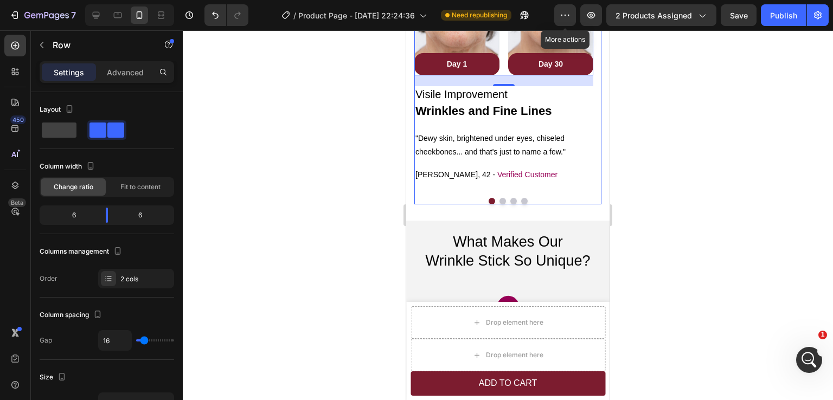
click at [511, 201] on button "Dot" at bounding box center [514, 201] width 7 height 7
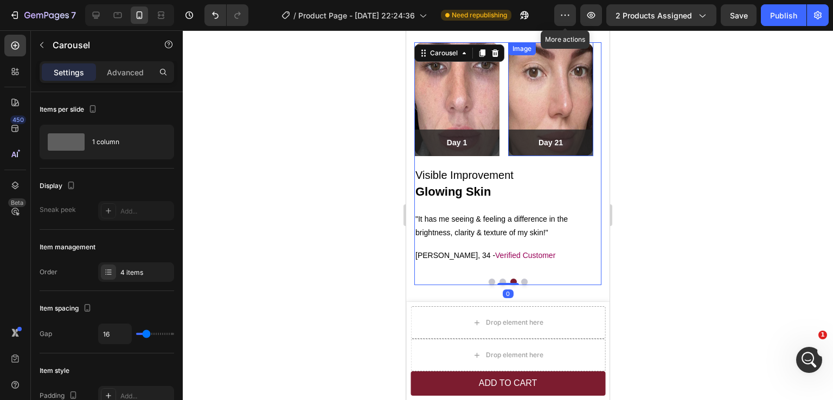
scroll to position [1357, 0]
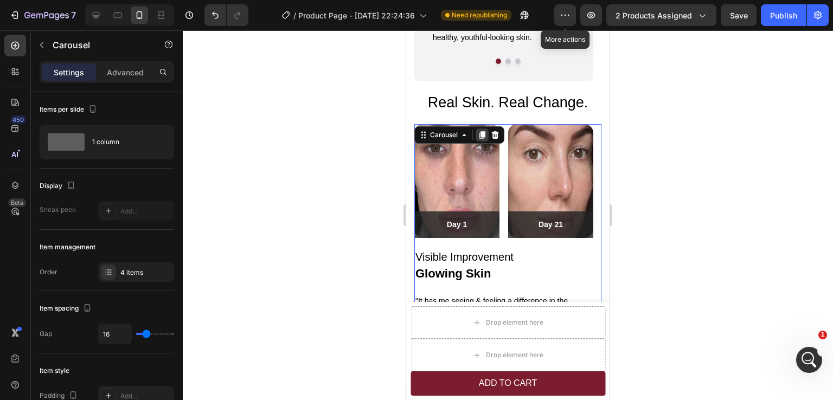
click at [482, 137] on icon at bounding box center [483, 135] width 6 height 8
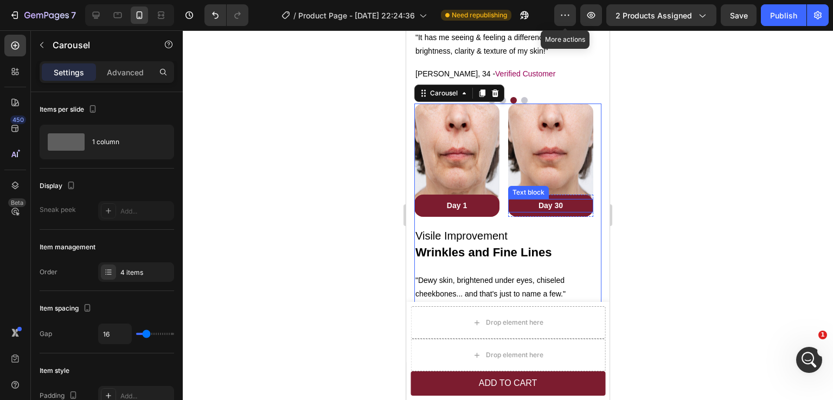
scroll to position [1547, 0]
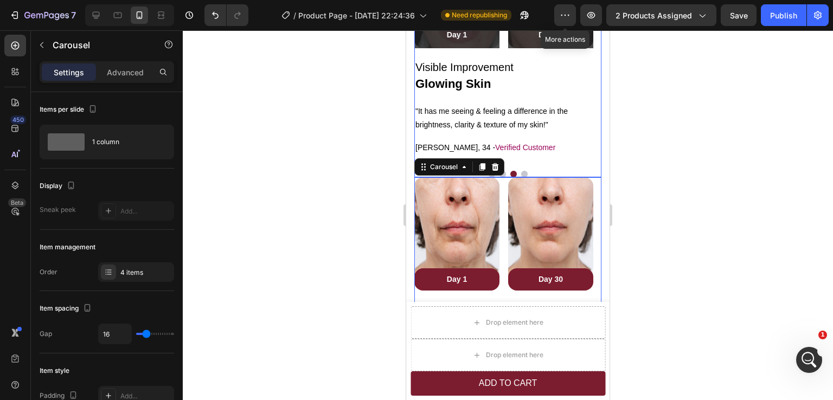
click at [521, 173] on button "Dot" at bounding box center [524, 174] width 7 height 7
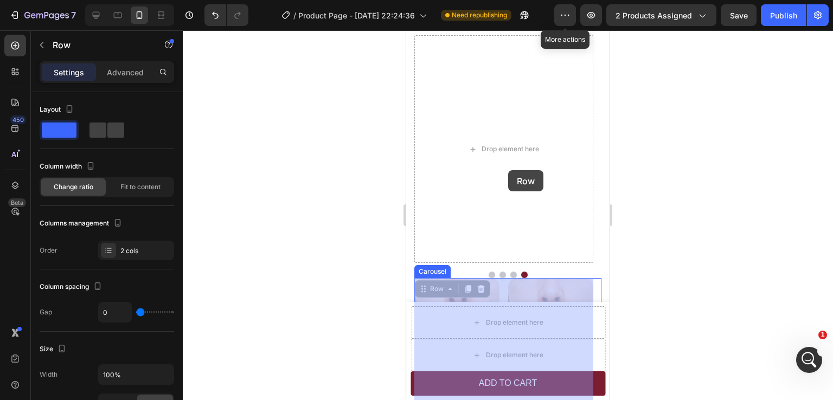
scroll to position [1439, 0]
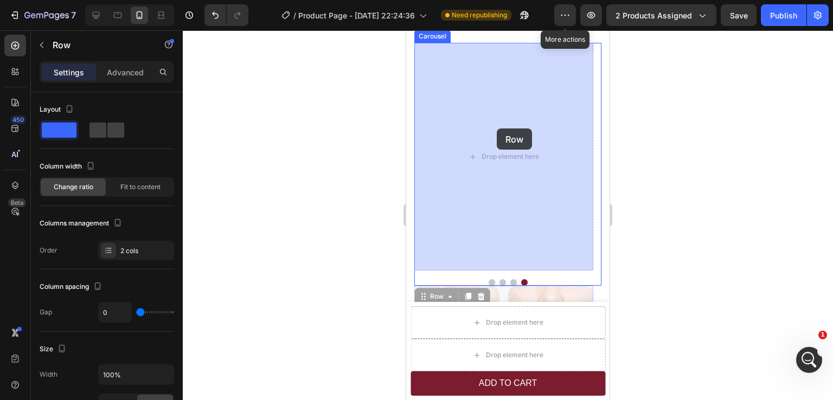
drag, startPoint x: 512, startPoint y: 244, endPoint x: 497, endPoint y: 129, distance: 116.5
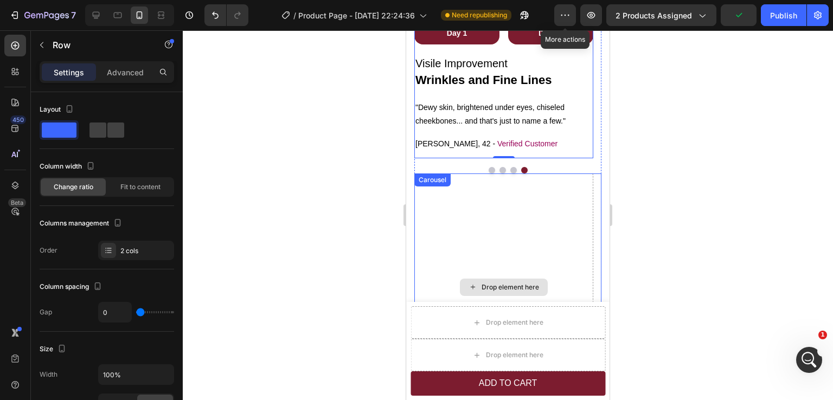
scroll to position [1547, 0]
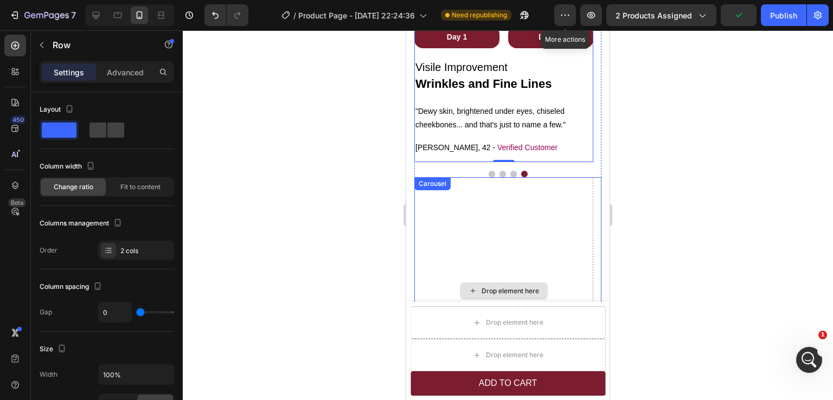
click at [557, 203] on div "Drop element here" at bounding box center [503, 291] width 179 height 228
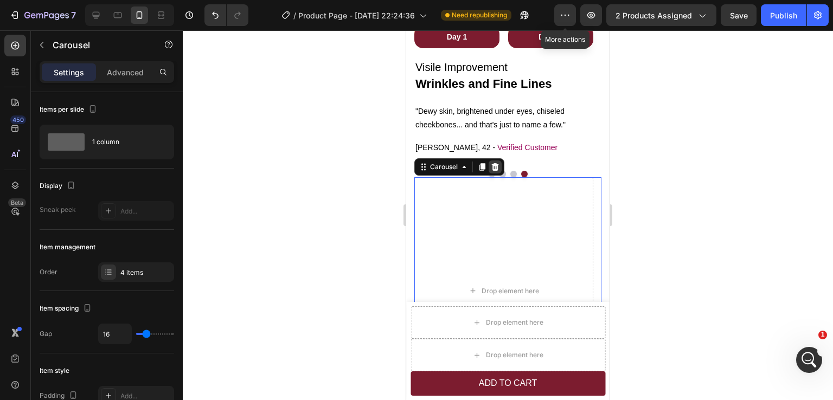
click at [496, 167] on icon at bounding box center [495, 167] width 9 height 9
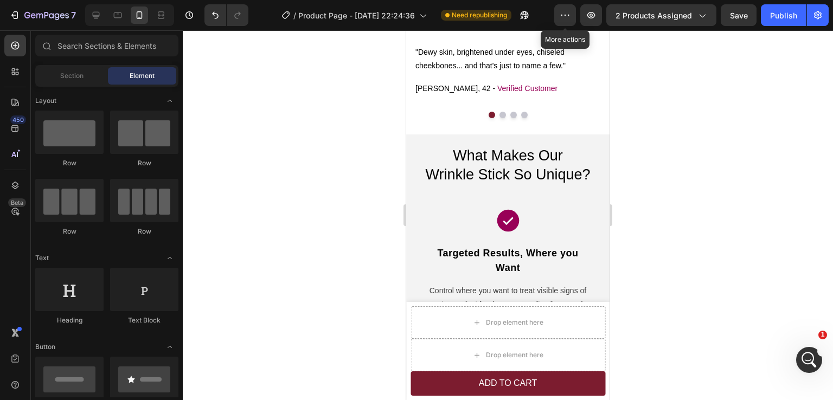
scroll to position [1635, 0]
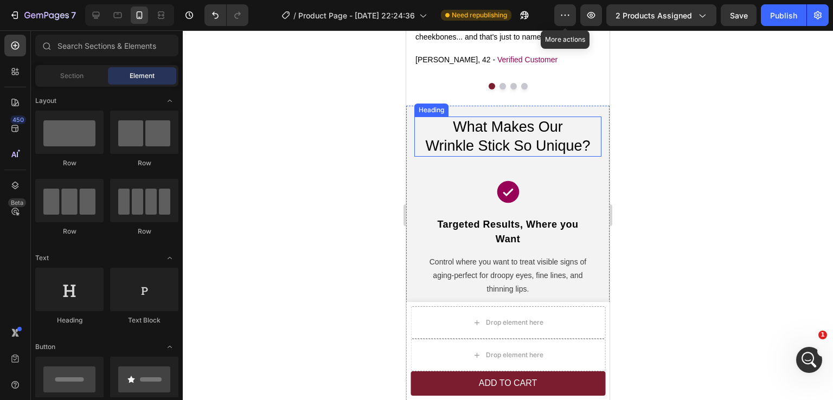
click at [425, 147] on span "Wrinkle Stick So Unique?" at bounding box center [507, 146] width 165 height 16
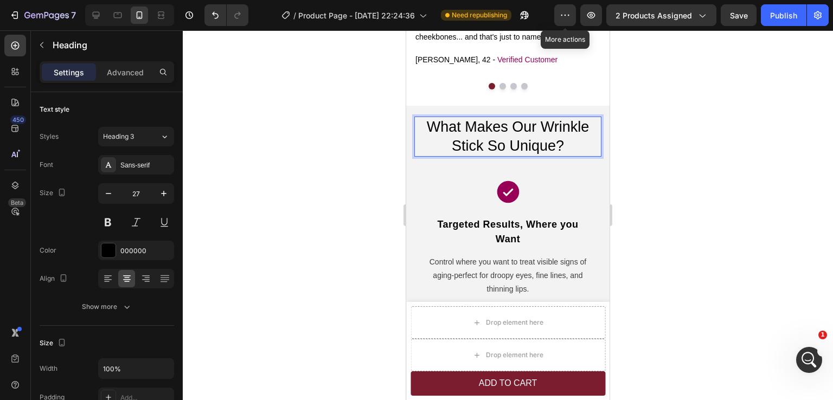
click at [451, 146] on span "What Makes Our Wrinkle Stick So Unique?" at bounding box center [508, 136] width 163 height 35
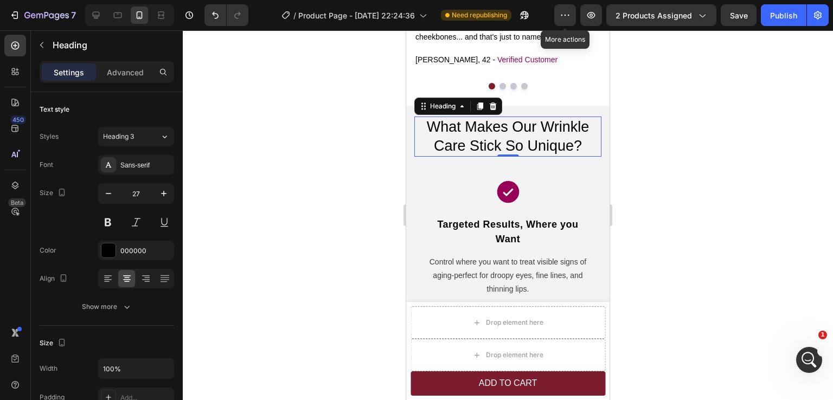
click at [721, 170] on div at bounding box center [508, 215] width 650 height 370
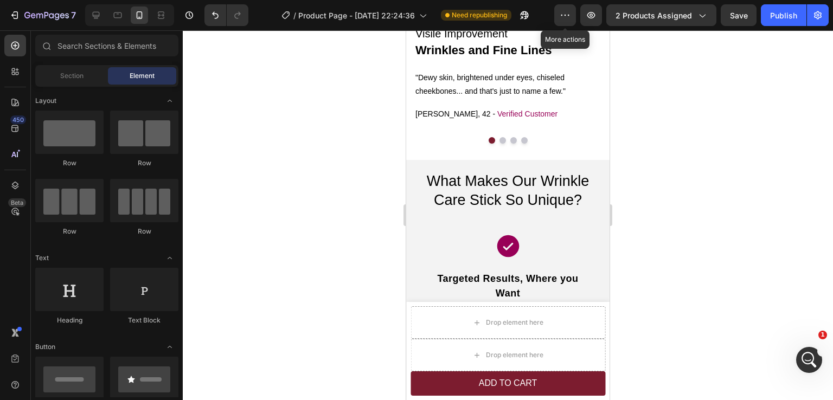
scroll to position [1650, 0]
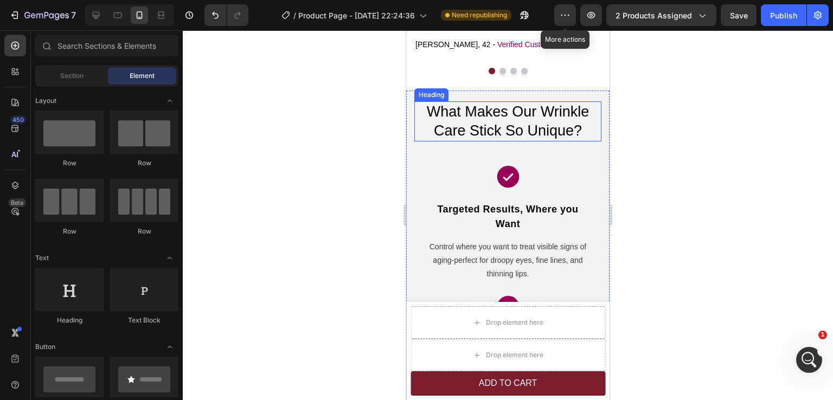
click at [480, 132] on span "What Makes Our Wrinkle Care Stick So Unique?" at bounding box center [508, 121] width 163 height 35
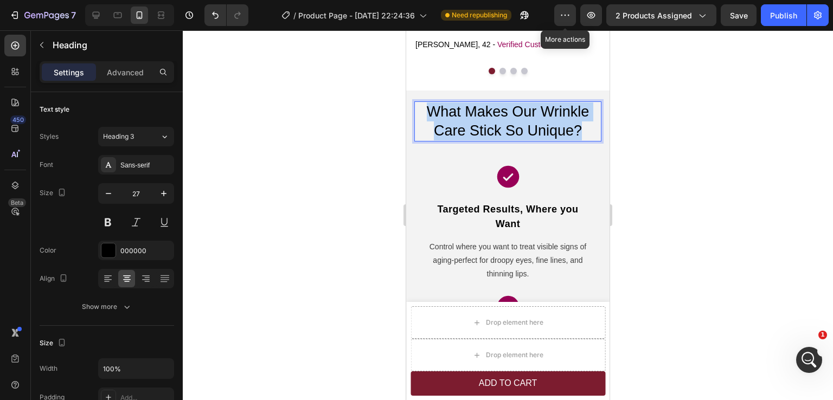
click at [480, 132] on span "What Makes Our Wrinkle Care Stick So Unique?" at bounding box center [508, 121] width 163 height 35
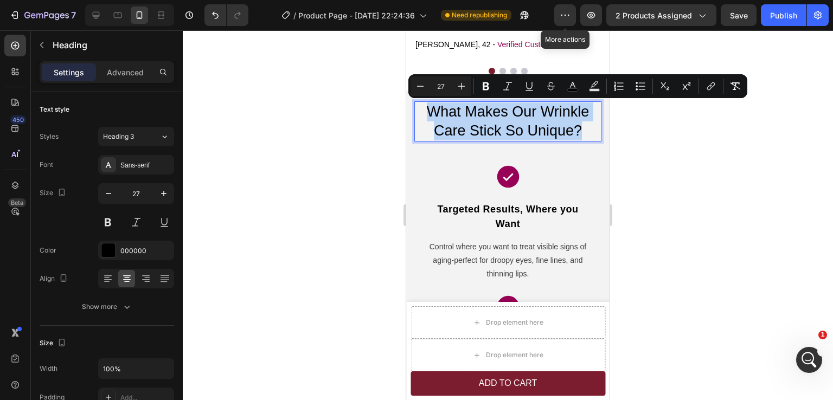
click at [480, 132] on span "What Makes Our Wrinkle Care Stick So Unique?" at bounding box center [508, 121] width 163 height 35
click at [560, 137] on span "What Makes Our Wrinkle Care Stick So Unique?" at bounding box center [508, 121] width 163 height 35
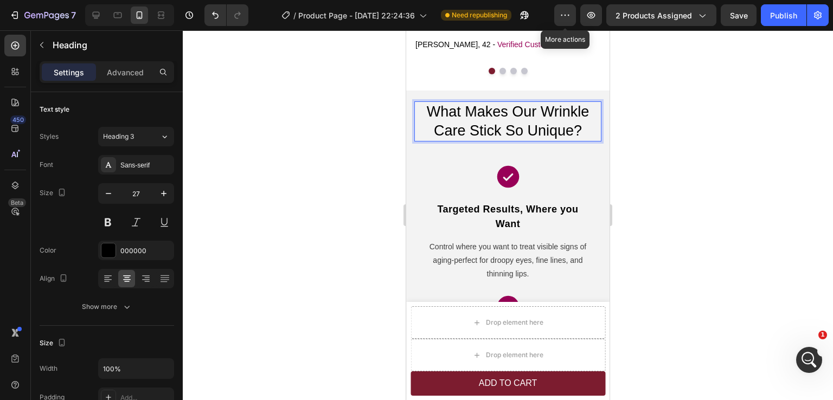
click at [480, 131] on span "What Makes Our Wrinkle Care Stick So Unique?" at bounding box center [508, 121] width 163 height 35
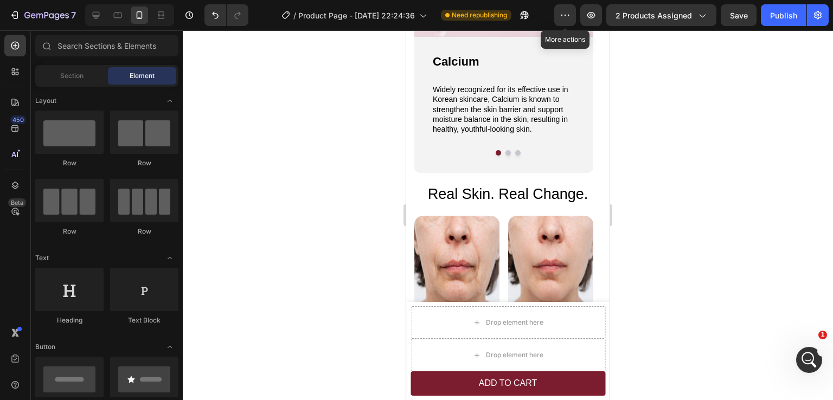
scroll to position [1294, 0]
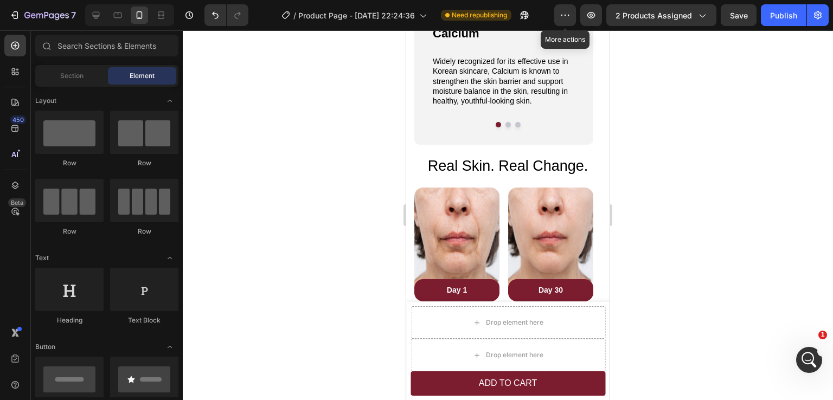
drag, startPoint x: 749, startPoint y: 67, endPoint x: 764, endPoint y: 60, distance: 16.0
click at [749, 67] on div at bounding box center [508, 215] width 650 height 370
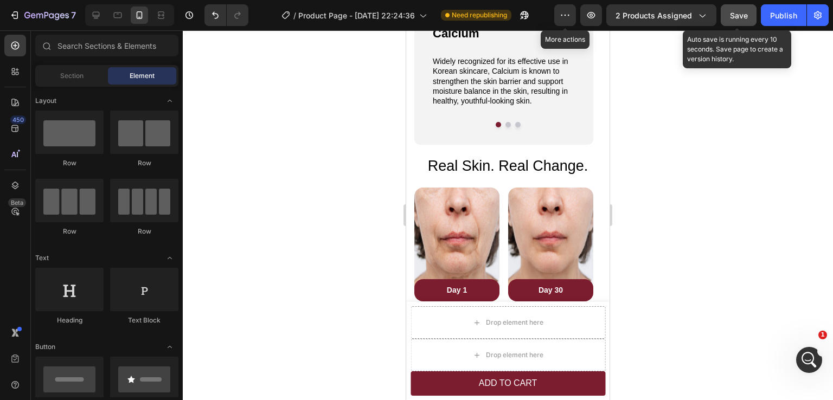
click at [737, 18] on span "Save" at bounding box center [739, 15] width 18 height 9
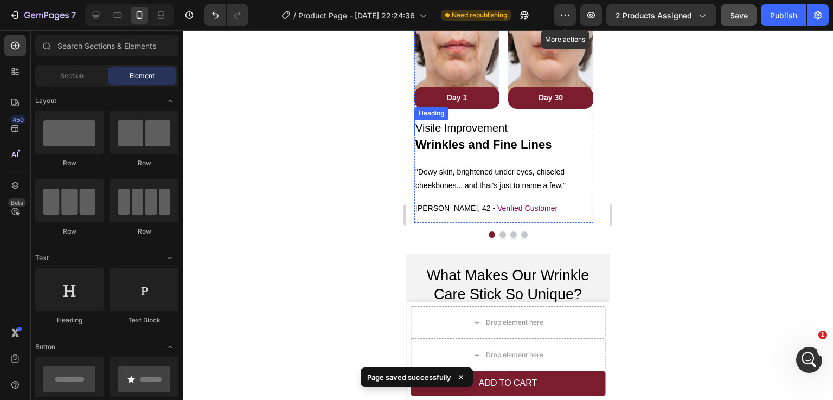
scroll to position [1511, 0]
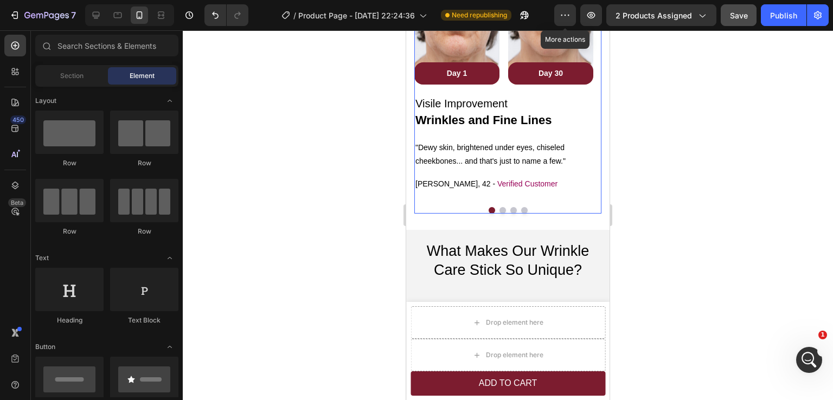
click at [521, 209] on button "Dot" at bounding box center [524, 210] width 7 height 7
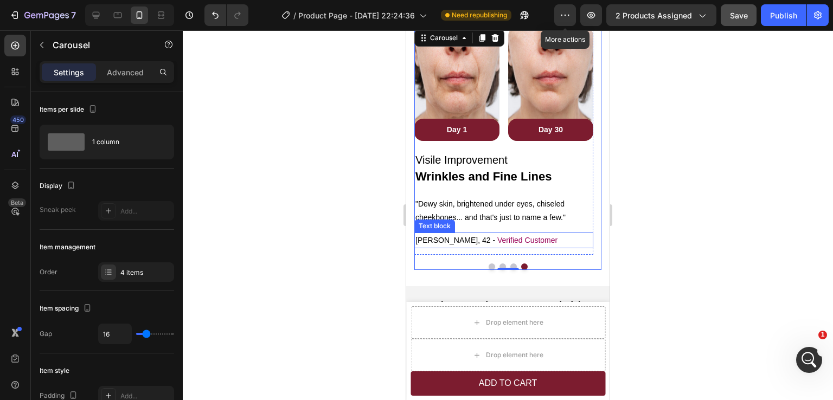
scroll to position [1457, 0]
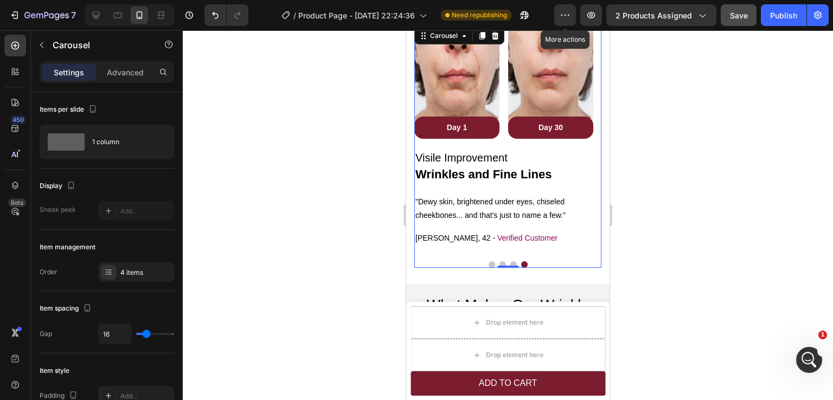
click at [511, 262] on button "Dot" at bounding box center [514, 265] width 7 height 7
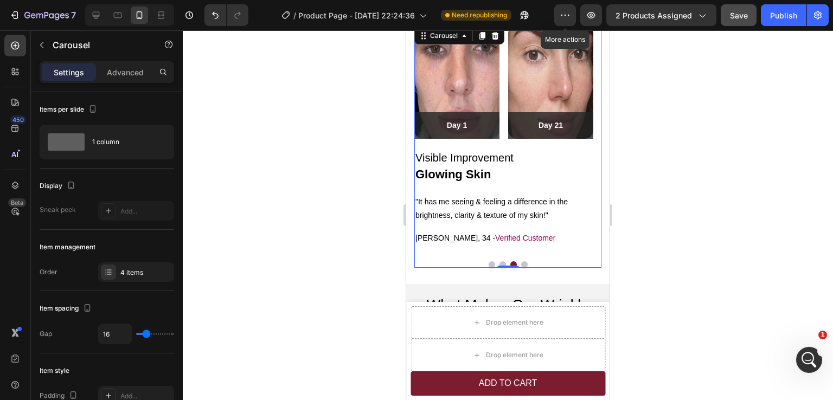
click at [521, 263] on button "Dot" at bounding box center [524, 265] width 7 height 7
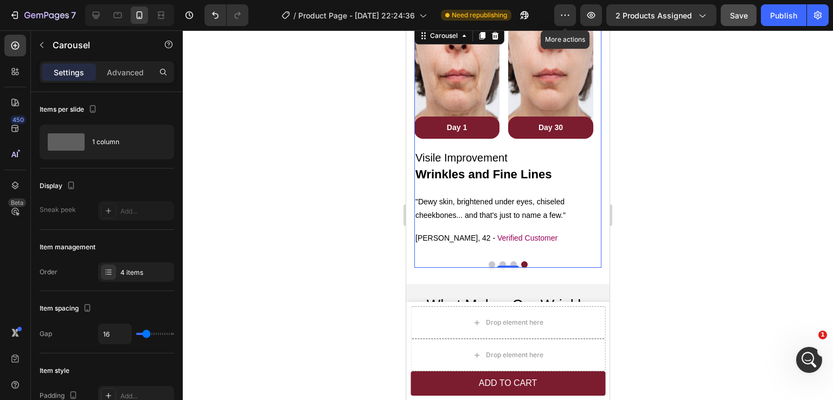
click at [489, 264] on button "Dot" at bounding box center [492, 265] width 7 height 7
click at [500, 262] on button "Dot" at bounding box center [503, 265] width 7 height 7
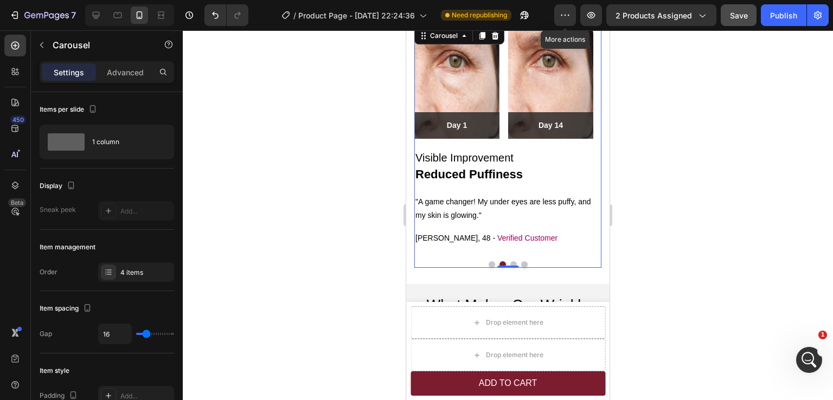
click at [511, 262] on button "Dot" at bounding box center [514, 265] width 7 height 7
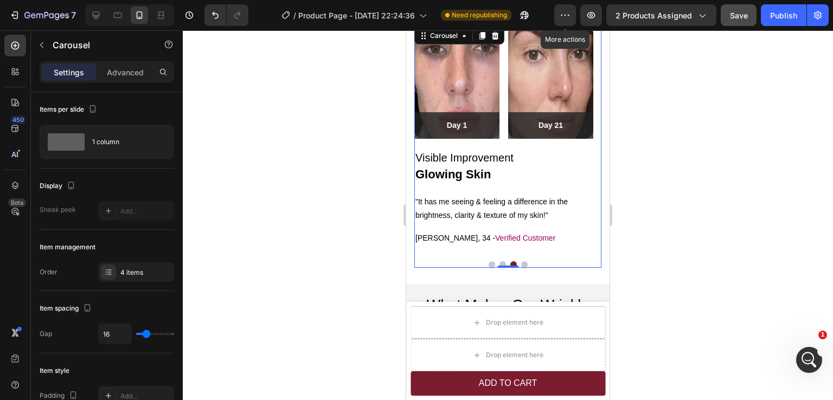
click at [500, 263] on button "Dot" at bounding box center [503, 265] width 7 height 7
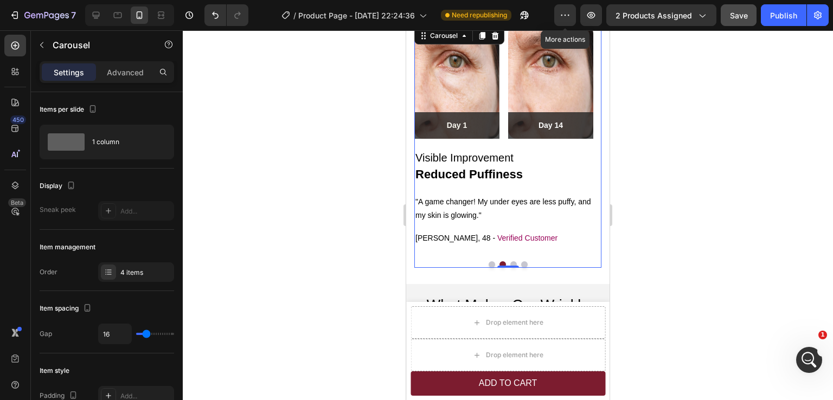
click at [511, 263] on button "Dot" at bounding box center [514, 265] width 7 height 7
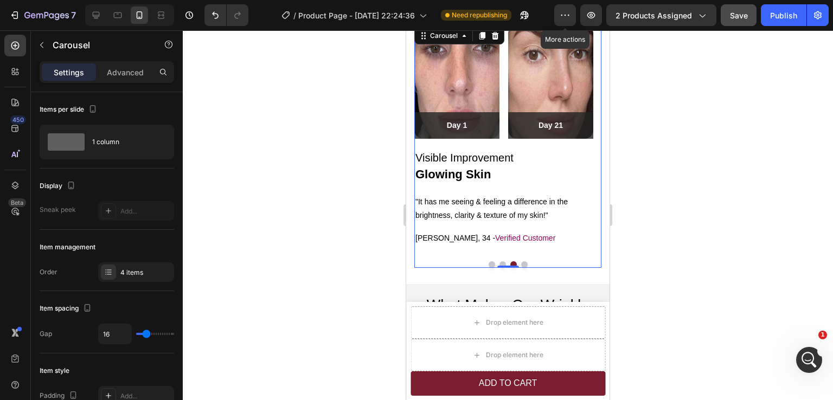
click at [521, 264] on button "Dot" at bounding box center [524, 265] width 7 height 7
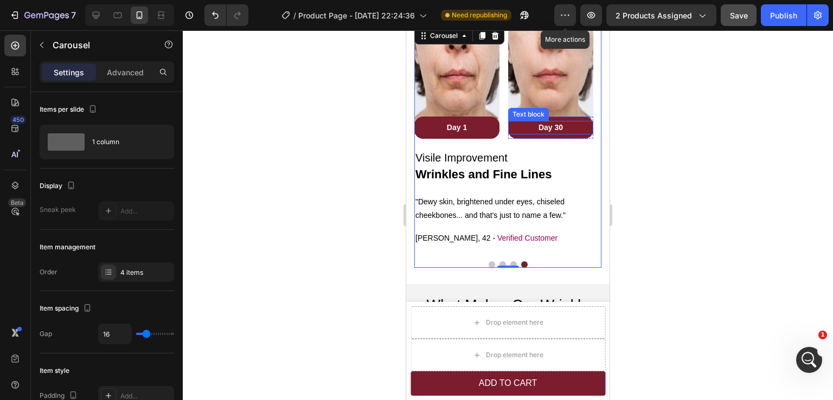
click at [561, 126] on p "Day 30" at bounding box center [550, 127] width 83 height 11
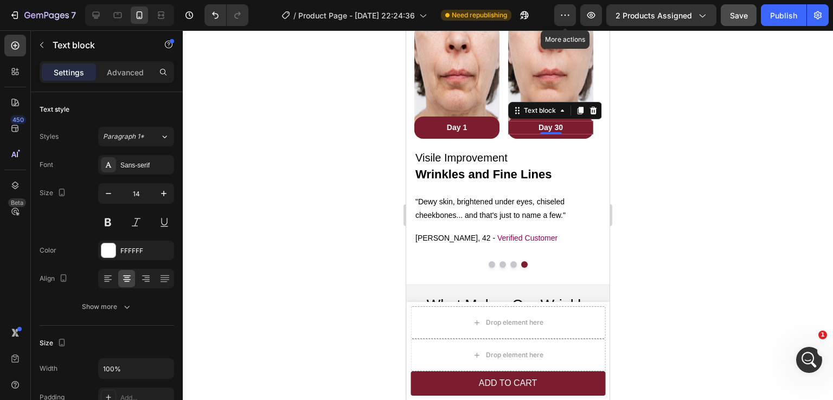
click at [560, 126] on p "Day 30" at bounding box center [550, 127] width 83 height 11
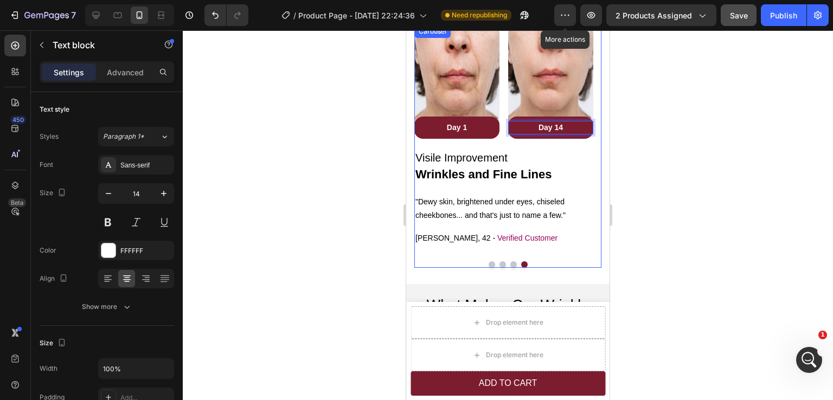
click at [489, 265] on button "Dot" at bounding box center [492, 265] width 7 height 7
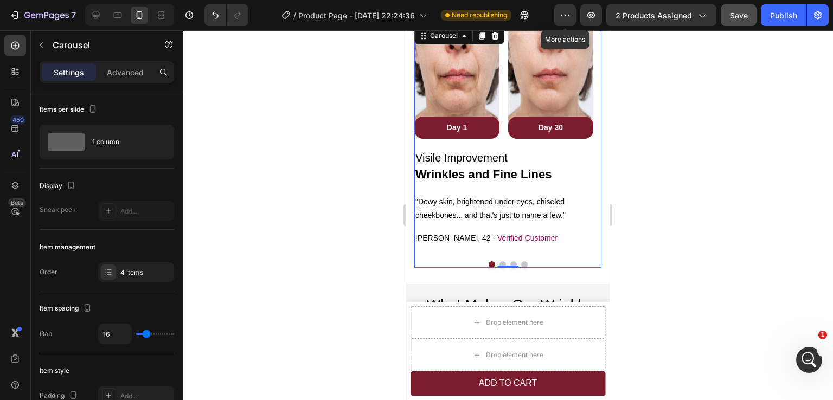
click at [521, 263] on button "Dot" at bounding box center [524, 265] width 7 height 7
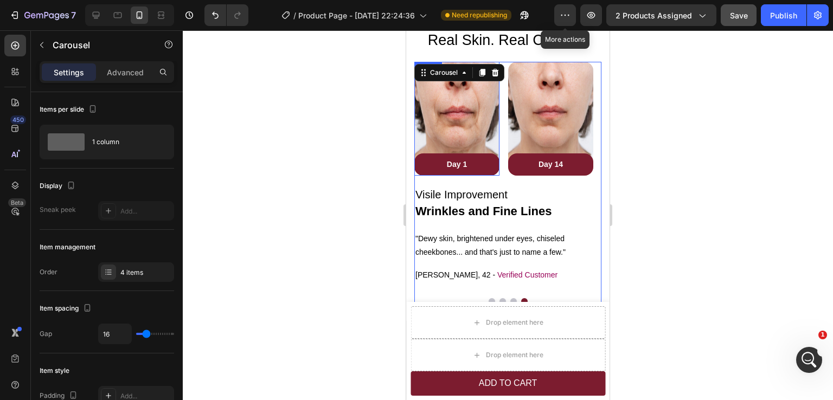
scroll to position [1402, 0]
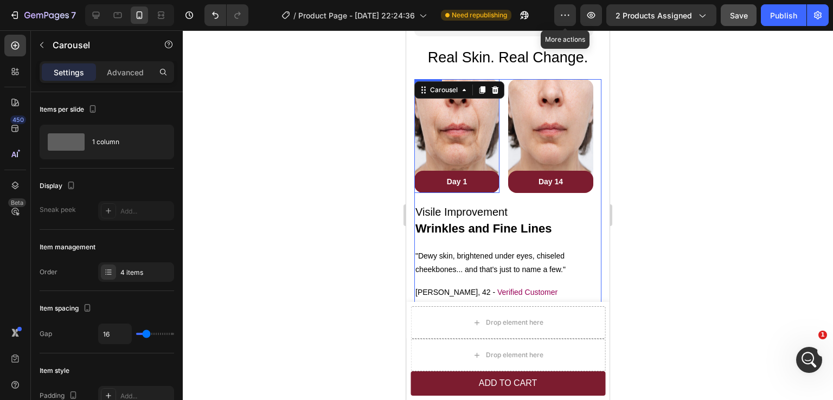
click at [461, 131] on img at bounding box center [456, 135] width 85 height 113
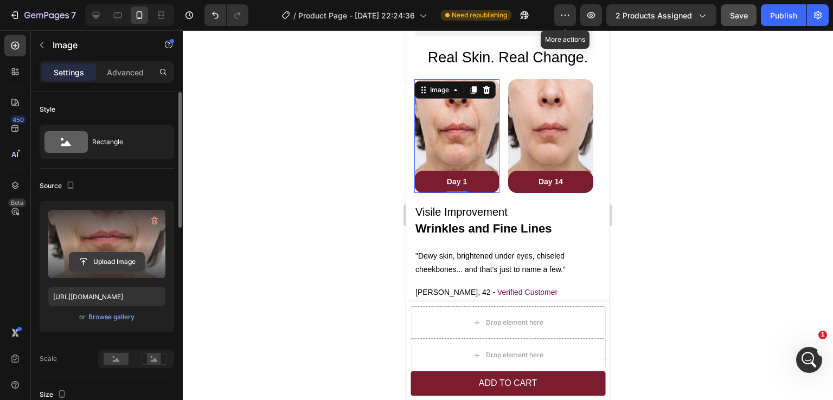
click at [113, 257] on input "file" at bounding box center [106, 262] width 75 height 18
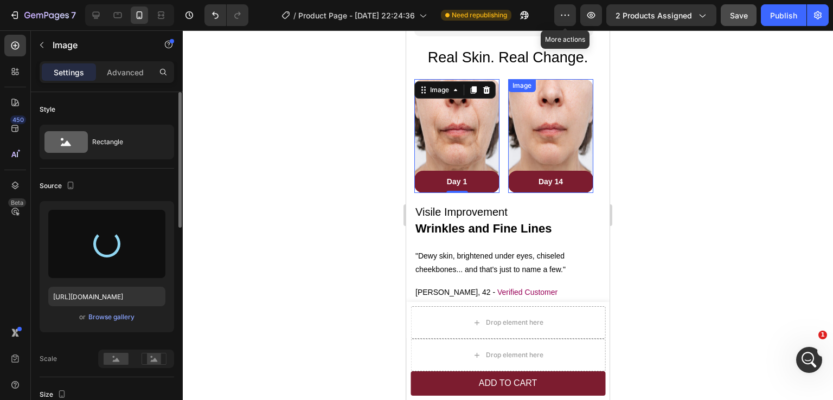
type input "[URL][DOMAIN_NAME]"
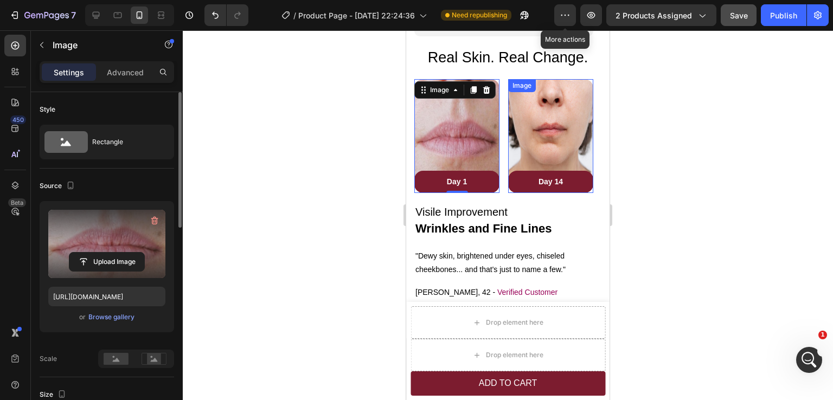
click at [567, 138] on img at bounding box center [550, 135] width 85 height 113
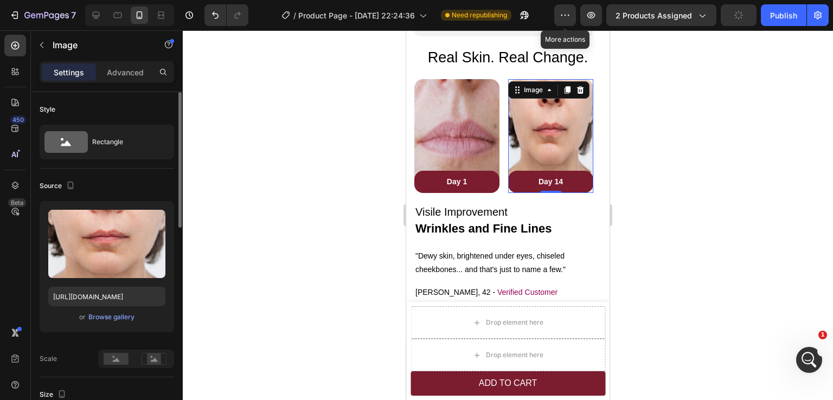
click at [531, 128] on img at bounding box center [550, 135] width 85 height 113
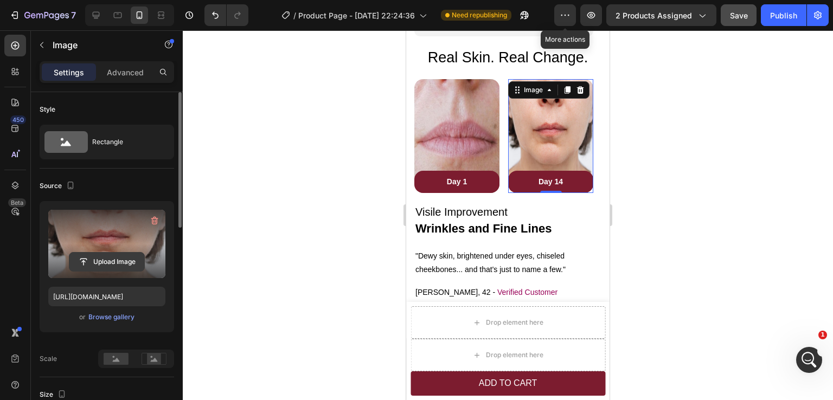
click at [113, 259] on input "file" at bounding box center [106, 262] width 75 height 18
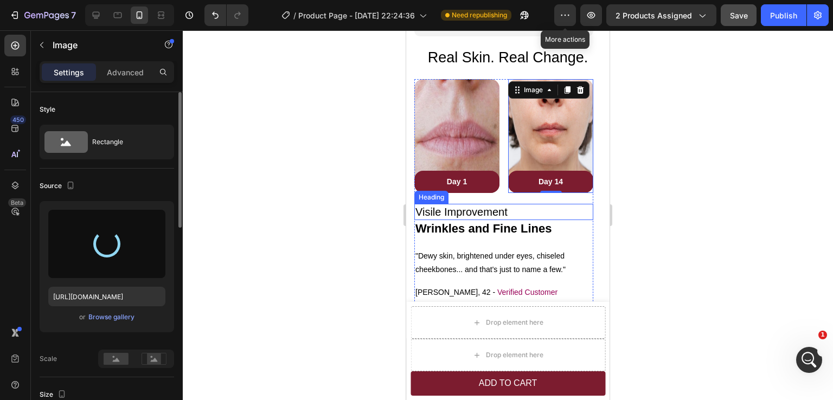
scroll to position [1457, 0]
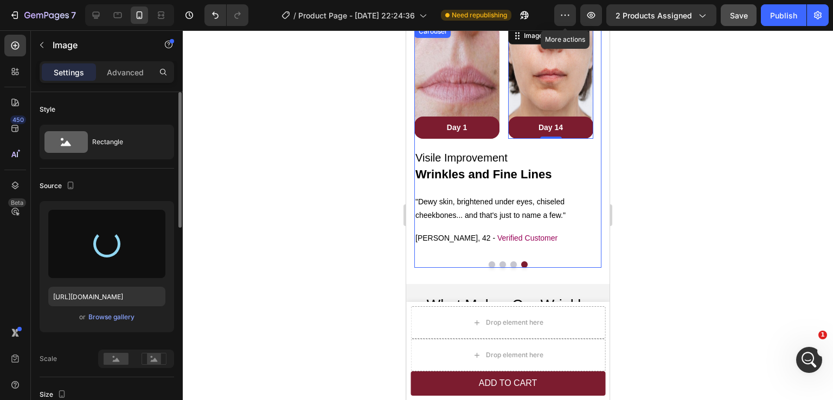
click at [489, 264] on button "Dot" at bounding box center [492, 265] width 7 height 7
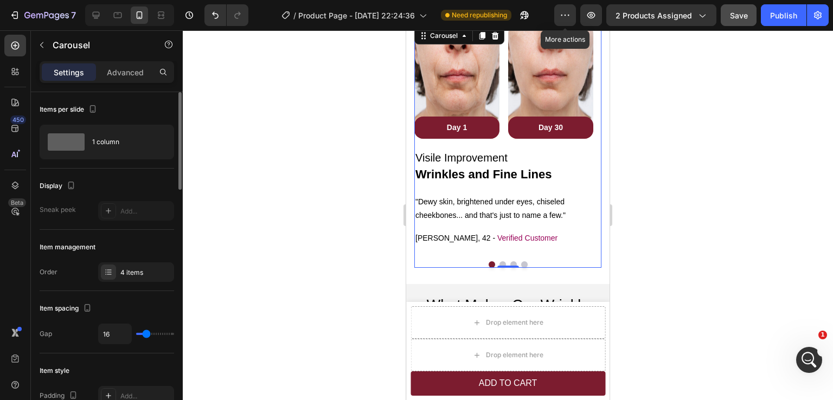
click at [500, 262] on button "Dot" at bounding box center [503, 265] width 7 height 7
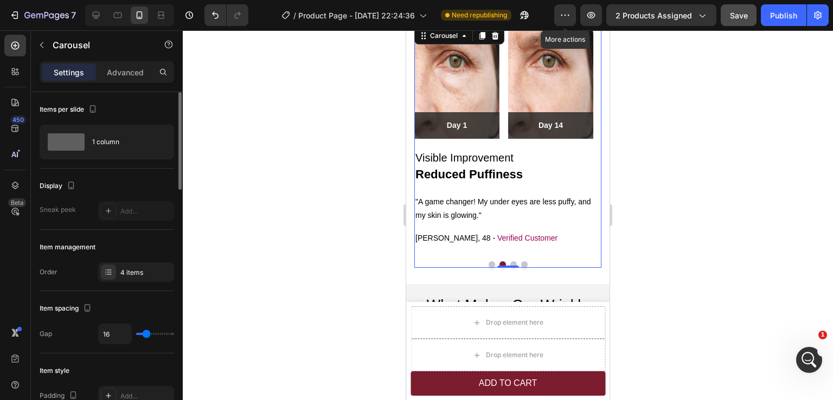
click at [521, 262] on button "Dot" at bounding box center [524, 265] width 7 height 7
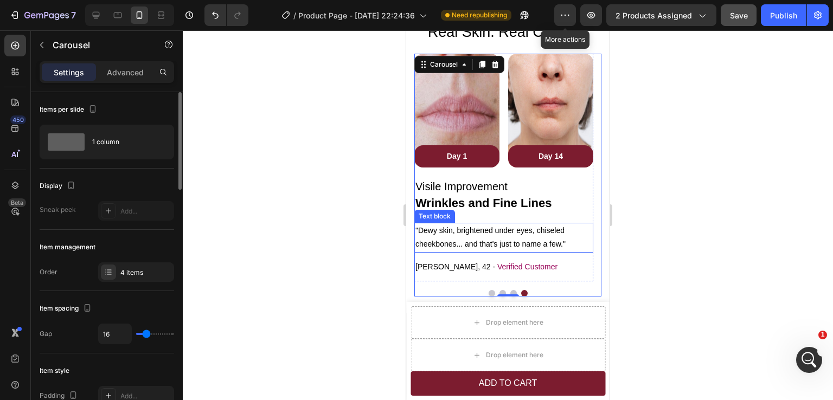
scroll to position [1402, 0]
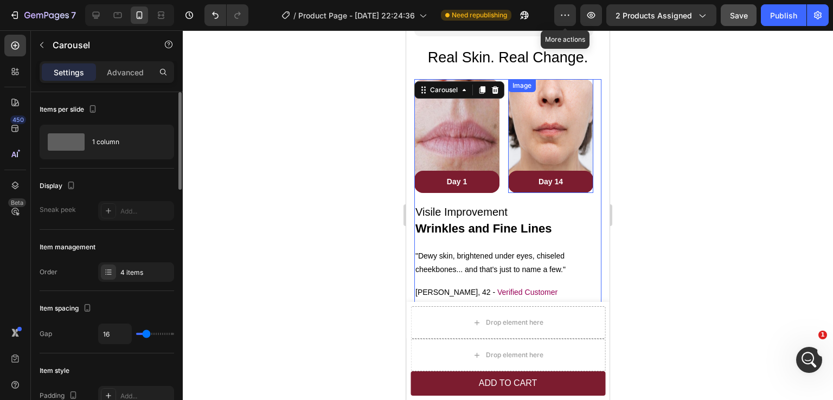
click at [553, 131] on img at bounding box center [550, 135] width 85 height 113
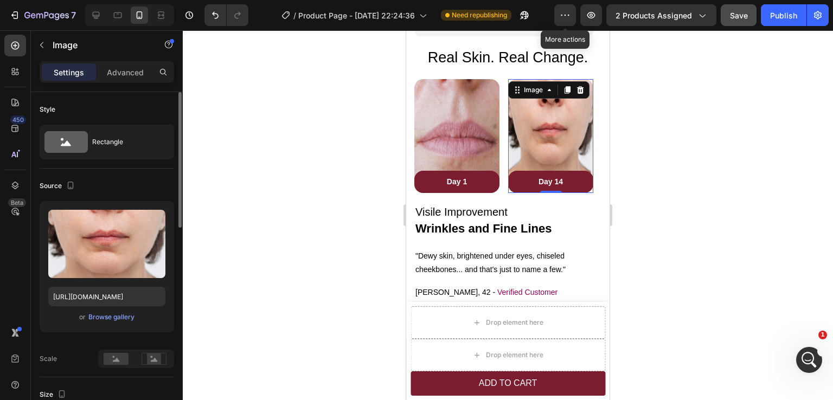
click at [537, 152] on img at bounding box center [550, 135] width 85 height 113
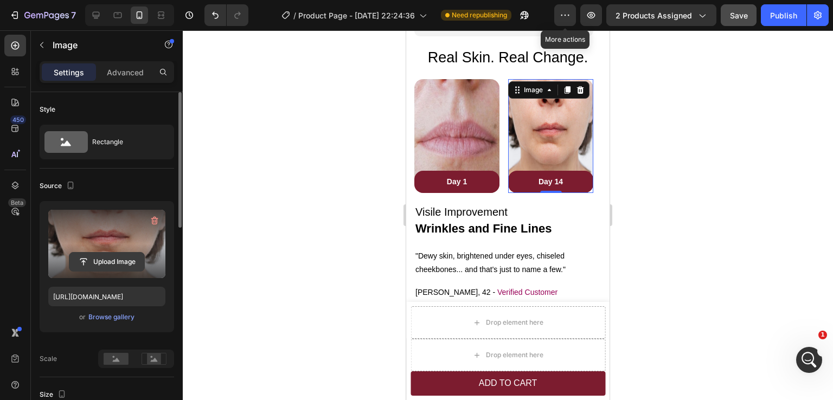
click at [130, 262] on input "file" at bounding box center [106, 262] width 75 height 18
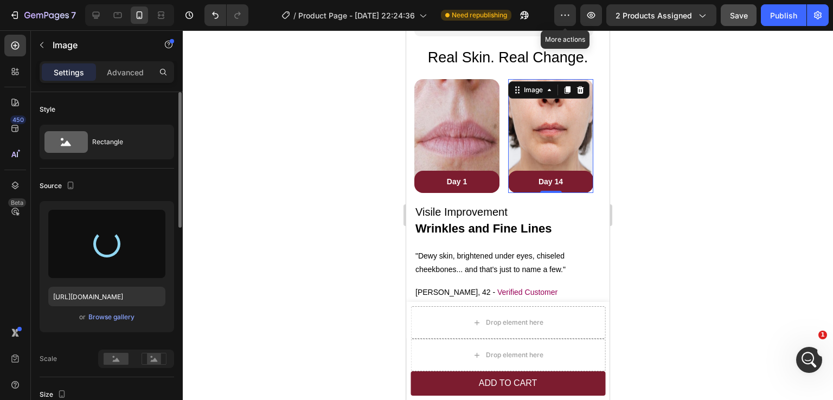
type input "[URL][DOMAIN_NAME]"
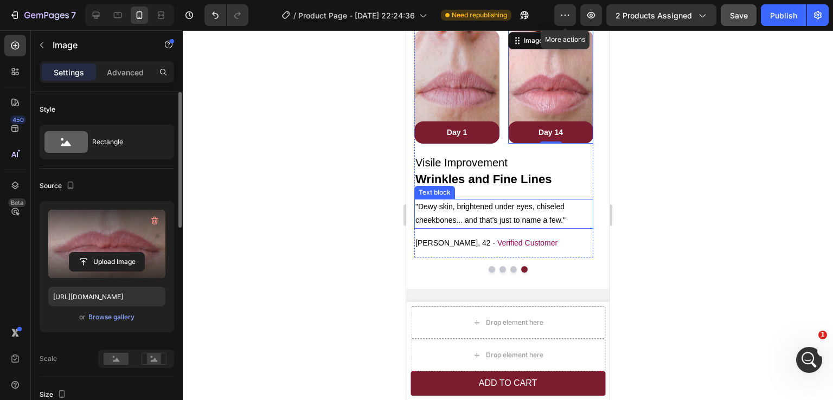
scroll to position [1457, 0]
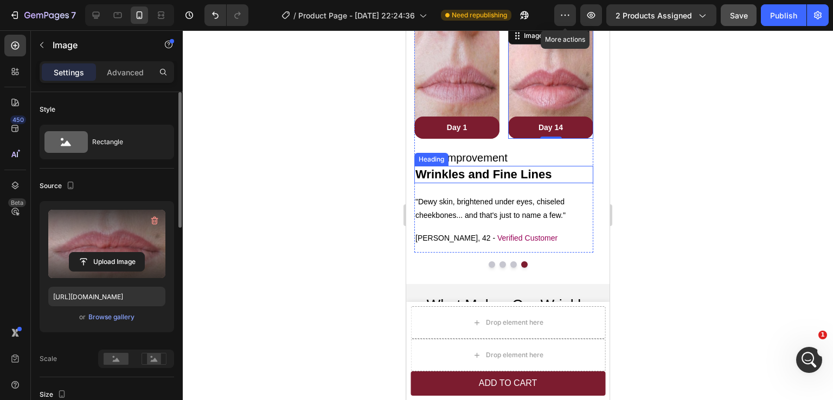
click at [474, 175] on h3 "Wrinkles and Fine Lines" at bounding box center [503, 175] width 179 height 18
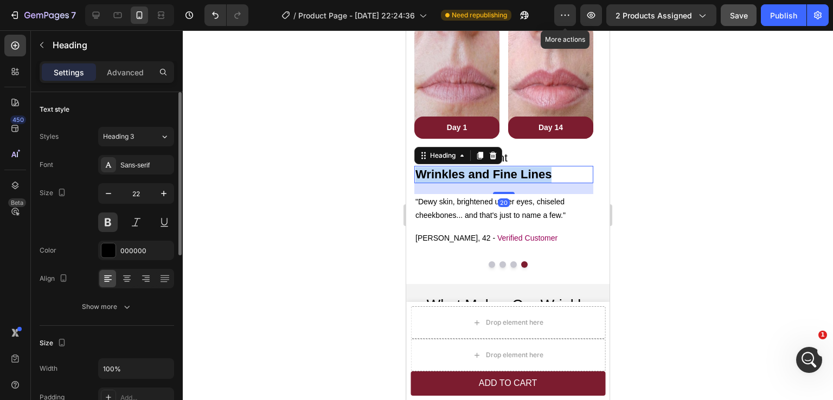
click at [474, 175] on p "Wrinkles and Fine Lines" at bounding box center [504, 175] width 177 height 16
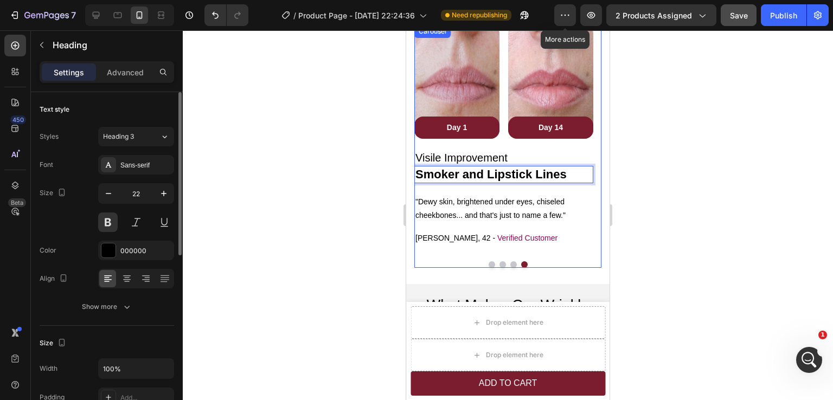
click at [511, 264] on button "Dot" at bounding box center [514, 265] width 7 height 7
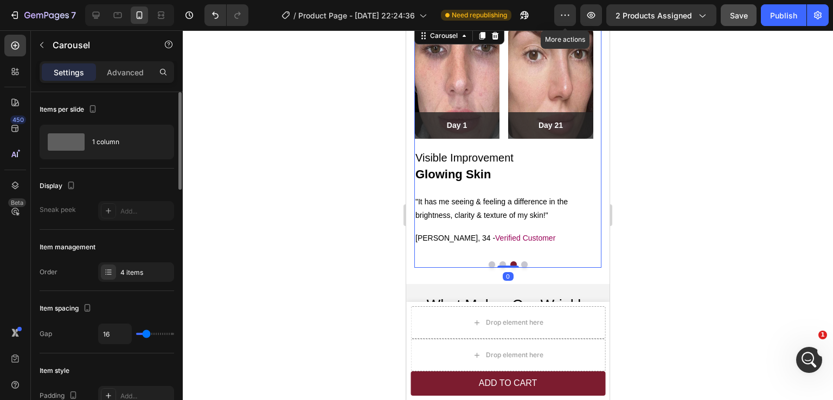
click at [500, 263] on button "Dot" at bounding box center [503, 265] width 7 height 7
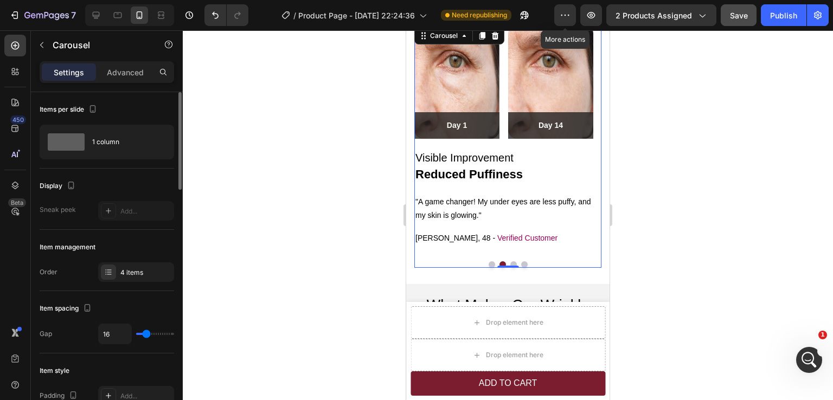
click at [489, 263] on button "Dot" at bounding box center [492, 265] width 7 height 7
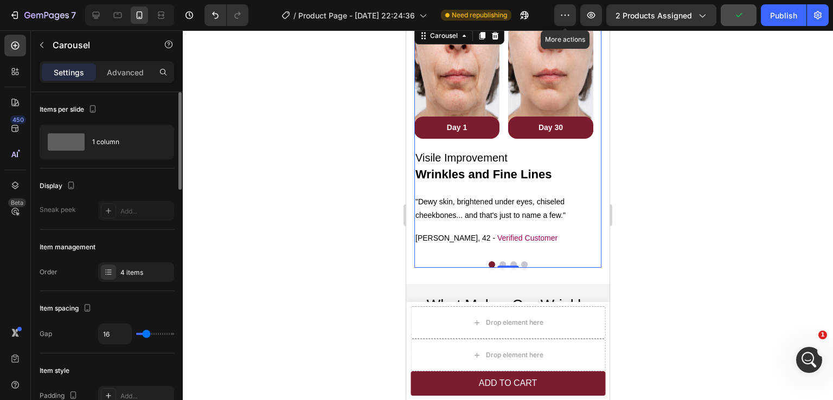
click at [500, 263] on button "Dot" at bounding box center [503, 265] width 7 height 7
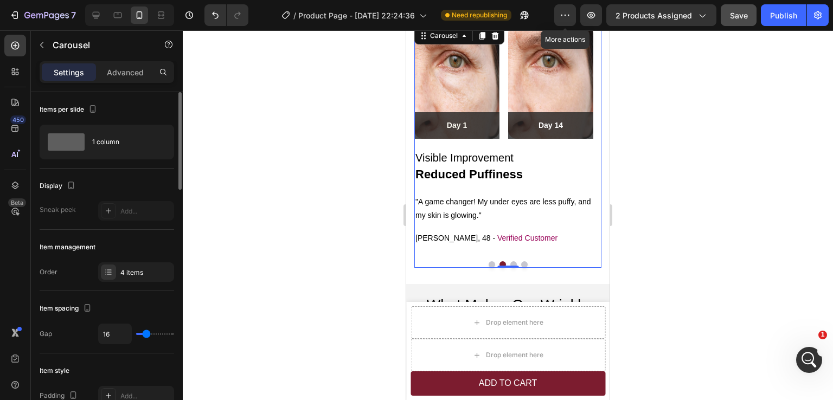
click at [513, 263] on div at bounding box center [507, 265] width 187 height 7
click at [511, 262] on button "Dot" at bounding box center [514, 265] width 7 height 7
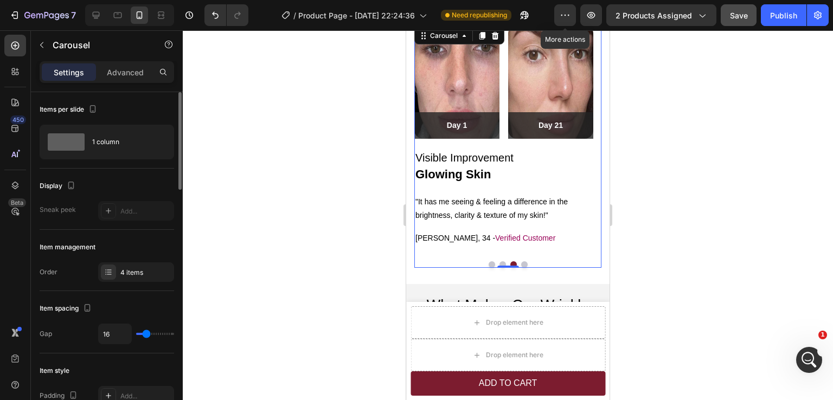
click at [521, 264] on button "Dot" at bounding box center [524, 265] width 7 height 7
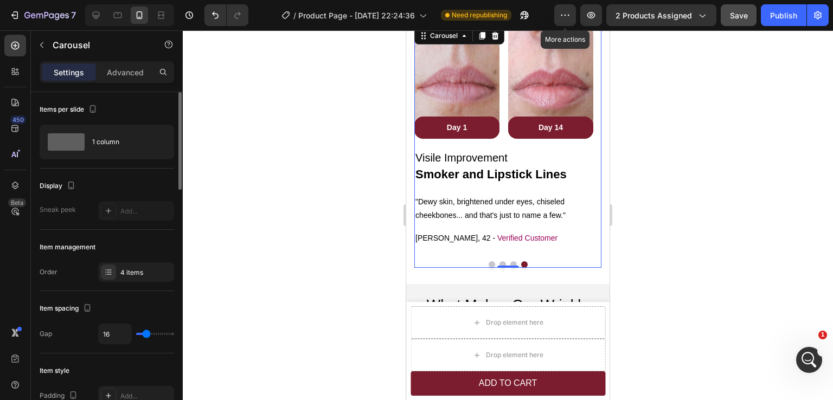
click at [511, 263] on button "Dot" at bounding box center [514, 265] width 7 height 7
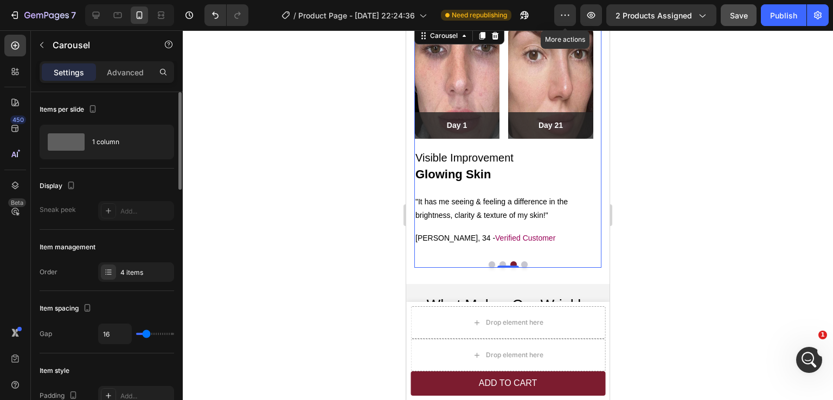
click at [521, 262] on button "Dot" at bounding box center [524, 265] width 7 height 7
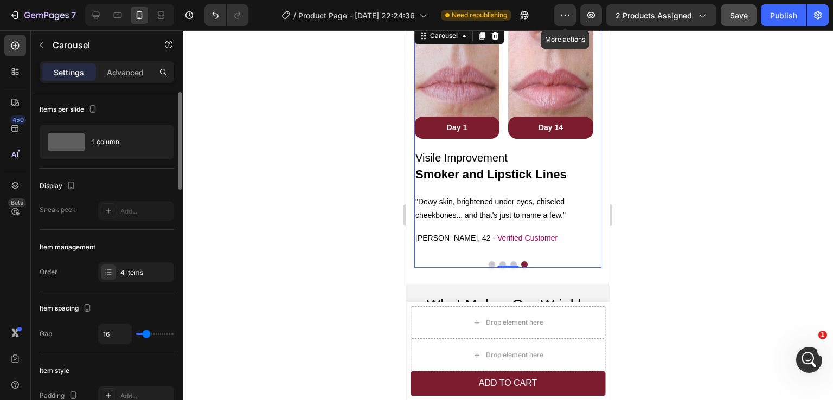
click at [511, 263] on button "Dot" at bounding box center [514, 265] width 7 height 7
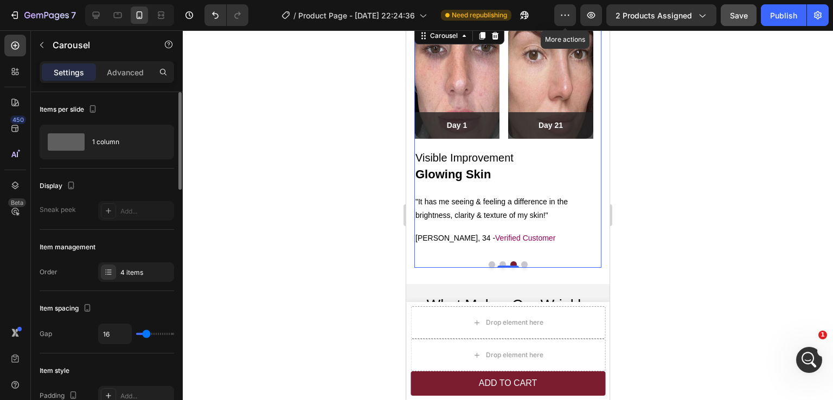
click at [521, 264] on button "Dot" at bounding box center [524, 265] width 7 height 7
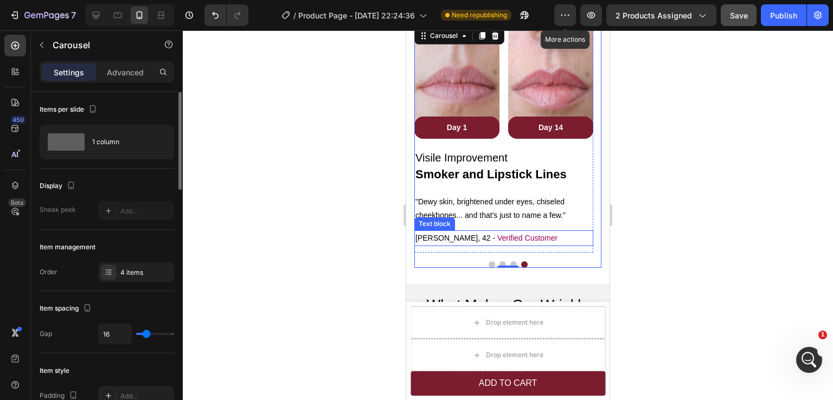
click at [427, 236] on span "[PERSON_NAME], 42 -" at bounding box center [456, 238] width 80 height 9
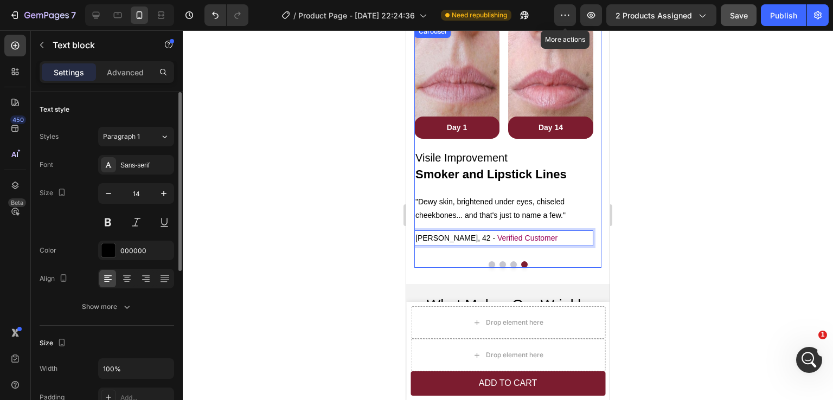
click at [489, 265] on button "Dot" at bounding box center [492, 265] width 7 height 7
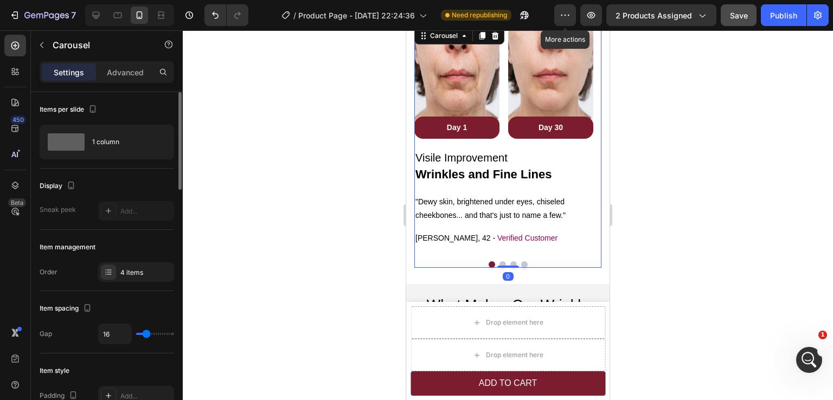
click at [500, 263] on button "Dot" at bounding box center [503, 265] width 7 height 7
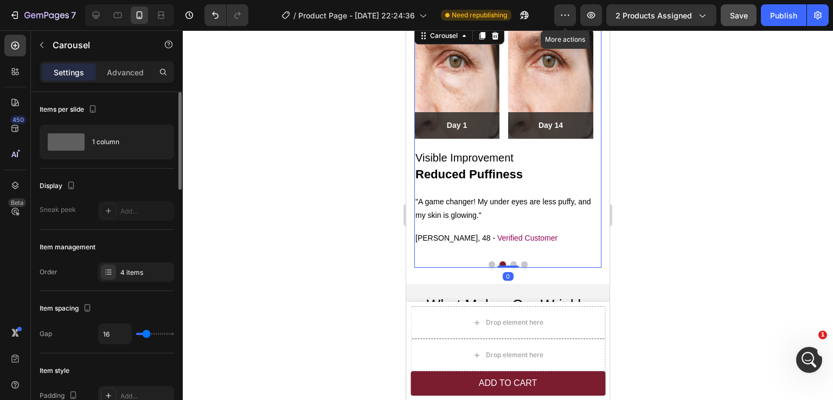
click at [511, 263] on button "Dot" at bounding box center [514, 265] width 7 height 7
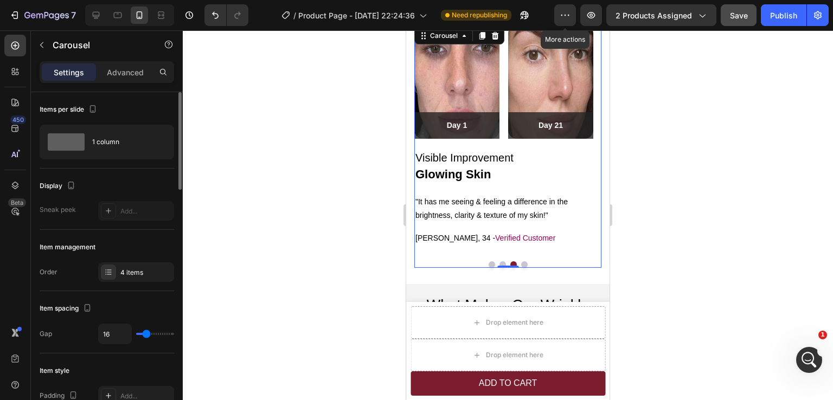
click at [521, 263] on button "Dot" at bounding box center [524, 265] width 7 height 7
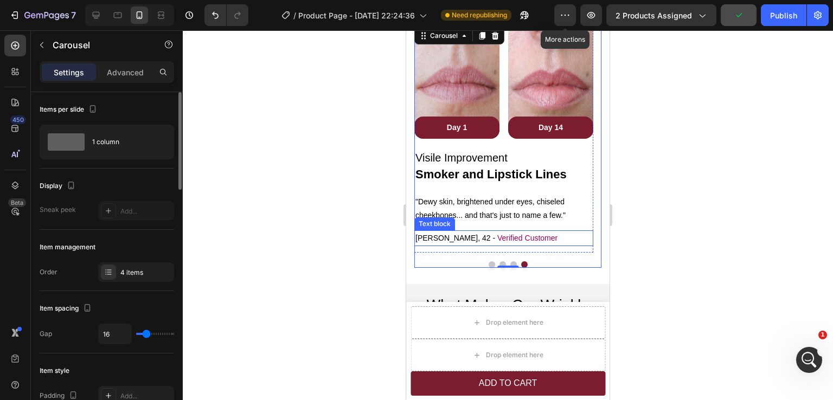
click at [448, 237] on span "Dorothy, 42 -" at bounding box center [456, 238] width 80 height 9
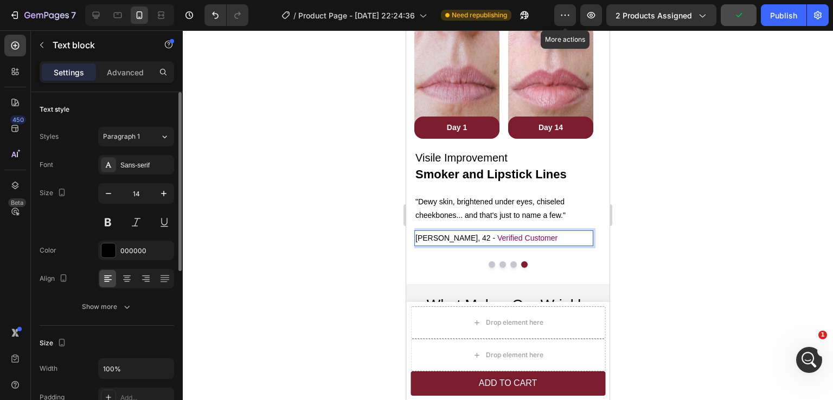
click at [448, 237] on span "Dorothy, 42 -" at bounding box center [456, 238] width 80 height 9
click at [508, 205] on span ""Dewy skin, brightened under eyes, chiseled cheekbones... and that's just to na…" at bounding box center [491, 208] width 150 height 22
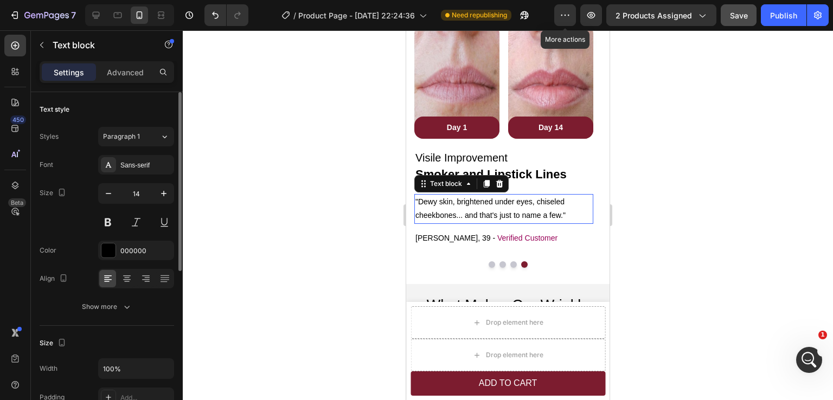
click at [508, 205] on span ""Dewy skin, brightened under eyes, chiseled cheekbones... and that's just to na…" at bounding box center [491, 208] width 150 height 22
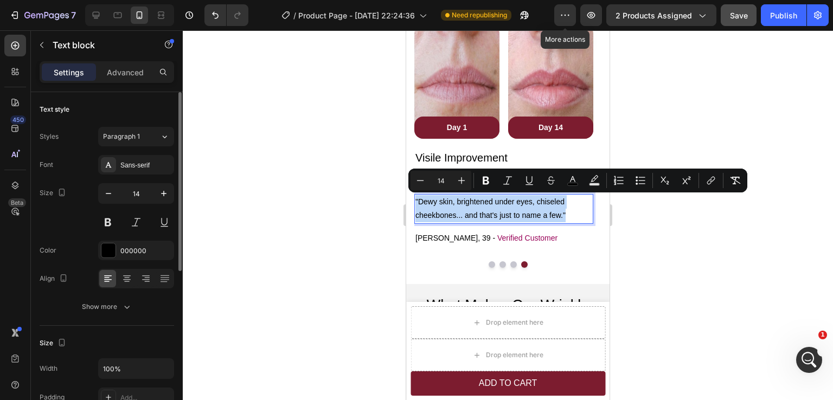
copy span ""Dewy skin, brightened under eyes, chiseled cheekbones... and that's just to na…"
click at [692, 250] on div at bounding box center [508, 215] width 650 height 370
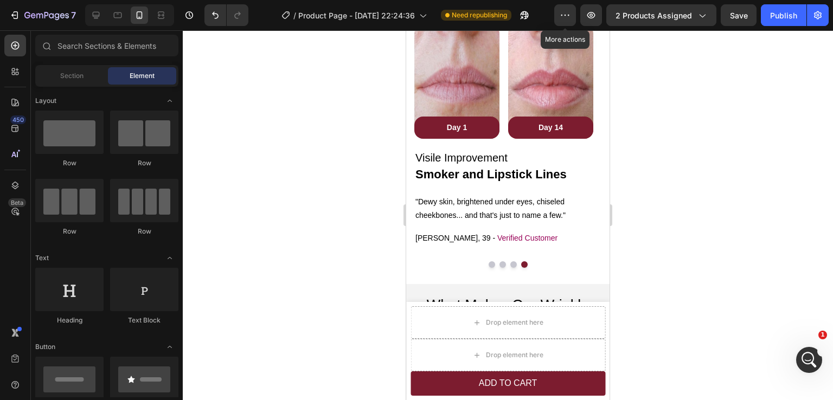
scroll to position [1457, 0]
click at [476, 205] on span ""Dewy skin, brightened under eyes, chiseled cheekbones... and that's just to na…" at bounding box center [491, 208] width 150 height 22
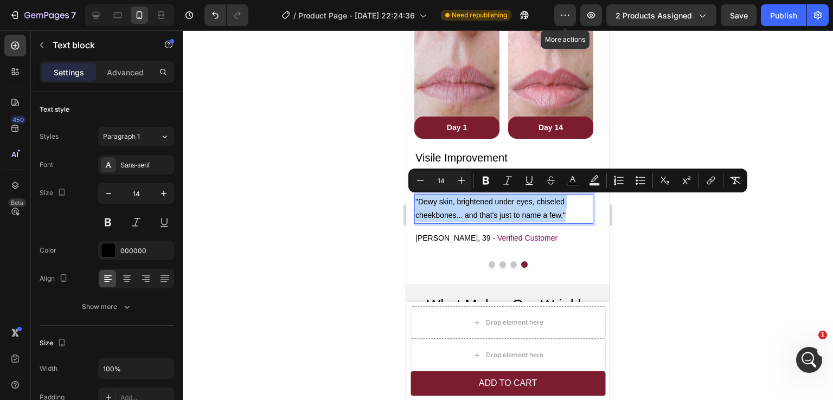
click at [523, 206] on p ""Dewy skin, brightened under eyes, chiseled cheekbones... and that's just to na…" at bounding box center [504, 208] width 177 height 27
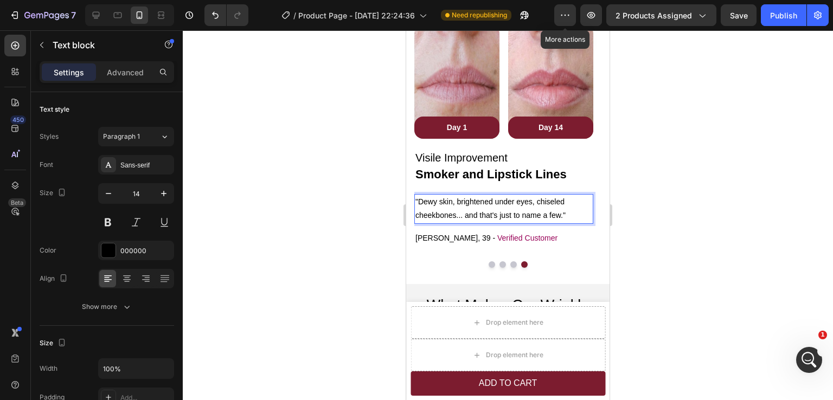
click at [527, 204] on span ""Dewy skin, brightened under eyes, chiseled cheekbones... and that's just to na…" at bounding box center [491, 208] width 150 height 22
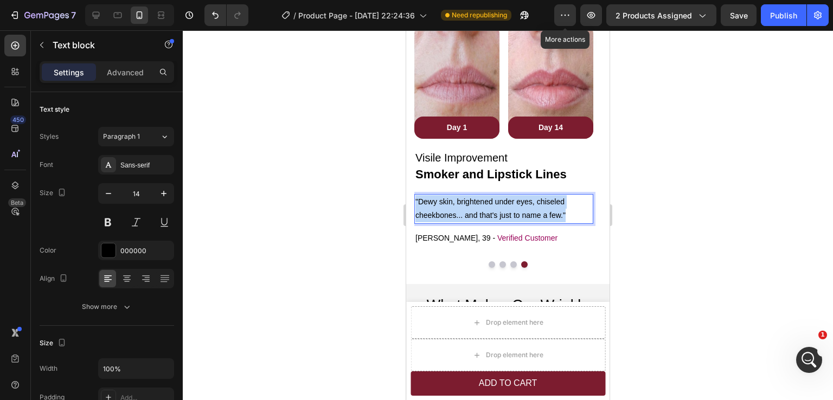
click at [527, 204] on span ""Dewy skin, brightened under eyes, chiseled cheekbones... and that's just to na…" at bounding box center [491, 208] width 150 height 22
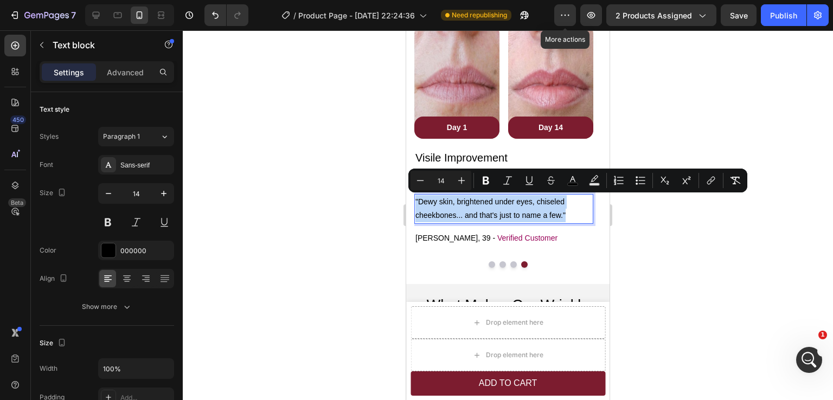
click at [484, 207] on p ""Dewy skin, brightened under eyes, chiseled cheekbones... and that's just to na…" at bounding box center [504, 208] width 177 height 27
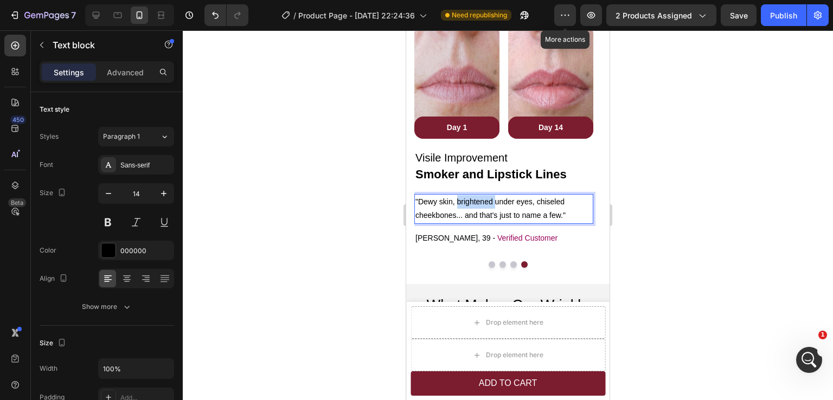
click at [484, 207] on p ""Dewy skin, brightened under eyes, chiseled cheekbones... and that's just to na…" at bounding box center [504, 208] width 177 height 27
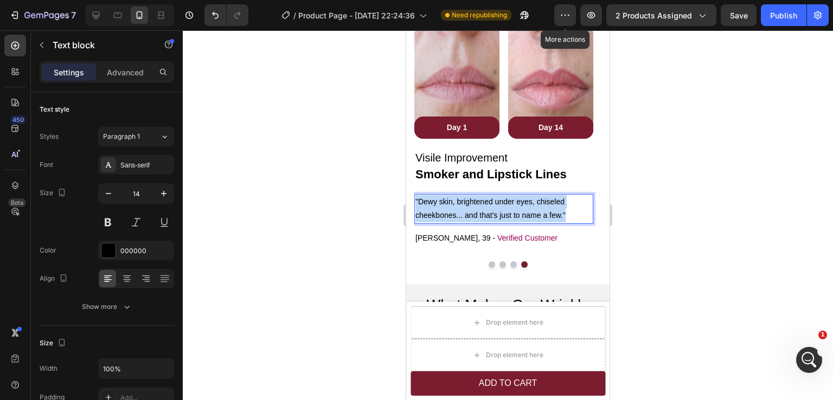
click at [484, 207] on p ""Dewy skin, brightened under eyes, chiseled cheekbones... and that's just to na…" at bounding box center [504, 208] width 177 height 27
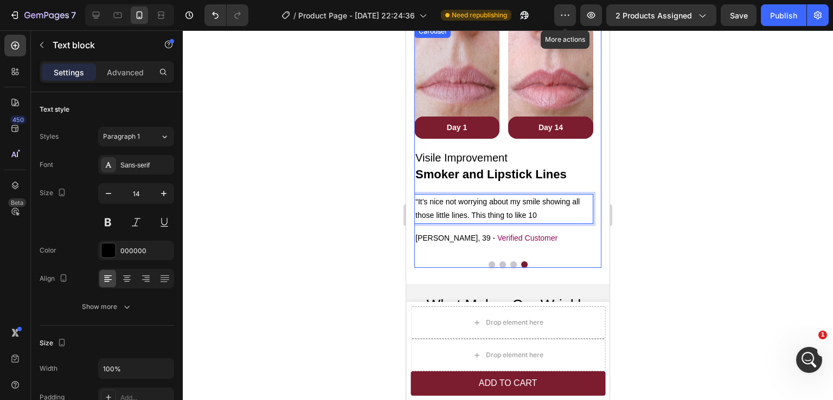
click at [511, 266] on button "Dot" at bounding box center [514, 265] width 7 height 7
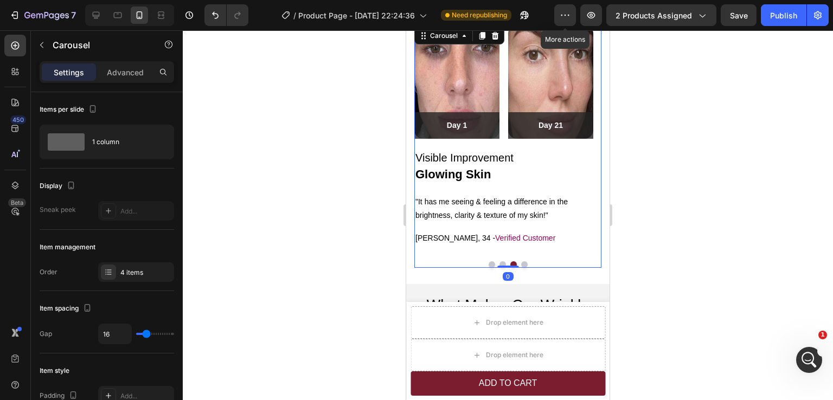
click at [500, 263] on button "Dot" at bounding box center [503, 265] width 7 height 7
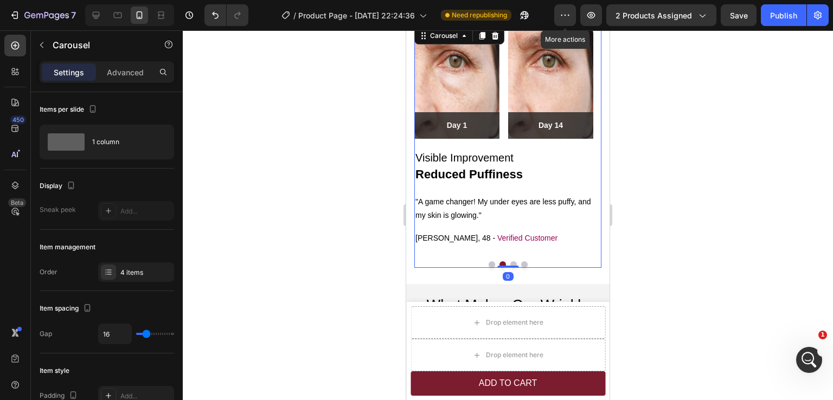
click at [489, 263] on button "Dot" at bounding box center [492, 265] width 7 height 7
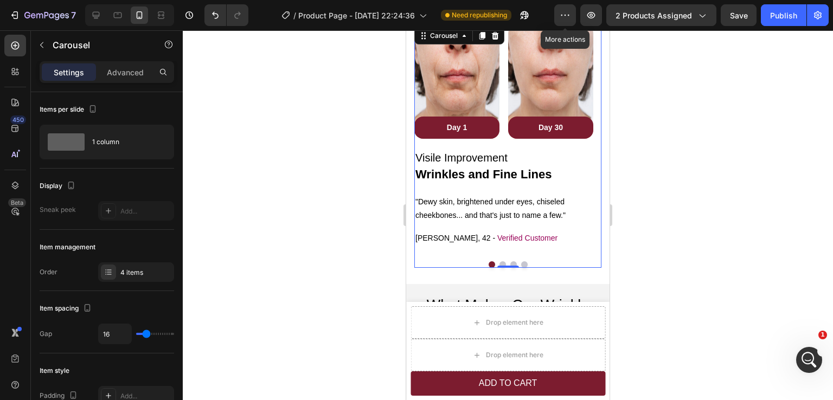
click at [522, 265] on button "Dot" at bounding box center [524, 265] width 7 height 7
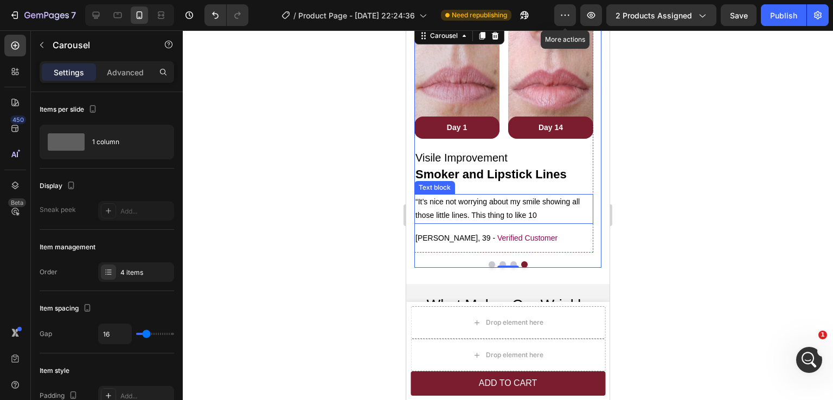
click at [517, 218] on span "“It’s nice not worrying about my smile showing all those little lines. This thi…" at bounding box center [498, 208] width 164 height 22
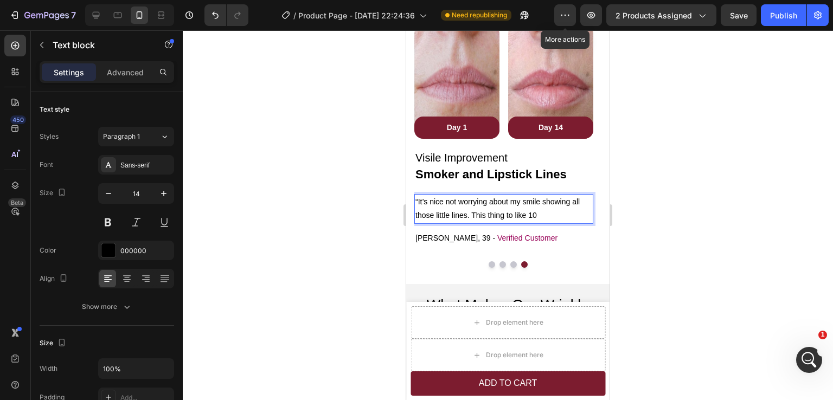
click at [506, 215] on span "“It’s nice not worrying about my smile showing all those little lines. This thi…" at bounding box center [498, 208] width 164 height 22
drag, startPoint x: 506, startPoint y: 215, endPoint x: 539, endPoint y: 215, distance: 33.1
click at [539, 215] on span "“It’s nice not worrying about my smile showing all those little lines. This thi…" at bounding box center [498, 208] width 164 height 22
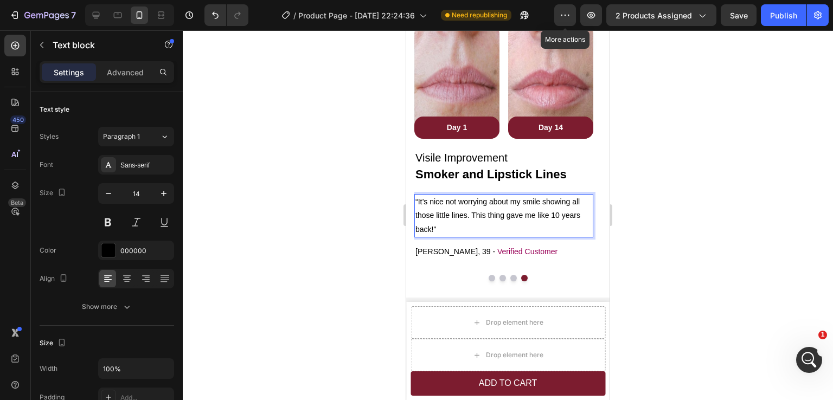
click at [576, 202] on span "“It’s nice not worrying about my smile showing all those little lines. This thi…" at bounding box center [498, 215] width 165 height 36
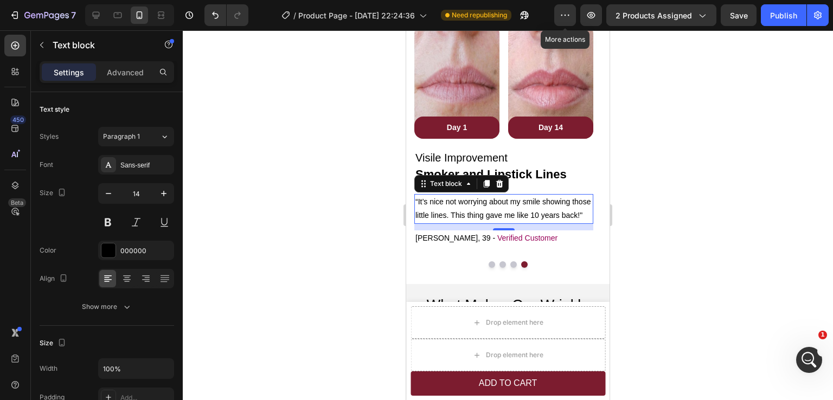
click at [672, 218] on div at bounding box center [508, 215] width 650 height 370
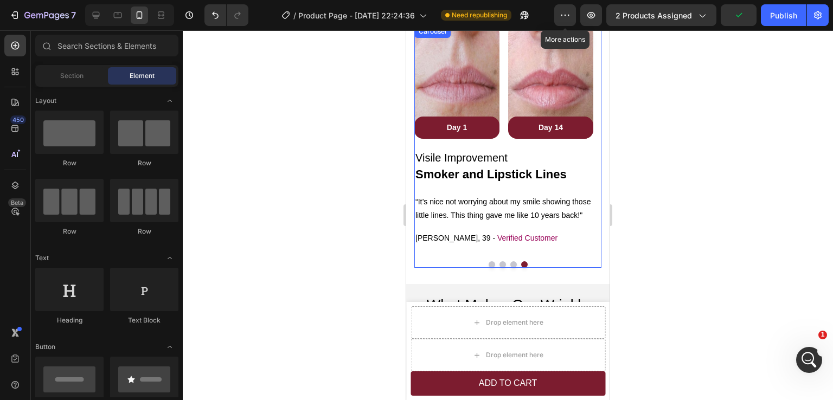
click at [511, 263] on button "Dot" at bounding box center [514, 265] width 7 height 7
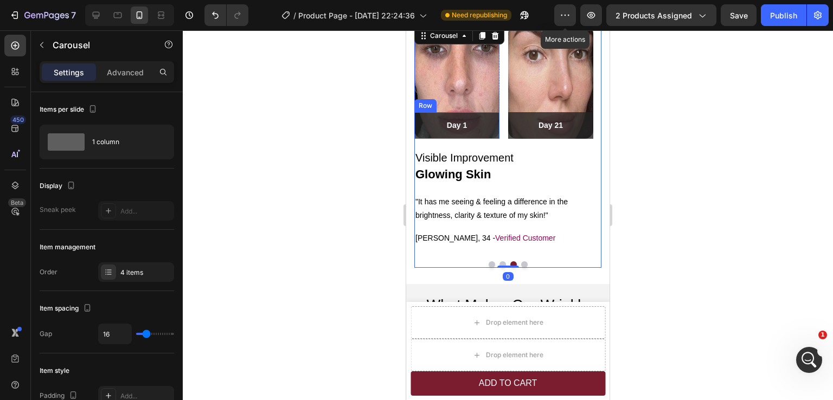
click at [487, 135] on div "Day 1 Text block Row" at bounding box center [456, 125] width 85 height 27
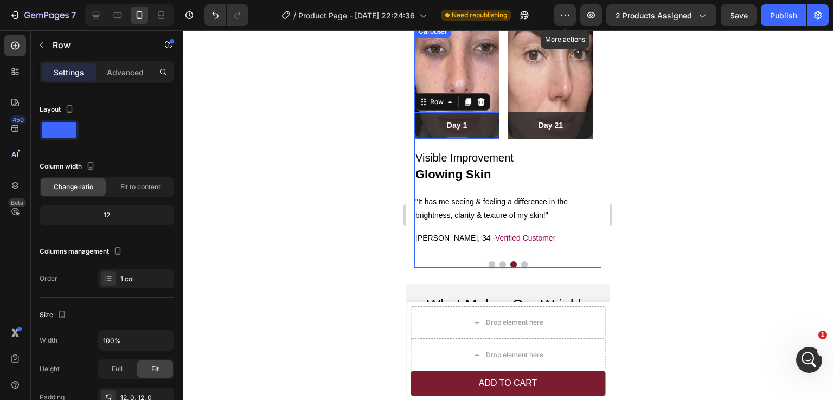
click at [489, 264] on button "Dot" at bounding box center [492, 265] width 7 height 7
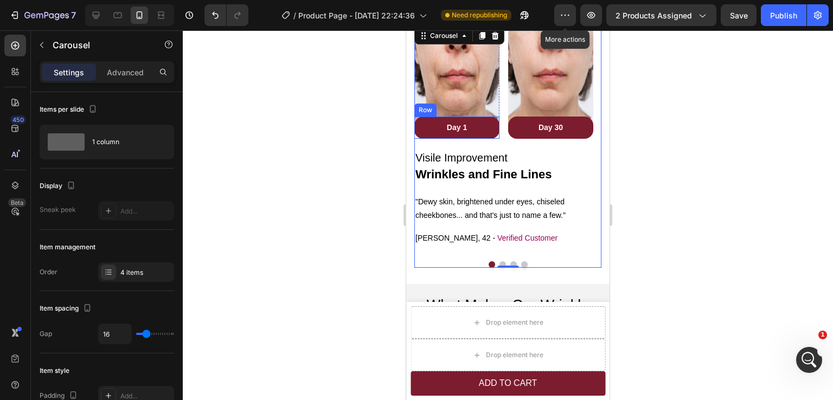
click at [489, 135] on div "Day 1 Text block Row" at bounding box center [456, 128] width 85 height 22
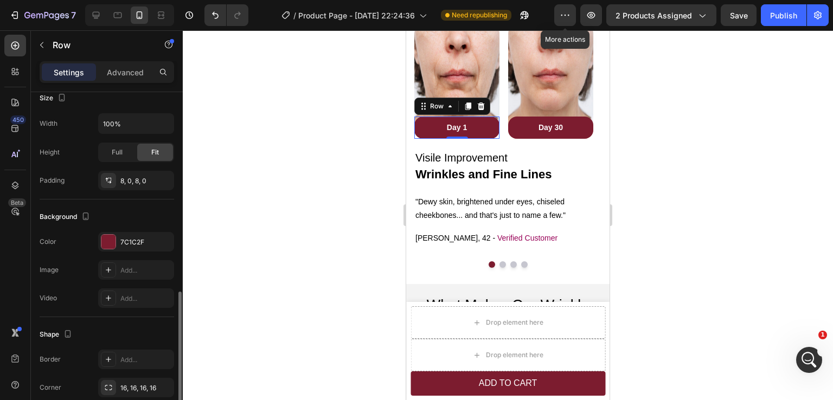
scroll to position [271, 0]
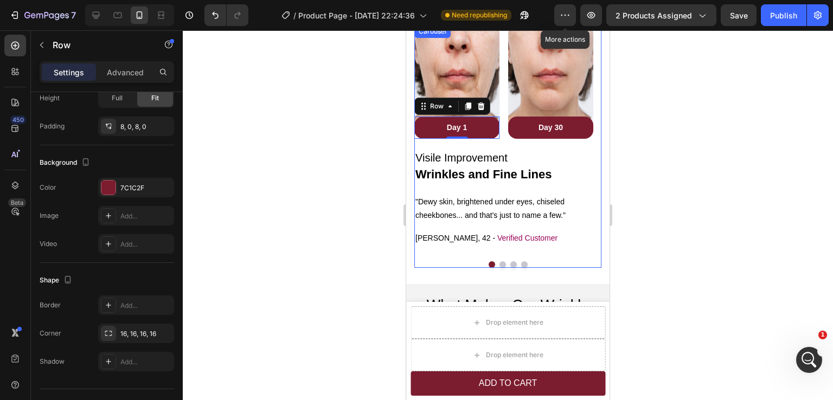
click at [500, 264] on button "Dot" at bounding box center [503, 265] width 7 height 7
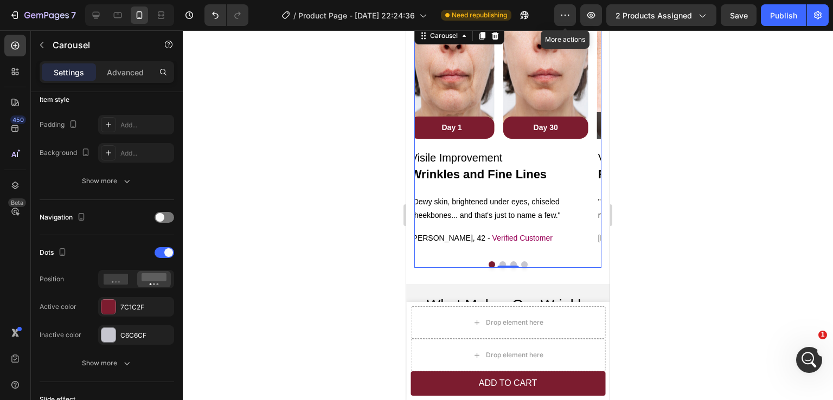
scroll to position [0, 0]
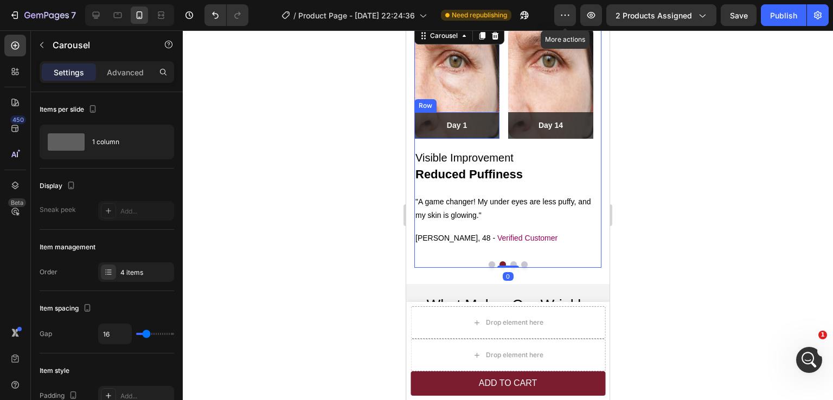
click at [490, 132] on div "Day 1 Text block Row" at bounding box center [456, 125] width 85 height 27
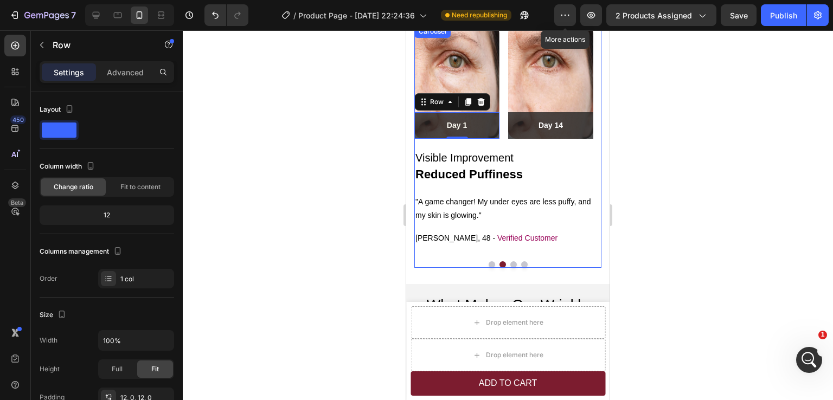
click at [489, 262] on button "Dot" at bounding box center [492, 265] width 7 height 7
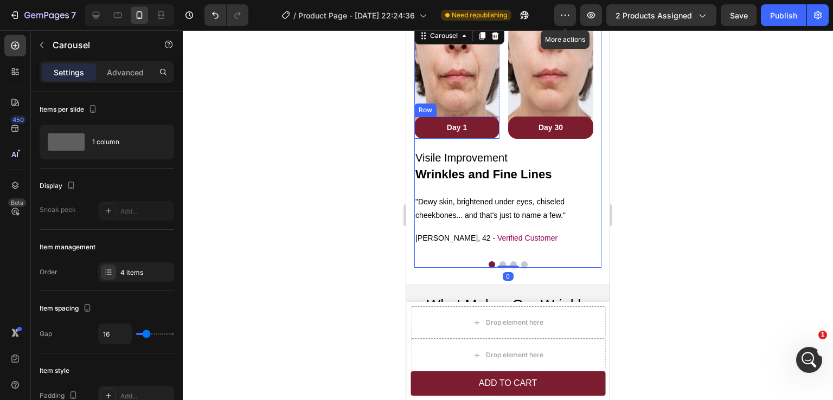
click at [490, 135] on div "Day 1 Text block Row" at bounding box center [456, 128] width 85 height 22
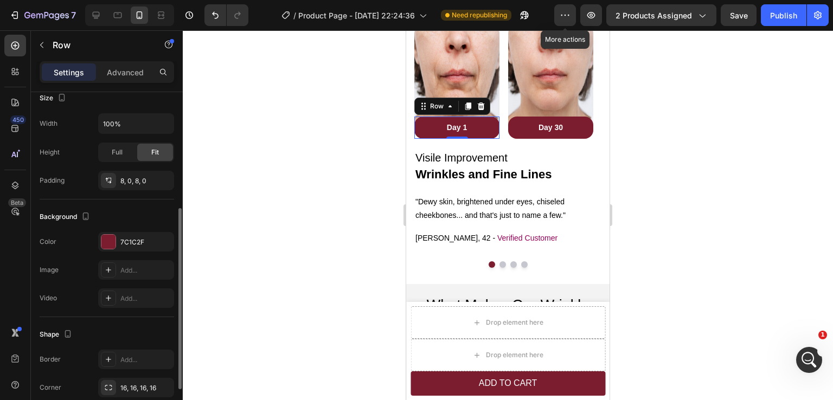
scroll to position [294, 0]
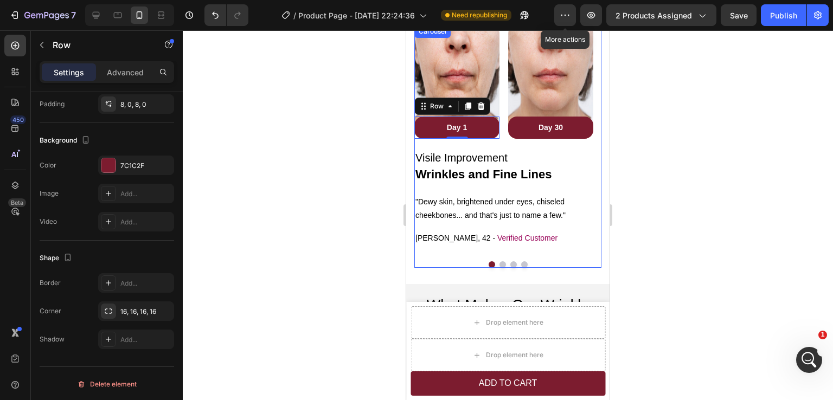
click at [500, 262] on button "Dot" at bounding box center [503, 265] width 7 height 7
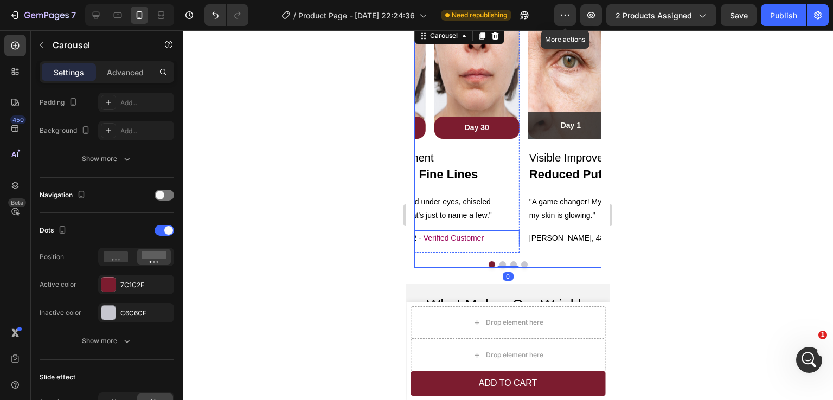
scroll to position [0, 0]
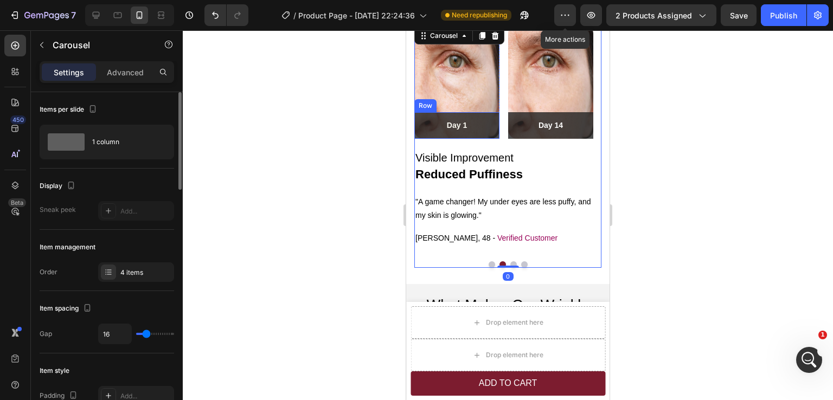
click at [489, 133] on div "Day 1 Text block Row" at bounding box center [456, 125] width 85 height 27
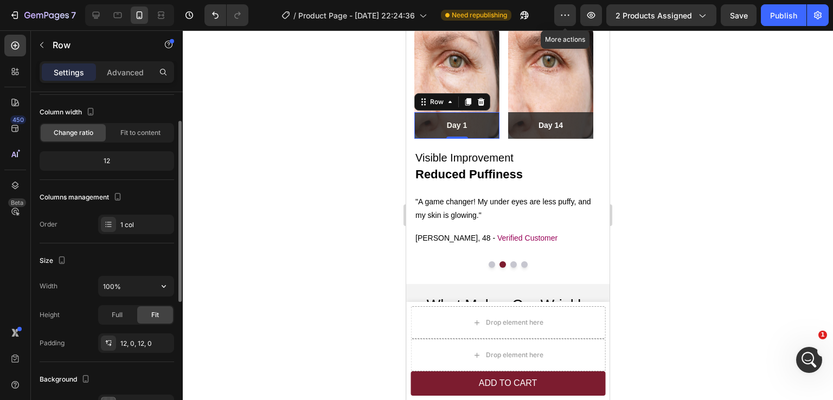
scroll to position [109, 0]
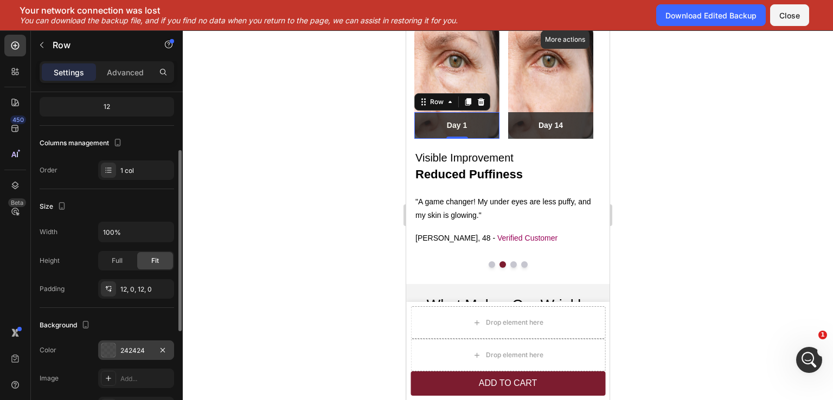
click at [139, 353] on div "242424" at bounding box center [135, 351] width 31 height 10
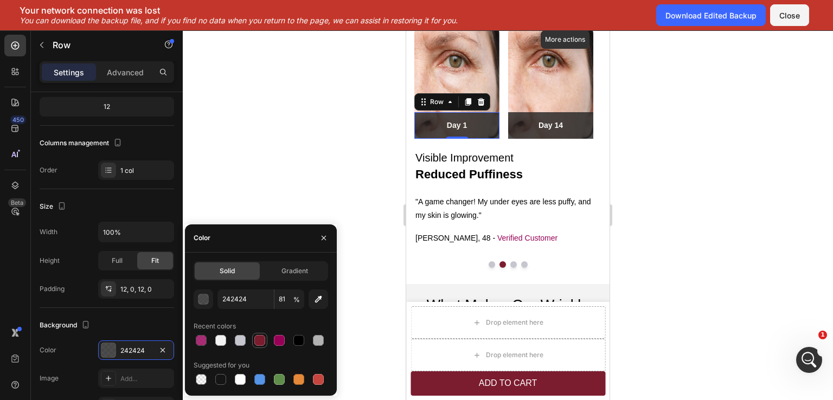
click at [258, 341] on div at bounding box center [259, 340] width 11 height 11
type input "7C1C2F"
type input "100"
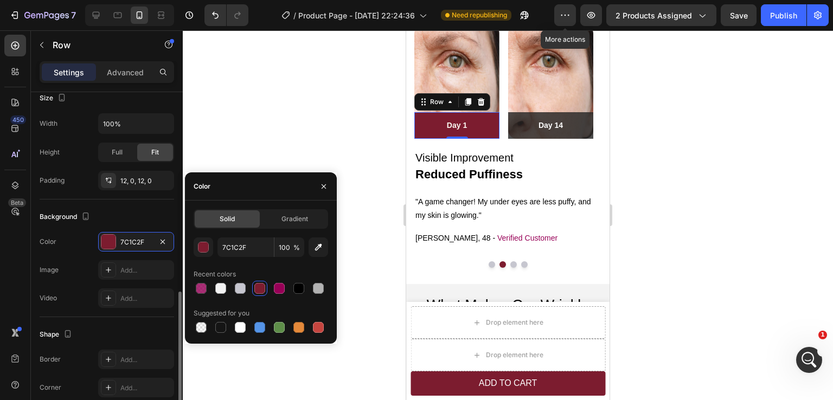
scroll to position [271, 0]
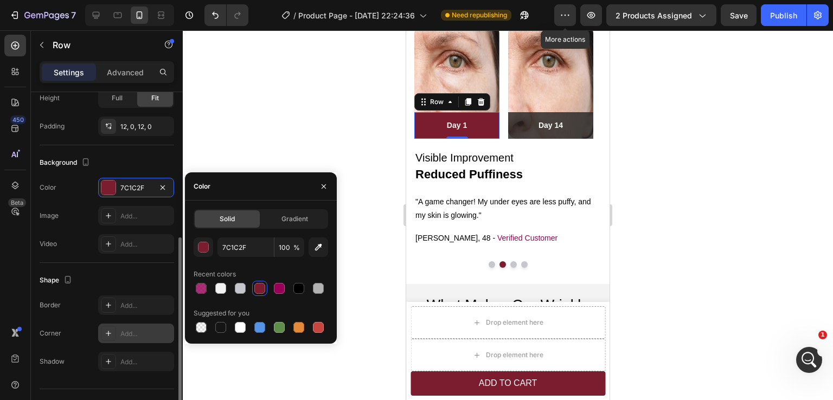
click at [133, 337] on div "Add..." at bounding box center [145, 334] width 51 height 10
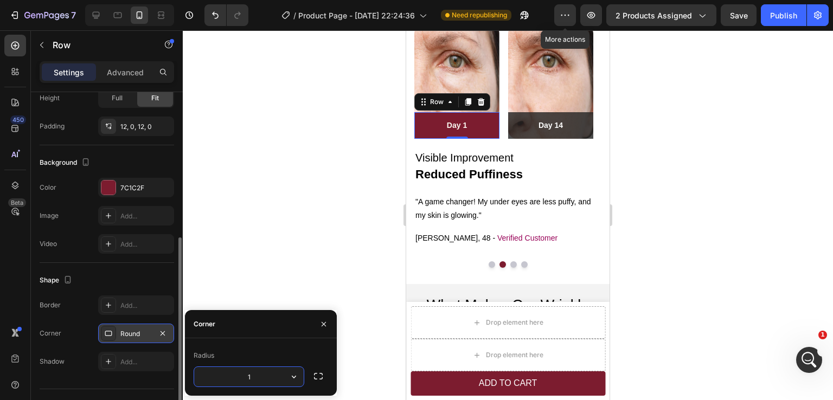
type input "16"
click at [586, 135] on div "Day 14 Text block Row" at bounding box center [550, 125] width 85 height 27
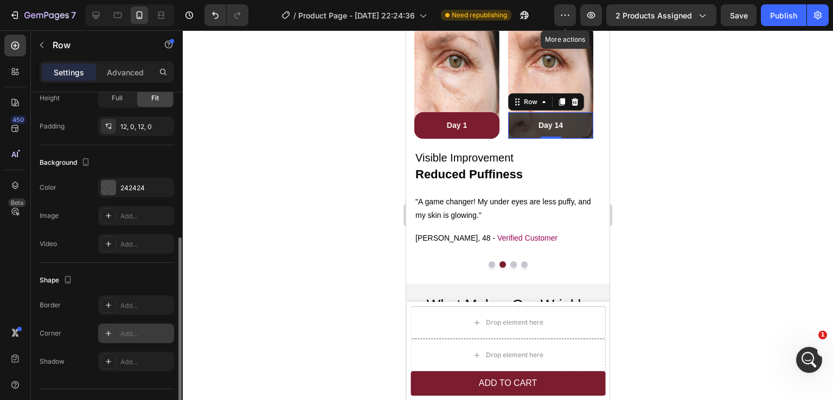
click at [121, 337] on div "Add..." at bounding box center [145, 334] width 51 height 10
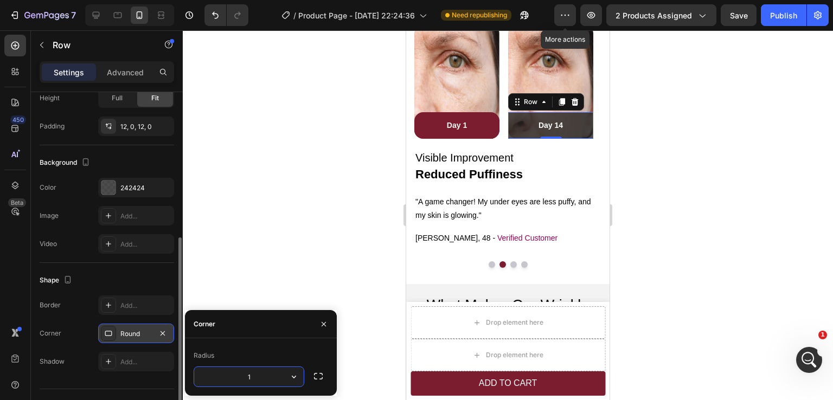
type input "16"
click at [132, 189] on div "242424" at bounding box center [135, 188] width 31 height 10
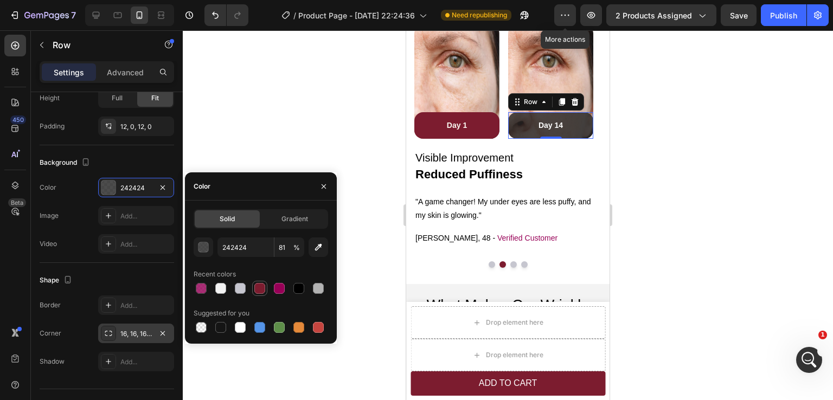
click at [263, 291] on div at bounding box center [259, 288] width 11 height 11
type input "7C1C2F"
type input "100"
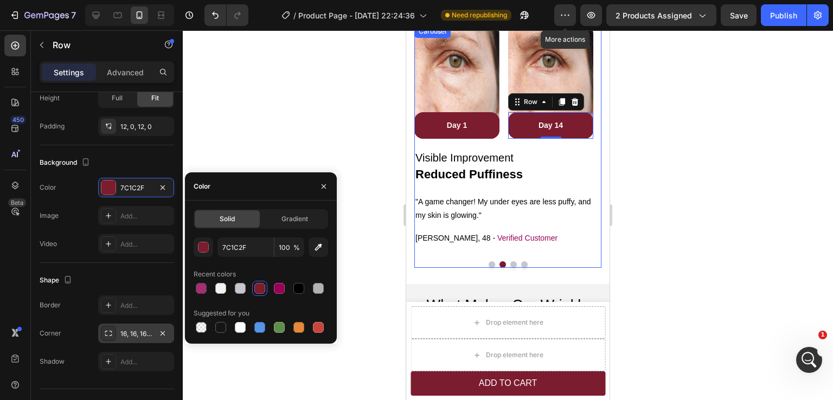
click at [512, 264] on button "Dot" at bounding box center [514, 265] width 7 height 7
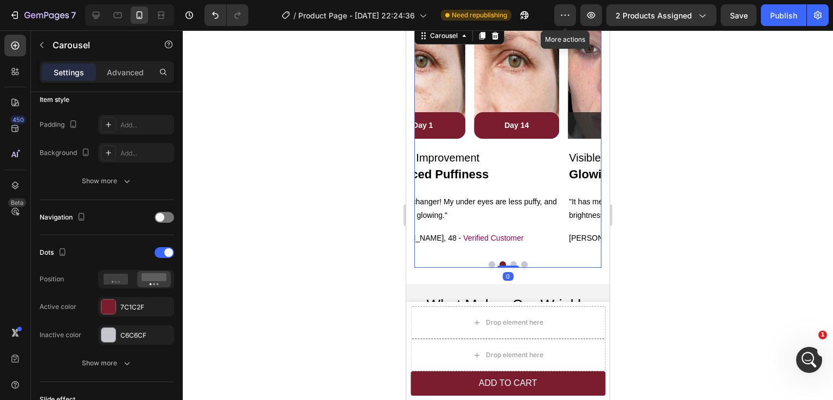
scroll to position [0, 0]
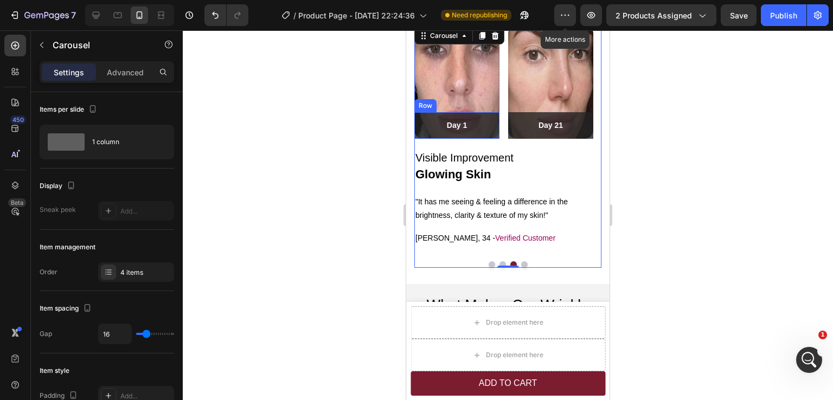
click at [495, 135] on div "Day 1 Text block Row" at bounding box center [456, 125] width 85 height 27
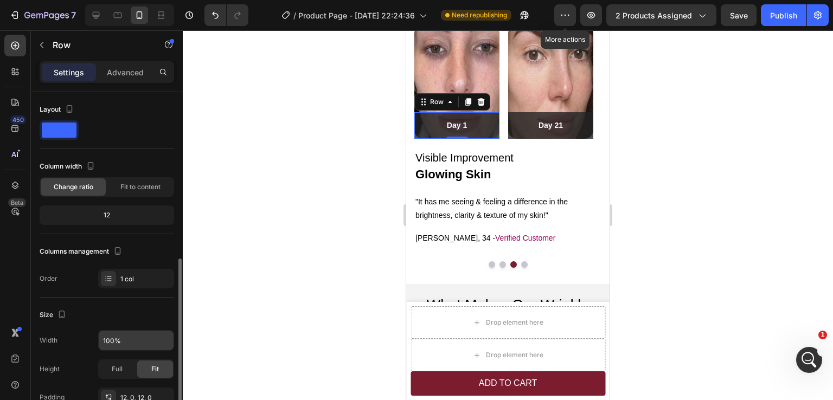
scroll to position [163, 0]
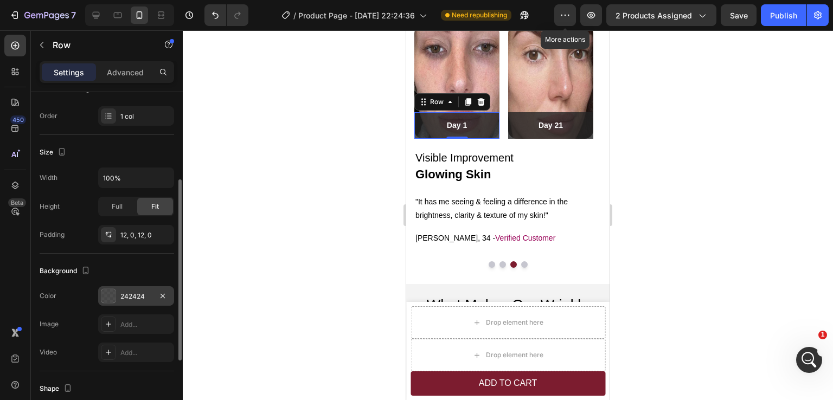
click at [136, 297] on div "242424" at bounding box center [135, 297] width 31 height 10
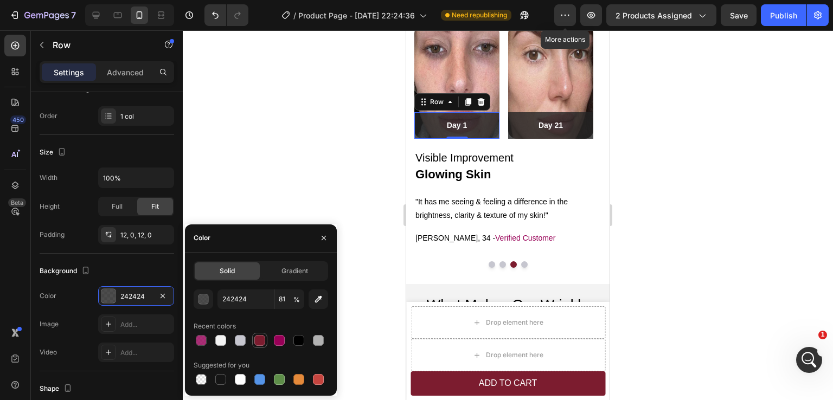
click at [263, 337] on div at bounding box center [259, 340] width 11 height 11
type input "7C1C2F"
type input "100"
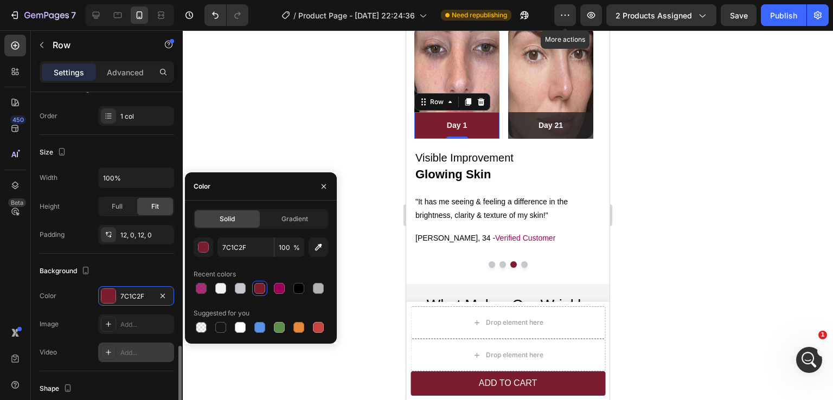
scroll to position [271, 0]
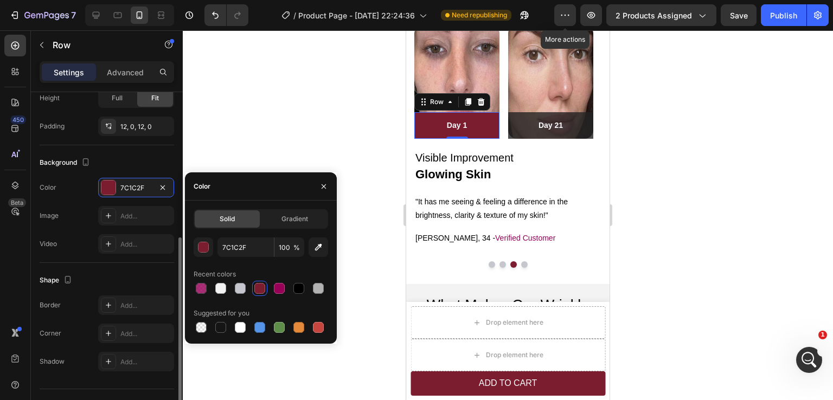
click at [127, 335] on div "Add..." at bounding box center [145, 334] width 51 height 10
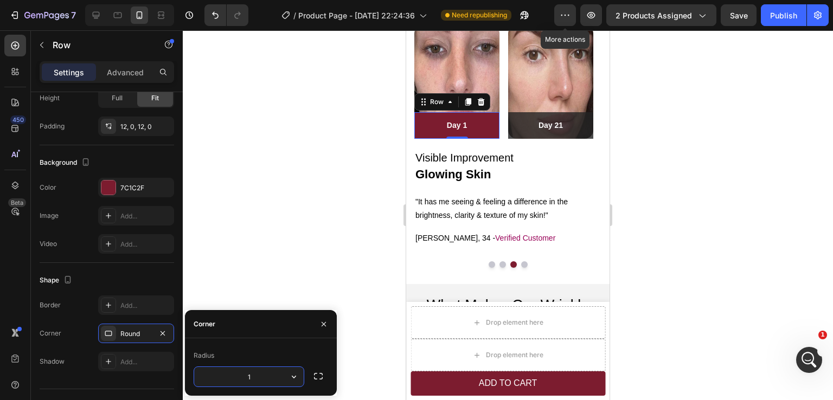
type input "16"
click at [588, 135] on div "Day 21 Text block Row" at bounding box center [550, 125] width 85 height 27
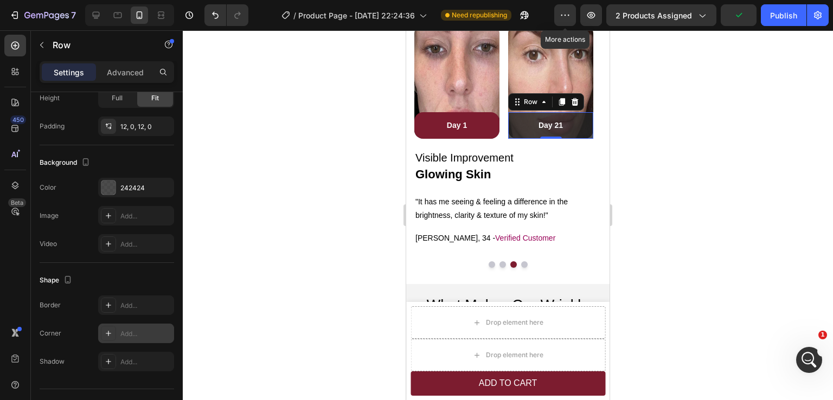
click at [133, 333] on div "Add..." at bounding box center [145, 334] width 51 height 10
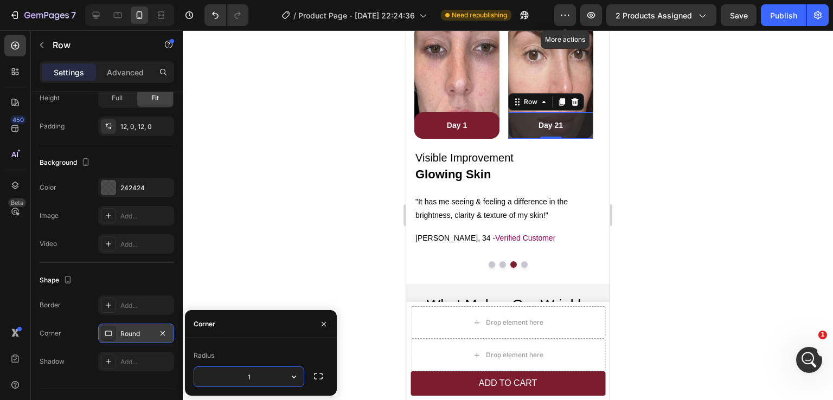
type input "16"
click at [136, 188] on div "242424" at bounding box center [135, 188] width 31 height 10
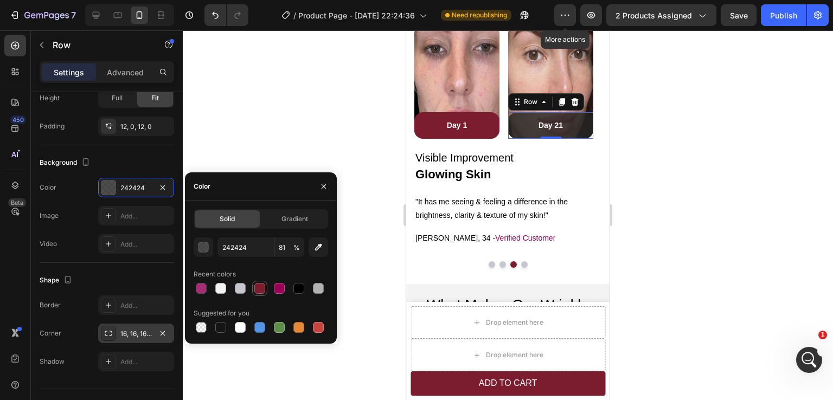
drag, startPoint x: 257, startPoint y: 286, endPoint x: 97, endPoint y: 206, distance: 179.3
click at [257, 286] on div at bounding box center [259, 288] width 11 height 11
type input "7C1C2F"
type input "100"
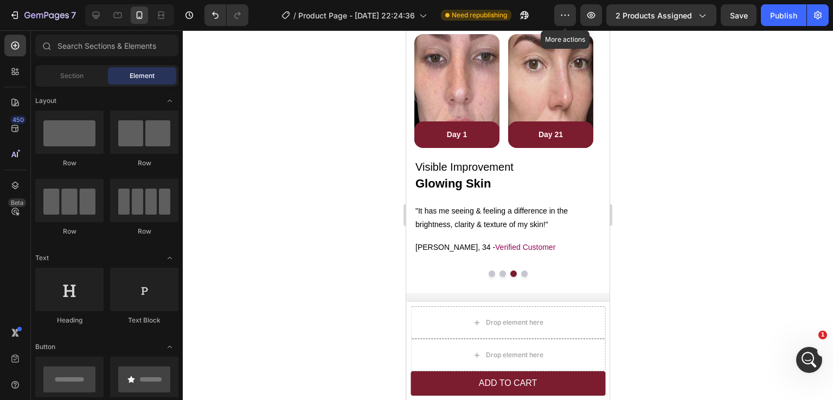
scroll to position [1432, 0]
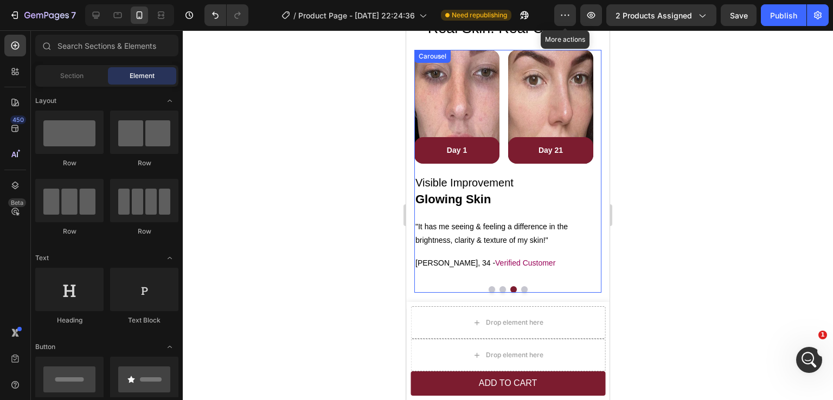
click at [489, 288] on button "Dot" at bounding box center [492, 289] width 7 height 7
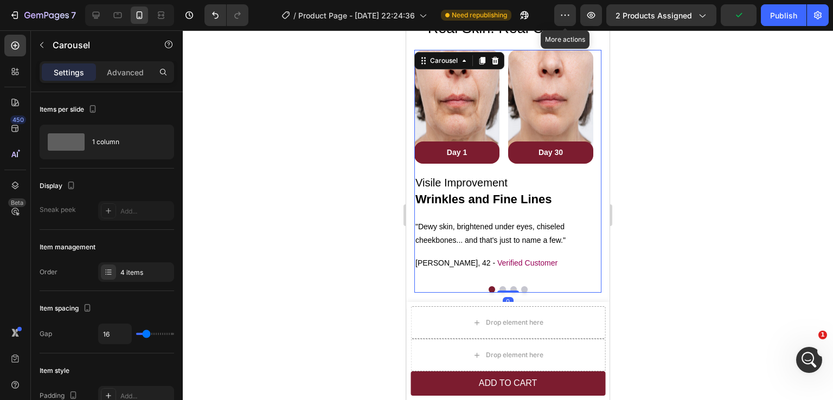
click at [701, 239] on div at bounding box center [508, 215] width 650 height 370
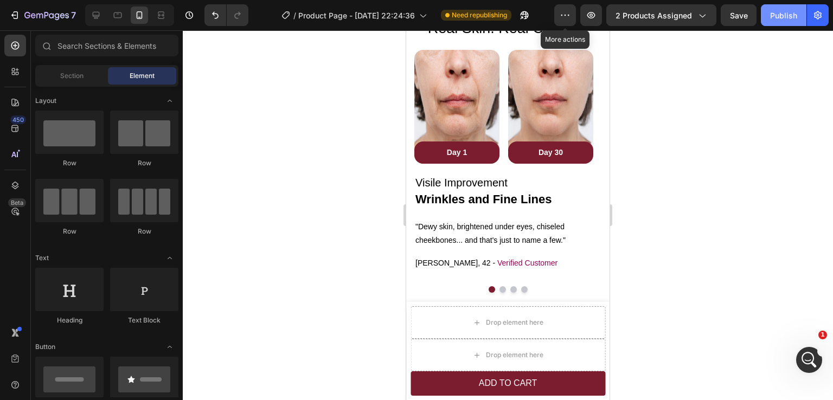
click at [779, 20] on div "Publish" at bounding box center [783, 15] width 27 height 11
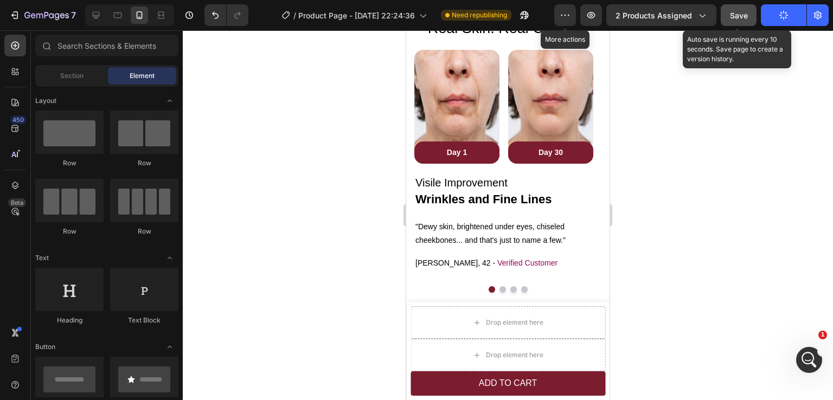
click at [742, 19] on span "Save" at bounding box center [739, 15] width 18 height 9
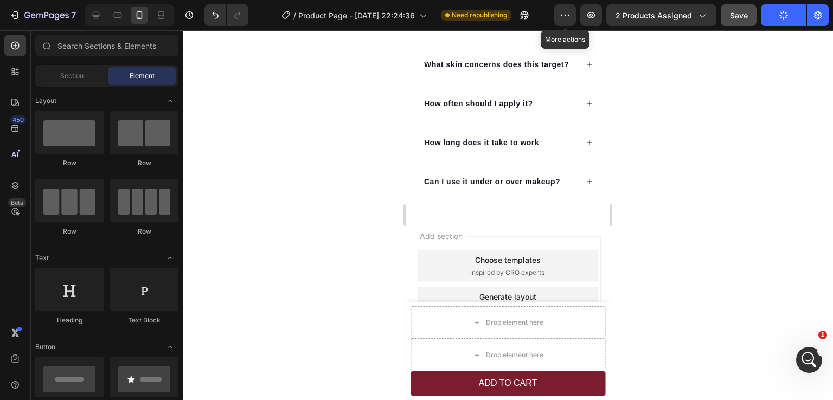
scroll to position [2717, 0]
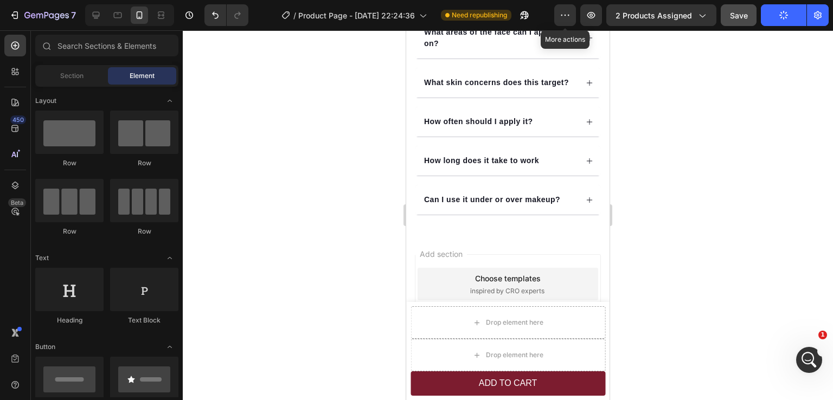
drag, startPoint x: 604, startPoint y: 221, endPoint x: 1025, endPoint y: 74, distance: 446.1
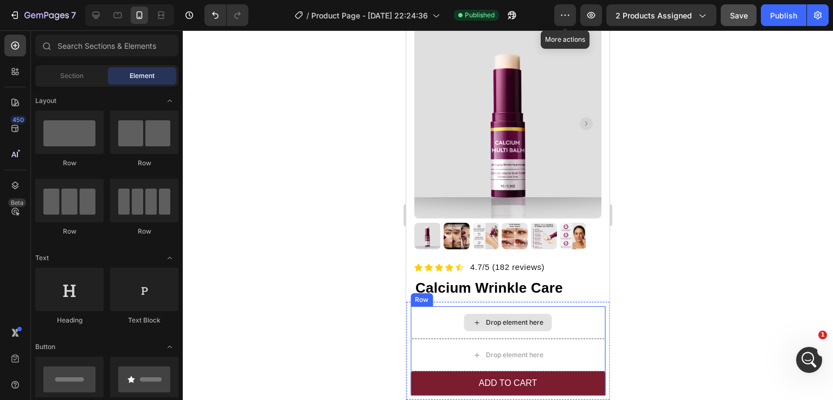
scroll to position [54, 0]
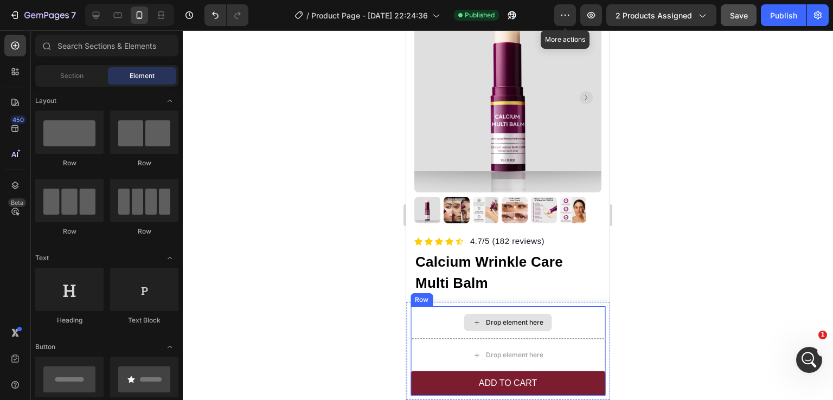
click at [420, 320] on div "Drop element here" at bounding box center [508, 323] width 195 height 33
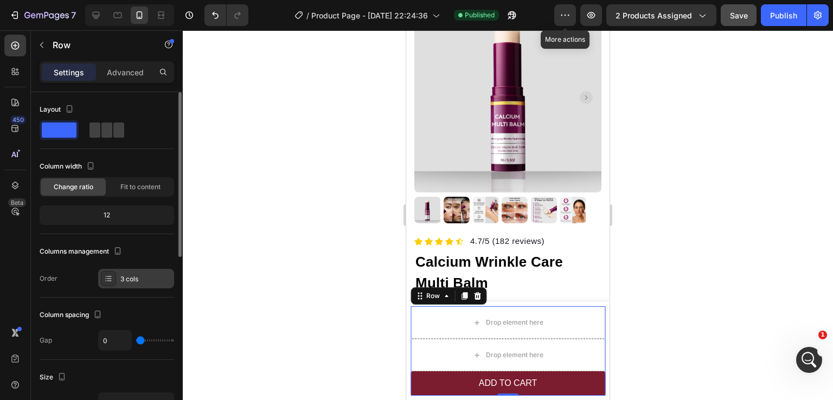
click at [138, 281] on div "3 cols" at bounding box center [145, 280] width 51 height 10
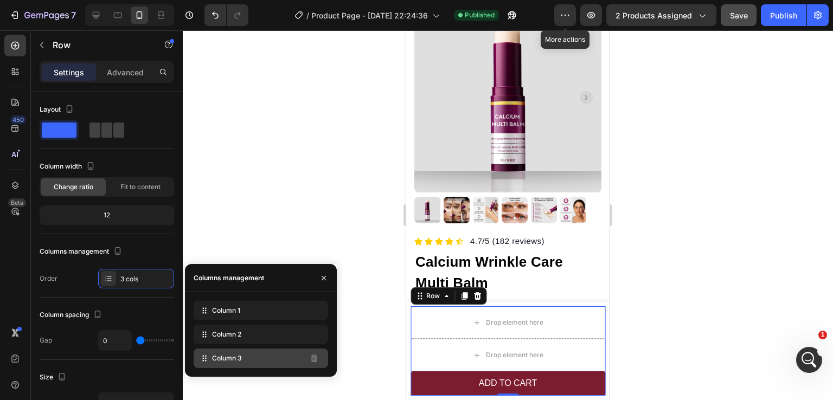
click at [262, 354] on div "Column 3" at bounding box center [261, 359] width 135 height 20
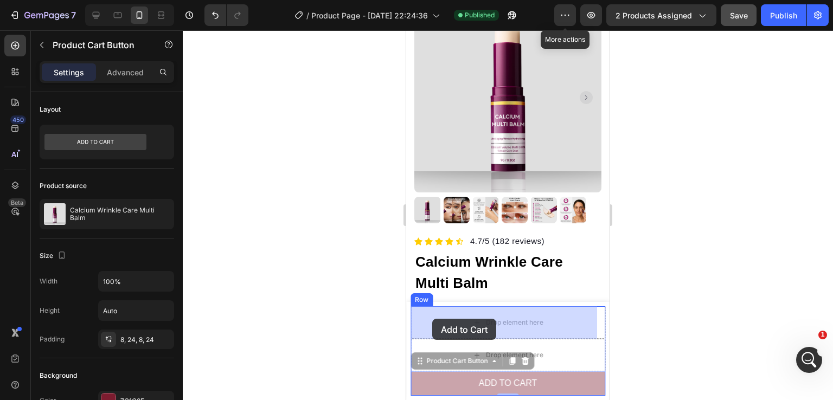
drag, startPoint x: 423, startPoint y: 377, endPoint x: 432, endPoint y: 320, distance: 58.3
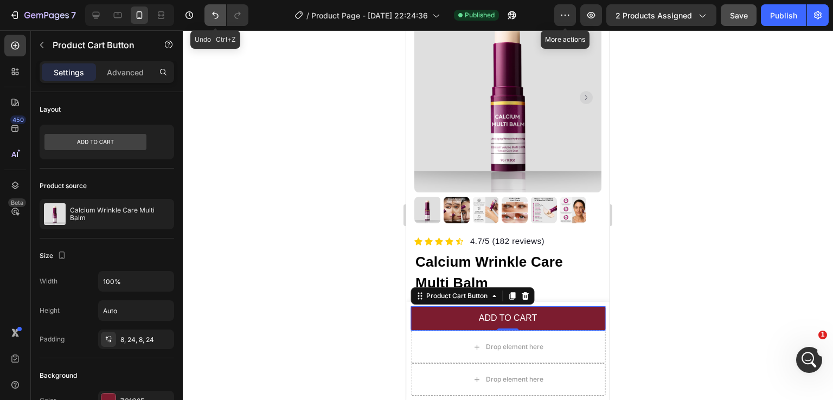
click at [214, 12] on icon "Undo/Redo" at bounding box center [215, 15] width 7 height 7
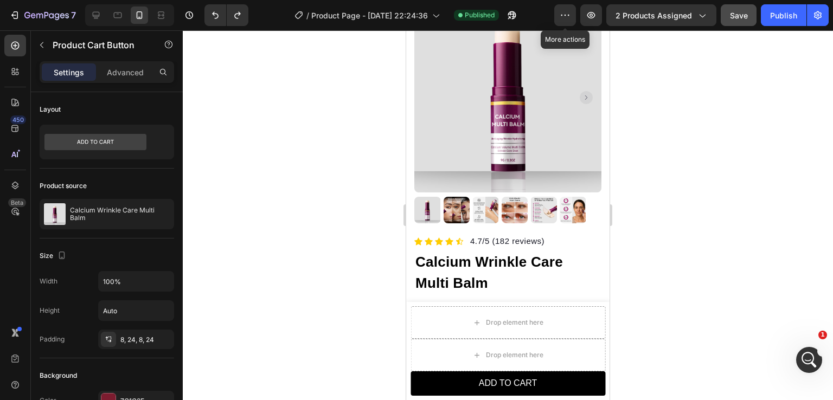
click at [437, 382] on button "ADD TO CART" at bounding box center [508, 384] width 195 height 24
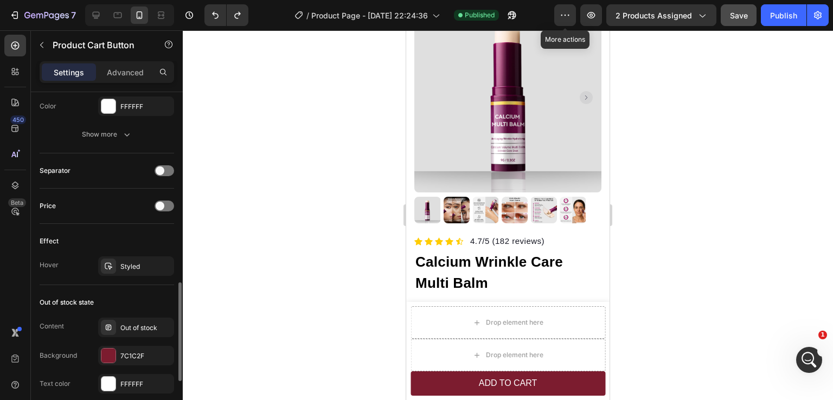
scroll to position [821, 0]
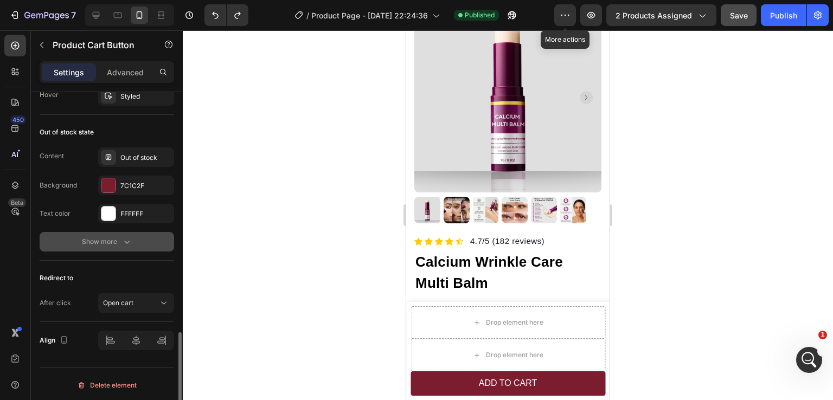
click at [114, 243] on div "Show more" at bounding box center [107, 242] width 50 height 11
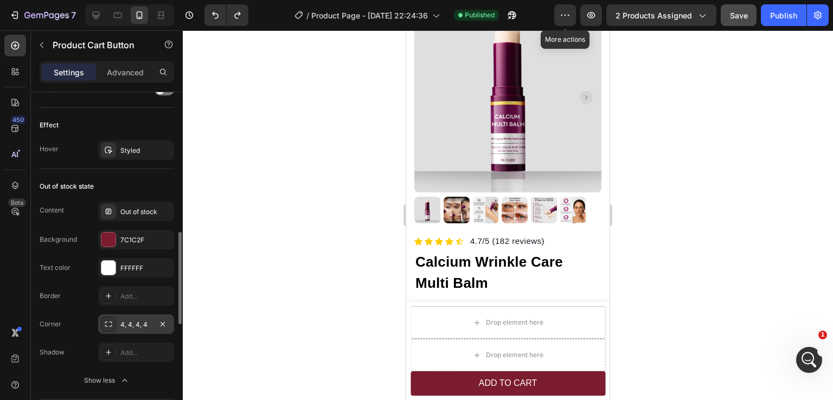
scroll to position [713, 0]
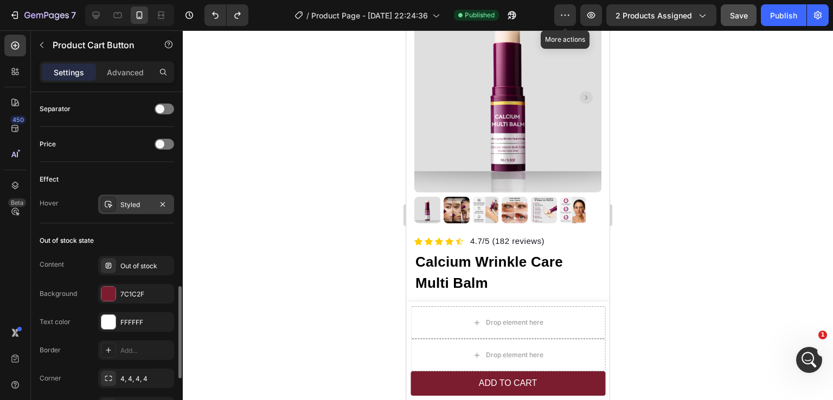
click at [128, 200] on div "Styled" at bounding box center [135, 205] width 31 height 10
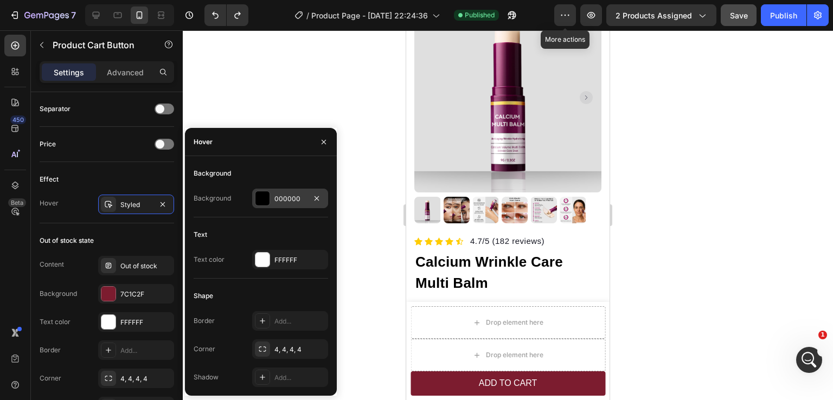
click at [298, 192] on div "000000" at bounding box center [290, 199] width 76 height 20
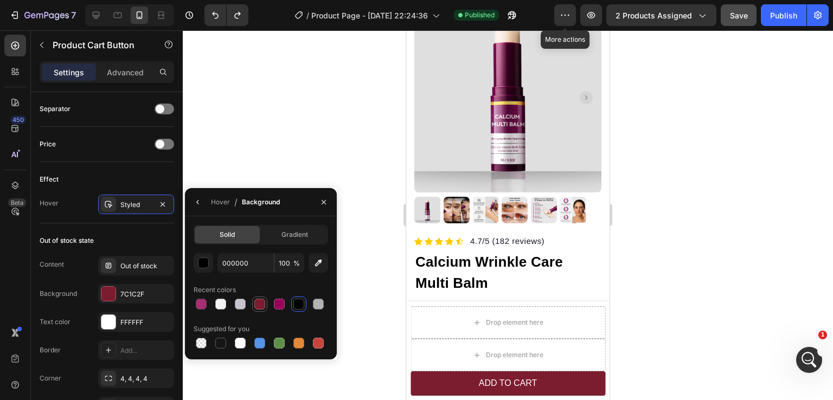
click at [260, 305] on div at bounding box center [259, 304] width 11 height 11
type input "7C1C2F"
click at [132, 205] on div "Styled" at bounding box center [135, 205] width 31 height 10
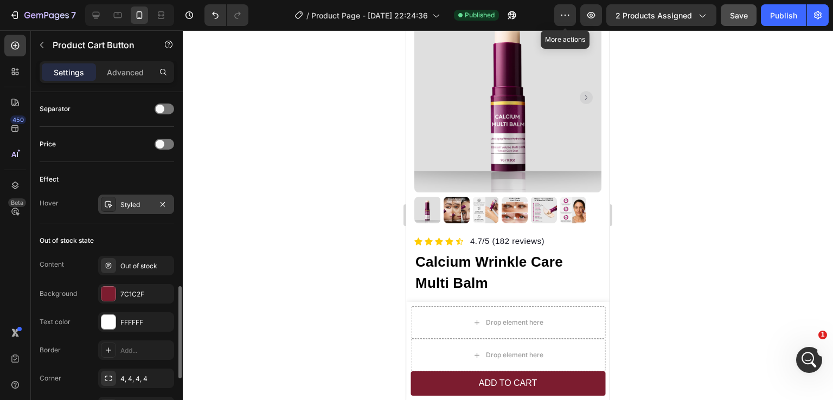
click at [131, 205] on div "Styled" at bounding box center [135, 205] width 31 height 10
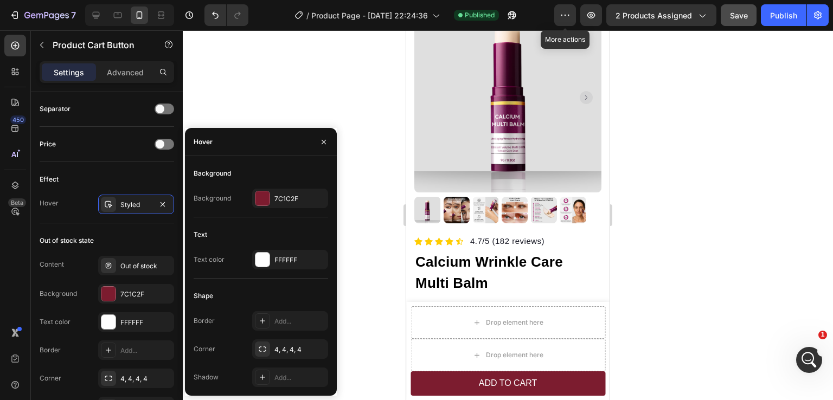
click at [704, 310] on div at bounding box center [508, 215] width 650 height 370
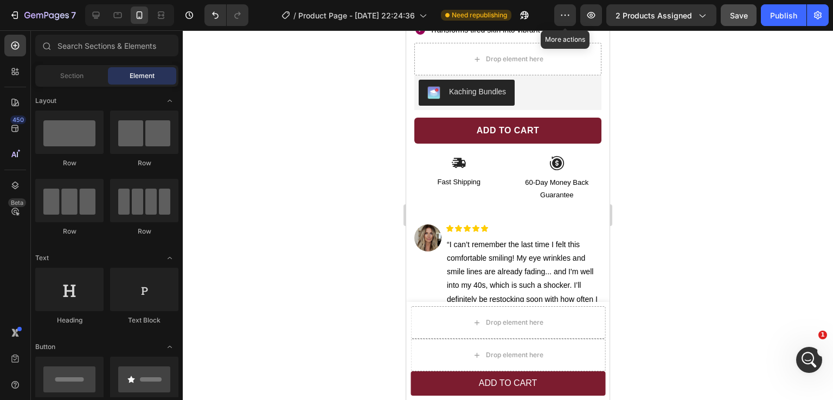
scroll to position [391, 0]
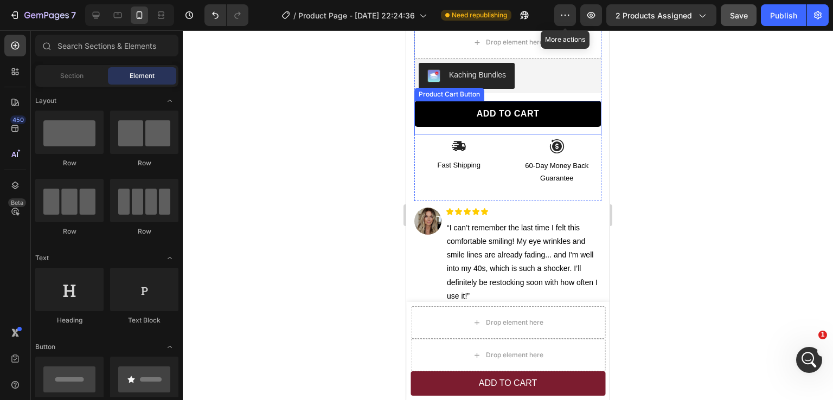
click at [571, 106] on button "ADD TO CART" at bounding box center [507, 114] width 187 height 26
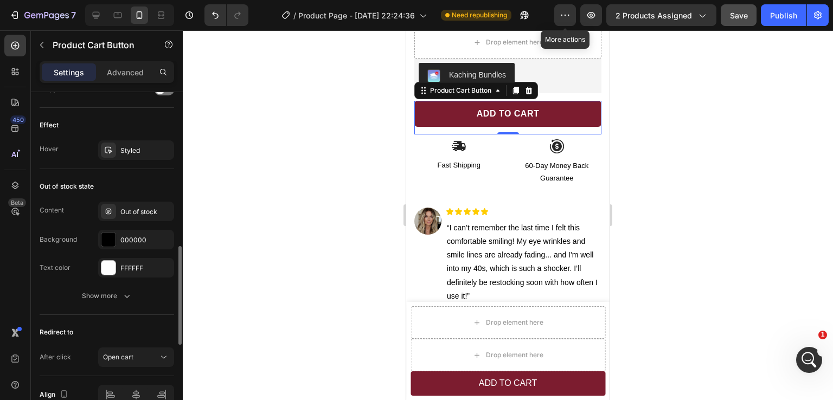
scroll to position [713, 0]
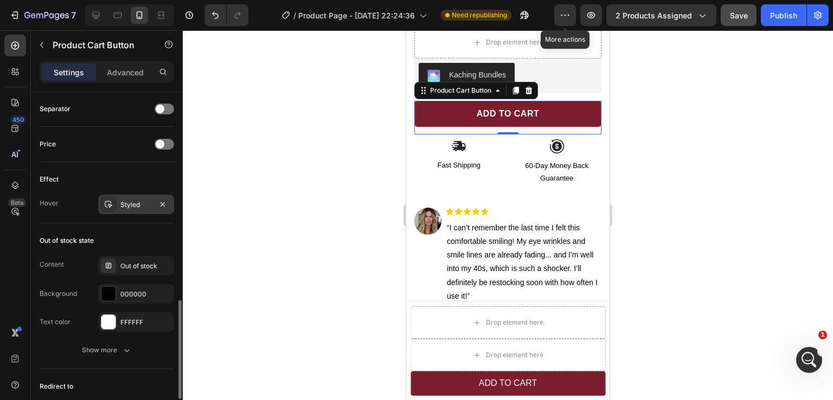
click at [136, 203] on div "Styled" at bounding box center [135, 205] width 31 height 10
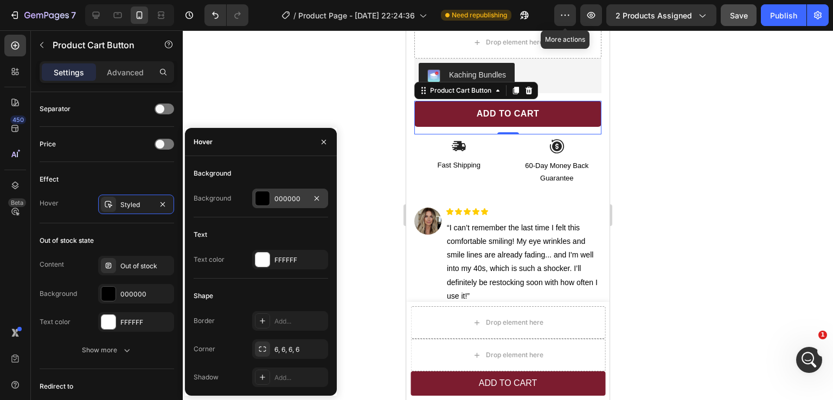
click at [288, 196] on div "000000" at bounding box center [290, 199] width 31 height 10
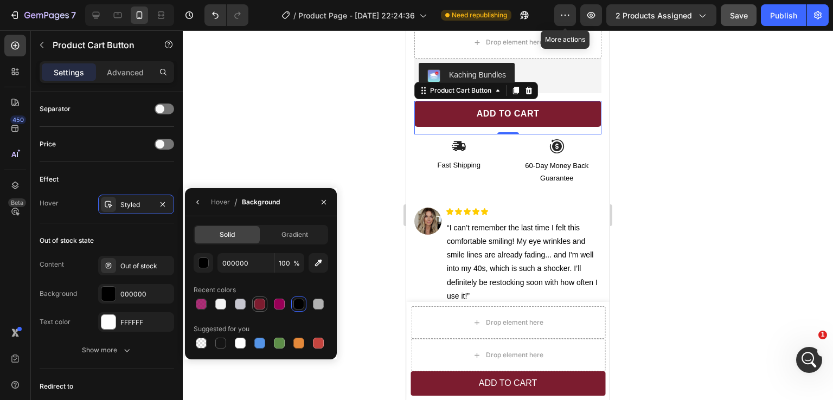
click at [264, 307] on div at bounding box center [259, 304] width 11 height 11
type input "7C1C2F"
click at [694, 205] on div at bounding box center [508, 215] width 650 height 370
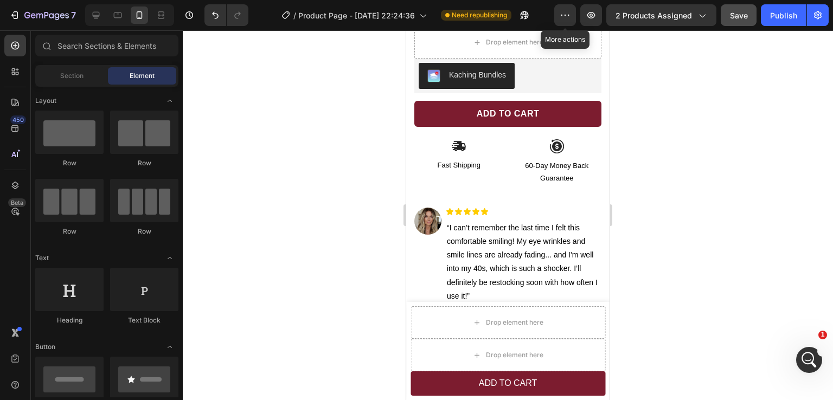
click at [694, 205] on div at bounding box center [508, 215] width 650 height 370
click at [441, 105] on button "ADD TO CART" at bounding box center [507, 114] width 187 height 26
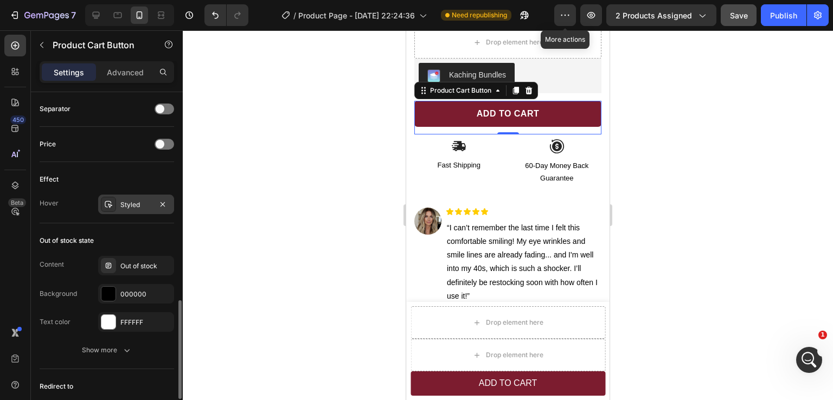
click at [132, 201] on div "Styled" at bounding box center [135, 205] width 31 height 10
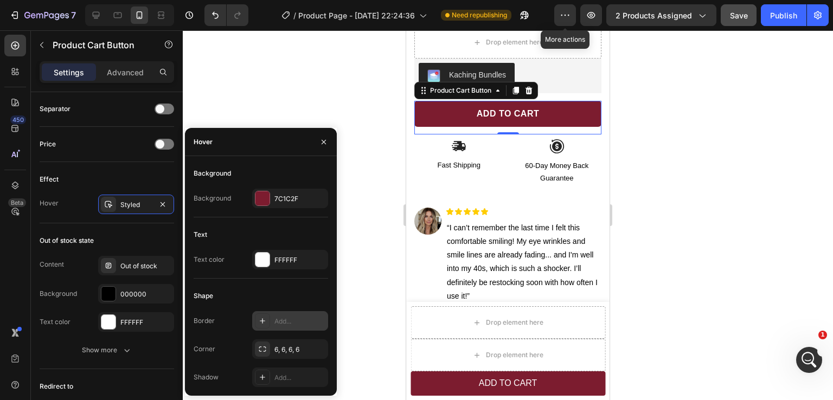
click at [281, 324] on div "Add..." at bounding box center [300, 322] width 51 height 10
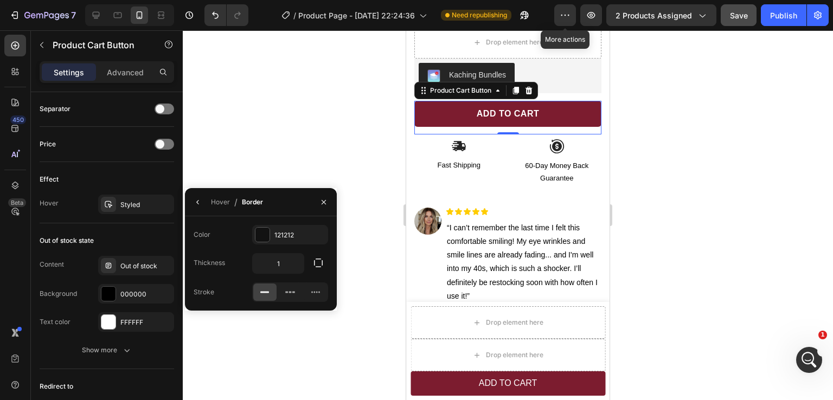
click at [716, 166] on div at bounding box center [508, 215] width 650 height 370
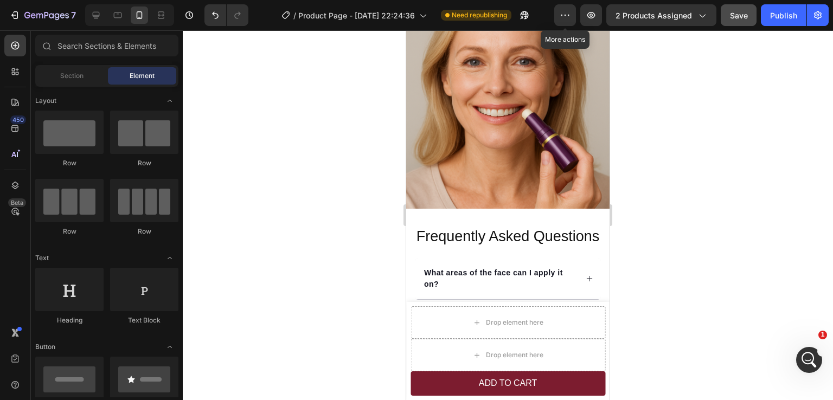
scroll to position [2687, 0]
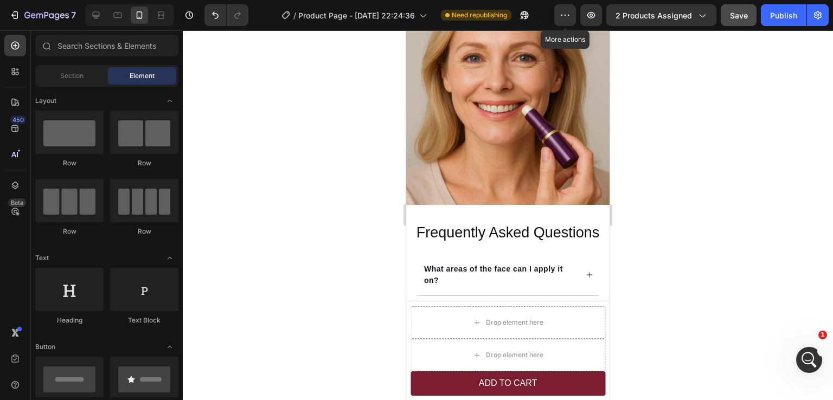
drag, startPoint x: 605, startPoint y: 105, endPoint x: 1016, endPoint y: 383, distance: 496.3
click at [99, 18] on icon at bounding box center [96, 15] width 11 height 11
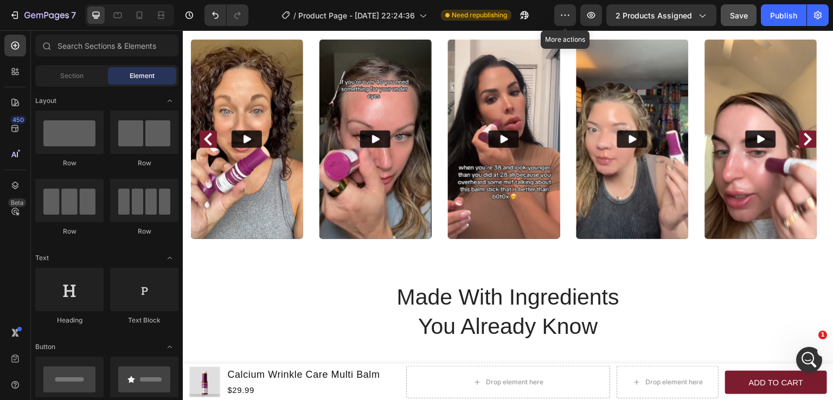
scroll to position [734, 0]
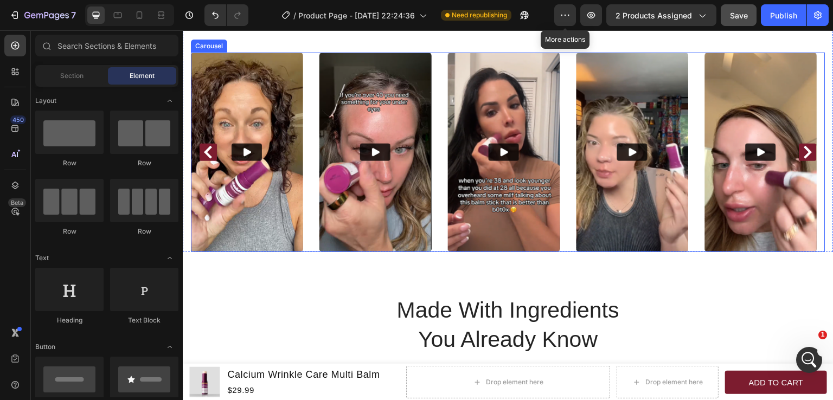
click at [208, 159] on icon "Carousel Back Arrow" at bounding box center [208, 152] width 8 height 13
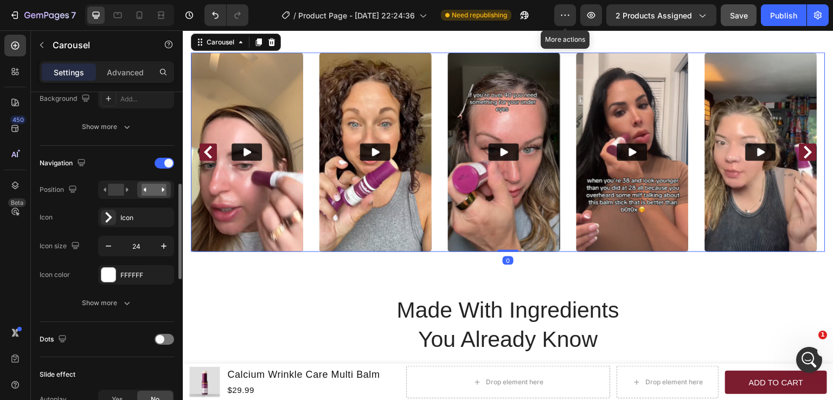
scroll to position [597, 0]
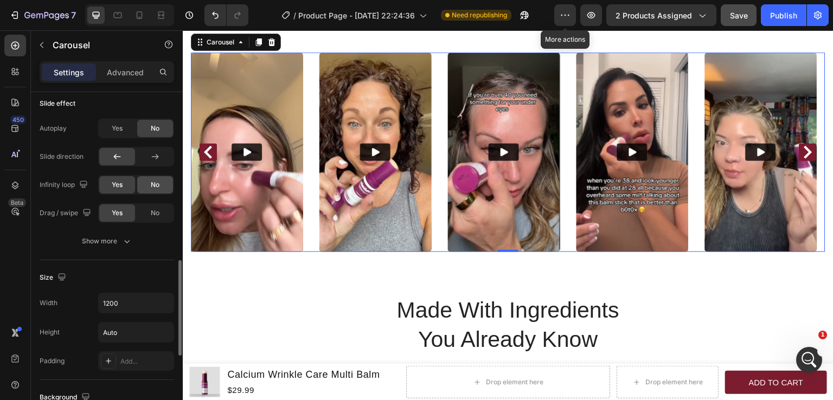
click at [150, 184] on div "No" at bounding box center [155, 184] width 36 height 17
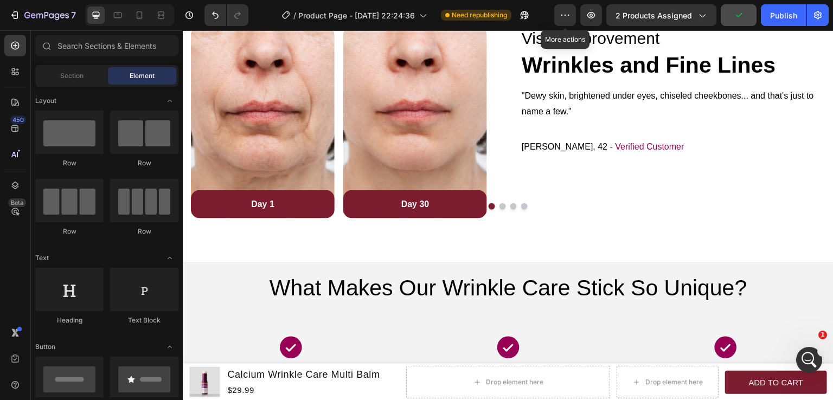
scroll to position [1418, 0]
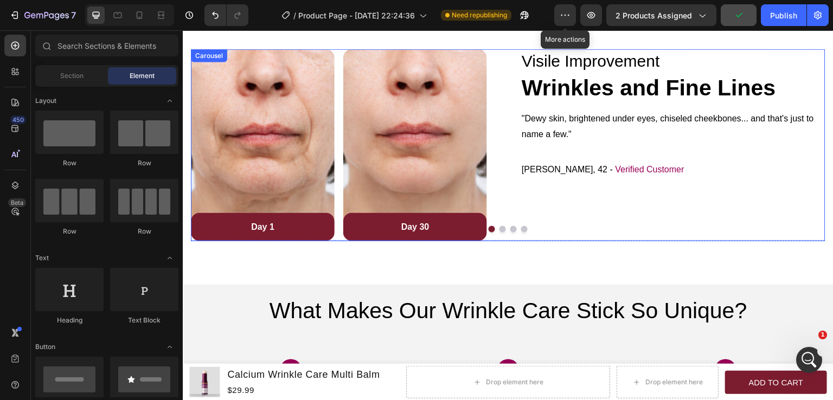
click at [500, 229] on button "Dot" at bounding box center [503, 229] width 7 height 7
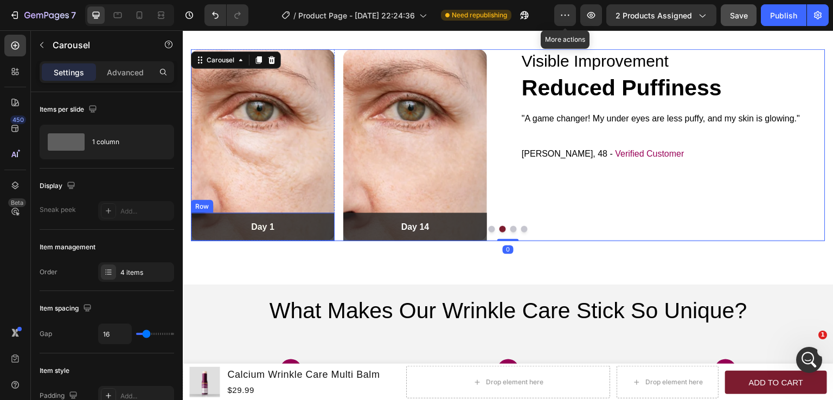
click at [318, 238] on div "Day 1 Text block Row" at bounding box center [263, 227] width 144 height 28
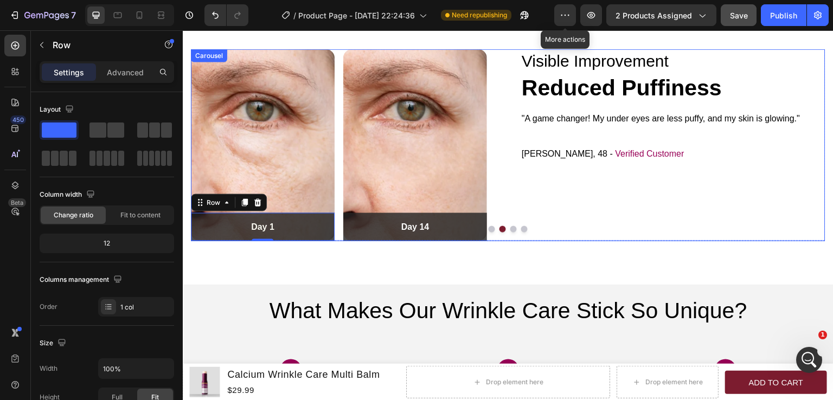
click at [489, 229] on button "Dot" at bounding box center [492, 229] width 7 height 7
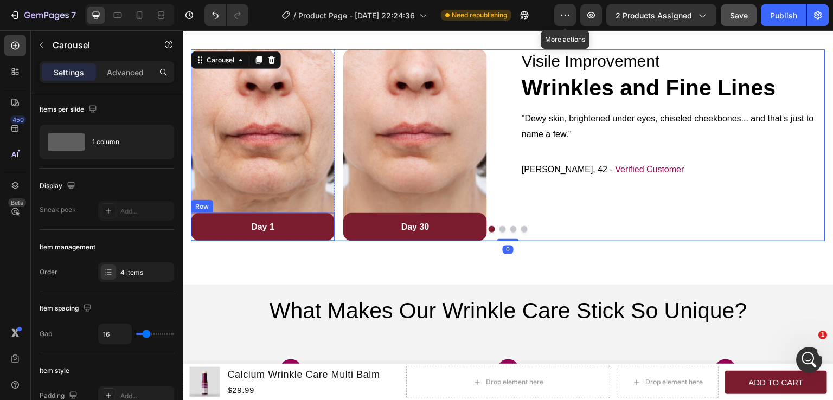
click at [326, 235] on div "Day 1 Text block Row" at bounding box center [263, 227] width 144 height 28
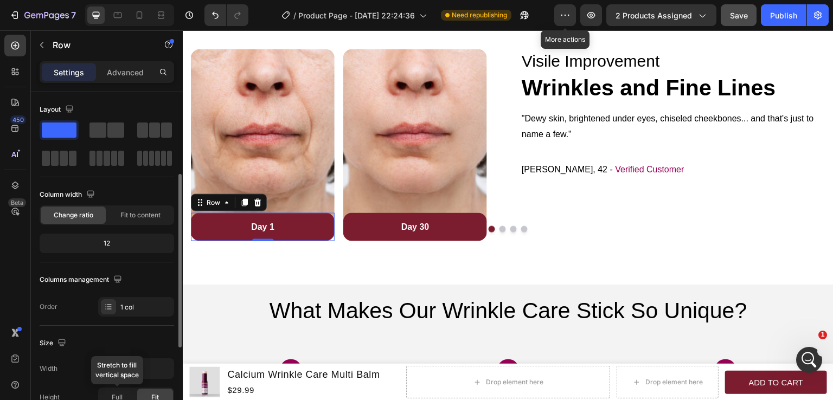
scroll to position [322, 0]
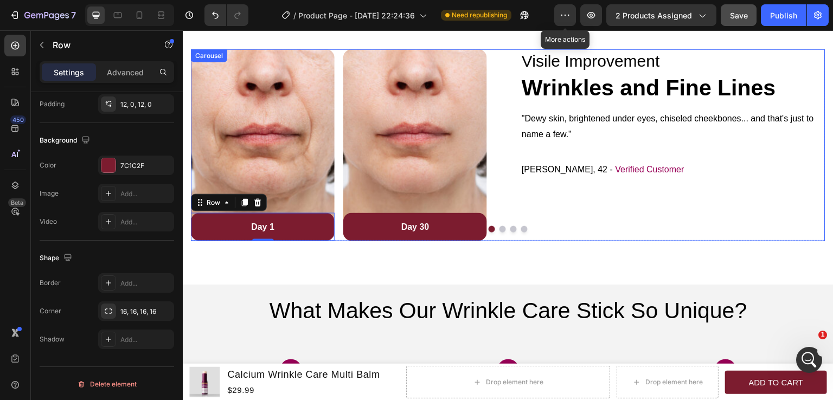
click at [500, 229] on button "Dot" at bounding box center [503, 229] width 7 height 7
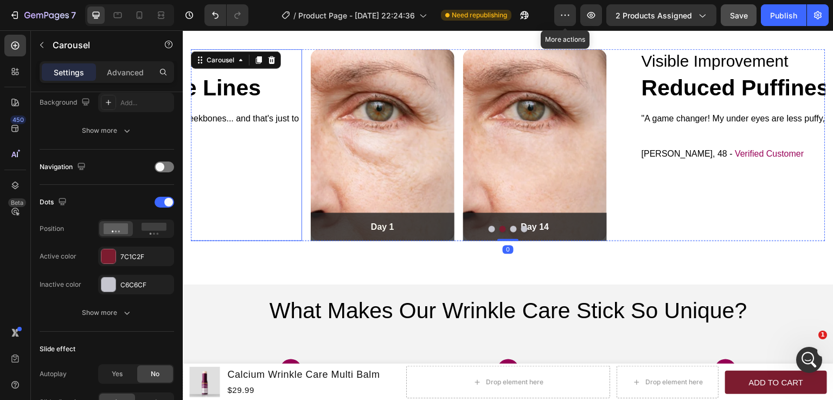
scroll to position [0, 0]
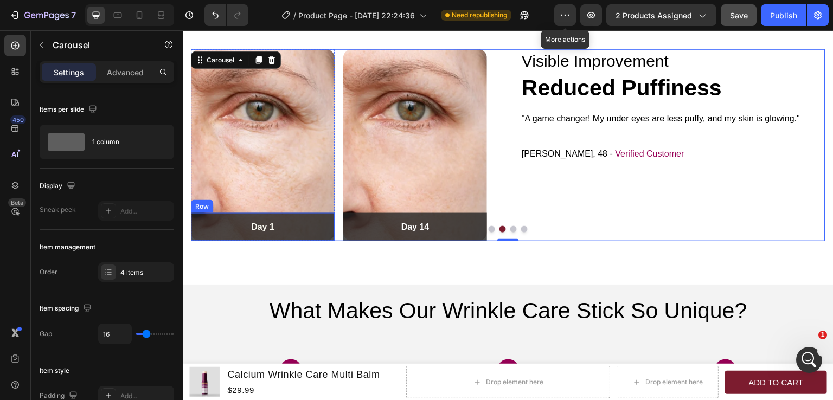
click at [321, 238] on div "Day 1 Text block Row" at bounding box center [263, 227] width 144 height 28
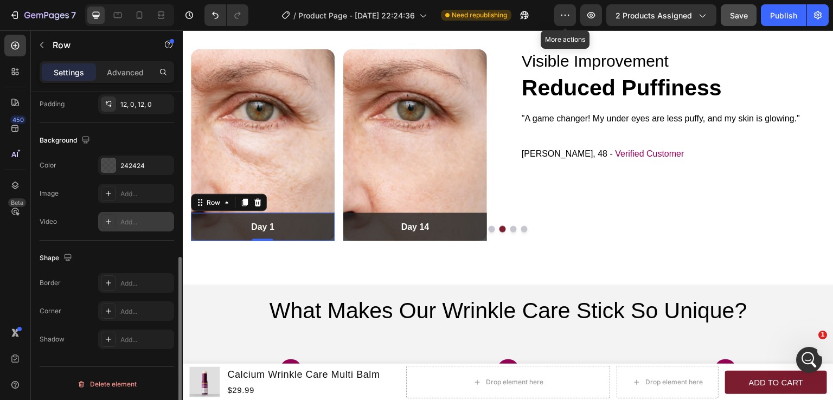
scroll to position [322, 0]
click at [139, 163] on div "242424" at bounding box center [135, 166] width 31 height 10
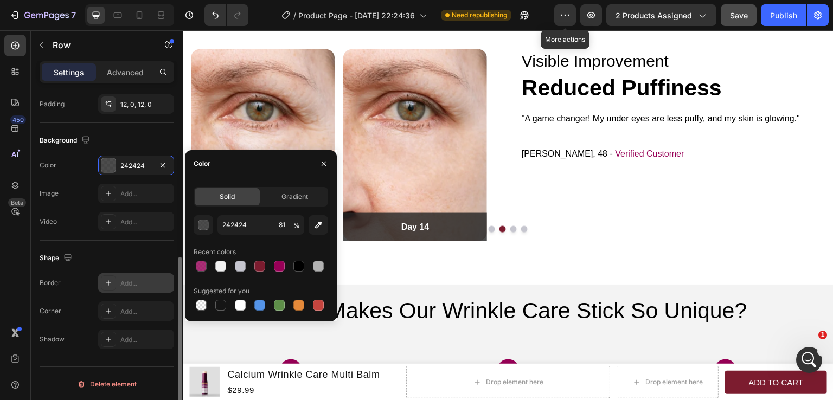
drag, startPoint x: 261, startPoint y: 264, endPoint x: 142, endPoint y: 276, distance: 120.0
click at [262, 264] on div at bounding box center [259, 266] width 11 height 11
type input "7C1C2F"
type input "100"
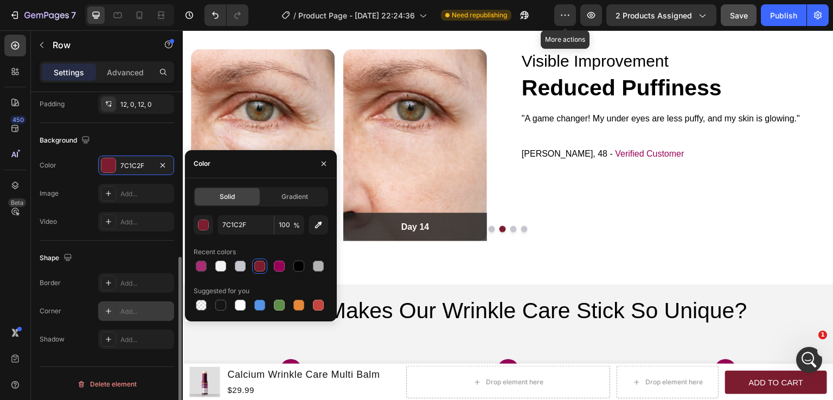
click at [131, 314] on div "Add..." at bounding box center [145, 312] width 51 height 10
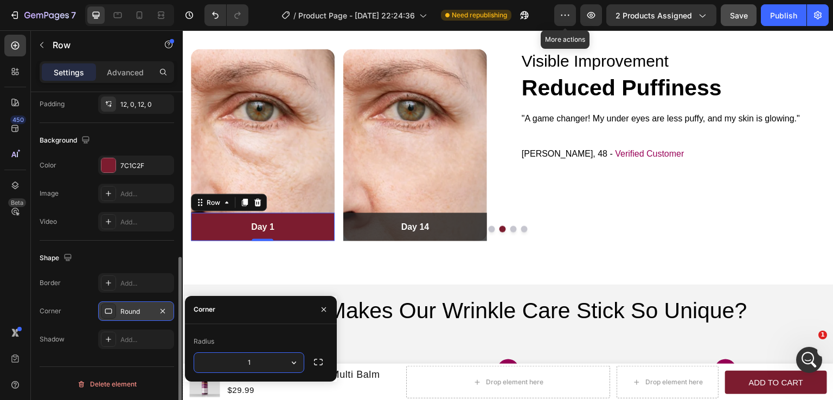
type input "16"
click at [481, 235] on div "Day 14 Text block Row" at bounding box center [415, 227] width 144 height 28
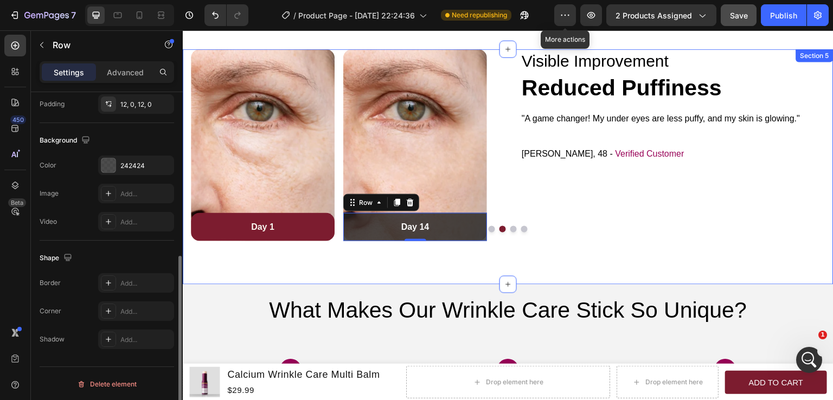
scroll to position [321, 0]
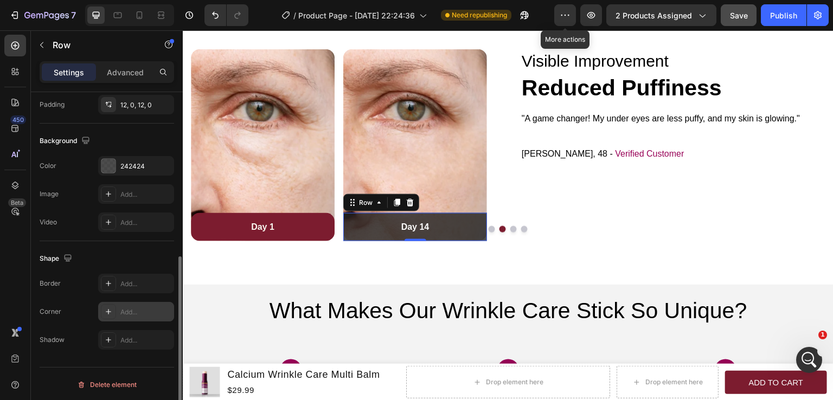
click at [118, 309] on div "Add..." at bounding box center [136, 312] width 76 height 20
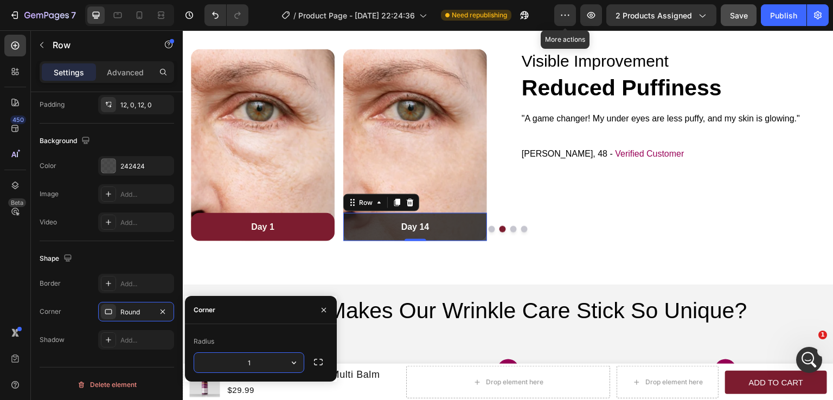
type input "16"
click at [134, 166] on div "242424" at bounding box center [145, 167] width 51 height 10
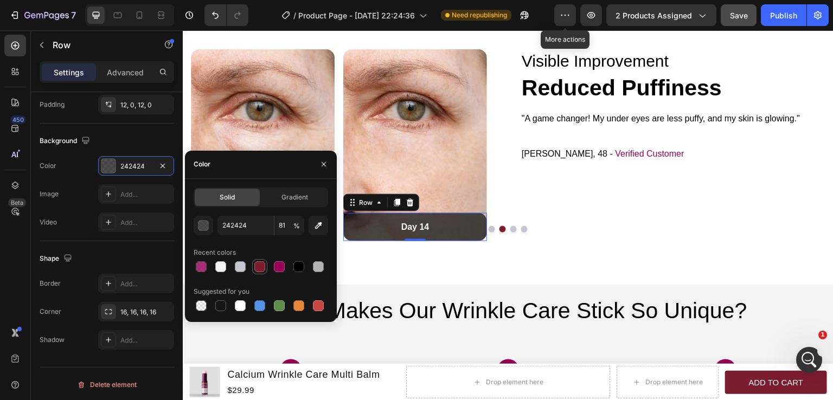
click at [261, 268] on div at bounding box center [259, 267] width 11 height 11
type input "7C1C2F"
type input "100"
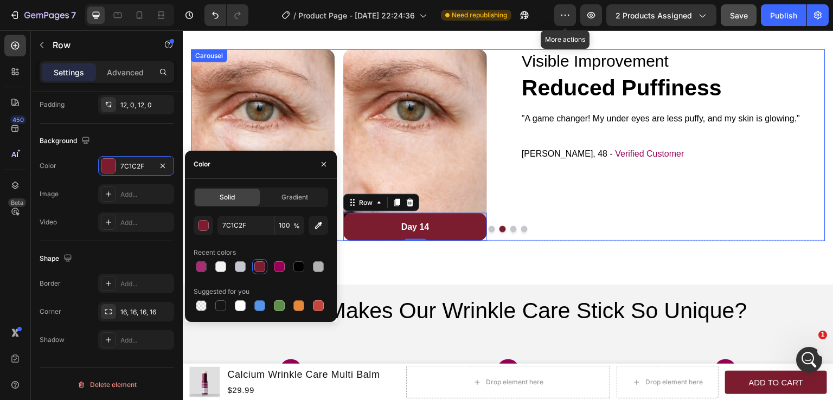
click at [511, 229] on button "Dot" at bounding box center [514, 229] width 7 height 7
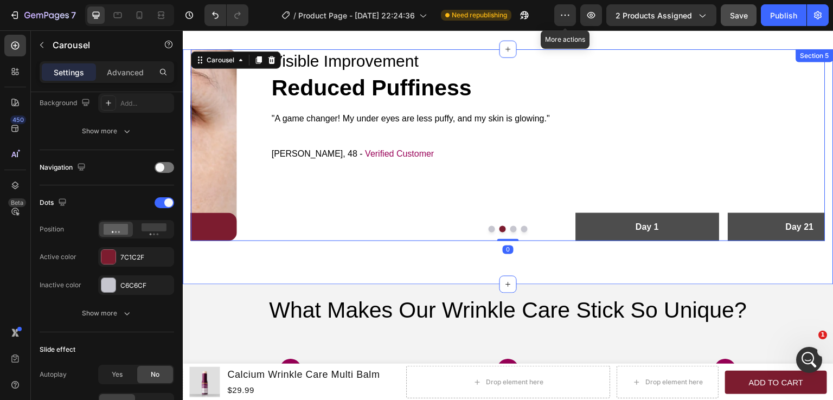
scroll to position [0, 0]
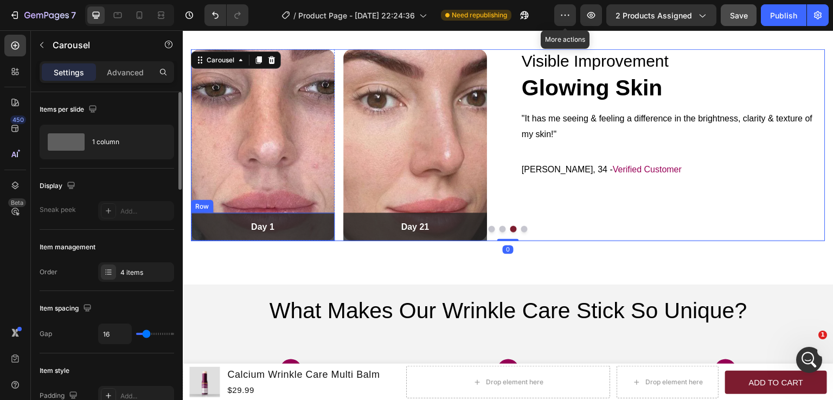
click at [327, 235] on div "Day 1 Text block Row" at bounding box center [263, 227] width 144 height 28
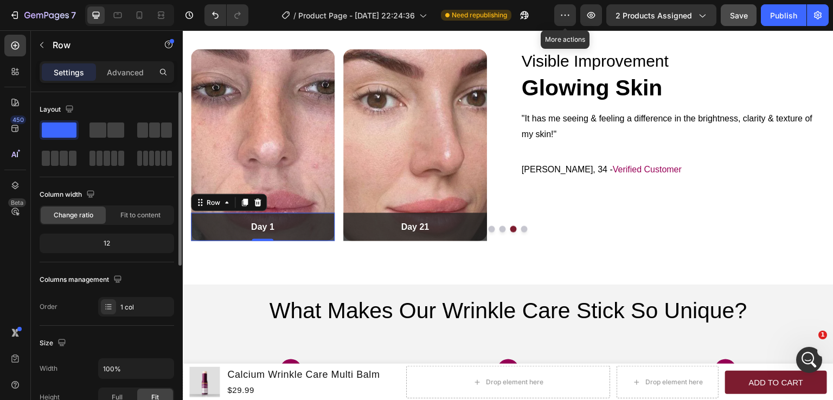
scroll to position [322, 0]
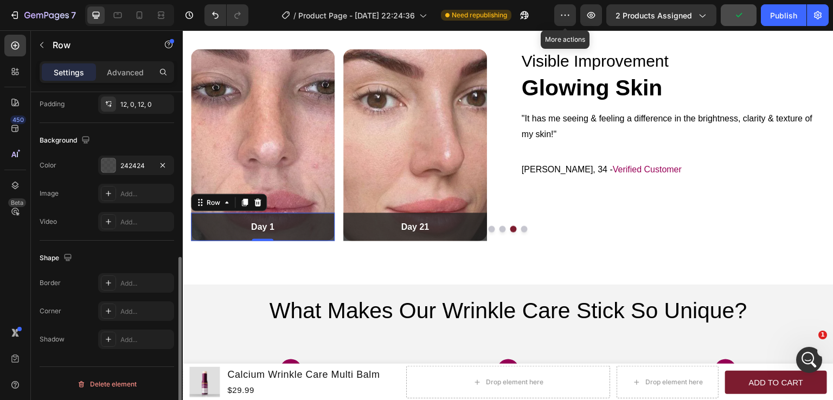
drag, startPoint x: 132, startPoint y: 161, endPoint x: 174, endPoint y: 173, distance: 42.9
click at [132, 161] on div "242424" at bounding box center [135, 166] width 31 height 10
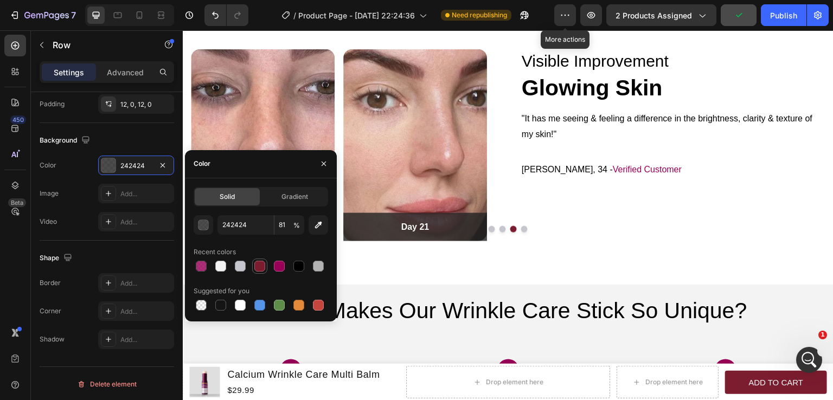
click at [263, 264] on div at bounding box center [259, 266] width 11 height 11
type input "7C1C2F"
type input "100"
click at [139, 302] on div "Add..." at bounding box center [136, 312] width 76 height 20
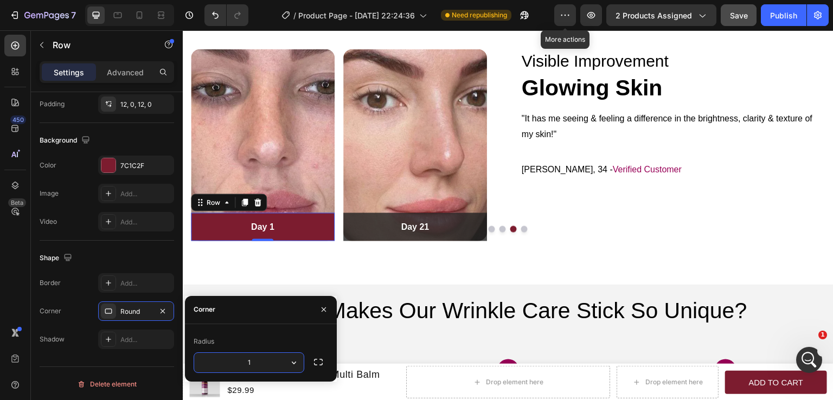
type input "16"
click at [479, 235] on div "Day 21 Text block Row" at bounding box center [415, 227] width 144 height 28
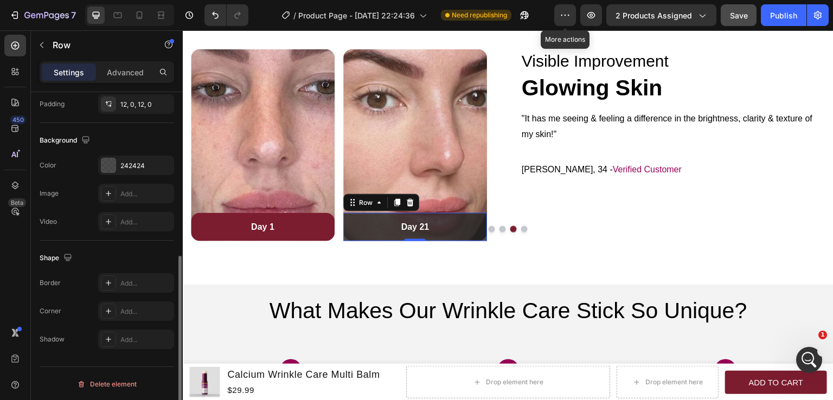
scroll to position [321, 0]
click at [139, 304] on div "Add..." at bounding box center [136, 312] width 76 height 20
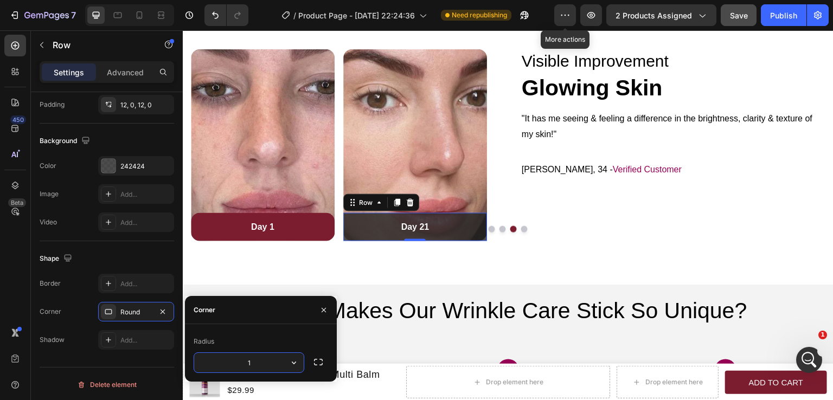
type input "16"
click at [124, 169] on div "242424" at bounding box center [145, 167] width 51 height 10
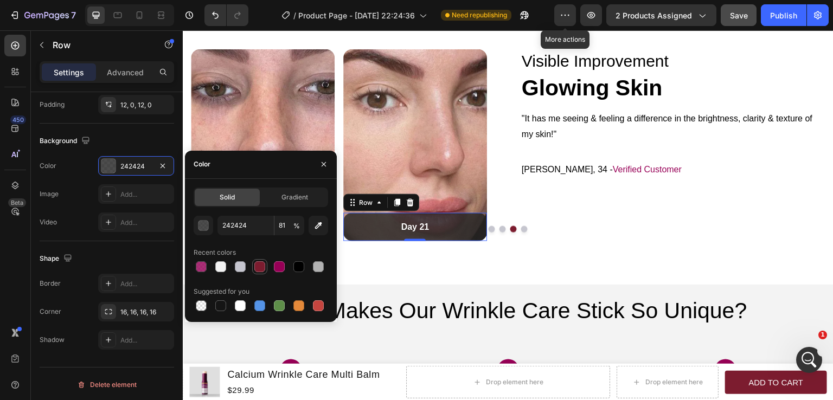
click at [265, 265] on div at bounding box center [259, 267] width 11 height 11
type input "7C1C2F"
type input "100"
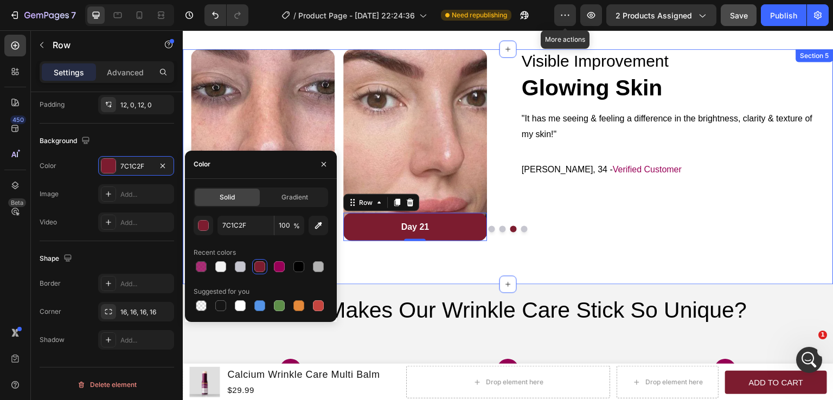
click at [546, 254] on div "Image Day 1 Text block Row Row Image Day 30 Text block Row Row Row Visile Impro…" at bounding box center [508, 166] width 651 height 235
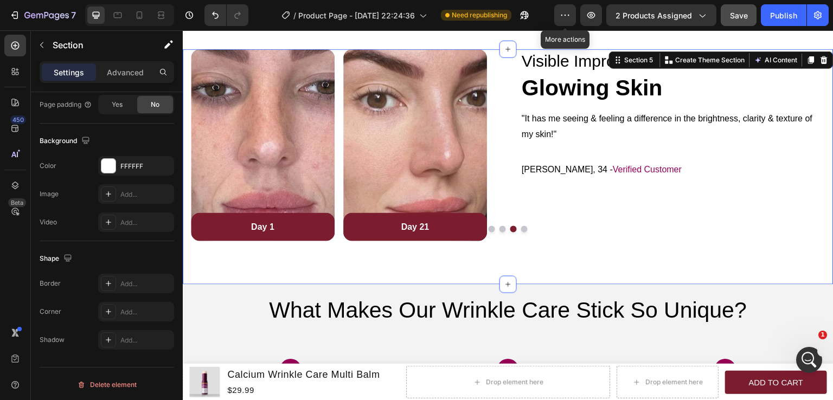
scroll to position [0, 0]
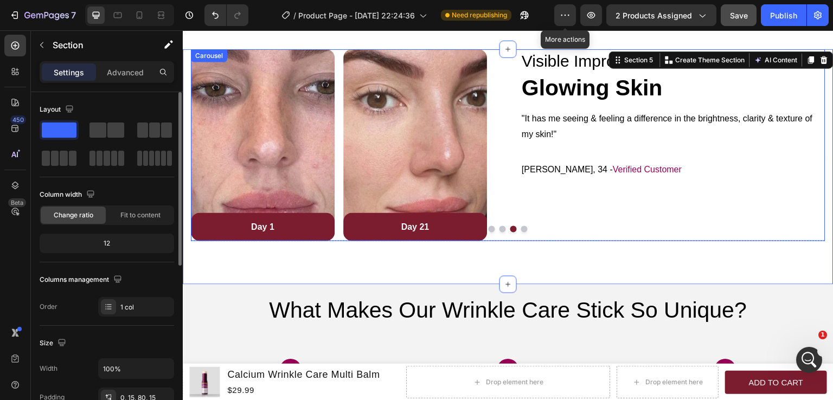
click at [523, 229] on button "Dot" at bounding box center [524, 229] width 7 height 7
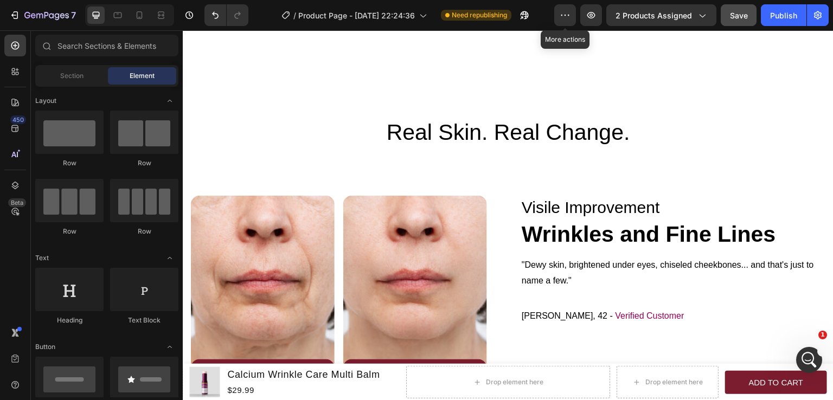
scroll to position [1387, 0]
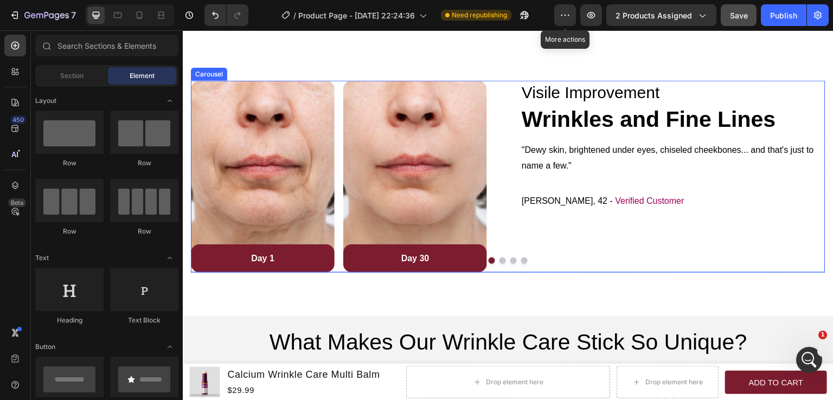
click at [521, 259] on button "Dot" at bounding box center [524, 261] width 7 height 7
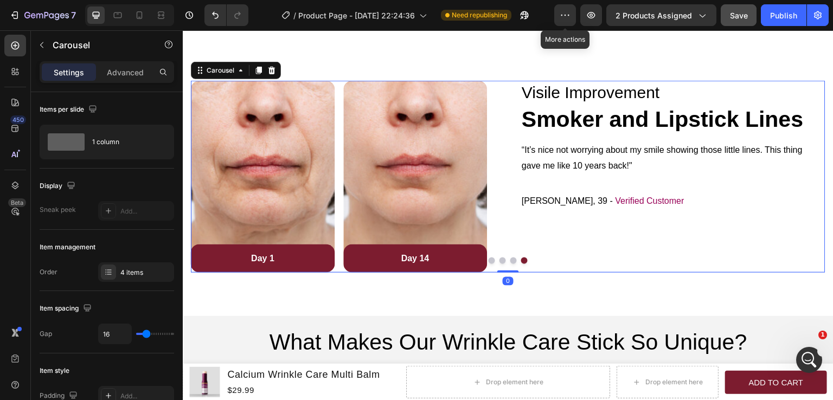
click at [489, 260] on button "Dot" at bounding box center [492, 261] width 7 height 7
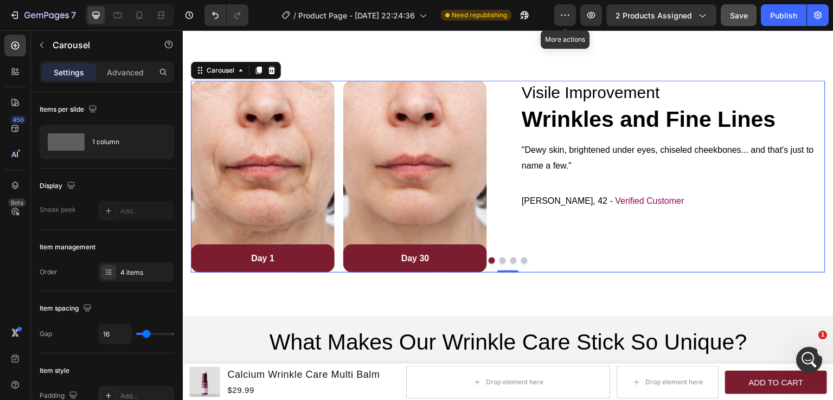
click at [500, 262] on button "Dot" at bounding box center [503, 261] width 7 height 7
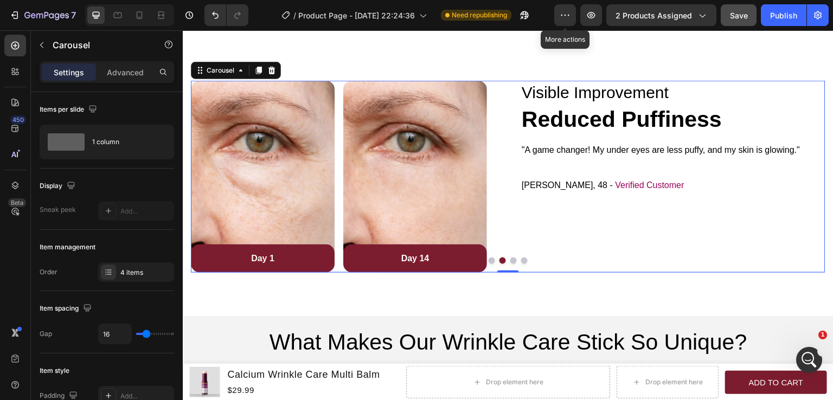
click at [511, 260] on button "Dot" at bounding box center [514, 261] width 7 height 7
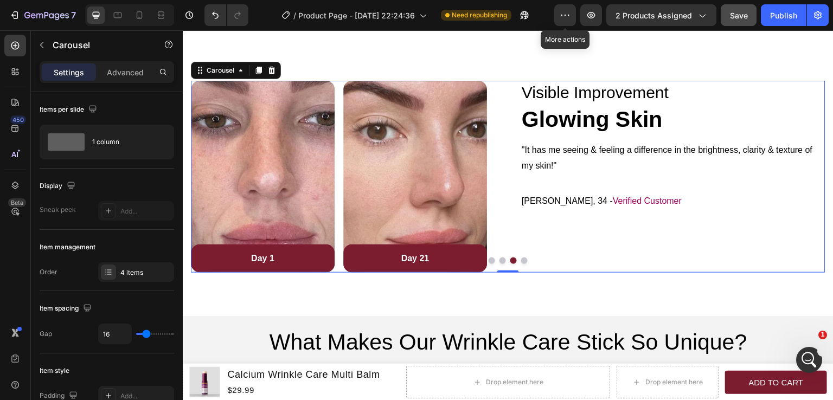
click at [521, 260] on button "Dot" at bounding box center [524, 261] width 7 height 7
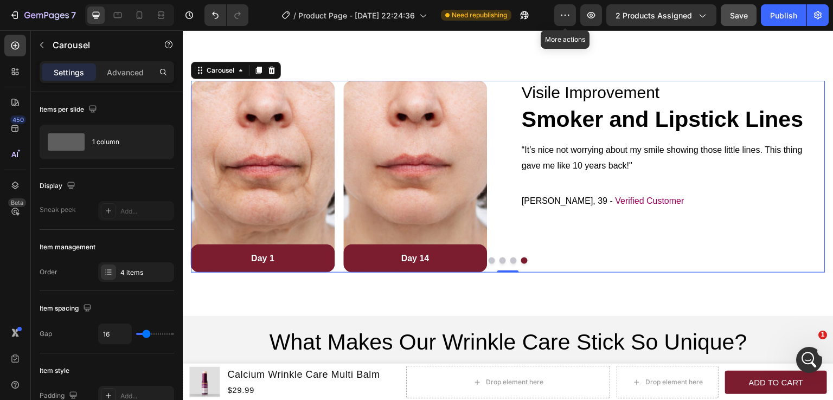
click at [489, 261] on button "Dot" at bounding box center [492, 261] width 7 height 7
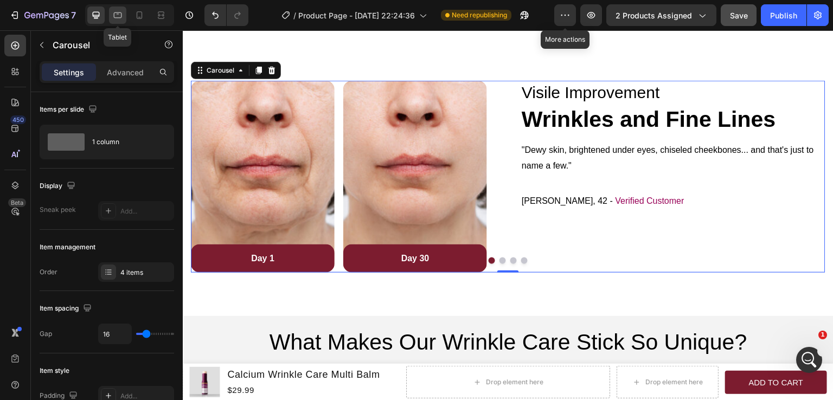
click at [120, 14] on icon at bounding box center [117, 15] width 11 height 11
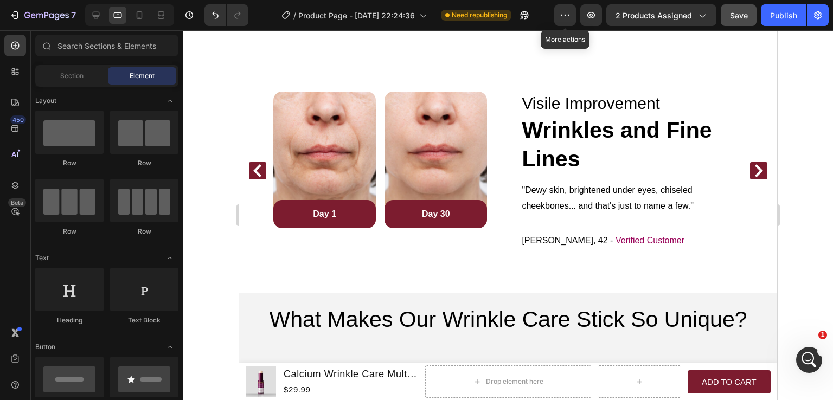
scroll to position [1382, 0]
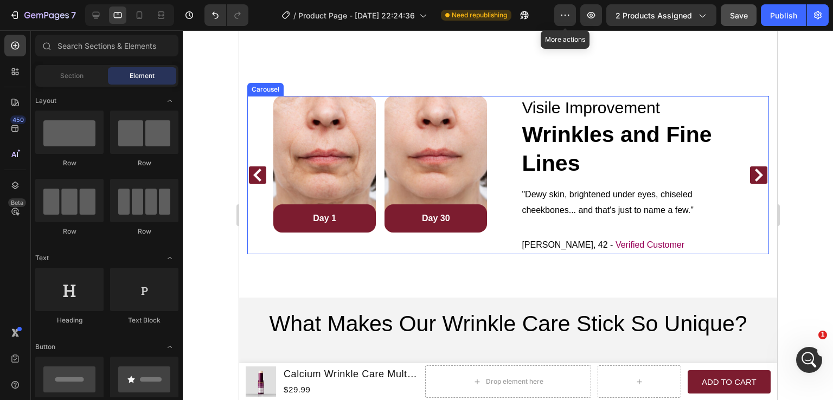
click at [752, 175] on icon "Carousel Next Arrow" at bounding box center [758, 175] width 13 height 13
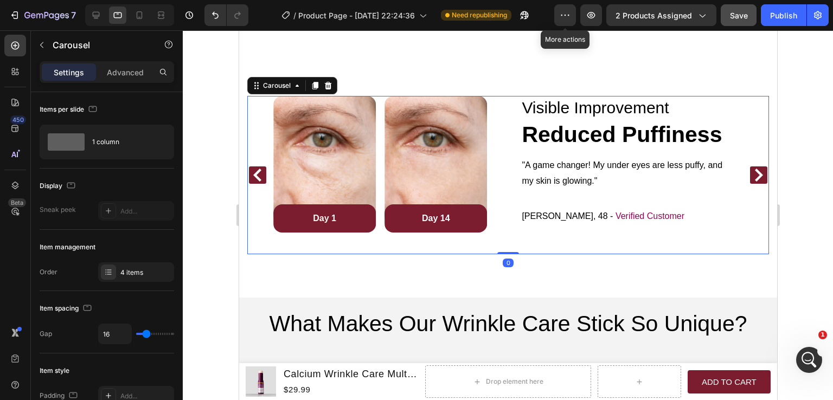
click at [259, 174] on icon "Carousel Back Arrow" at bounding box center [257, 175] width 13 height 13
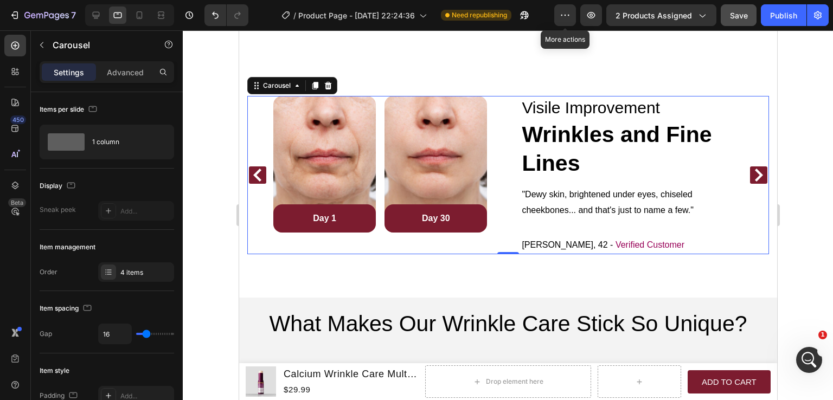
click at [260, 178] on icon "Carousel Back Arrow" at bounding box center [257, 175] width 13 height 13
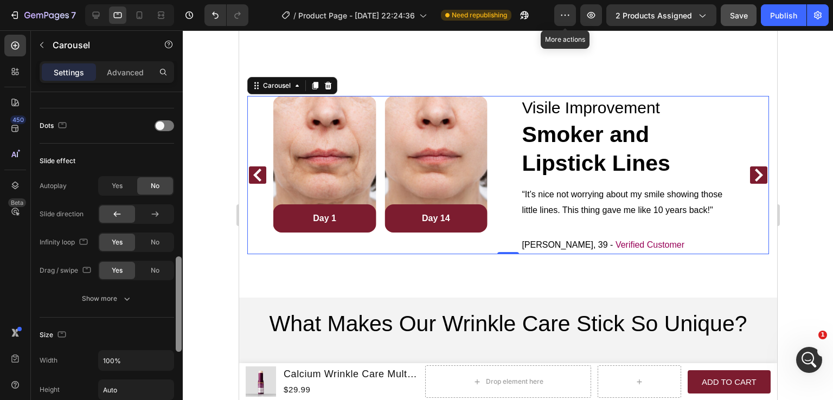
scroll to position [526, 0]
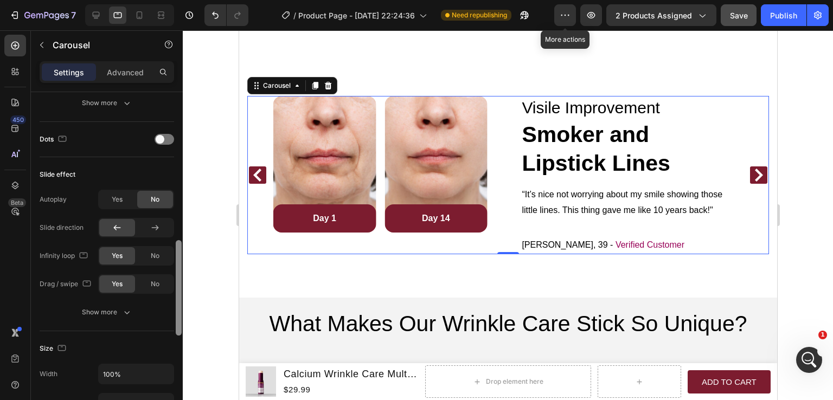
drag, startPoint x: 181, startPoint y: 174, endPoint x: 180, endPoint y: 322, distance: 148.7
click at [180, 322] on div at bounding box center [179, 287] width 6 height 95
click at [148, 257] on div "No" at bounding box center [155, 255] width 36 height 17
click at [257, 176] on icon "Carousel Back Arrow" at bounding box center [257, 175] width 8 height 13
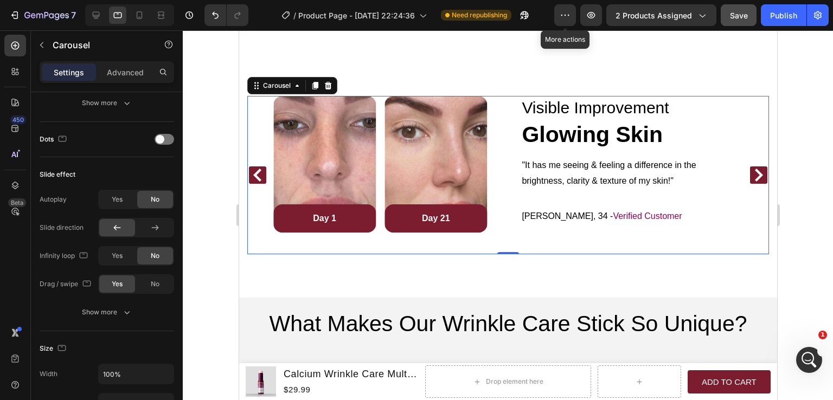
click at [259, 178] on icon "Carousel Back Arrow" at bounding box center [257, 175] width 8 height 13
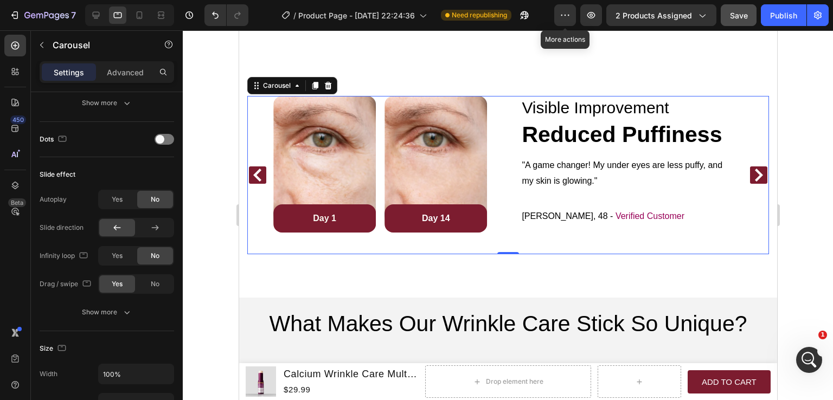
click at [259, 178] on icon "Carousel Back Arrow" at bounding box center [257, 175] width 8 height 13
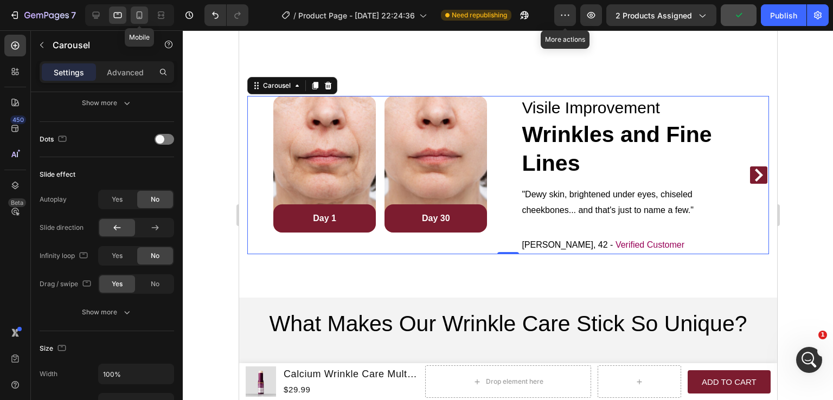
click at [137, 16] on icon at bounding box center [140, 15] width 6 height 8
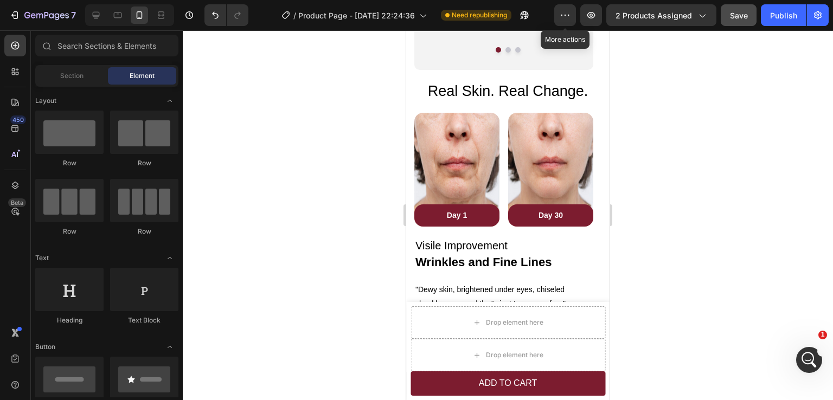
scroll to position [1243, 0]
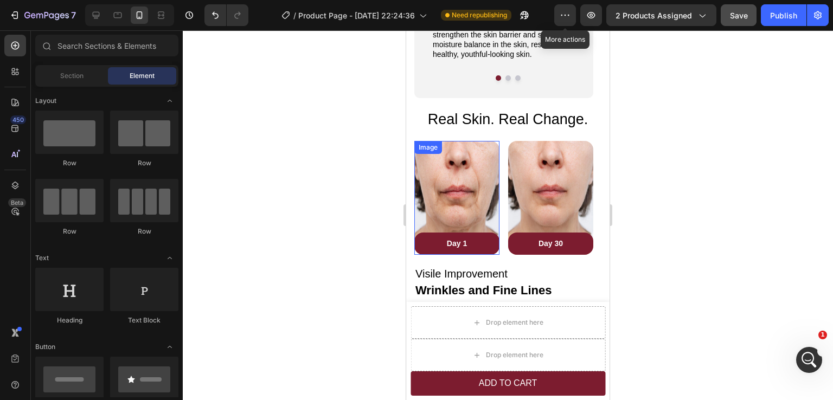
click at [465, 186] on img at bounding box center [456, 197] width 85 height 113
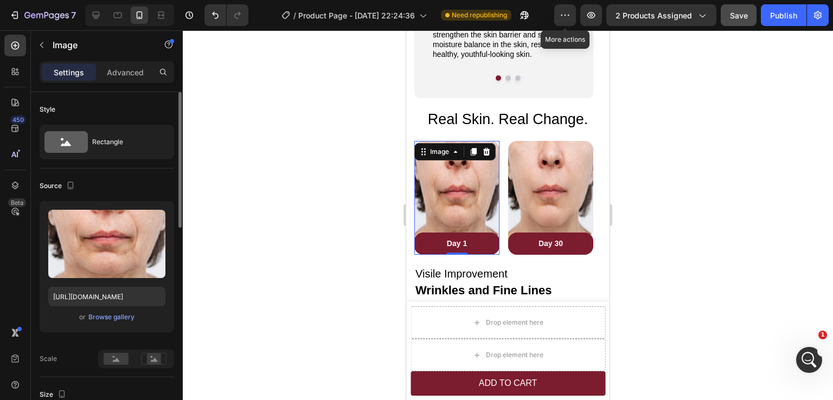
click at [118, 323] on div "or Browse gallery" at bounding box center [106, 317] width 117 height 13
click at [118, 320] on div "Browse gallery" at bounding box center [111, 318] width 46 height 10
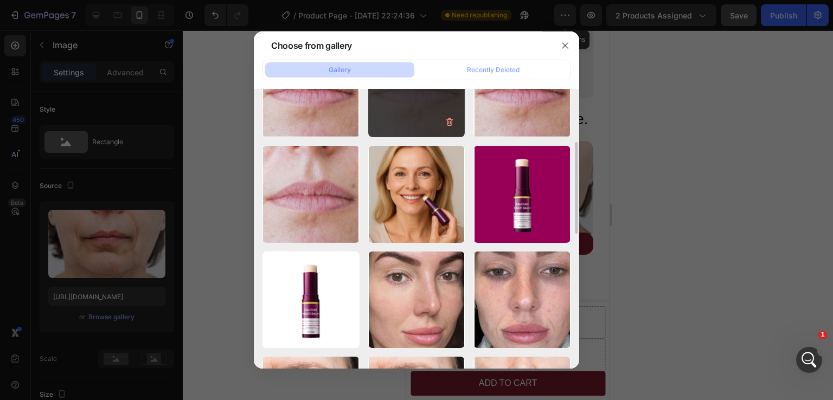
scroll to position [380, 0]
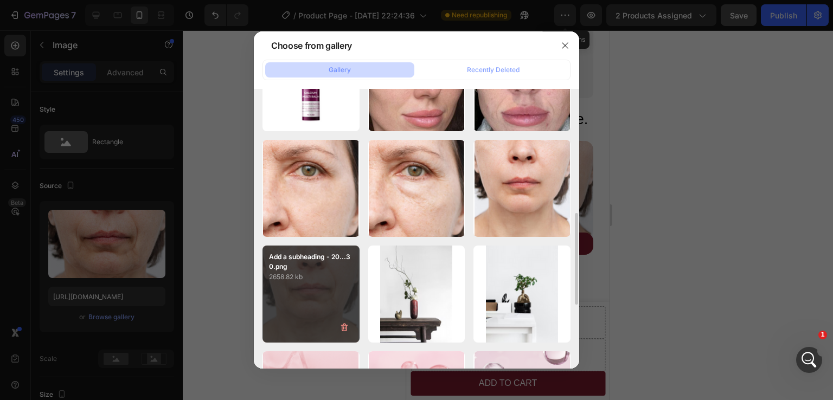
click at [345, 304] on div "Add a subheading - 20...30.png 2658.82 kb" at bounding box center [311, 294] width 97 height 97
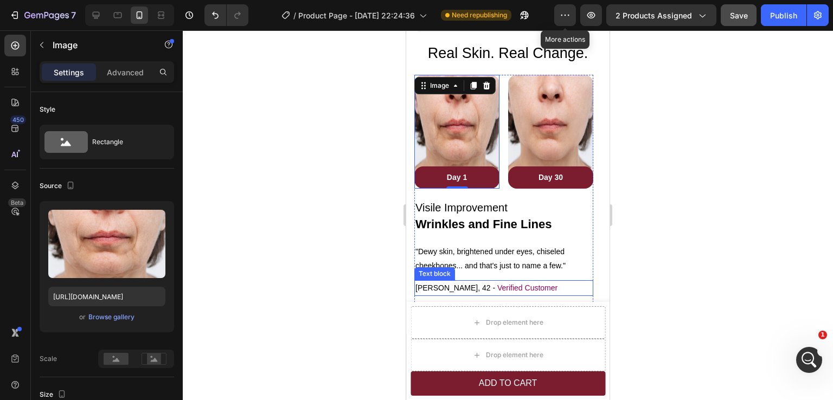
scroll to position [1352, 0]
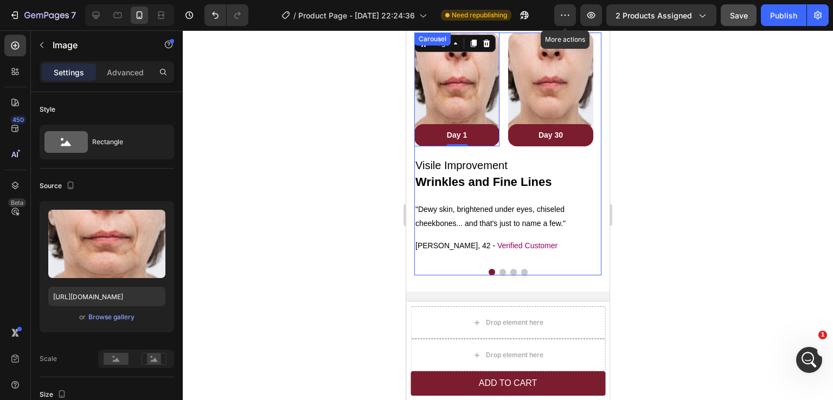
click at [521, 272] on button "Dot" at bounding box center [524, 272] width 7 height 7
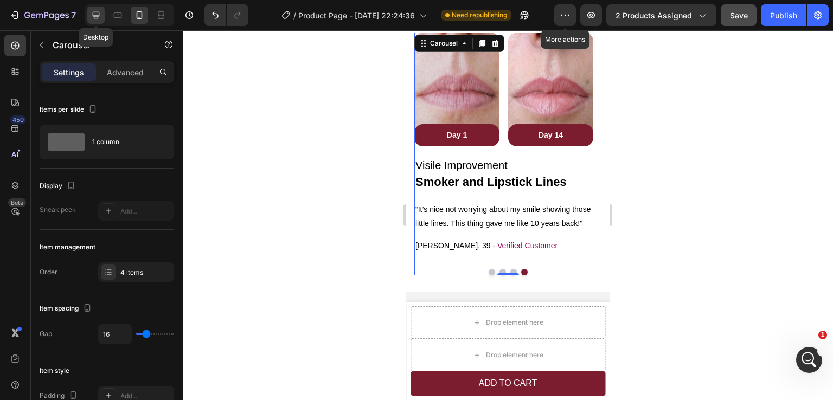
click at [104, 17] on div at bounding box center [95, 15] width 17 height 17
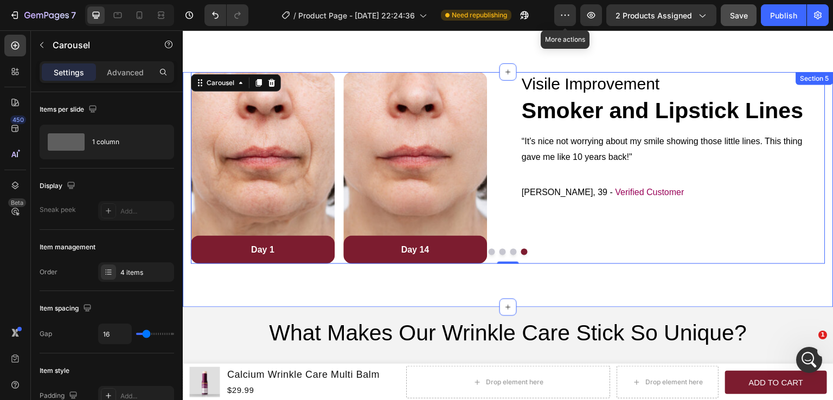
scroll to position [1395, 0]
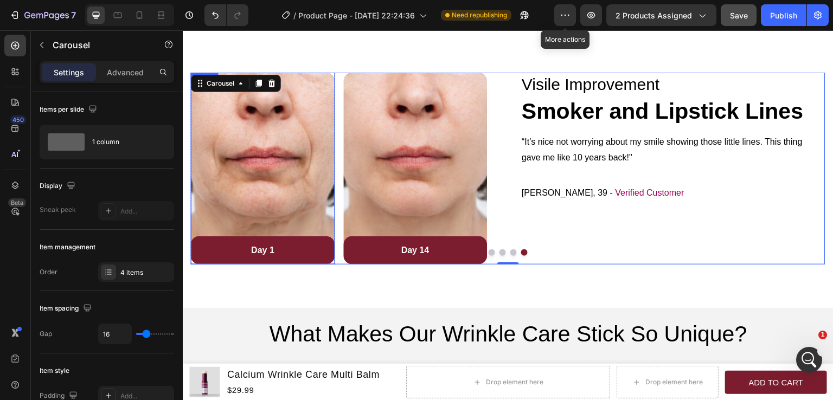
click at [276, 190] on img at bounding box center [263, 169] width 144 height 192
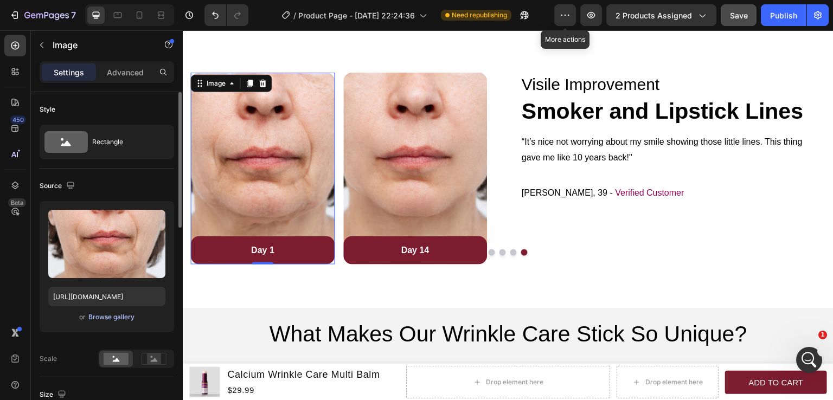
click at [115, 314] on div "Browse gallery" at bounding box center [111, 318] width 46 height 10
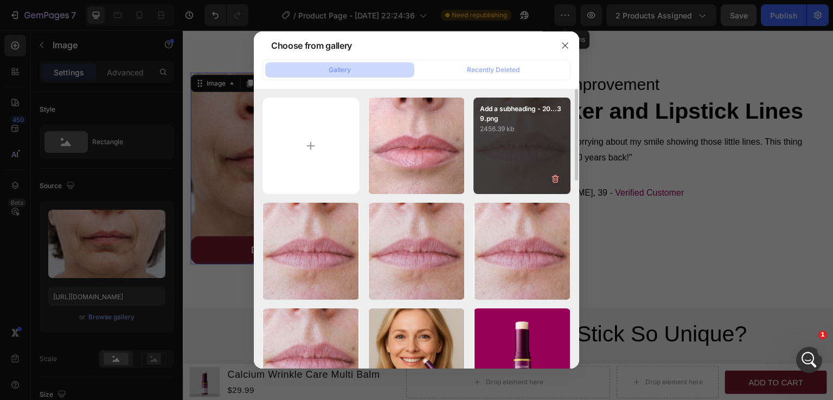
click at [516, 168] on div "Add a subheading - 20...39.png 2456.39 kb" at bounding box center [522, 146] width 97 height 97
type input "[URL][DOMAIN_NAME]"
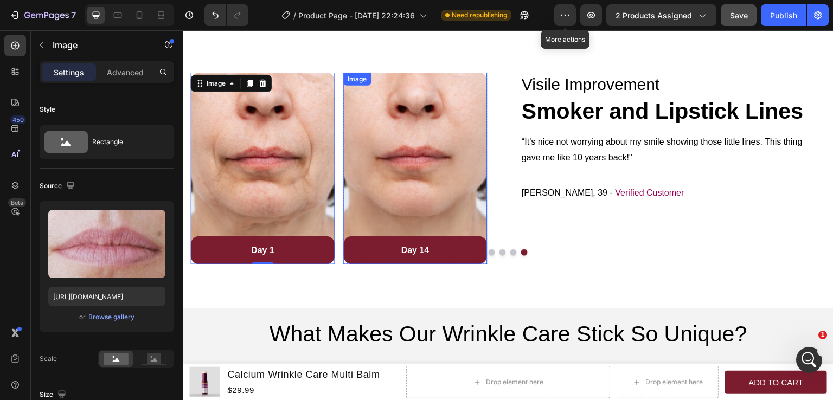
click at [430, 180] on img at bounding box center [415, 169] width 144 height 192
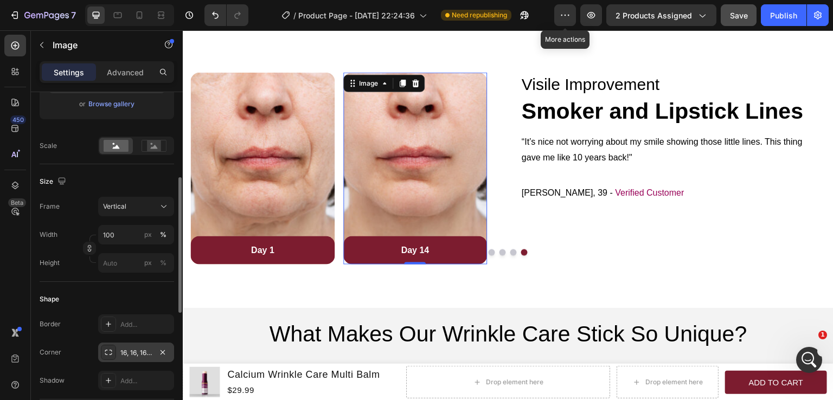
scroll to position [0, 0]
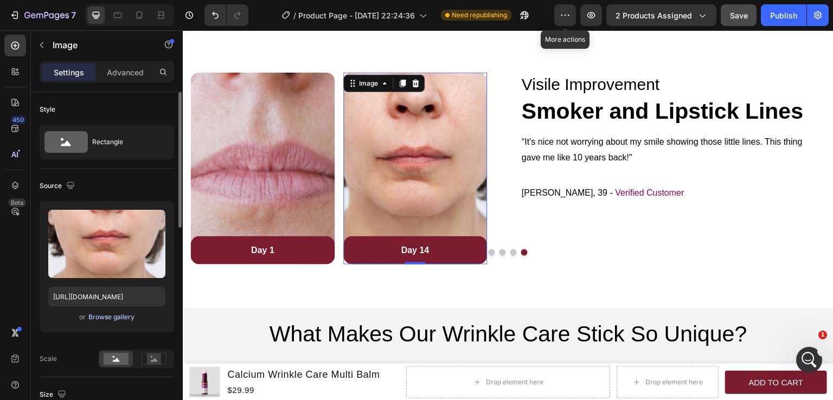
click at [123, 318] on div "Browse gallery" at bounding box center [111, 318] width 46 height 10
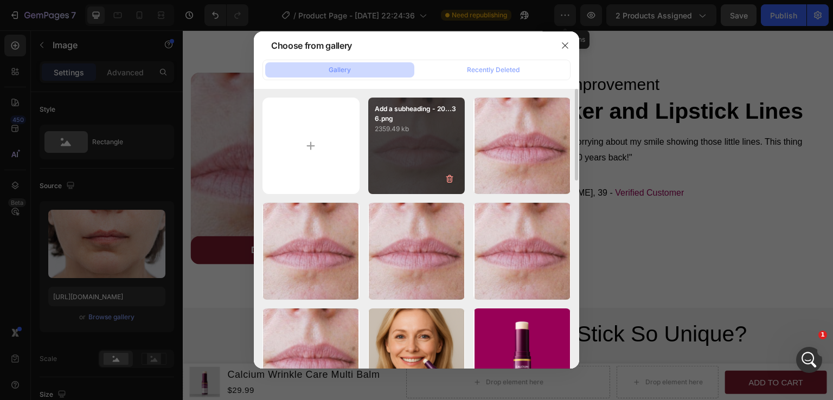
click at [386, 163] on div "Add a subheading - 20...36.png 2359.49 kb" at bounding box center [416, 146] width 97 height 97
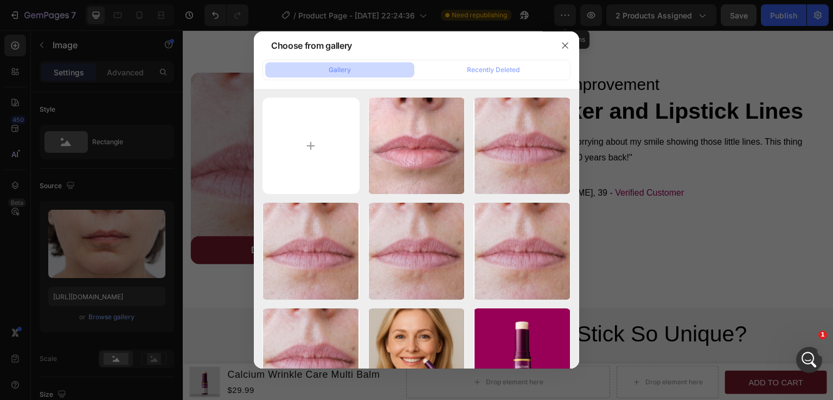
type input "[URL][DOMAIN_NAME]"
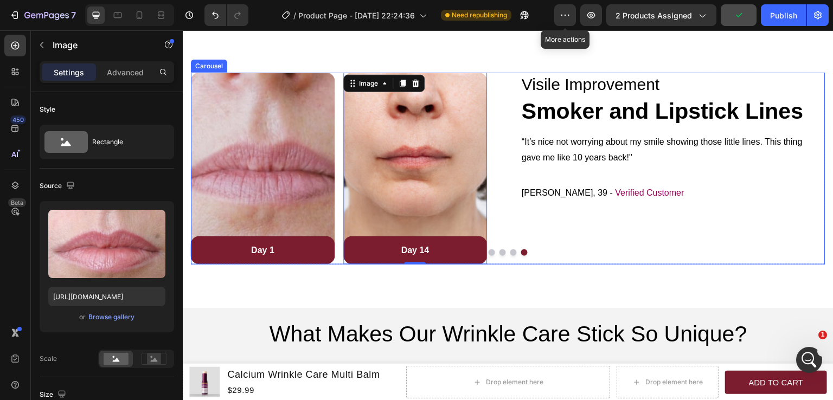
click at [489, 254] on button "Dot" at bounding box center [492, 253] width 7 height 7
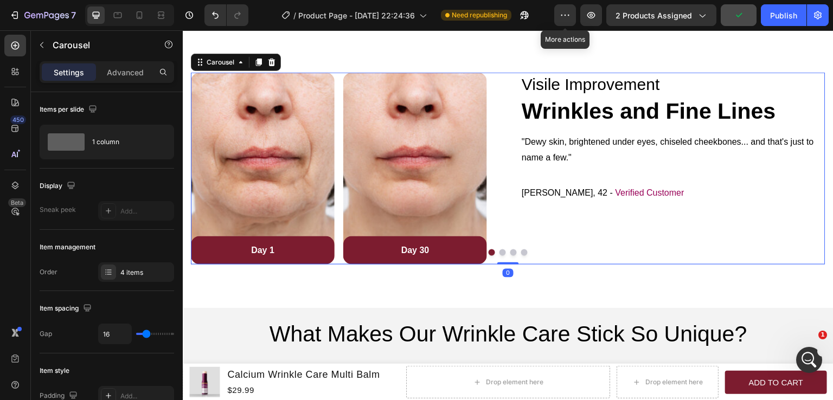
click at [500, 254] on button "Dot" at bounding box center [503, 253] width 7 height 7
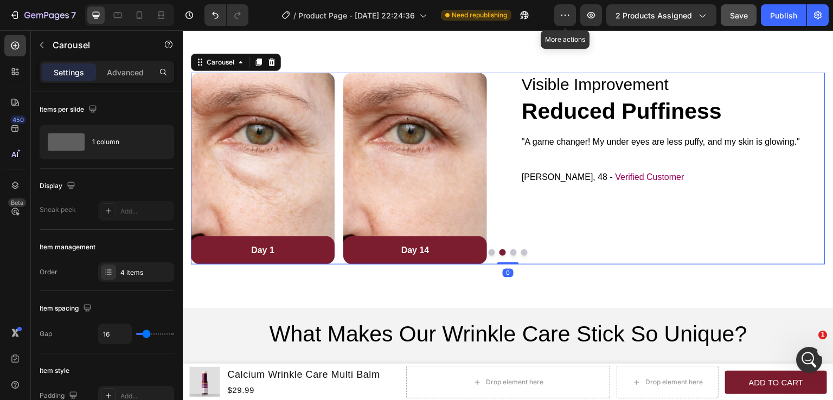
click at [511, 253] on button "Dot" at bounding box center [514, 253] width 7 height 7
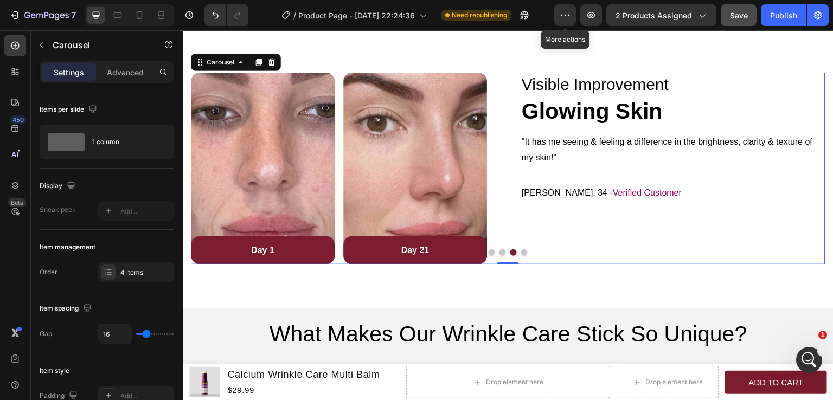
click at [521, 253] on button "Dot" at bounding box center [524, 253] width 7 height 7
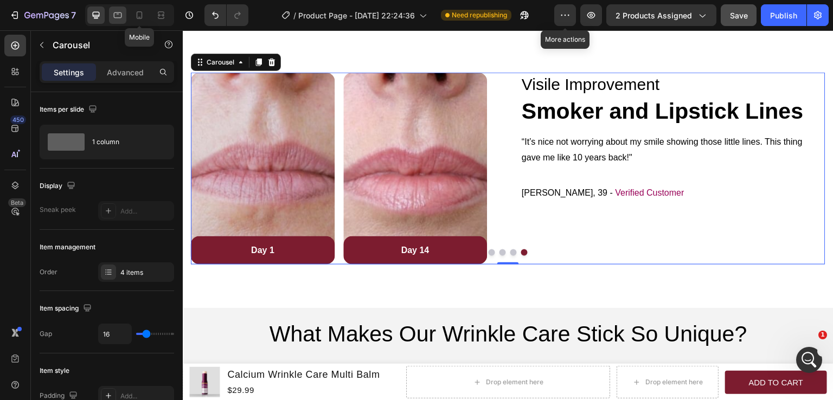
click at [120, 14] on icon at bounding box center [117, 15] width 11 height 11
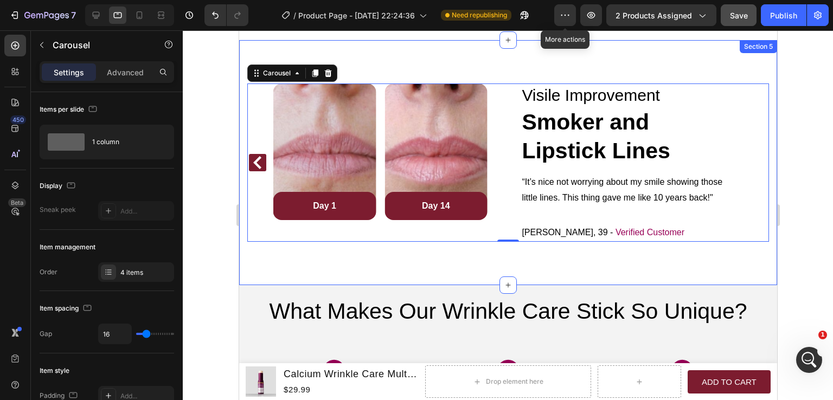
scroll to position [1410, 0]
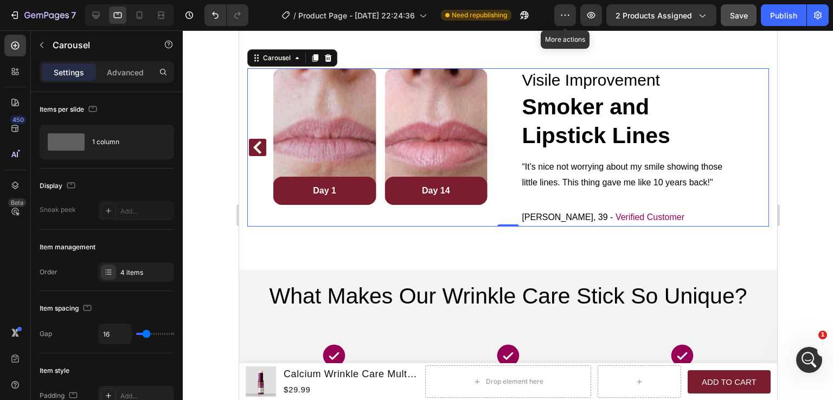
click at [258, 150] on icon "Carousel Back Arrow" at bounding box center [257, 147] width 8 height 13
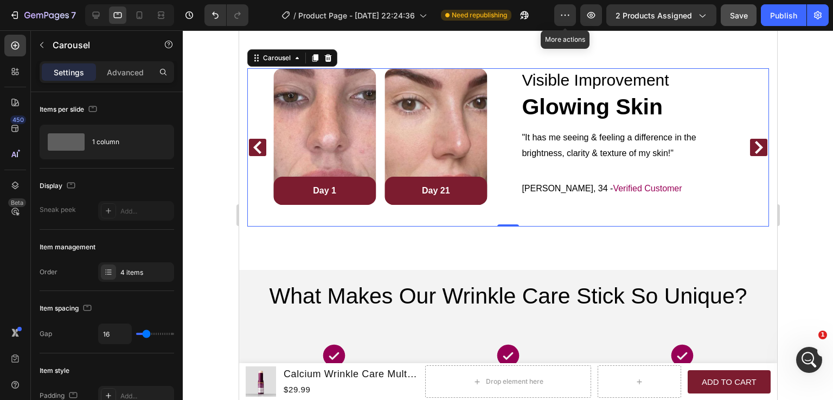
click at [258, 150] on icon "Carousel Back Arrow" at bounding box center [257, 147] width 8 height 13
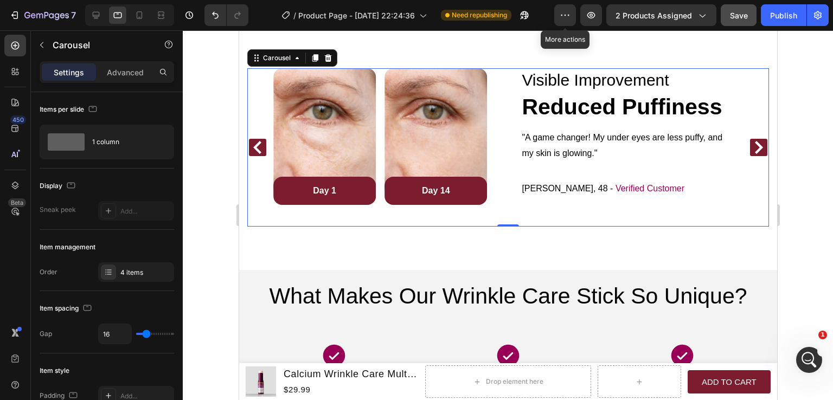
click at [258, 150] on icon "Carousel Back Arrow" at bounding box center [257, 147] width 8 height 13
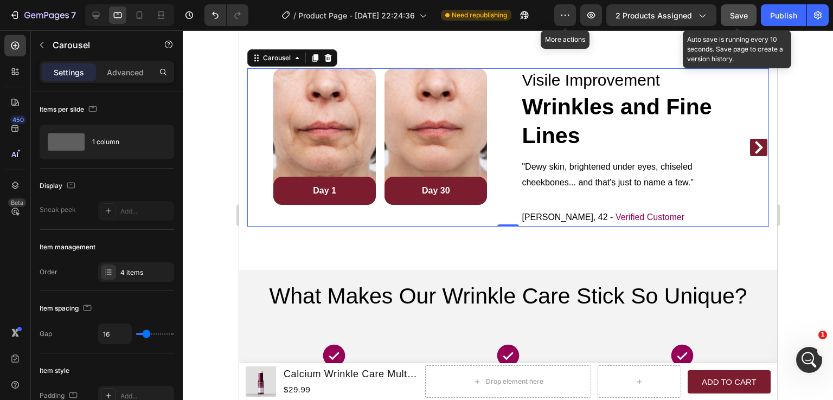
click at [744, 11] on span "Save" at bounding box center [739, 15] width 18 height 9
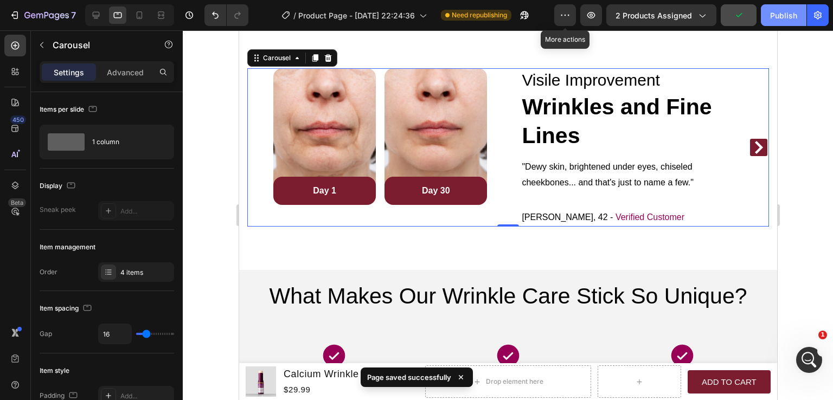
click at [788, 13] on div "Publish" at bounding box center [783, 15] width 27 height 11
